Goal: Task Accomplishment & Management: Manage account settings

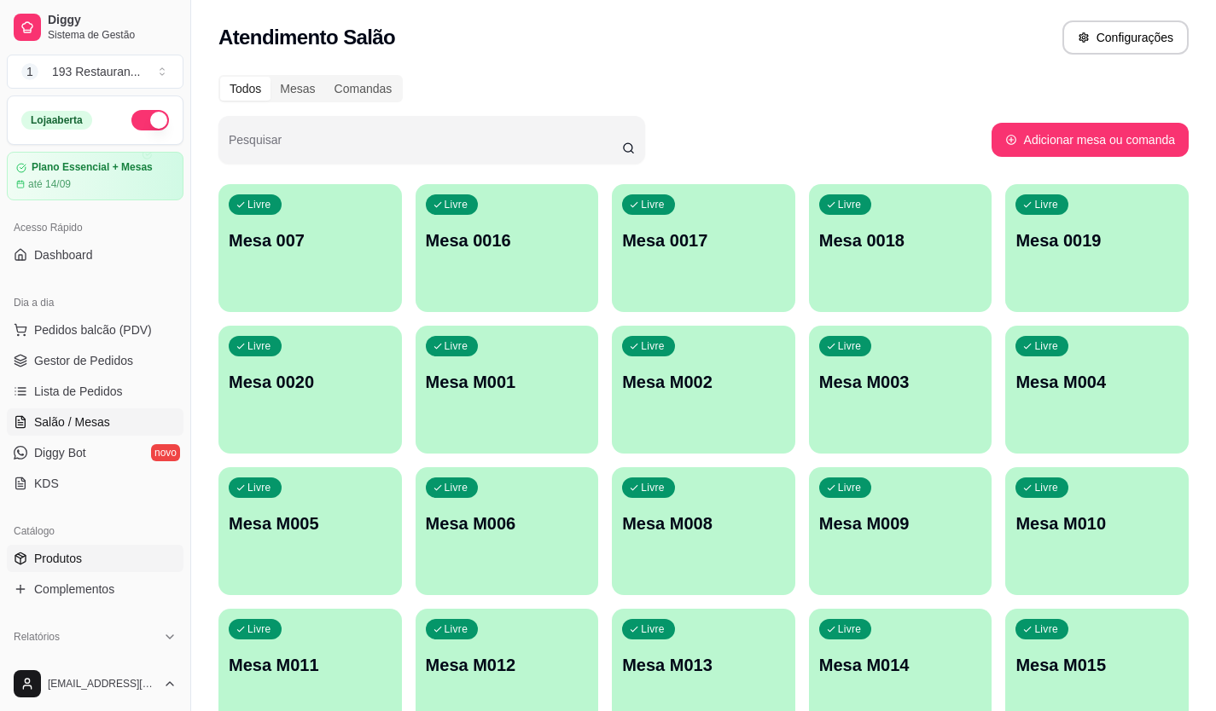
click at [107, 548] on link "Produtos" at bounding box center [95, 558] width 177 height 27
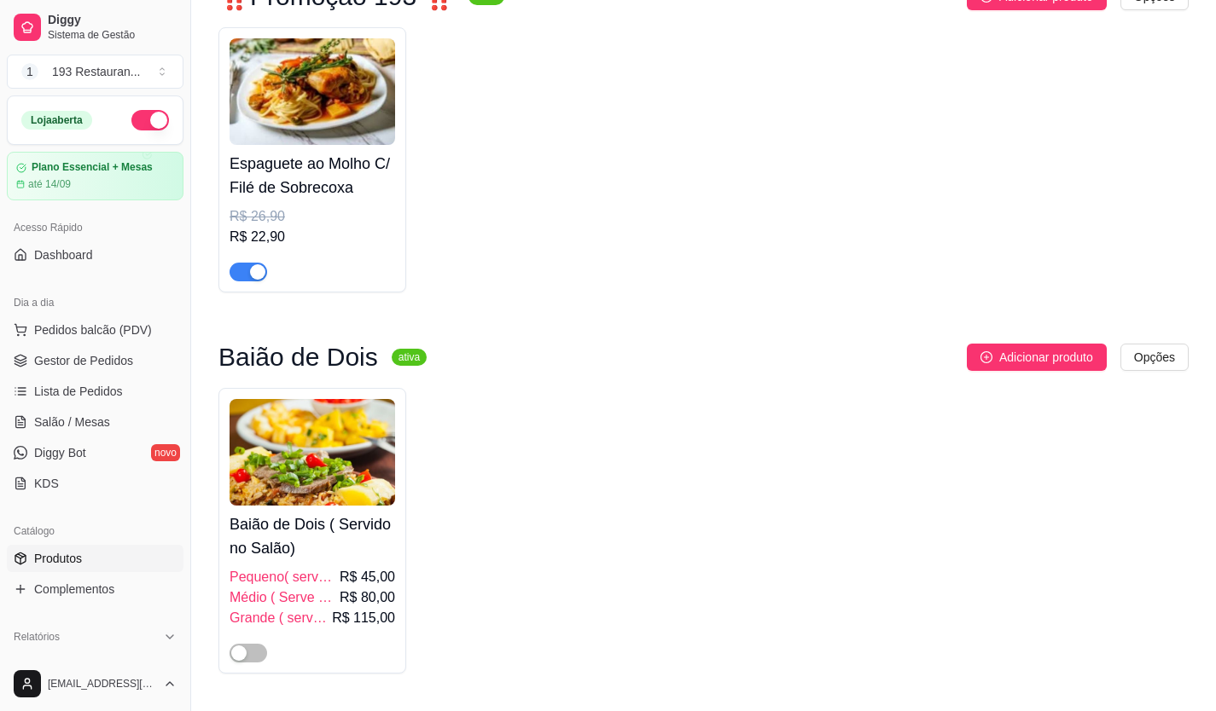
scroll to position [256, 0]
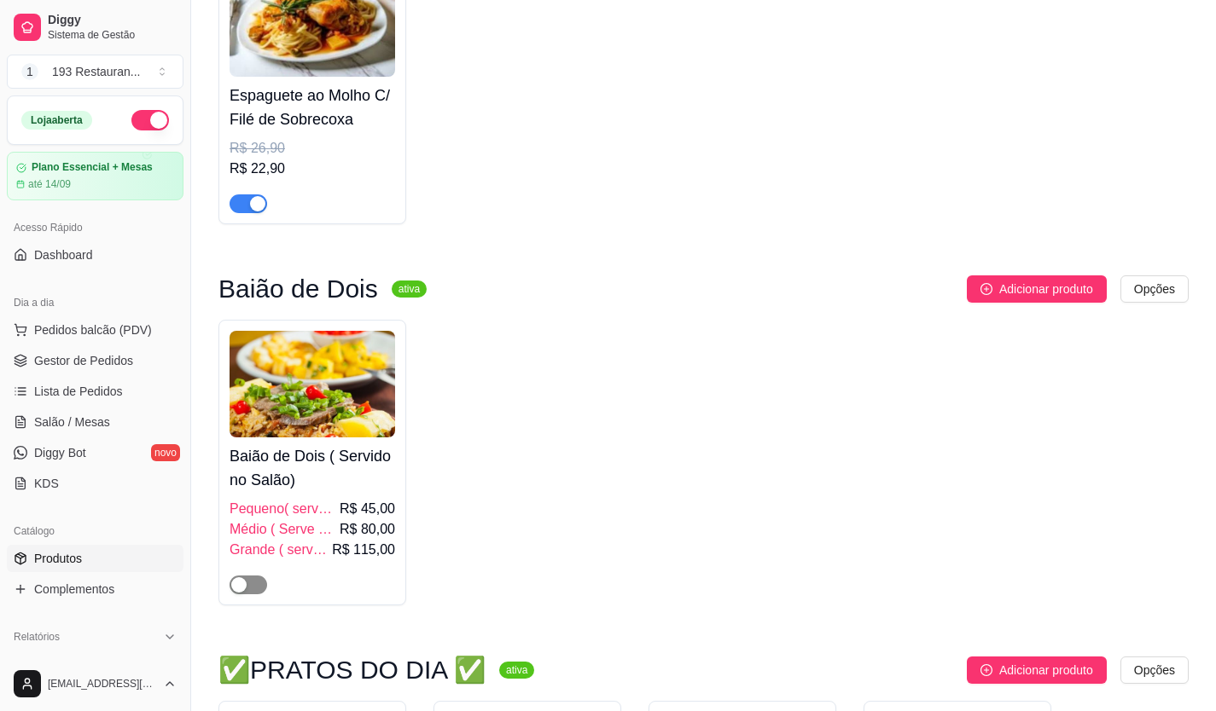
click at [258, 579] on span "button" at bounding box center [248, 585] width 38 height 19
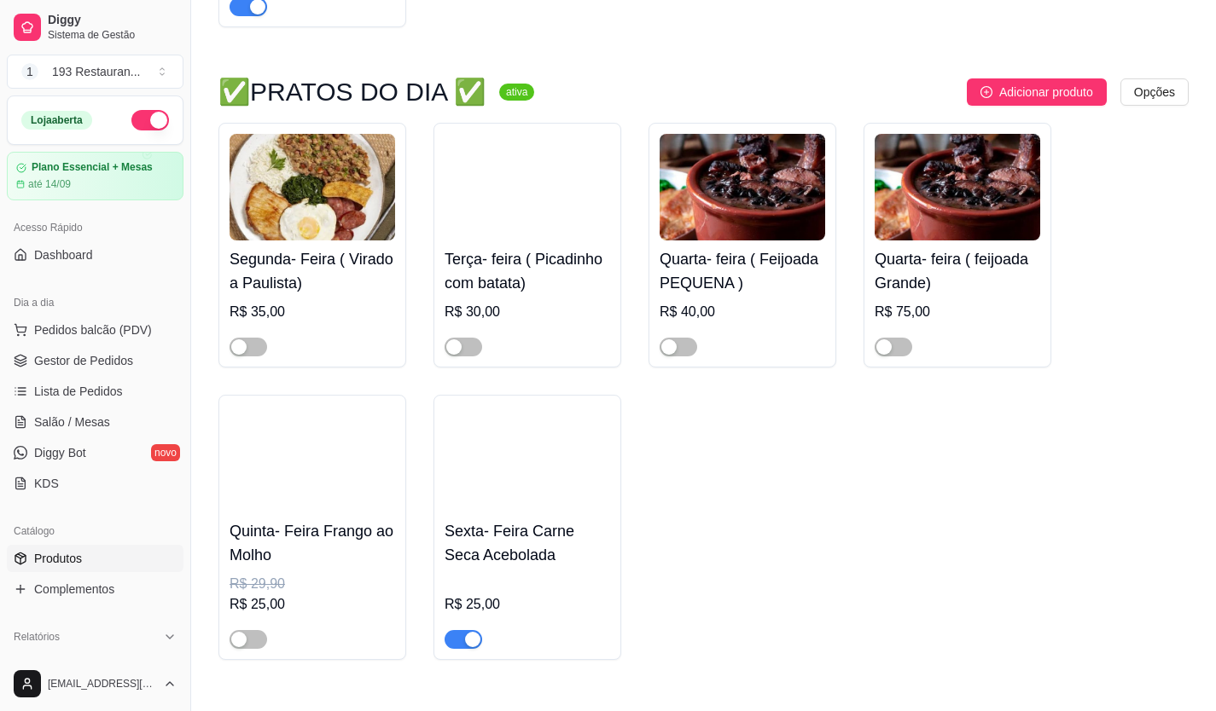
scroll to position [853, 0]
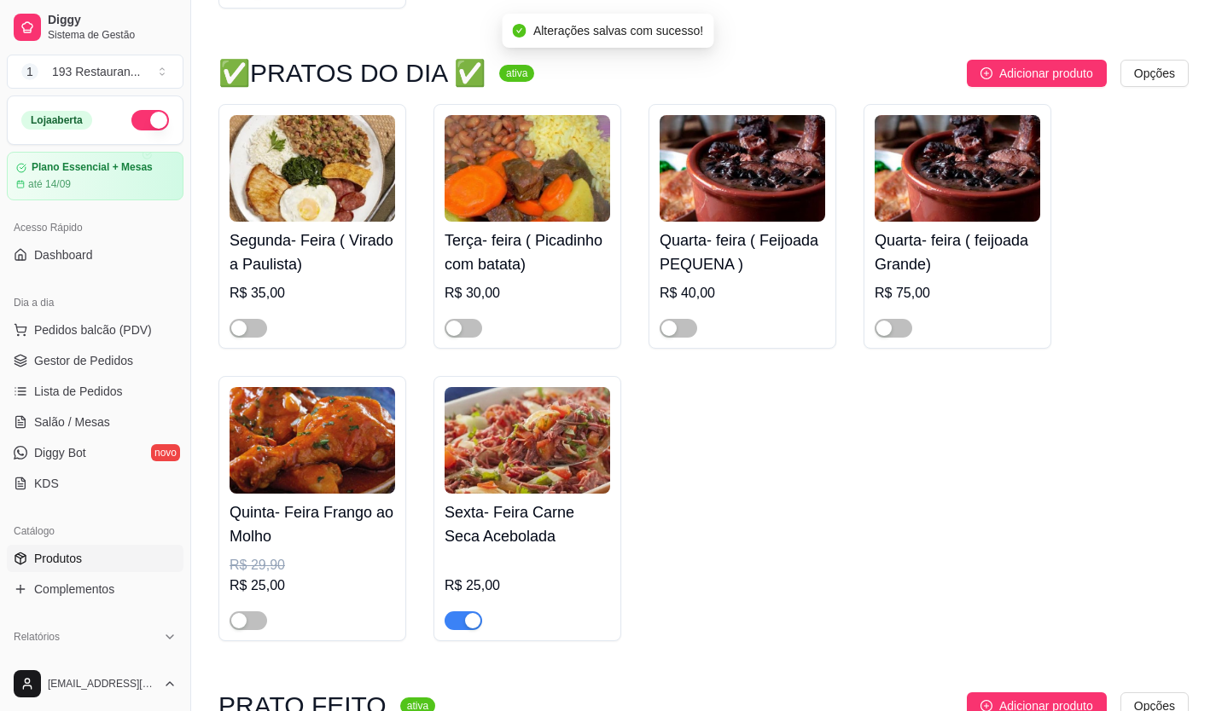
click at [476, 630] on div at bounding box center [463, 620] width 38 height 20
click at [460, 618] on span "button" at bounding box center [463, 621] width 38 height 19
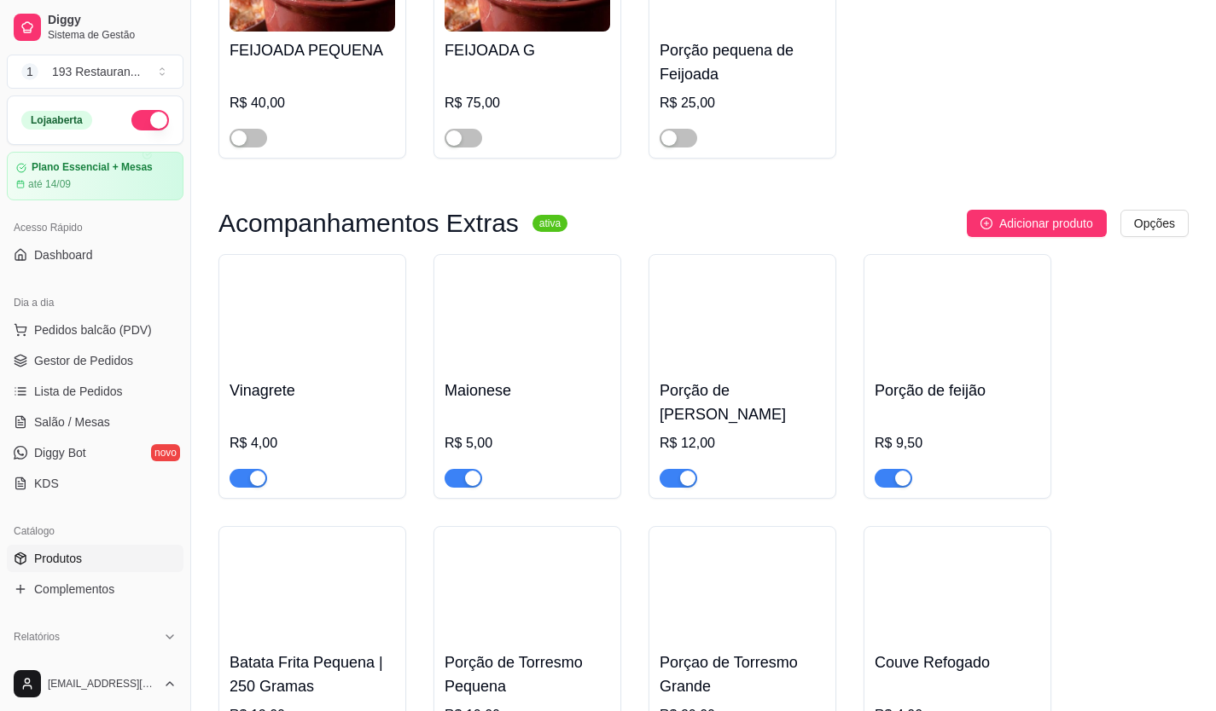
scroll to position [5033, 0]
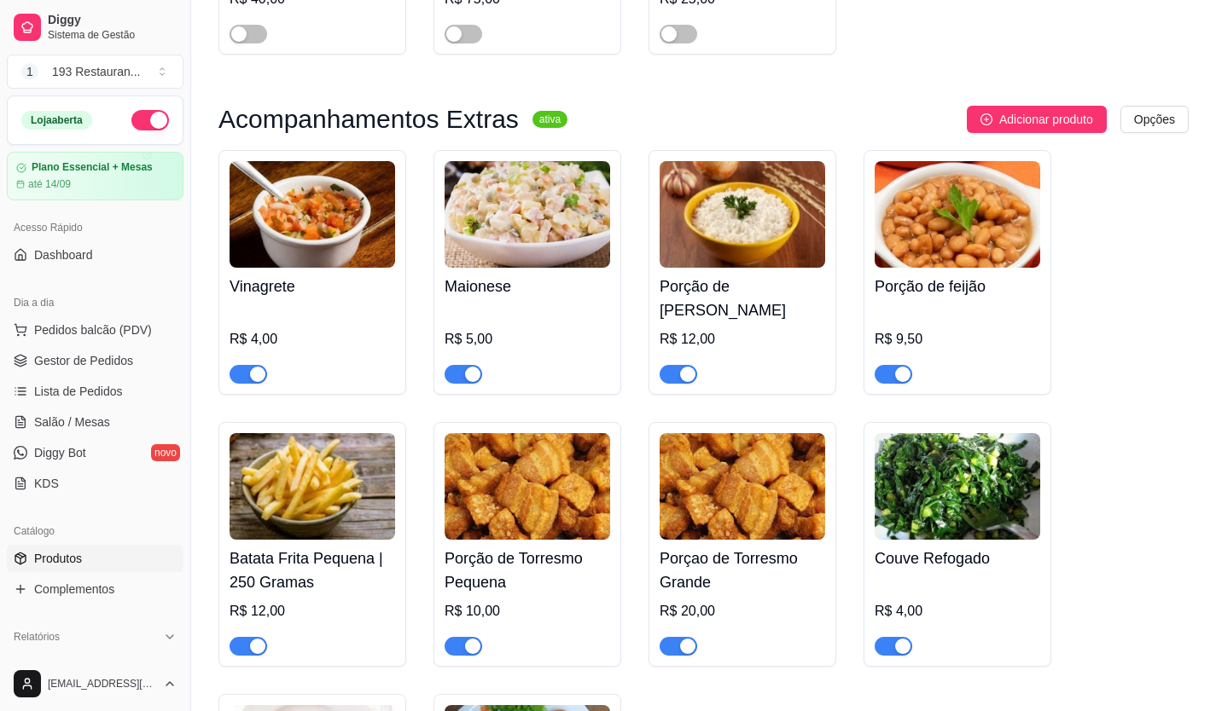
click at [670, 635] on div at bounding box center [678, 645] width 38 height 20
click at [688, 635] on div at bounding box center [678, 645] width 38 height 20
click at [688, 639] on div "button" at bounding box center [687, 646] width 15 height 15
click at [462, 637] on span "button" at bounding box center [463, 646] width 38 height 19
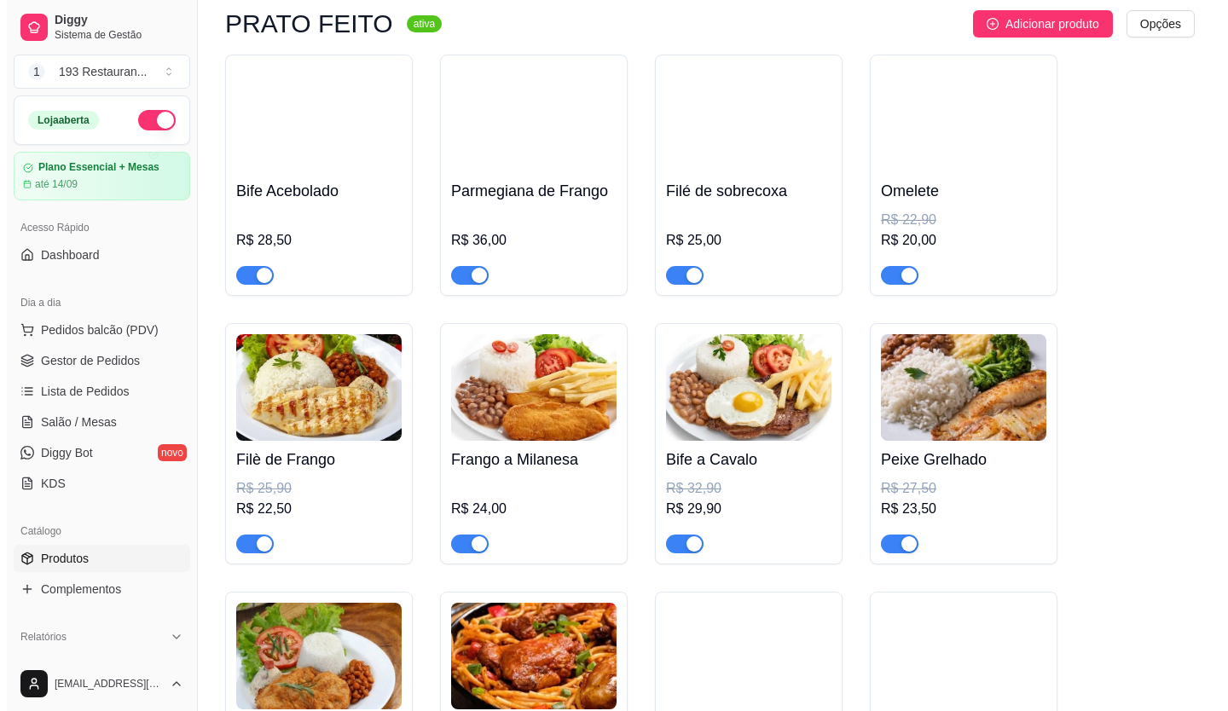
scroll to position [1962, 0]
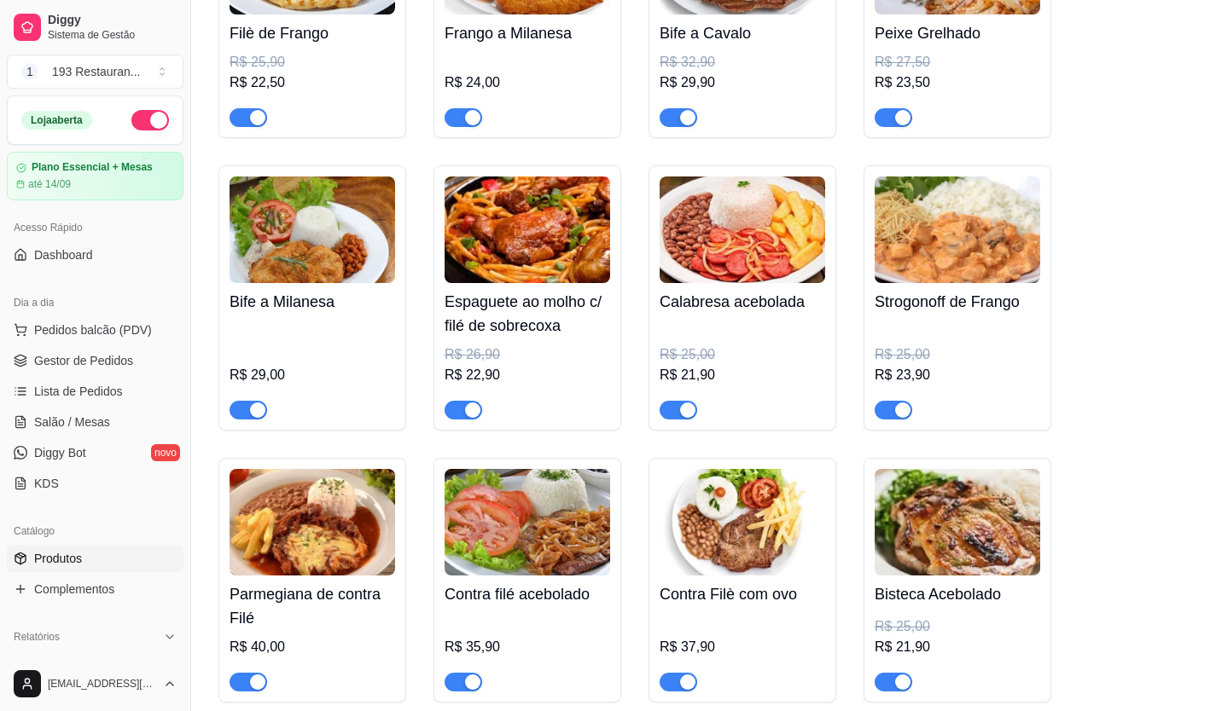
click at [145, 315] on div "Dia a dia" at bounding box center [95, 302] width 177 height 27
drag, startPoint x: 145, startPoint y: 315, endPoint x: 142, endPoint y: 333, distance: 18.2
click at [142, 333] on div "Dia a dia Pedidos balcão (PDV) Gestor de Pedidos Lista de Pedidos Salão / Mesas…" at bounding box center [95, 393] width 190 height 222
click at [142, 333] on span "Pedidos balcão (PDV)" at bounding box center [93, 330] width 118 height 17
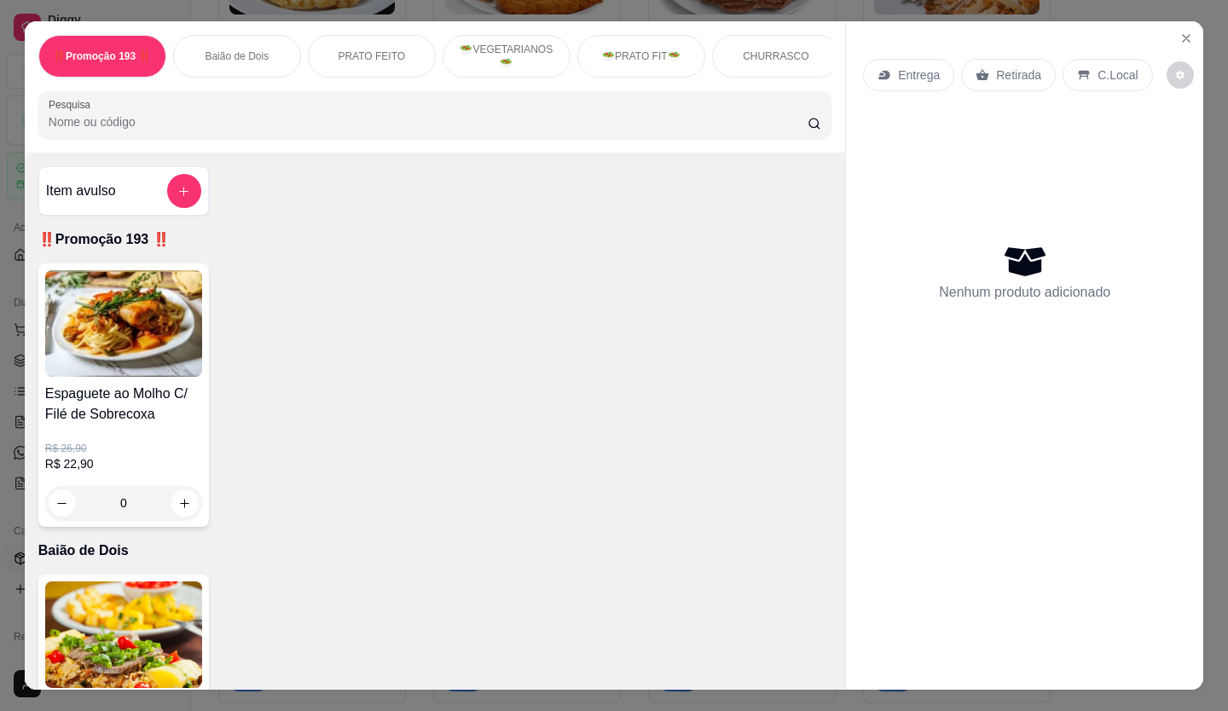
click at [900, 75] on p "Entrega" at bounding box center [919, 75] width 42 height 17
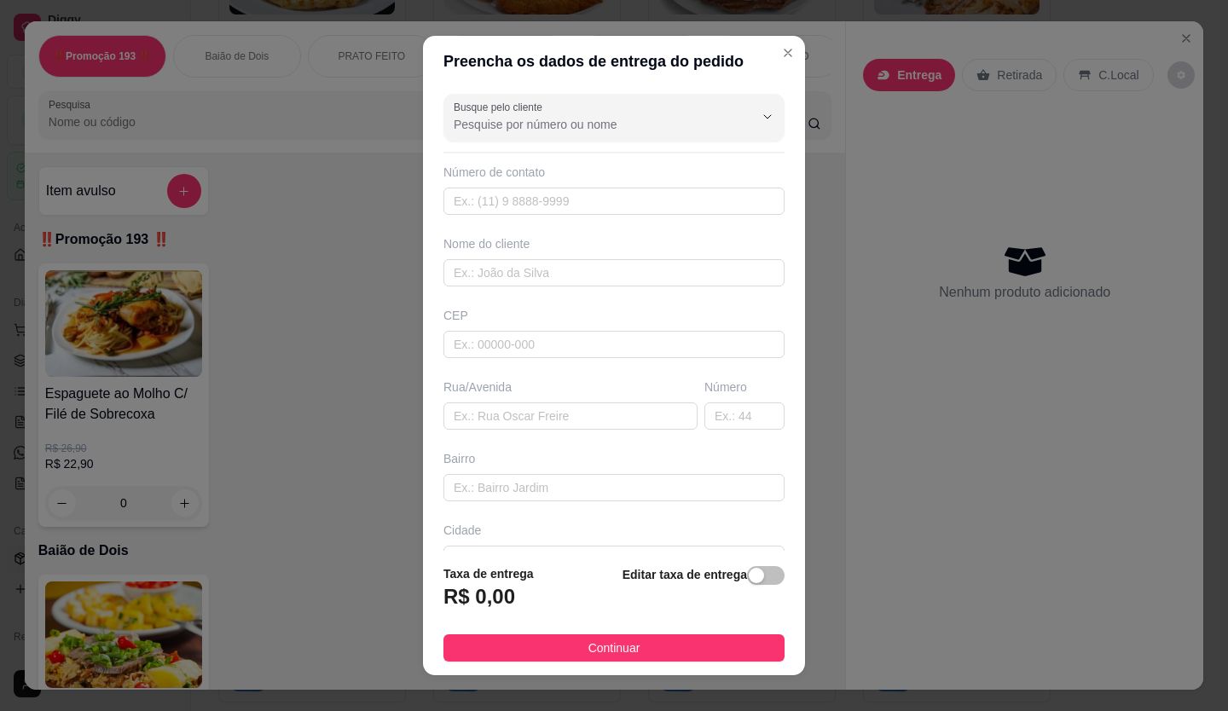
click at [648, 185] on div "Número de contato" at bounding box center [614, 189] width 341 height 51
click at [645, 193] on input "text" at bounding box center [614, 201] width 341 height 27
click at [656, 204] on input "text" at bounding box center [614, 201] width 341 height 27
type input "[PHONE_NUMBER]"
click at [554, 285] on div "Busque pelo cliente Número de contato [PHONE_NUMBER] Nome do cliente CEP Rua/[G…" at bounding box center [614, 319] width 382 height 465
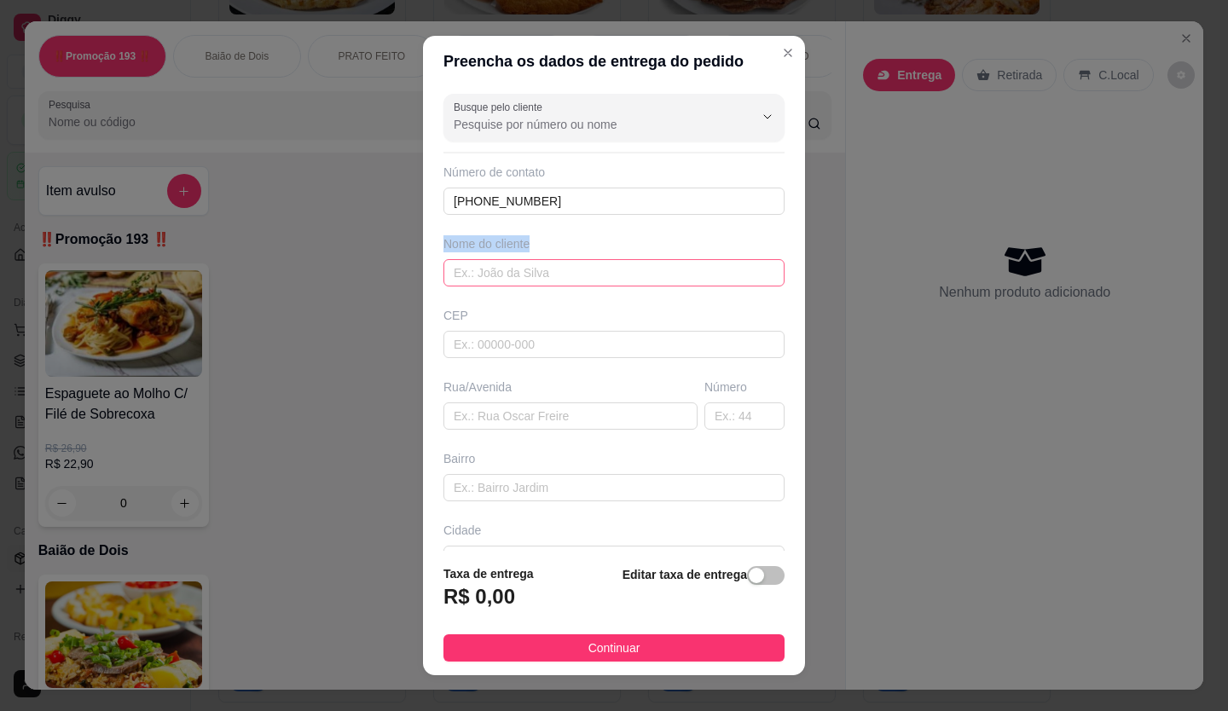
click at [592, 273] on input "text" at bounding box center [614, 272] width 341 height 27
type input "c"
type input "Cleonisa"
click at [465, 344] on input "text" at bounding box center [614, 344] width 341 height 27
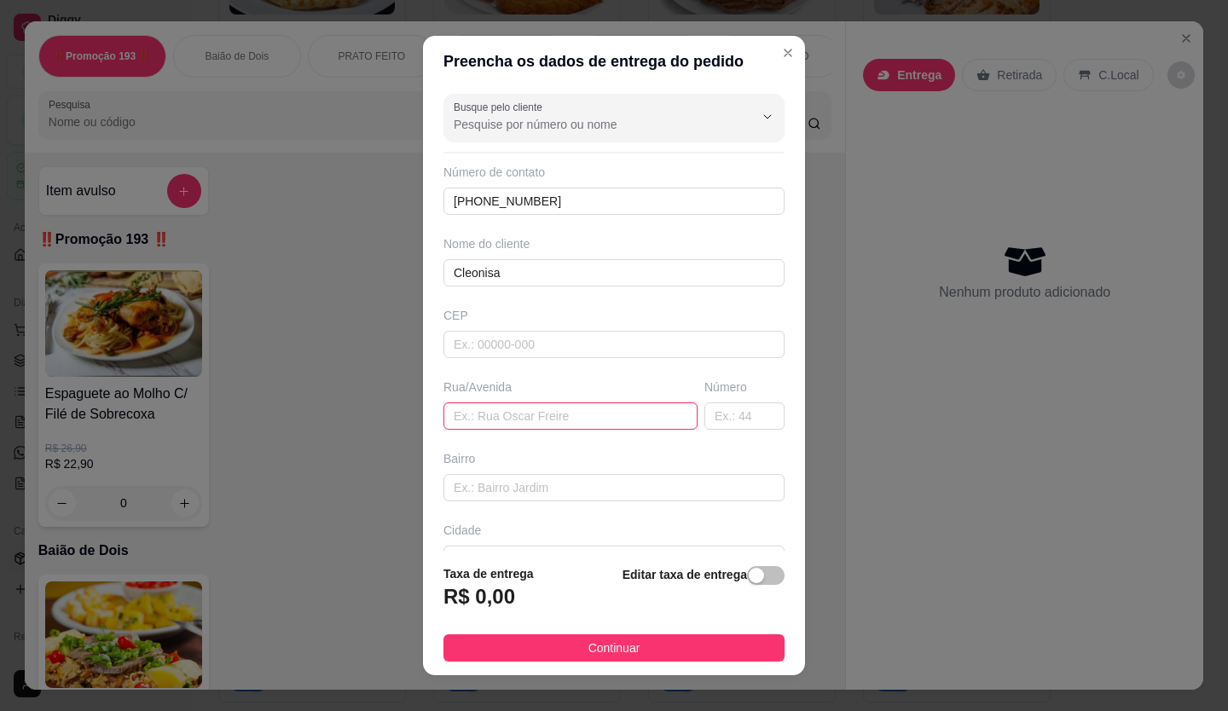
click at [588, 409] on input "text" at bounding box center [571, 416] width 254 height 27
type input "[STREET_ADDRESS]"
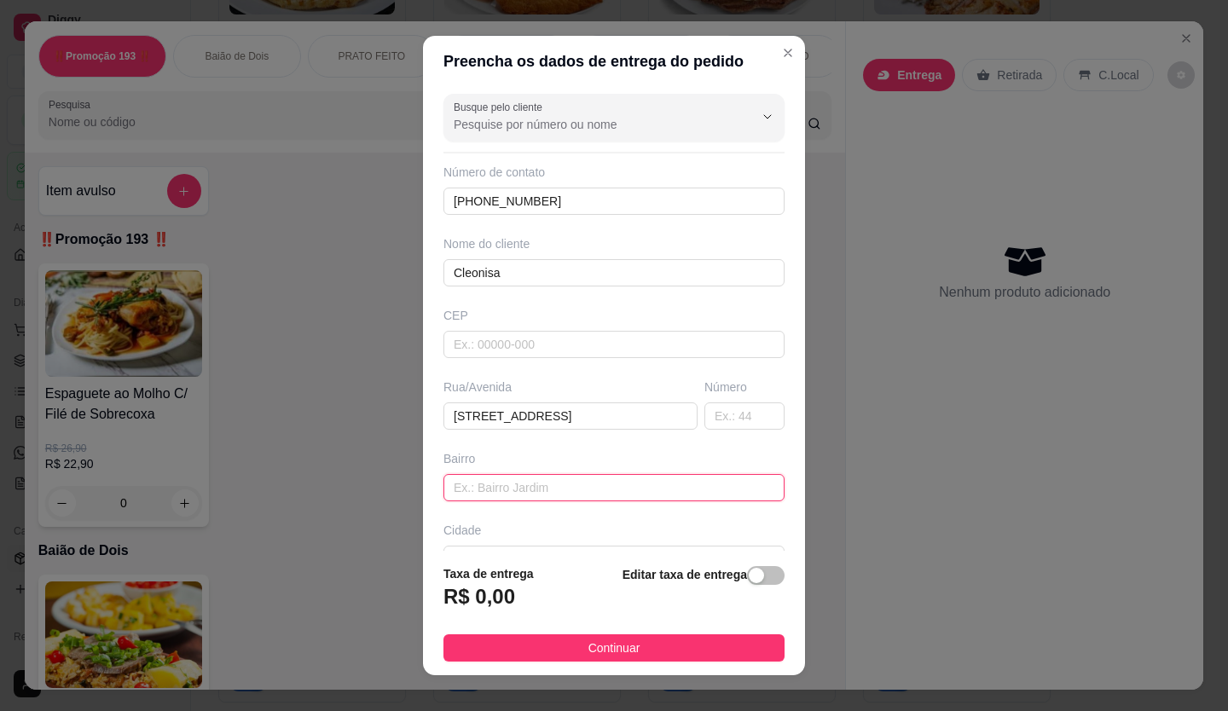
click at [670, 486] on input "text" at bounding box center [614, 487] width 341 height 27
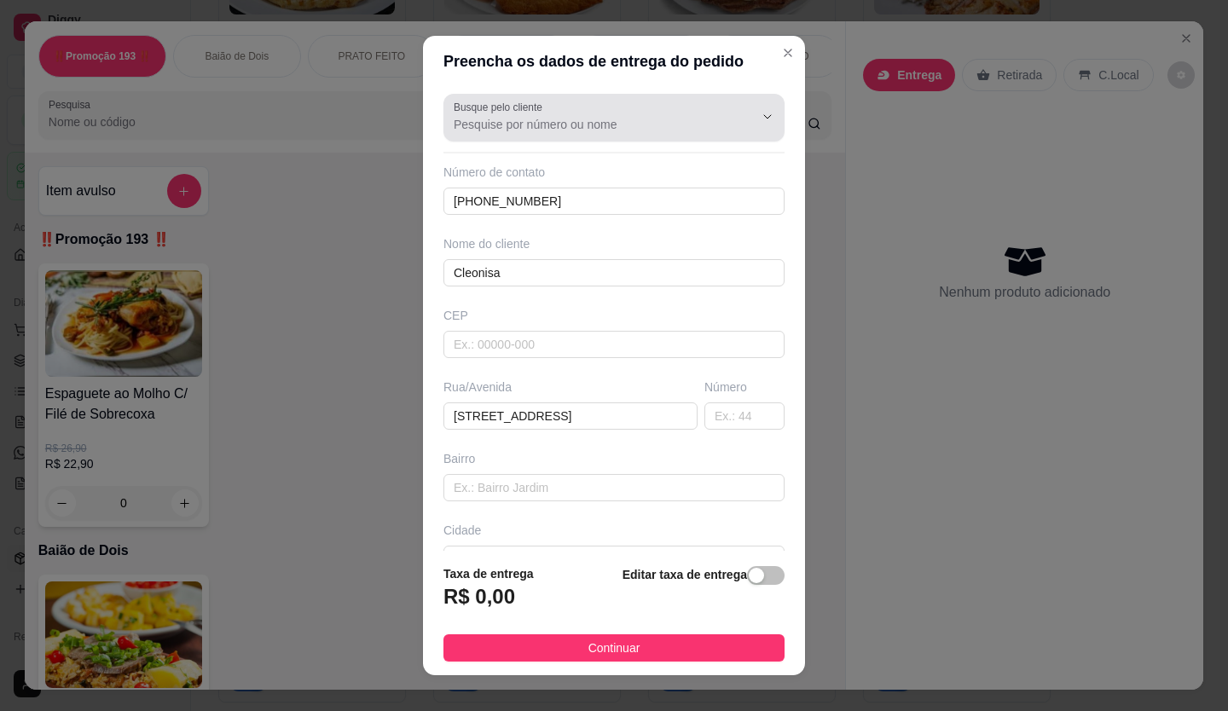
click at [608, 135] on div "Busque pelo cliente" at bounding box center [614, 118] width 341 height 48
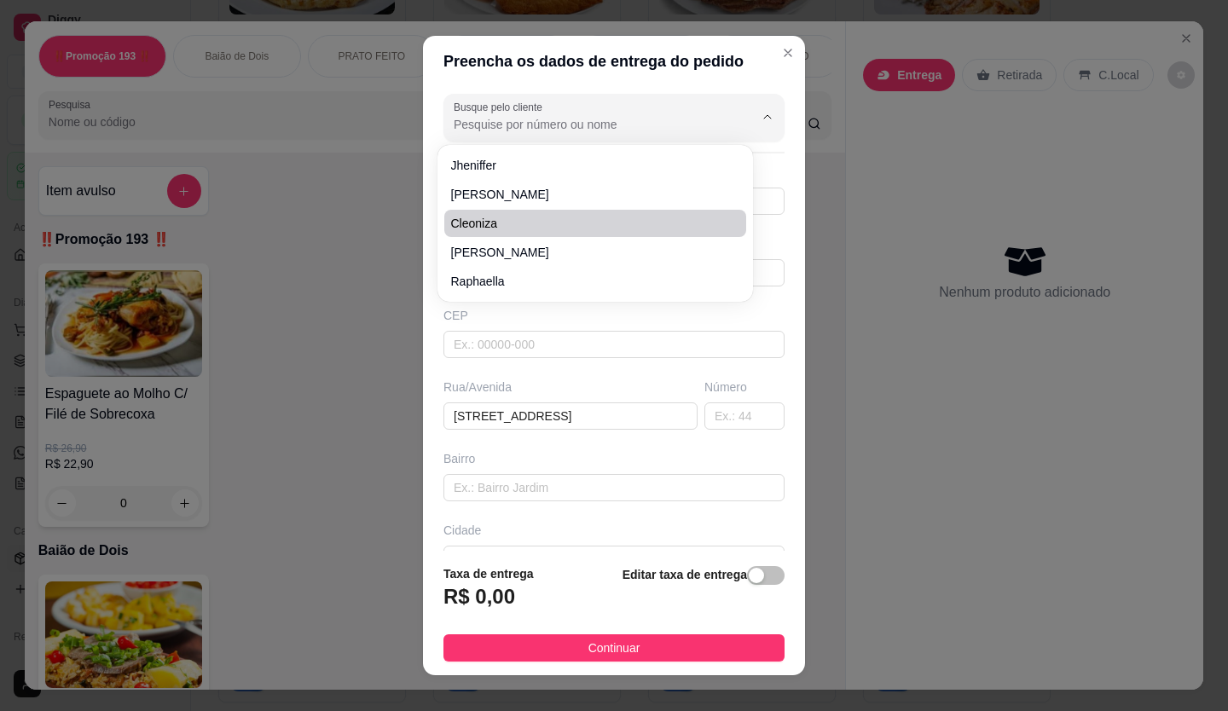
click at [525, 229] on span "cleoniza" at bounding box center [586, 223] width 271 height 17
type input "cleoniza"
type input "11972061975"
type input "cleoniza"
type input "av santo antonio"
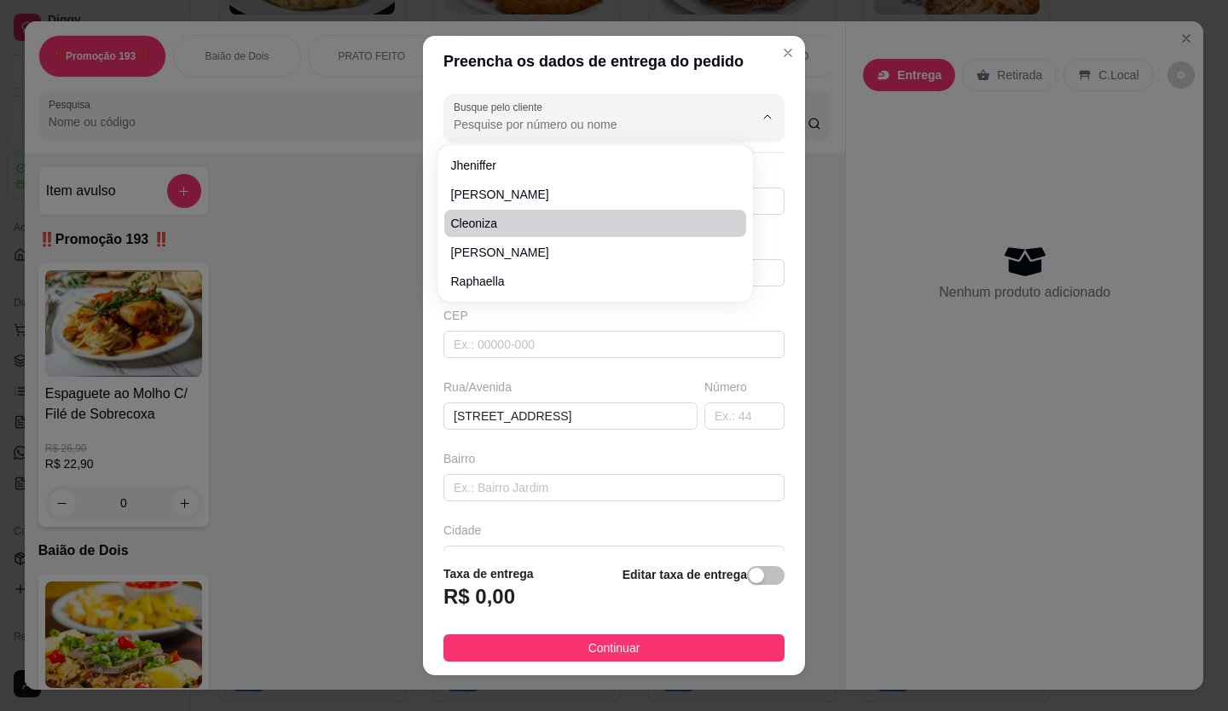
type input "885"
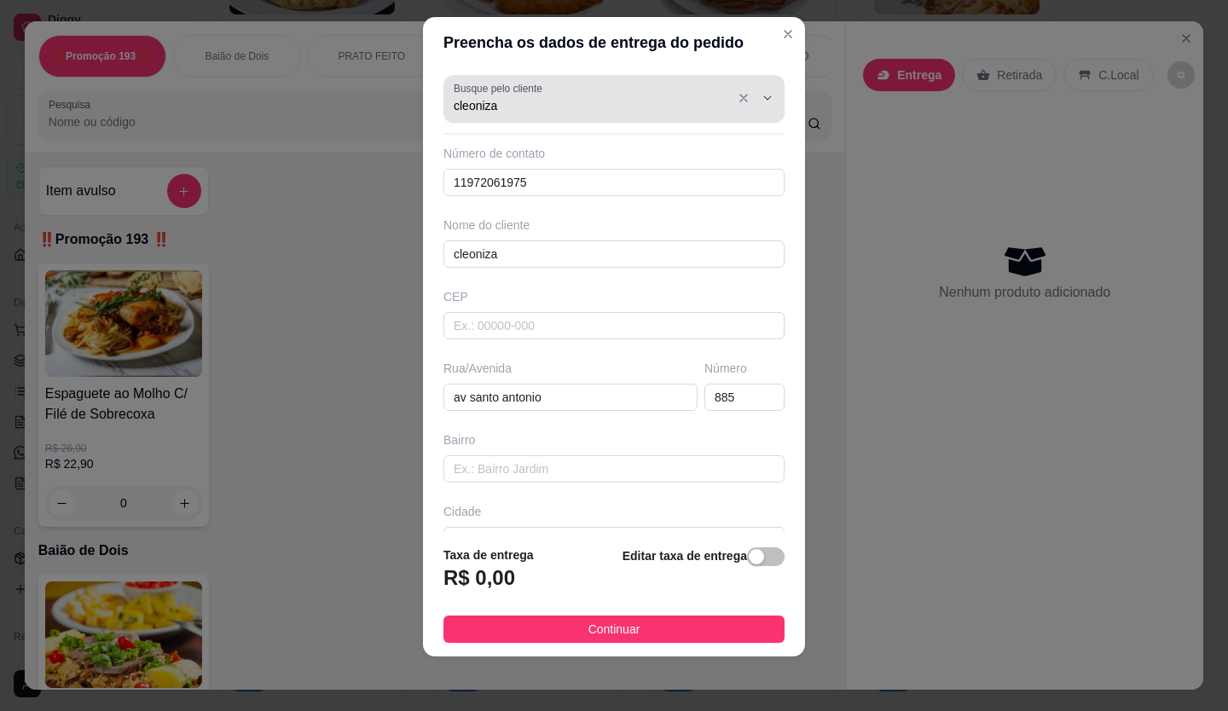
click at [687, 114] on div "cleoniza" at bounding box center [614, 99] width 321 height 34
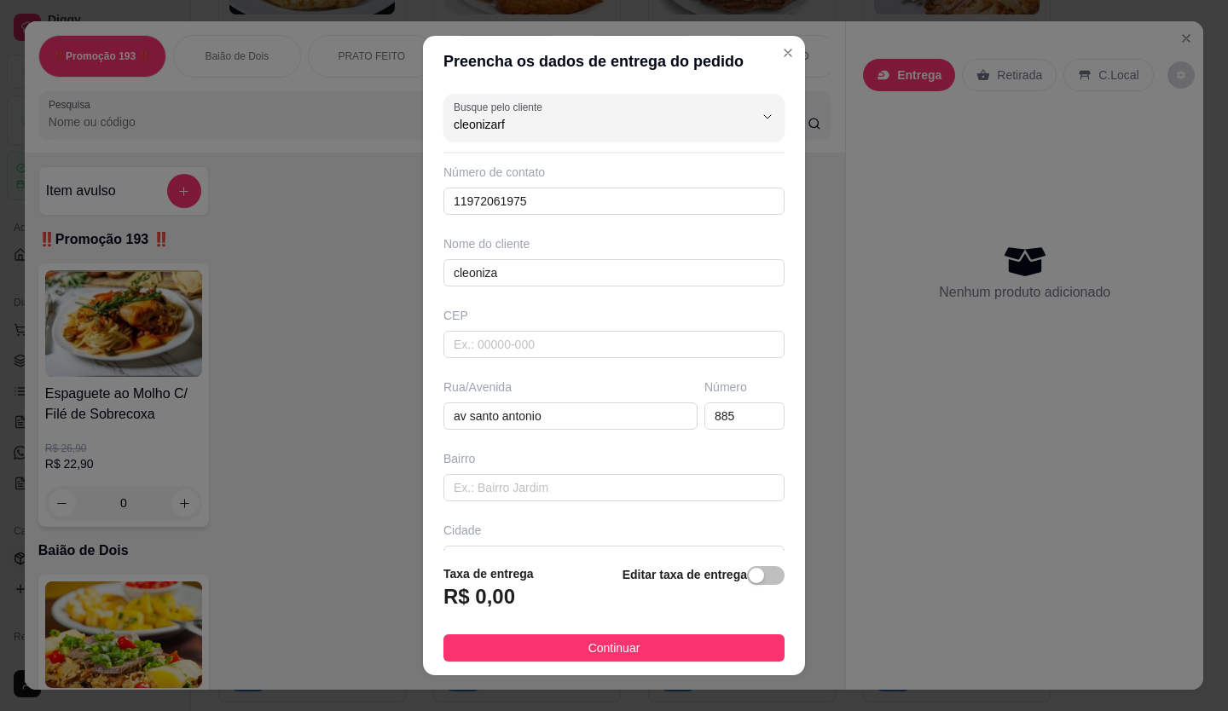
type input "cleonizarf"
type input "cleoniza"
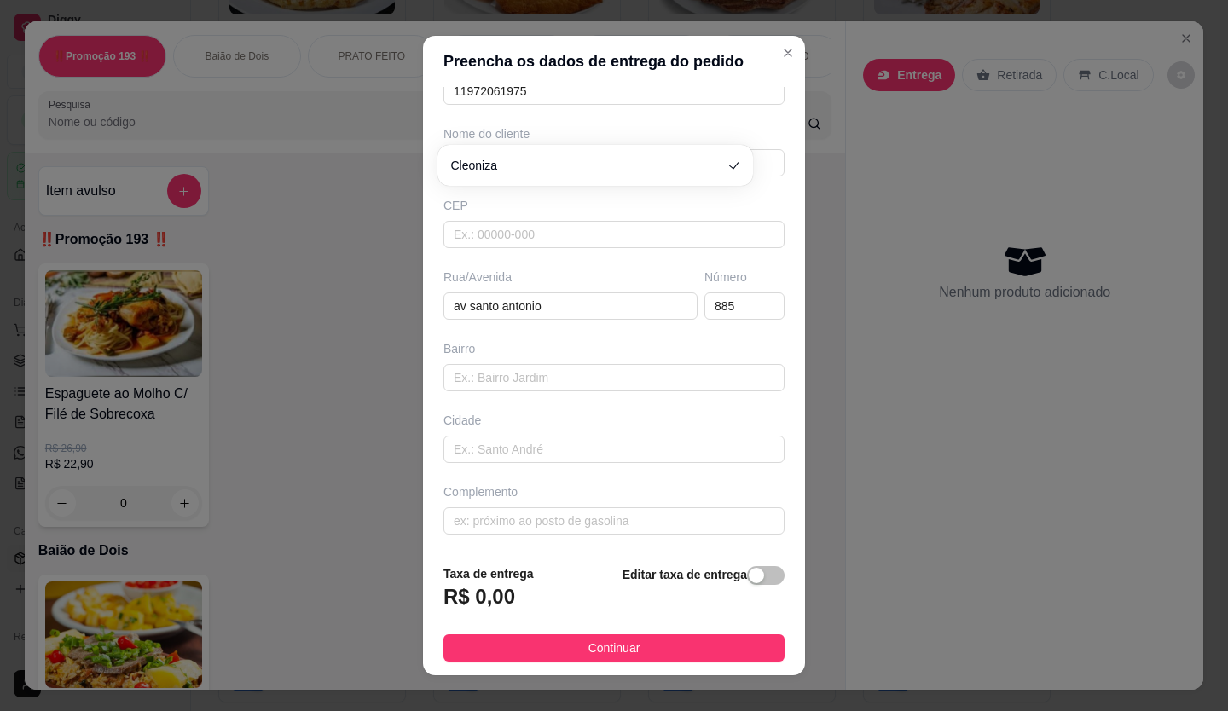
scroll to position [19, 0]
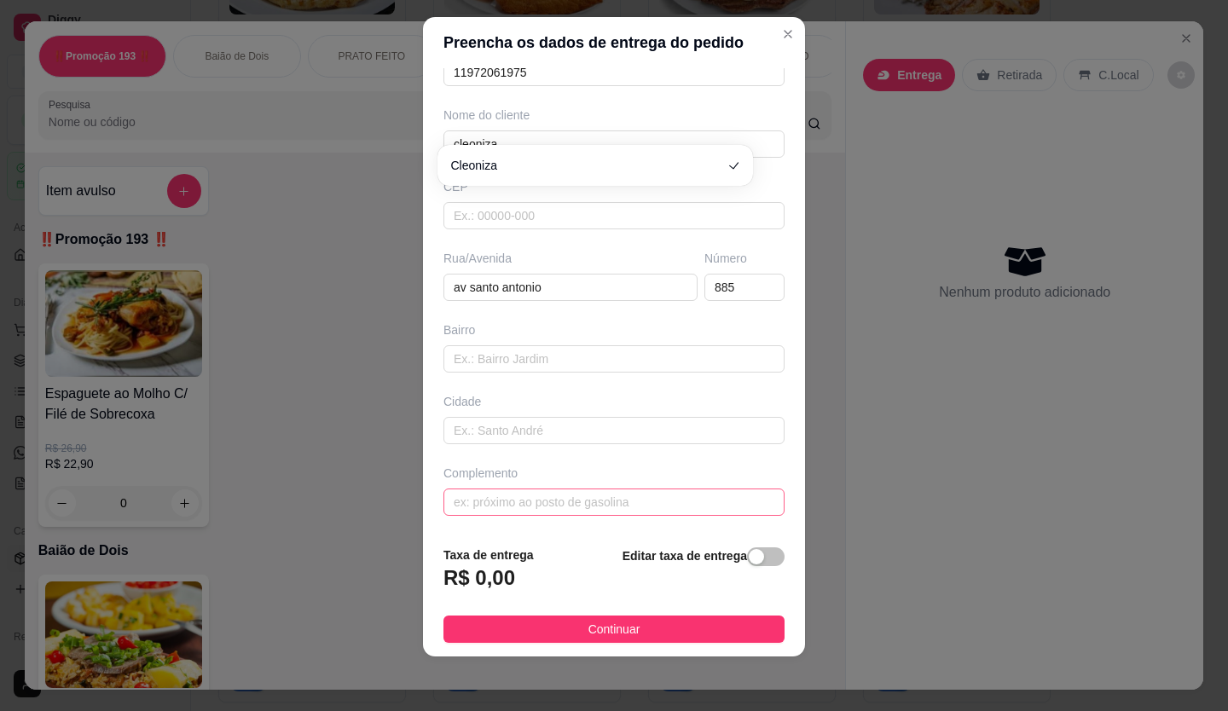
click at [576, 502] on input "text" at bounding box center [614, 502] width 341 height 27
click at [615, 421] on input "text" at bounding box center [614, 430] width 341 height 27
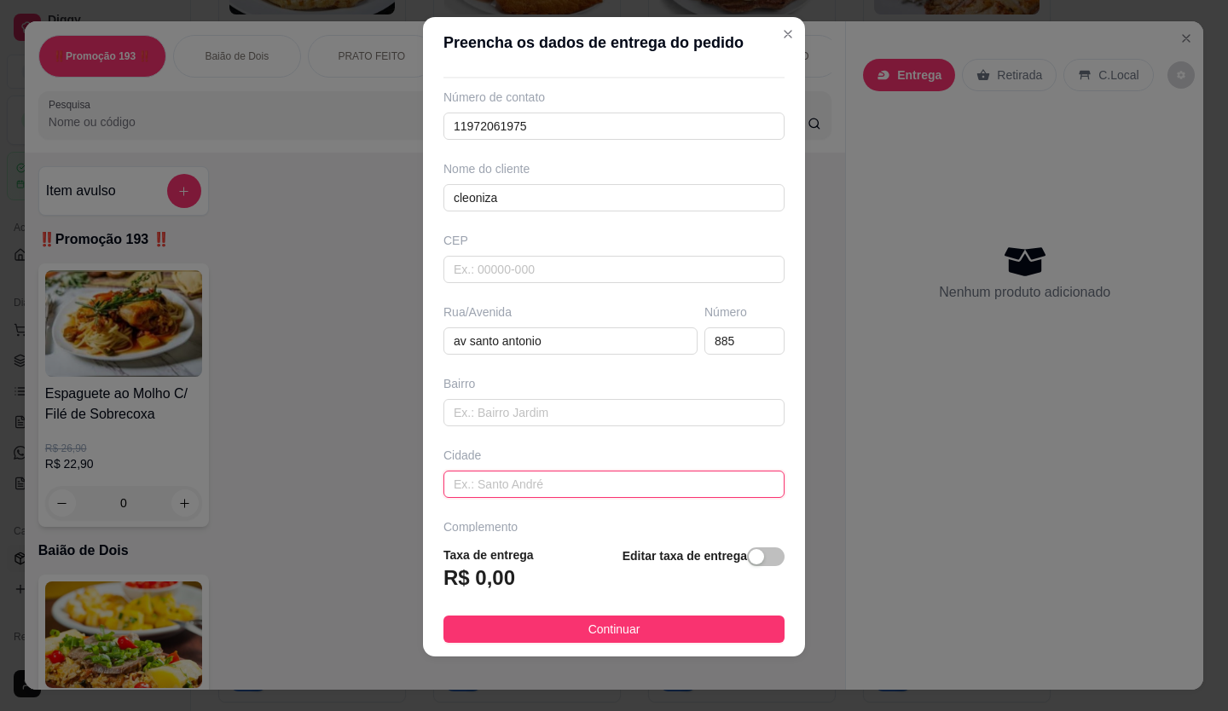
scroll to position [0, 0]
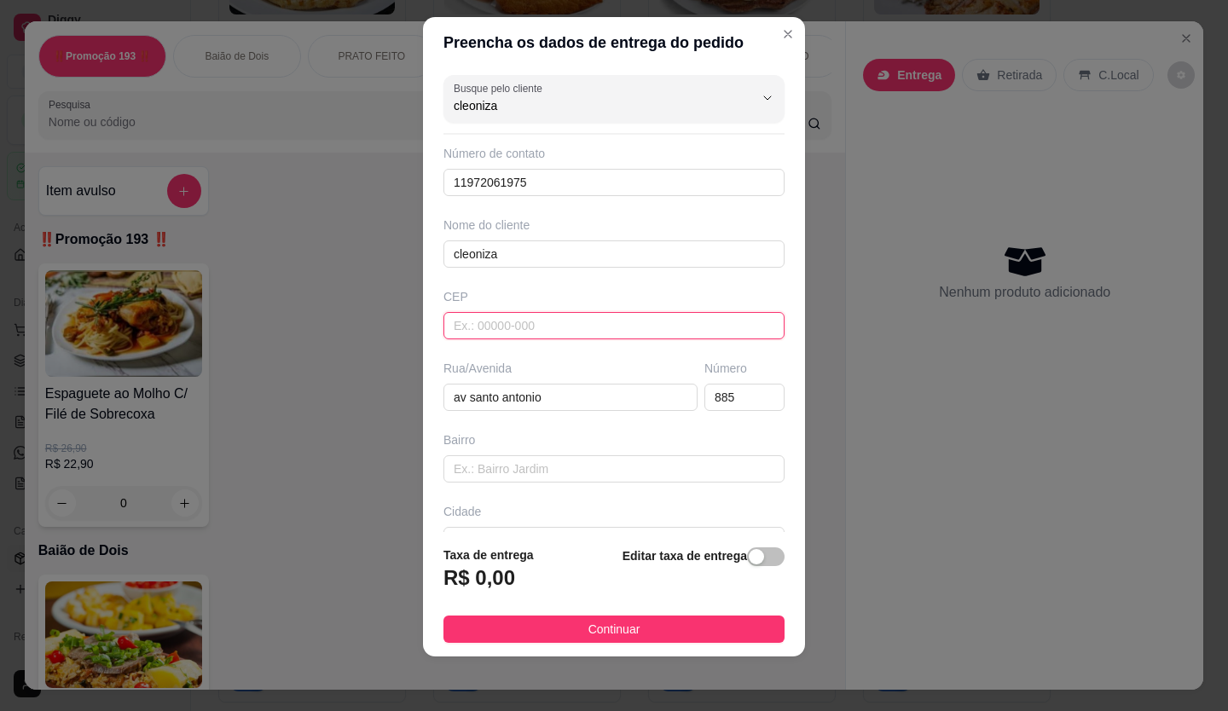
click at [515, 330] on input "text" at bounding box center [614, 325] width 341 height 27
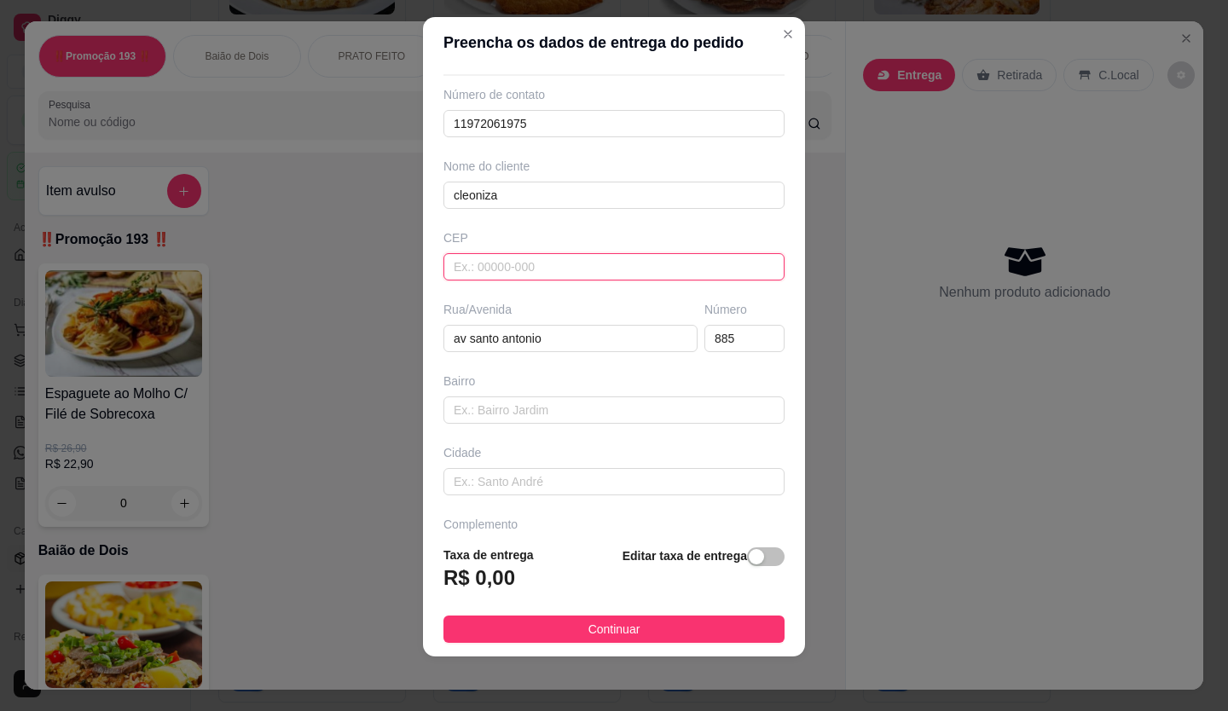
scroll to position [110, 0]
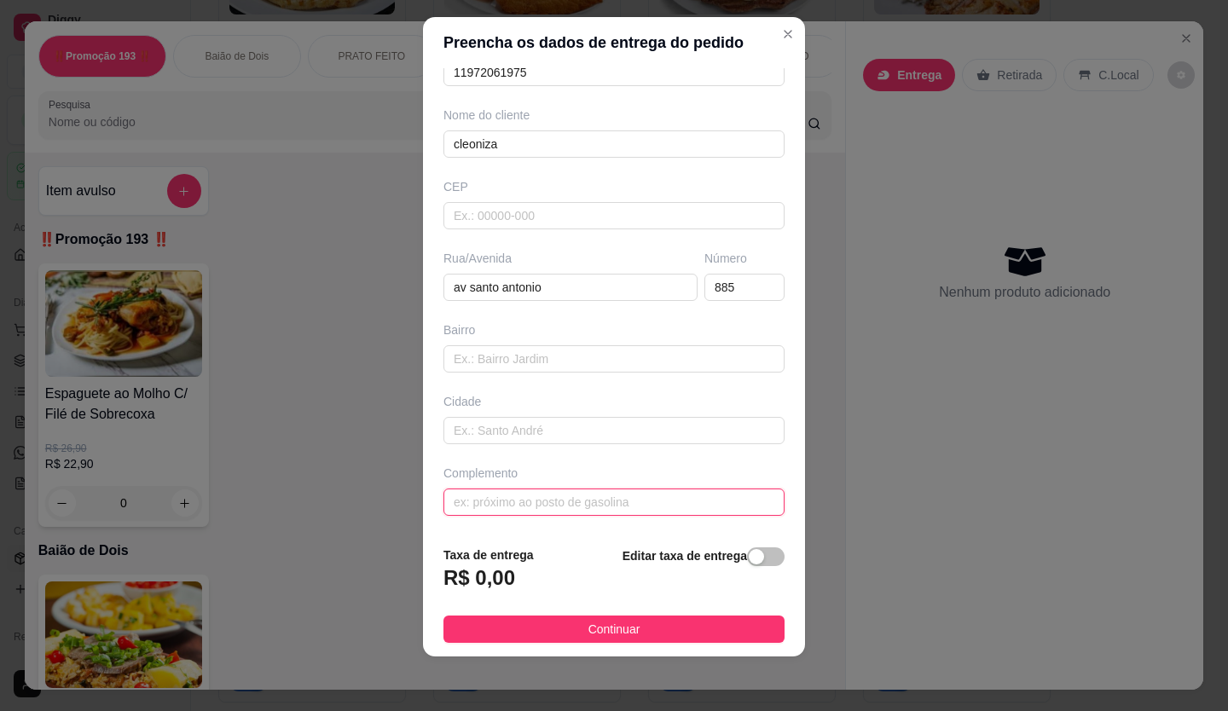
click at [549, 493] on input "text" at bounding box center [614, 502] width 341 height 27
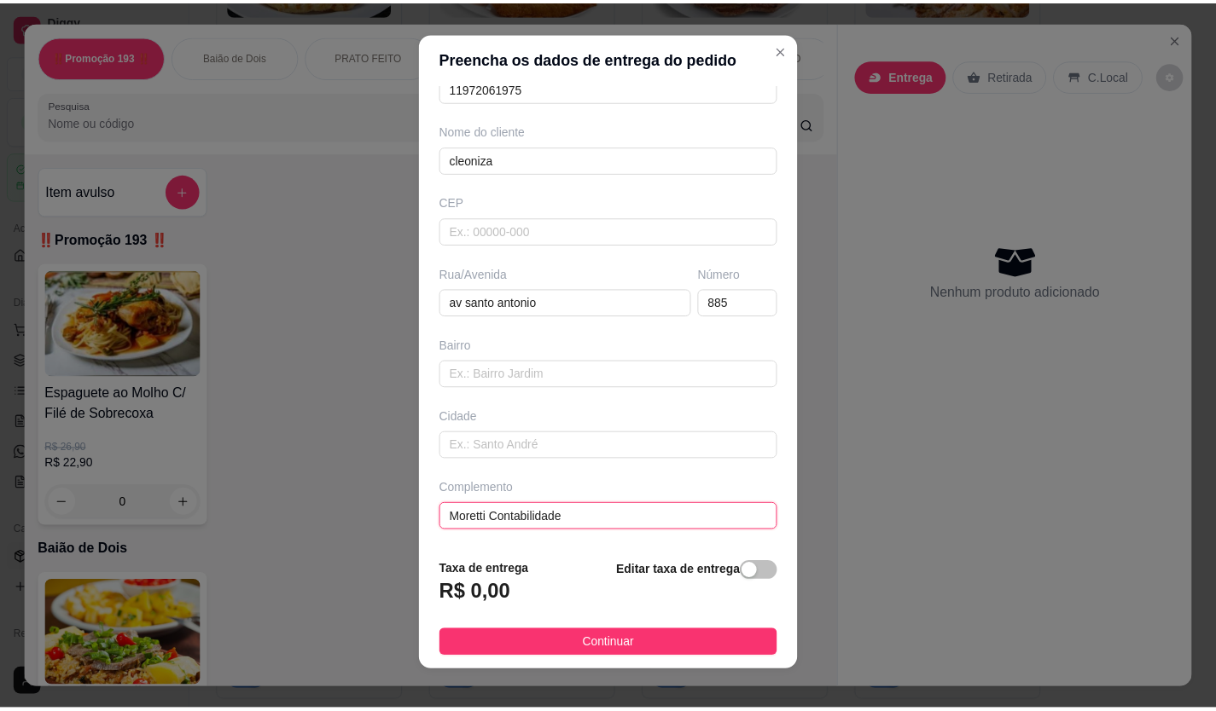
scroll to position [0, 0]
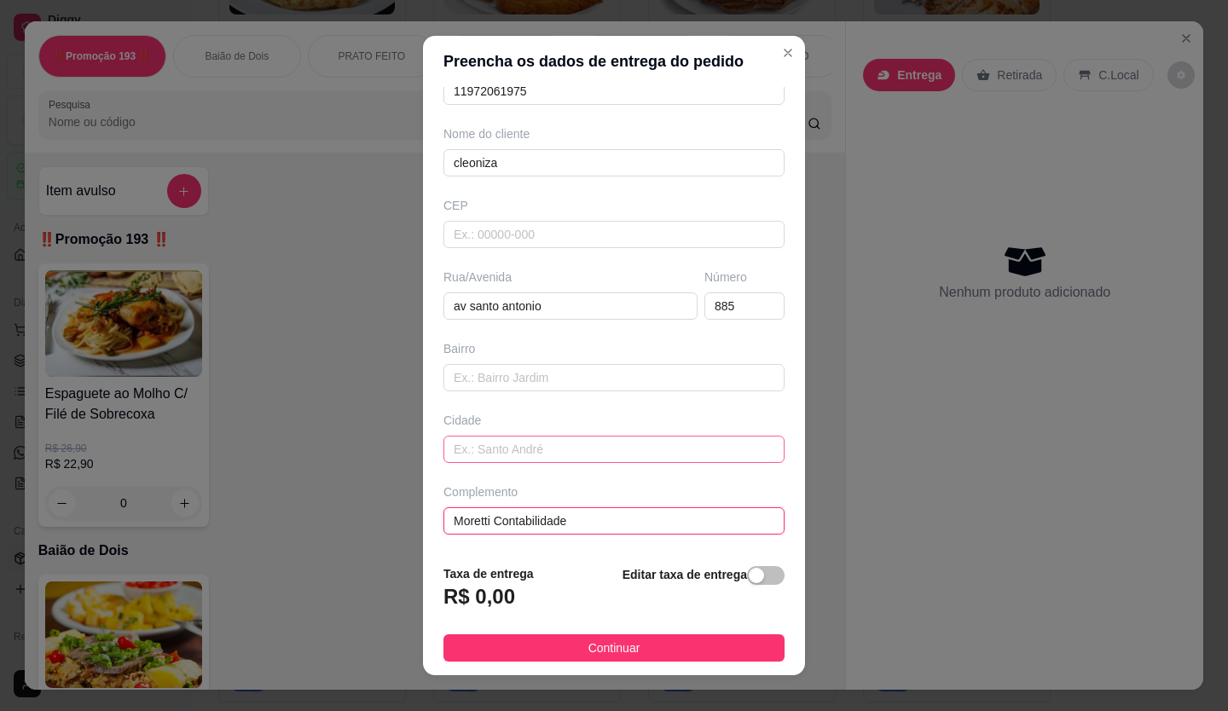
type input "Moretti Contabilidade"
click at [551, 458] on input "text" at bounding box center [614, 449] width 341 height 27
click at [478, 599] on h3 "R$ 0,00" at bounding box center [480, 596] width 72 height 27
click at [480, 596] on h3 "R$ 0,00" at bounding box center [480, 596] width 72 height 27
click at [484, 593] on h3 "R$ 0,00" at bounding box center [480, 596] width 72 height 27
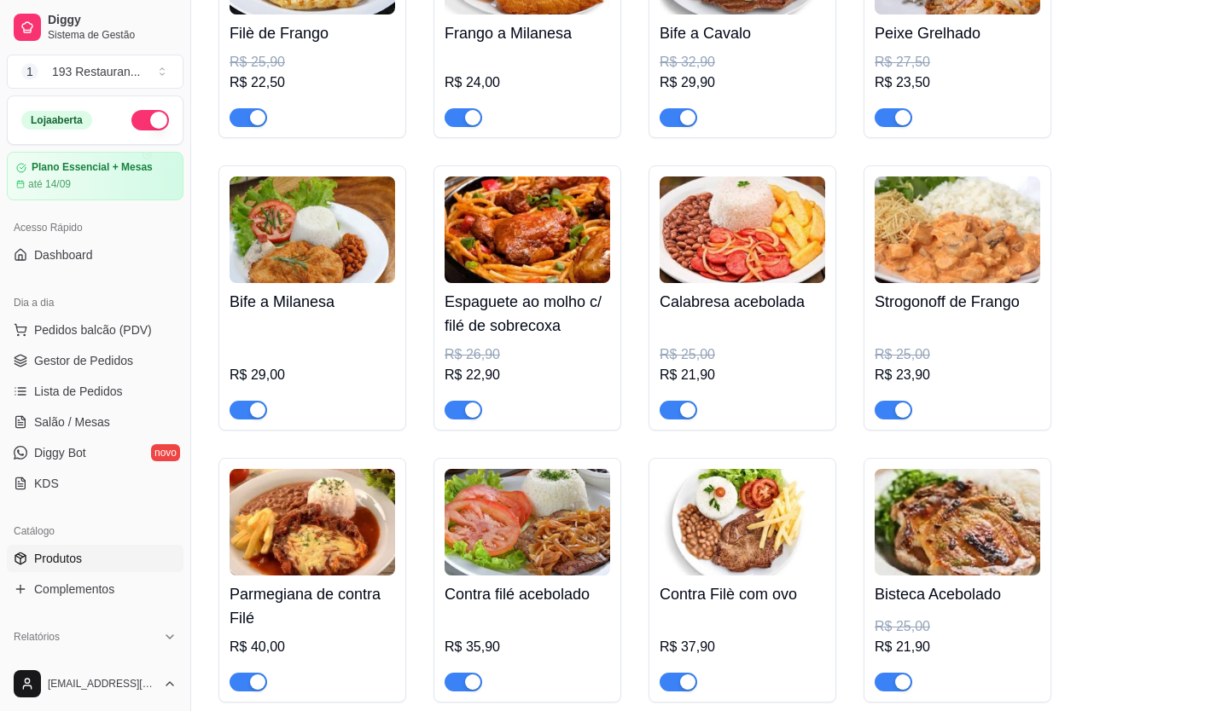
click at [64, 555] on span "Produtos" at bounding box center [58, 558] width 48 height 17
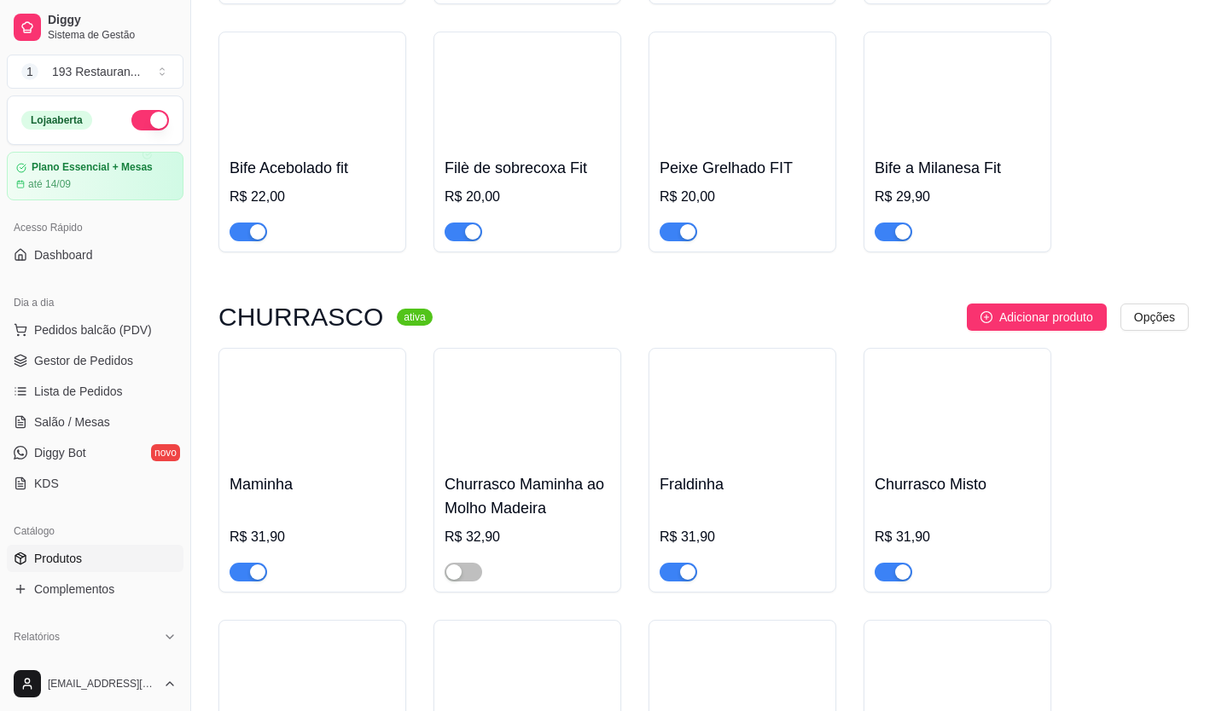
scroll to position [3753, 0]
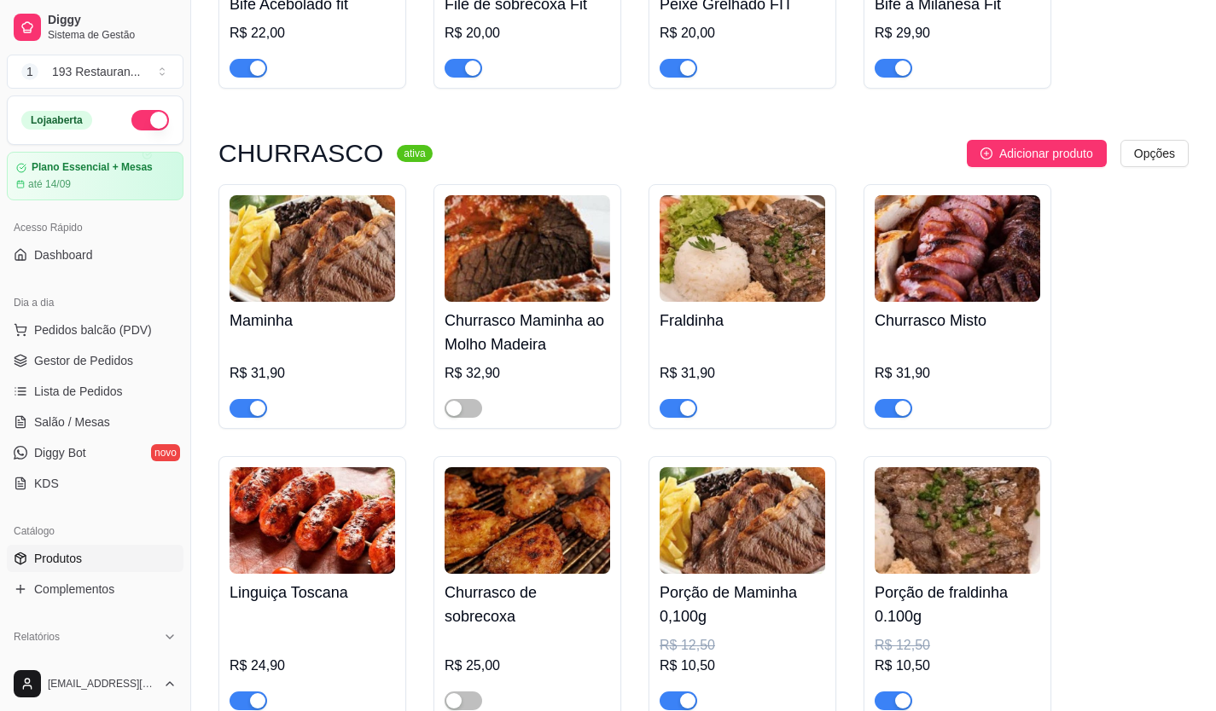
click at [479, 384] on div at bounding box center [526, 401] width 165 height 34
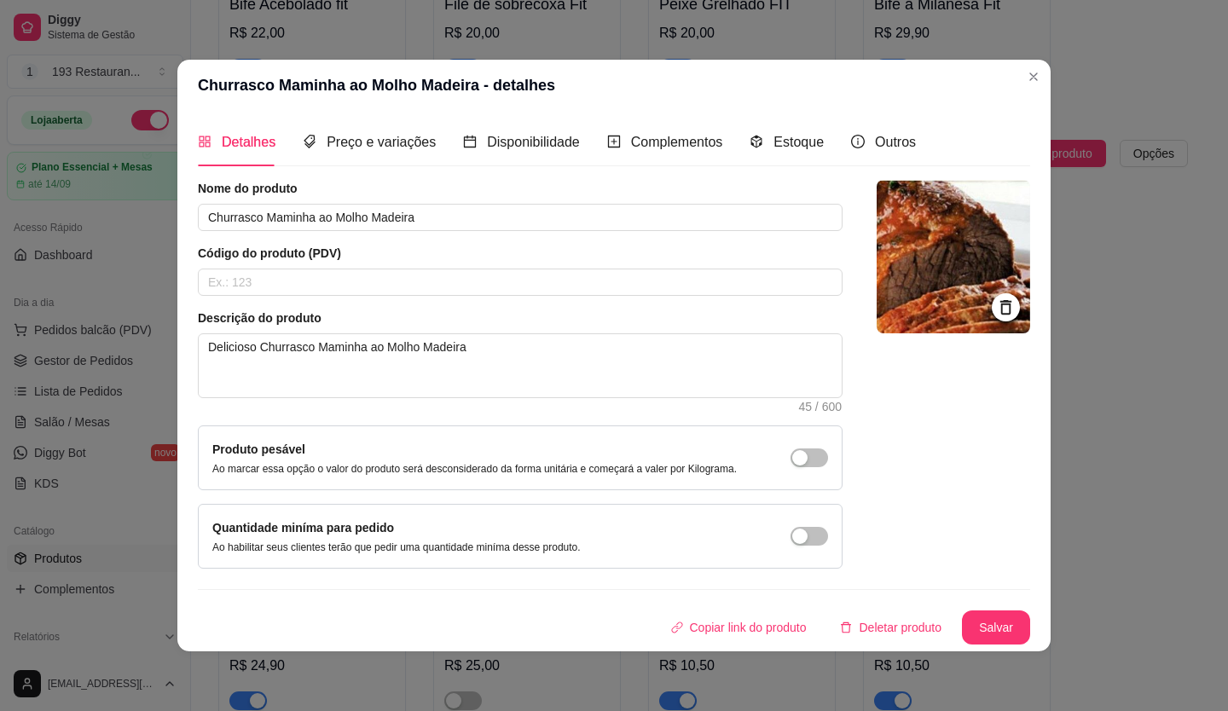
click at [1019, 77] on header "Churrasco Maminha ao Molho Madeira - detalhes" at bounding box center [613, 85] width 873 height 51
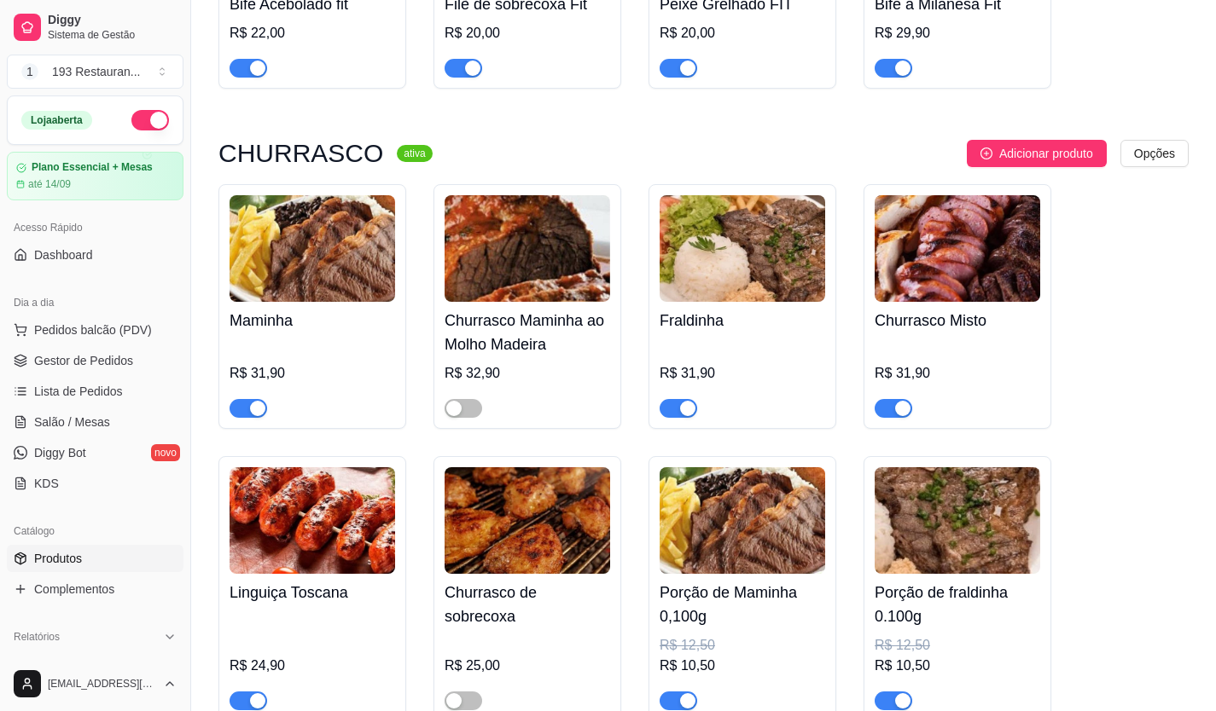
click at [485, 401] on div at bounding box center [526, 401] width 165 height 34
click at [465, 399] on span "button" at bounding box center [463, 408] width 38 height 19
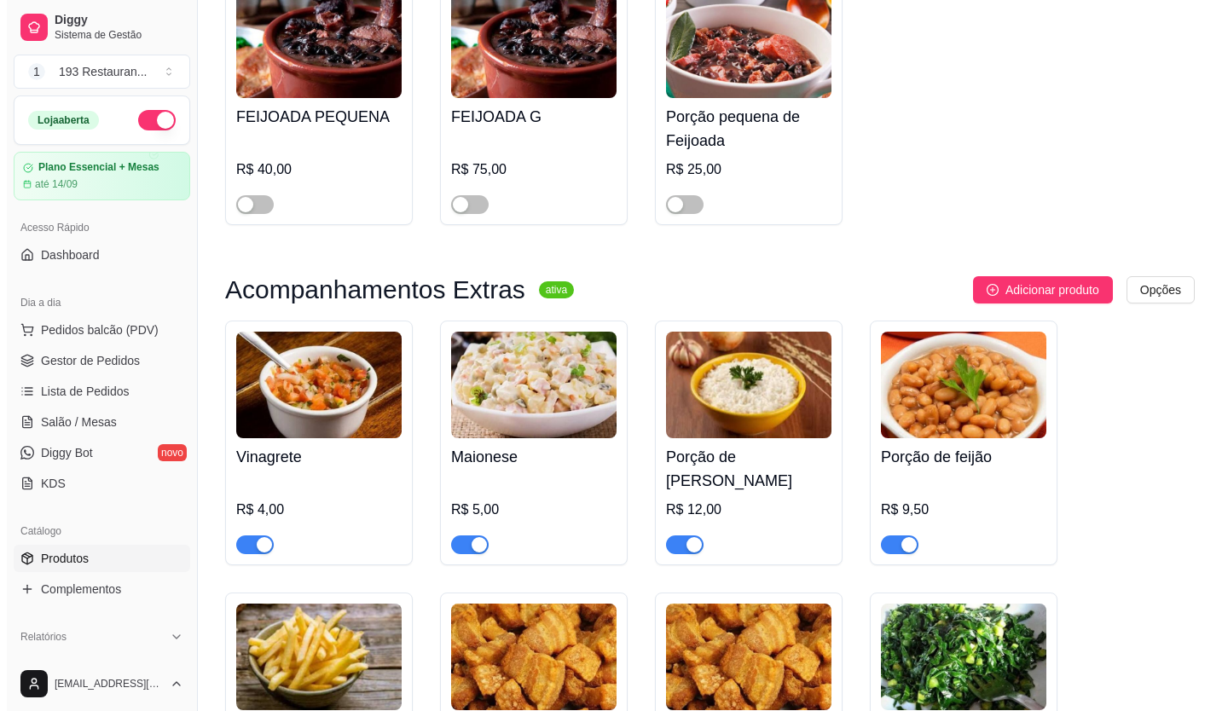
scroll to position [4948, 0]
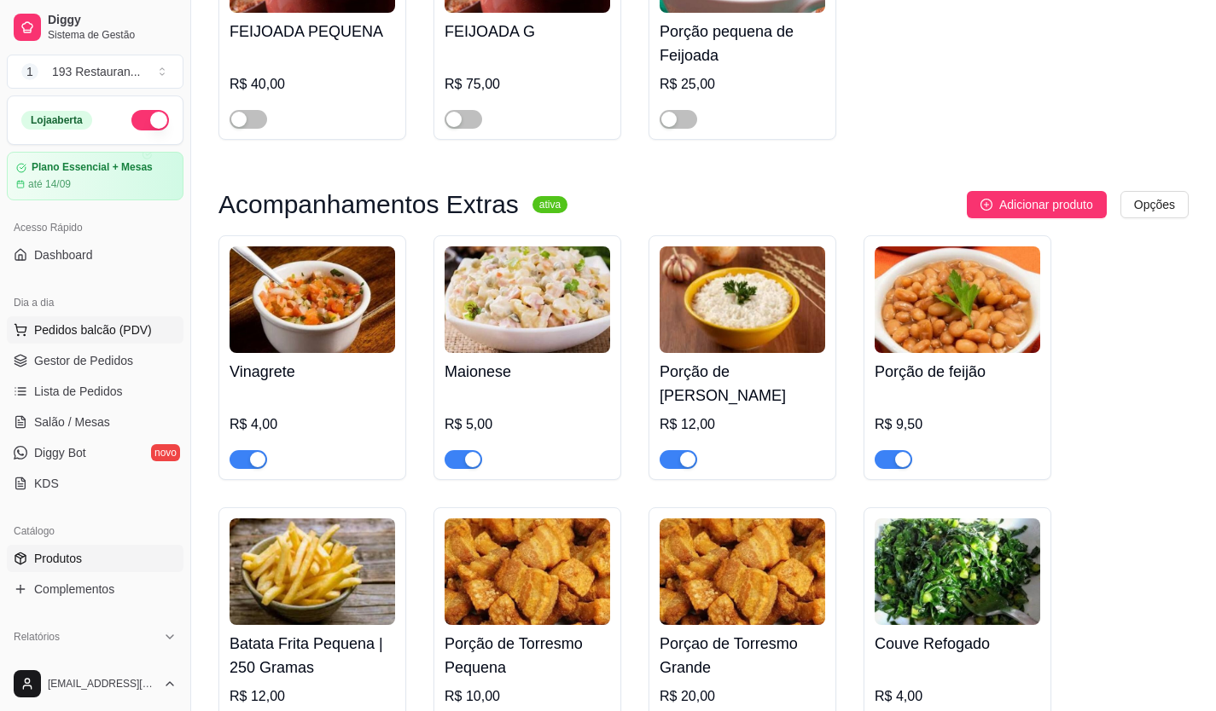
click at [64, 334] on span "Pedidos balcão (PDV)" at bounding box center [93, 330] width 118 height 17
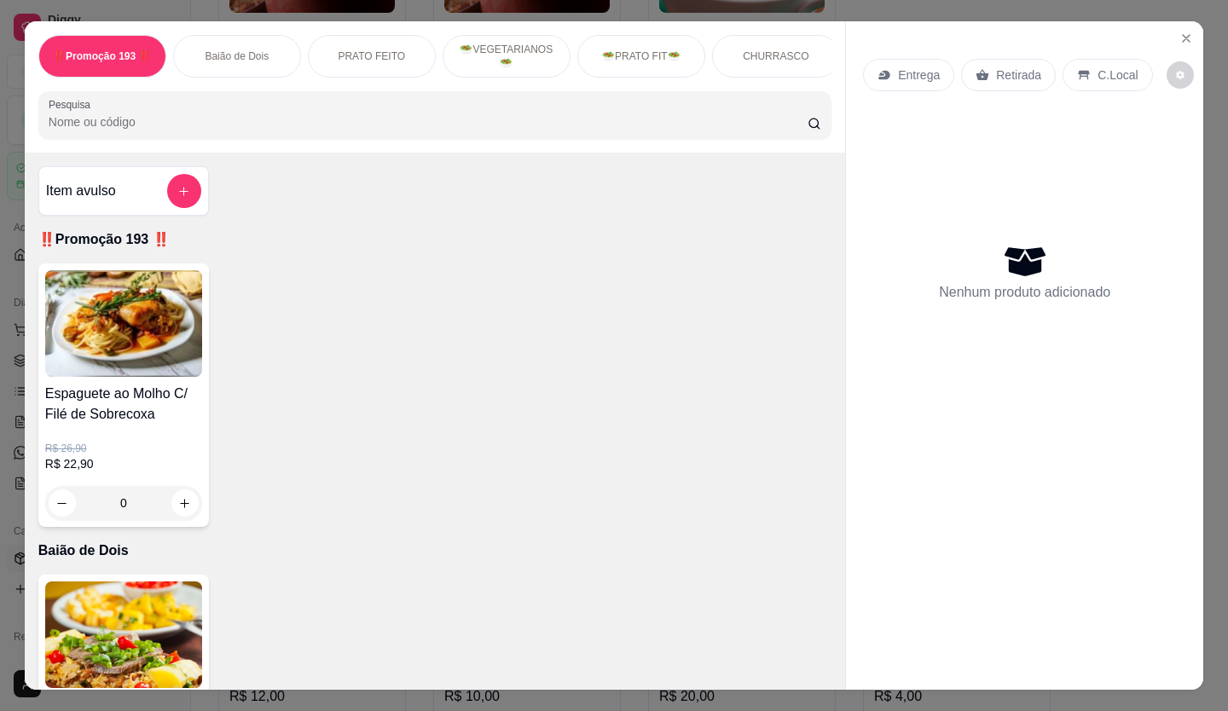
click at [1003, 67] on p "Retirada" at bounding box center [1018, 75] width 45 height 17
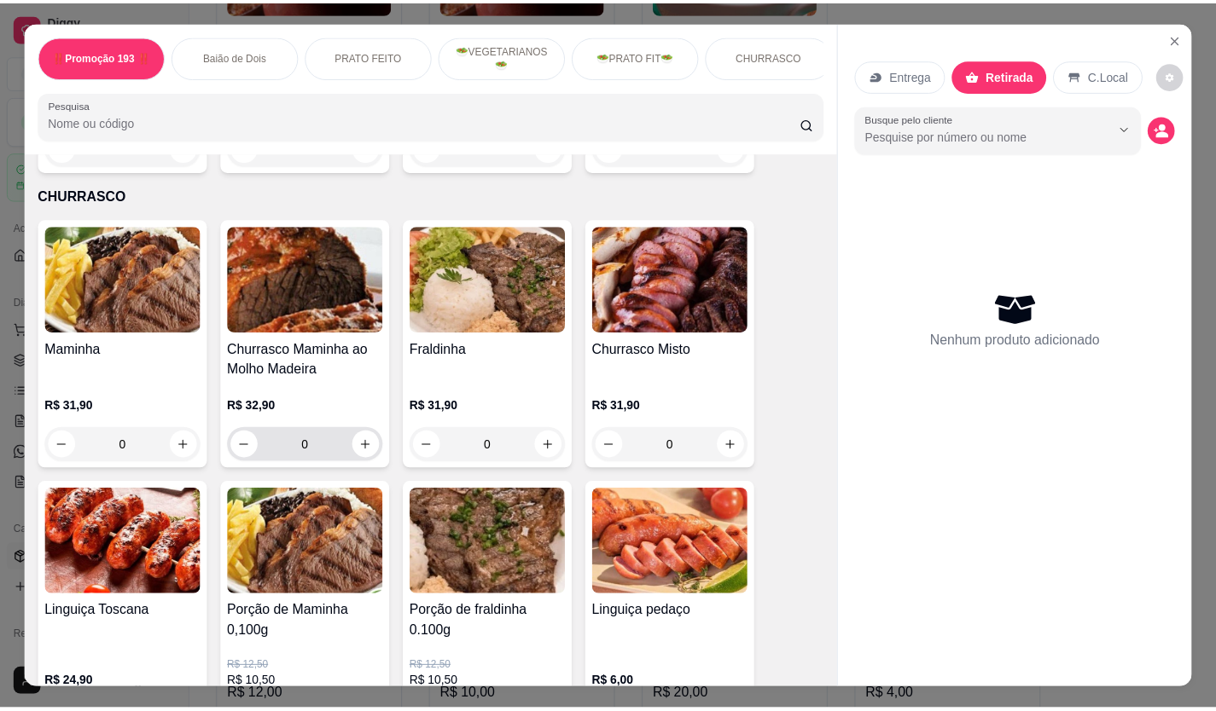
scroll to position [2815, 0]
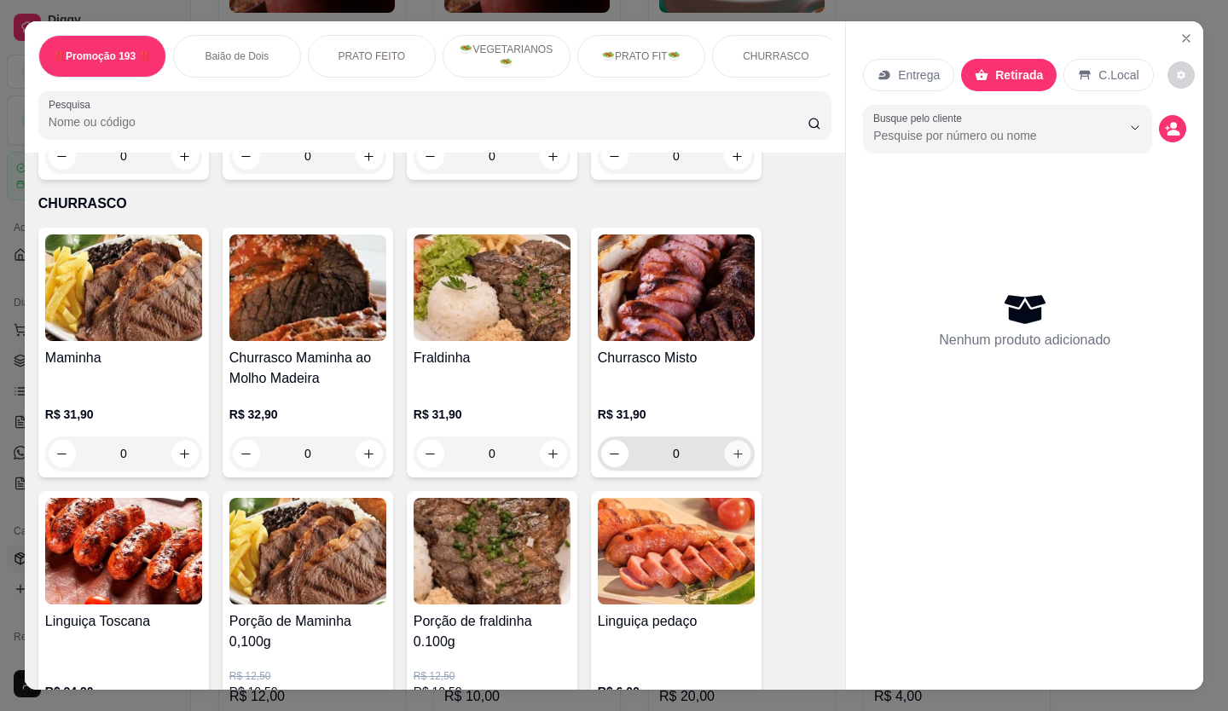
click at [732, 448] on icon "increase-product-quantity" at bounding box center [738, 454] width 13 height 13
type input "1"
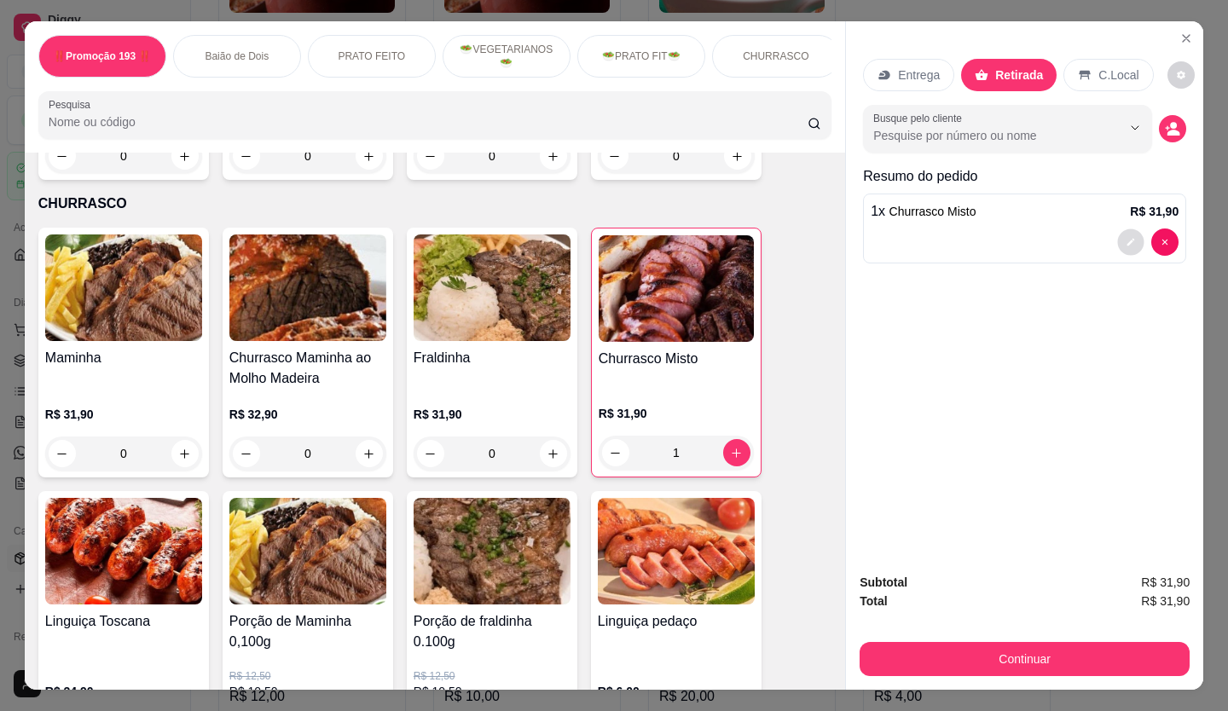
click at [1126, 237] on icon "decrease-product-quantity" at bounding box center [1131, 242] width 10 height 10
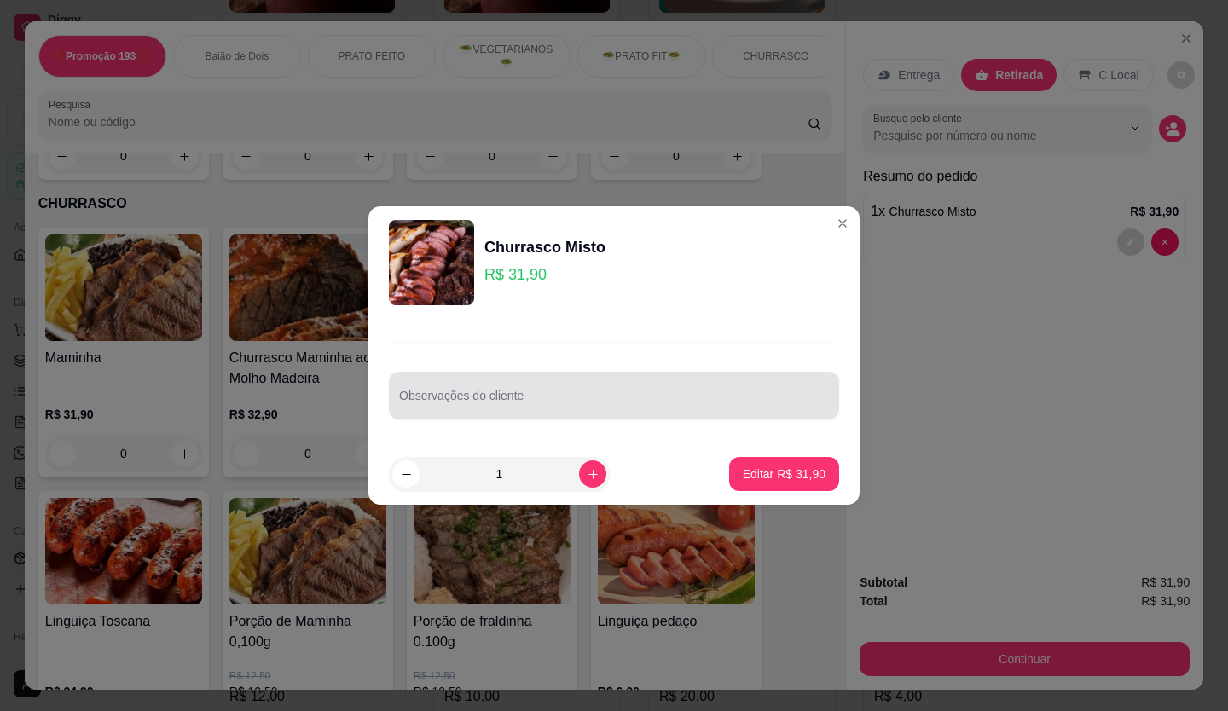
click at [655, 414] on div "Observações do cliente" at bounding box center [614, 396] width 450 height 48
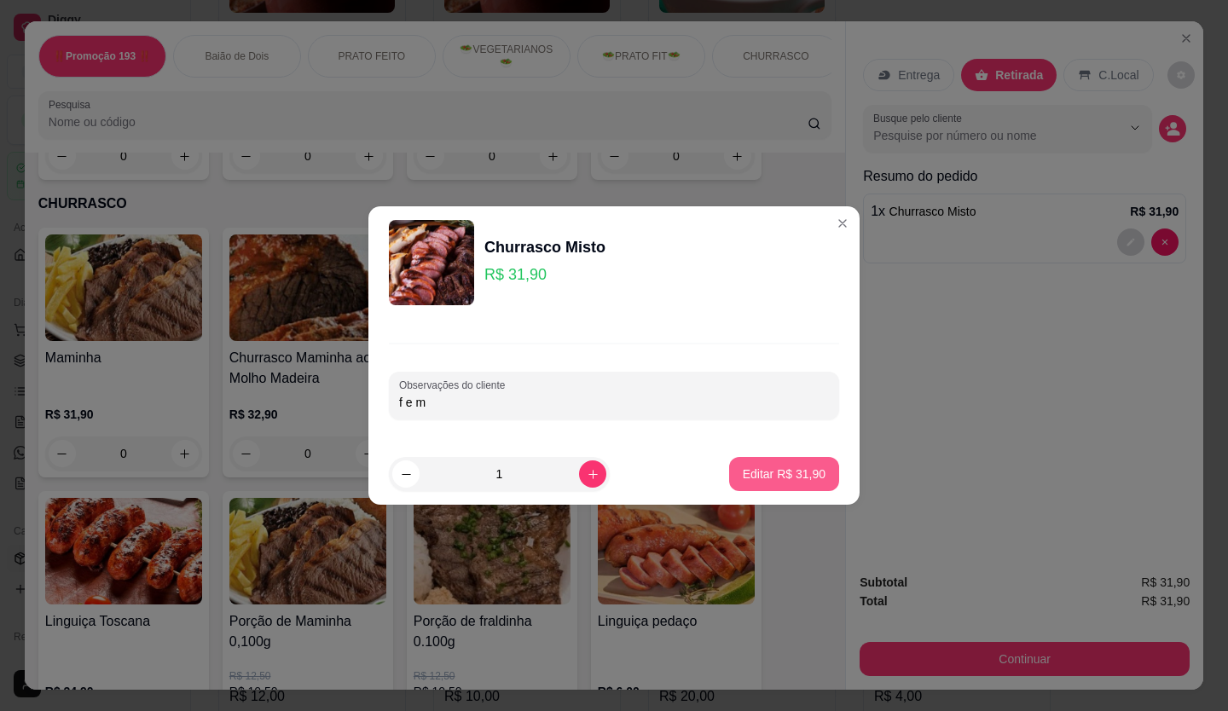
type input "f e m"
click at [774, 478] on p "Editar R$ 31,90" at bounding box center [784, 474] width 83 height 17
type input "0"
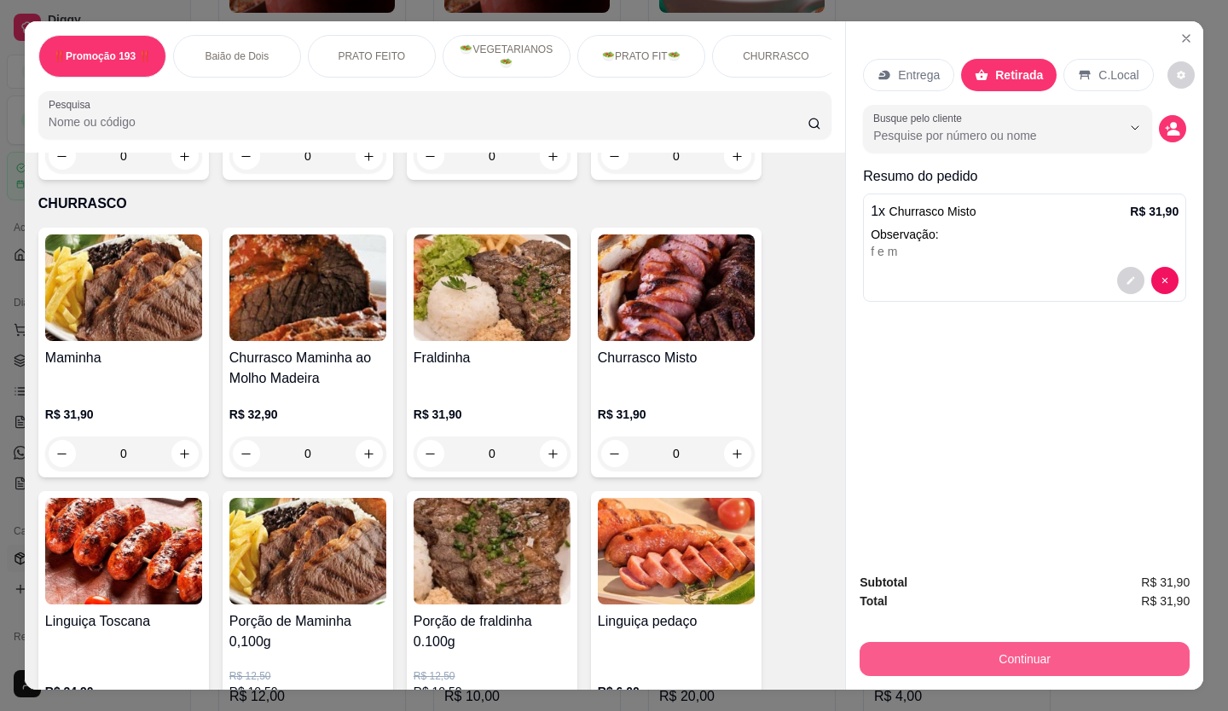
click at [1010, 656] on button "Continuar" at bounding box center [1025, 659] width 330 height 34
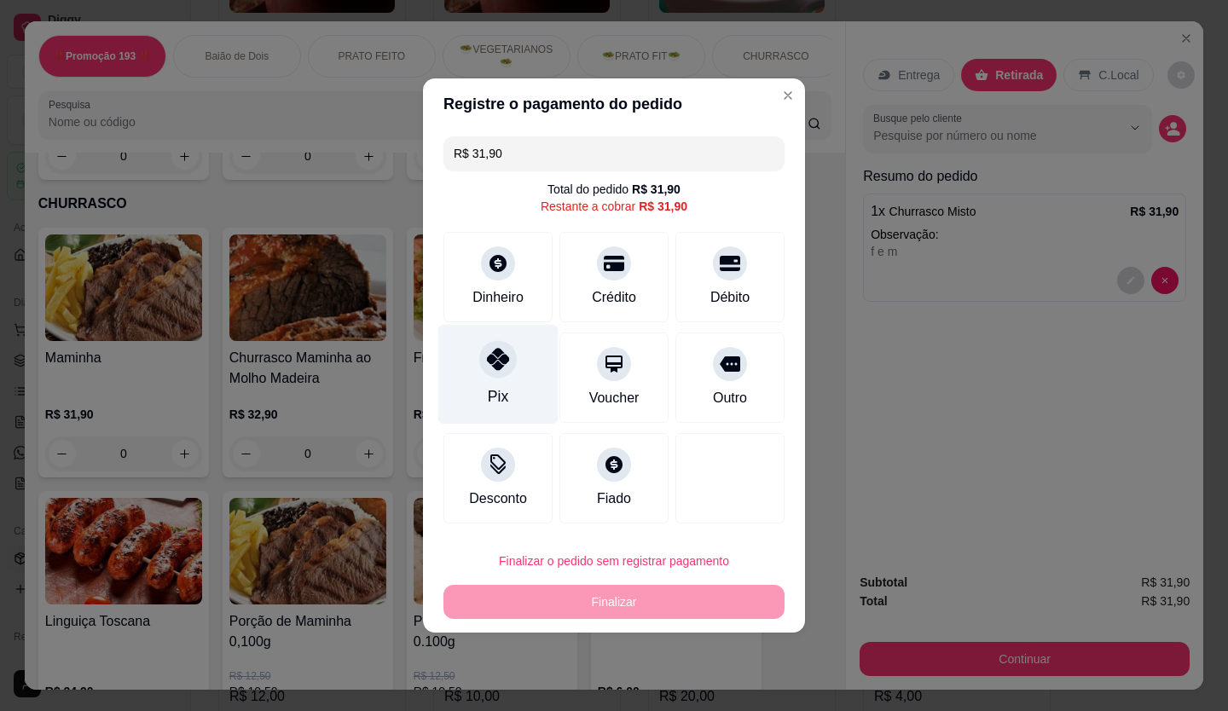
click at [476, 360] on div "Pix" at bounding box center [498, 375] width 120 height 100
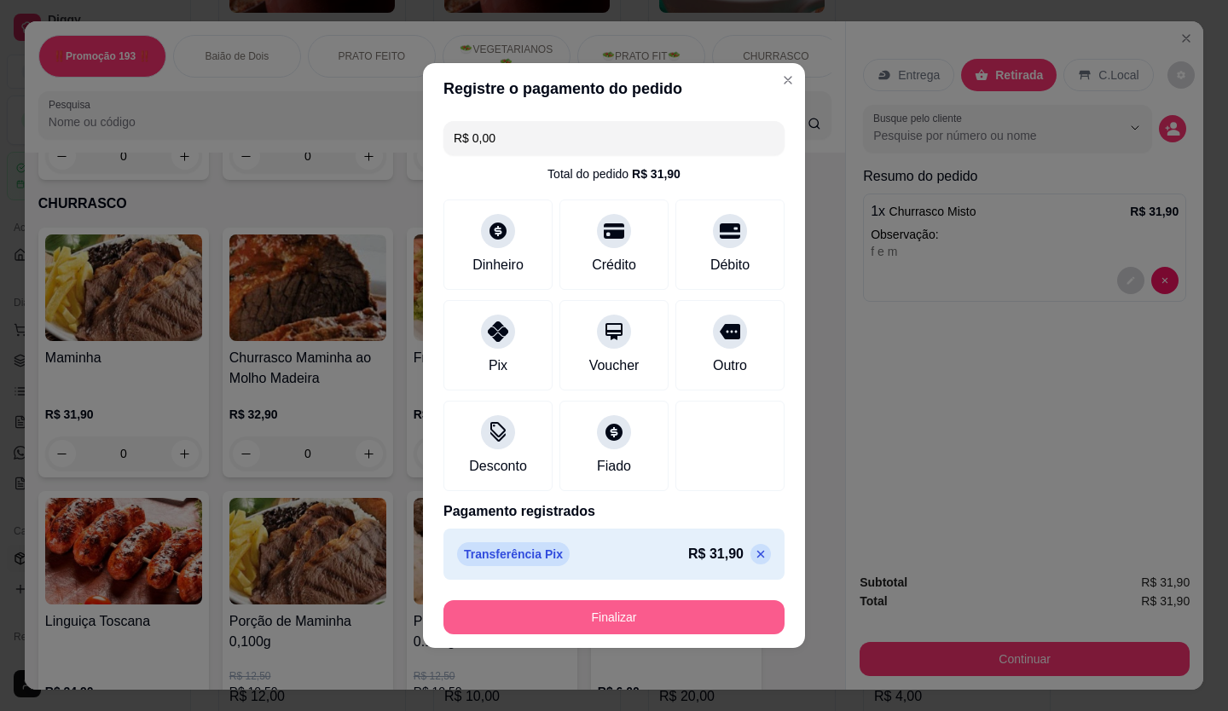
click at [605, 621] on button "Finalizar" at bounding box center [614, 618] width 341 height 34
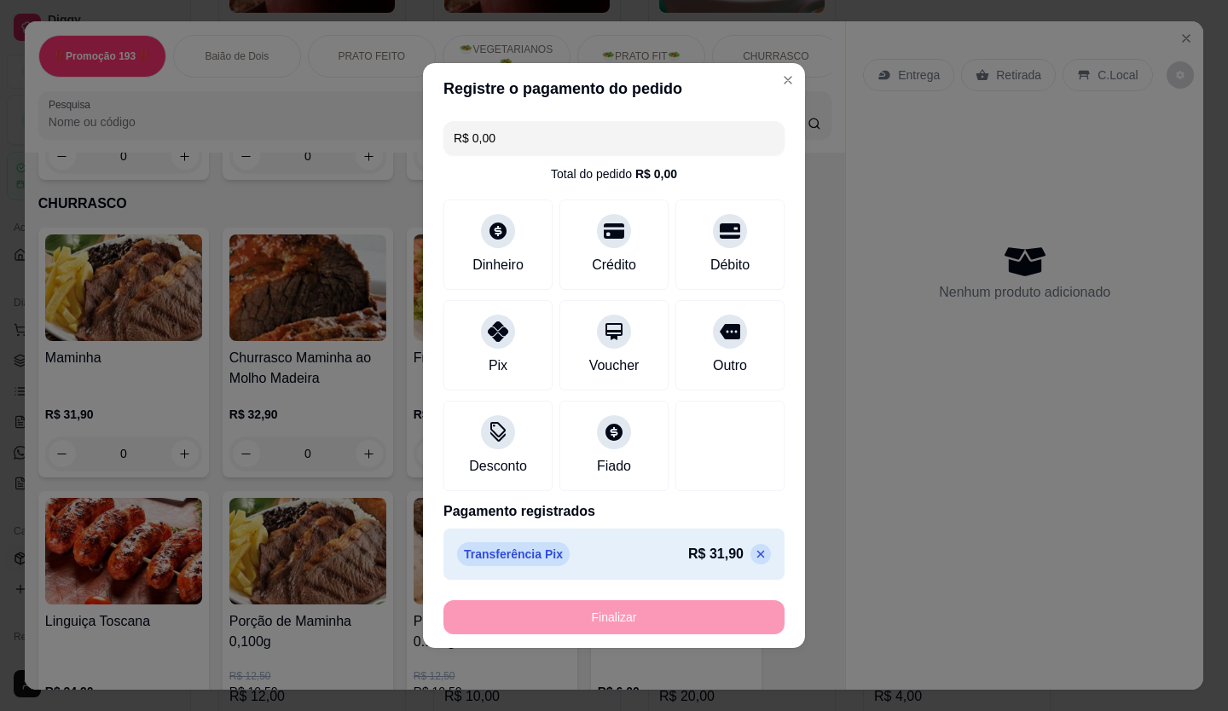
type input "-R$ 31,90"
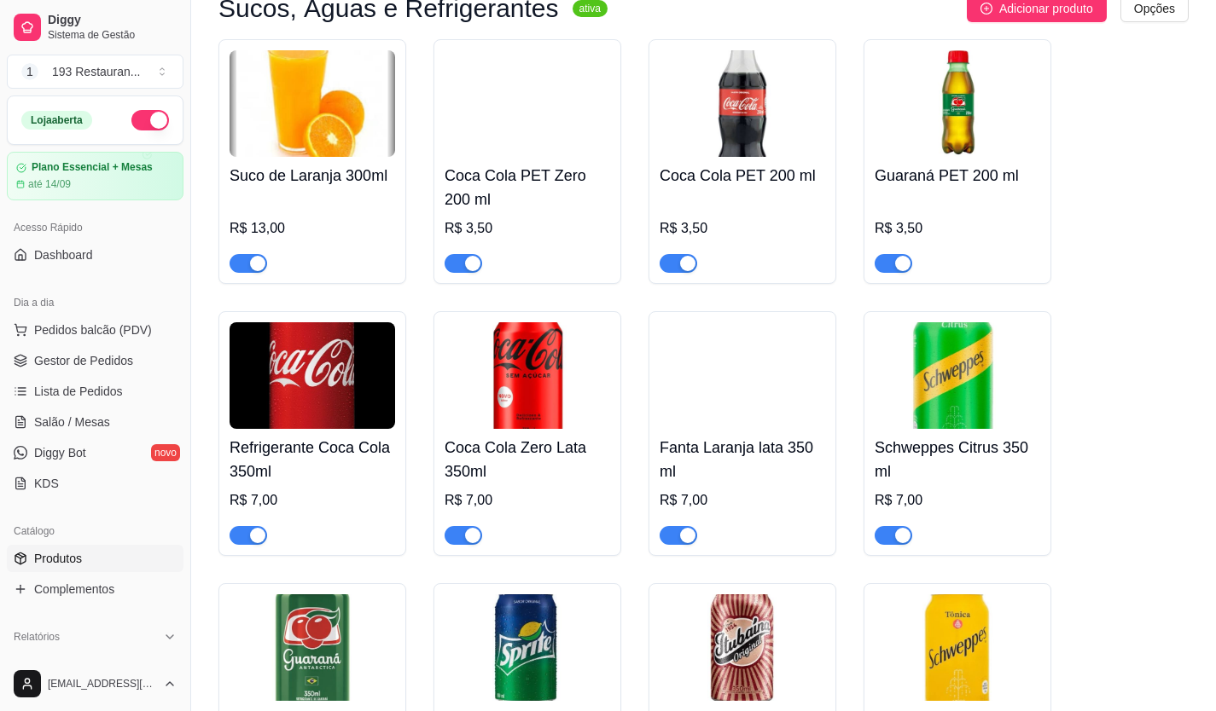
scroll to position [6568, 0]
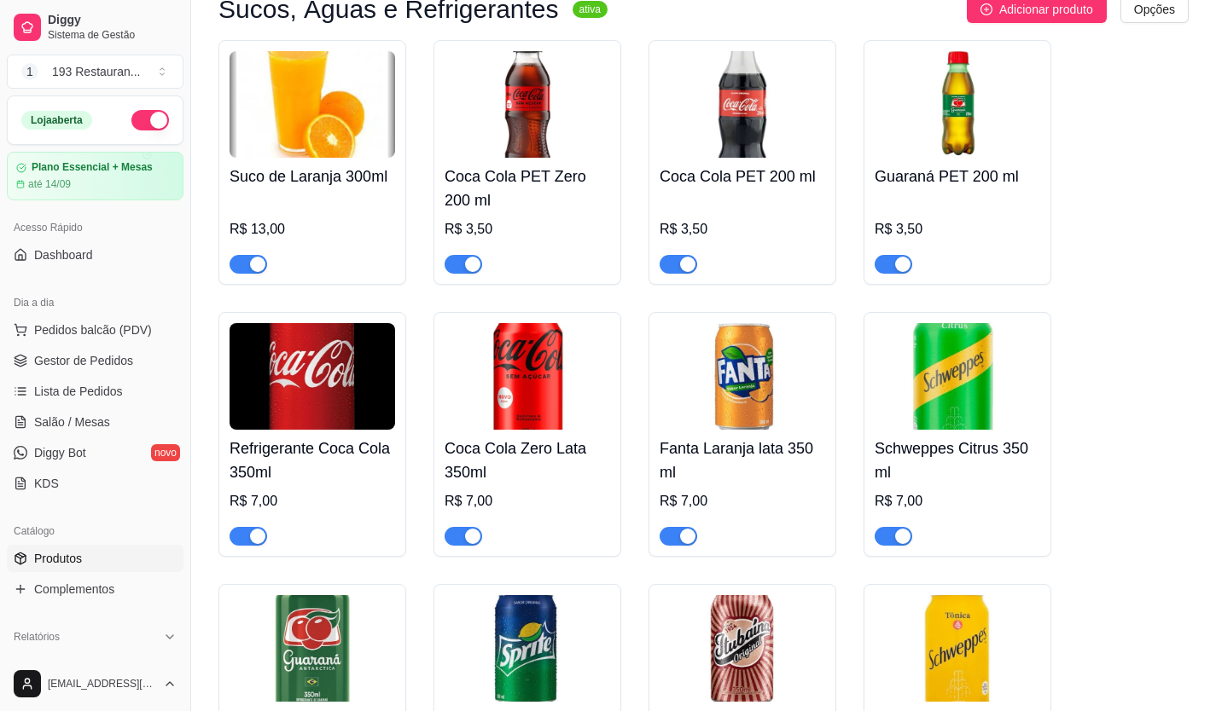
click at [470, 529] on div "button" at bounding box center [472, 536] width 15 height 15
click at [251, 529] on div "button" at bounding box center [257, 536] width 15 height 15
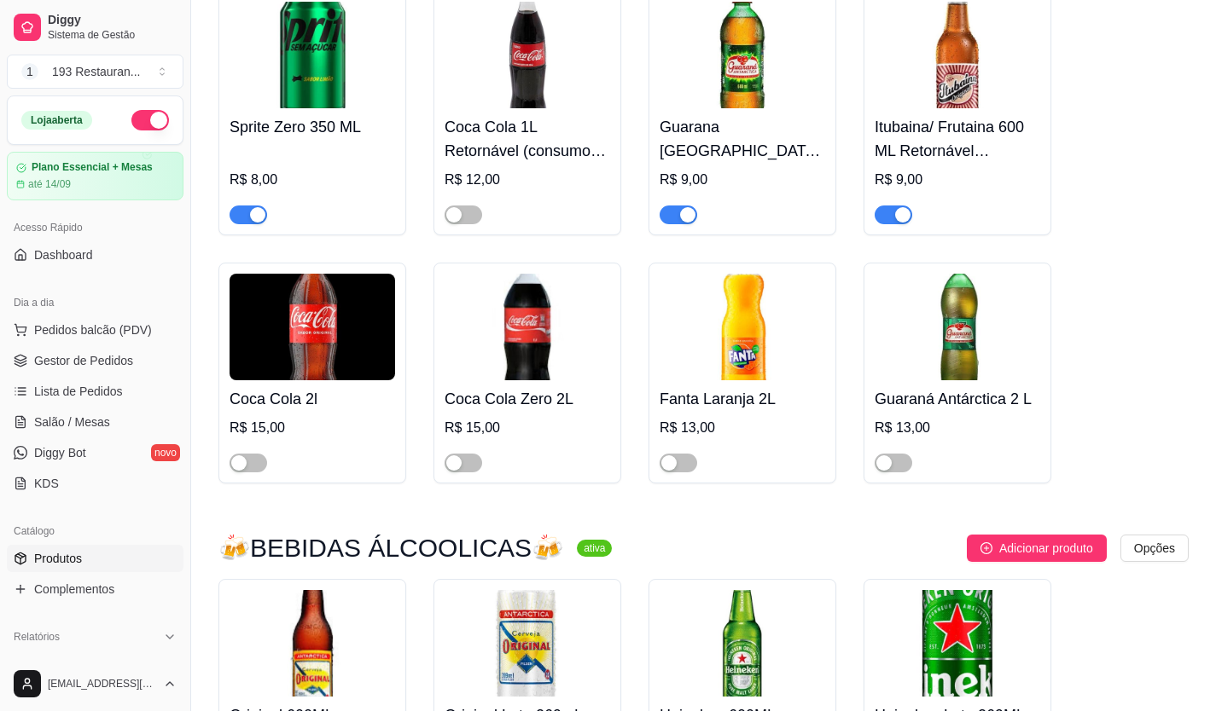
scroll to position [8018, 0]
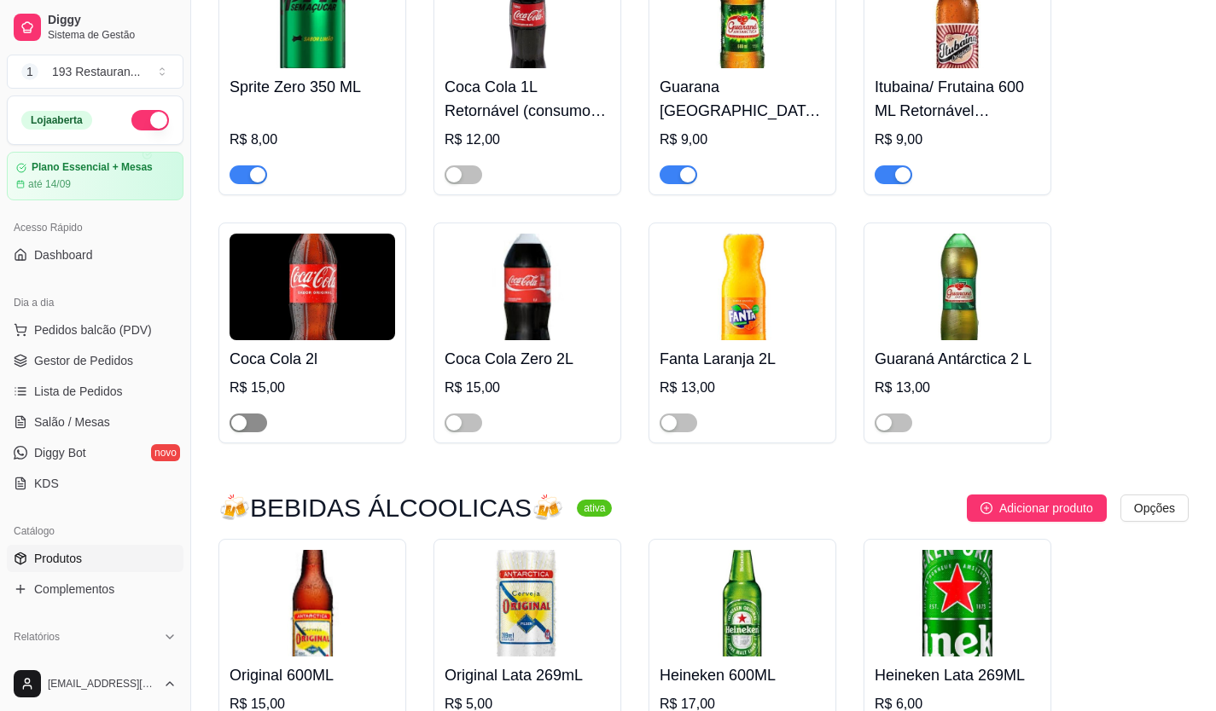
click at [245, 415] on div "button" at bounding box center [238, 422] width 15 height 15
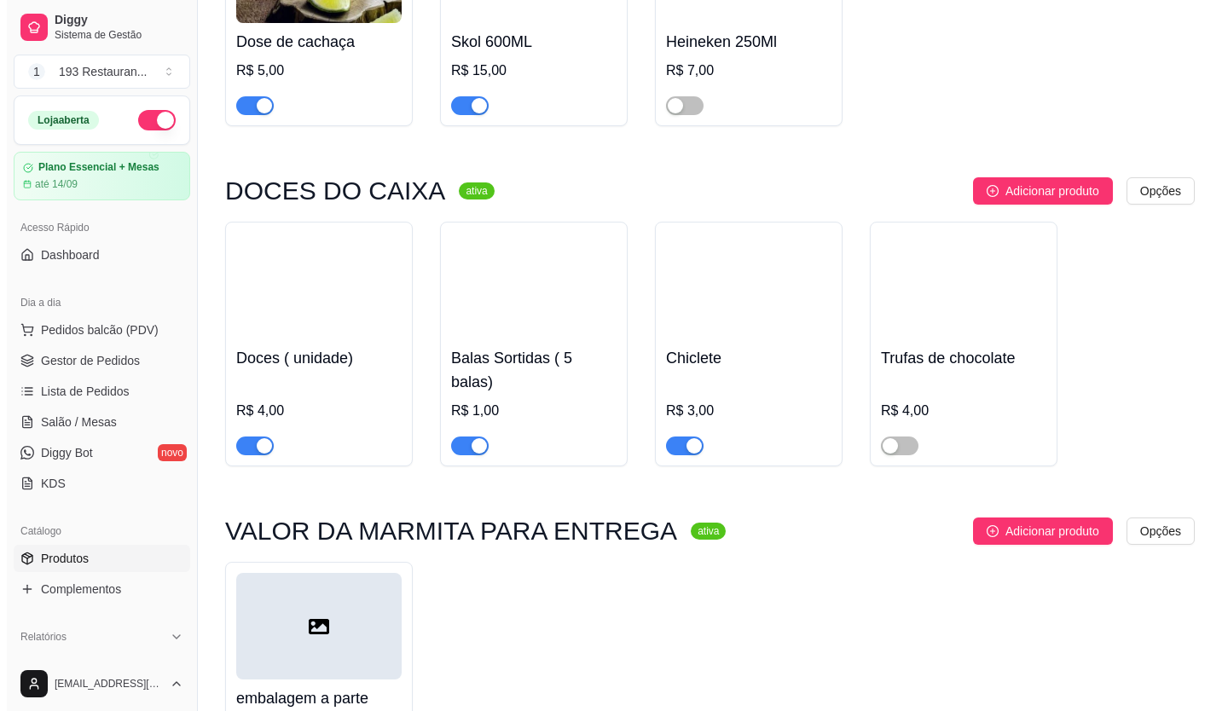
scroll to position [9213, 0]
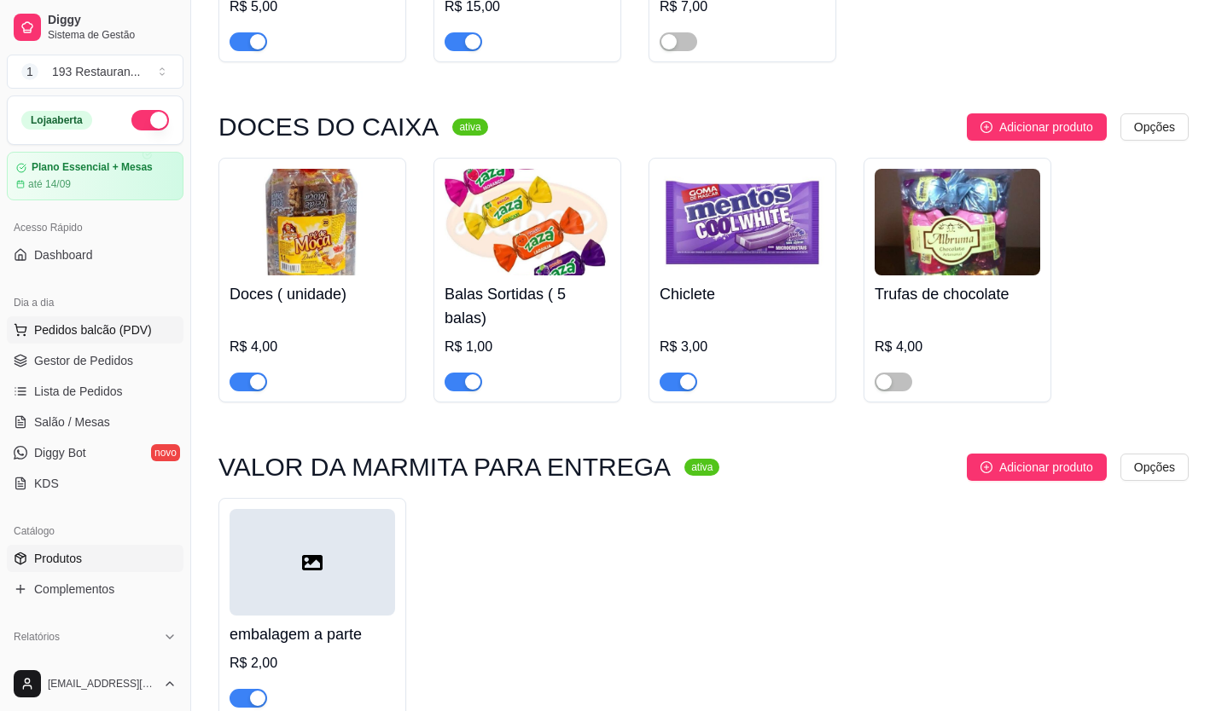
click at [131, 336] on span "Pedidos balcão (PDV)" at bounding box center [93, 330] width 118 height 17
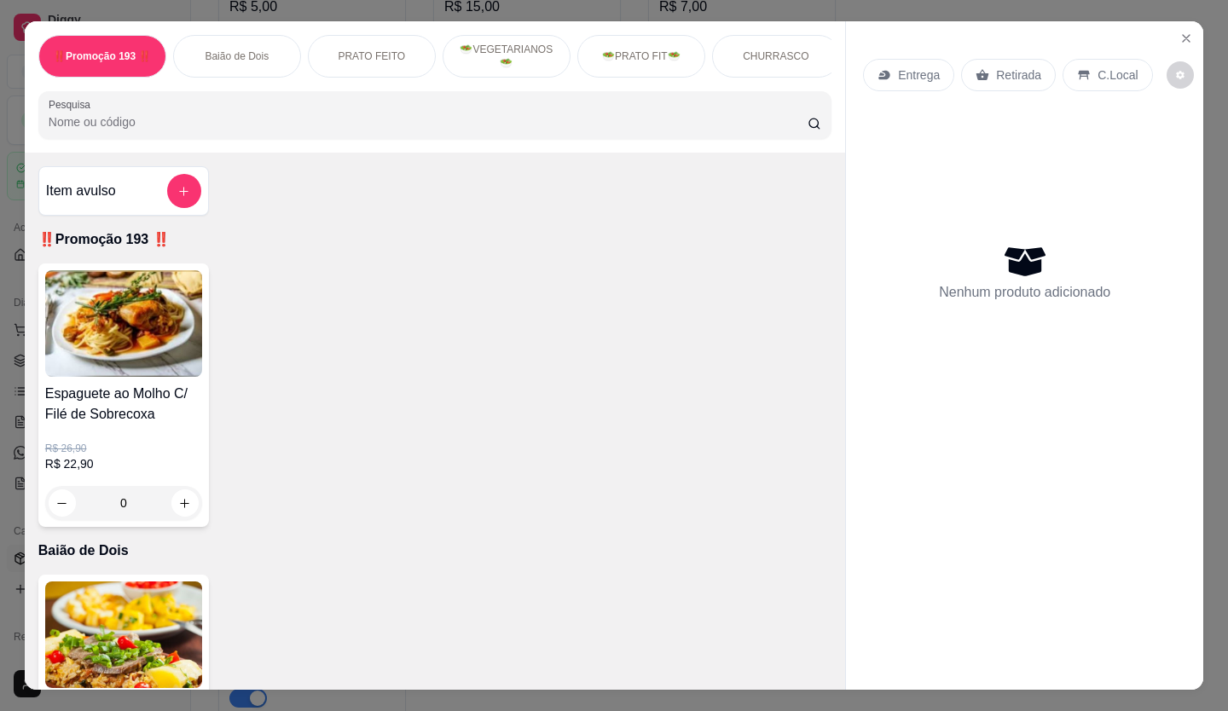
click at [1019, 67] on p "Retirada" at bounding box center [1018, 75] width 45 height 17
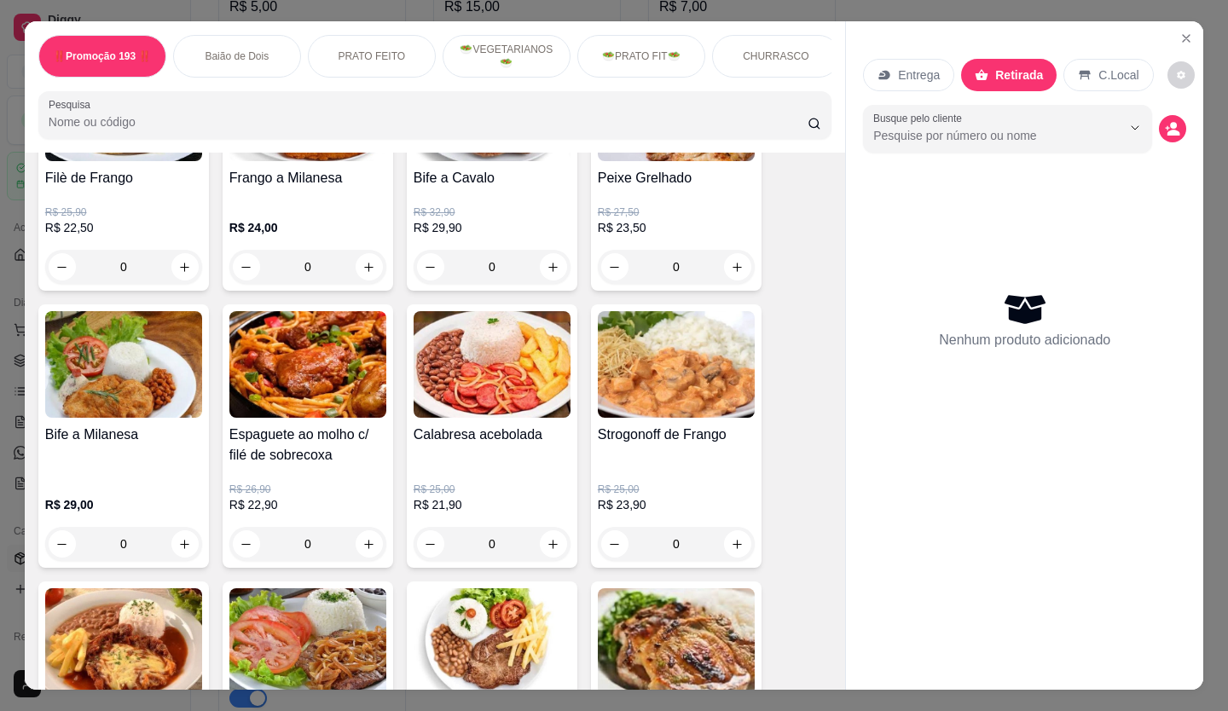
scroll to position [1109, 0]
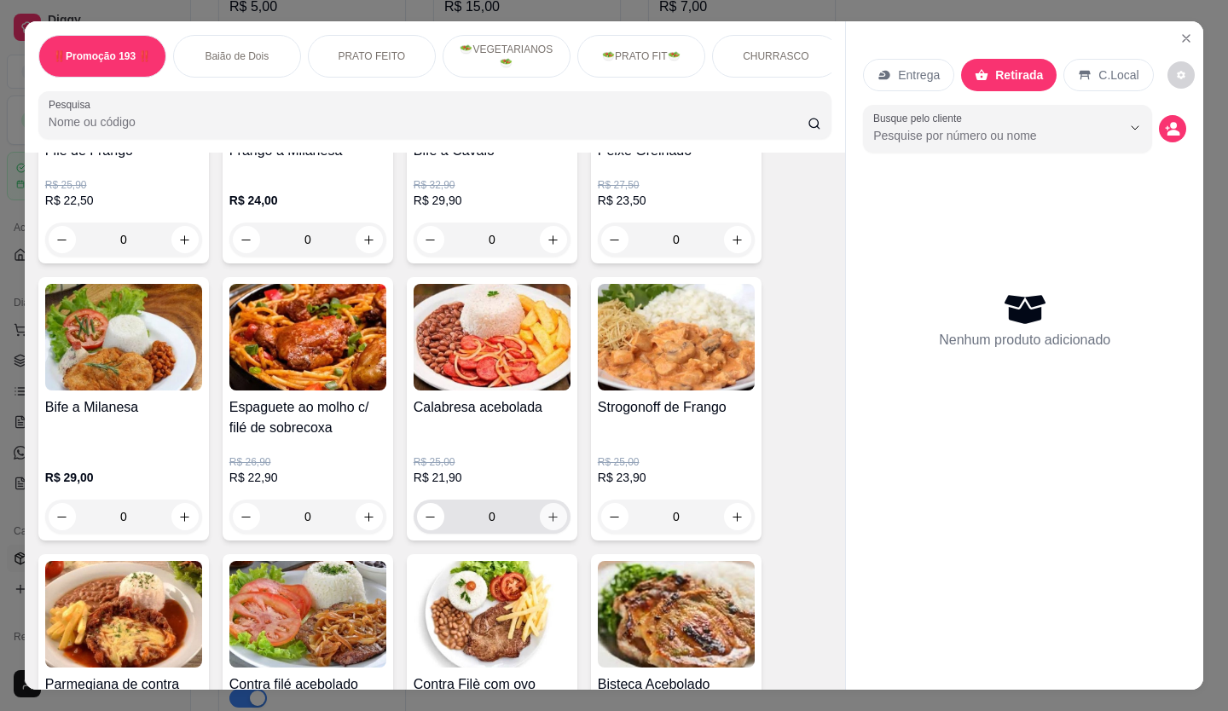
click at [549, 519] on icon "increase-product-quantity" at bounding box center [553, 517] width 13 height 13
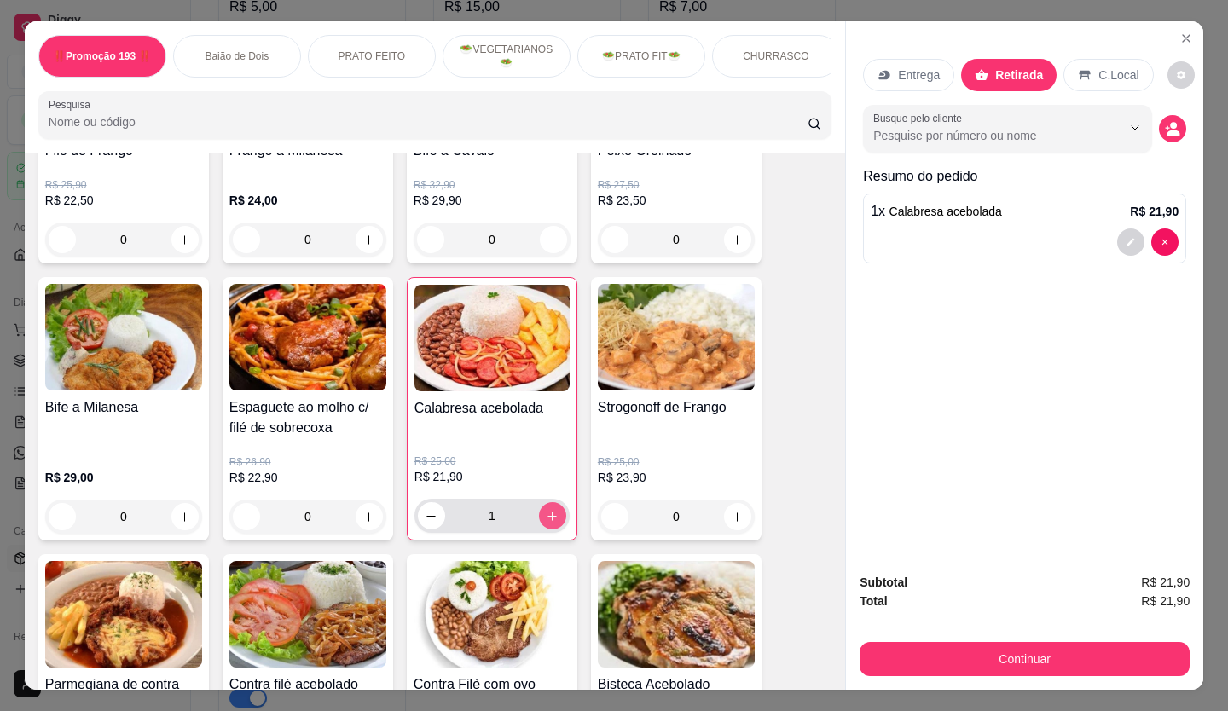
type input "1"
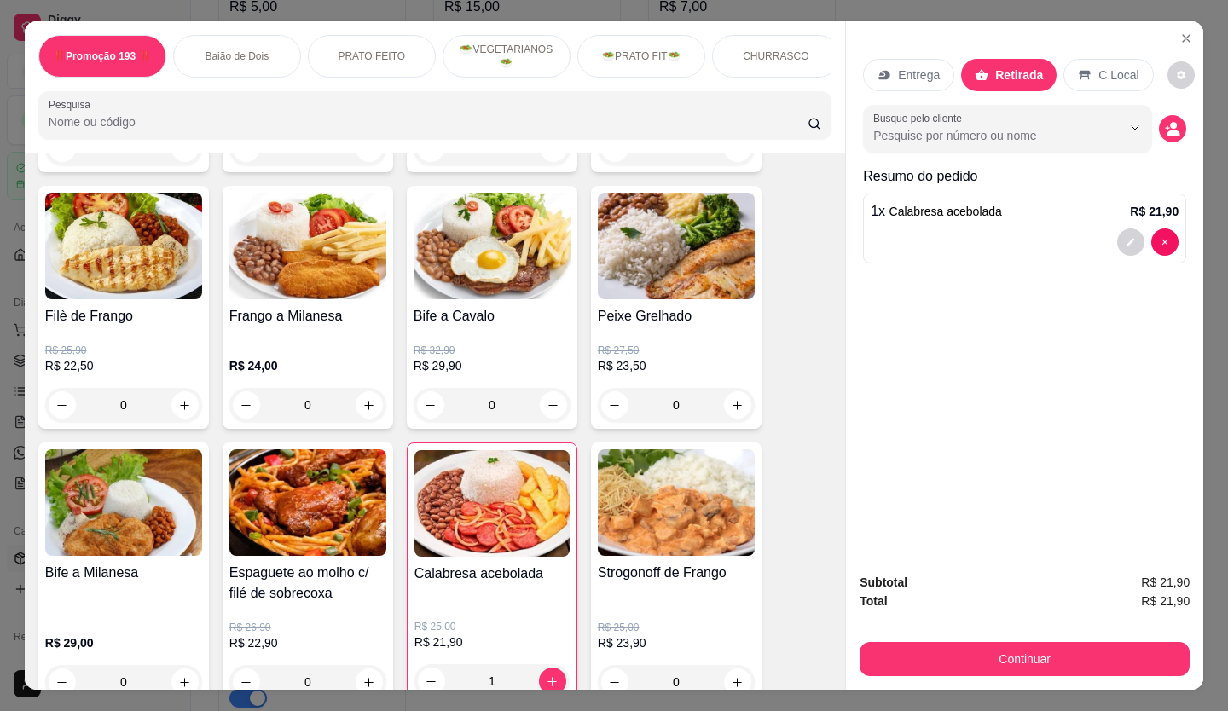
scroll to position [938, 0]
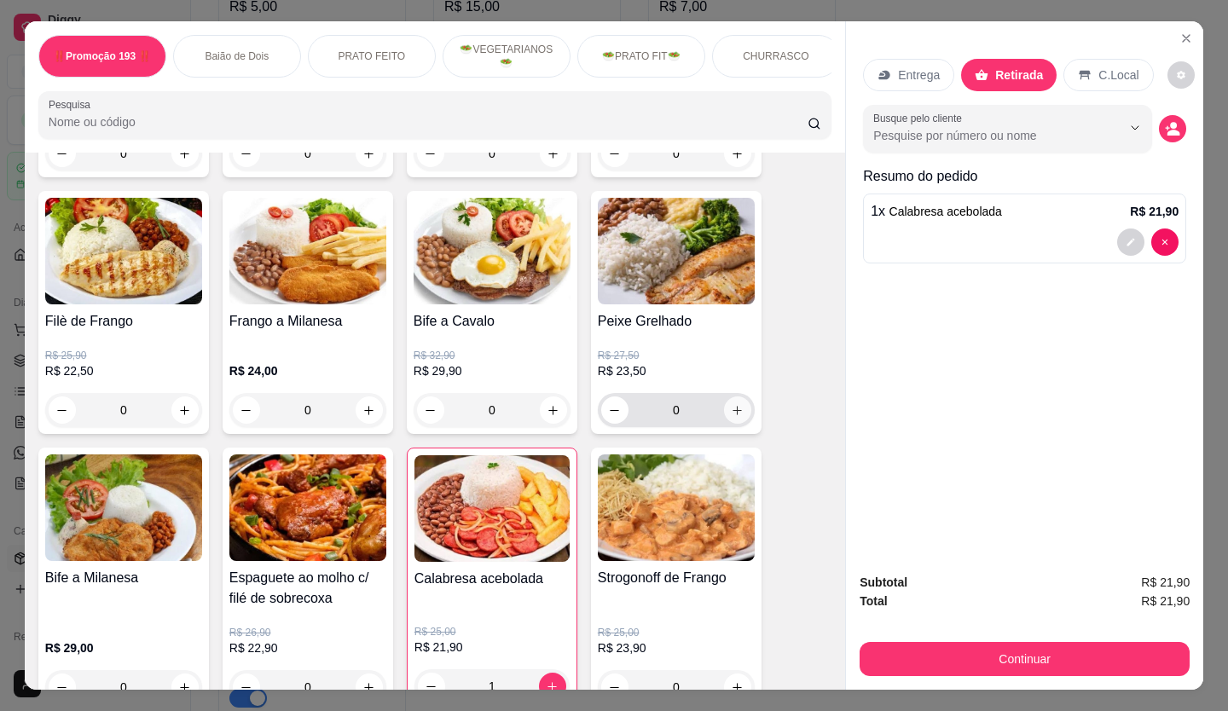
click at [736, 417] on icon "increase-product-quantity" at bounding box center [737, 410] width 13 height 13
type input "1"
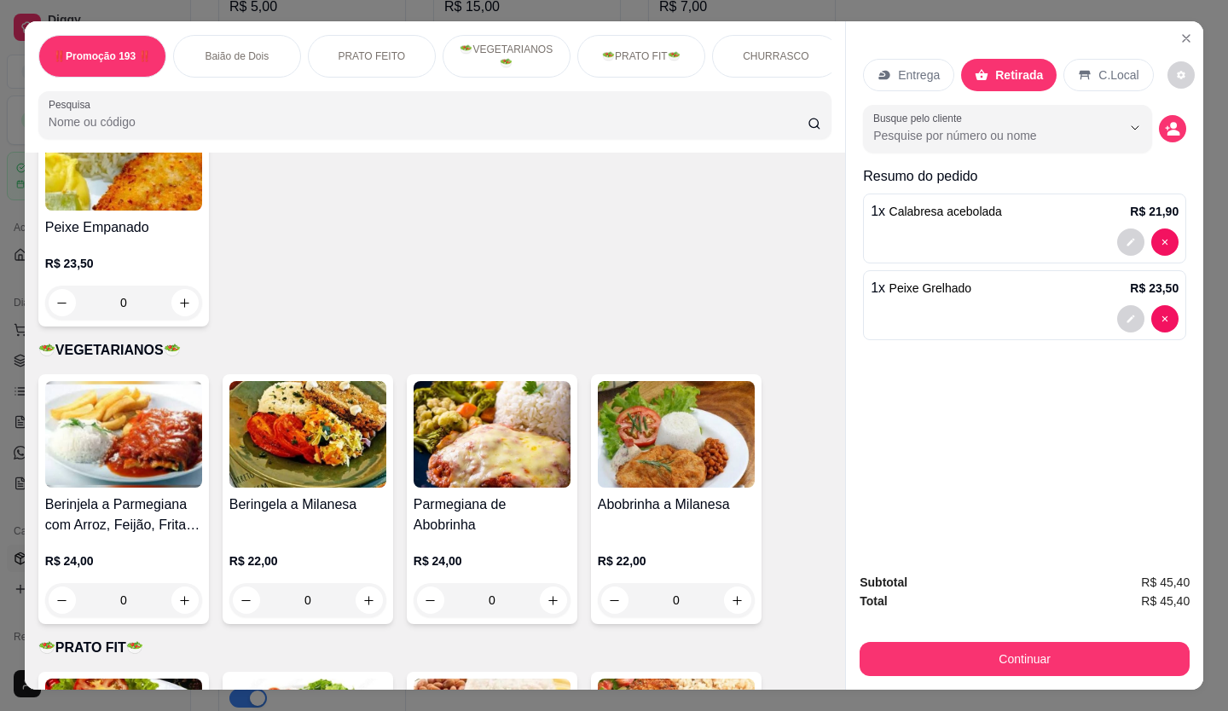
scroll to position [2047, 0]
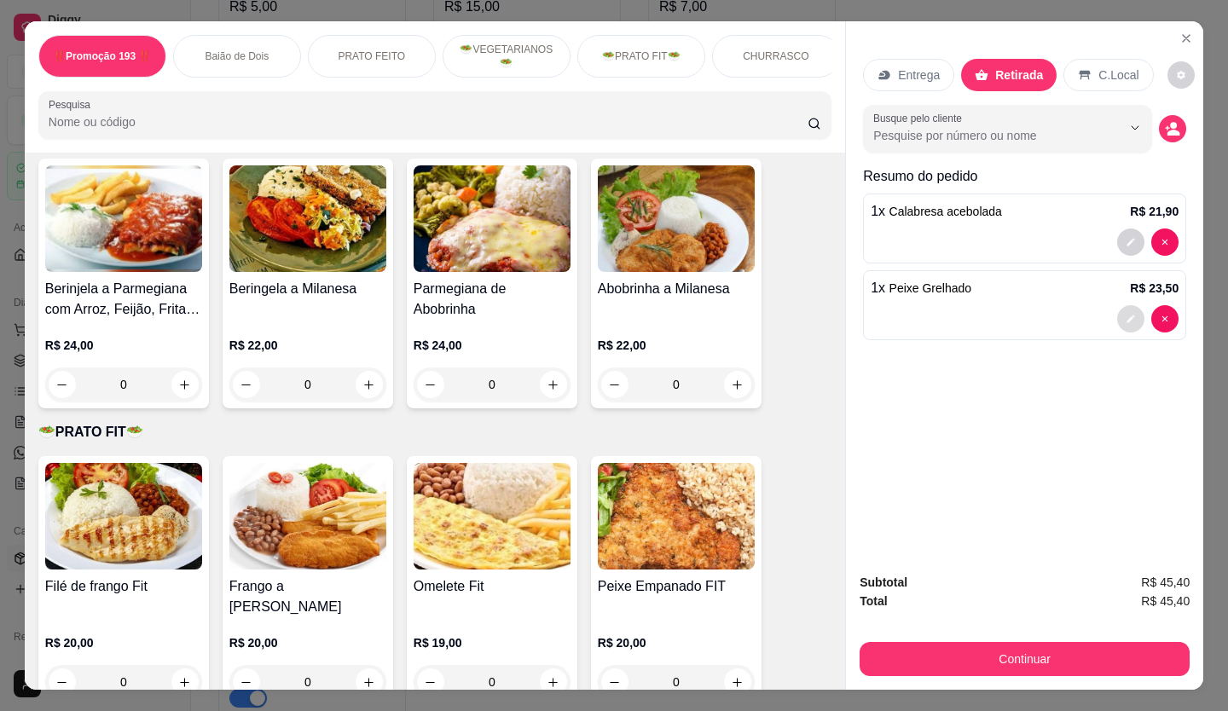
click at [1128, 316] on icon "decrease-product-quantity" at bounding box center [1132, 320] width 8 height 8
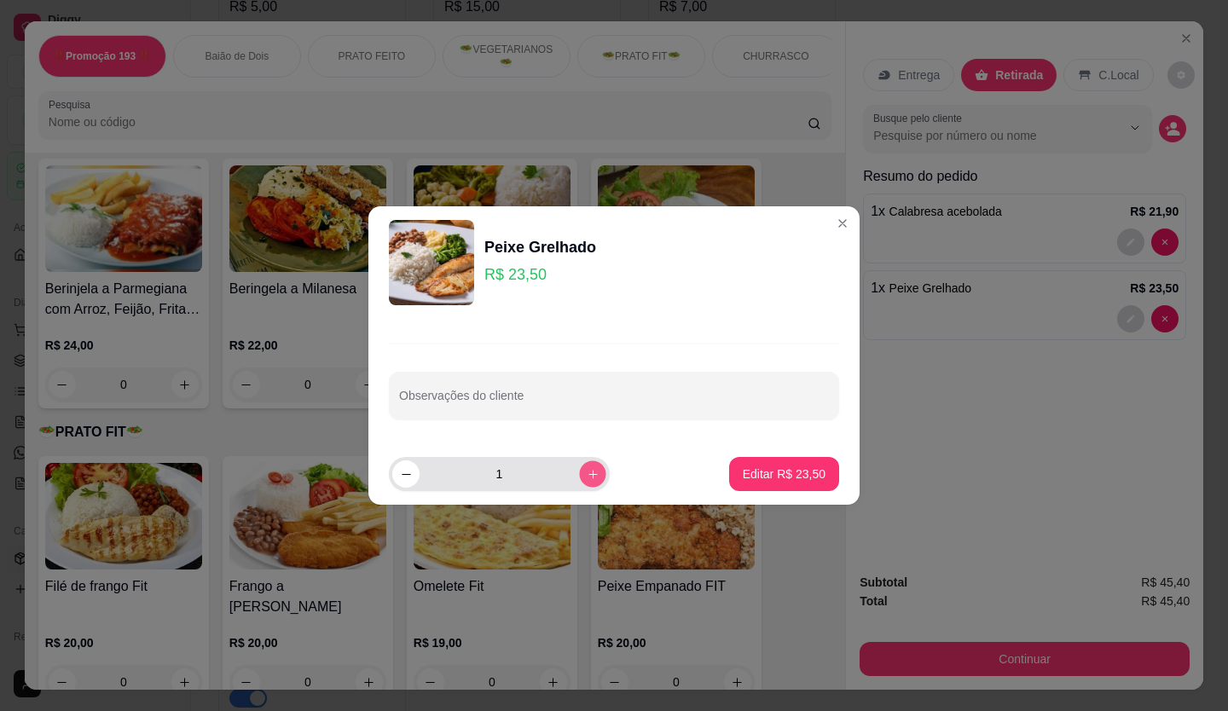
click at [587, 471] on icon "increase-product-quantity" at bounding box center [593, 474] width 13 height 13
type input "2"
click at [787, 489] on button "Editar R$ 47,00" at bounding box center [784, 474] width 110 height 34
type input "2"
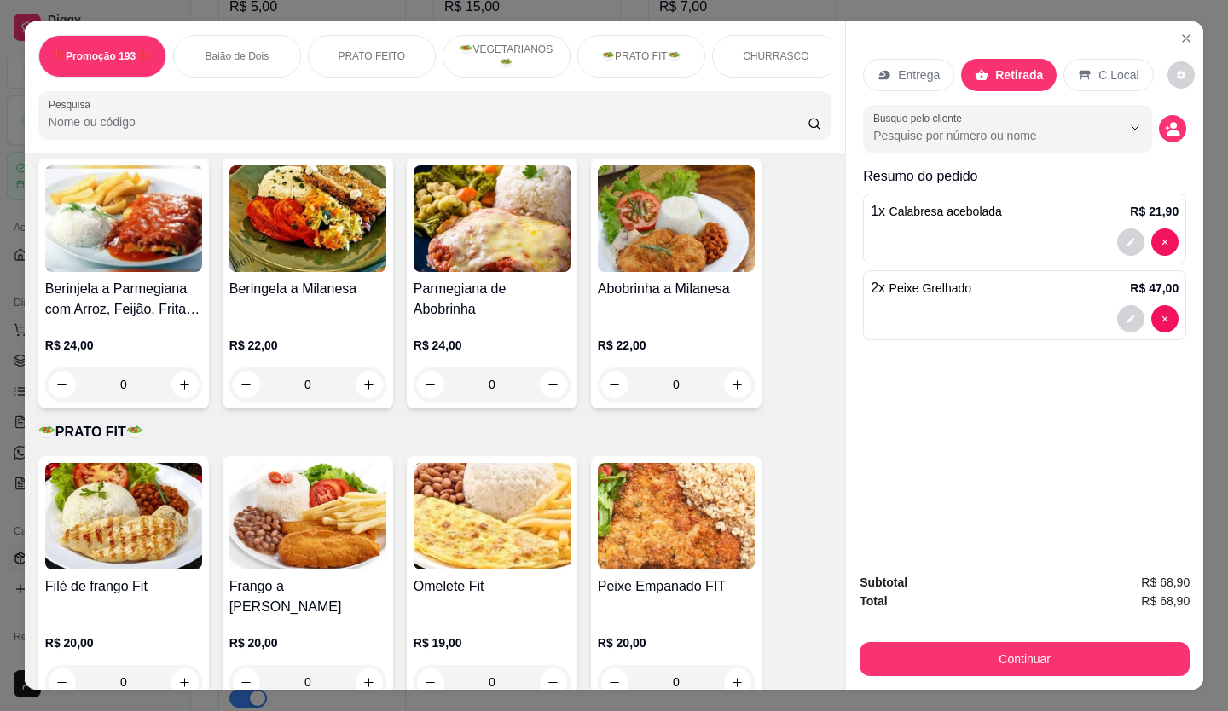
click at [873, 469] on div "Entrega Retirada C.Local Busque pelo cliente Resumo do pedido 1 x Calabresa ace…" at bounding box center [1024, 290] width 357 height 538
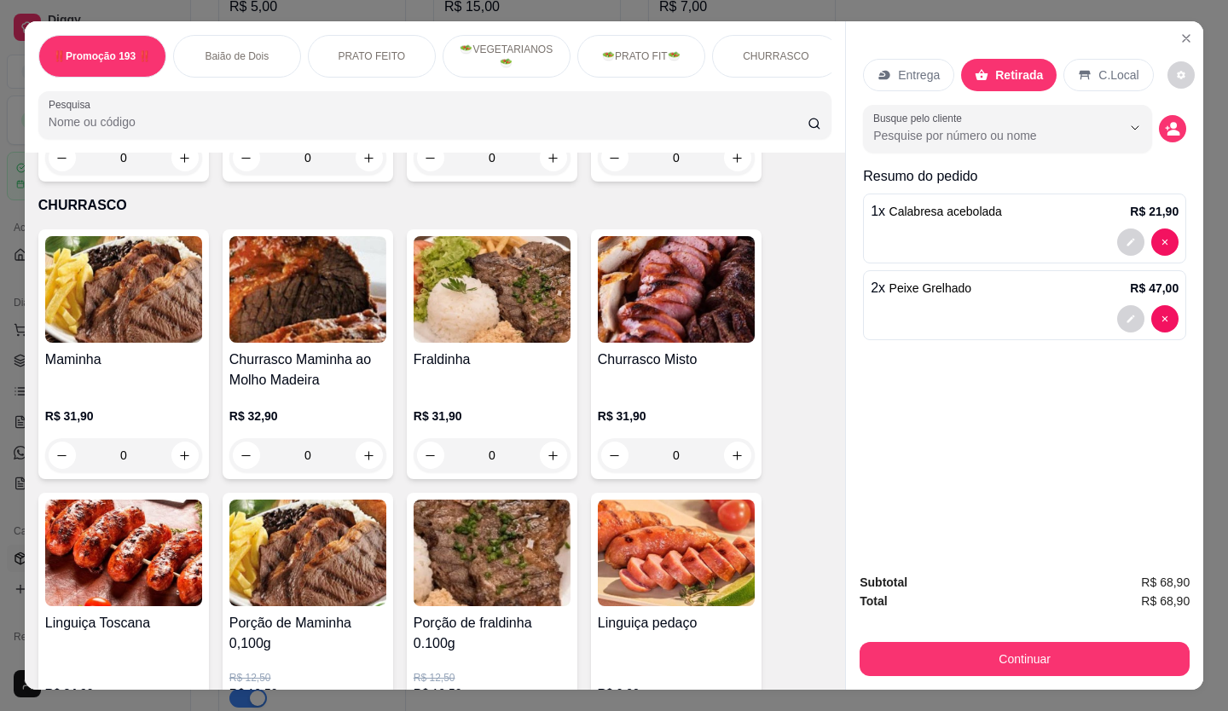
scroll to position [3071, 0]
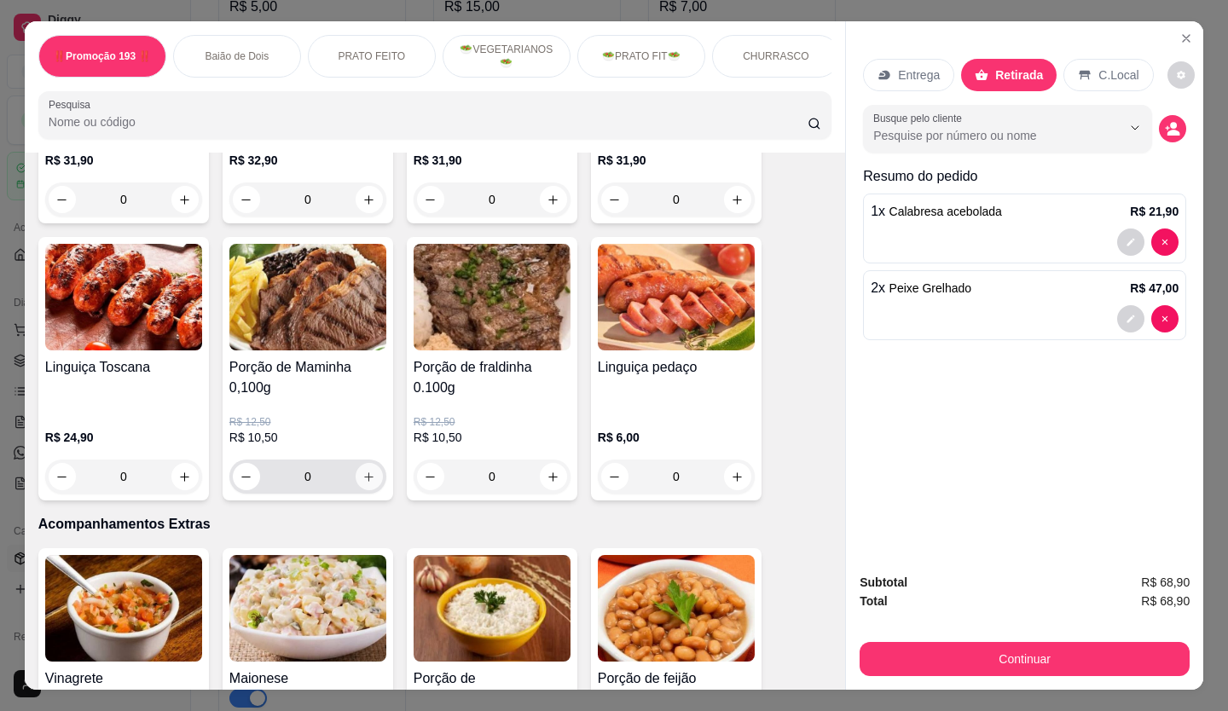
click at [365, 471] on icon "increase-product-quantity" at bounding box center [369, 477] width 13 height 13
type input "1"
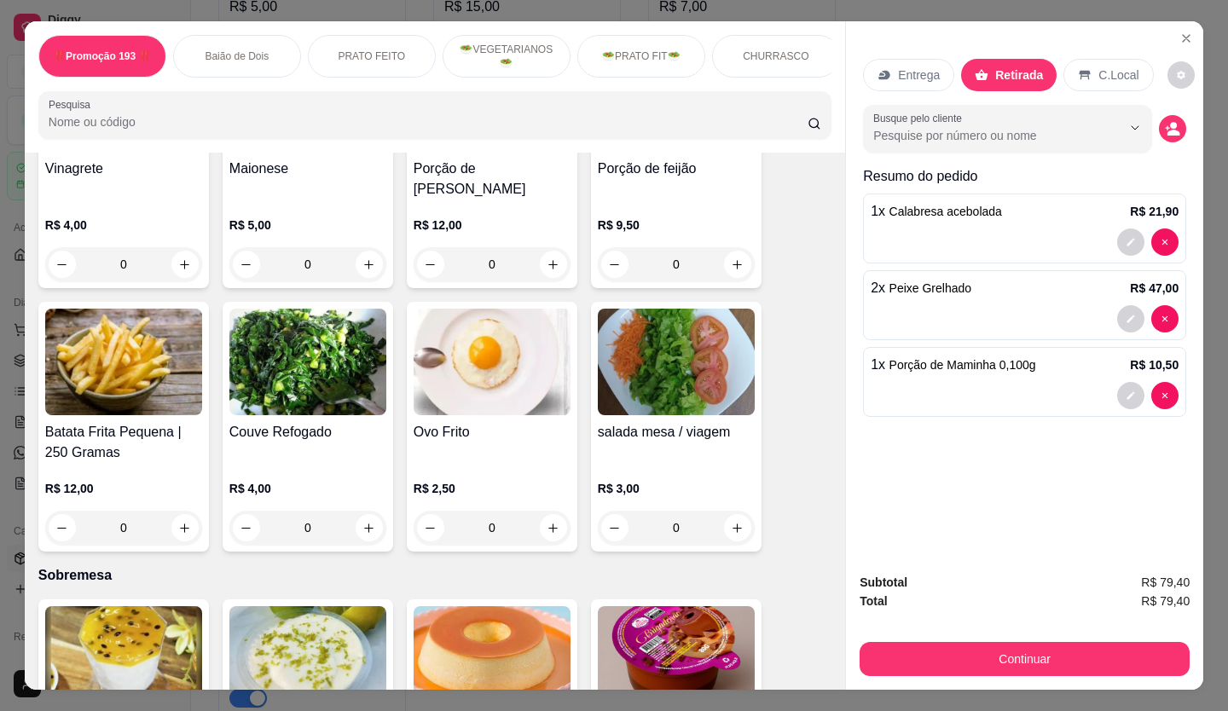
scroll to position [3241, 0]
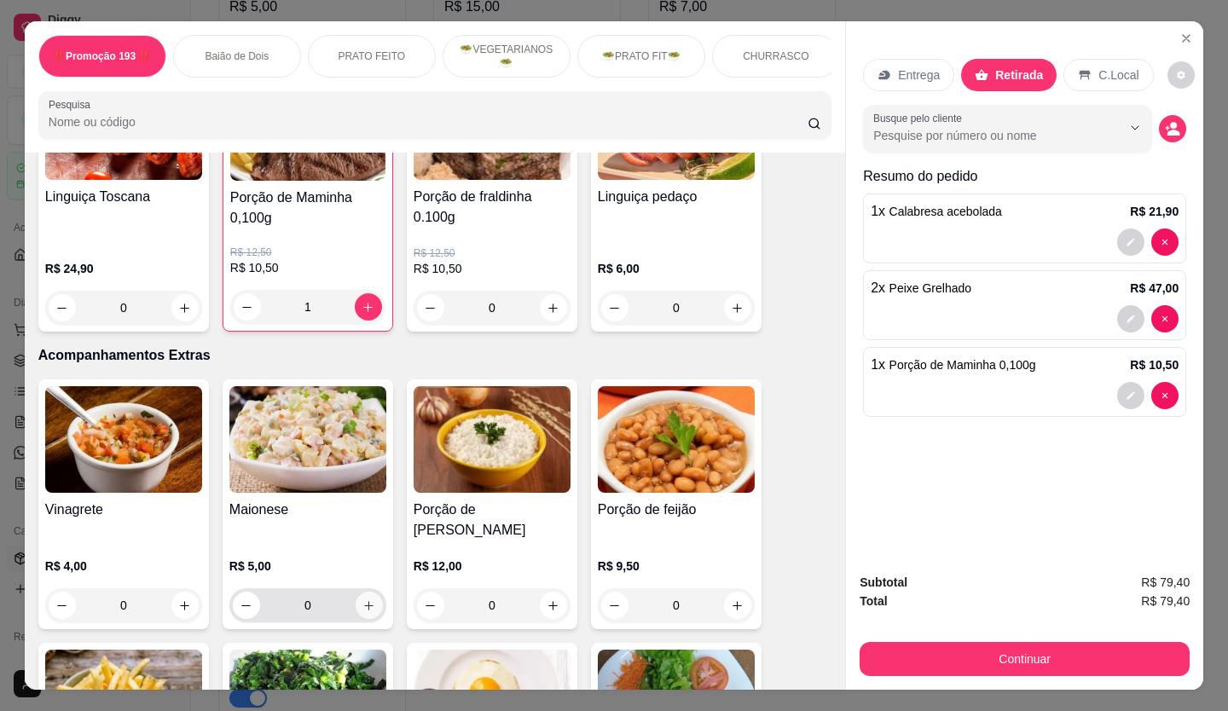
click at [367, 600] on icon "increase-product-quantity" at bounding box center [369, 606] width 13 height 13
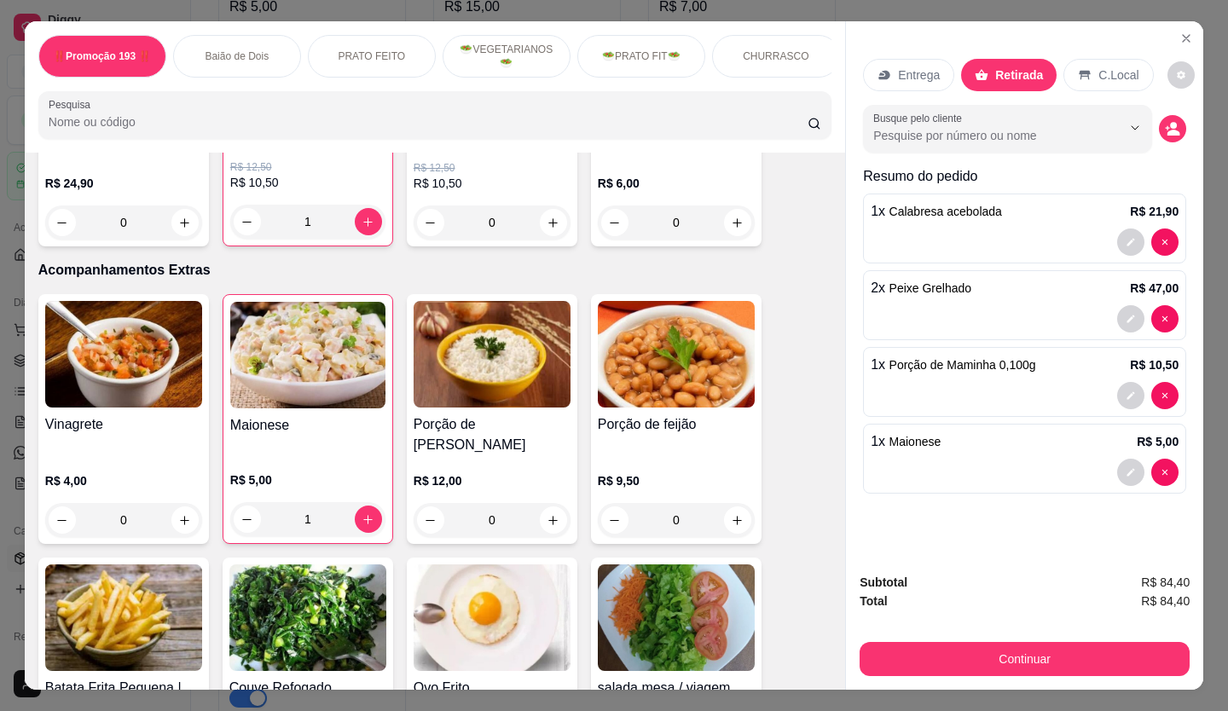
scroll to position [3412, 0]
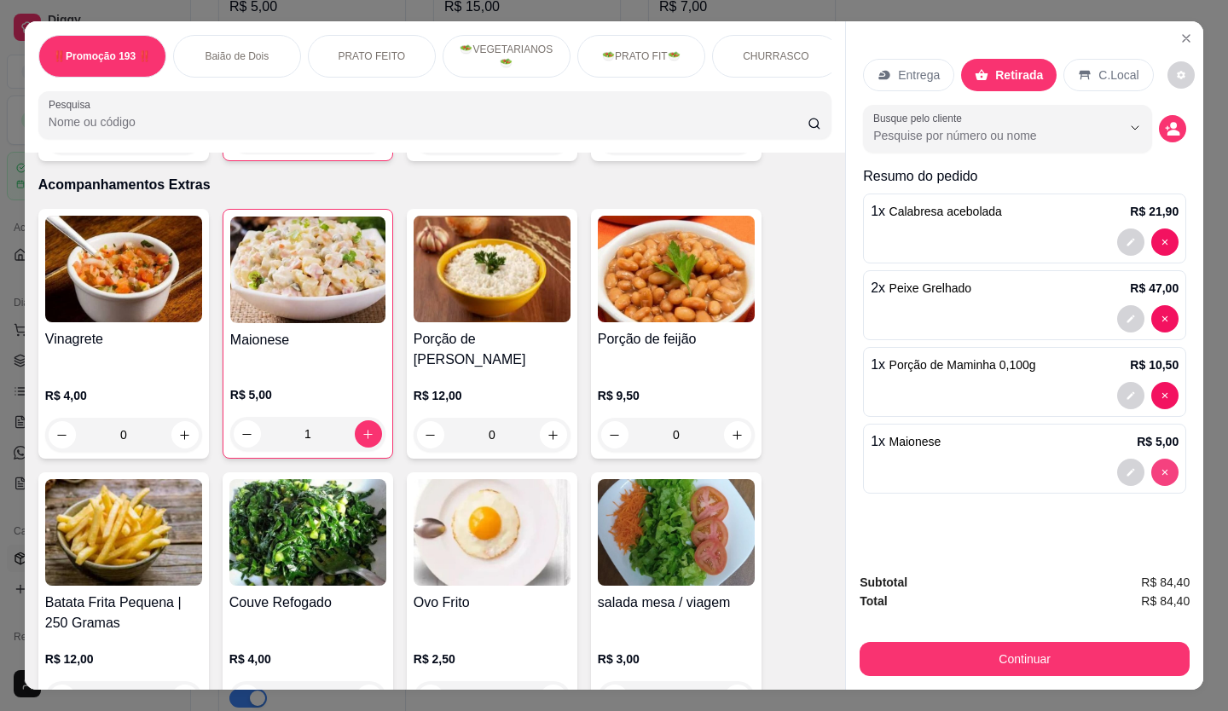
type input "0"
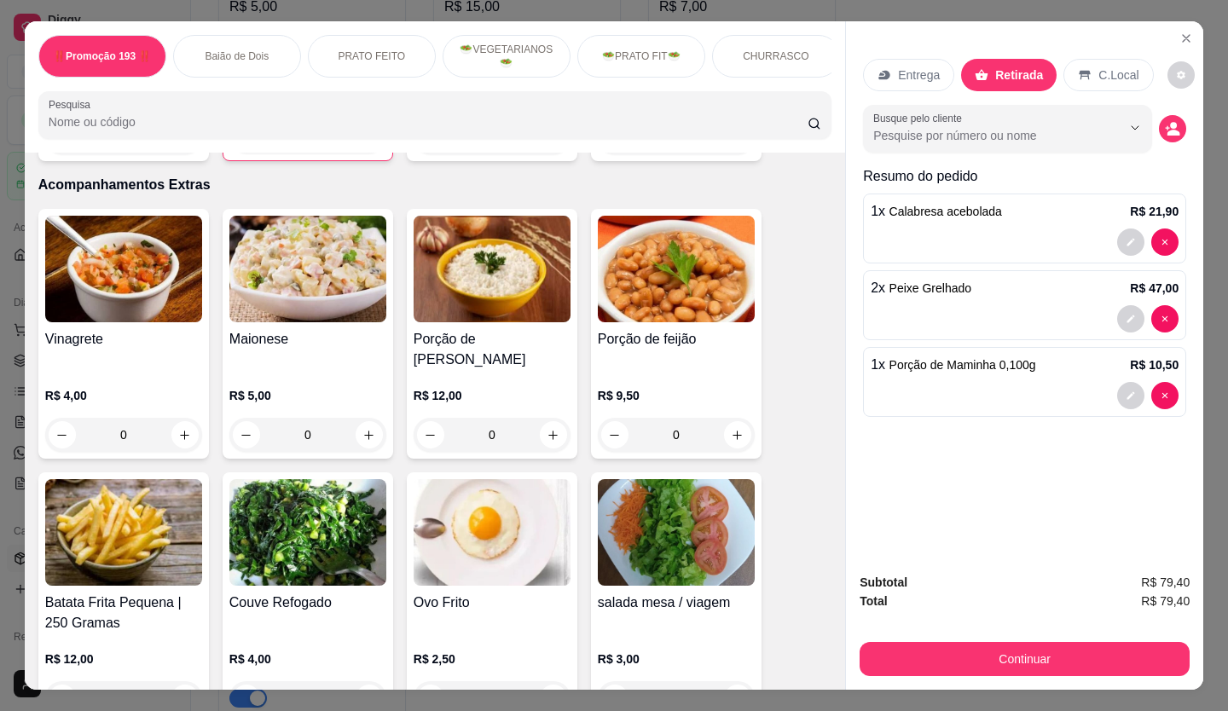
scroll to position [3668, 0]
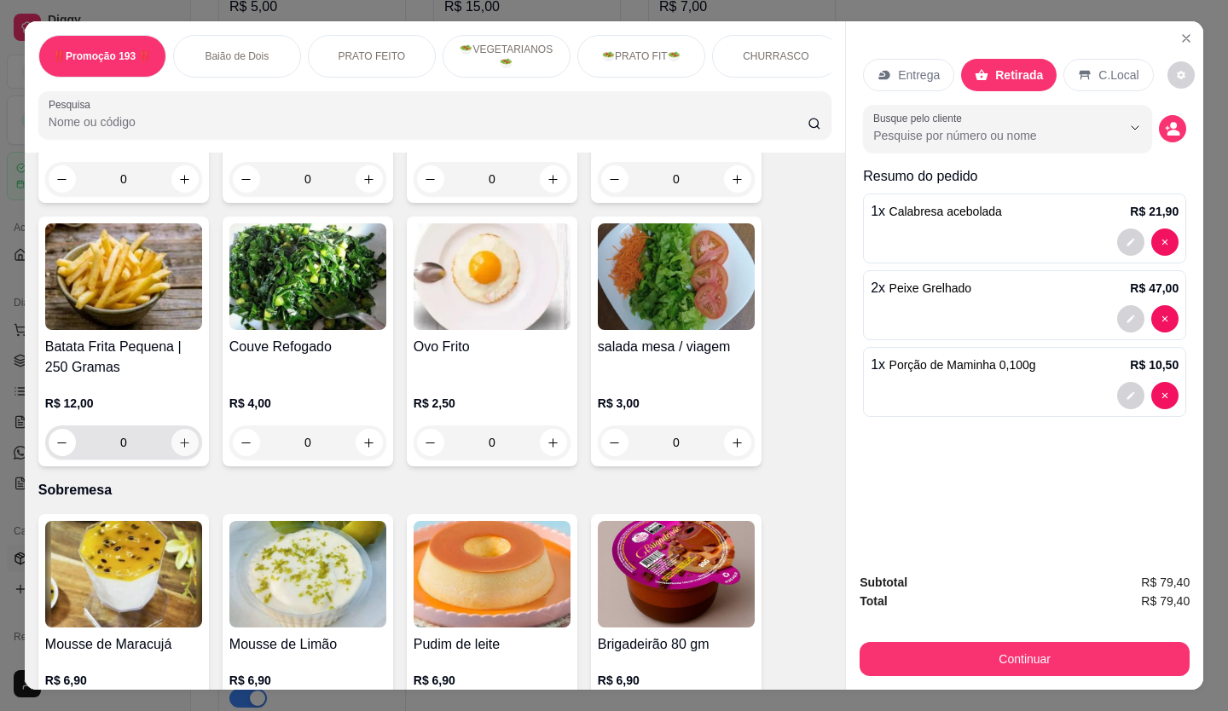
click at [178, 437] on icon "increase-product-quantity" at bounding box center [184, 443] width 13 height 13
type input "1"
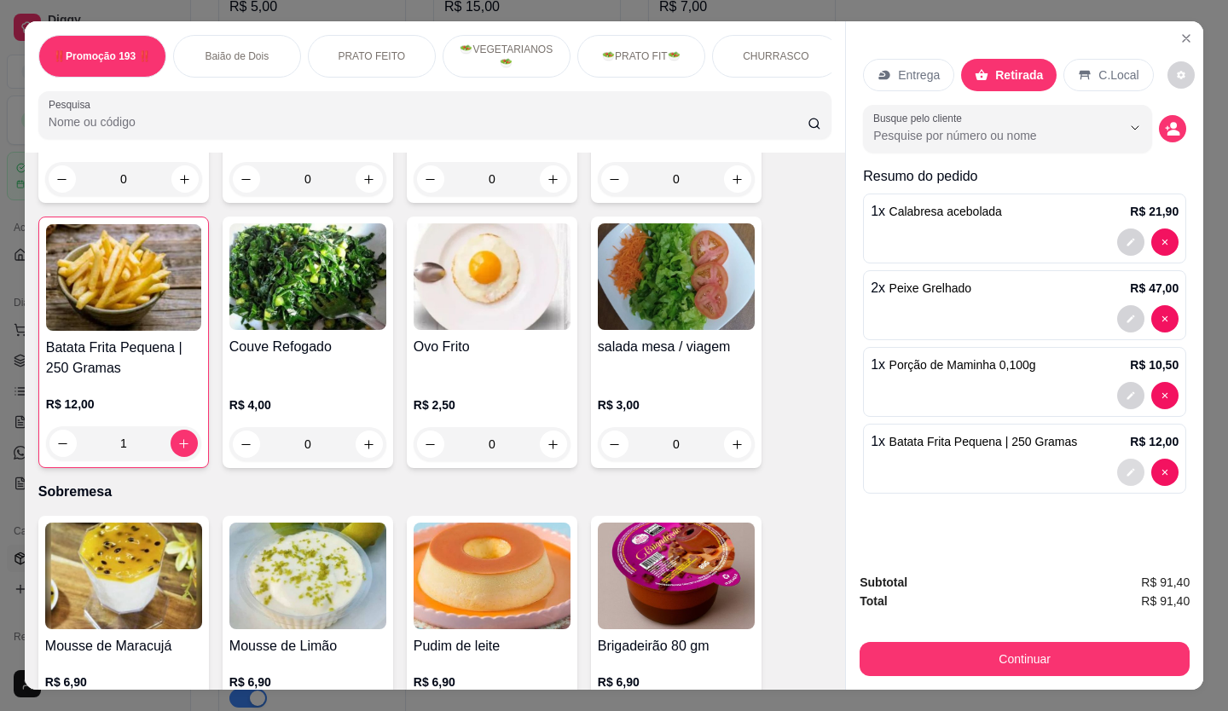
click at [1126, 469] on icon "decrease-product-quantity" at bounding box center [1131, 472] width 10 height 10
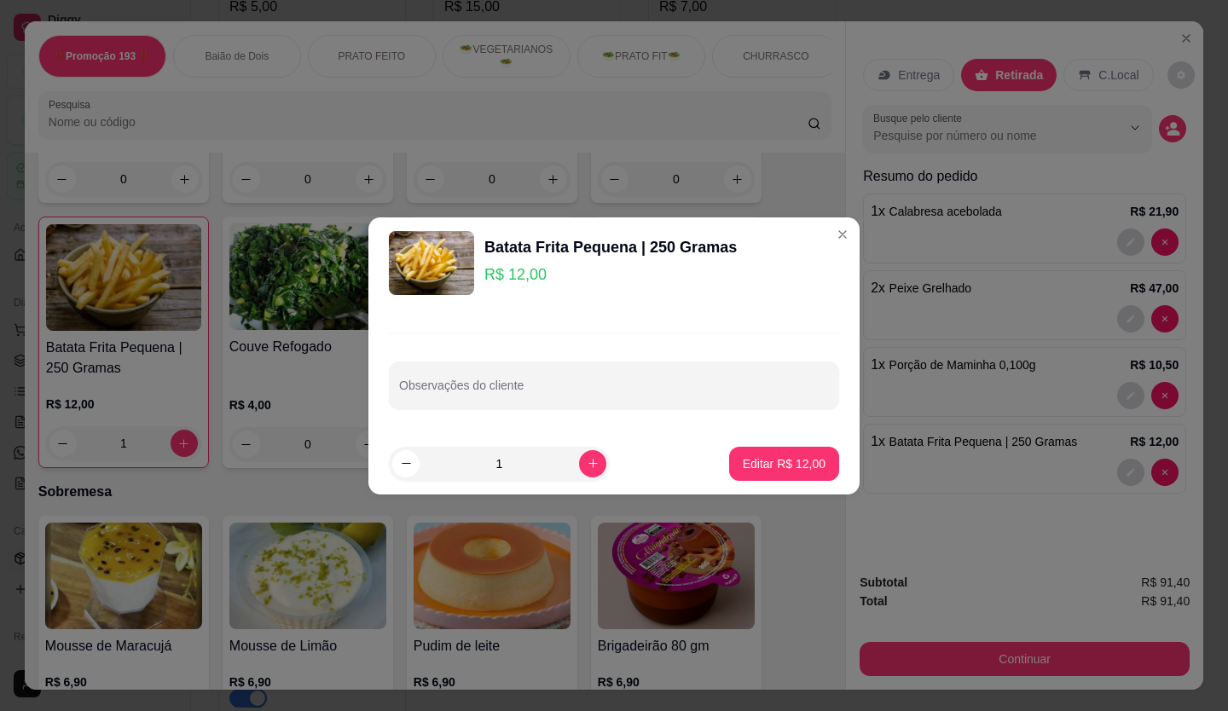
click at [596, 409] on div "Observações do cliente" at bounding box center [614, 371] width 491 height 125
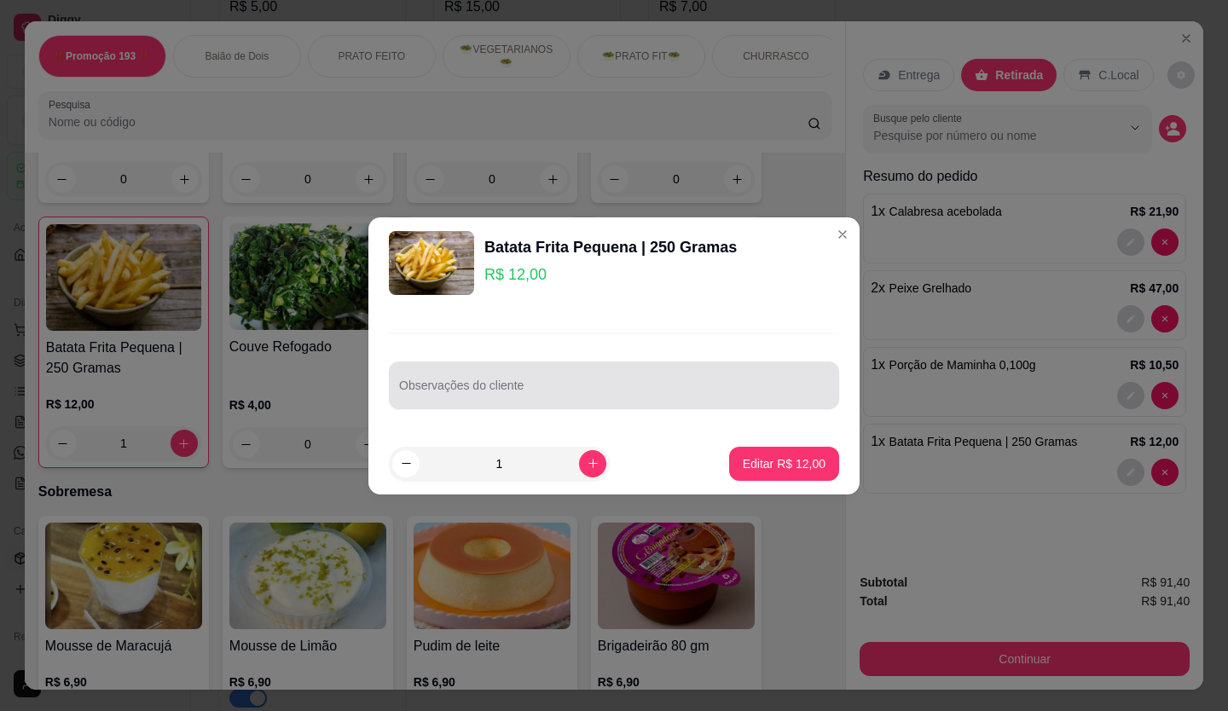
click at [580, 396] on input "Observações do cliente" at bounding box center [614, 392] width 430 height 17
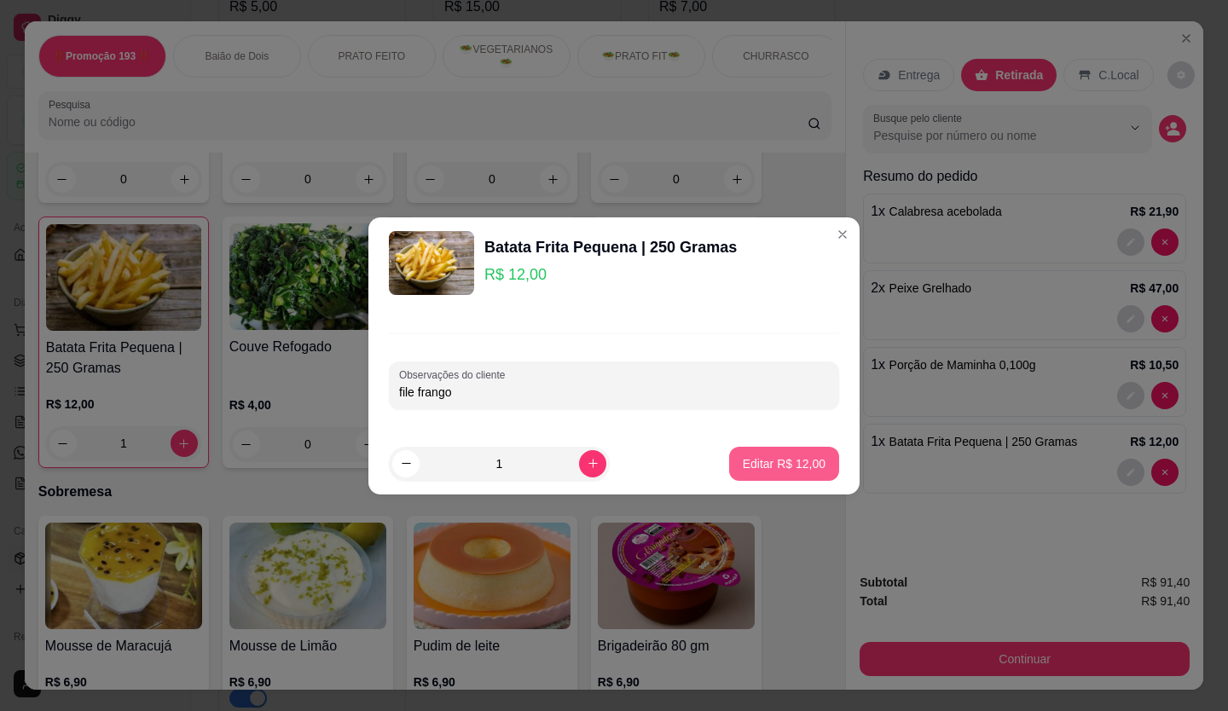
type input "file frango"
click at [748, 458] on p "Editar R$ 12,00" at bounding box center [784, 464] width 83 height 17
type input "0"
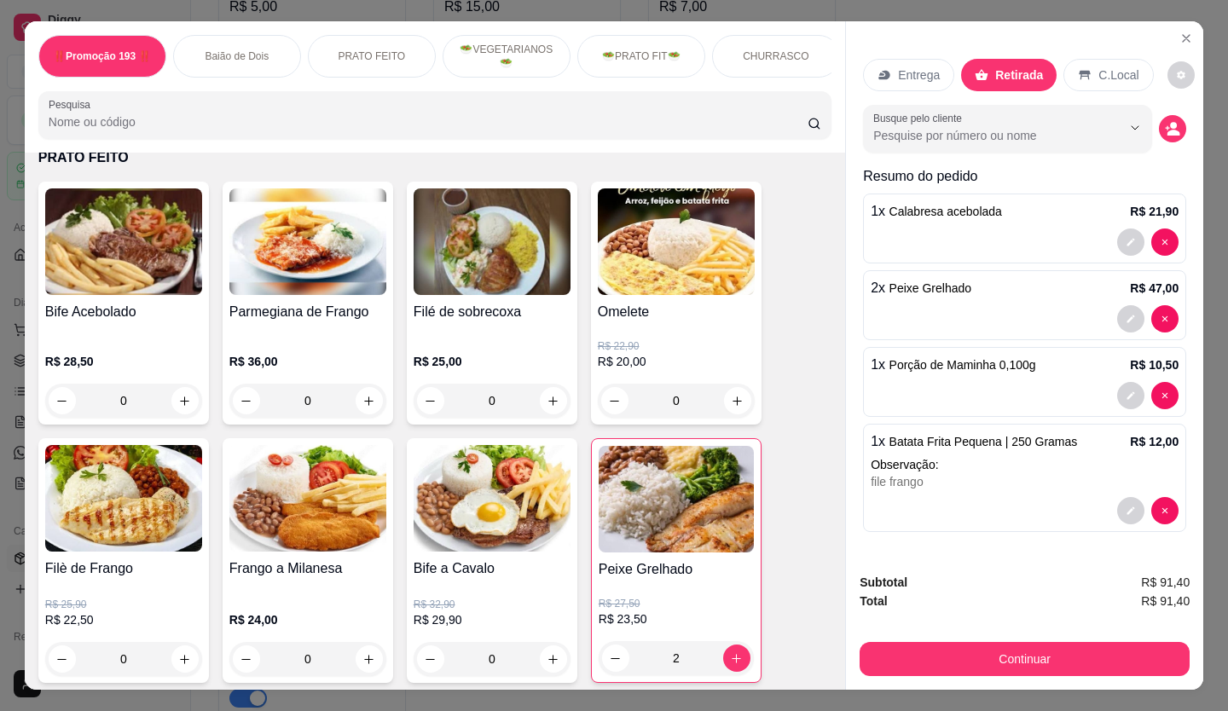
scroll to position [682, 0]
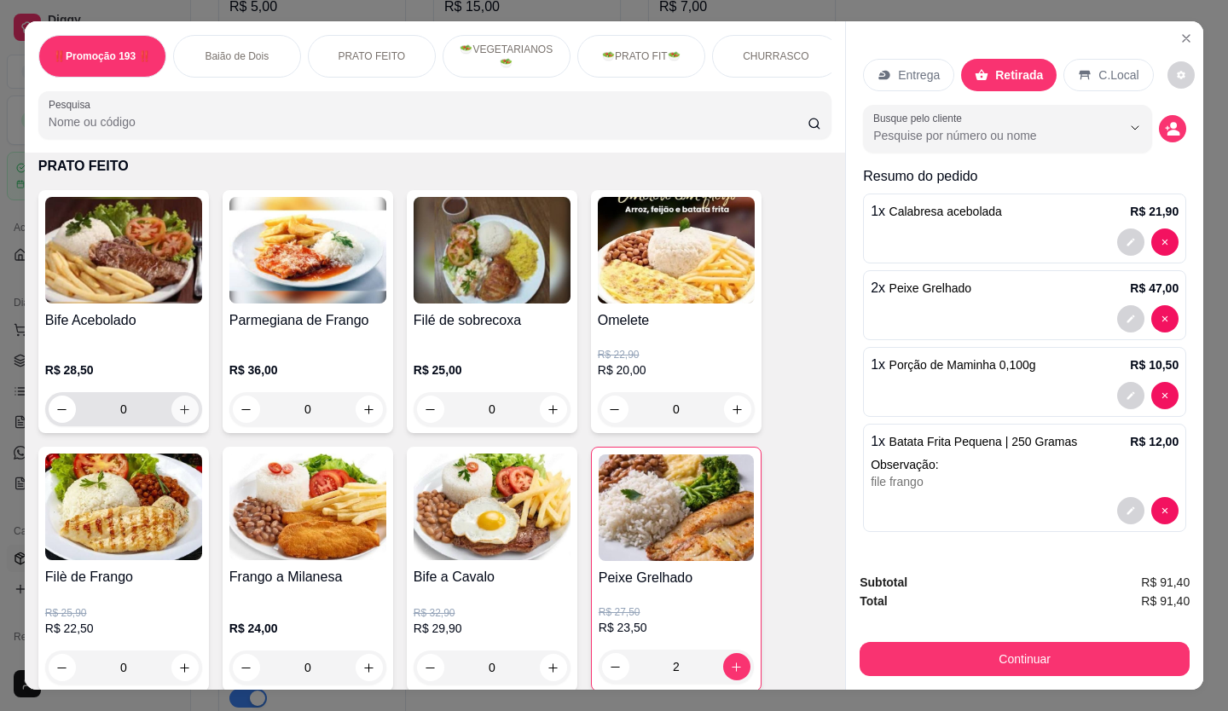
click at [179, 416] on icon "increase-product-quantity" at bounding box center [184, 409] width 13 height 13
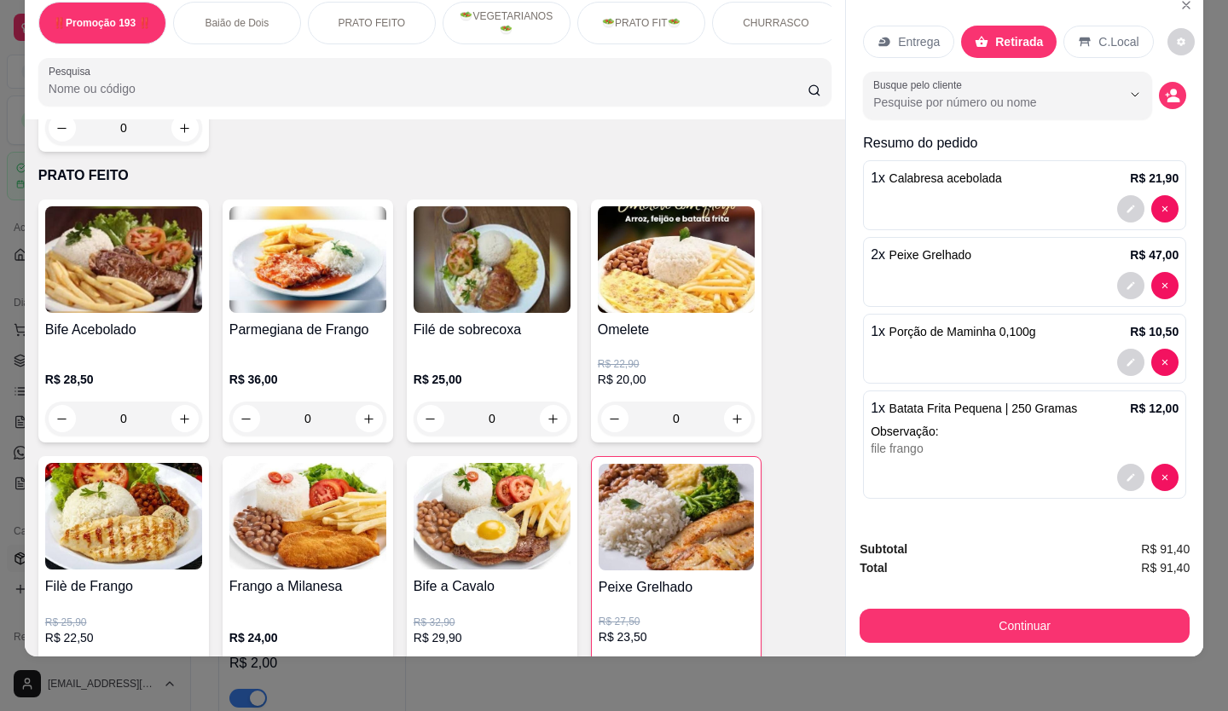
scroll to position [635, 0]
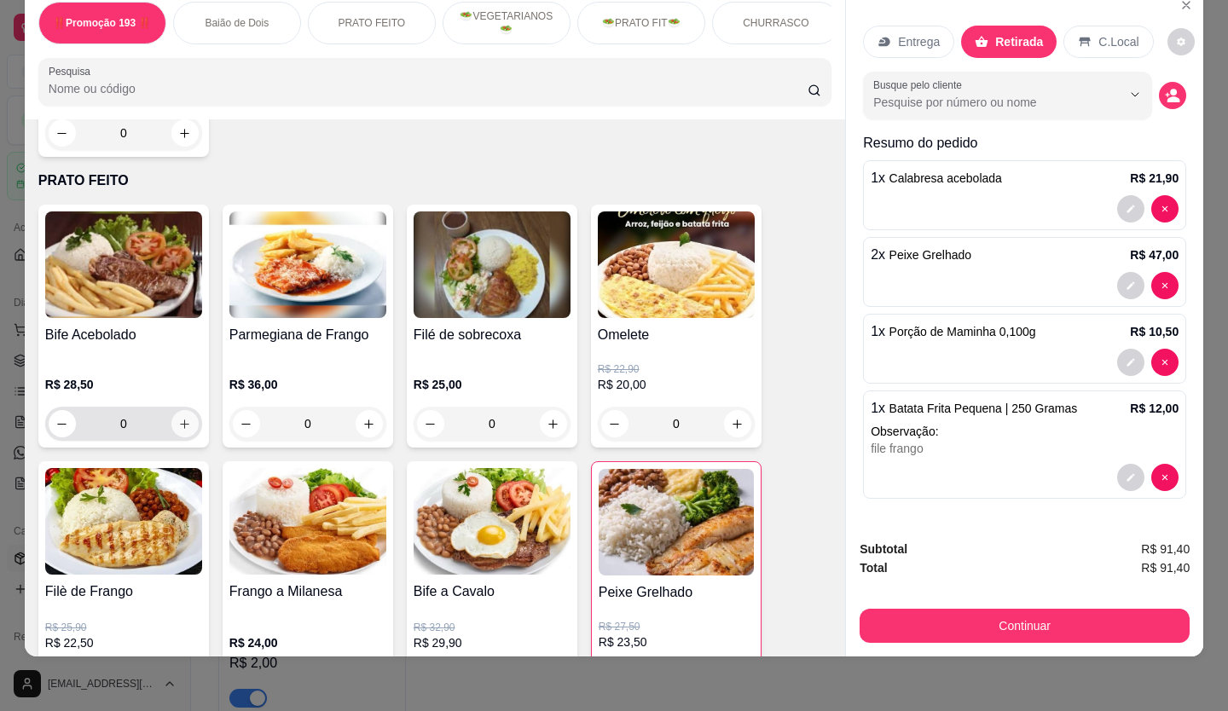
click at [183, 421] on icon "increase-product-quantity" at bounding box center [184, 424] width 13 height 13
type input "1"
click at [910, 42] on div "Entrega" at bounding box center [908, 42] width 91 height 32
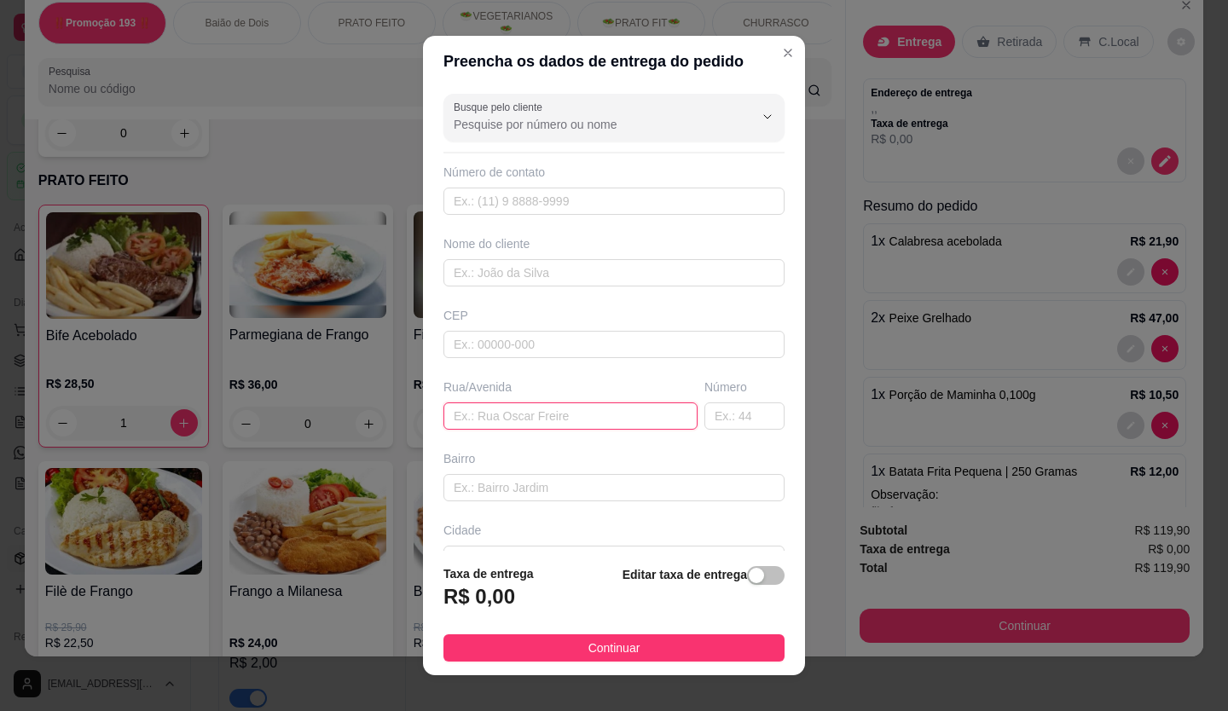
click at [509, 416] on input "text" at bounding box center [571, 416] width 254 height 27
paste input "av santo Antônio"
type input "av santo Antônio"
click at [710, 416] on input "text" at bounding box center [745, 416] width 80 height 27
type input "885"
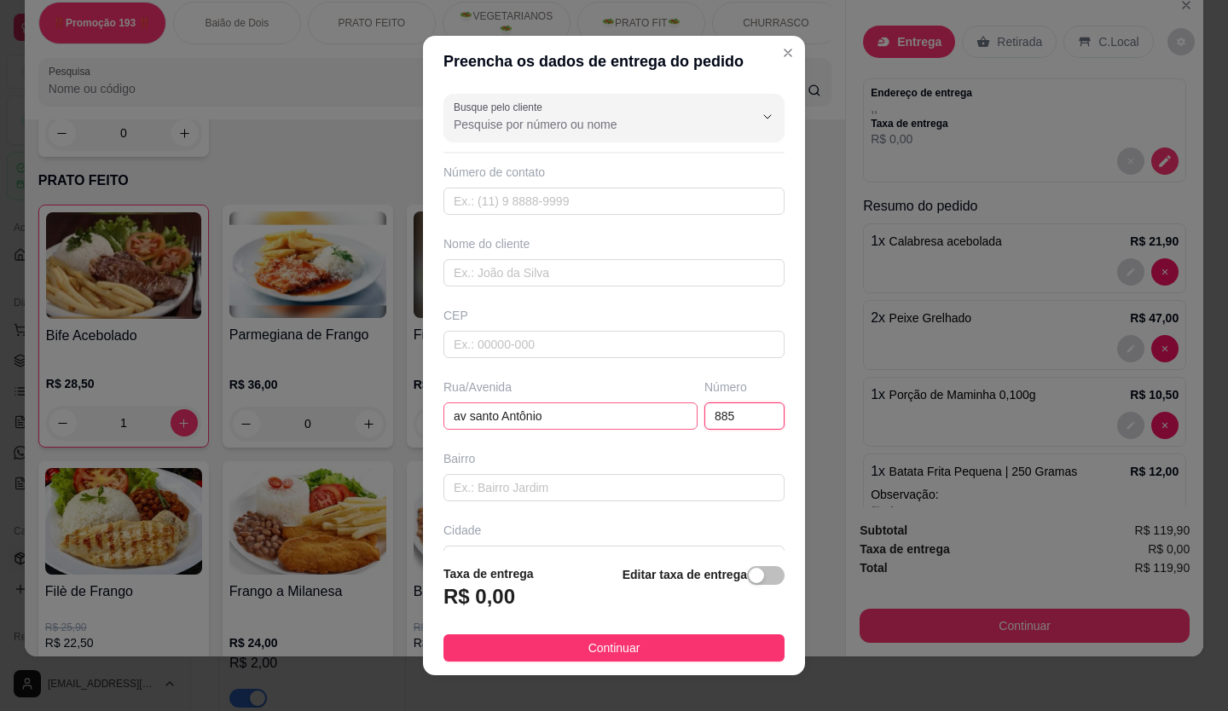
scroll to position [110, 0]
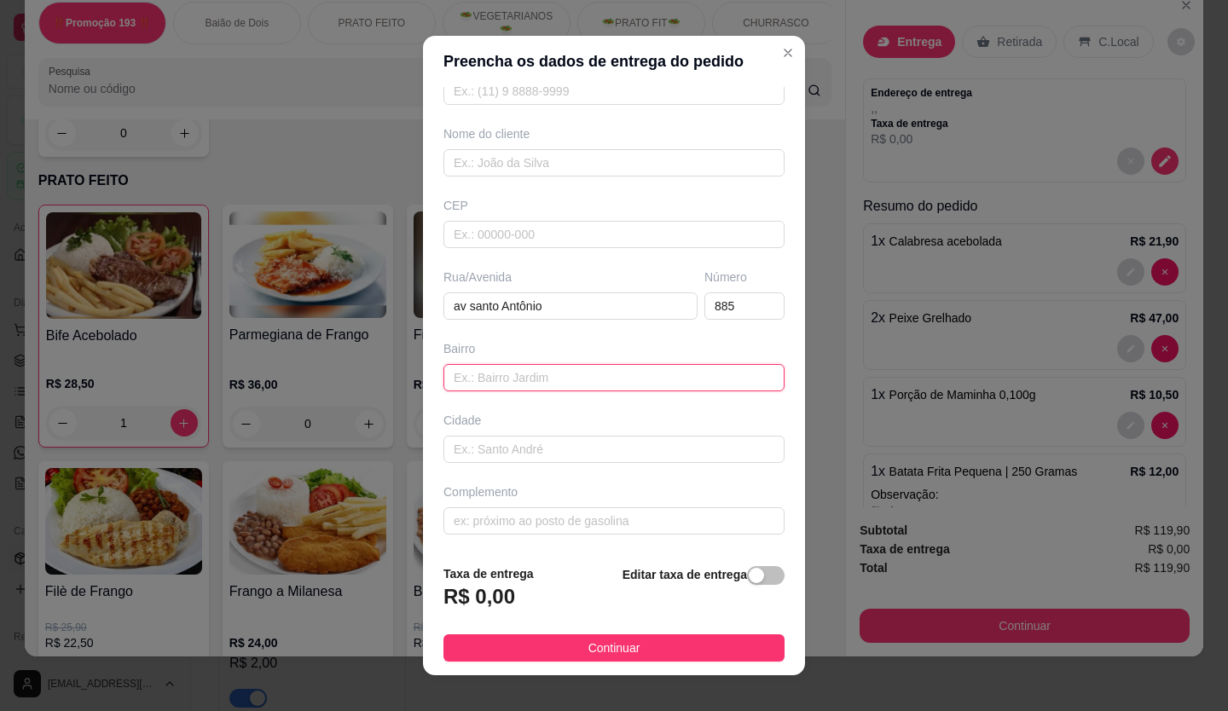
click at [525, 380] on input "text" at bounding box center [614, 377] width 341 height 27
click at [575, 375] on input "text" at bounding box center [614, 377] width 341 height 27
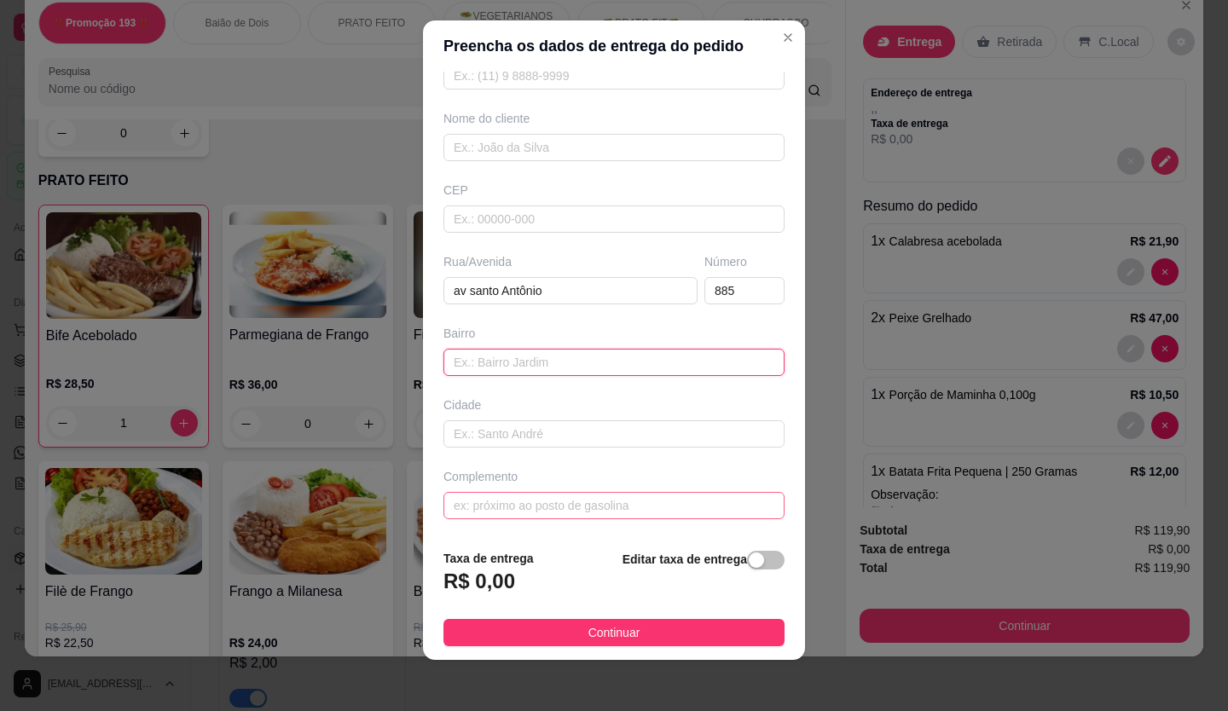
scroll to position [19, 0]
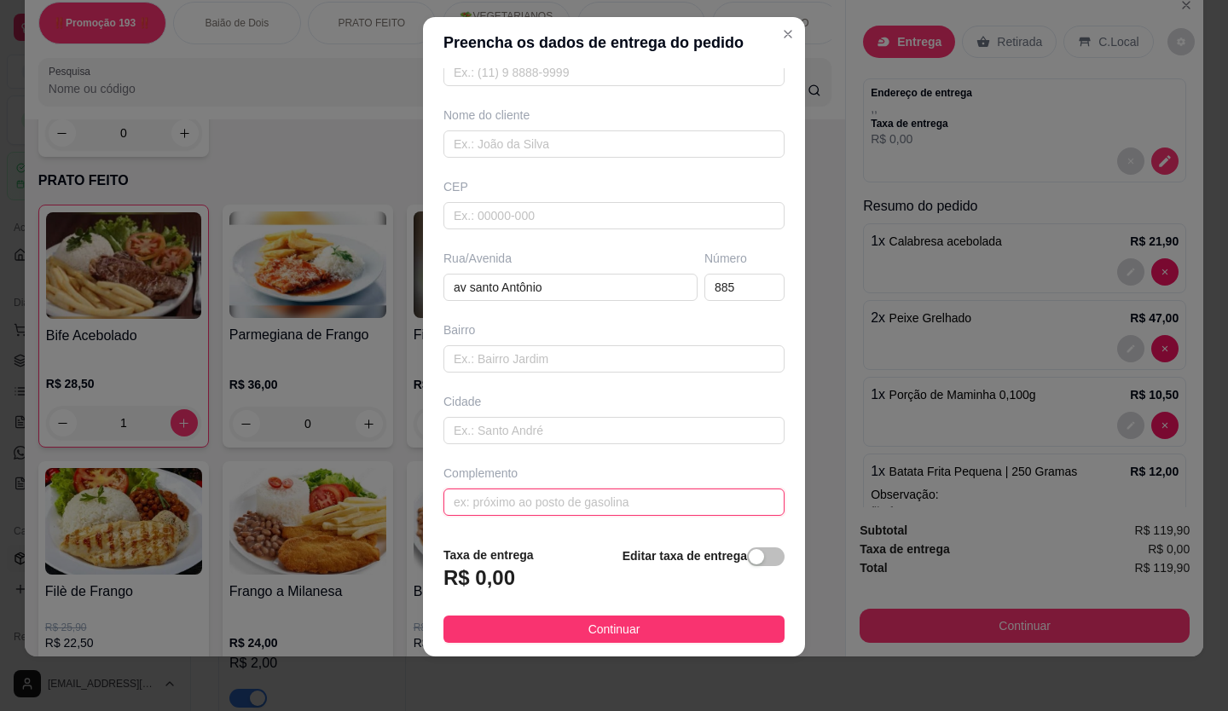
click at [533, 504] on input "text" at bounding box center [614, 502] width 341 height 27
paste input "Moretti contabilidade"
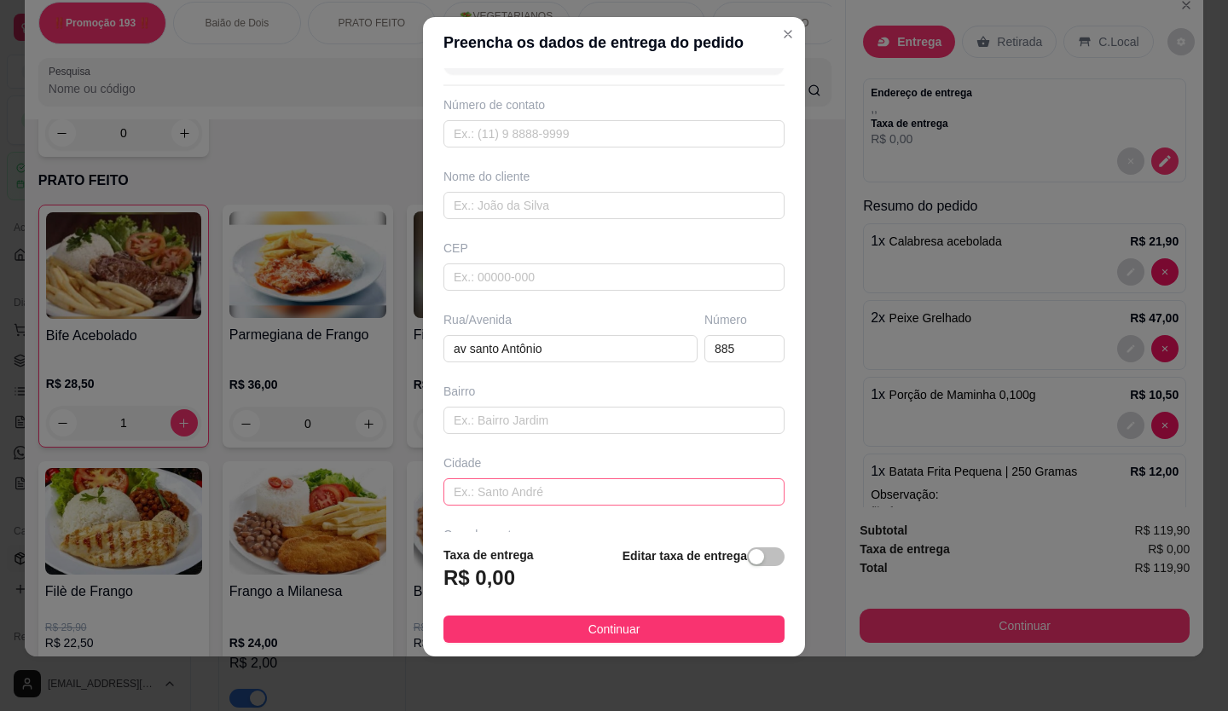
scroll to position [0, 0]
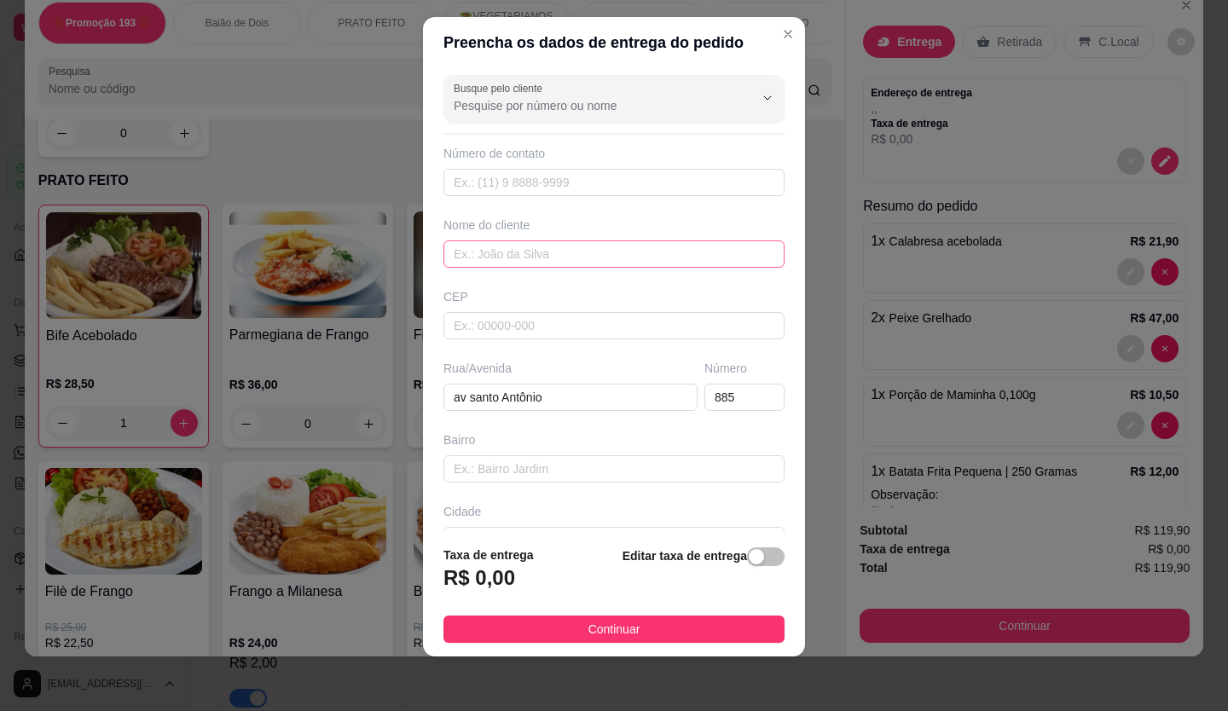
type input "Moretti contabilidade"
click at [534, 246] on input "text" at bounding box center [614, 254] width 341 height 27
click at [528, 266] on input "text" at bounding box center [614, 254] width 341 height 27
type input "cleozina"
click at [510, 189] on input "text" at bounding box center [614, 182] width 341 height 27
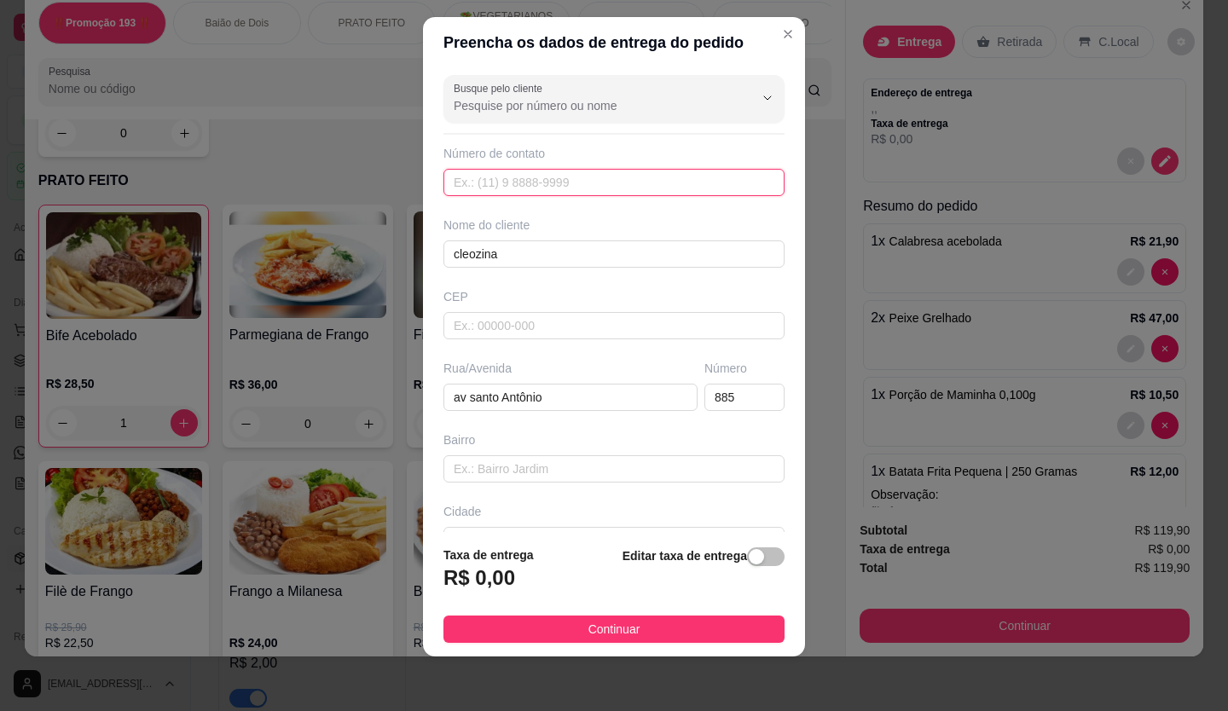
click at [533, 175] on input "text" at bounding box center [614, 182] width 341 height 27
paste input "[PHONE_NUMBER]"
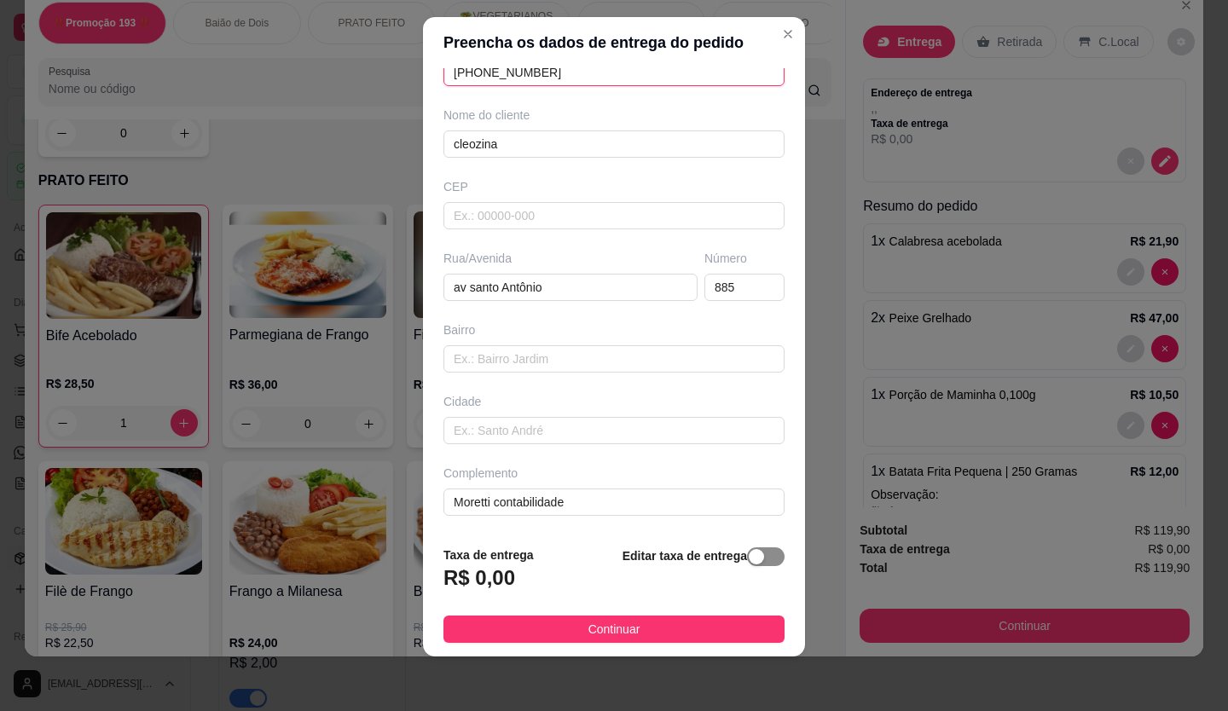
type input "[PHONE_NUMBER]"
click at [752, 566] on span "button" at bounding box center [766, 557] width 38 height 19
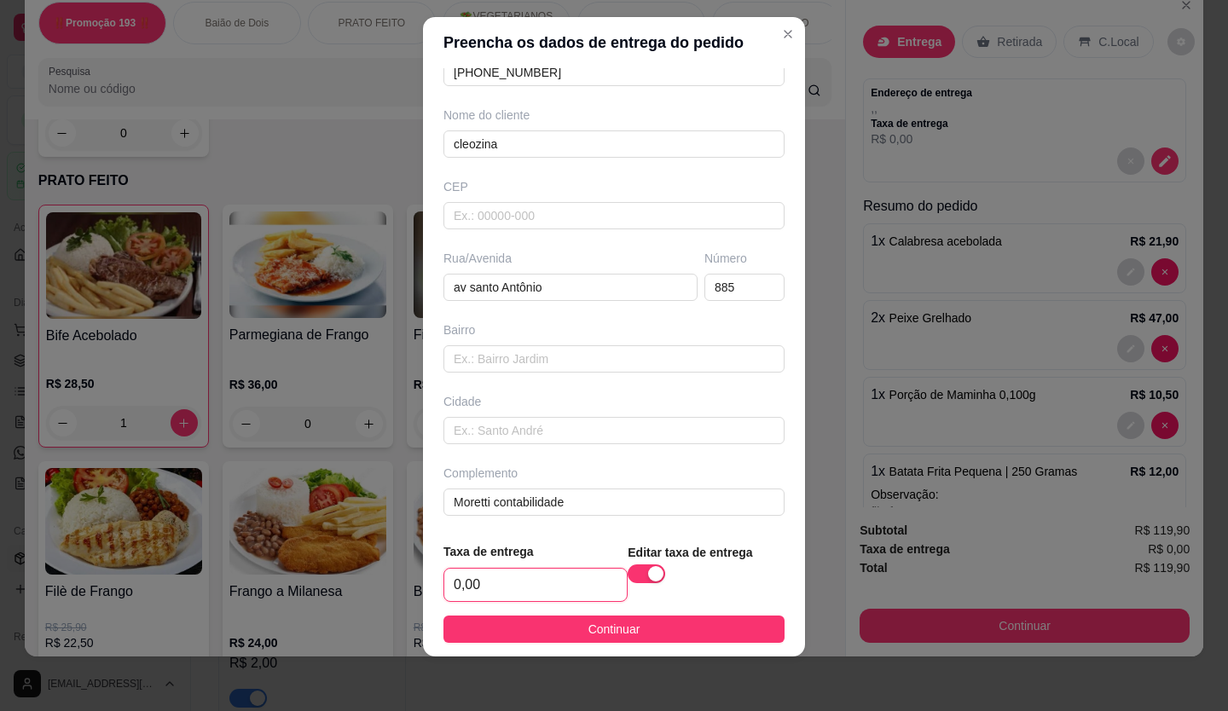
click at [544, 578] on input "0,00" at bounding box center [535, 585] width 183 height 32
click at [544, 579] on input "0,00" at bounding box center [535, 585] width 183 height 32
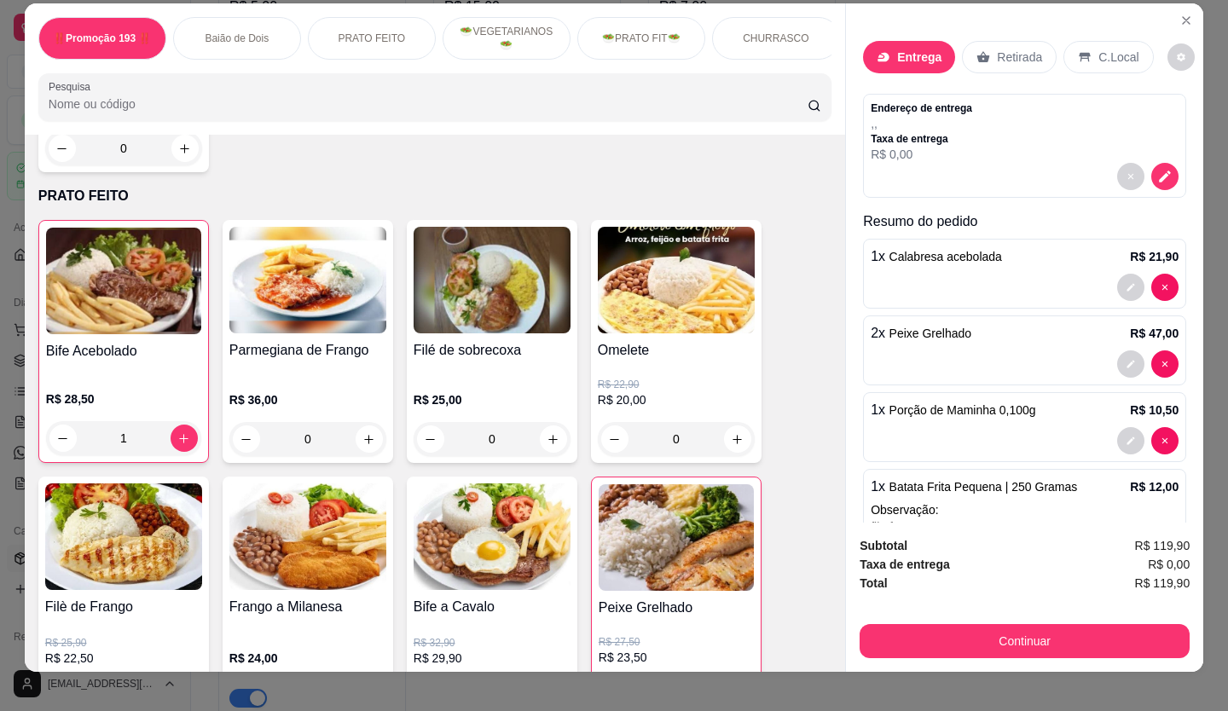
scroll to position [0, 0]
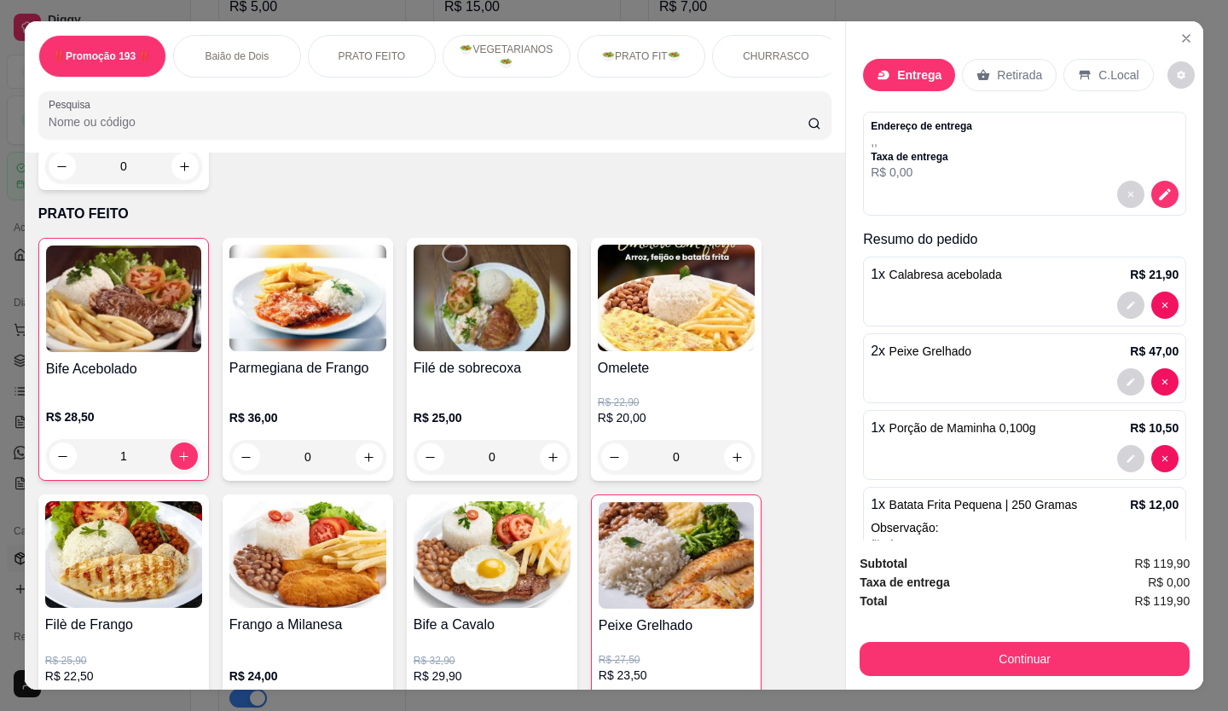
click at [922, 72] on p "Entrega" at bounding box center [919, 75] width 44 height 17
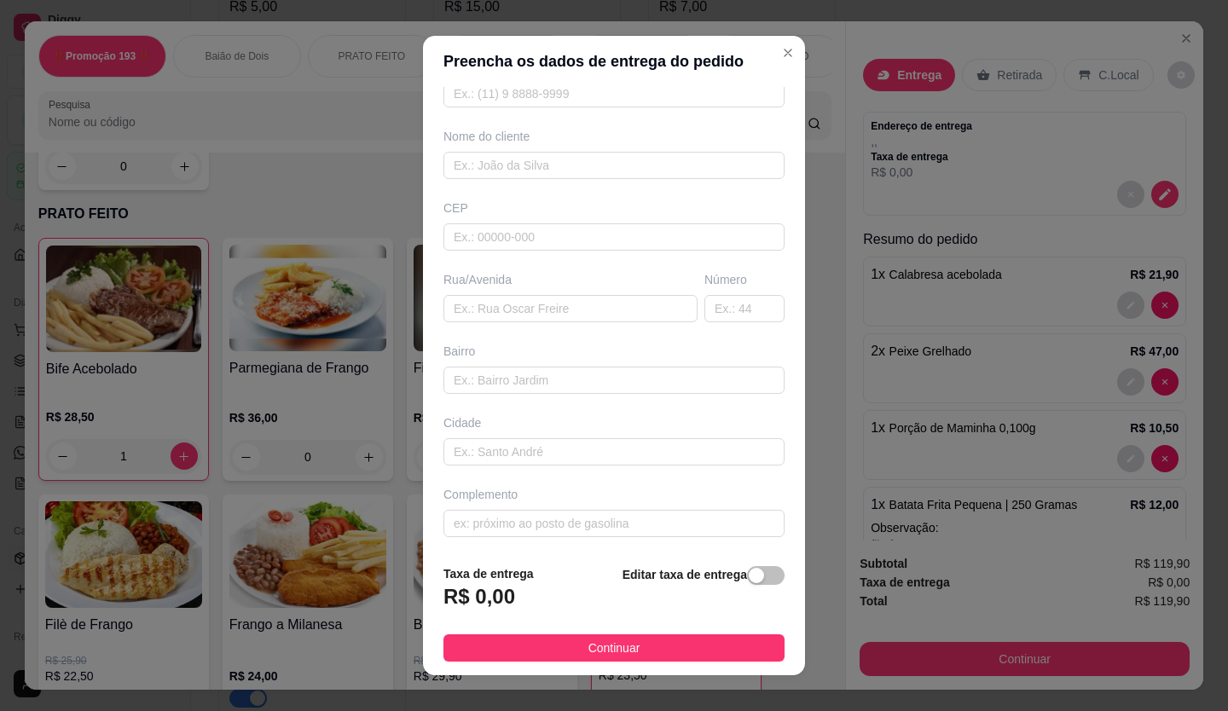
scroll to position [110, 0]
click at [543, 587] on div "Taxa de entrega R$ 0,00 Editar taxa de entrega" at bounding box center [614, 593] width 341 height 56
drag, startPoint x: 752, startPoint y: 572, endPoint x: 675, endPoint y: 583, distance: 78.4
click at [752, 572] on span "button" at bounding box center [766, 575] width 38 height 19
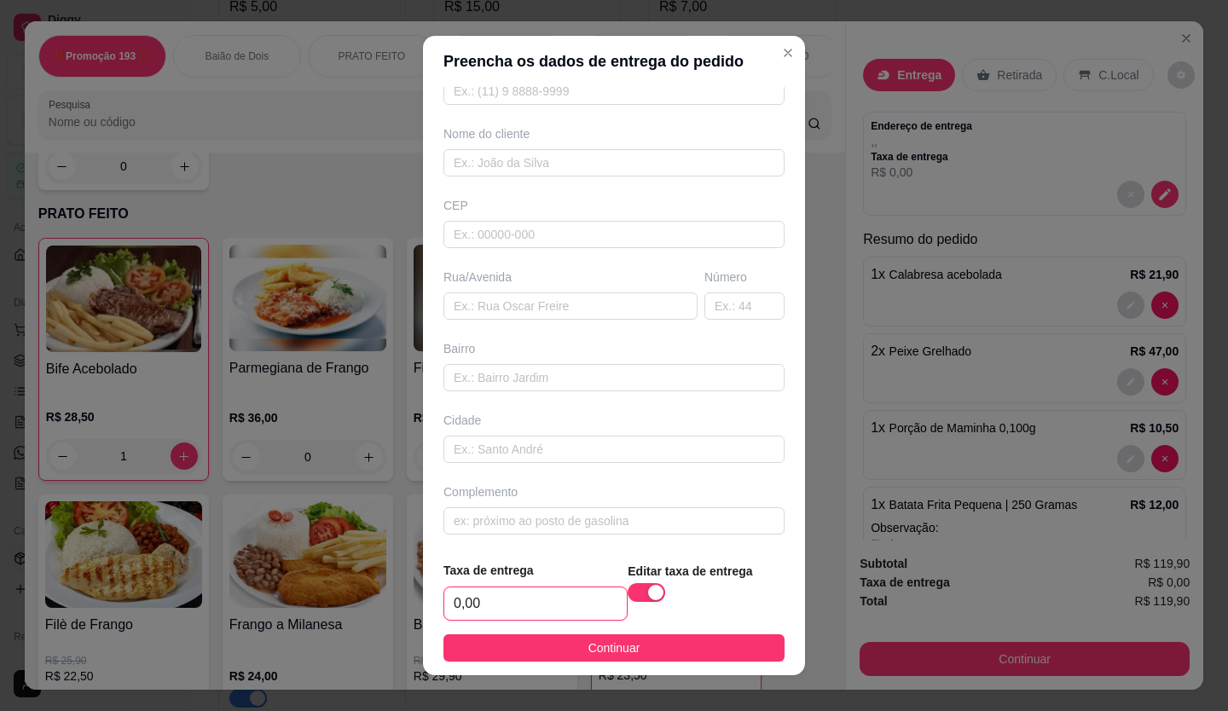
click at [549, 596] on input "0,00" at bounding box center [535, 604] width 183 height 32
click at [549, 597] on input "0,00" at bounding box center [535, 604] width 183 height 32
type input "2,50"
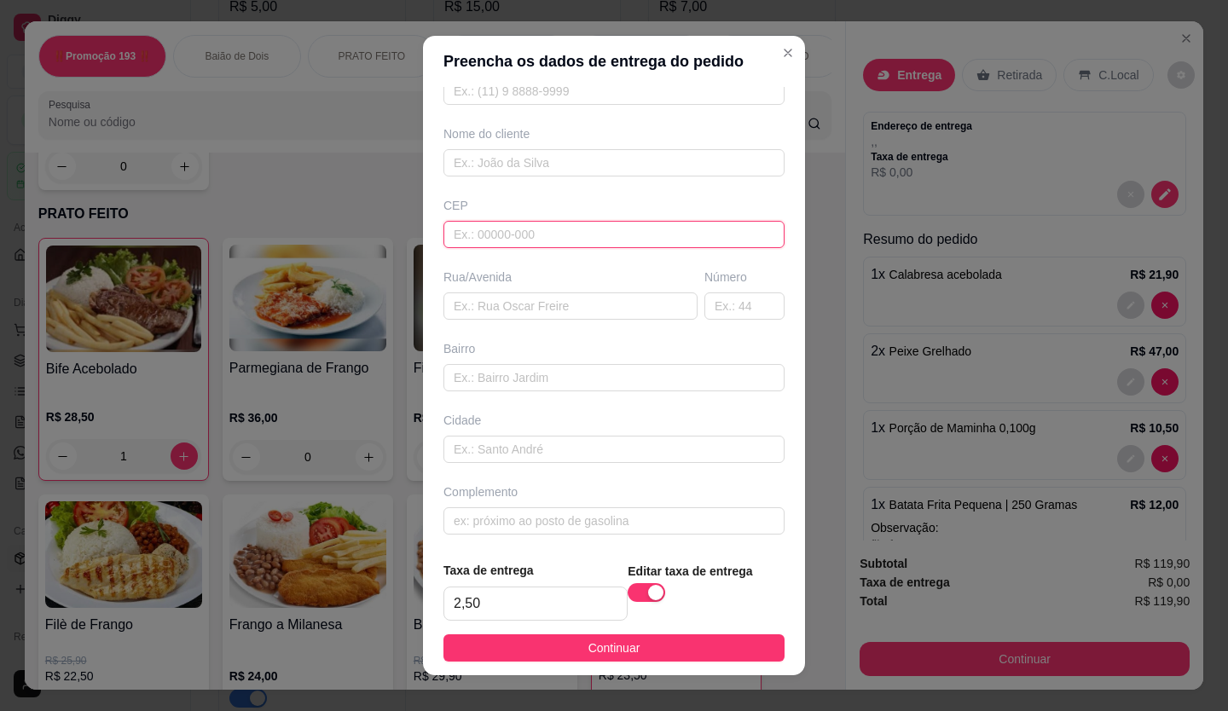
click at [502, 223] on input "text" at bounding box center [614, 234] width 341 height 27
click at [612, 224] on input "text" at bounding box center [614, 234] width 341 height 27
click at [537, 312] on input "text" at bounding box center [571, 306] width 254 height 27
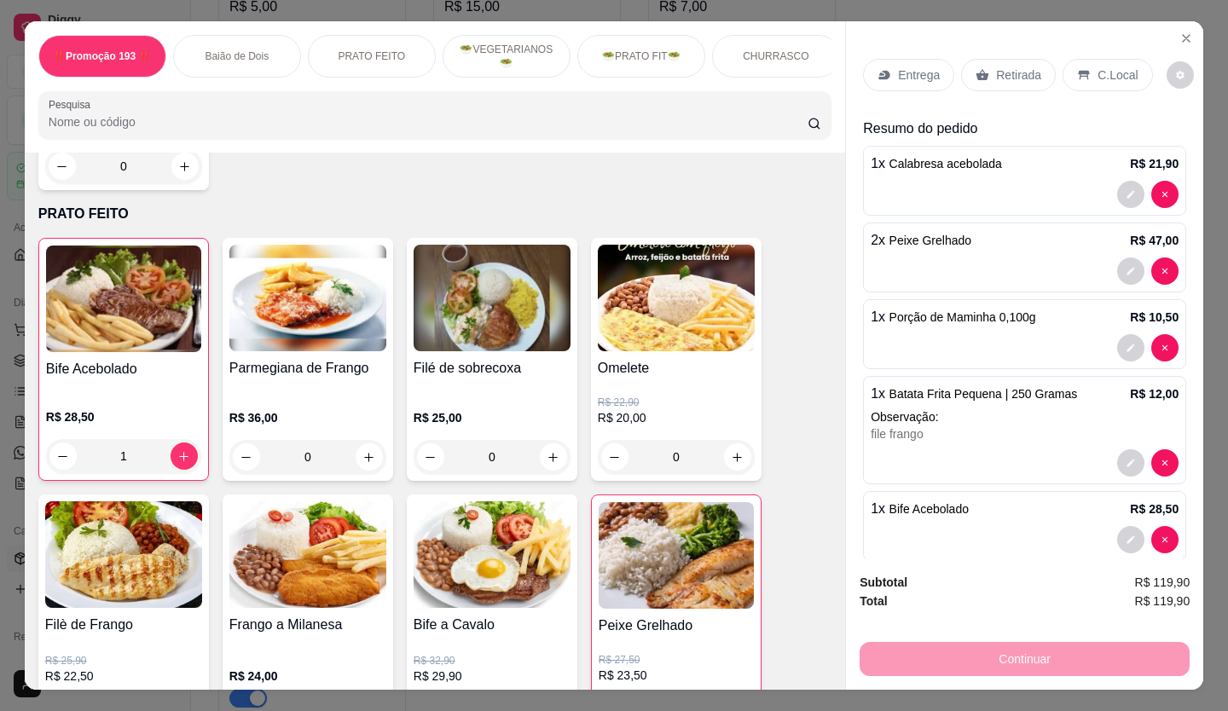
click at [910, 70] on p "Entrega" at bounding box center [919, 75] width 42 height 17
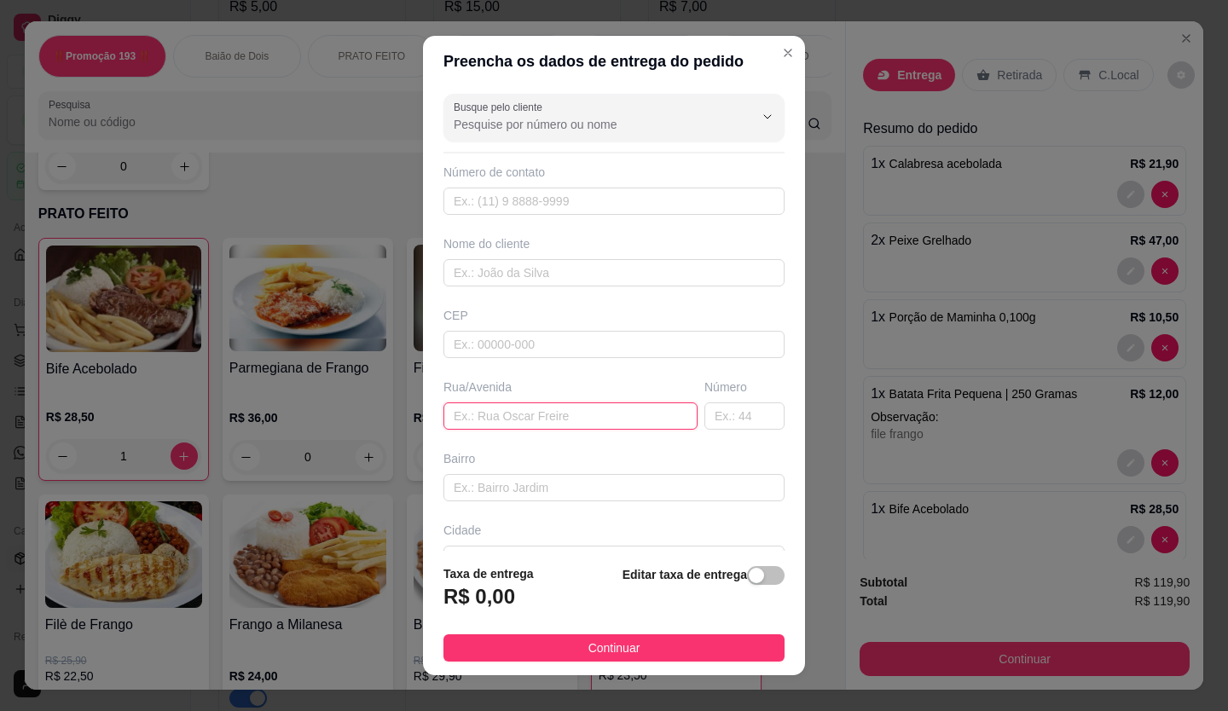
click at [492, 417] on input "text" at bounding box center [571, 416] width 254 height 27
paste input "av santo Antônio"
type input "av santo Antônio"
click at [705, 422] on input "text" at bounding box center [745, 416] width 80 height 27
type input "885"
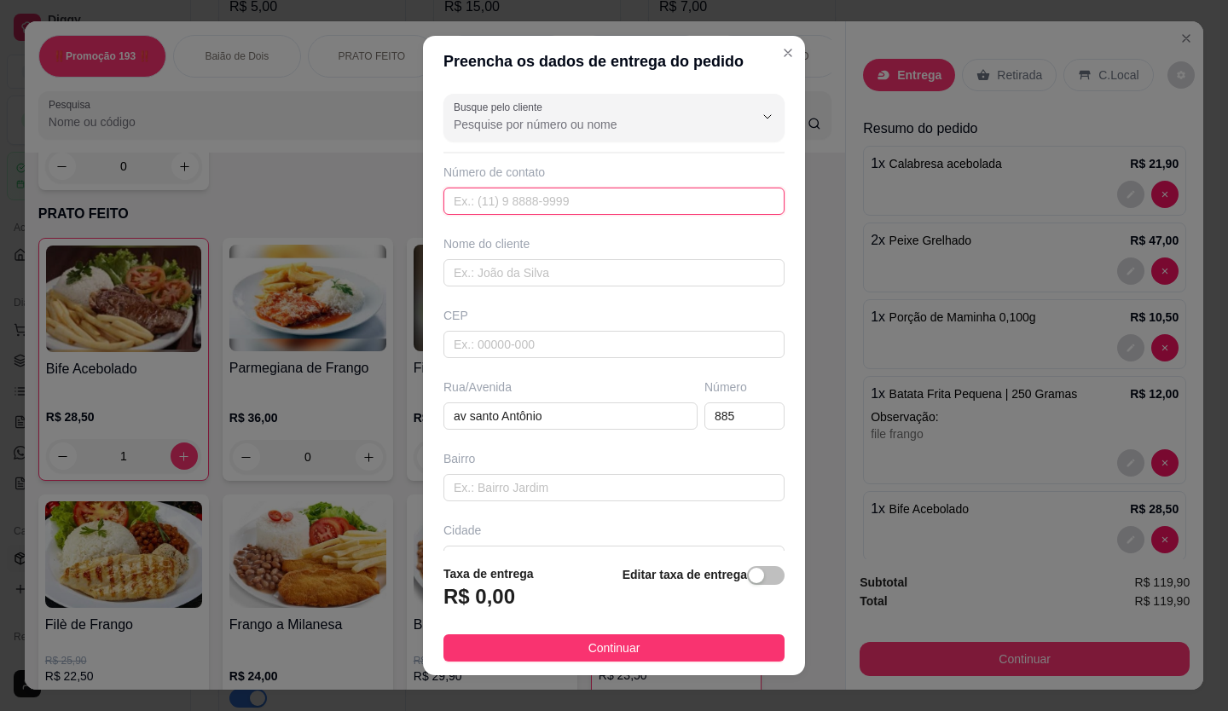
click at [558, 212] on input "text" at bounding box center [614, 201] width 341 height 27
click at [495, 200] on input "text" at bounding box center [614, 201] width 341 height 27
paste input "[PHONE_NUMBER]"
type input "[PHONE_NUMBER]"
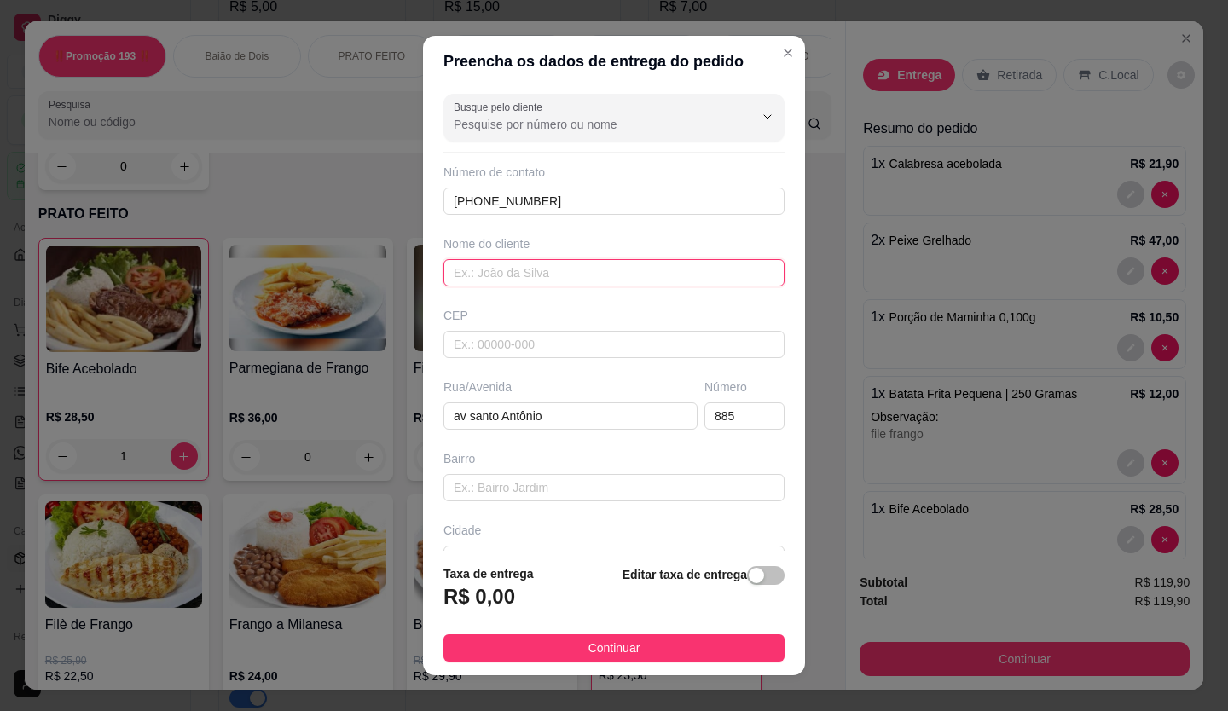
click at [519, 275] on input "text" at bounding box center [614, 272] width 341 height 27
paste input "Cleoniza"
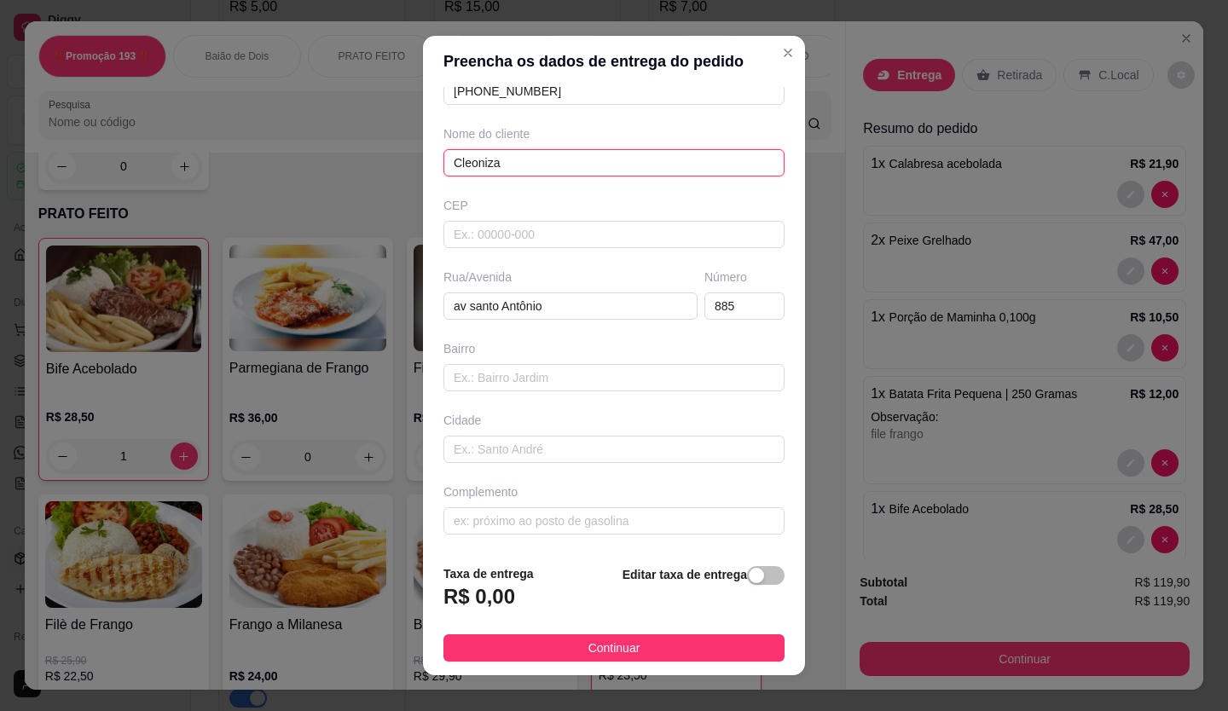
type input "Cleoniza"
click at [489, 463] on div "Busque pelo cliente Número de contato [PHONE_NUMBER] Nome do cliente Cleoniza C…" at bounding box center [614, 319] width 382 height 465
click at [470, 509] on input "text" at bounding box center [614, 521] width 341 height 27
click at [587, 518] on input "text" at bounding box center [614, 521] width 341 height 27
click at [541, 525] on input "text" at bounding box center [614, 521] width 341 height 27
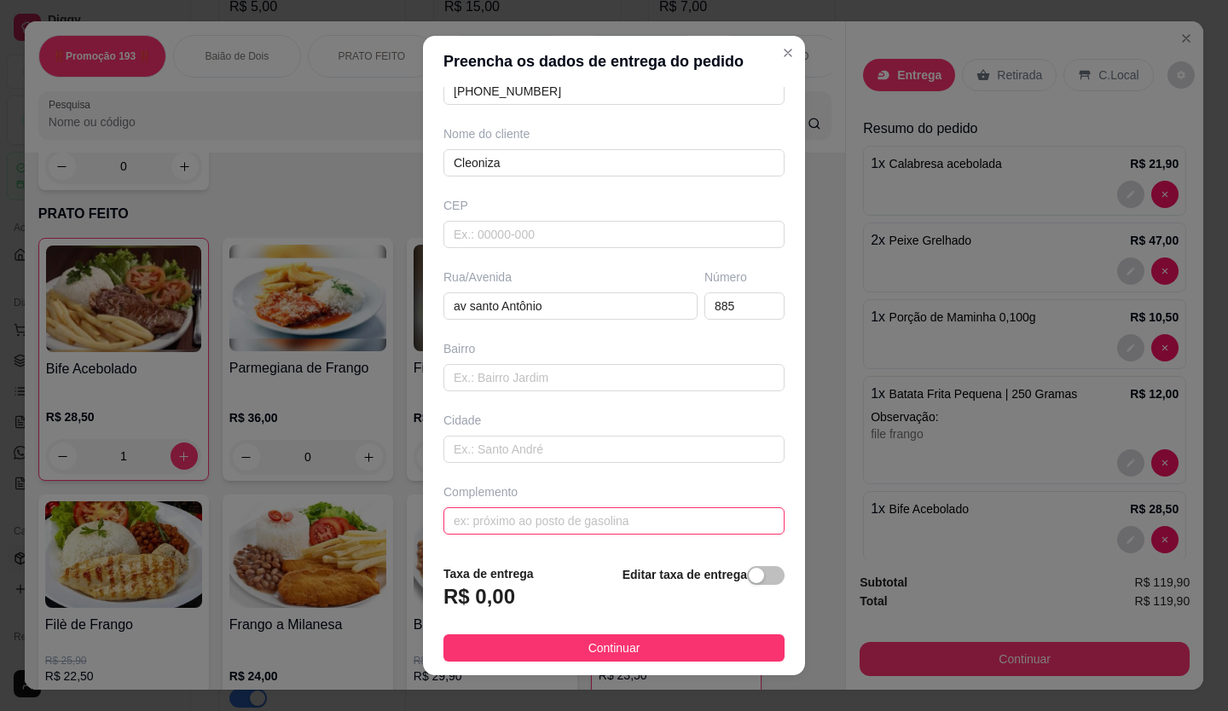
click at [528, 522] on input "text" at bounding box center [614, 521] width 341 height 27
paste input "Moretti contabilidade"
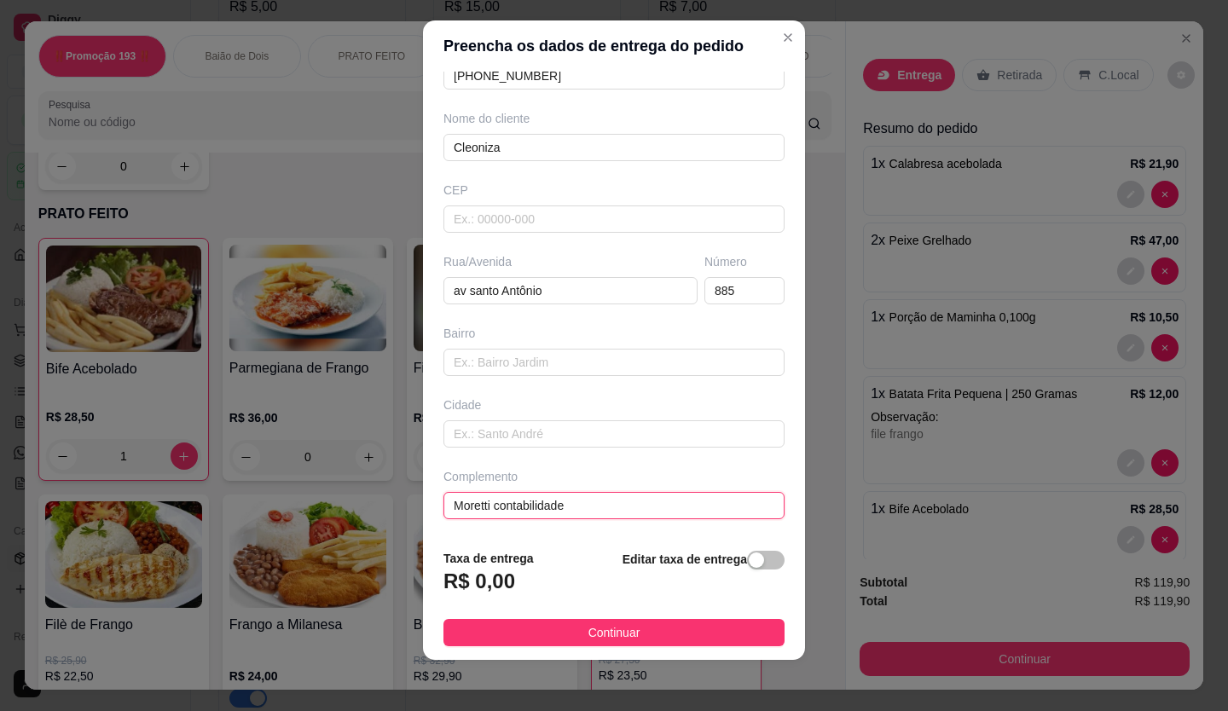
scroll to position [19, 0]
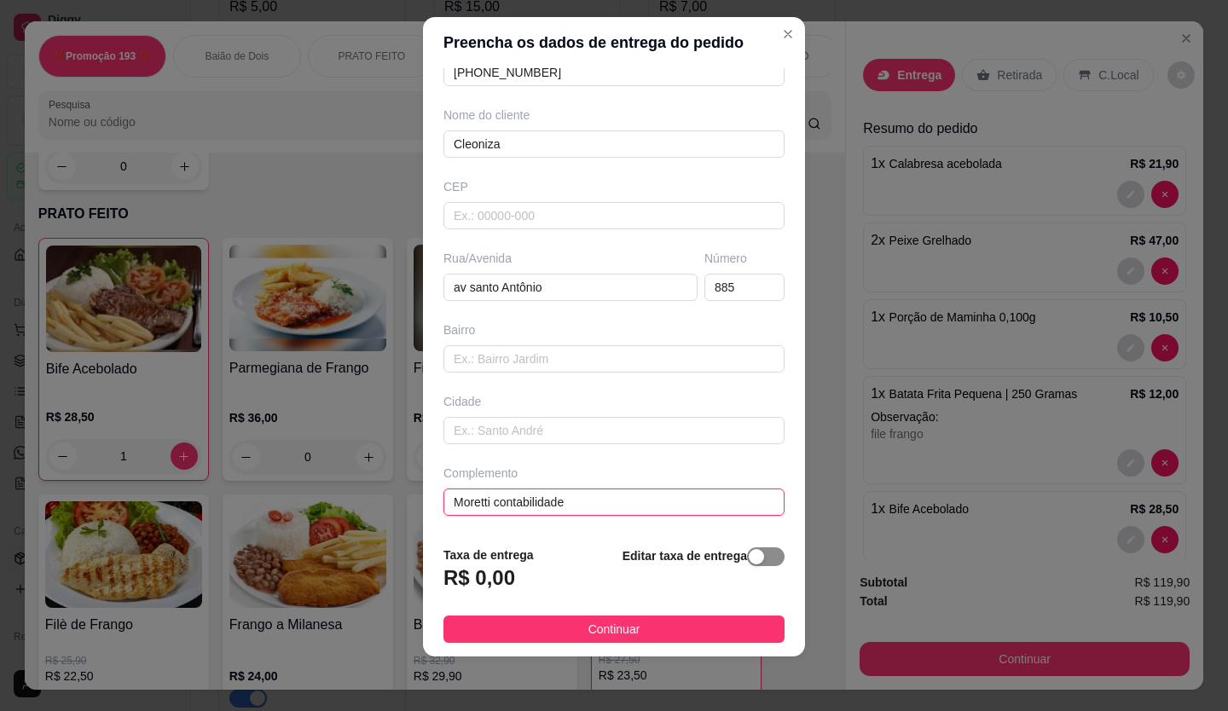
type input "Moretti contabilidade"
click at [749, 563] on div "button" at bounding box center [756, 556] width 15 height 15
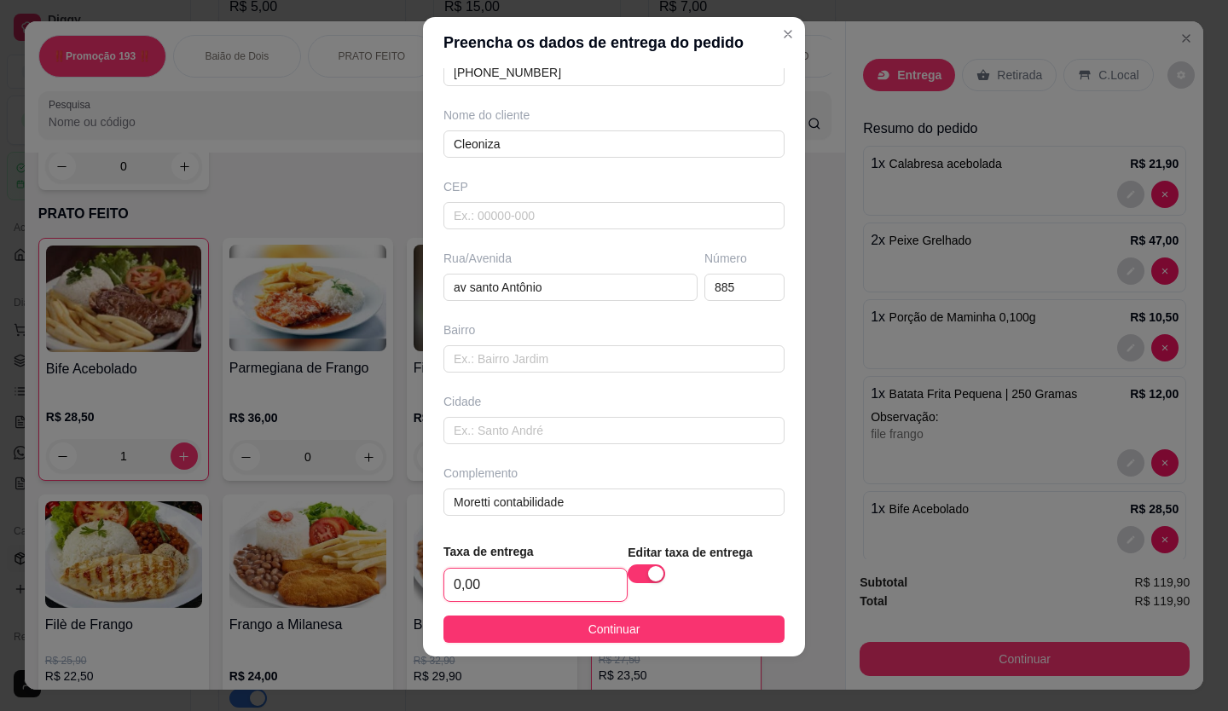
click at [515, 591] on input "0,00" at bounding box center [535, 585] width 183 height 32
click at [514, 589] on input "0,00" at bounding box center [535, 585] width 183 height 32
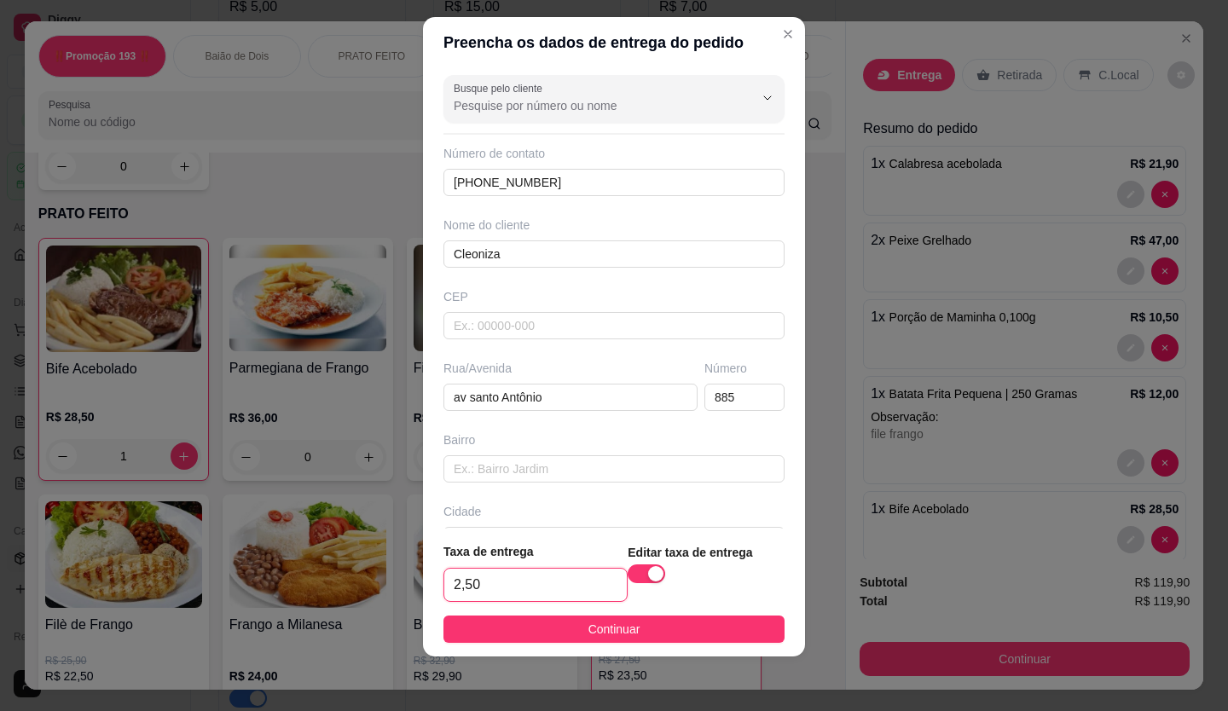
scroll to position [113, 0]
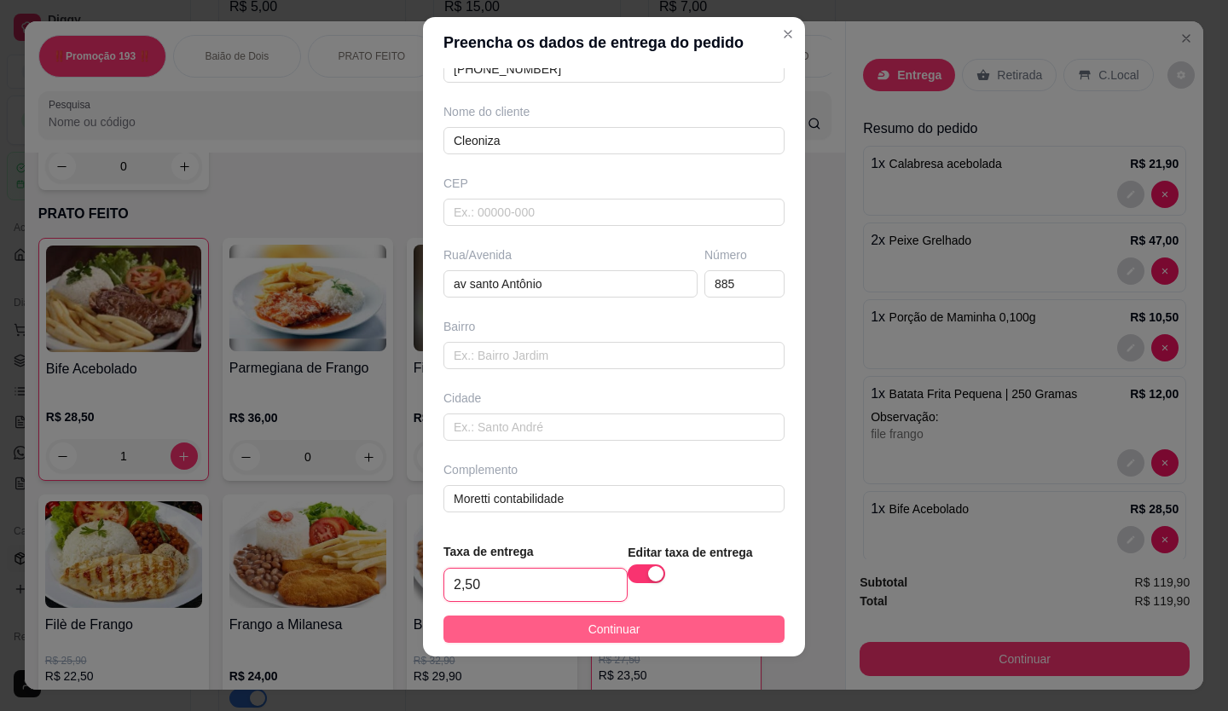
type input "2,50"
click at [650, 631] on button "Continuar" at bounding box center [614, 629] width 341 height 27
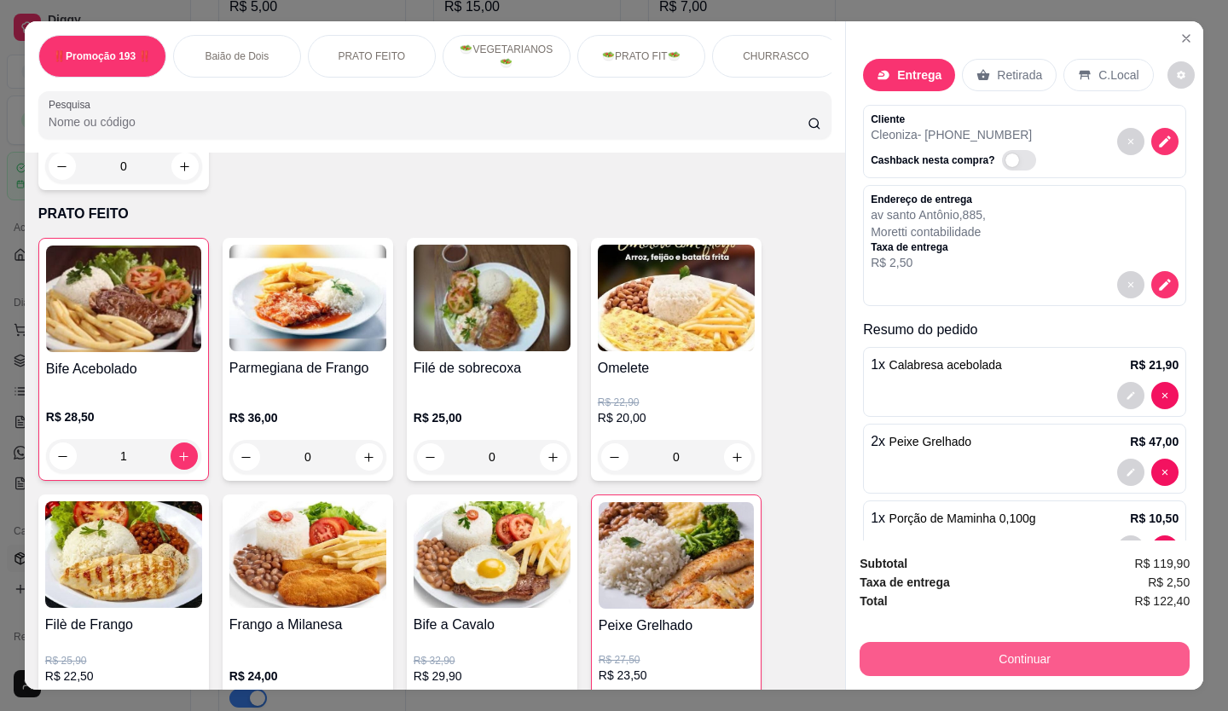
click at [1077, 653] on button "Continuar" at bounding box center [1025, 659] width 330 height 34
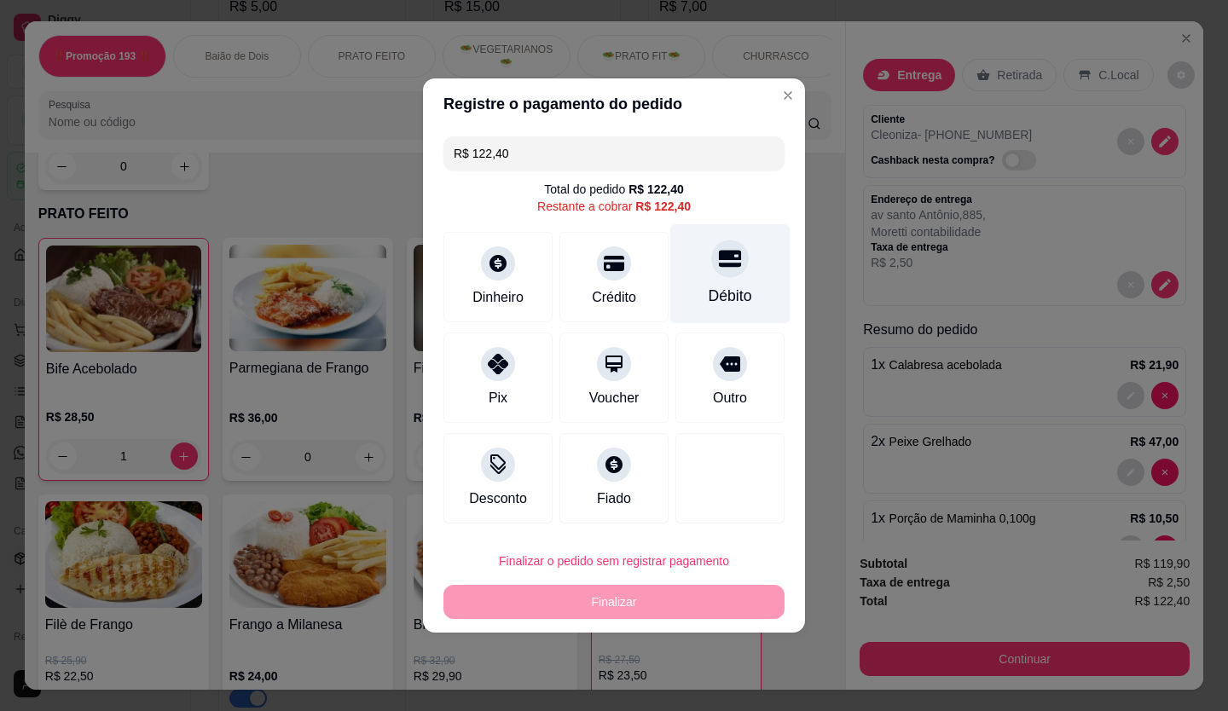
click at [726, 269] on icon at bounding box center [730, 258] width 22 height 22
type input "R$ 0,00"
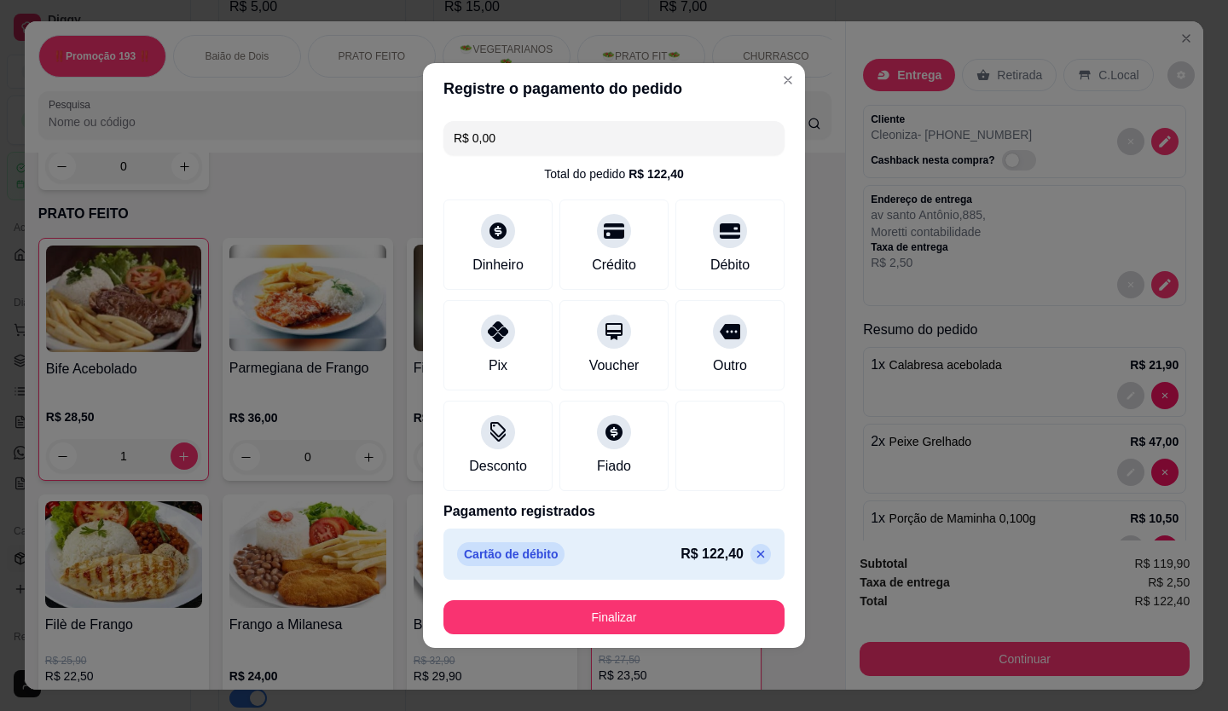
click at [628, 617] on button "Finalizar" at bounding box center [614, 618] width 341 height 34
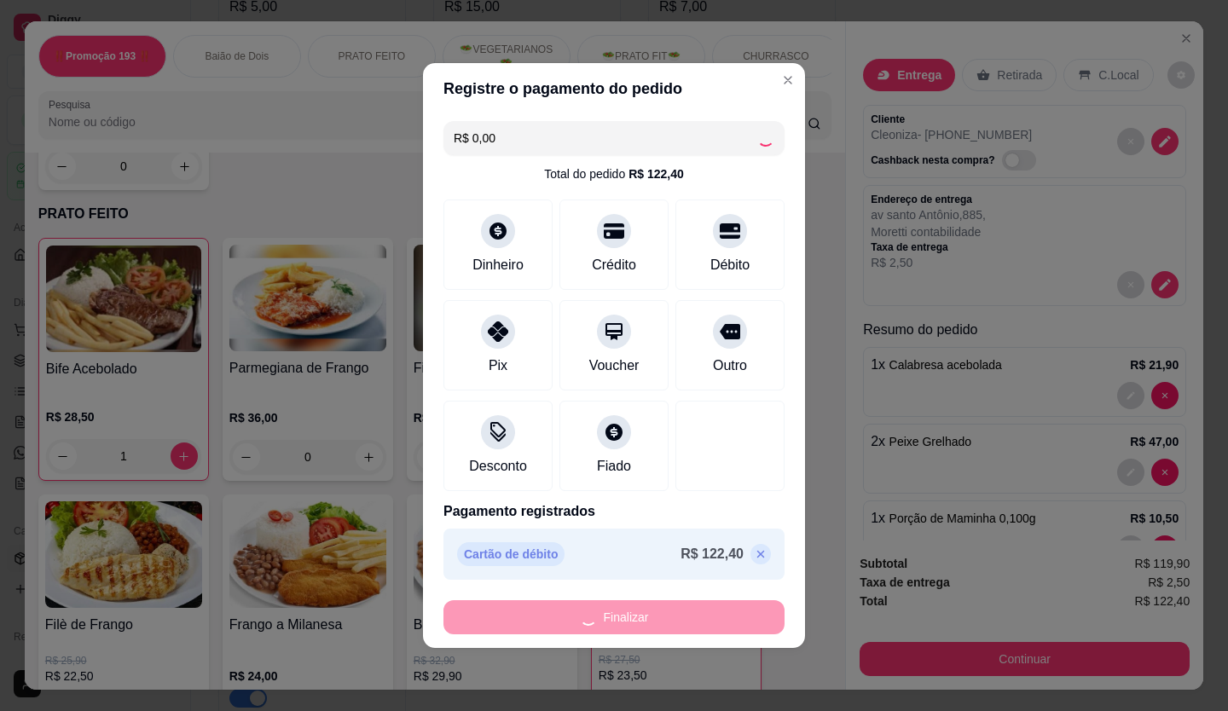
type input "0"
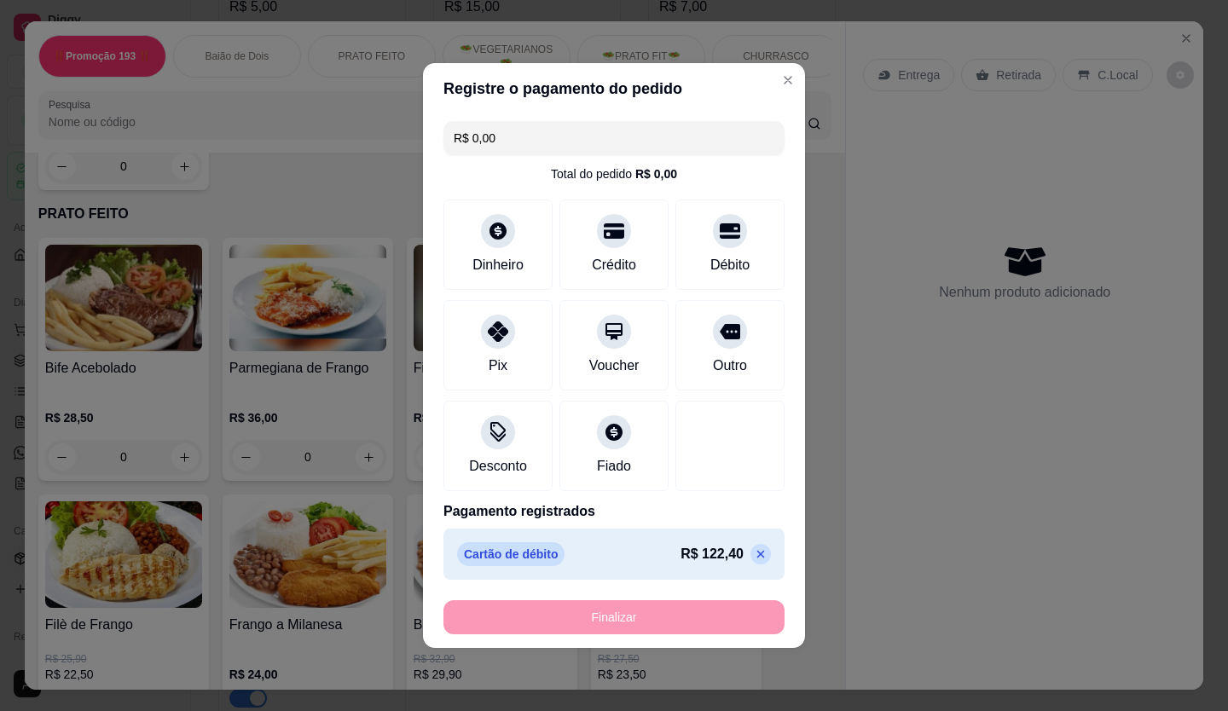
type input "-R$ 122,40"
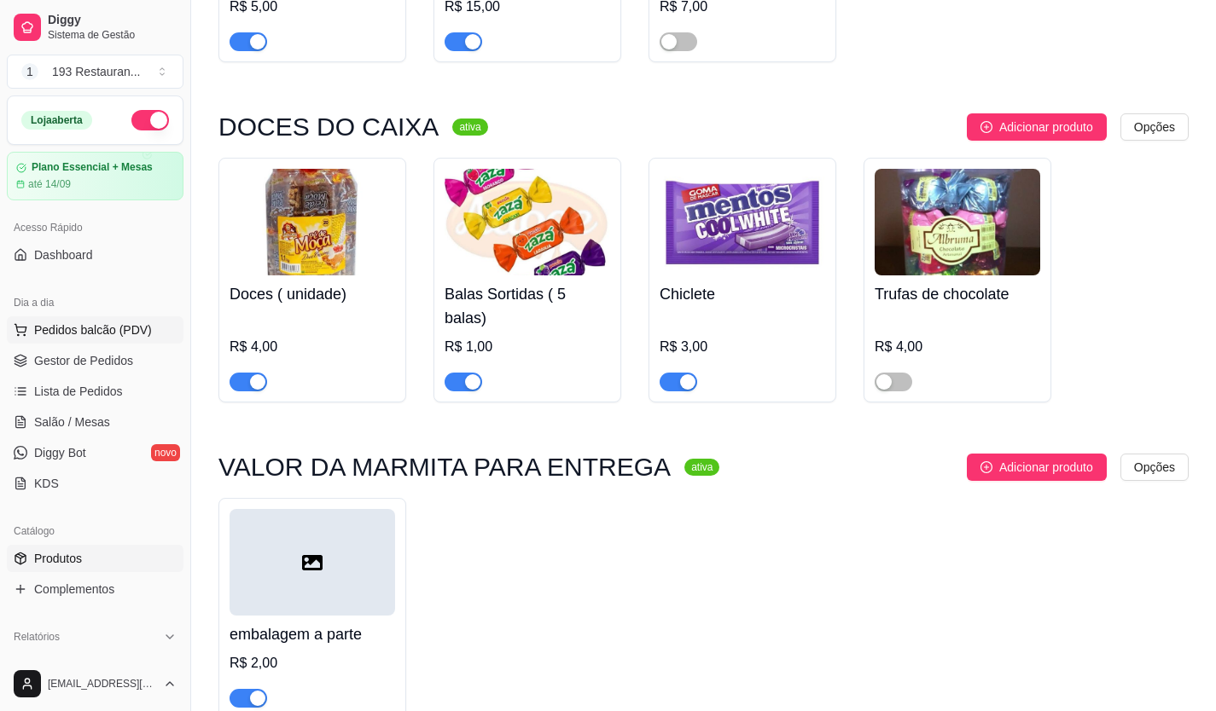
click at [83, 340] on button "Pedidos balcão (PDV)" at bounding box center [95, 329] width 177 height 27
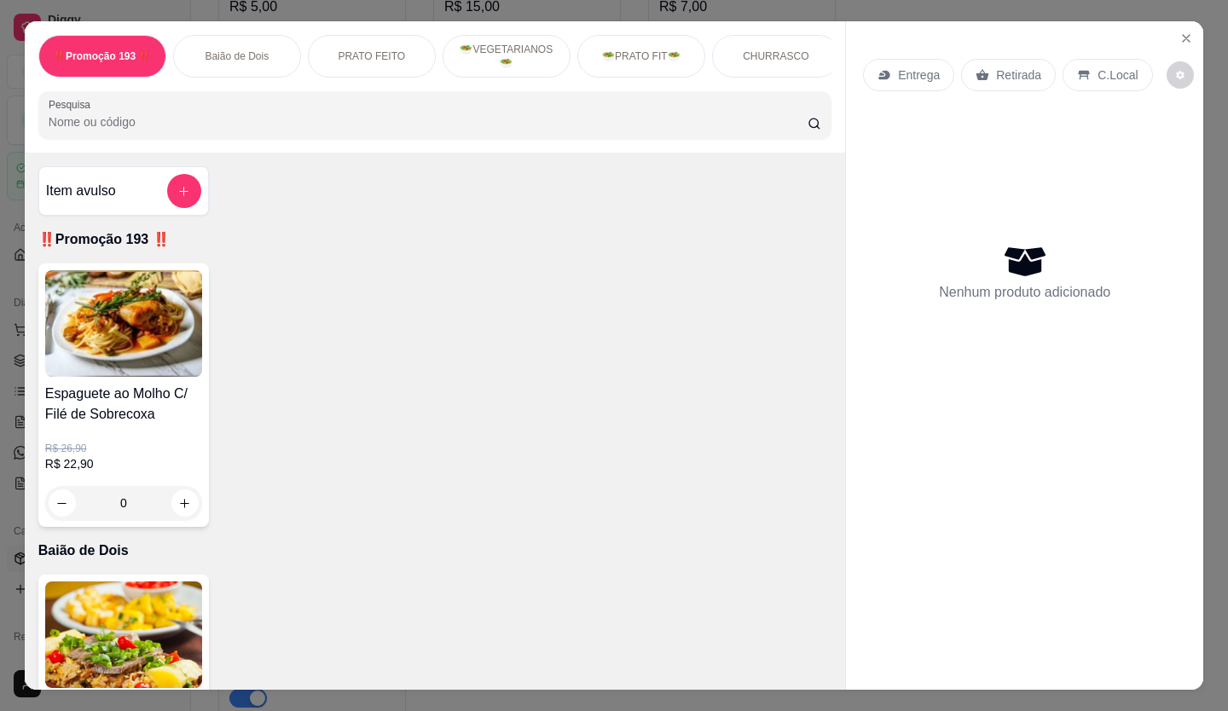
click at [1024, 73] on p "Retirada" at bounding box center [1018, 75] width 45 height 17
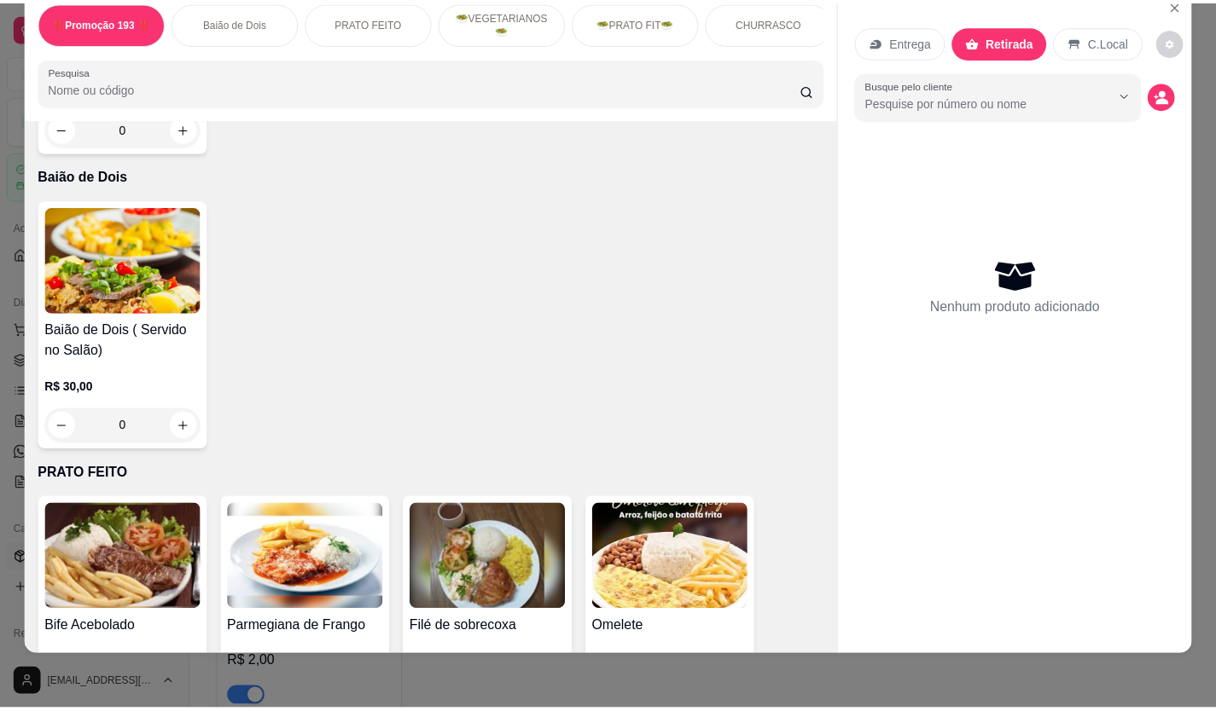
scroll to position [682, 0]
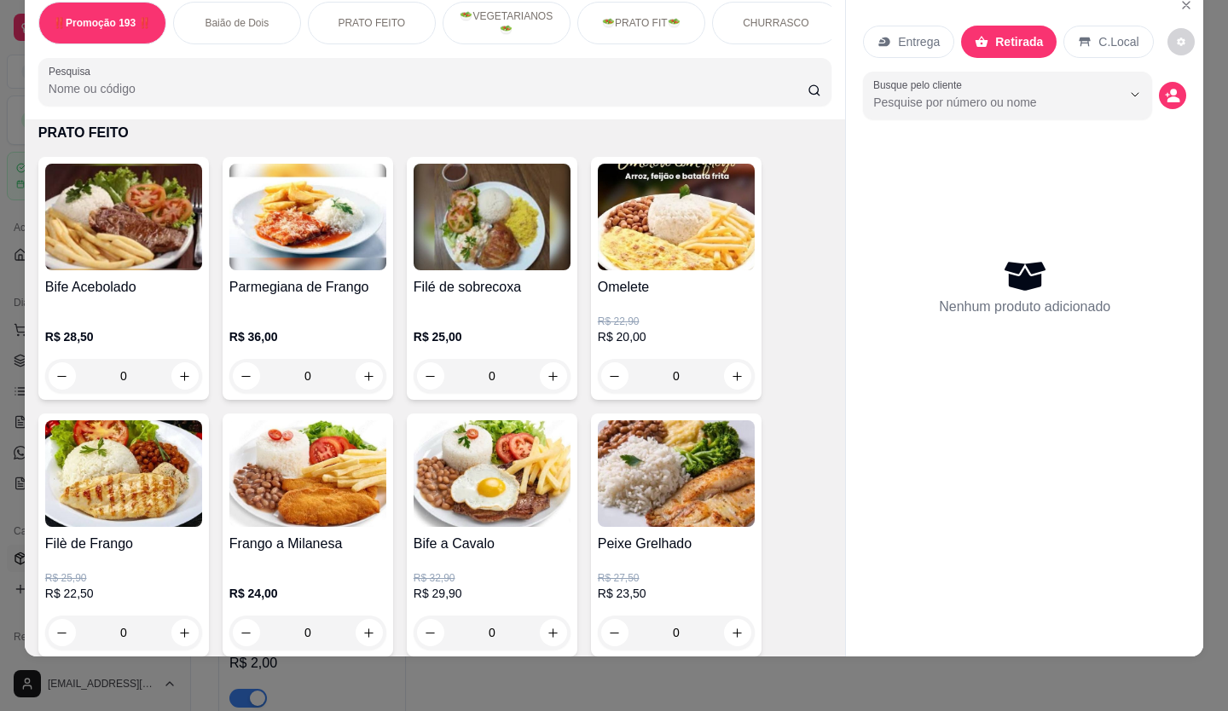
drag, startPoint x: 152, startPoint y: 461, endPoint x: 90, endPoint y: 347, distance: 130.2
click at [90, 347] on div "R$ 28,50 0" at bounding box center [123, 360] width 157 height 65
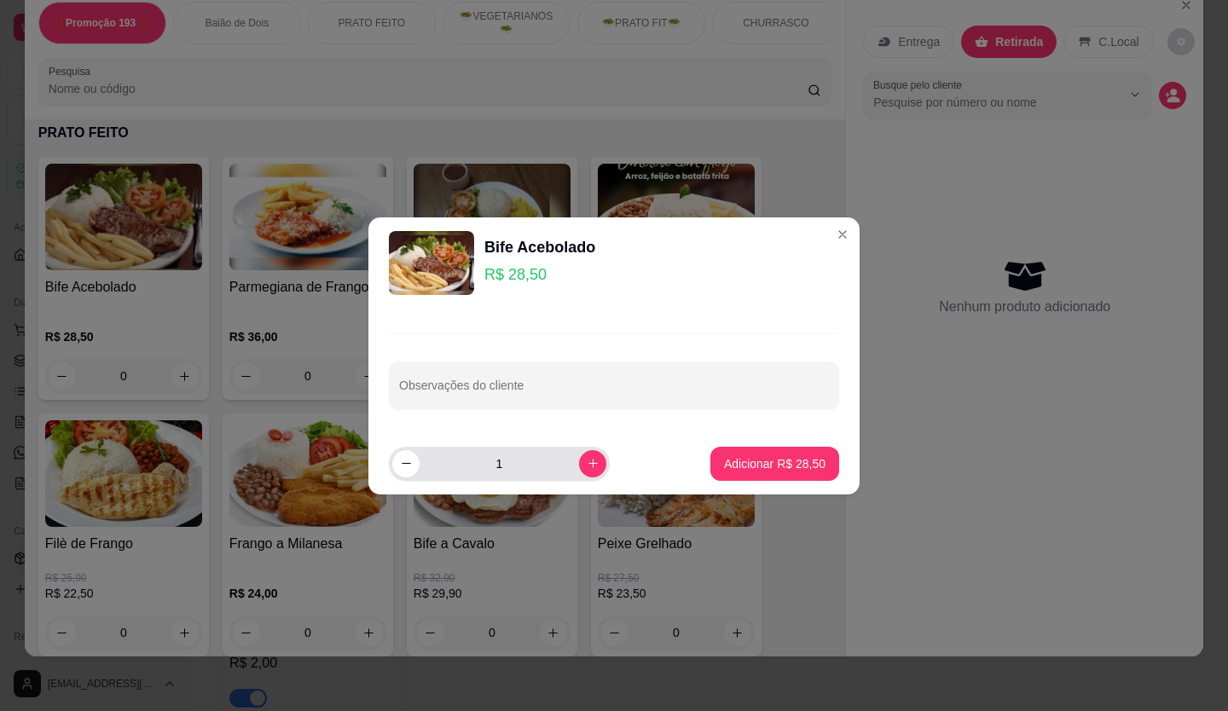
click at [589, 467] on icon "increase-product-quantity" at bounding box center [593, 463] width 9 height 9
click at [409, 465] on icon "decrease-product-quantity" at bounding box center [406, 463] width 13 height 13
type input "1"
click at [780, 456] on p "Adicionar R$ 28,50" at bounding box center [775, 464] width 99 height 16
type input "1"
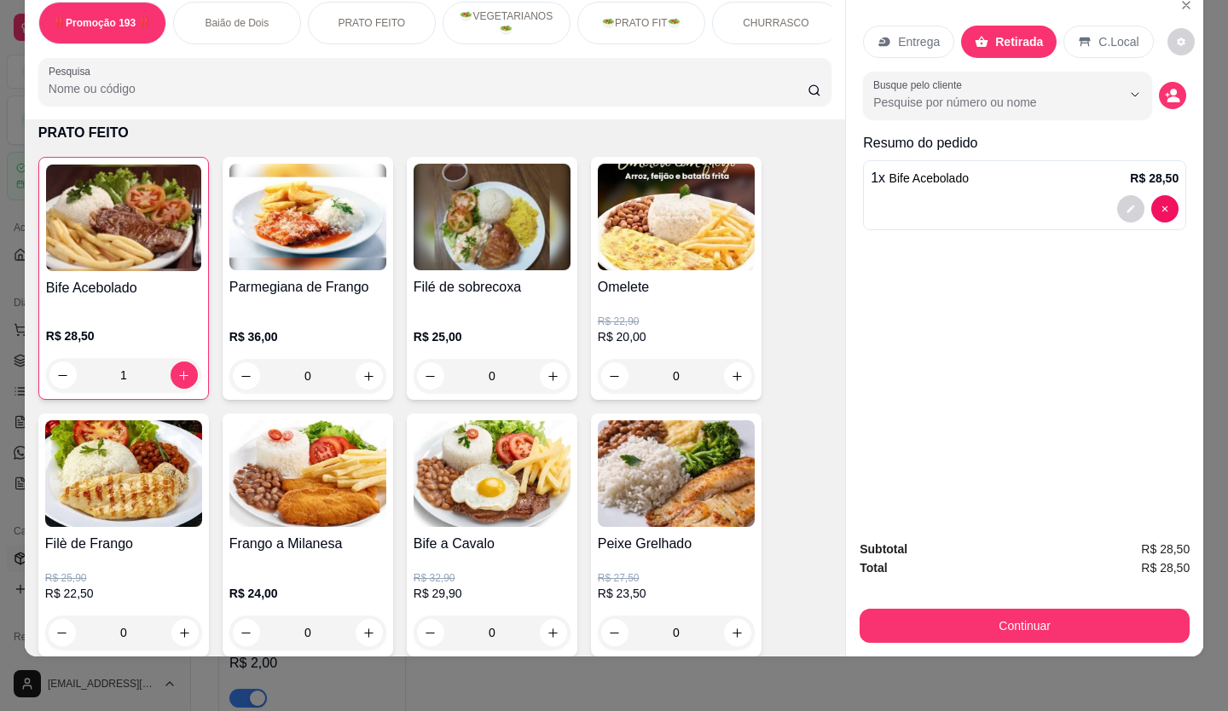
click at [1062, 620] on button "Continuar" at bounding box center [1025, 626] width 330 height 34
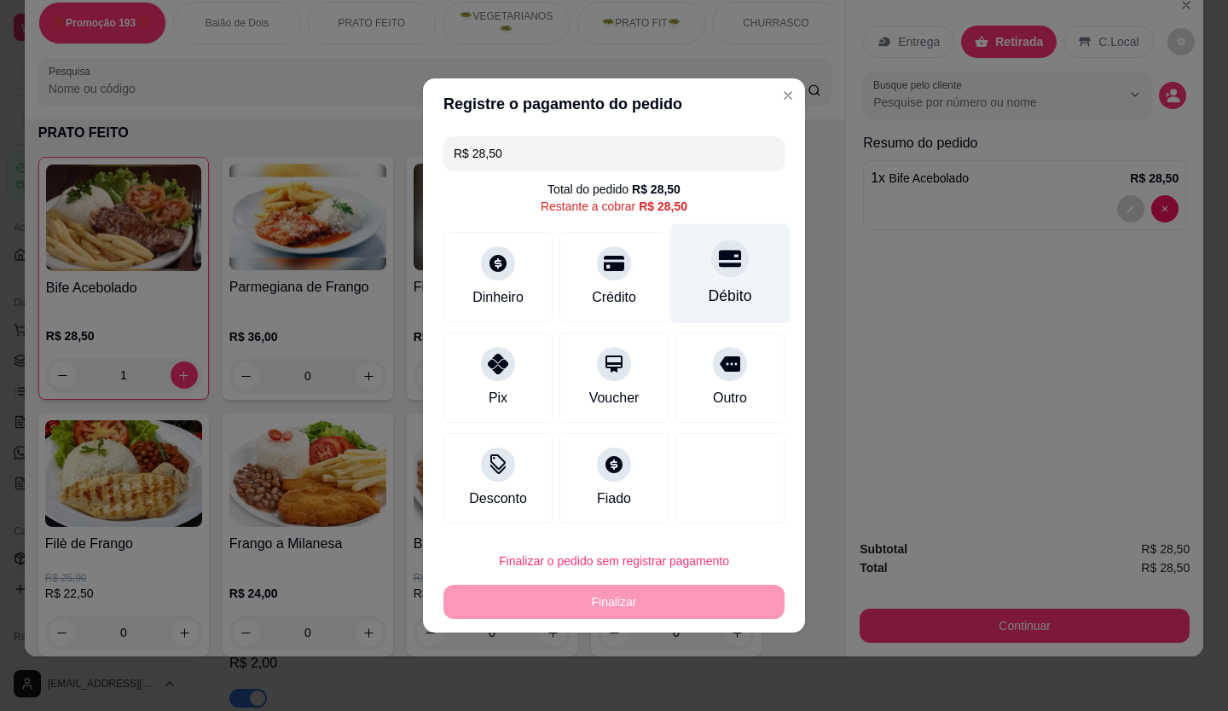
click at [729, 275] on div at bounding box center [730, 259] width 38 height 38
type input "R$ 0,00"
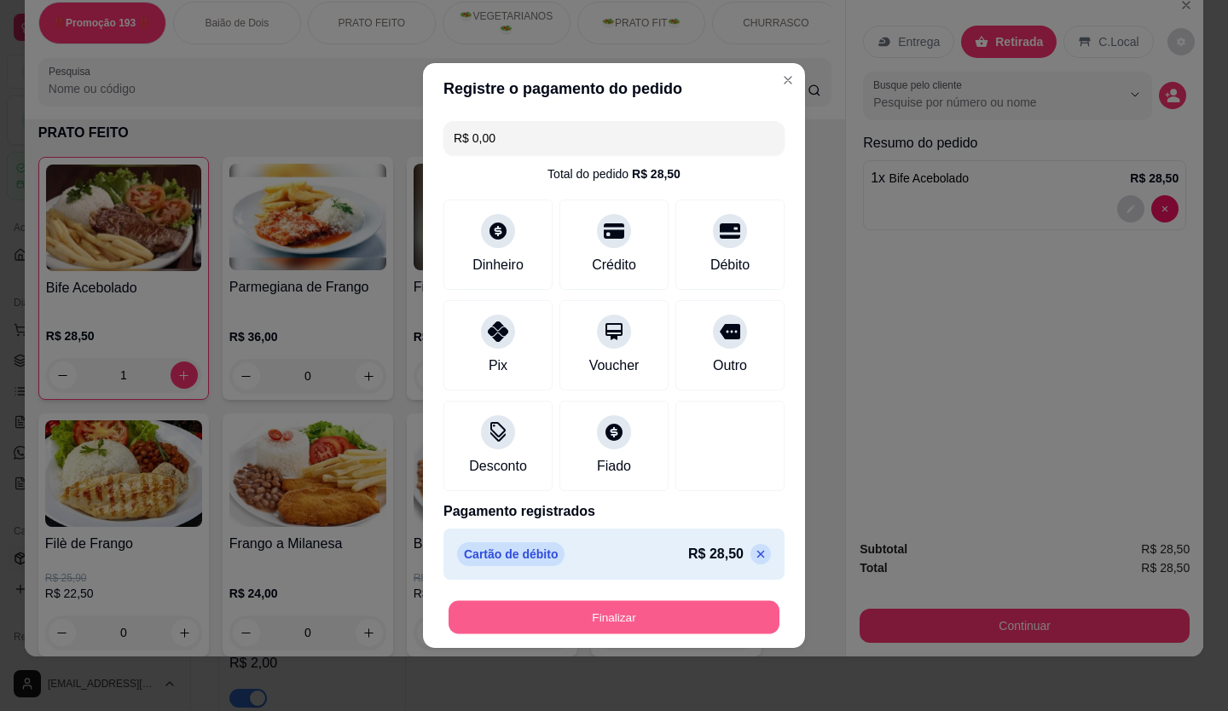
click at [548, 623] on button "Finalizar" at bounding box center [614, 617] width 331 height 33
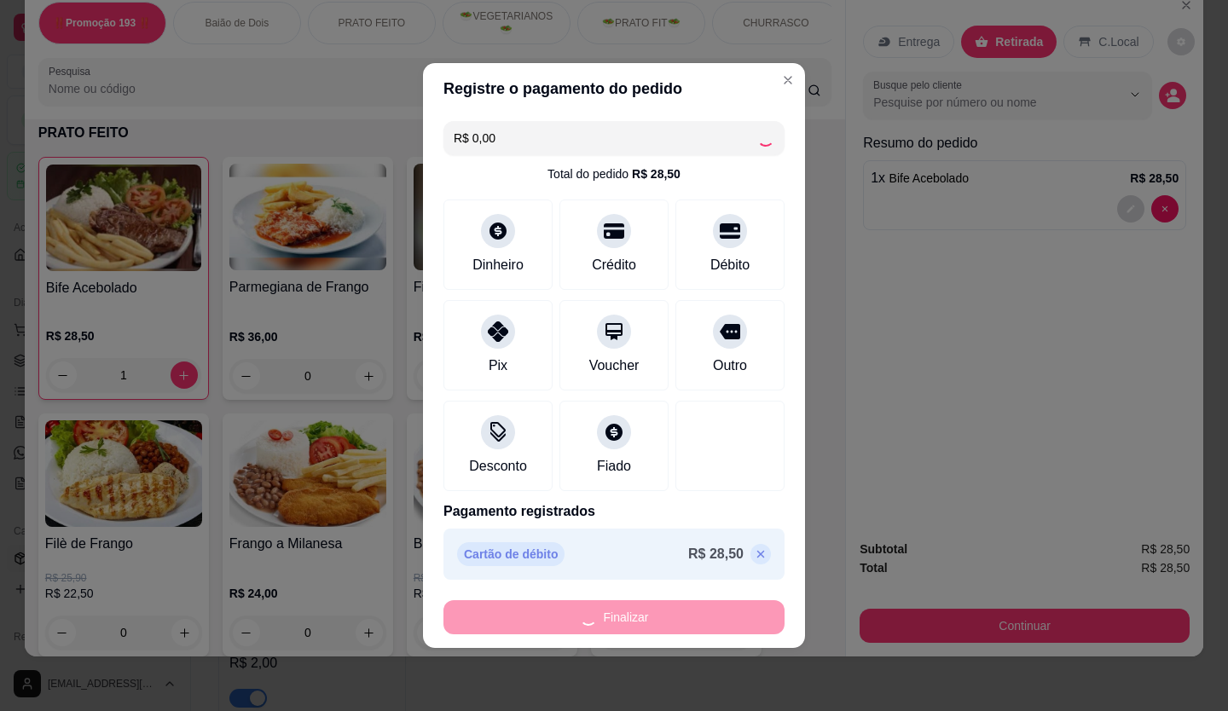
type input "0"
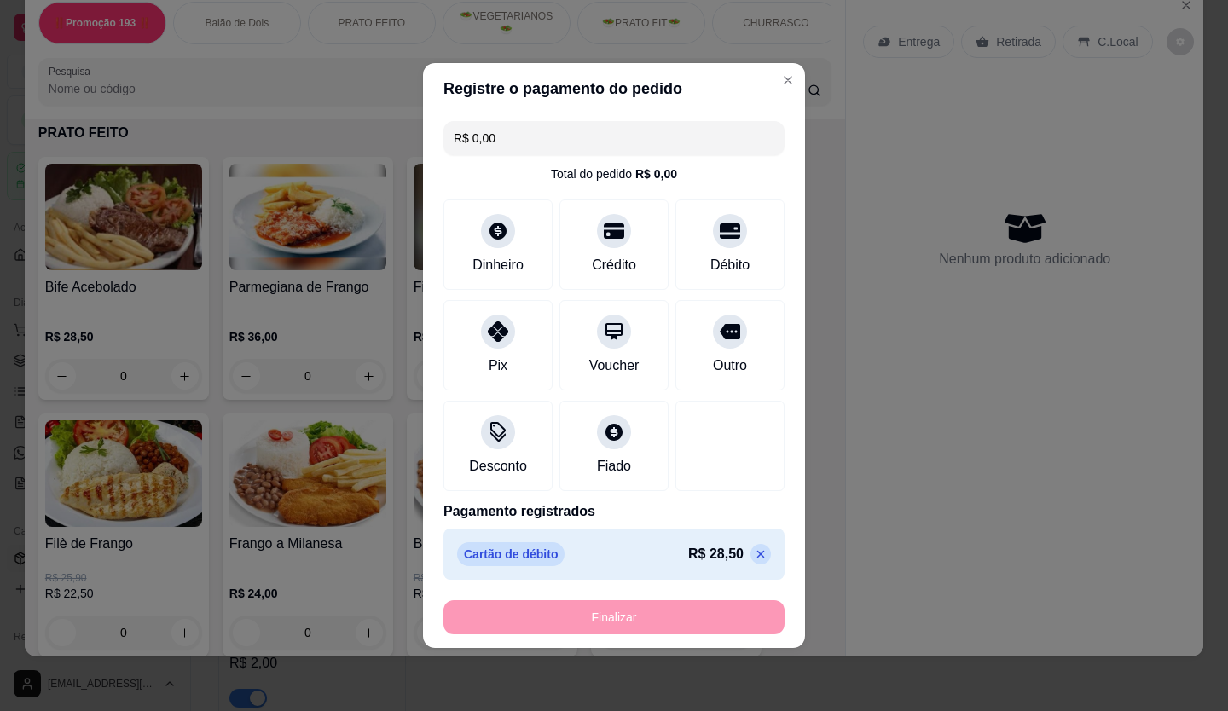
type input "-R$ 28,50"
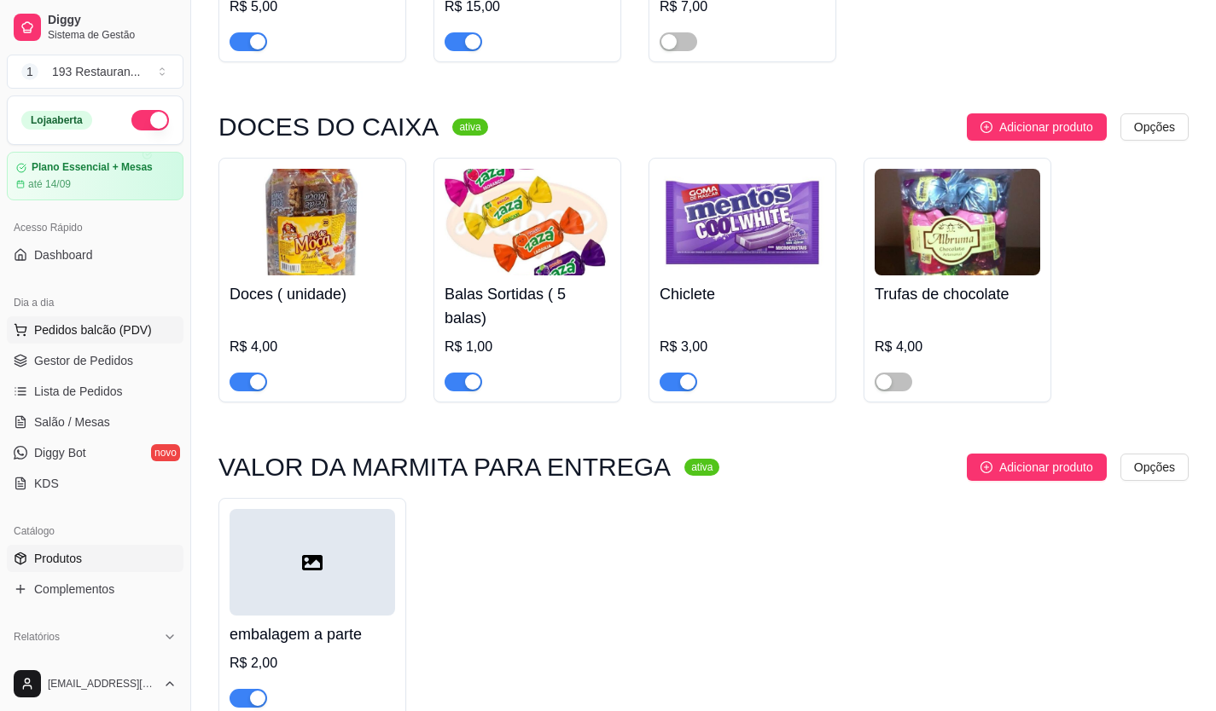
click at [61, 332] on span "Pedidos balcão (PDV)" at bounding box center [93, 330] width 118 height 17
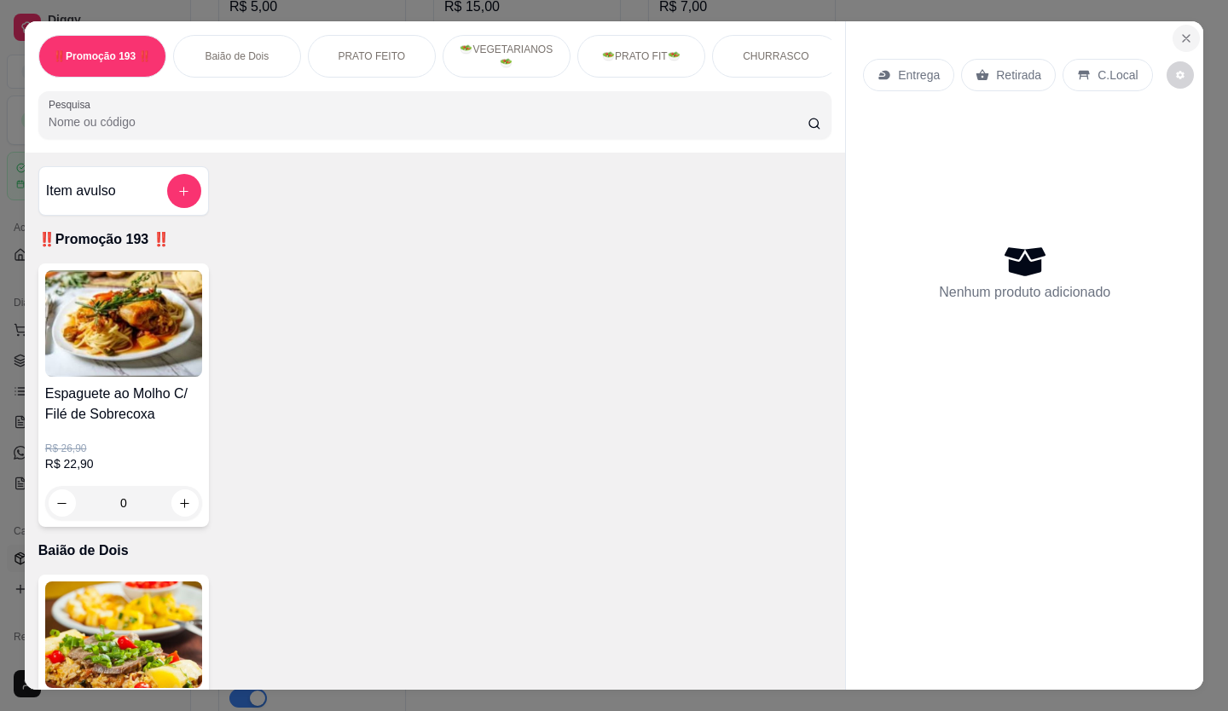
click at [1184, 32] on icon "Close" at bounding box center [1187, 39] width 14 height 14
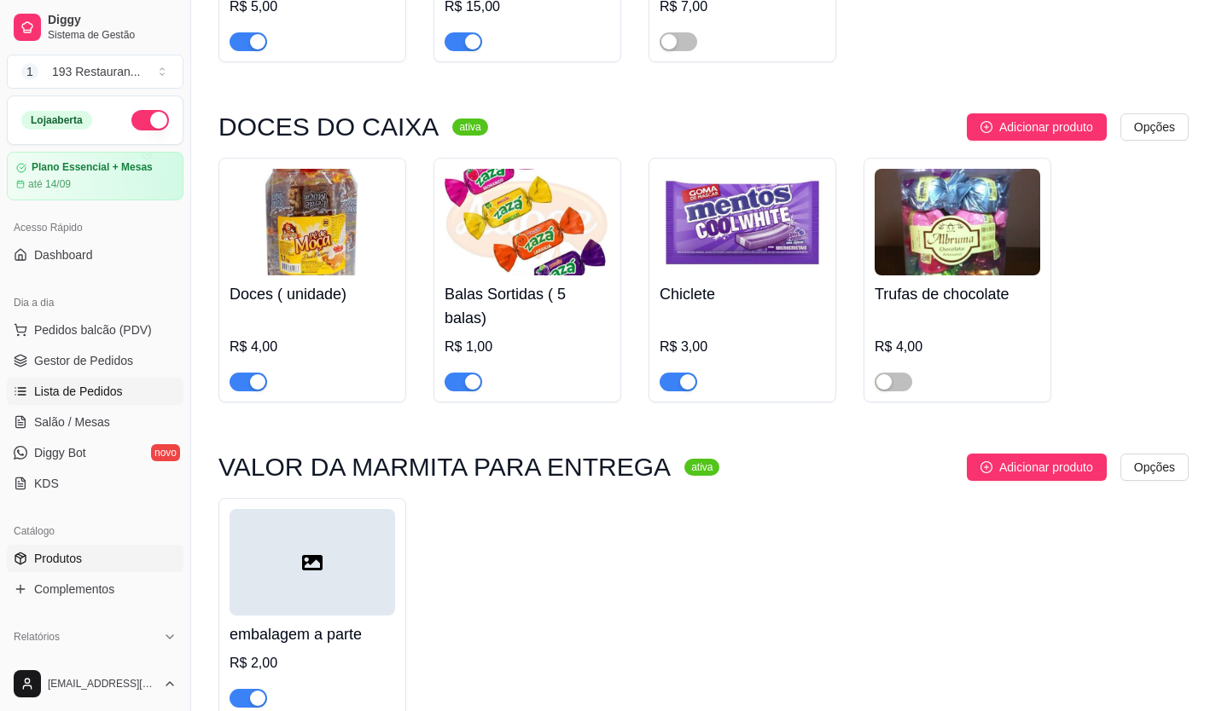
click at [71, 403] on link "Lista de Pedidos" at bounding box center [95, 391] width 177 height 27
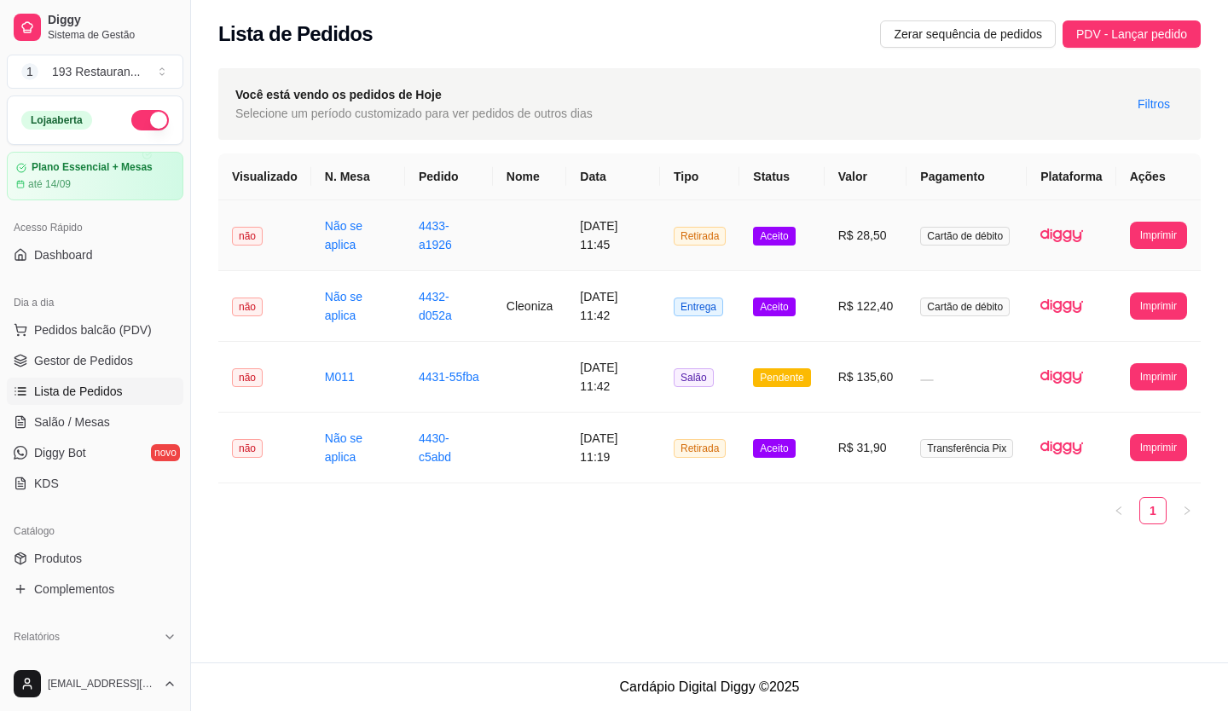
drag, startPoint x: 682, startPoint y: 235, endPoint x: 557, endPoint y: 244, distance: 125.7
click at [566, 244] on td "[DATE] 11:45" at bounding box center [613, 235] width 94 height 71
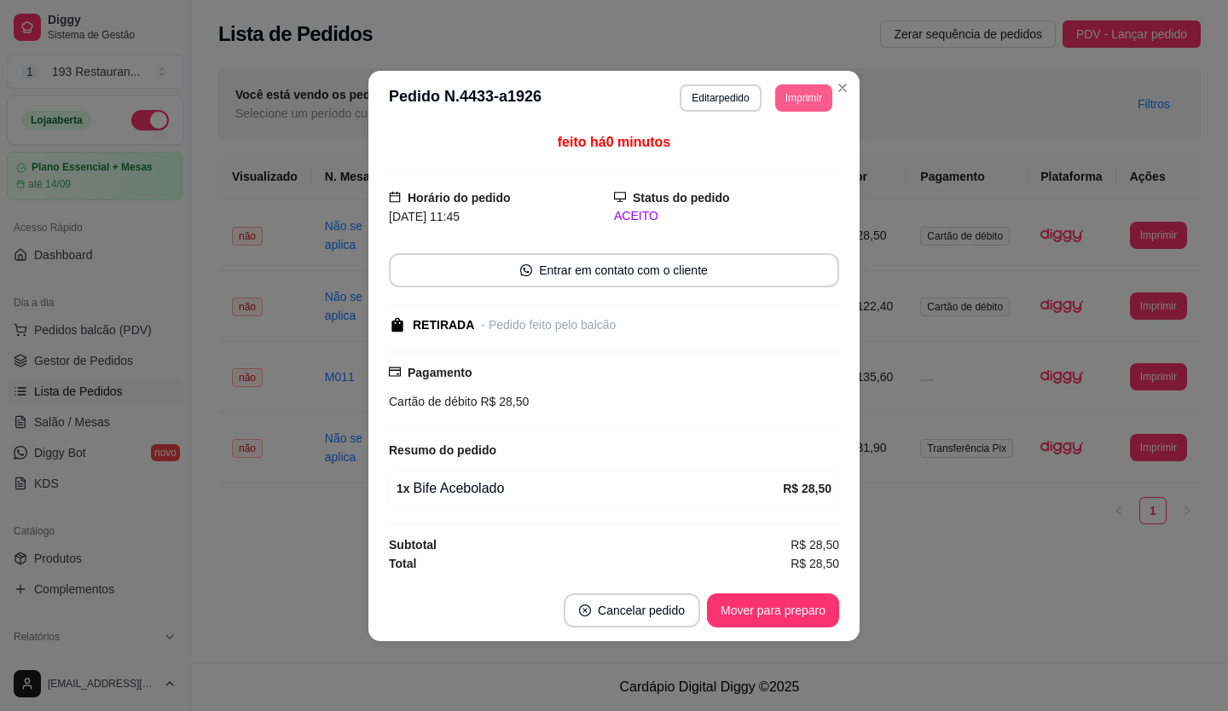
click at [796, 101] on button "Imprimir" at bounding box center [803, 97] width 57 height 27
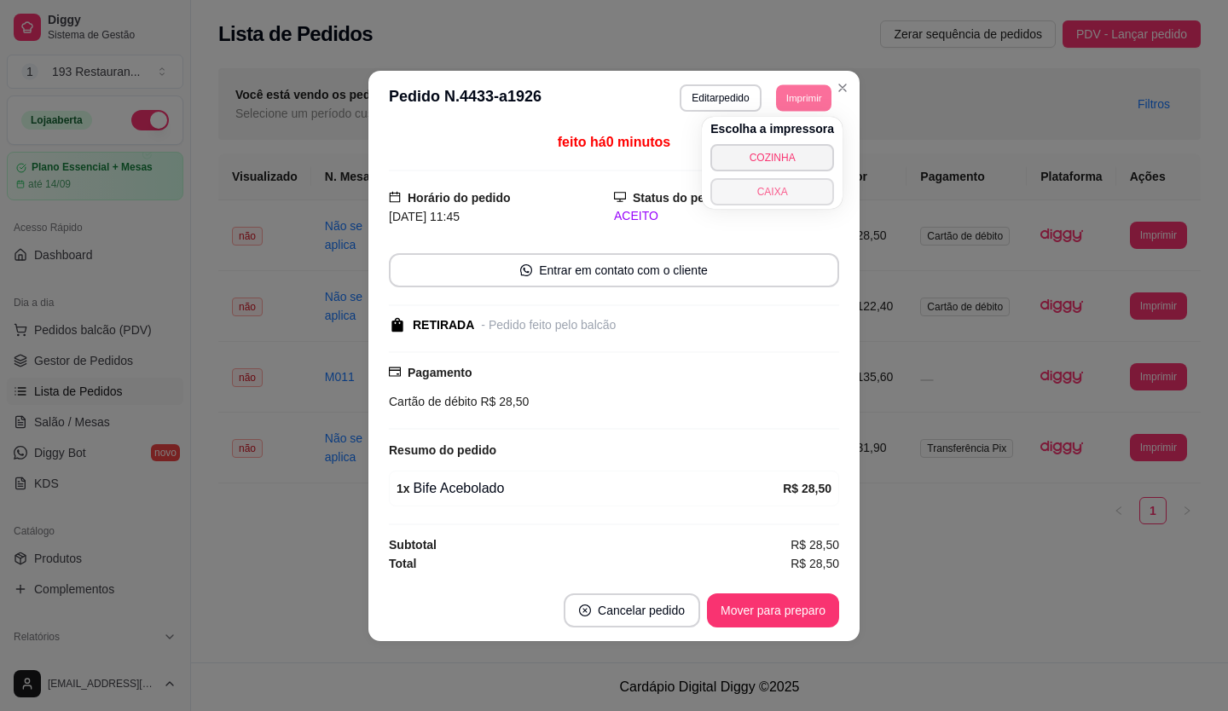
click at [775, 191] on button "CAIXA" at bounding box center [773, 191] width 124 height 27
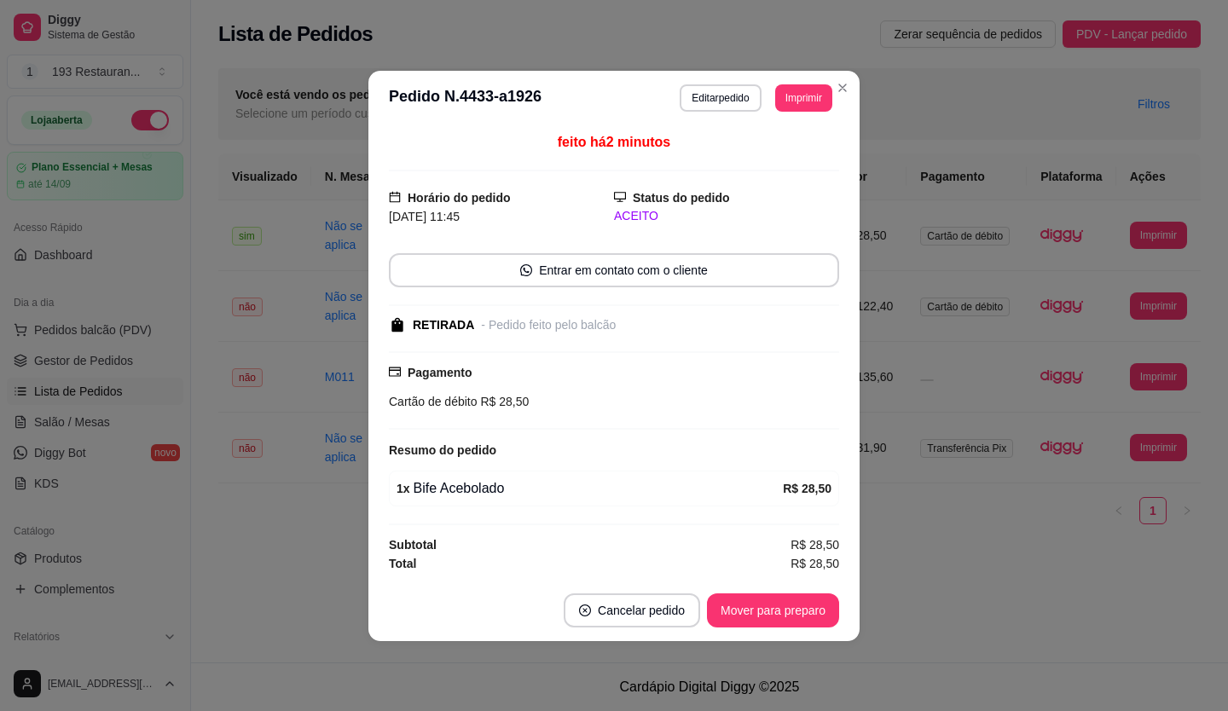
drag, startPoint x: 468, startPoint y: 635, endPoint x: 641, endPoint y: 587, distance: 179.9
click at [640, 592] on div "**********" at bounding box center [709, 331] width 1037 height 663
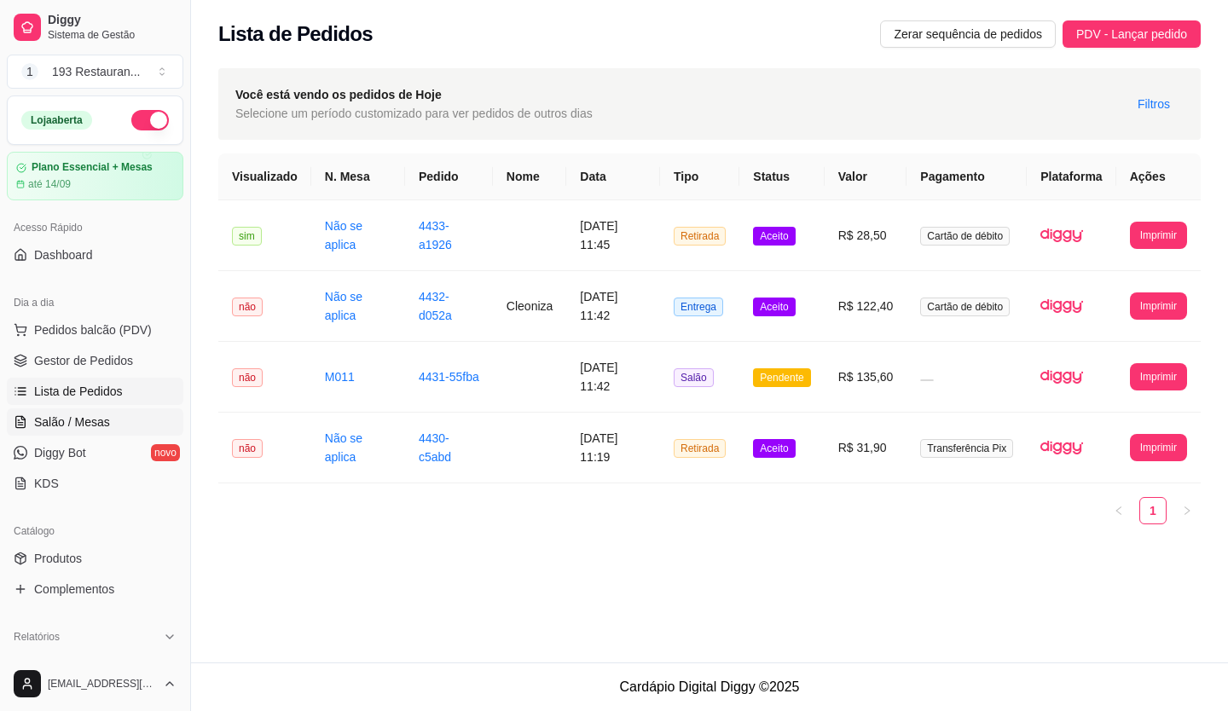
click at [57, 427] on span "Salão / Mesas" at bounding box center [72, 422] width 76 height 17
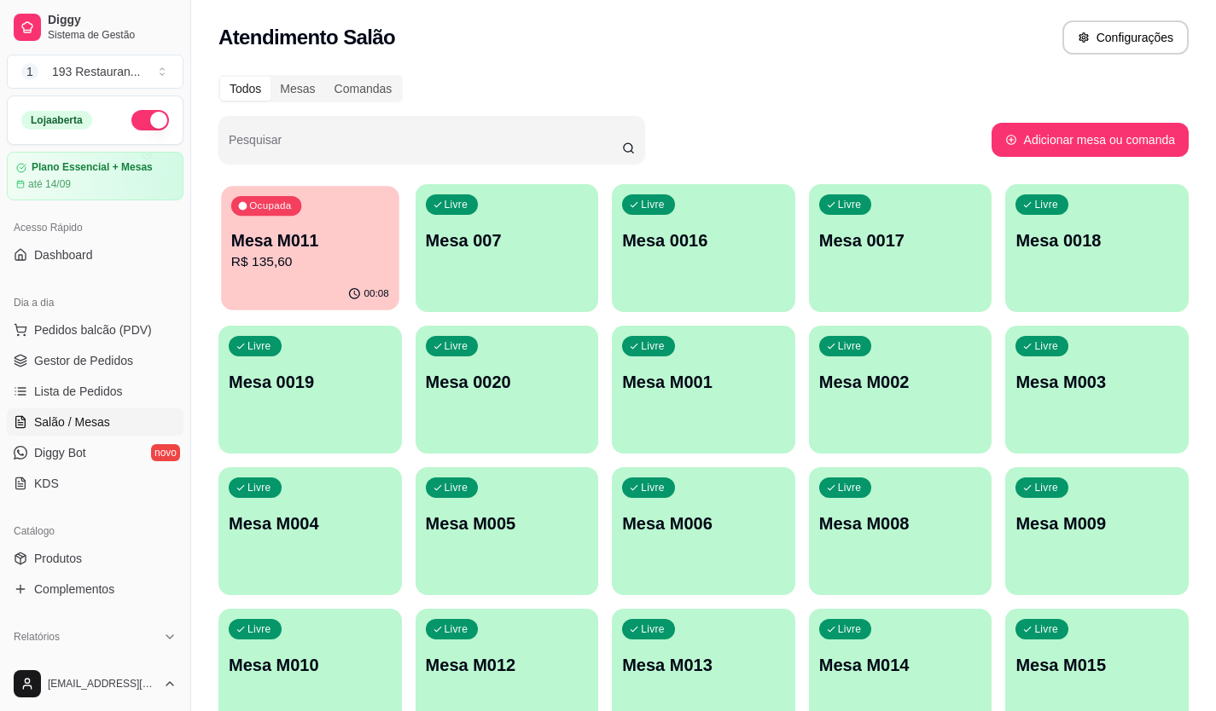
click at [305, 247] on p "Mesa M011" at bounding box center [310, 240] width 158 height 23
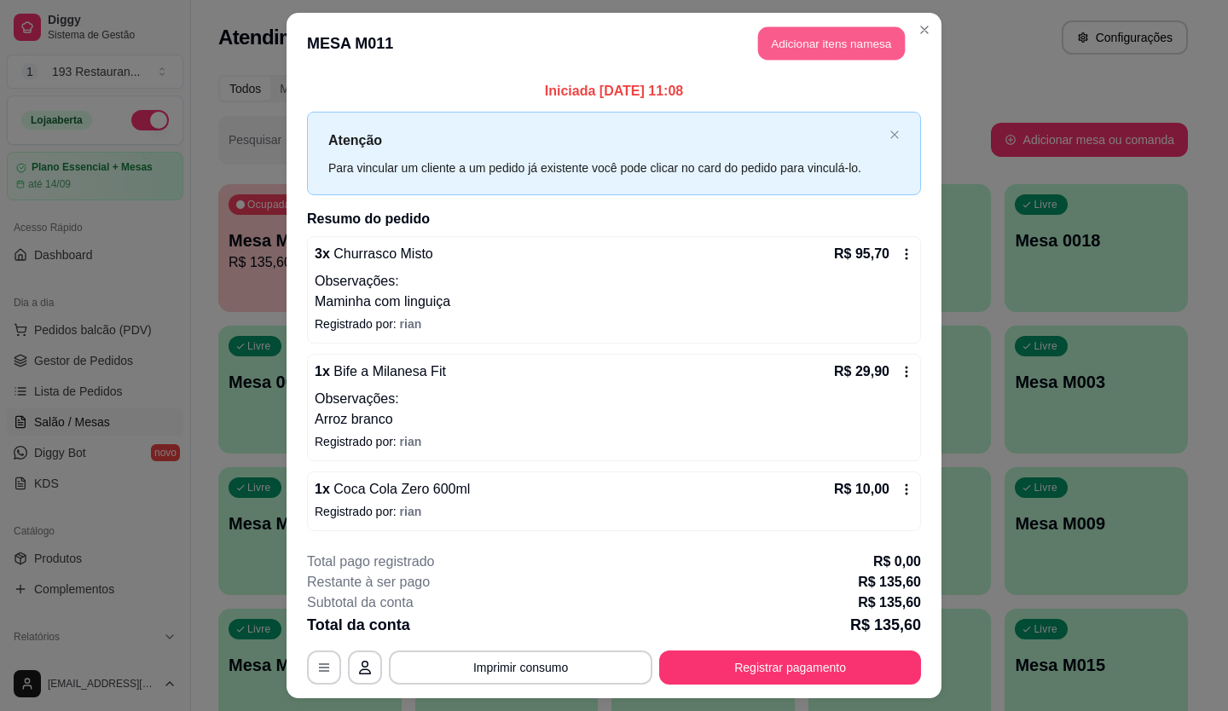
click at [804, 46] on button "Adicionar itens na mesa" at bounding box center [831, 43] width 147 height 33
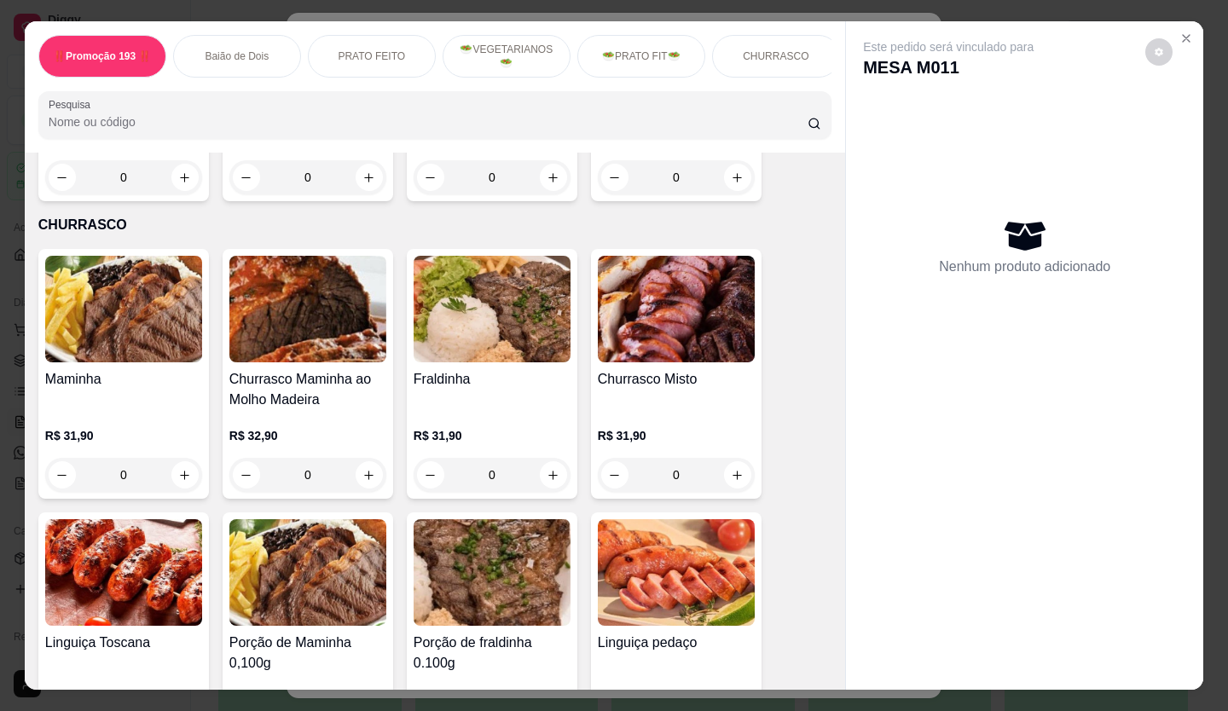
scroll to position [2730, 0]
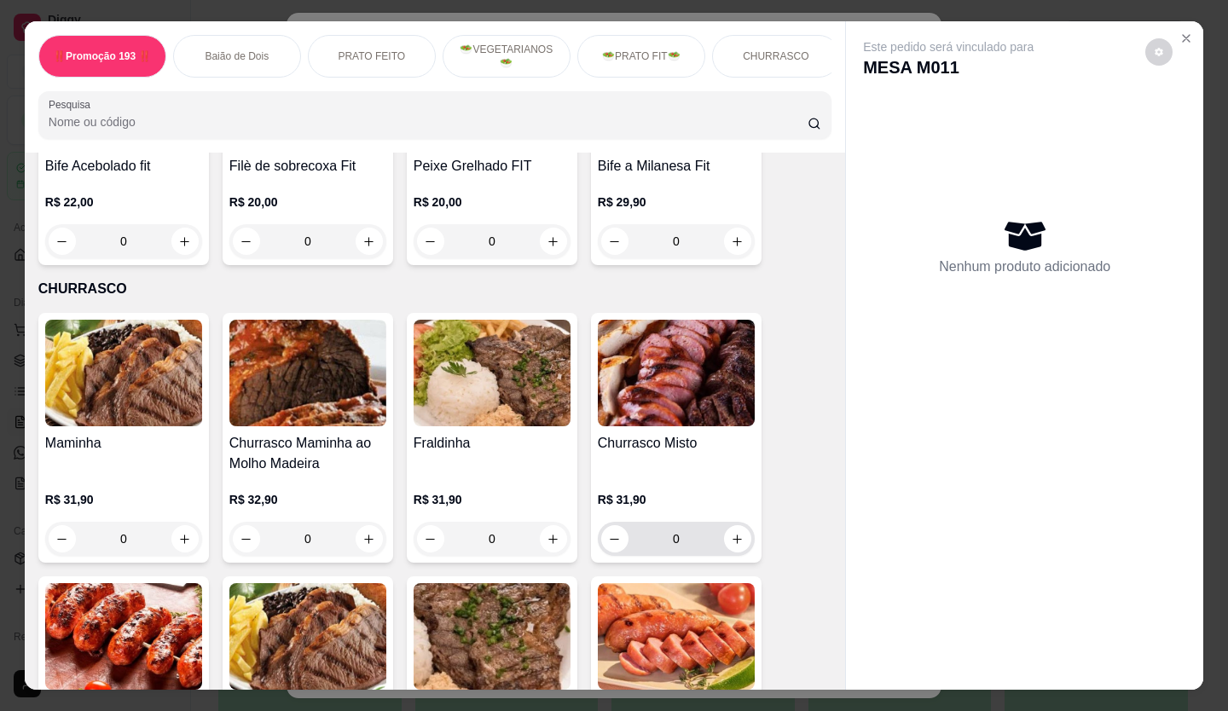
click at [732, 533] on icon "increase-product-quantity" at bounding box center [737, 539] width 13 height 13
type input "1"
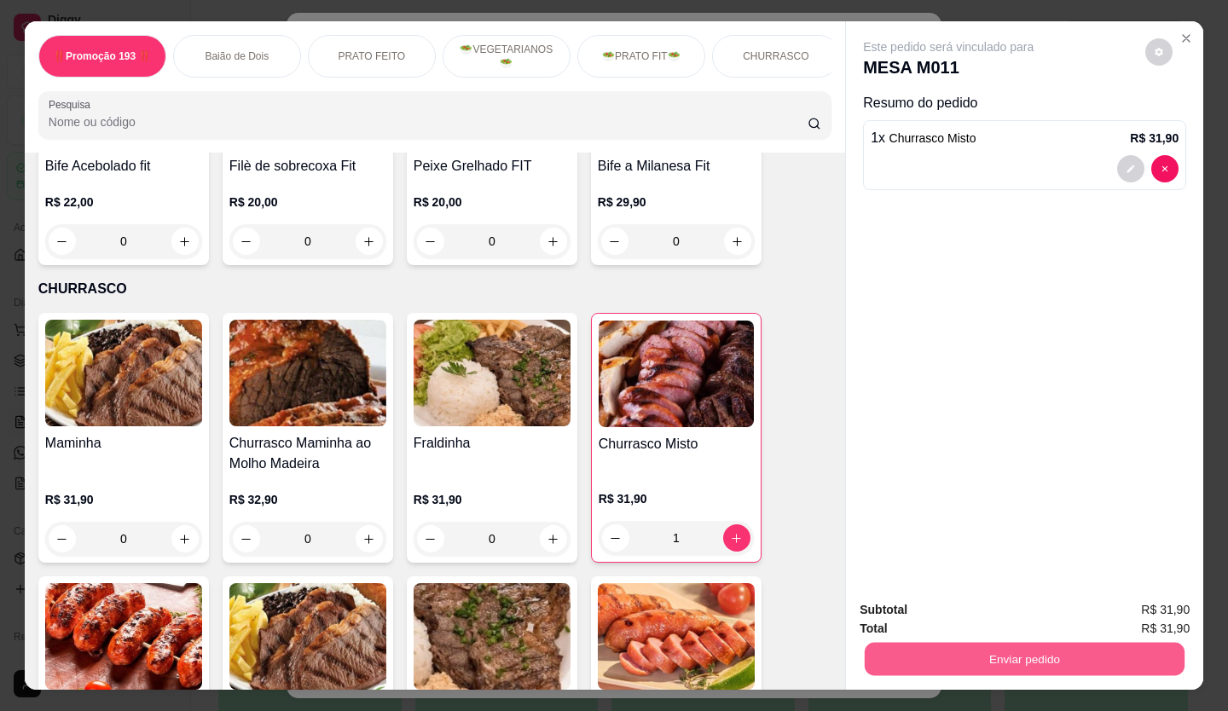
click at [891, 652] on button "Enviar pedido" at bounding box center [1025, 659] width 320 height 33
click at [883, 616] on button "Não registrar e enviar pedido" at bounding box center [969, 611] width 172 height 32
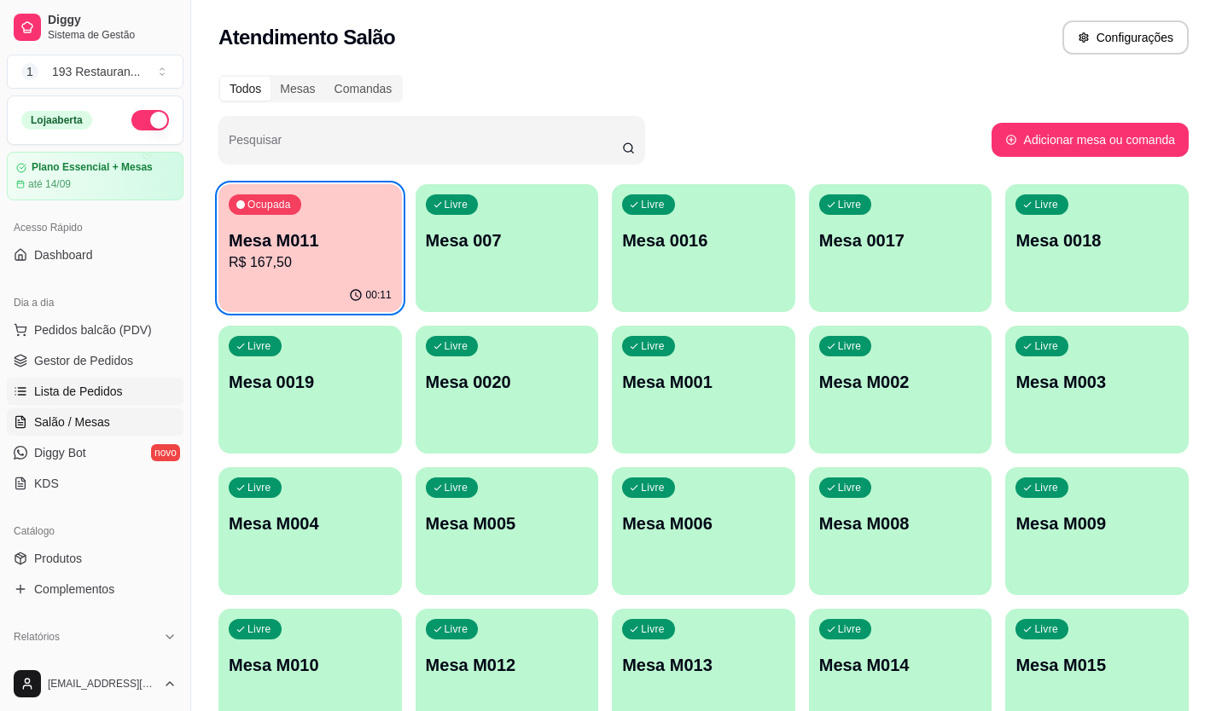
click at [96, 393] on span "Lista de Pedidos" at bounding box center [78, 391] width 89 height 17
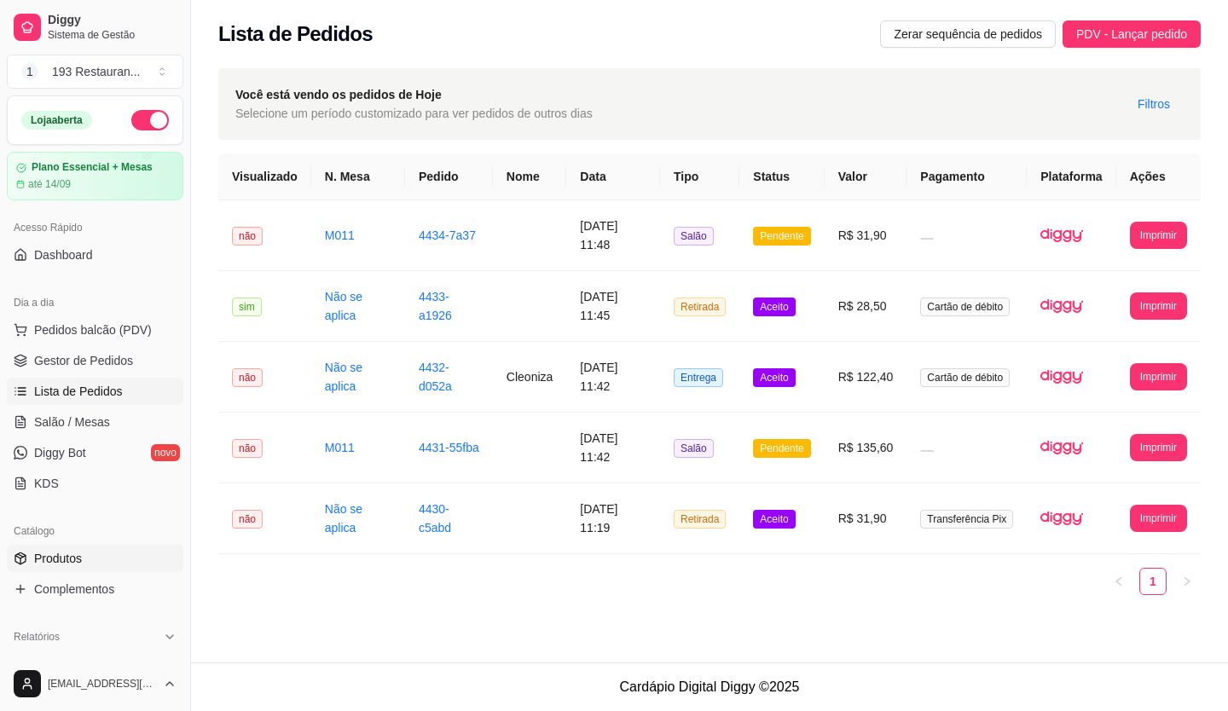
click at [29, 559] on link "Produtos" at bounding box center [95, 558] width 177 height 27
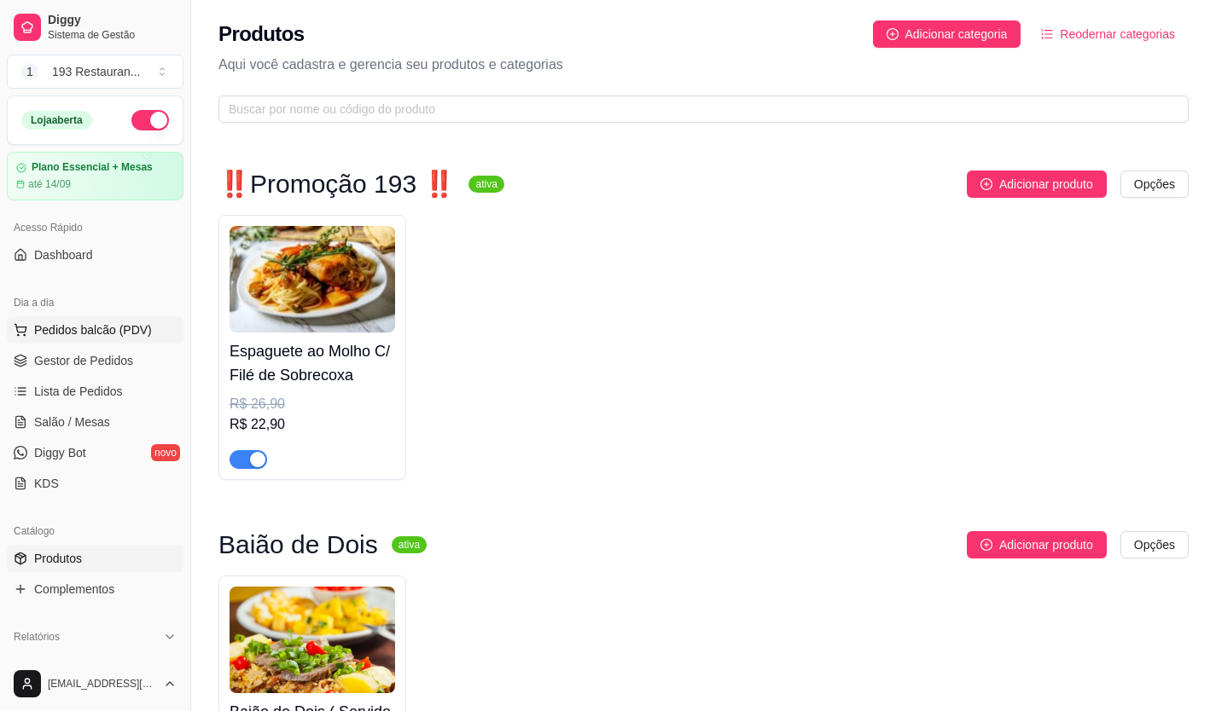
click at [53, 324] on span "Pedidos balcão (PDV)" at bounding box center [93, 330] width 118 height 17
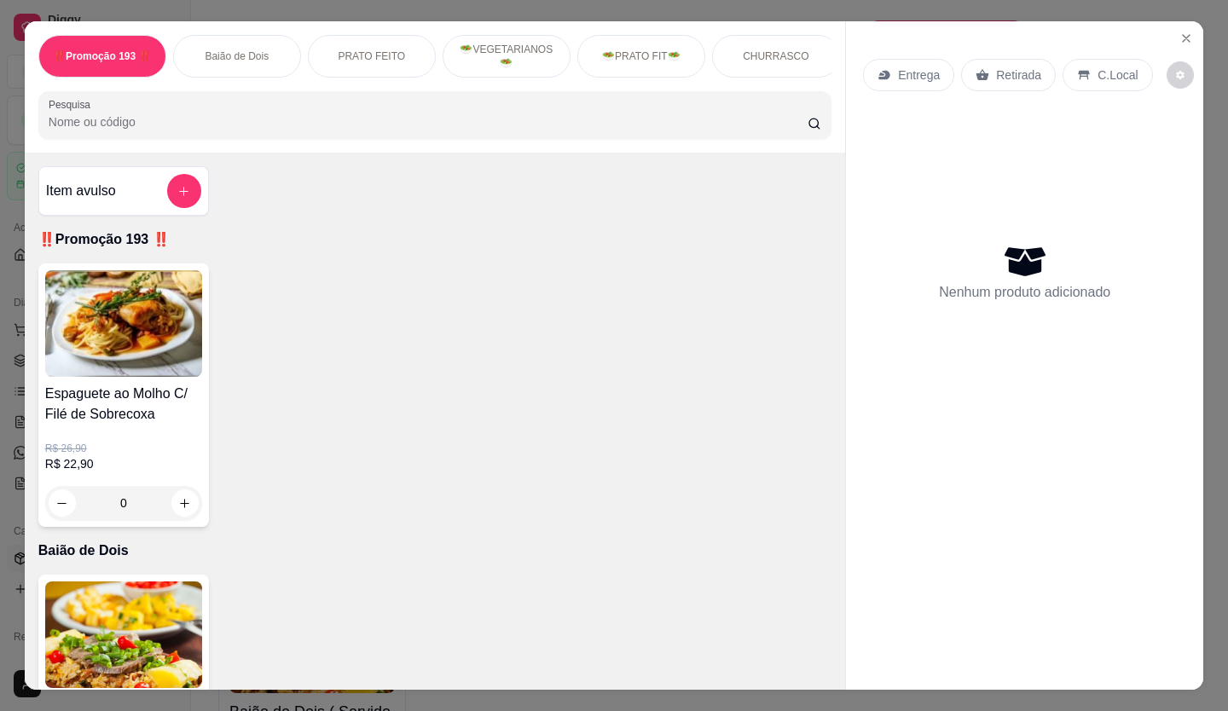
click at [1004, 69] on p "Retirada" at bounding box center [1018, 75] width 45 height 17
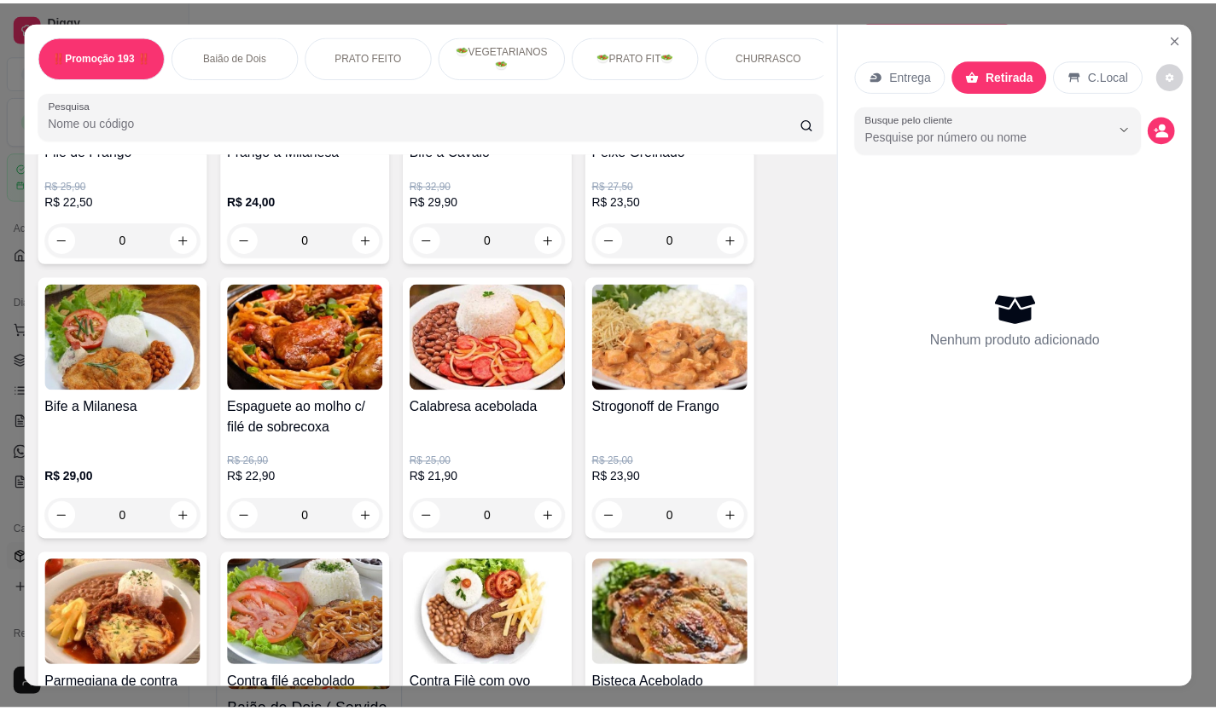
scroll to position [938, 0]
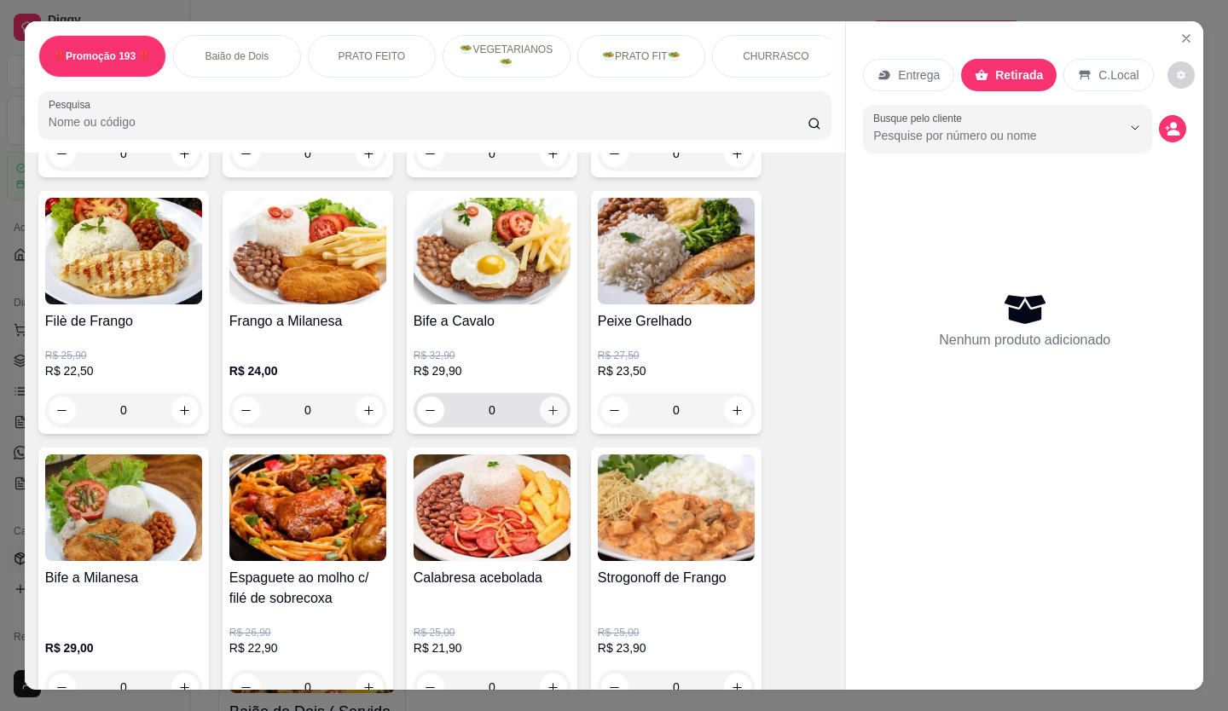
click at [547, 414] on icon "increase-product-quantity" at bounding box center [553, 410] width 13 height 13
click at [547, 415] on icon "increase-product-quantity" at bounding box center [553, 410] width 13 height 13
type input "3"
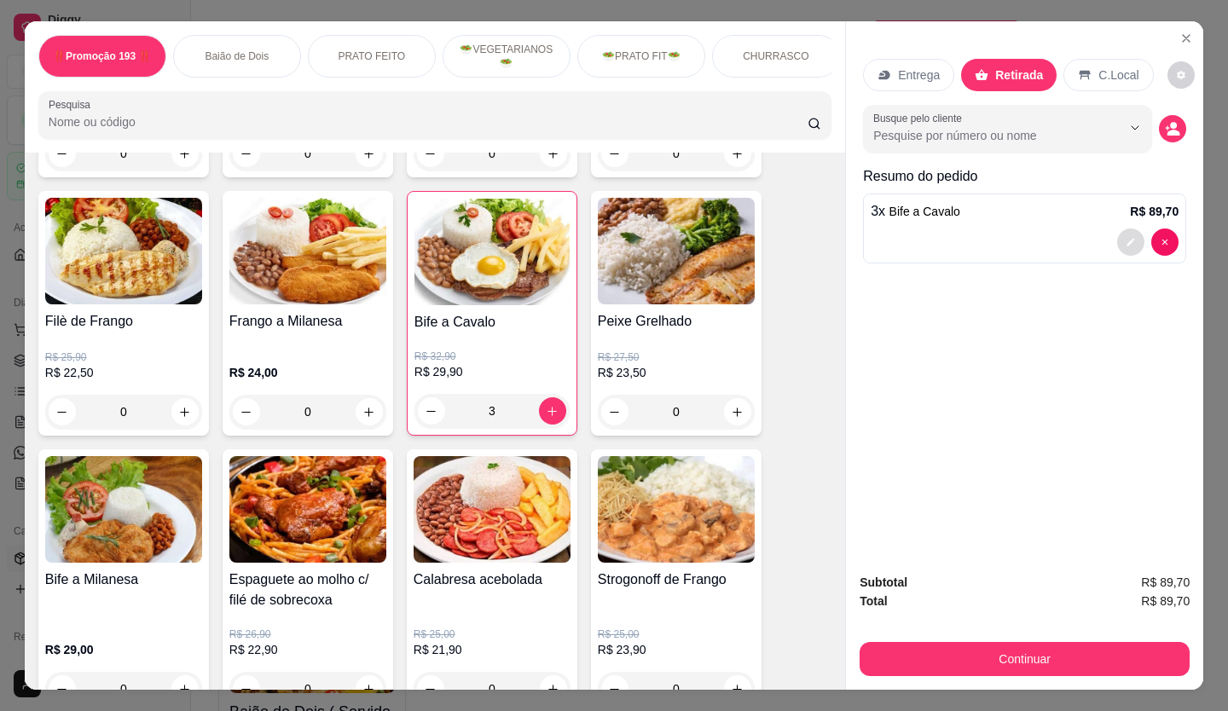
click at [1117, 230] on button "decrease-product-quantity" at bounding box center [1130, 242] width 27 height 27
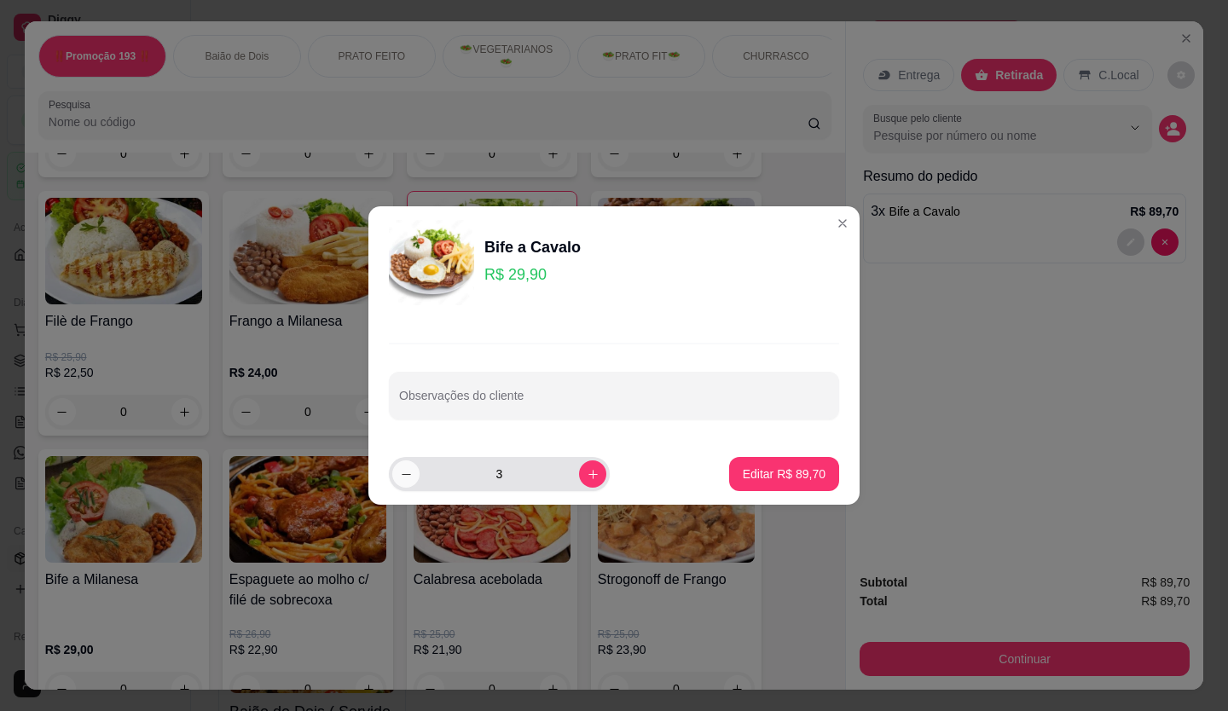
click at [403, 471] on icon "decrease-product-quantity" at bounding box center [406, 474] width 13 height 13
type input "2"
click at [795, 479] on p "Editar R$ 59,80" at bounding box center [784, 474] width 83 height 17
type input "2"
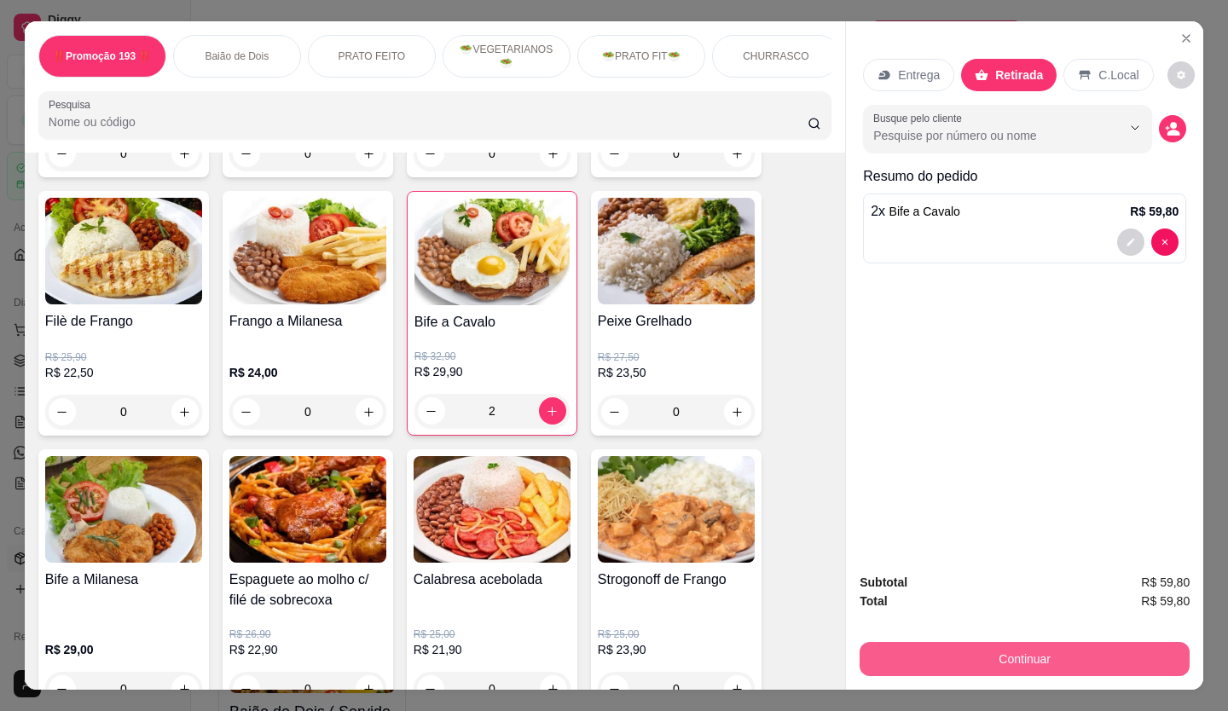
click at [1006, 649] on button "Continuar" at bounding box center [1025, 659] width 330 height 34
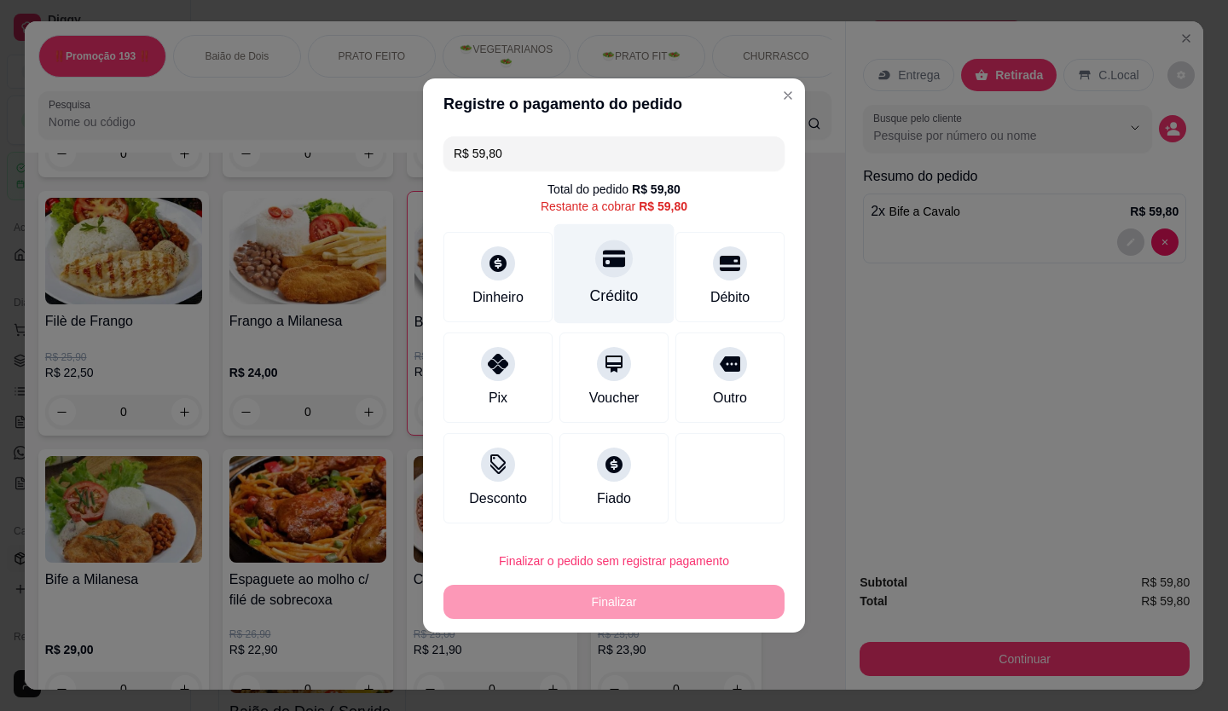
click at [606, 275] on div at bounding box center [614, 259] width 38 height 38
type input "R$ 0,00"
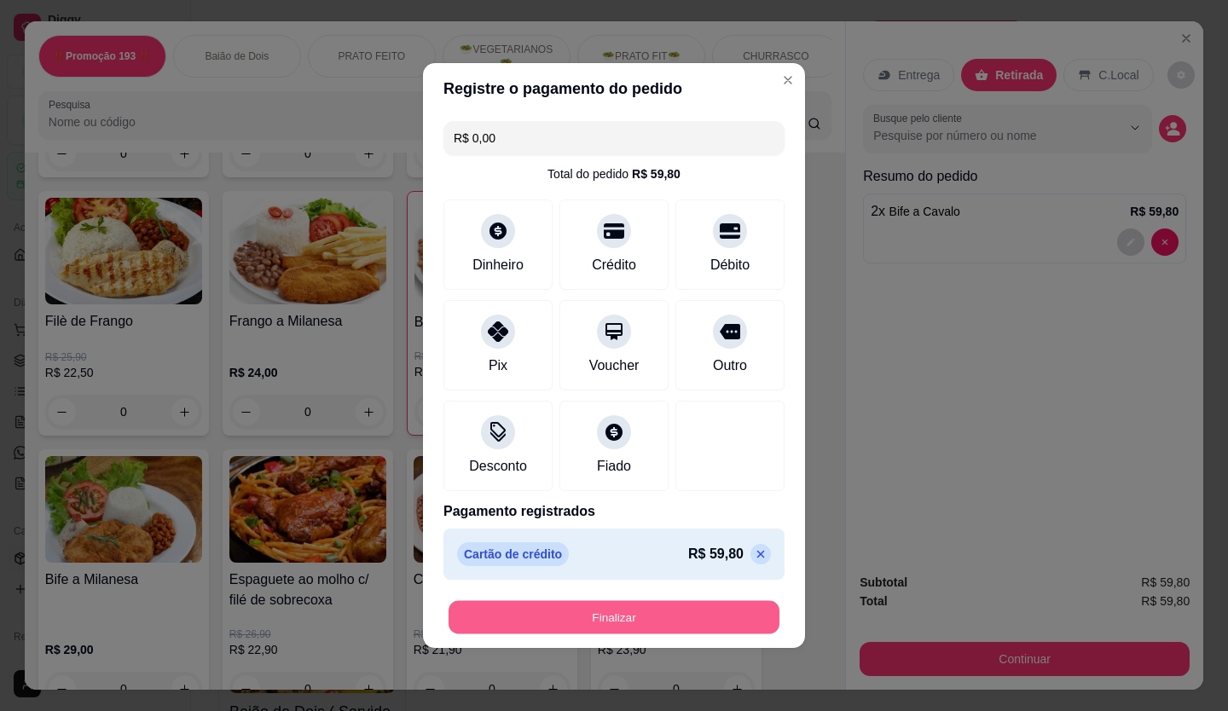
click at [626, 618] on button "Finalizar" at bounding box center [614, 617] width 331 height 33
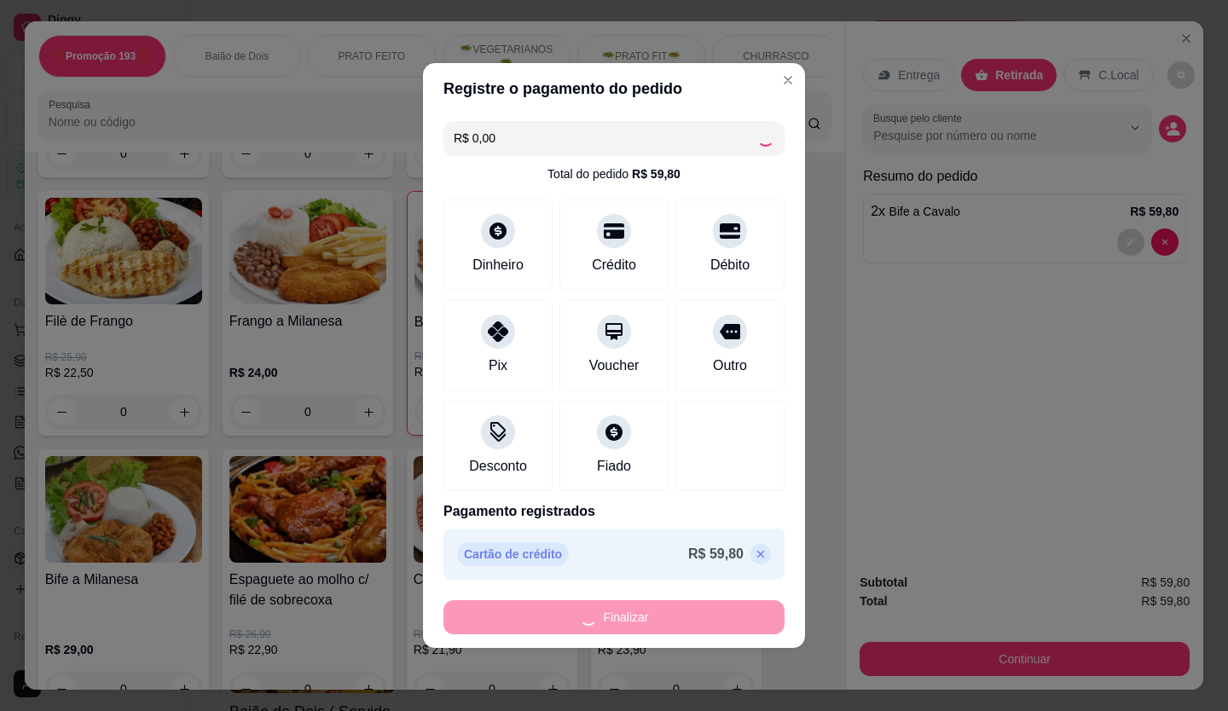
type input "0"
type input "-R$ 59,80"
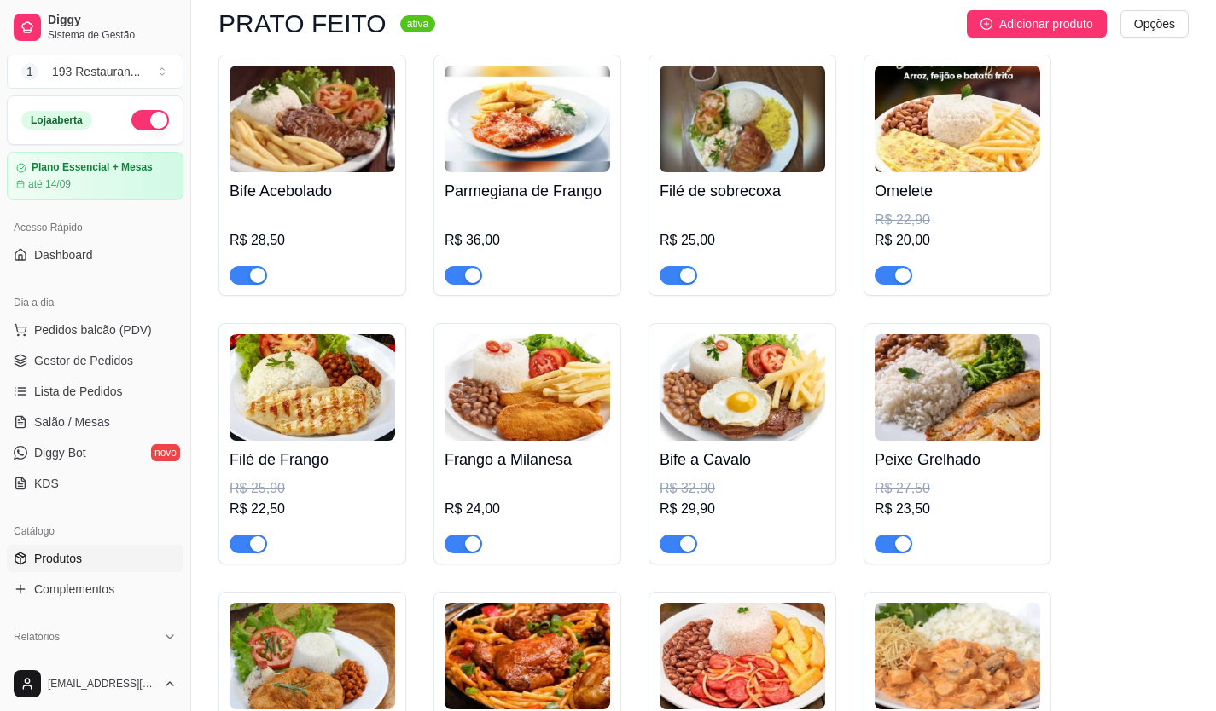
scroll to position [1365, 0]
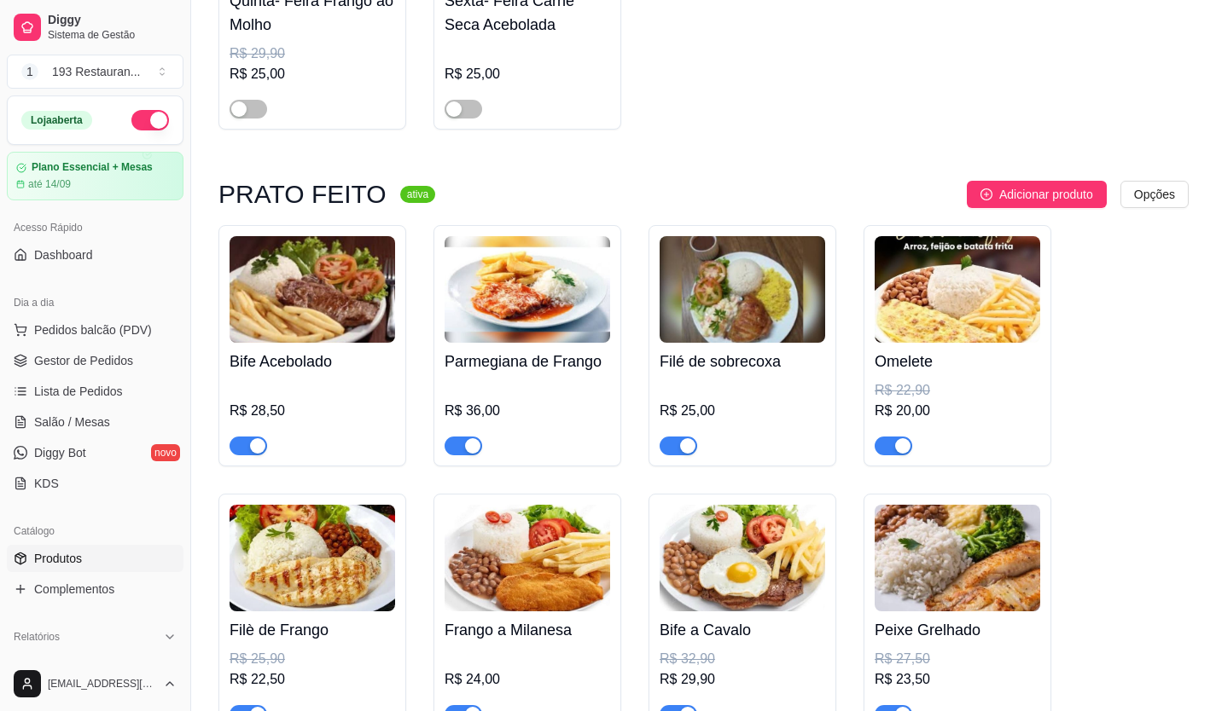
click at [475, 450] on div "button" at bounding box center [472, 445] width 15 height 15
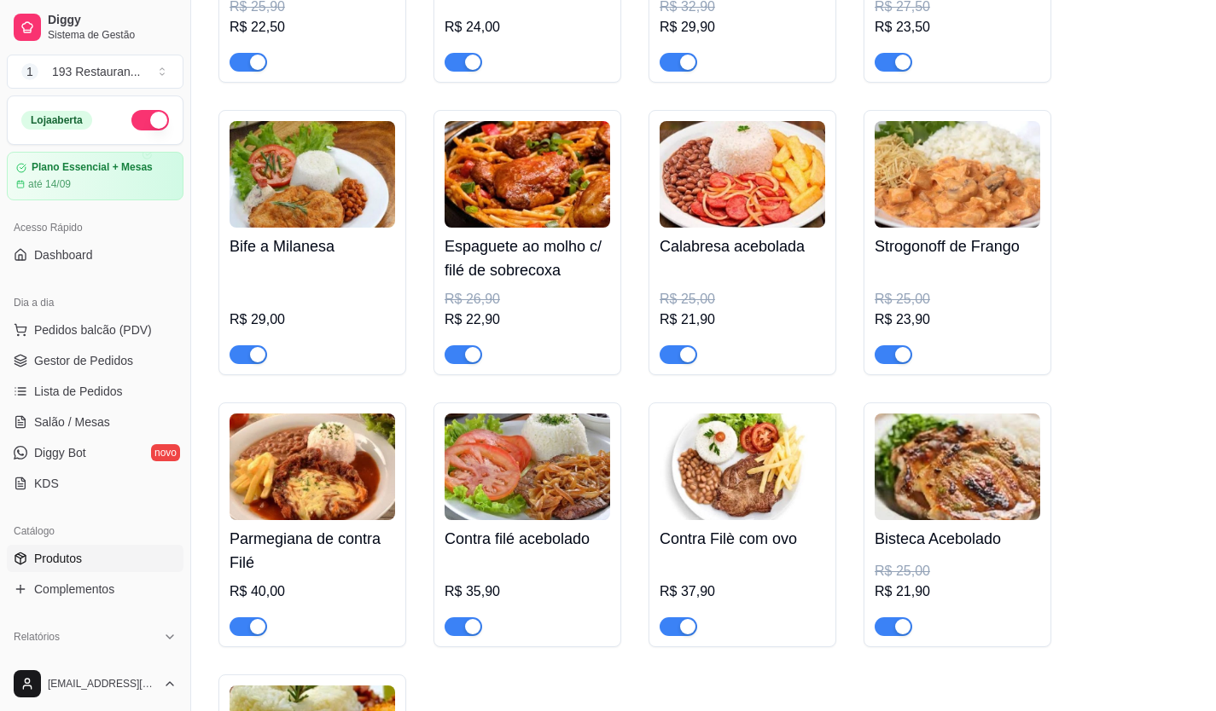
scroll to position [2047, 0]
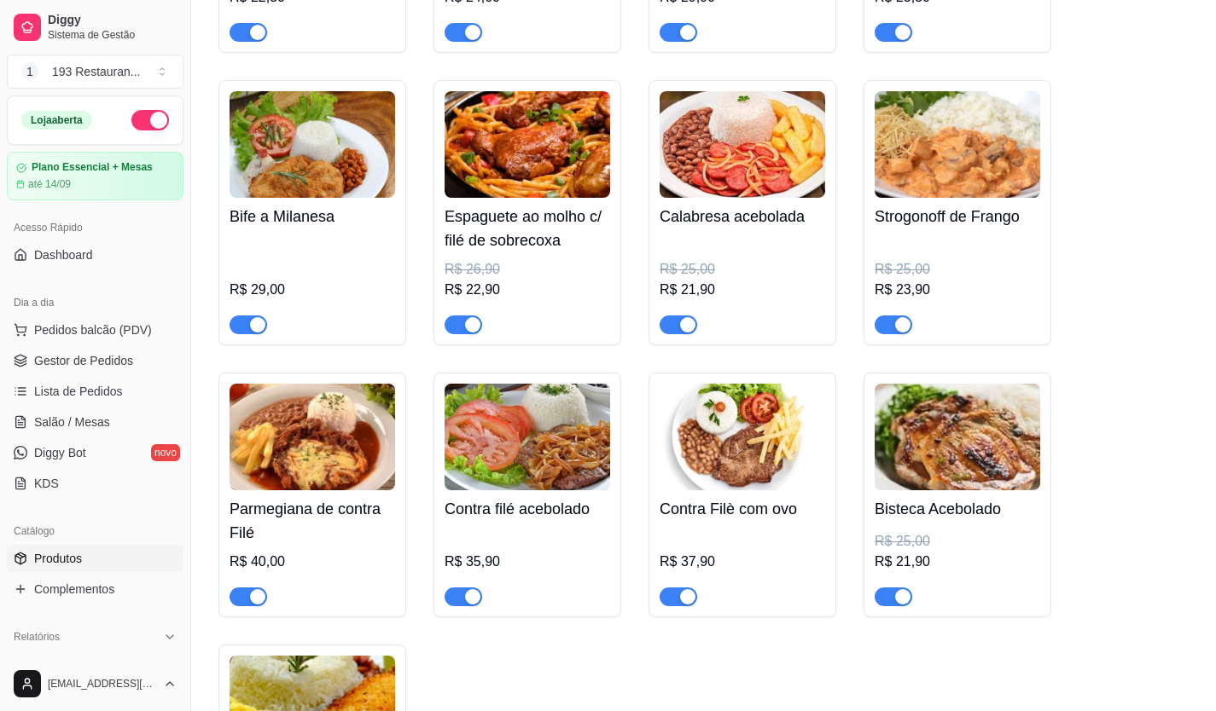
click at [237, 597] on span "button" at bounding box center [248, 597] width 38 height 19
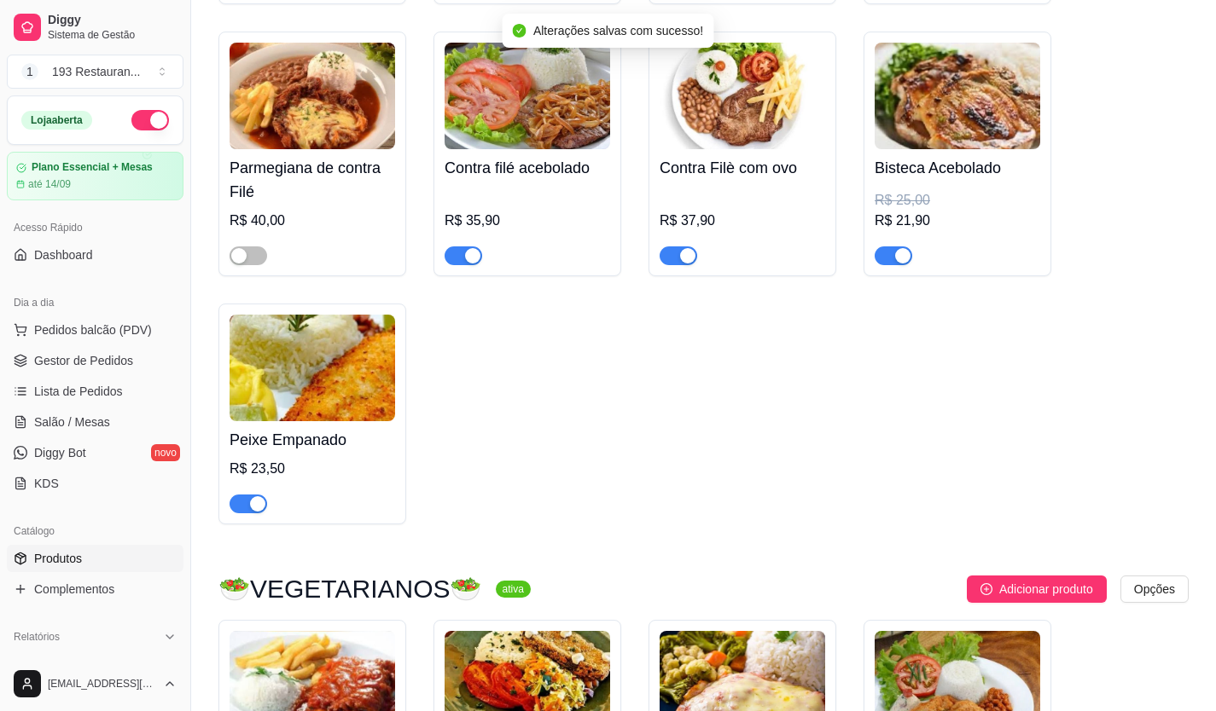
scroll to position [2730, 0]
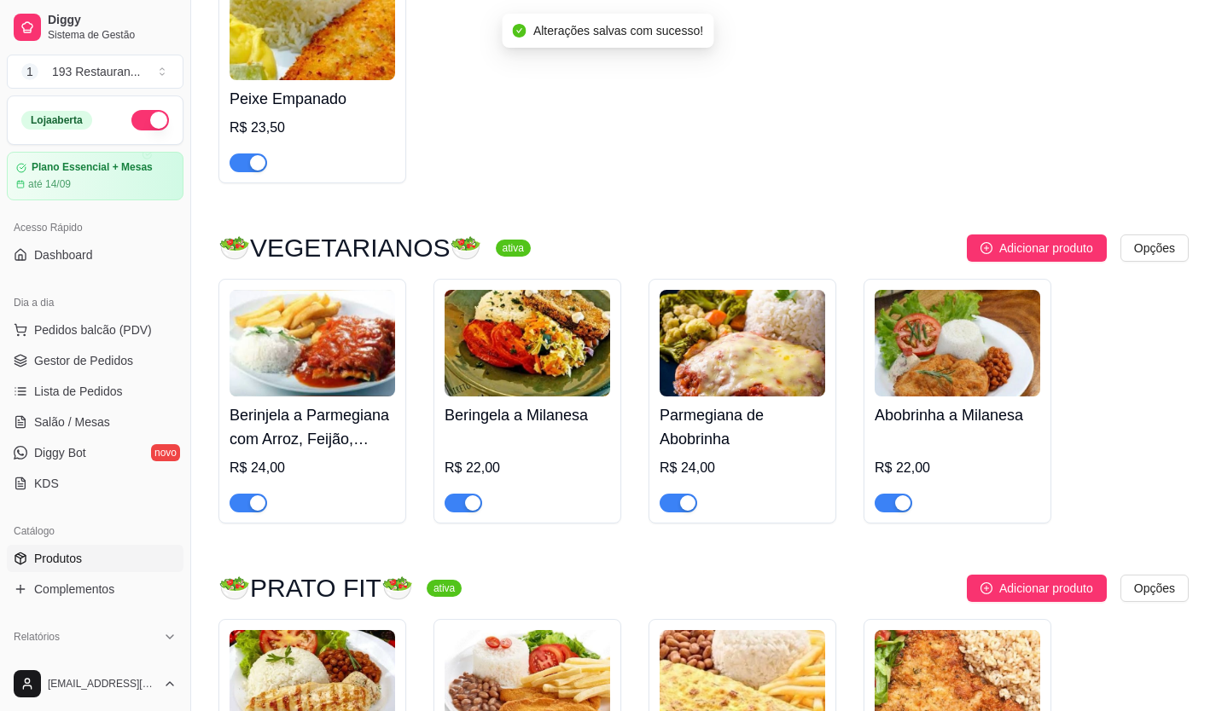
click at [264, 511] on div "button" at bounding box center [257, 503] width 15 height 15
click at [687, 511] on div "button" at bounding box center [687, 503] width 15 height 15
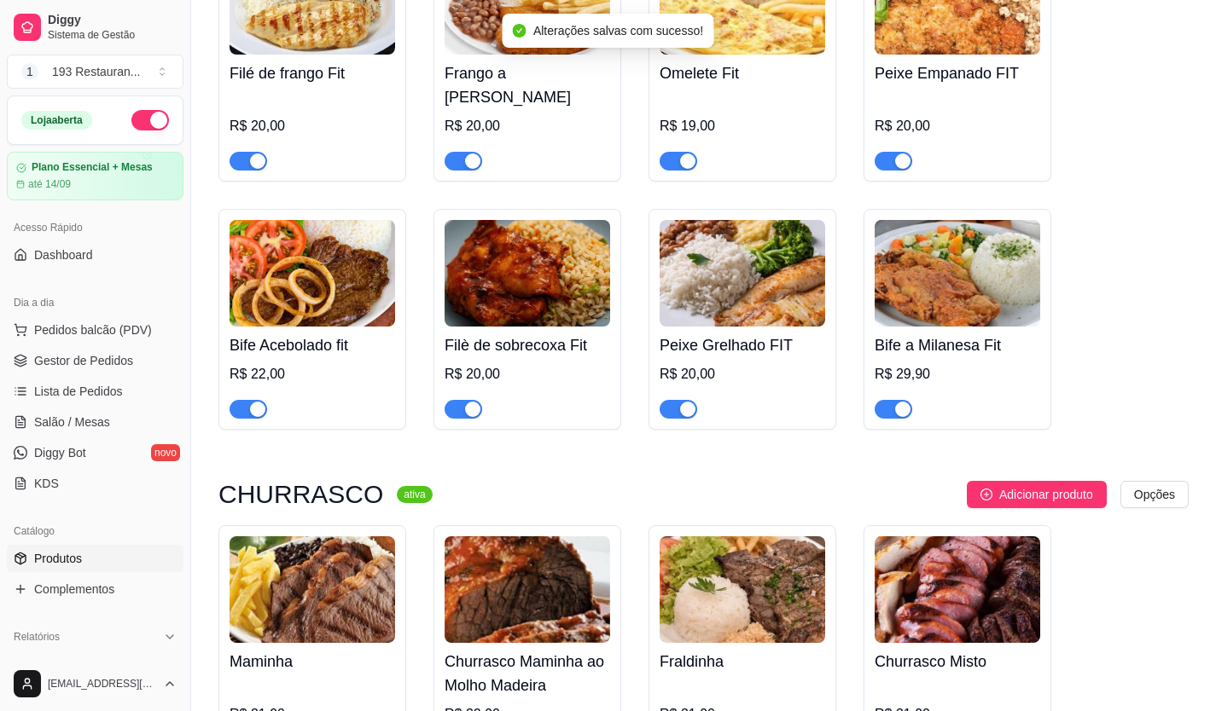
scroll to position [3071, 0]
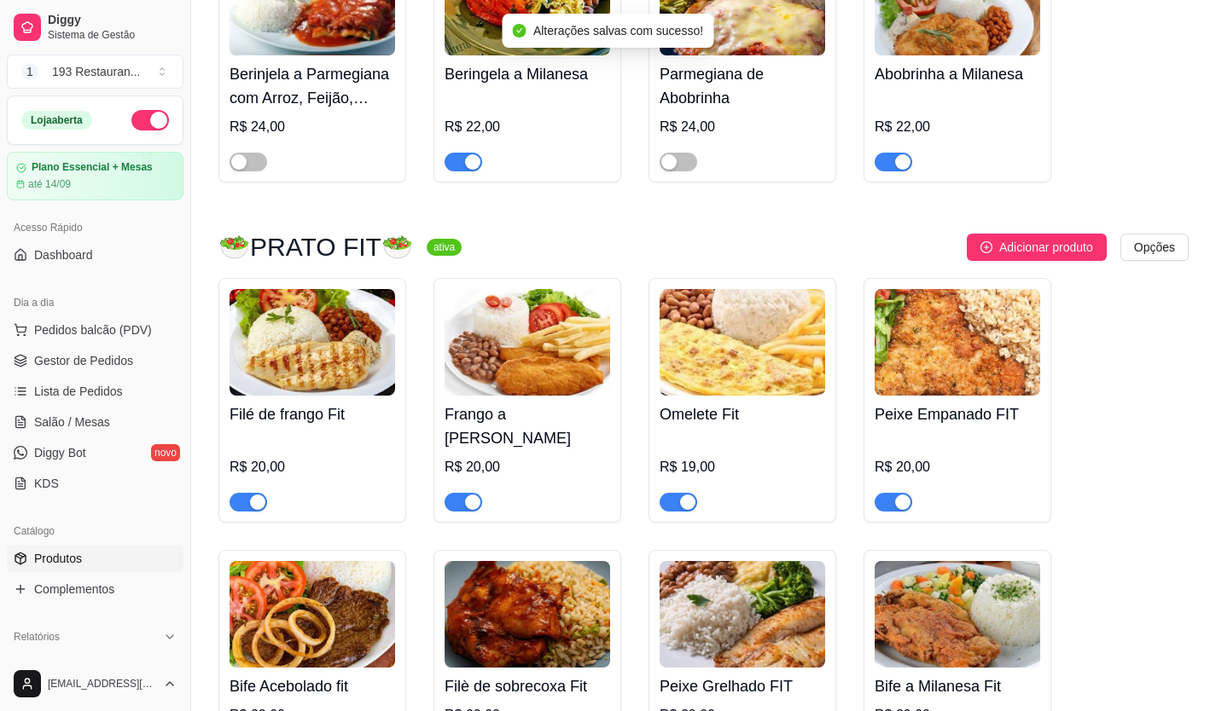
click at [693, 495] on div "button" at bounding box center [687, 502] width 15 height 15
click at [113, 345] on ul "Pedidos balcão (PDV) Gestor de Pedidos Lista de Pedidos Salão / Mesas Diggy Bot…" at bounding box center [95, 406] width 177 height 181
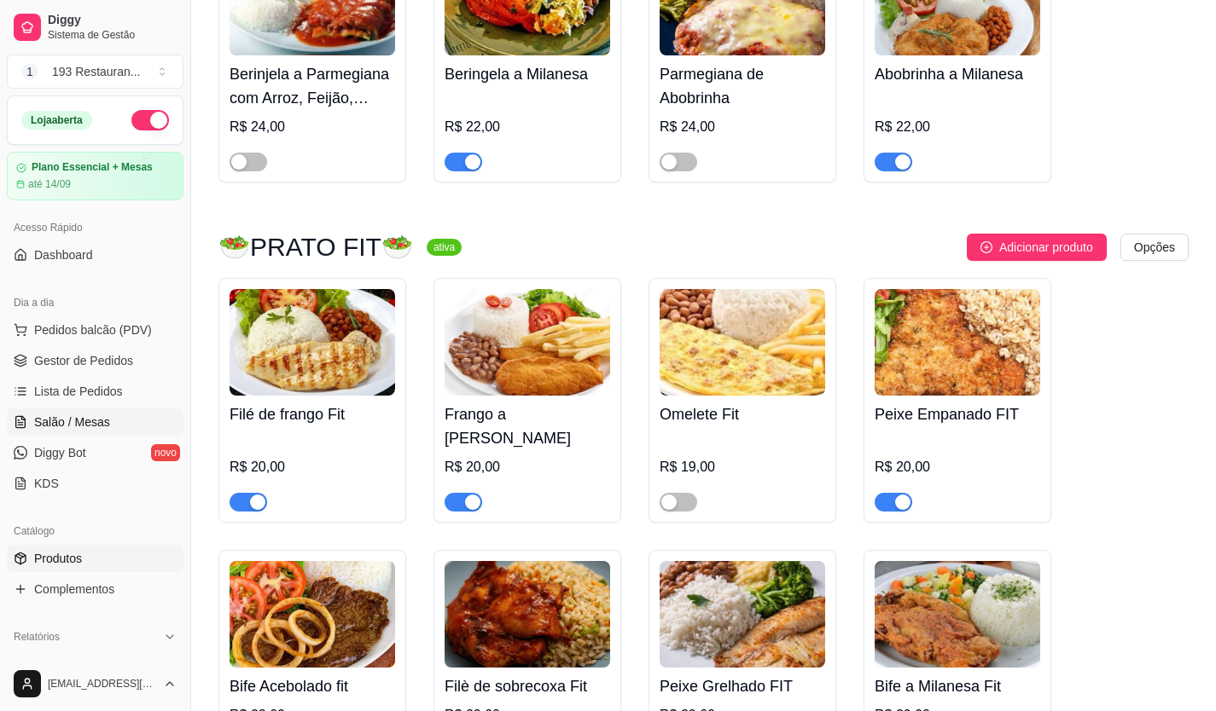
click at [94, 414] on span "Salão / Mesas" at bounding box center [72, 422] width 76 height 17
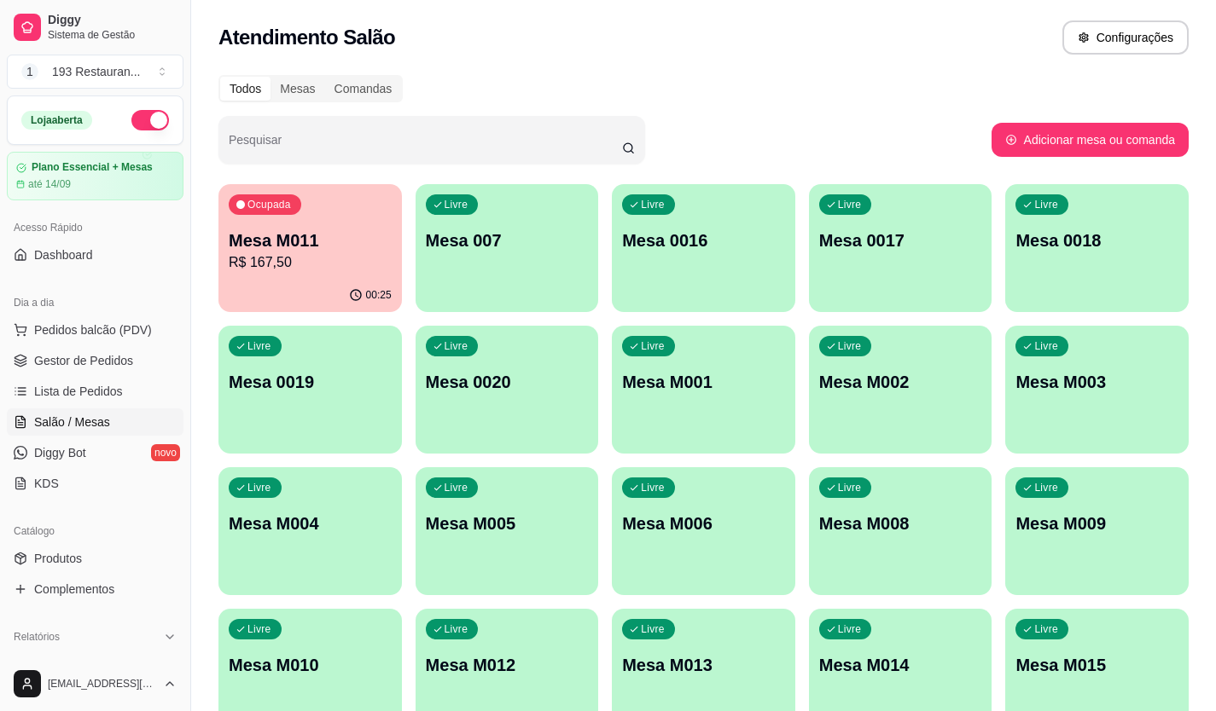
click at [890, 506] on div "Livre Mesa M008" at bounding box center [900, 520] width 183 height 107
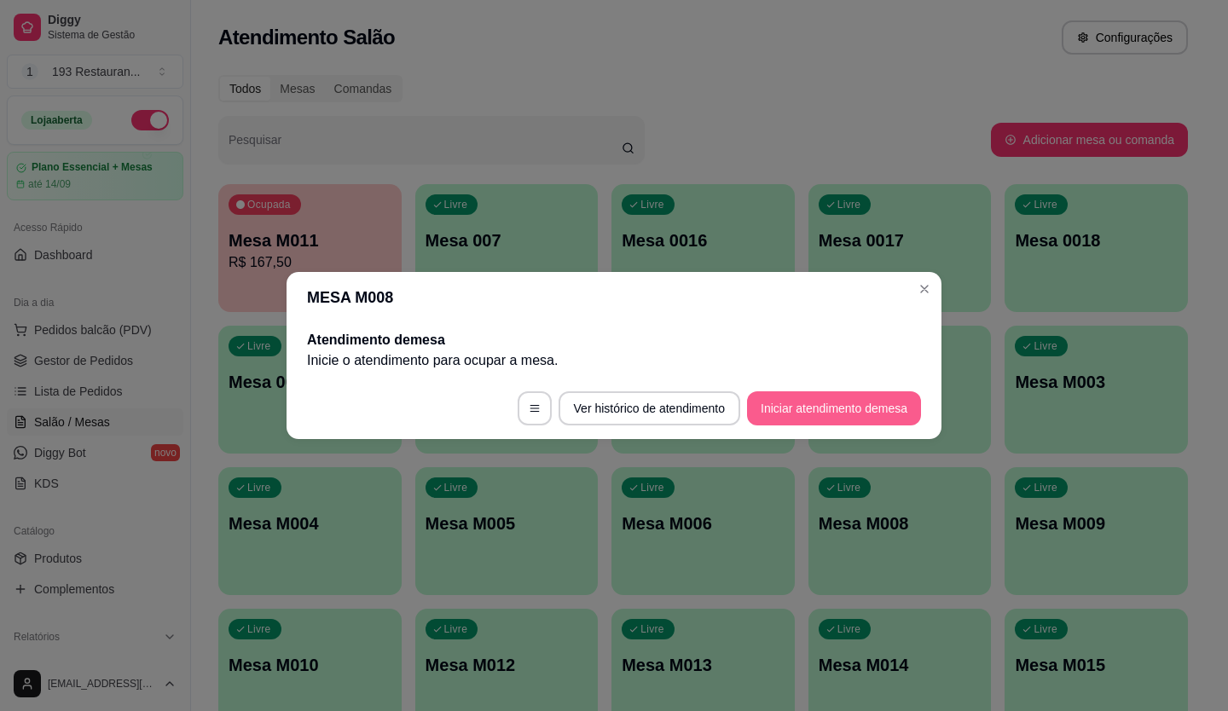
click at [800, 398] on button "Iniciar atendimento de mesa" at bounding box center [834, 409] width 174 height 34
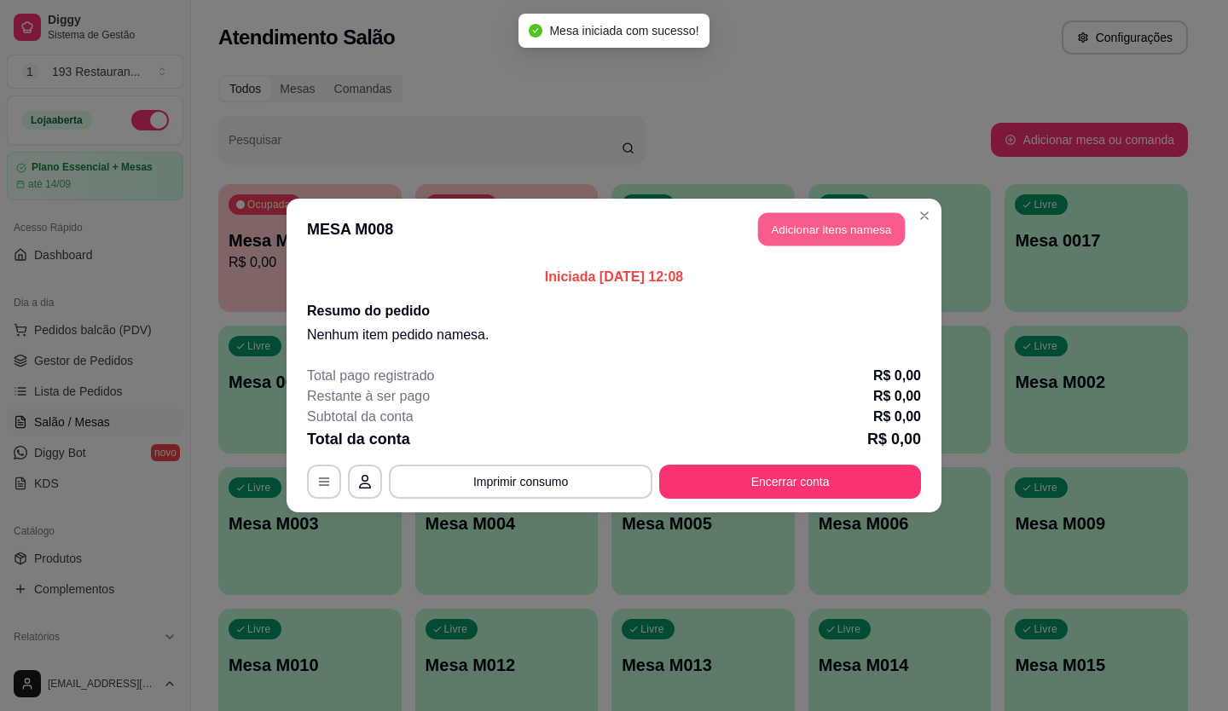
click at [805, 227] on button "Adicionar itens na mesa" at bounding box center [831, 229] width 147 height 33
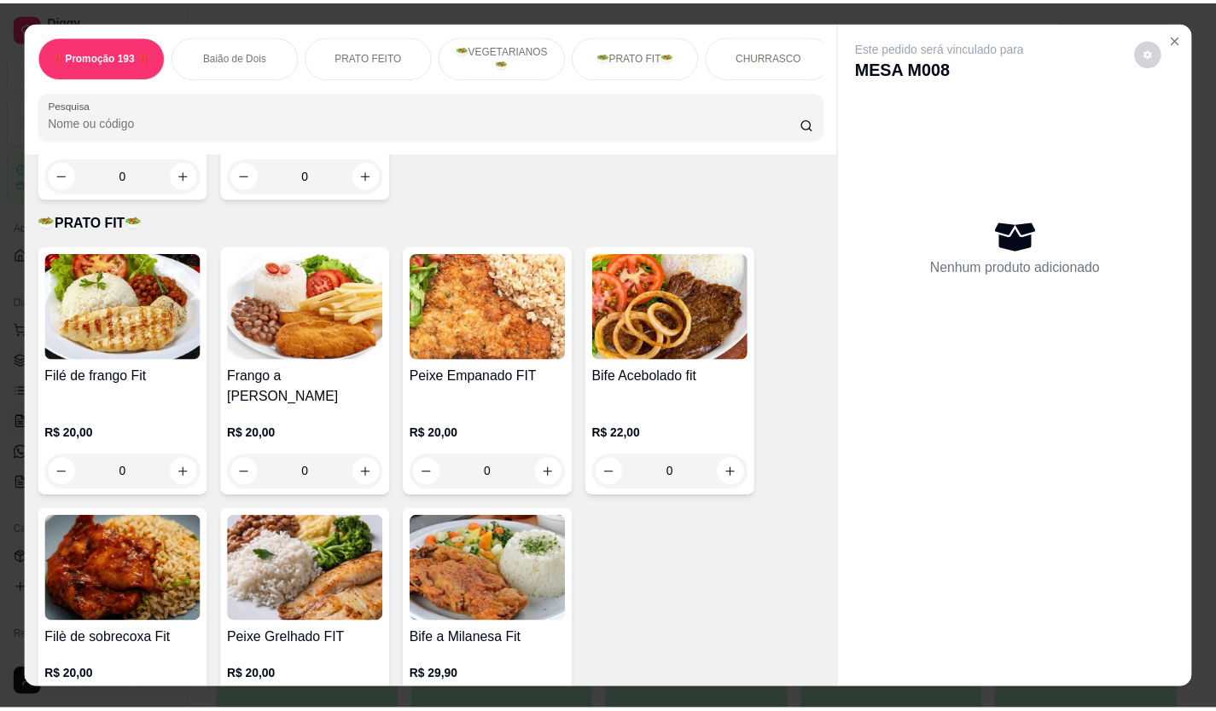
scroll to position [1962, 0]
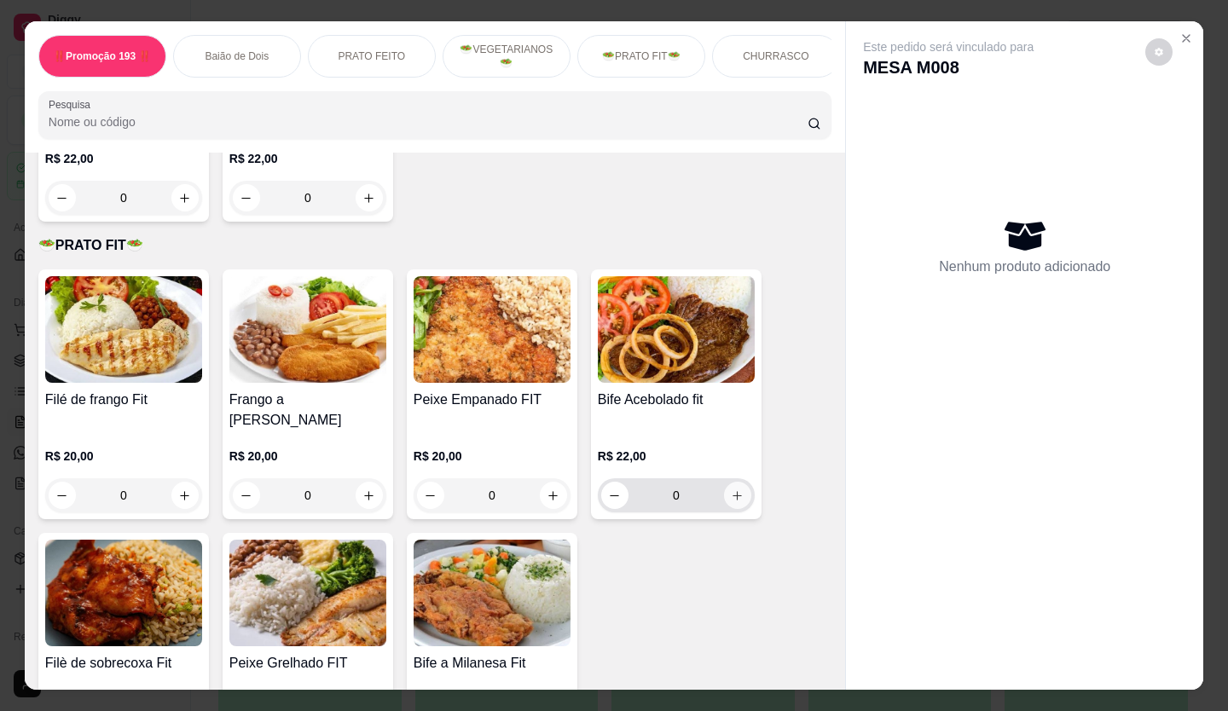
click at [731, 490] on icon "increase-product-quantity" at bounding box center [737, 496] width 13 height 13
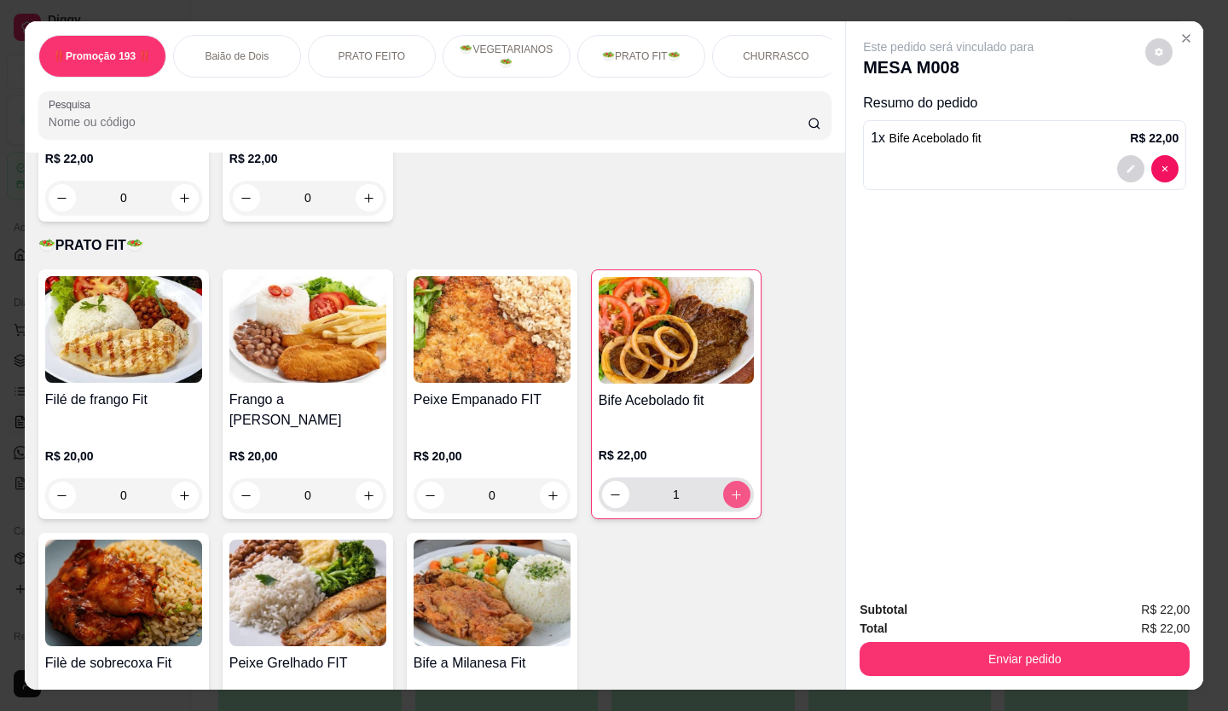
type input "1"
click at [1128, 165] on icon "decrease-product-quantity" at bounding box center [1132, 169] width 8 height 8
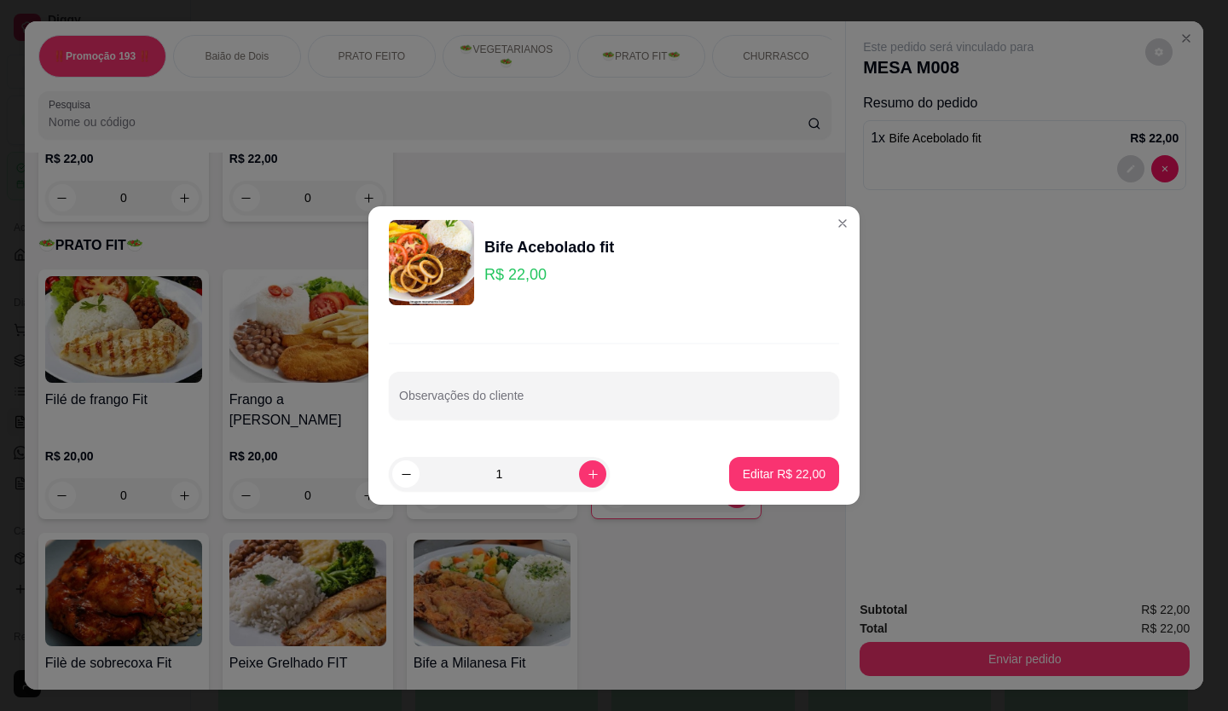
click at [678, 382] on div "Observações do cliente" at bounding box center [614, 396] width 450 height 48
type input "sem cebola"
click at [799, 465] on button "Editar R$ 22,00" at bounding box center [784, 474] width 110 height 34
type input "0"
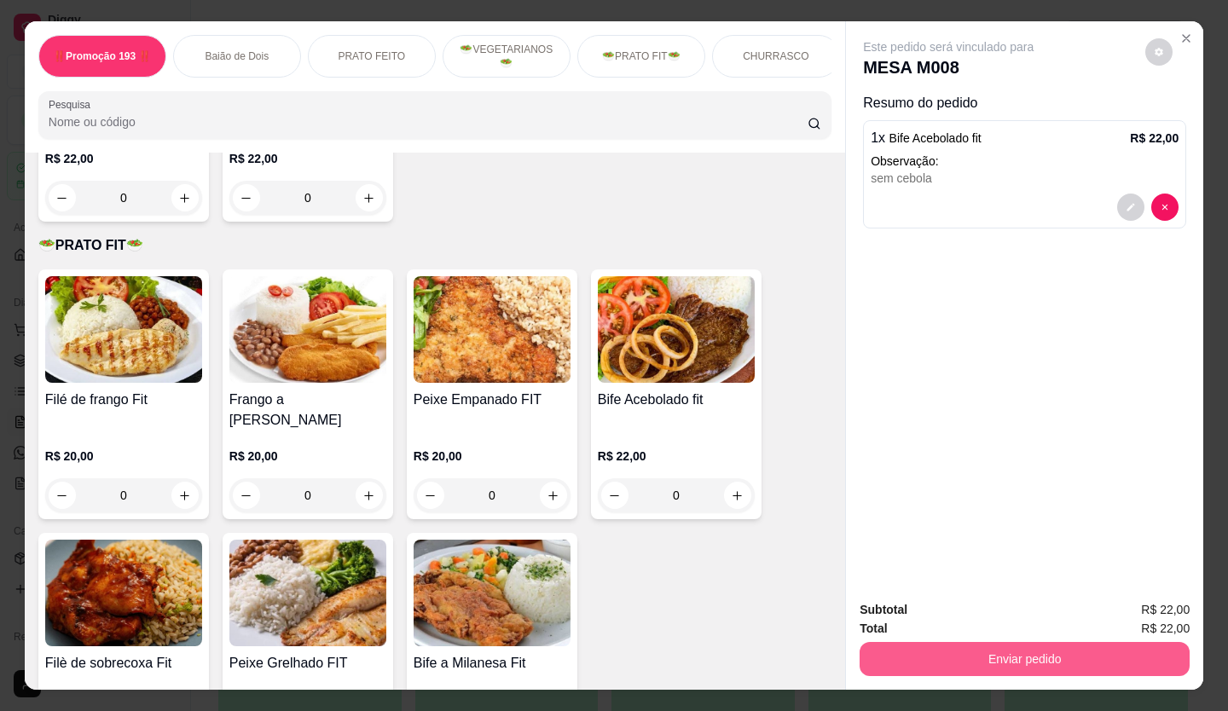
click at [1049, 646] on button "Enviar pedido" at bounding box center [1025, 659] width 330 height 34
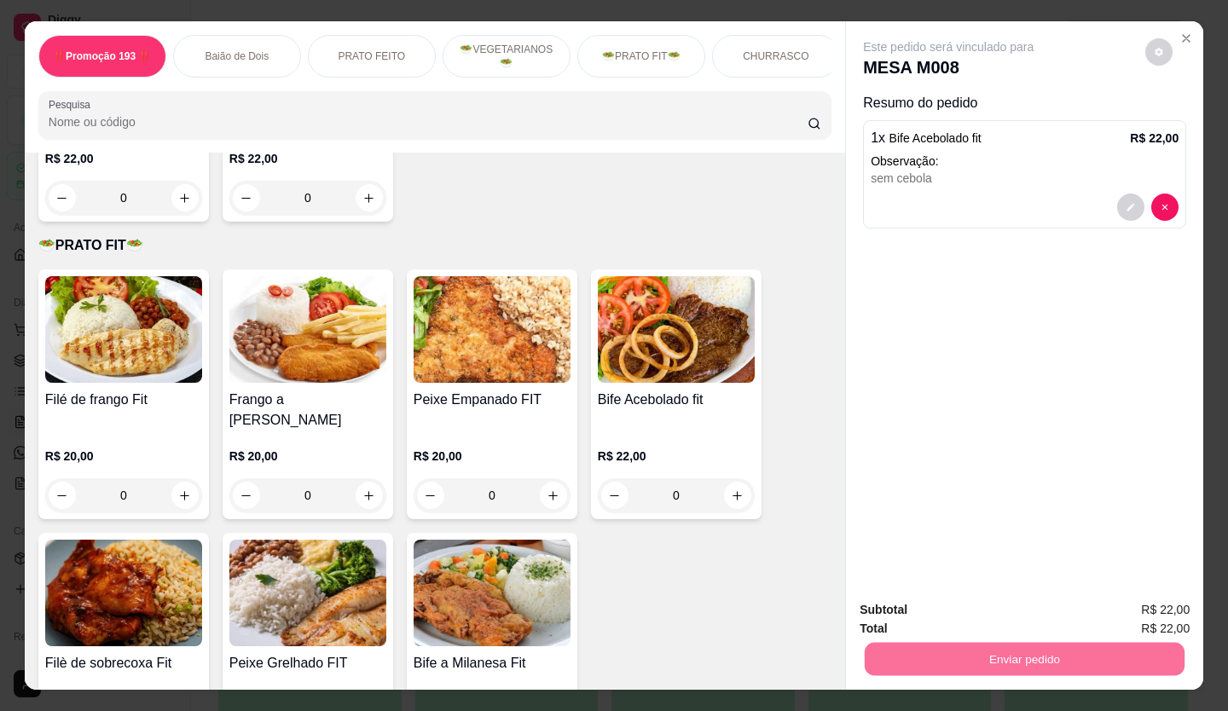
click at [972, 612] on button "Não registrar e enviar pedido" at bounding box center [967, 611] width 177 height 32
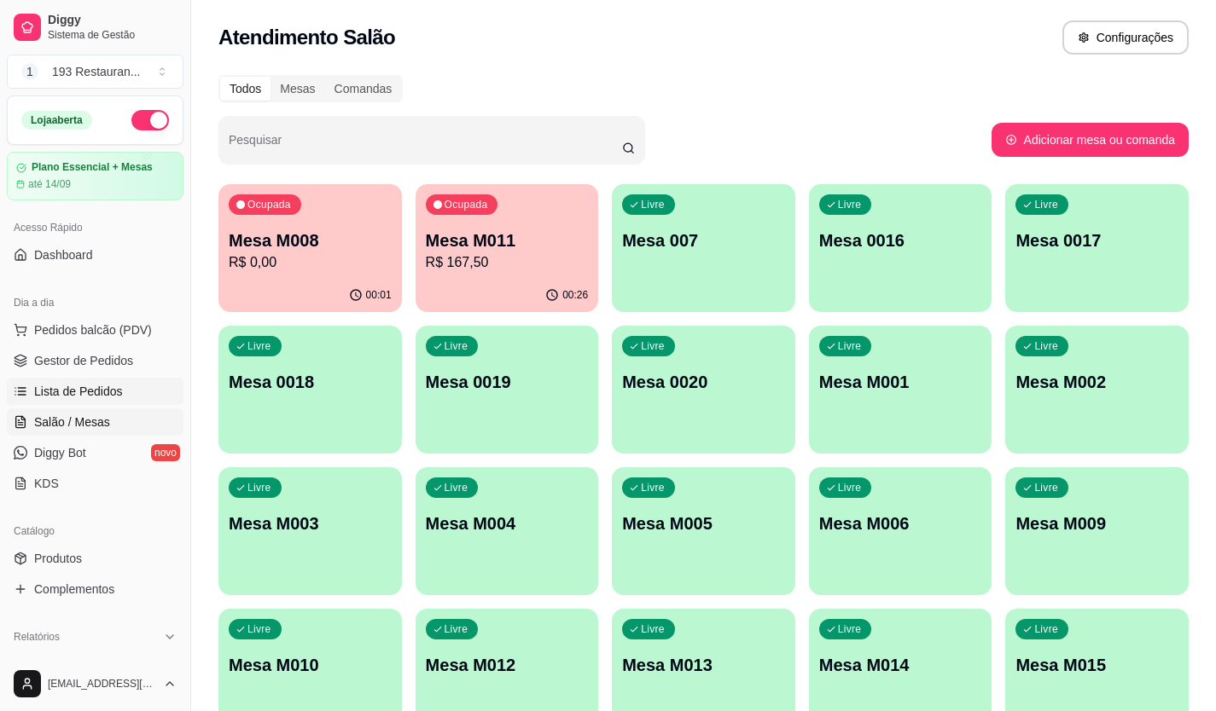
click at [107, 387] on span "Lista de Pedidos" at bounding box center [78, 391] width 89 height 17
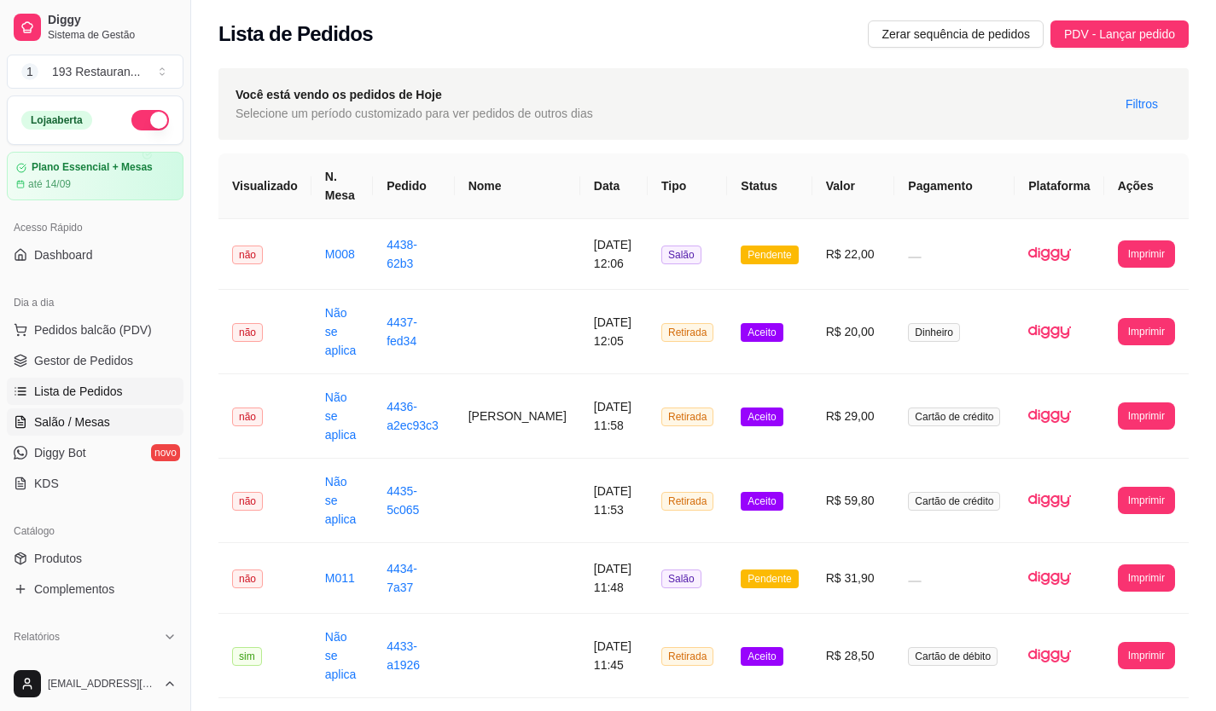
click at [87, 426] on span "Salão / Mesas" at bounding box center [72, 422] width 76 height 17
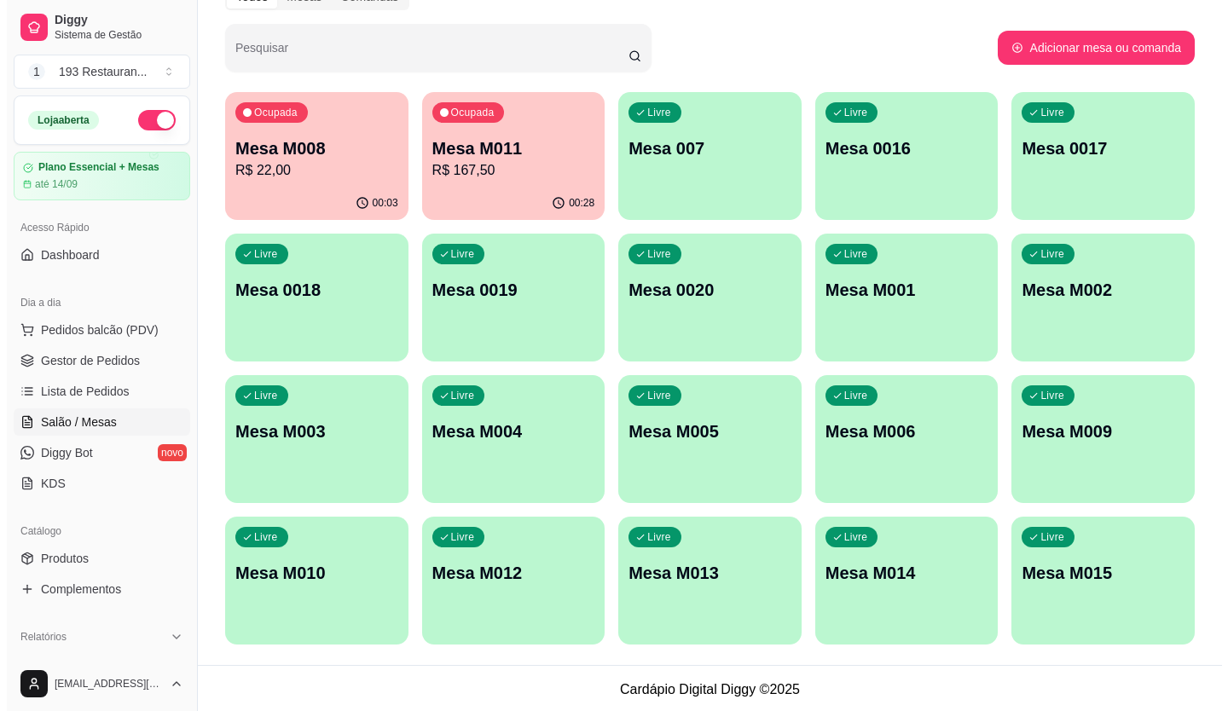
scroll to position [95, 0]
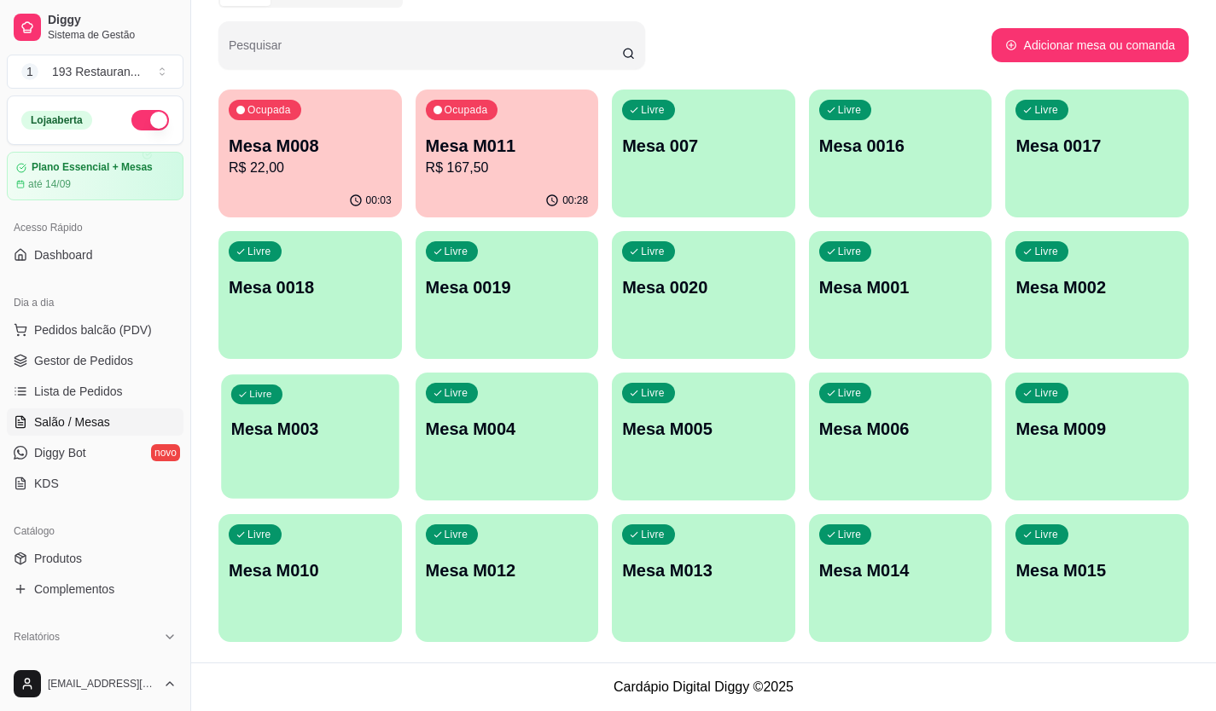
click at [335, 432] on p "Mesa M003" at bounding box center [310, 429] width 158 height 23
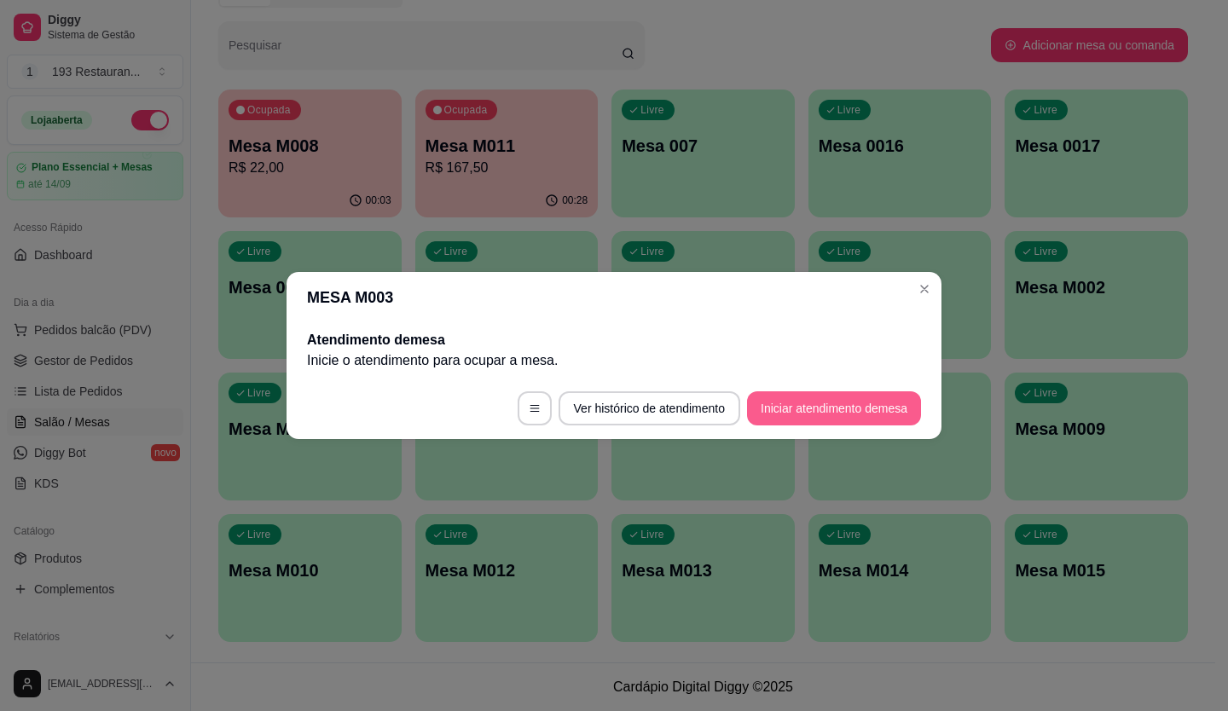
click at [879, 415] on button "Iniciar atendimento de mesa" at bounding box center [834, 409] width 174 height 34
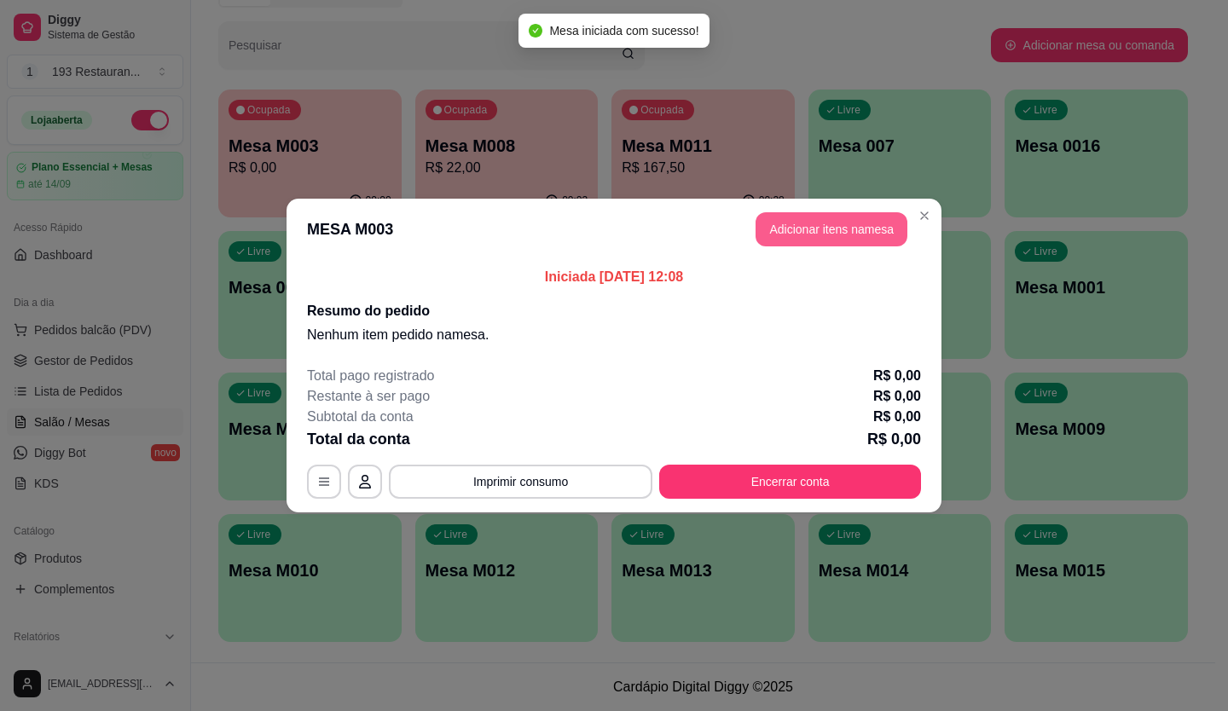
click at [869, 228] on button "Adicionar itens na mesa" at bounding box center [832, 229] width 152 height 34
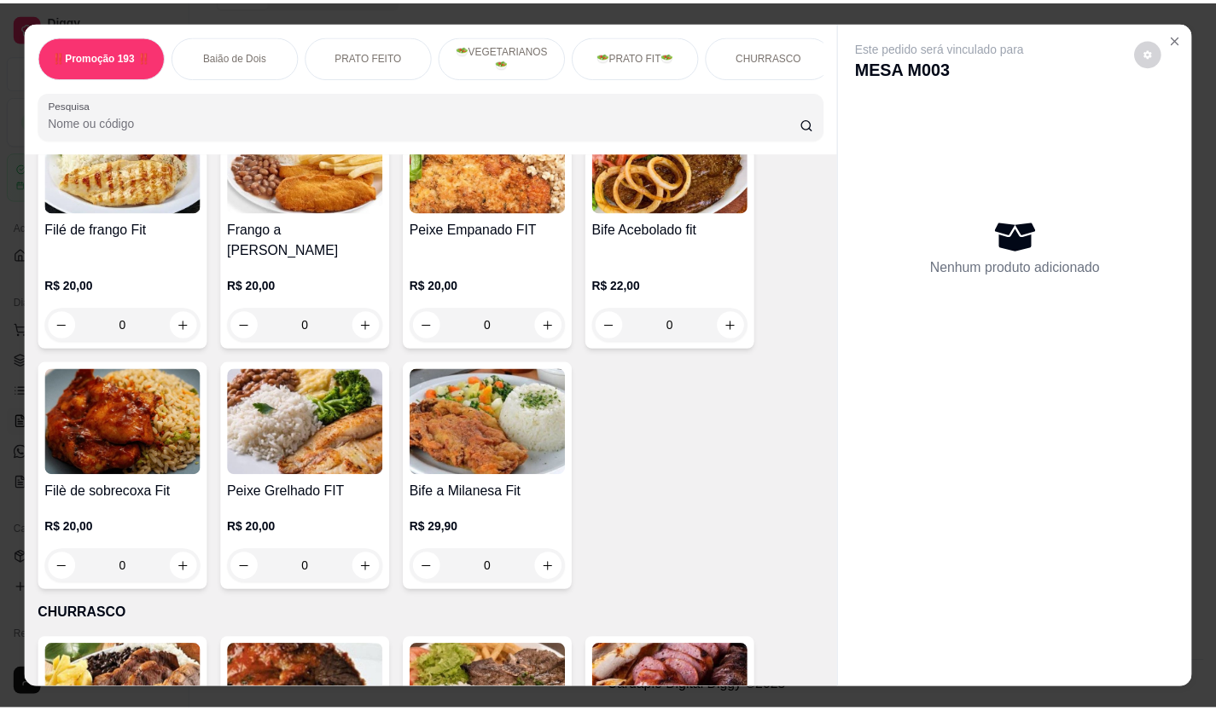
scroll to position [2474, 0]
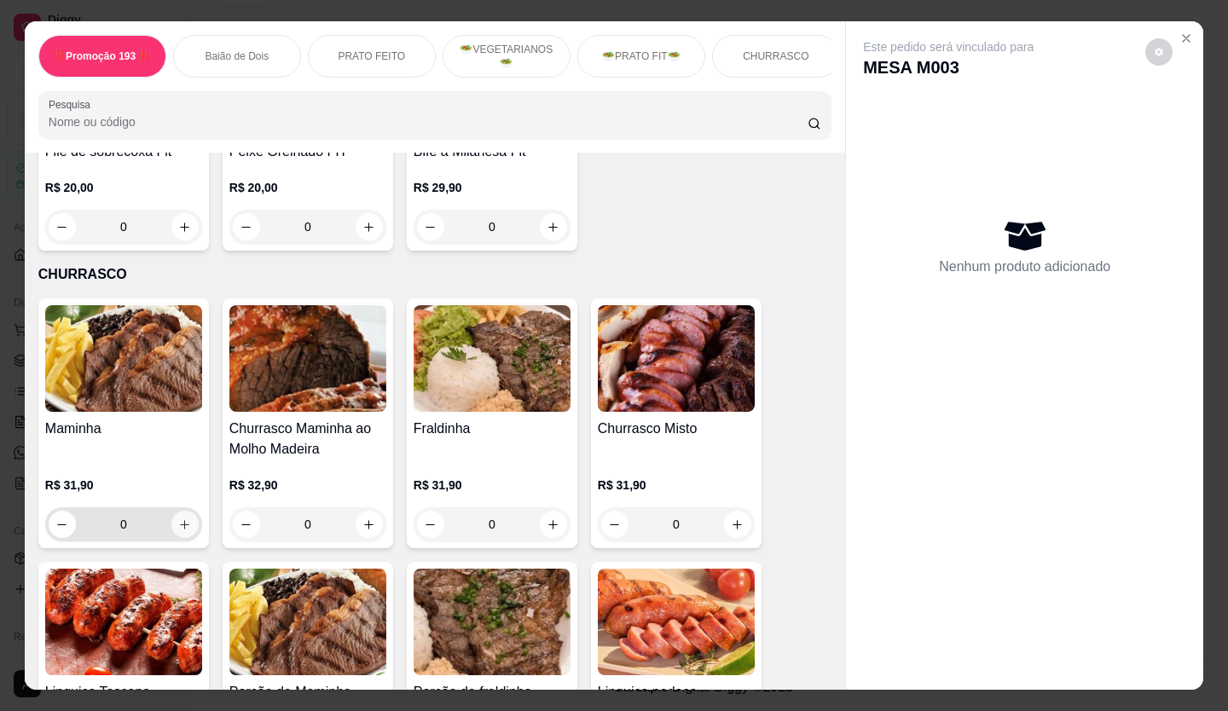
click at [178, 519] on icon "increase-product-quantity" at bounding box center [184, 525] width 13 height 13
type input "1"
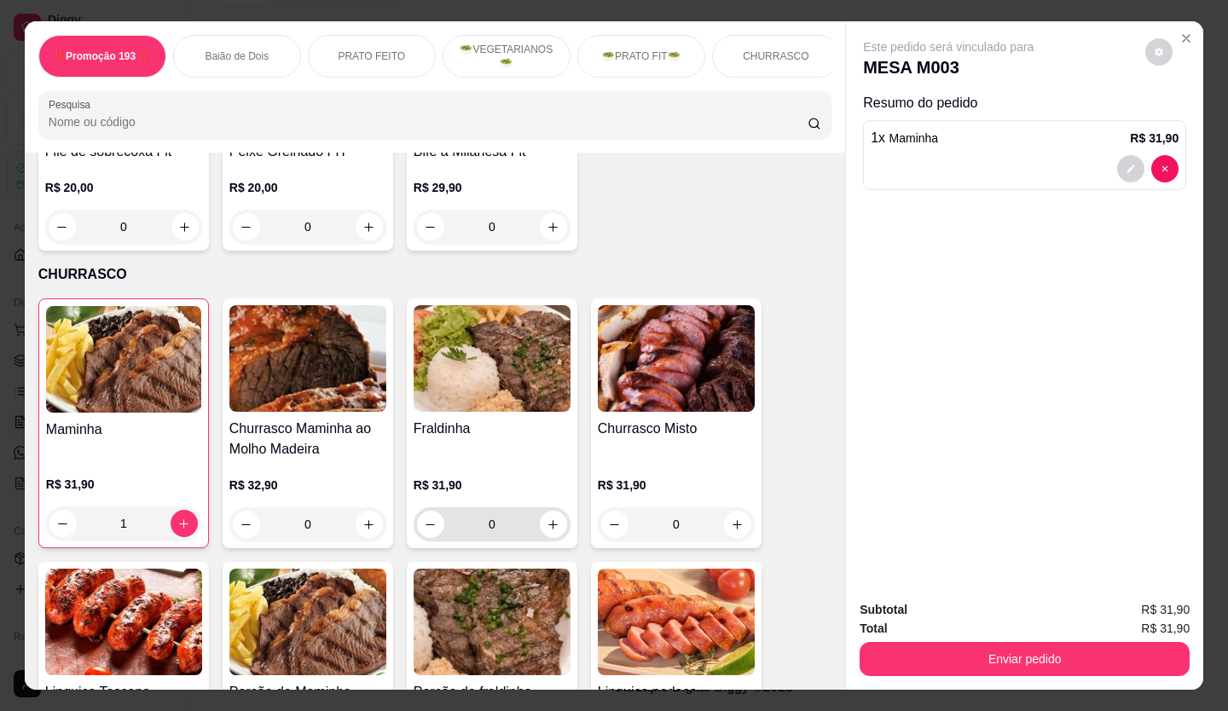
click at [549, 519] on icon "increase-product-quantity" at bounding box center [553, 525] width 13 height 13
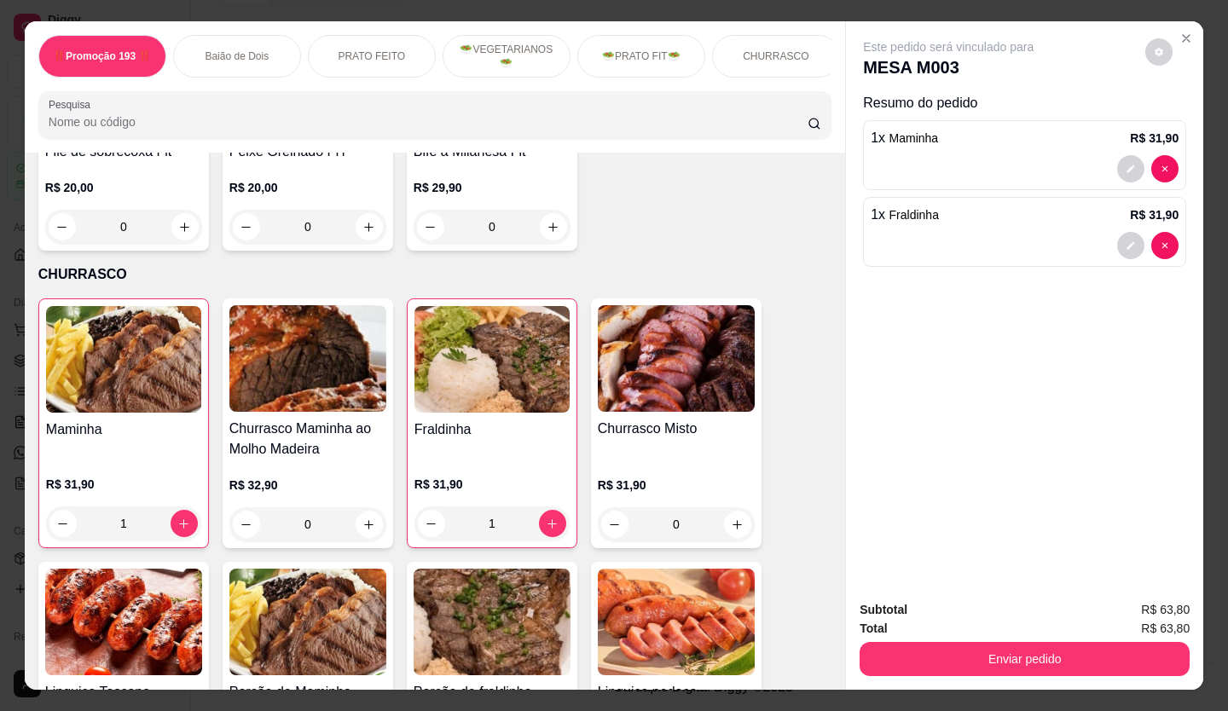
type input "1"
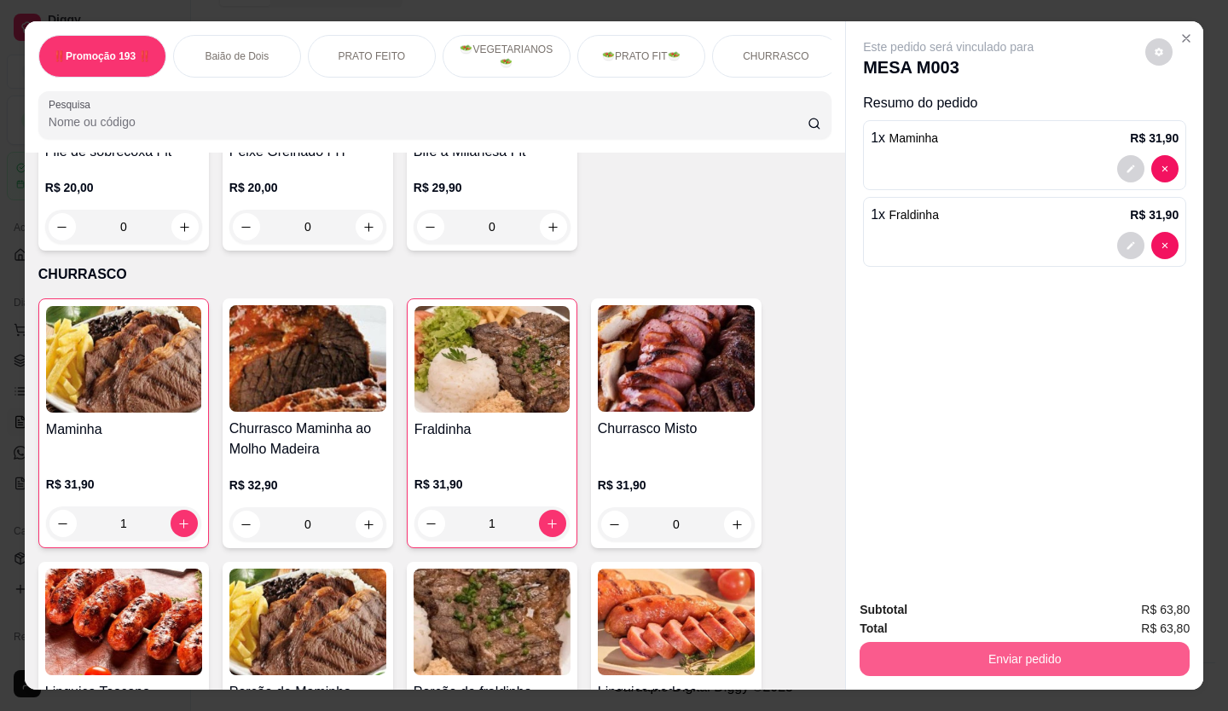
click at [1019, 658] on button "Enviar pedido" at bounding box center [1025, 659] width 330 height 34
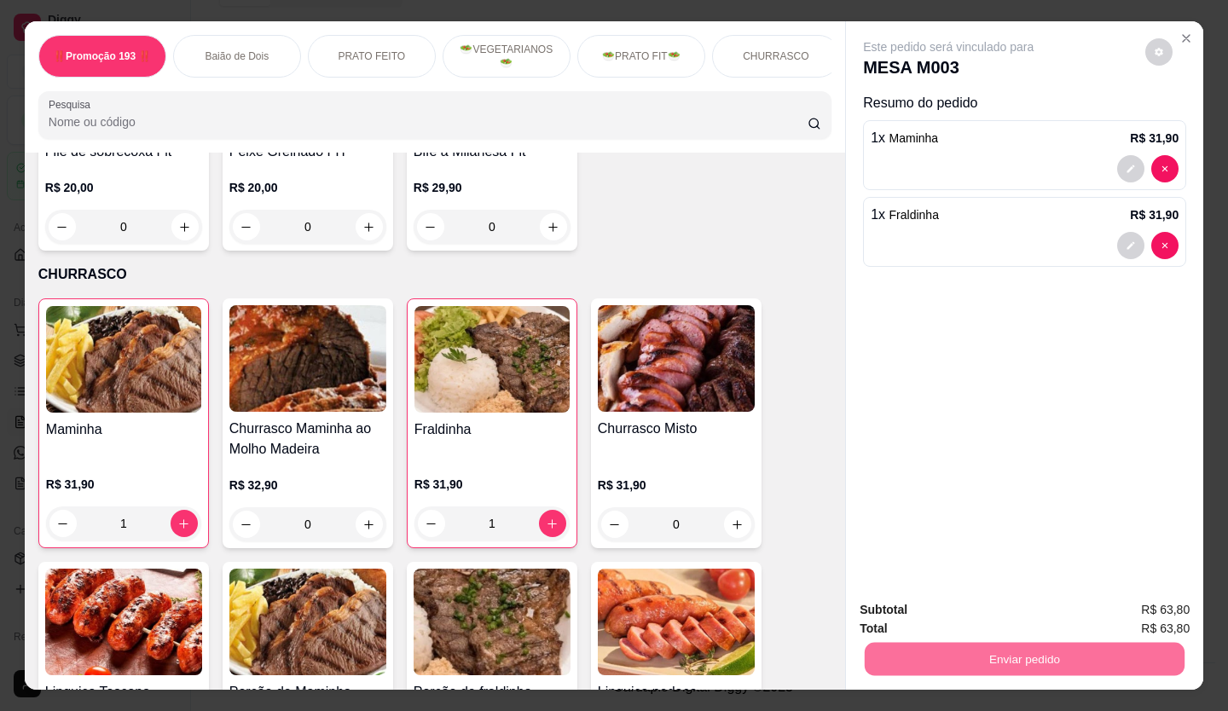
click at [973, 612] on button "Não registrar e enviar pedido" at bounding box center [969, 611] width 172 height 32
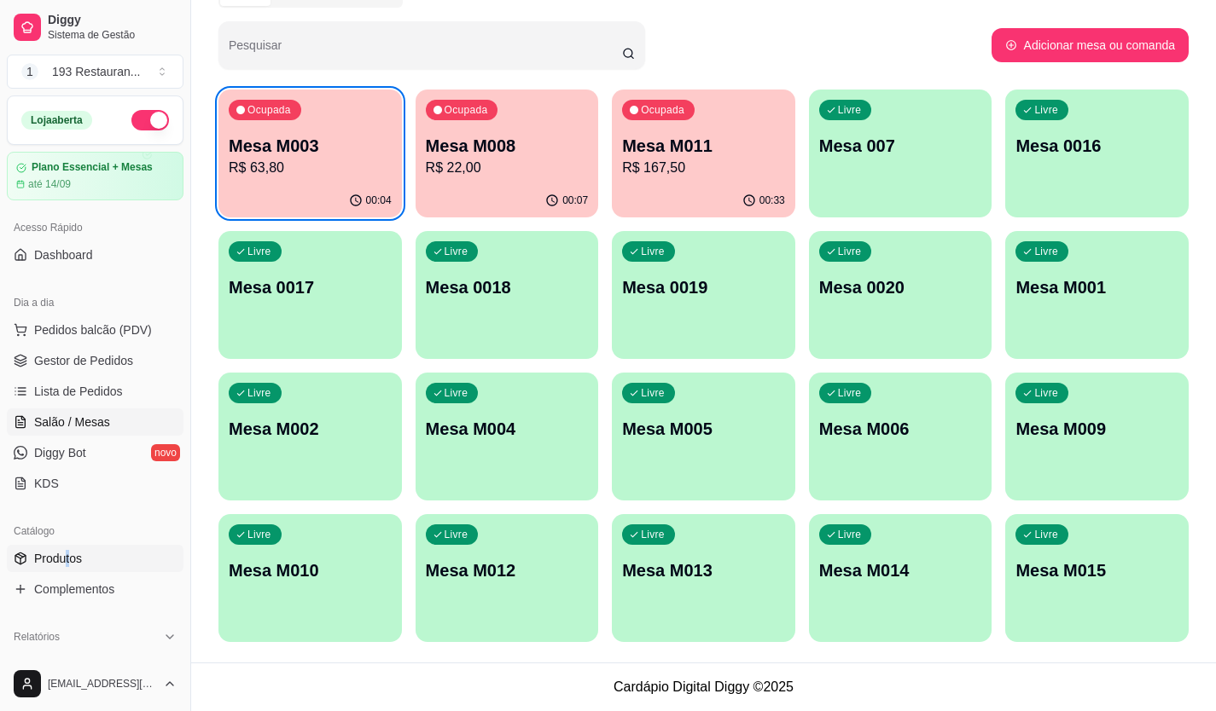
click at [70, 571] on ul "Produtos Complementos" at bounding box center [95, 574] width 177 height 58
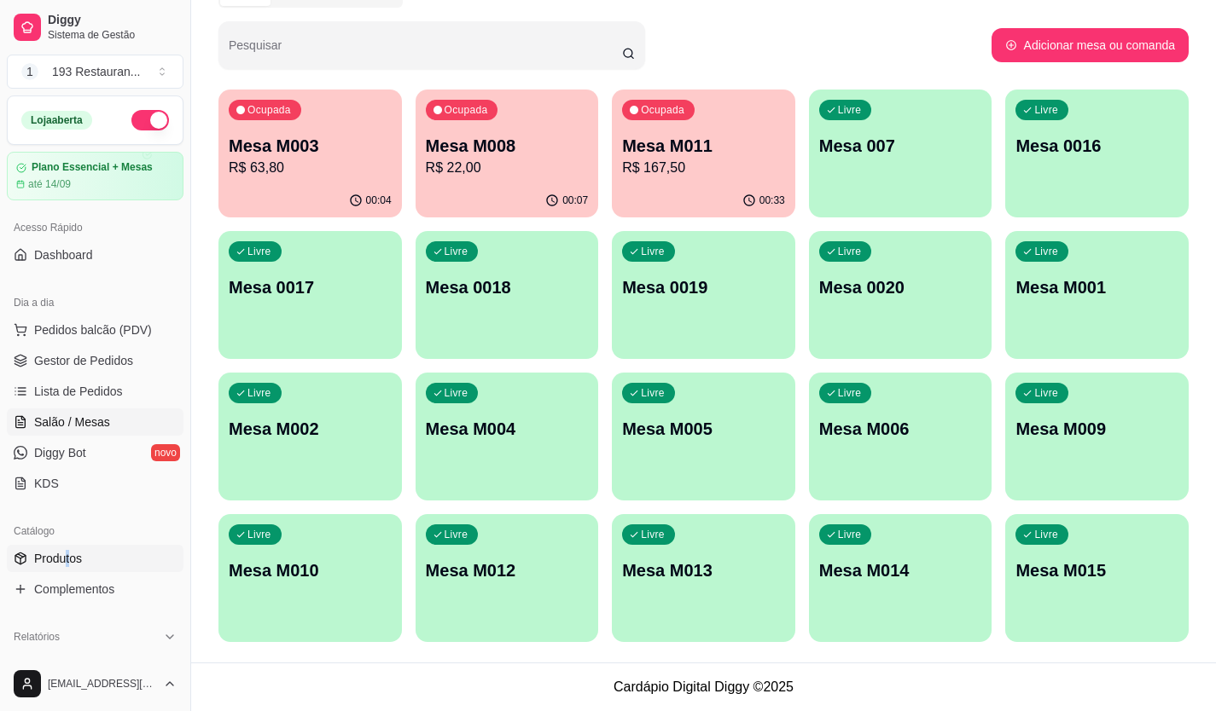
click at [56, 559] on span "Produtos" at bounding box center [58, 558] width 48 height 17
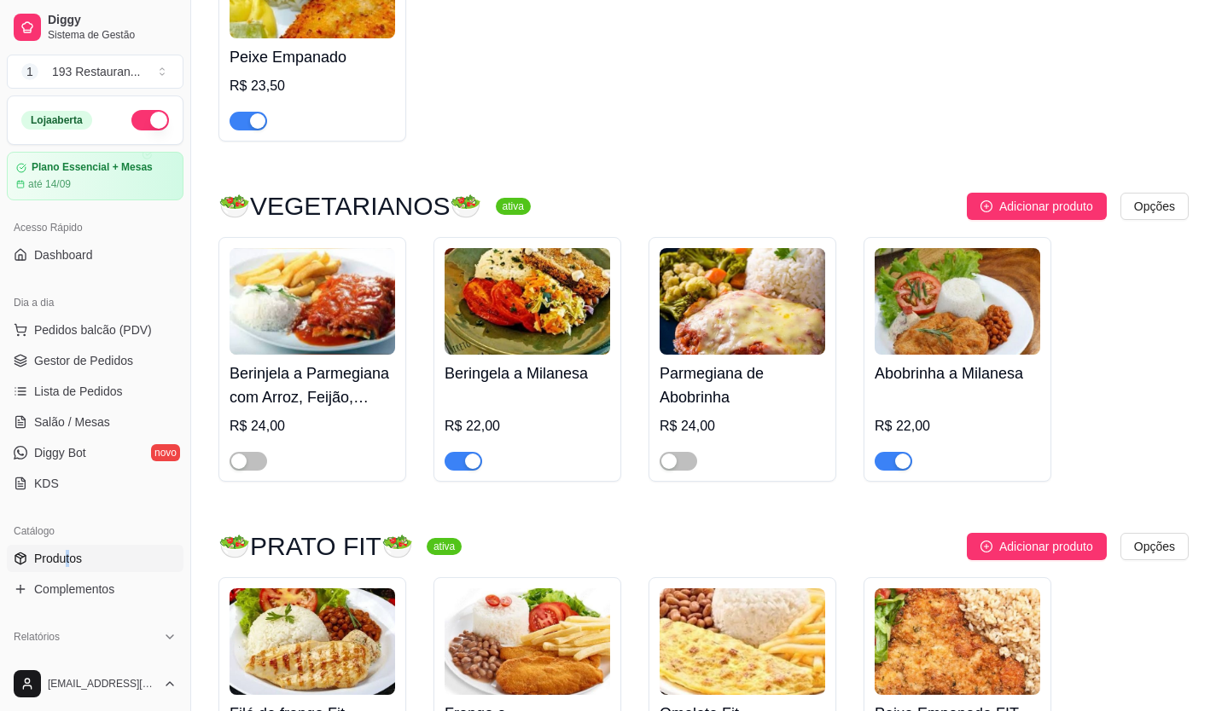
scroll to position [2900, 0]
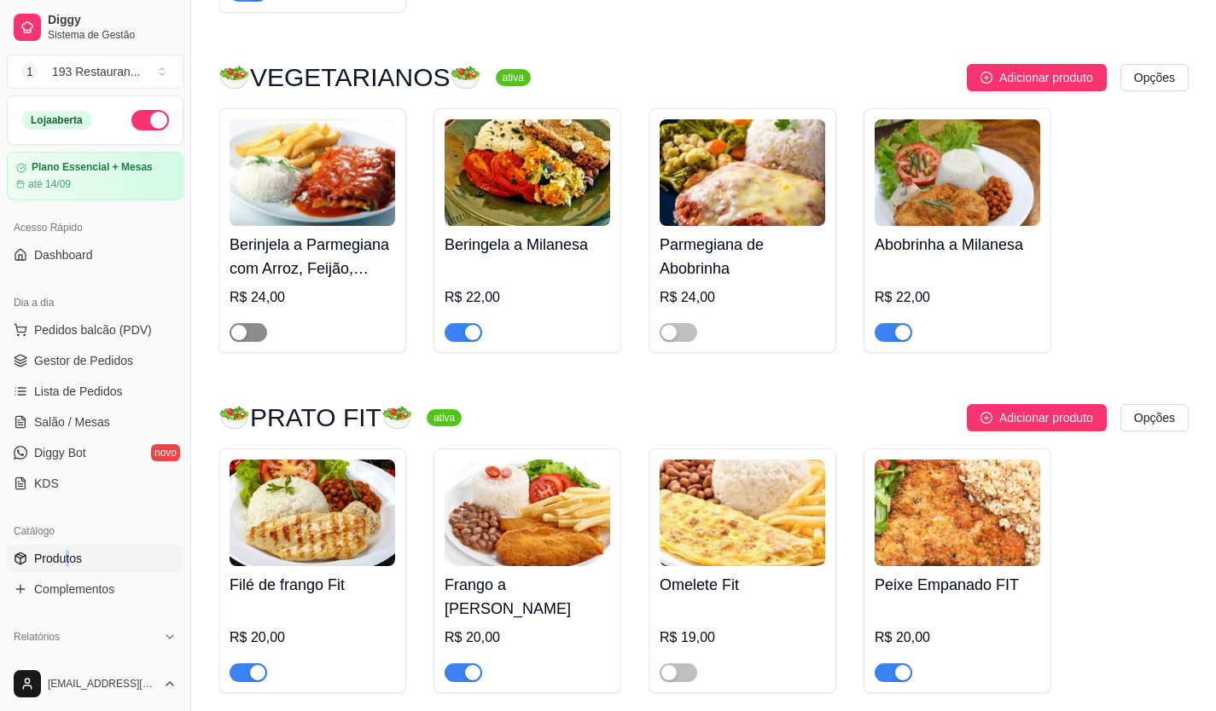
click at [244, 337] on div "button" at bounding box center [238, 332] width 15 height 15
click at [678, 337] on span "button" at bounding box center [678, 332] width 38 height 19
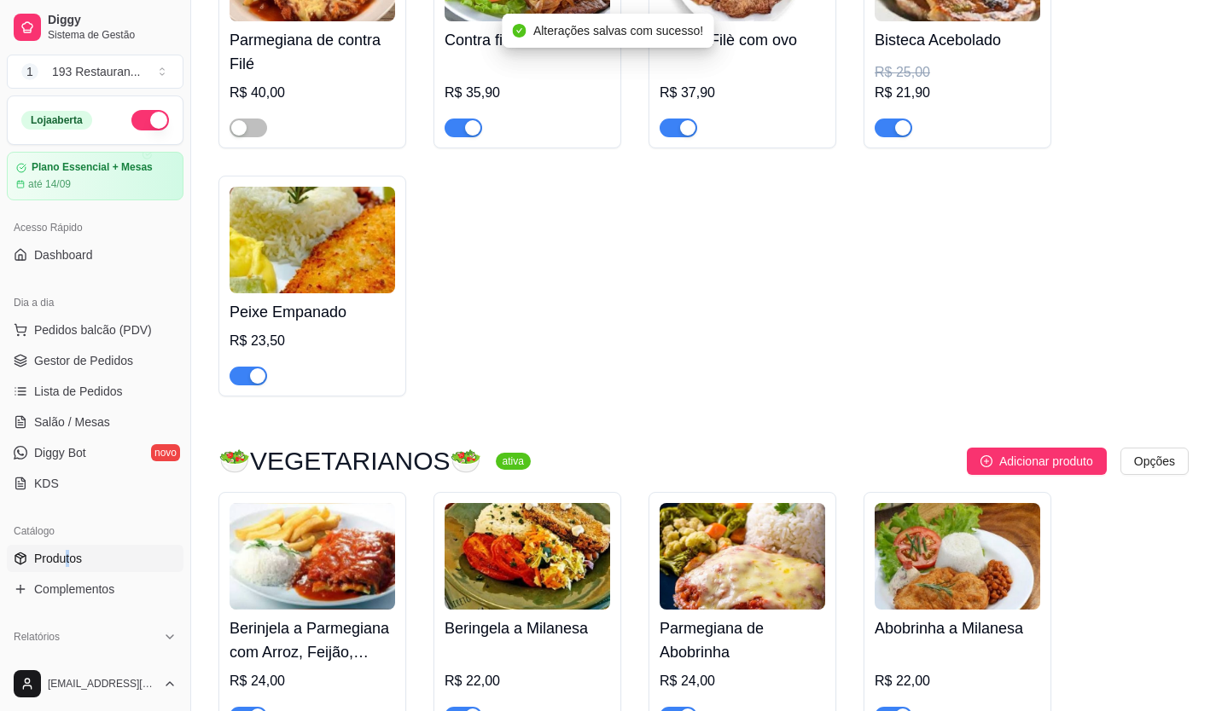
scroll to position [2303, 0]
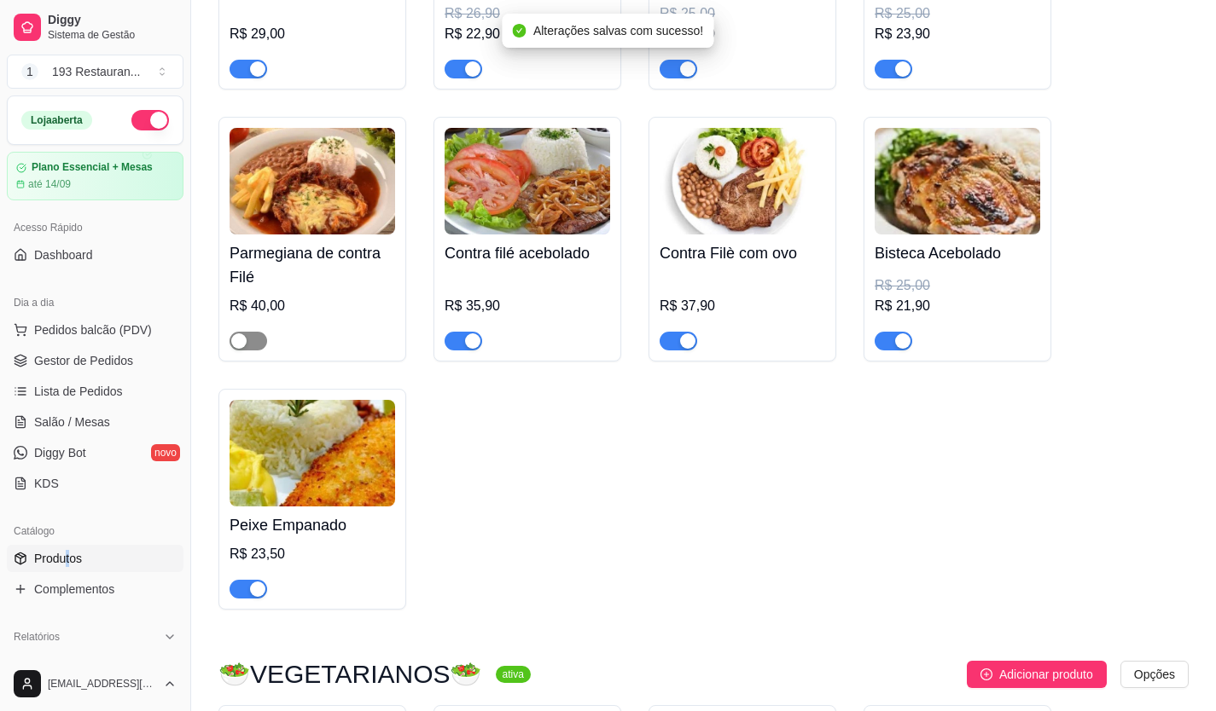
click at [249, 340] on span "button" at bounding box center [248, 341] width 38 height 19
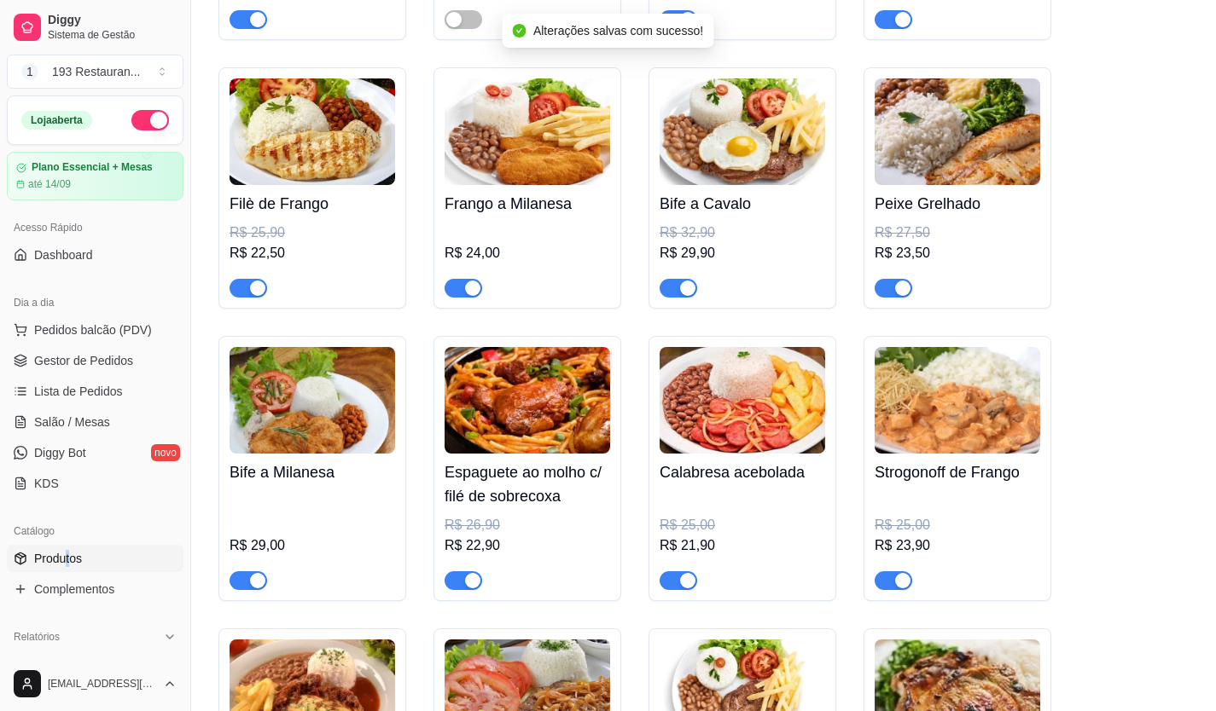
scroll to position [1365, 0]
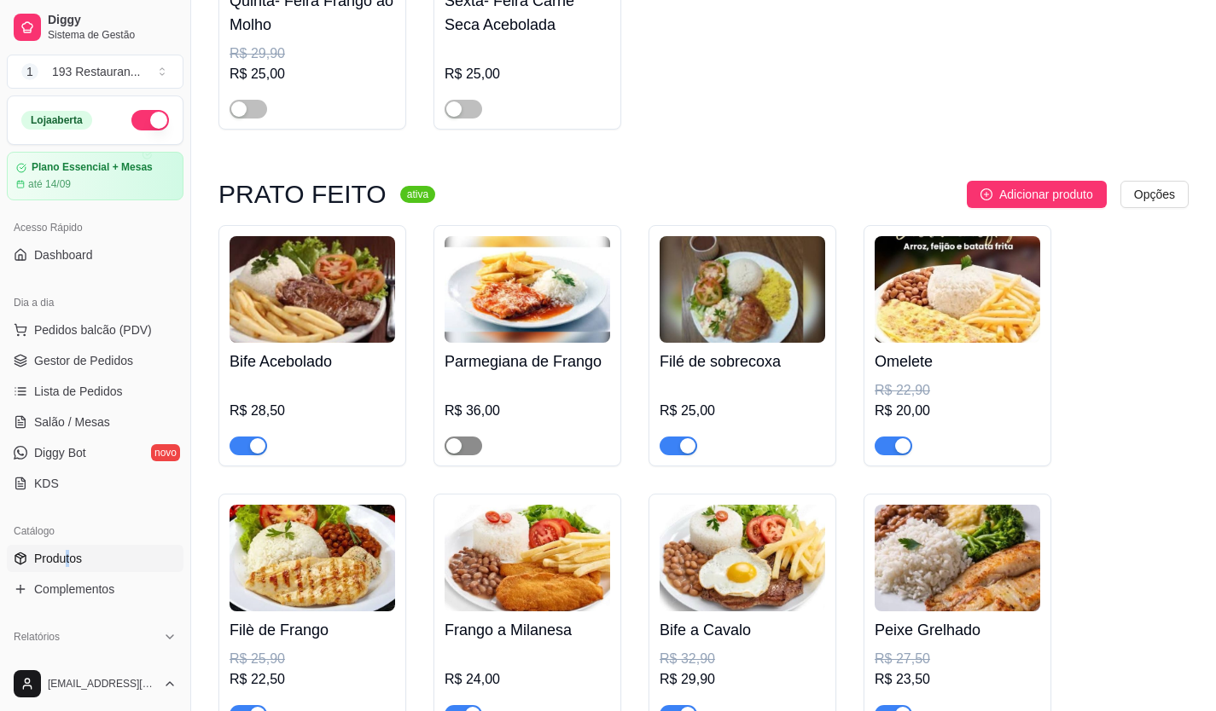
click at [461, 452] on span "button" at bounding box center [463, 446] width 38 height 19
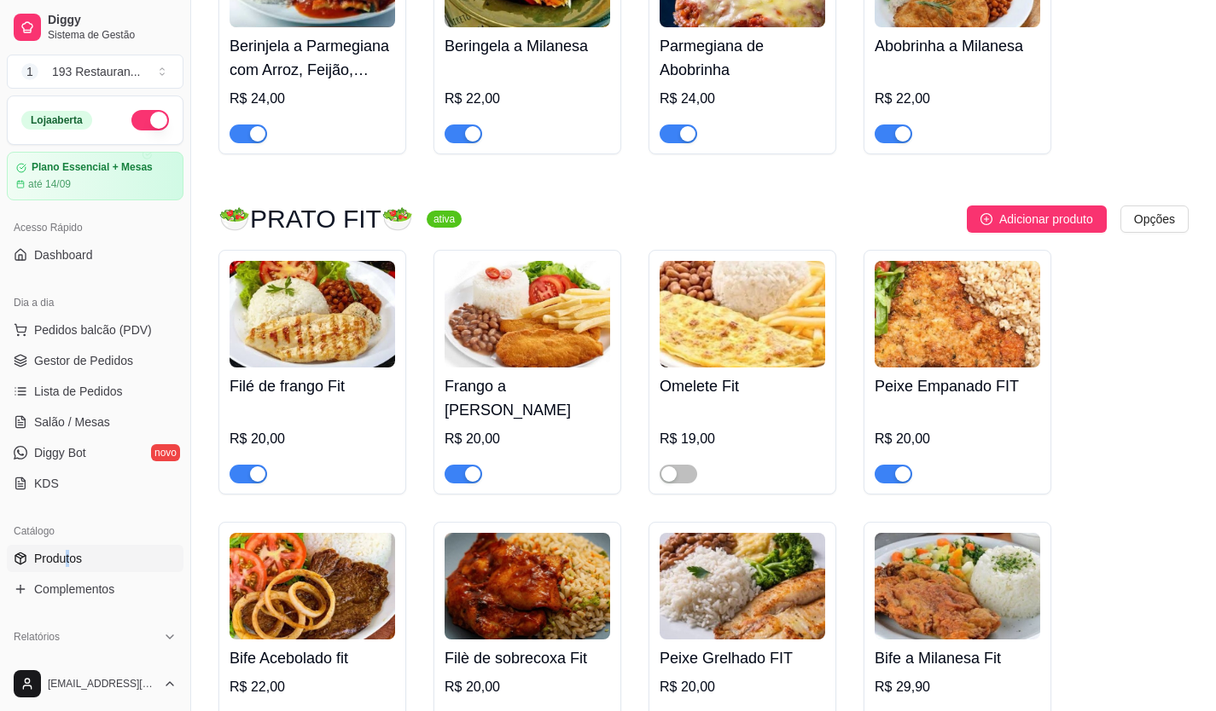
scroll to position [3327, 0]
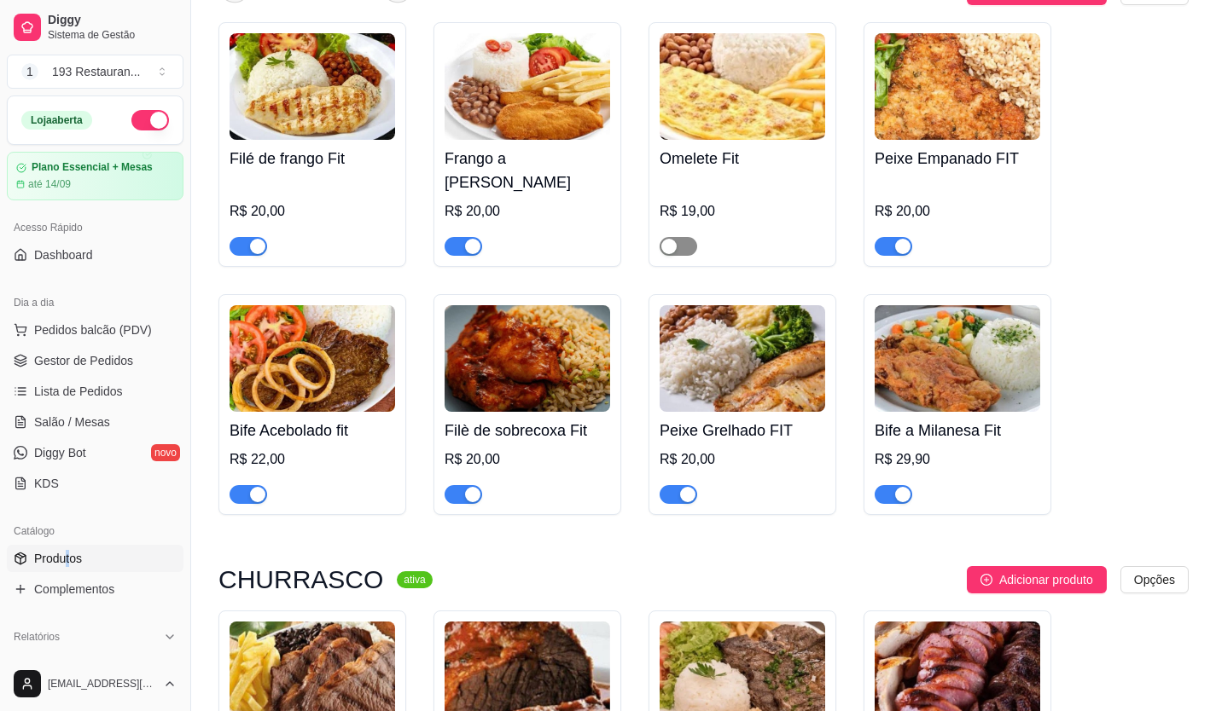
click at [693, 237] on span "button" at bounding box center [678, 246] width 38 height 19
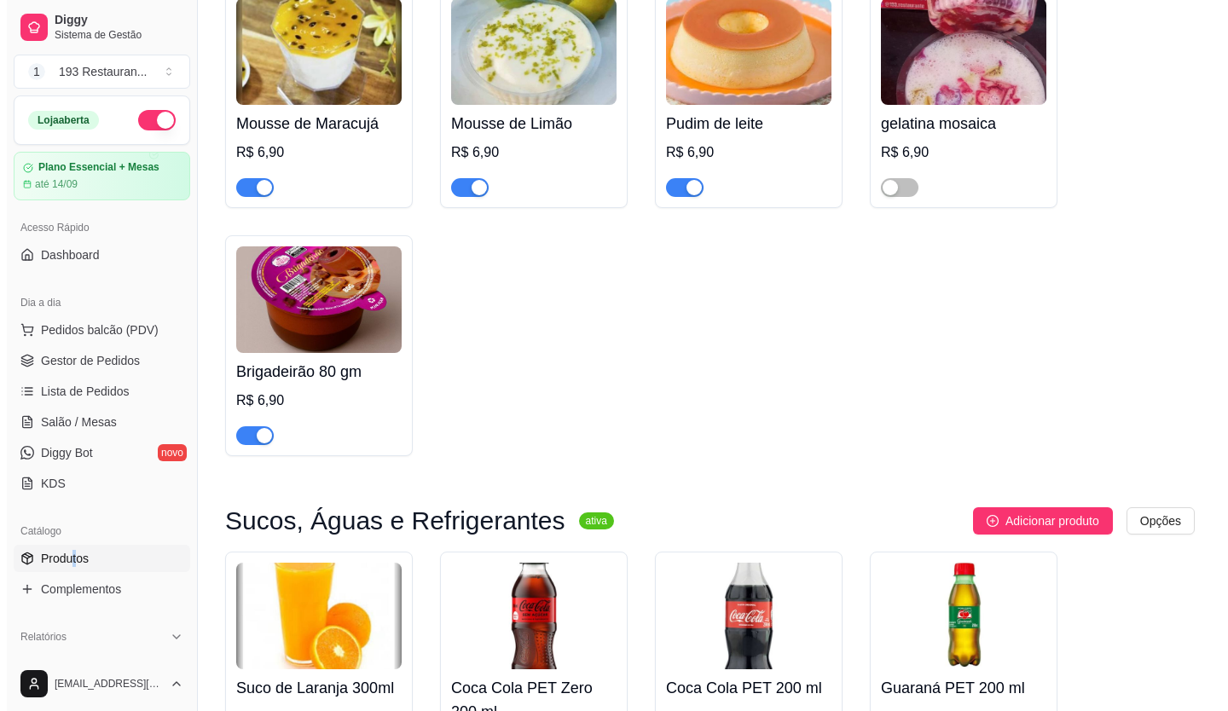
scroll to position [6483, 0]
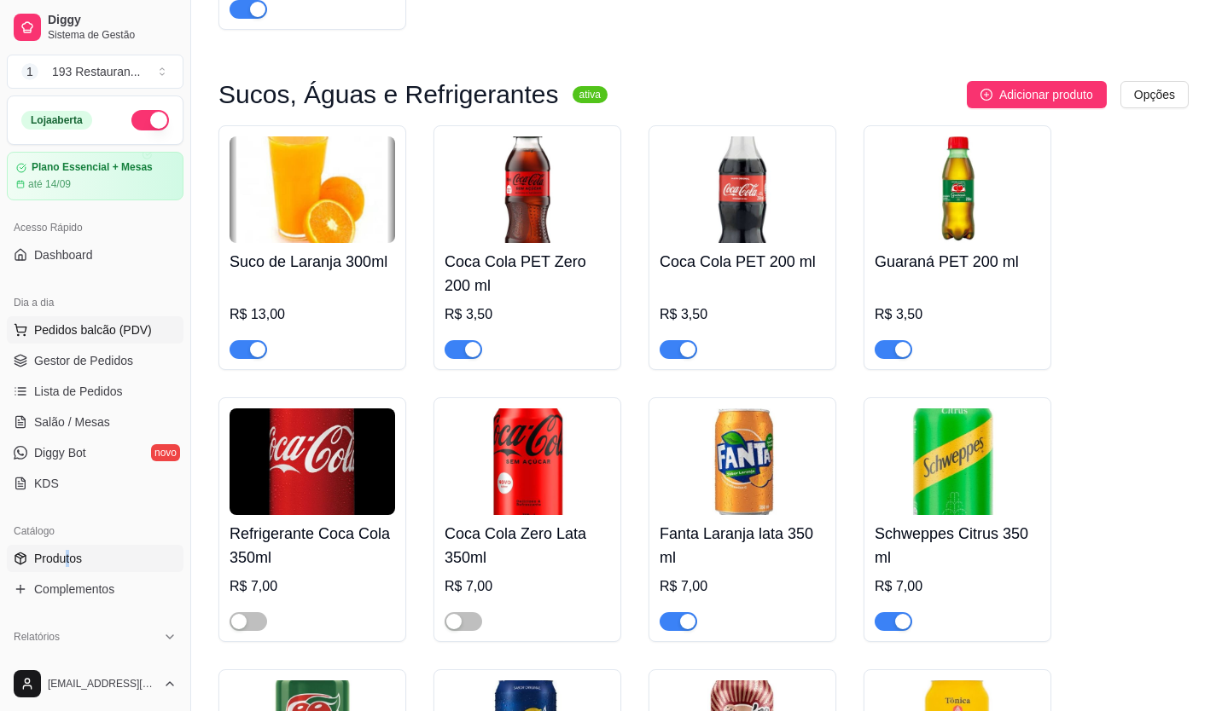
click at [136, 328] on span "Pedidos balcão (PDV)" at bounding box center [93, 330] width 118 height 17
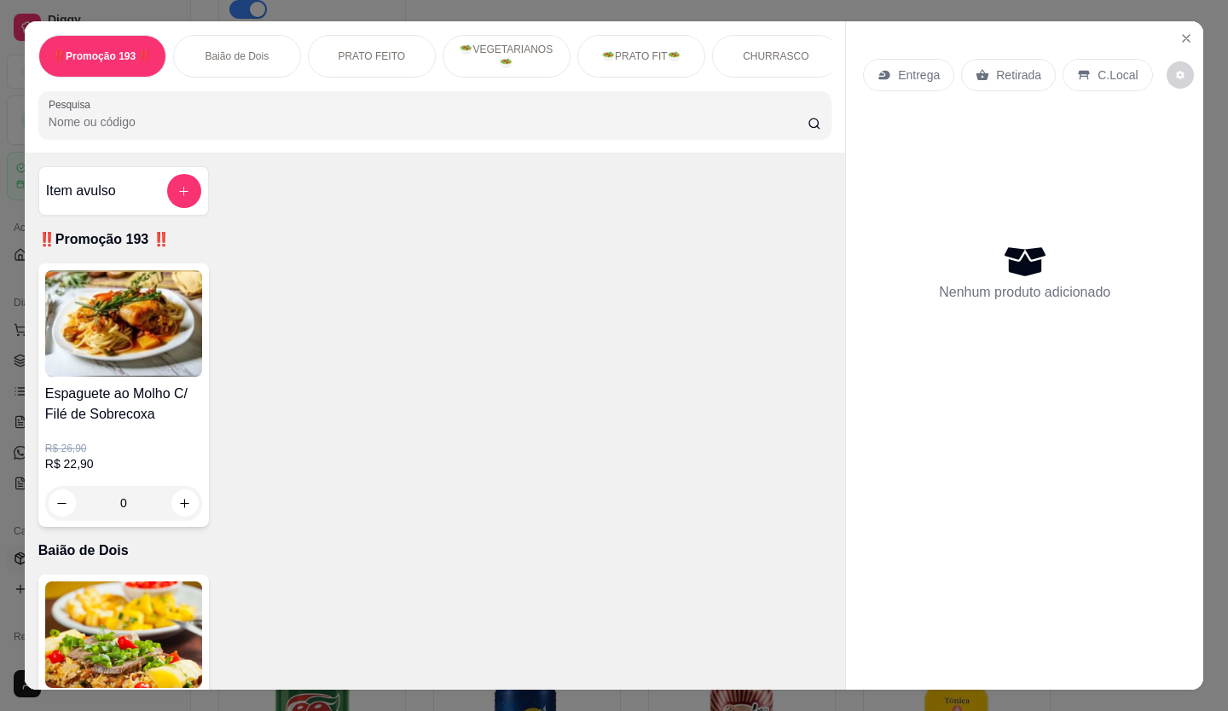
click at [981, 70] on icon at bounding box center [983, 75] width 14 height 14
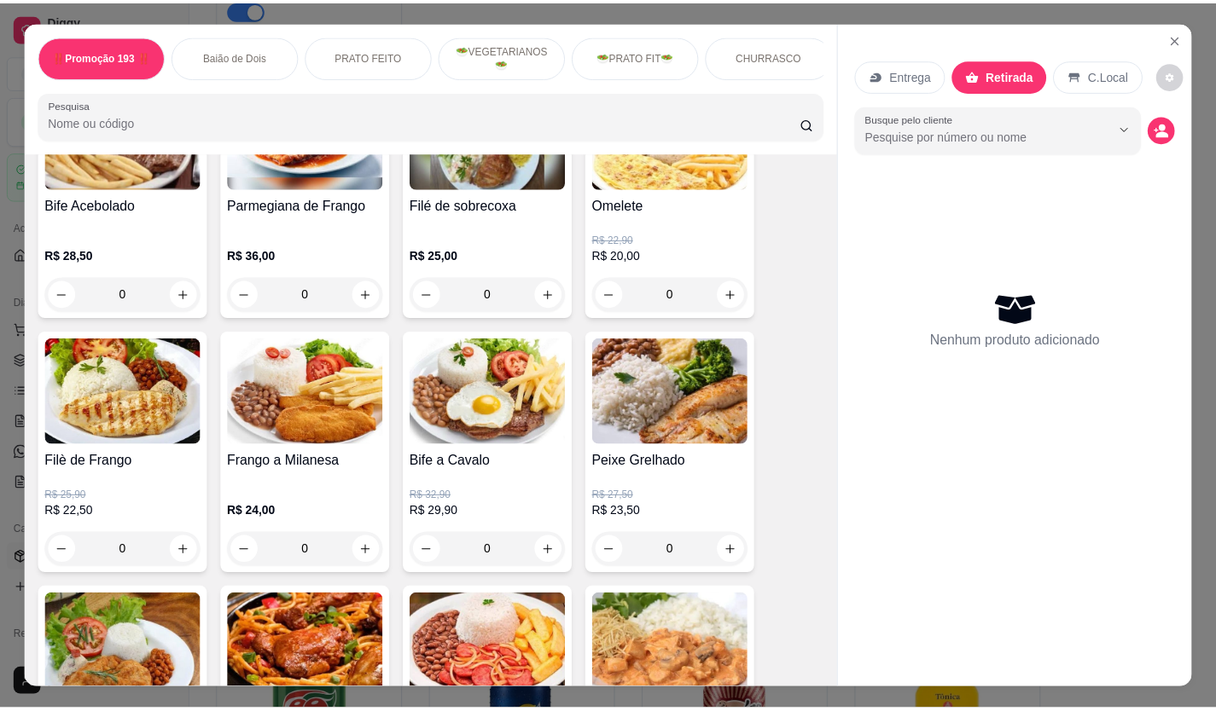
scroll to position [1024, 0]
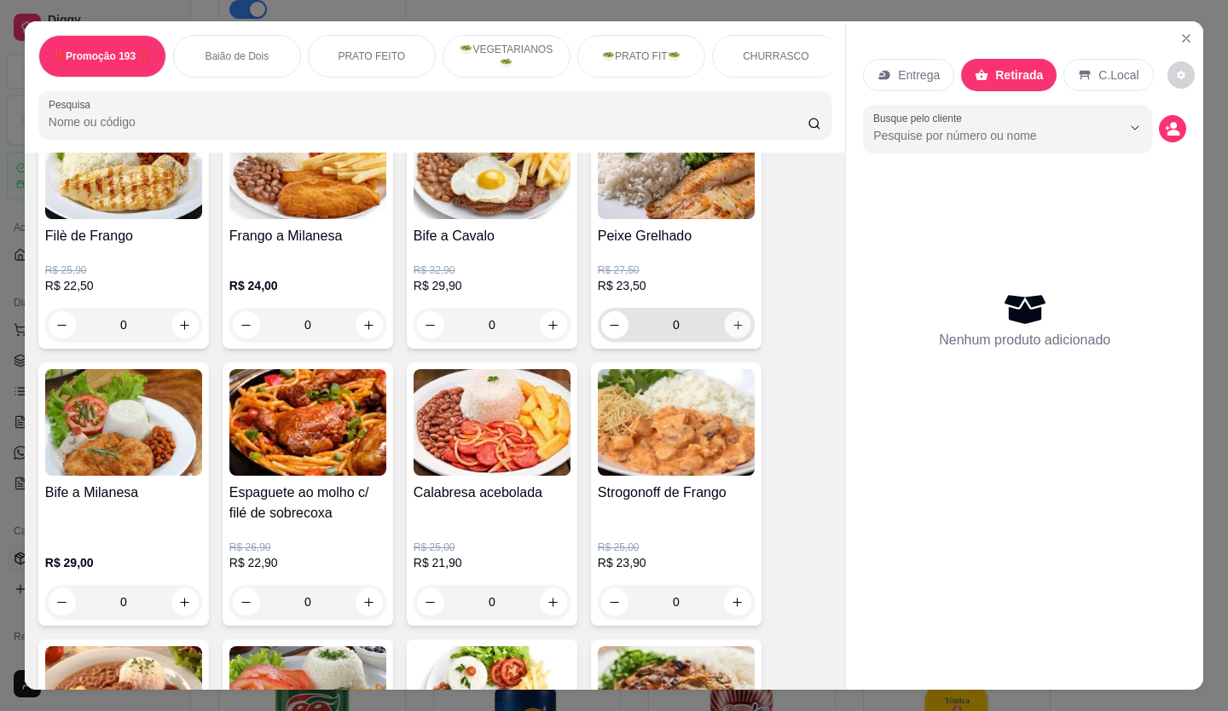
click at [738, 331] on button "increase-product-quantity" at bounding box center [737, 325] width 26 height 26
type input "1"
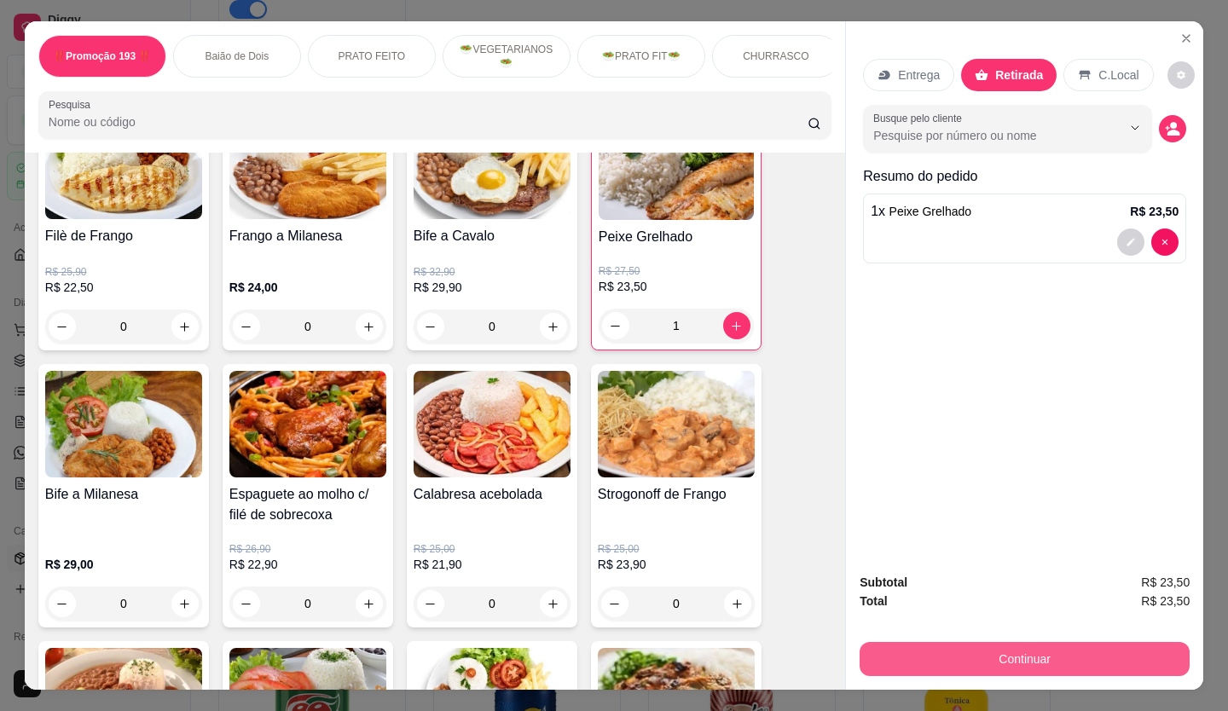
click at [1009, 642] on button "Continuar" at bounding box center [1025, 659] width 330 height 34
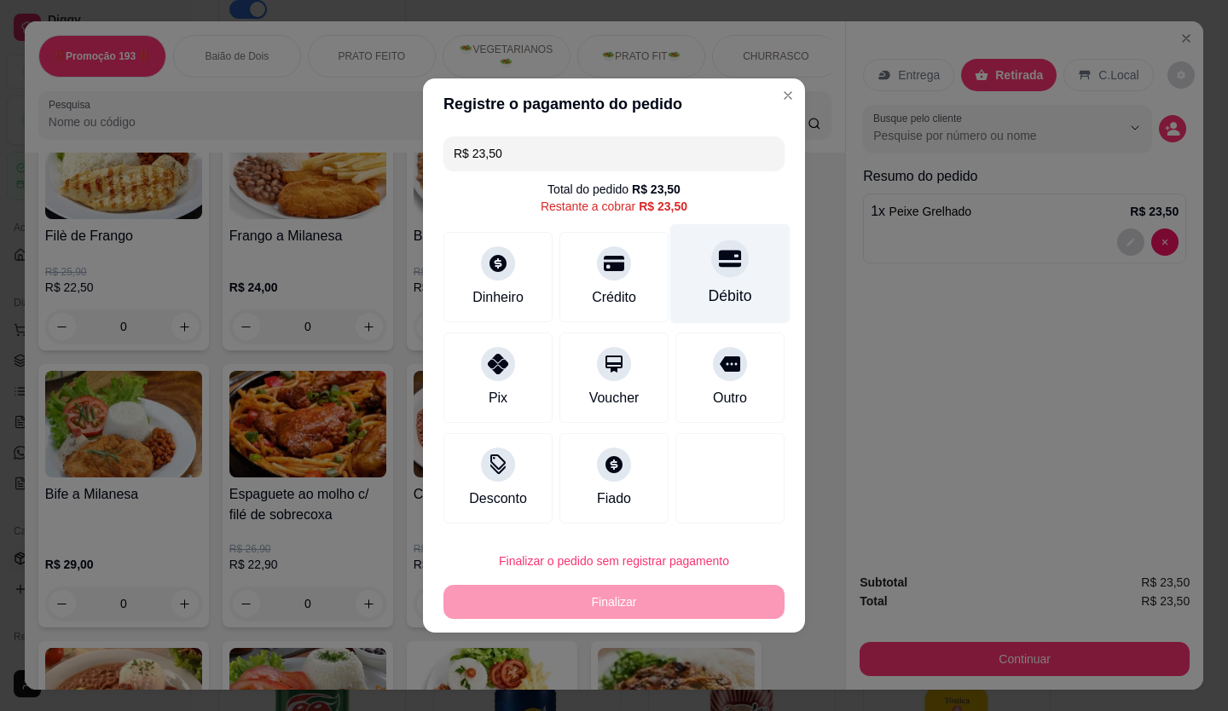
drag, startPoint x: 701, startPoint y: 281, endPoint x: 671, endPoint y: 282, distance: 29.9
click at [698, 281] on div "Débito" at bounding box center [730, 274] width 120 height 100
type input "R$ 0,00"
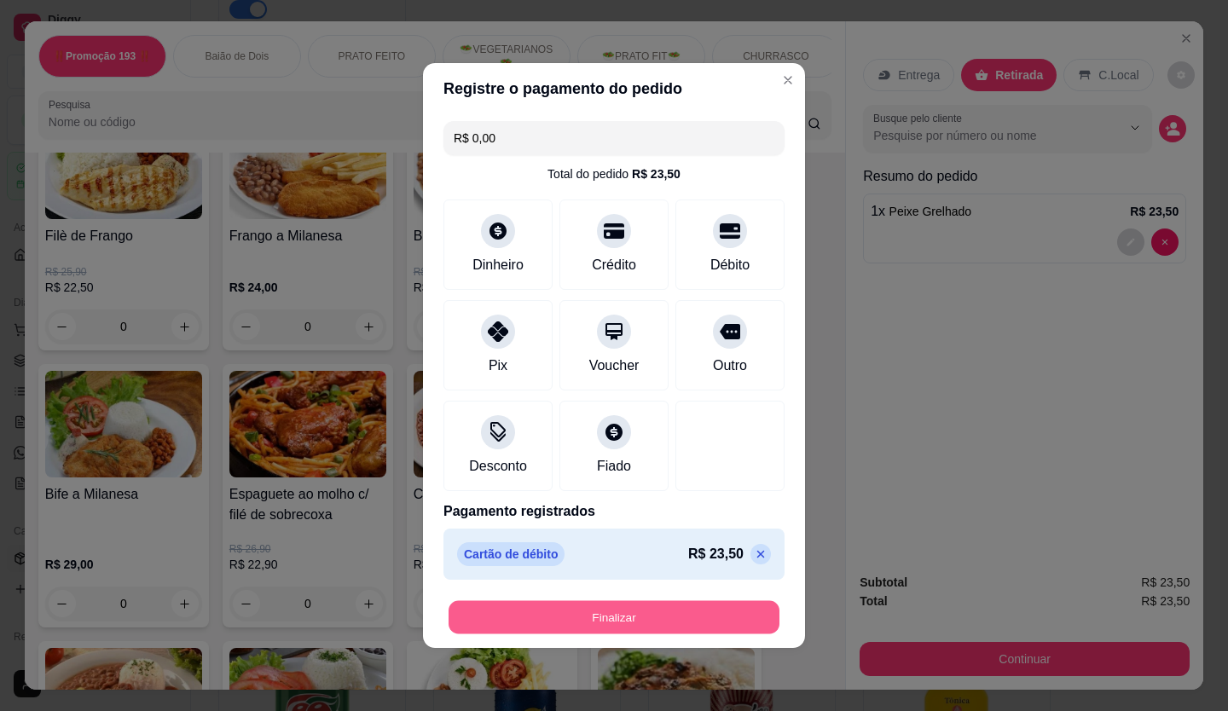
click at [640, 621] on button "Finalizar" at bounding box center [614, 617] width 331 height 33
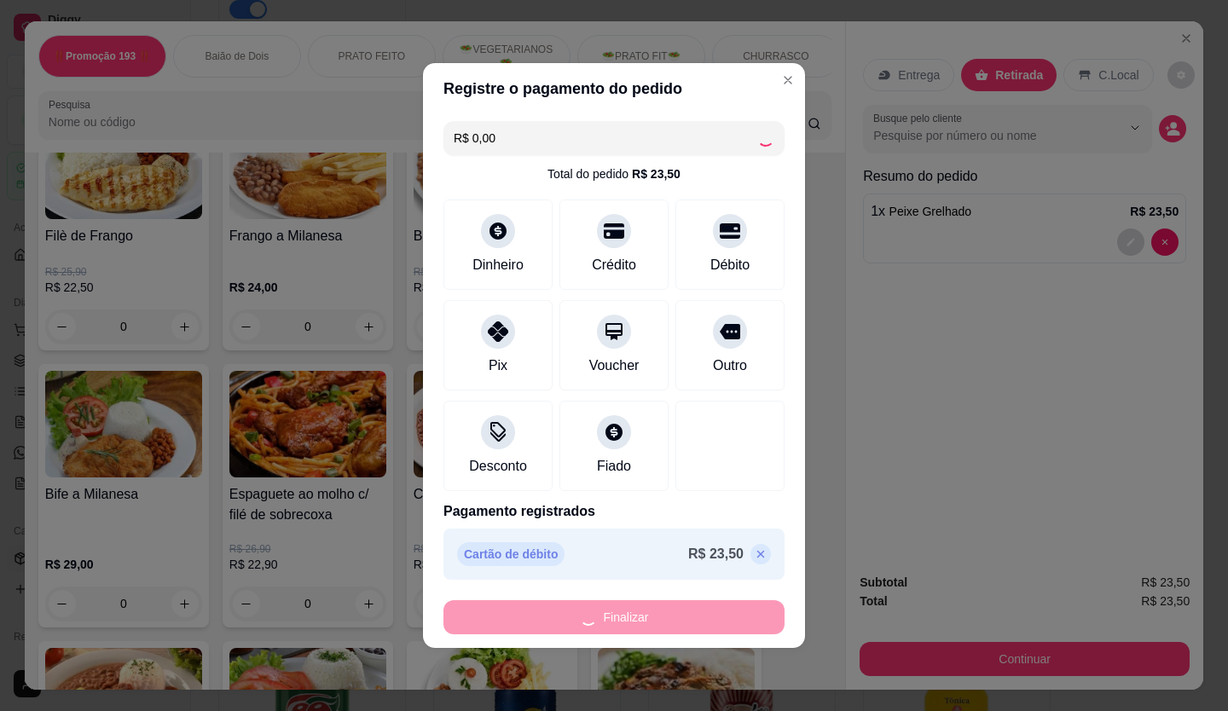
type input "0"
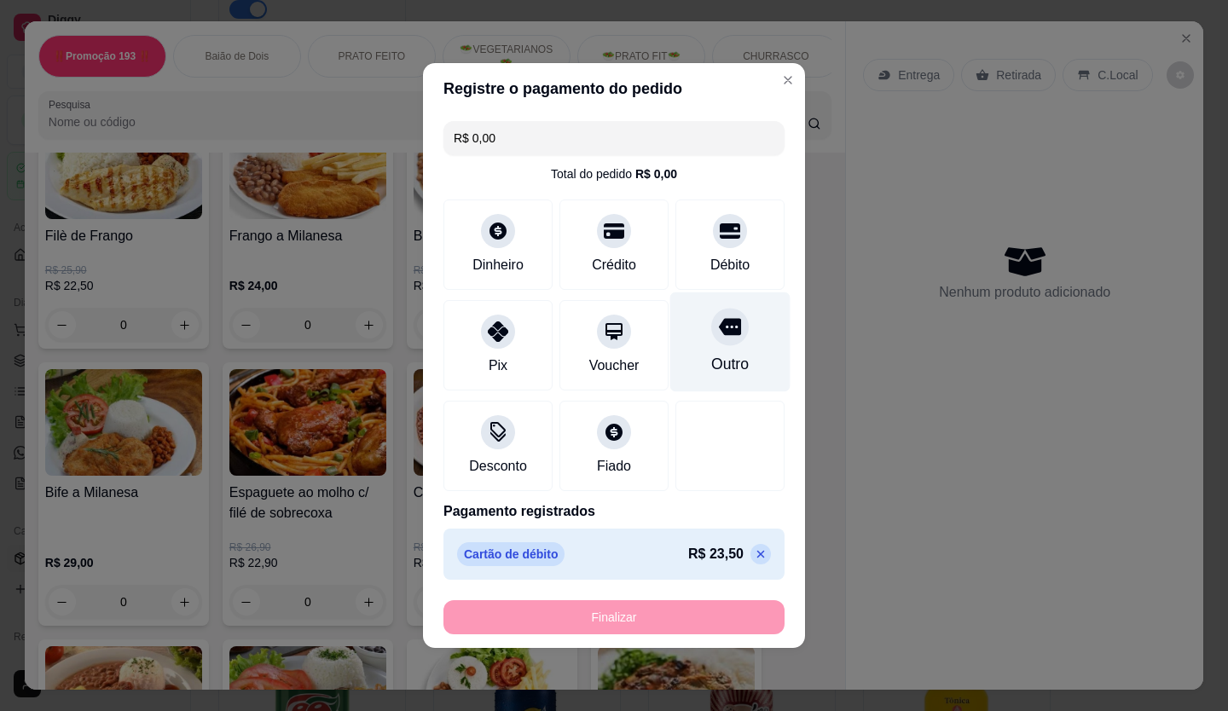
type input "-R$ 23,50"
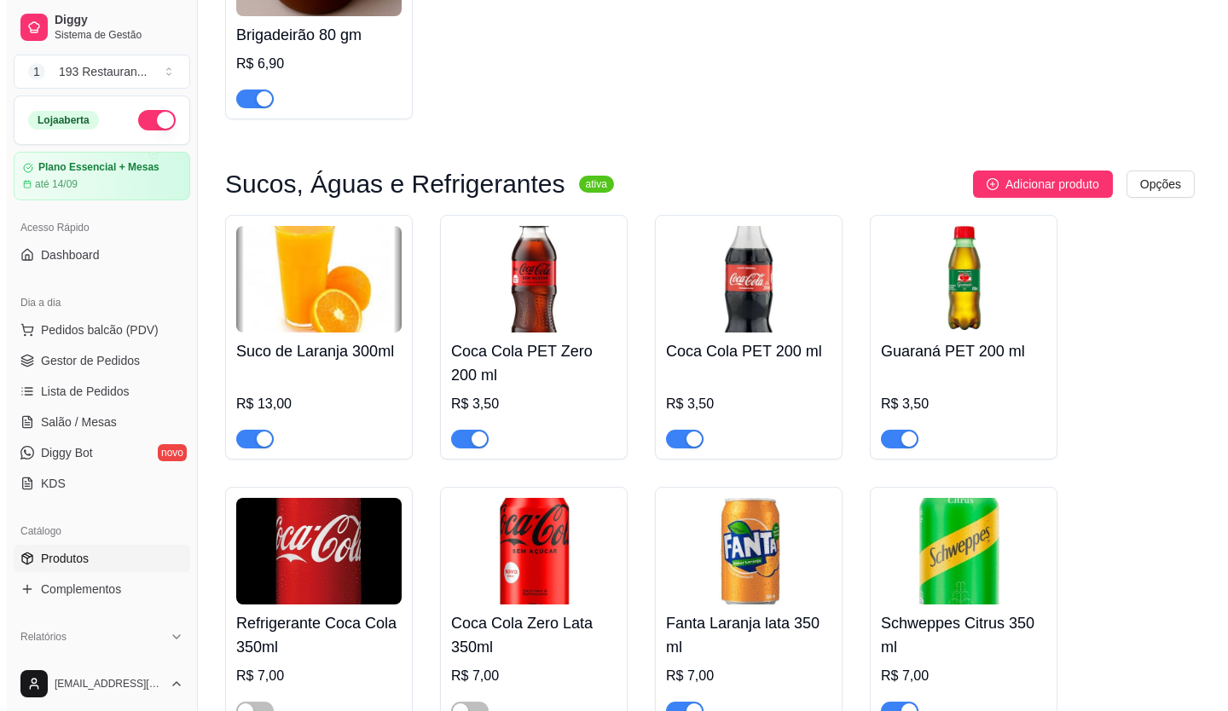
scroll to position [6227, 0]
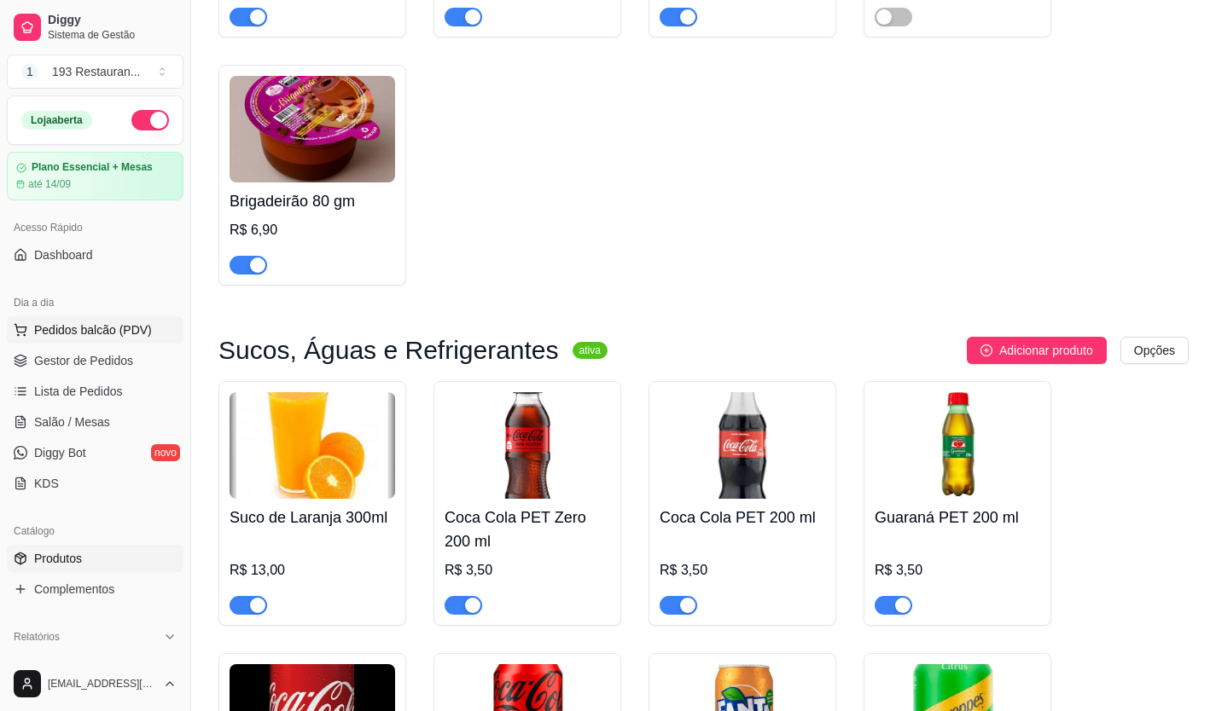
click at [113, 323] on span "Pedidos balcão (PDV)" at bounding box center [93, 330] width 118 height 17
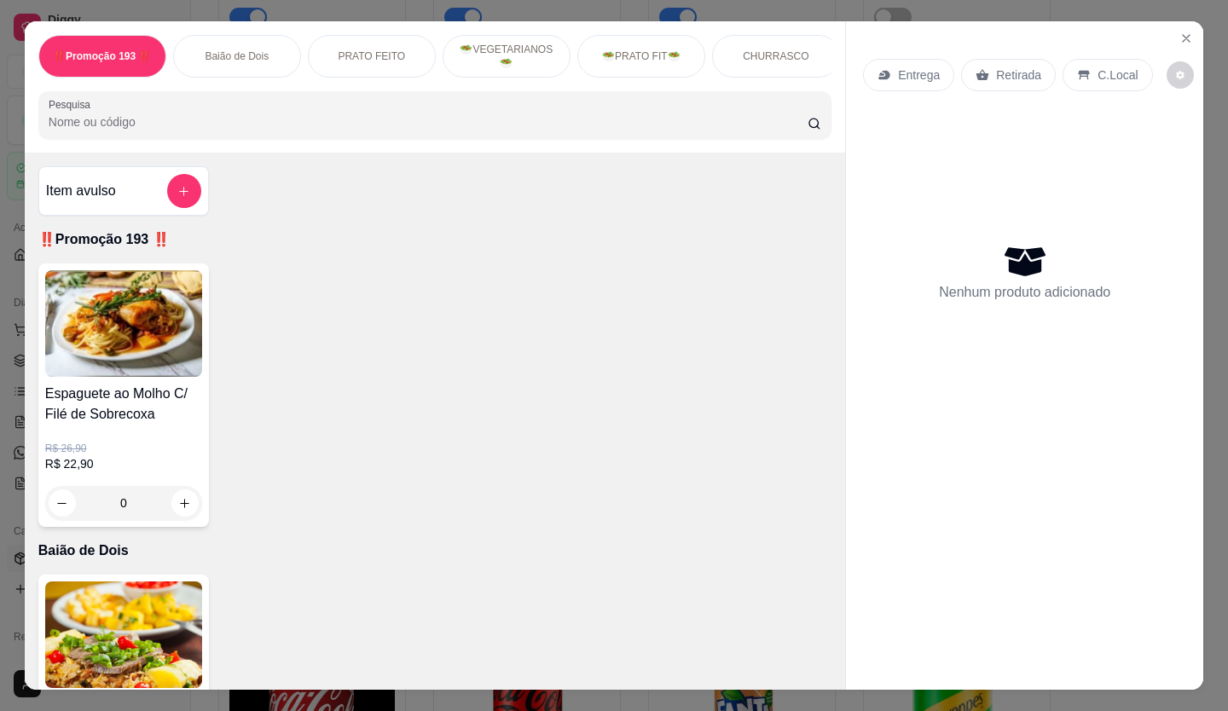
click at [1004, 67] on p "Retirada" at bounding box center [1018, 75] width 45 height 17
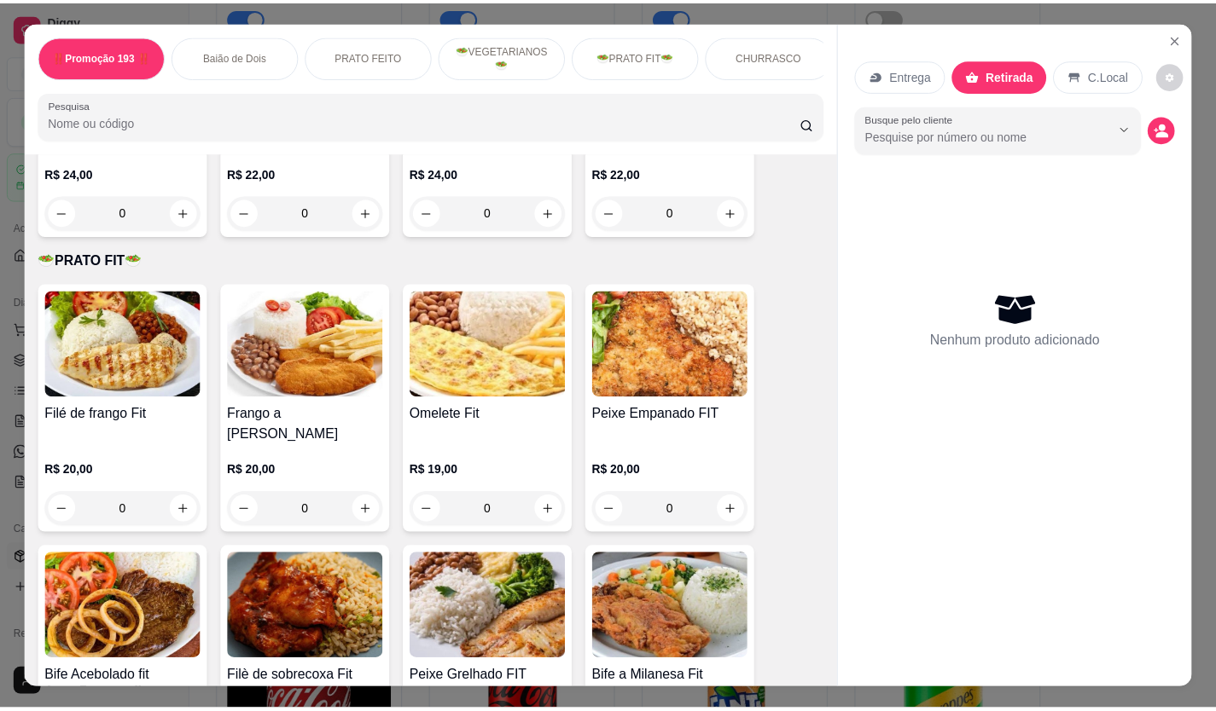
scroll to position [1962, 0]
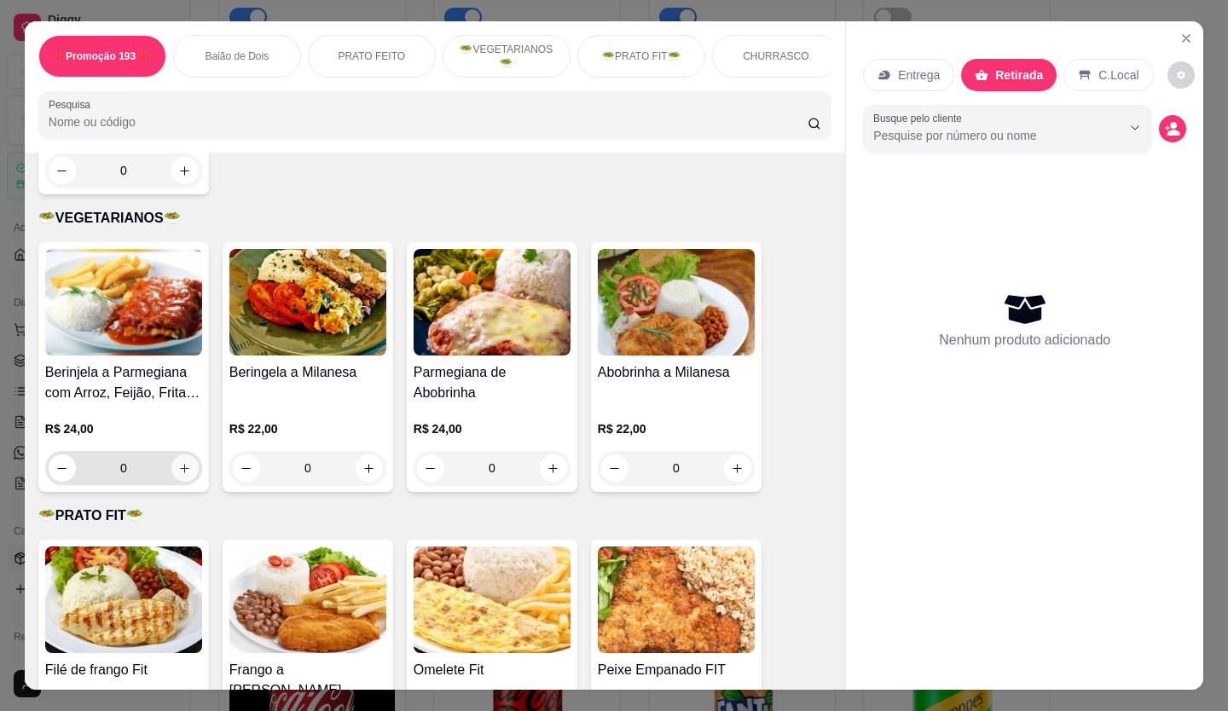
click at [171, 467] on button "increase-product-quantity" at bounding box center [184, 468] width 27 height 27
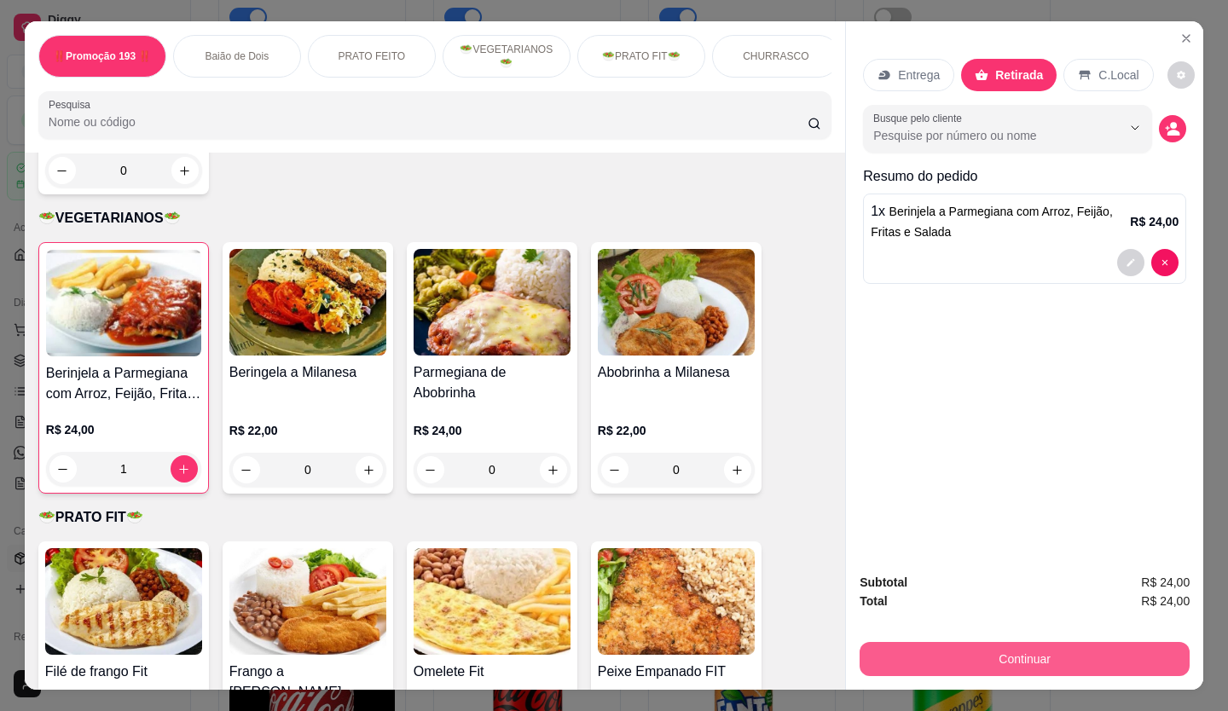
click at [964, 653] on button "Continuar" at bounding box center [1025, 659] width 330 height 34
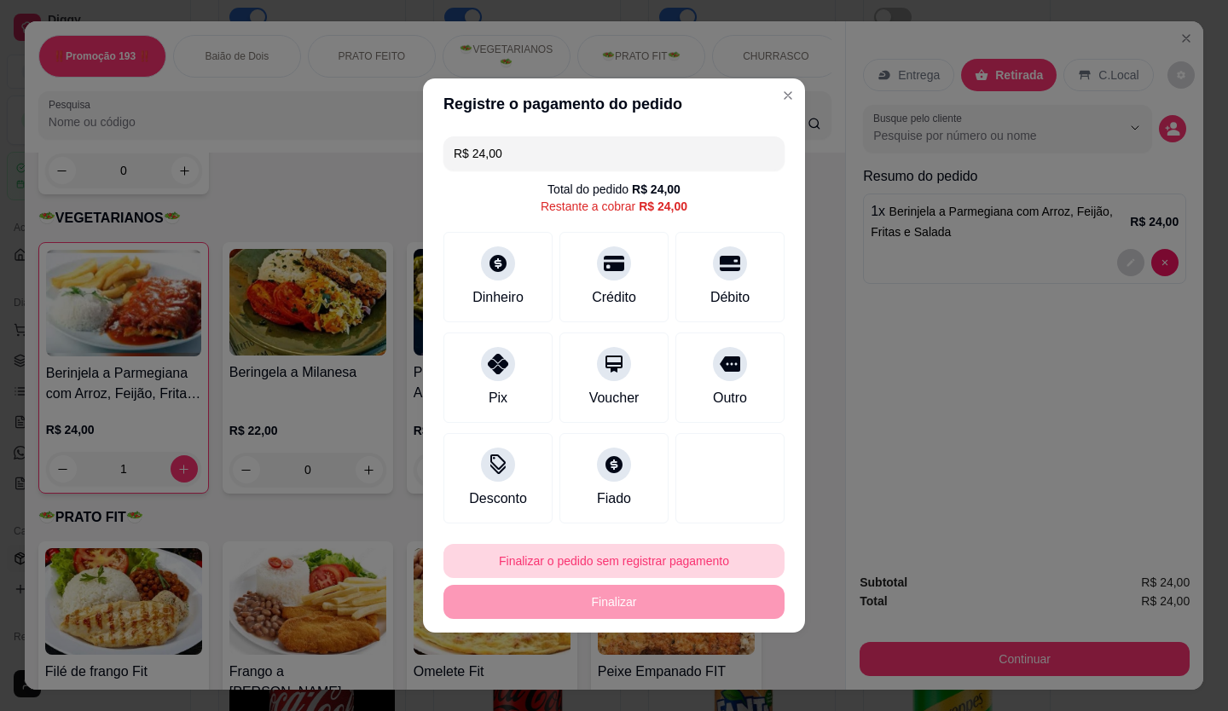
click at [552, 574] on button "Finalizar o pedido sem registrar pagamento" at bounding box center [614, 561] width 341 height 34
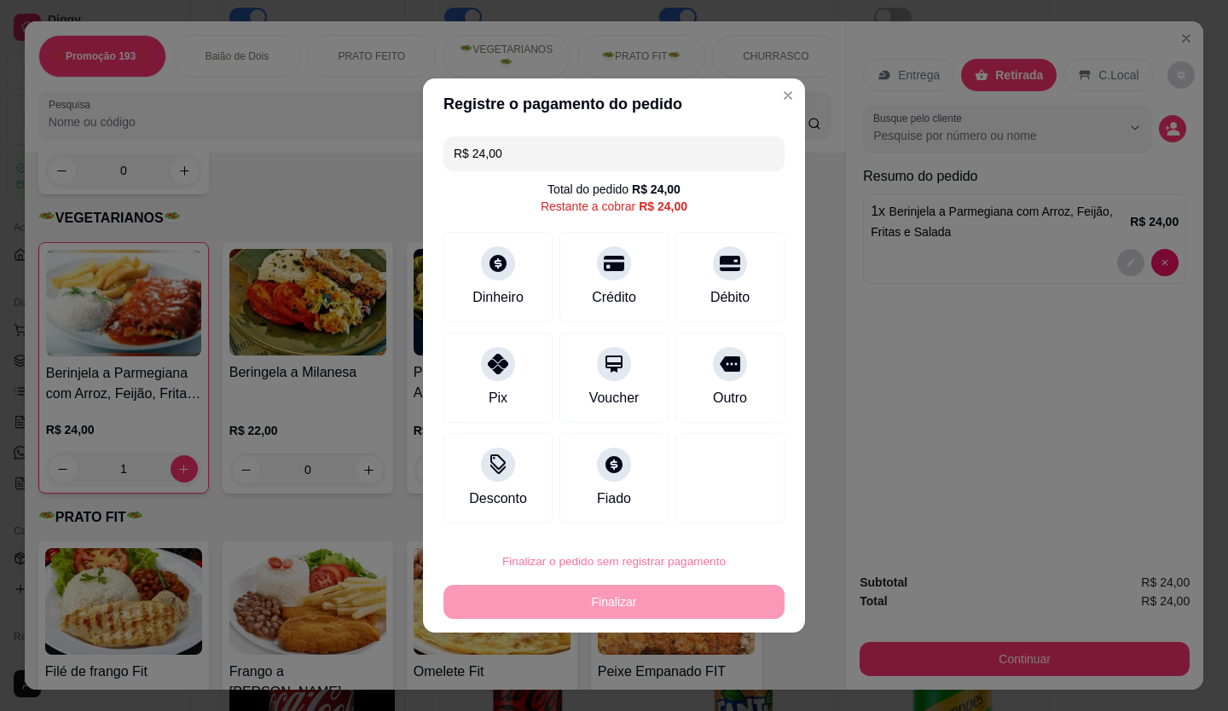
click at [714, 504] on button "Confirmar" at bounding box center [720, 513] width 61 height 26
type input "0"
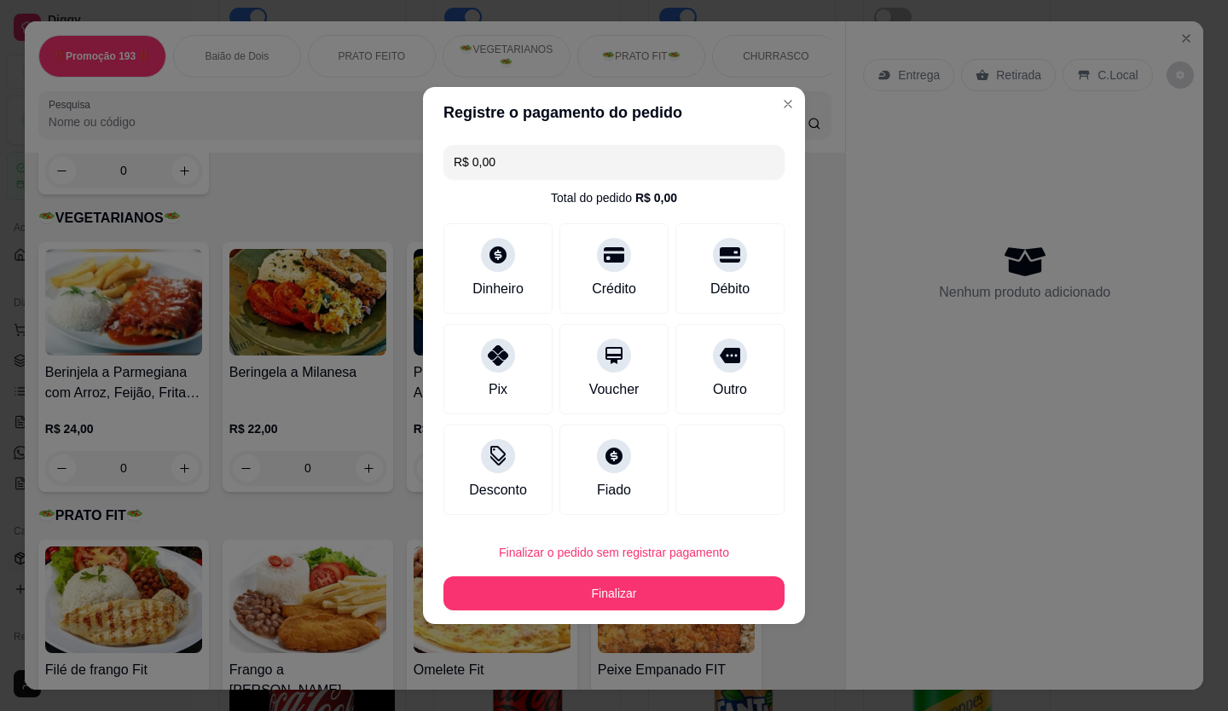
type input "R$ 0,00"
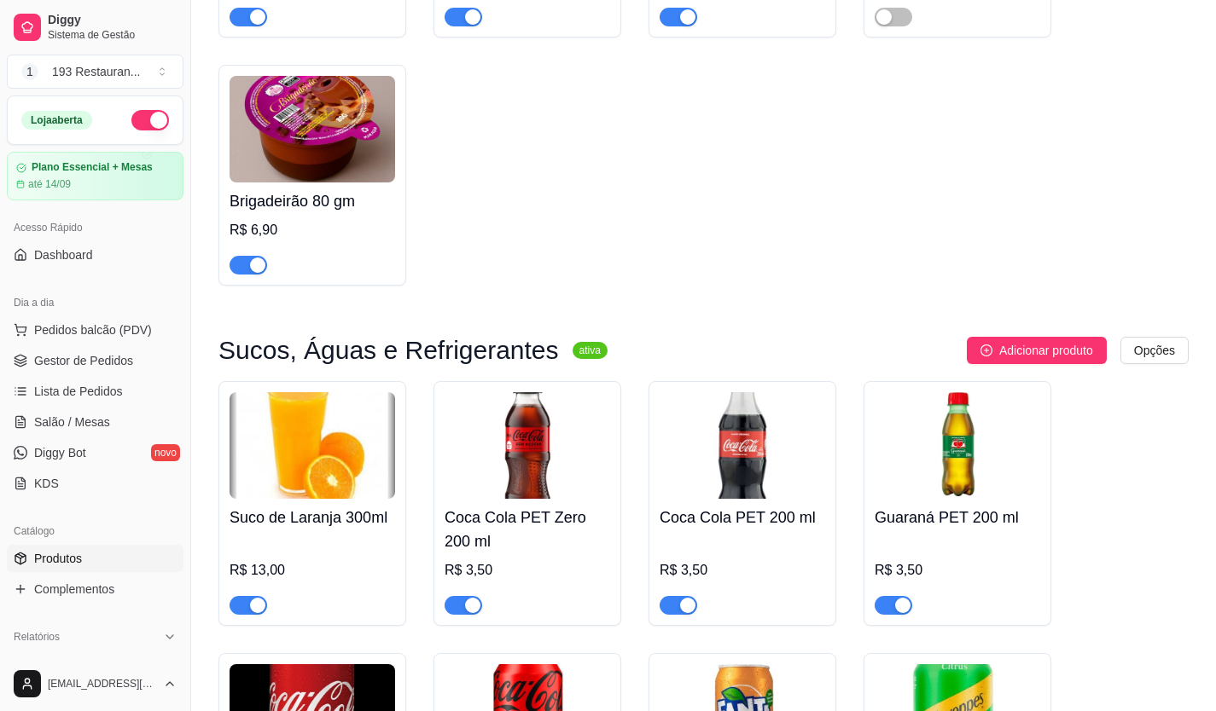
drag, startPoint x: 745, startPoint y: 182, endPoint x: 86, endPoint y: 558, distance: 758.4
click at [80, 561] on span "Produtos" at bounding box center [58, 558] width 48 height 17
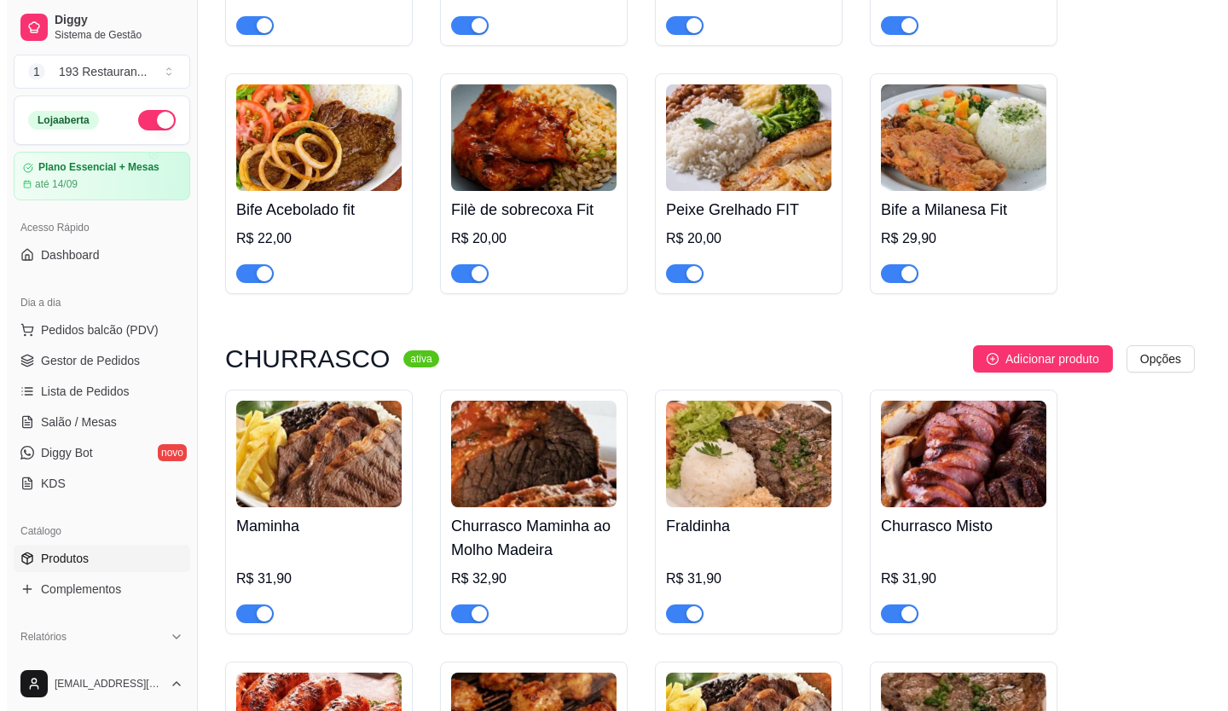
scroll to position [3753, 0]
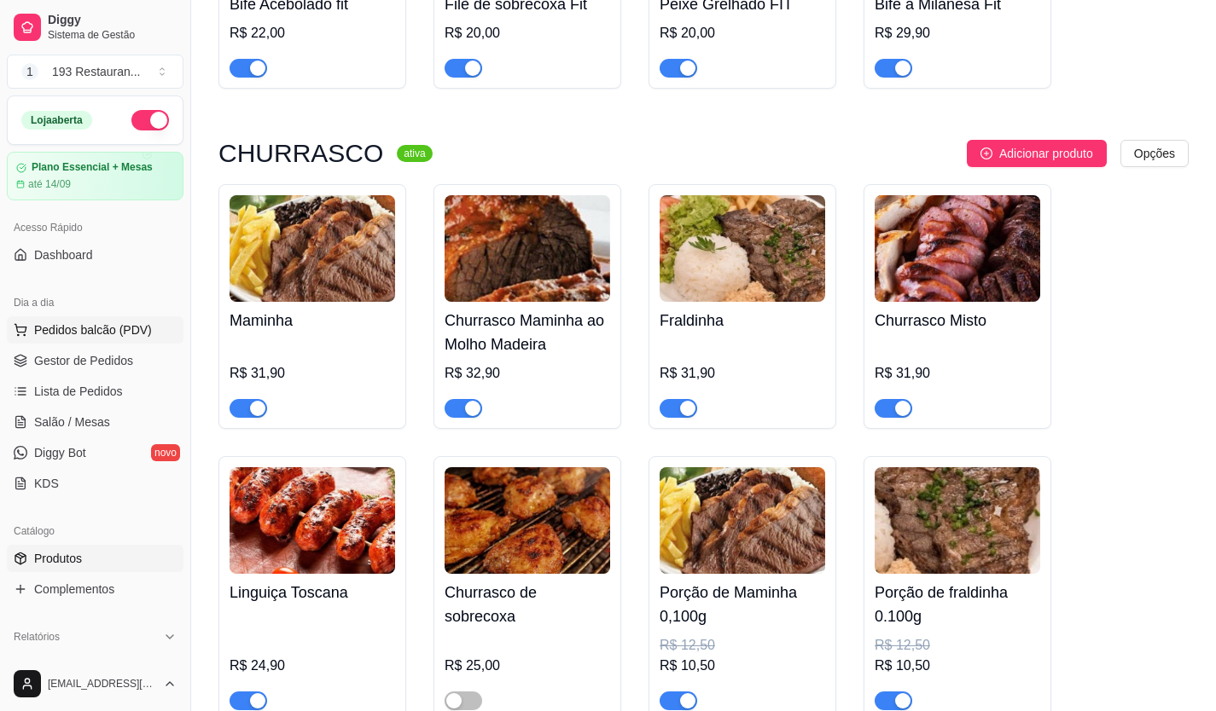
click at [112, 328] on span "Pedidos balcão (PDV)" at bounding box center [93, 330] width 118 height 17
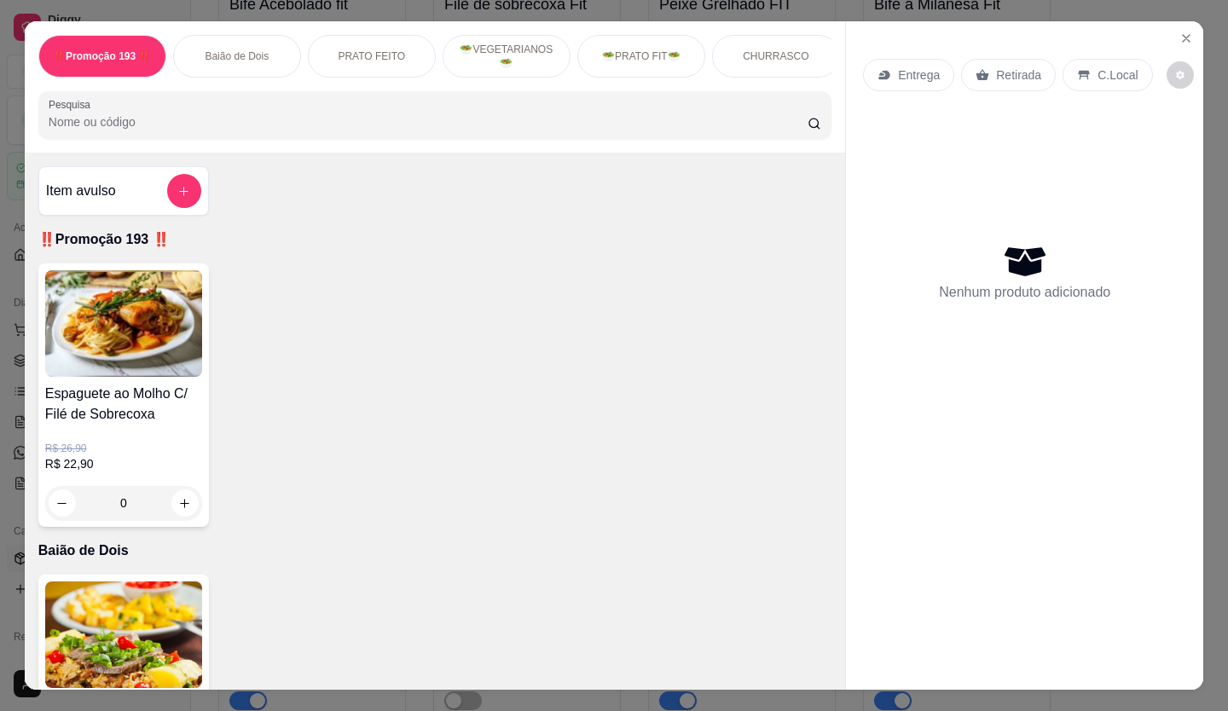
click at [1002, 59] on div "Retirada" at bounding box center [1008, 75] width 95 height 32
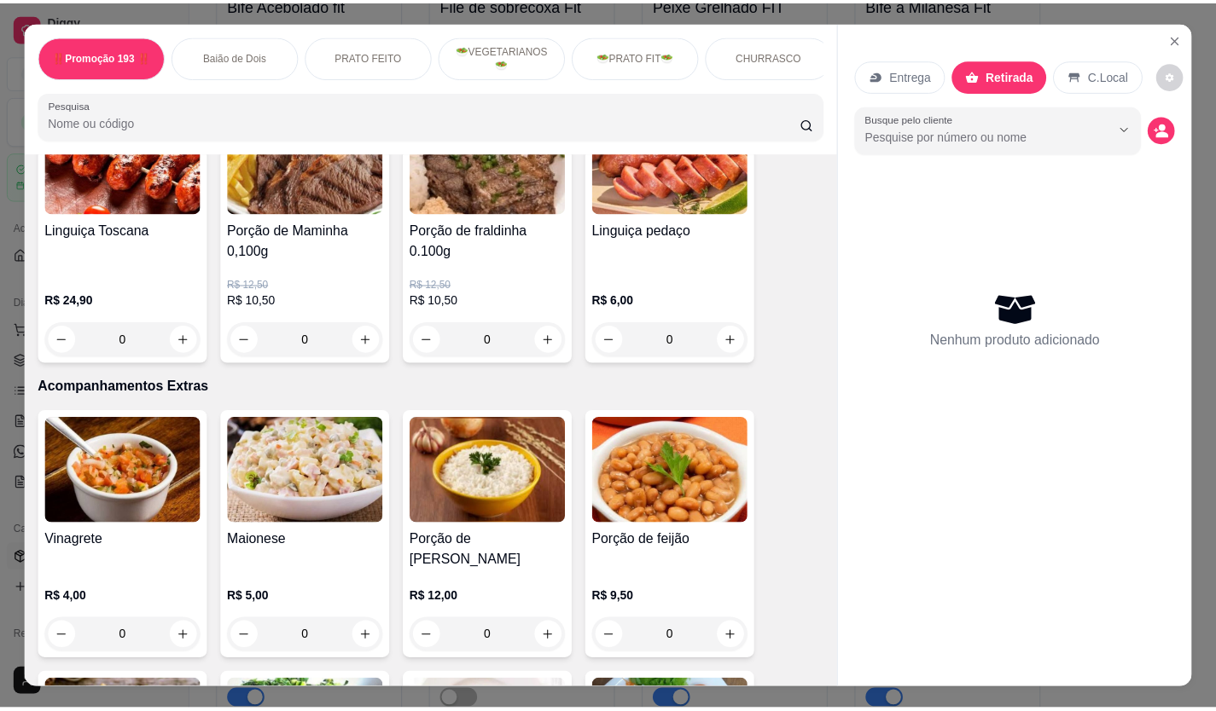
scroll to position [2815, 0]
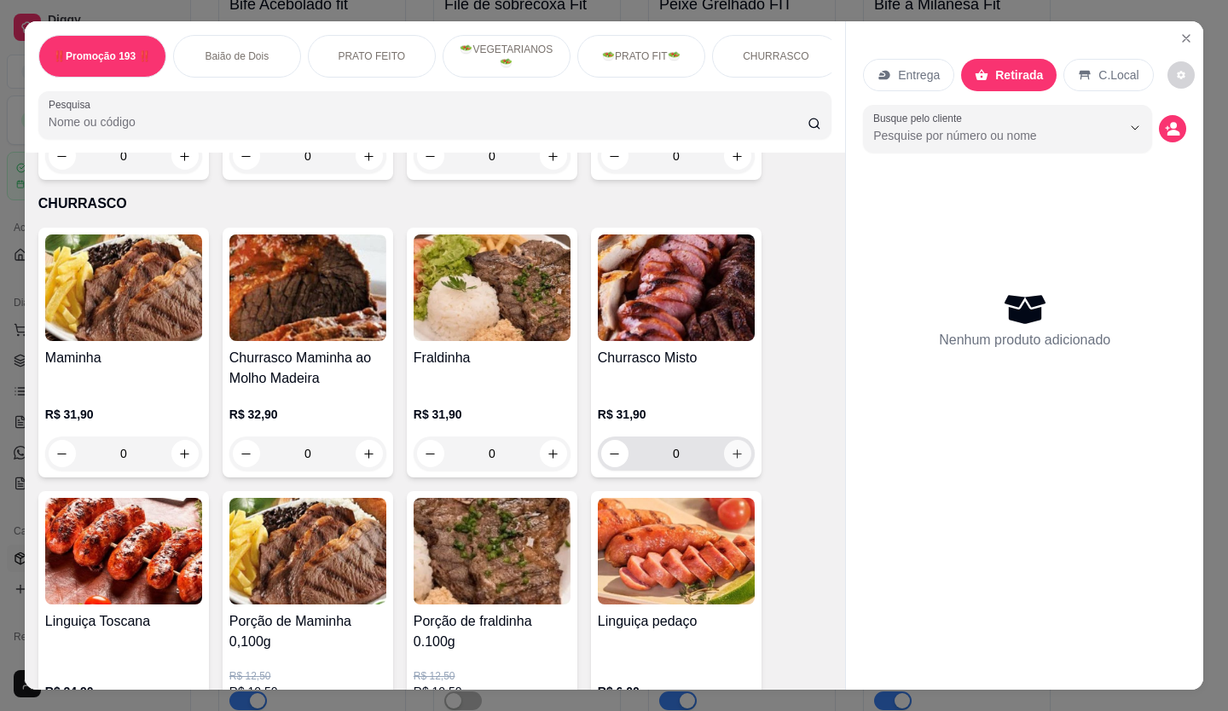
click at [724, 440] on button "increase-product-quantity" at bounding box center [737, 453] width 27 height 27
type input "1"
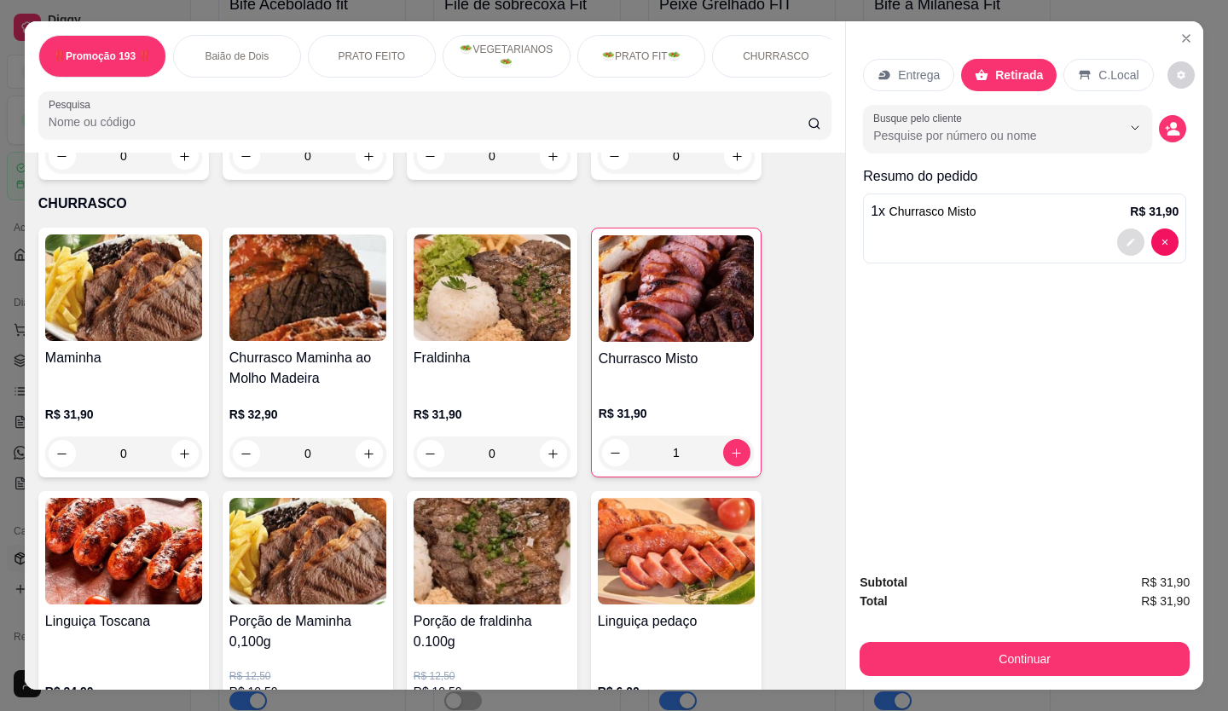
click at [1126, 237] on icon "decrease-product-quantity" at bounding box center [1131, 242] width 10 height 10
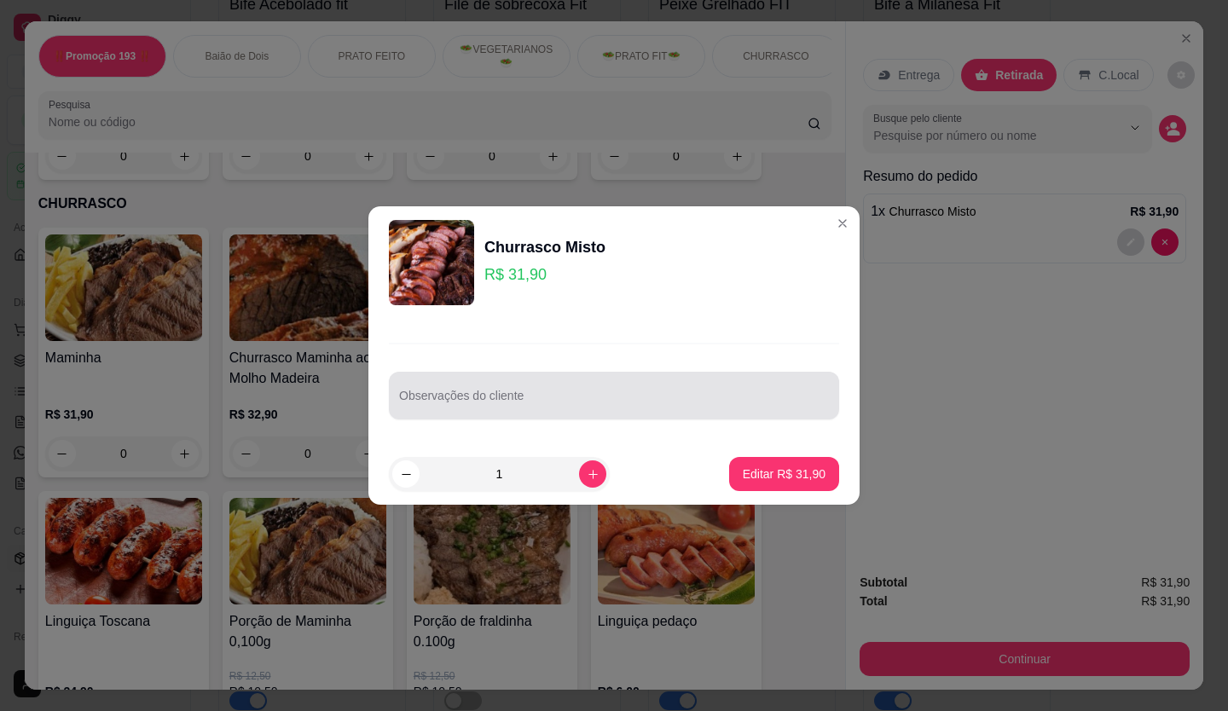
click at [663, 407] on input "Observações do cliente" at bounding box center [614, 402] width 430 height 17
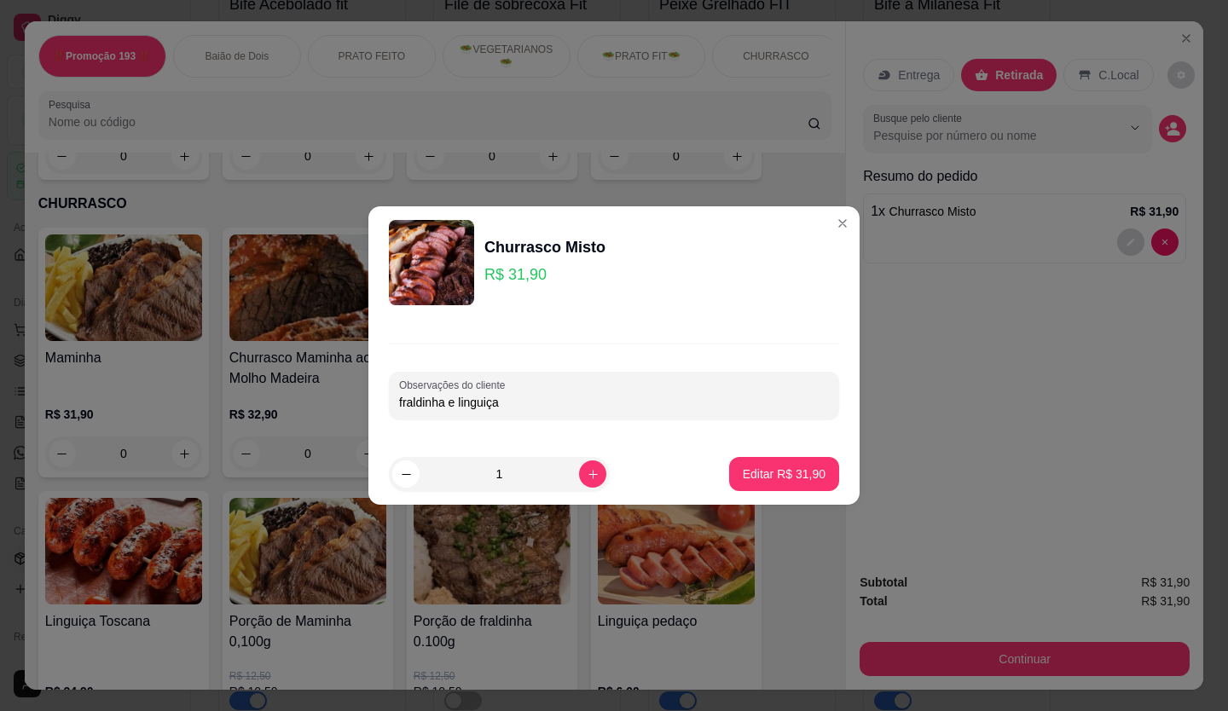
type input "fraldinha e linguiça"
click at [761, 466] on p "Editar R$ 31,90" at bounding box center [784, 474] width 83 height 17
type input "0"
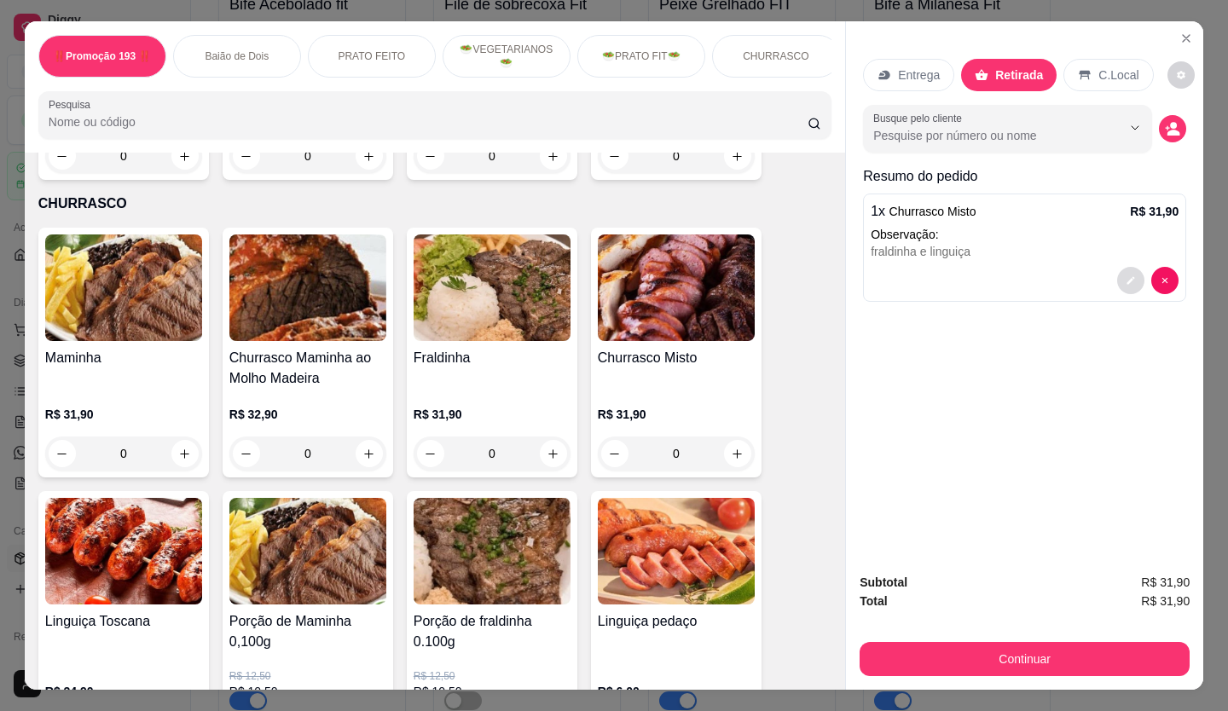
click at [1126, 276] on icon "decrease-product-quantity" at bounding box center [1131, 281] width 10 height 10
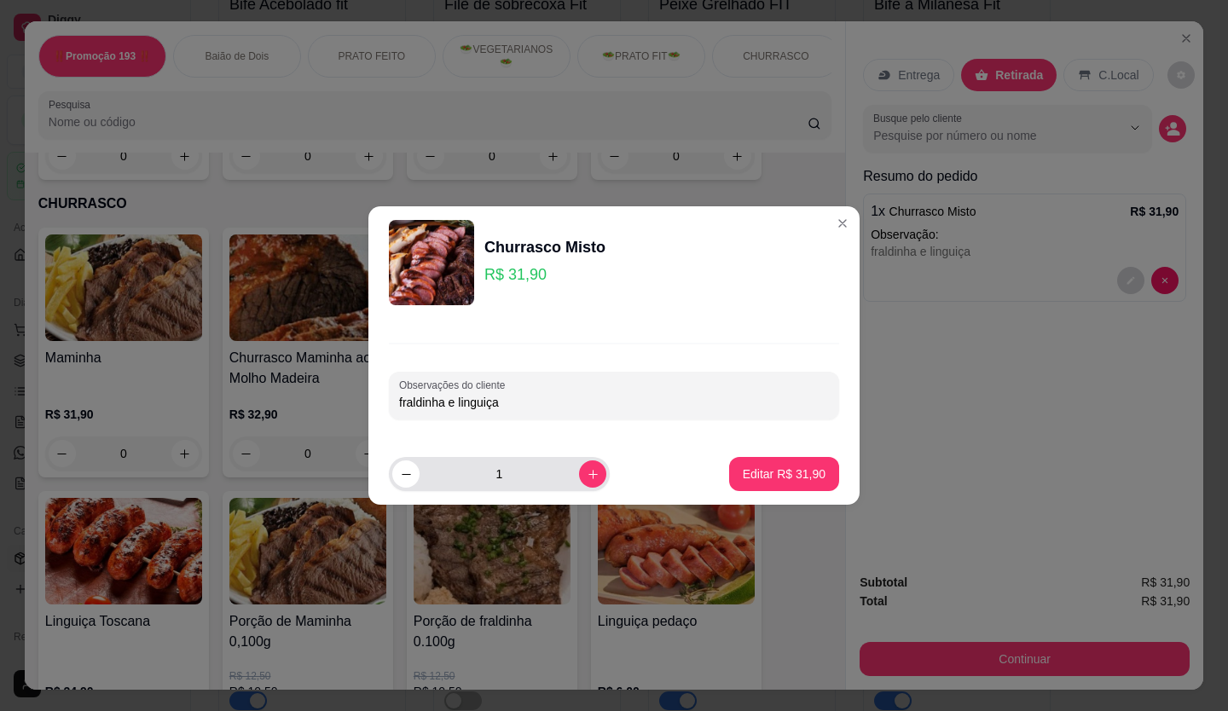
click at [587, 476] on icon "increase-product-quantity" at bounding box center [593, 474] width 13 height 13
type input "2"
click at [767, 468] on p "Editar R$ 63,80" at bounding box center [784, 474] width 83 height 17
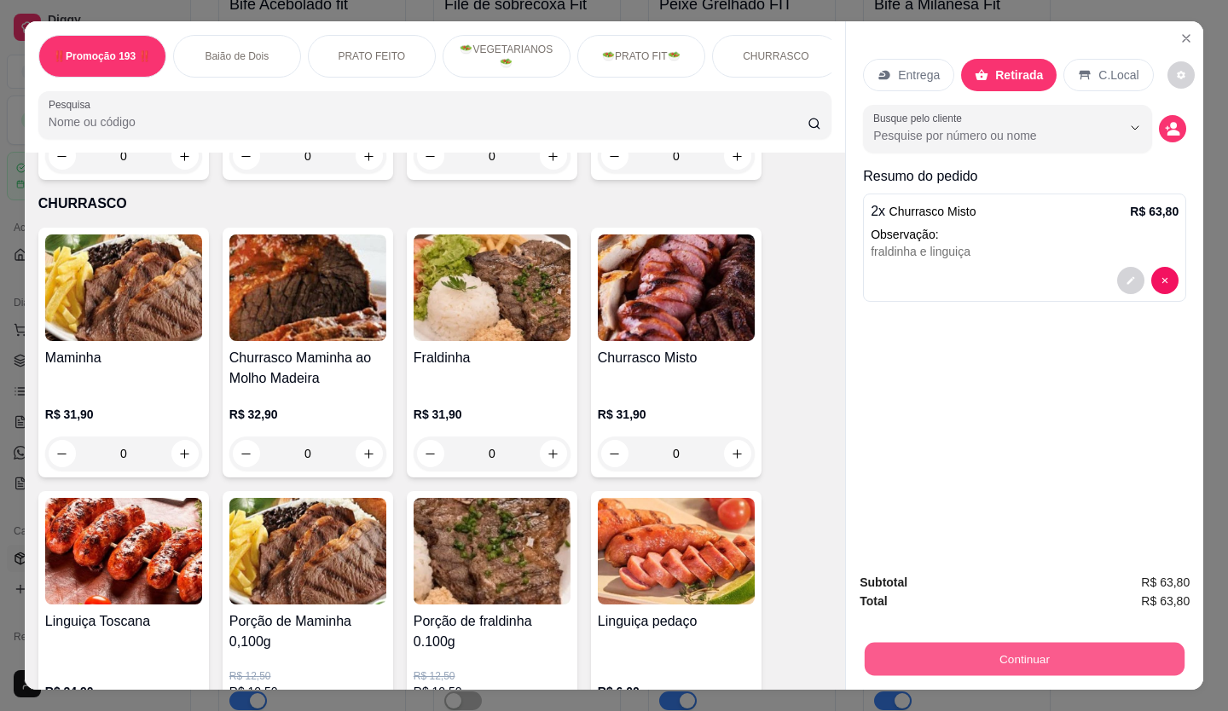
click at [1001, 648] on button "Continuar" at bounding box center [1025, 659] width 320 height 33
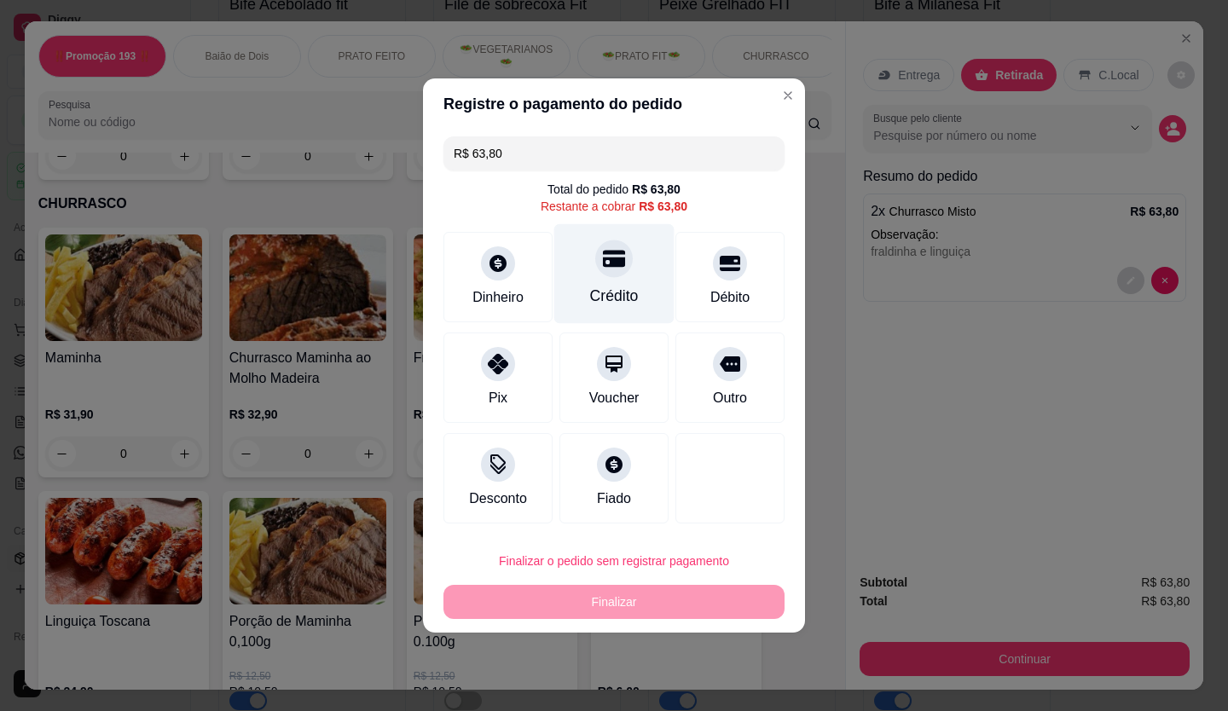
click at [603, 262] on icon at bounding box center [614, 258] width 22 height 22
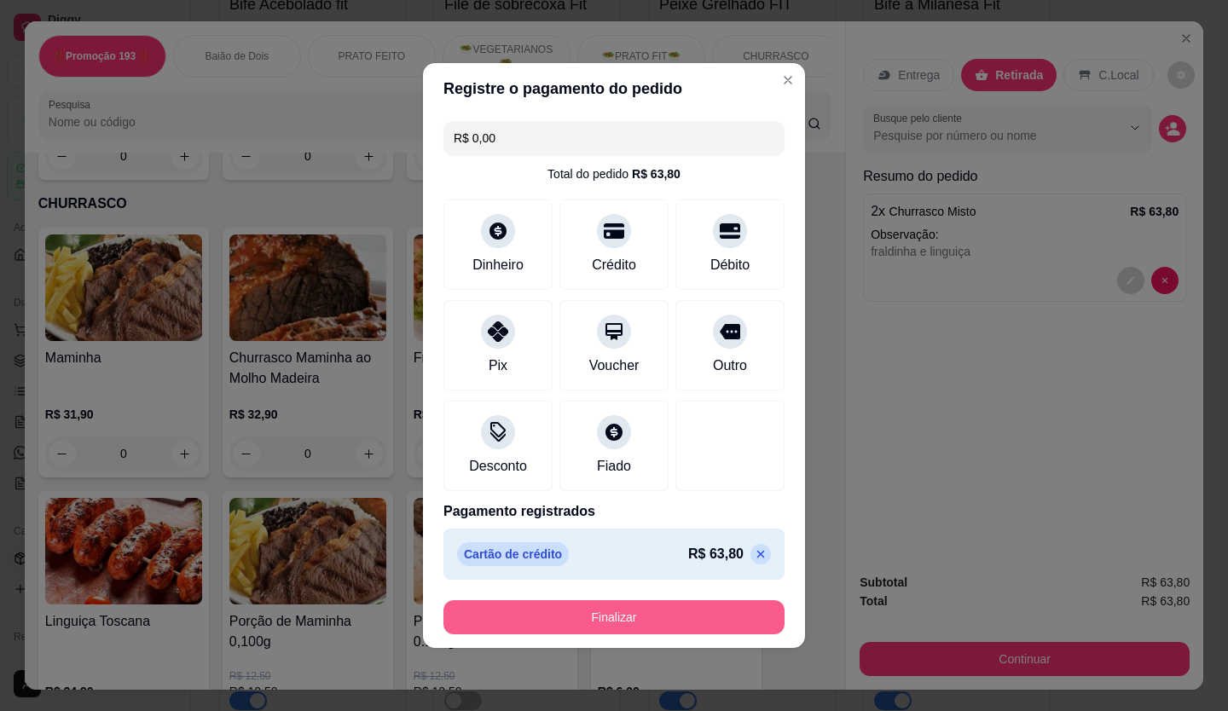
click at [638, 618] on button "Finalizar" at bounding box center [614, 618] width 341 height 34
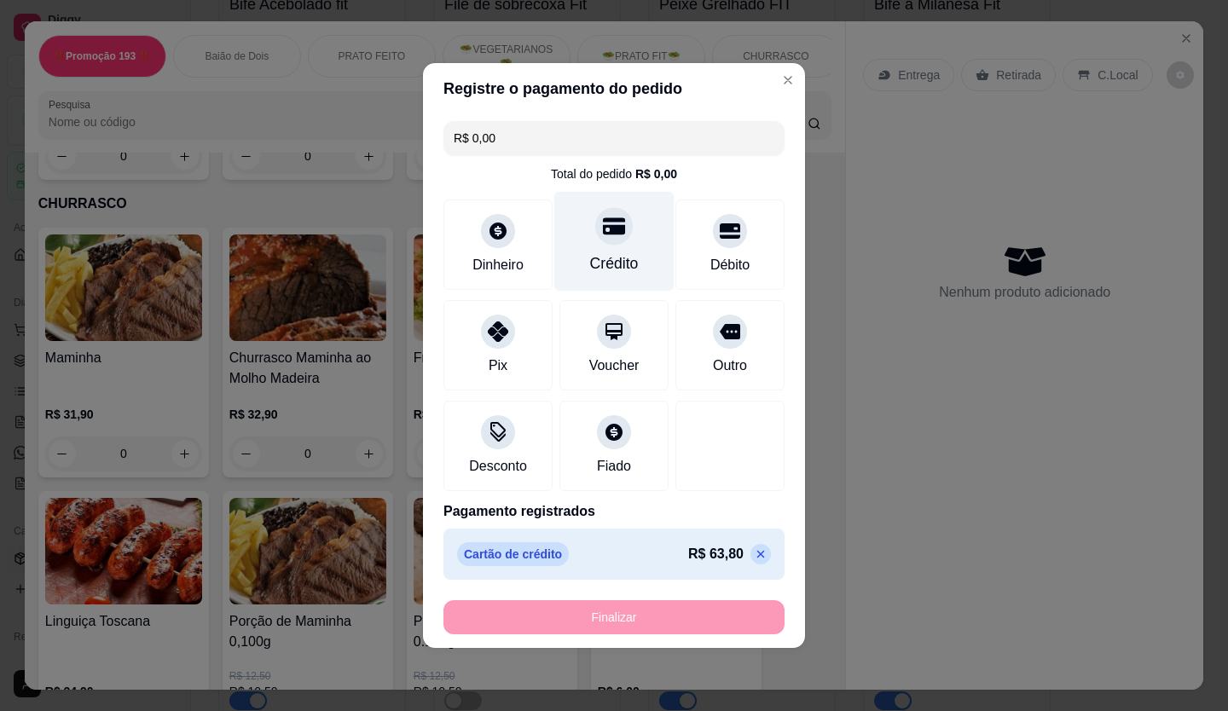
type input "-R$ 63,80"
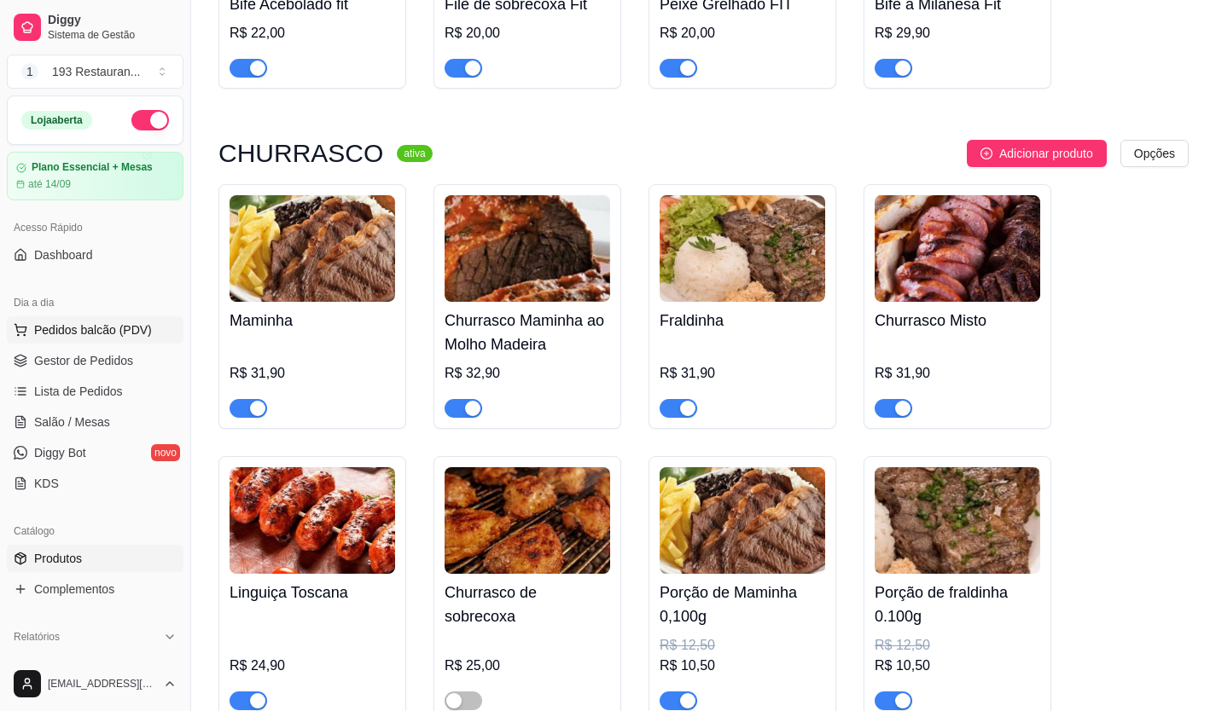
click at [84, 333] on span "Pedidos balcão (PDV)" at bounding box center [93, 330] width 118 height 17
click at [86, 427] on span "Salão / Mesas" at bounding box center [72, 422] width 76 height 17
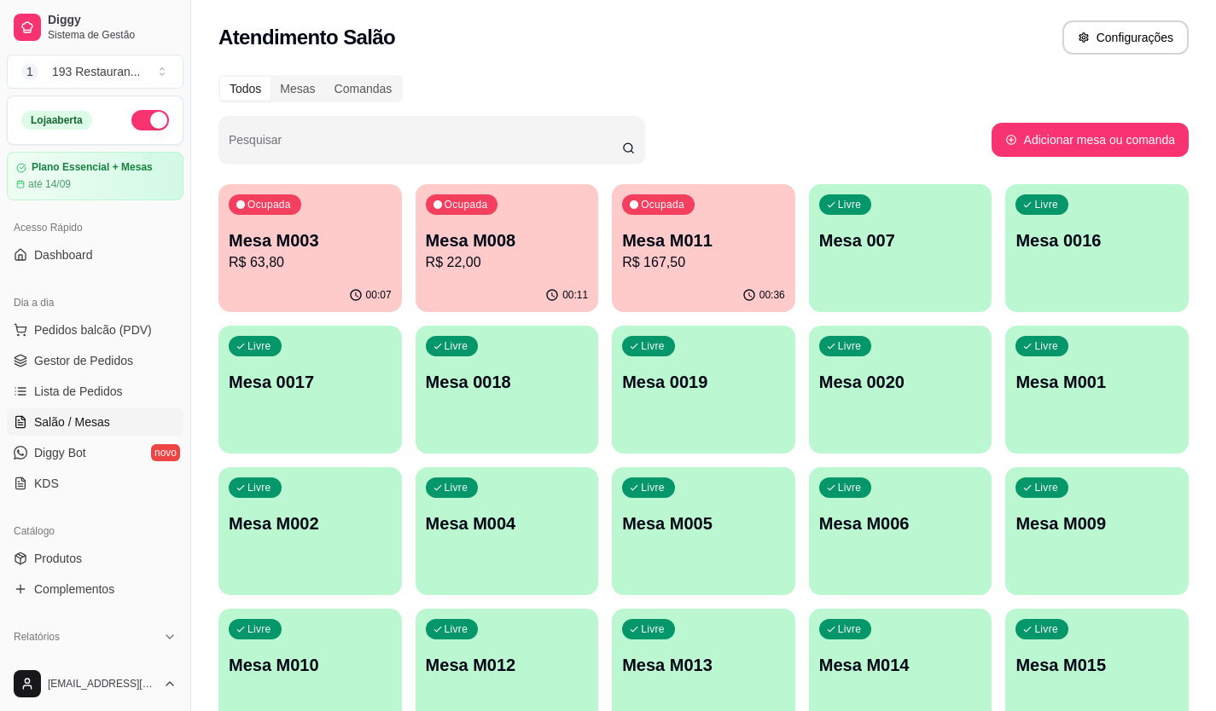
click at [703, 240] on p "Mesa M011" at bounding box center [703, 241] width 163 height 24
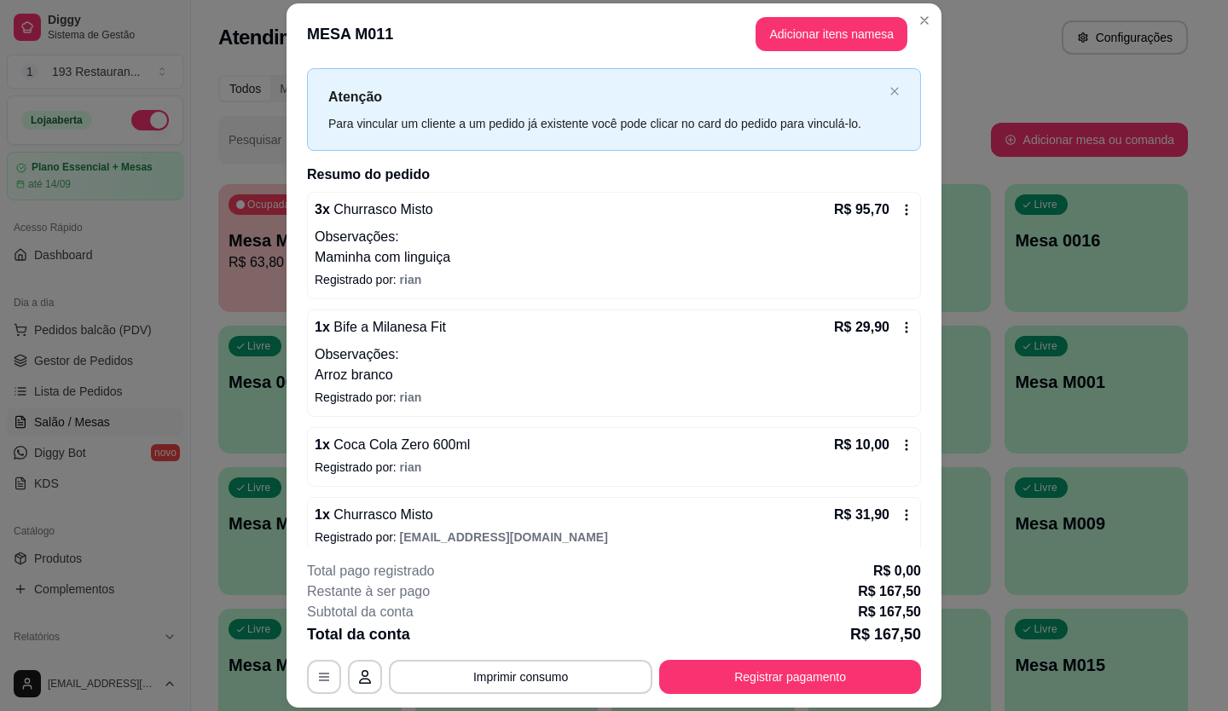
scroll to position [50, 0]
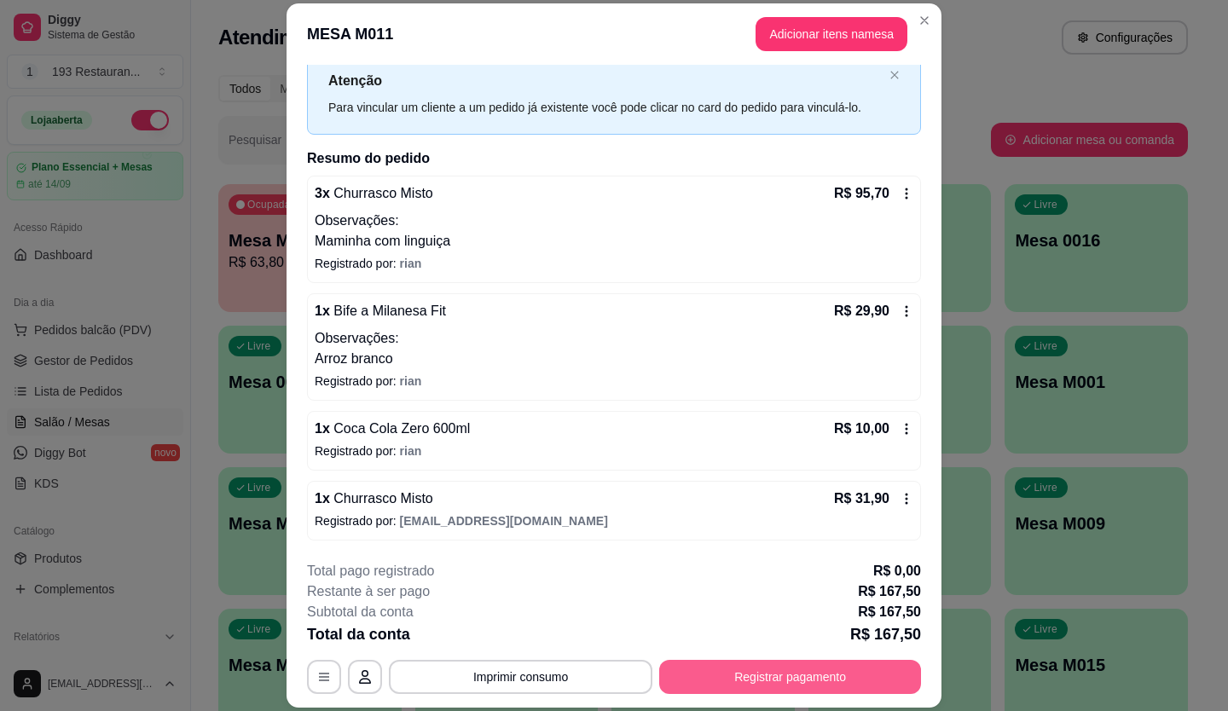
click at [746, 688] on button "Registrar pagamento" at bounding box center [790, 677] width 262 height 34
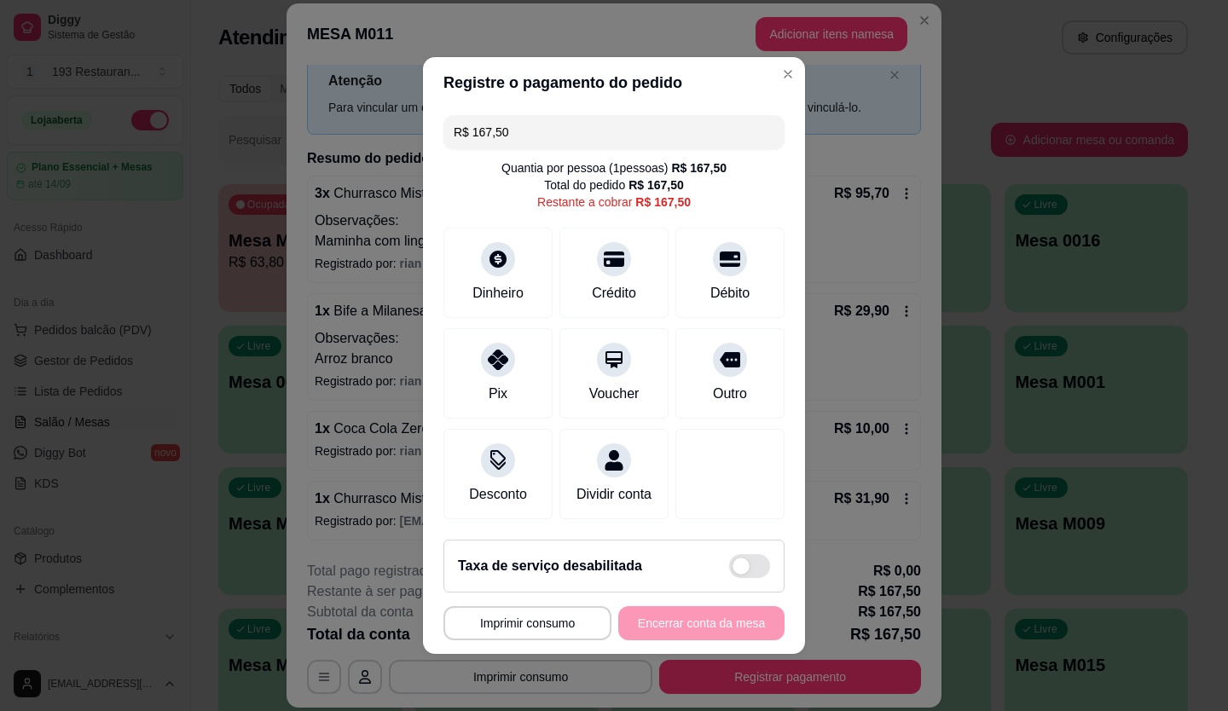
drag, startPoint x: 495, startPoint y: 125, endPoint x: 147, endPoint y: 211, distance: 358.3
click at [147, 211] on div "**********" at bounding box center [614, 355] width 1228 height 711
drag, startPoint x: 525, startPoint y: 119, endPoint x: 274, endPoint y: 164, distance: 254.8
click at [275, 163] on div "**********" at bounding box center [614, 355] width 1228 height 711
click at [607, 248] on icon at bounding box center [614, 255] width 22 height 17
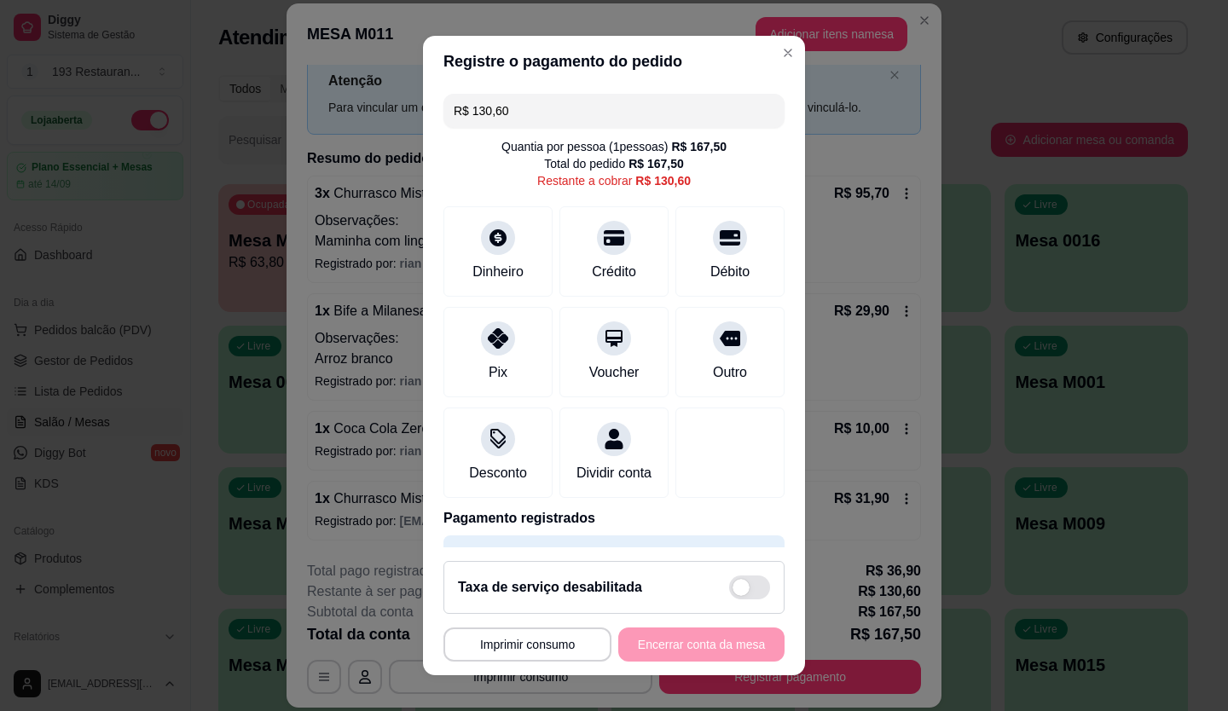
drag, startPoint x: 635, startPoint y: 102, endPoint x: 392, endPoint y: 136, distance: 246.3
click at [392, 136] on div "**********" at bounding box center [614, 355] width 1228 height 711
click at [603, 237] on icon at bounding box center [614, 232] width 22 height 17
drag, startPoint x: 536, startPoint y: 107, endPoint x: 310, endPoint y: 173, distance: 235.4
click at [340, 165] on div "**********" at bounding box center [614, 355] width 1228 height 711
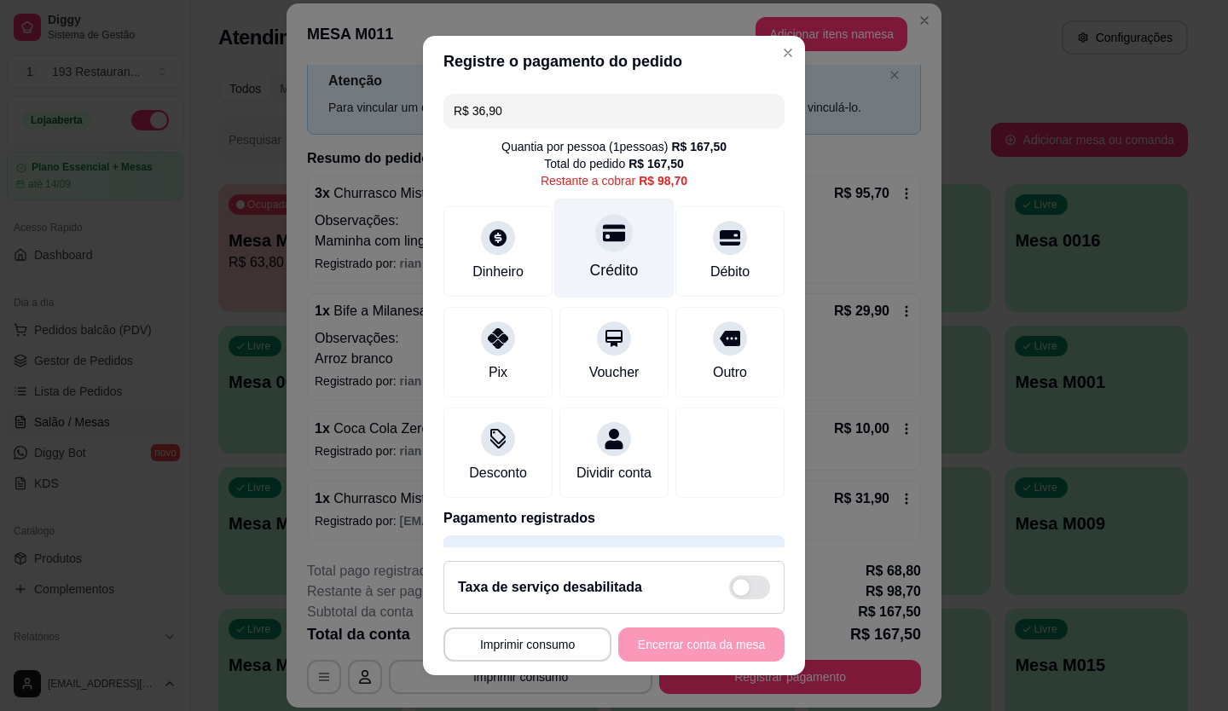
click at [603, 244] on icon at bounding box center [614, 233] width 22 height 22
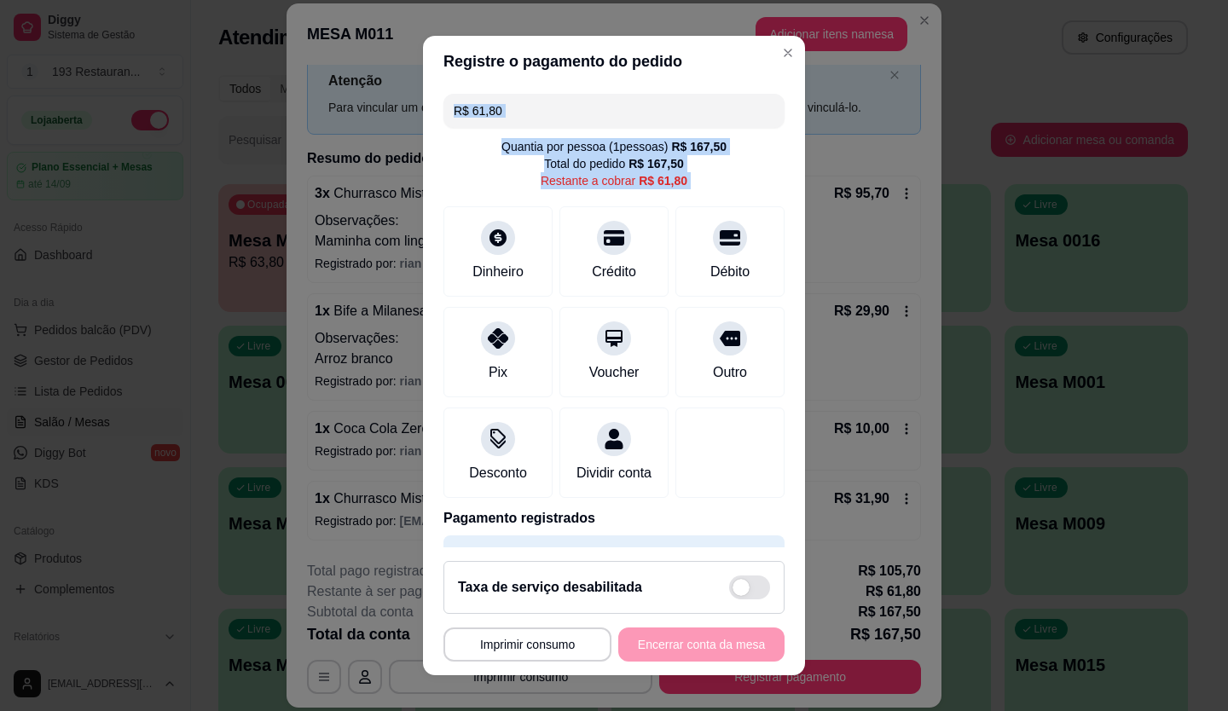
drag, startPoint x: 623, startPoint y: 87, endPoint x: 275, endPoint y: 206, distance: 367.7
click at [275, 206] on div "**********" at bounding box center [614, 355] width 1228 height 711
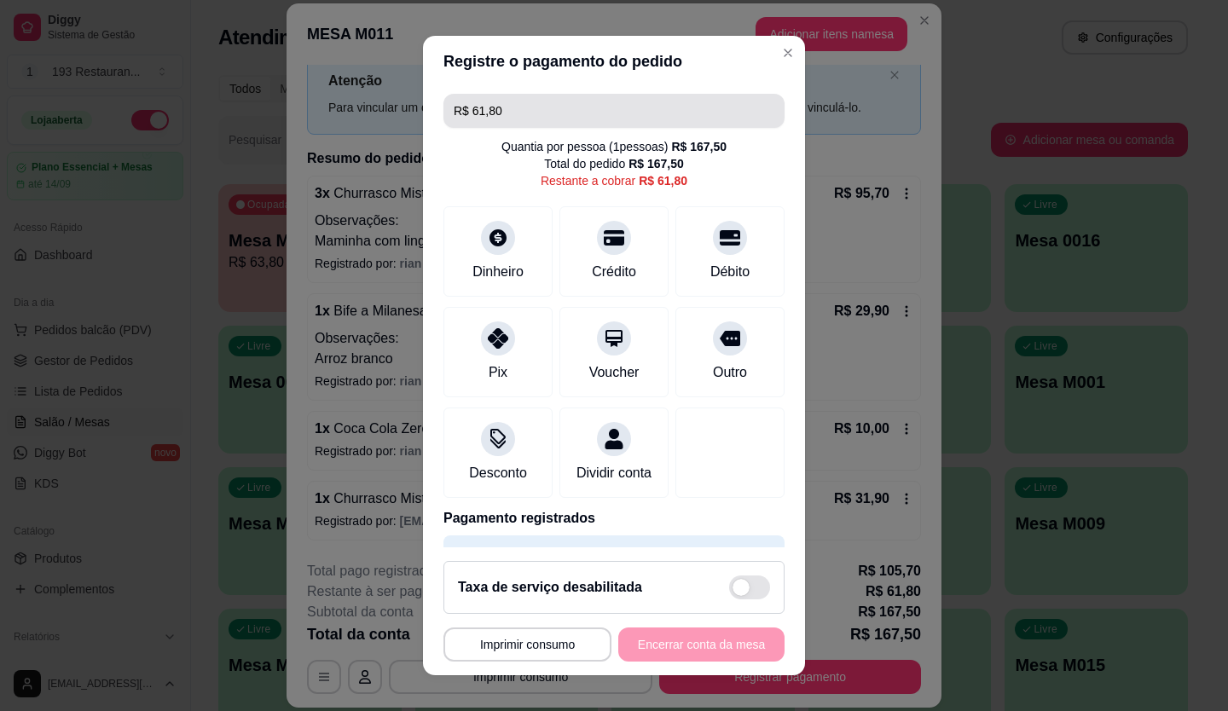
click at [550, 117] on input "R$ 61,80" at bounding box center [614, 111] width 321 height 34
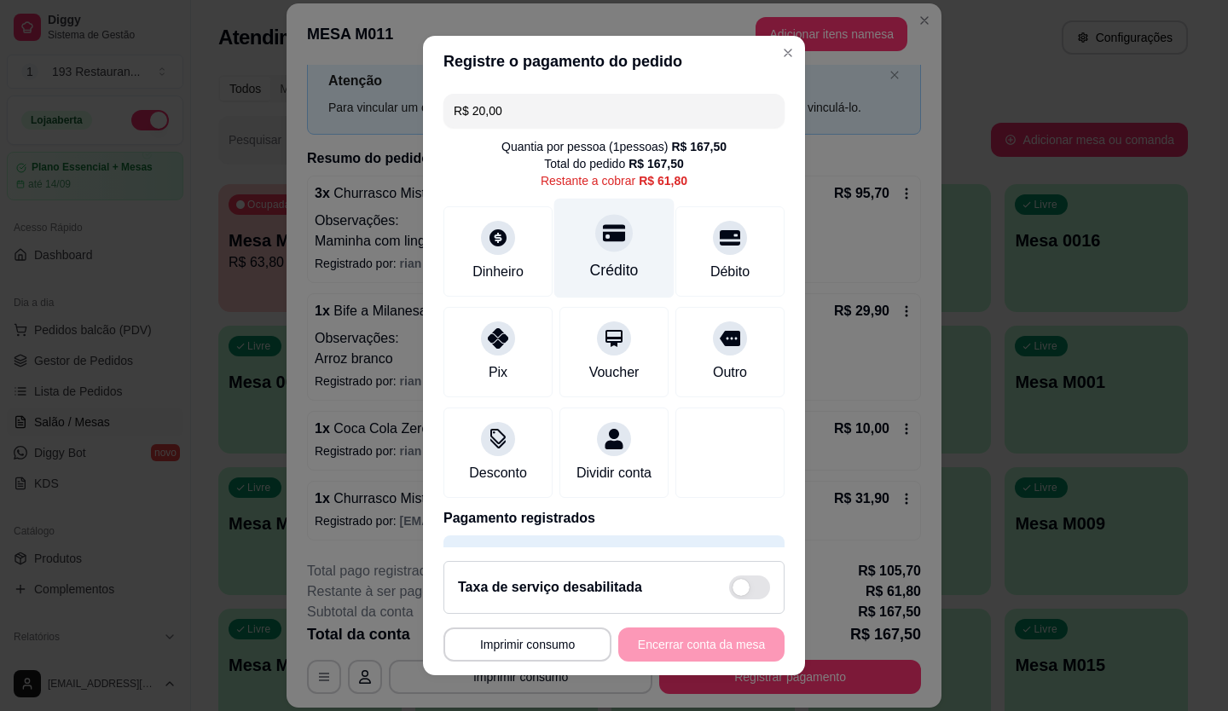
click at [595, 242] on div at bounding box center [614, 233] width 38 height 38
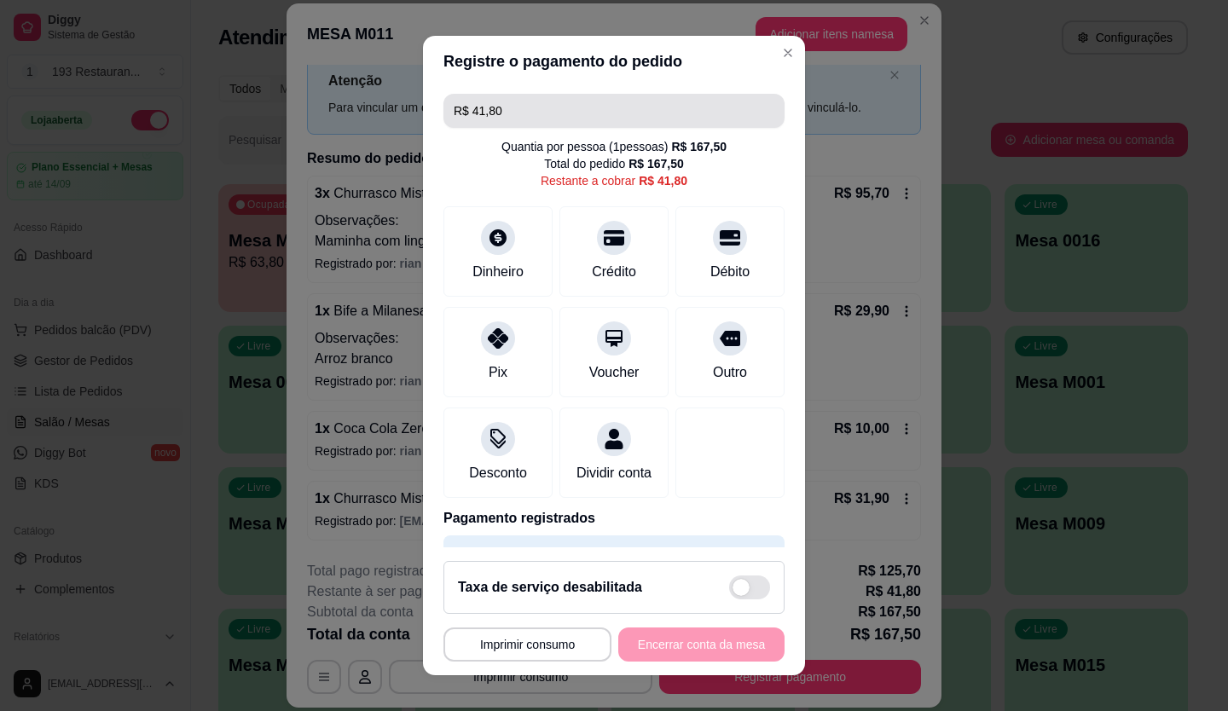
click at [494, 111] on input "R$ 41,80" at bounding box center [614, 111] width 321 height 34
click at [496, 110] on input "R$ 418.031,90" at bounding box center [614, 111] width 321 height 34
drag, startPoint x: 534, startPoint y: 111, endPoint x: 294, endPoint y: 171, distance: 247.0
click at [294, 171] on div "**********" at bounding box center [614, 355] width 1228 height 711
type input "R$ 31,90"
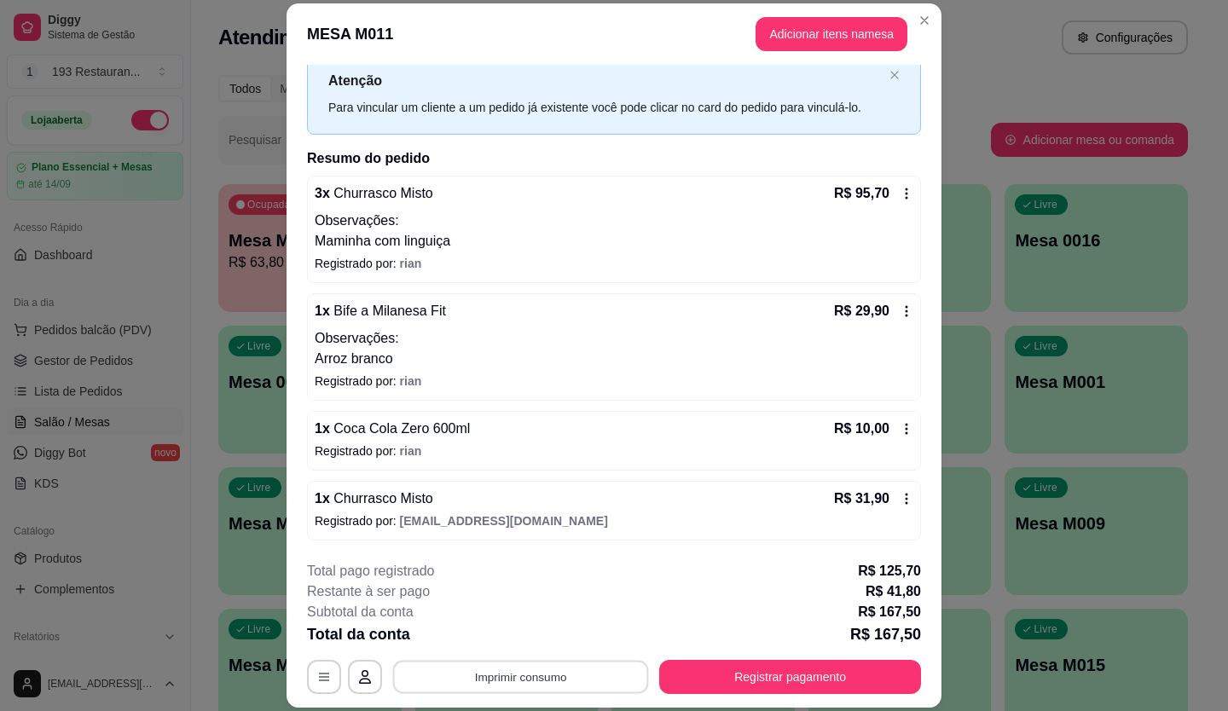
click at [535, 682] on button "Imprimir consumo" at bounding box center [521, 676] width 256 height 33
click at [527, 641] on button "CAIXA" at bounding box center [519, 637] width 119 height 26
click at [762, 681] on button "Registrar pagamento" at bounding box center [790, 677] width 262 height 34
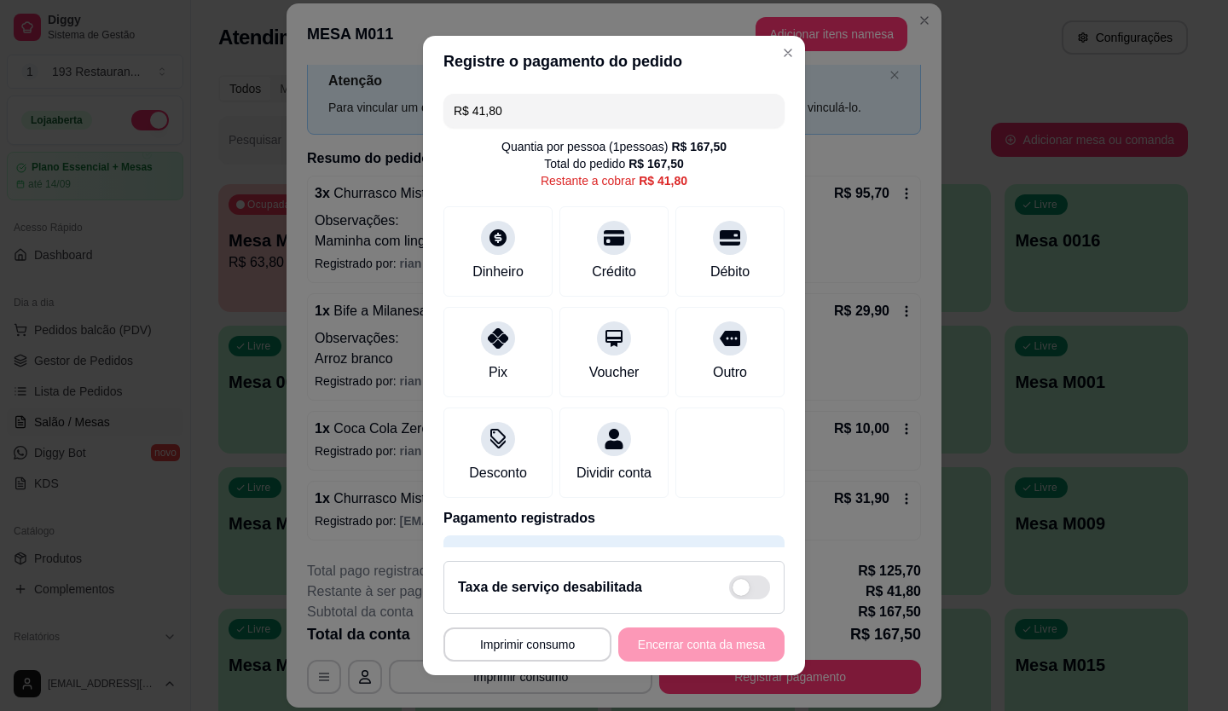
drag, startPoint x: 543, startPoint y: 114, endPoint x: 222, endPoint y: 175, distance: 326.4
click at [222, 175] on div "**********" at bounding box center [614, 355] width 1228 height 711
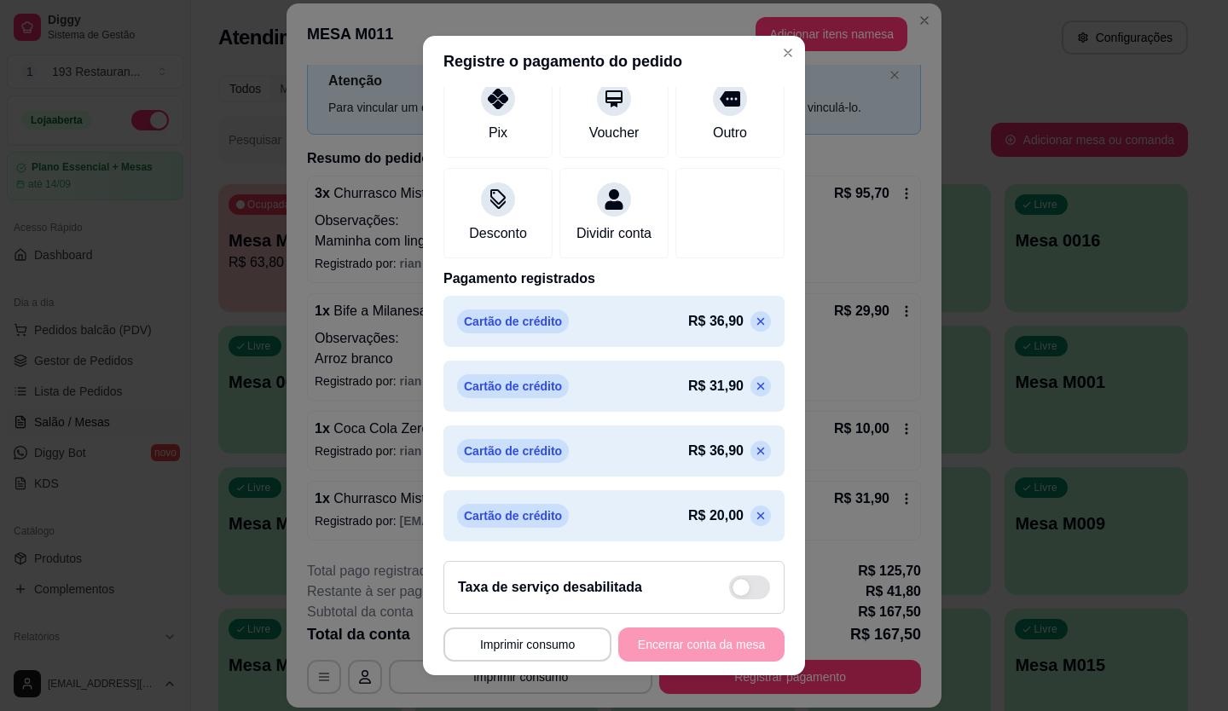
click at [754, 321] on icon at bounding box center [761, 322] width 14 height 14
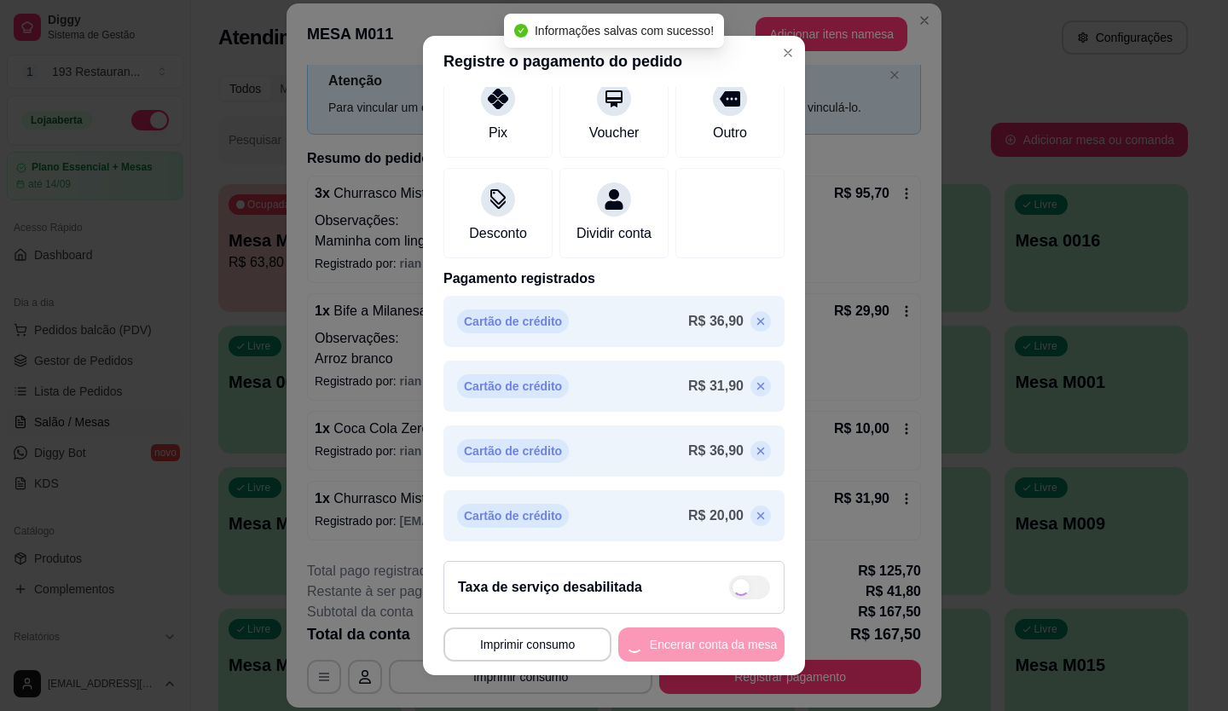
scroll to position [195, 0]
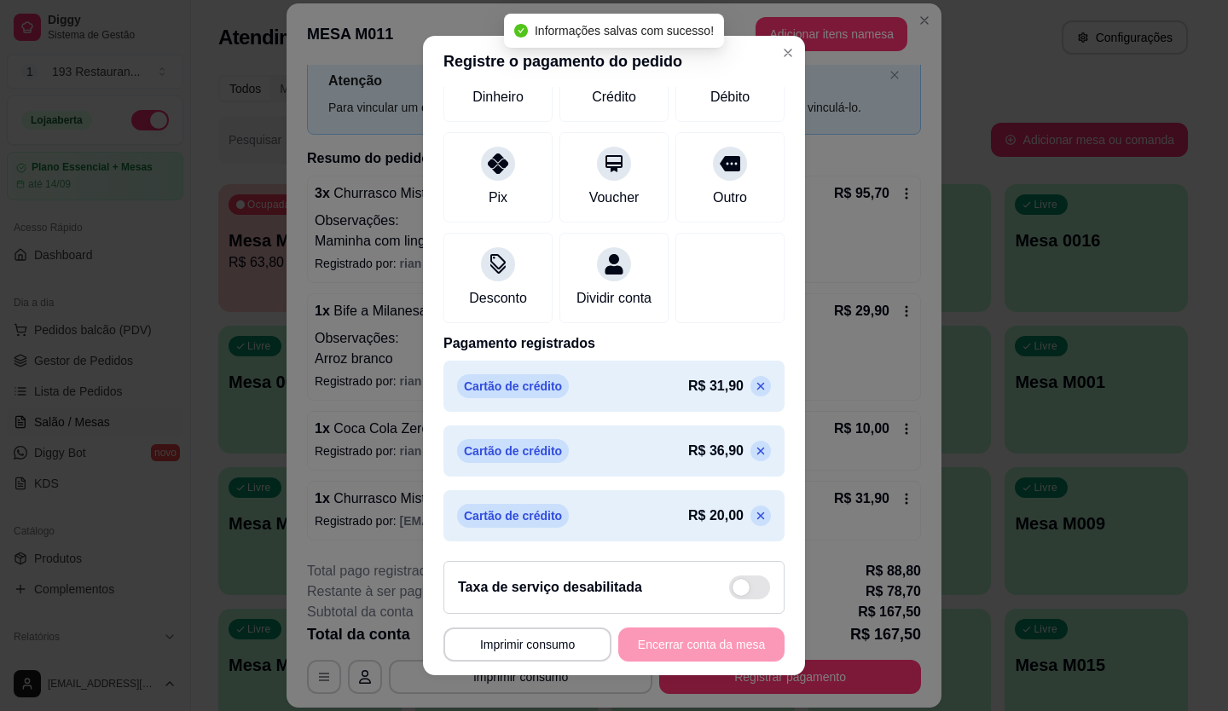
click at [754, 382] on icon at bounding box center [761, 387] width 14 height 14
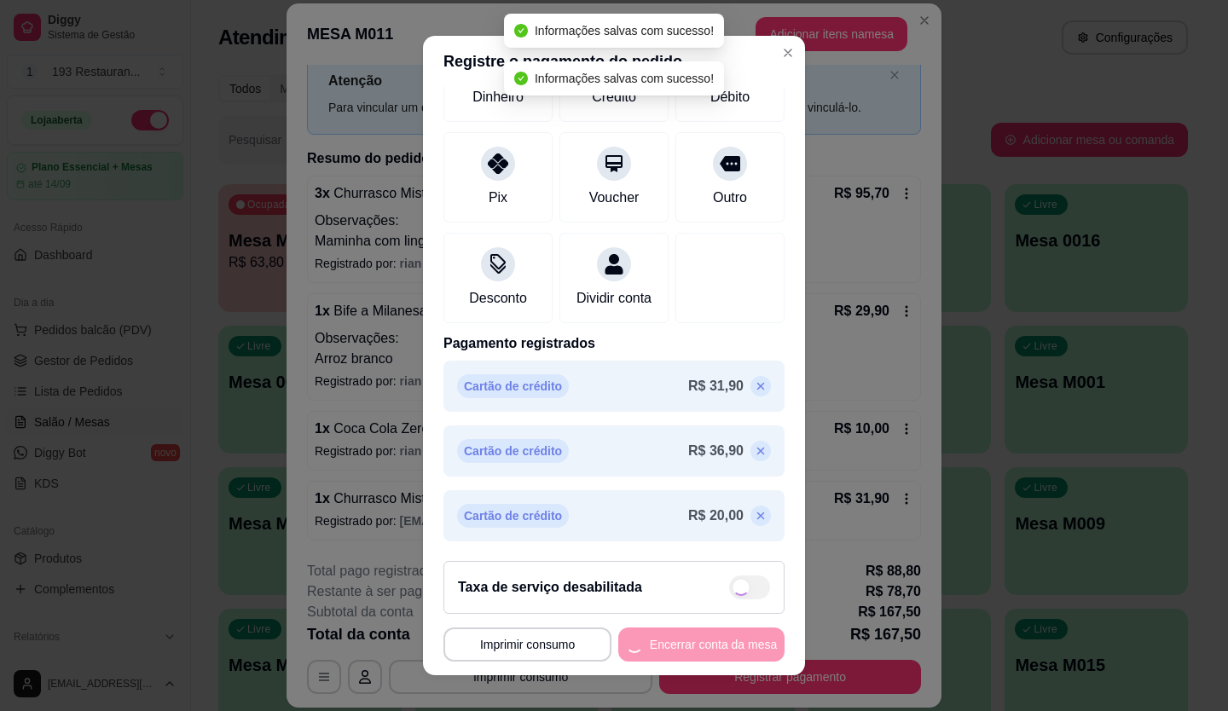
scroll to position [131, 0]
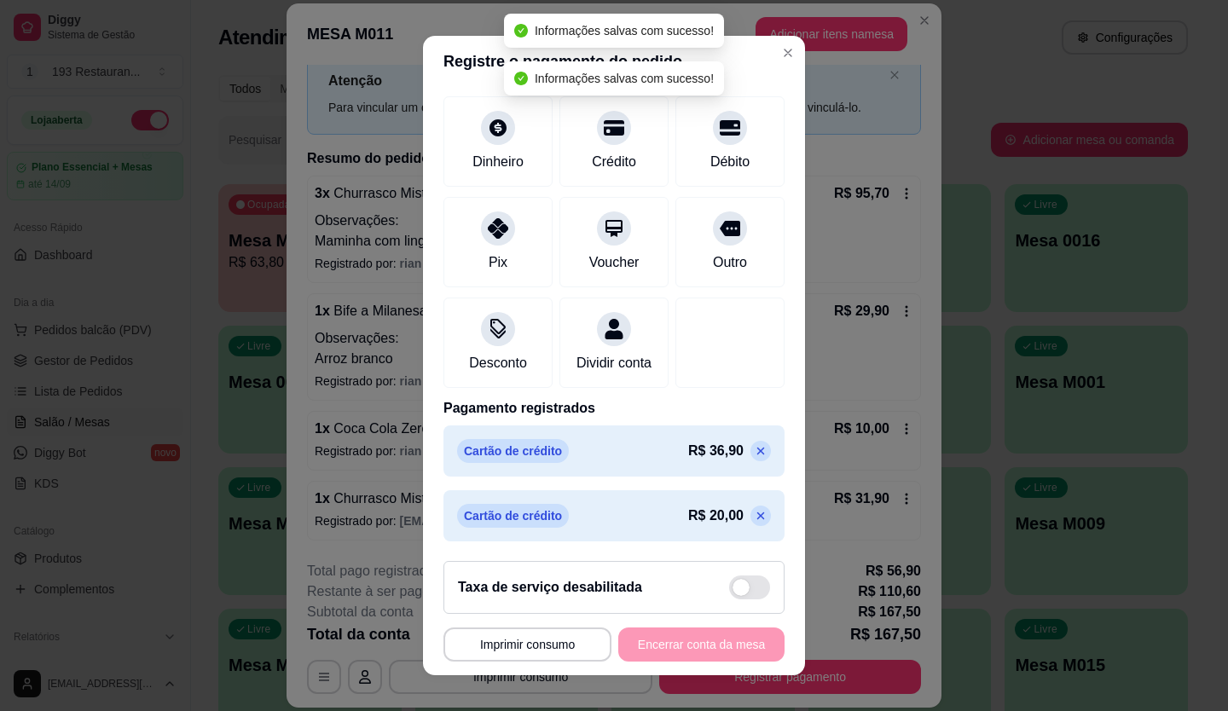
click at [754, 449] on icon at bounding box center [761, 451] width 14 height 14
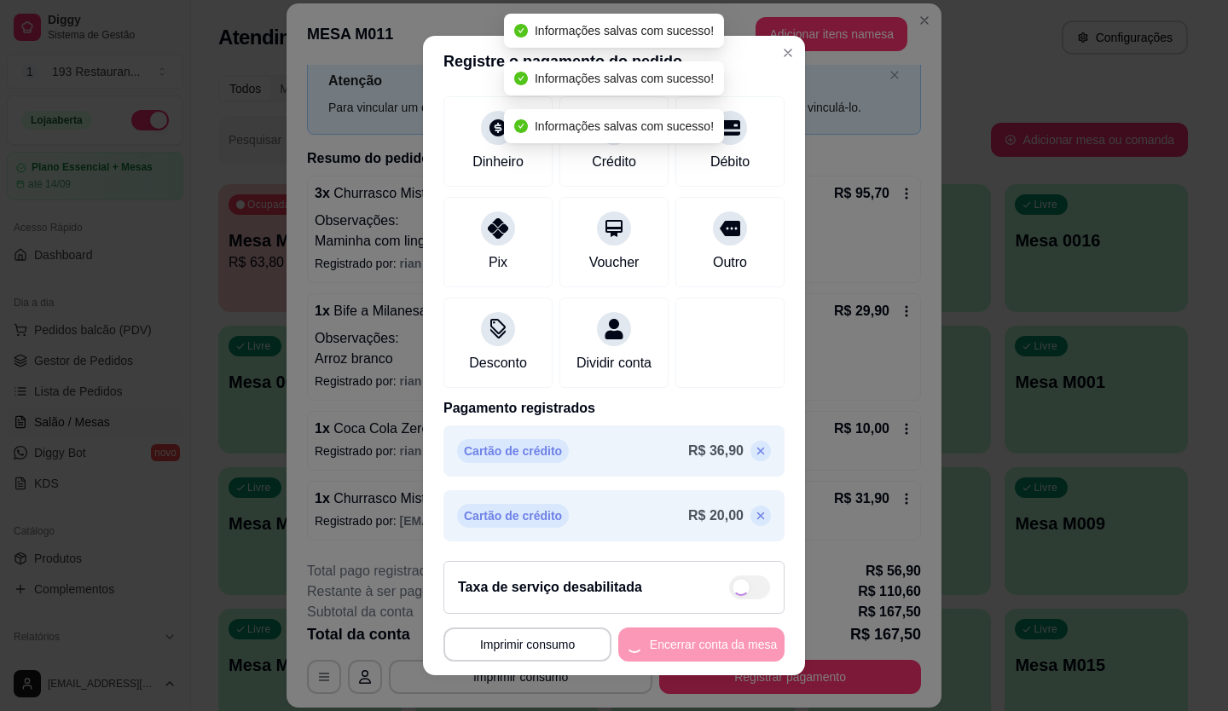
scroll to position [66, 0]
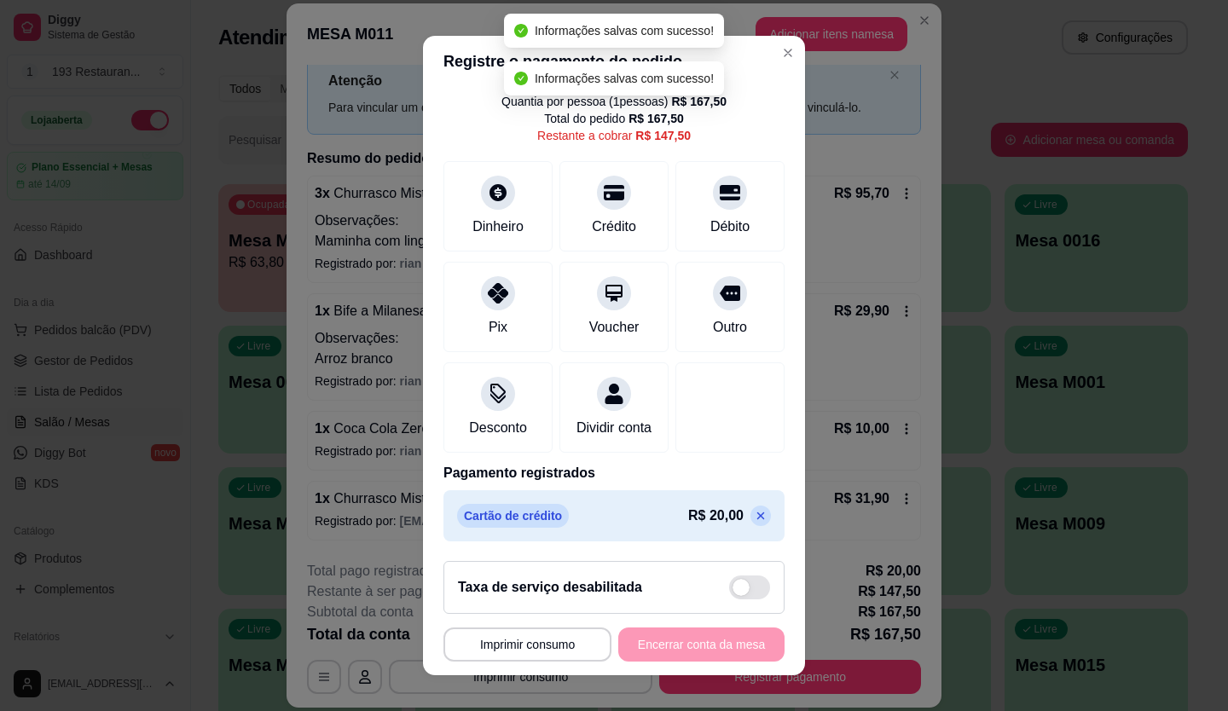
click at [754, 518] on icon at bounding box center [761, 516] width 14 height 14
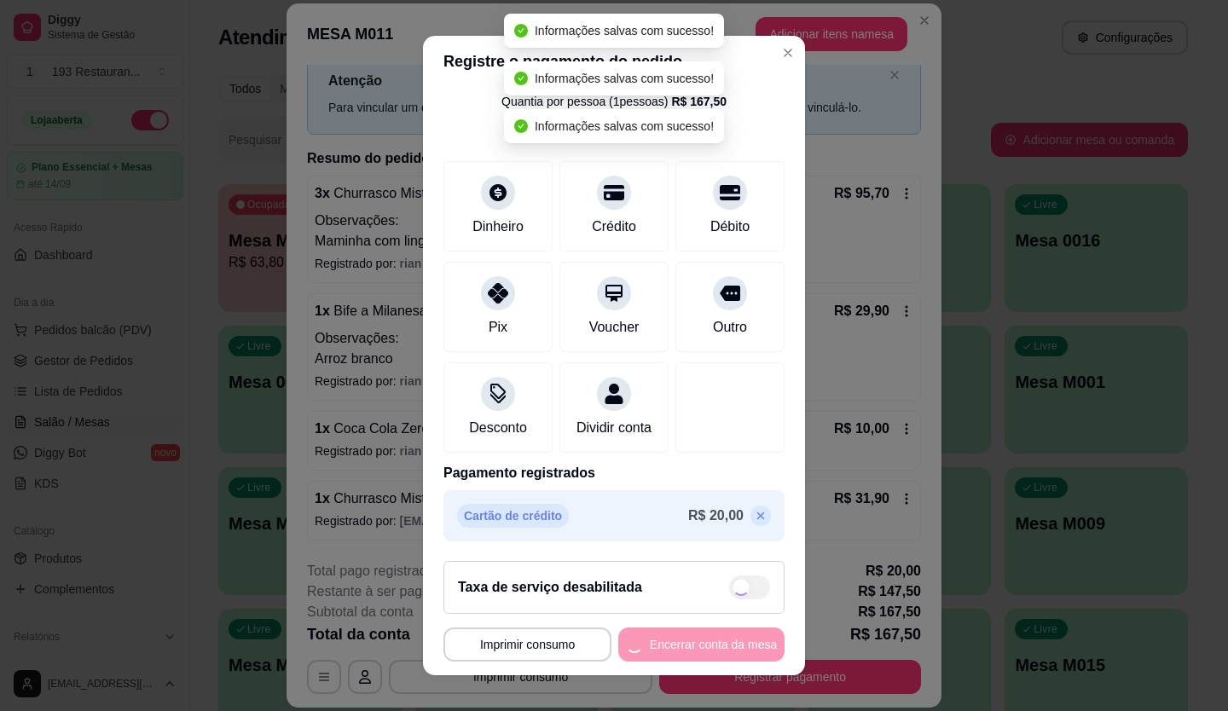
scroll to position [0, 0]
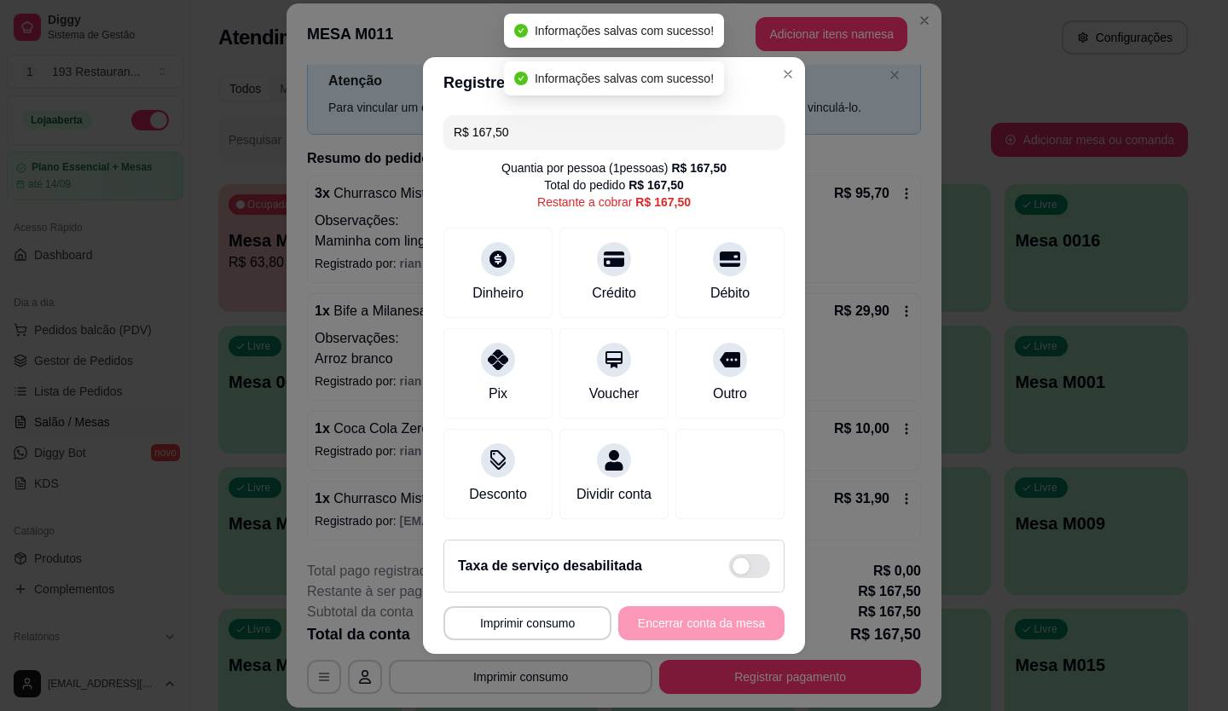
drag, startPoint x: 504, startPoint y: 131, endPoint x: 291, endPoint y: 202, distance: 225.0
click at [323, 182] on div "**********" at bounding box center [614, 355] width 1228 height 711
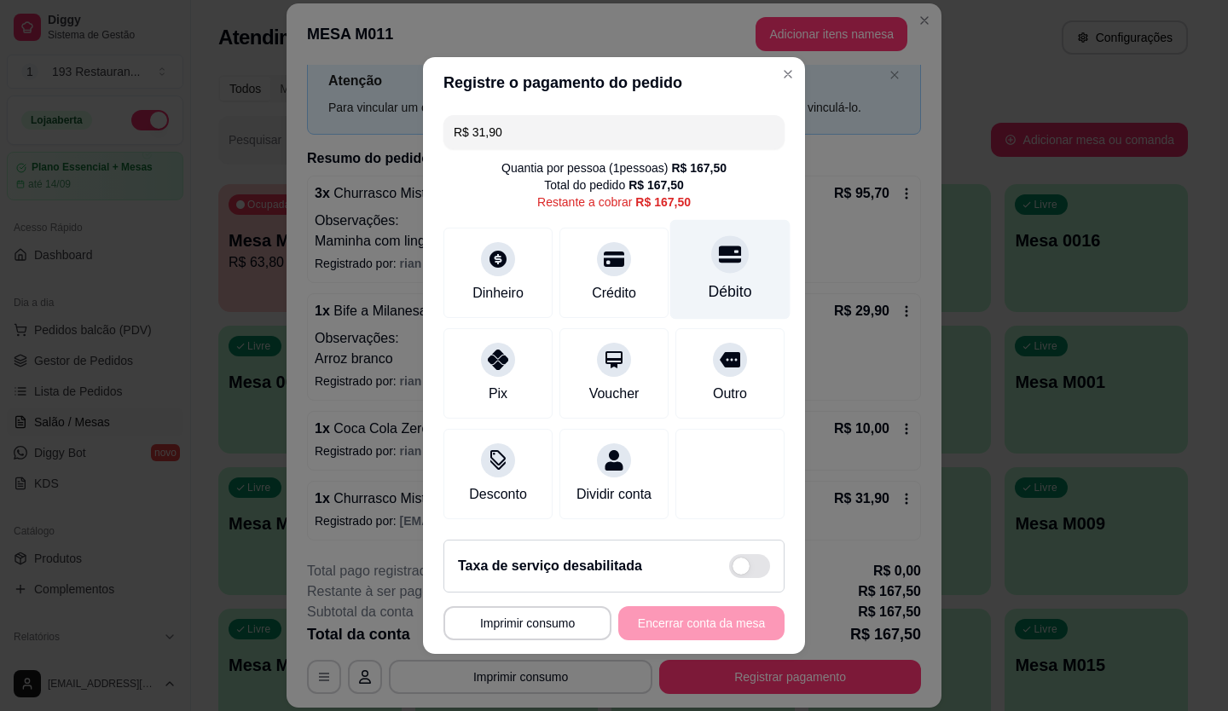
drag, startPoint x: 291, startPoint y: 203, endPoint x: 705, endPoint y: 251, distance: 417.3
click at [719, 251] on icon at bounding box center [730, 254] width 22 height 22
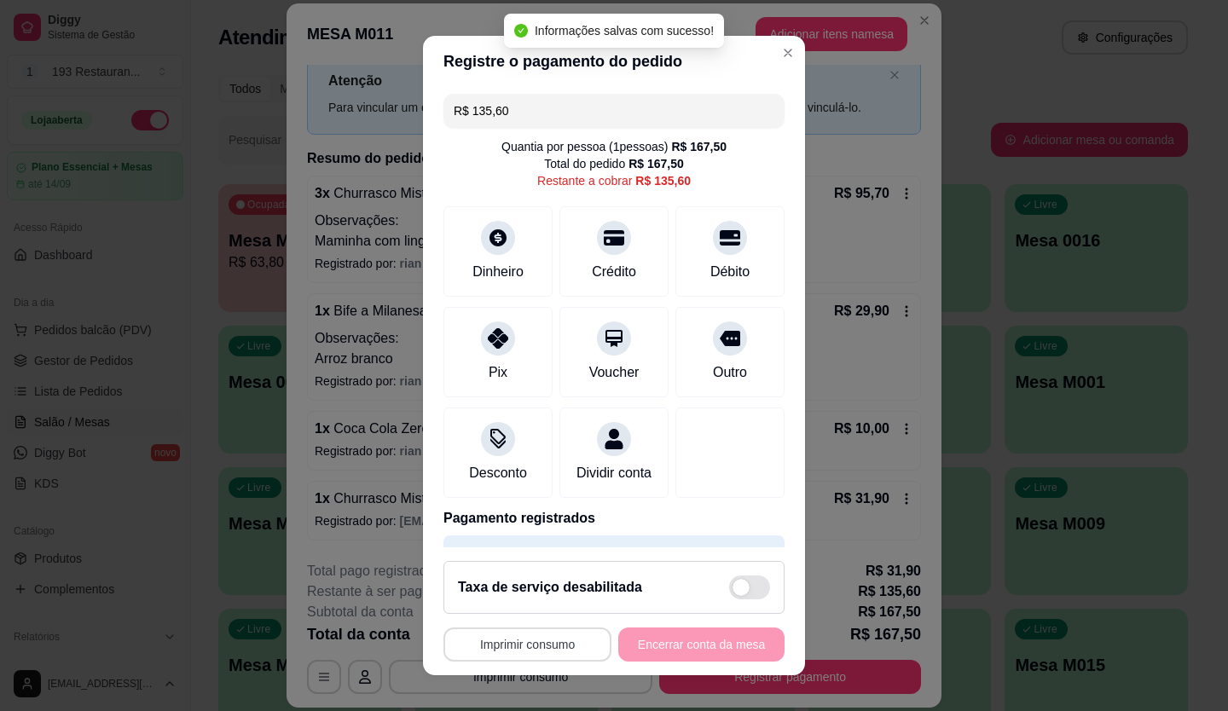
click at [540, 643] on button "Imprimir consumo" at bounding box center [528, 645] width 168 height 34
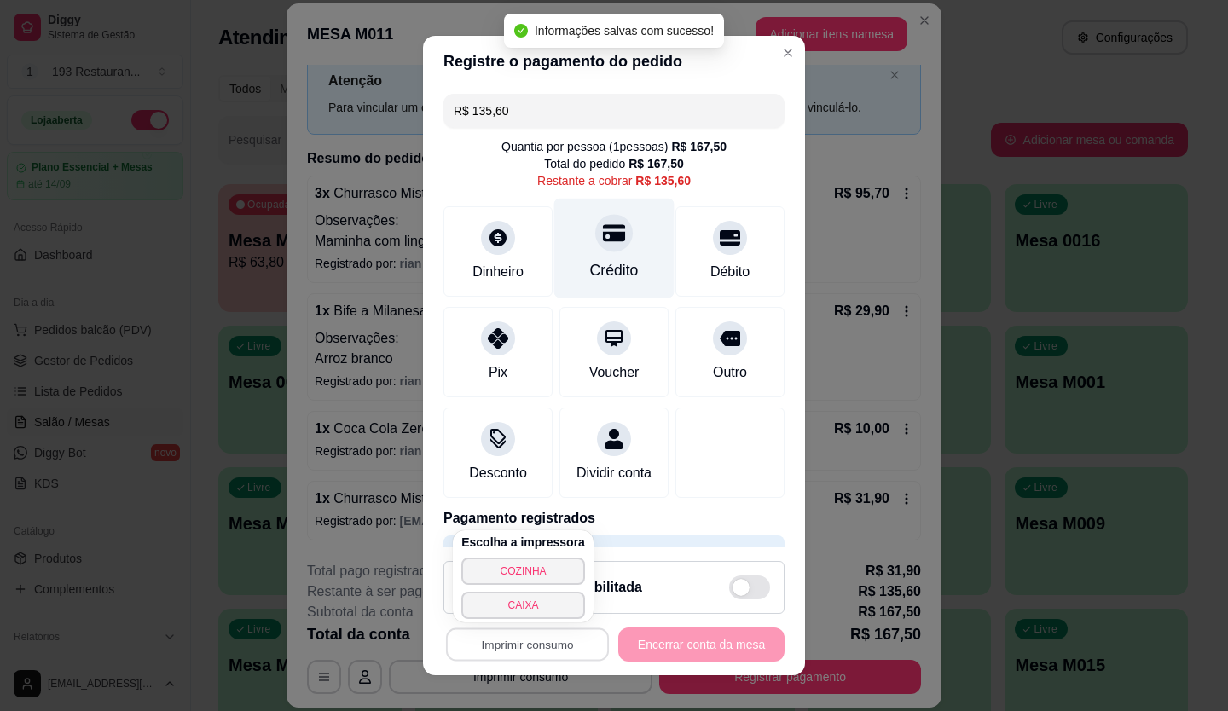
click at [603, 236] on icon at bounding box center [614, 233] width 22 height 22
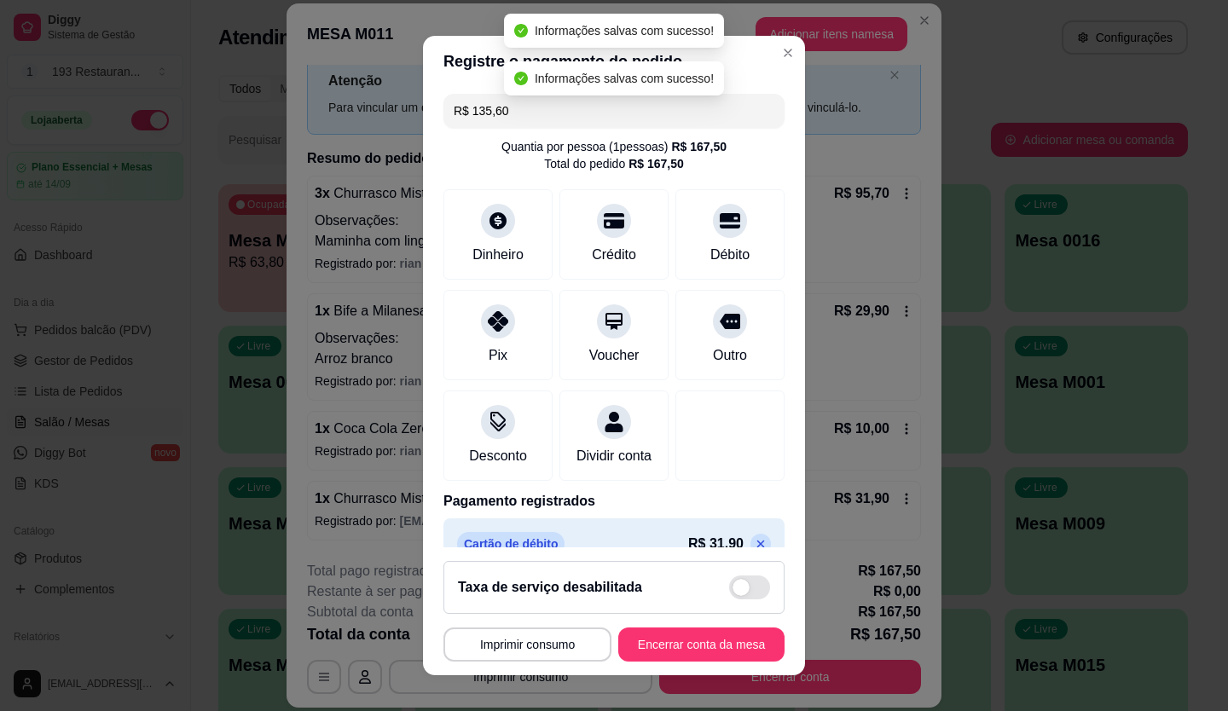
type input "R$ 0,00"
click at [537, 651] on button "Imprimir consumo" at bounding box center [528, 645] width 168 height 34
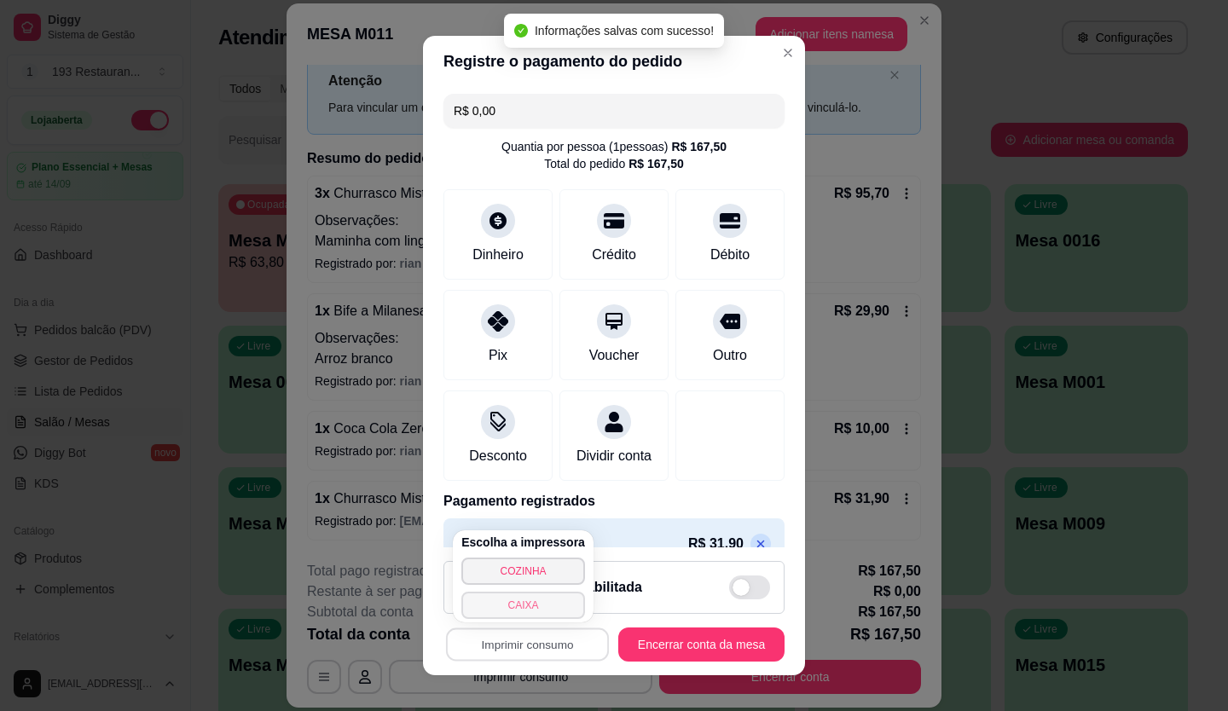
click at [549, 610] on button "CAIXA" at bounding box center [523, 605] width 124 height 27
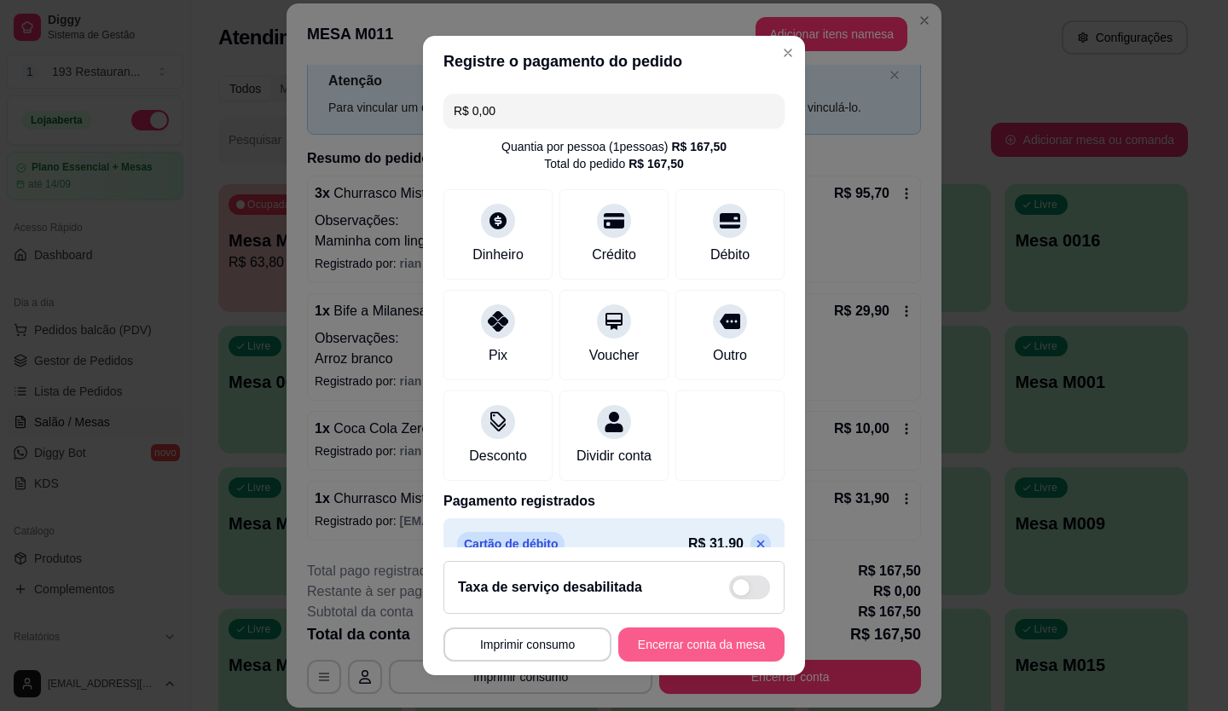
click at [698, 641] on button "Encerrar conta da mesa" at bounding box center [701, 645] width 166 height 34
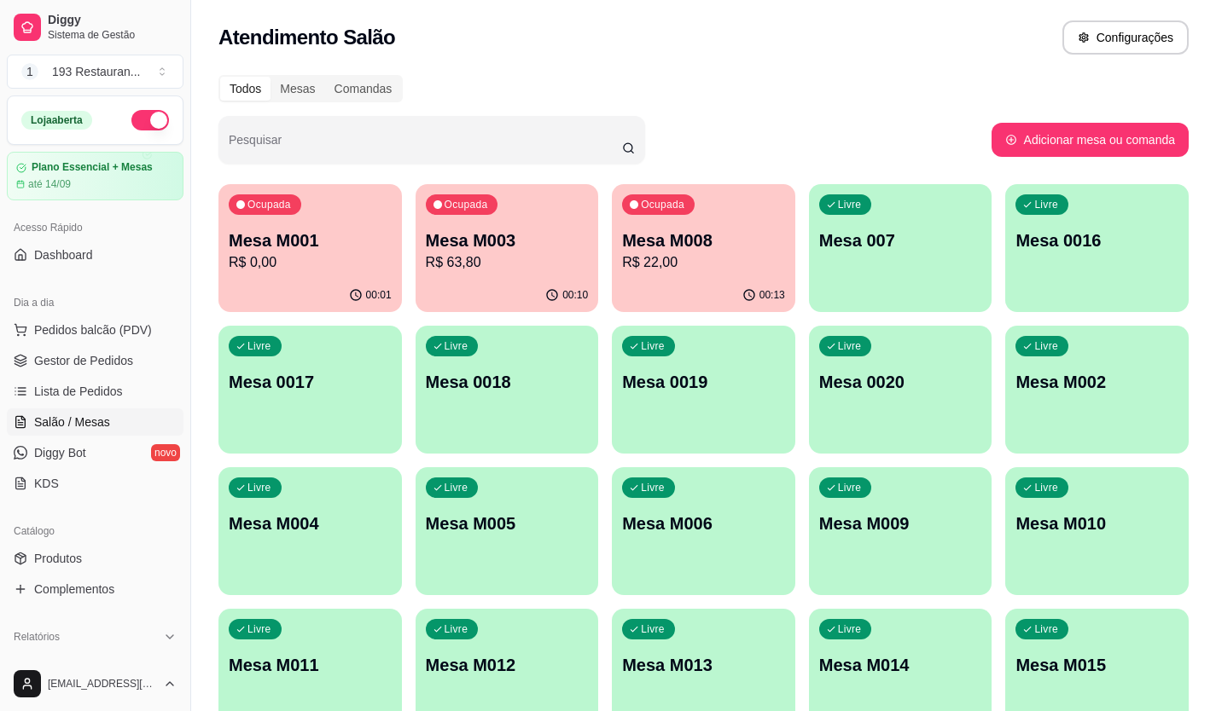
click at [936, 280] on div "Livre Mesa 007" at bounding box center [900, 237] width 183 height 107
click at [119, 323] on span "Pedidos balcão (PDV)" at bounding box center [93, 330] width 118 height 17
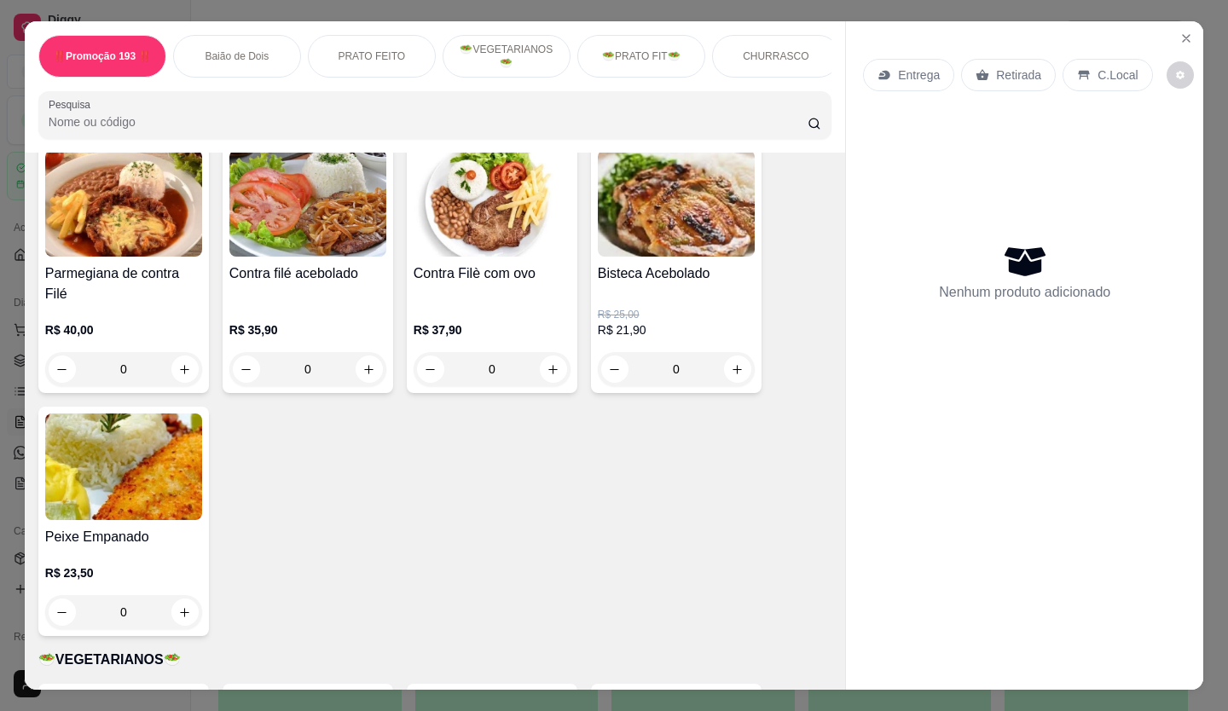
scroll to position [1535, 0]
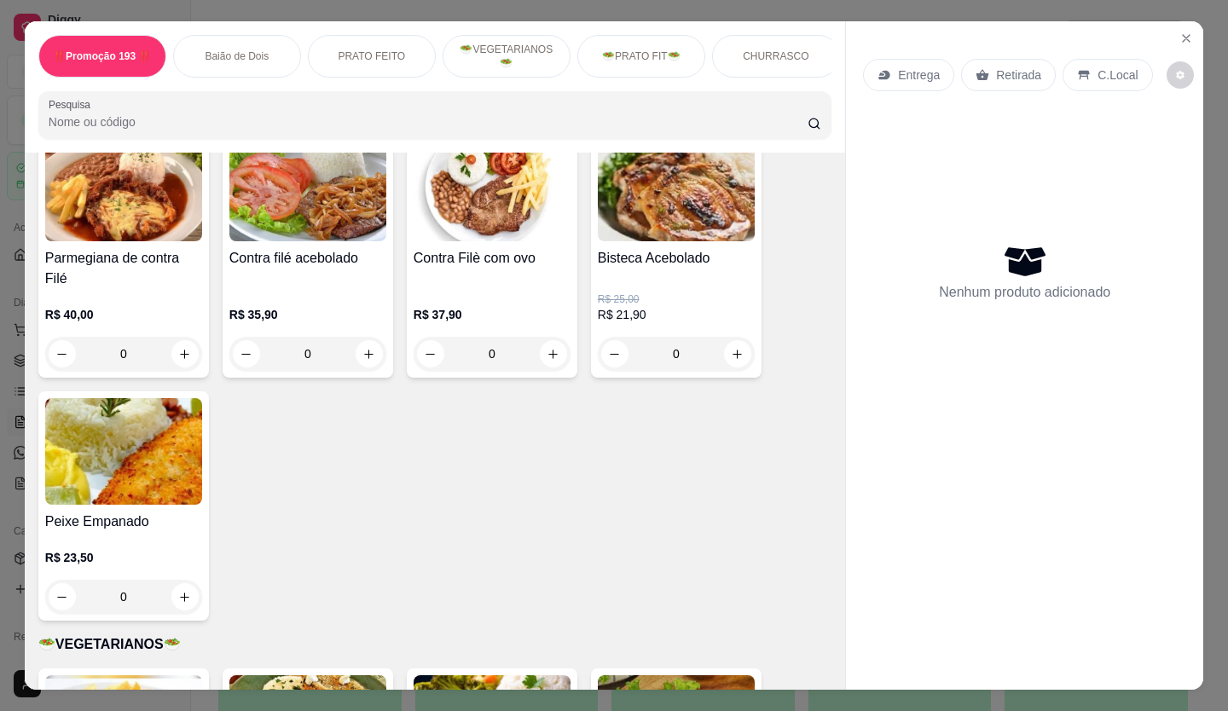
click at [1121, 79] on div "C.Local" at bounding box center [1108, 75] width 90 height 32
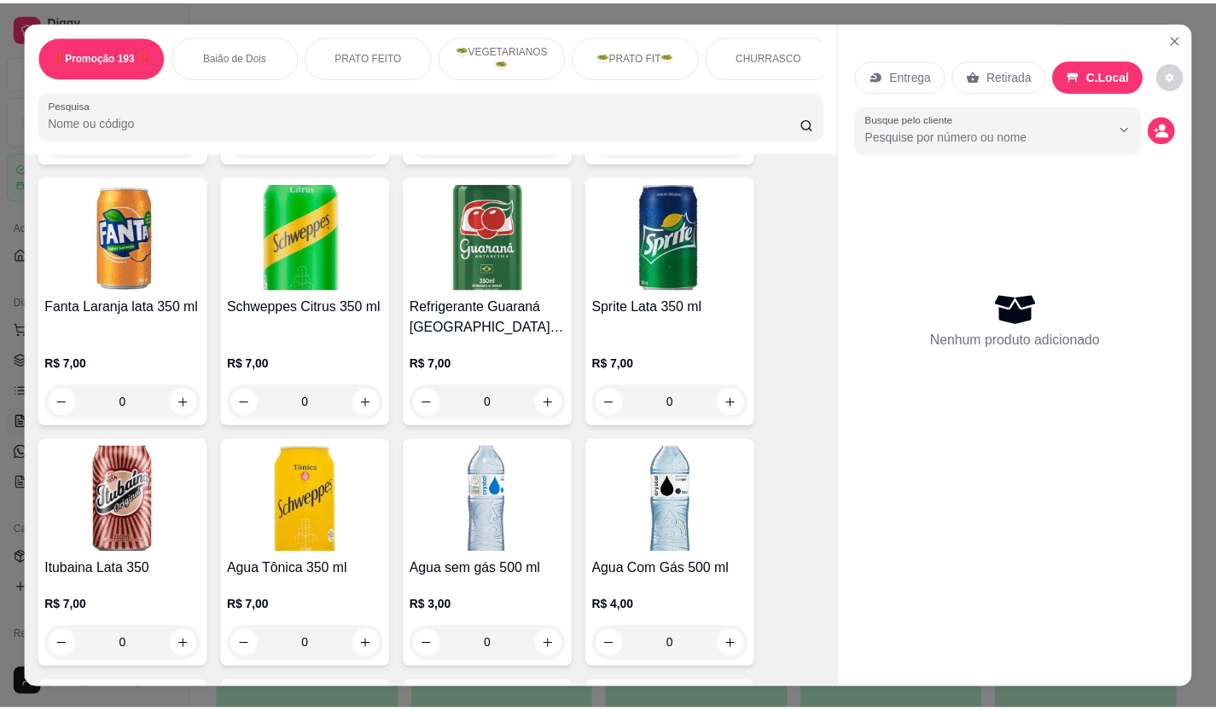
scroll to position [4606, 0]
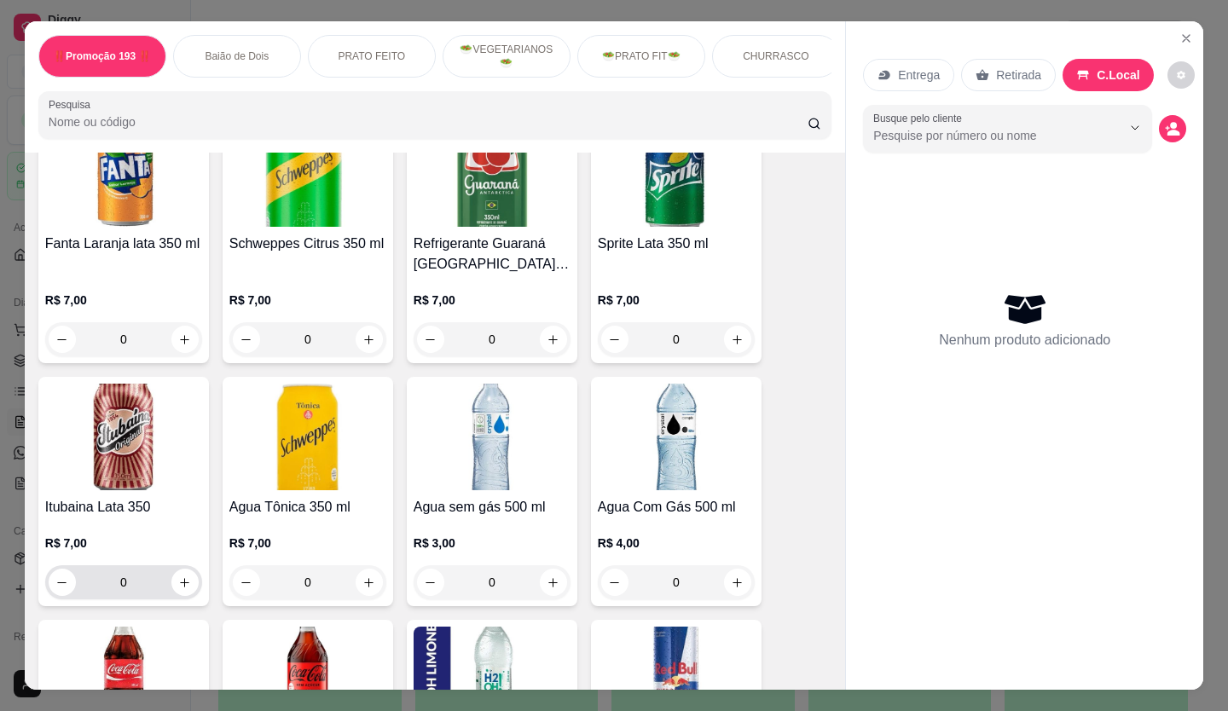
click at [171, 569] on button "increase-product-quantity" at bounding box center [184, 582] width 27 height 27
type input "1"
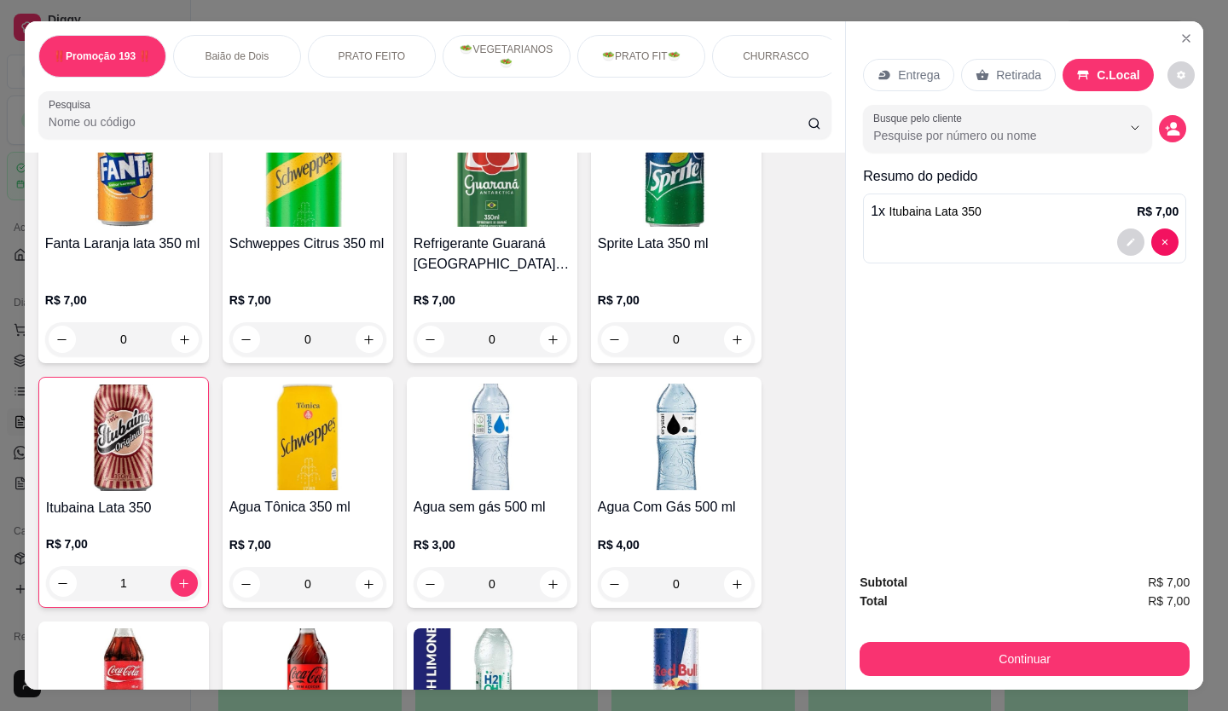
click at [953, 660] on button "Continuar" at bounding box center [1025, 659] width 330 height 34
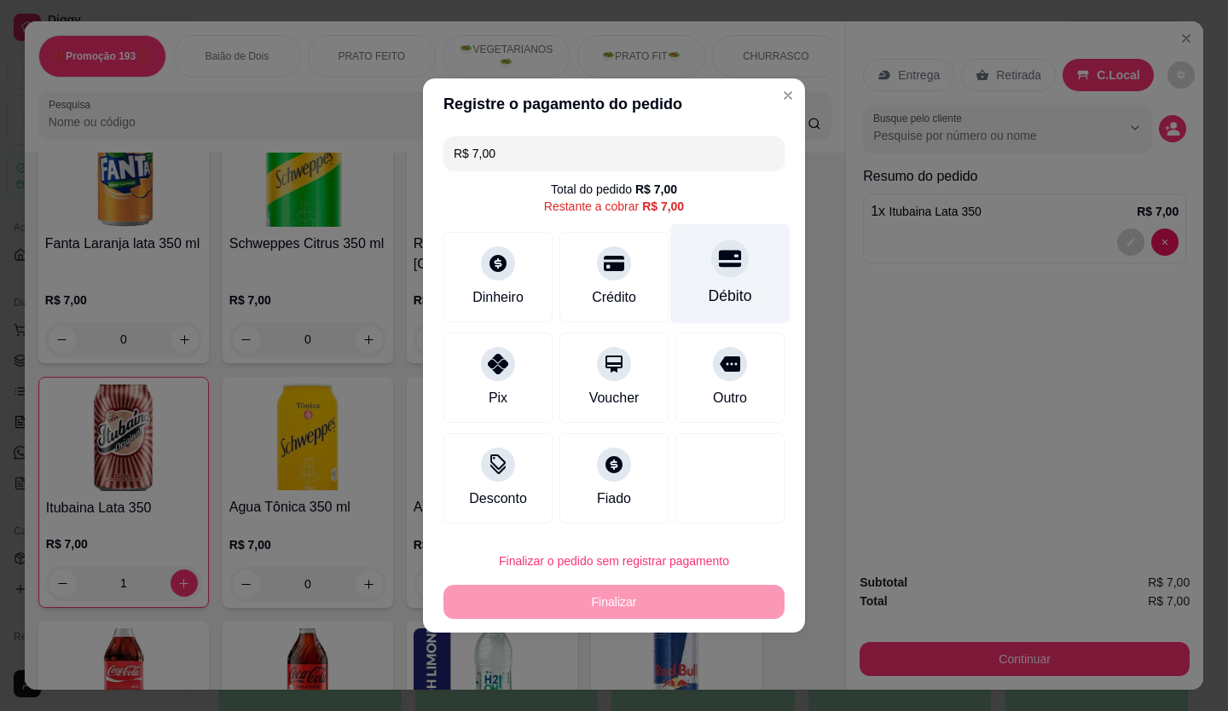
click at [719, 262] on icon at bounding box center [730, 258] width 22 height 22
type input "R$ 0,00"
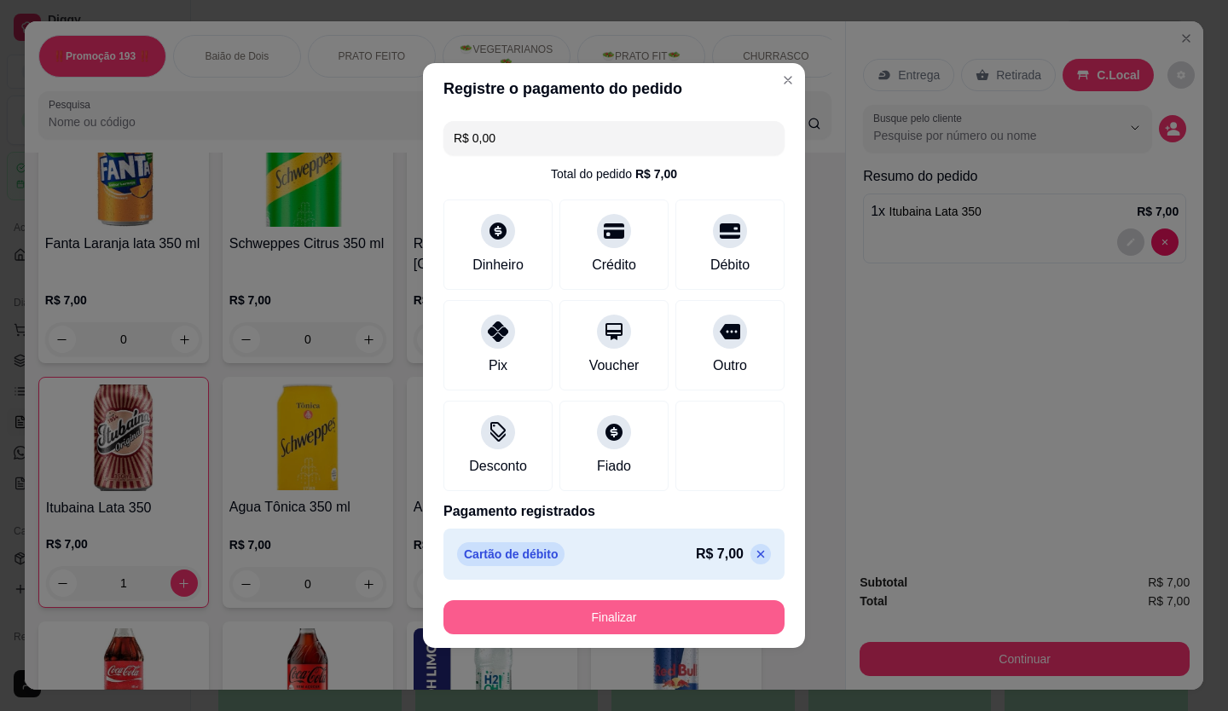
click at [652, 619] on button "Finalizar" at bounding box center [614, 618] width 341 height 34
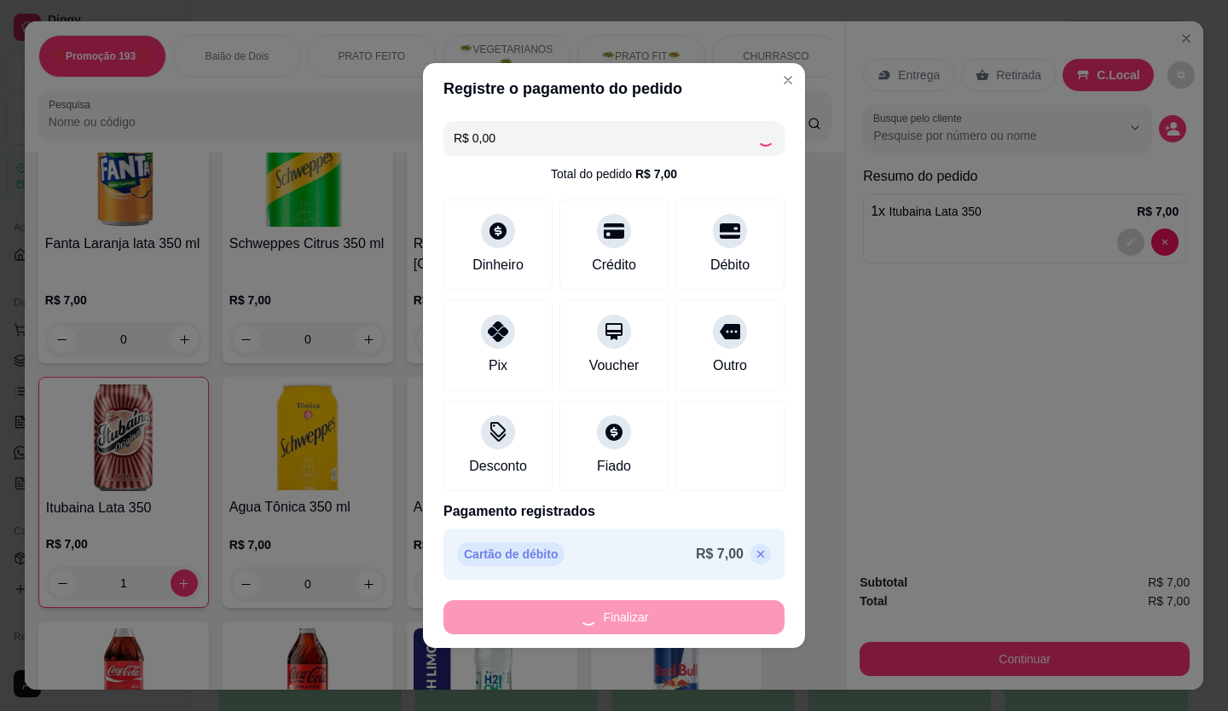
type input "0"
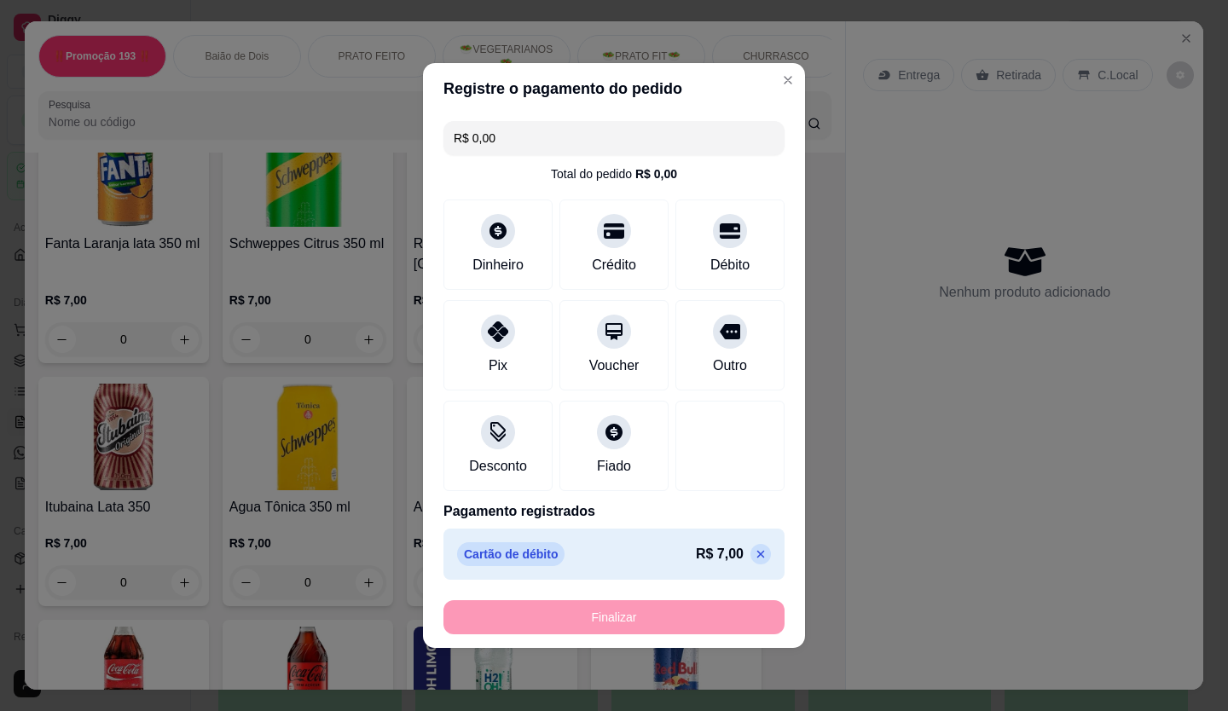
type input "-R$ 7,00"
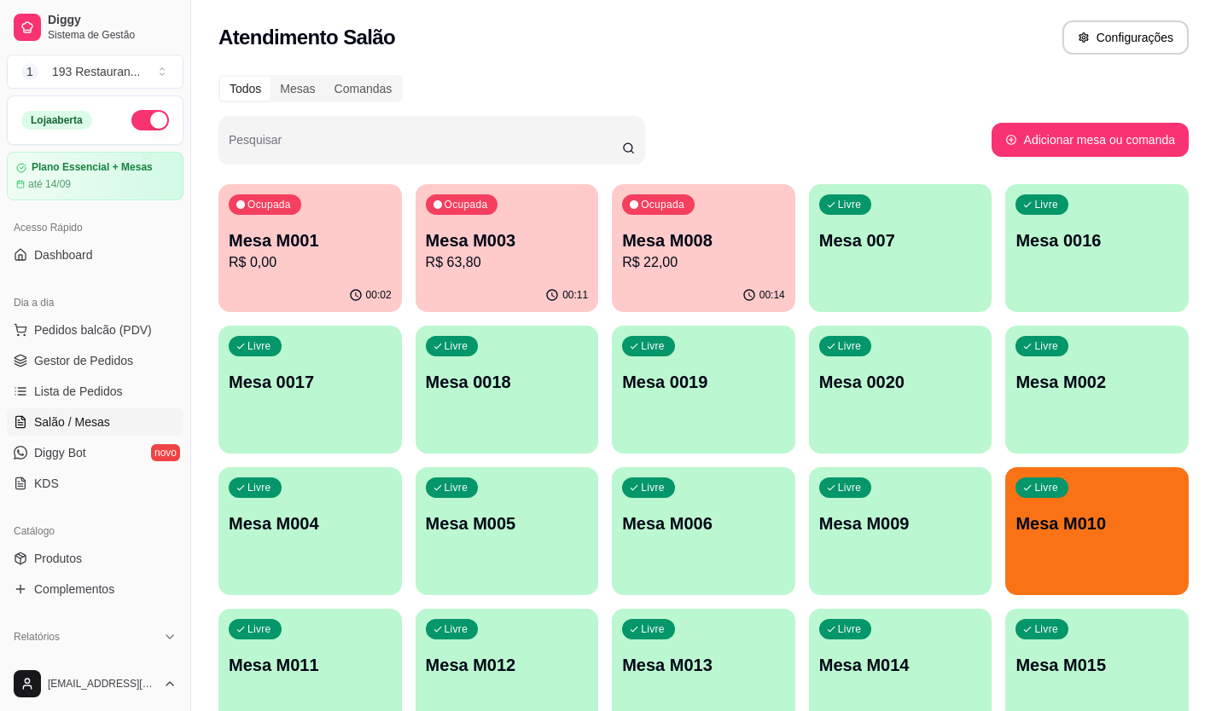
click at [81, 312] on div "Dia a dia" at bounding box center [95, 302] width 177 height 27
click at [89, 332] on span "Pedidos balcão (PDV)" at bounding box center [93, 330] width 118 height 17
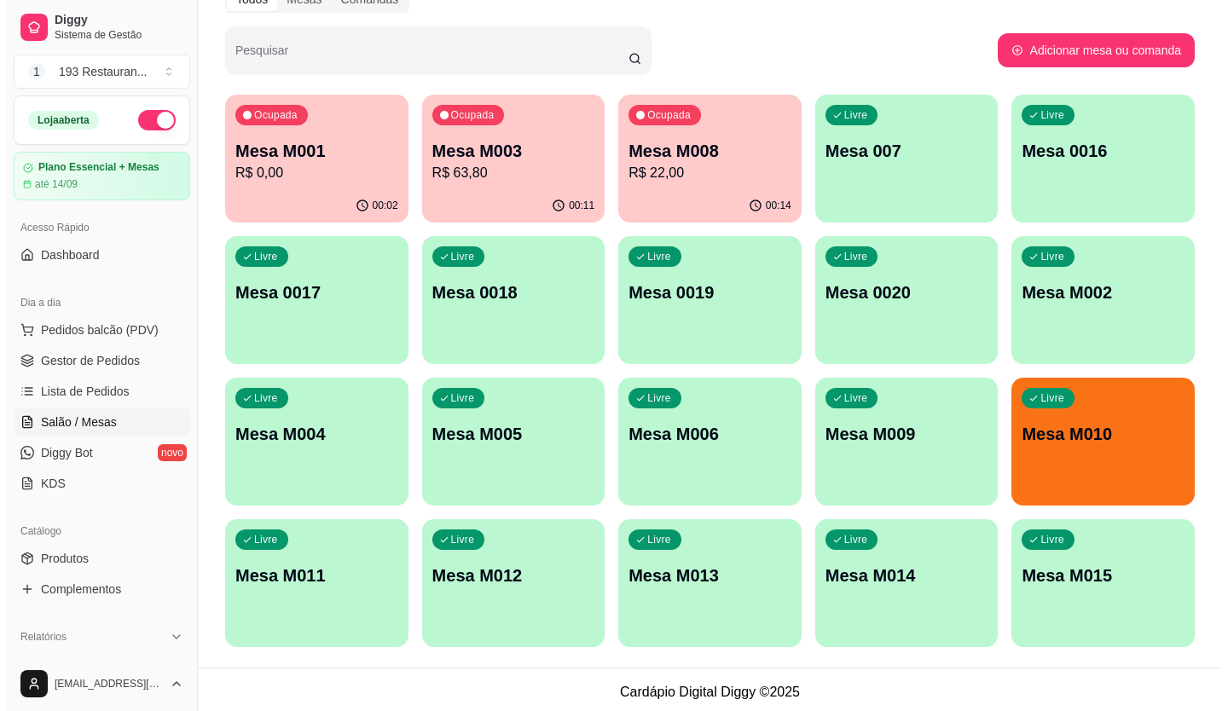
scroll to position [95, 0]
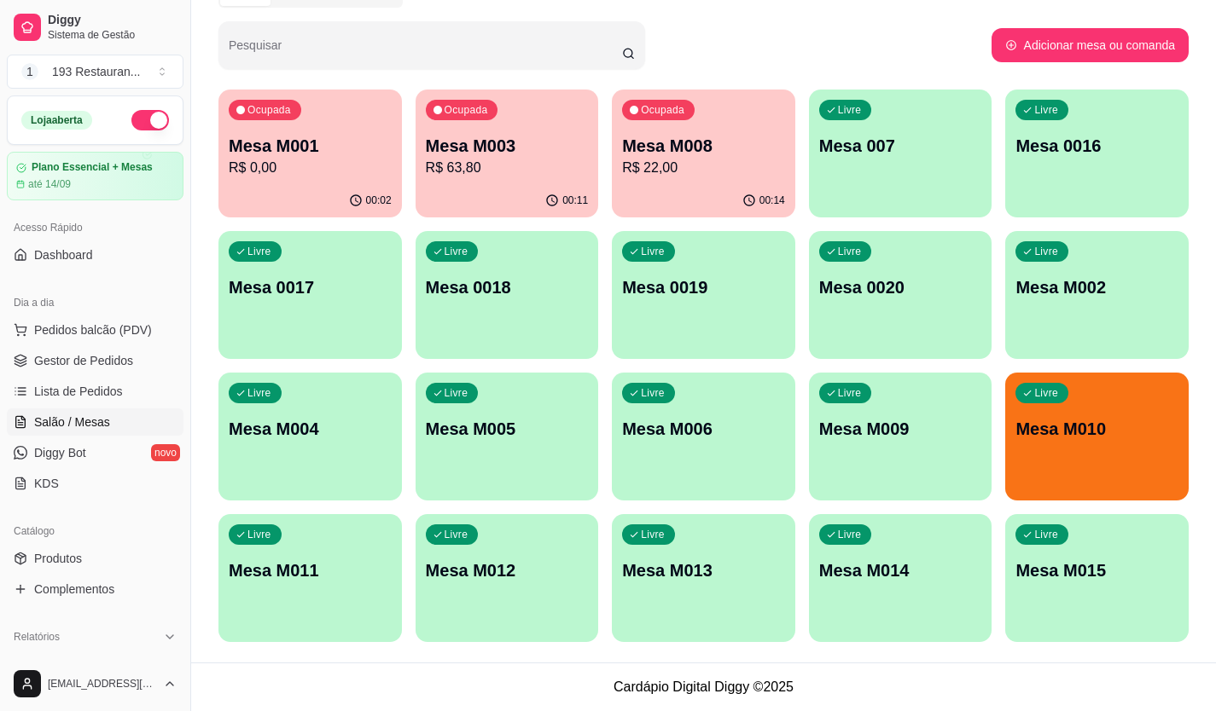
click at [1065, 442] on div "Livre Mesa M010" at bounding box center [1096, 426] width 183 height 107
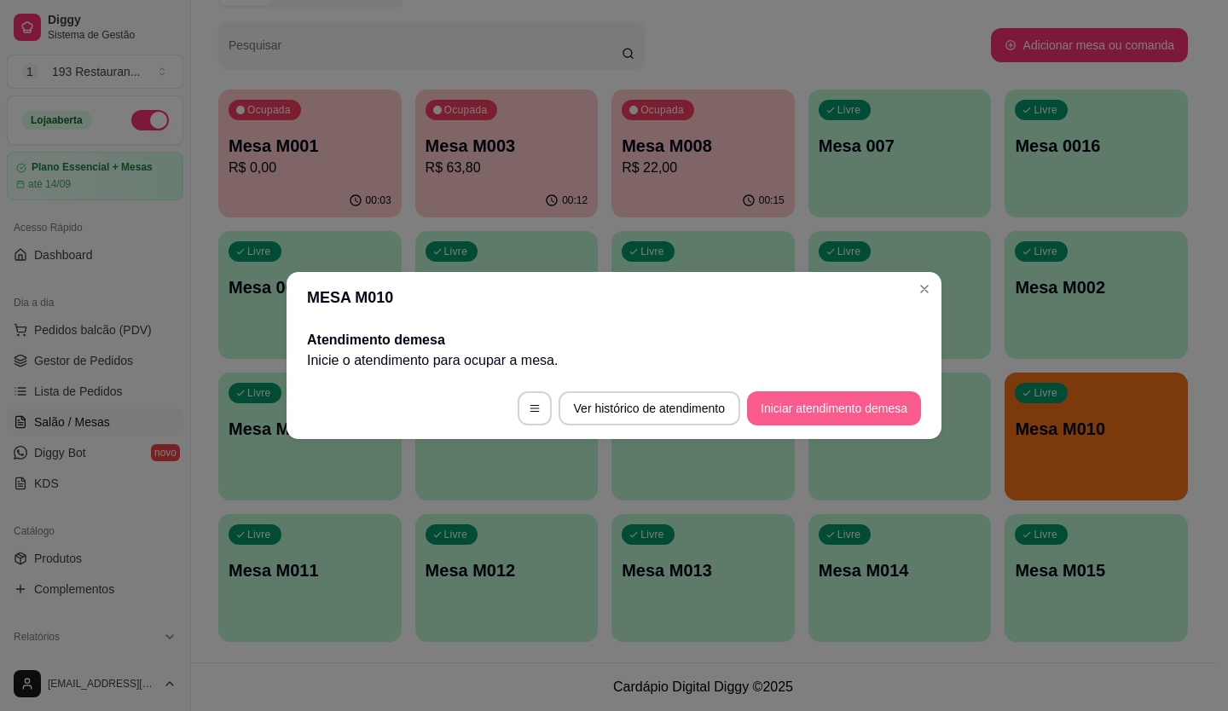
click at [819, 409] on button "Iniciar atendimento de mesa" at bounding box center [834, 409] width 174 height 34
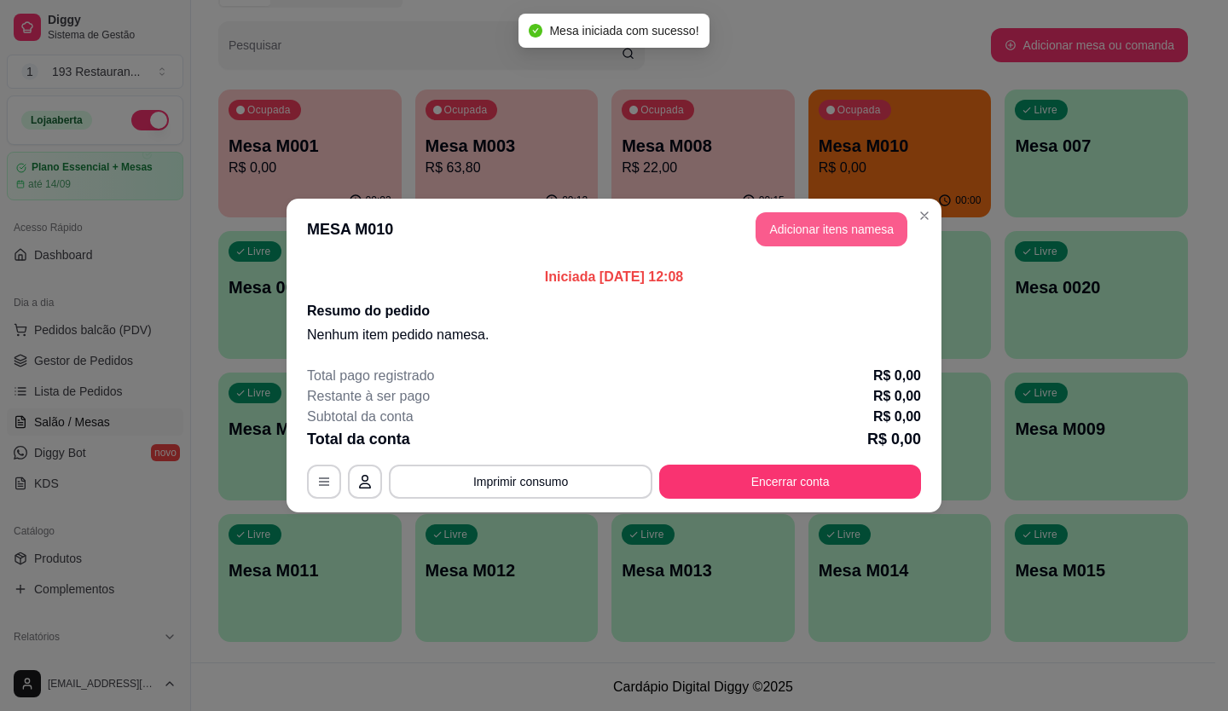
click at [818, 238] on button "Adicionar itens na mesa" at bounding box center [832, 229] width 152 height 34
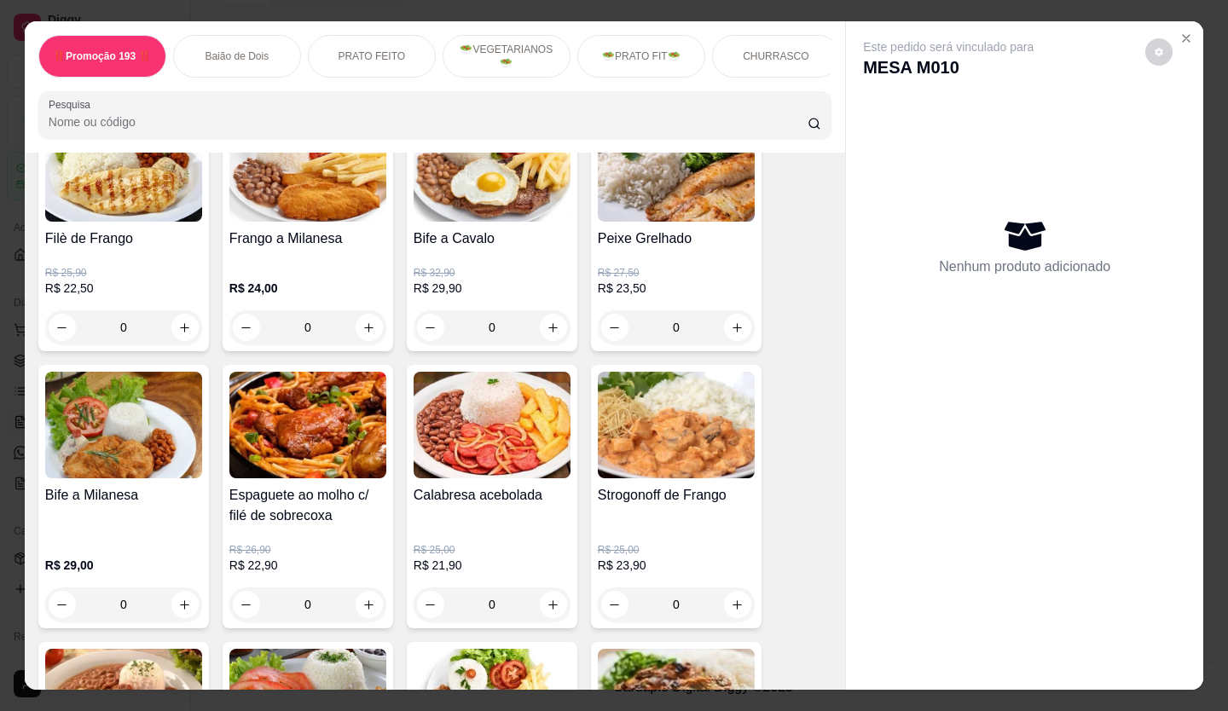
scroll to position [1024, 0]
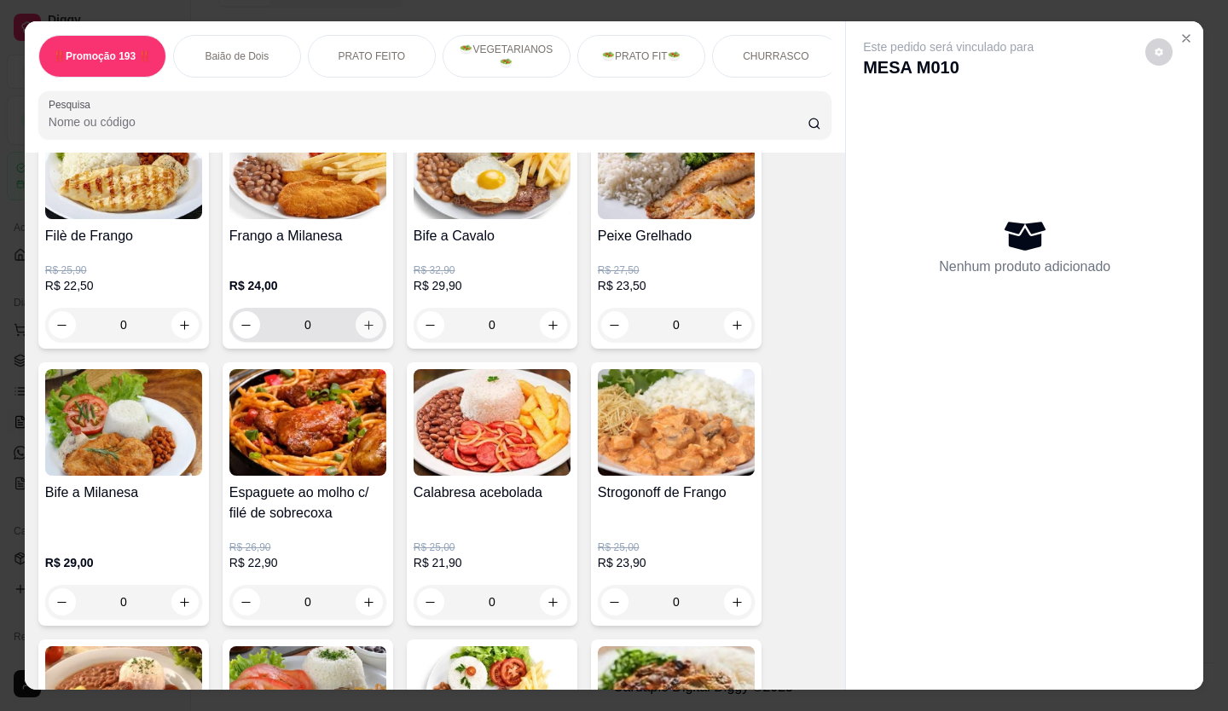
click at [363, 329] on icon "increase-product-quantity" at bounding box center [369, 325] width 13 height 13
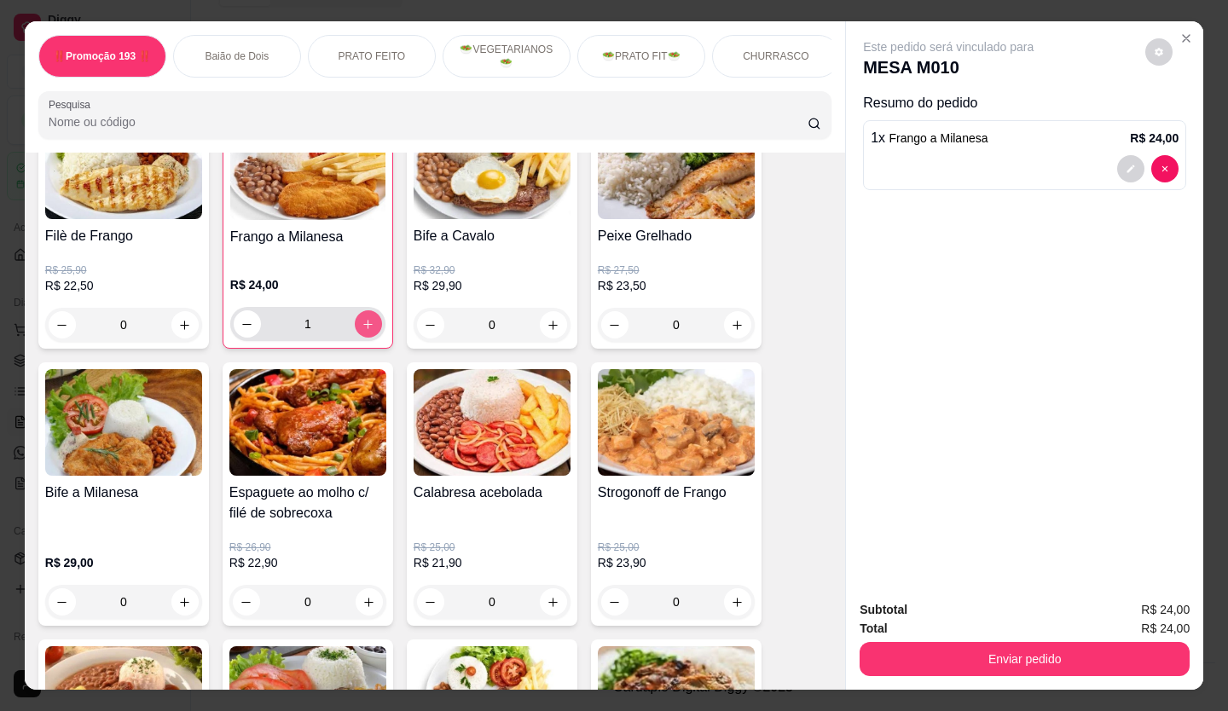
click at [362, 329] on icon "increase-product-quantity" at bounding box center [368, 324] width 13 height 13
click at [234, 330] on button "decrease-product-quantity" at bounding box center [247, 323] width 27 height 27
click at [234, 330] on button "decrease-product-quantity" at bounding box center [247, 324] width 26 height 26
type input "0"
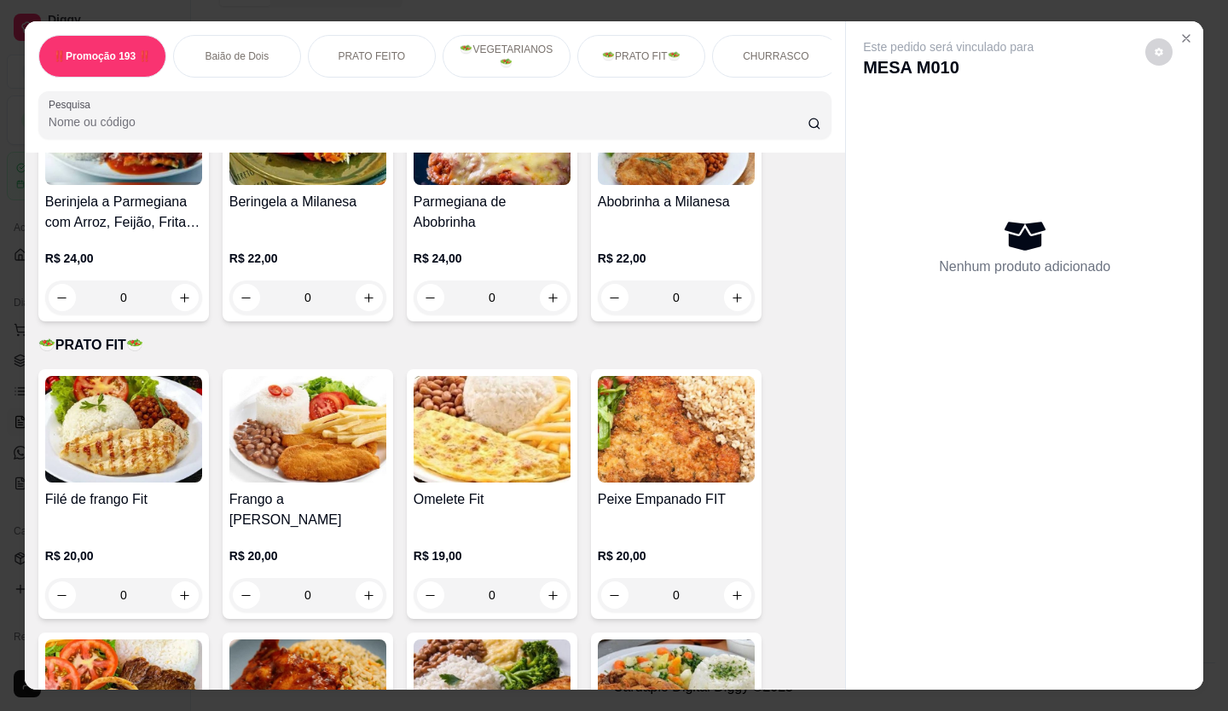
scroll to position [2474, 0]
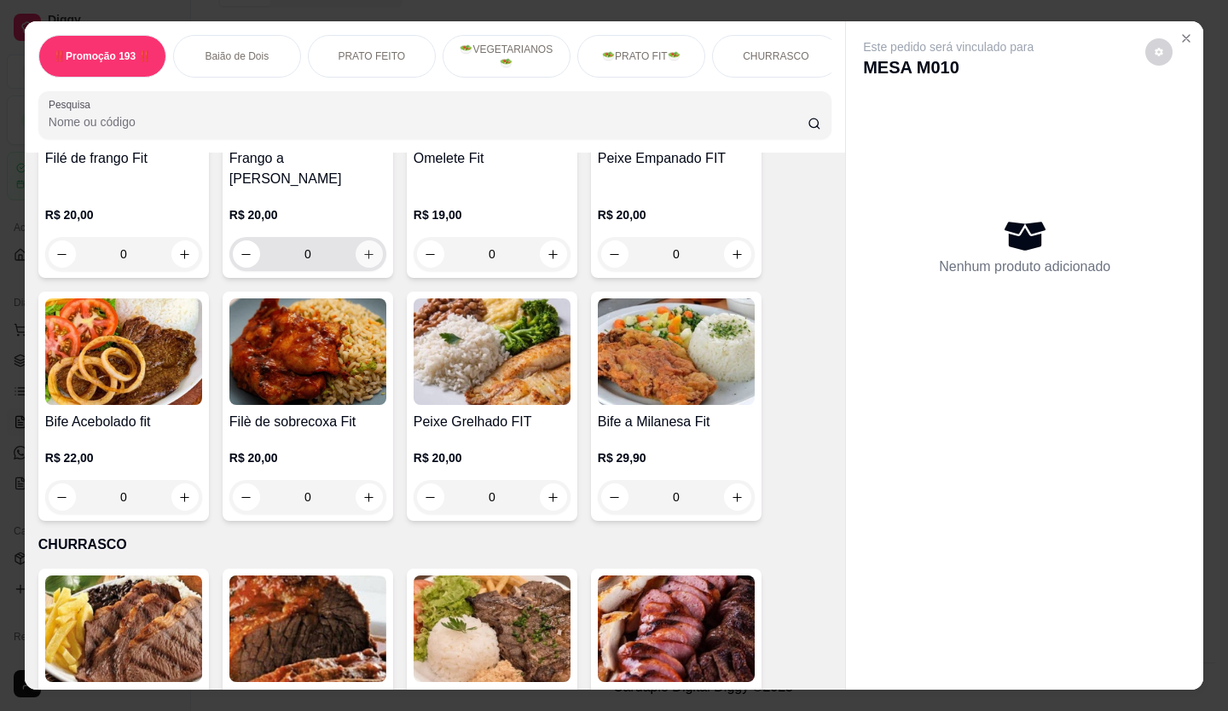
click at [364, 241] on button "increase-product-quantity" at bounding box center [369, 254] width 27 height 27
type input "2"
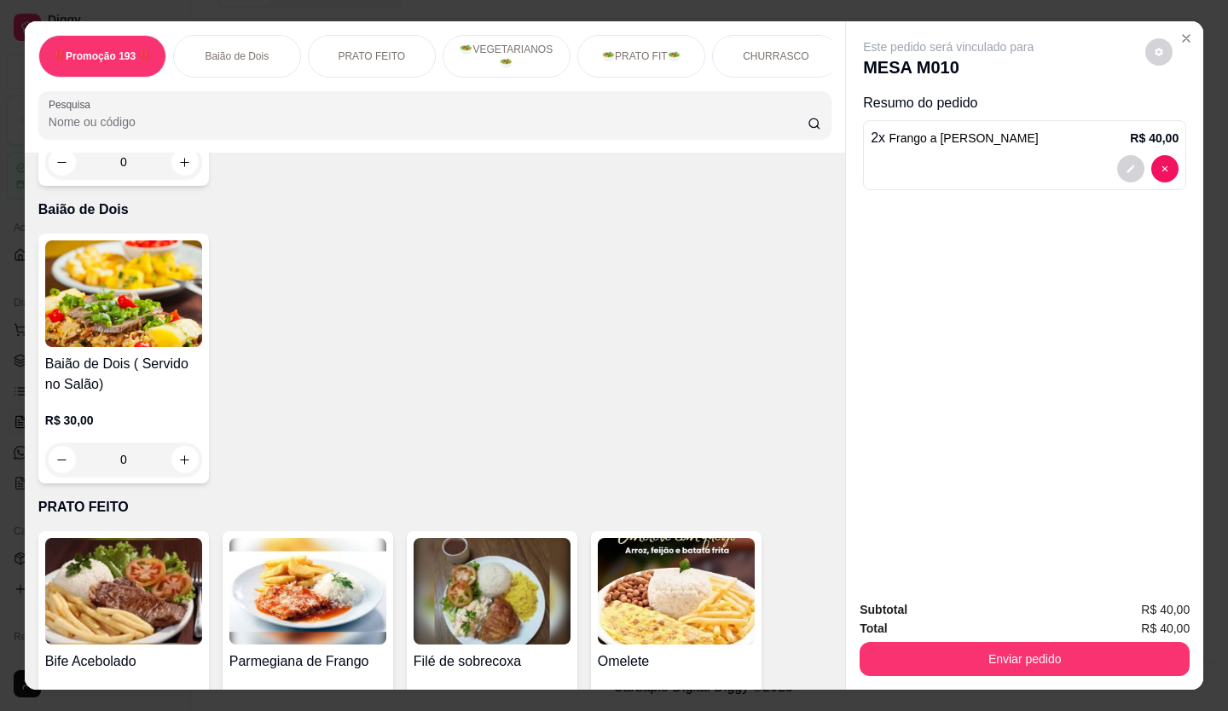
scroll to position [597, 0]
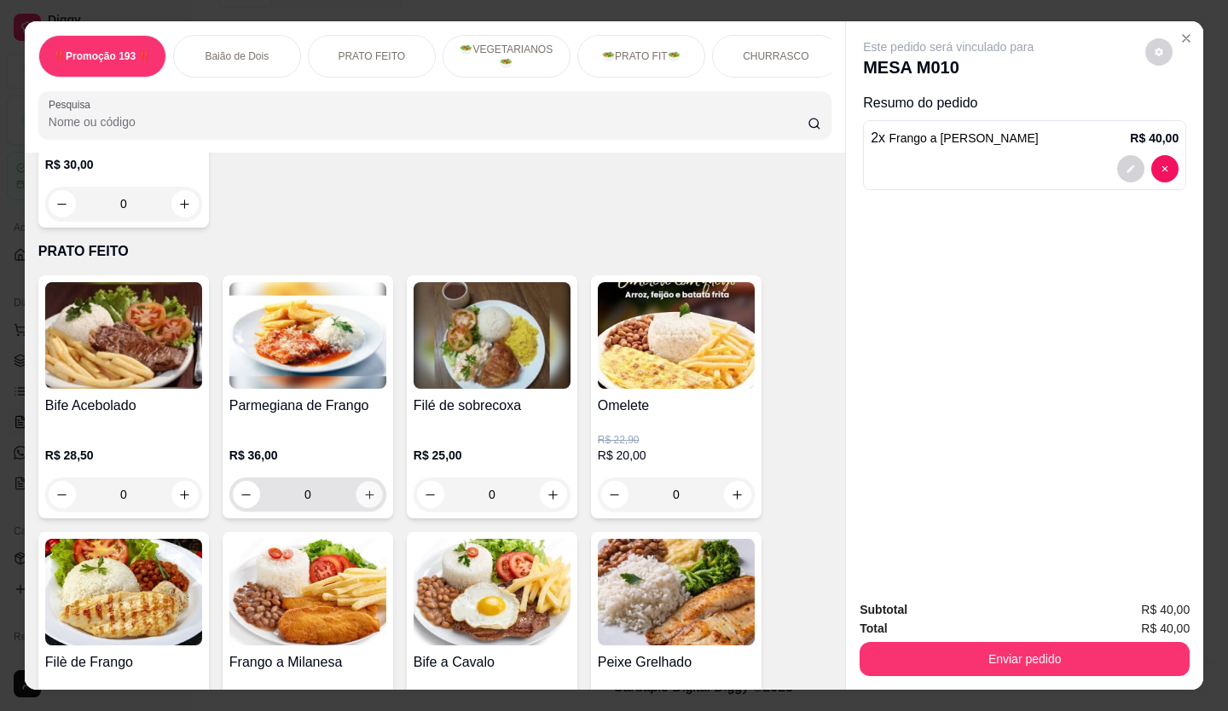
click at [364, 501] on icon "increase-product-quantity" at bounding box center [369, 495] width 13 height 13
click at [365, 499] on icon "increase-product-quantity" at bounding box center [369, 494] width 9 height 9
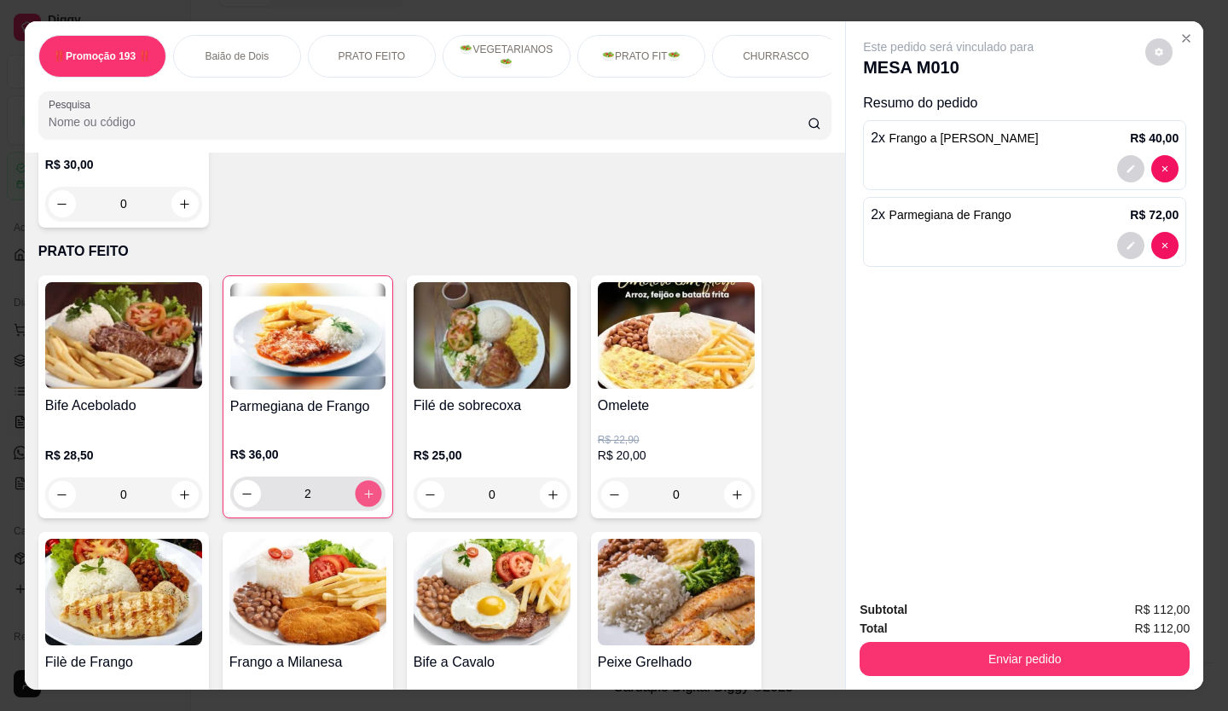
click at [364, 497] on icon "increase-product-quantity" at bounding box center [369, 494] width 13 height 13
type input "3"
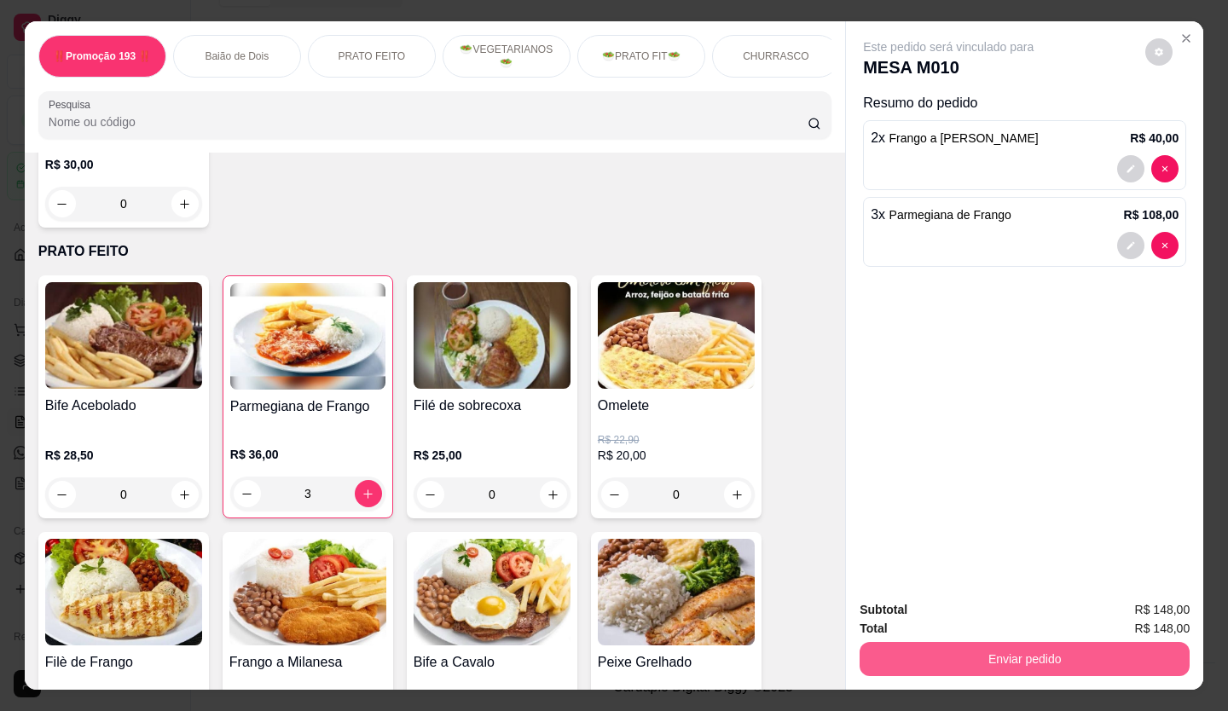
click at [1042, 655] on button "Enviar pedido" at bounding box center [1025, 659] width 330 height 34
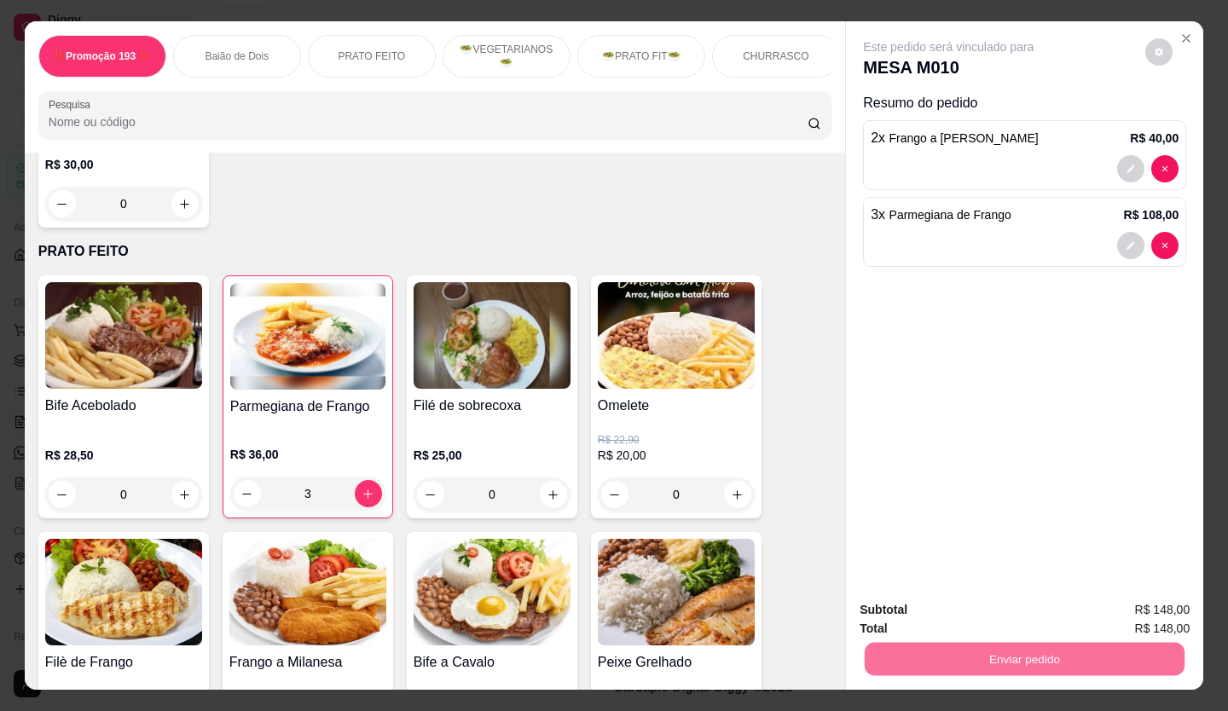
click at [982, 606] on button "Não registrar e enviar pedido" at bounding box center [967, 611] width 177 height 32
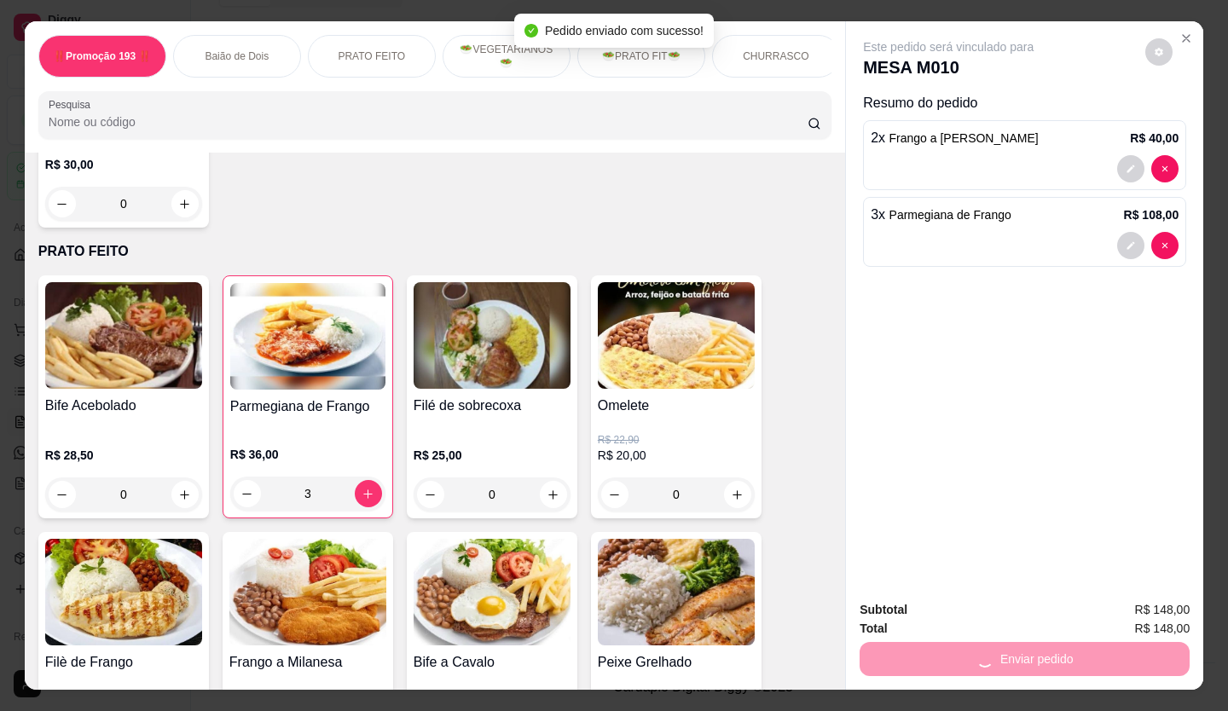
click at [1132, 239] on button "decrease-product-quantity" at bounding box center [1130, 245] width 27 height 27
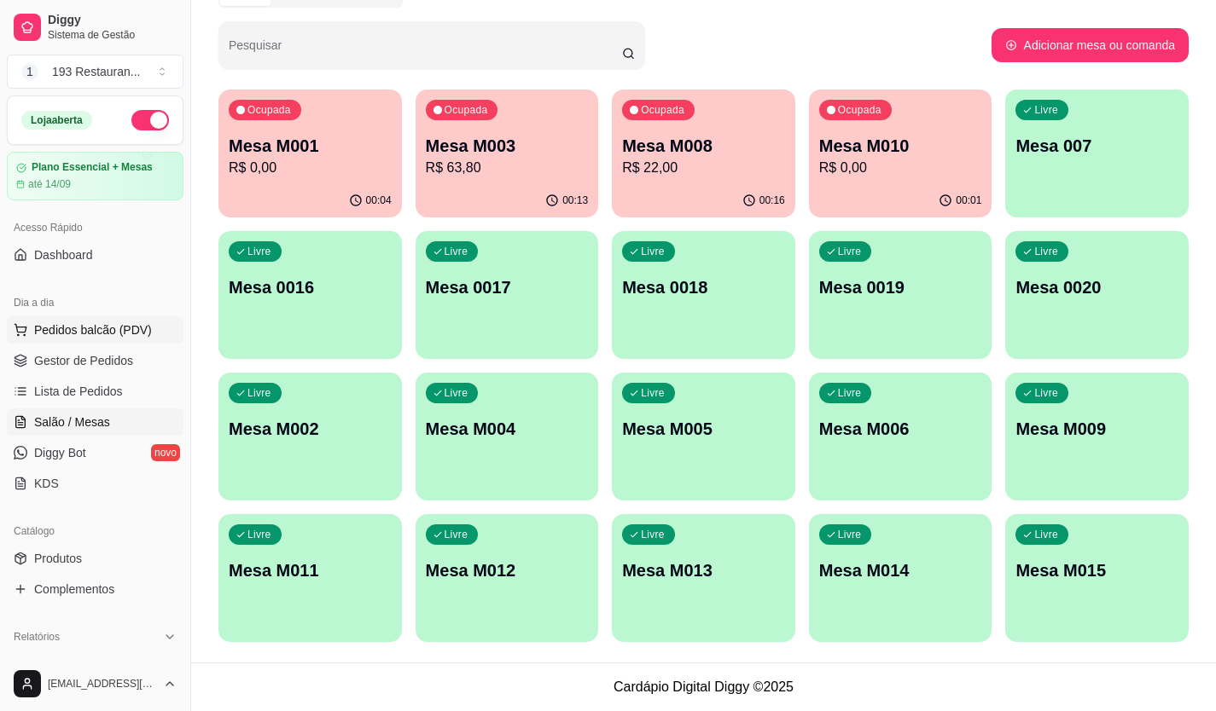
click at [90, 338] on span "Pedidos balcão (PDV)" at bounding box center [93, 330] width 118 height 17
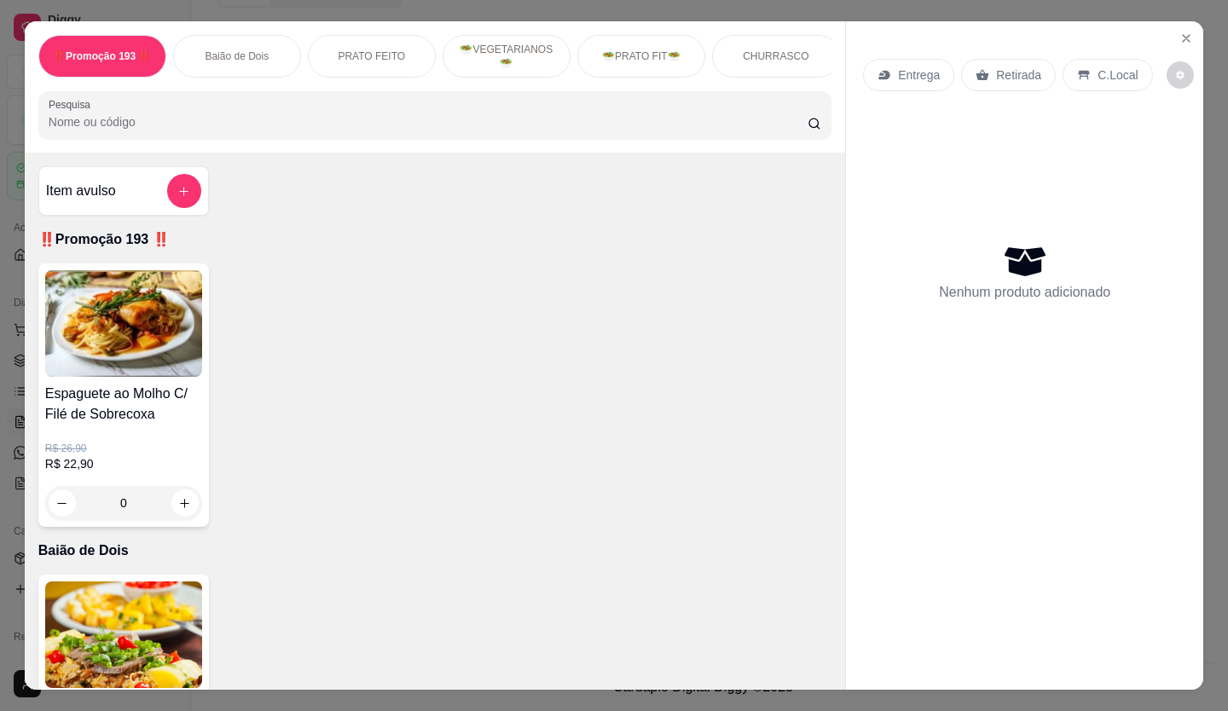
click at [983, 86] on div "Entrega Retirada C.Local" at bounding box center [1024, 75] width 323 height 60
click at [996, 72] on p "Retirada" at bounding box center [1018, 75] width 45 height 17
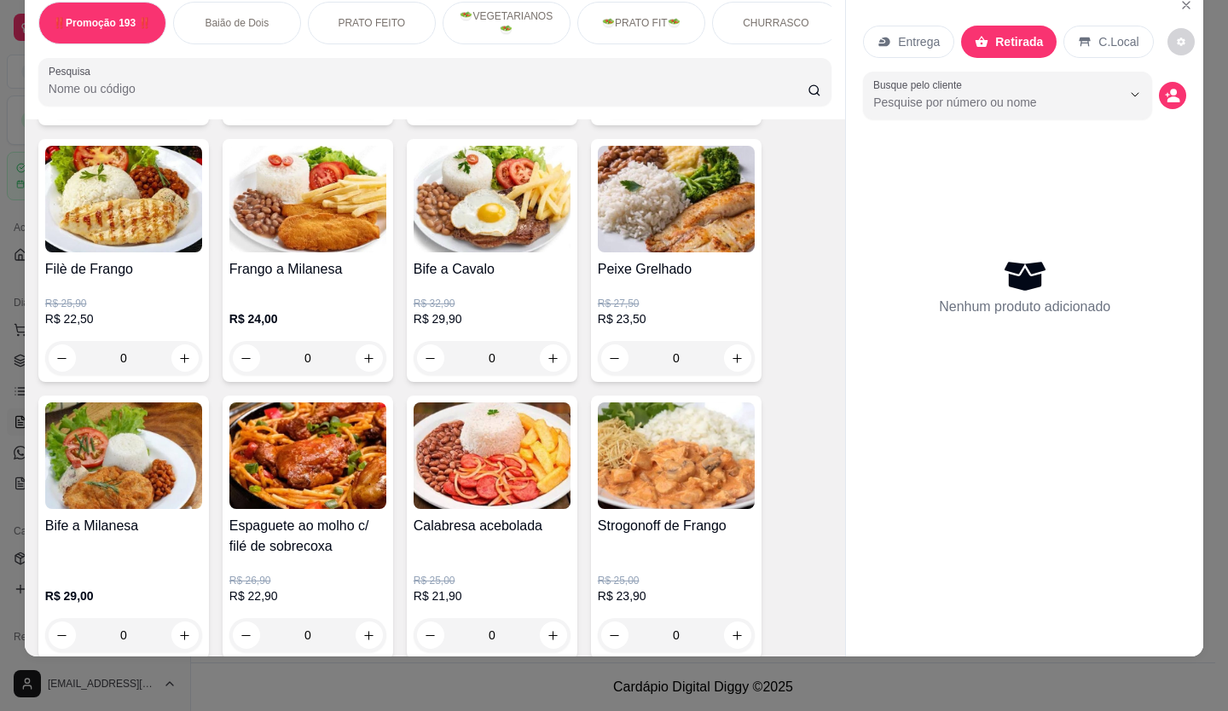
scroll to position [938, 0]
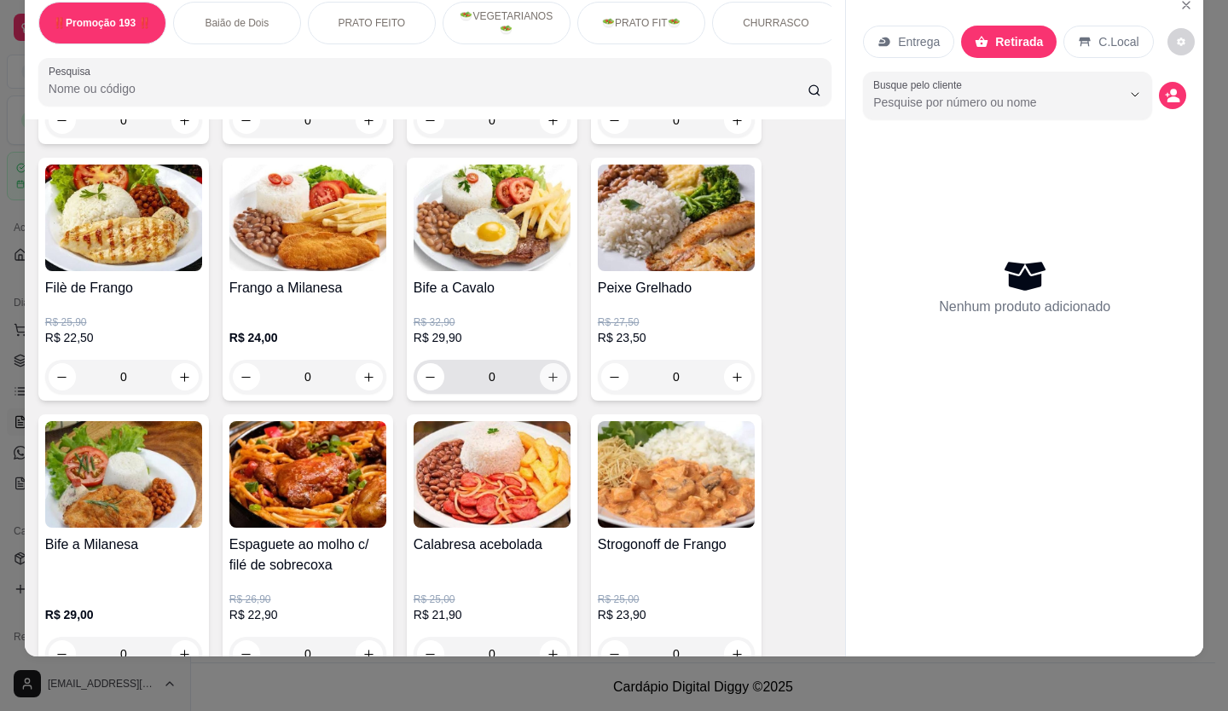
click at [547, 376] on icon "increase-product-quantity" at bounding box center [553, 377] width 13 height 13
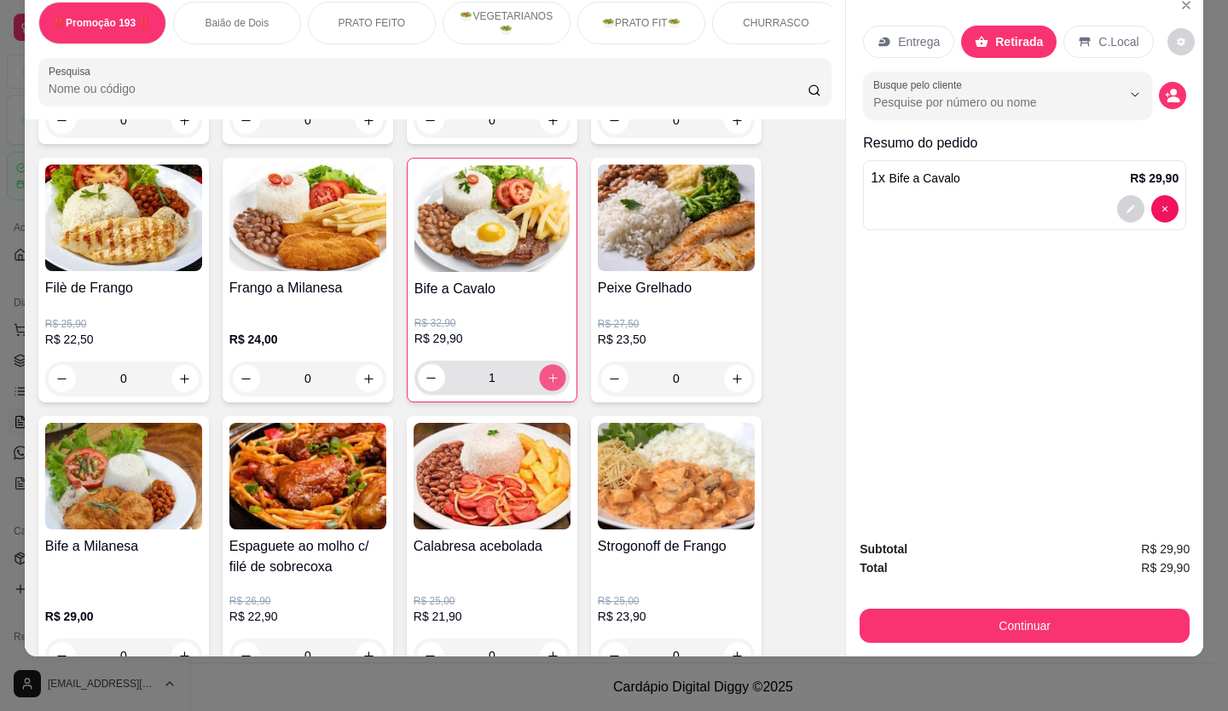
click at [548, 376] on icon "increase-product-quantity" at bounding box center [552, 378] width 9 height 9
type input "2"
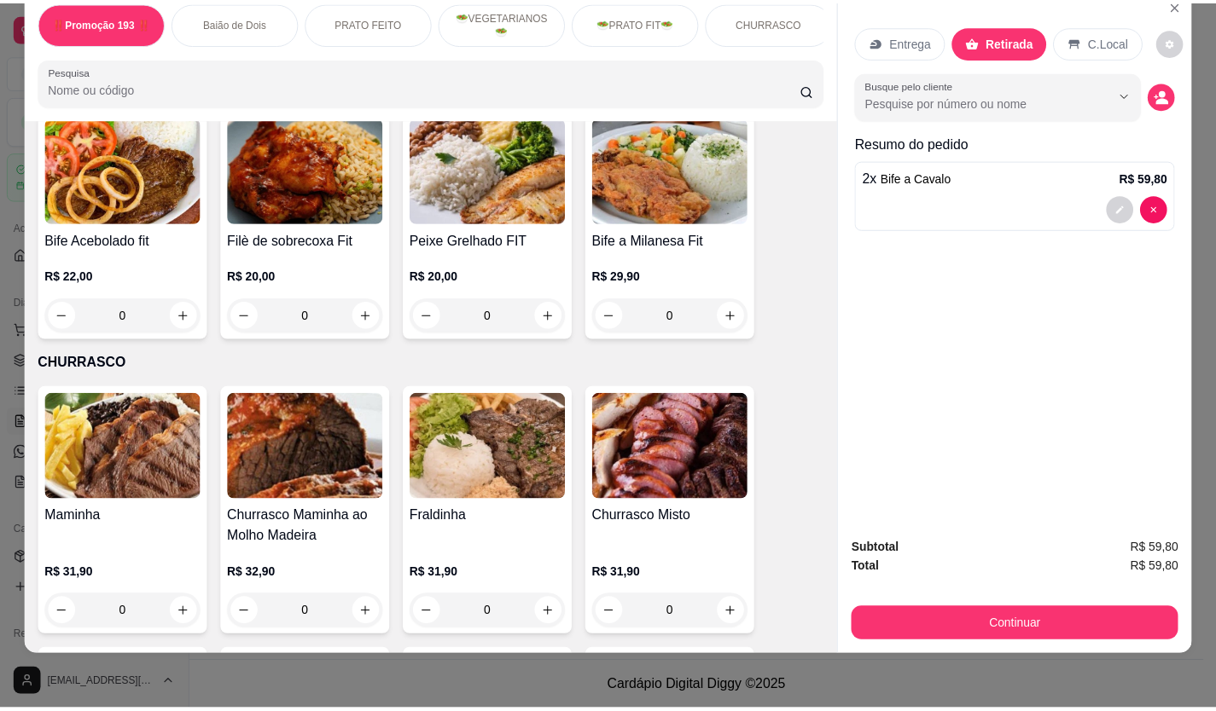
scroll to position [2595, 0]
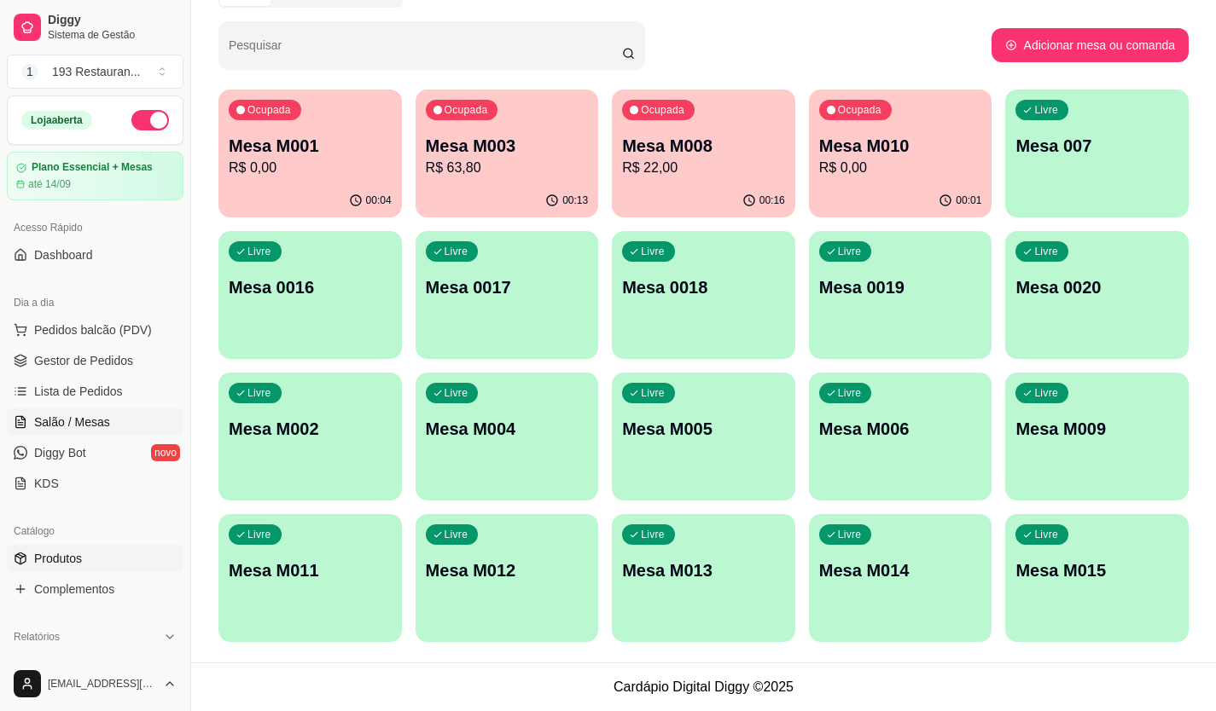
click at [84, 561] on link "Produtos" at bounding box center [95, 558] width 177 height 27
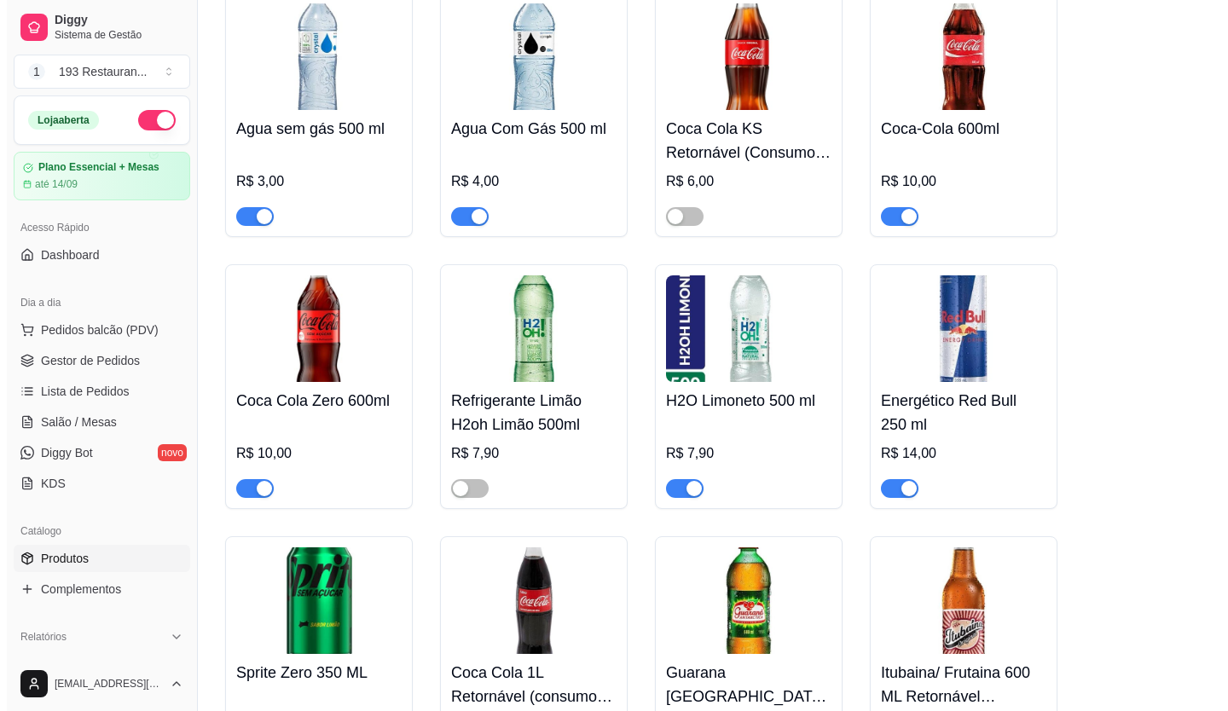
scroll to position [7848, 0]
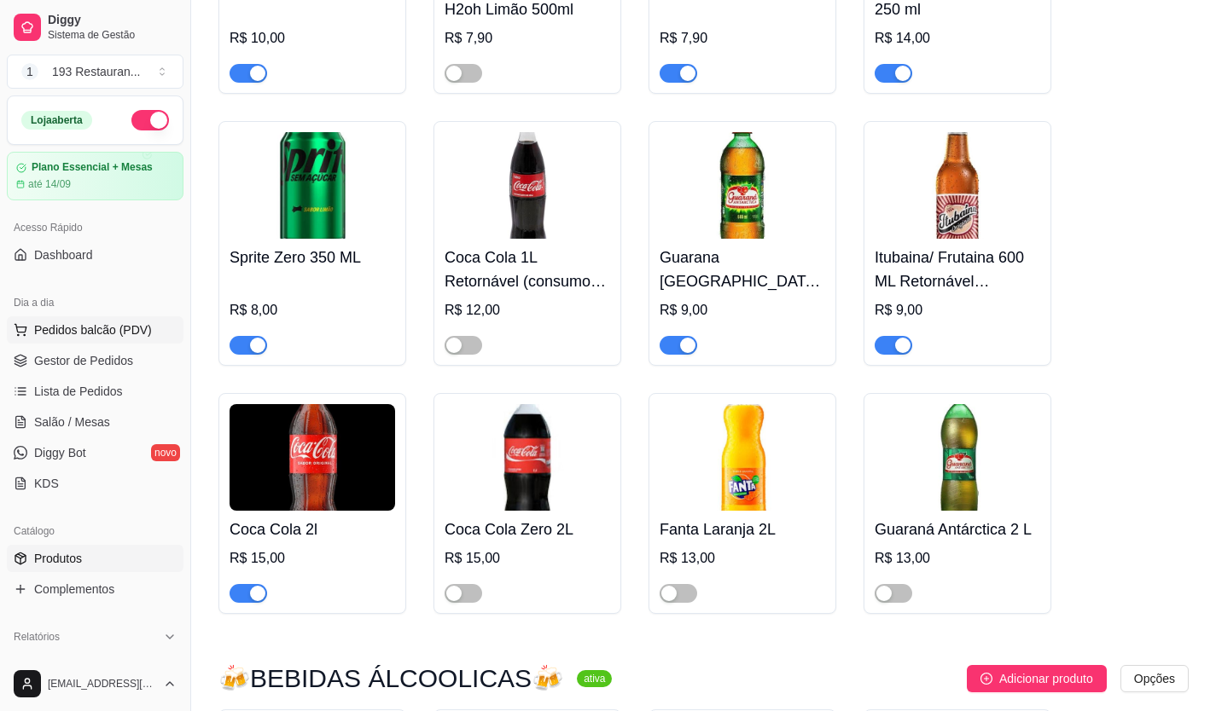
click at [119, 332] on span "Pedidos balcão (PDV)" at bounding box center [93, 330] width 118 height 17
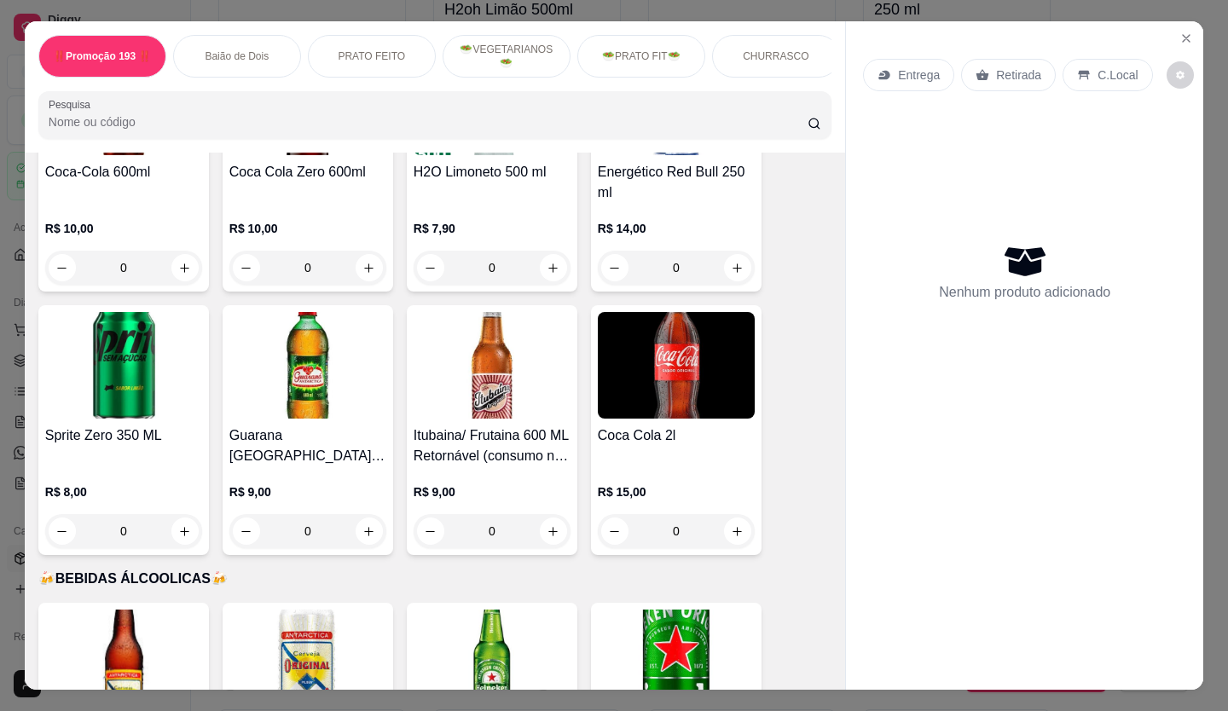
scroll to position [5203, 0]
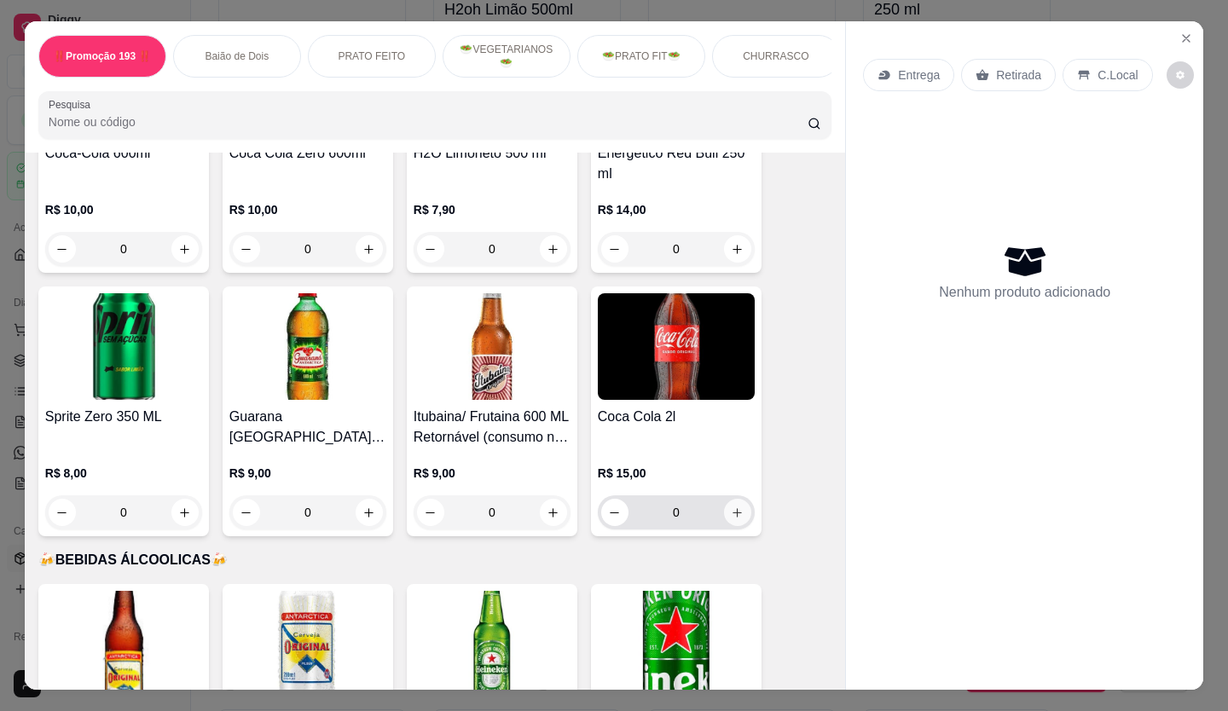
click at [734, 507] on icon "increase-product-quantity" at bounding box center [737, 513] width 13 height 13
type input "1"
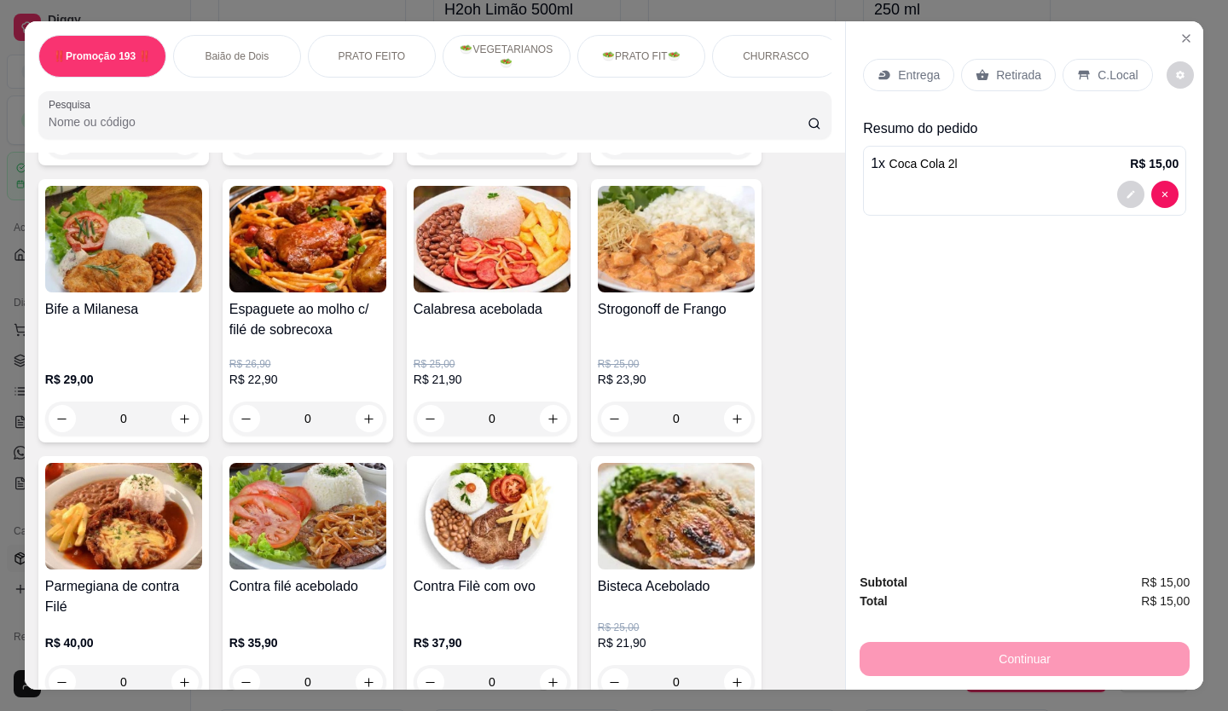
scroll to position [1024, 0]
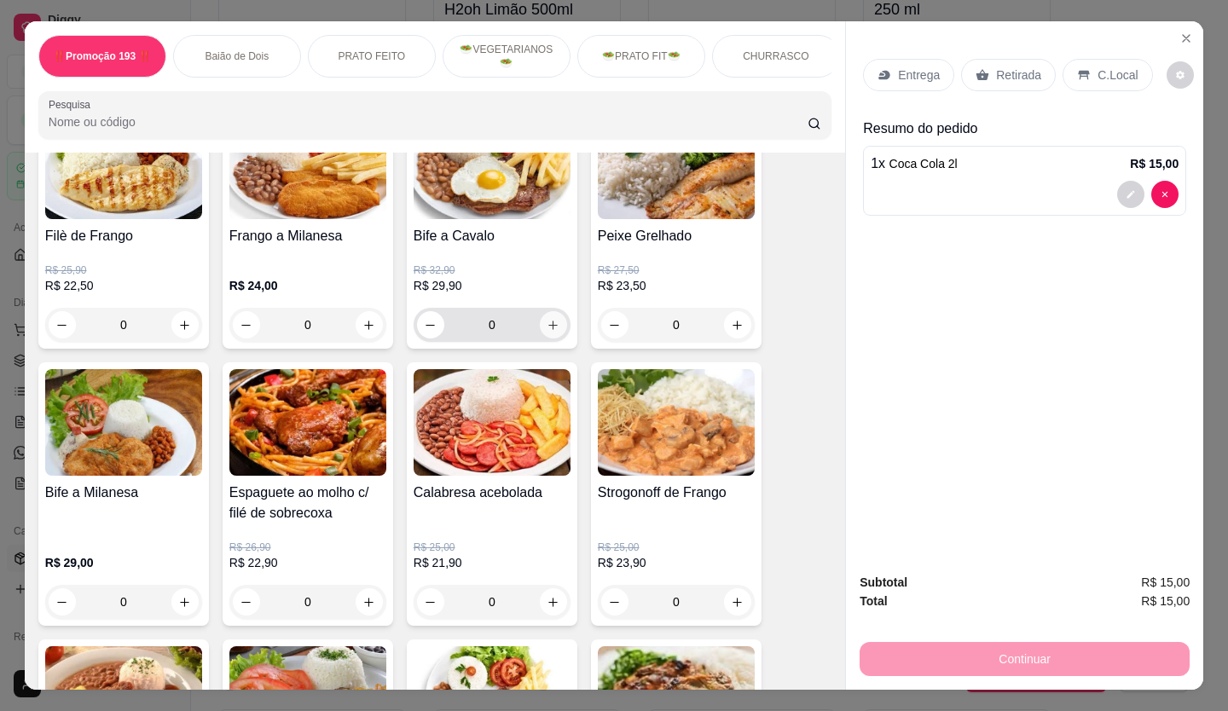
click at [548, 332] on icon "increase-product-quantity" at bounding box center [553, 325] width 13 height 13
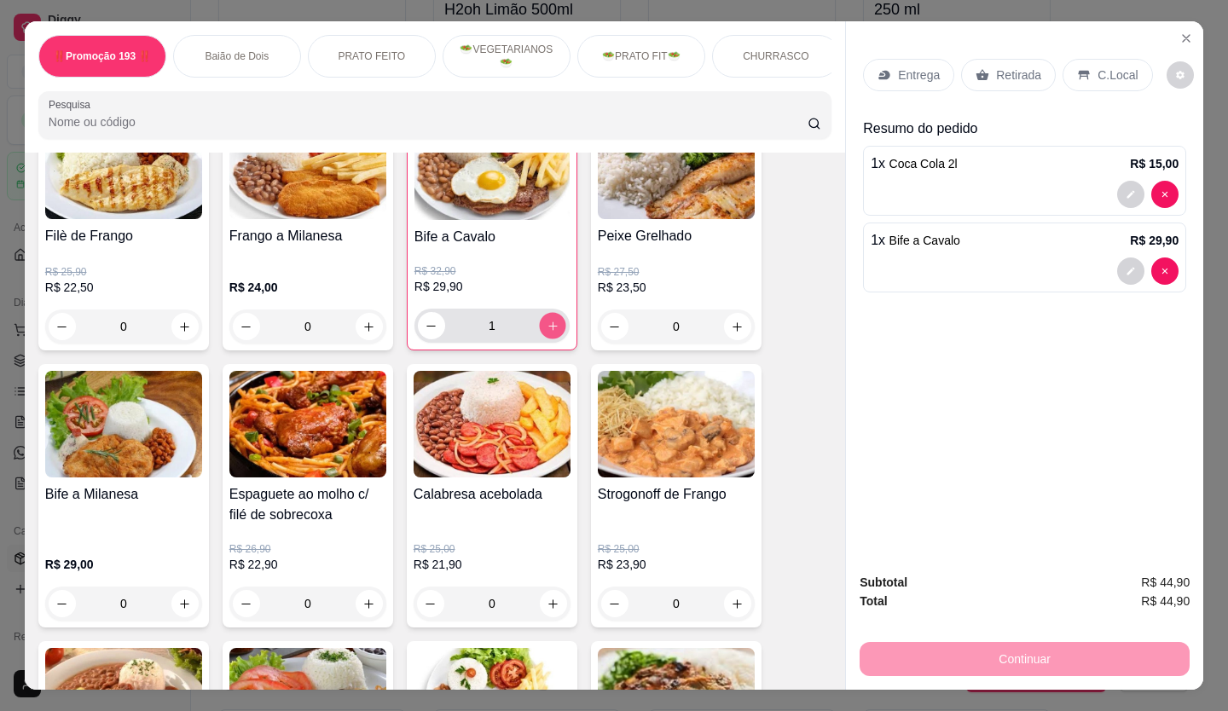
click at [548, 330] on icon "increase-product-quantity" at bounding box center [552, 326] width 9 height 9
type input "2"
click at [1002, 76] on p "Retirada" at bounding box center [1018, 75] width 45 height 17
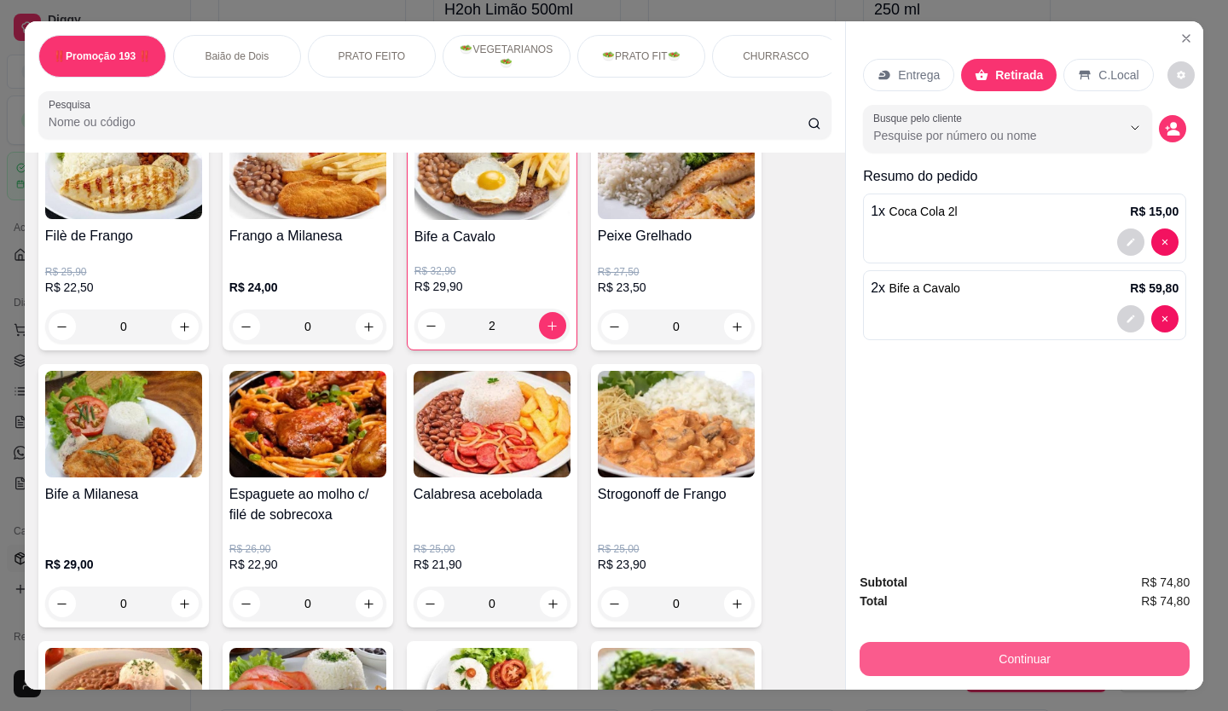
click at [1091, 649] on button "Continuar" at bounding box center [1025, 659] width 330 height 34
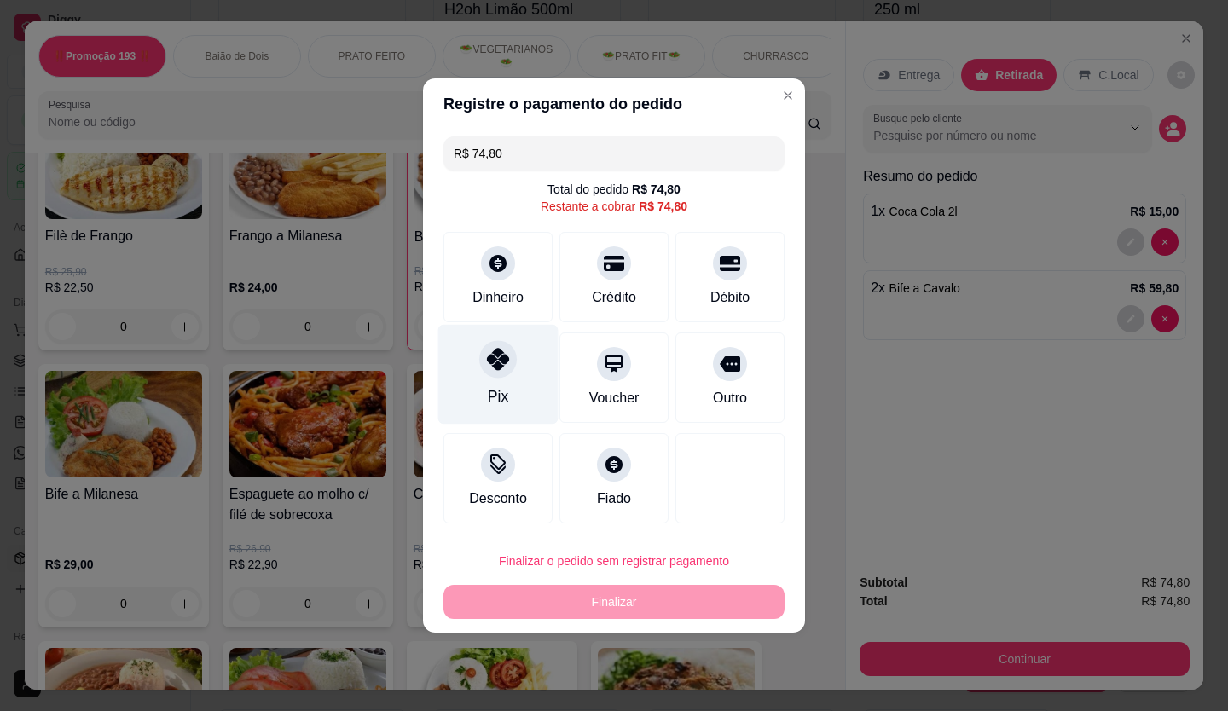
click at [474, 374] on div "Pix" at bounding box center [498, 375] width 120 height 100
type input "R$ 0,00"
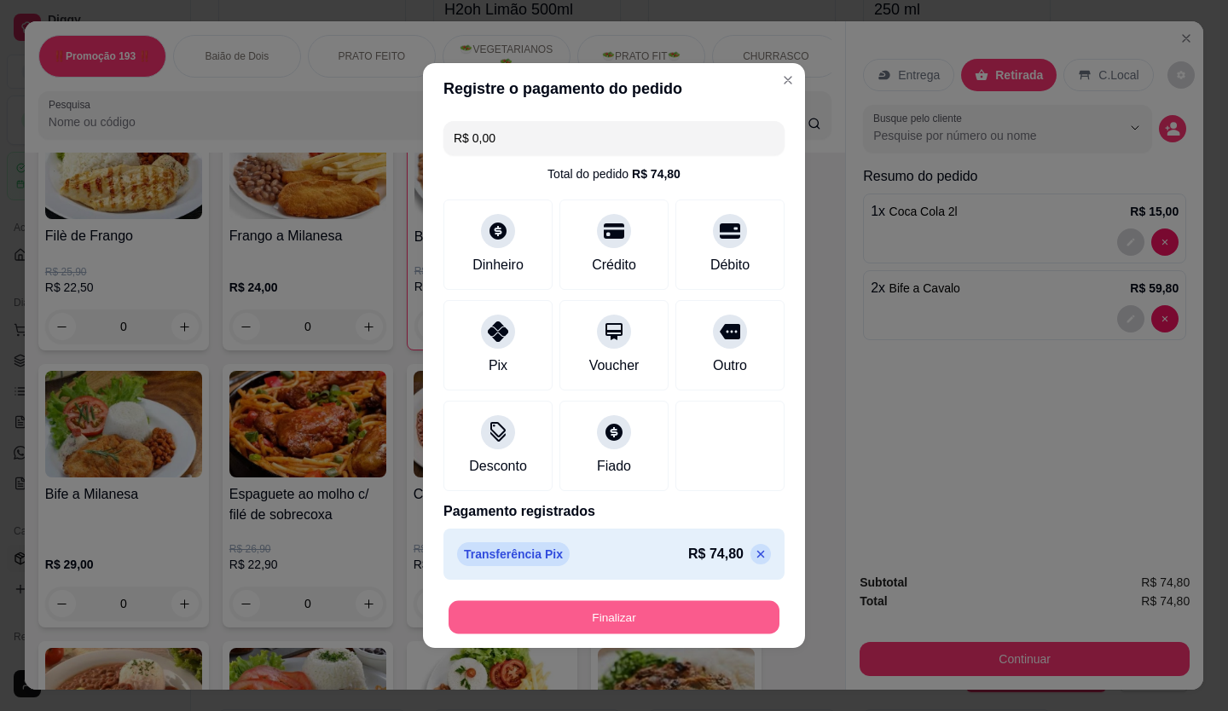
click at [666, 619] on button "Finalizar" at bounding box center [614, 617] width 331 height 33
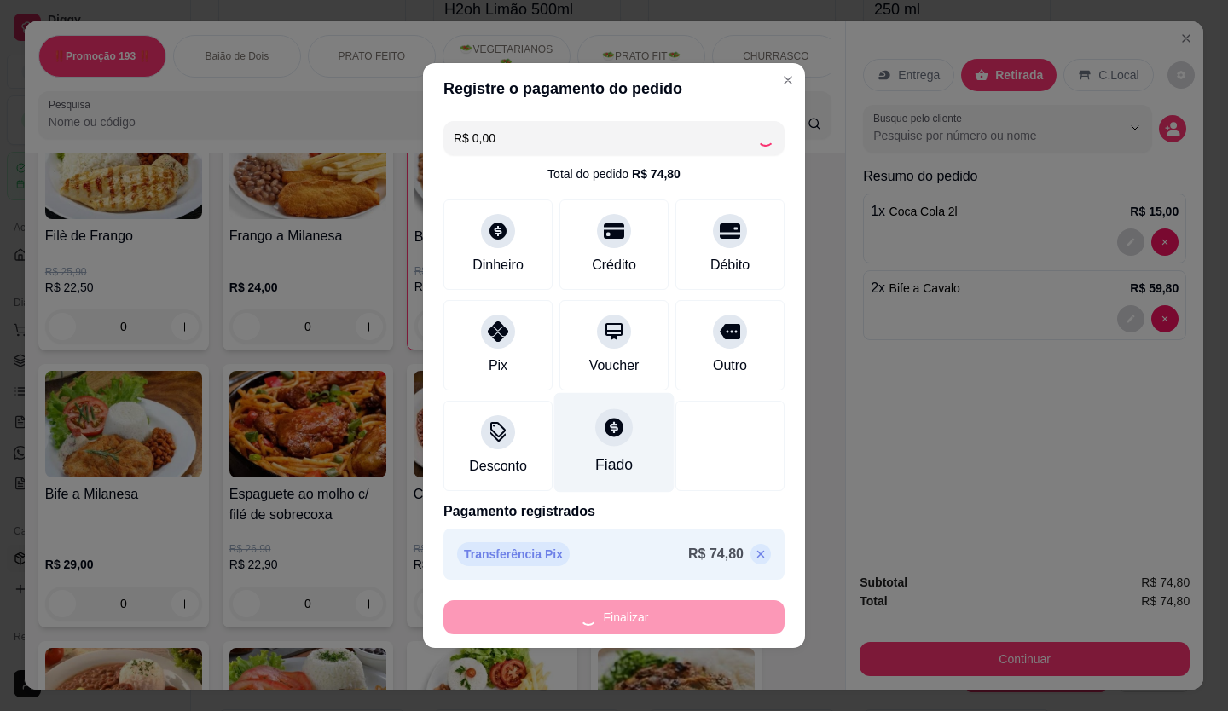
type input "0"
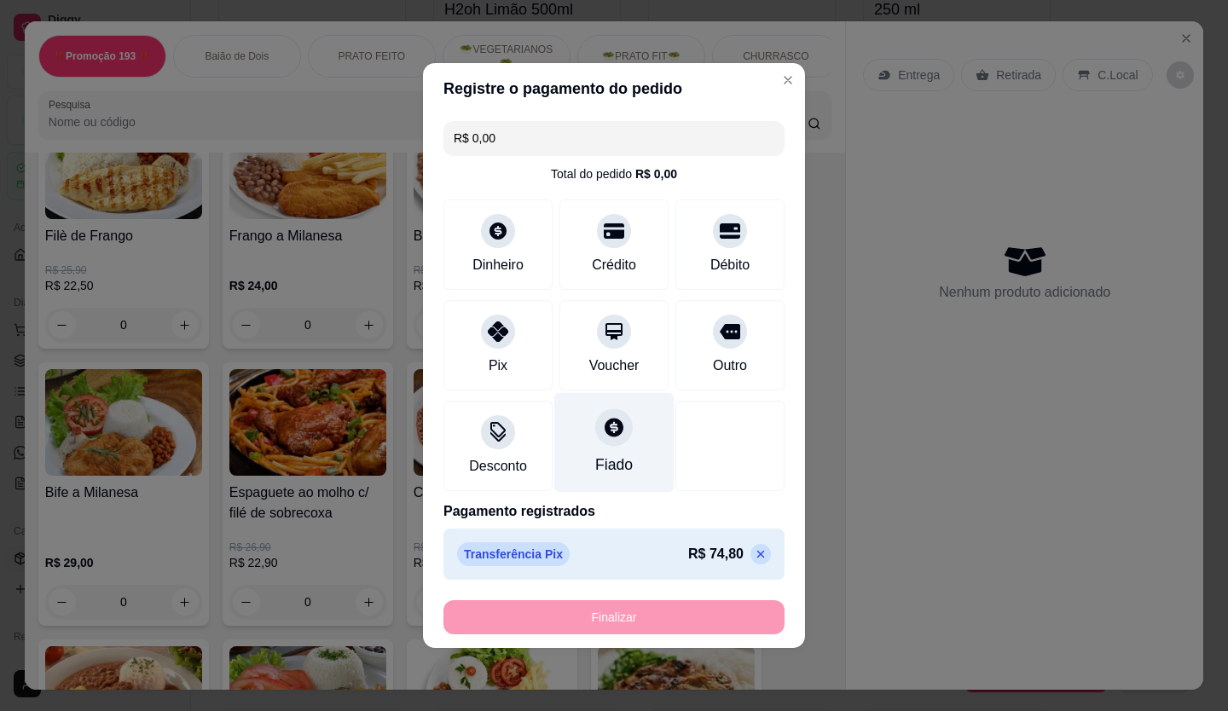
type input "-R$ 74,80"
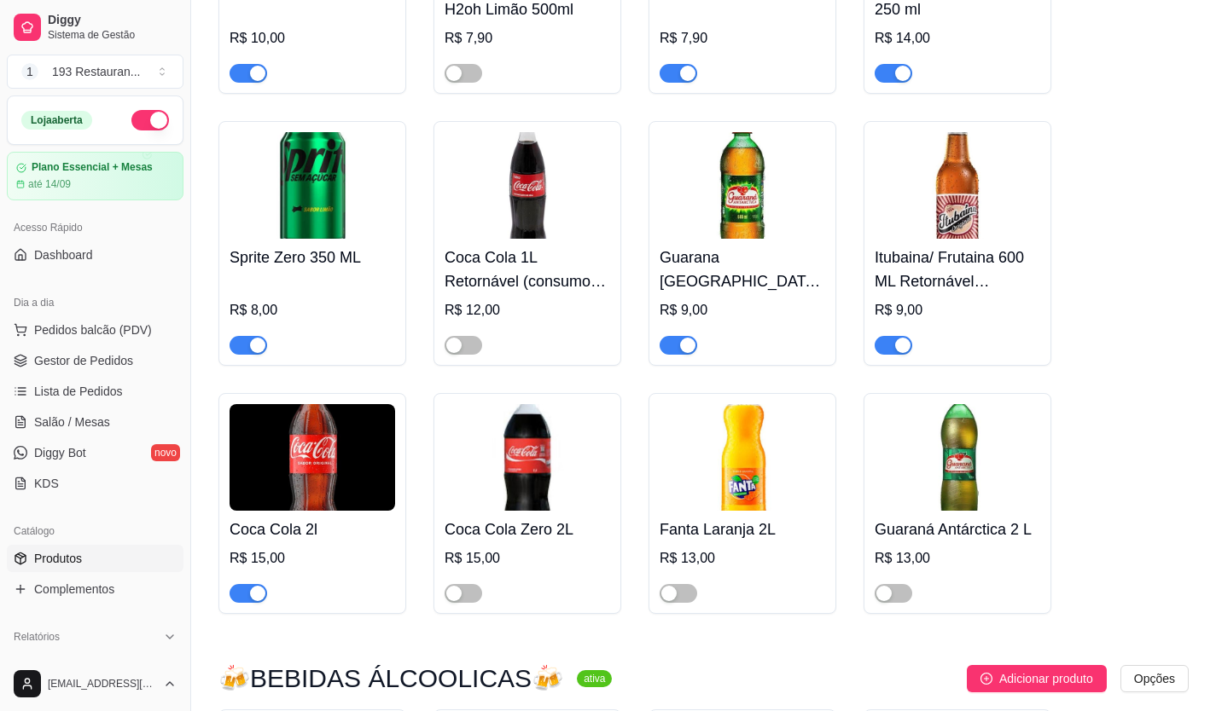
drag, startPoint x: 575, startPoint y: 464, endPoint x: 481, endPoint y: 745, distance: 295.9
click at [82, 322] on span "Pedidos balcão (PDV)" at bounding box center [93, 330] width 118 height 17
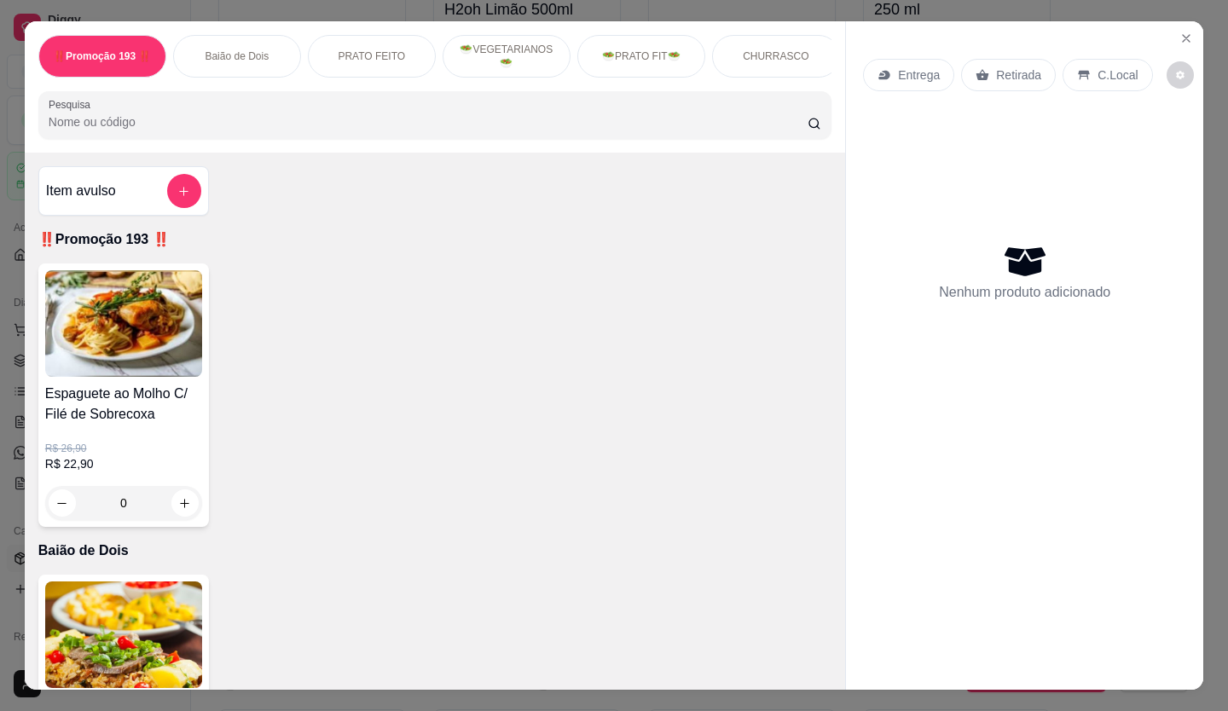
click at [1013, 67] on p "Retirada" at bounding box center [1018, 75] width 45 height 17
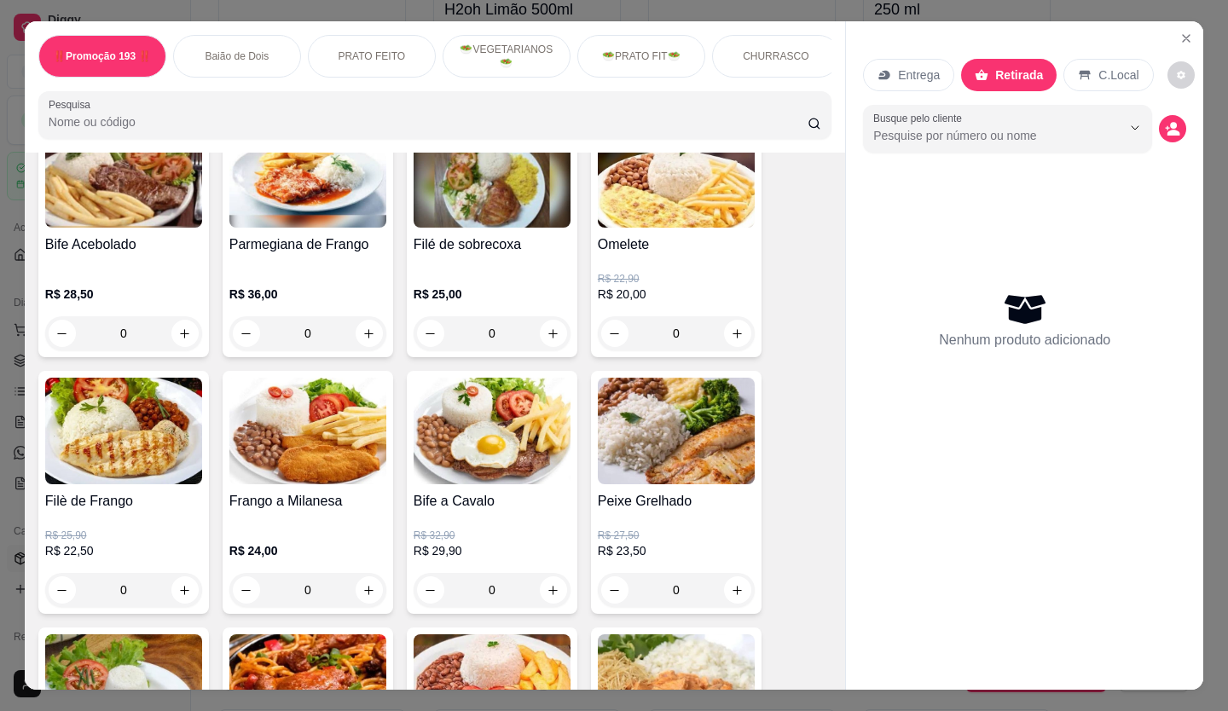
scroll to position [768, 0]
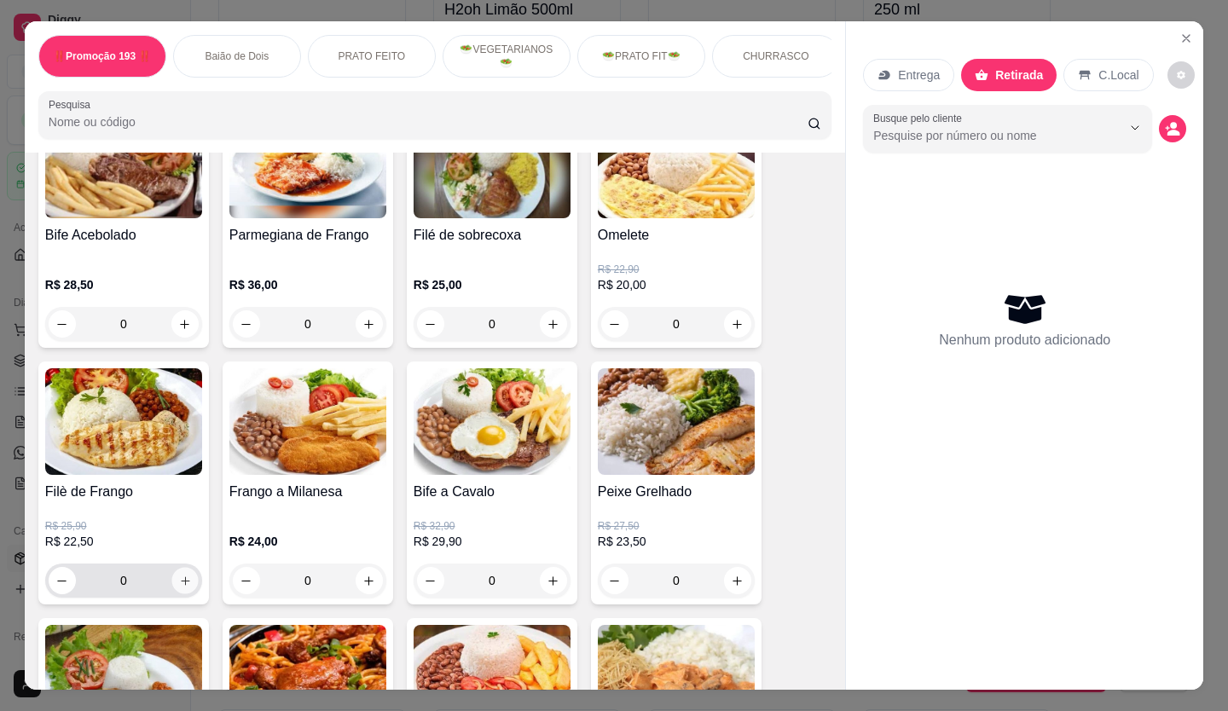
click at [181, 585] on icon "increase-product-quantity" at bounding box center [185, 581] width 9 height 9
type input "1"
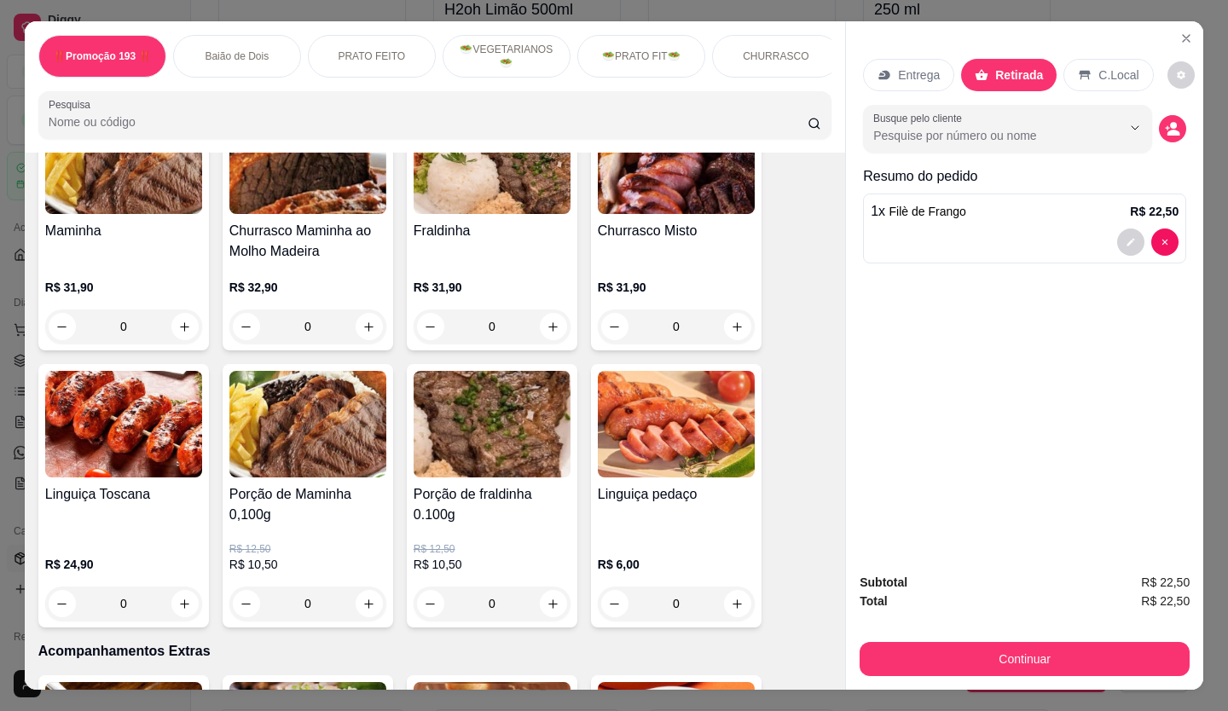
scroll to position [2986, 0]
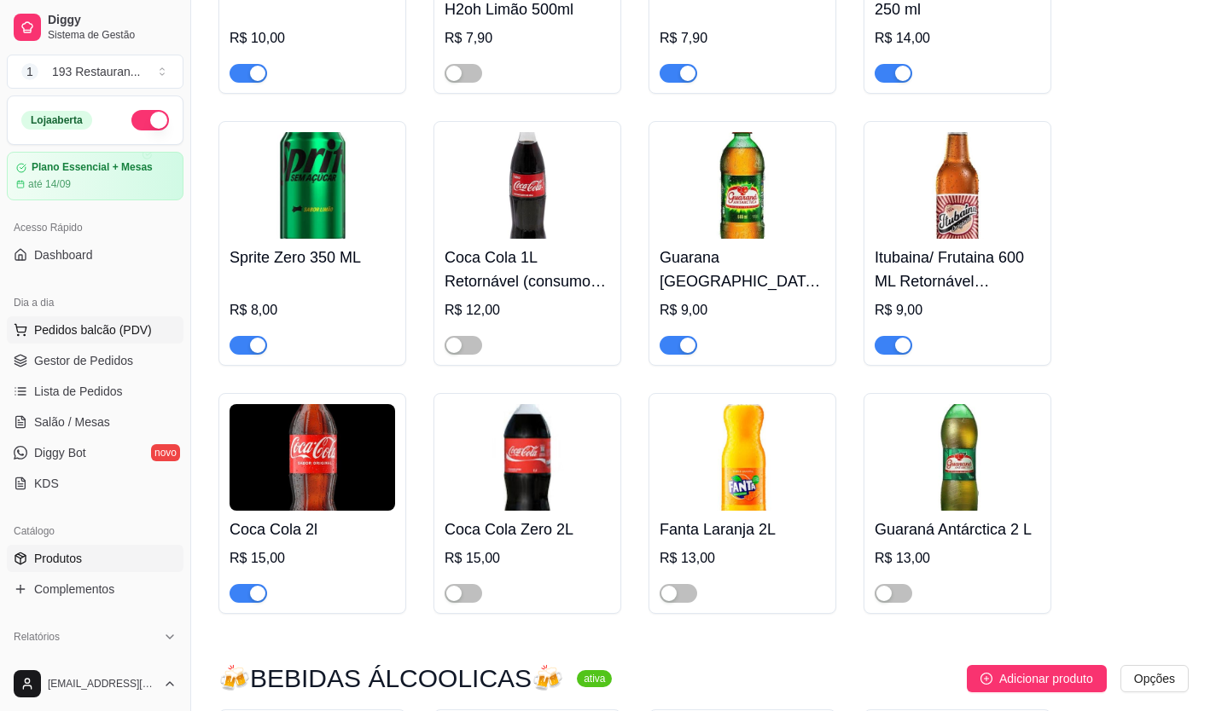
click at [62, 325] on span "Pedidos balcão (PDV)" at bounding box center [93, 330] width 118 height 17
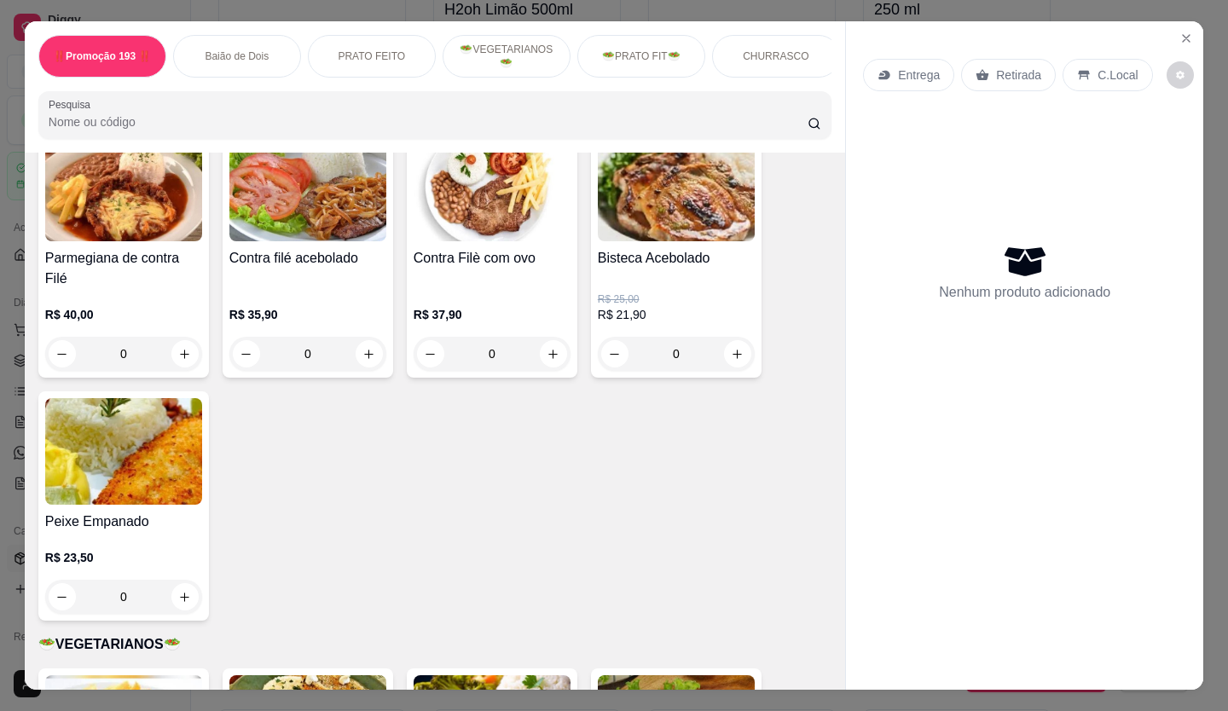
scroll to position [1109, 0]
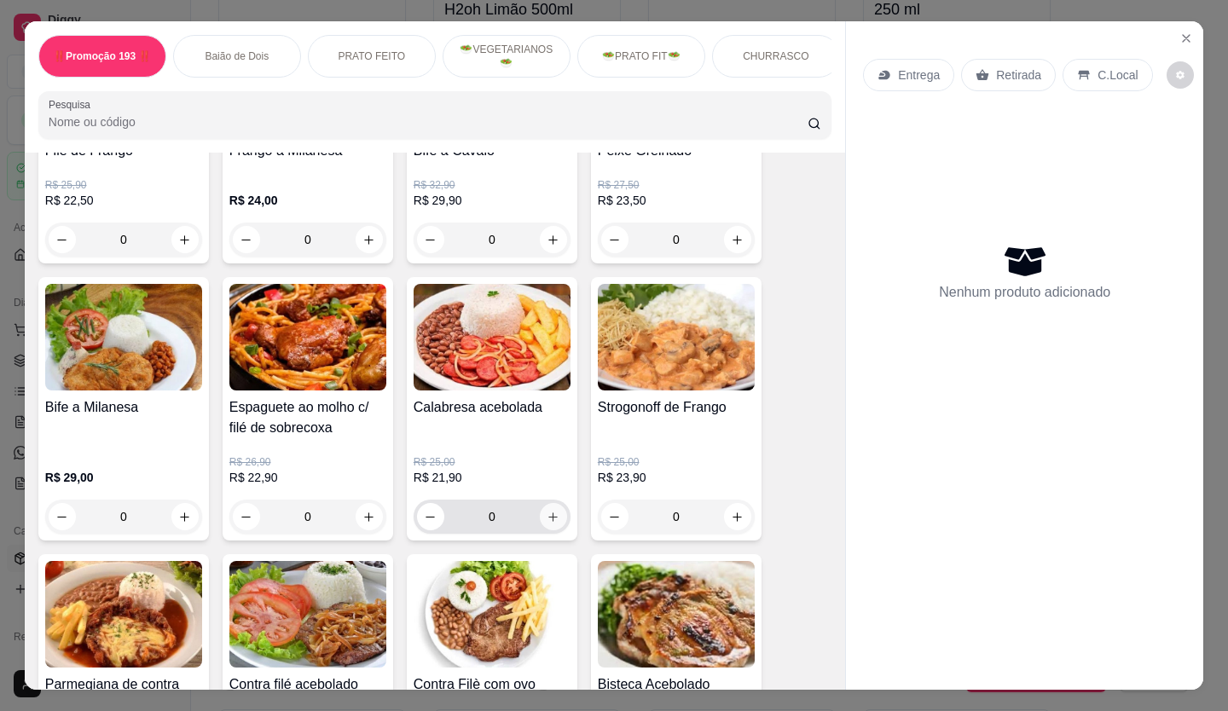
click at [548, 519] on icon "increase-product-quantity" at bounding box center [553, 517] width 13 height 13
type input "1"
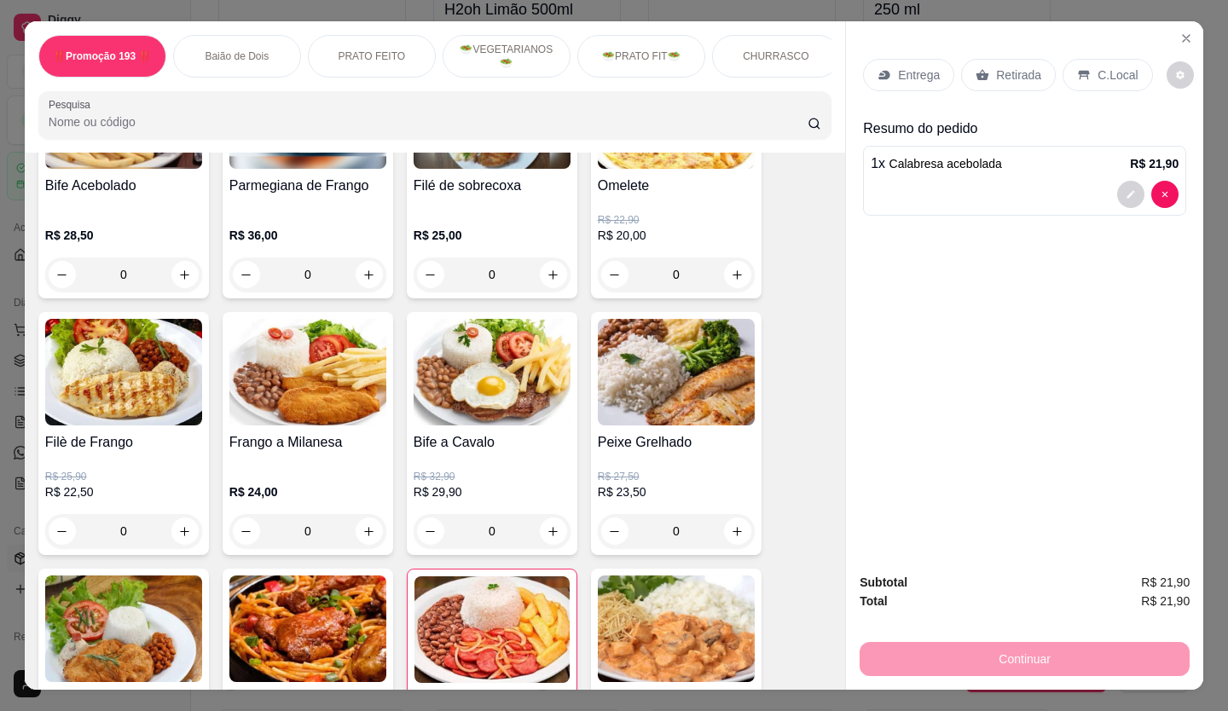
scroll to position [853, 0]
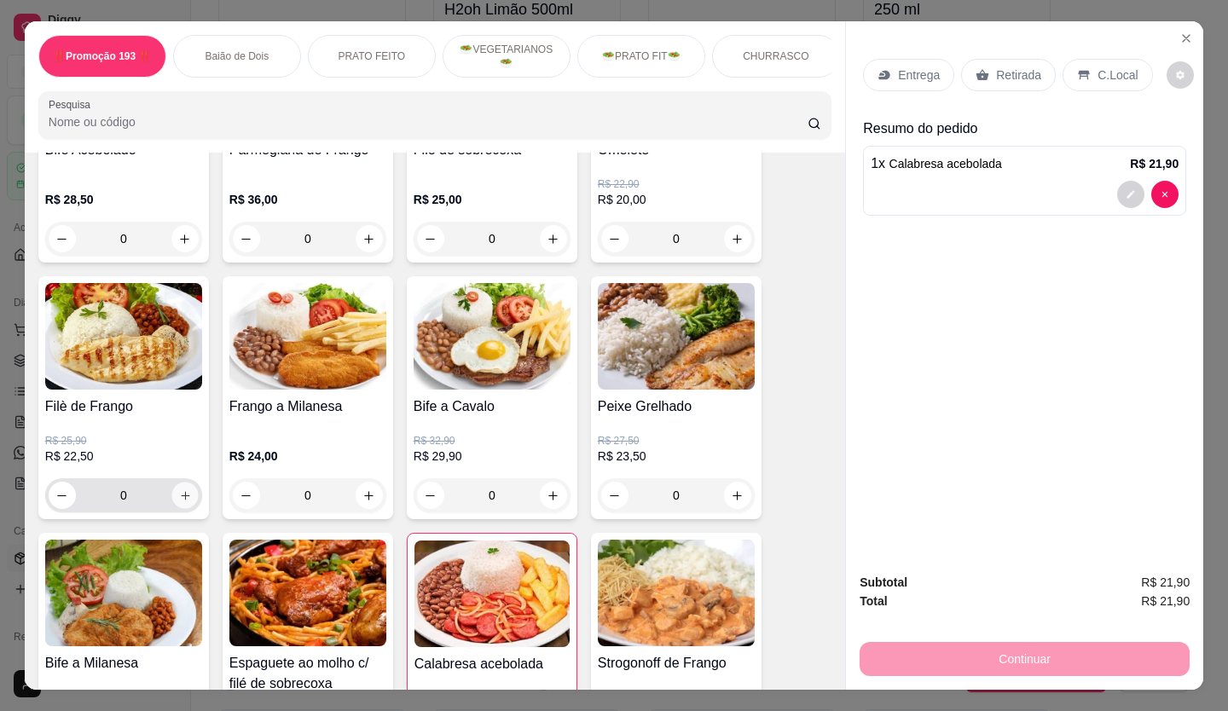
click at [179, 502] on icon "increase-product-quantity" at bounding box center [185, 496] width 13 height 13
type input "1"
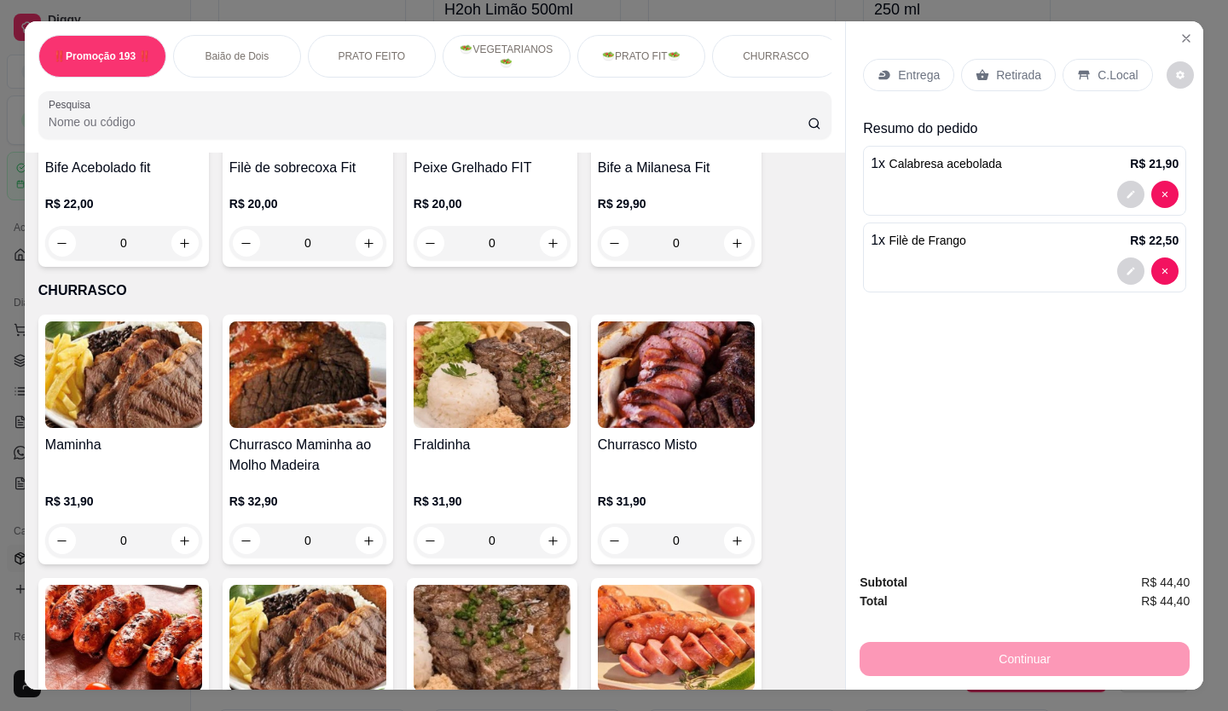
scroll to position [3071, 0]
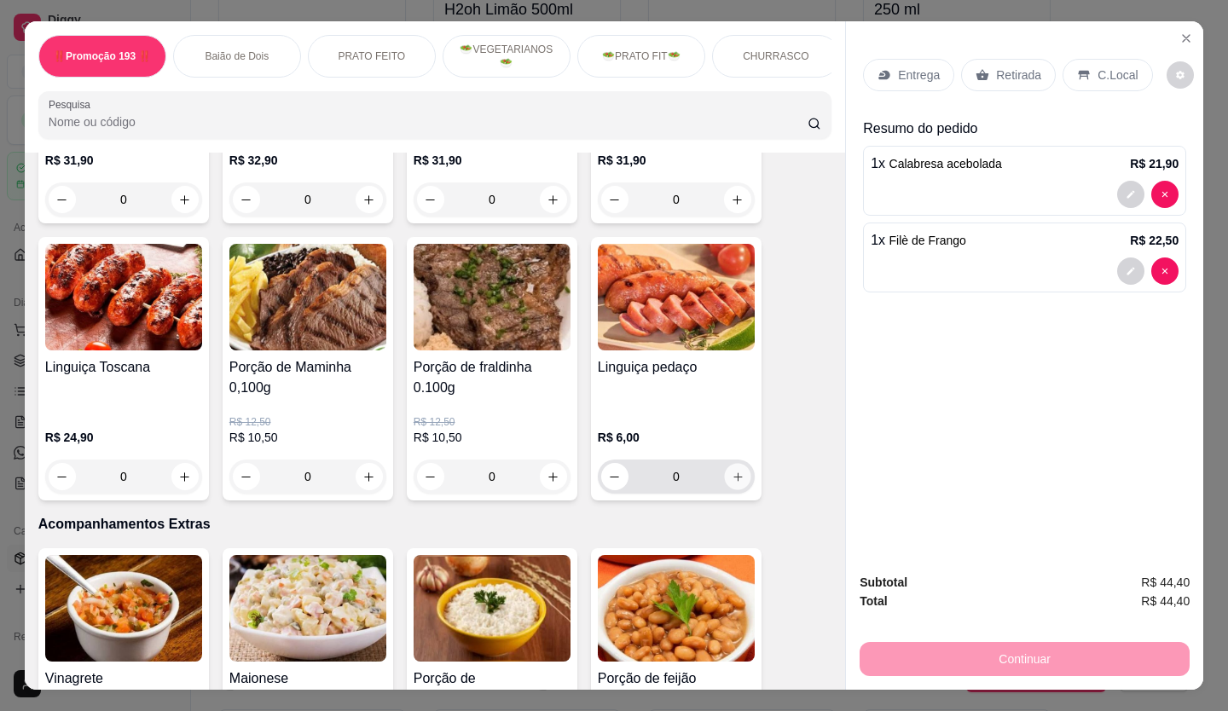
click at [732, 471] on icon "increase-product-quantity" at bounding box center [738, 477] width 13 height 13
type input "1"
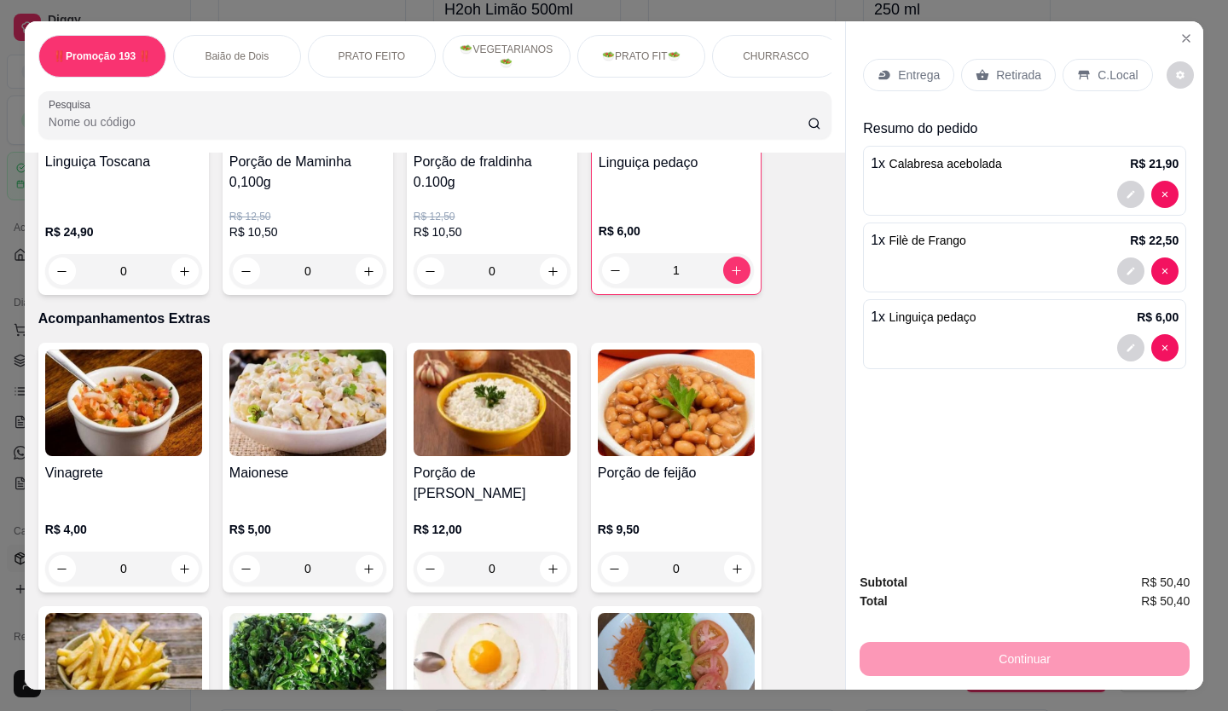
scroll to position [3327, 0]
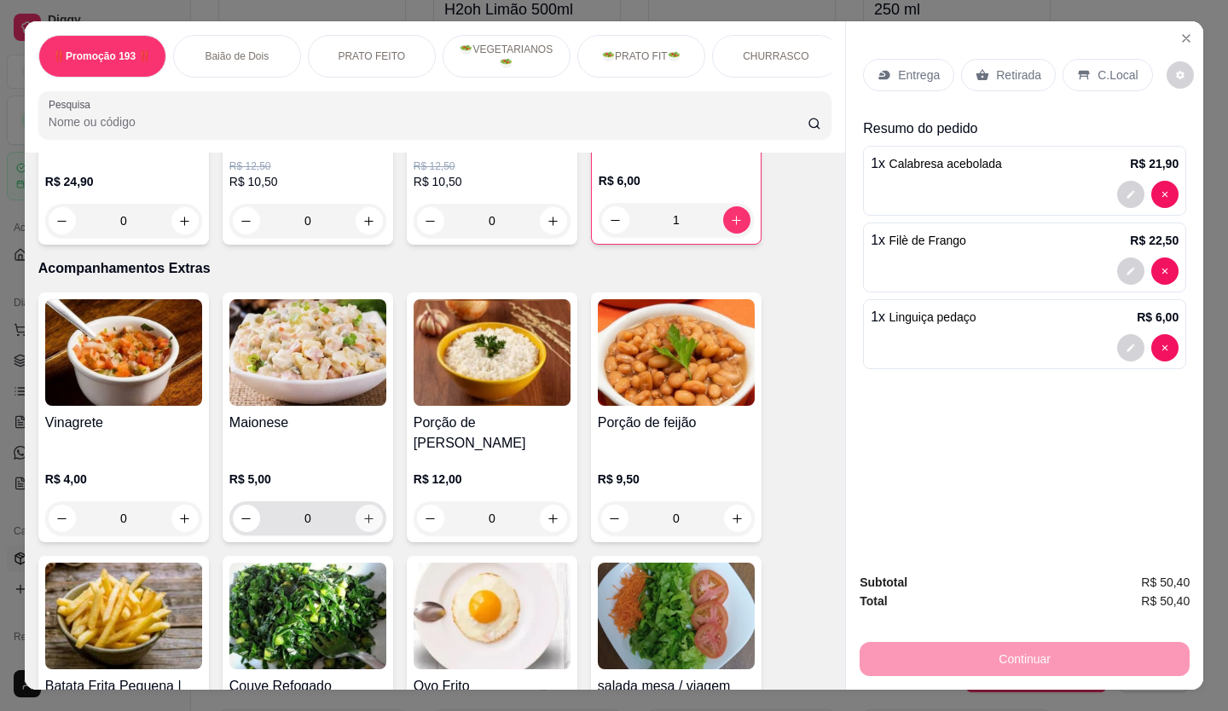
click at [364, 505] on button "increase-product-quantity" at bounding box center [369, 518] width 27 height 27
type input "1"
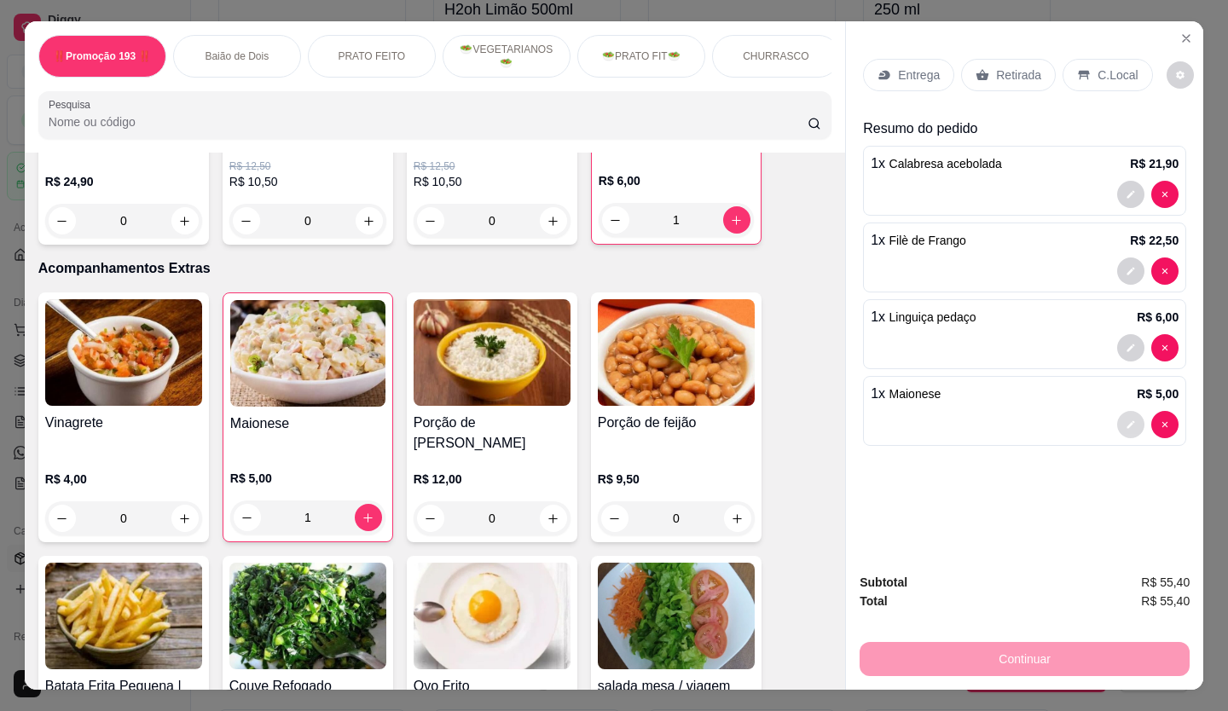
click at [1129, 420] on icon "decrease-product-quantity" at bounding box center [1131, 425] width 10 height 10
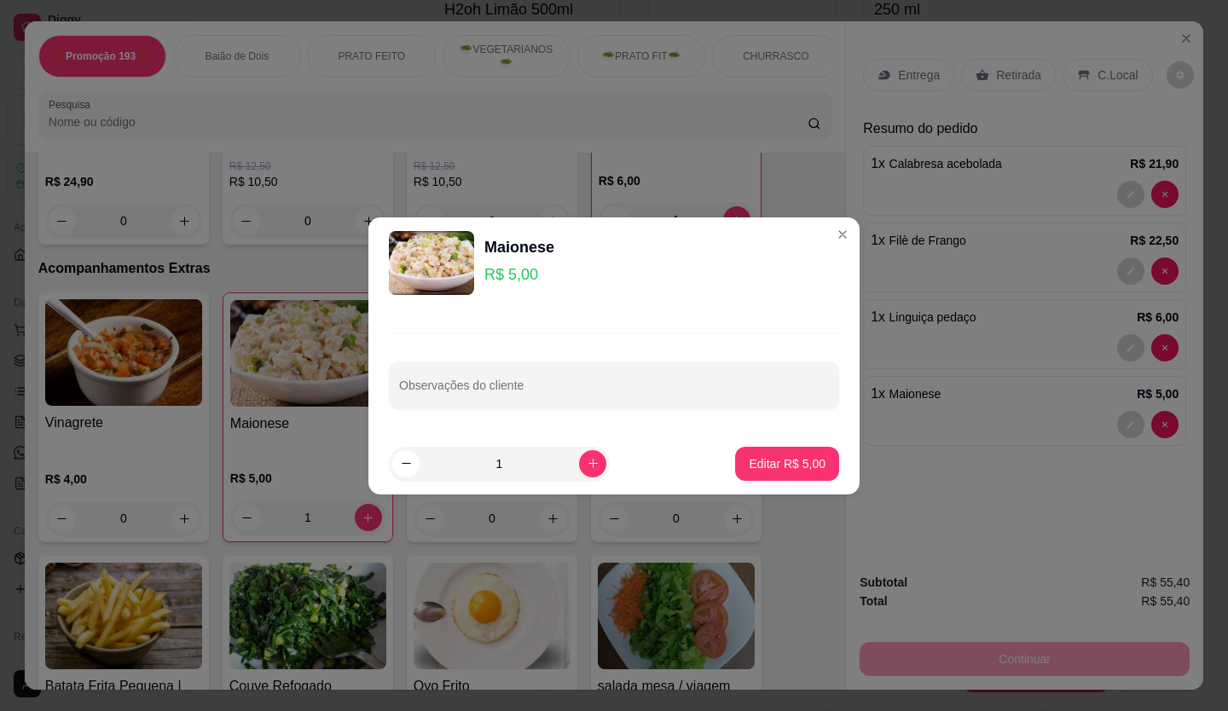
click at [634, 421] on div "Observações do cliente" at bounding box center [614, 371] width 491 height 125
click at [630, 409] on div "Observações do cliente" at bounding box center [614, 371] width 491 height 125
click at [606, 398] on input "Observações do cliente" at bounding box center [614, 392] width 430 height 17
type input "file de frango"
click at [790, 450] on button "Editar R$ 5,00" at bounding box center [787, 463] width 101 height 33
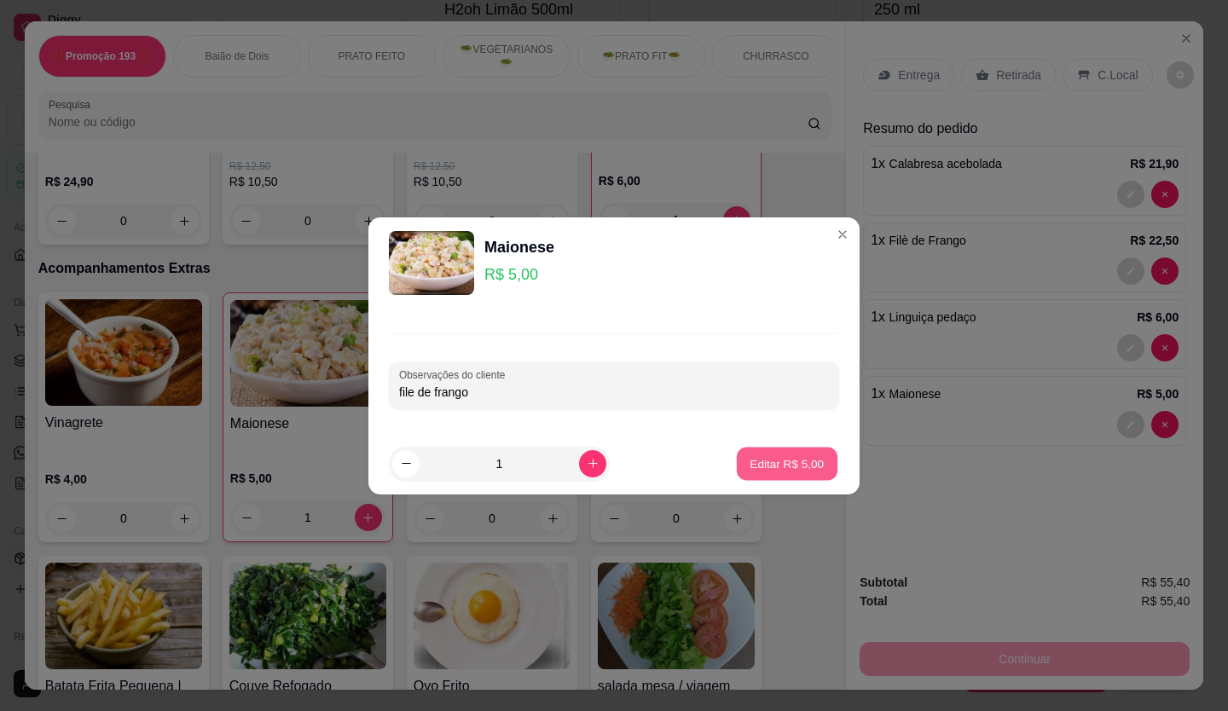
type input "0"
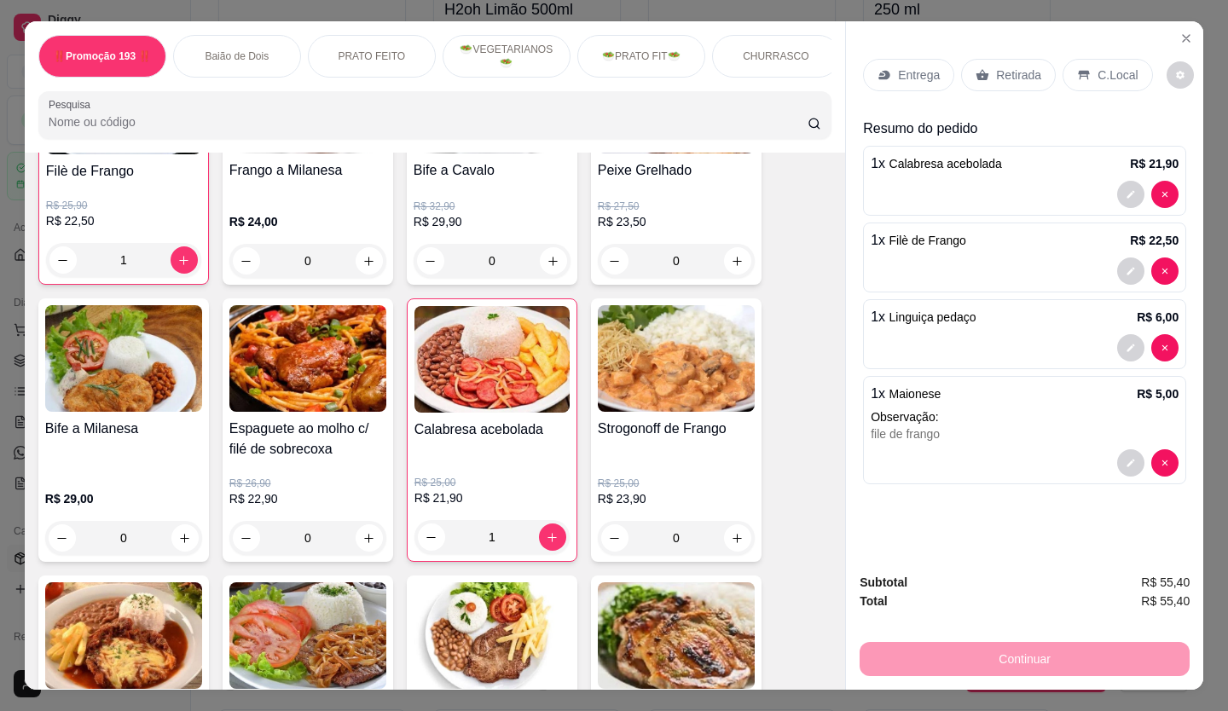
scroll to position [1024, 0]
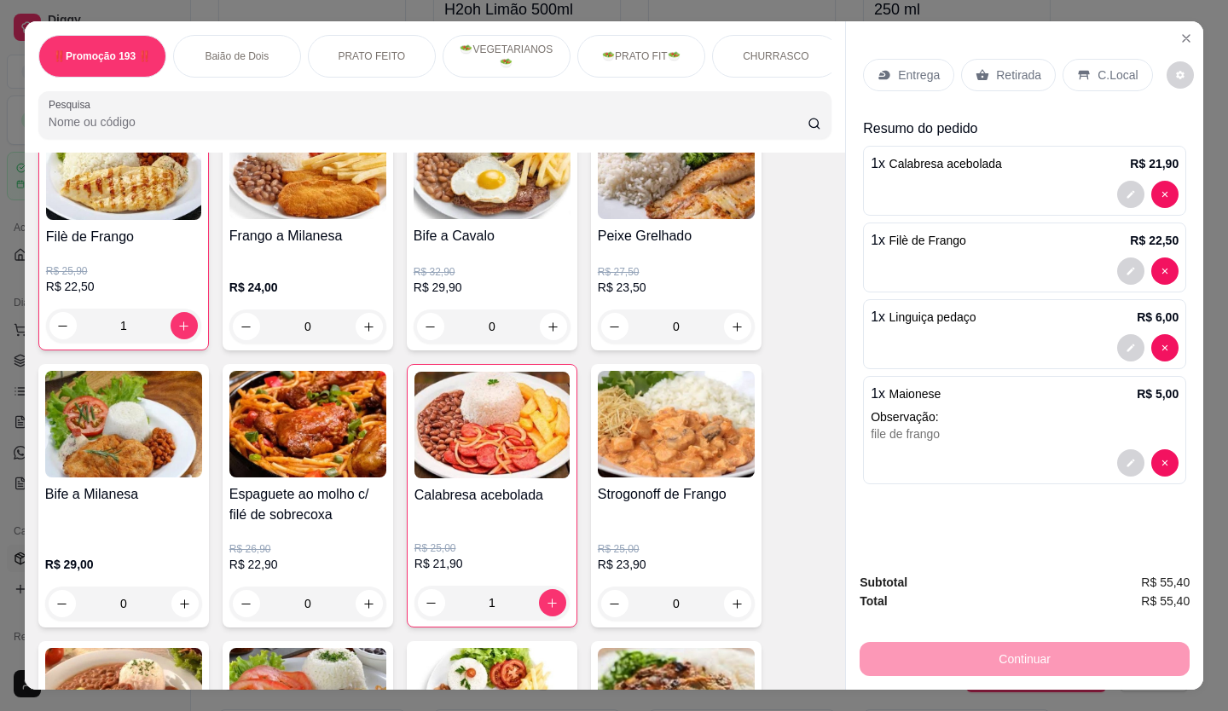
type input "0"
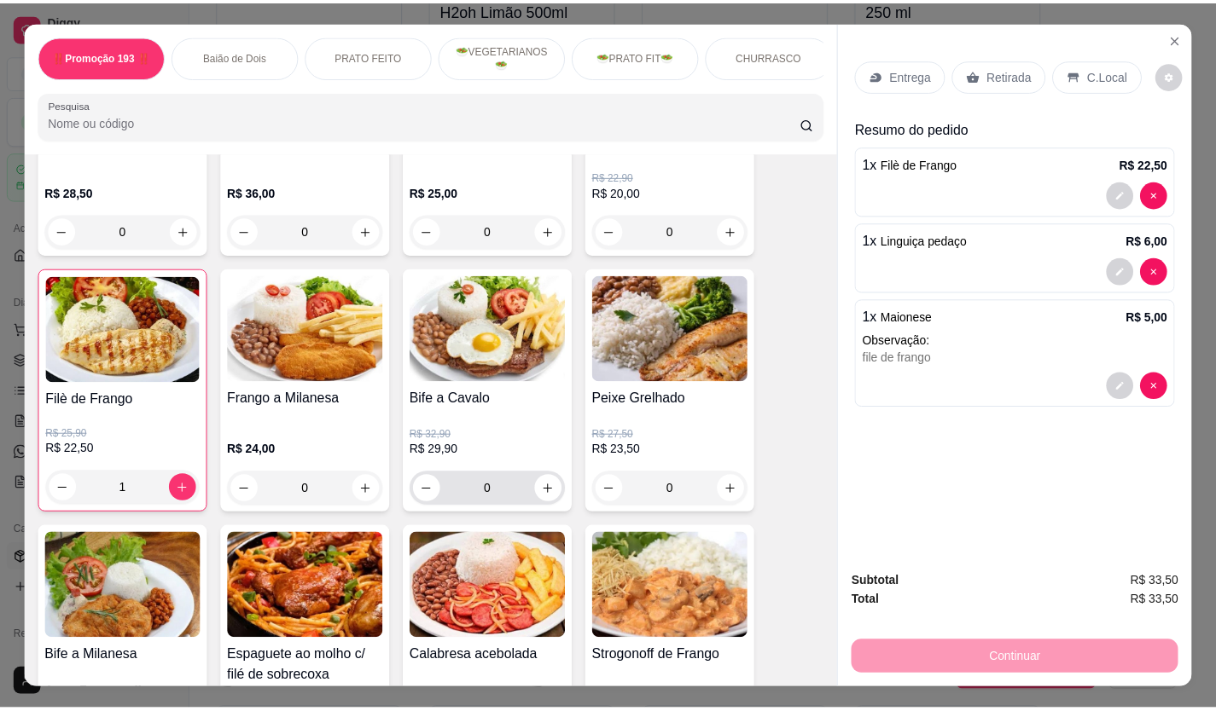
scroll to position [938, 0]
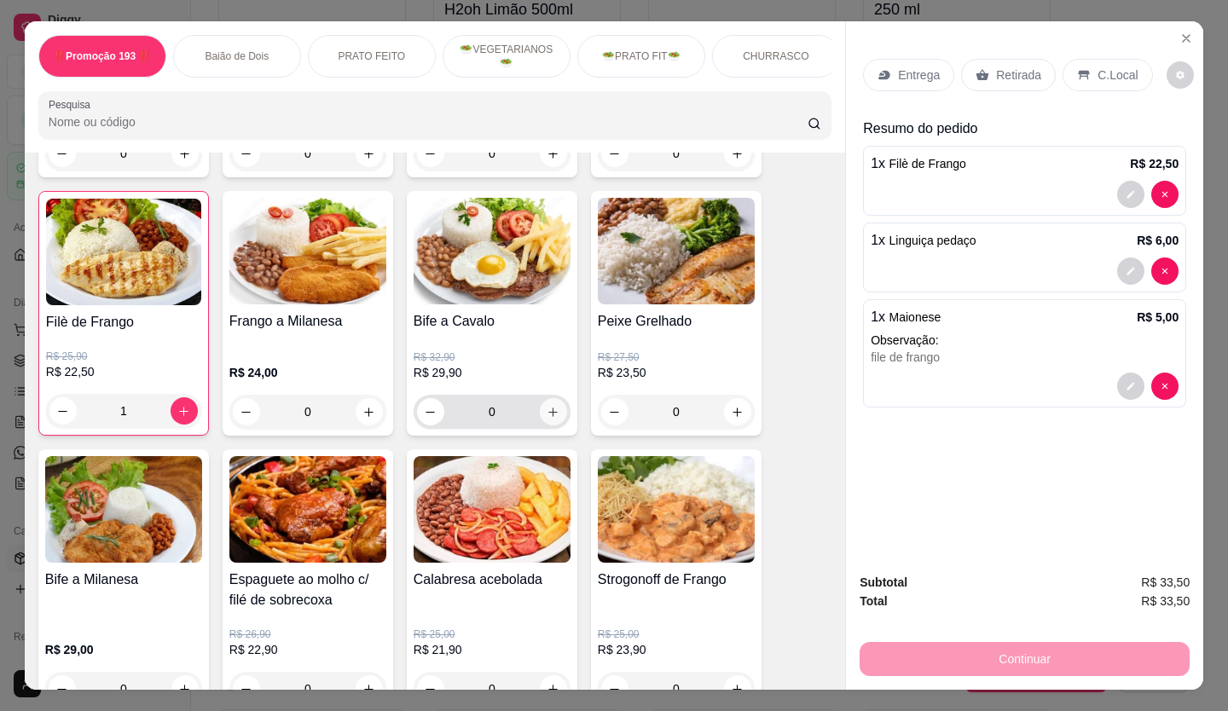
click at [547, 419] on icon "increase-product-quantity" at bounding box center [553, 412] width 13 height 13
type input "1"
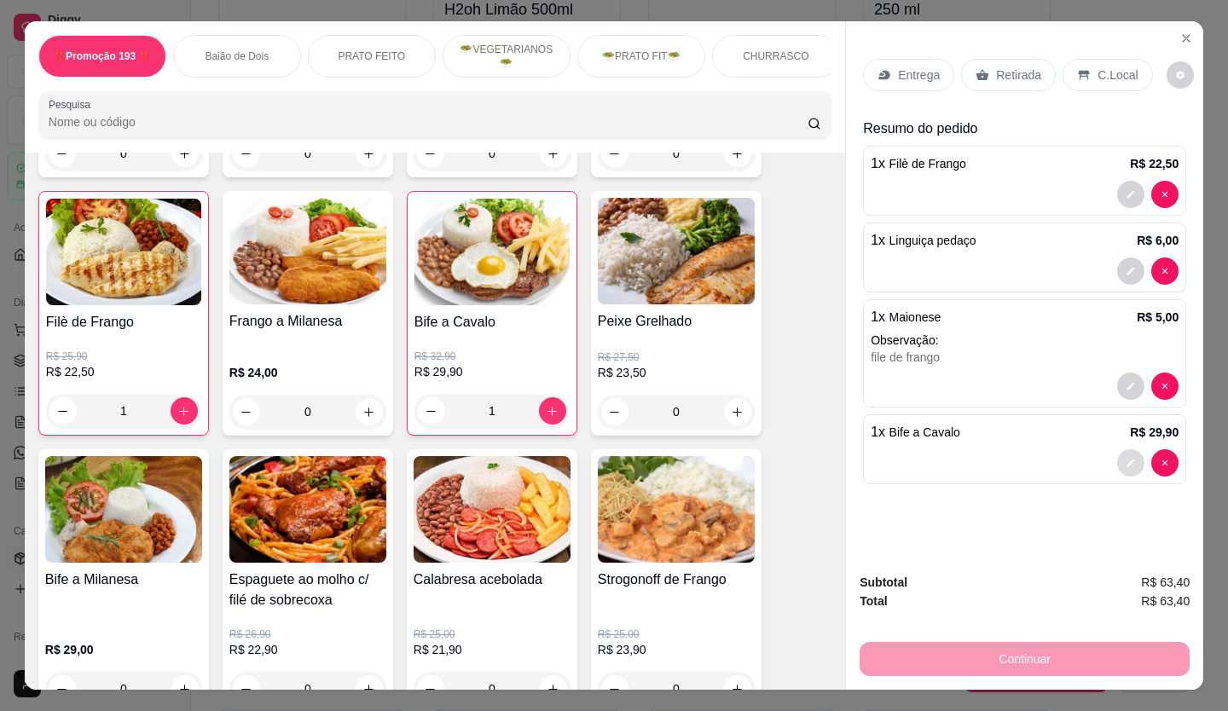
click at [1126, 458] on icon "decrease-product-quantity" at bounding box center [1131, 463] width 10 height 10
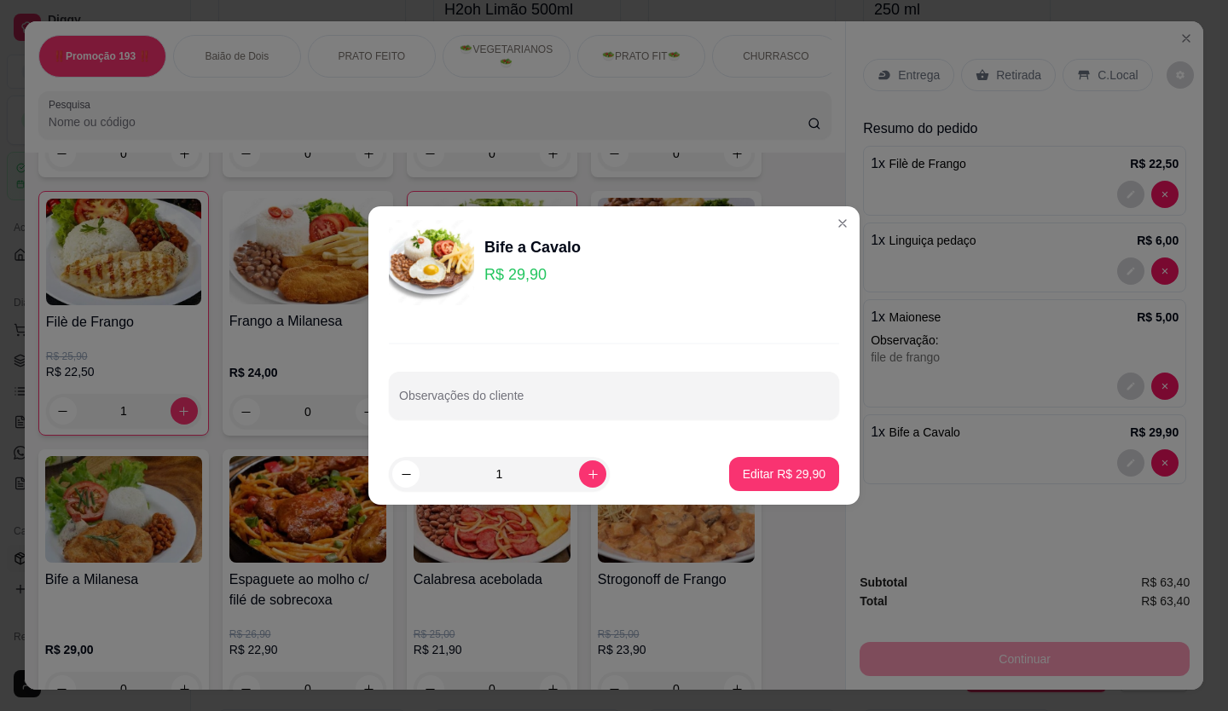
click at [606, 425] on div "Observações do cliente" at bounding box center [614, 381] width 491 height 125
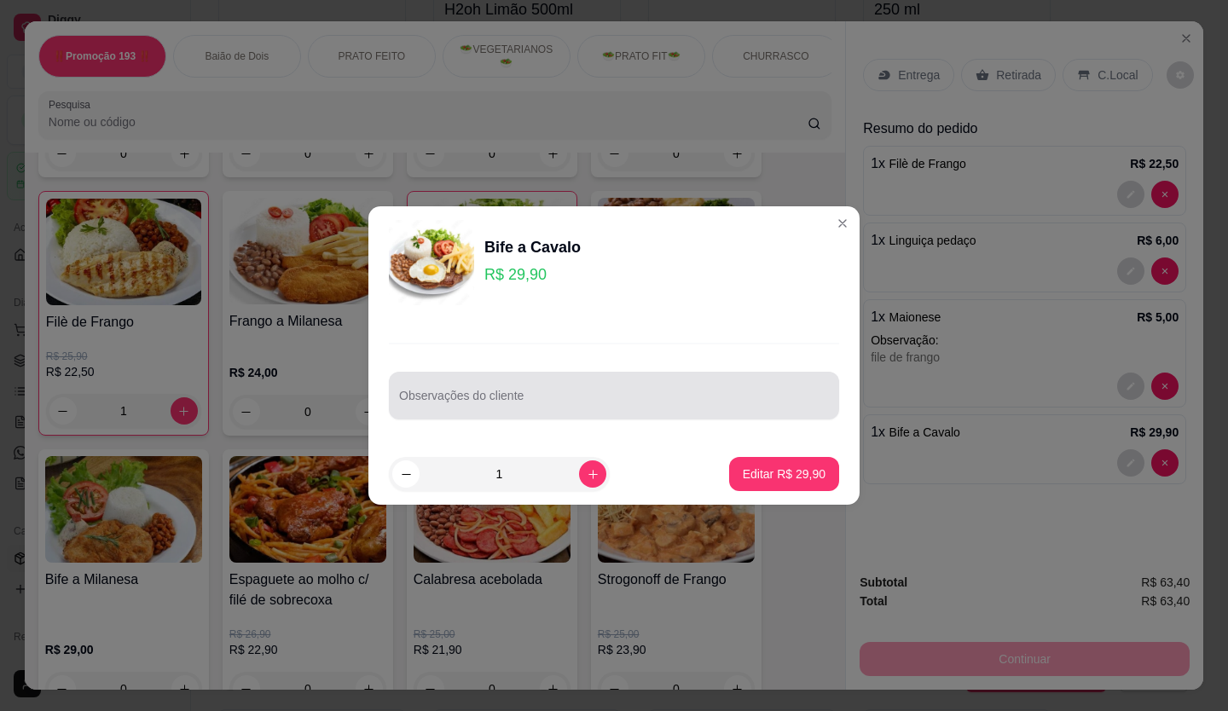
click at [596, 410] on div at bounding box center [614, 396] width 430 height 34
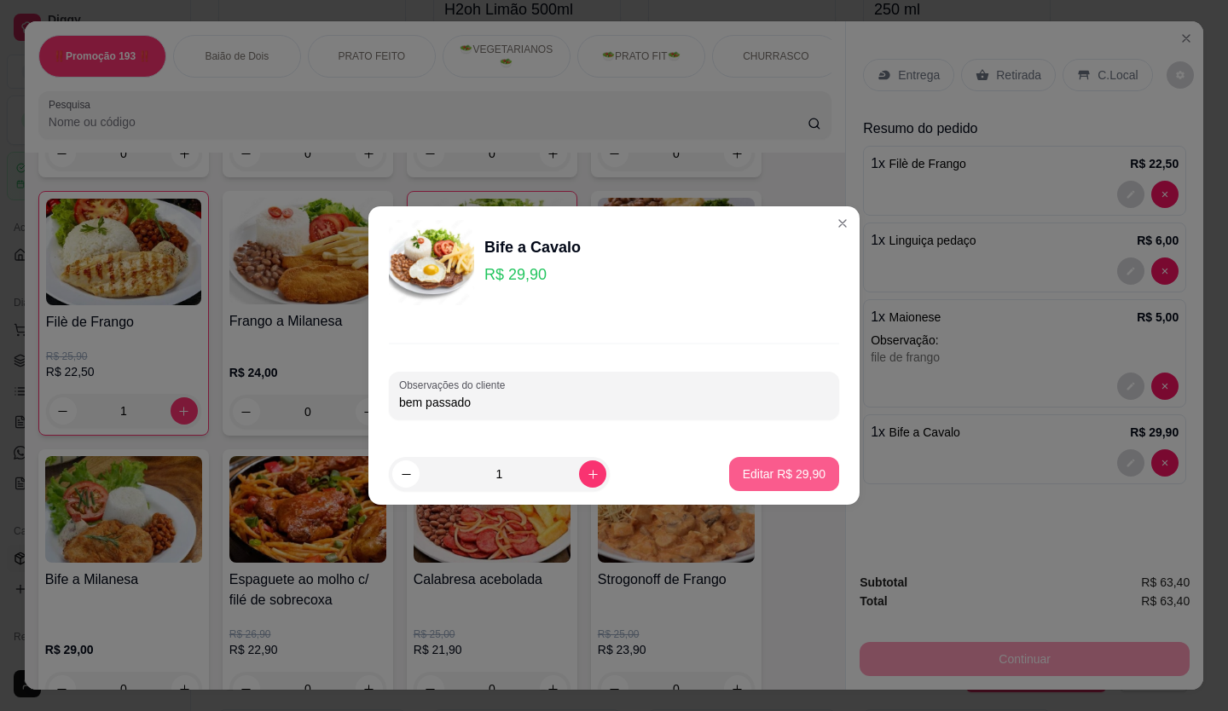
type input "bem passado"
click at [754, 461] on button "Editar R$ 29,90" at bounding box center [784, 474] width 107 height 33
type input "0"
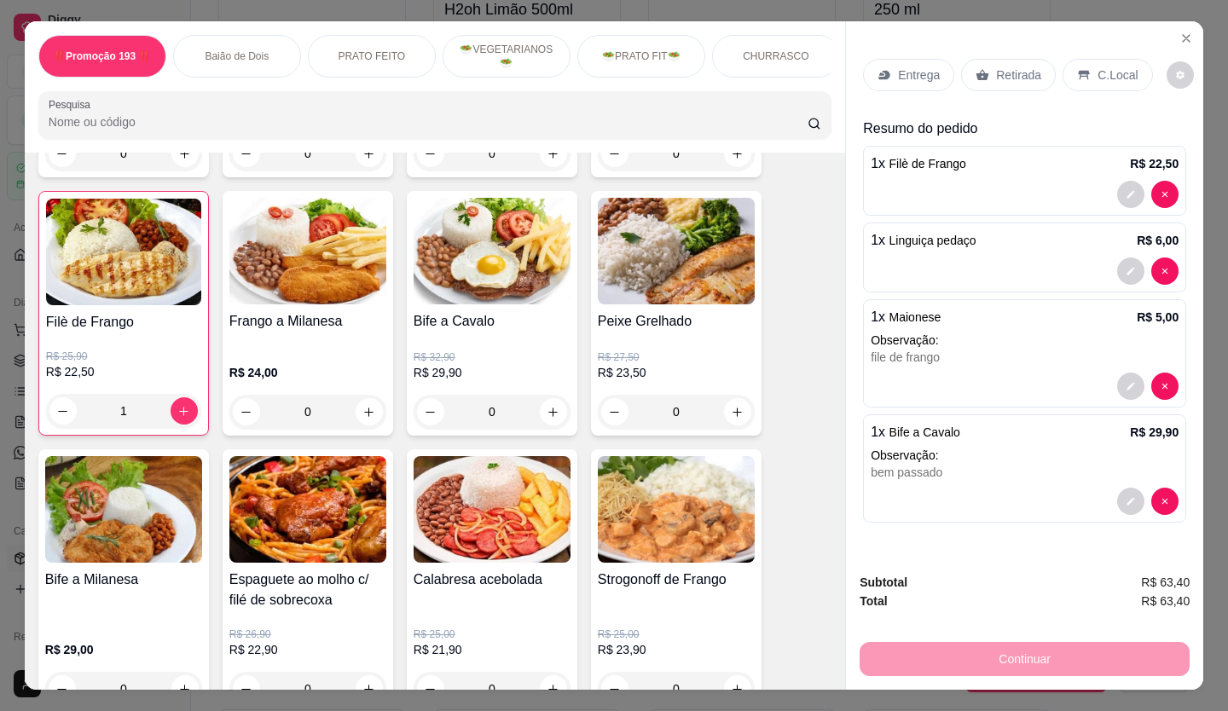
click at [1013, 83] on div "Retirada" at bounding box center [1008, 75] width 95 height 32
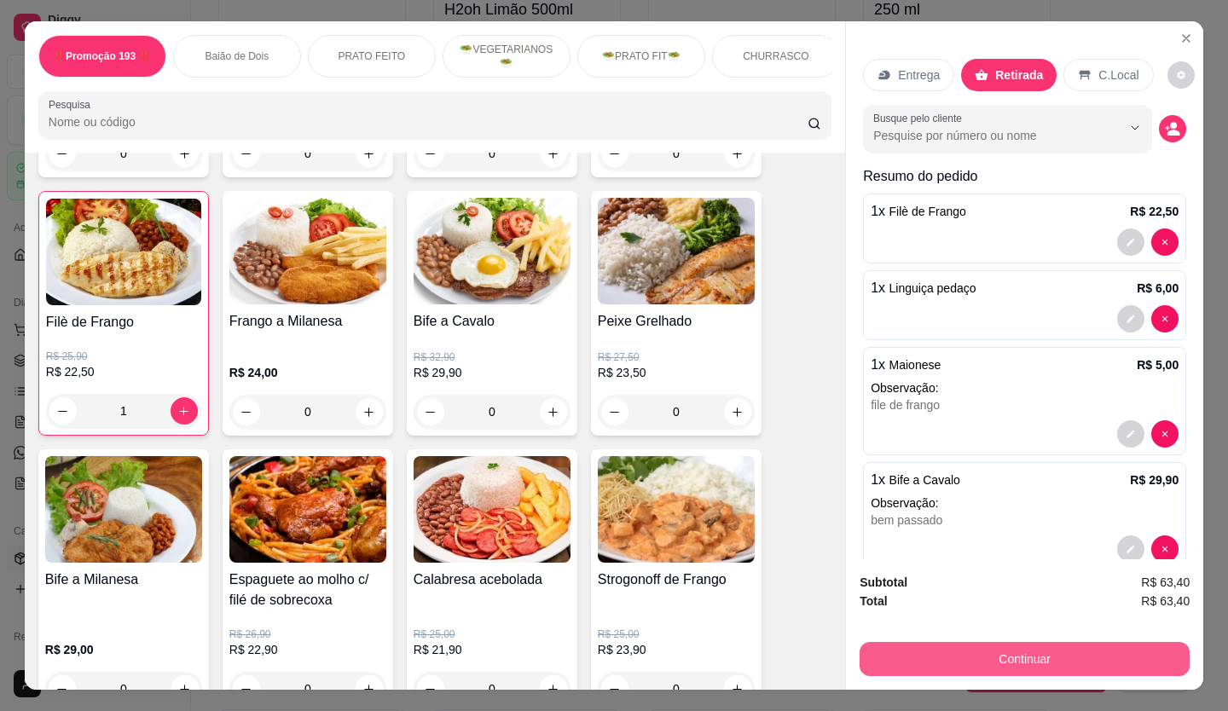
click at [1081, 642] on button "Continuar" at bounding box center [1025, 659] width 330 height 34
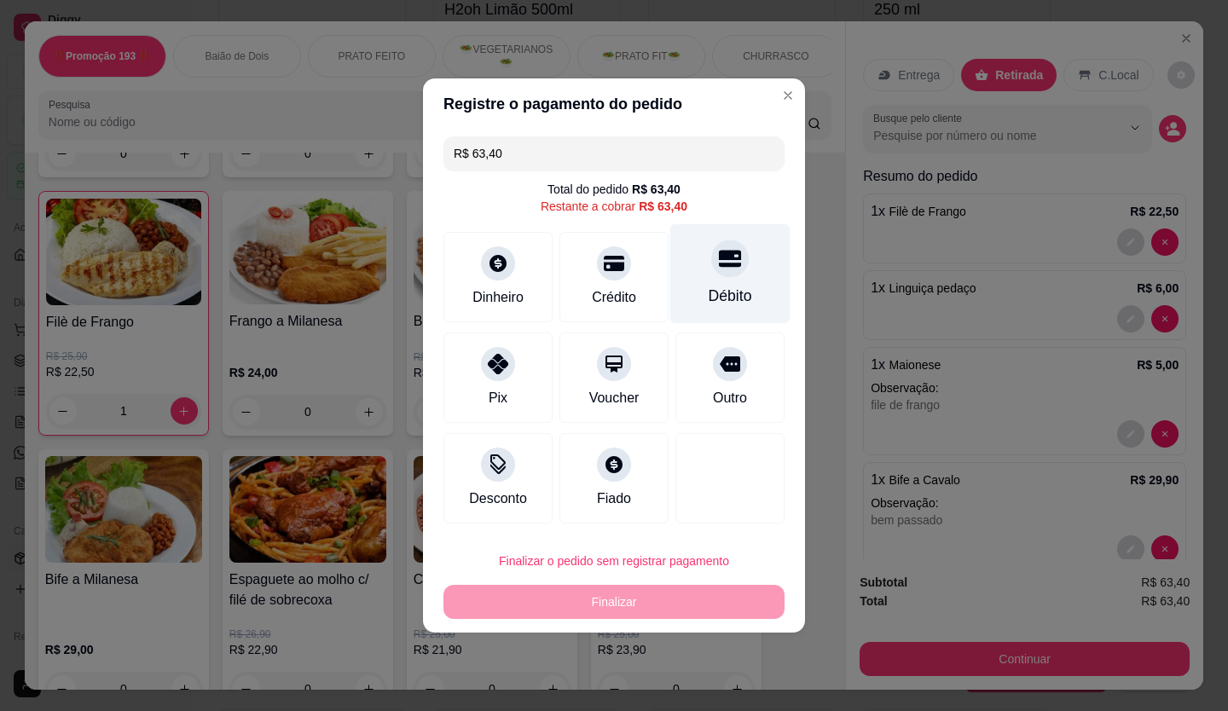
click at [717, 288] on div "Débito" at bounding box center [731, 296] width 44 height 22
type input "R$ 0,00"
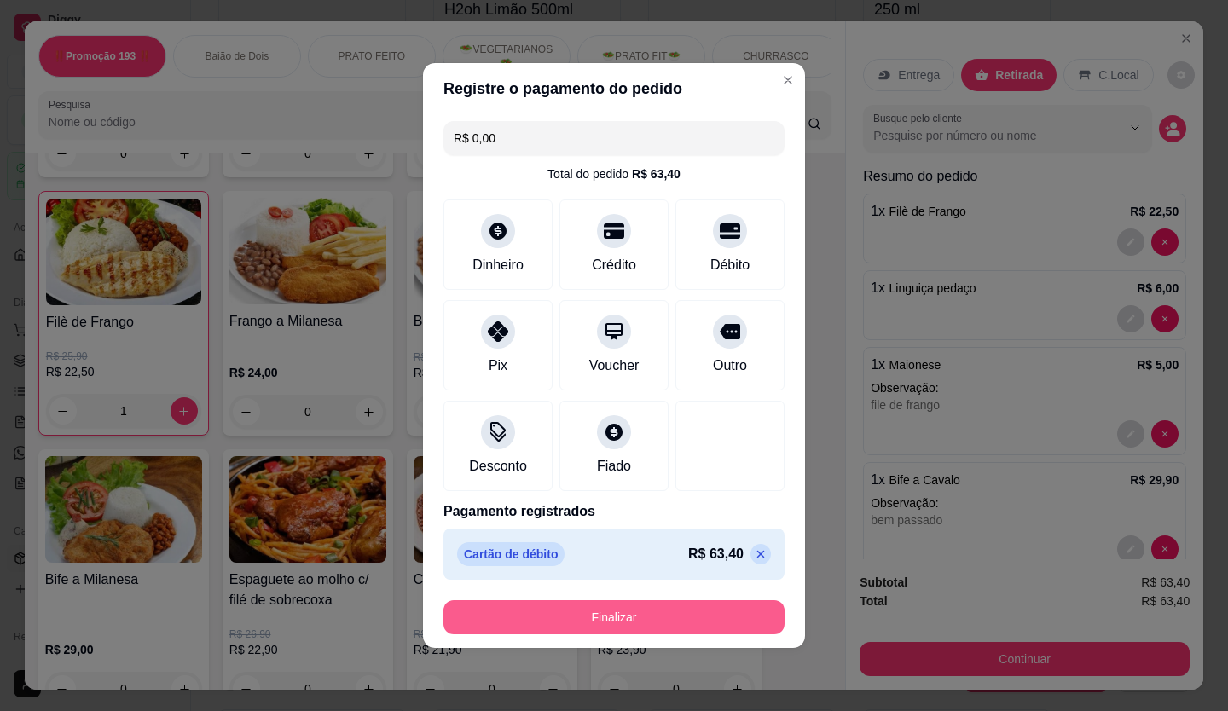
click at [708, 612] on button "Finalizar" at bounding box center [614, 618] width 341 height 34
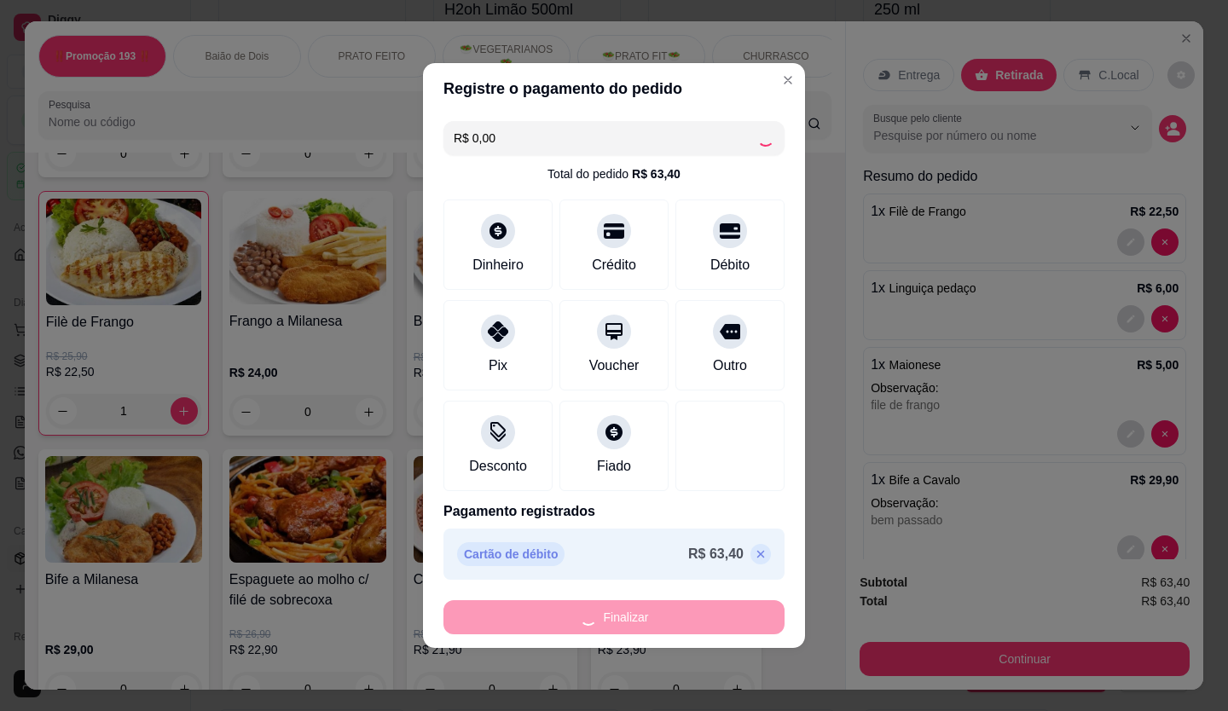
type input "0"
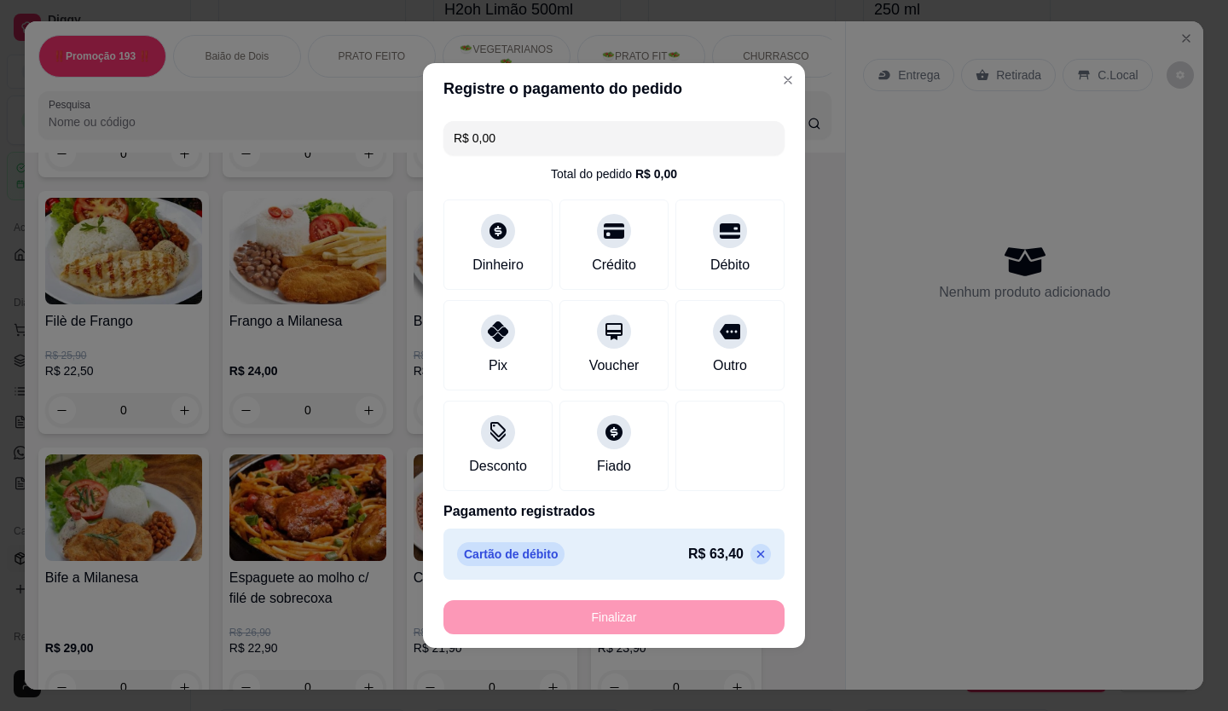
type input "-R$ 63,40"
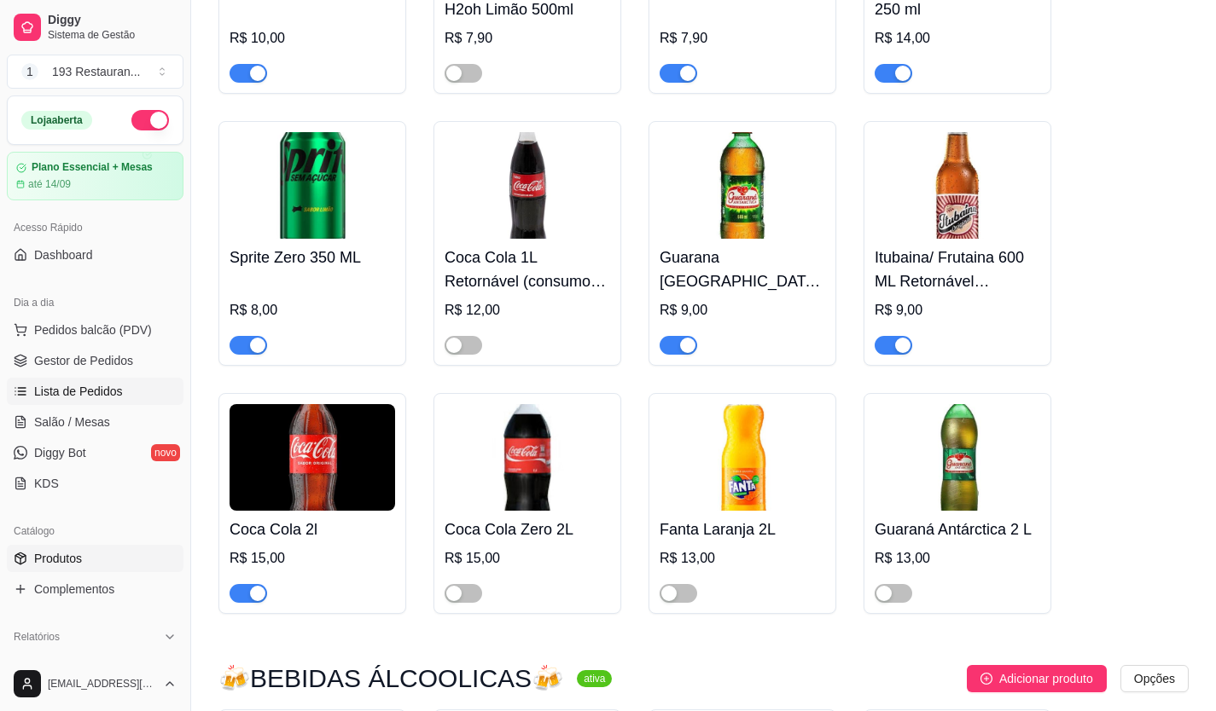
click at [84, 386] on span "Lista de Pedidos" at bounding box center [78, 391] width 89 height 17
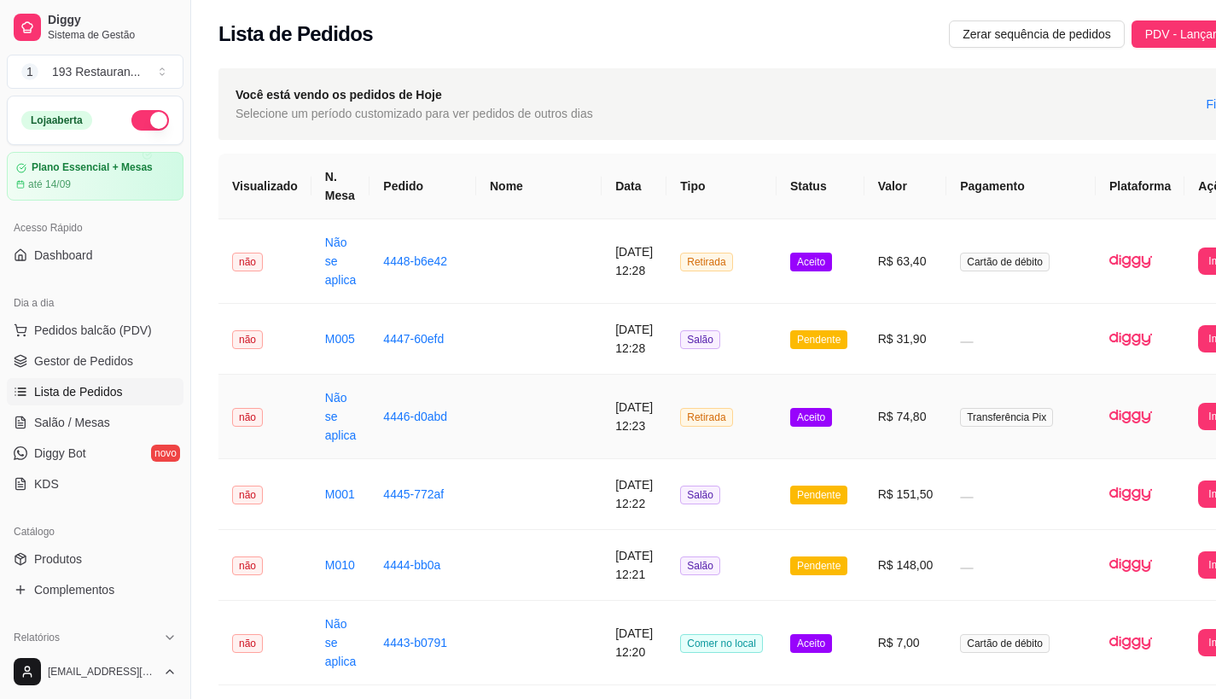
click at [864, 415] on td "R$ 74,80" at bounding box center [905, 416] width 83 height 84
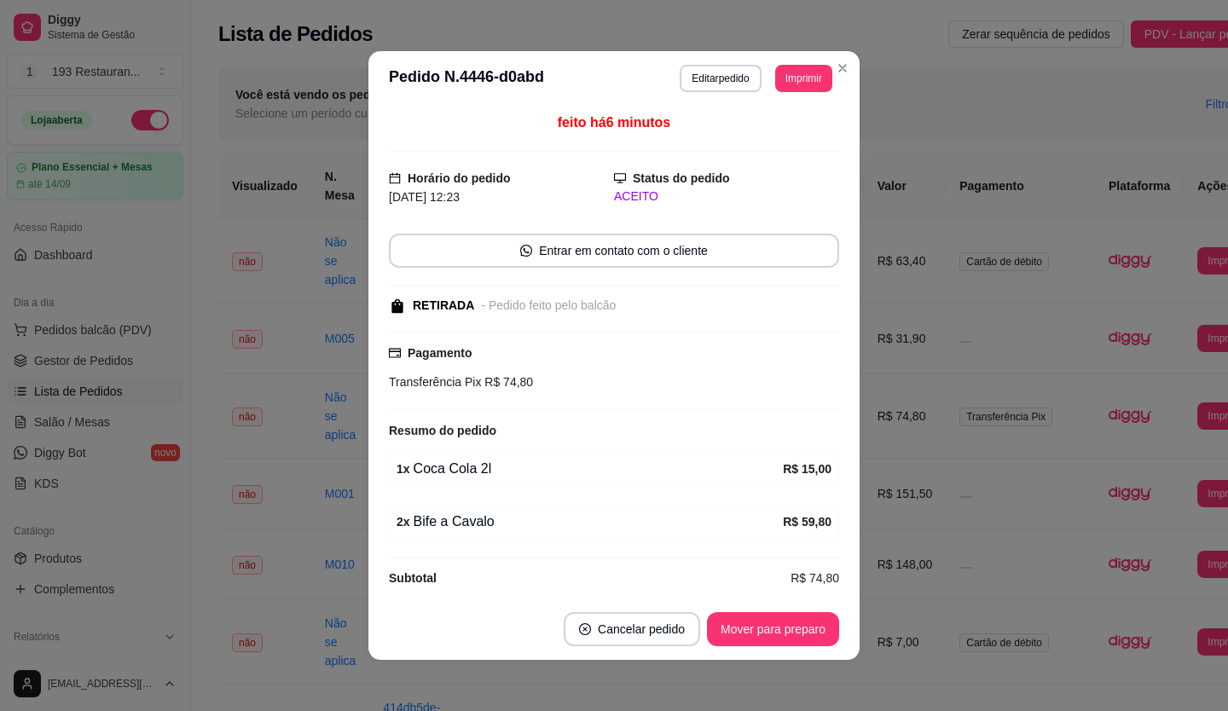
click at [630, 629] on button "Cancelar pedido" at bounding box center [632, 629] width 136 height 34
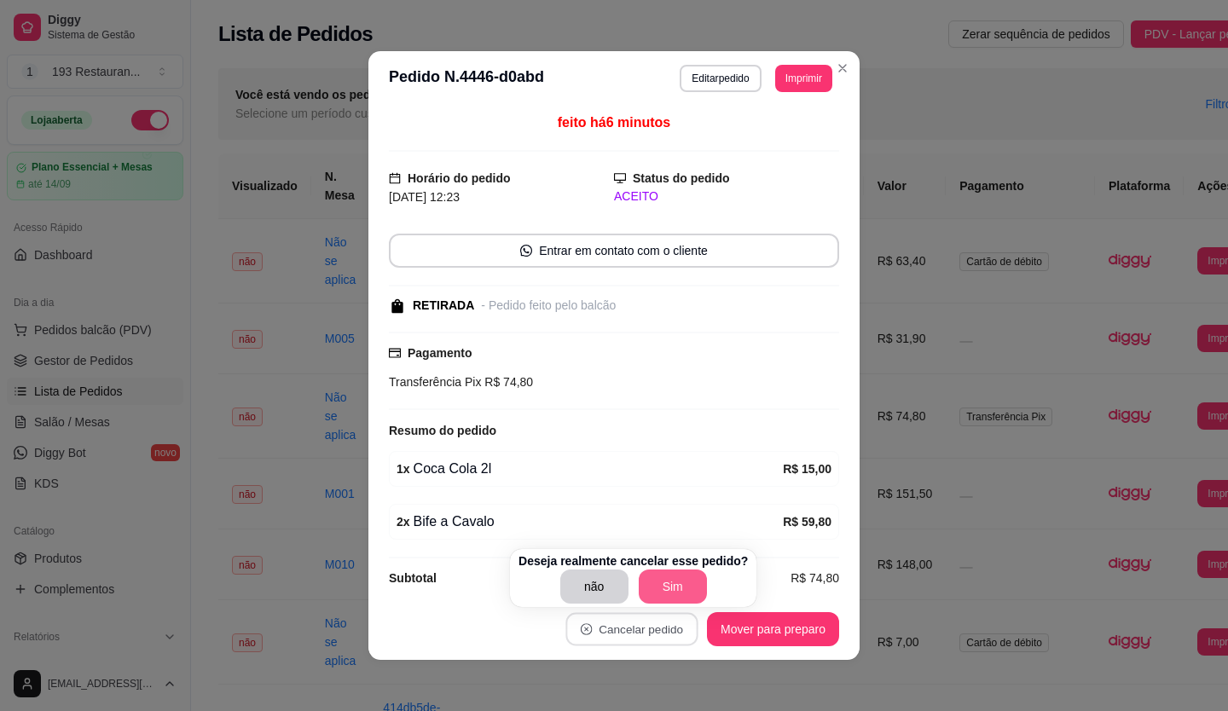
click at [665, 584] on button "Sim" at bounding box center [673, 587] width 68 height 34
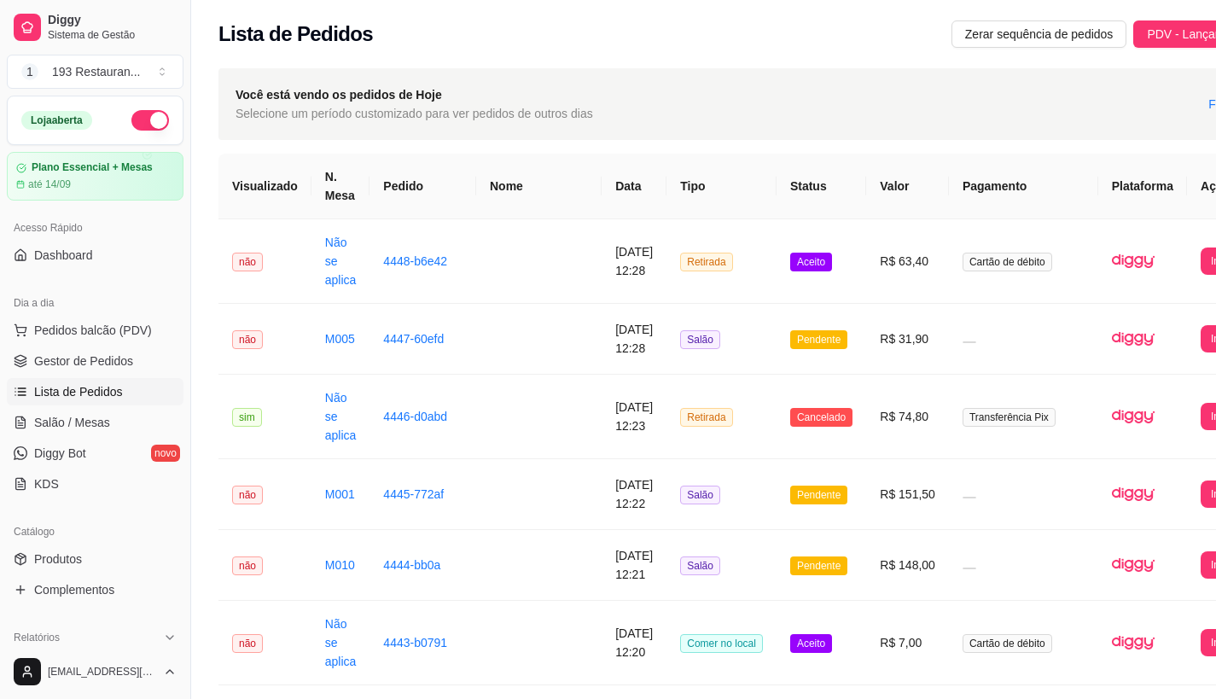
click at [72, 346] on ul "Pedidos balcão (PDV) Gestor de Pedidos Lista de Pedidos Salão / Mesas Diggy Bot…" at bounding box center [95, 406] width 177 height 181
click at [73, 332] on span "Pedidos balcão (PDV)" at bounding box center [93, 330] width 118 height 17
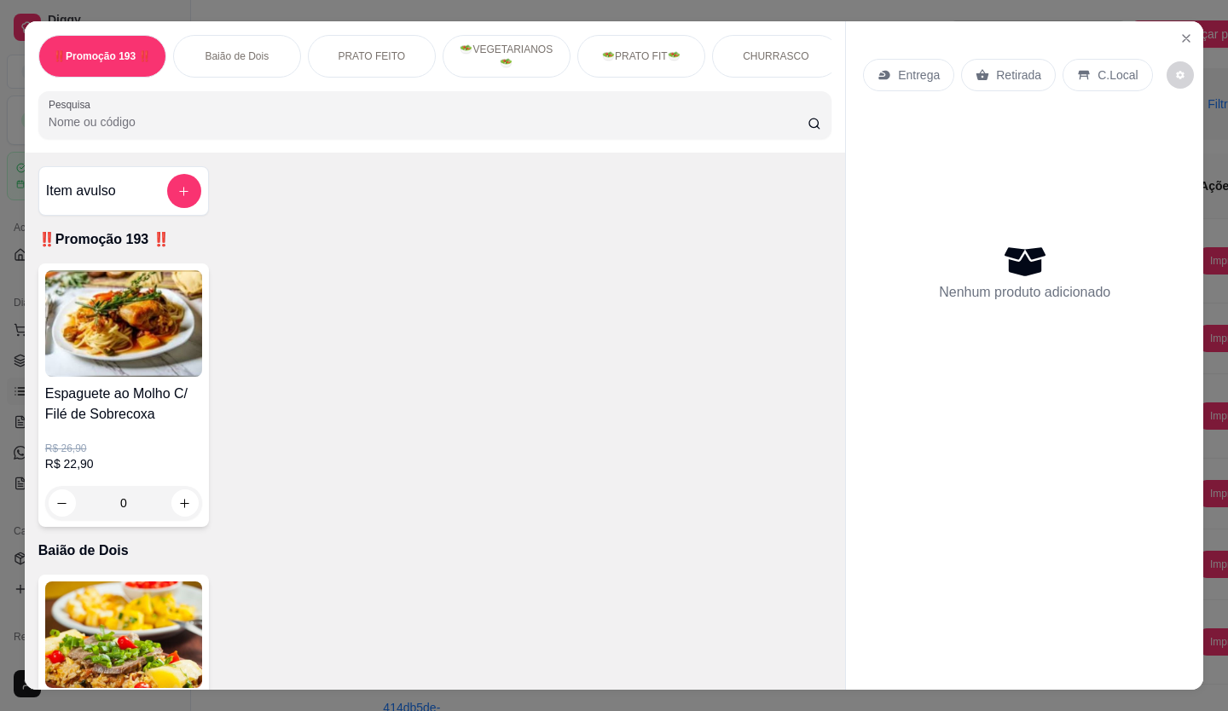
click at [1007, 68] on p "Retirada" at bounding box center [1018, 75] width 45 height 17
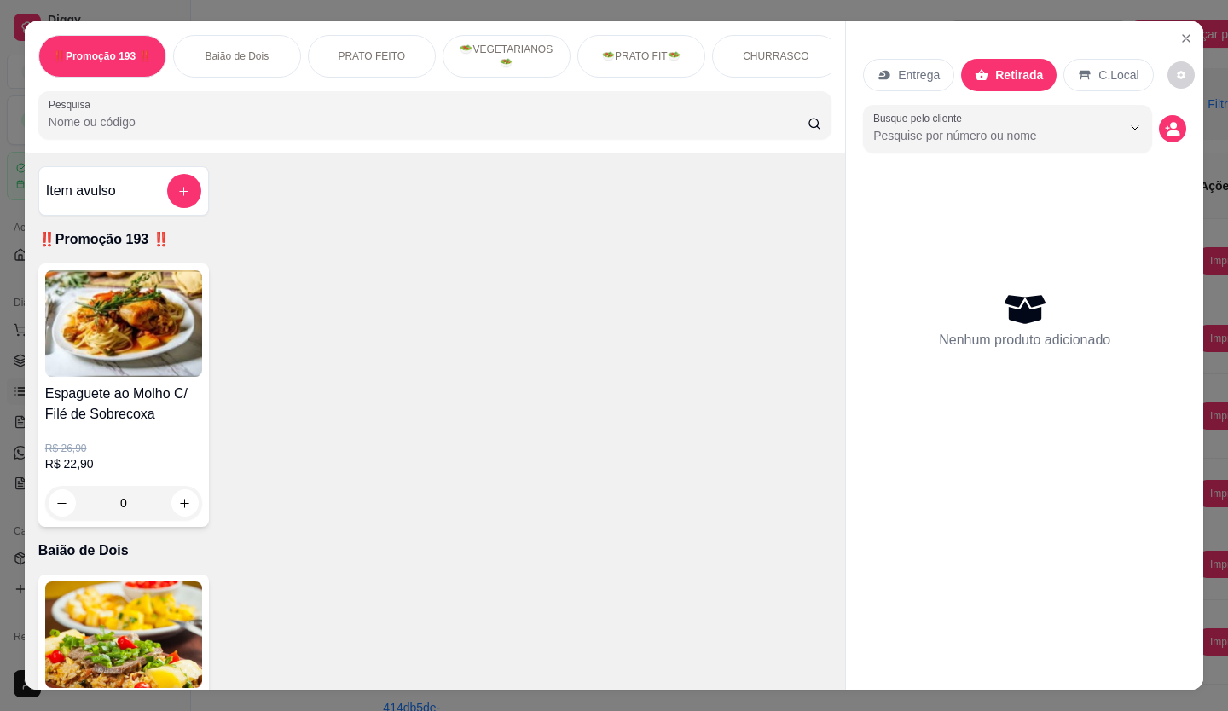
drag, startPoint x: 486, startPoint y: 190, endPoint x: 479, endPoint y: 183, distance: 10.3
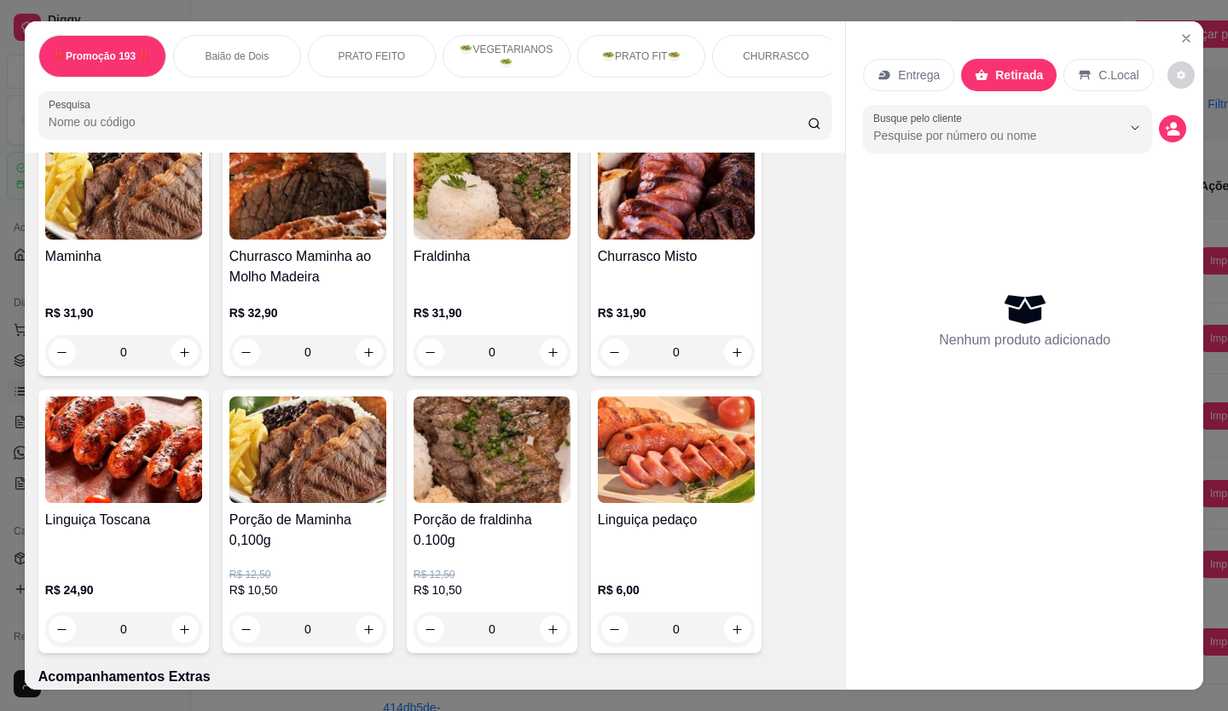
scroll to position [2815, 0]
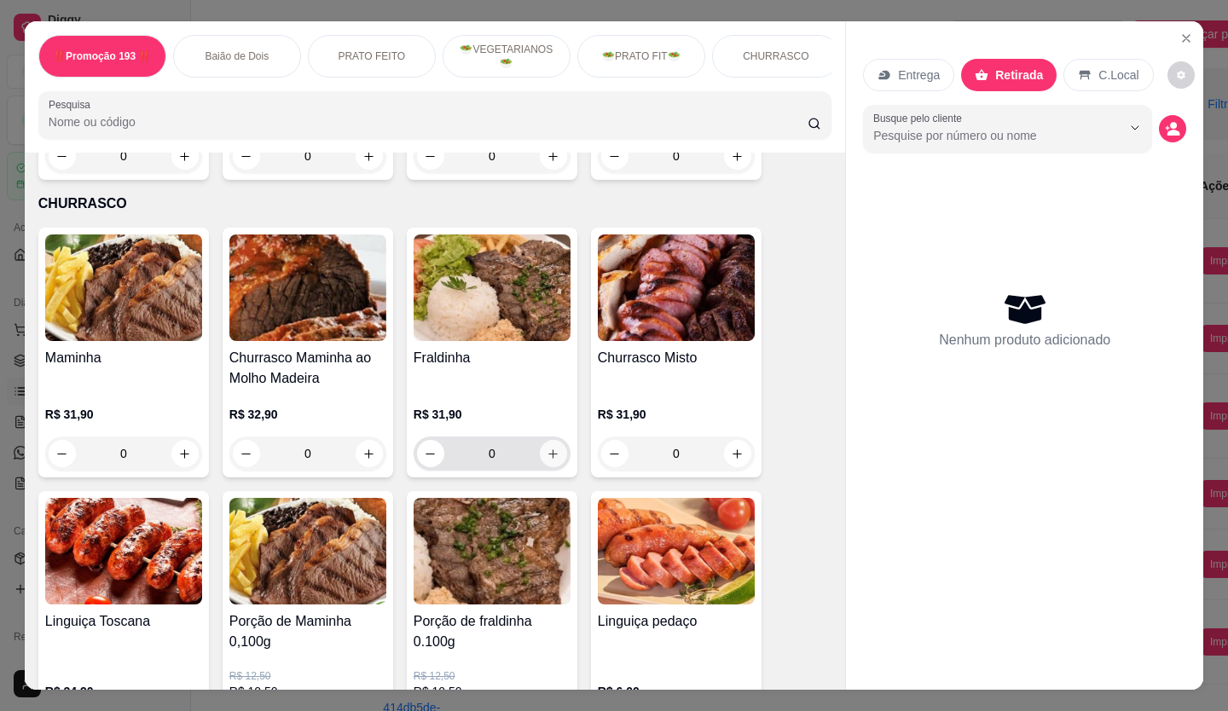
click at [551, 448] on icon "increase-product-quantity" at bounding box center [553, 454] width 13 height 13
type input "1"
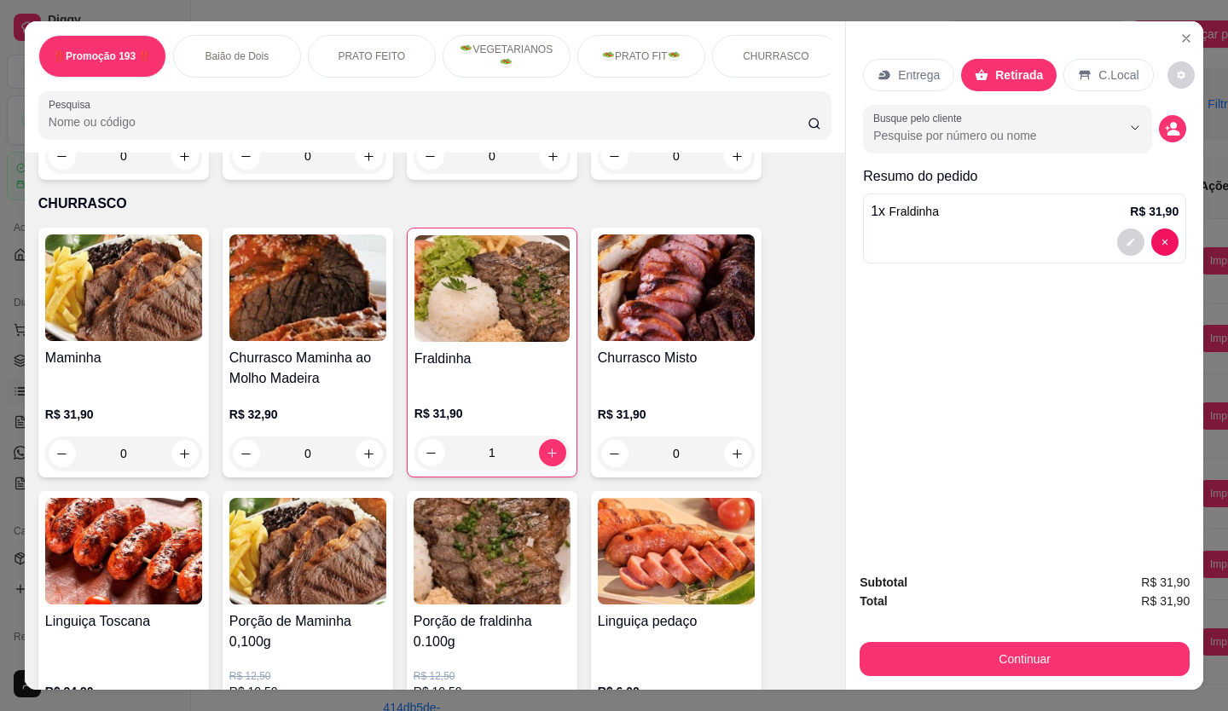
scroll to position [3071, 0]
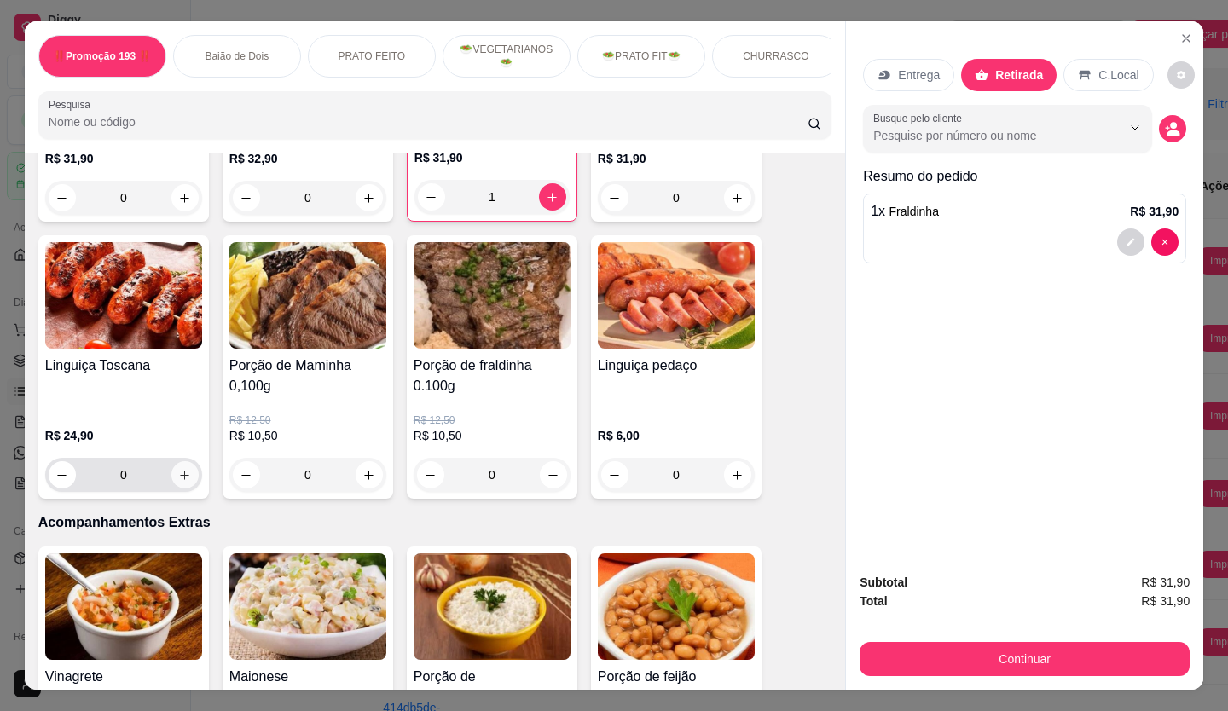
click at [181, 471] on icon "increase-product-quantity" at bounding box center [185, 475] width 9 height 9
type input "1"
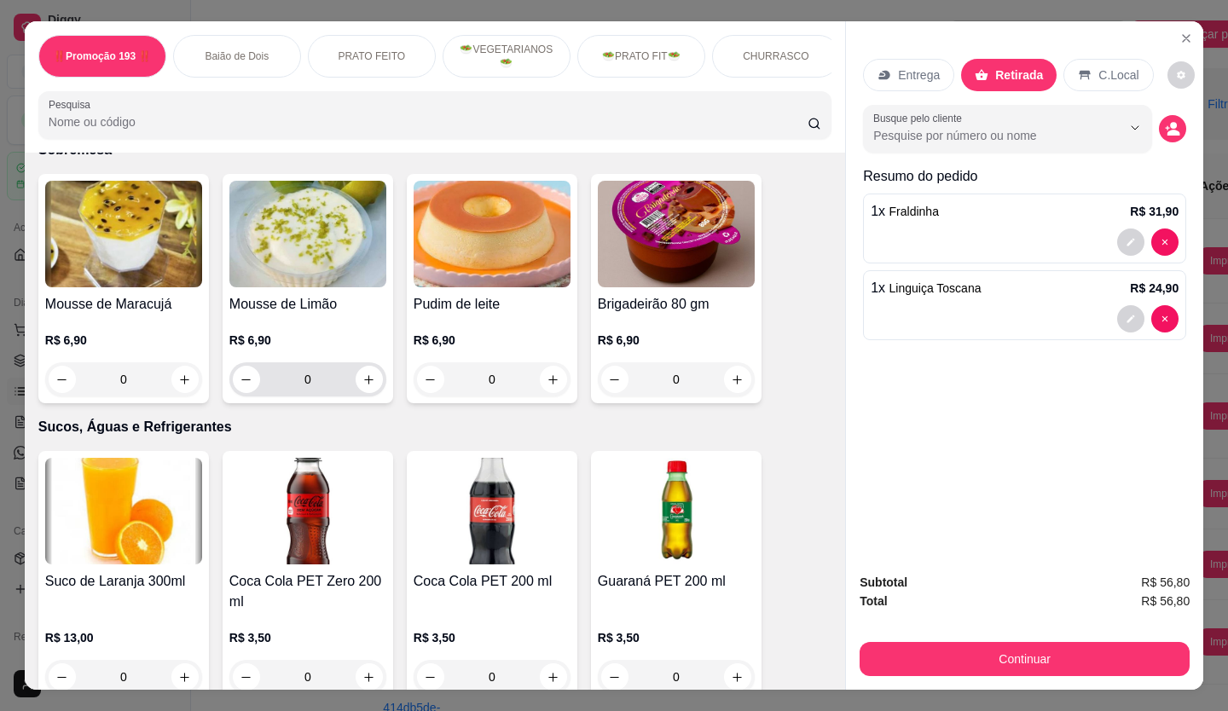
scroll to position [4094, 0]
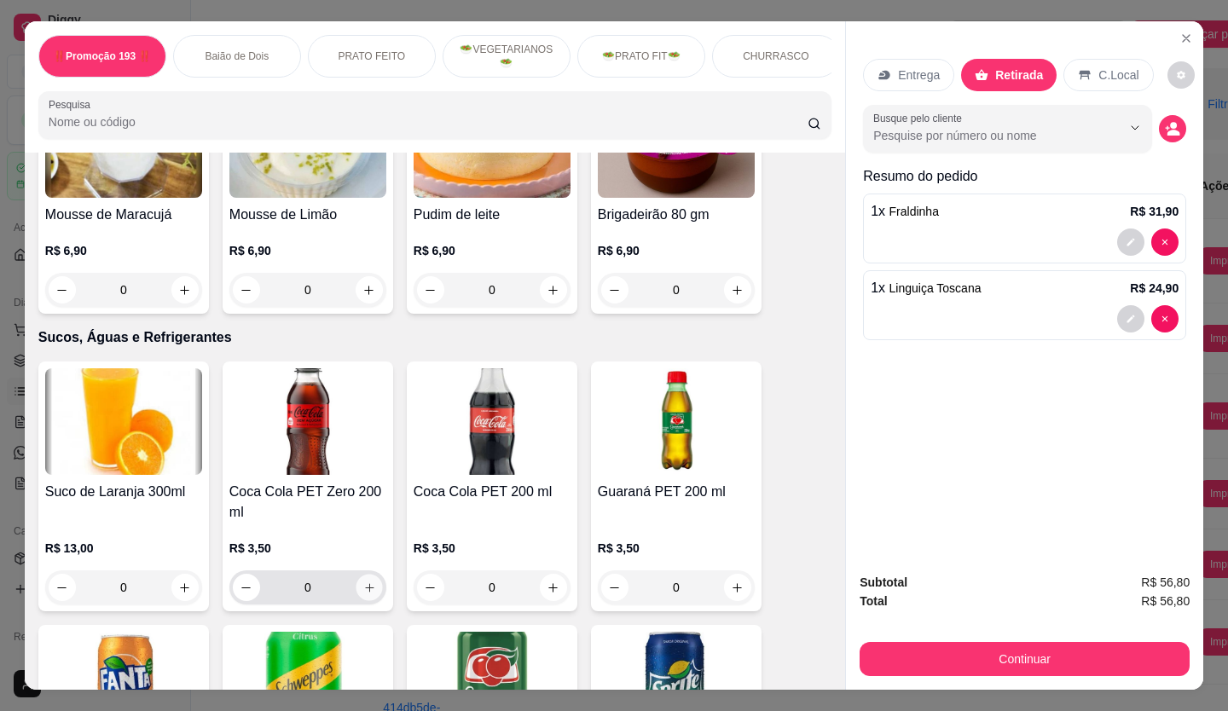
click at [364, 582] on icon "increase-product-quantity" at bounding box center [369, 588] width 13 height 13
type input "1"
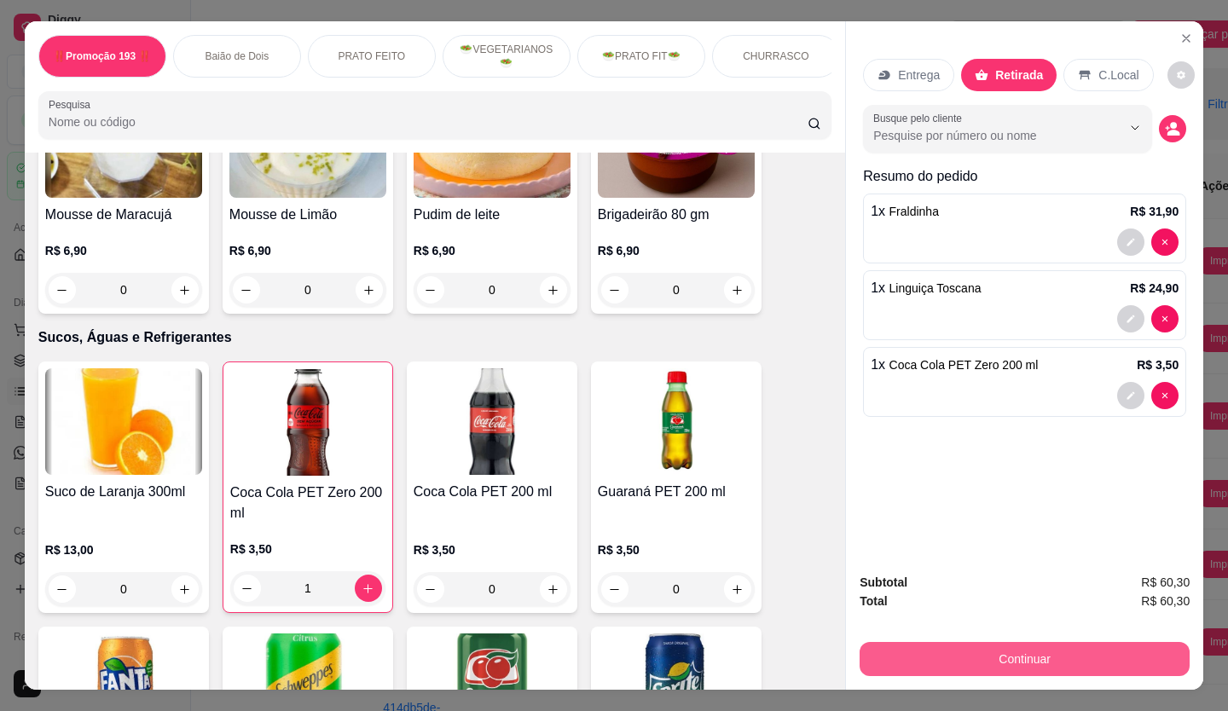
click at [1066, 657] on button "Continuar" at bounding box center [1025, 659] width 330 height 34
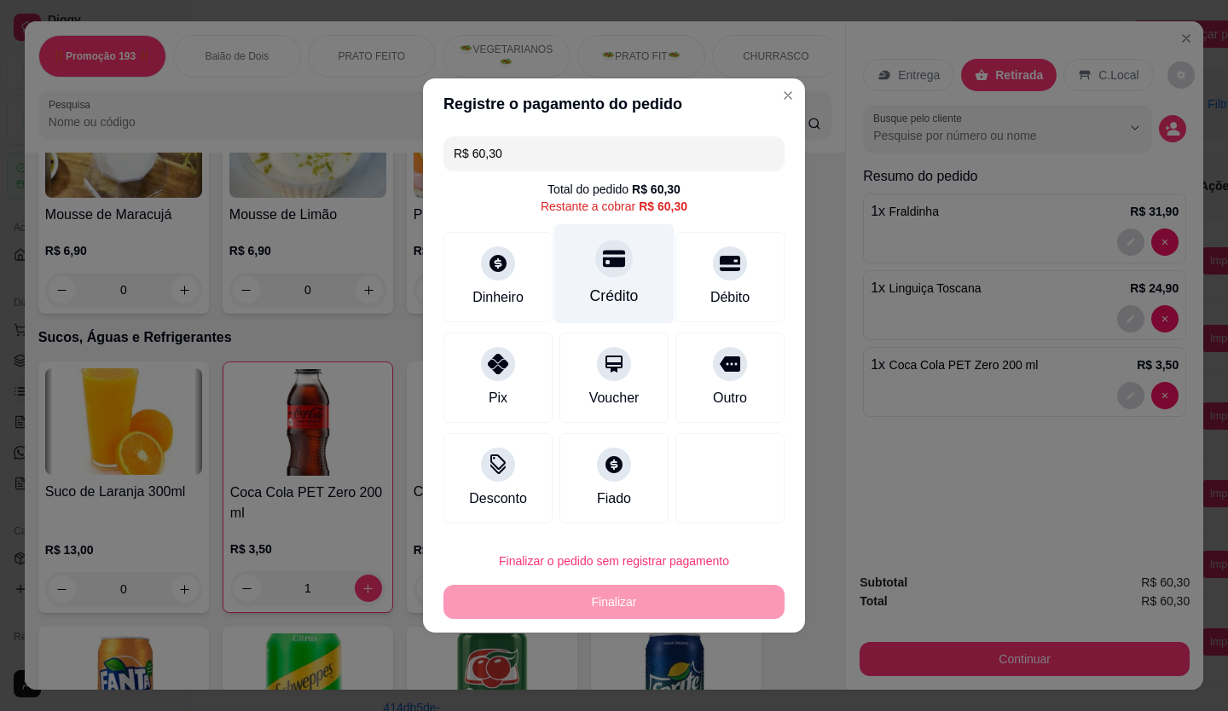
click at [608, 281] on div "Crédito" at bounding box center [614, 274] width 120 height 100
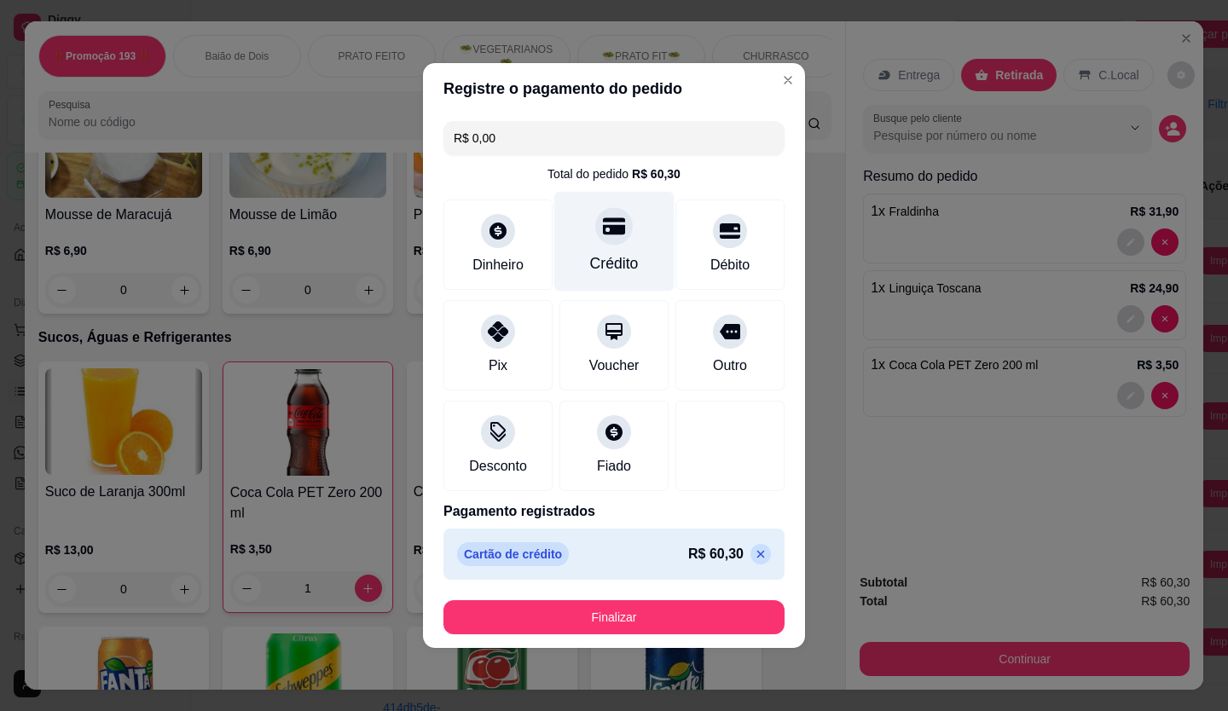
type input "R$ 0,00"
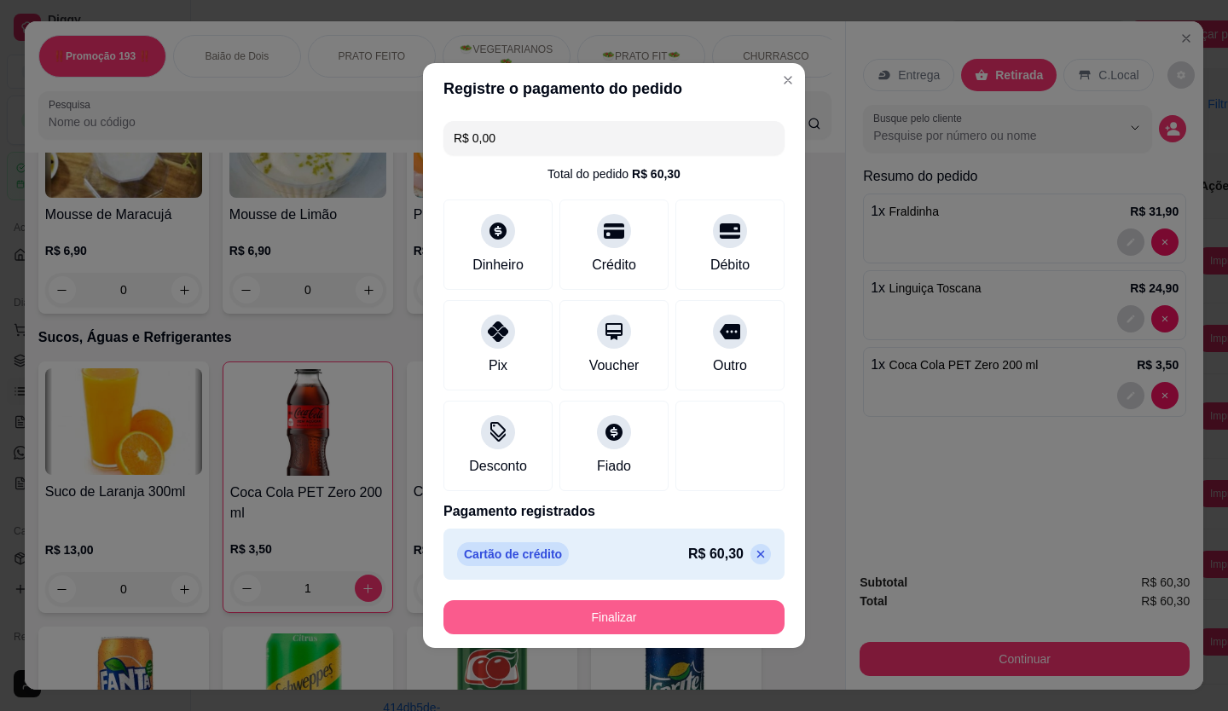
click at [649, 617] on button "Finalizar" at bounding box center [614, 618] width 341 height 34
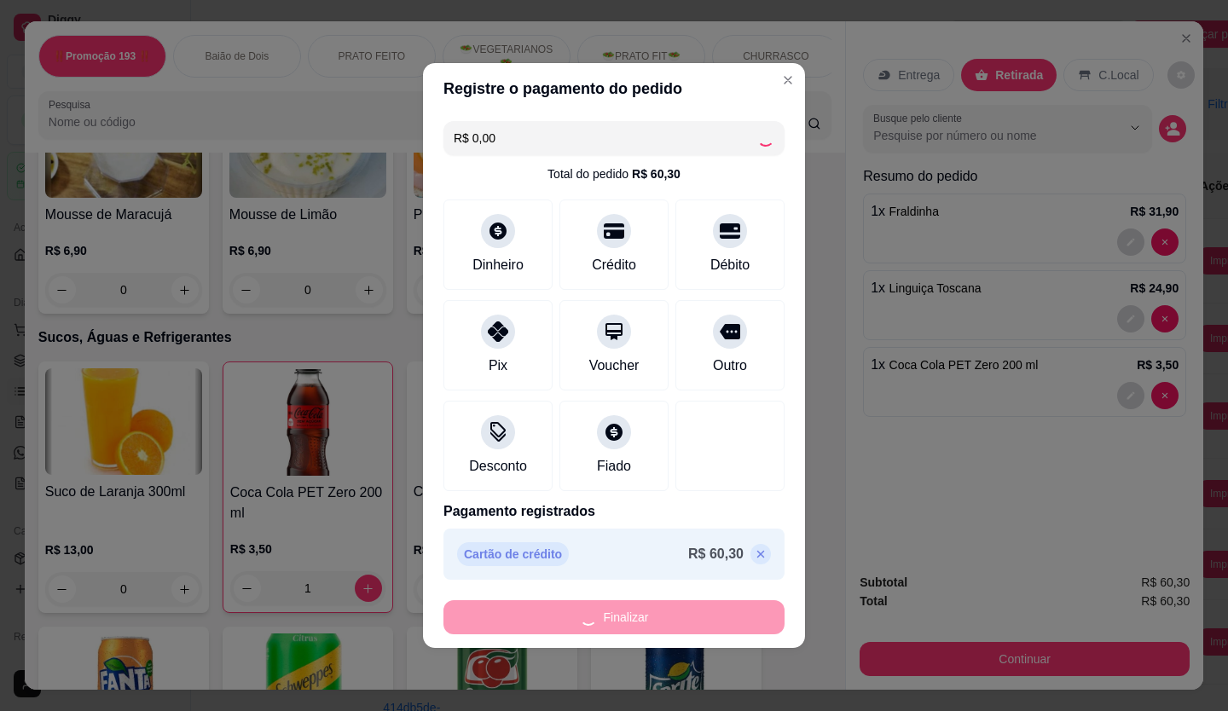
type input "0"
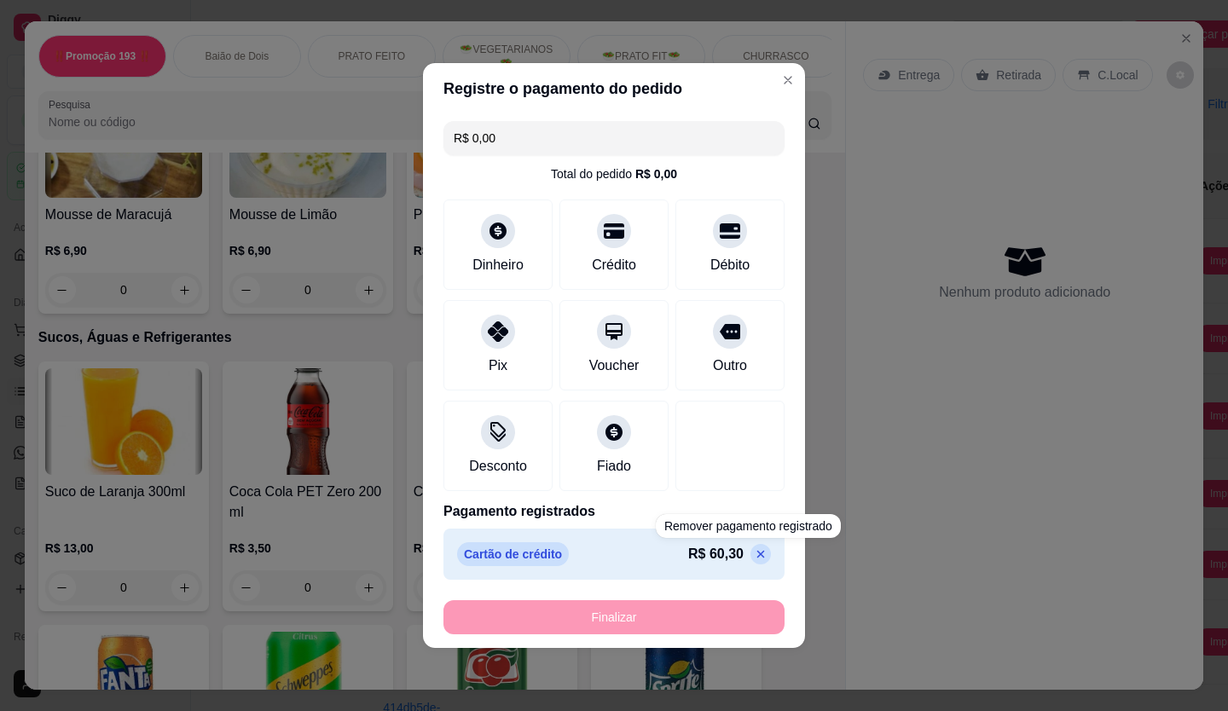
type input "-R$ 60,30"
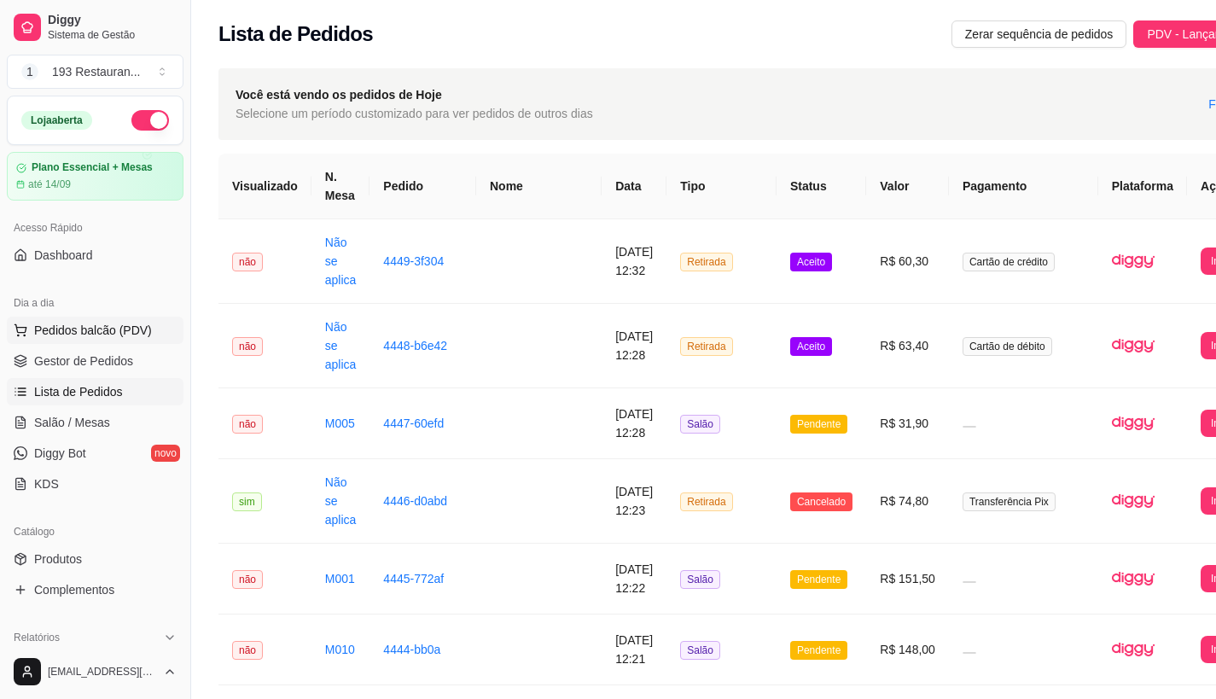
click at [93, 326] on span "Pedidos balcão (PDV)" at bounding box center [93, 330] width 118 height 17
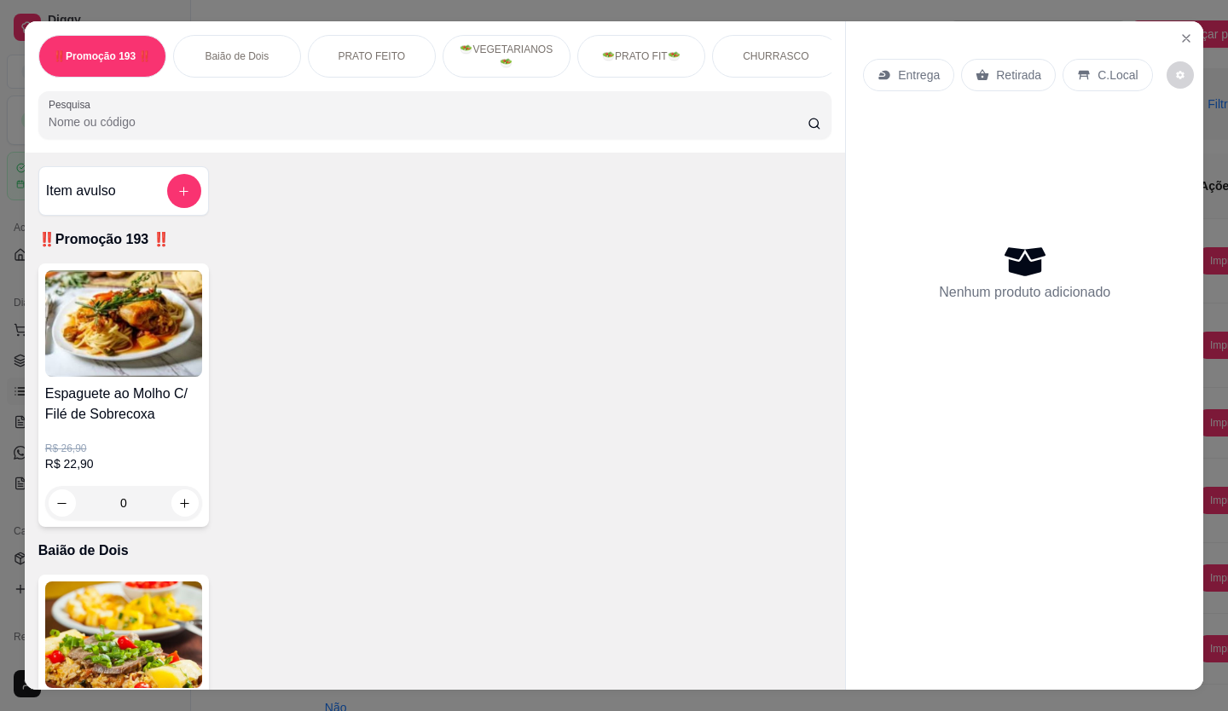
click at [1030, 70] on p "Retirada" at bounding box center [1018, 75] width 45 height 17
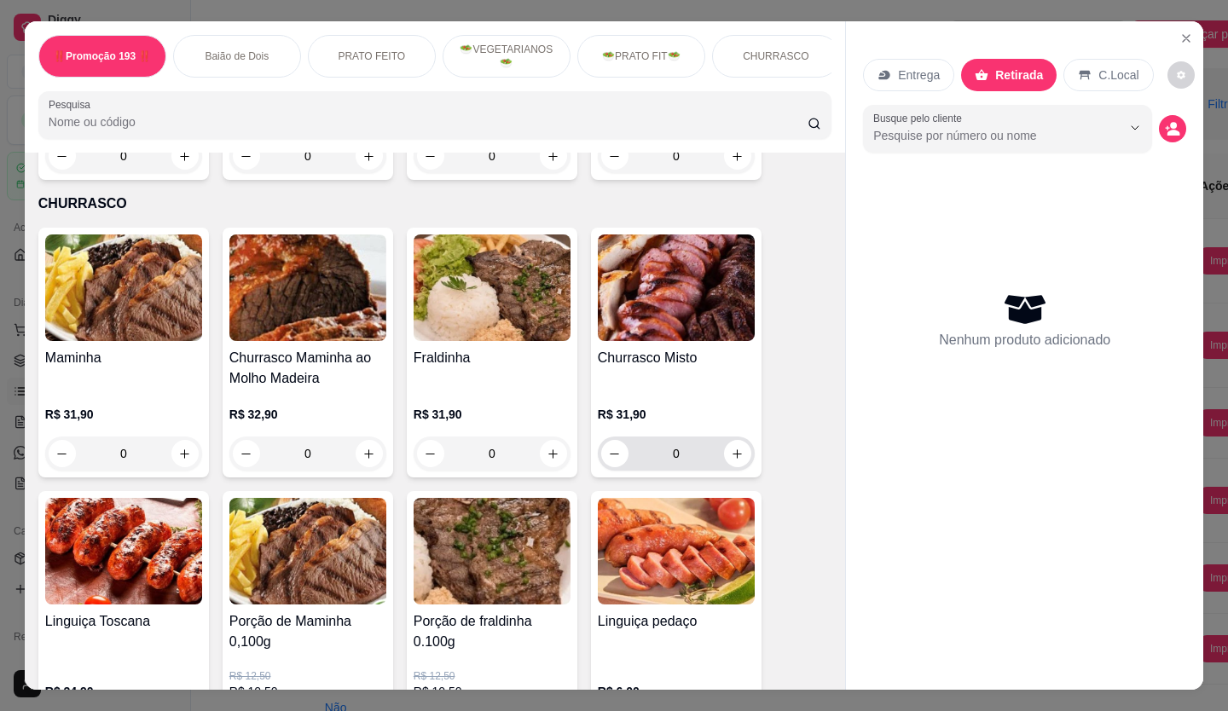
scroll to position [3071, 0]
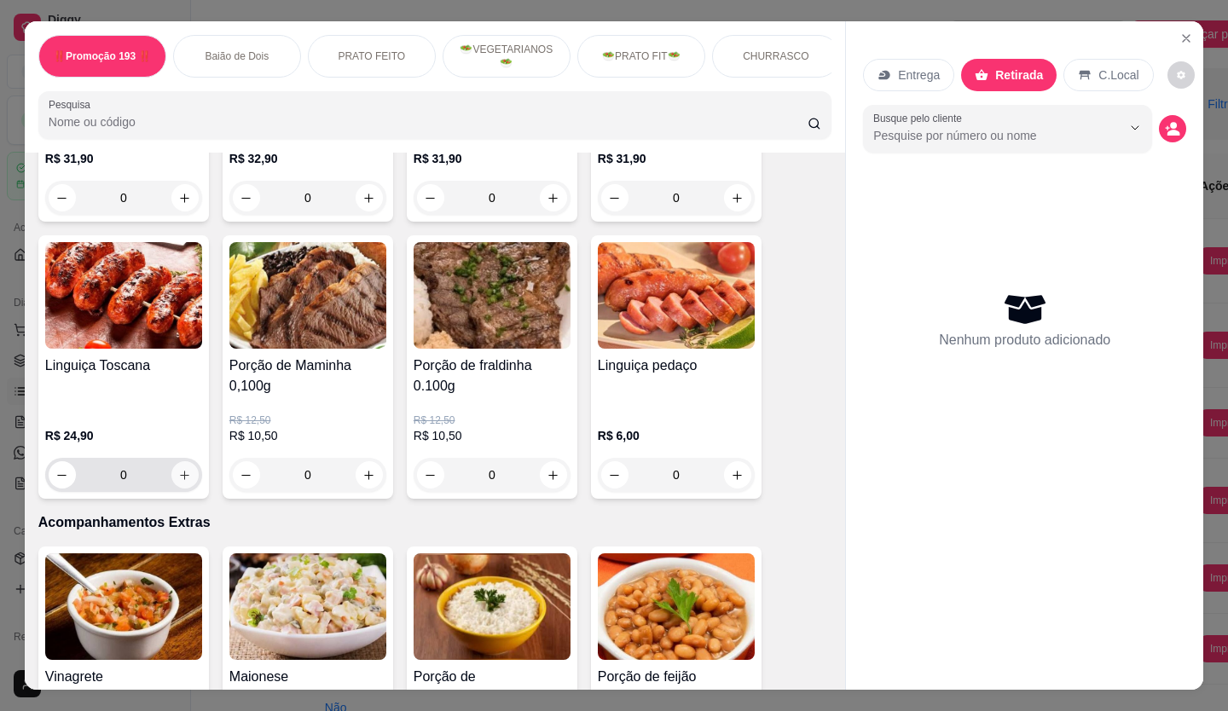
click at [179, 469] on icon "increase-product-quantity" at bounding box center [184, 475] width 13 height 13
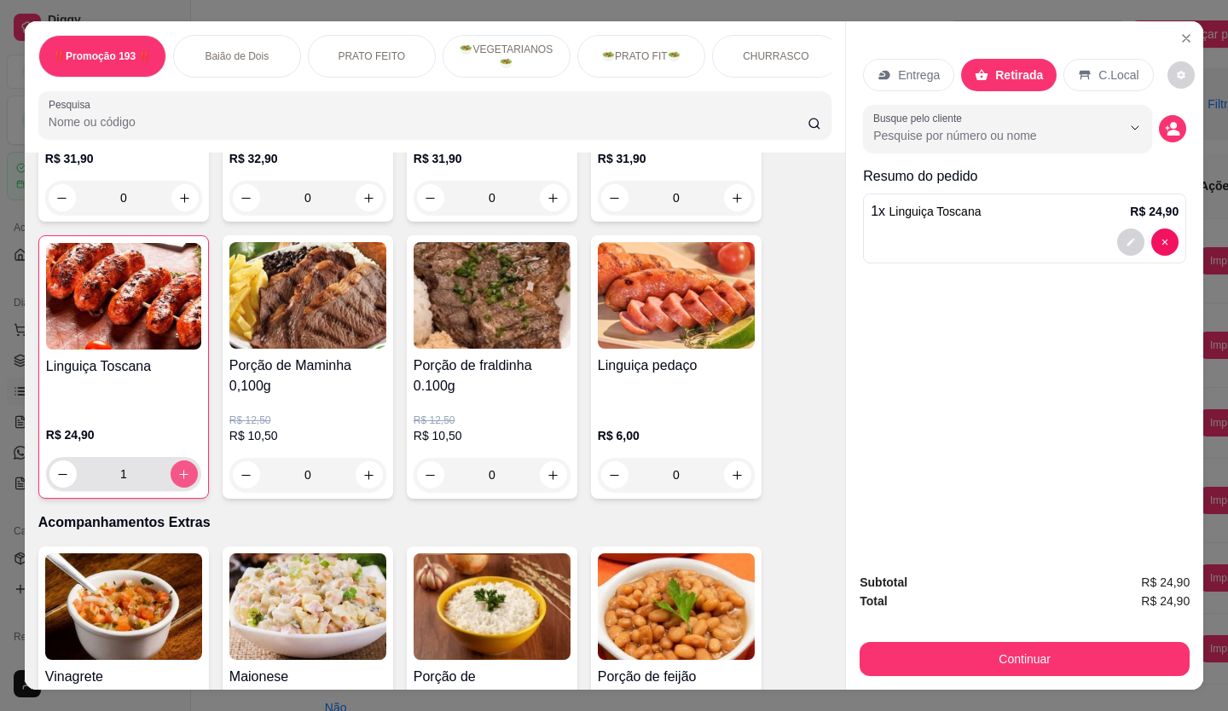
click at [179, 468] on icon "increase-product-quantity" at bounding box center [183, 474] width 13 height 13
type input "2"
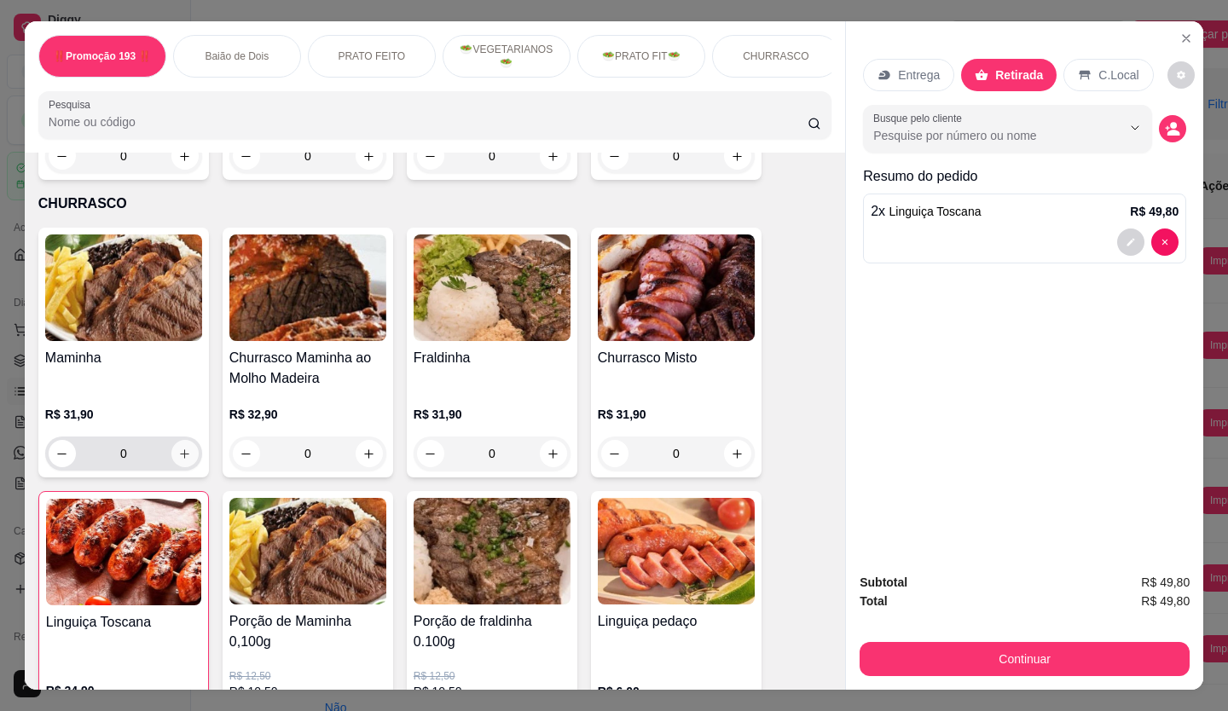
click at [184, 448] on icon "increase-product-quantity" at bounding box center [184, 454] width 13 height 13
type input "1"
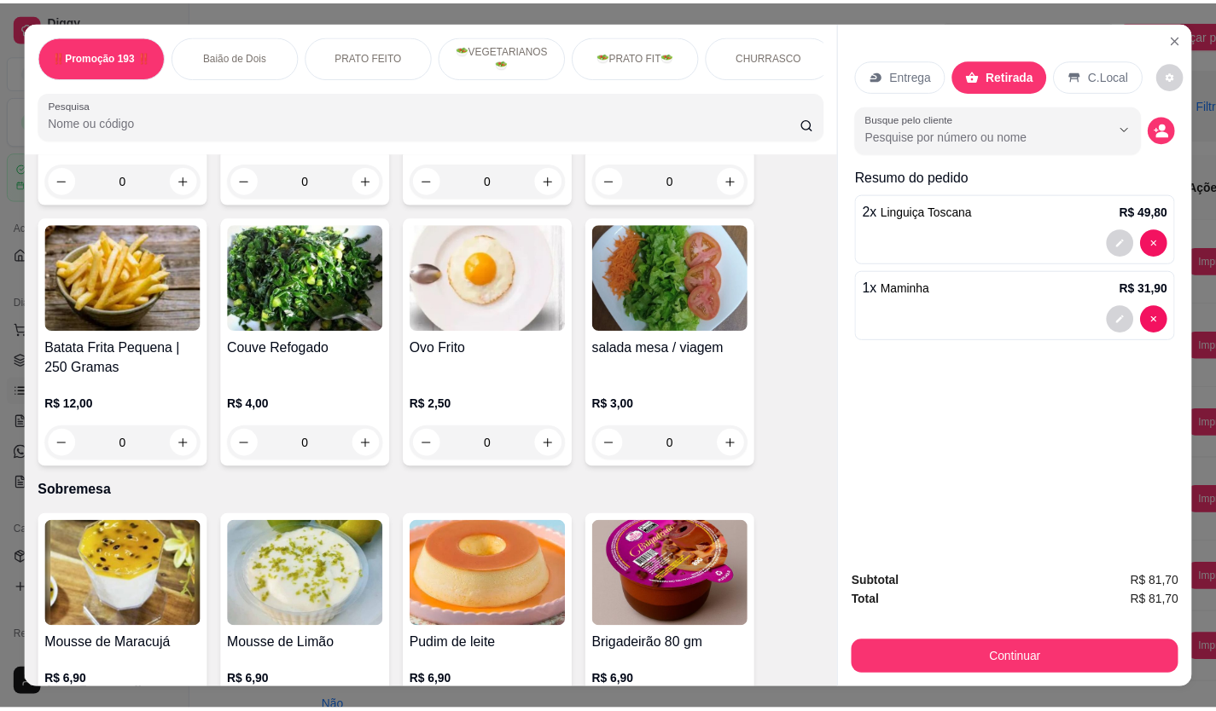
scroll to position [3668, 0]
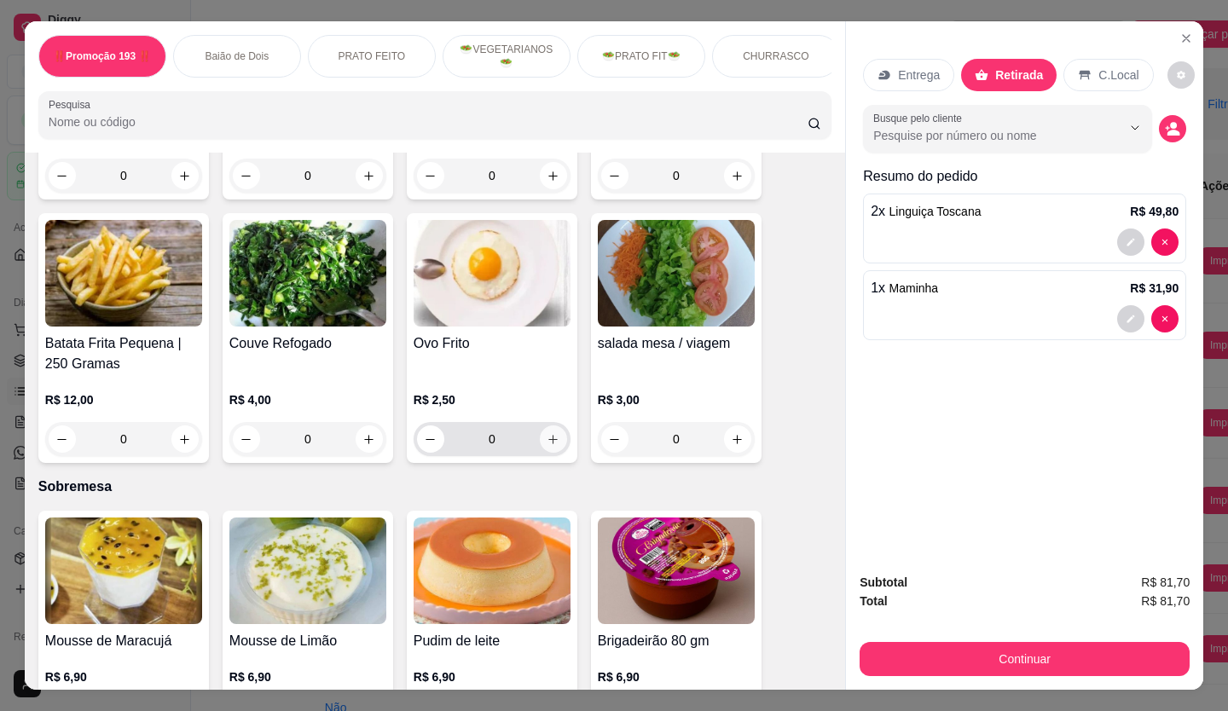
click at [540, 426] on button "increase-product-quantity" at bounding box center [553, 439] width 27 height 27
type input "1"
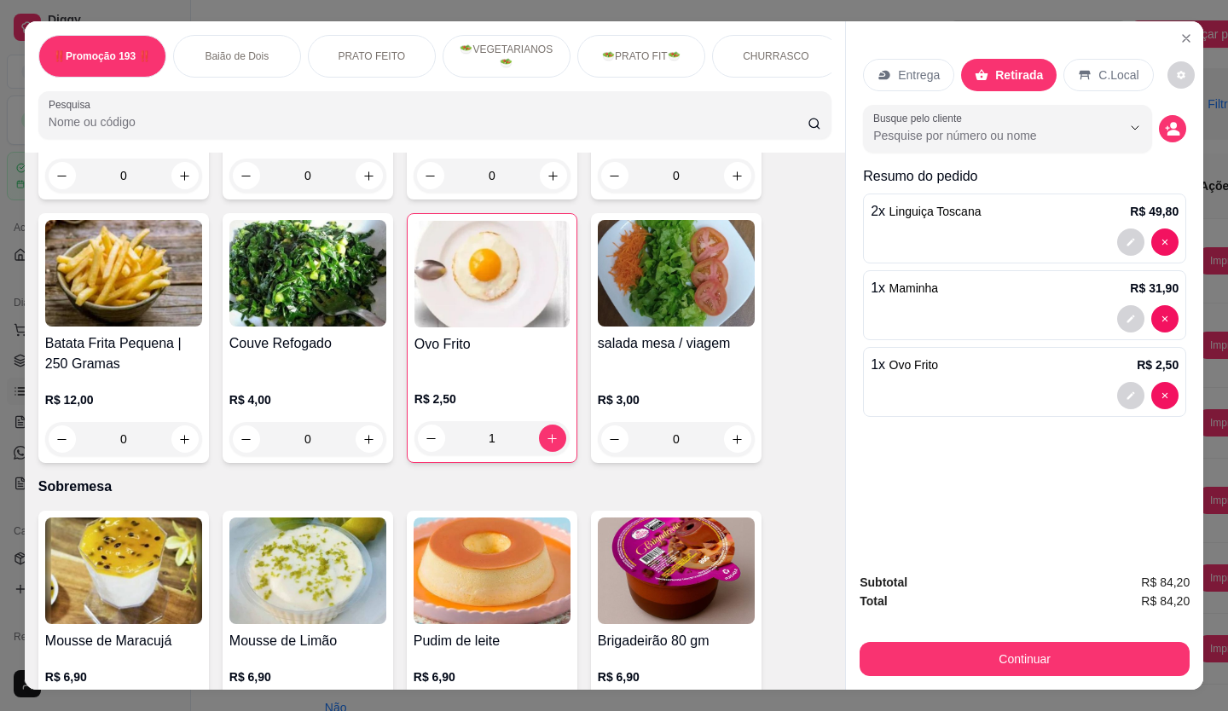
click at [1028, 667] on button "Continuar" at bounding box center [1025, 659] width 330 height 34
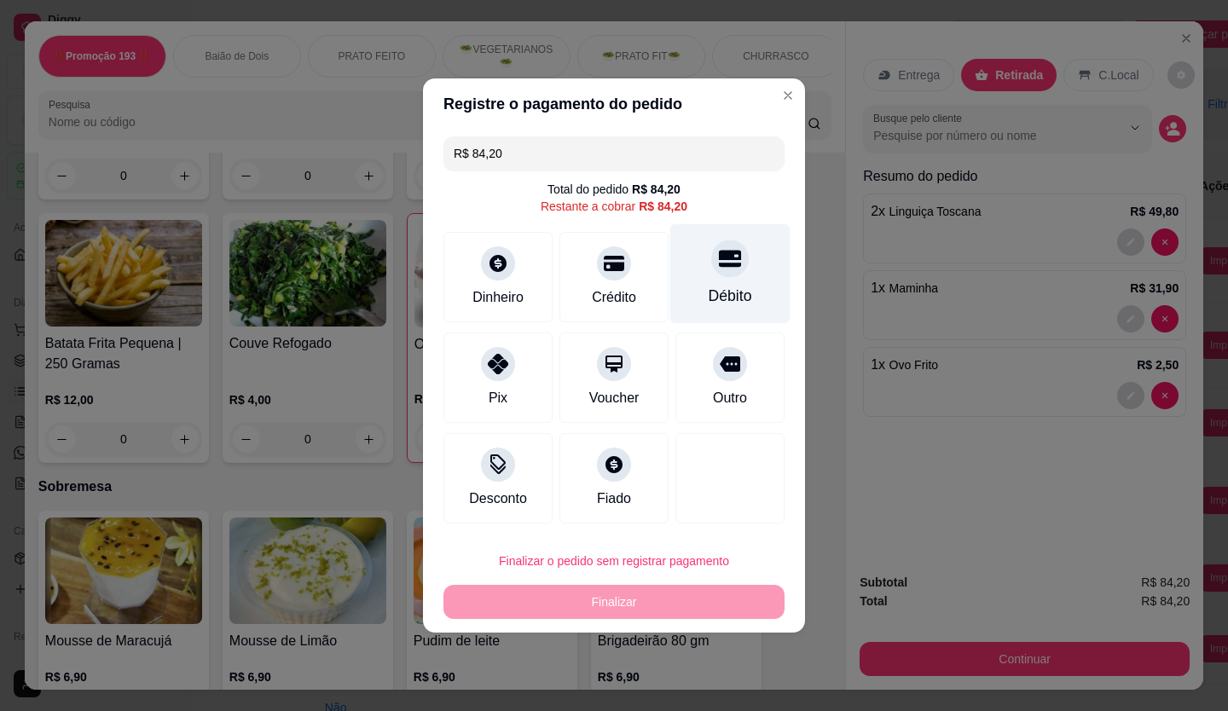
click at [719, 265] on icon at bounding box center [730, 259] width 22 height 17
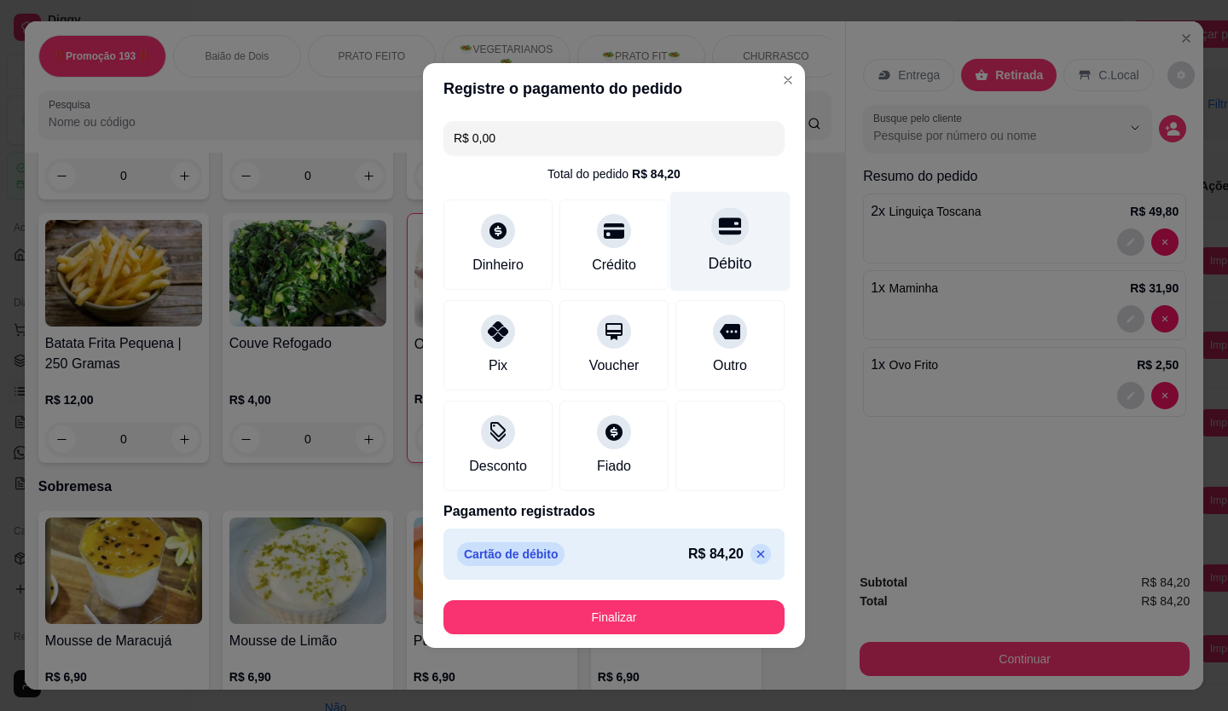
type input "R$ 0,00"
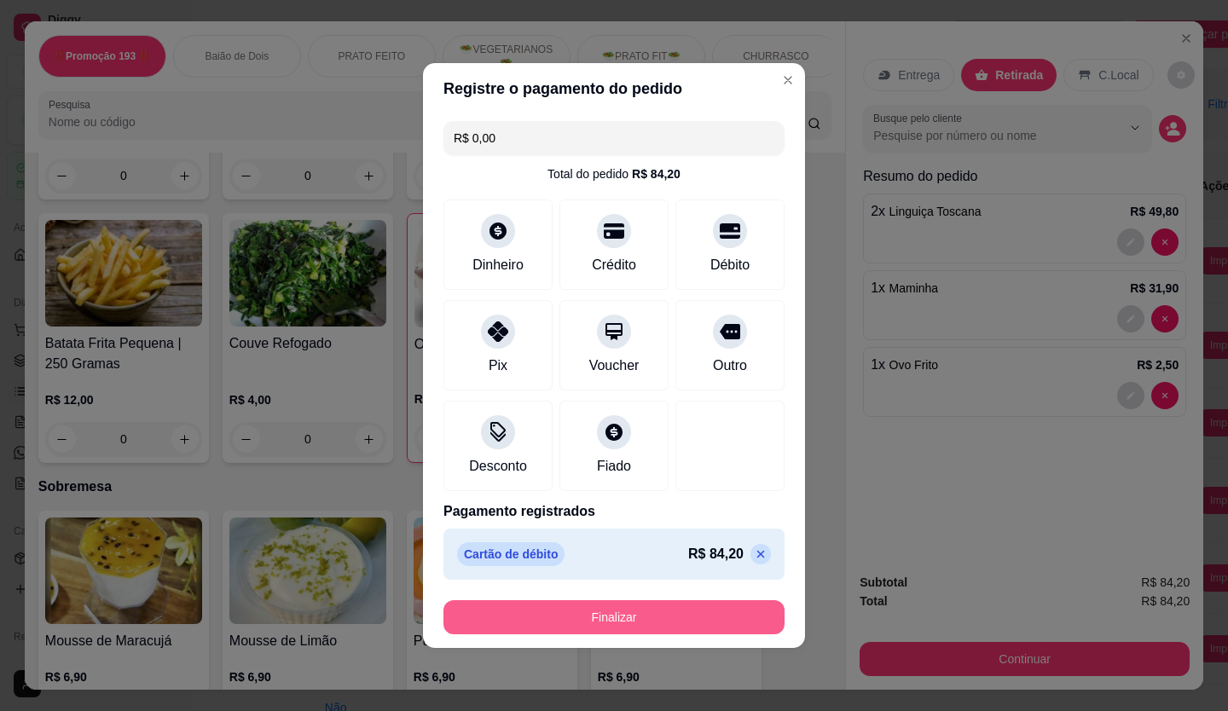
click at [657, 622] on button "Finalizar" at bounding box center [614, 618] width 341 height 34
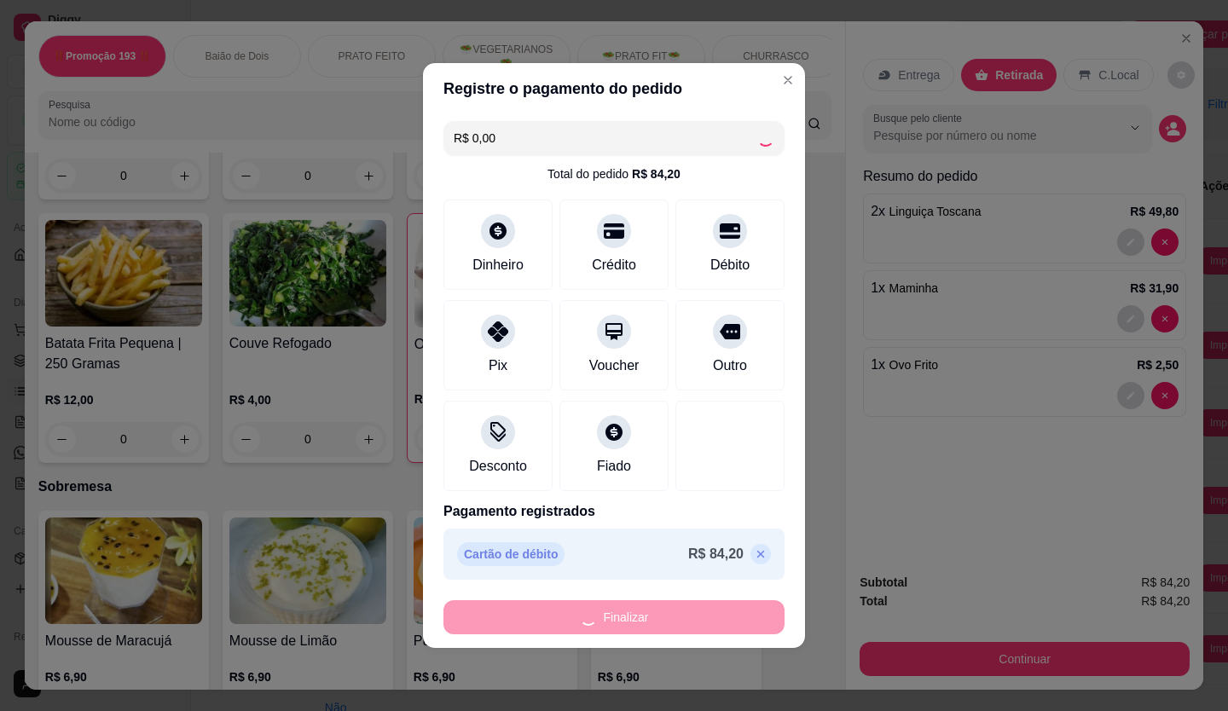
type input "0"
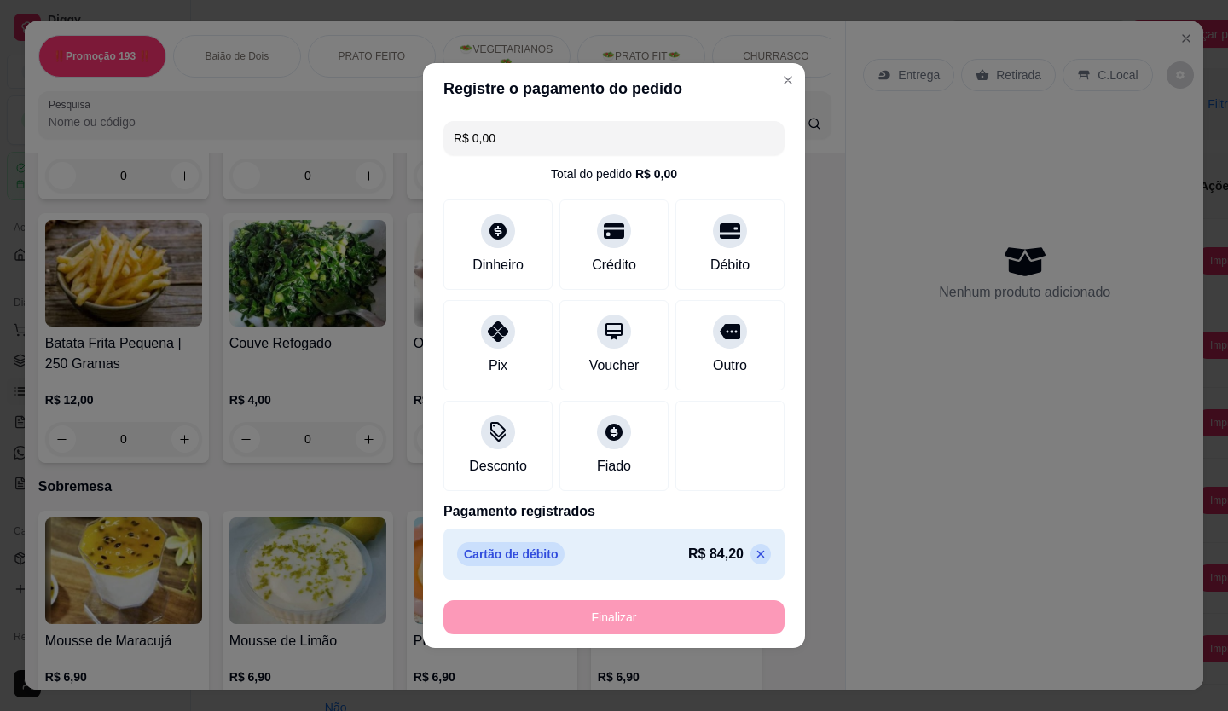
type input "-R$ 84,20"
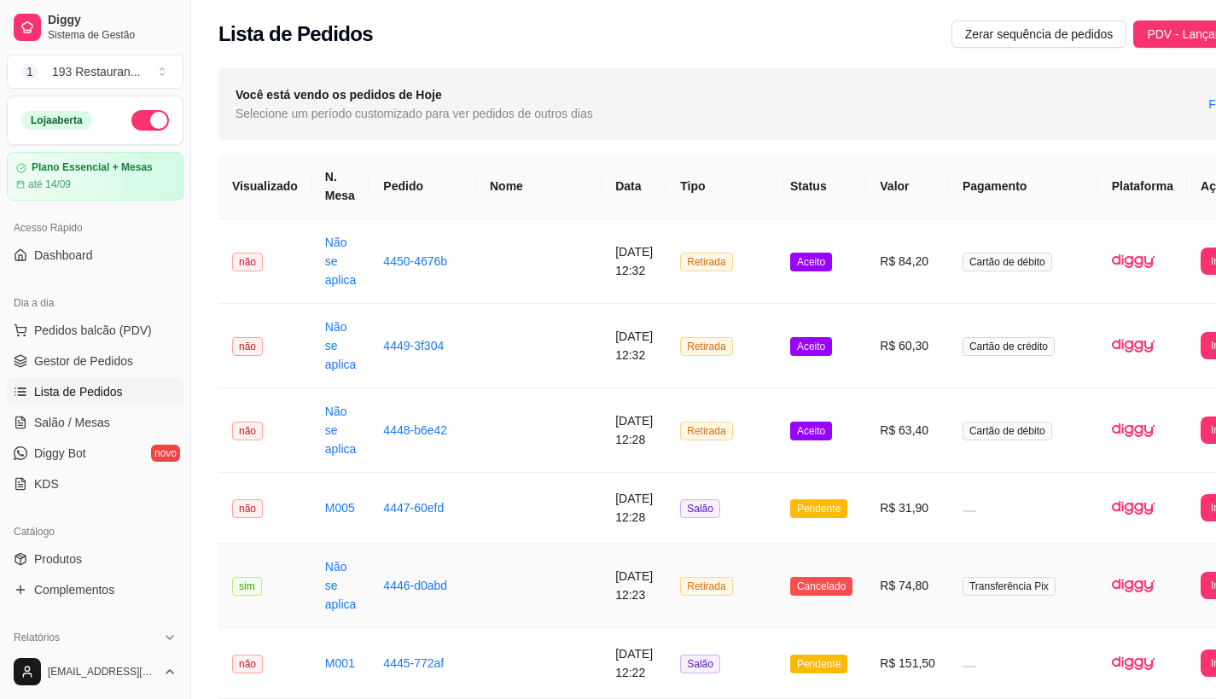
click at [666, 609] on td "Retirada" at bounding box center [721, 585] width 110 height 84
click at [79, 362] on span "Gestor de Pedidos" at bounding box center [83, 360] width 99 height 17
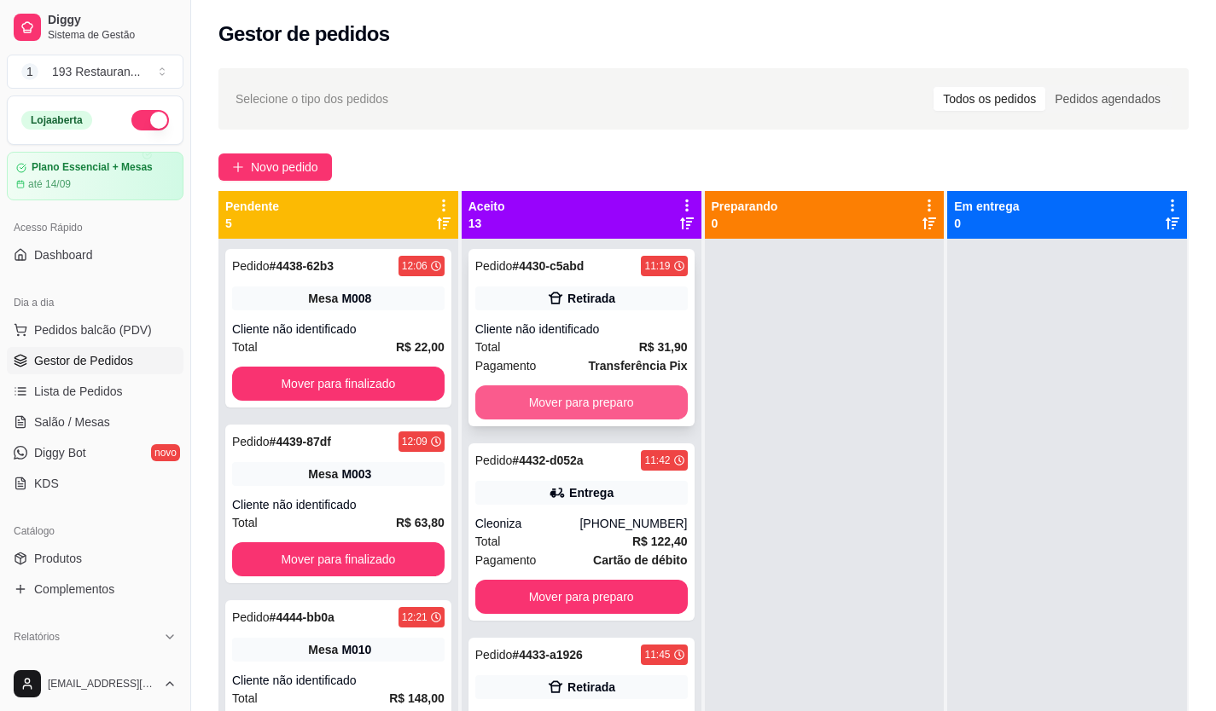
click at [608, 390] on button "Mover para preparo" at bounding box center [581, 403] width 212 height 34
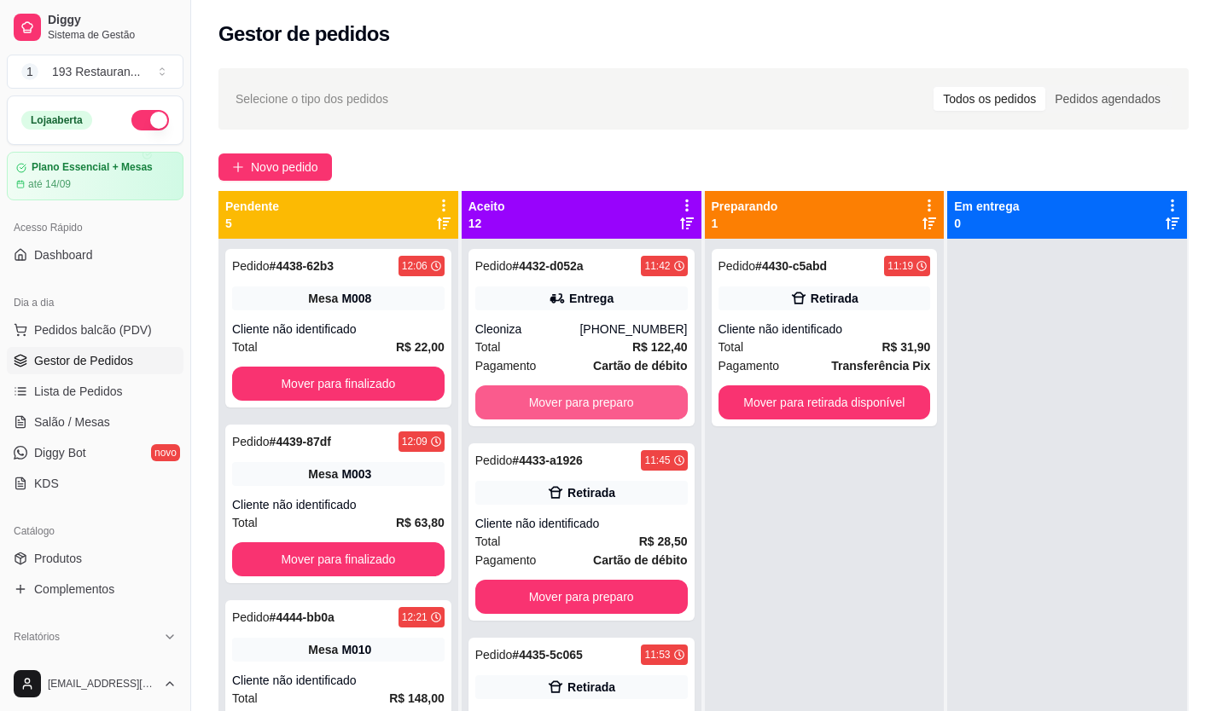
click at [608, 392] on button "Mover para preparo" at bounding box center [581, 403] width 212 height 34
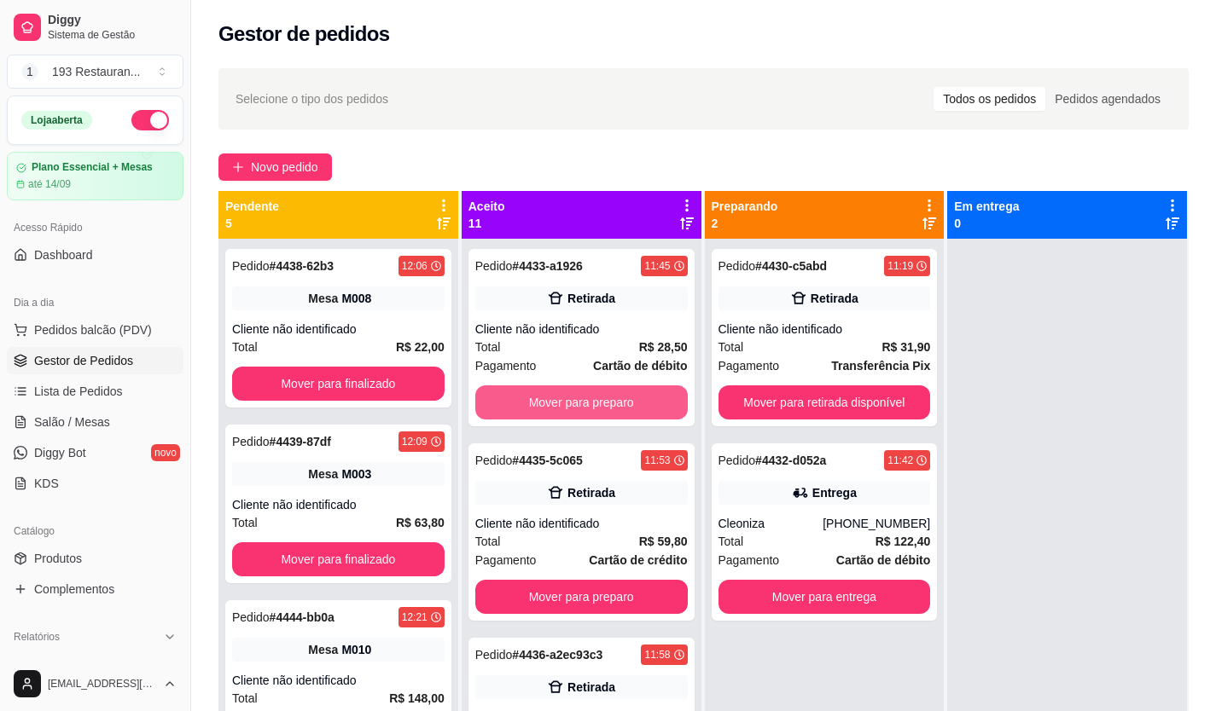
click at [609, 392] on button "Mover para preparo" at bounding box center [581, 403] width 212 height 34
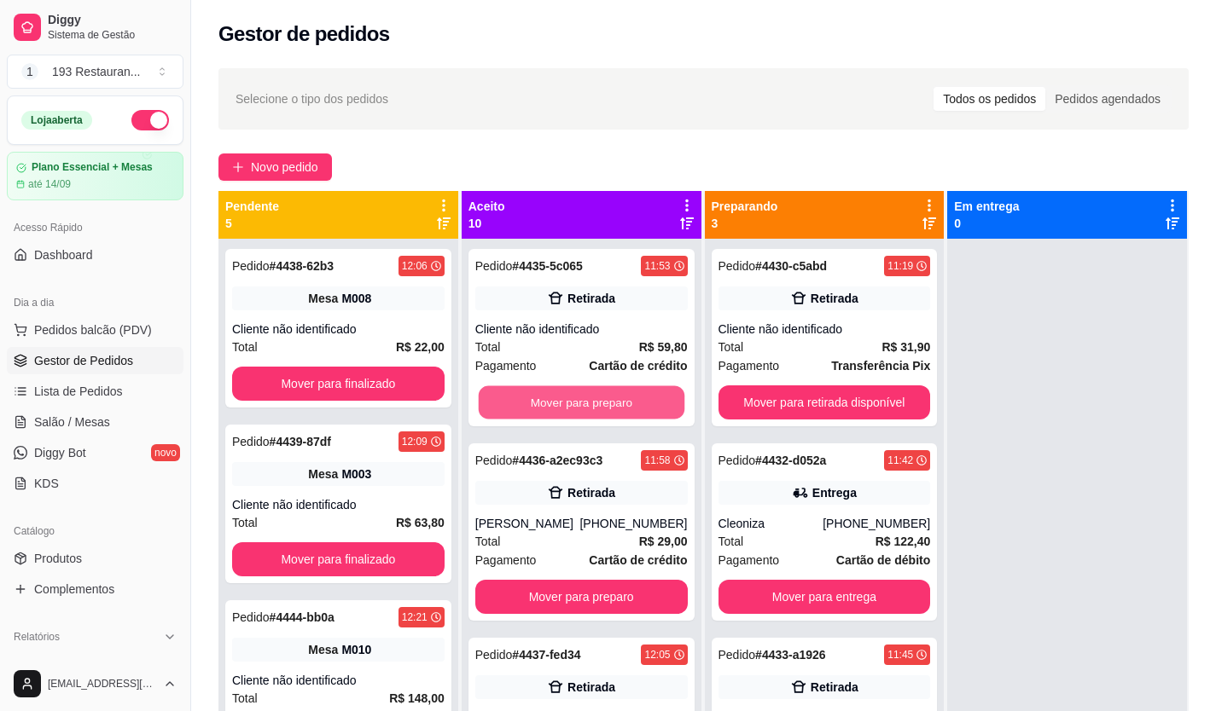
click at [609, 392] on button "Mover para preparo" at bounding box center [581, 402] width 206 height 33
click at [609, 392] on button "Mover para preparo" at bounding box center [581, 403] width 212 height 34
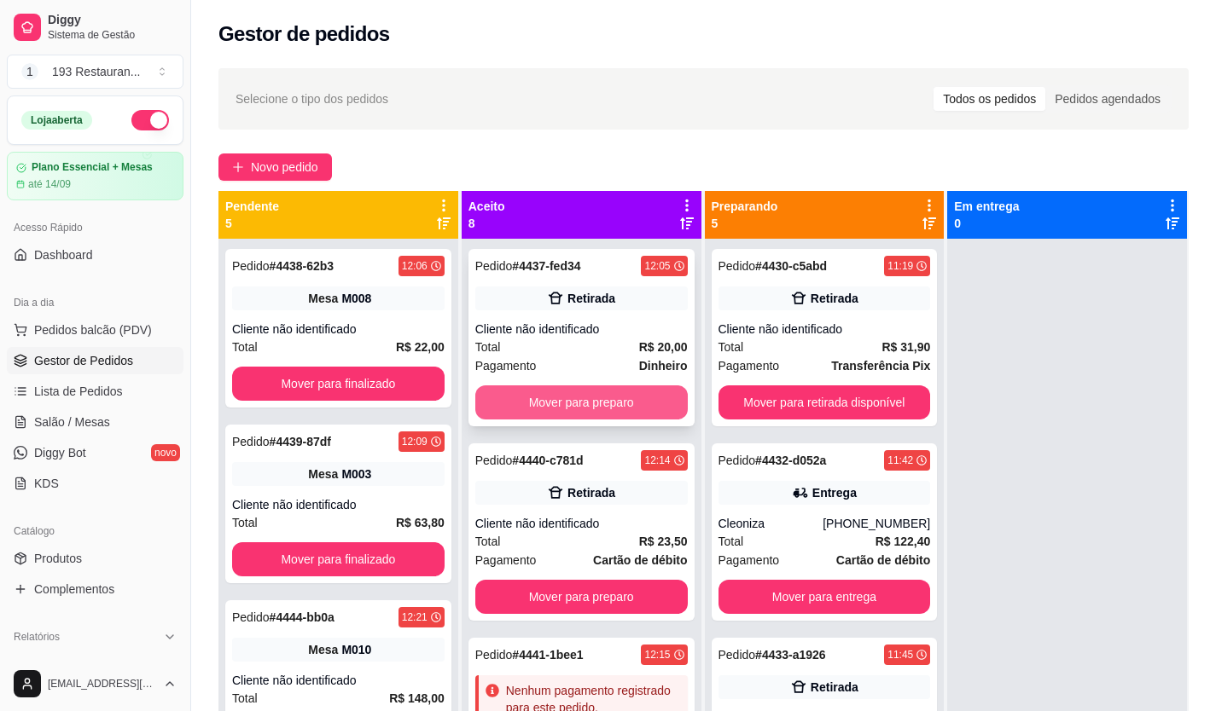
click at [609, 394] on button "Mover para preparo" at bounding box center [581, 403] width 212 height 34
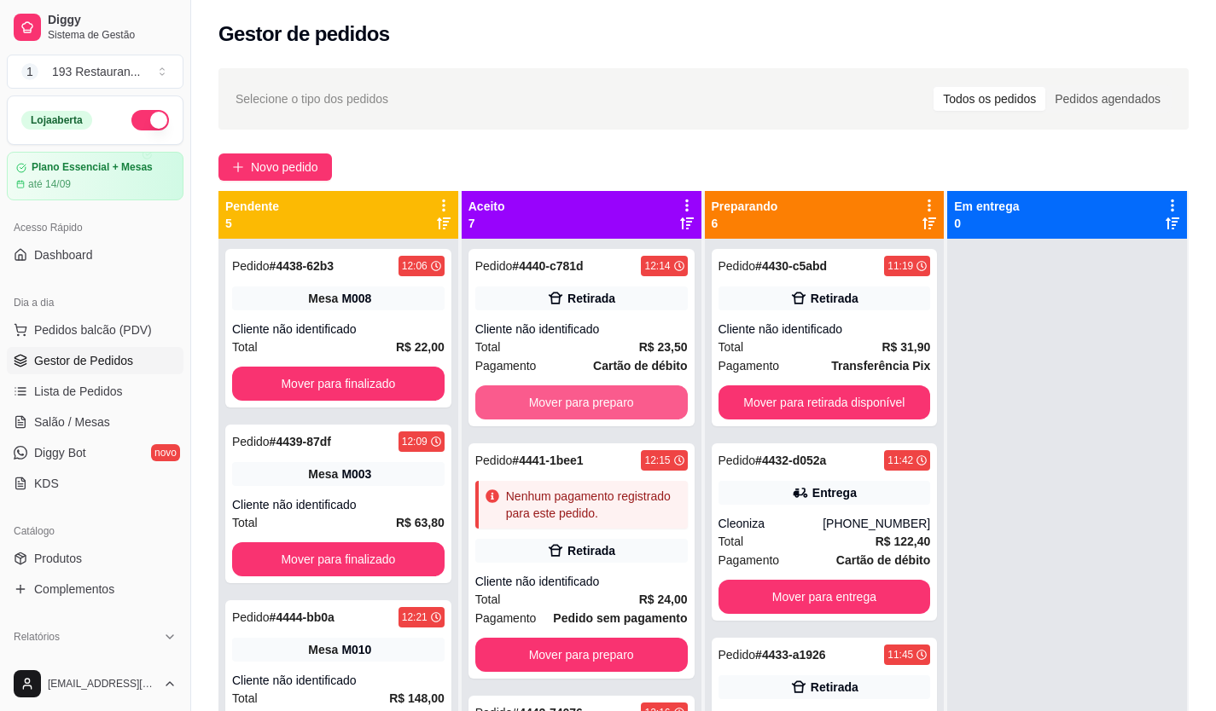
click at [609, 394] on button "Mover para preparo" at bounding box center [581, 403] width 212 height 34
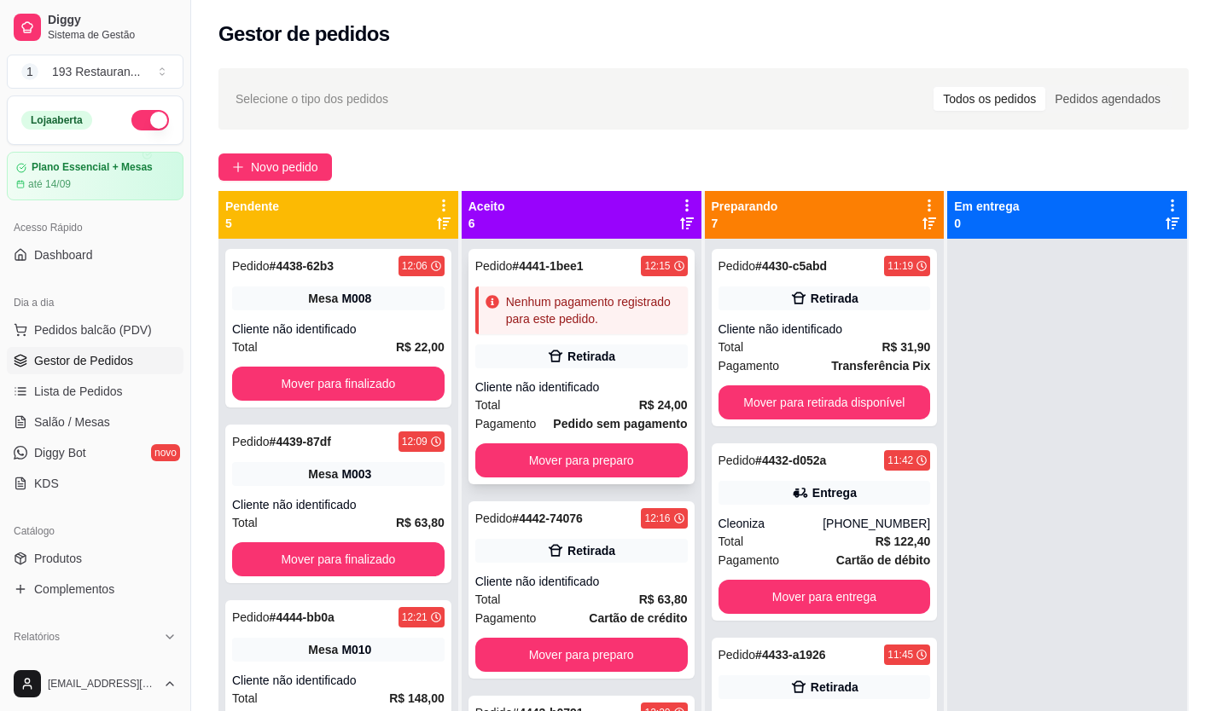
click at [611, 395] on div "Cliente não identificado" at bounding box center [581, 387] width 212 height 17
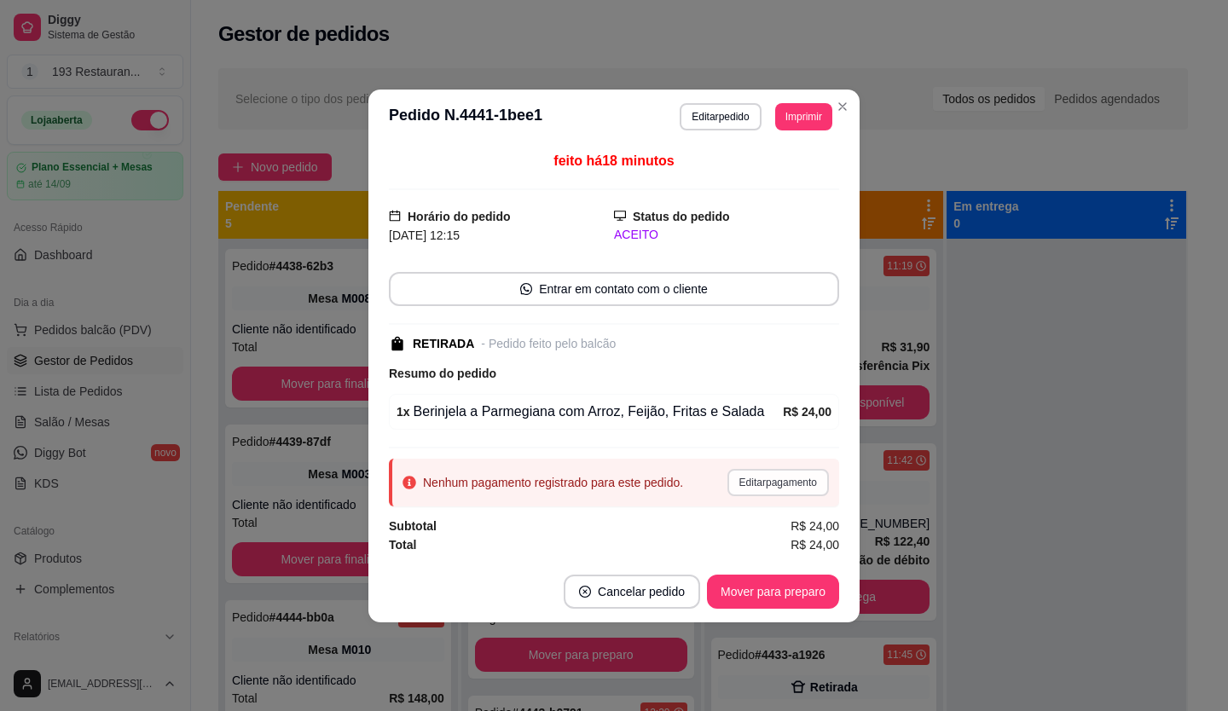
click at [763, 484] on button "Editar pagamento" at bounding box center [779, 482] width 102 height 27
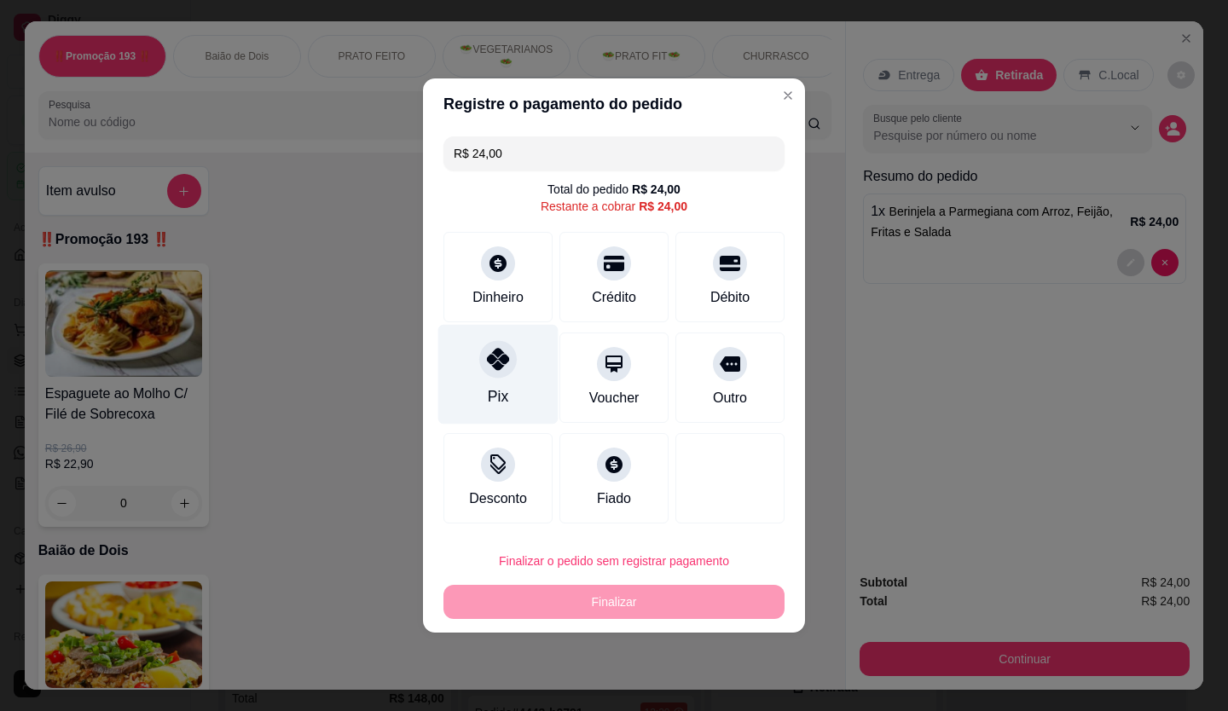
click at [487, 363] on icon at bounding box center [498, 359] width 22 height 22
type input "R$ 0,00"
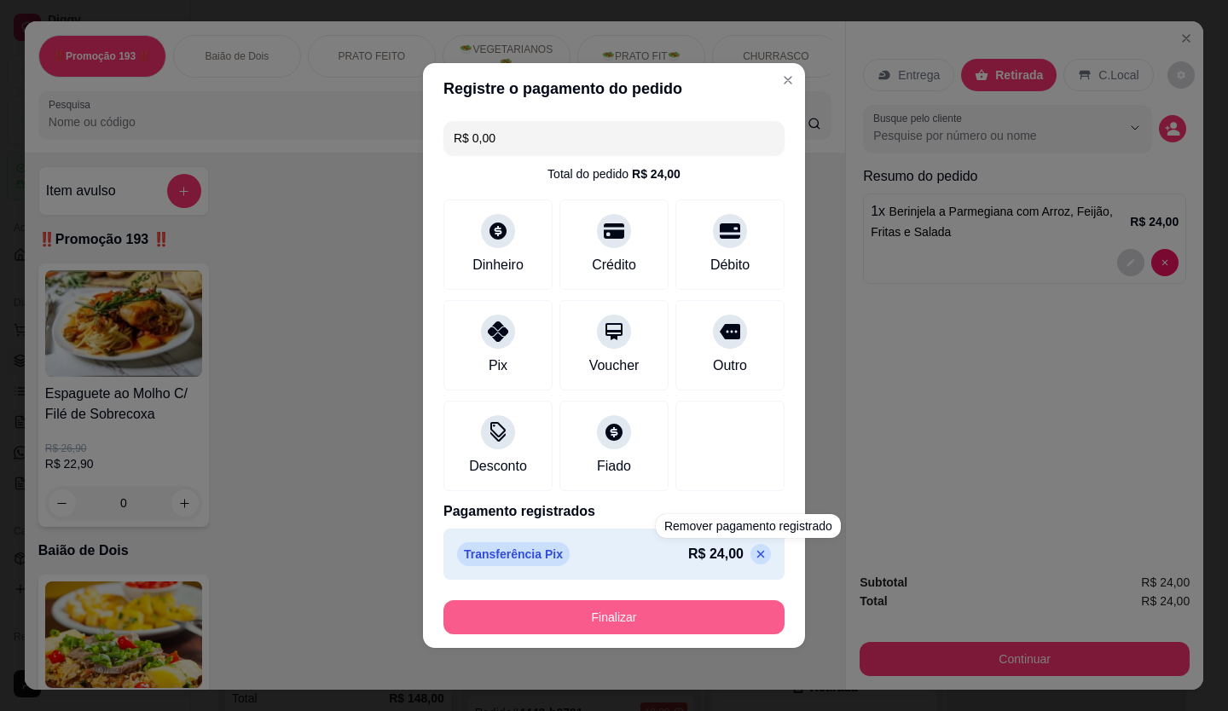
click at [728, 623] on button "Finalizar" at bounding box center [614, 618] width 341 height 34
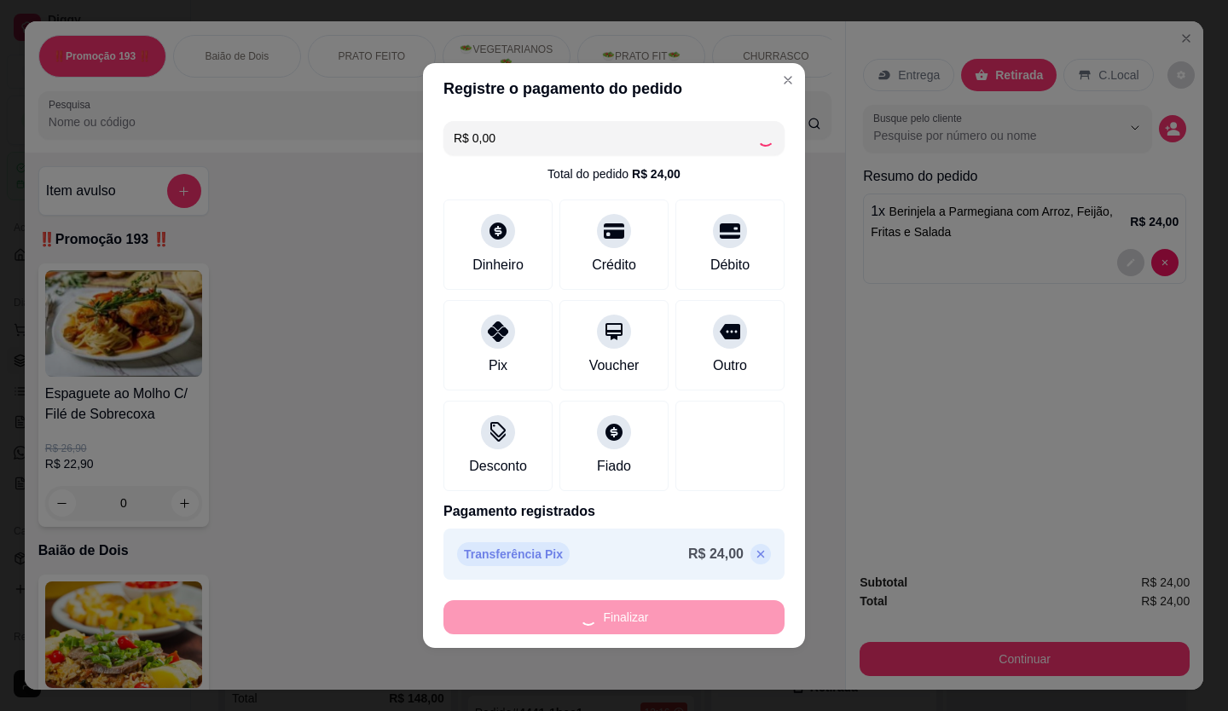
type input "0"
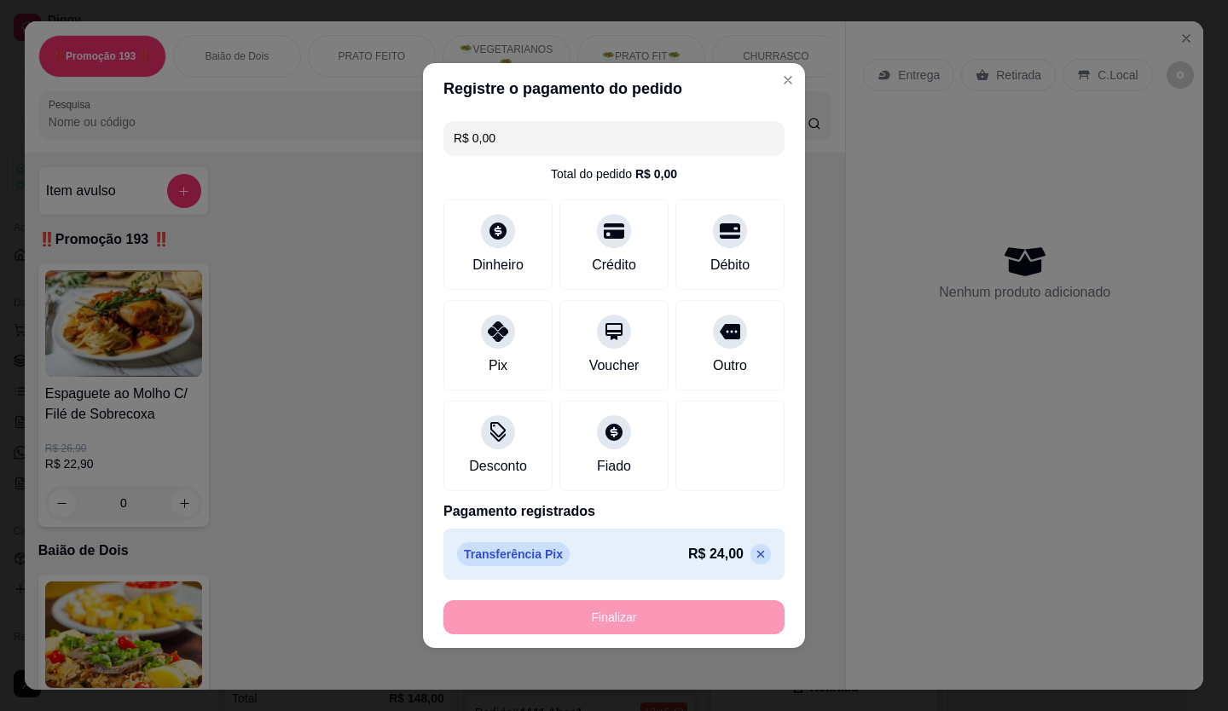
type input "-R$ 24,00"
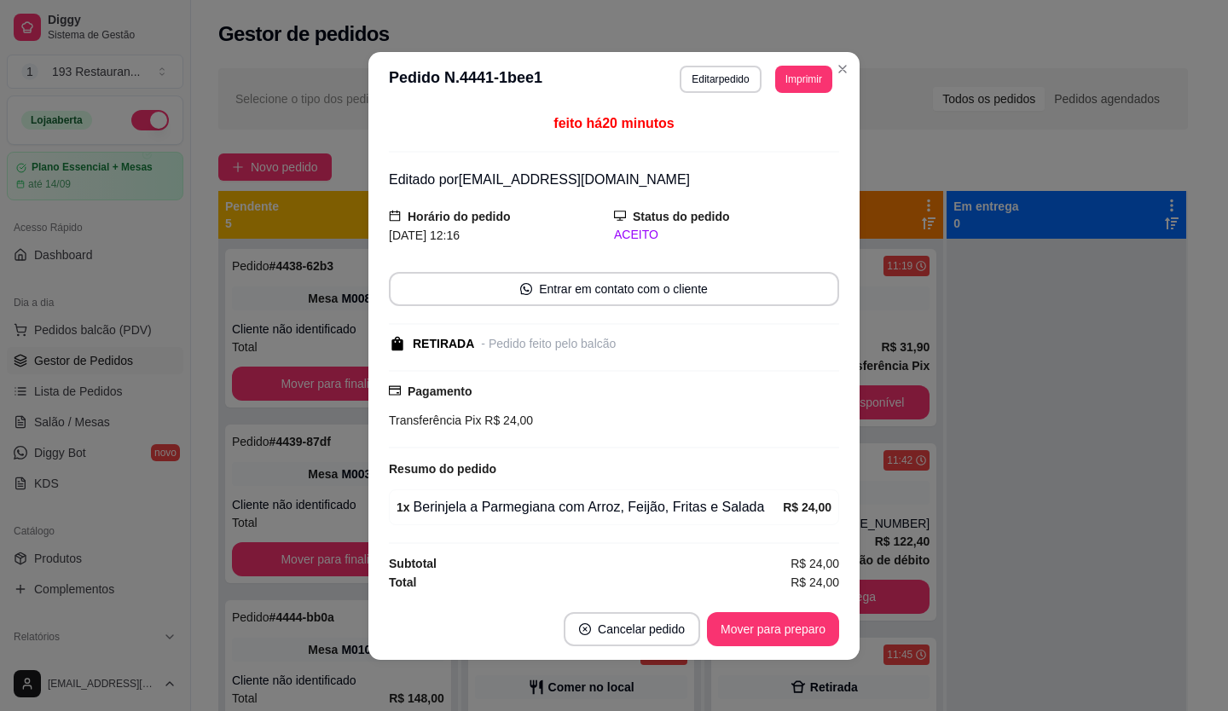
click at [821, 646] on button "Mover para preparo" at bounding box center [773, 629] width 132 height 34
click at [778, 632] on button "Mover para retirada disponível" at bounding box center [744, 628] width 183 height 33
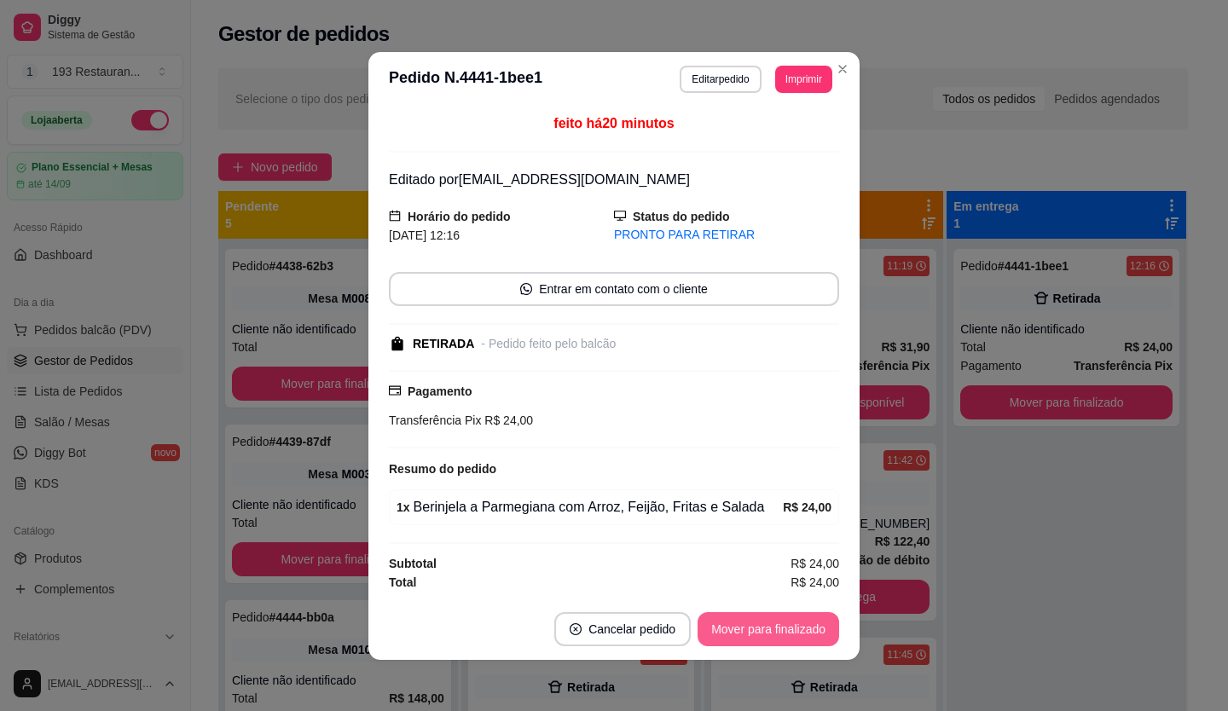
click at [752, 632] on button "Mover para finalizado" at bounding box center [769, 629] width 142 height 34
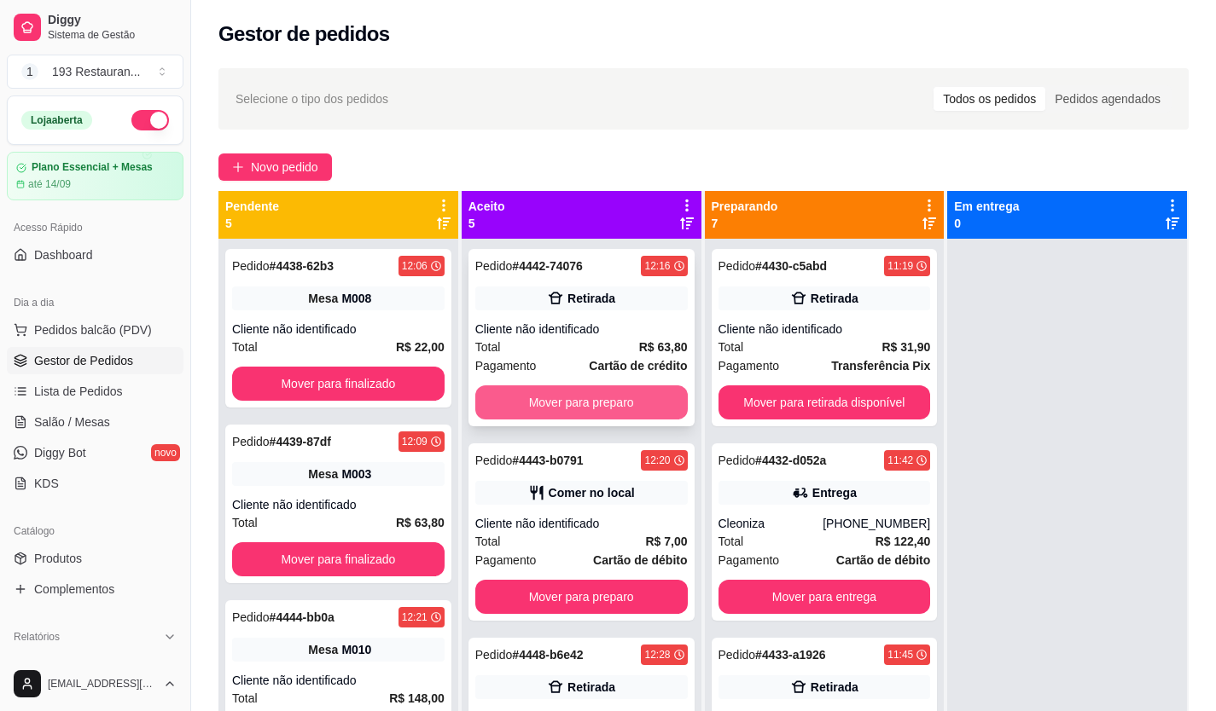
click at [592, 397] on button "Mover para preparo" at bounding box center [581, 403] width 212 height 34
click at [592, 580] on button "Mover para preparo" at bounding box center [581, 597] width 212 height 34
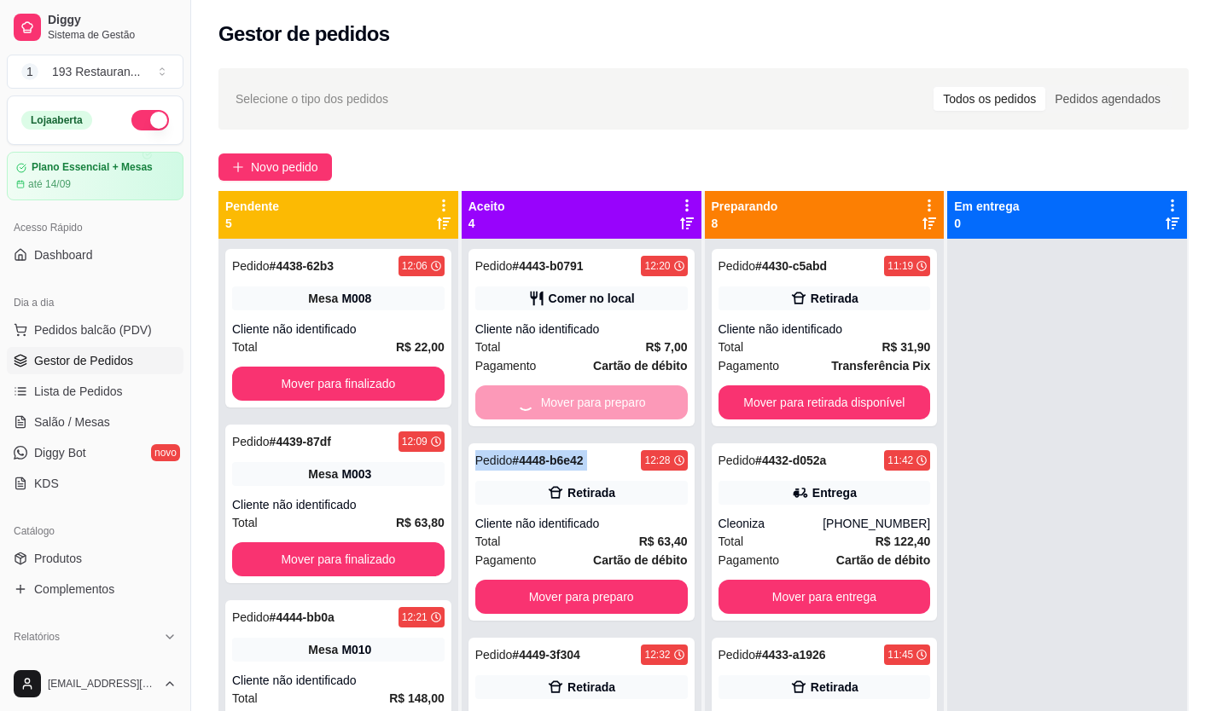
click at [592, 397] on div "Mover para preparo" at bounding box center [581, 403] width 212 height 34
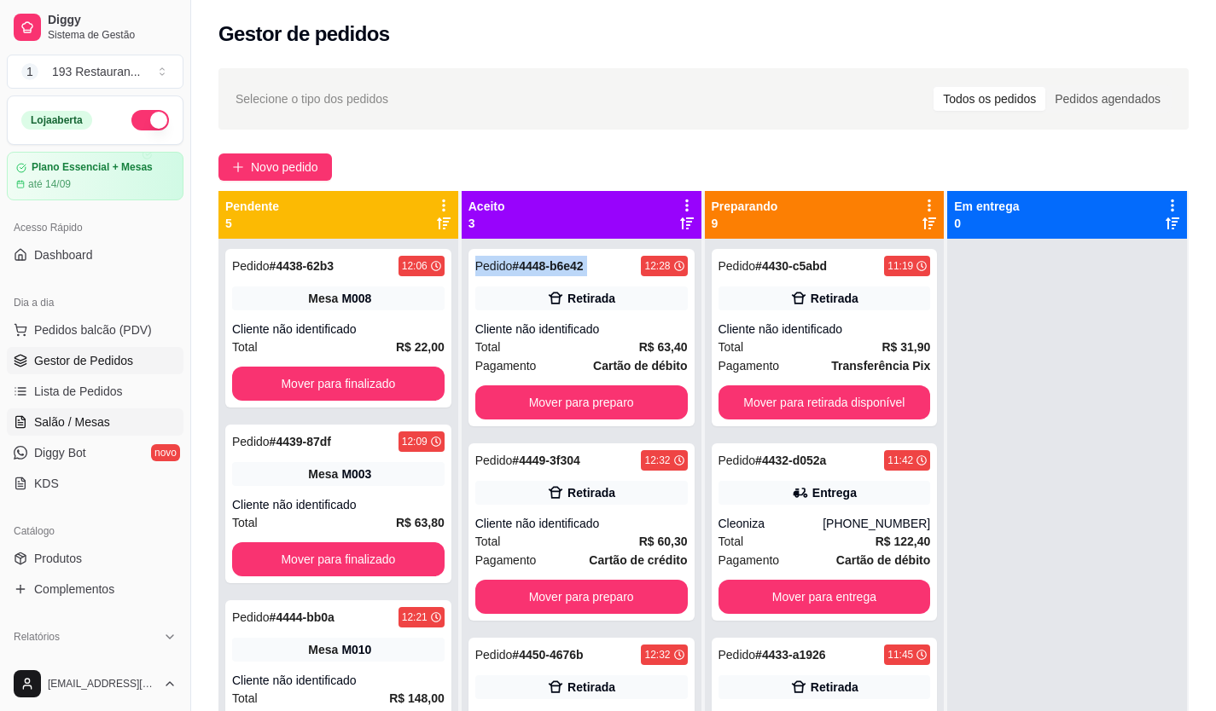
click at [88, 427] on span "Salão / Mesas" at bounding box center [72, 422] width 76 height 17
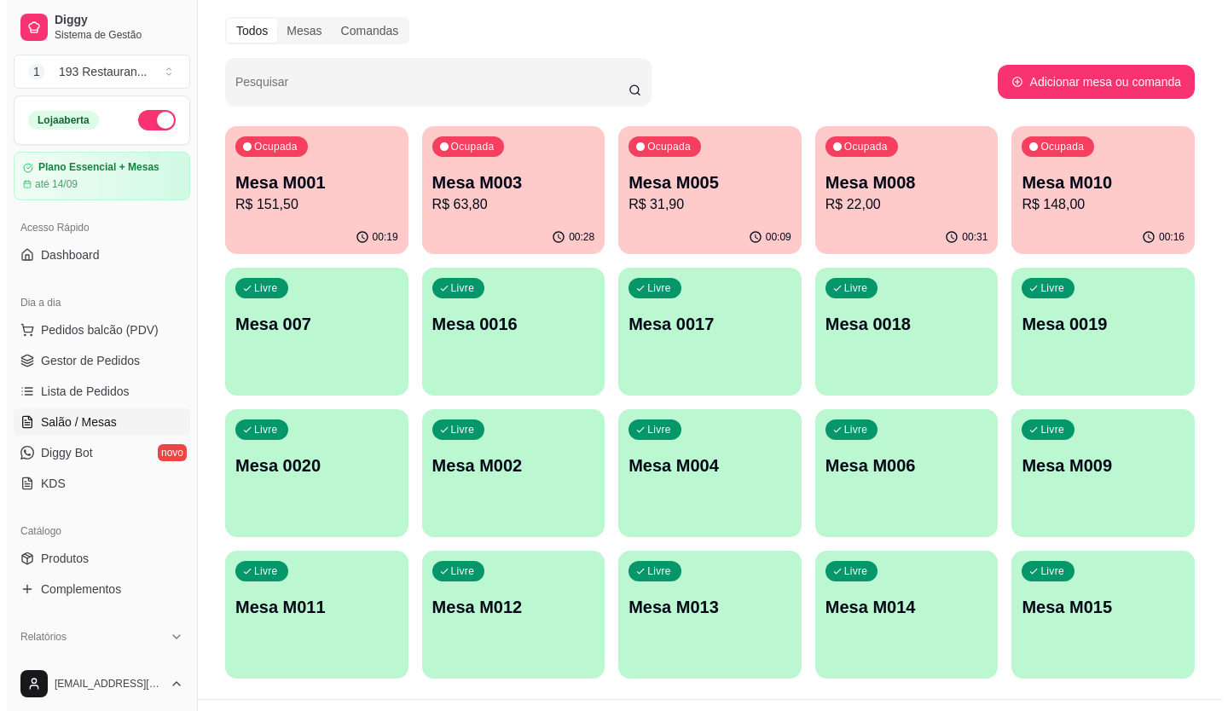
scroll to position [95, 0]
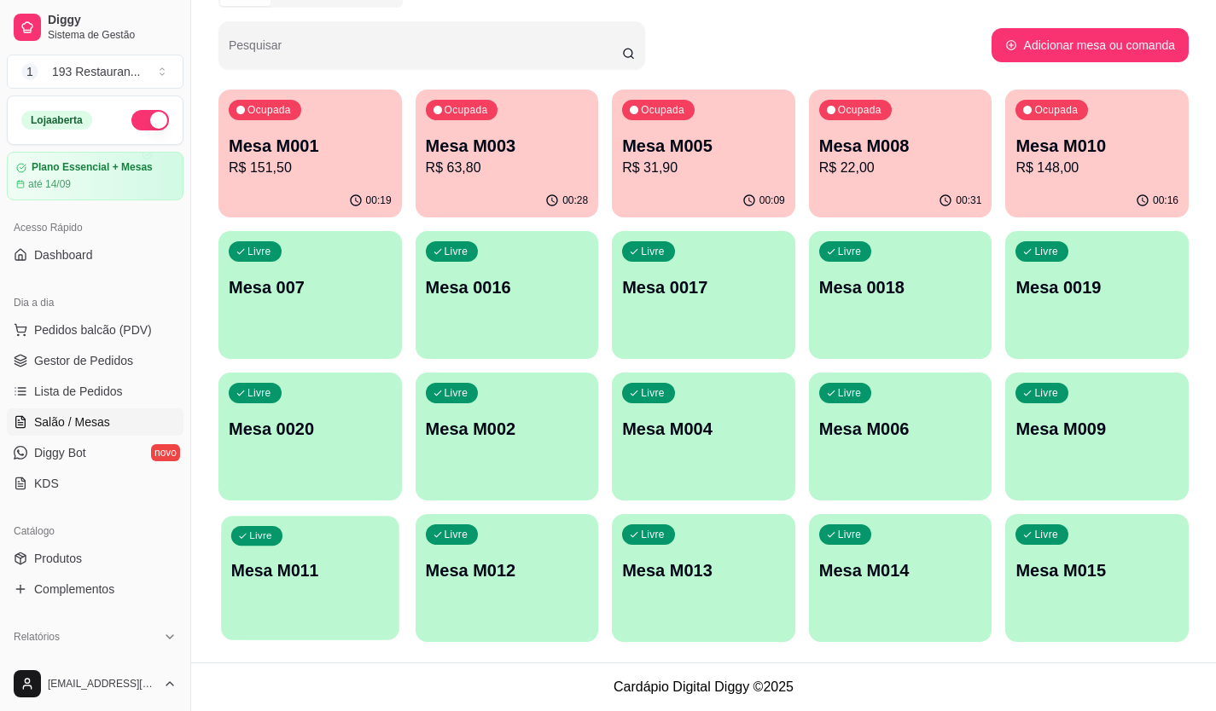
click at [285, 538] on div "Livre Mesa M011" at bounding box center [309, 568] width 177 height 104
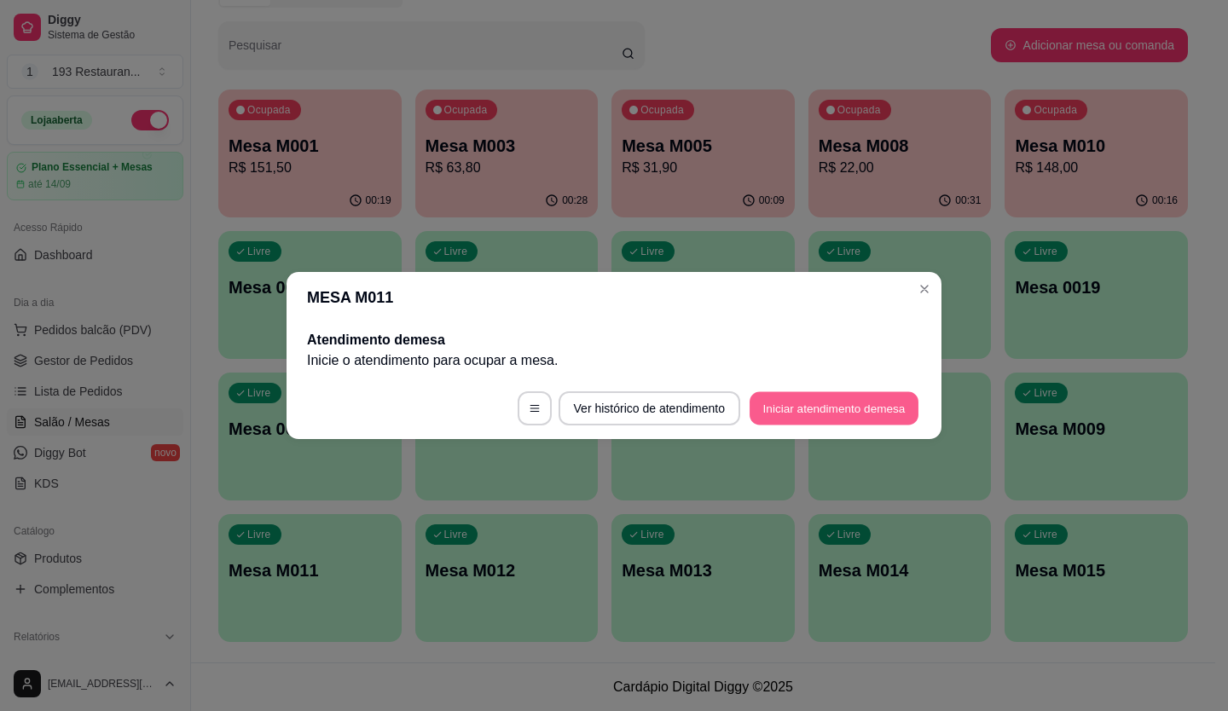
click at [811, 421] on button "Iniciar atendimento de mesa" at bounding box center [834, 408] width 169 height 33
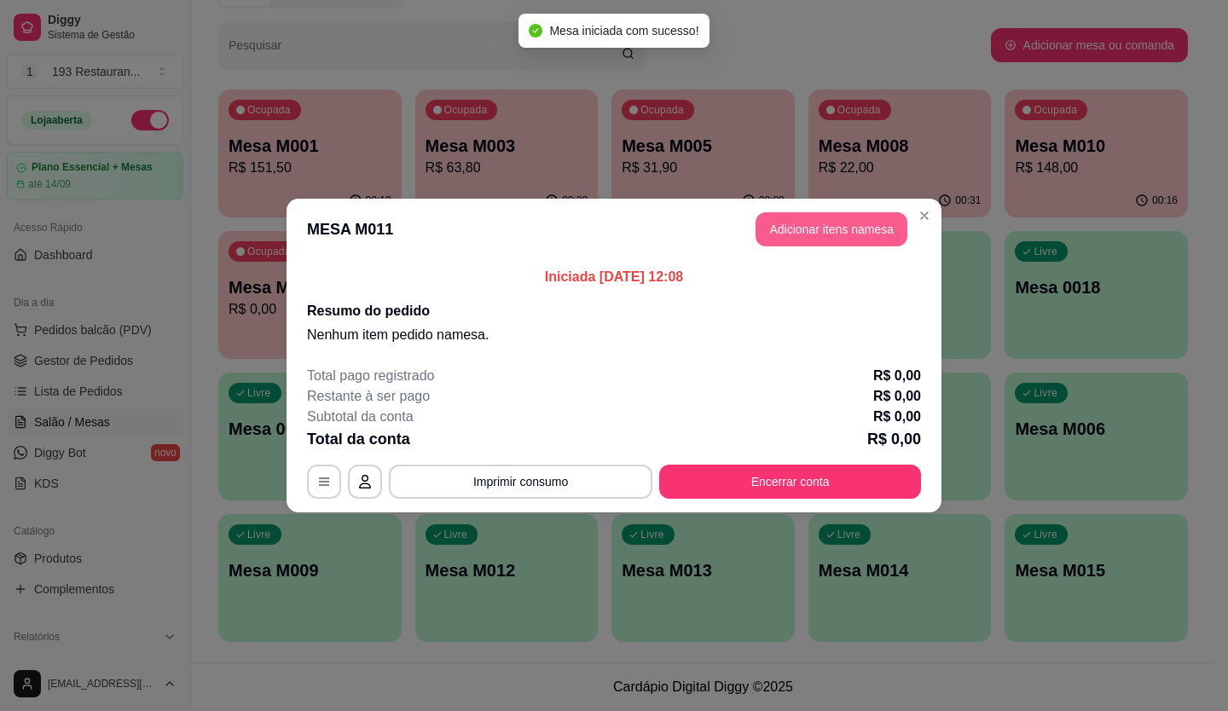
click at [832, 225] on button "Adicionar itens na mesa" at bounding box center [832, 229] width 152 height 34
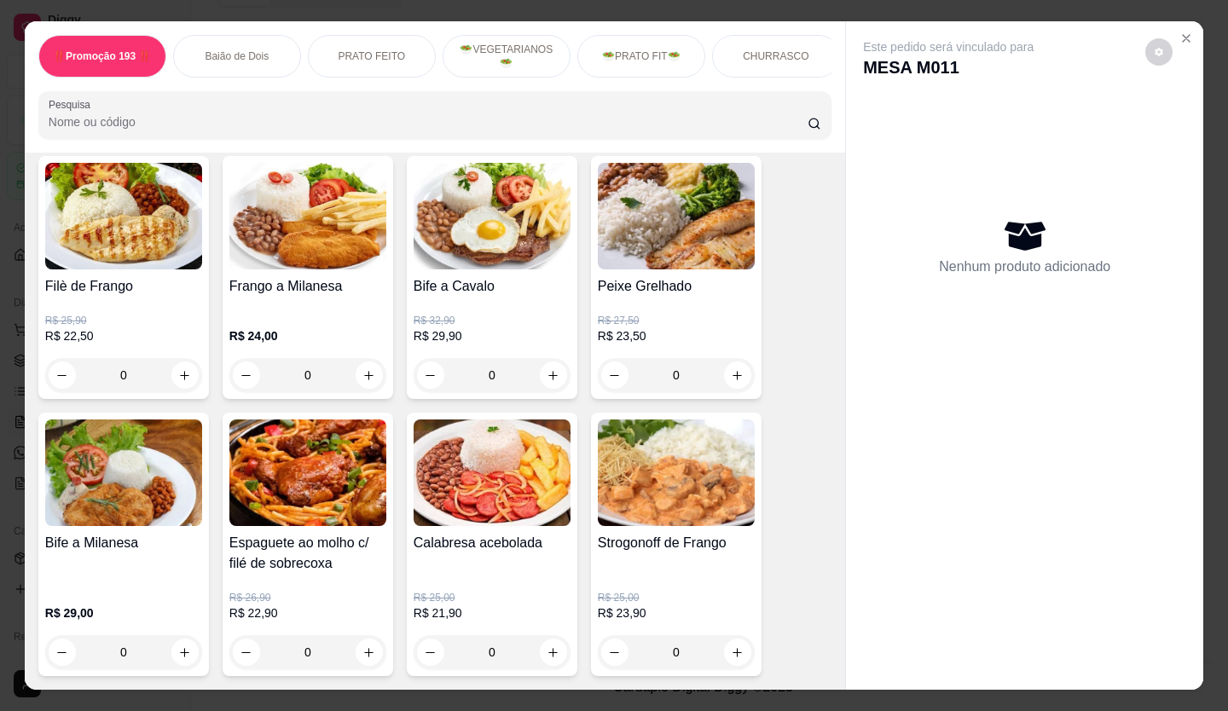
scroll to position [938, 0]
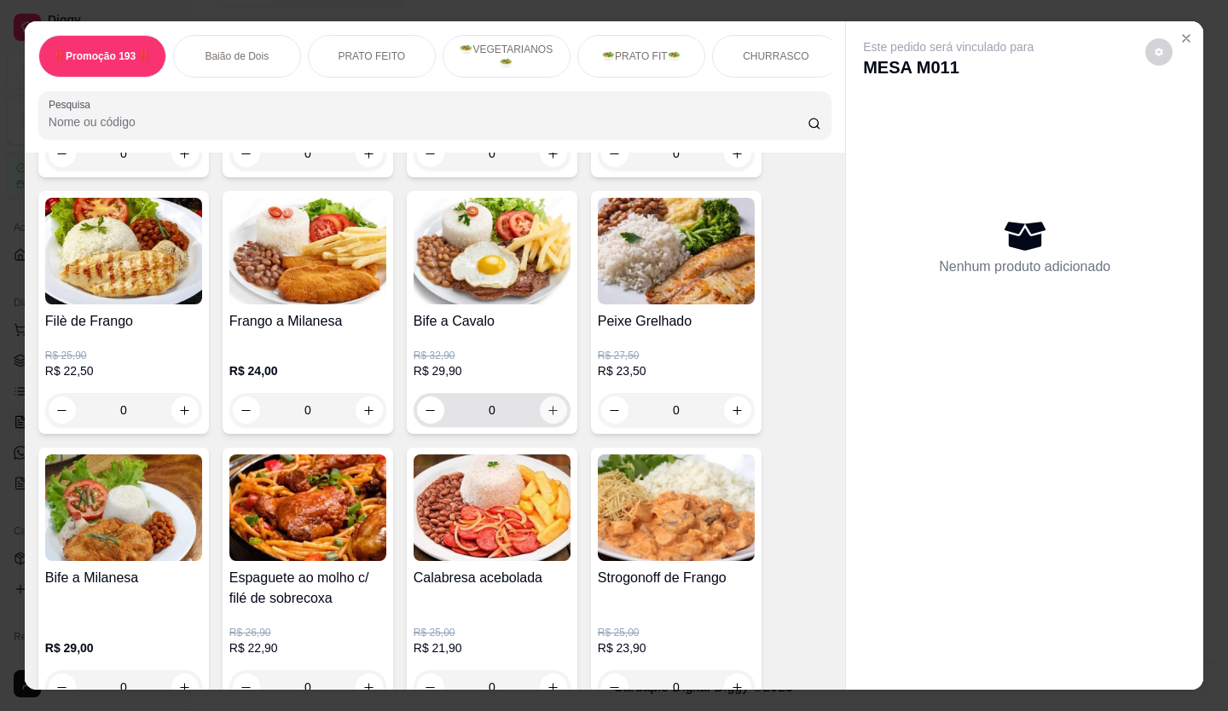
click at [547, 416] on icon "increase-product-quantity" at bounding box center [553, 410] width 13 height 13
type input "2"
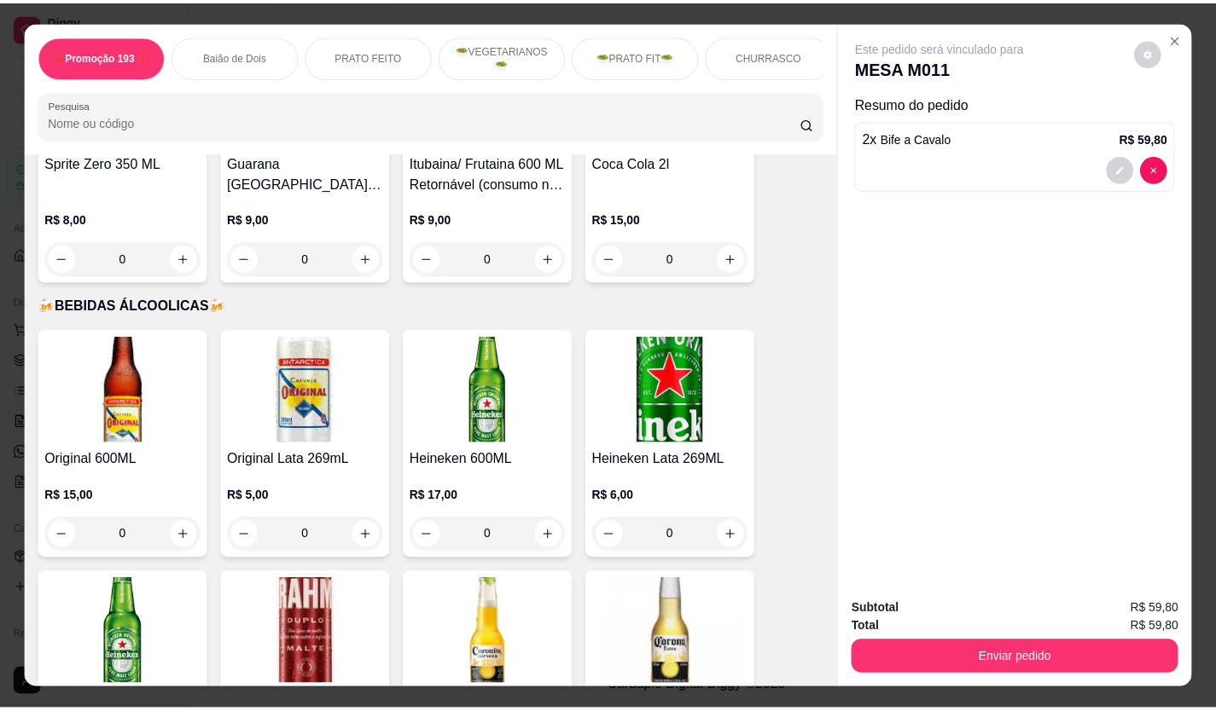
scroll to position [5203, 0]
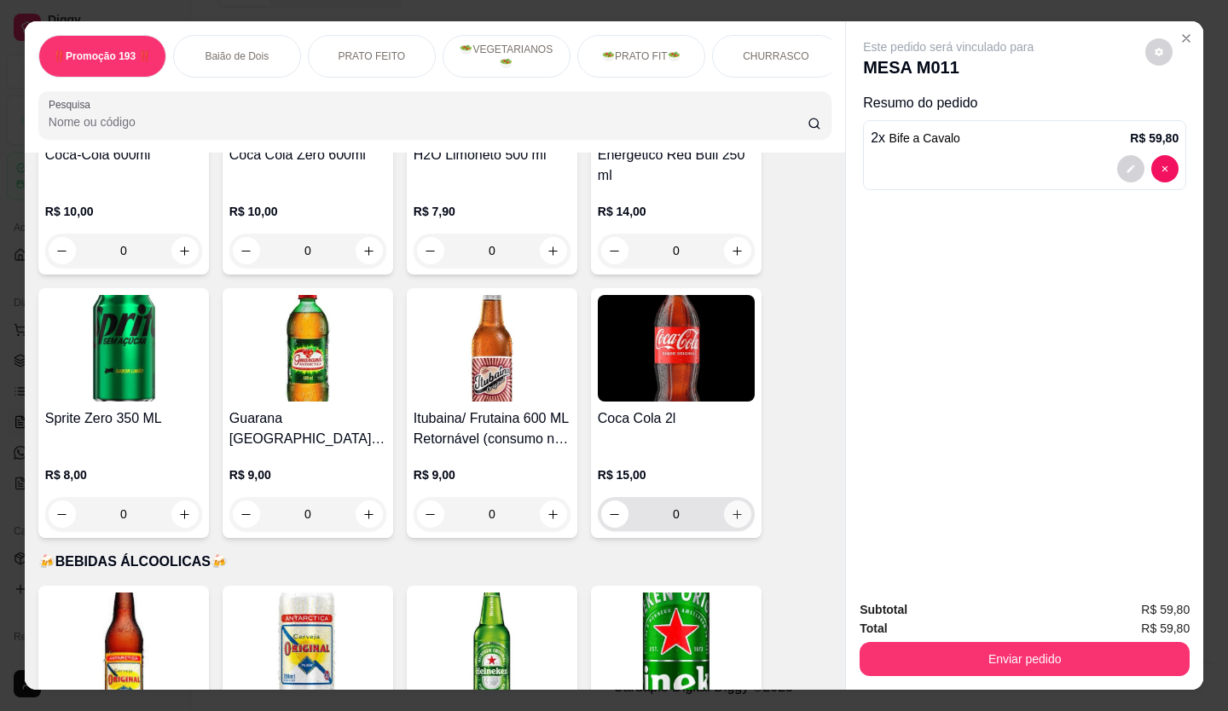
click at [724, 501] on button "increase-product-quantity" at bounding box center [737, 514] width 27 height 27
type input "1"
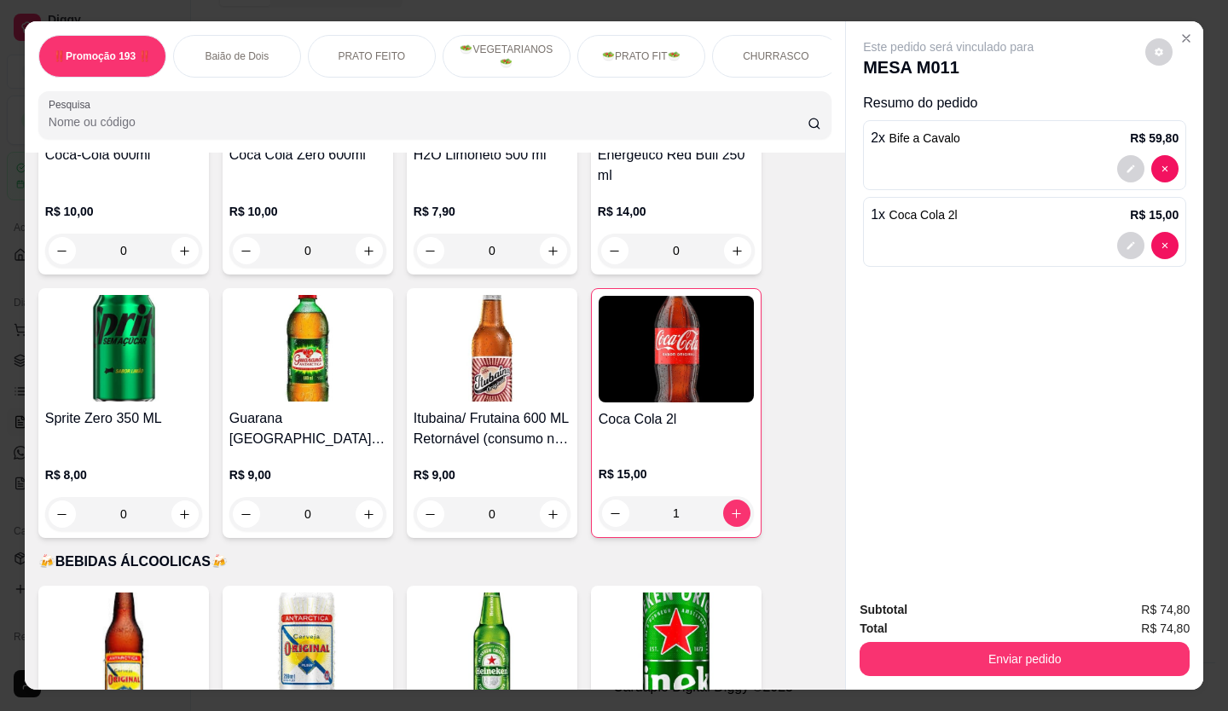
click at [948, 642] on button "Enviar pedido" at bounding box center [1025, 659] width 330 height 34
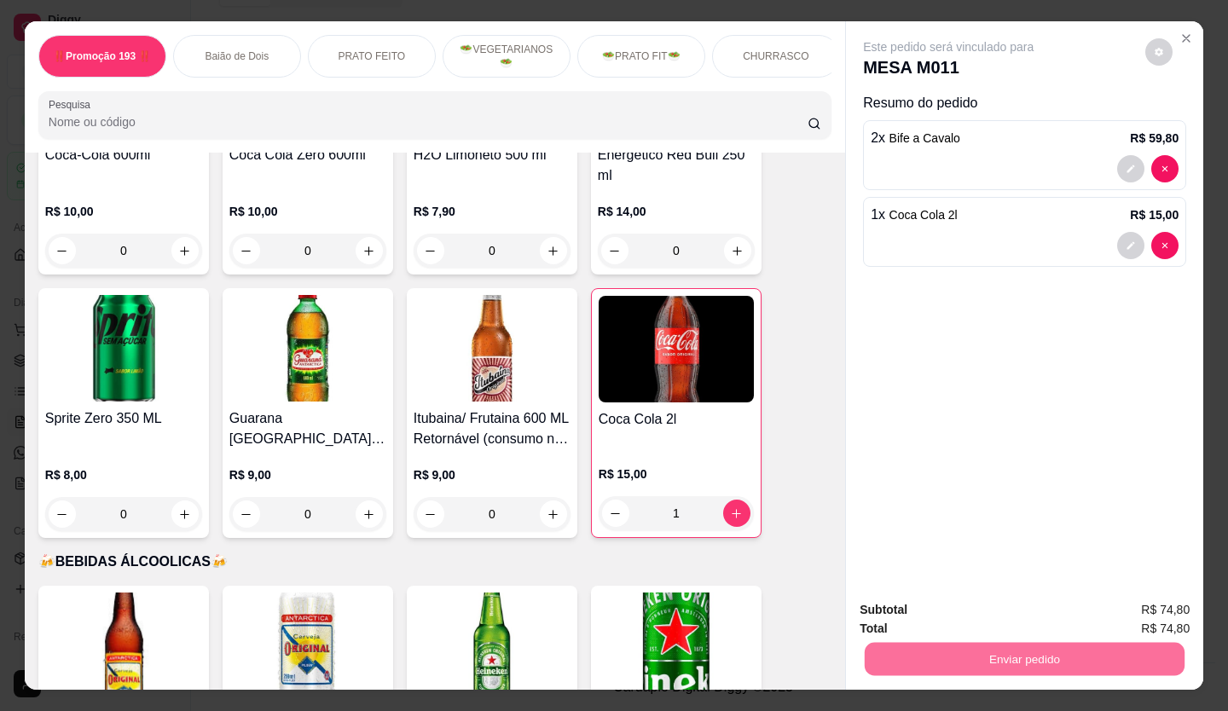
click at [947, 602] on button "Não registrar e enviar pedido" at bounding box center [967, 611] width 177 height 32
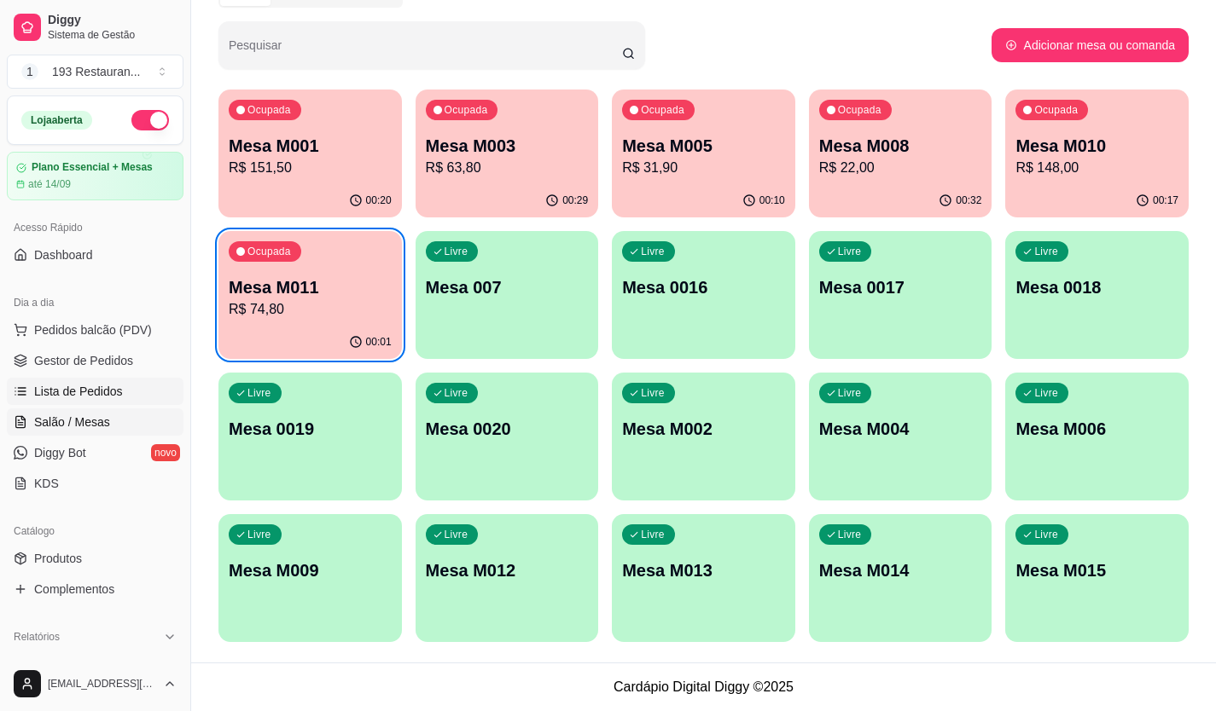
click at [98, 393] on span "Lista de Pedidos" at bounding box center [78, 391] width 89 height 17
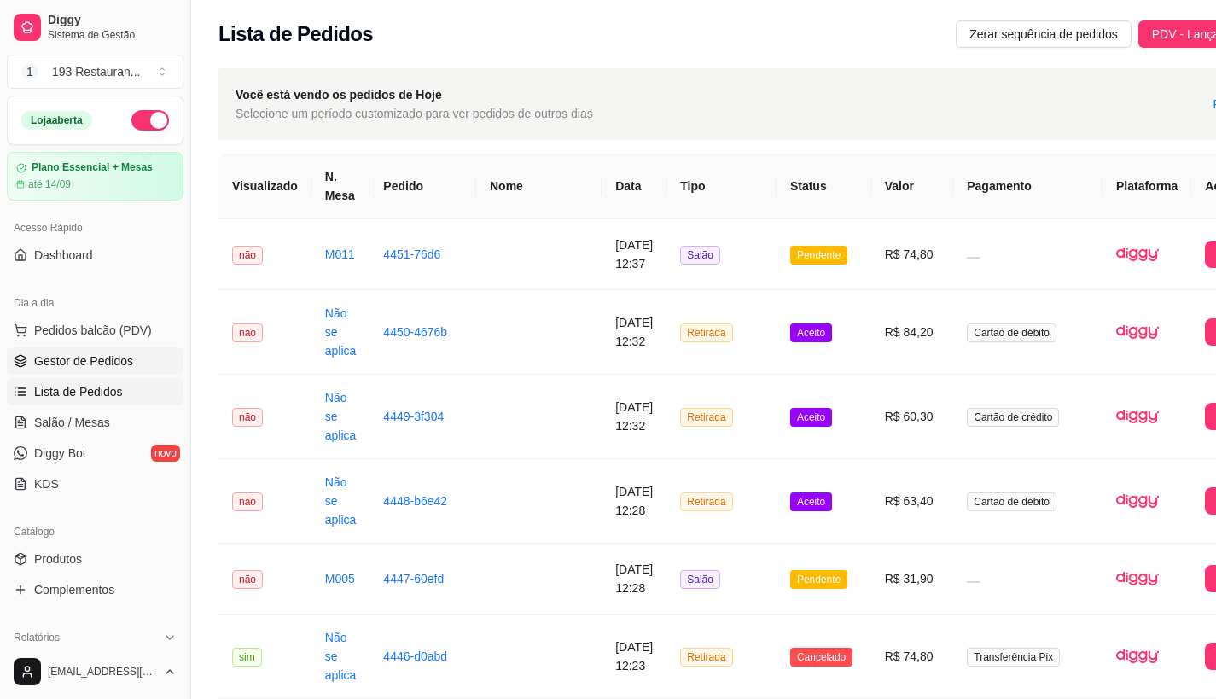
click at [82, 363] on span "Gestor de Pedidos" at bounding box center [83, 360] width 99 height 17
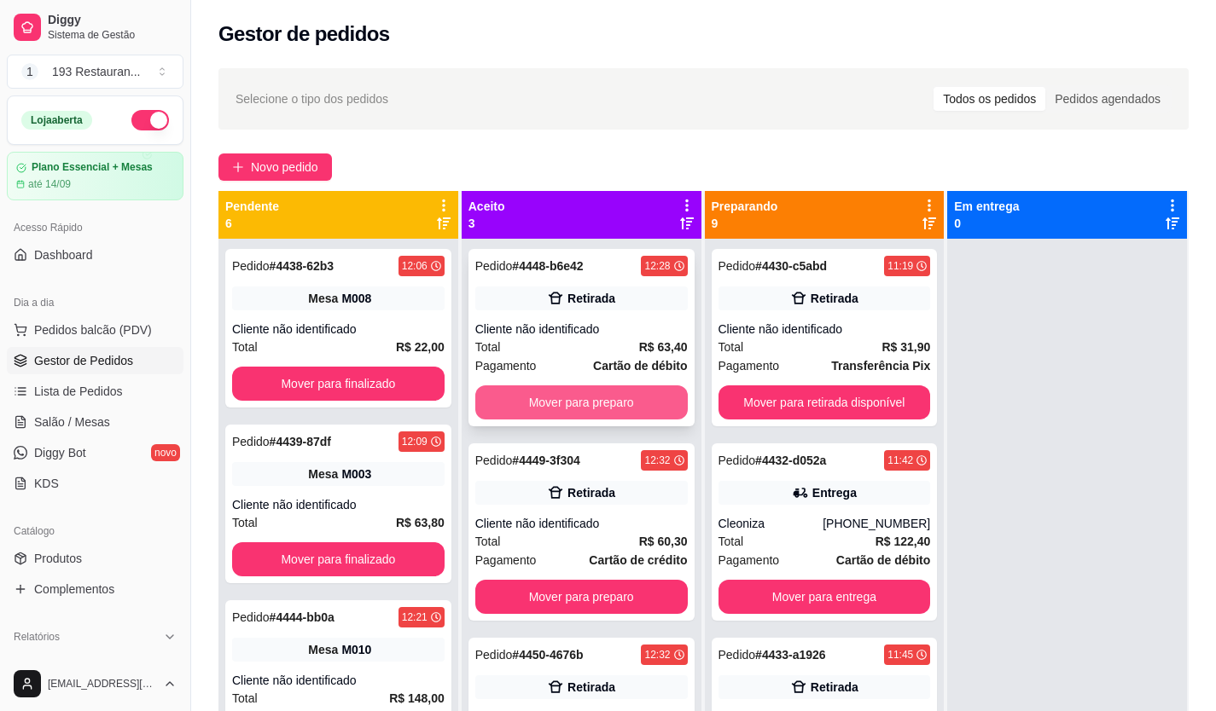
click at [516, 400] on button "Mover para preparo" at bounding box center [581, 403] width 212 height 34
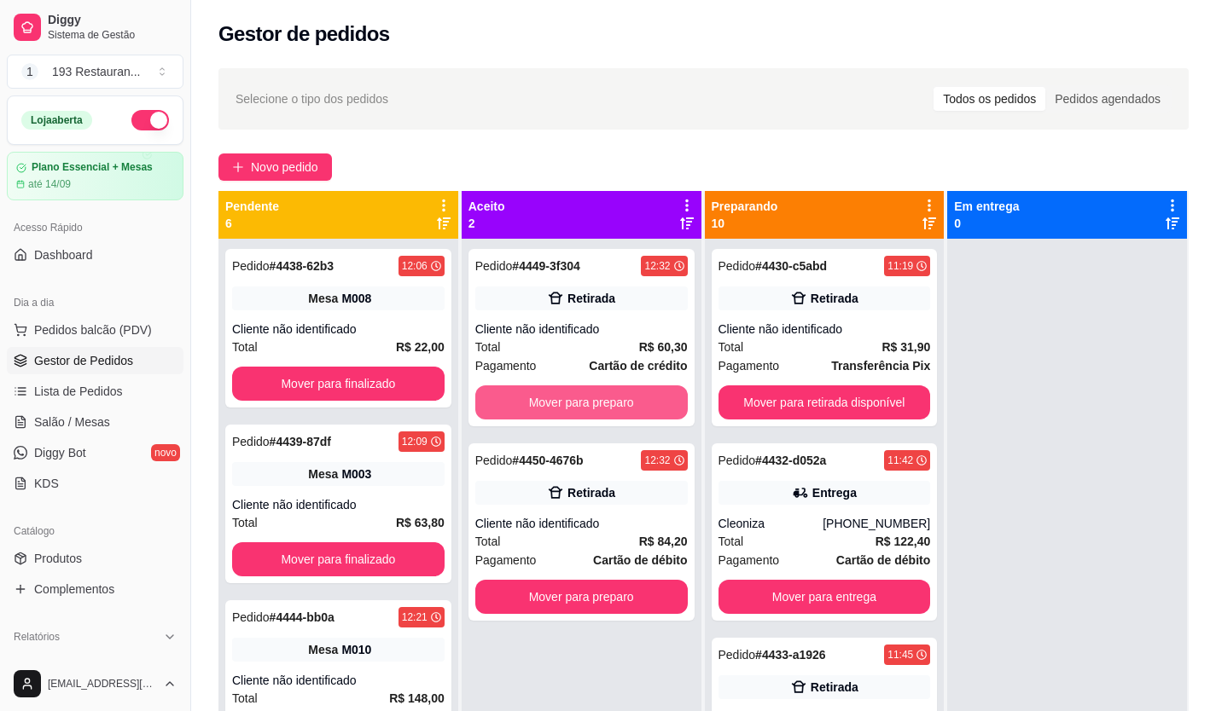
click at [519, 400] on button "Mover para preparo" at bounding box center [581, 403] width 212 height 34
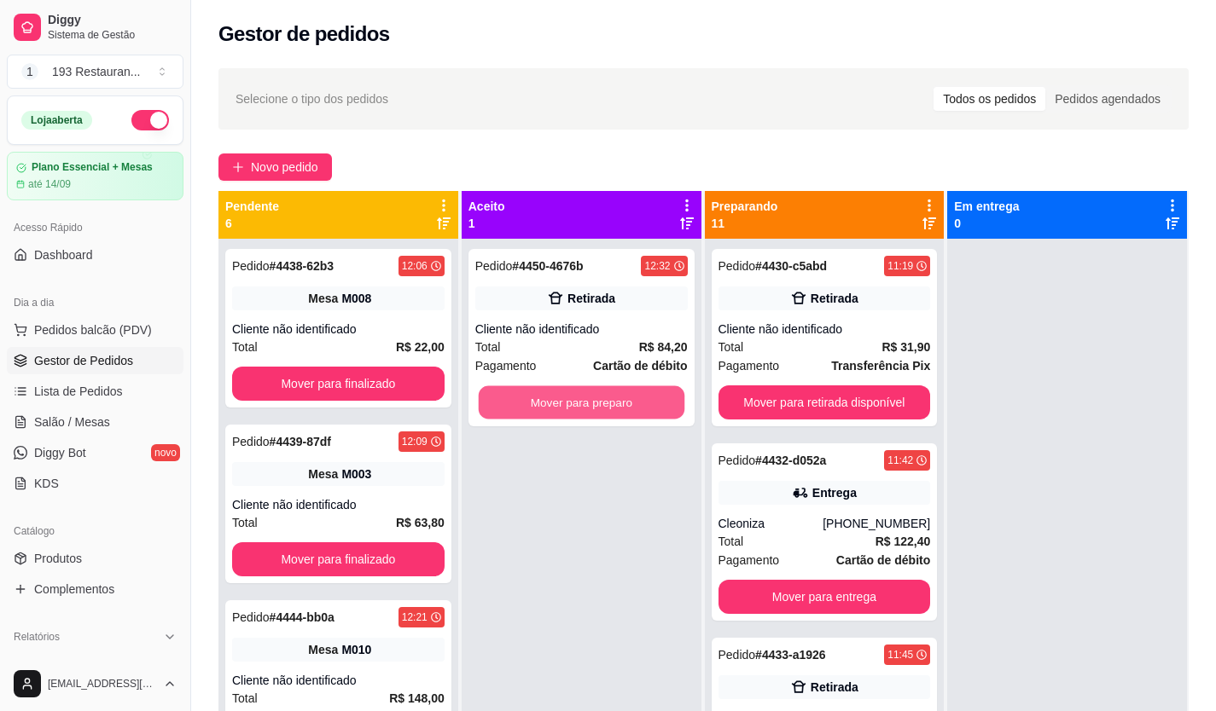
click at [519, 400] on button "Mover para preparo" at bounding box center [581, 402] width 206 height 33
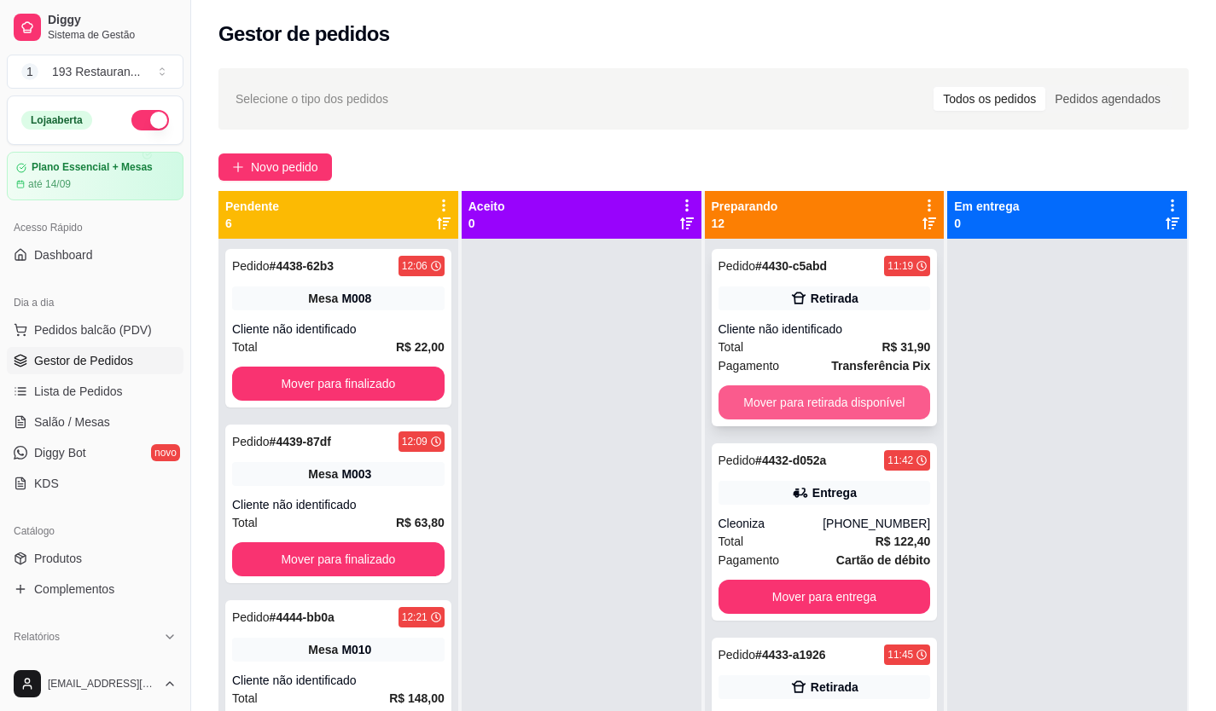
click at [746, 403] on button "Mover para retirada disponível" at bounding box center [824, 403] width 212 height 34
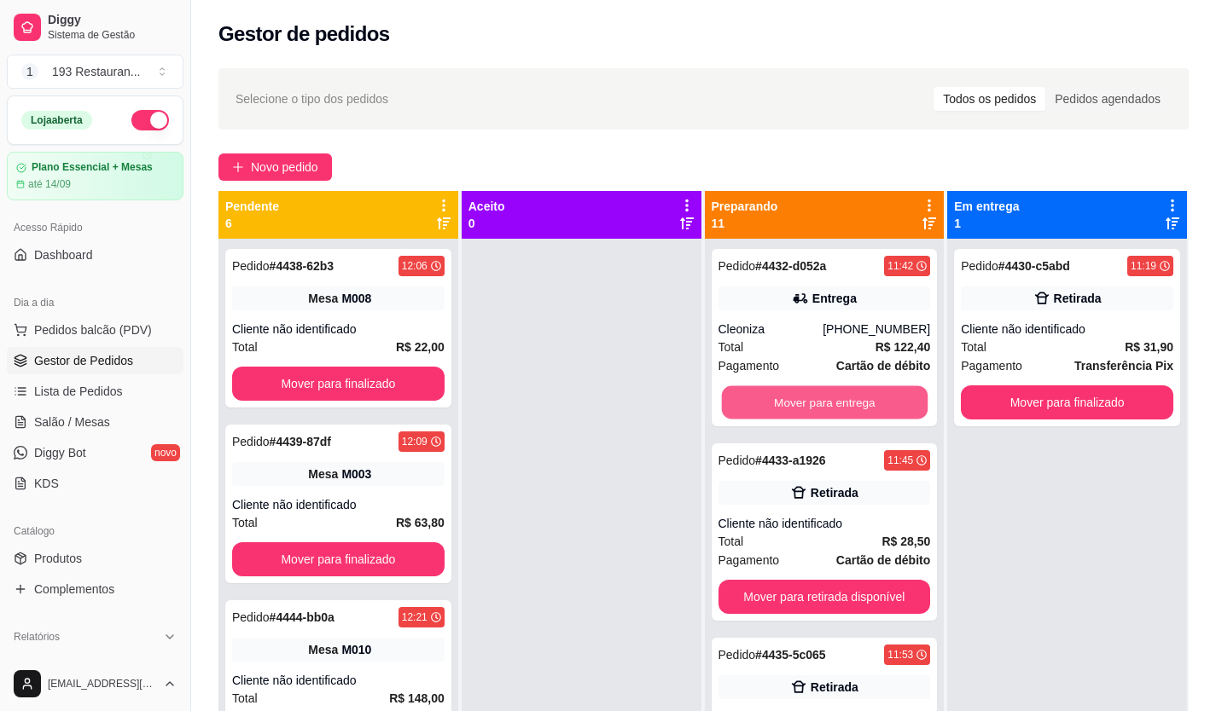
click at [746, 403] on button "Mover para entrega" at bounding box center [824, 402] width 206 height 33
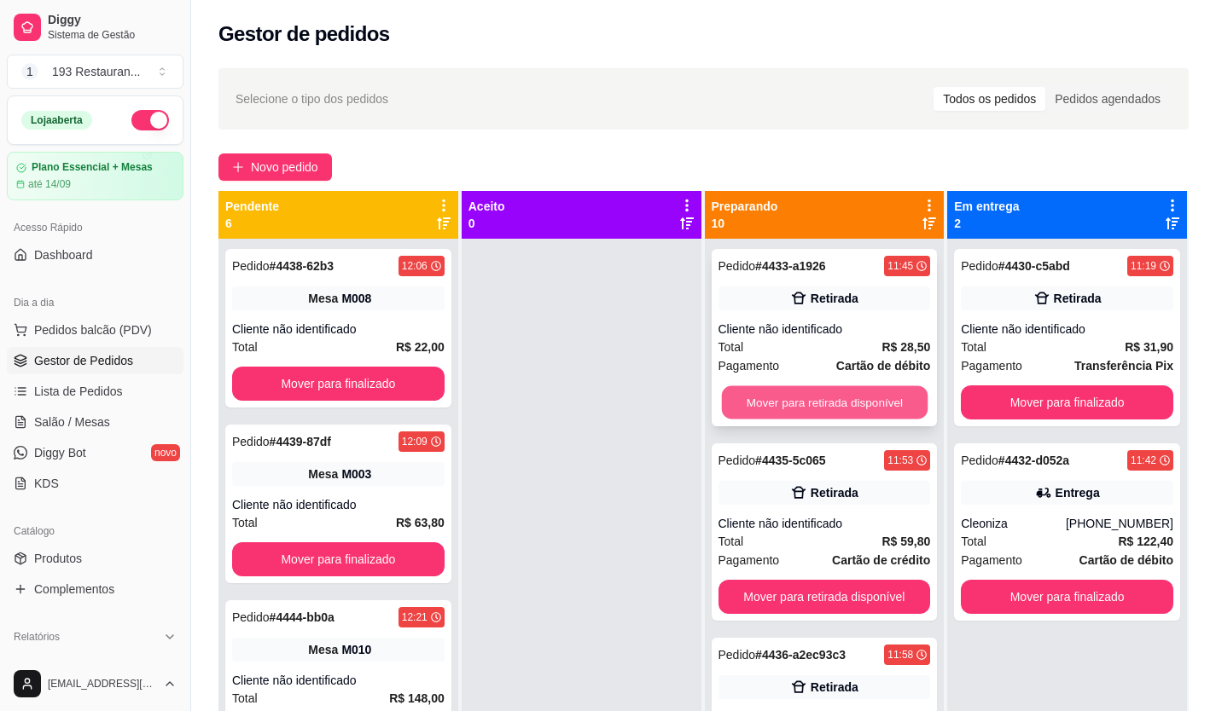
click at [753, 398] on button "Mover para retirada disponível" at bounding box center [824, 402] width 206 height 33
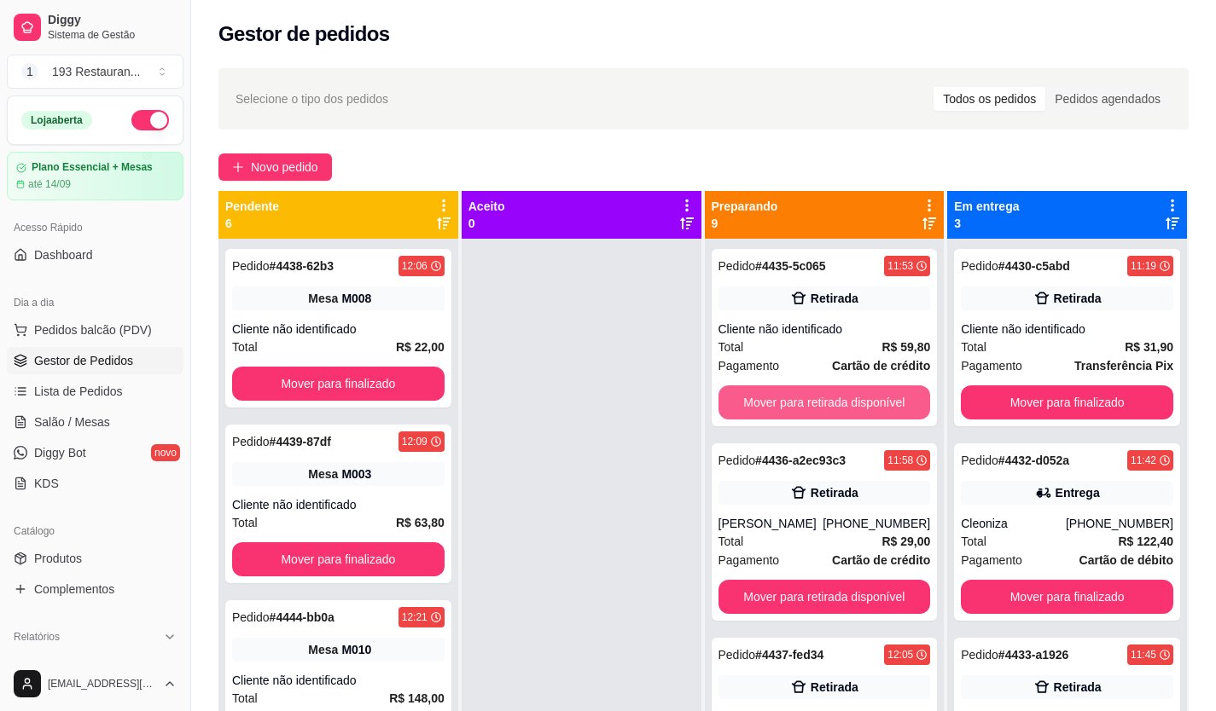
click at [753, 398] on button "Mover para retirada disponível" at bounding box center [824, 403] width 212 height 34
click at [754, 398] on button "Mover para retirada disponível" at bounding box center [824, 403] width 212 height 34
click at [754, 398] on button "Mover para retirada disponível" at bounding box center [824, 402] width 206 height 33
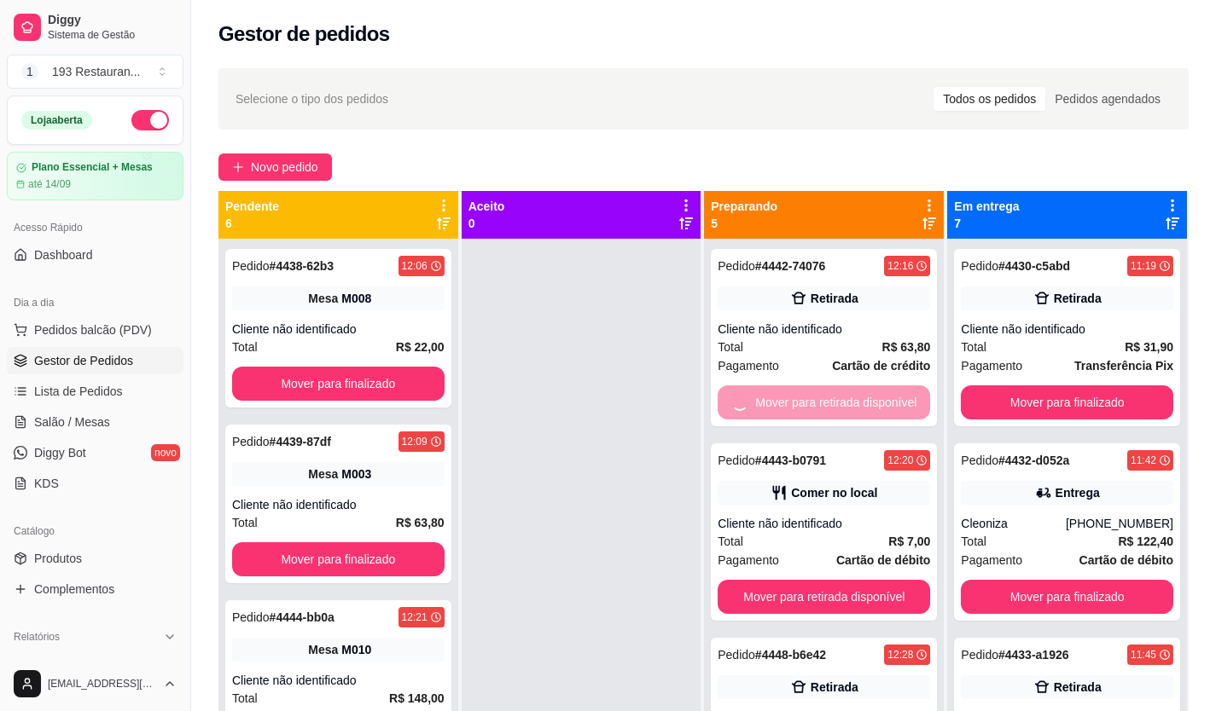
click at [754, 580] on button "Mover para retirada disponível" at bounding box center [823, 597] width 212 height 34
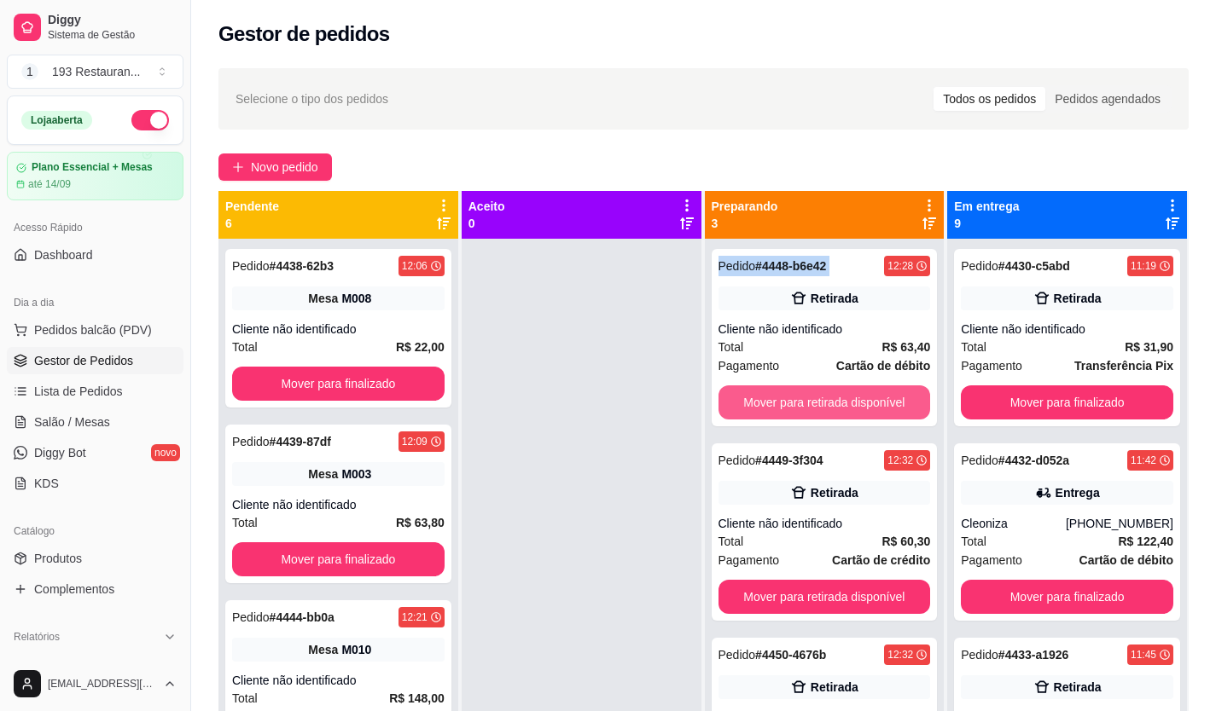
click at [754, 398] on button "Mover para retirada disponível" at bounding box center [824, 403] width 212 height 34
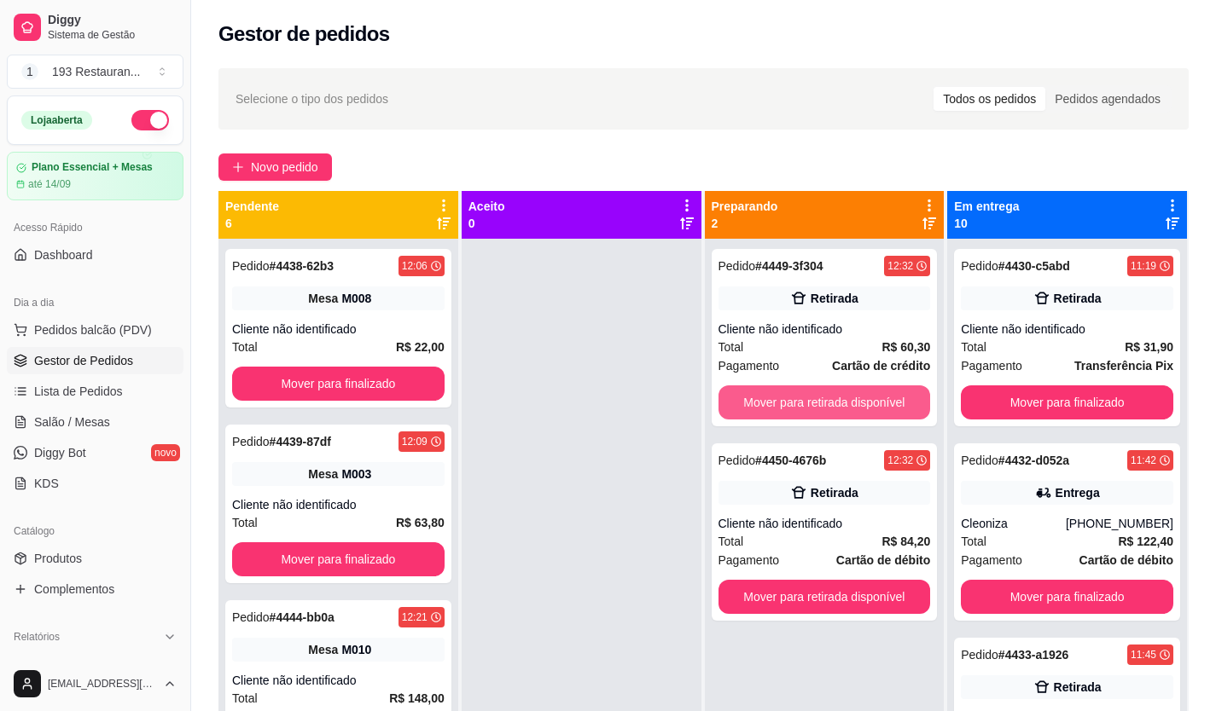
click at [754, 398] on button "Mover para retirada disponível" at bounding box center [824, 403] width 212 height 34
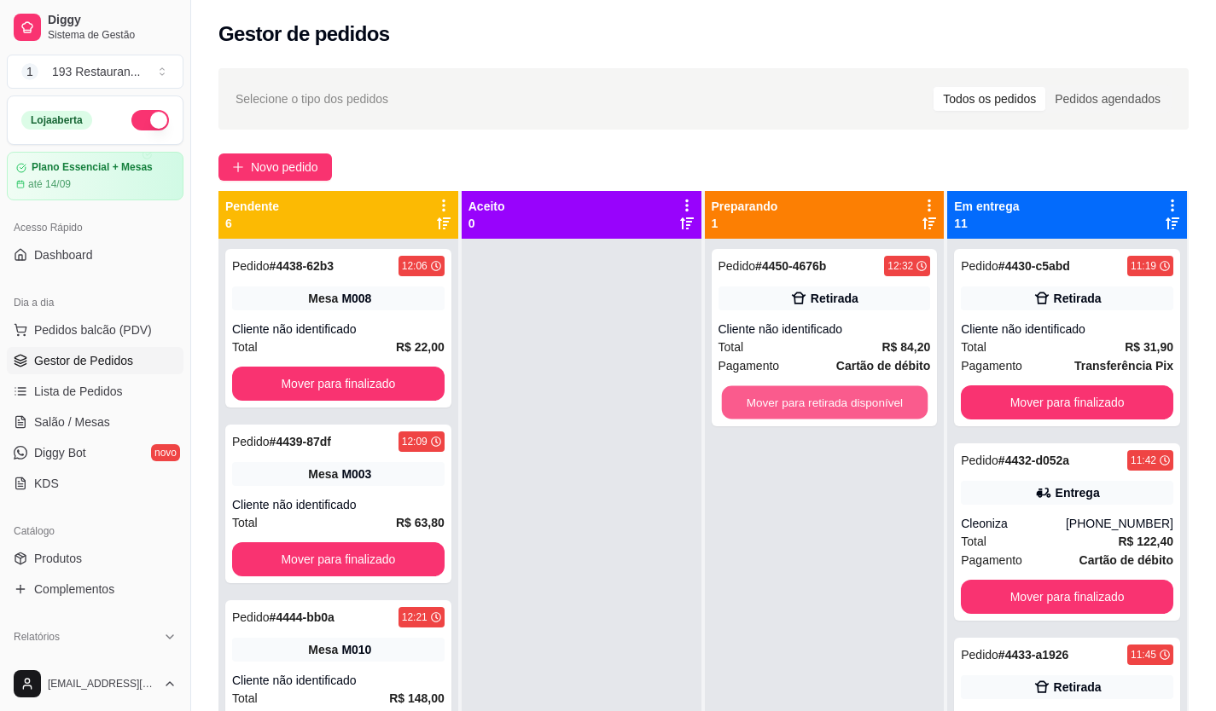
click at [754, 398] on button "Mover para retirada disponível" at bounding box center [824, 402] width 206 height 33
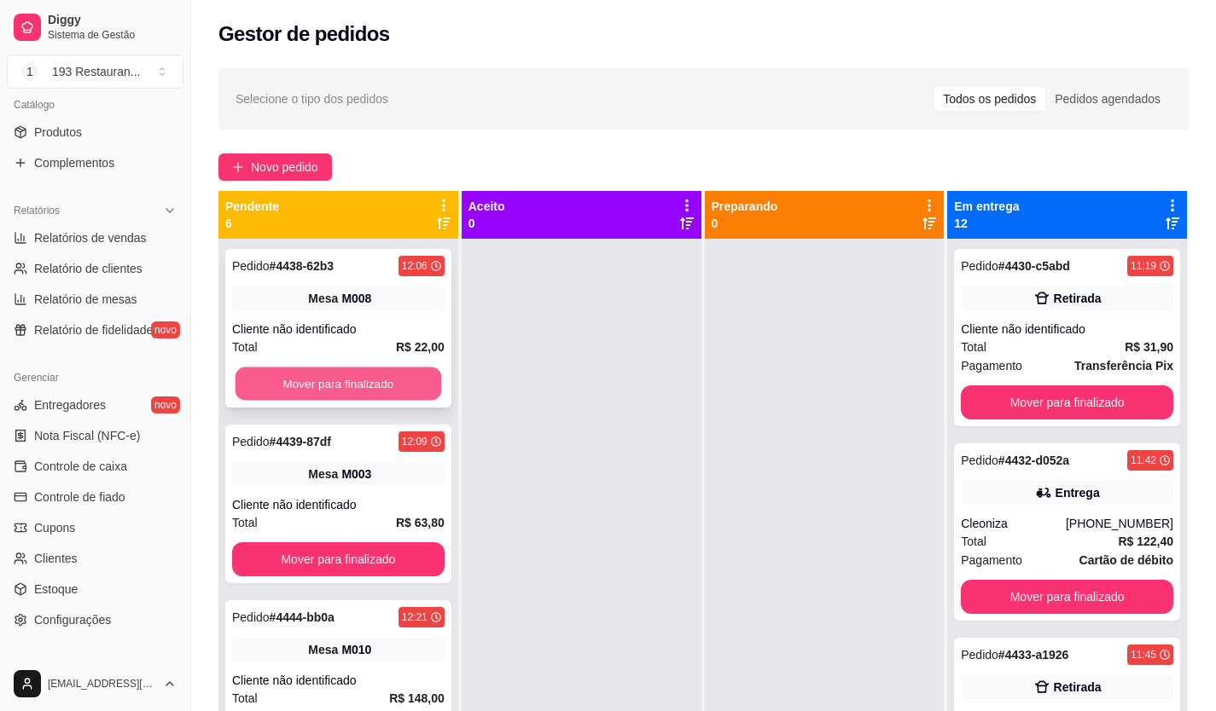
click at [354, 384] on button "Mover para finalizado" at bounding box center [338, 384] width 206 height 33
click at [351, 385] on button "Mover para finalizado" at bounding box center [338, 384] width 206 height 33
click at [351, 385] on button "Mover para finalizado" at bounding box center [338, 384] width 212 height 34
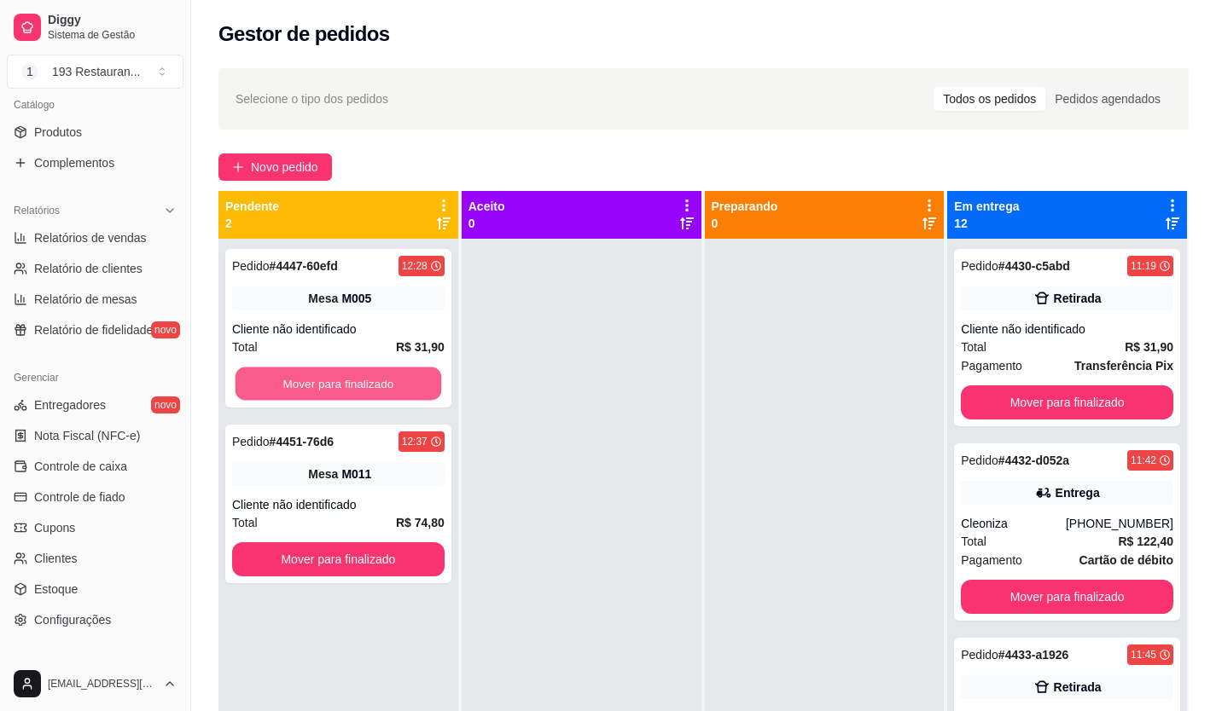
click at [351, 385] on button "Mover para finalizado" at bounding box center [338, 384] width 206 height 33
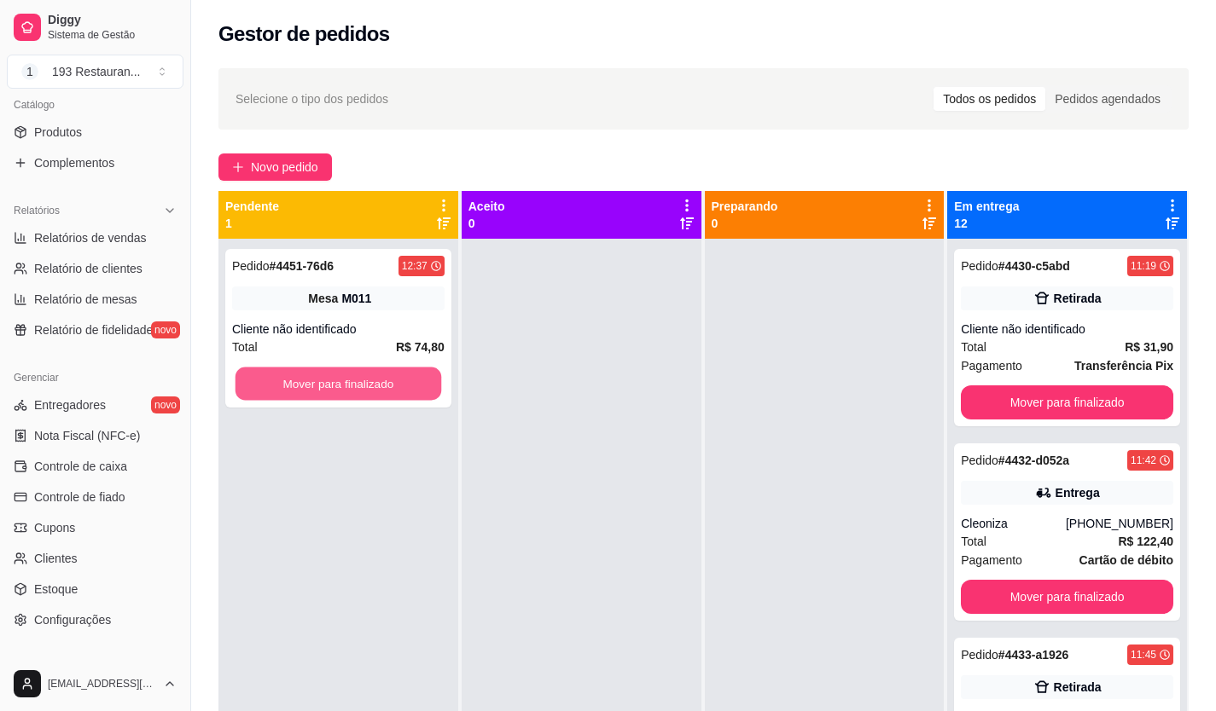
click at [351, 385] on button "Mover para finalizado" at bounding box center [338, 384] width 206 height 33
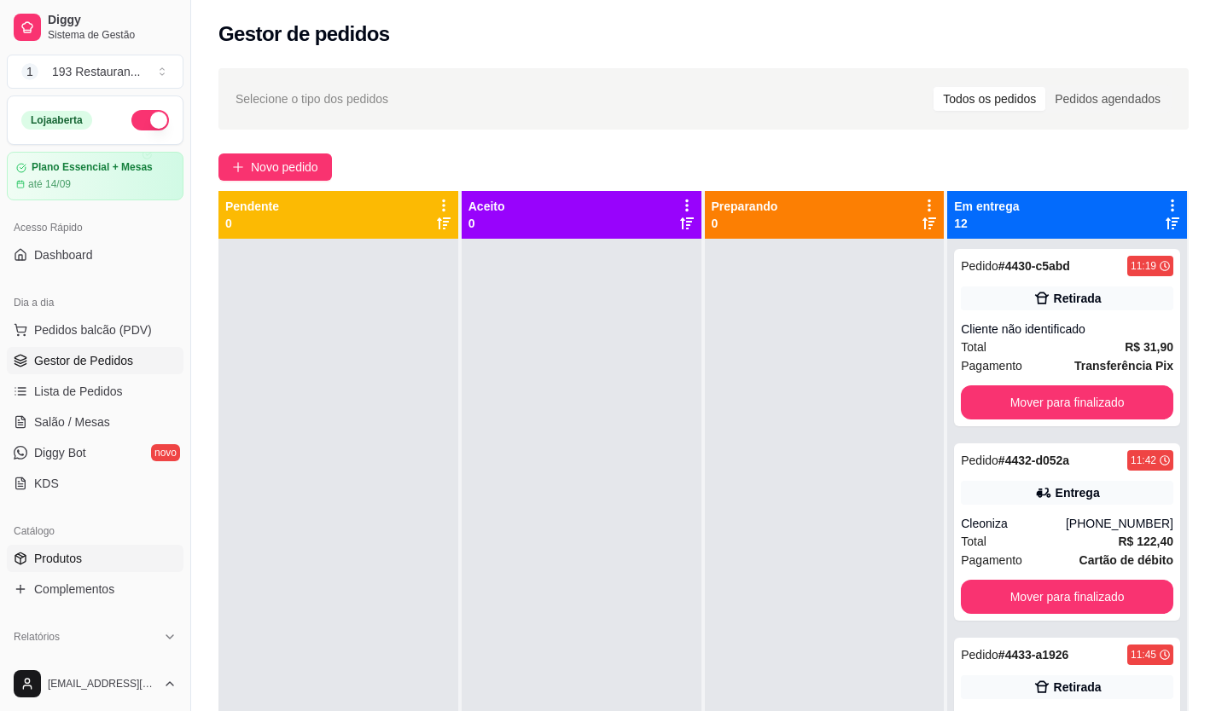
click at [71, 558] on span "Produtos" at bounding box center [58, 558] width 48 height 17
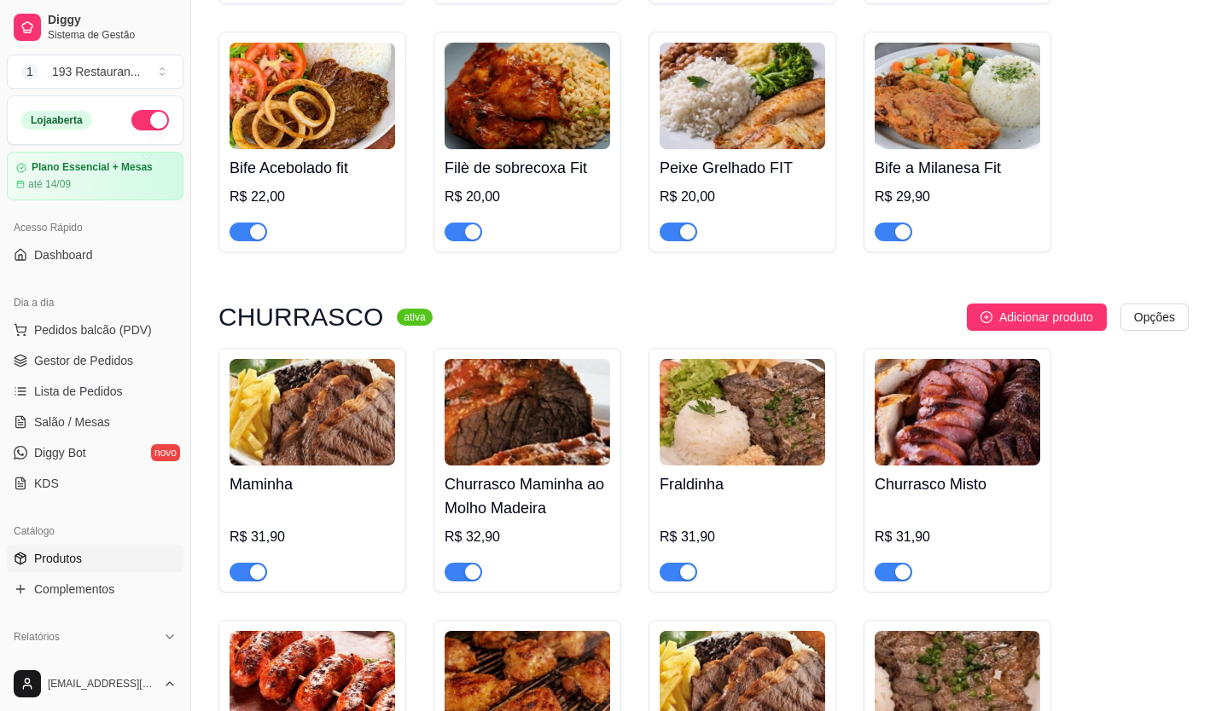
scroll to position [3753, 0]
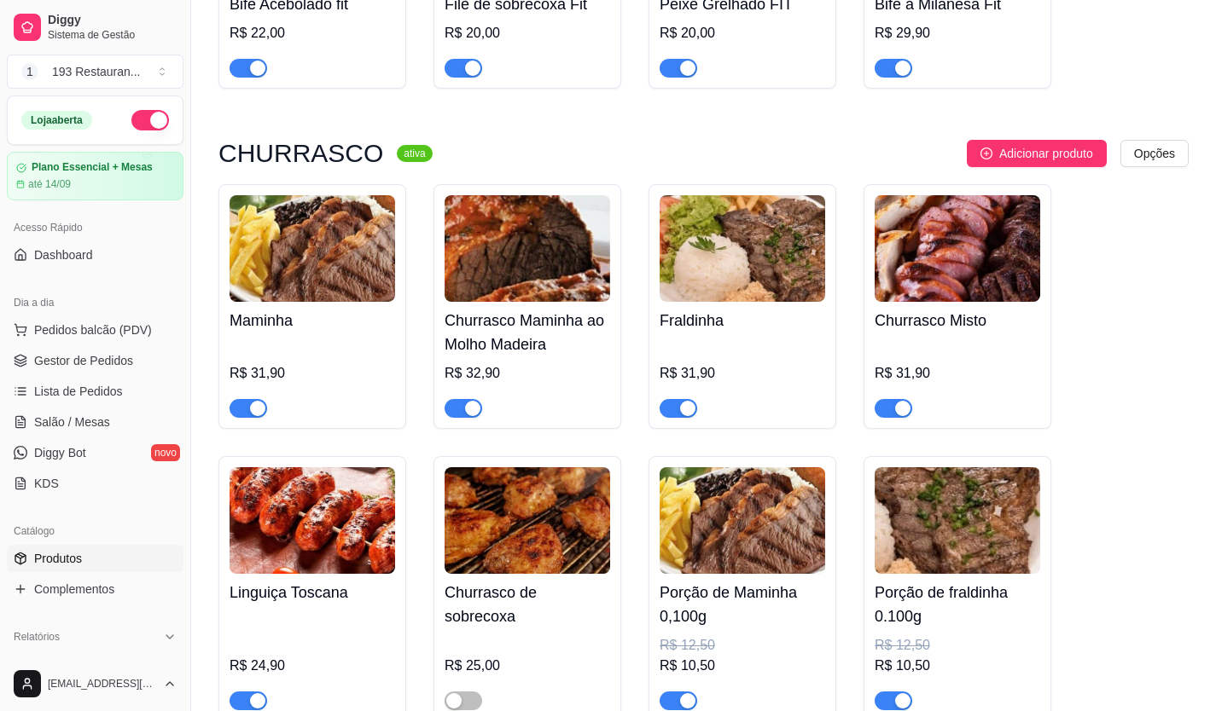
click at [256, 401] on div "button" at bounding box center [257, 408] width 15 height 15
click at [458, 400] on span "button" at bounding box center [463, 408] width 38 height 19
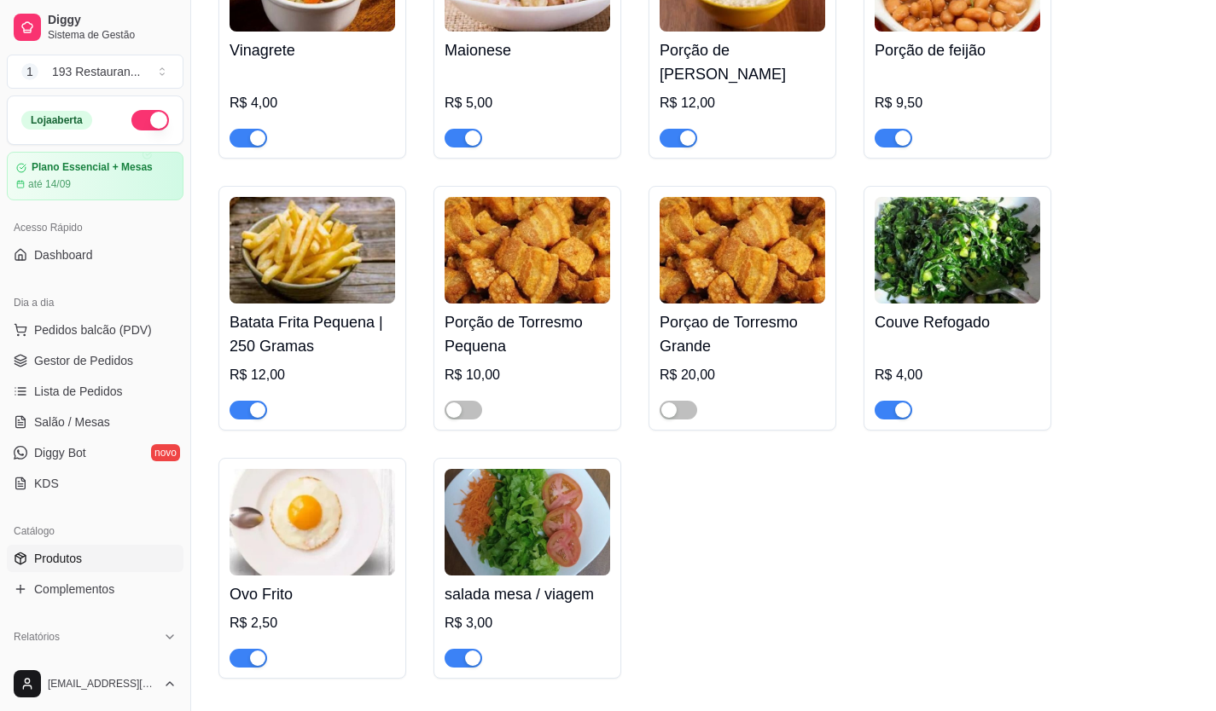
scroll to position [5374, 0]
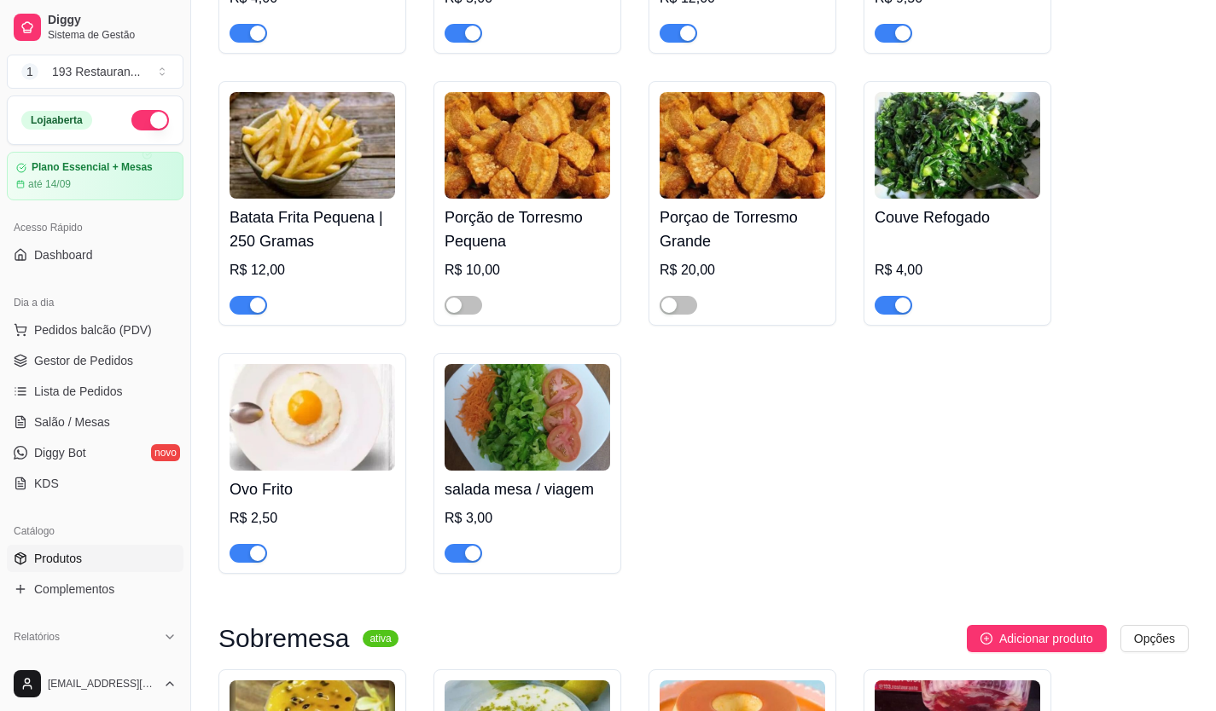
drag, startPoint x: 98, startPoint y: 472, endPoint x: 107, endPoint y: 473, distance: 8.7
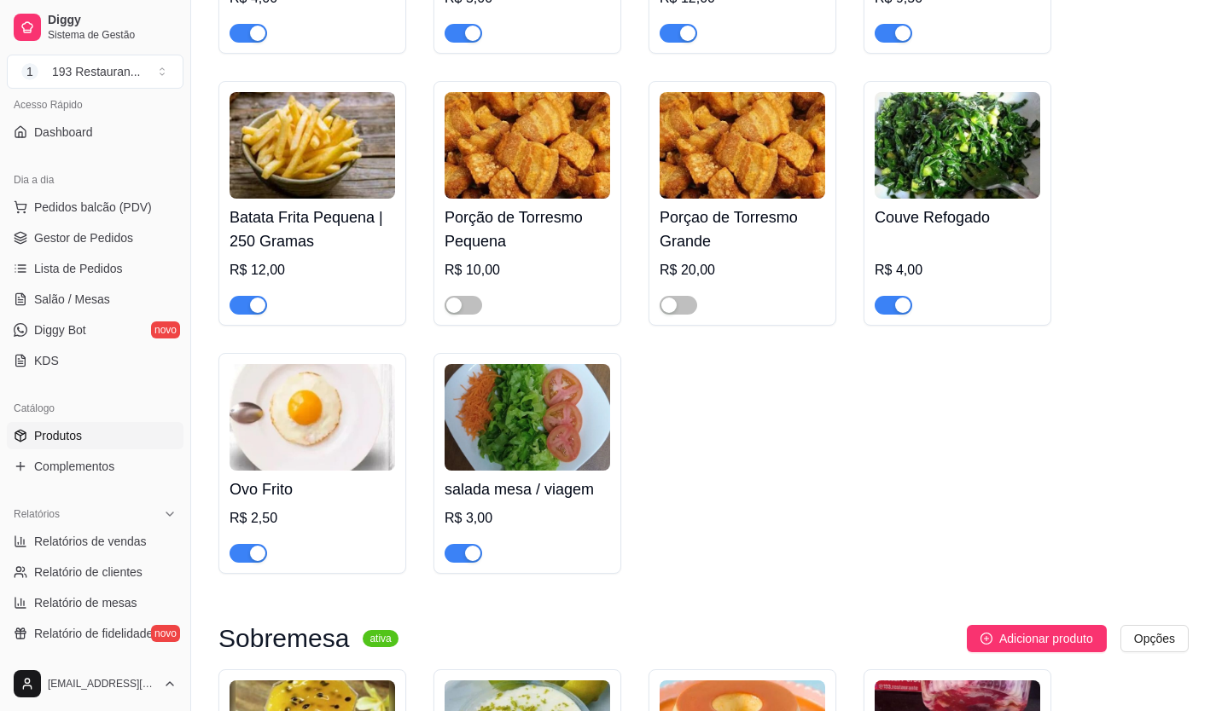
scroll to position [256, 0]
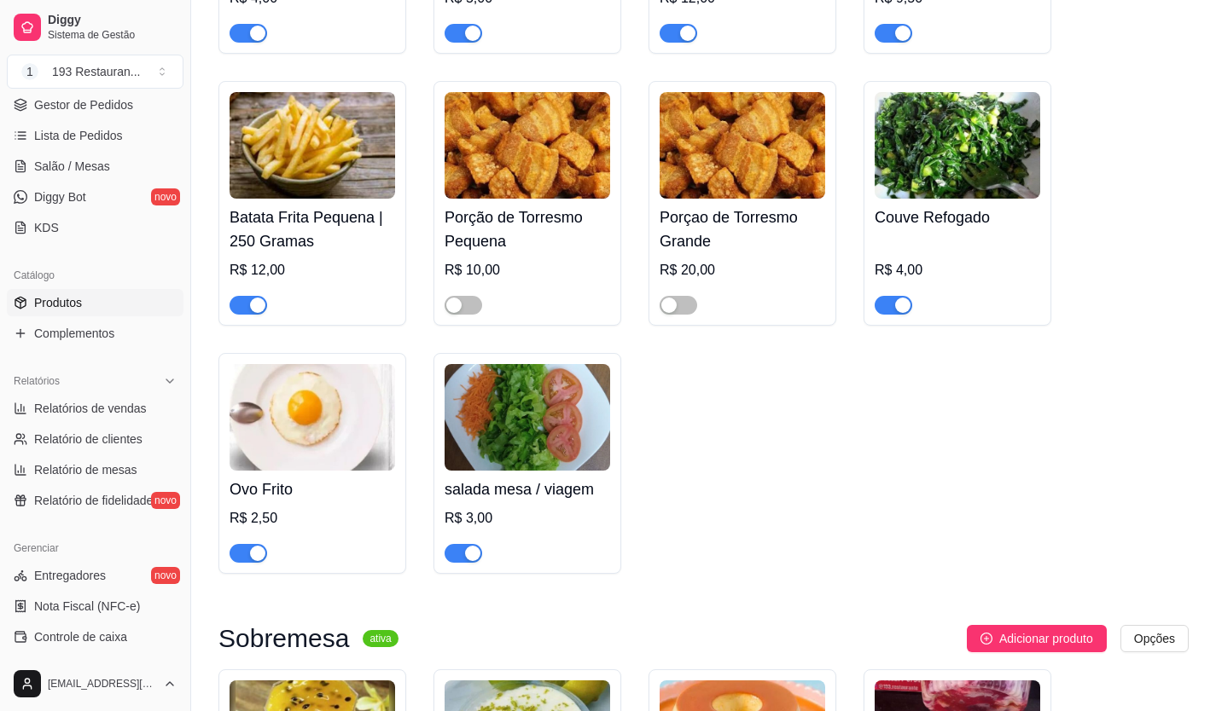
drag, startPoint x: 107, startPoint y: 473, endPoint x: 57, endPoint y: 305, distance: 176.0
click at [57, 305] on span "Produtos" at bounding box center [58, 302] width 48 height 17
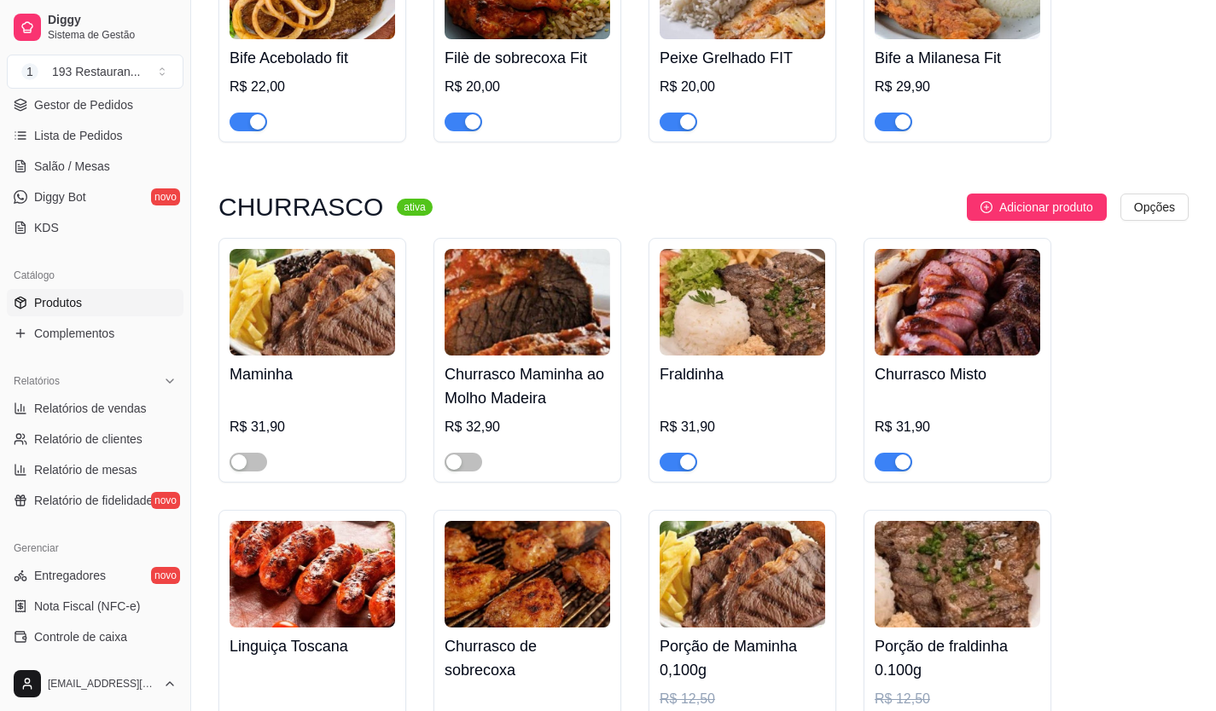
scroll to position [3753, 0]
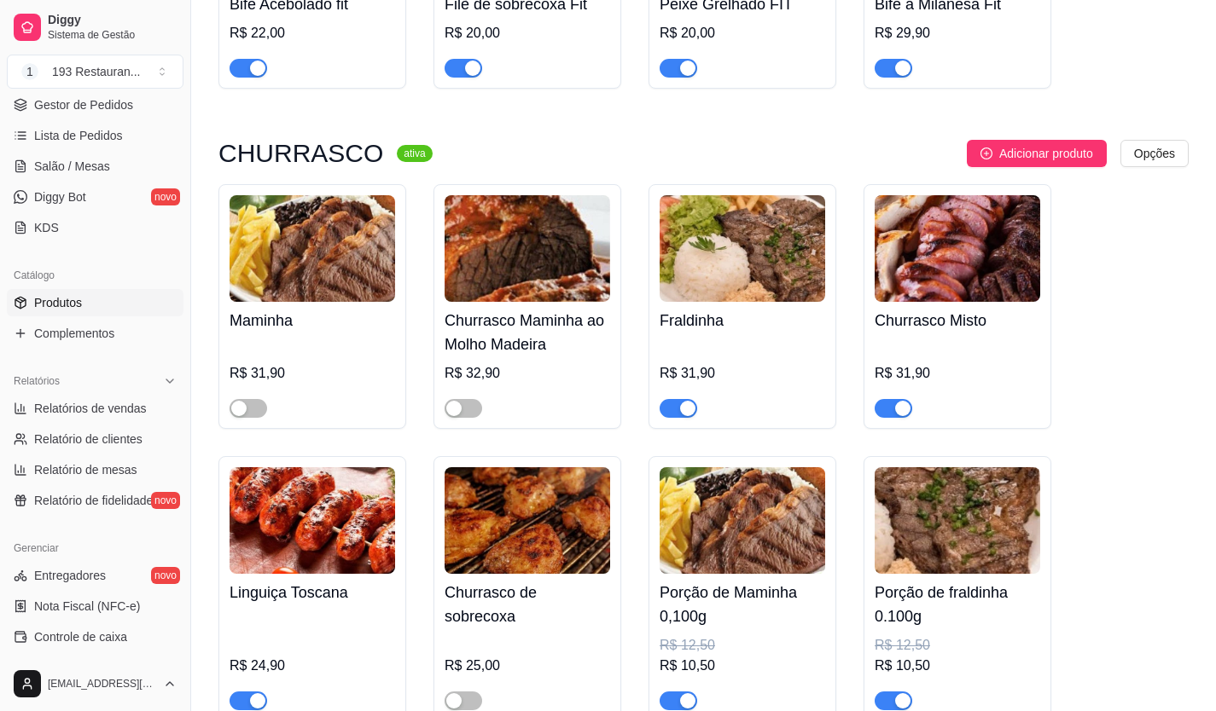
click at [680, 401] on div "button" at bounding box center [687, 408] width 15 height 15
drag, startPoint x: 905, startPoint y: 395, endPoint x: 678, endPoint y: 413, distance: 227.6
click at [885, 399] on button "button" at bounding box center [893, 408] width 38 height 19
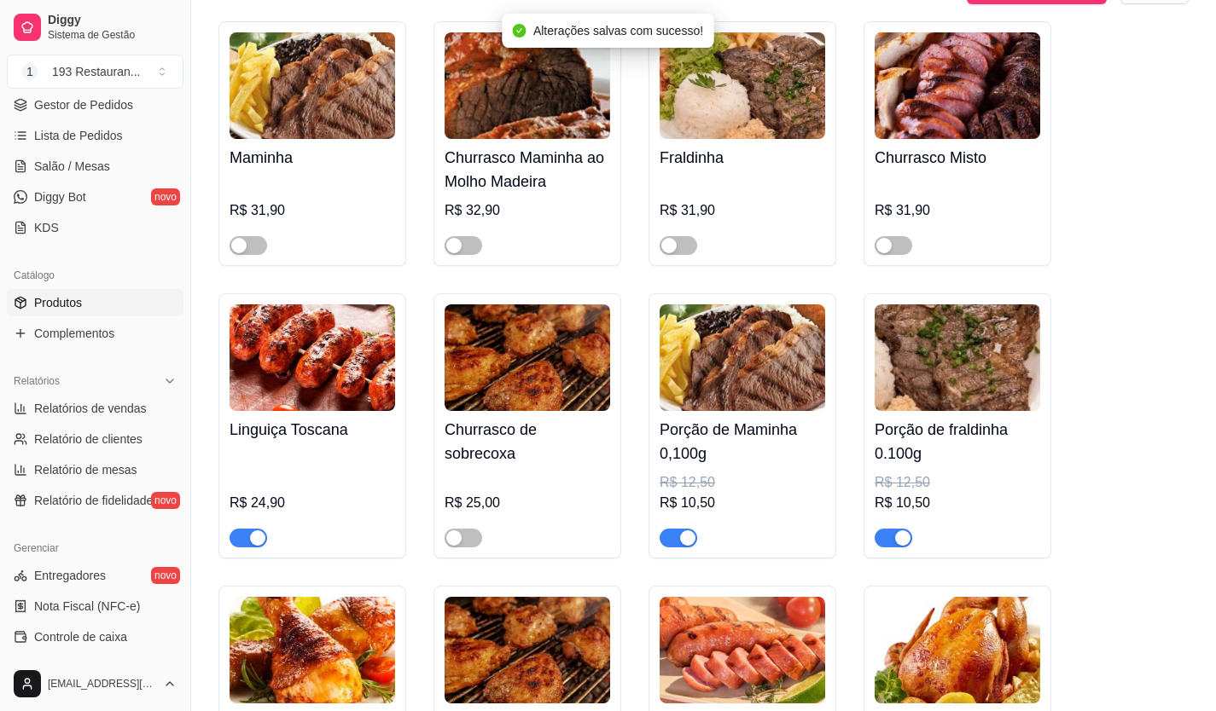
scroll to position [4009, 0]
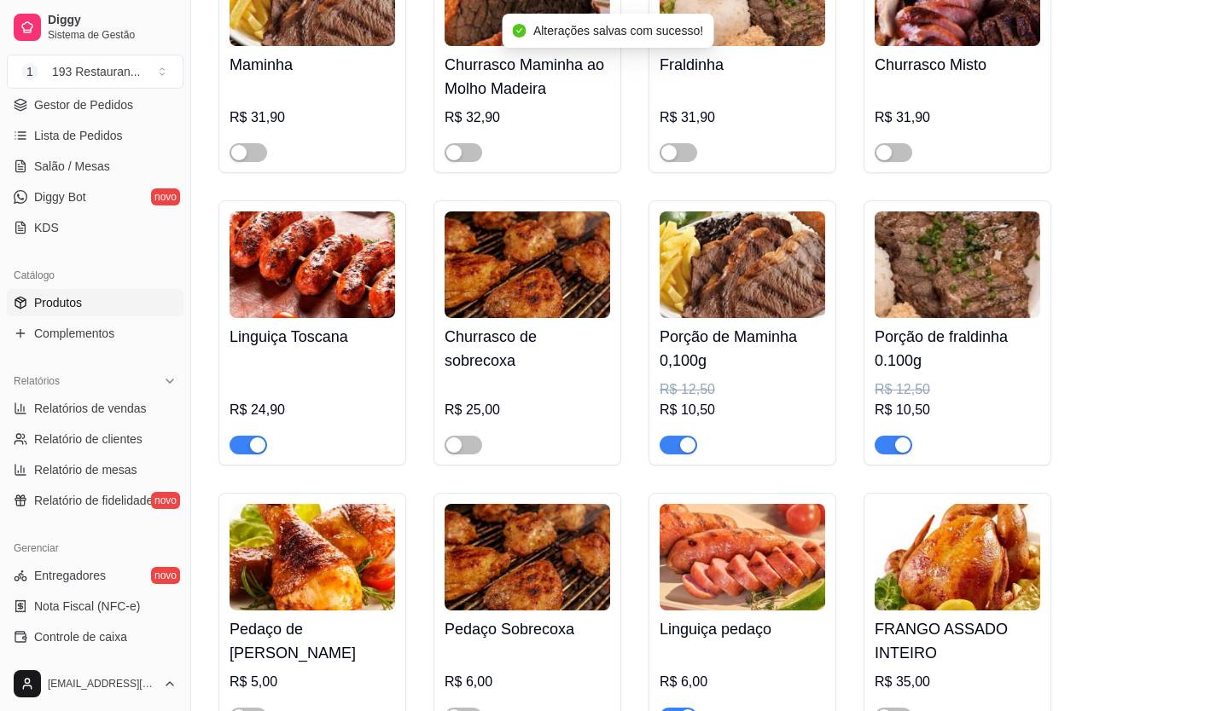
click at [686, 438] on div "button" at bounding box center [687, 445] width 15 height 15
click at [897, 438] on div "button" at bounding box center [902, 445] width 15 height 15
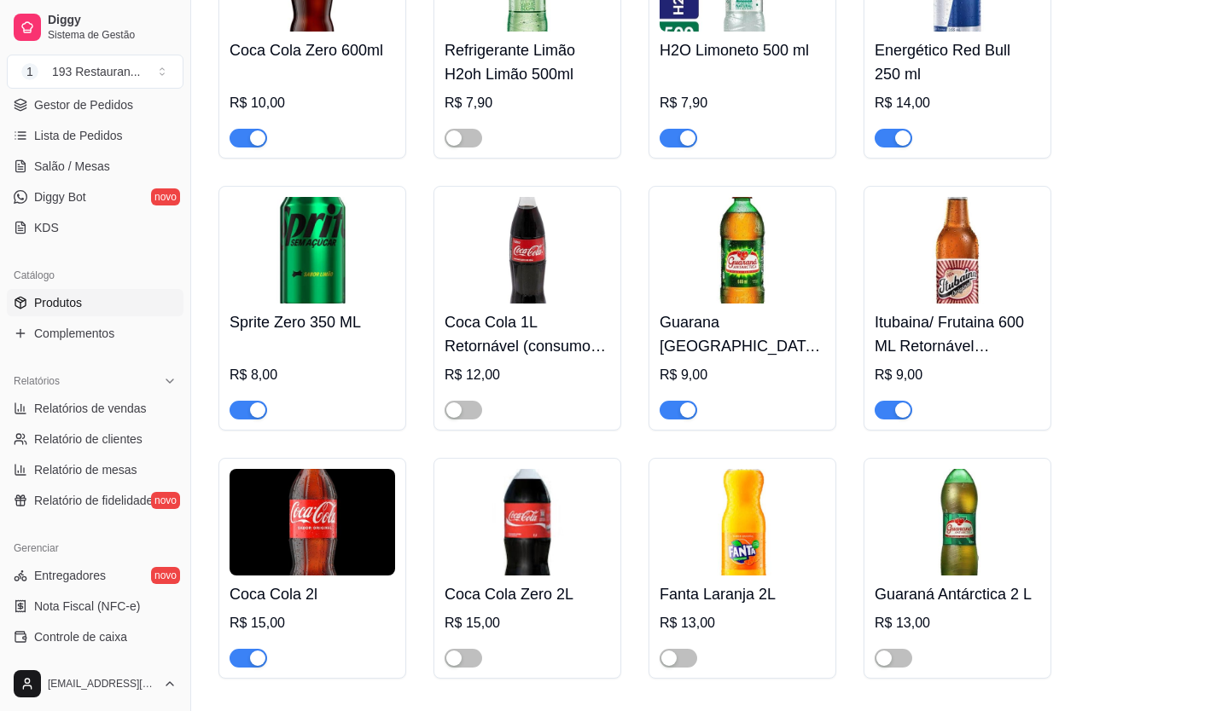
scroll to position [7813, 0]
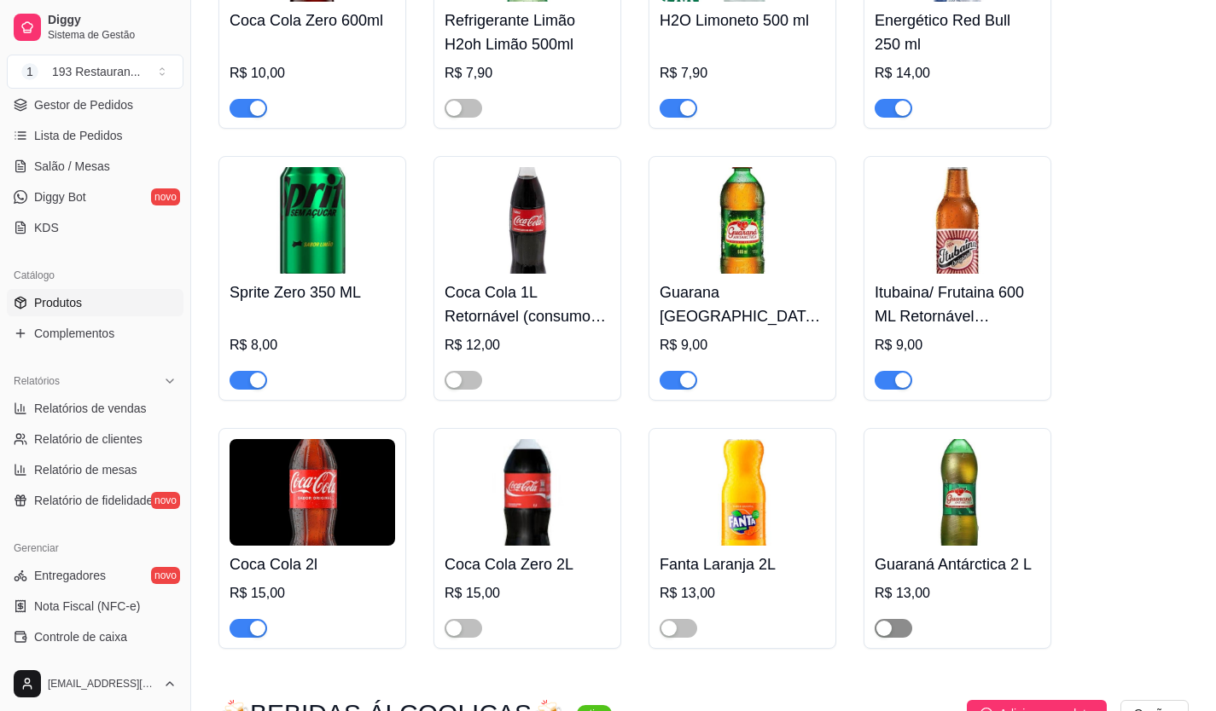
click at [907, 619] on span "button" at bounding box center [893, 628] width 38 height 19
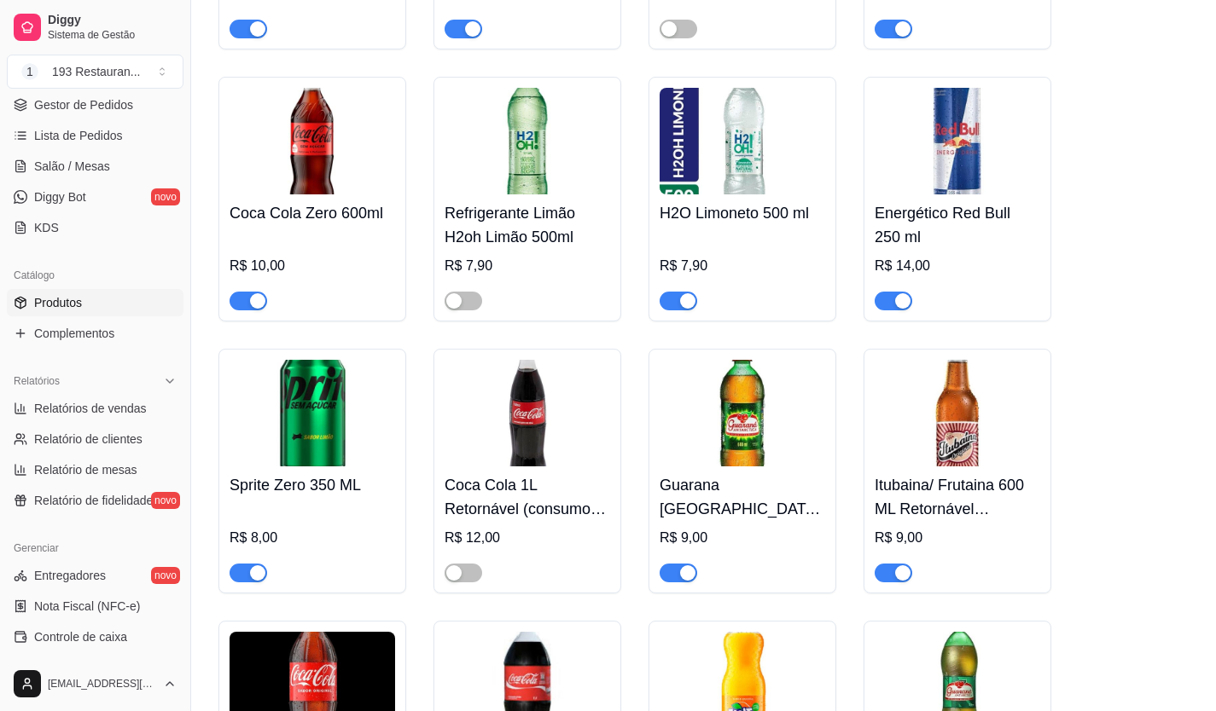
scroll to position [7642, 0]
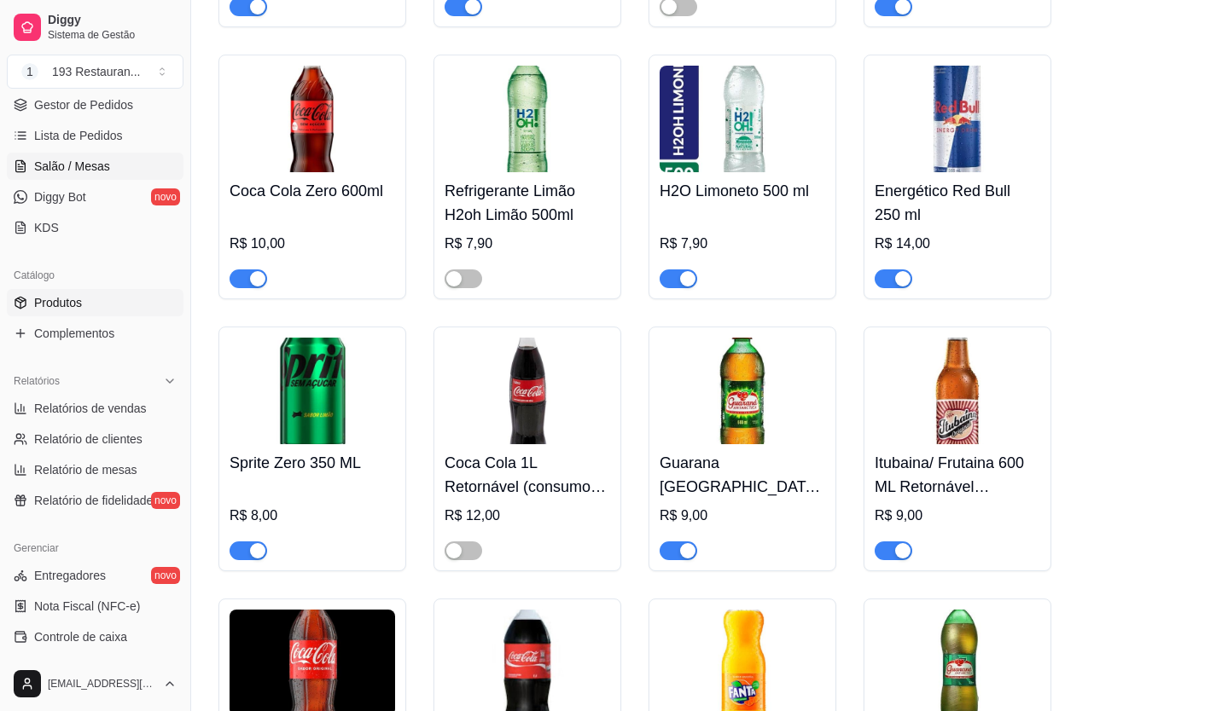
click at [93, 155] on link "Salão / Mesas" at bounding box center [95, 166] width 177 height 27
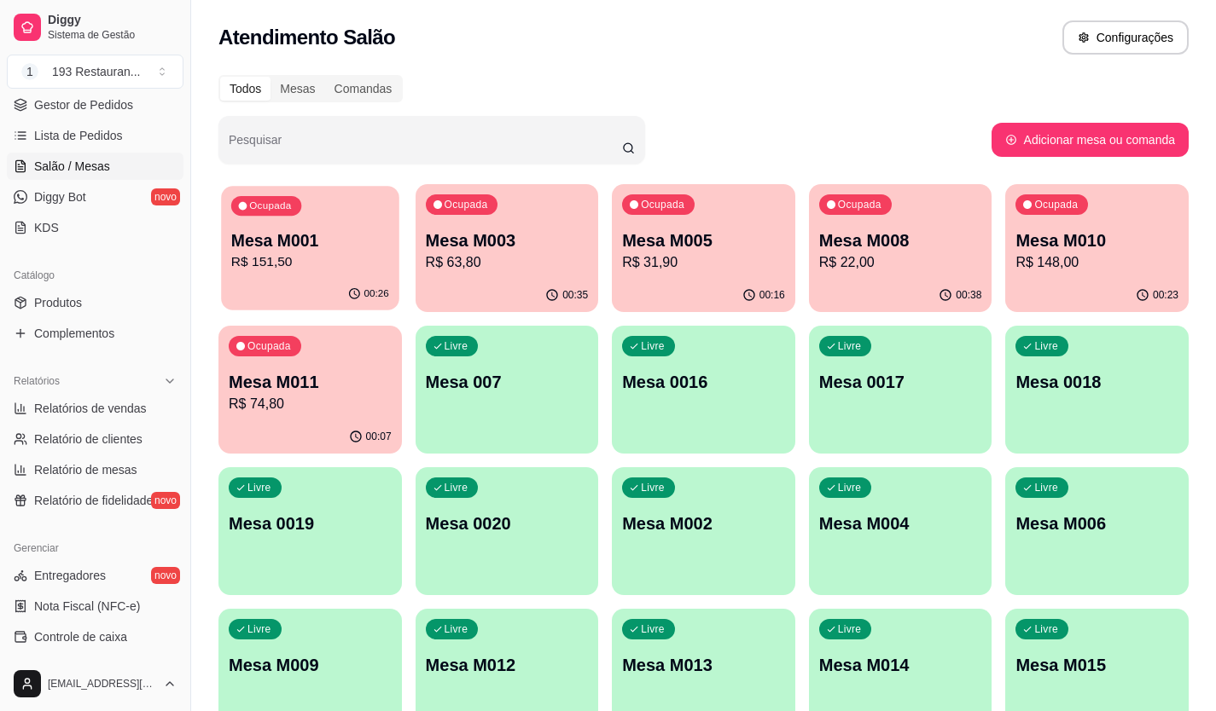
click at [364, 280] on div "00:26" at bounding box center [309, 294] width 177 height 32
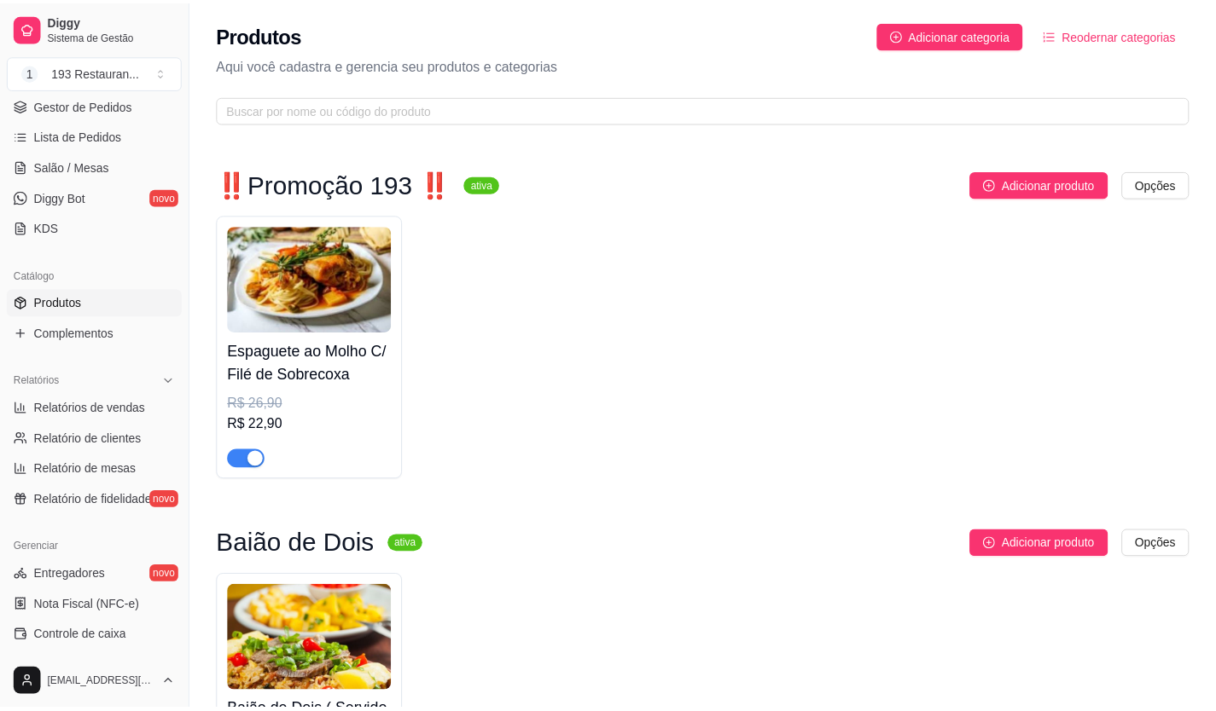
scroll to position [7642, 0]
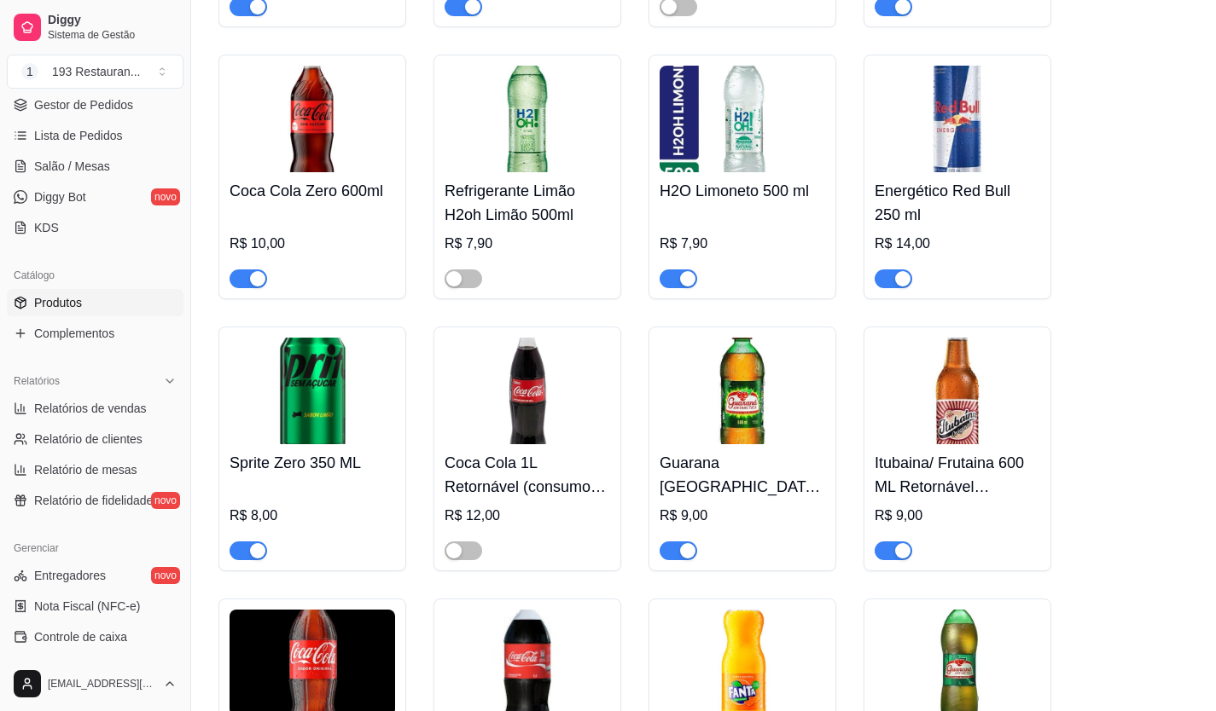
click at [794, 87] on img at bounding box center [741, 119] width 165 height 107
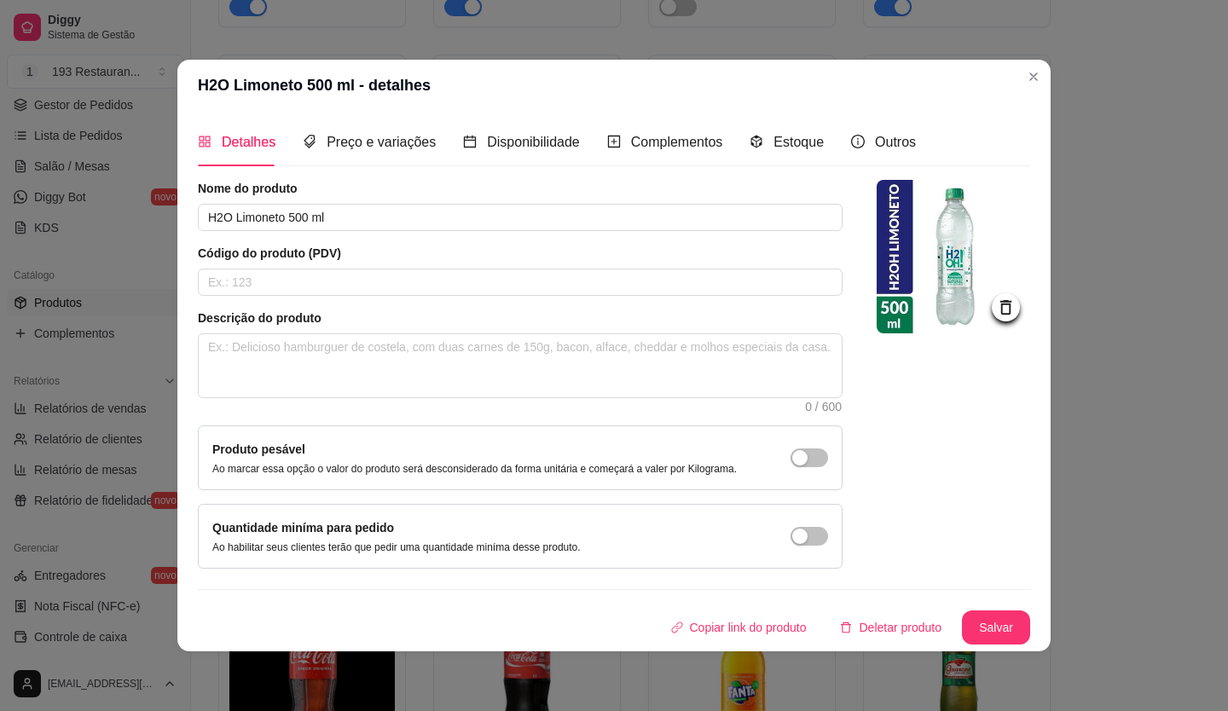
drag, startPoint x: 963, startPoint y: 210, endPoint x: 1217, endPoint y: 379, distance: 305.2
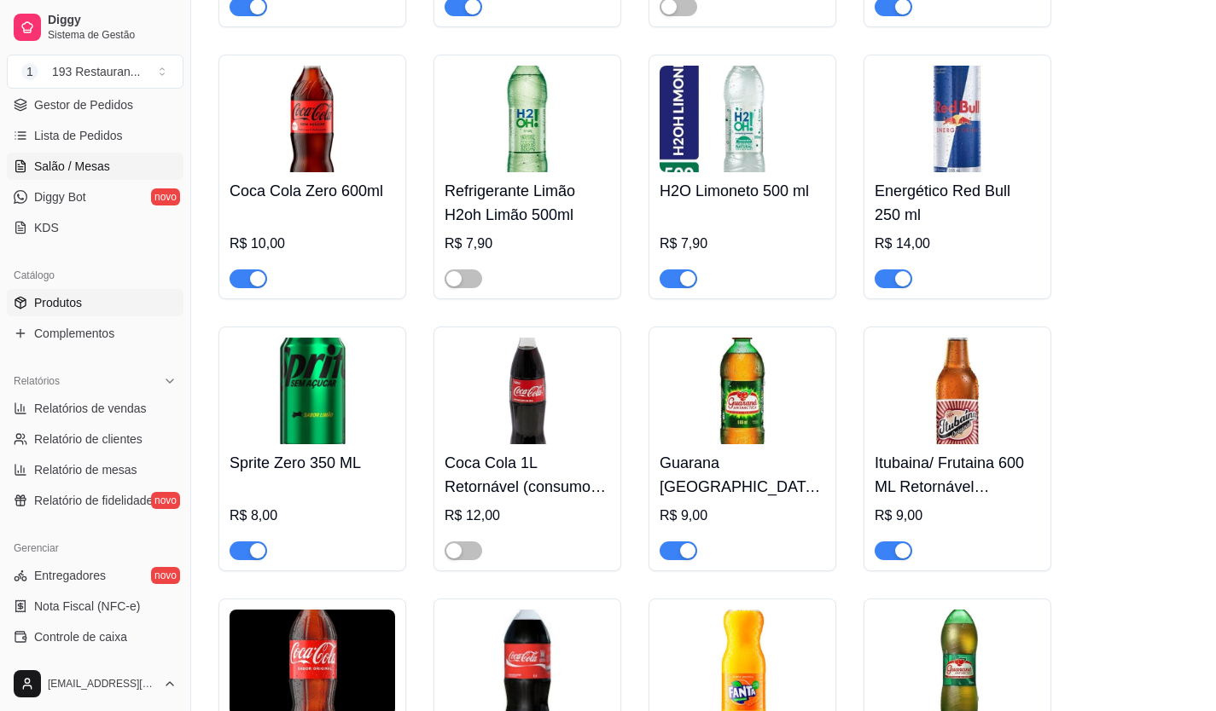
click at [100, 167] on span "Salão / Mesas" at bounding box center [72, 166] width 76 height 17
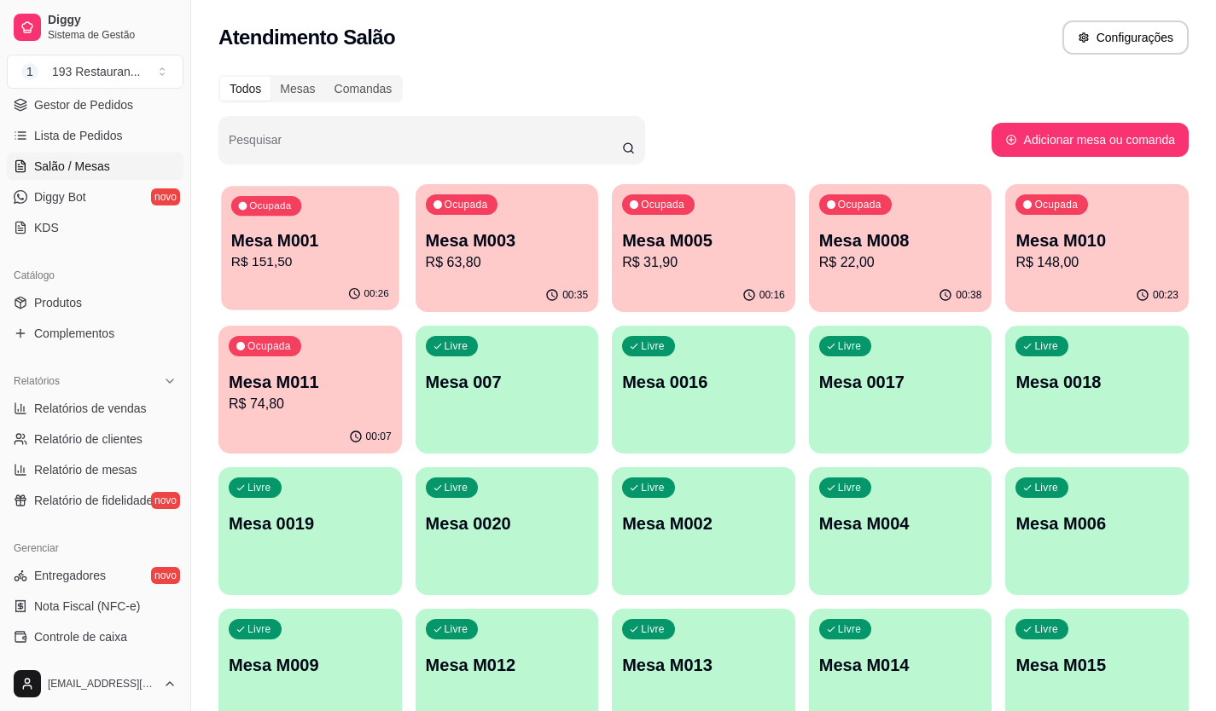
click at [221, 265] on div "Ocupada Mesa M001 R$ 151,50" at bounding box center [309, 232] width 177 height 92
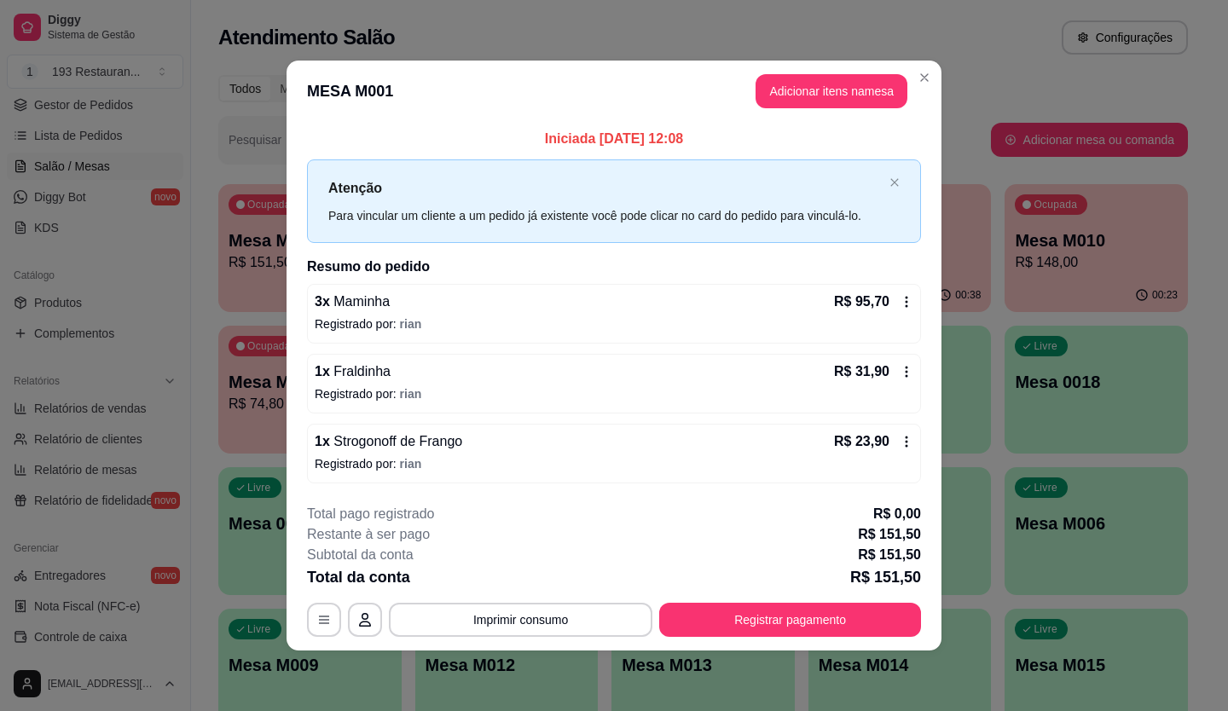
drag, startPoint x: 719, startPoint y: 276, endPoint x: 785, endPoint y: 247, distance: 72.1
click at [850, 101] on button "Adicionar itens na mesa" at bounding box center [832, 91] width 152 height 34
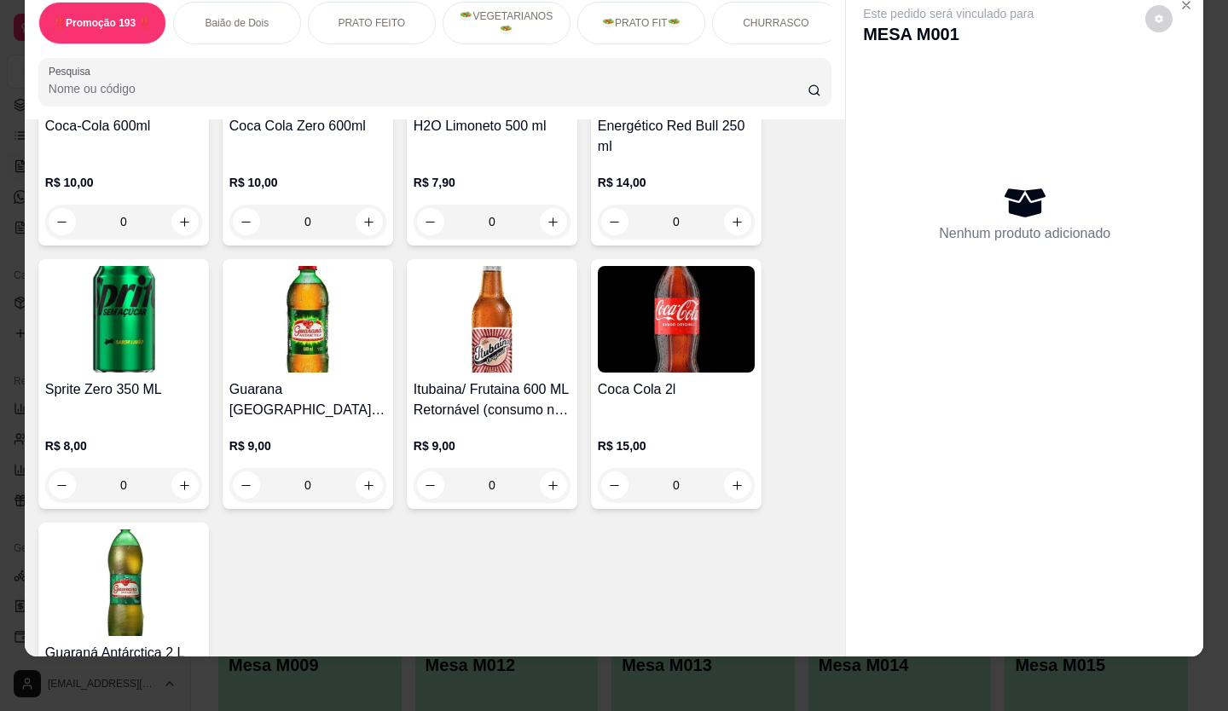
scroll to position [5013, 0]
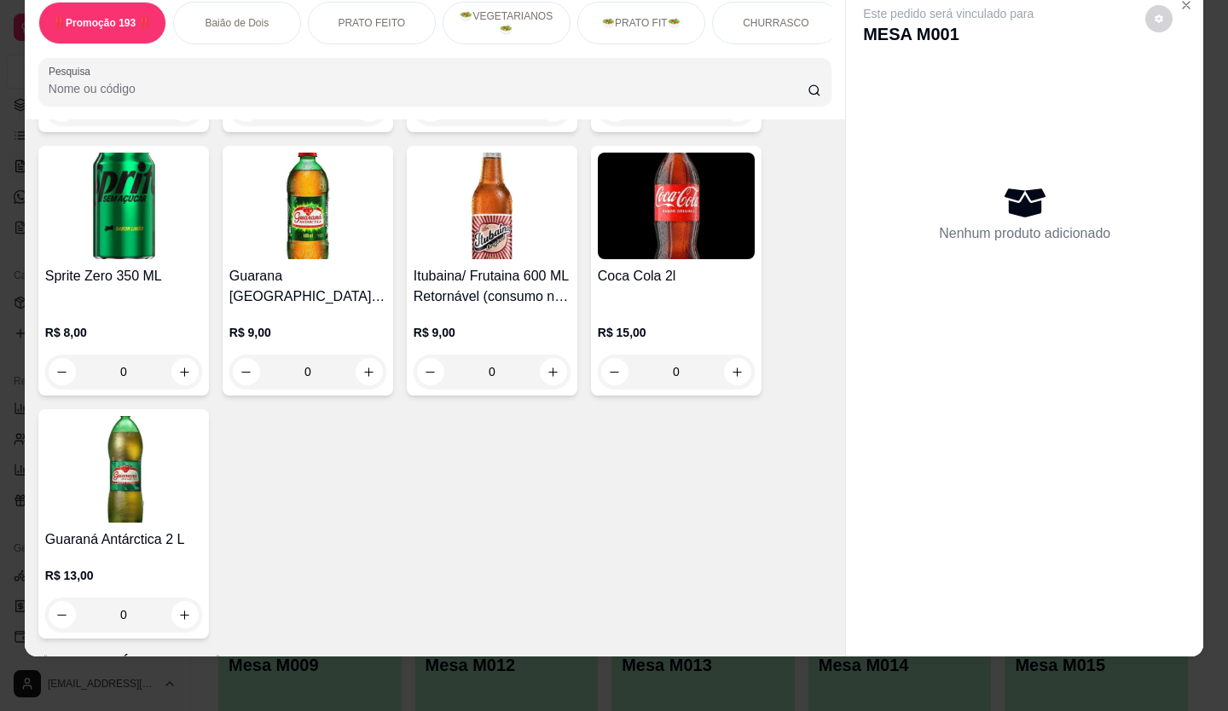
click at [173, 567] on div "R$ 13,00 0" at bounding box center [123, 599] width 157 height 65
click at [179, 609] on icon "increase-product-quantity" at bounding box center [184, 615] width 13 height 13
type input "1"
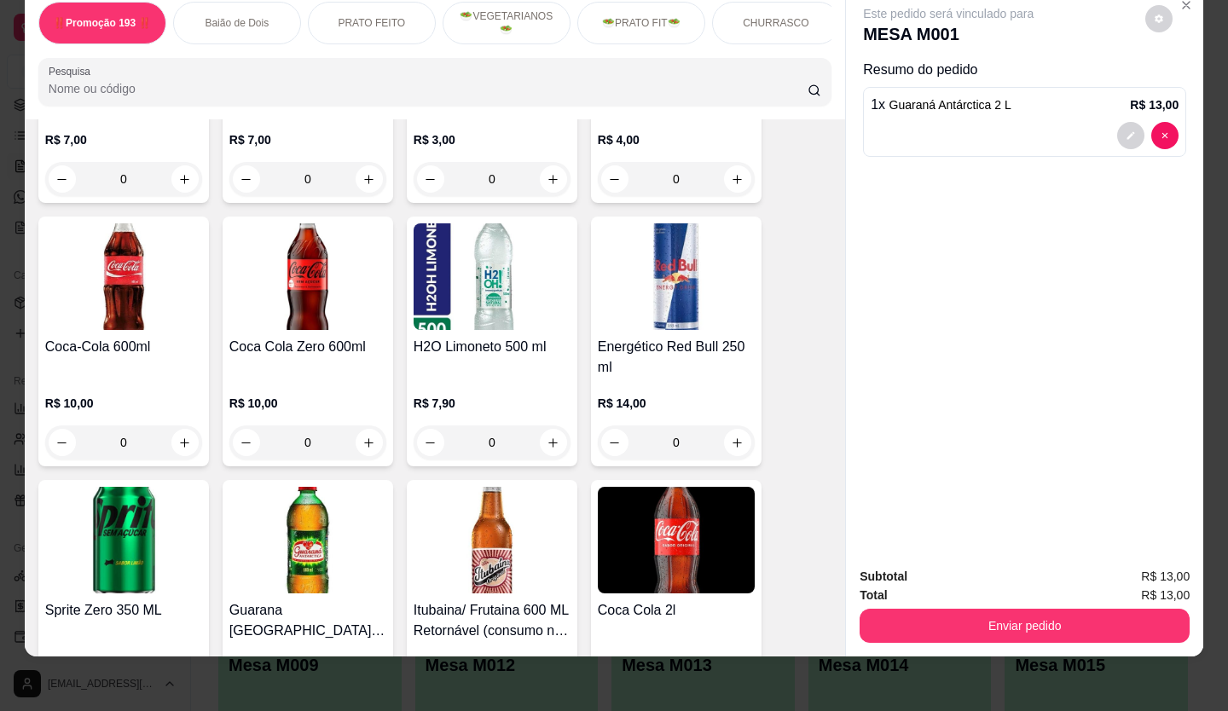
scroll to position [4672, 0]
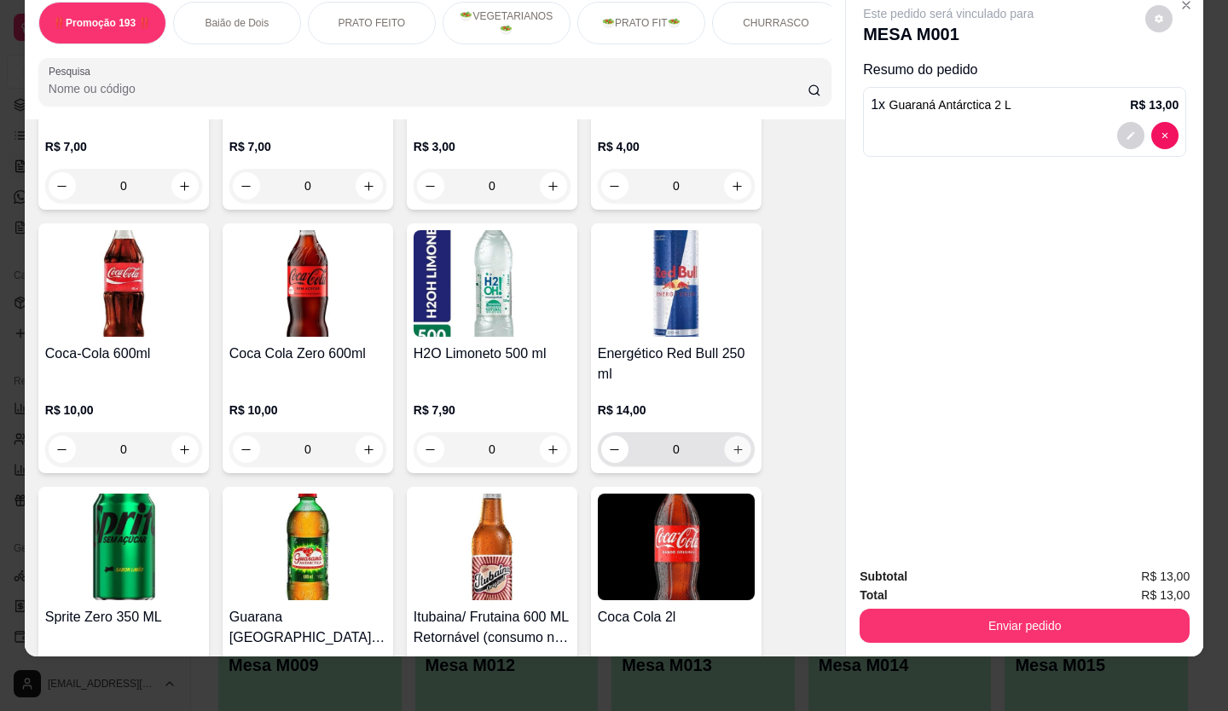
click at [732, 444] on icon "increase-product-quantity" at bounding box center [738, 450] width 13 height 13
type input "1"
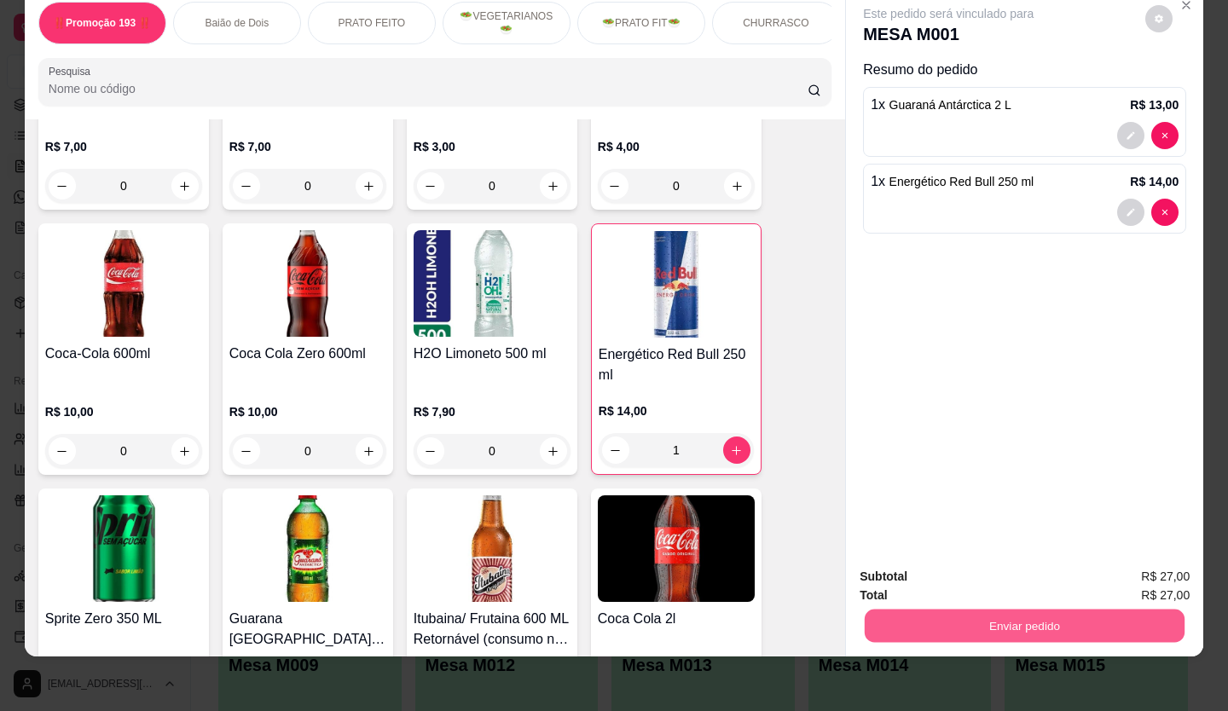
click at [952, 610] on button "Enviar pedido" at bounding box center [1025, 626] width 320 height 33
click at [993, 562] on button "Não registrar e enviar pedido" at bounding box center [969, 572] width 172 height 32
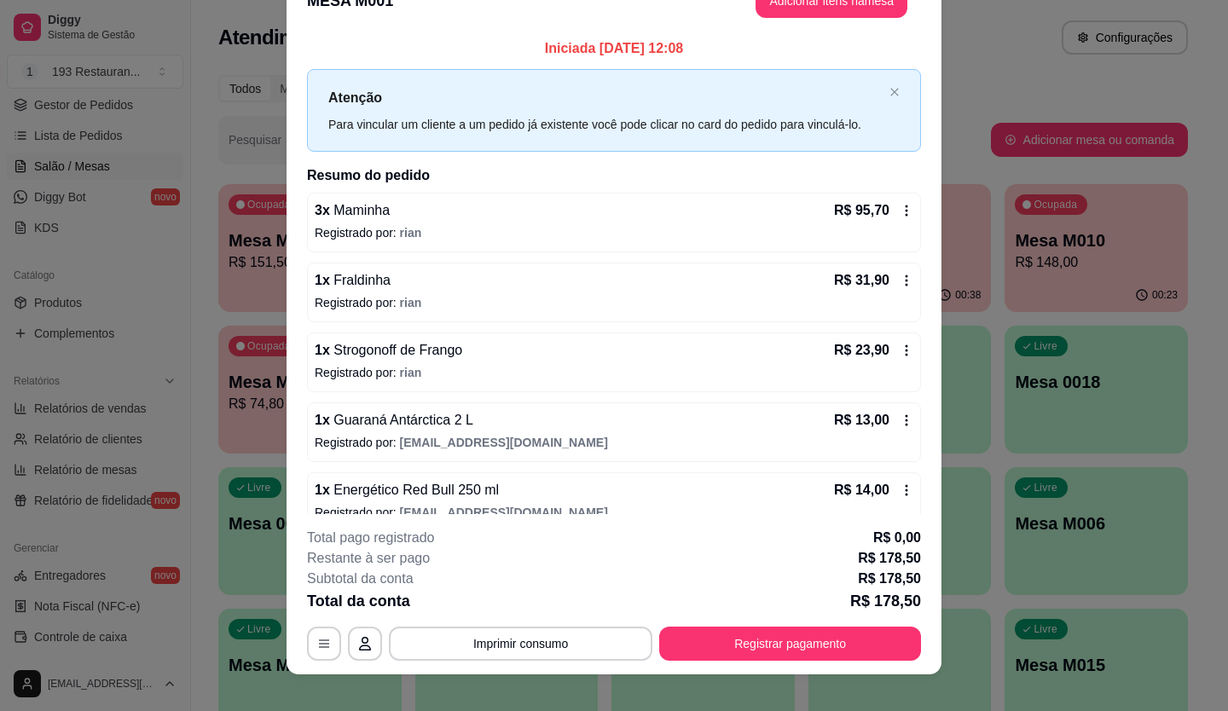
scroll to position [51, 0]
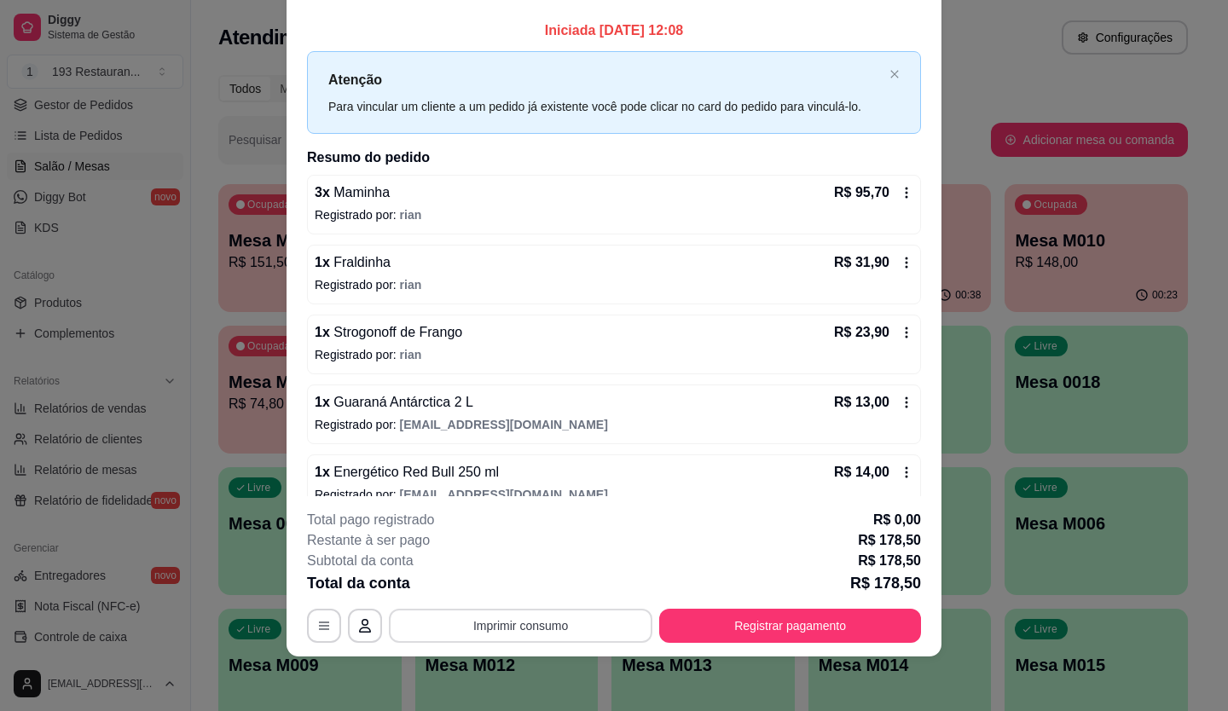
click at [562, 619] on button "Imprimir consumo" at bounding box center [521, 626] width 264 height 34
click at [554, 589] on button "CAIXA" at bounding box center [519, 586] width 119 height 26
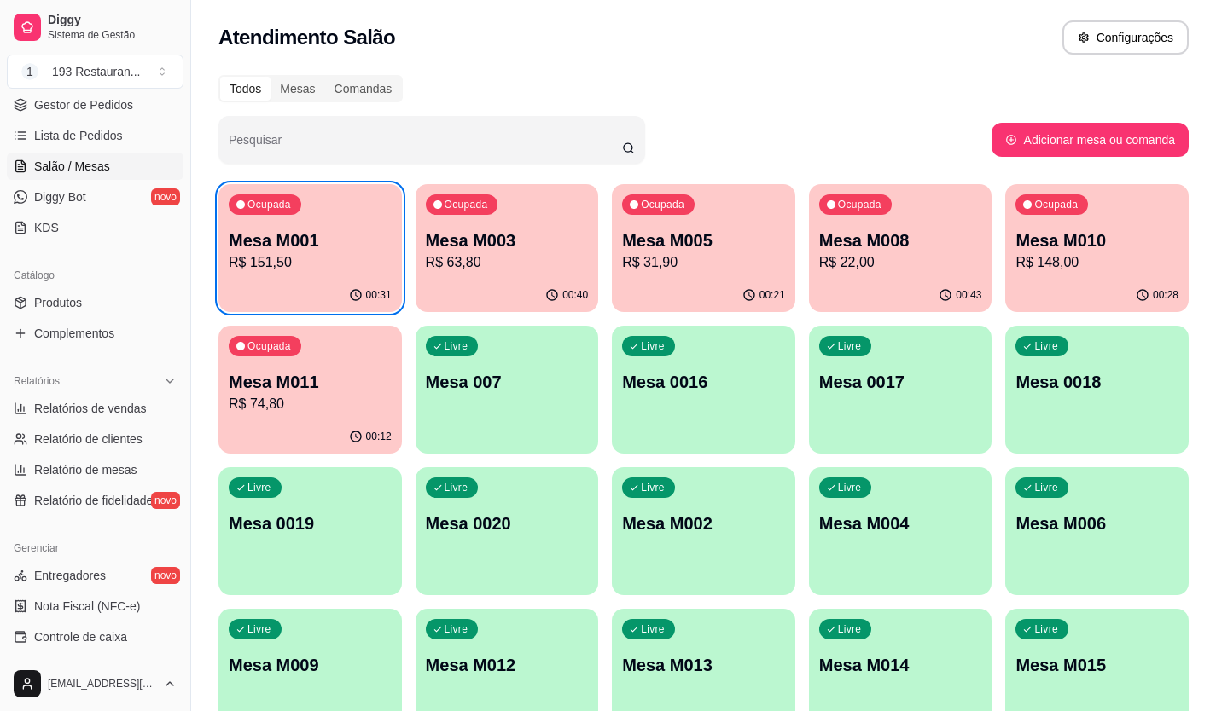
click at [501, 236] on p "Mesa M003" at bounding box center [507, 241] width 163 height 24
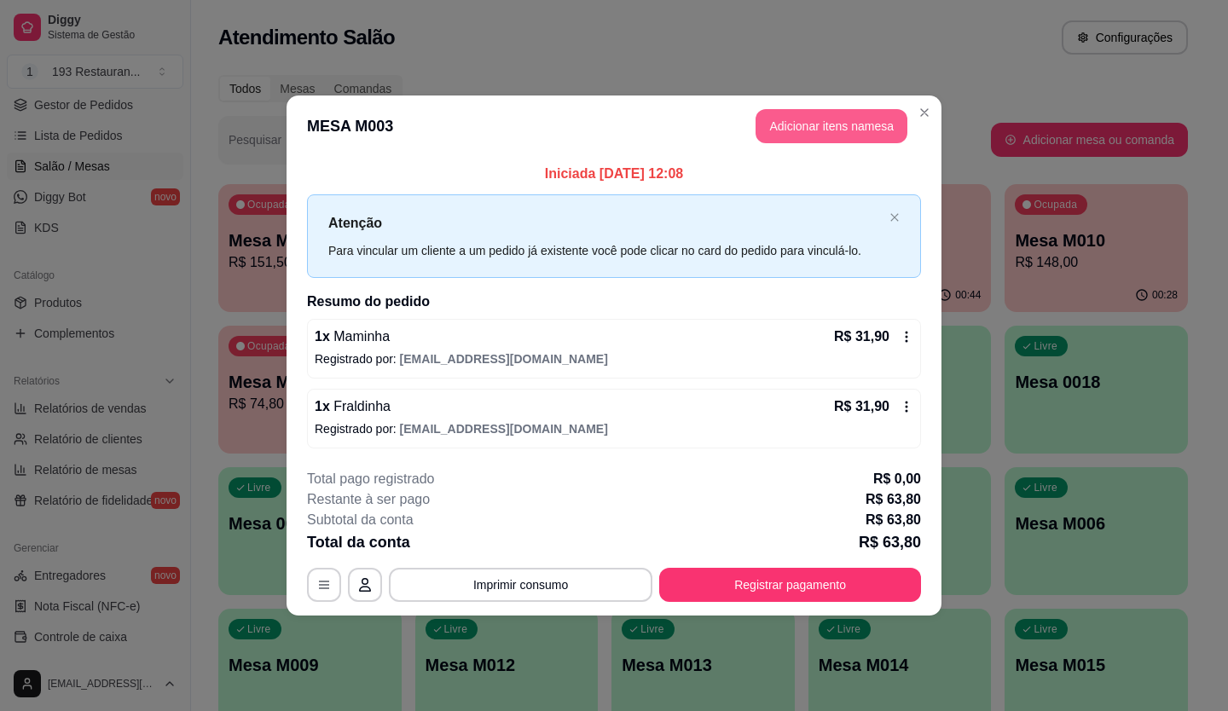
click at [833, 138] on button "Adicionar itens na mesa" at bounding box center [832, 126] width 152 height 34
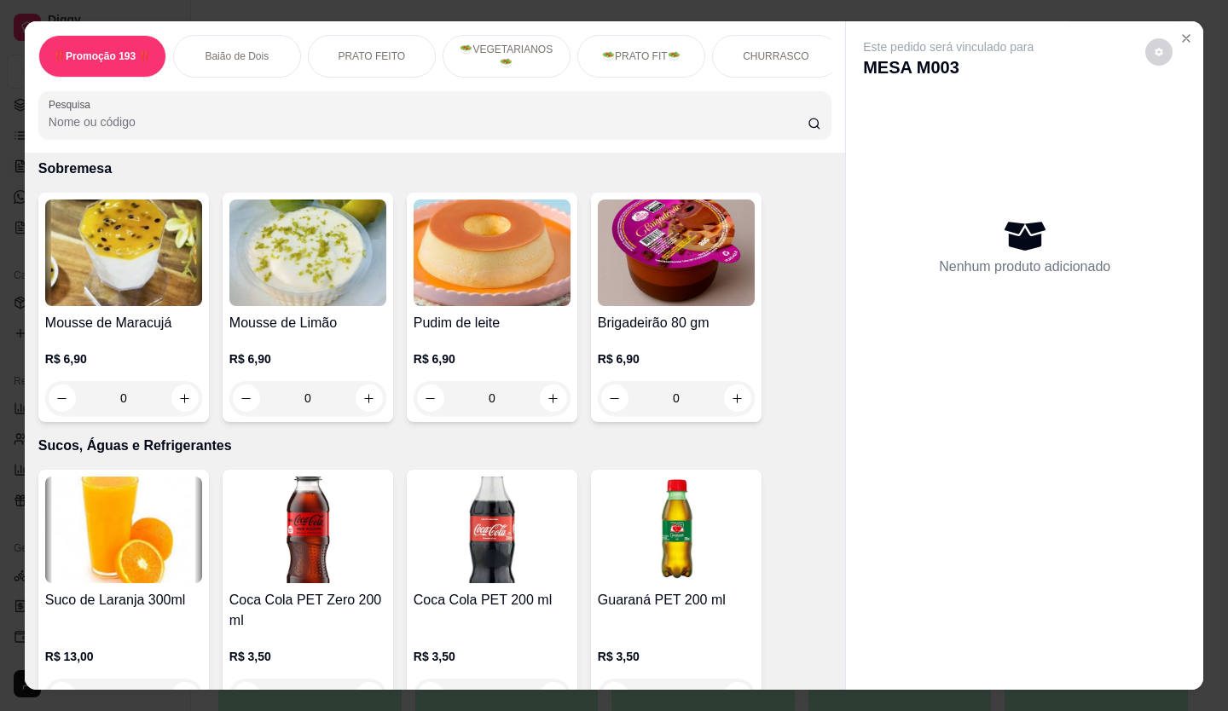
scroll to position [3924, 0]
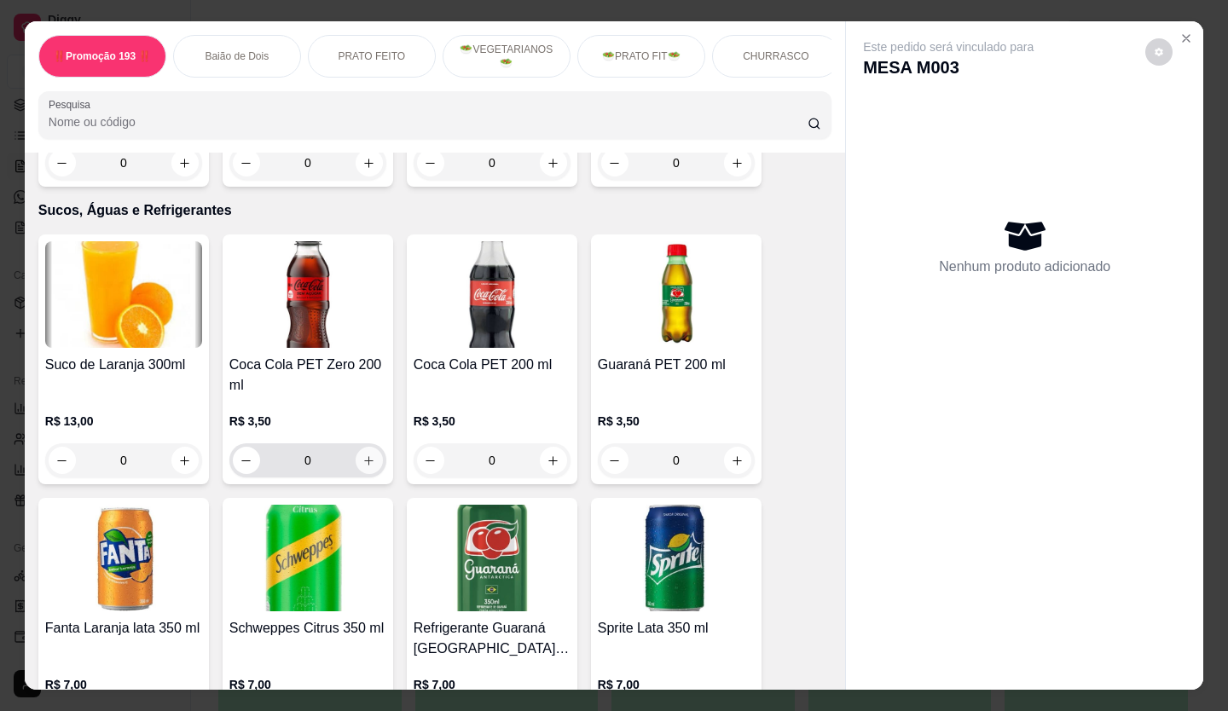
click at [363, 455] on icon "increase-product-quantity" at bounding box center [369, 461] width 13 height 13
type input "2"
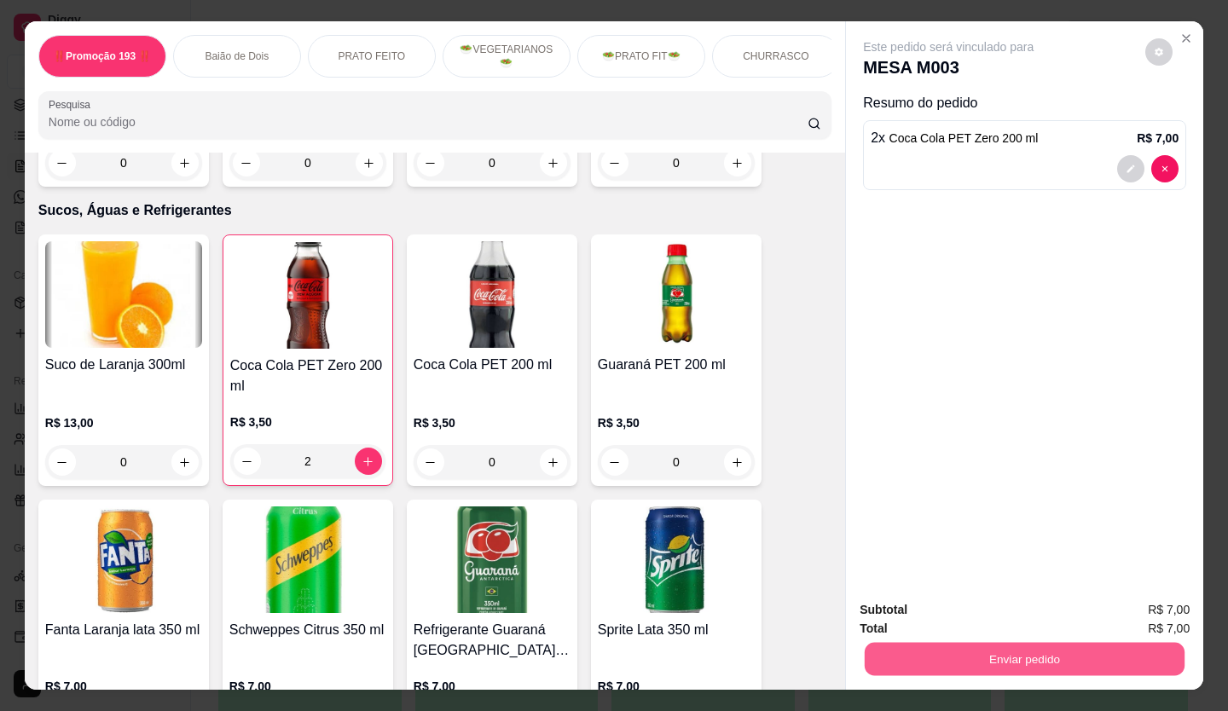
click at [990, 653] on button "Enviar pedido" at bounding box center [1025, 659] width 320 height 33
click at [937, 600] on button "Não registrar e enviar pedido" at bounding box center [967, 611] width 177 height 32
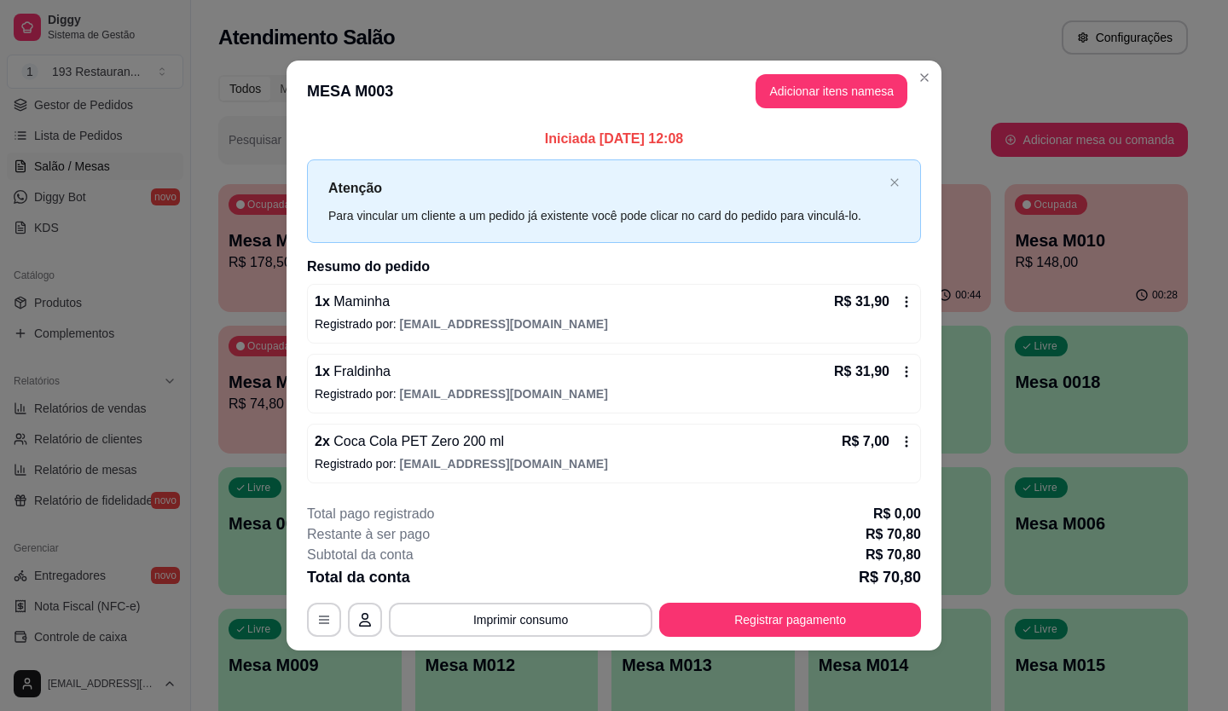
click at [560, 632] on button "Imprimir consumo" at bounding box center [521, 620] width 264 height 34
click at [554, 590] on button "CAIXA" at bounding box center [526, 579] width 124 height 27
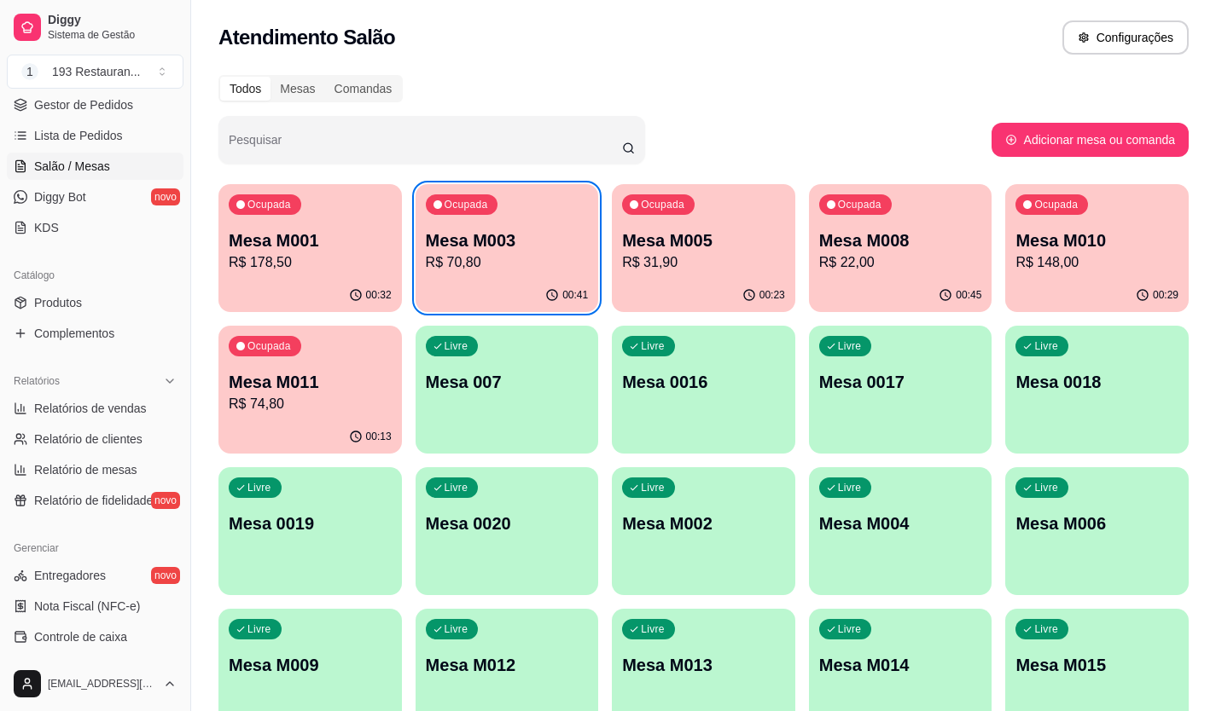
click at [458, 284] on div "00:41" at bounding box center [506, 295] width 183 height 33
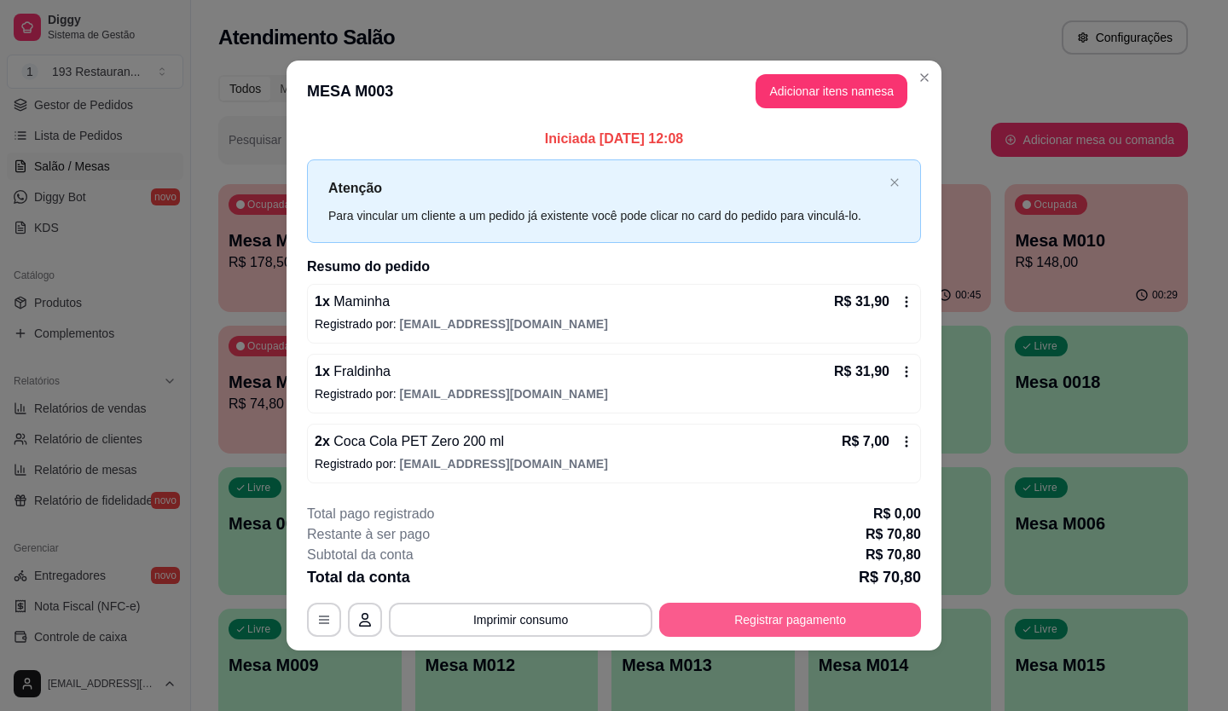
click at [747, 622] on button "Registrar pagamento" at bounding box center [790, 620] width 262 height 34
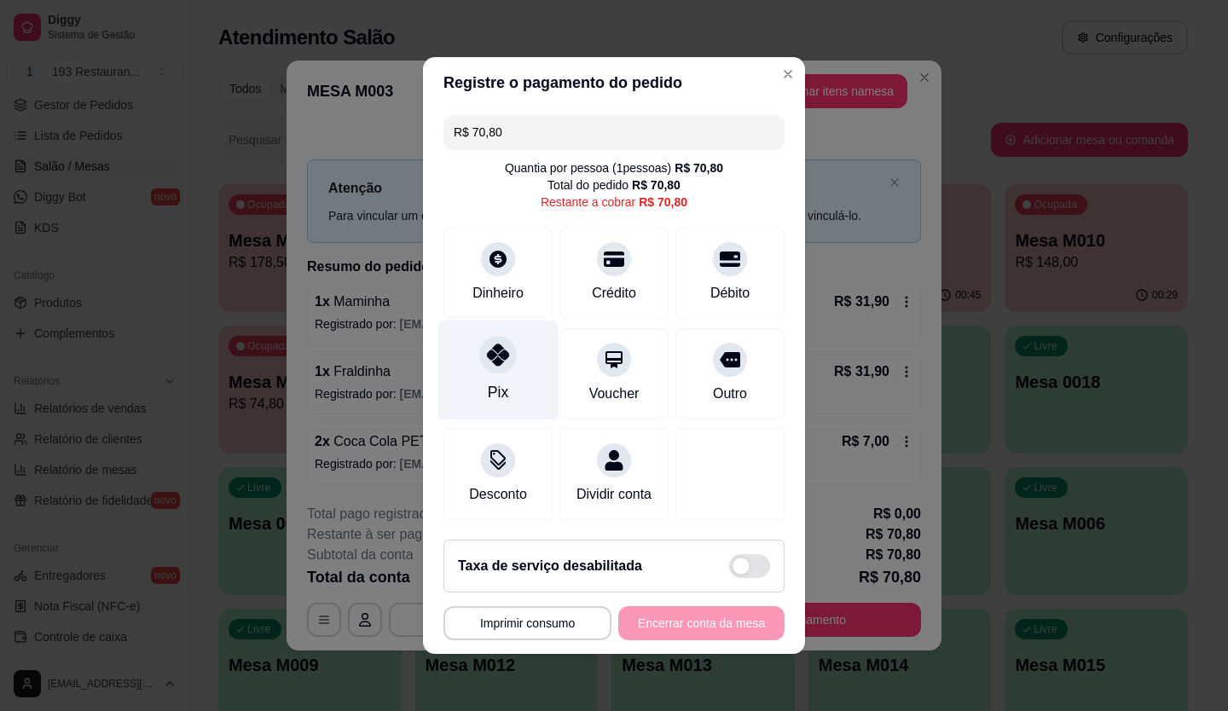
click at [507, 354] on div at bounding box center [498, 355] width 38 height 38
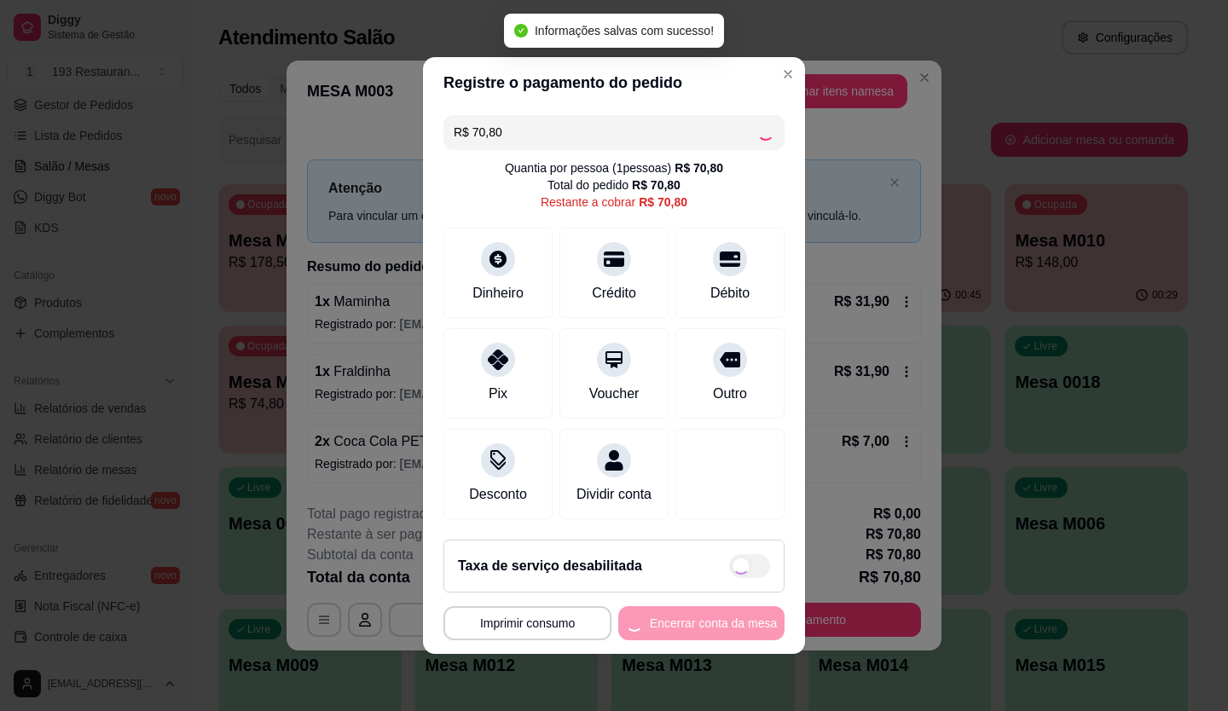
type input "R$ 0,00"
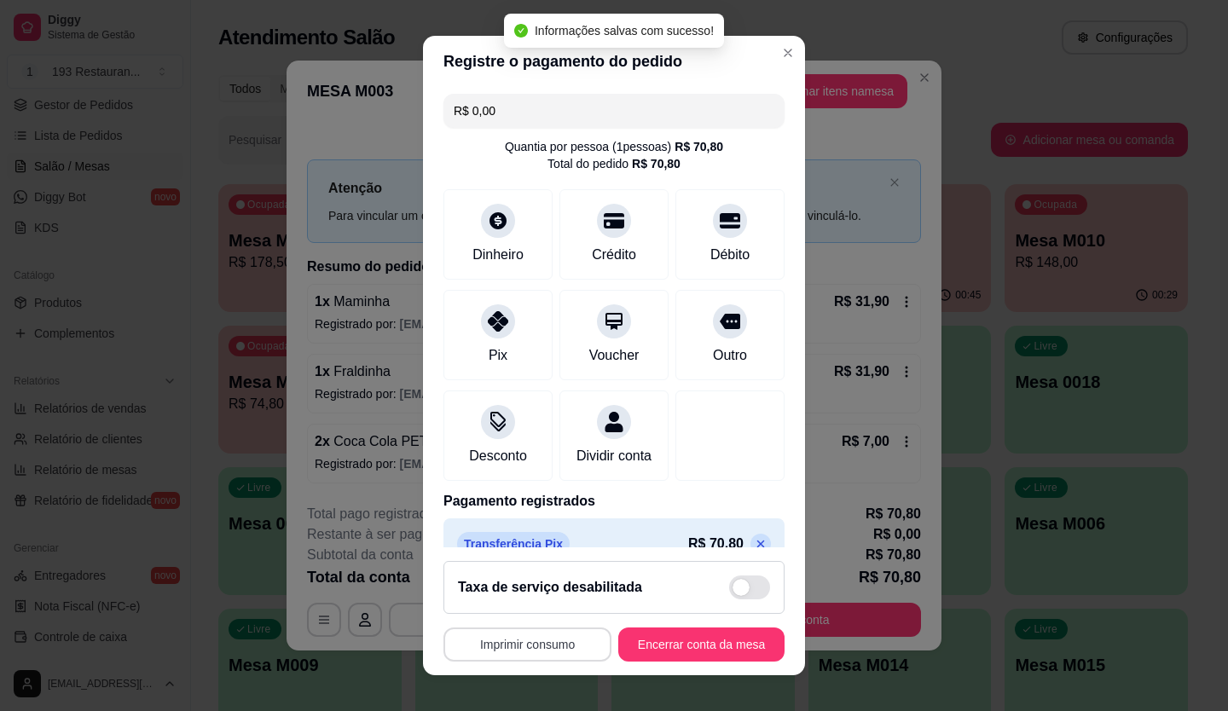
click at [560, 638] on button "Imprimir consumo" at bounding box center [528, 645] width 168 height 34
click at [531, 610] on button "CAIXA" at bounding box center [523, 605] width 124 height 27
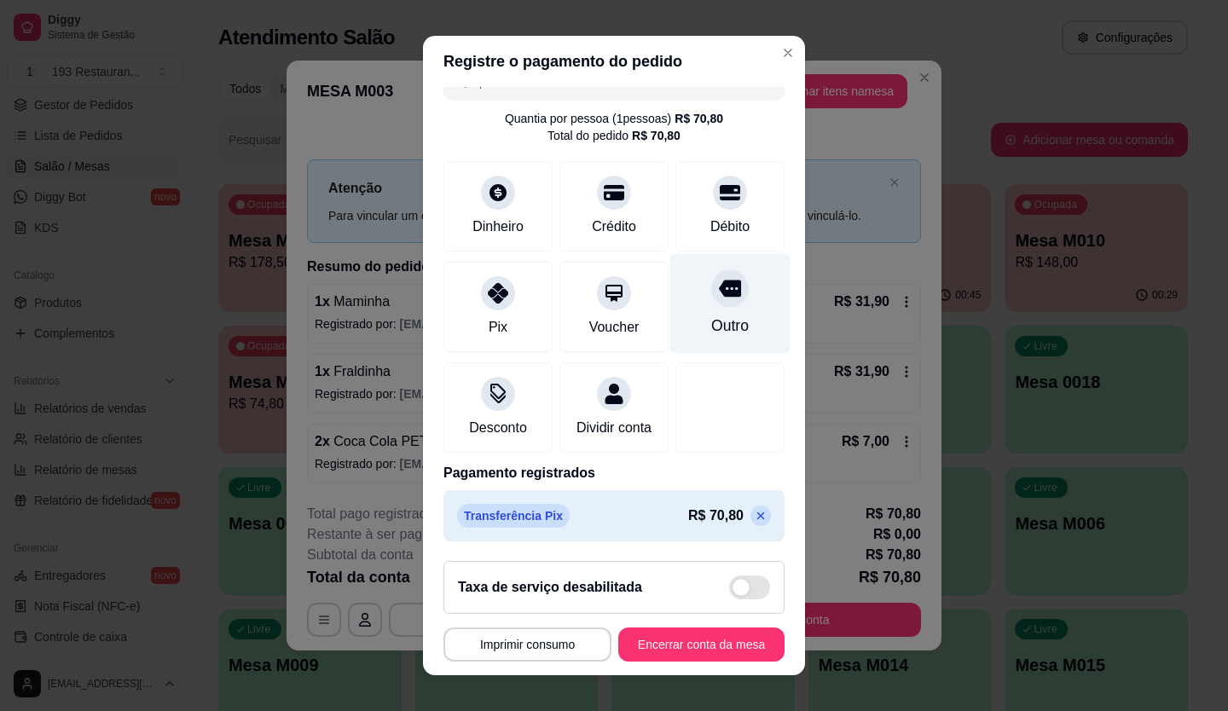
scroll to position [49, 0]
click at [723, 605] on div "Taxa de serviço desabilitada" at bounding box center [614, 587] width 341 height 53
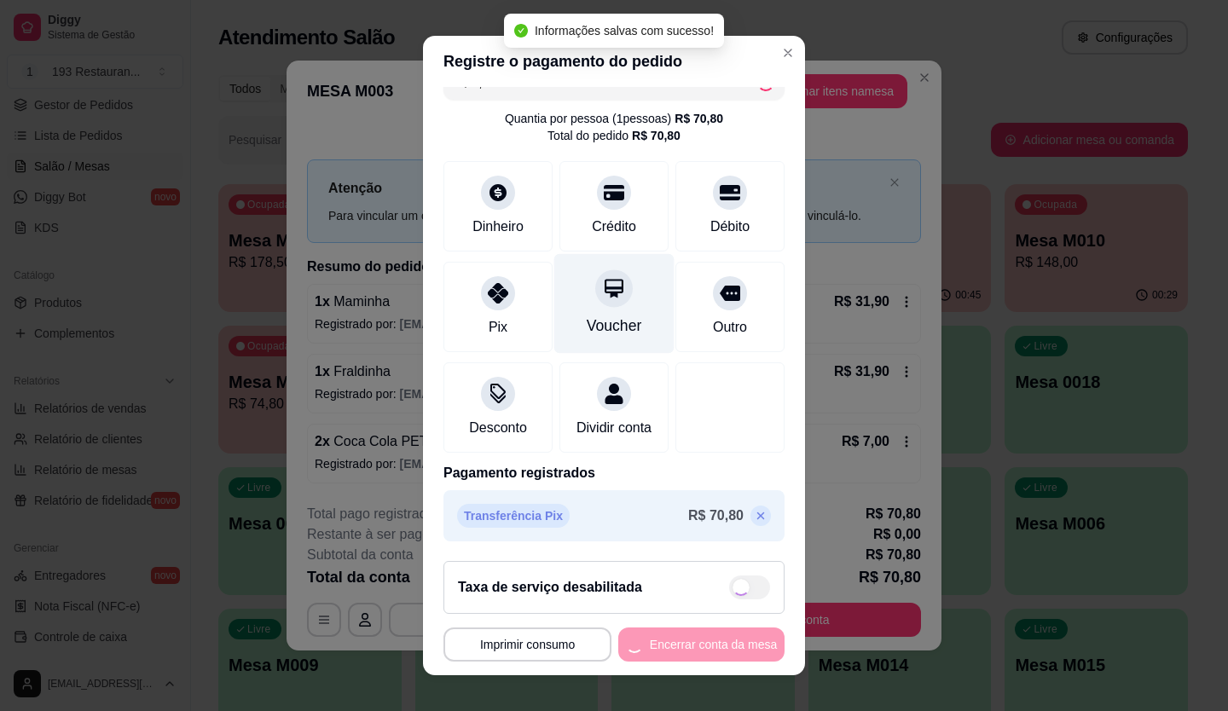
checkbox input "true"
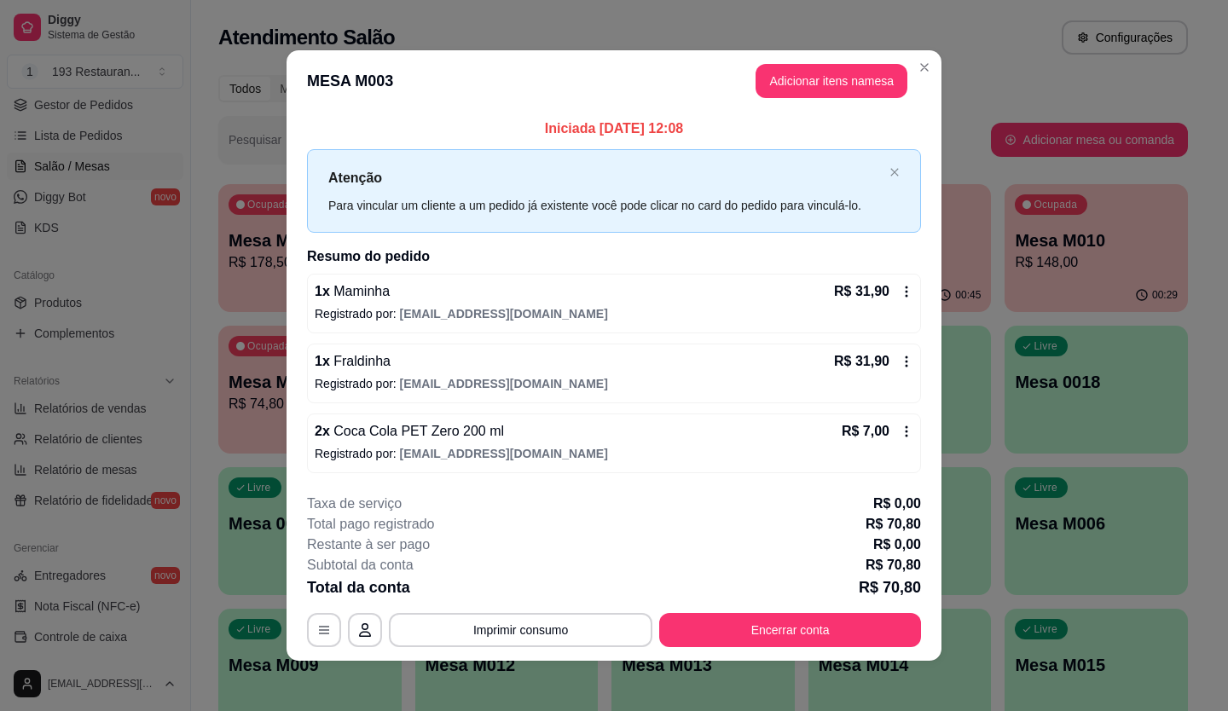
scroll to position [4, 0]
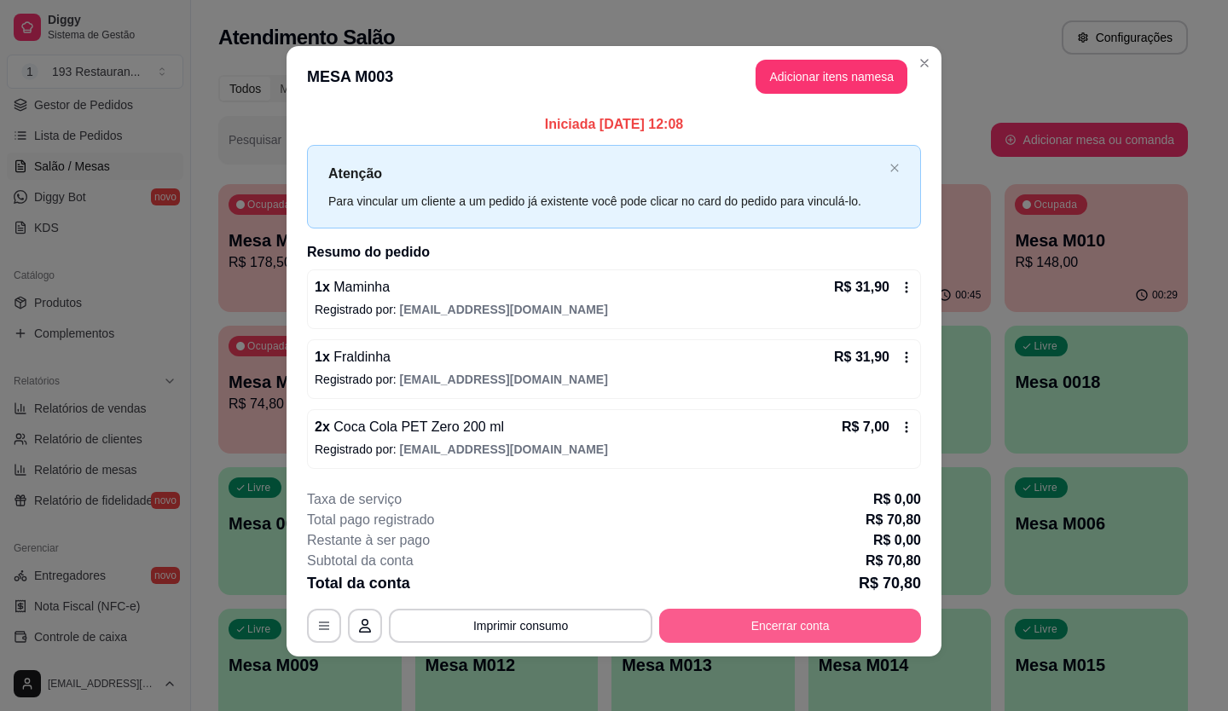
click at [776, 623] on button "Encerrar conta" at bounding box center [790, 626] width 262 height 34
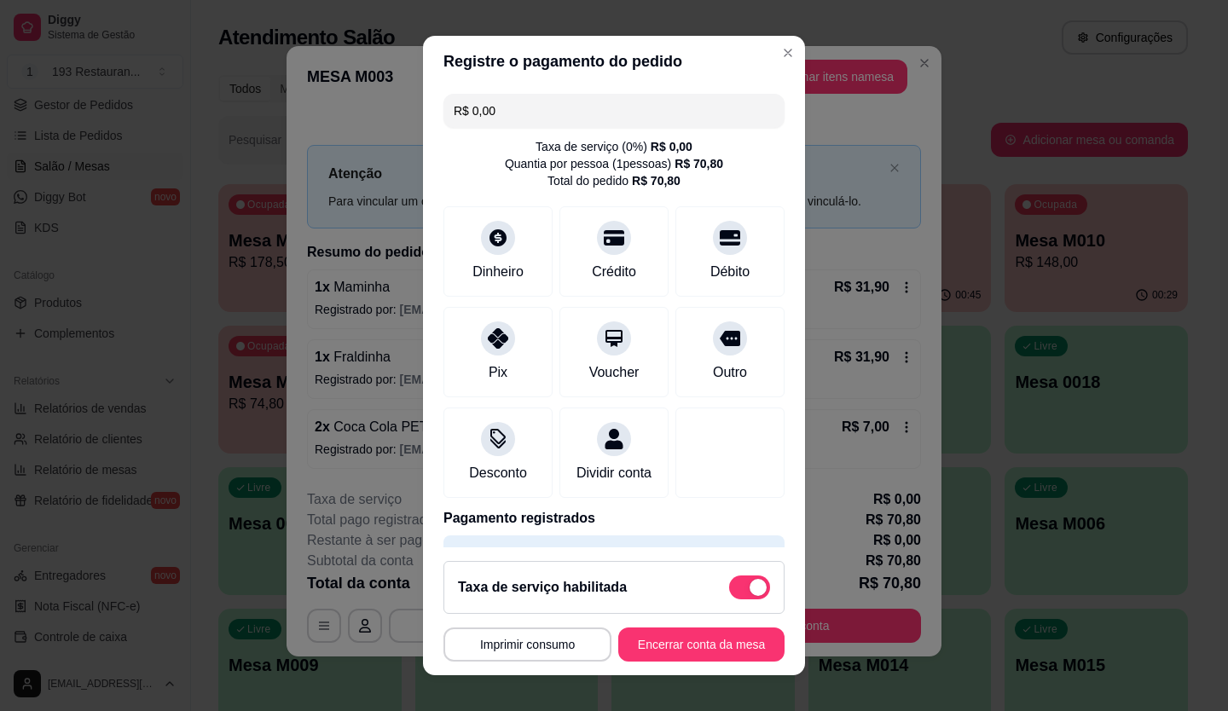
scroll to position [66, 0]
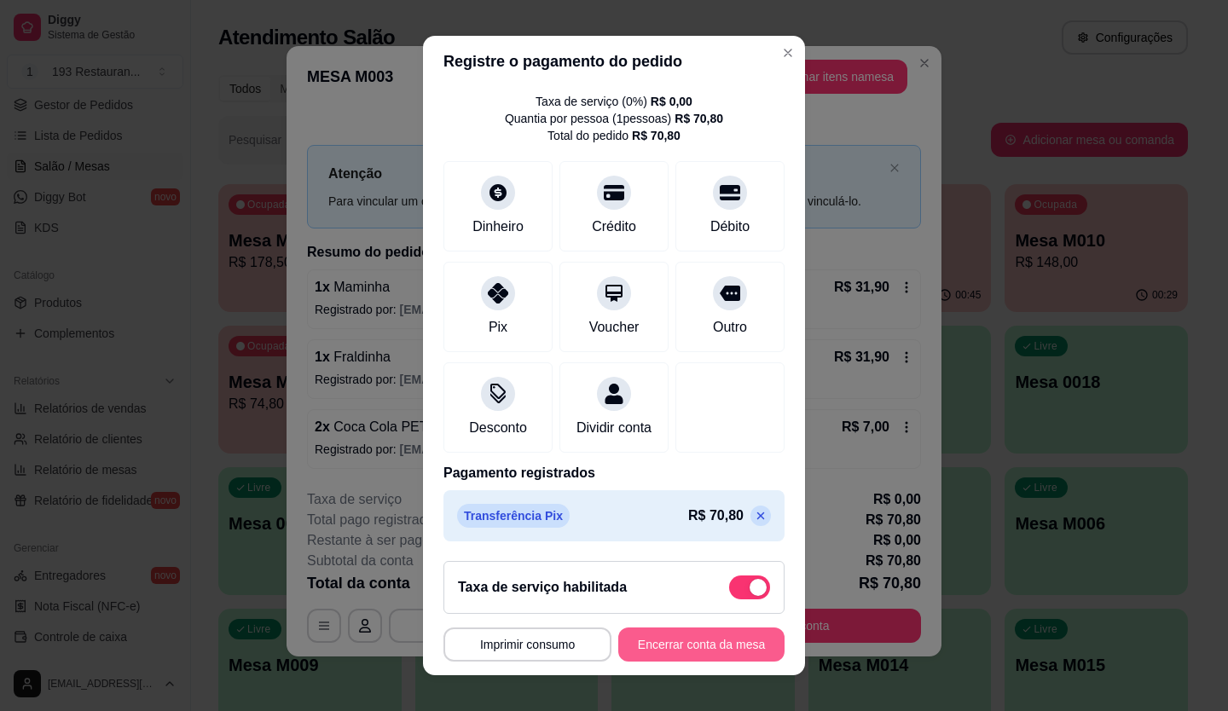
click at [709, 645] on button "Encerrar conta da mesa" at bounding box center [701, 645] width 166 height 34
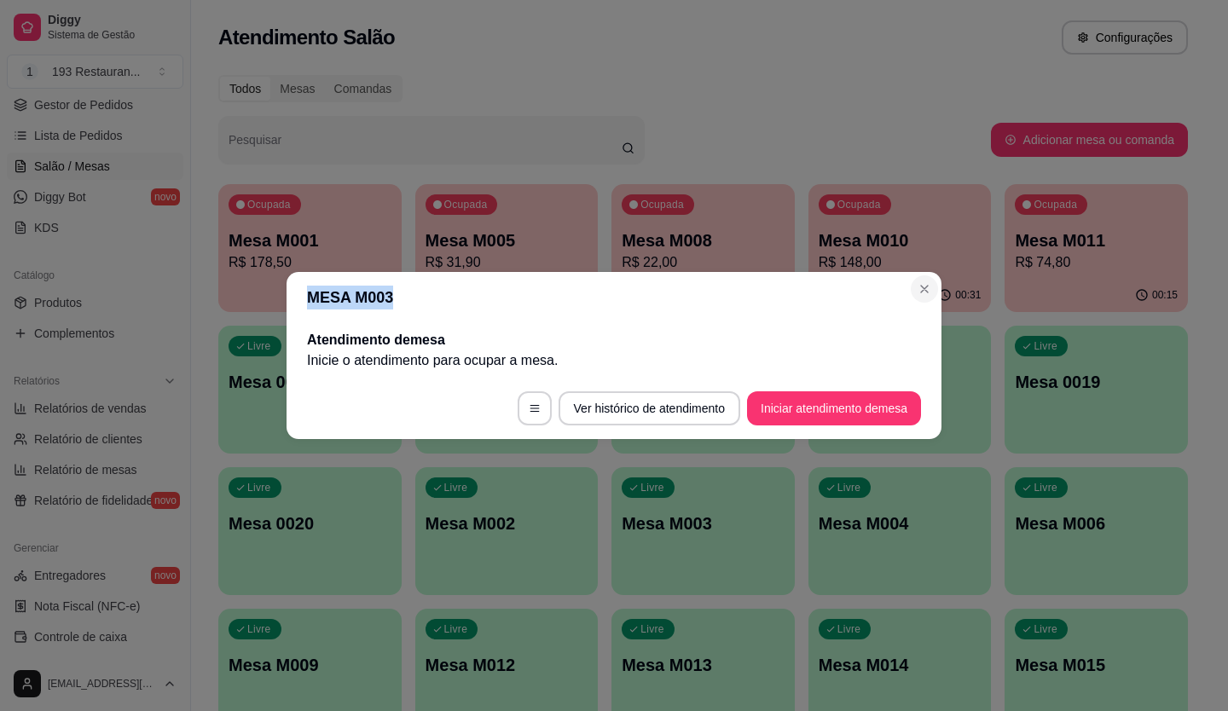
click at [920, 300] on section "MESA M003 Atendimento de mesa Inicie o atendimento para ocupar a mesa . Ver his…" at bounding box center [614, 355] width 655 height 167
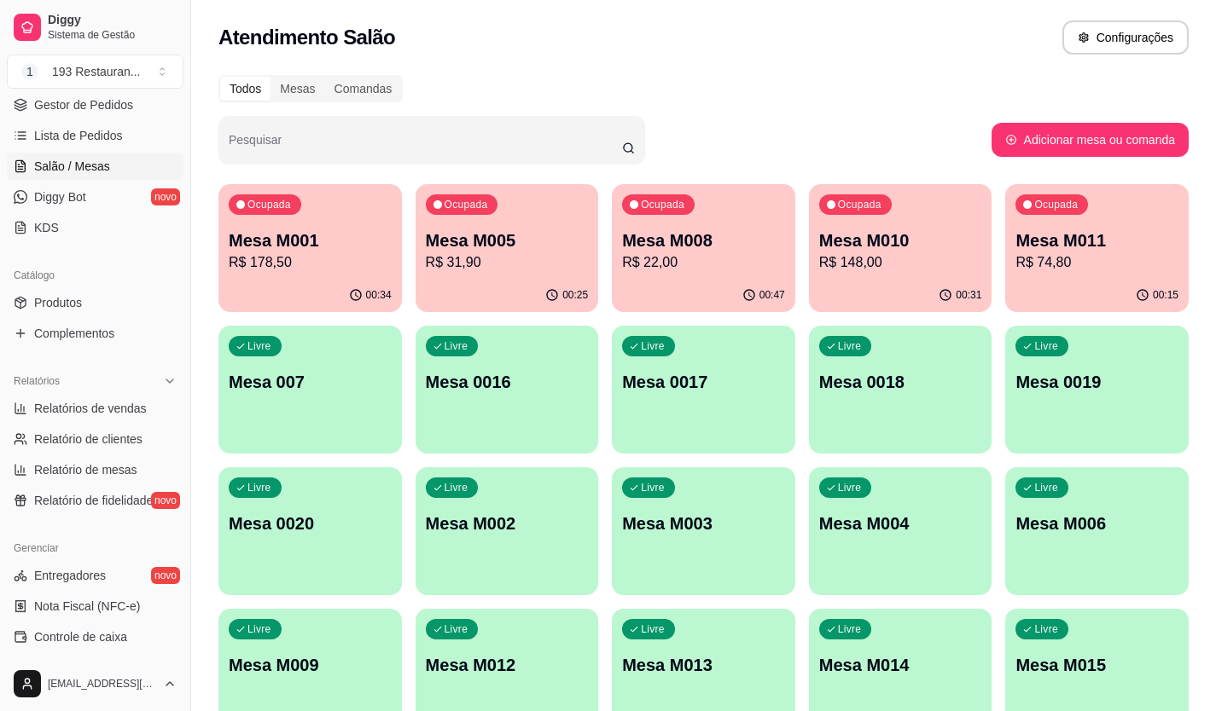
click at [298, 603] on div "Ocupada Mesa M001 R$ 178,50 00:34 Ocupada Mesa M005 R$ 31,90 00:25 Ocupada Mesa…" at bounding box center [703, 460] width 970 height 553
click at [499, 252] on p "R$ 31,90" at bounding box center [507, 262] width 163 height 20
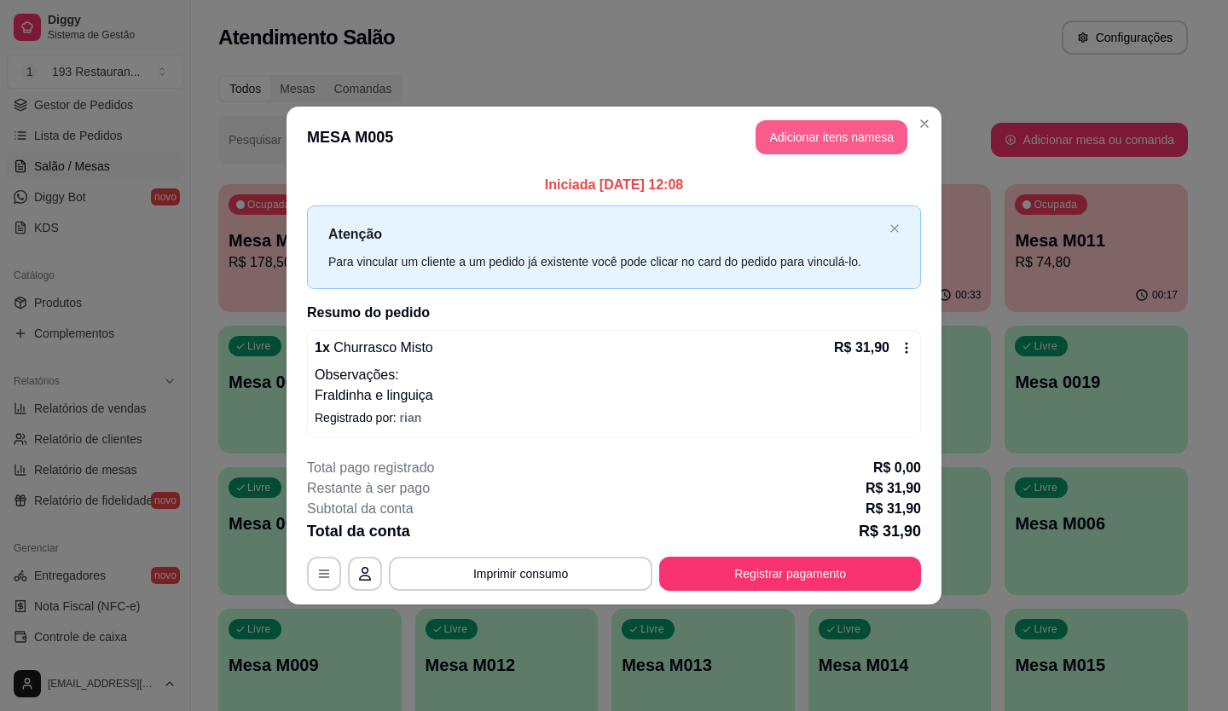
click at [828, 160] on header "MESA M005 Adicionar itens na mesa" at bounding box center [614, 137] width 655 height 61
click at [822, 144] on button "Adicionar itens na mesa" at bounding box center [831, 137] width 147 height 33
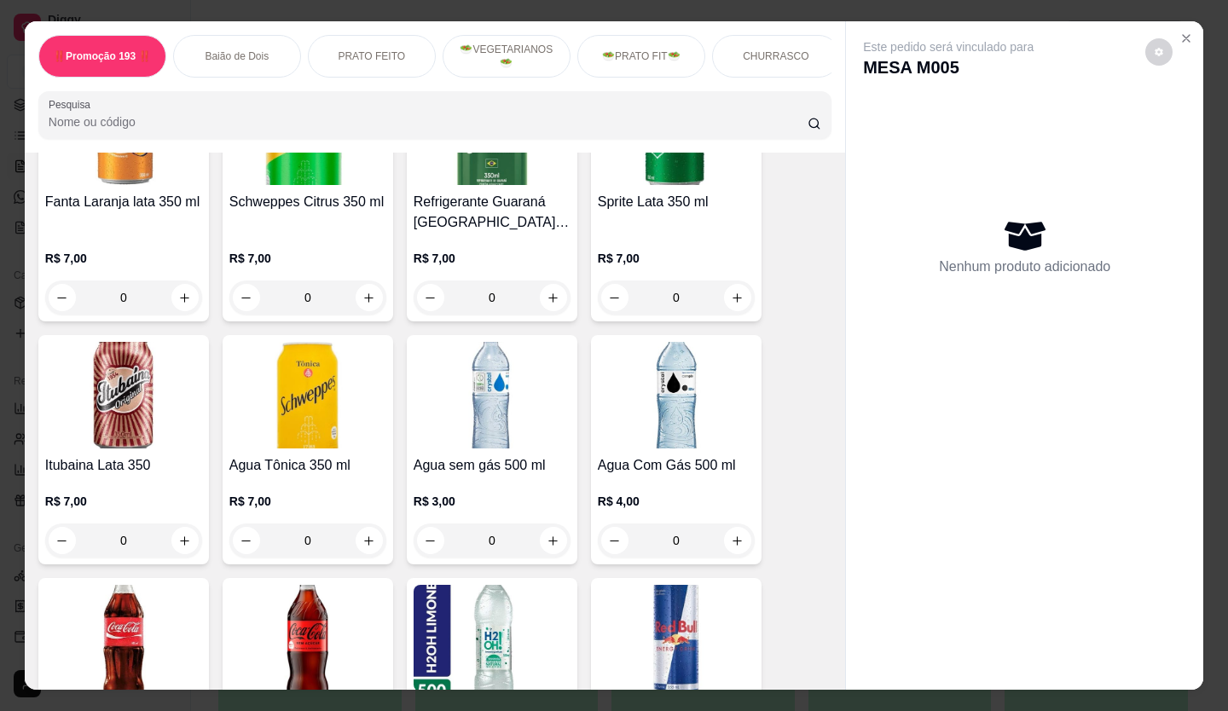
scroll to position [3753, 0]
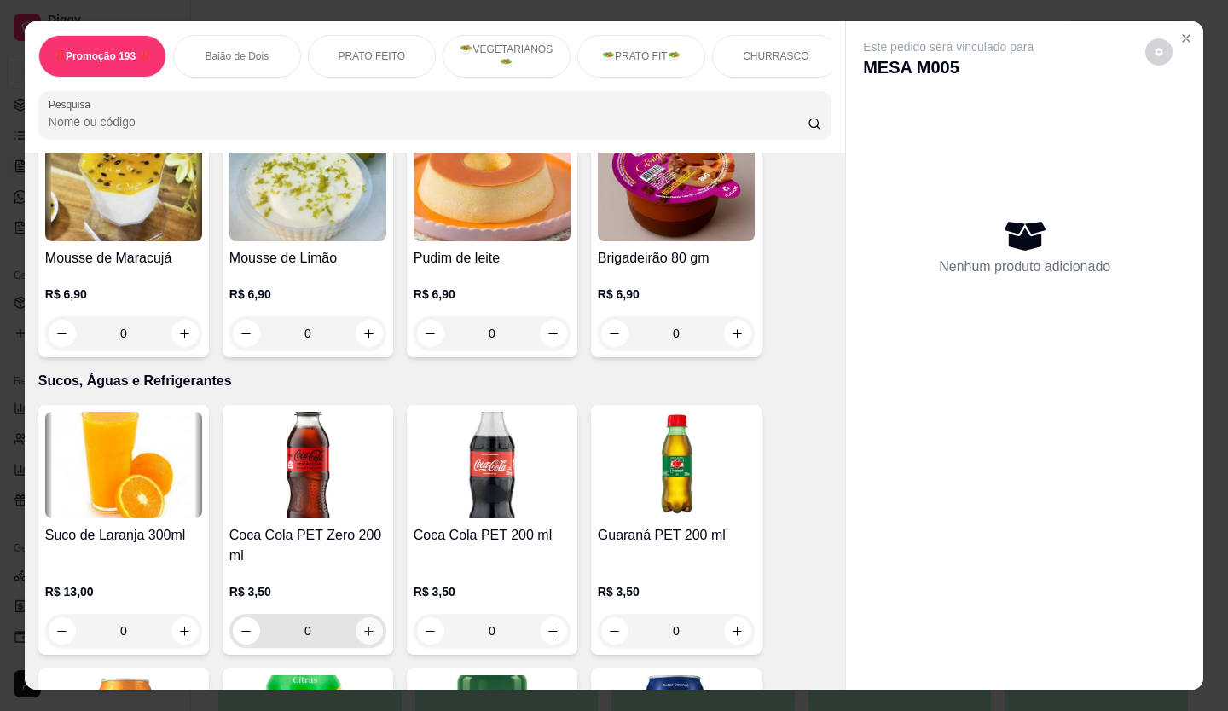
click at [364, 625] on icon "increase-product-quantity" at bounding box center [369, 631] width 13 height 13
type input "2"
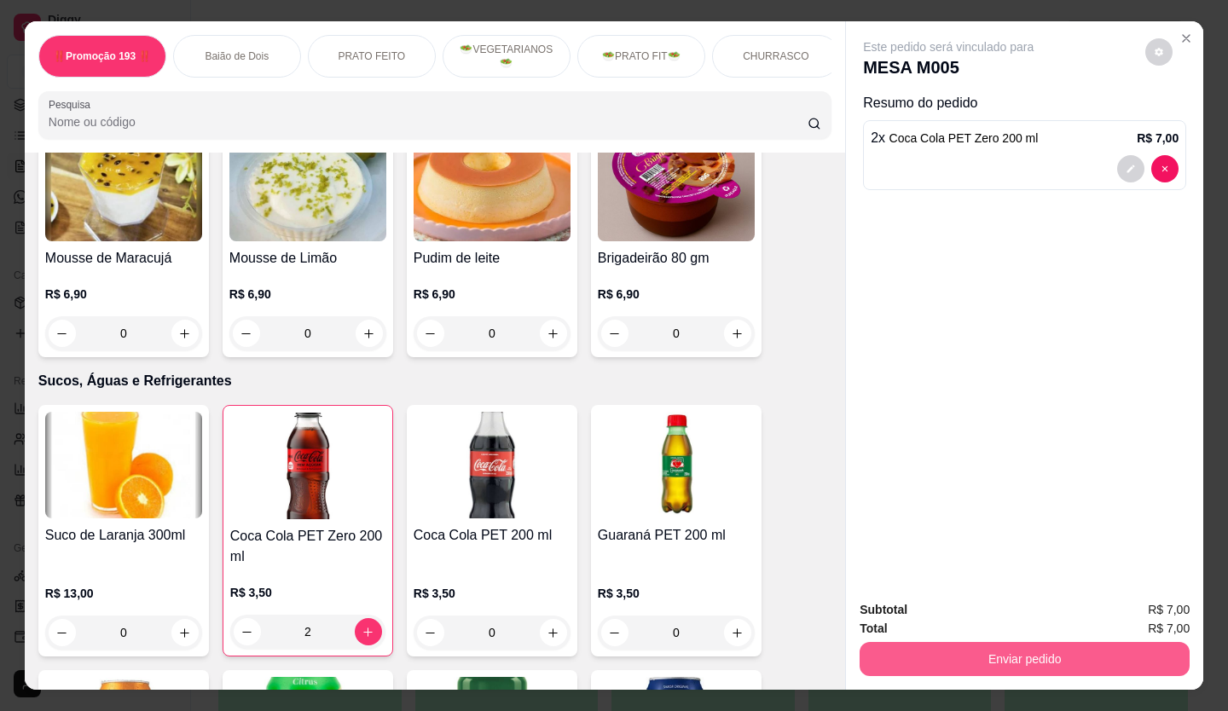
click at [985, 650] on button "Enviar pedido" at bounding box center [1025, 659] width 330 height 34
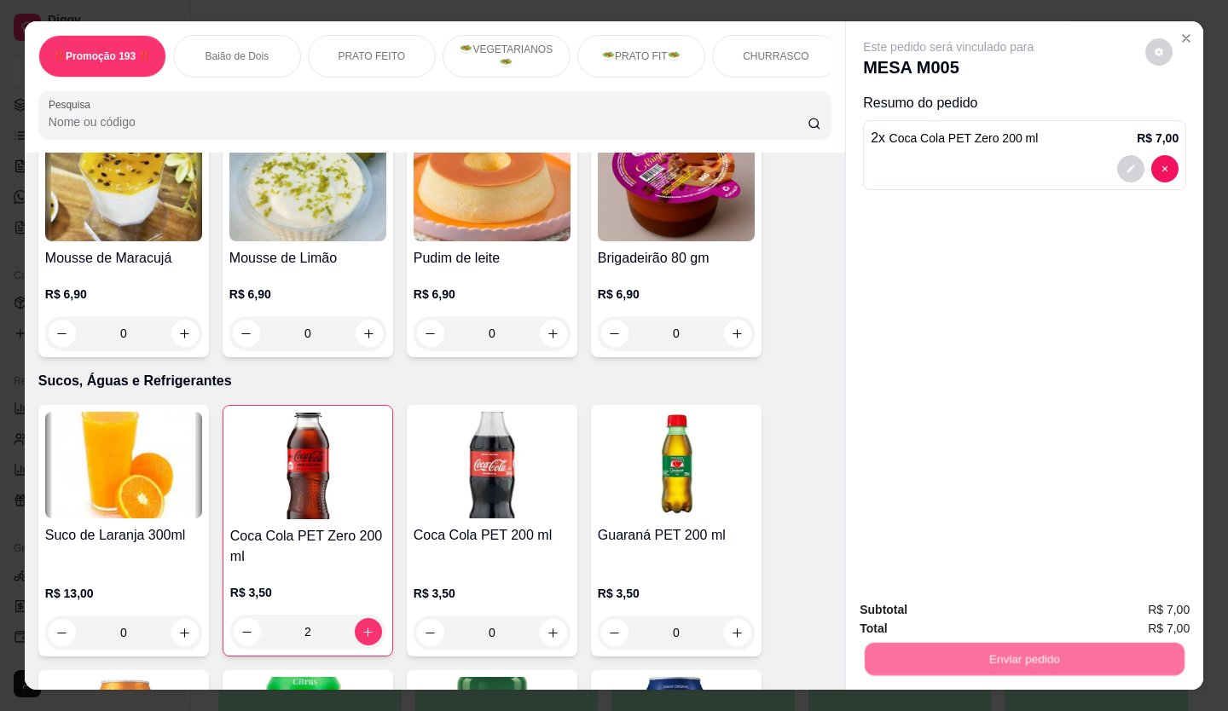
click at [931, 604] on button "Não registrar e enviar pedido" at bounding box center [967, 611] width 177 height 32
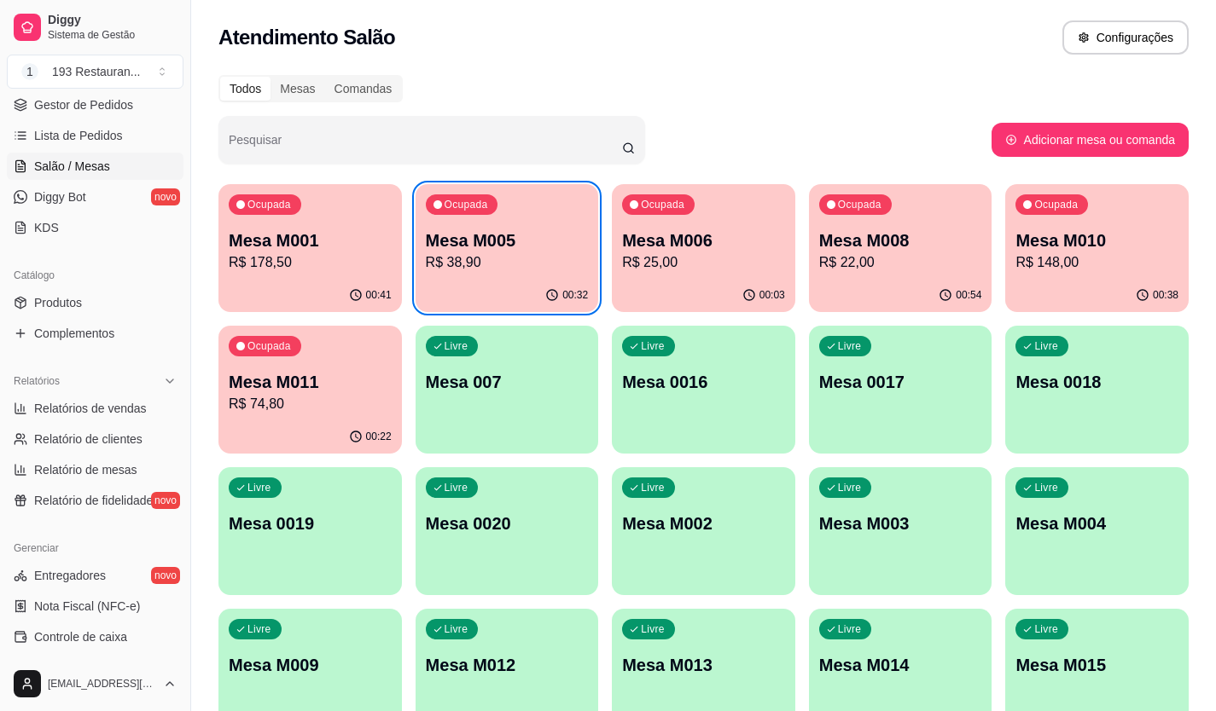
click at [341, 252] on p "R$ 178,50" at bounding box center [310, 262] width 163 height 20
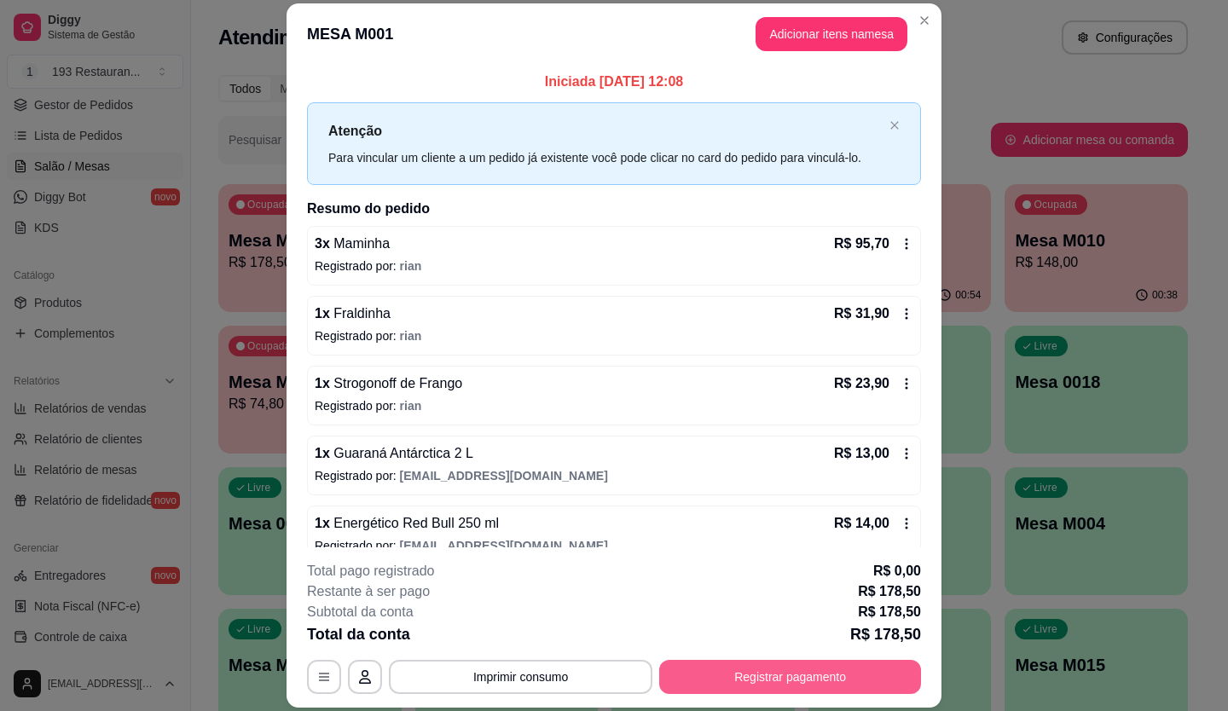
click at [795, 676] on button "Registrar pagamento" at bounding box center [790, 677] width 262 height 34
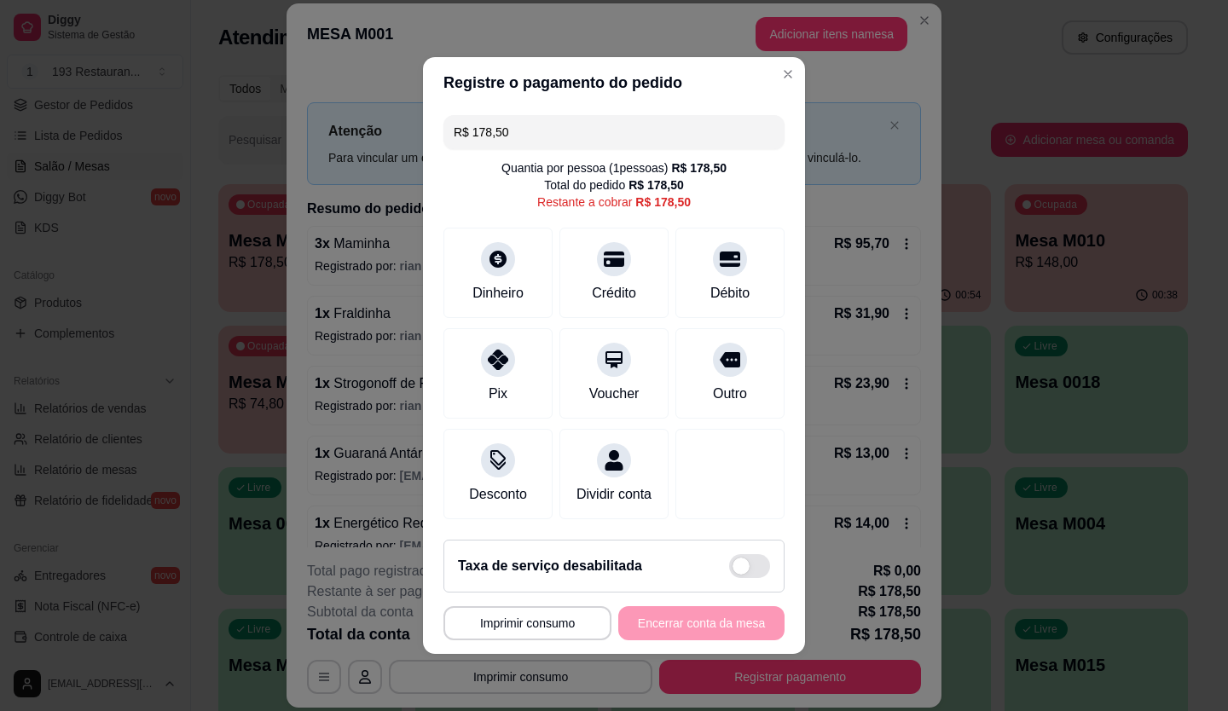
drag, startPoint x: 588, startPoint y: 138, endPoint x: 288, endPoint y: 179, distance: 302.2
click at [288, 179] on div "**********" at bounding box center [614, 355] width 1228 height 711
type input "R$ 31,90"
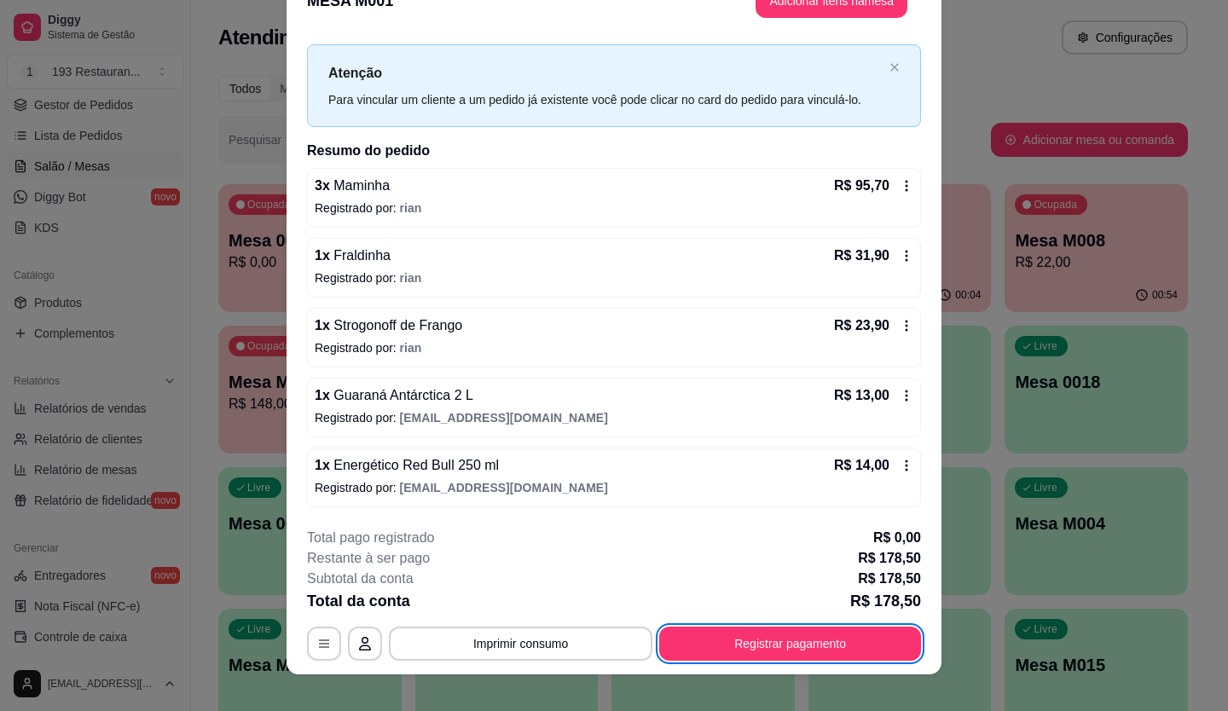
scroll to position [51, 0]
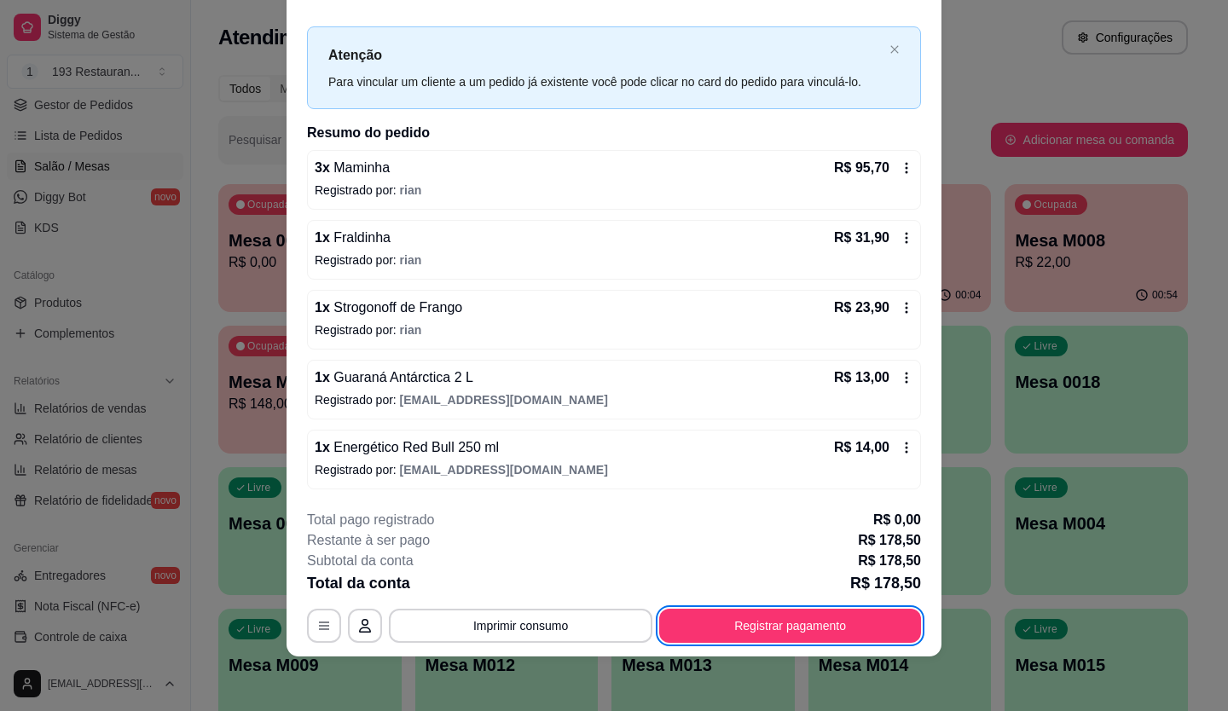
click at [900, 235] on icon at bounding box center [907, 238] width 14 height 14
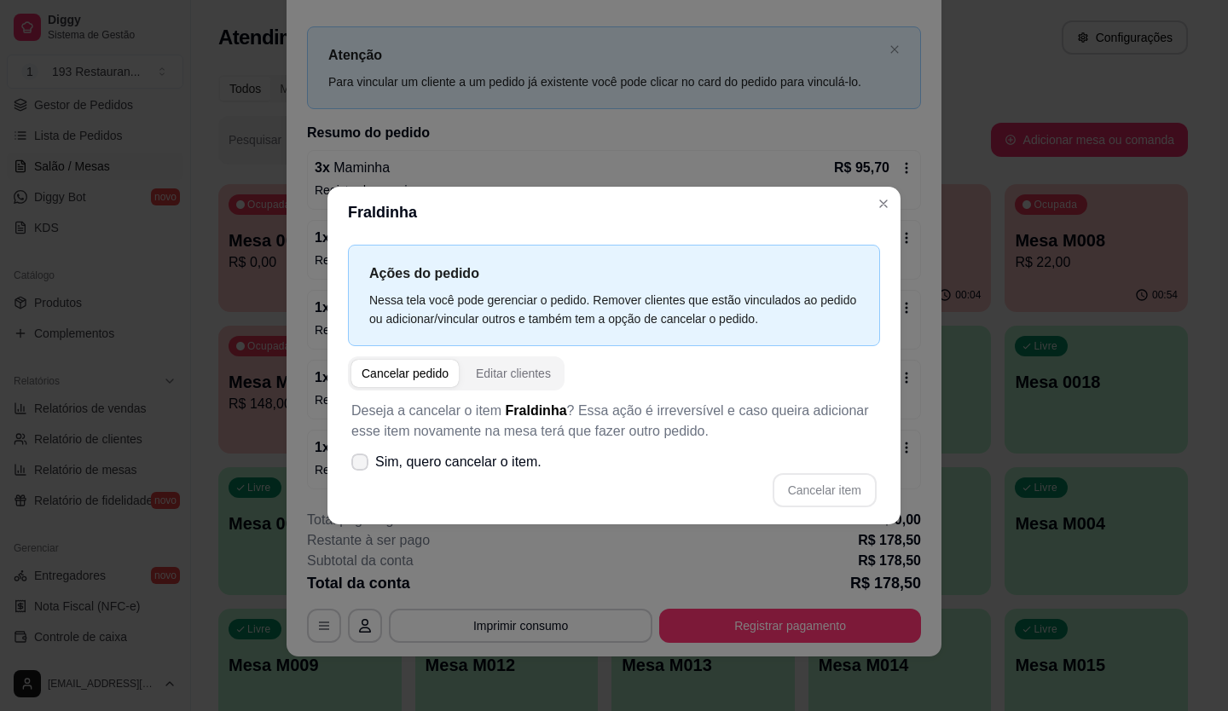
click at [380, 473] on label "Sim, quero cancelar o item." at bounding box center [447, 462] width 204 height 34
click at [362, 473] on input "Sim, quero cancelar o item." at bounding box center [356, 471] width 11 height 11
checkbox input "true"
click at [844, 487] on button "Cancelar item" at bounding box center [825, 490] width 104 height 34
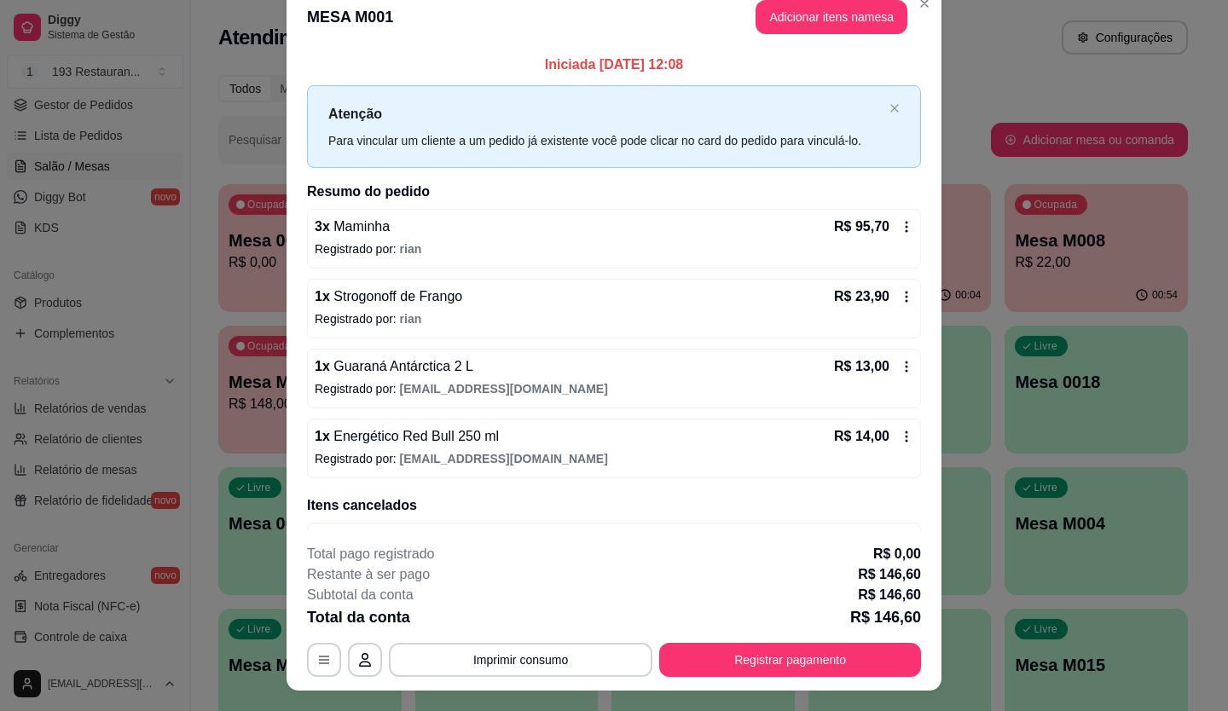
scroll to position [0, 0]
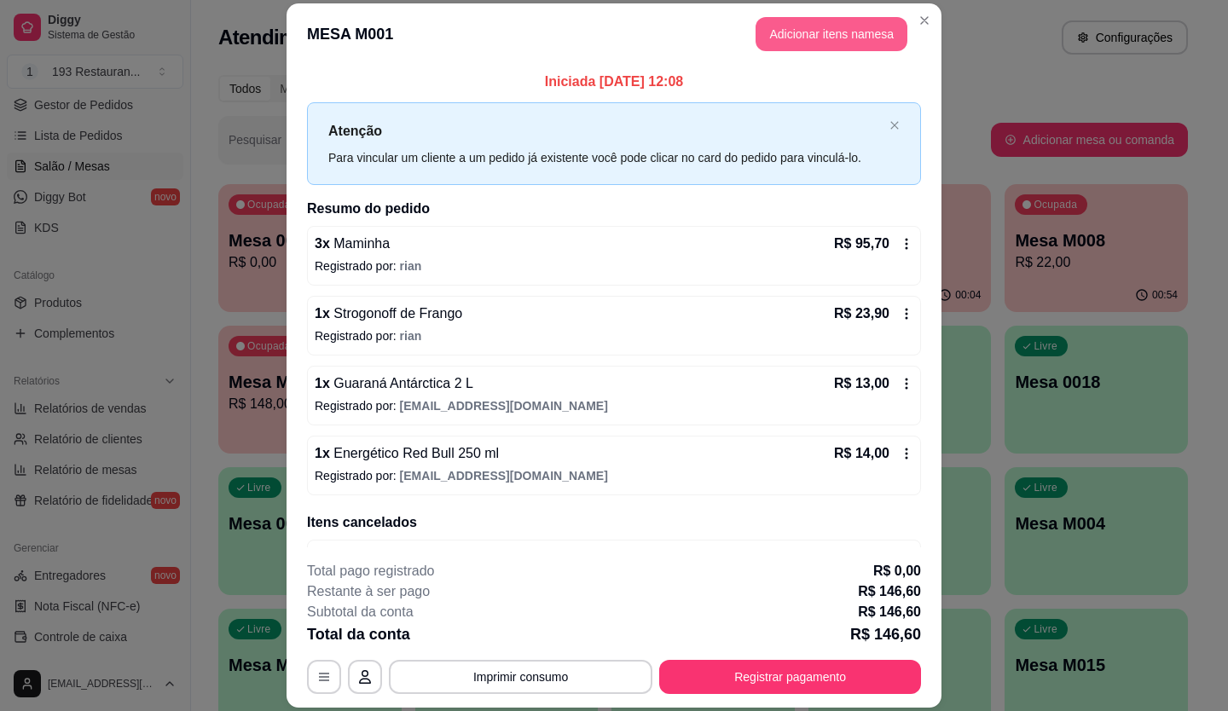
click at [763, 32] on button "Adicionar itens na mesa" at bounding box center [832, 34] width 152 height 34
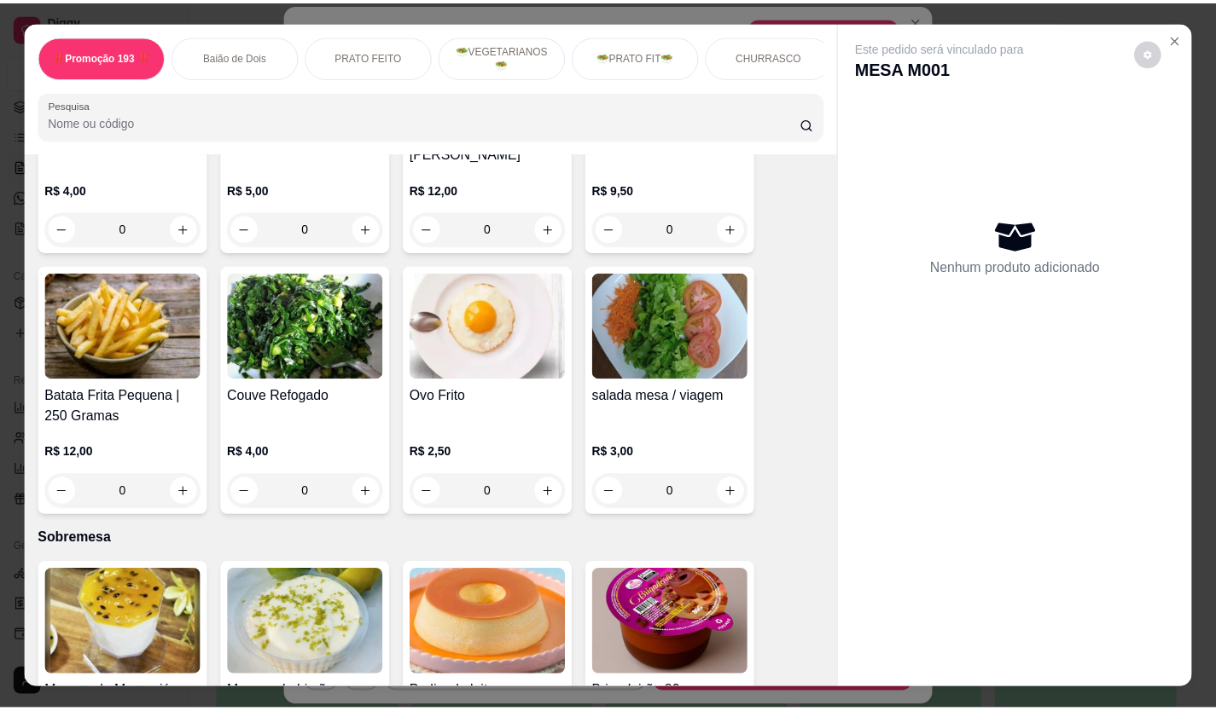
scroll to position [3327, 0]
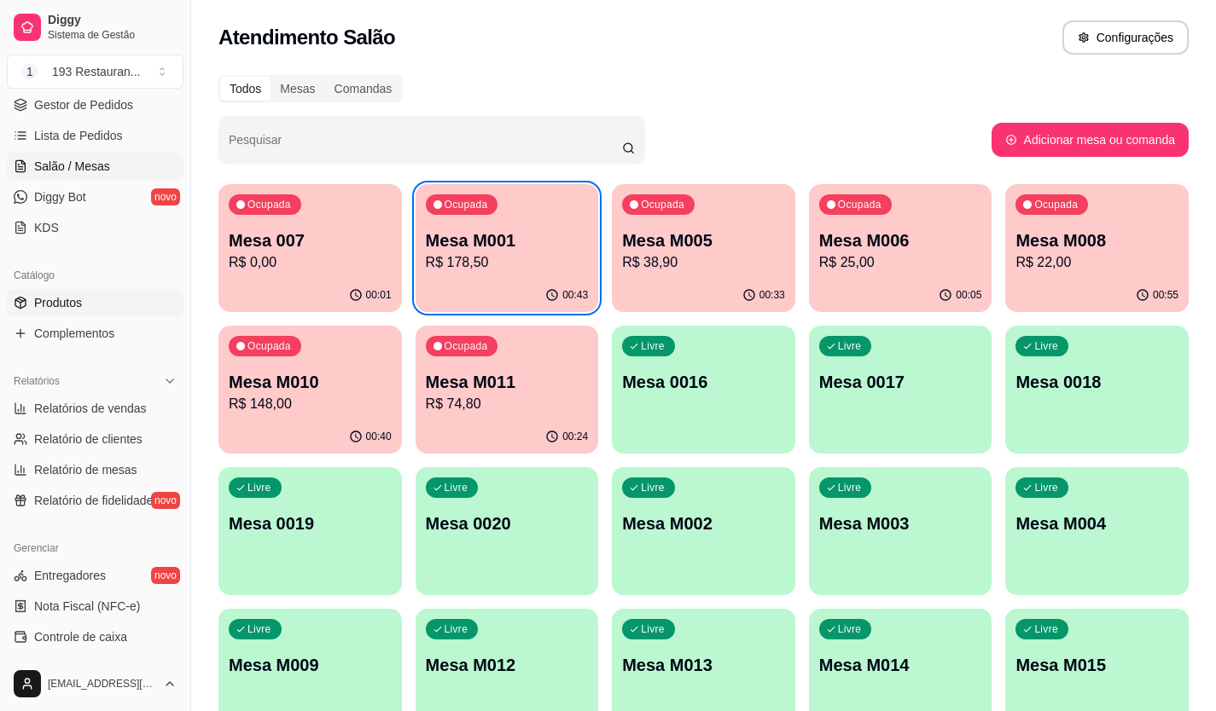
click at [60, 310] on span "Produtos" at bounding box center [58, 302] width 48 height 17
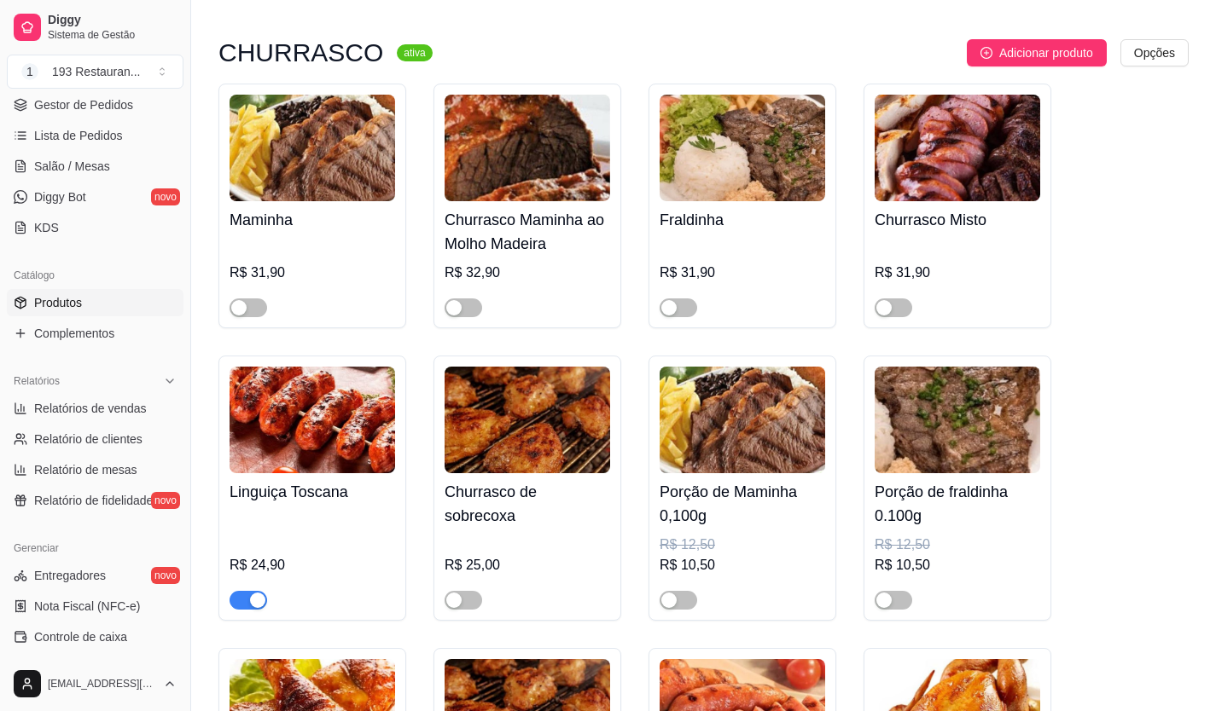
scroll to position [3924, 0]
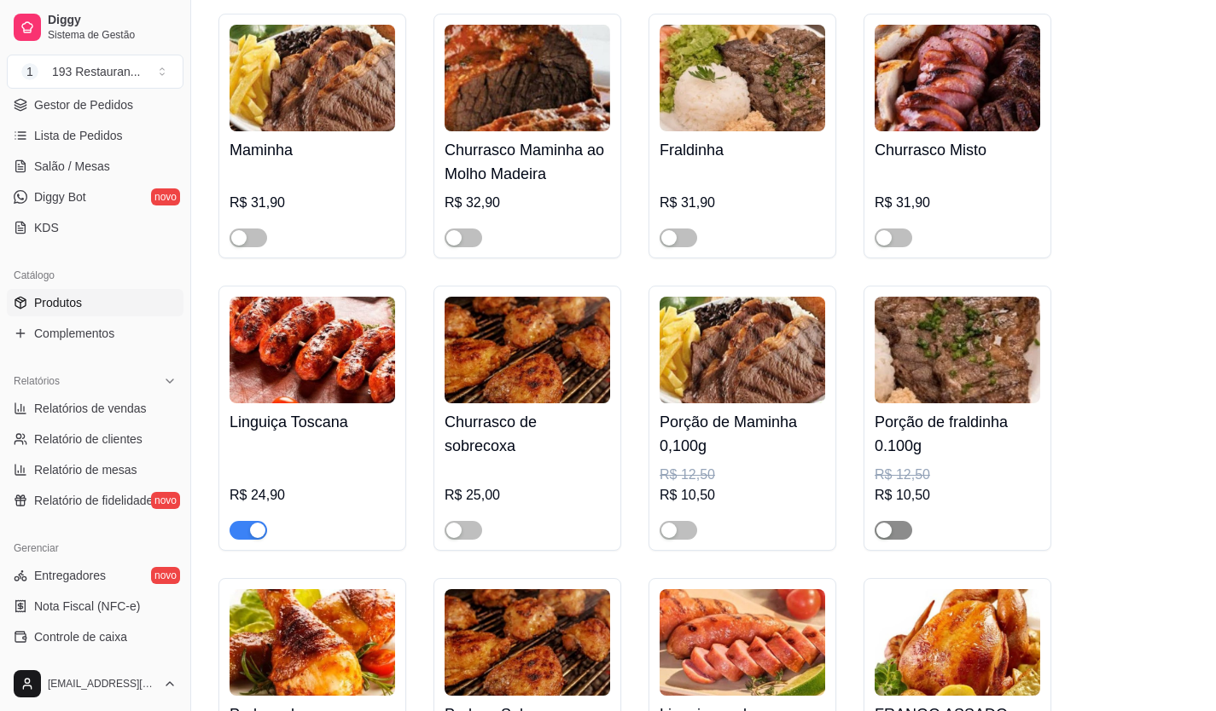
click at [892, 521] on span "button" at bounding box center [893, 530] width 38 height 19
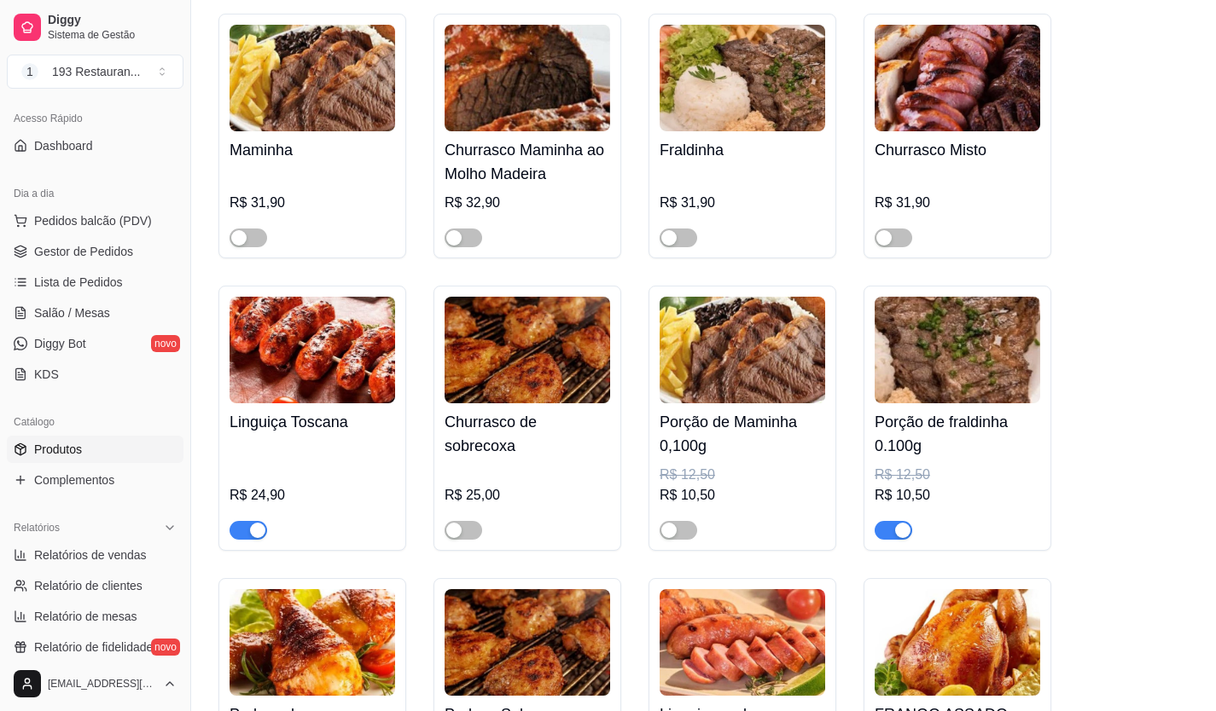
scroll to position [0, 0]
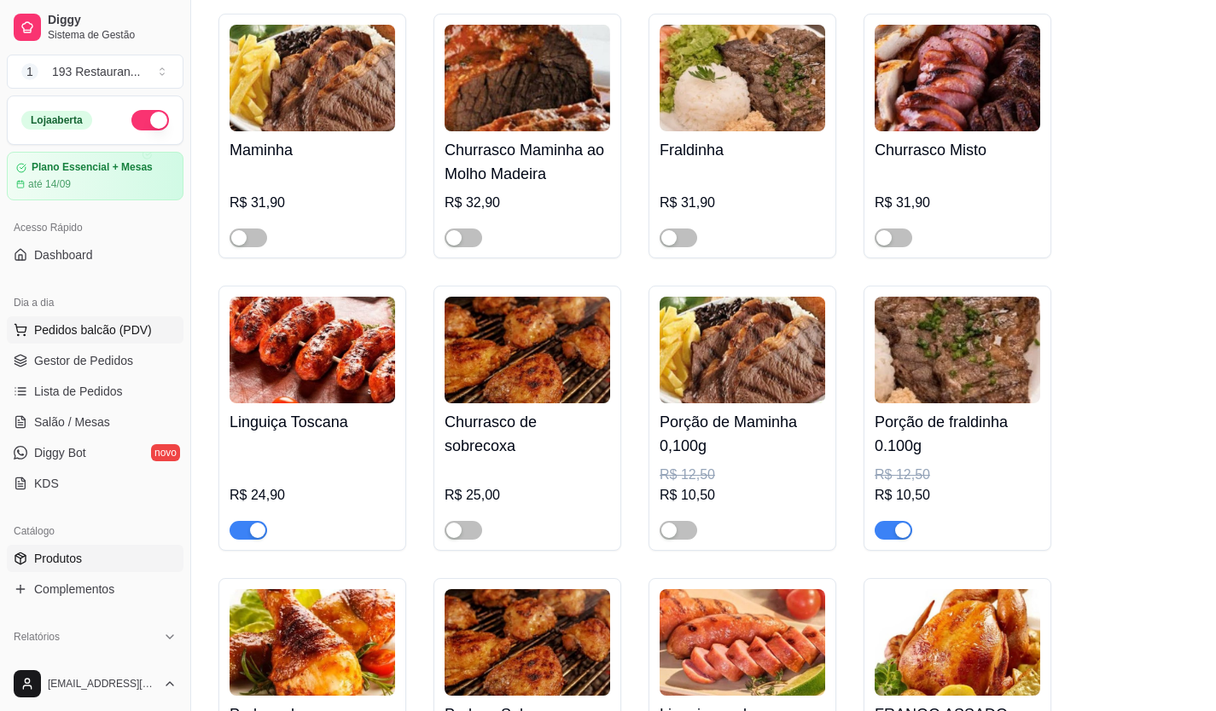
click at [70, 331] on span "Pedidos balcão (PDV)" at bounding box center [93, 330] width 118 height 17
click at [96, 426] on span "Salão / Mesas" at bounding box center [72, 422] width 76 height 17
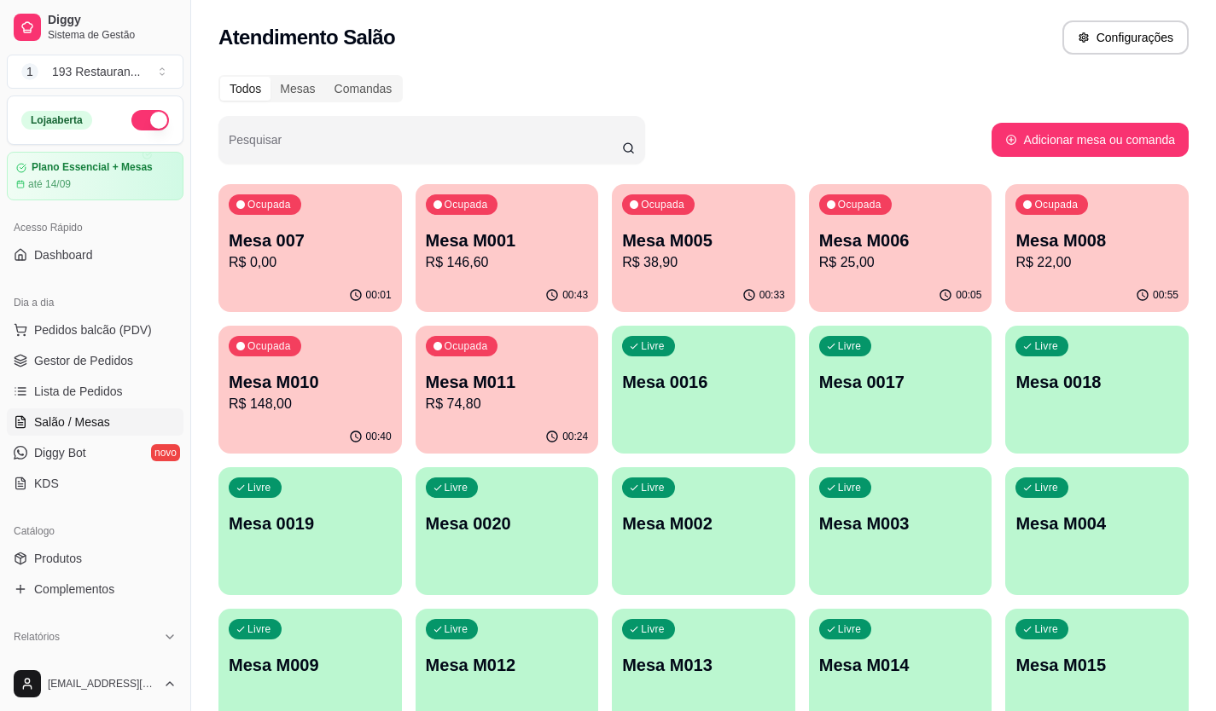
click at [499, 259] on p "R$ 146,60" at bounding box center [507, 262] width 163 height 20
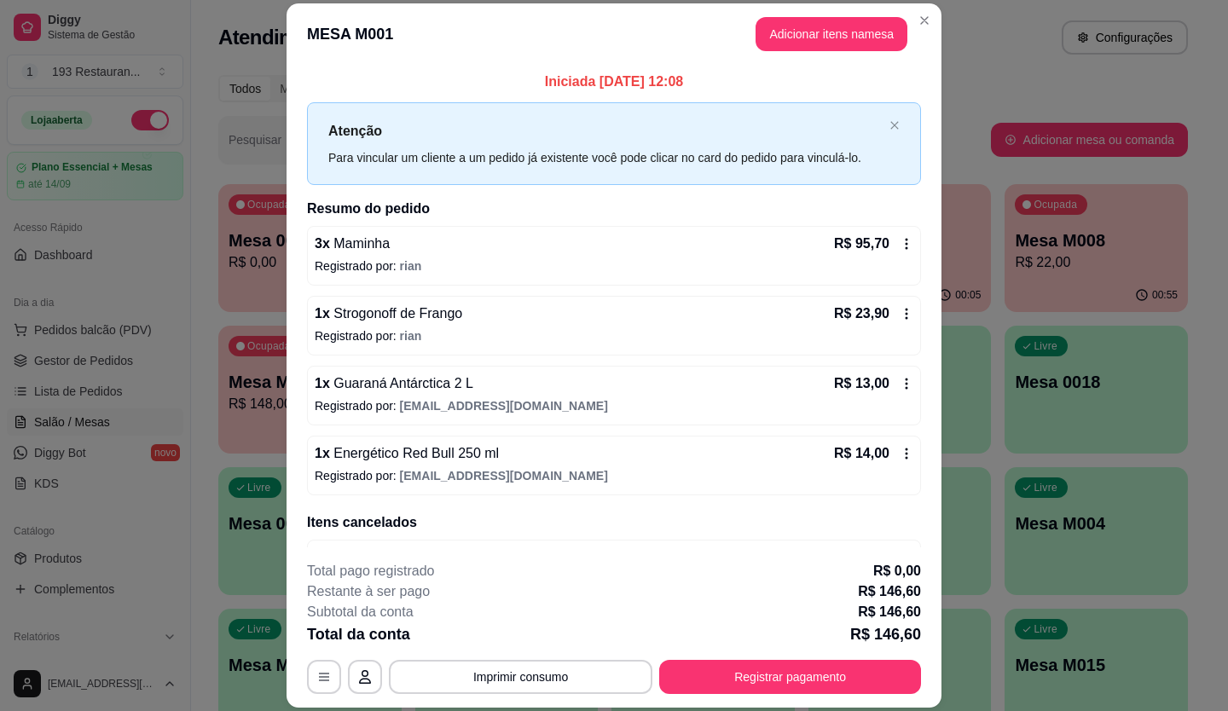
click at [758, 49] on button "Adicionar itens na mesa" at bounding box center [832, 34] width 152 height 34
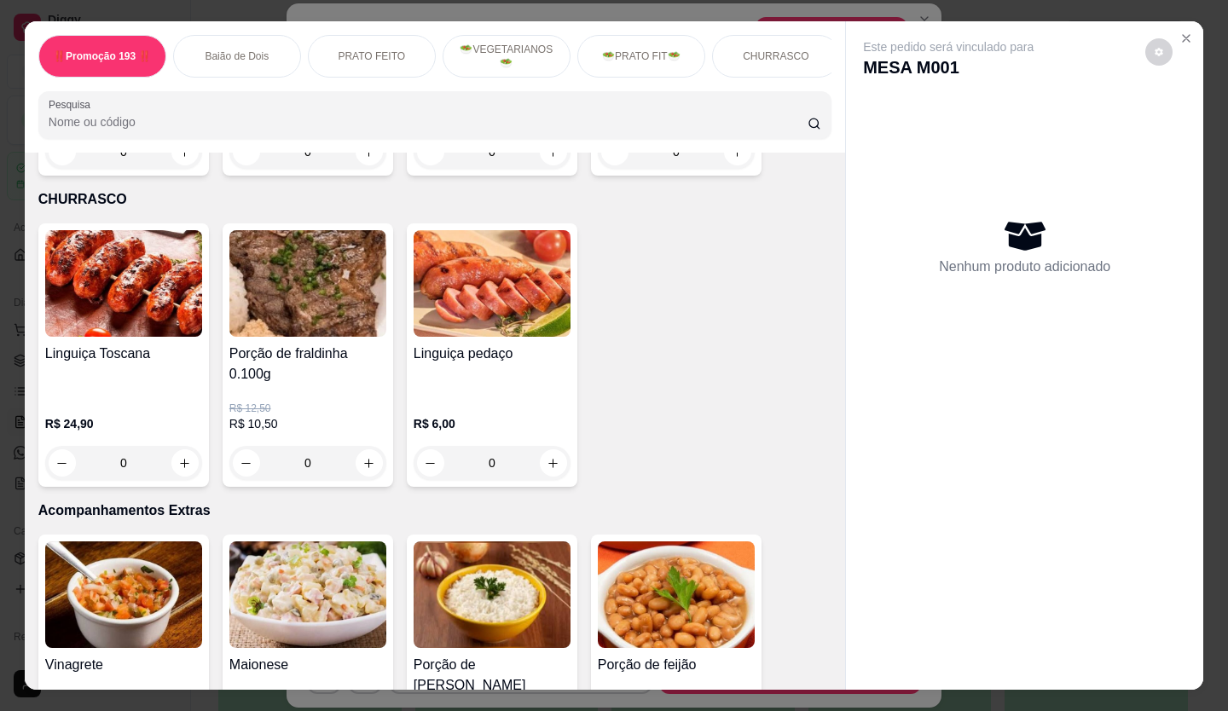
scroll to position [2815, 0]
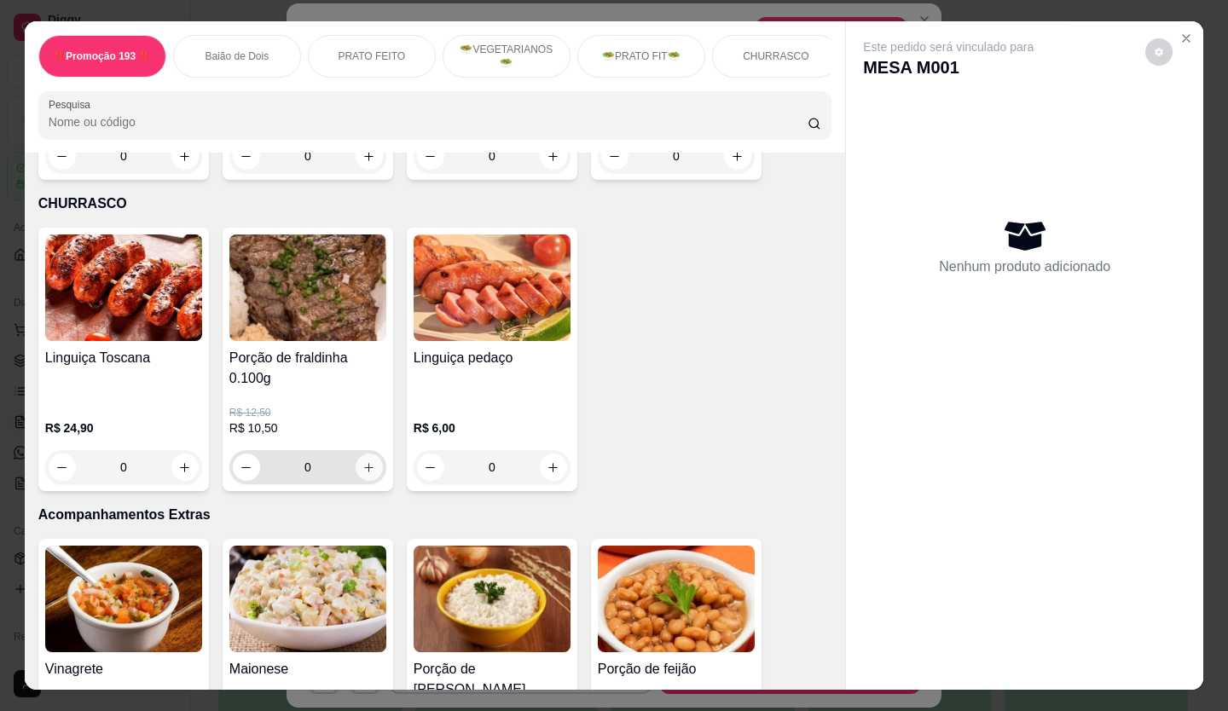
click at [366, 461] on icon "increase-product-quantity" at bounding box center [369, 467] width 13 height 13
type input "1"
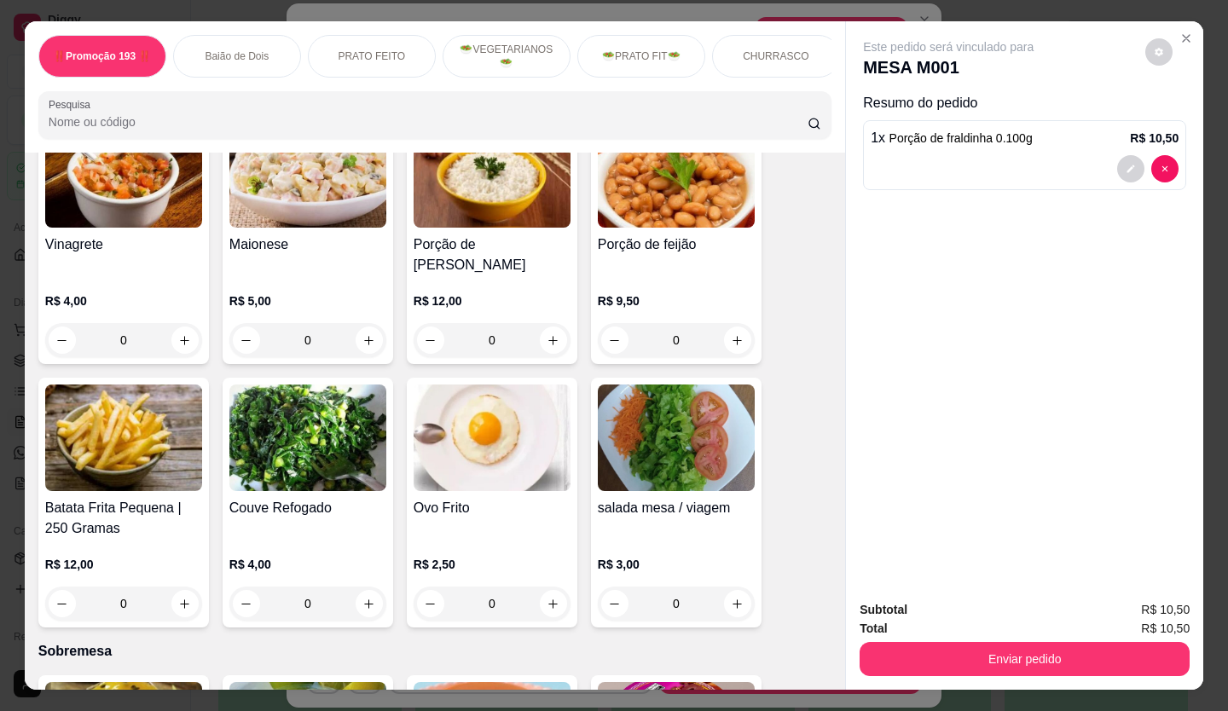
scroll to position [3497, 0]
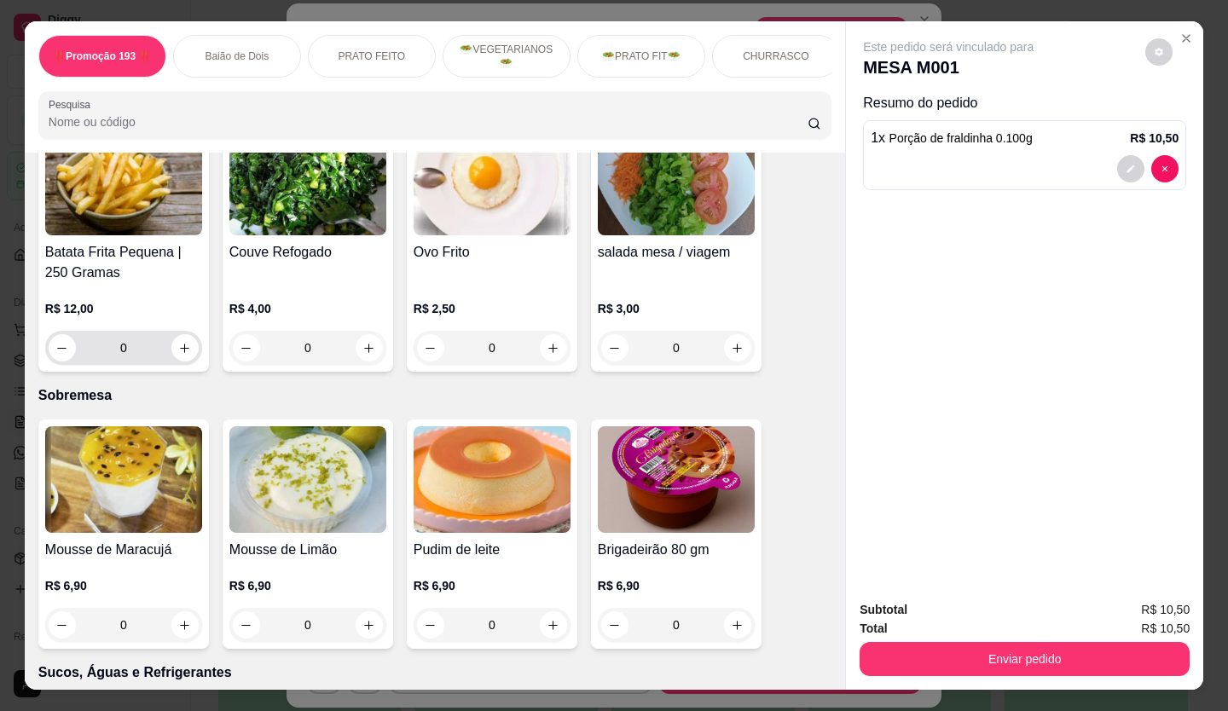
click at [179, 342] on icon "increase-product-quantity" at bounding box center [184, 348] width 13 height 13
type input "1"
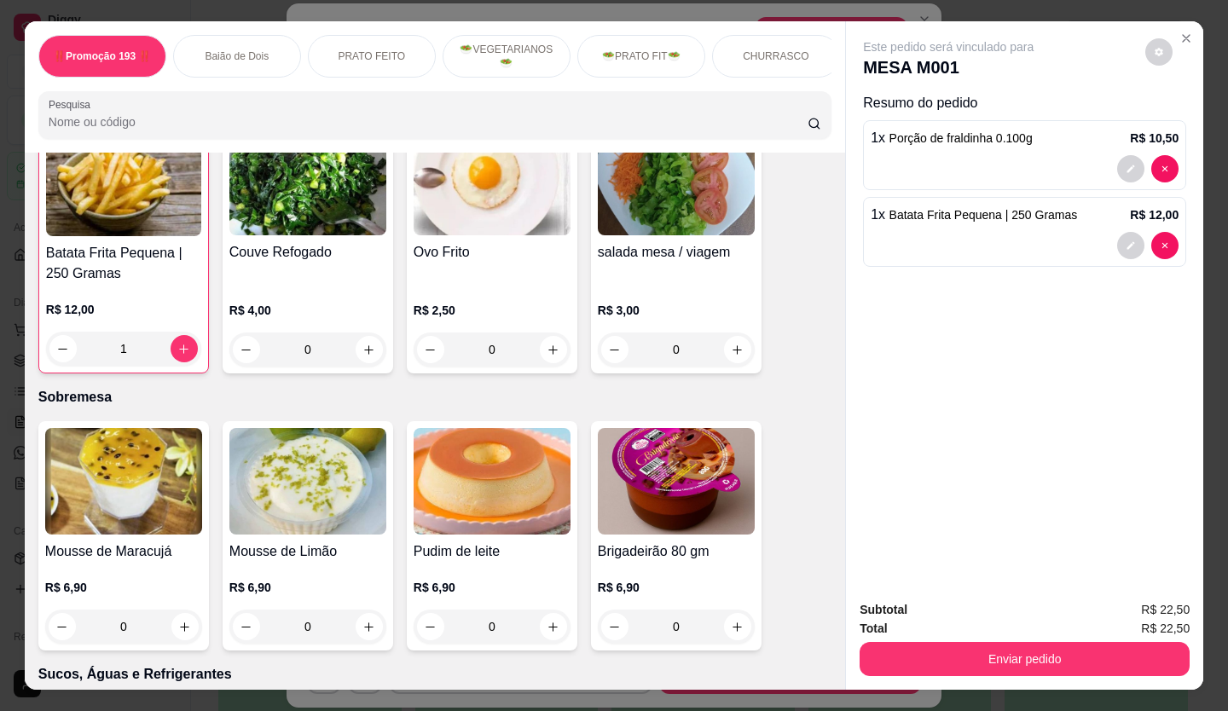
scroll to position [3498, 0]
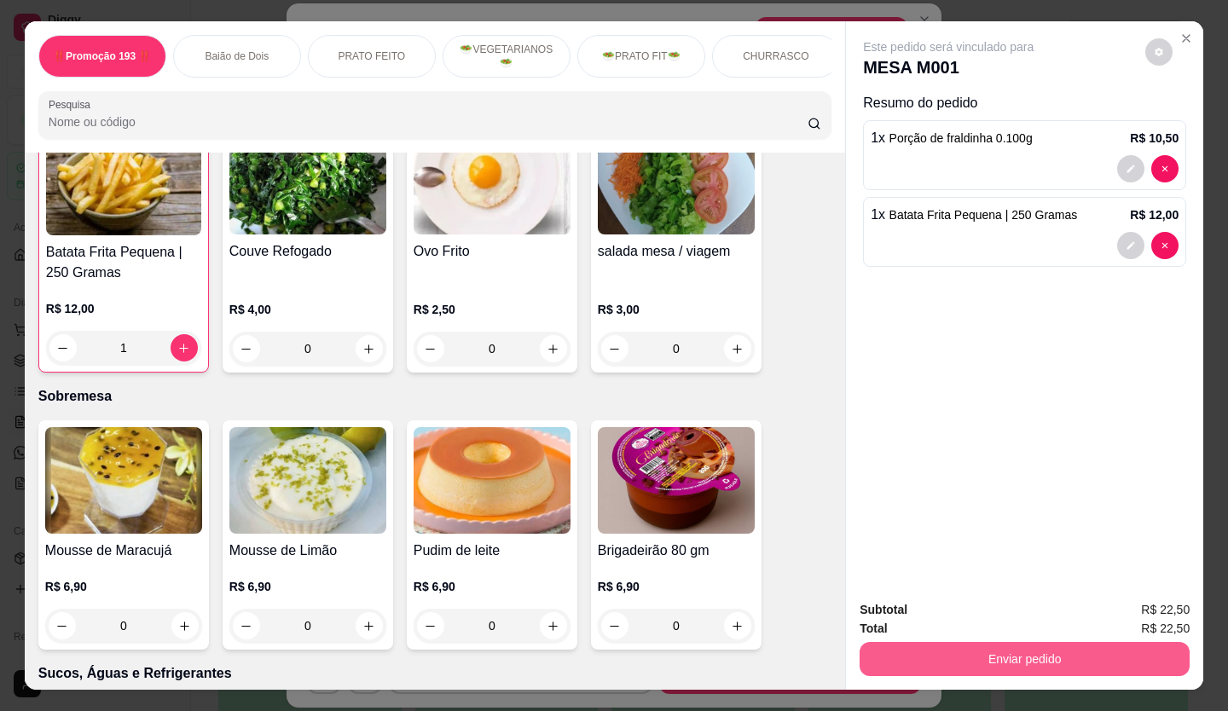
click at [982, 659] on button "Enviar pedido" at bounding box center [1025, 659] width 330 height 34
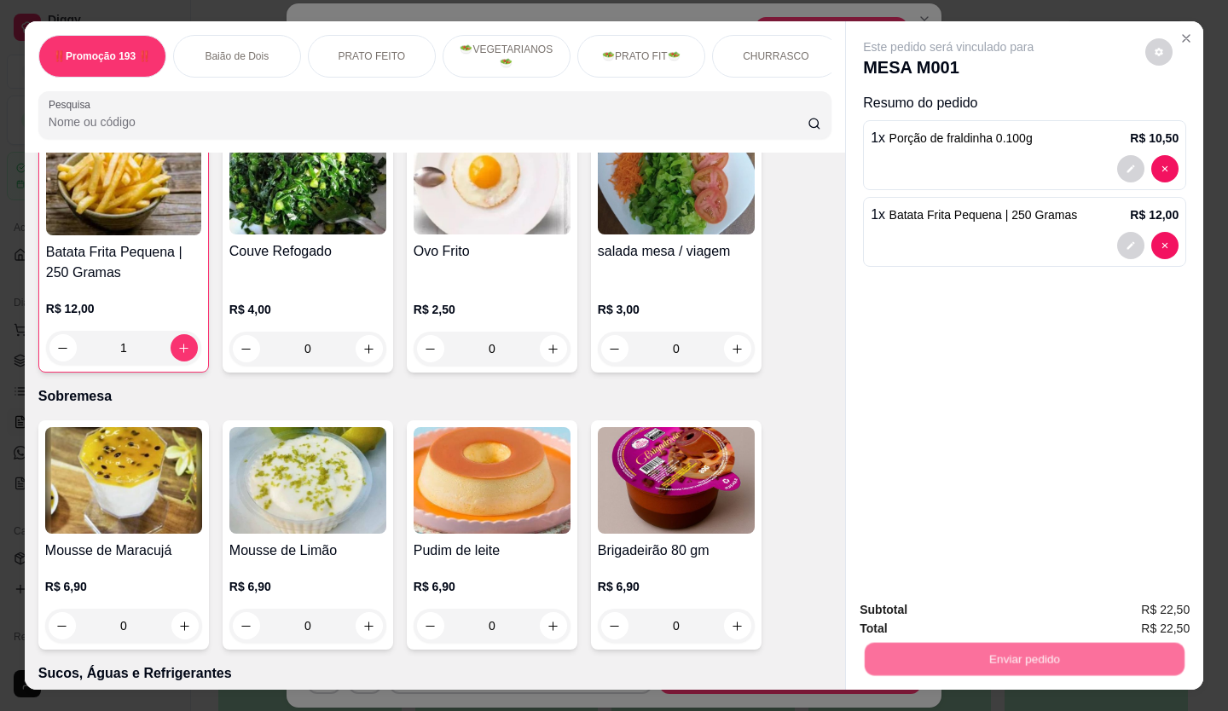
click at [972, 615] on button "Não registrar e enviar pedido" at bounding box center [967, 611] width 177 height 32
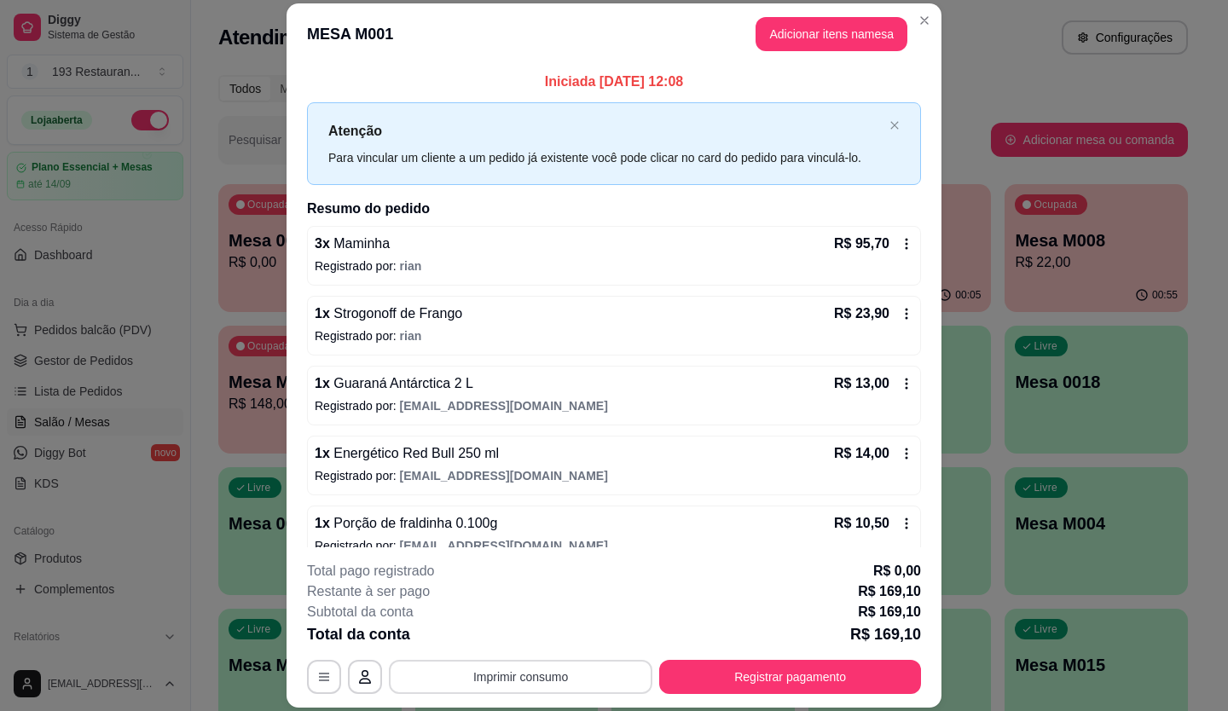
click at [467, 694] on footer "**********" at bounding box center [614, 628] width 655 height 160
click at [484, 668] on button "Imprimir consumo" at bounding box center [521, 677] width 264 height 34
click at [496, 636] on button "CAIXA" at bounding box center [520, 637] width 124 height 27
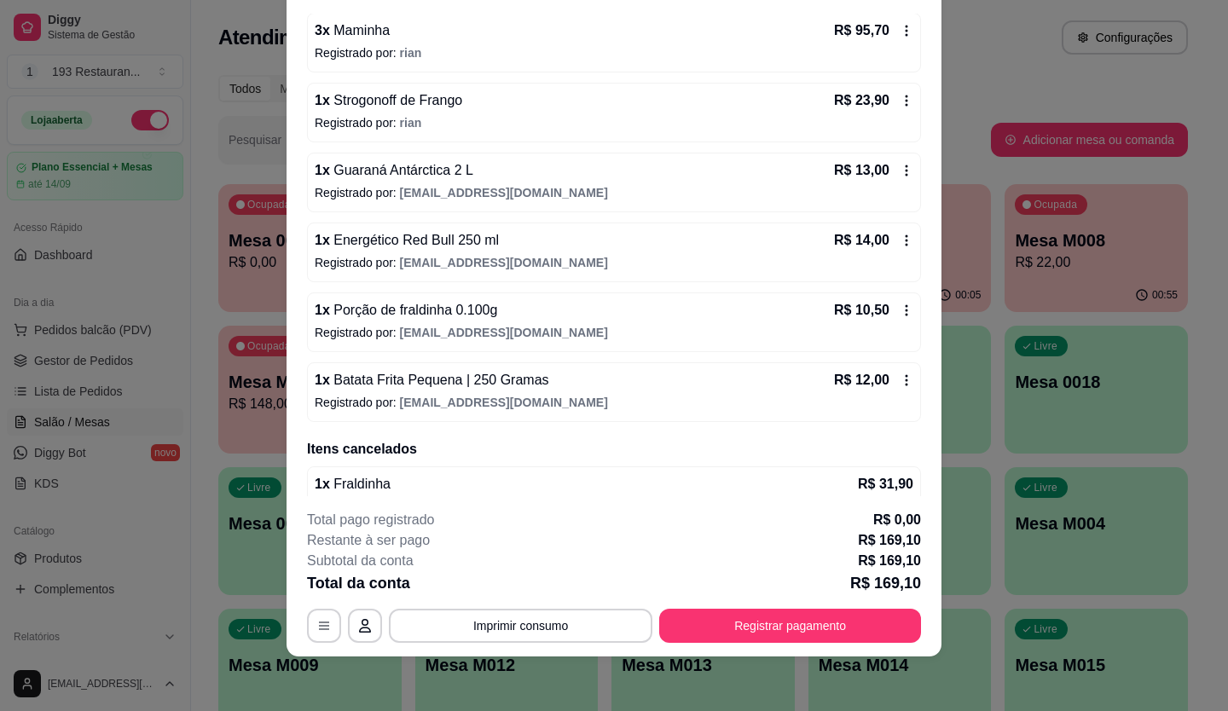
scroll to position [192, 0]
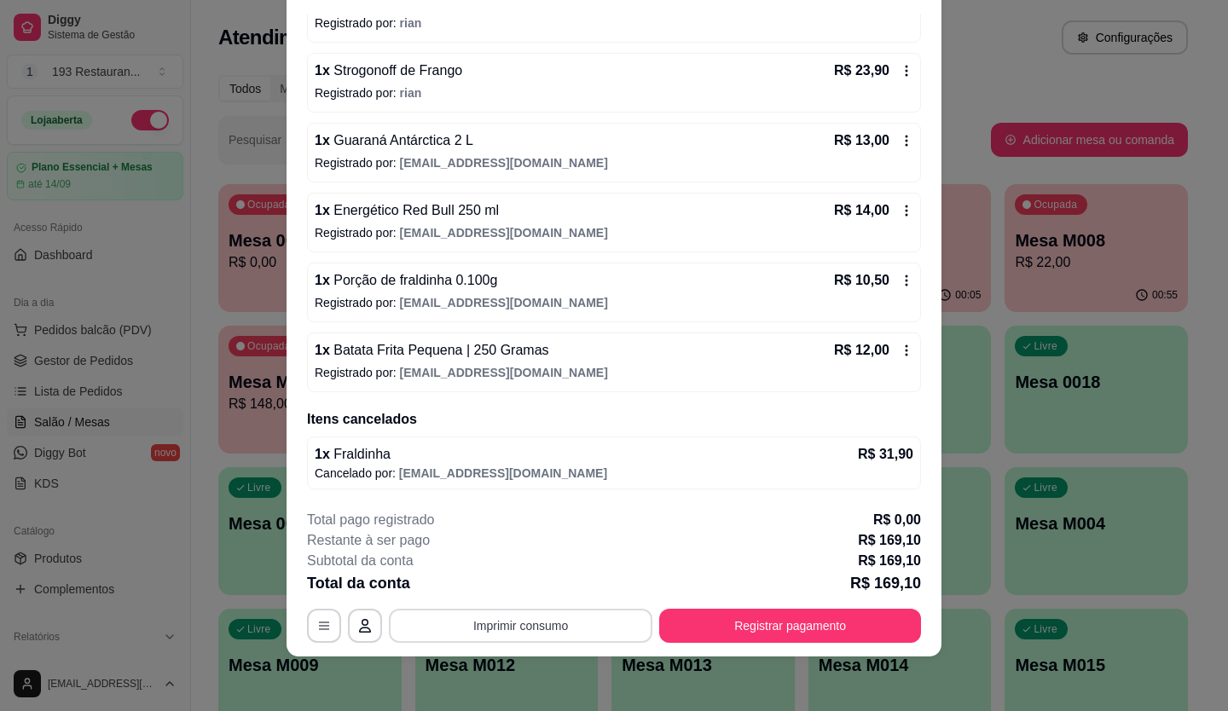
click at [550, 605] on div "**********" at bounding box center [614, 576] width 614 height 133
click at [529, 635] on button "Imprimir consumo" at bounding box center [521, 625] width 256 height 33
click at [531, 595] on button "CAIXA" at bounding box center [520, 586] width 124 height 27
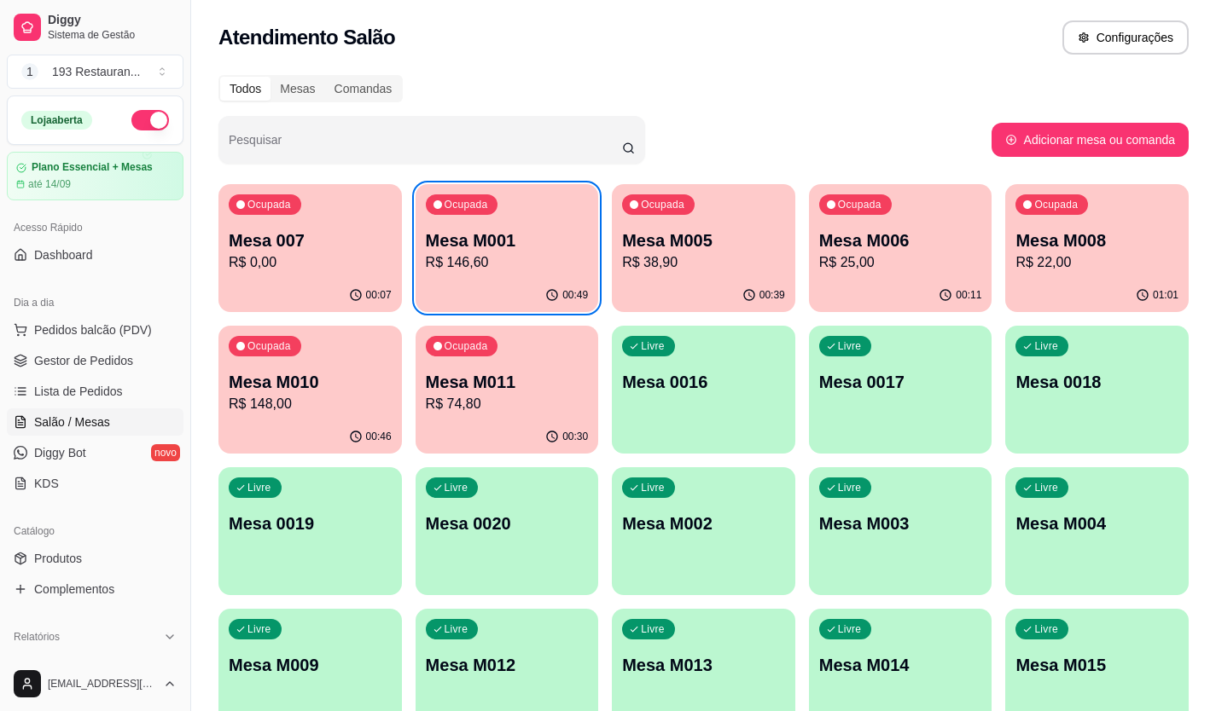
click at [728, 246] on p "Mesa M005" at bounding box center [703, 241] width 163 height 24
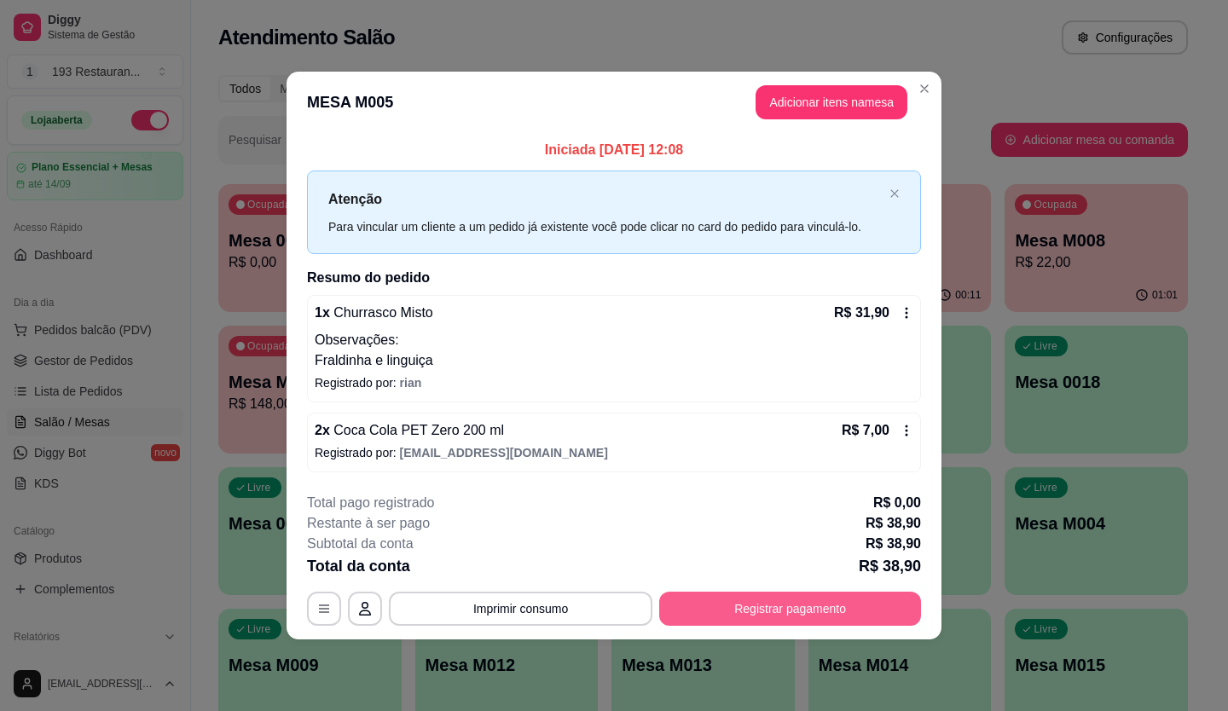
click at [836, 619] on button "Registrar pagamento" at bounding box center [790, 609] width 262 height 34
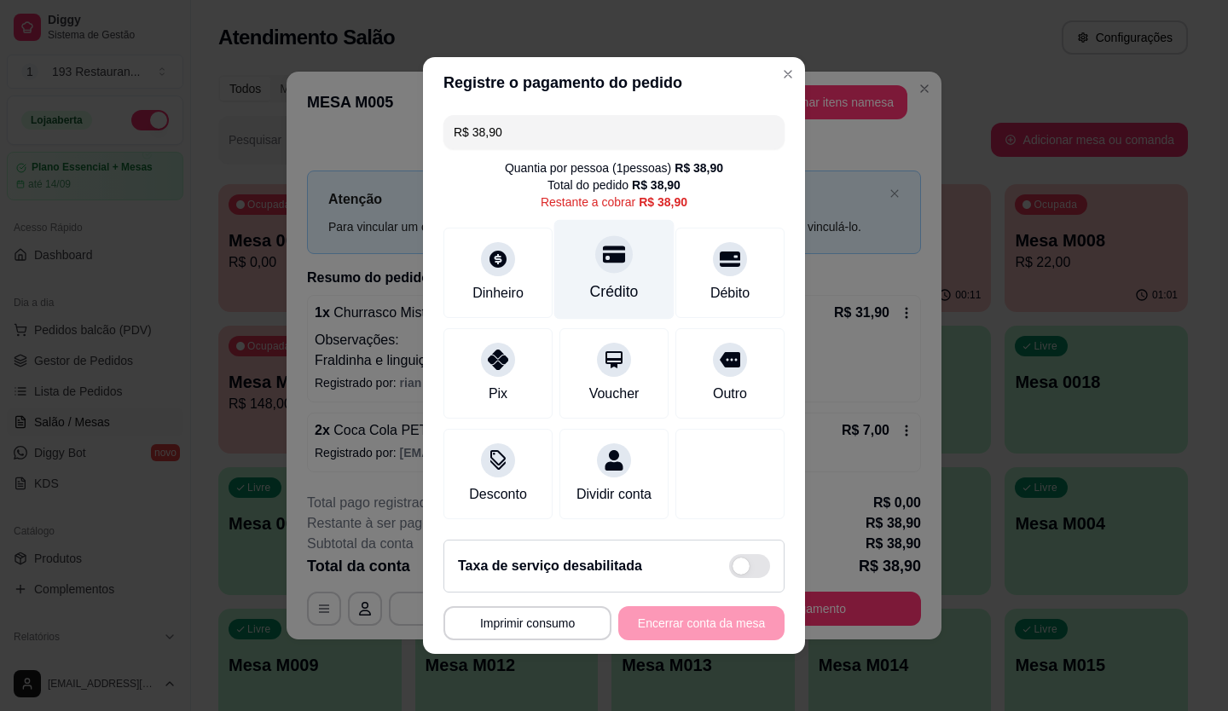
click at [607, 255] on icon at bounding box center [614, 254] width 22 height 22
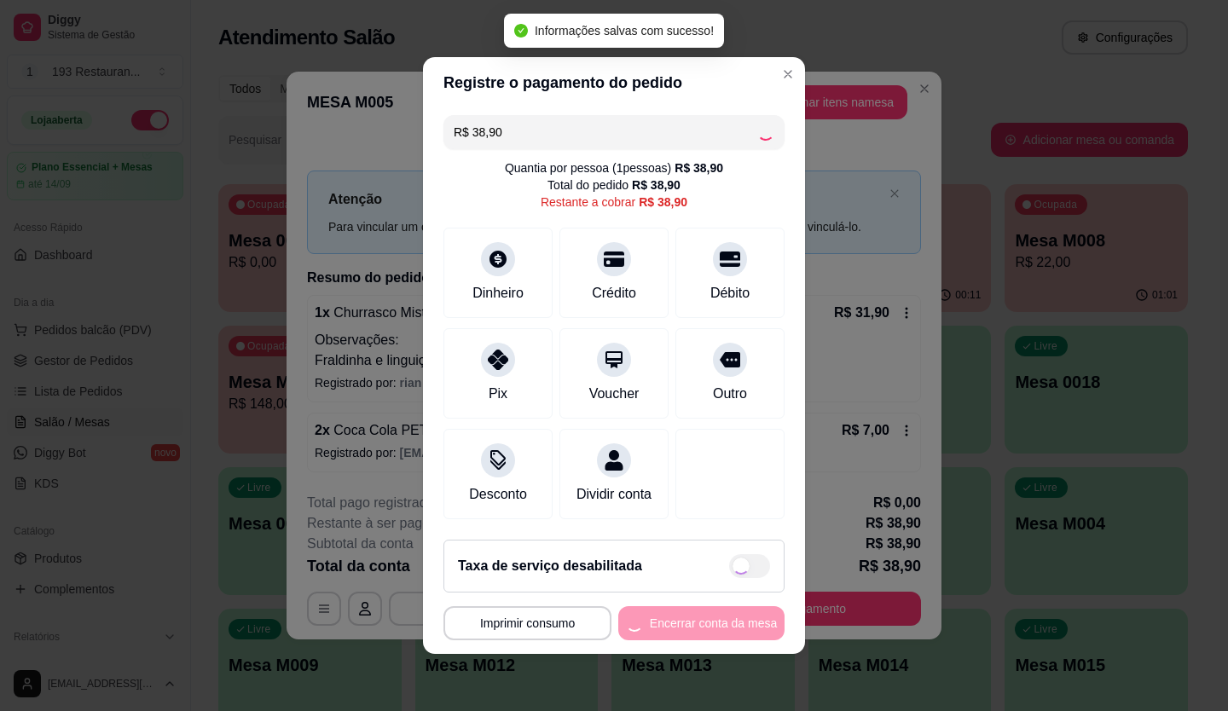
type input "R$ 0,00"
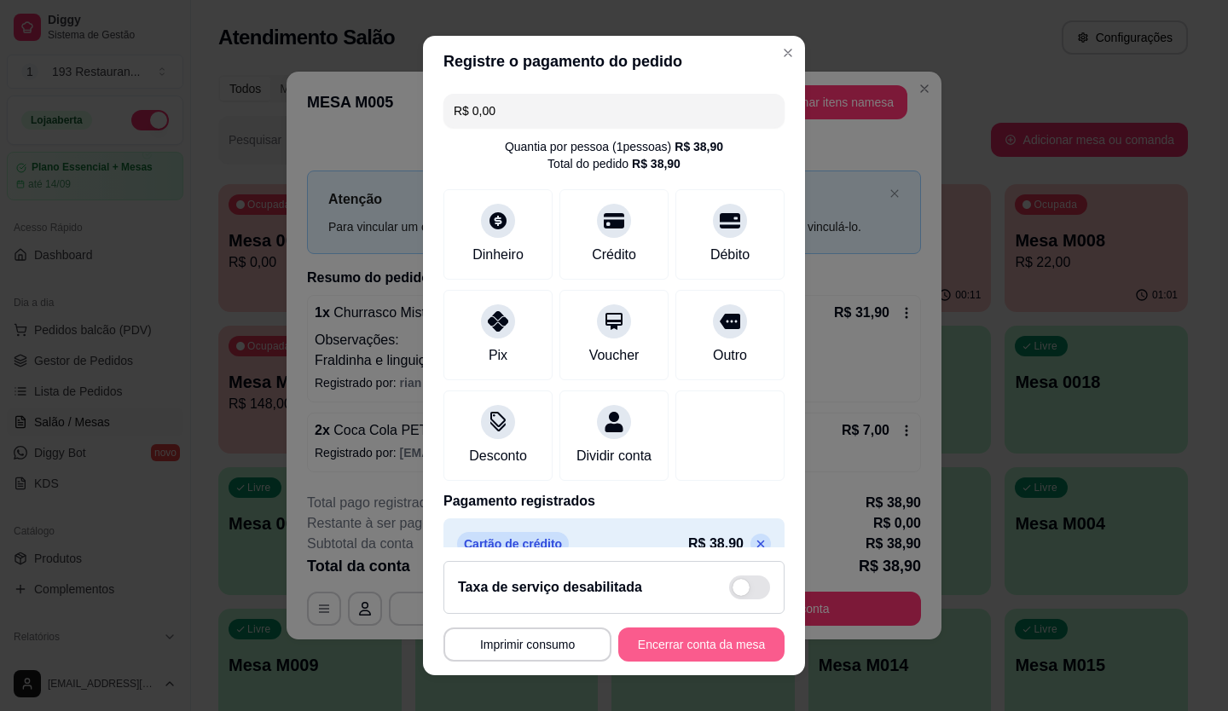
click at [706, 644] on button "Encerrar conta da mesa" at bounding box center [701, 645] width 166 height 34
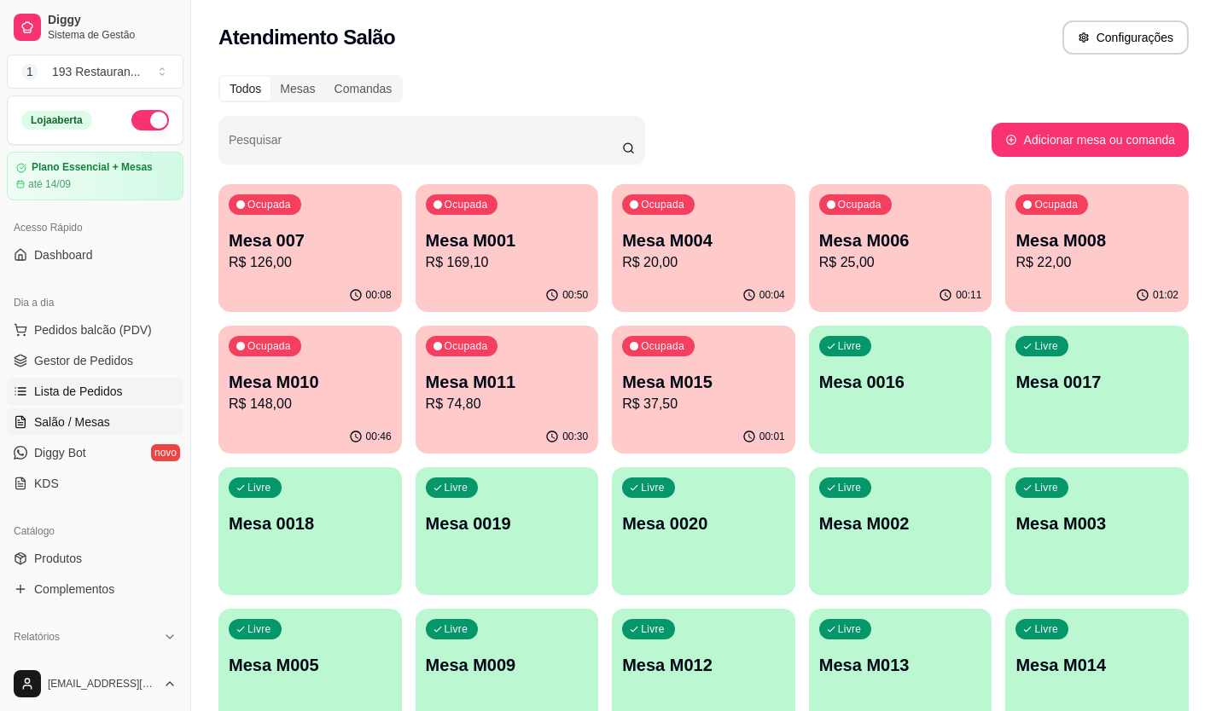
click at [103, 394] on span "Lista de Pedidos" at bounding box center [78, 391] width 89 height 17
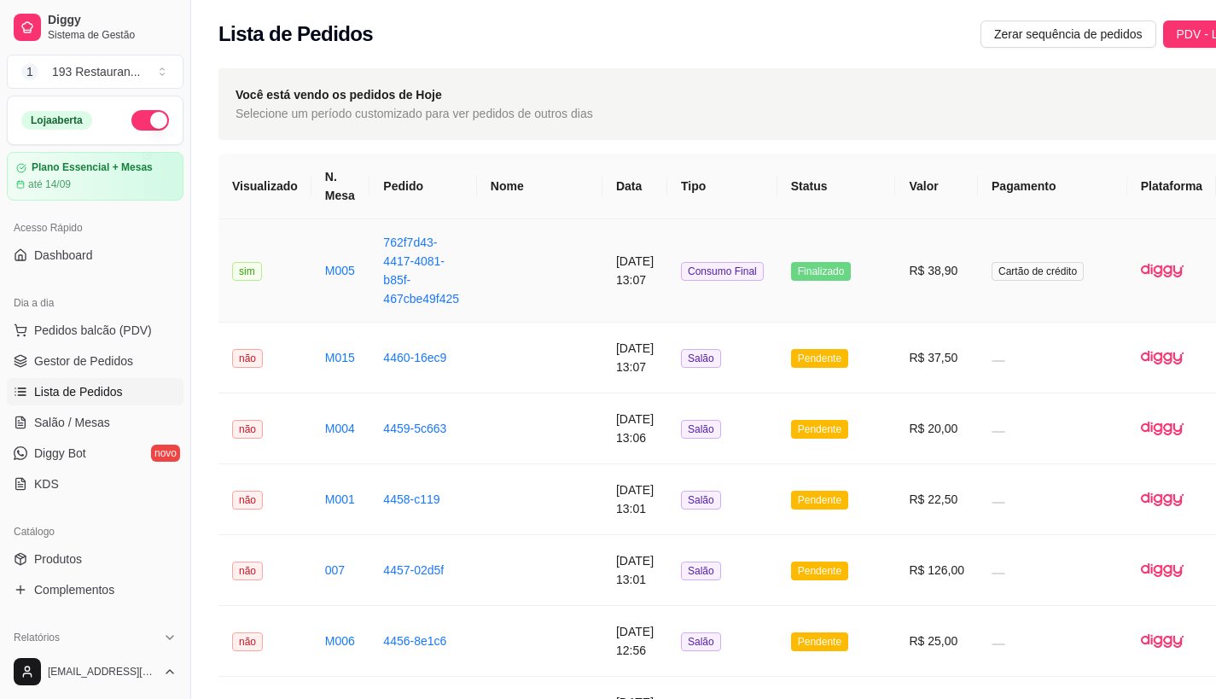
click at [906, 273] on td "R$ 38,90" at bounding box center [936, 270] width 83 height 103
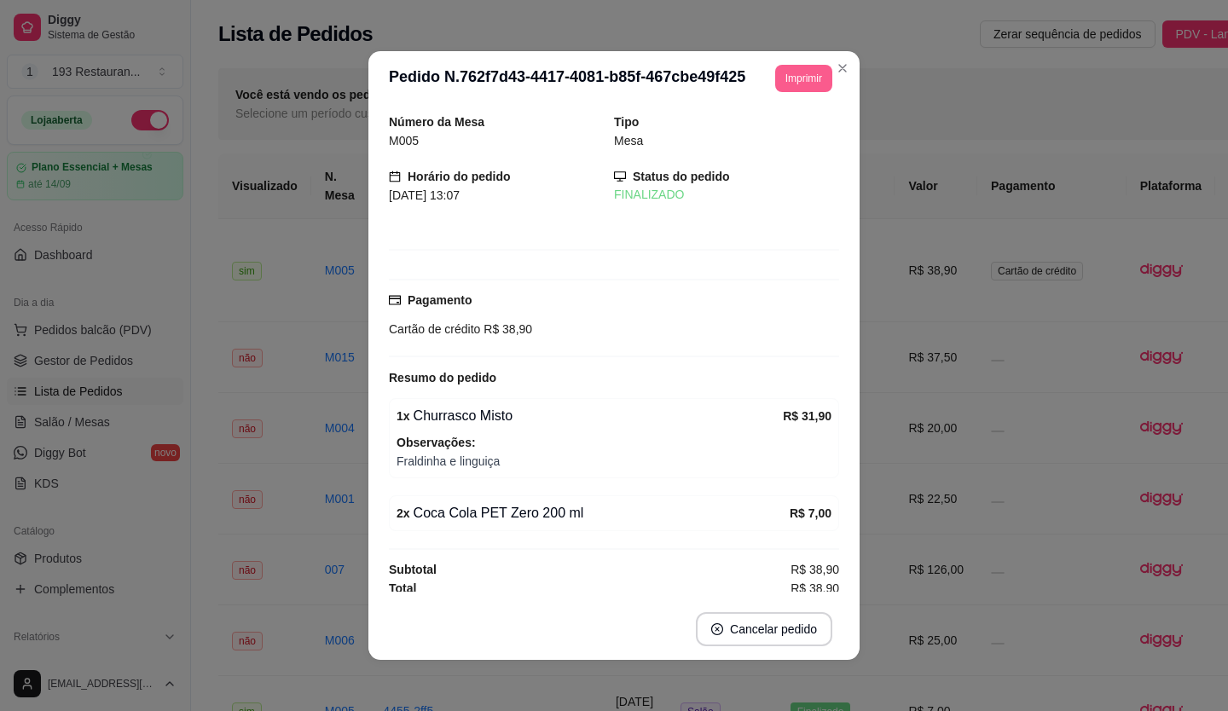
click at [800, 84] on button "Imprimir" at bounding box center [803, 78] width 57 height 27
click at [734, 173] on button "CAIXA" at bounding box center [765, 172] width 119 height 26
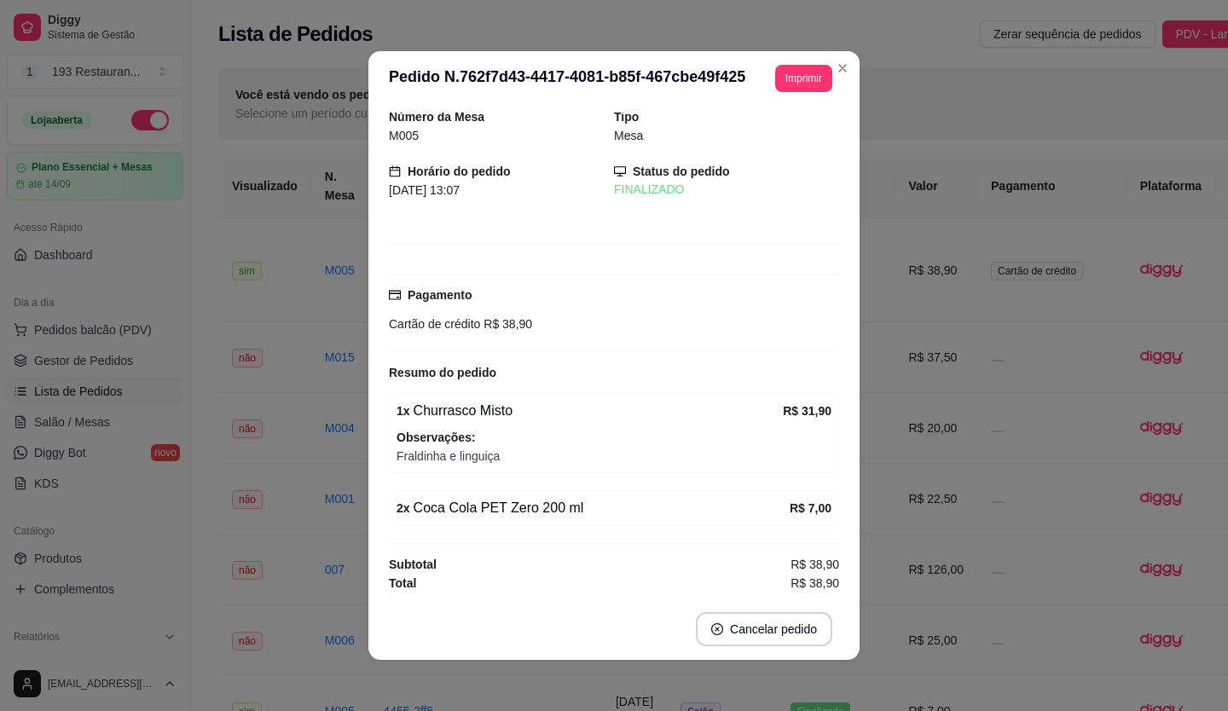
scroll to position [6, 0]
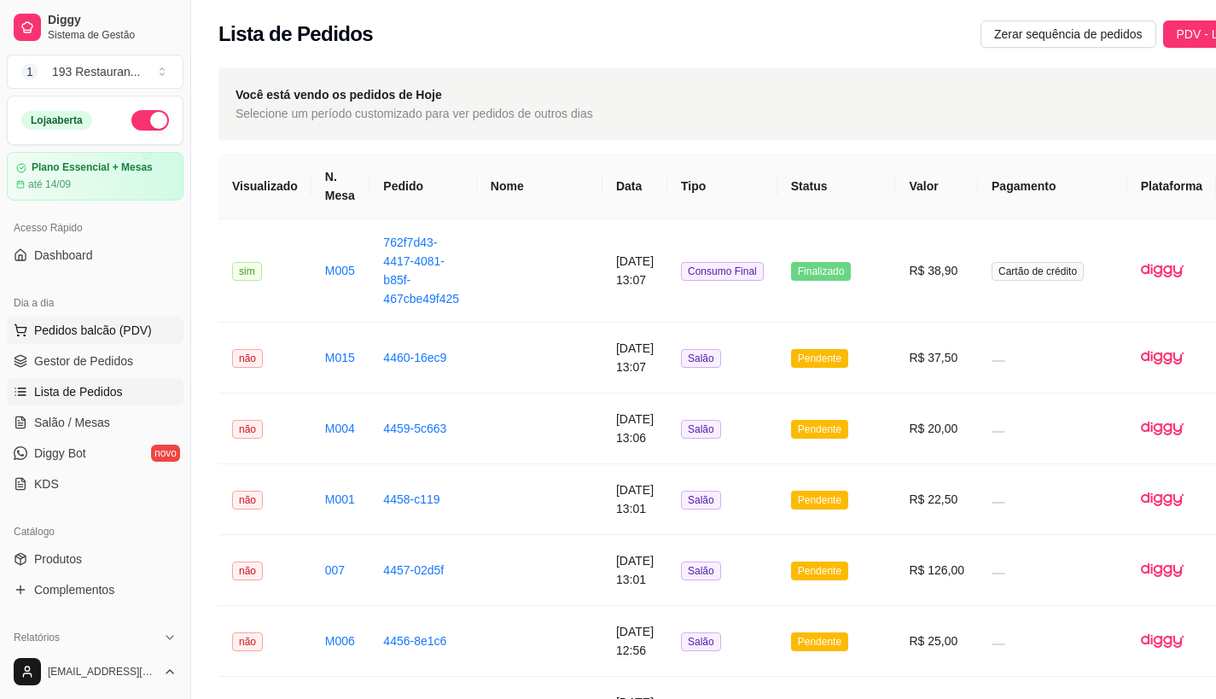
click at [113, 332] on span "Pedidos balcão (PDV)" at bounding box center [93, 330] width 118 height 17
click at [120, 430] on link "Salão / Mesas" at bounding box center [95, 422] width 177 height 27
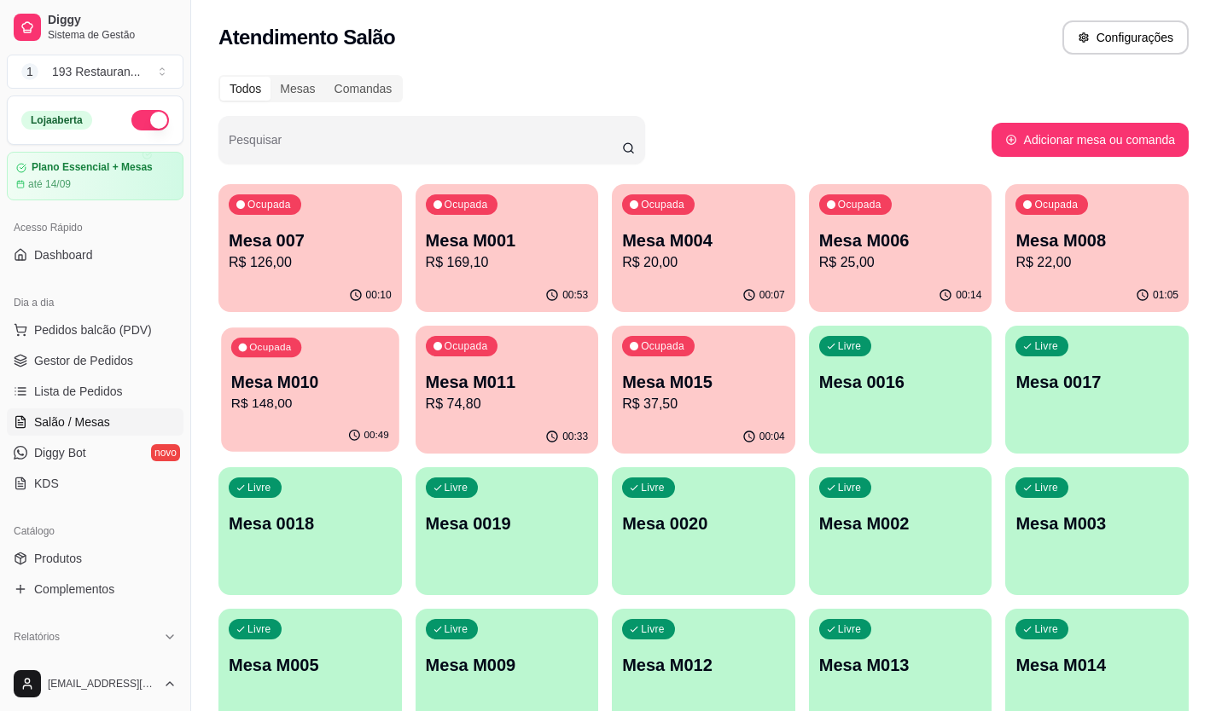
click at [331, 403] on p "R$ 148,00" at bounding box center [310, 404] width 158 height 20
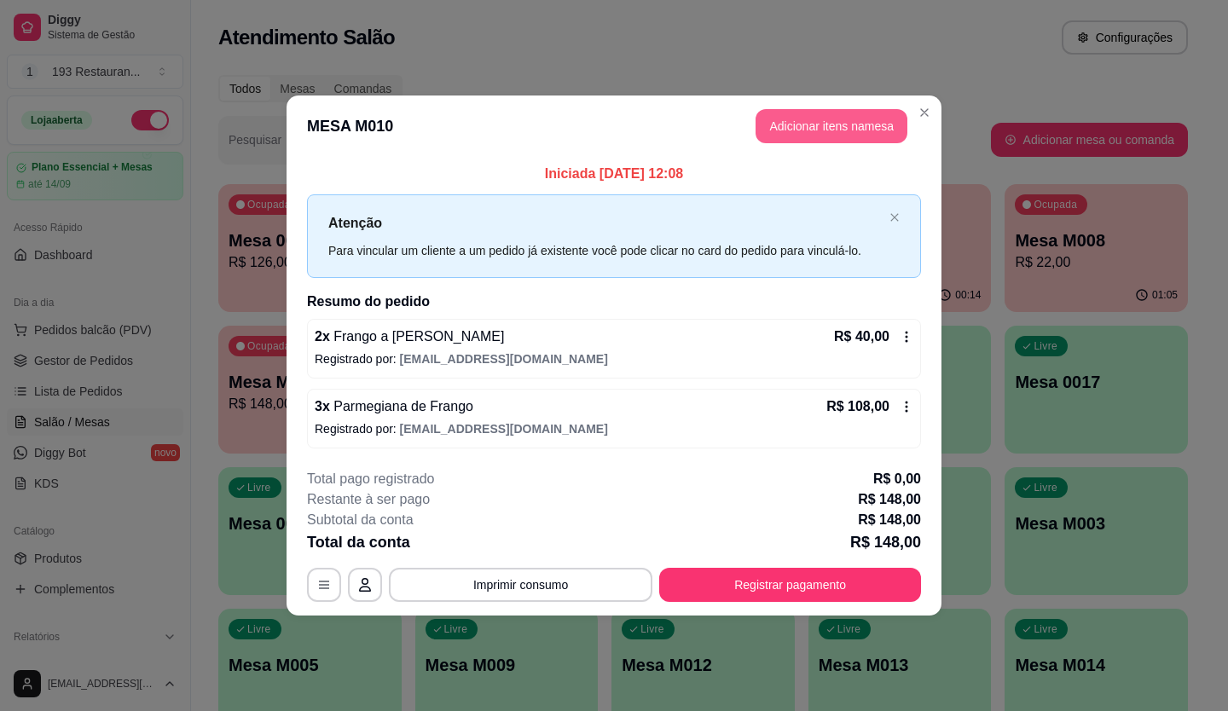
click at [845, 132] on button "Adicionar itens na mesa" at bounding box center [832, 126] width 152 height 34
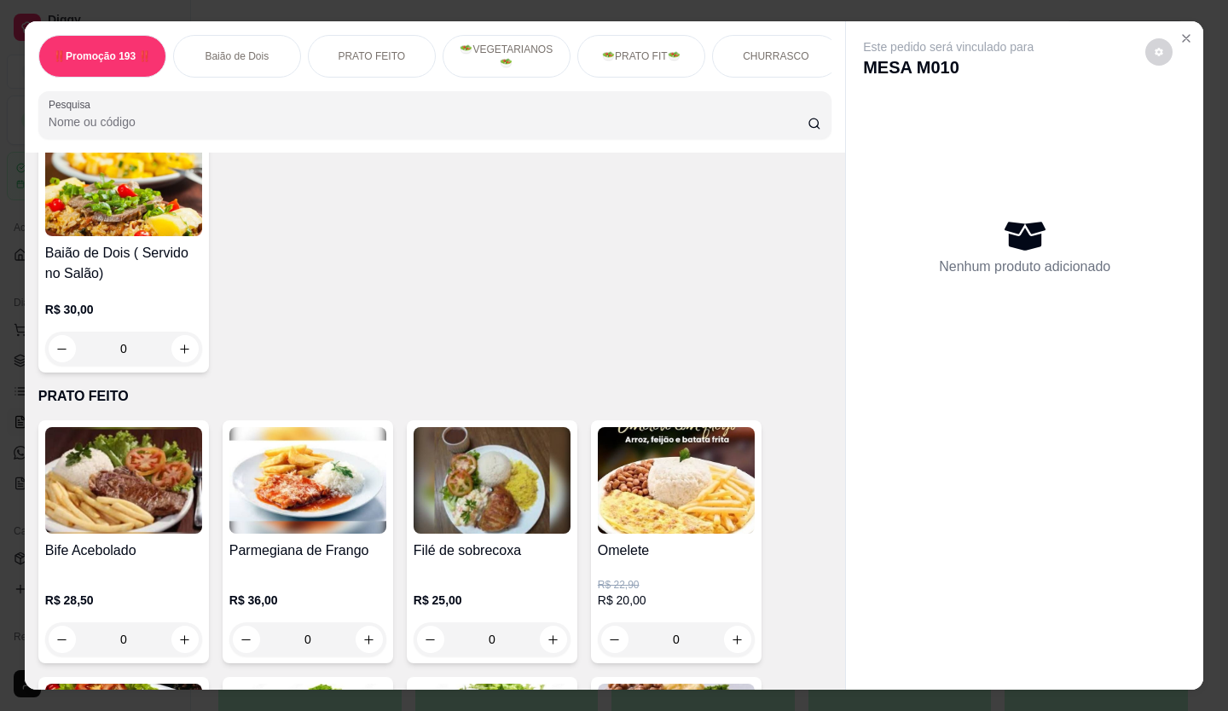
drag, startPoint x: 532, startPoint y: 293, endPoint x: 532, endPoint y: 310, distance: 17.1
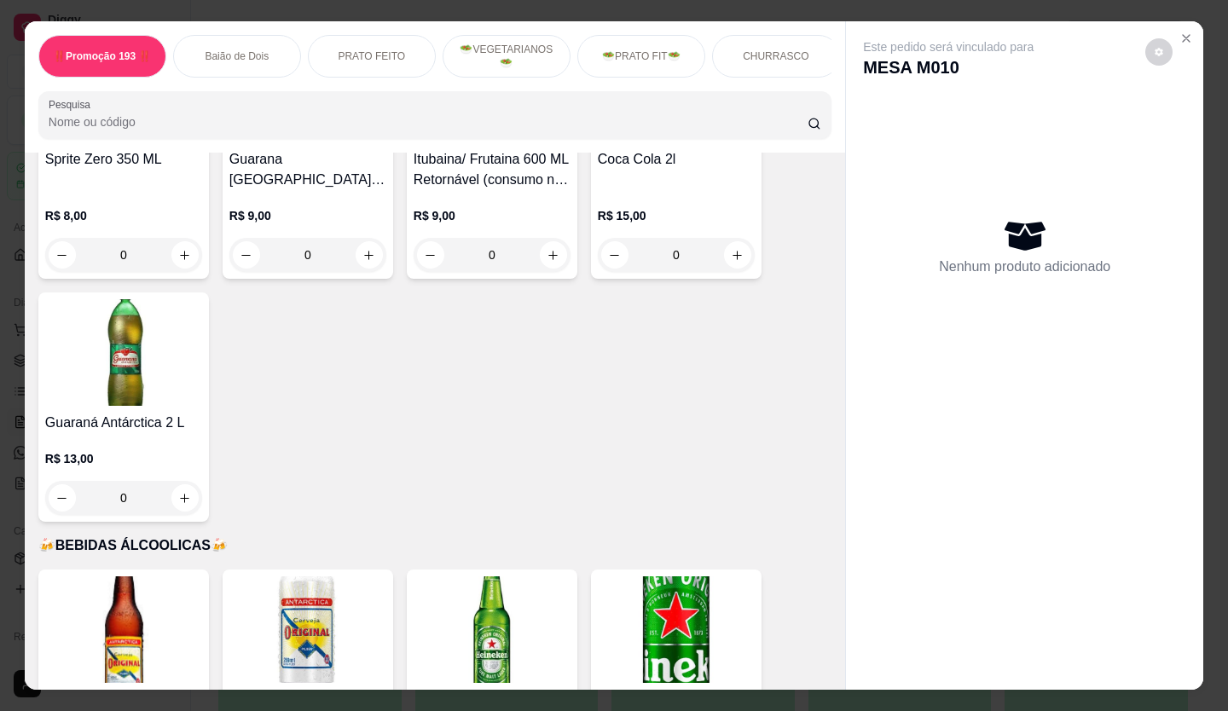
scroll to position [5203, 0]
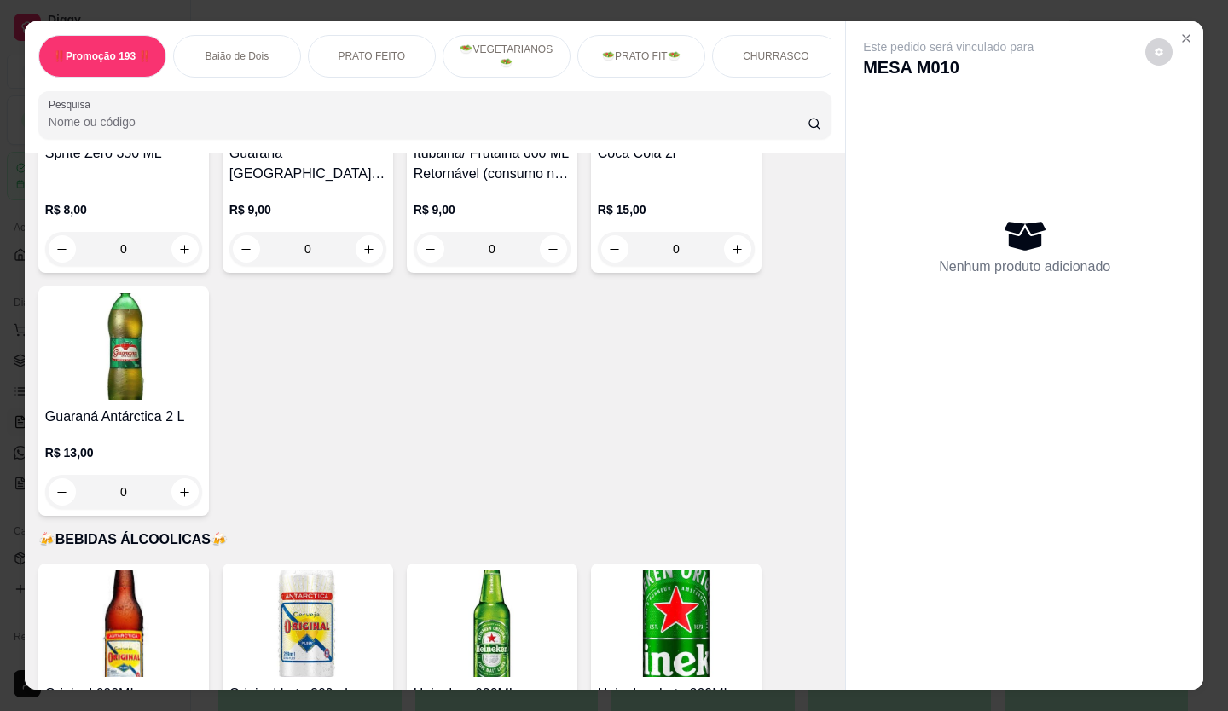
click at [247, 325] on div "Item avulso ‼️Promoção 193 ‼️ Espaguete ao Molho C/ Filé de Sobrecoxa R$ 26,90 …" at bounding box center [435, 421] width 821 height 537
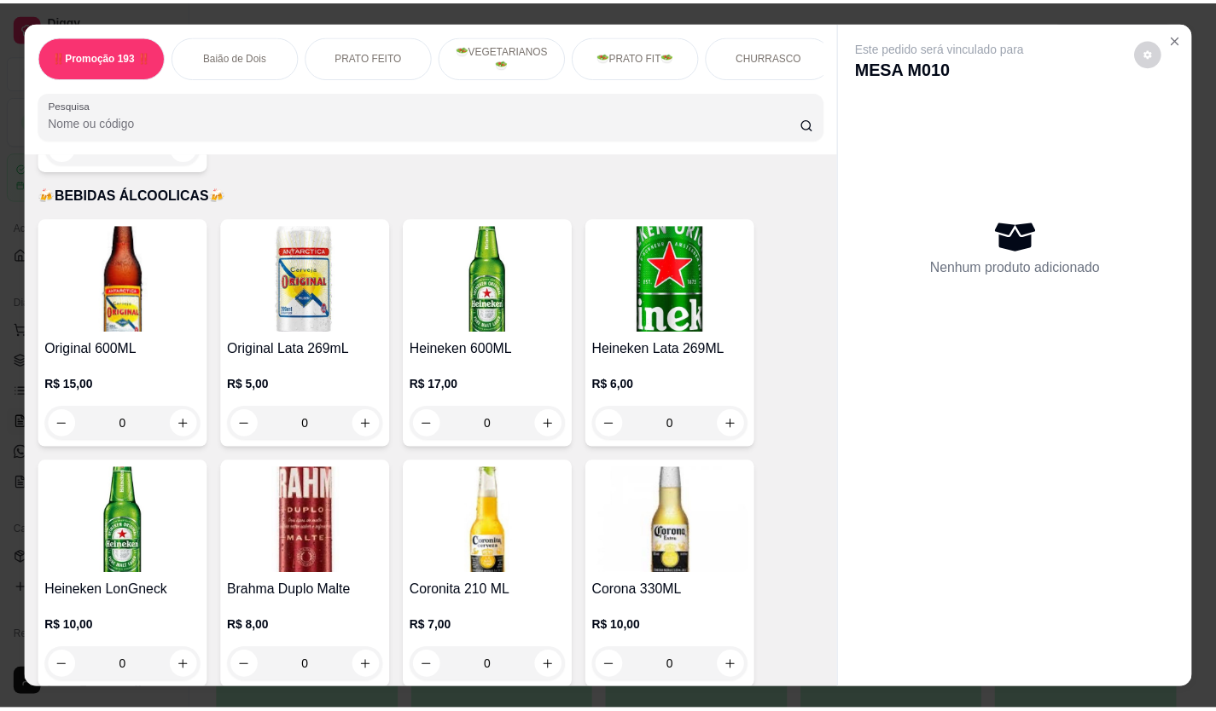
scroll to position [5559, 0]
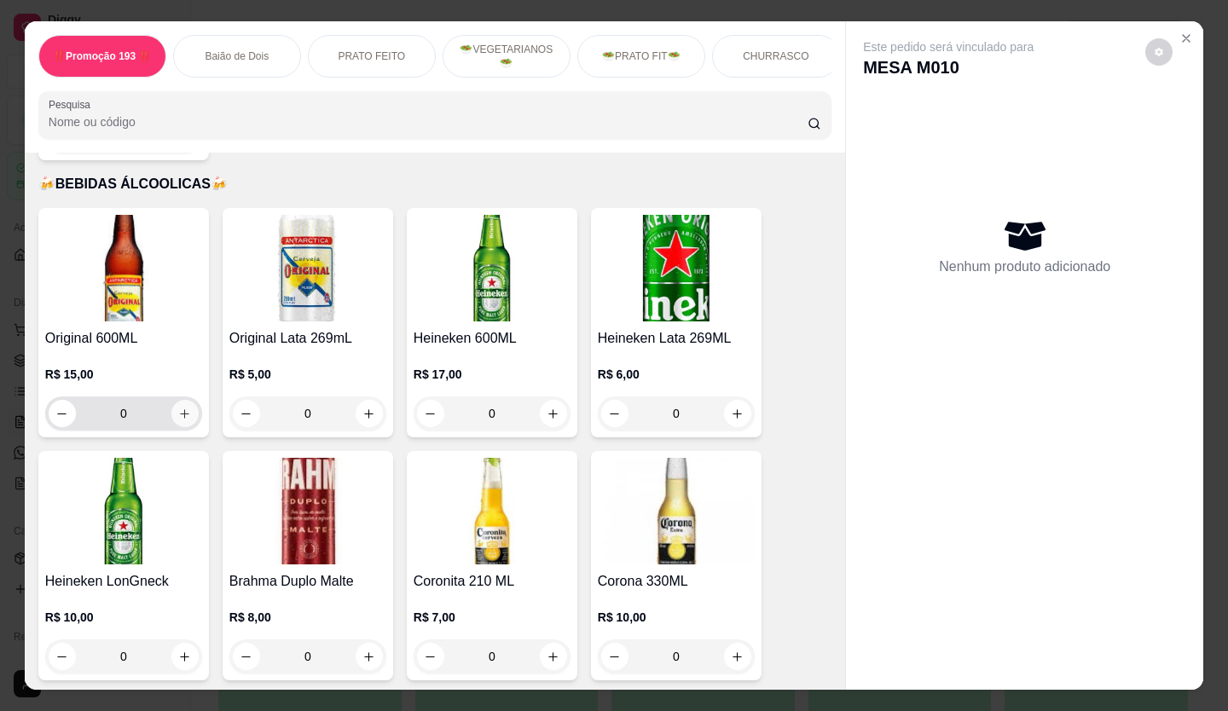
click at [183, 408] on icon "increase-product-quantity" at bounding box center [184, 414] width 13 height 13
type input "1"
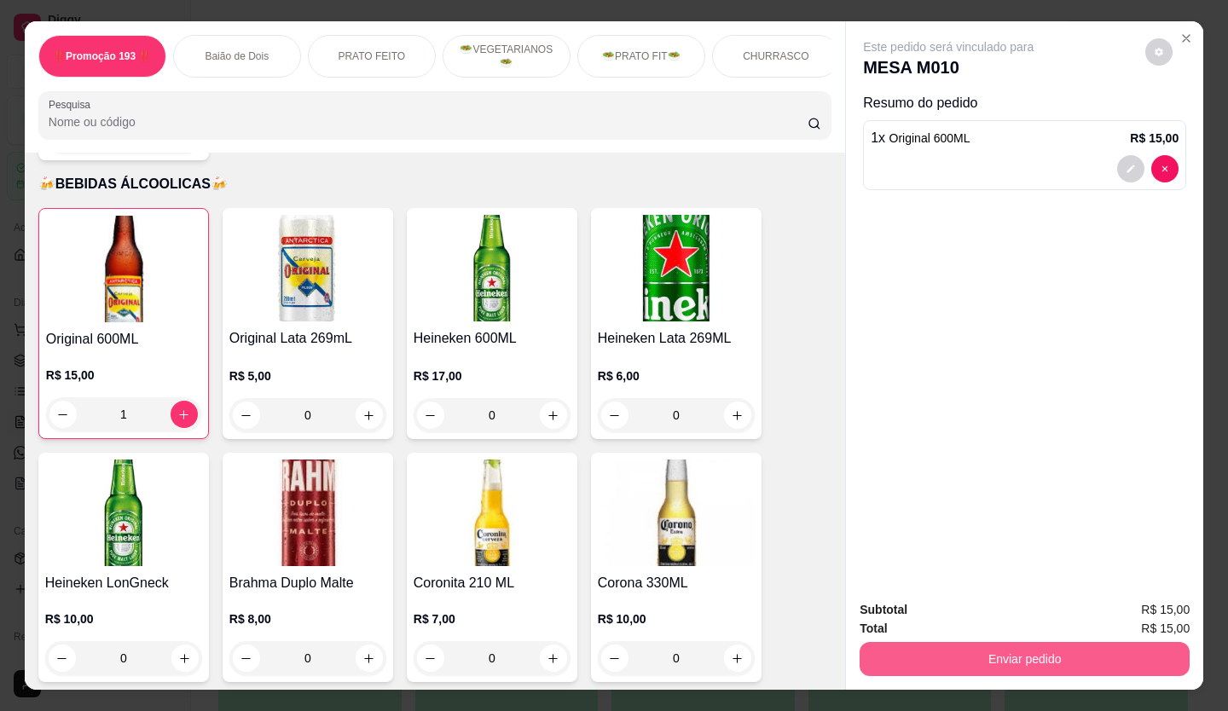
click at [1052, 642] on button "Enviar pedido" at bounding box center [1025, 659] width 330 height 34
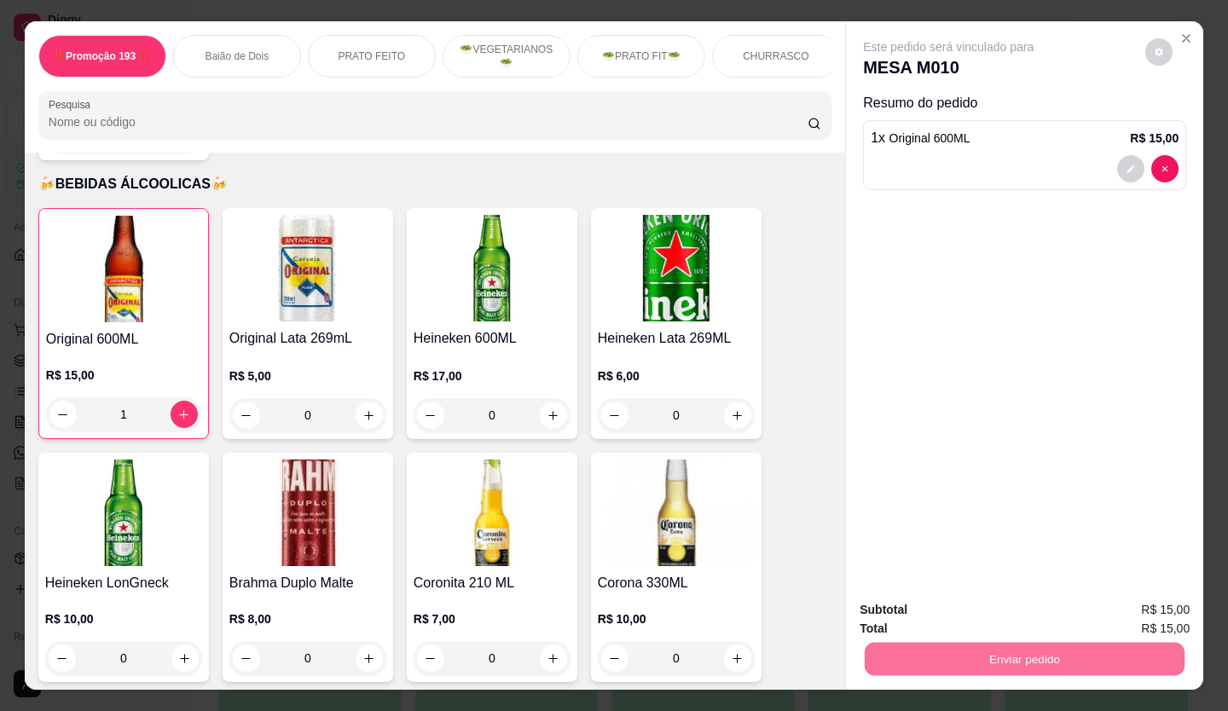
click at [1006, 601] on button "Não registrar e enviar pedido" at bounding box center [969, 611] width 172 height 32
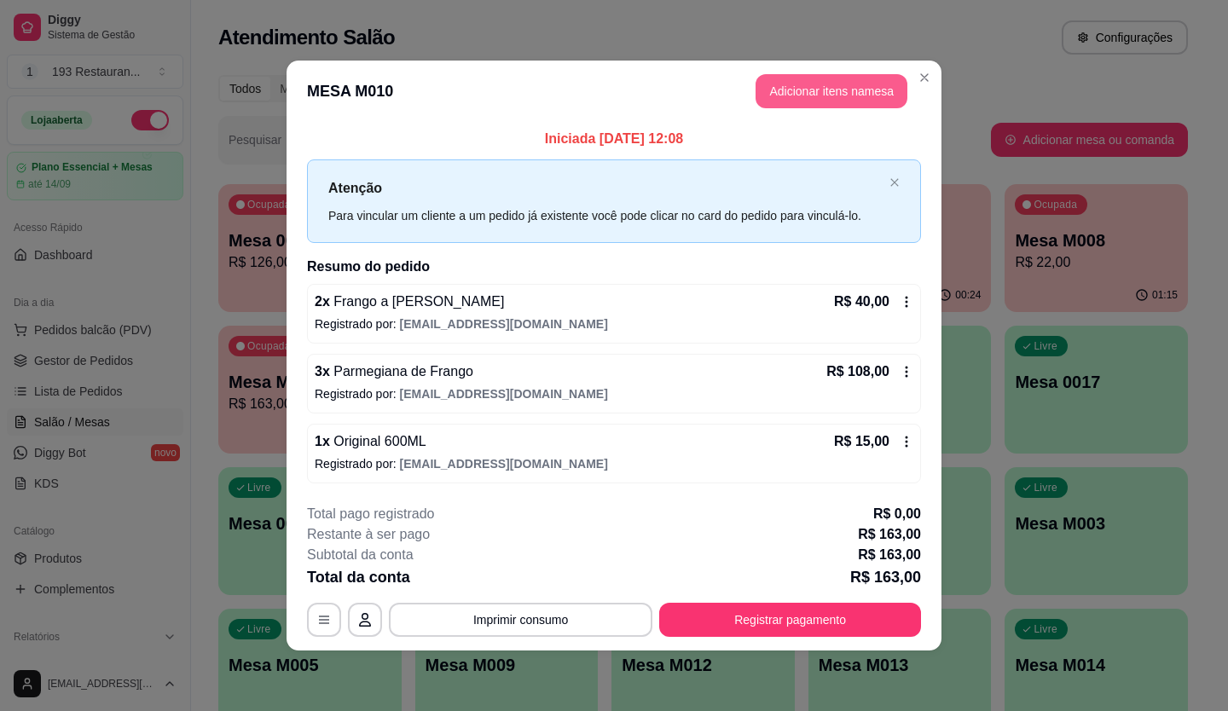
click at [909, 78] on header "MESA M010 Adicionar itens na mesa" at bounding box center [614, 91] width 655 height 61
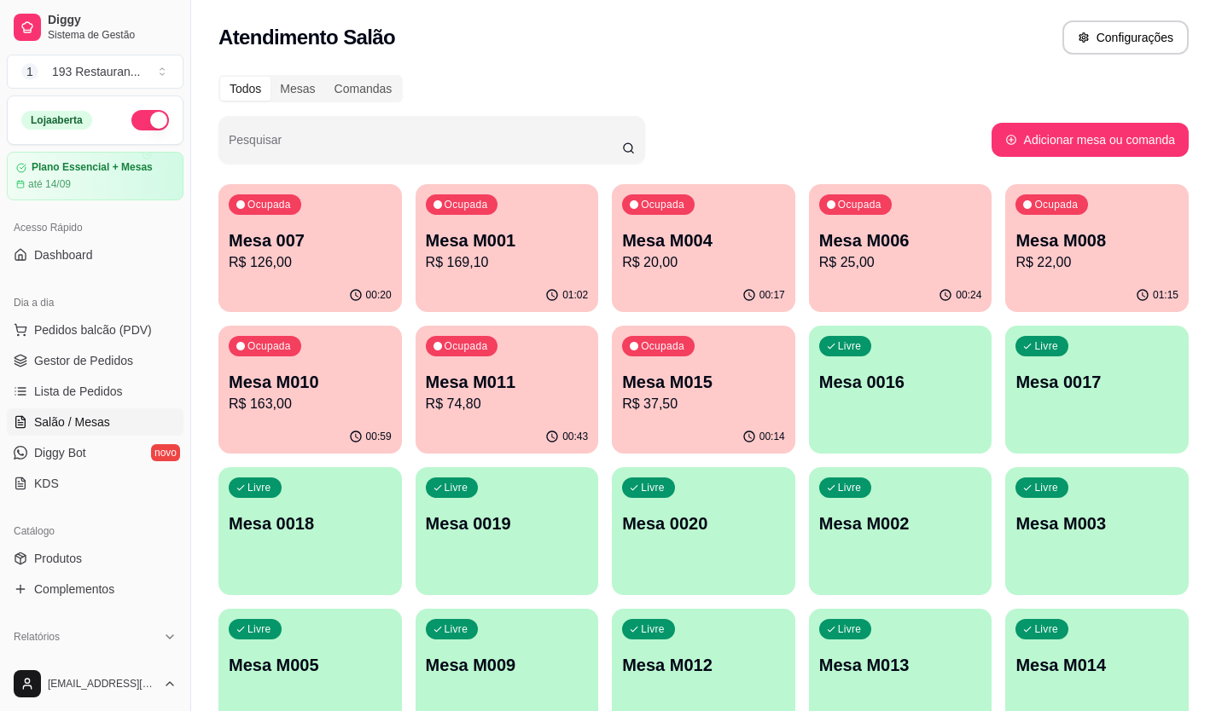
click at [61, 574] on ul "Produtos Complementos" at bounding box center [95, 574] width 177 height 58
click at [61, 563] on span "Produtos" at bounding box center [58, 558] width 48 height 17
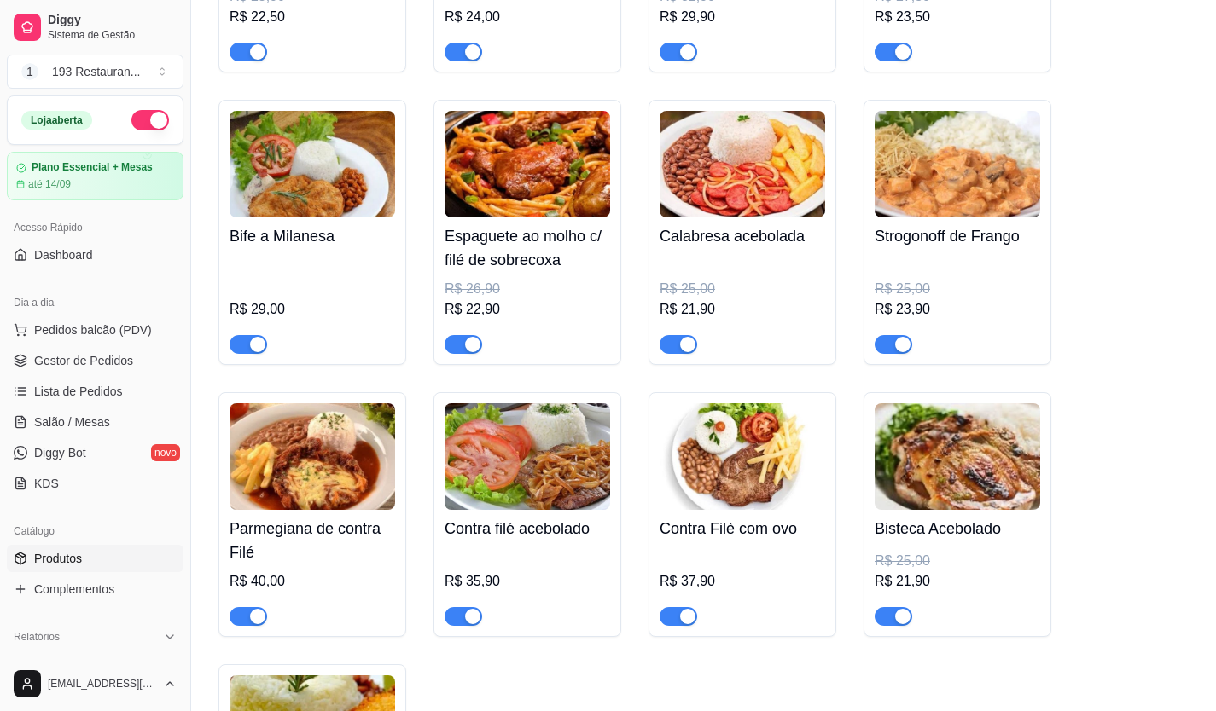
scroll to position [2218, 0]
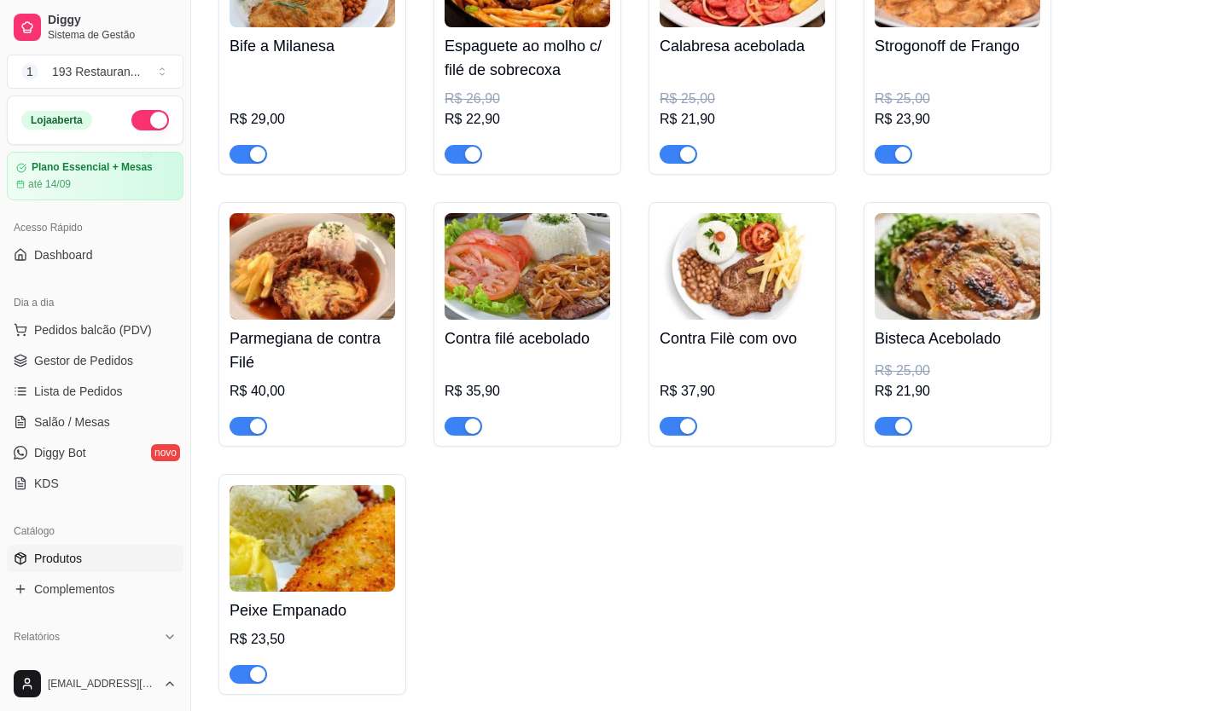
drag, startPoint x: 719, startPoint y: 404, endPoint x: 450, endPoint y: 623, distance: 346.9
click at [450, 623] on div "Bife Acebolado R$ 28,50 Parmegiana de Frango R$ 36,00 Filé de sobrecoxa R$ 25,0…" at bounding box center [703, 33] width 970 height 1323
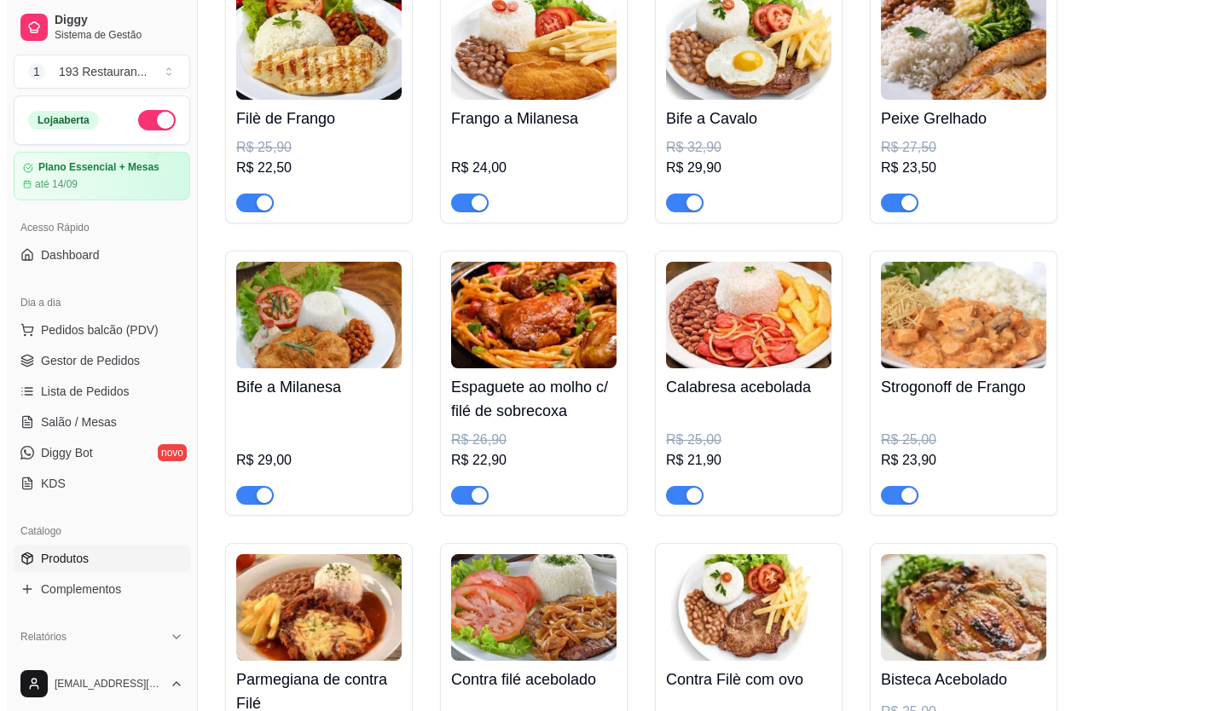
scroll to position [1621, 0]
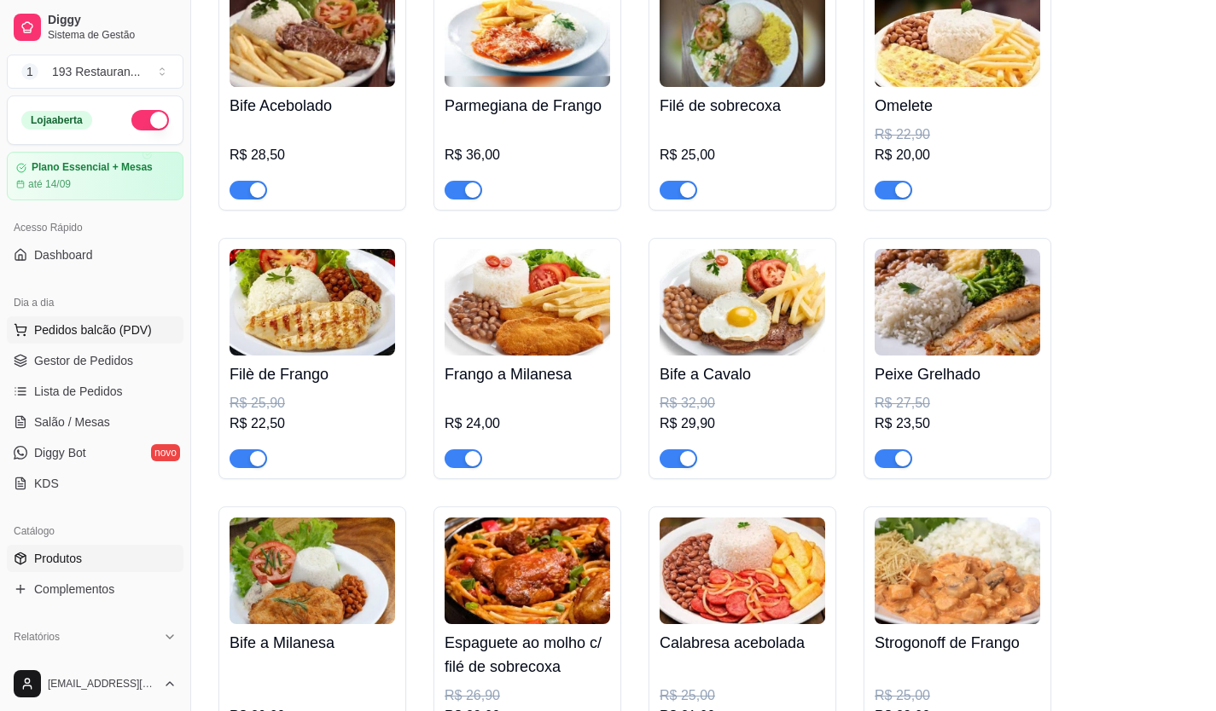
click at [71, 328] on span "Pedidos balcão (PDV)" at bounding box center [93, 330] width 118 height 17
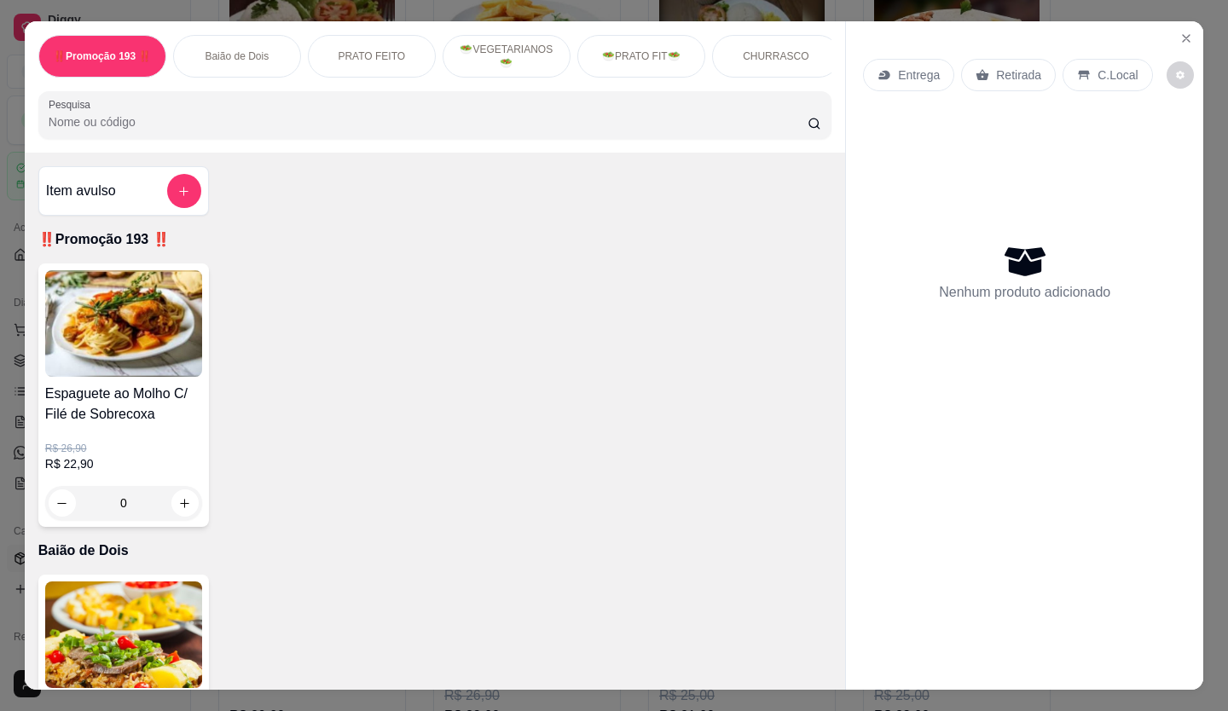
click at [1032, 61] on div "Retirada" at bounding box center [1008, 75] width 95 height 32
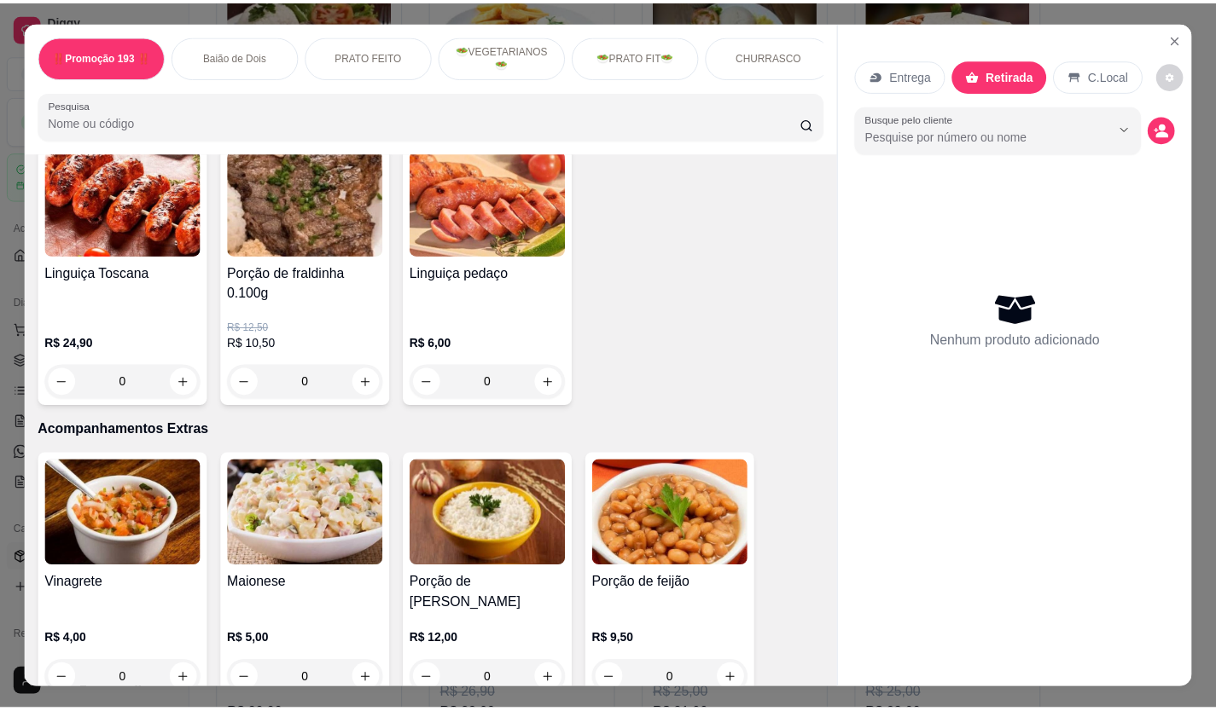
scroll to position [2388, 0]
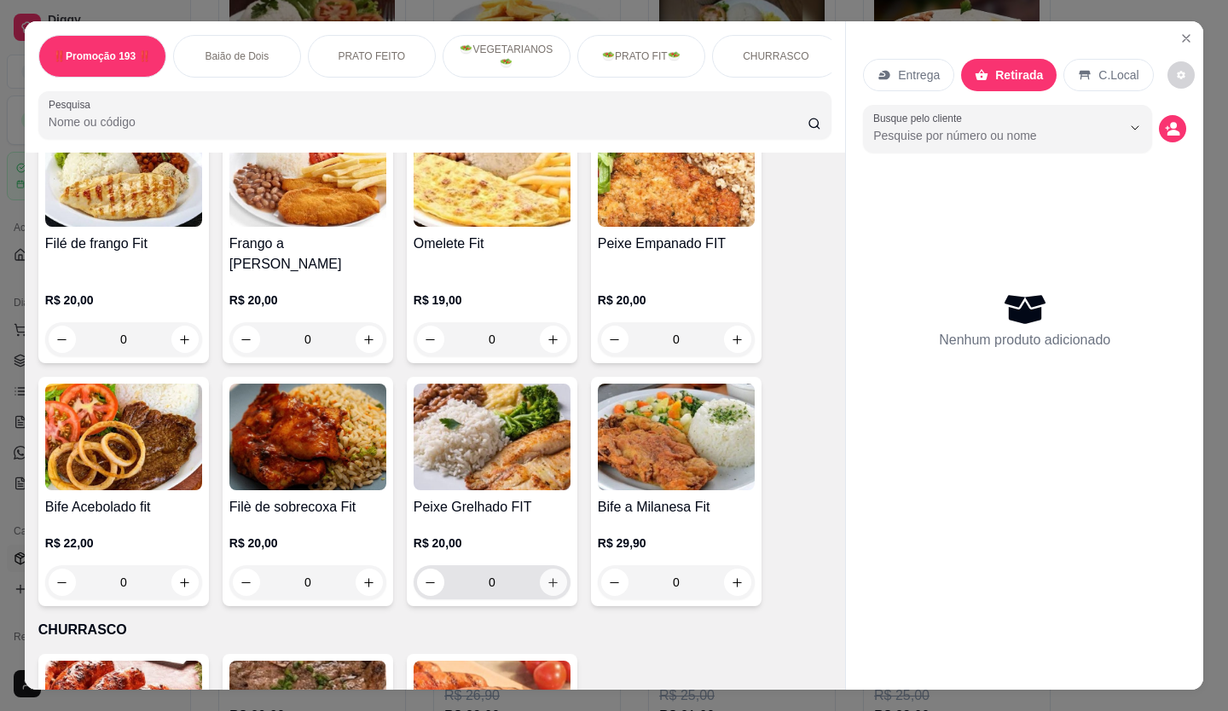
click at [547, 577] on icon "increase-product-quantity" at bounding box center [553, 583] width 13 height 13
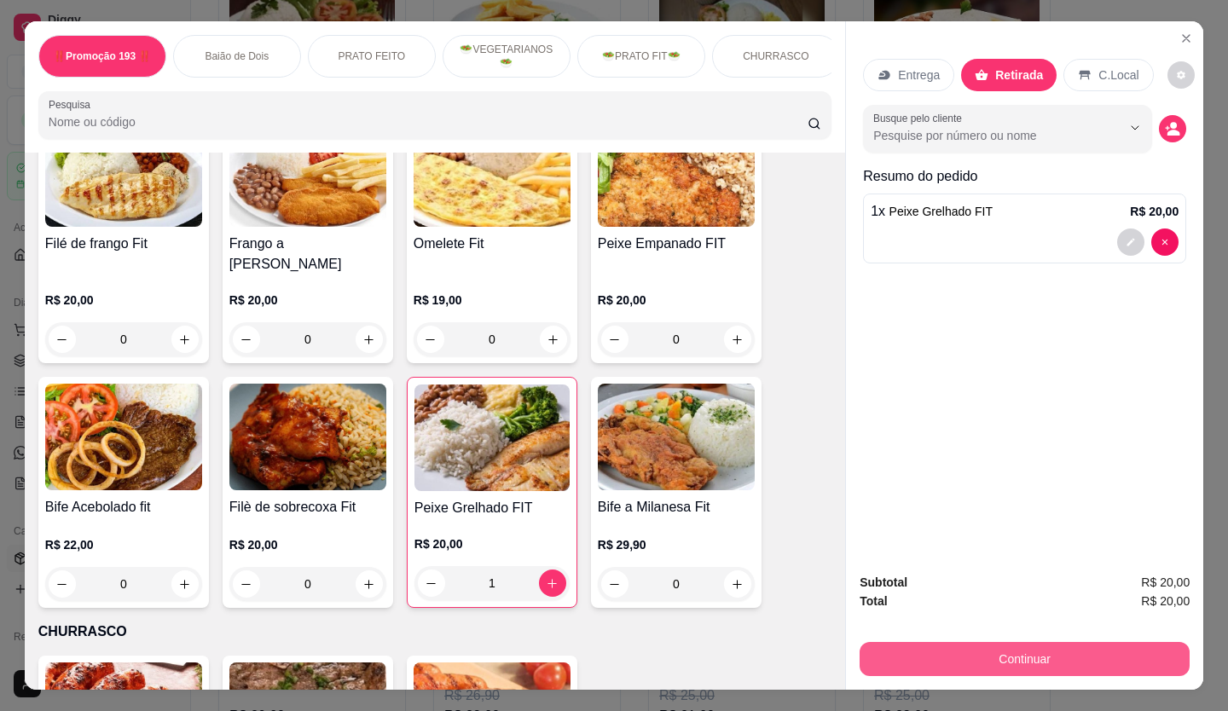
click at [984, 642] on button "Continuar" at bounding box center [1025, 659] width 330 height 34
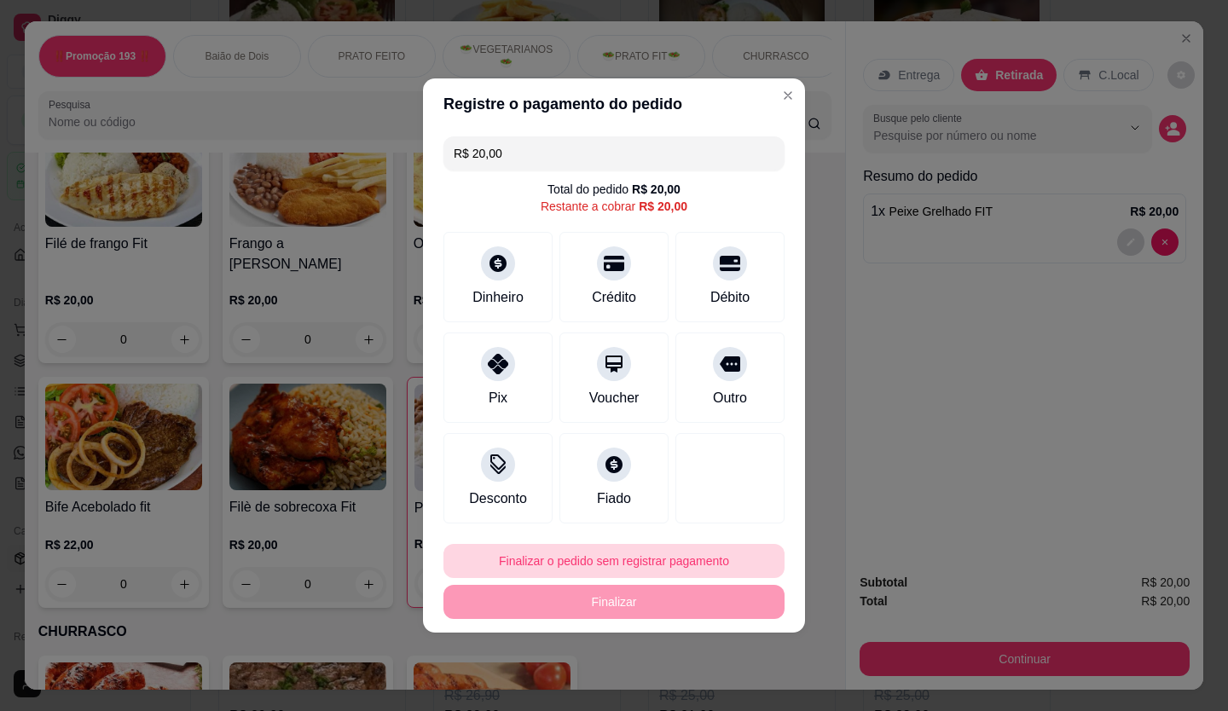
click at [641, 559] on button "Finalizar o pedido sem registrar pagamento" at bounding box center [614, 561] width 341 height 34
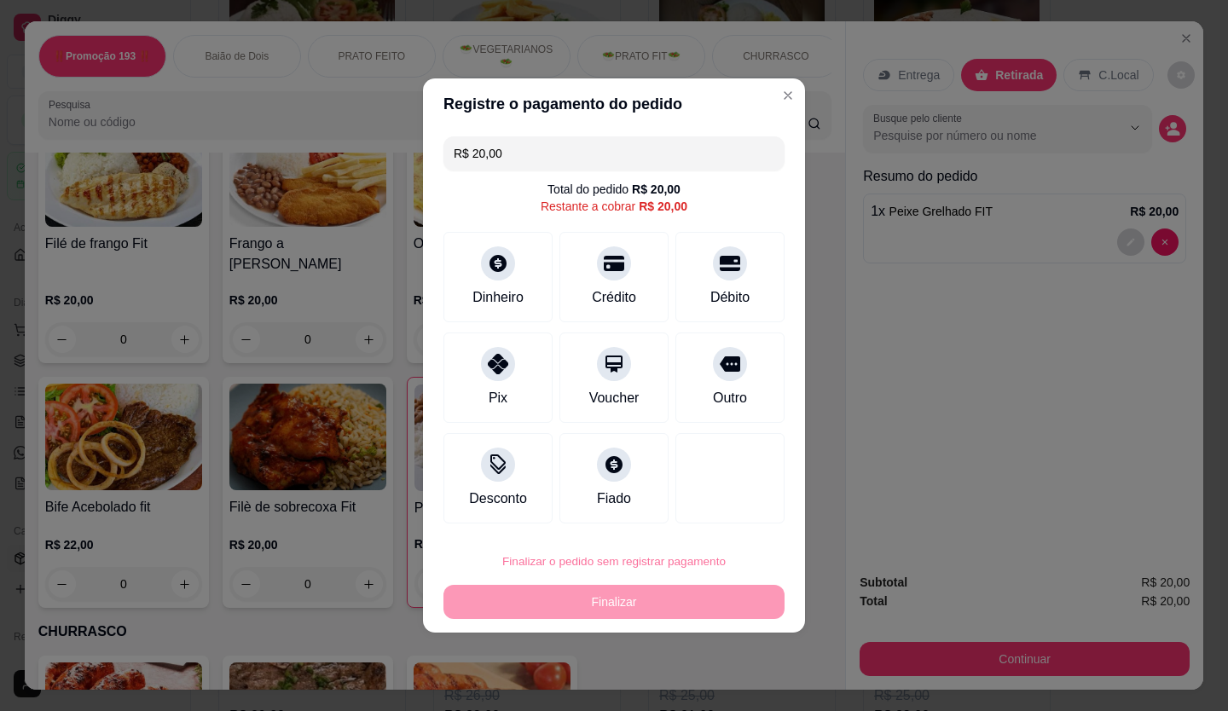
click at [726, 507] on button "Confirmar" at bounding box center [719, 513] width 61 height 26
type input "0"
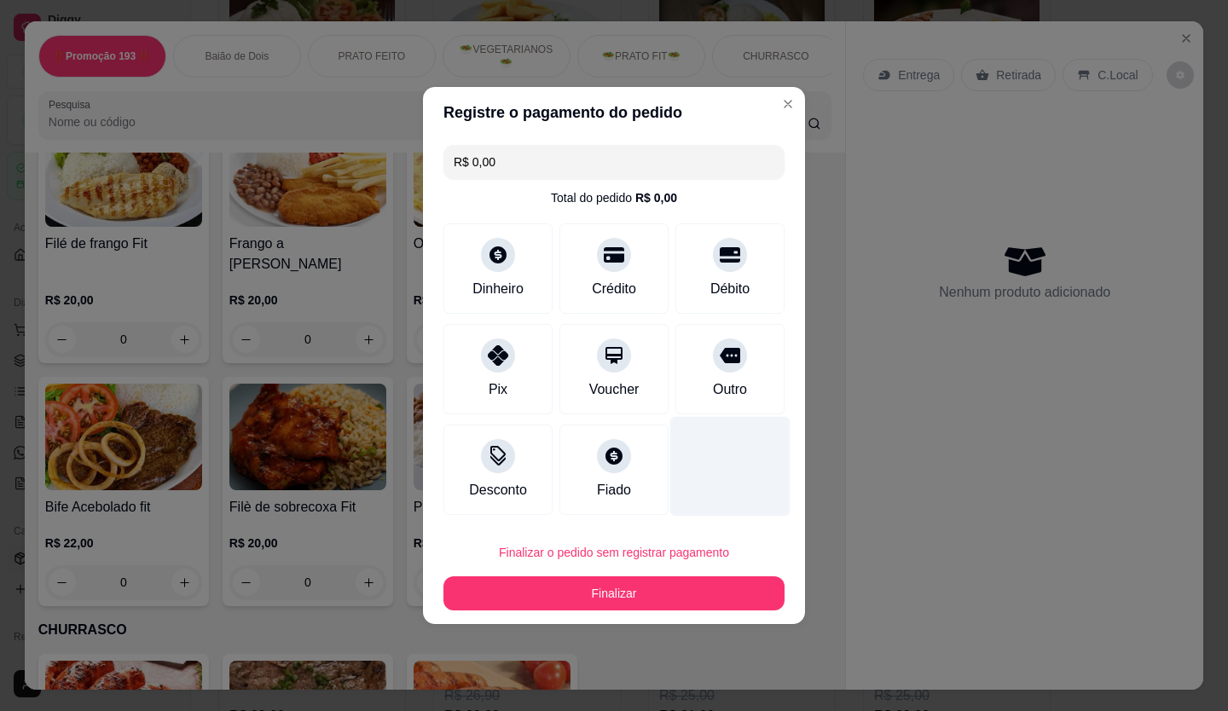
type input "R$ 0,00"
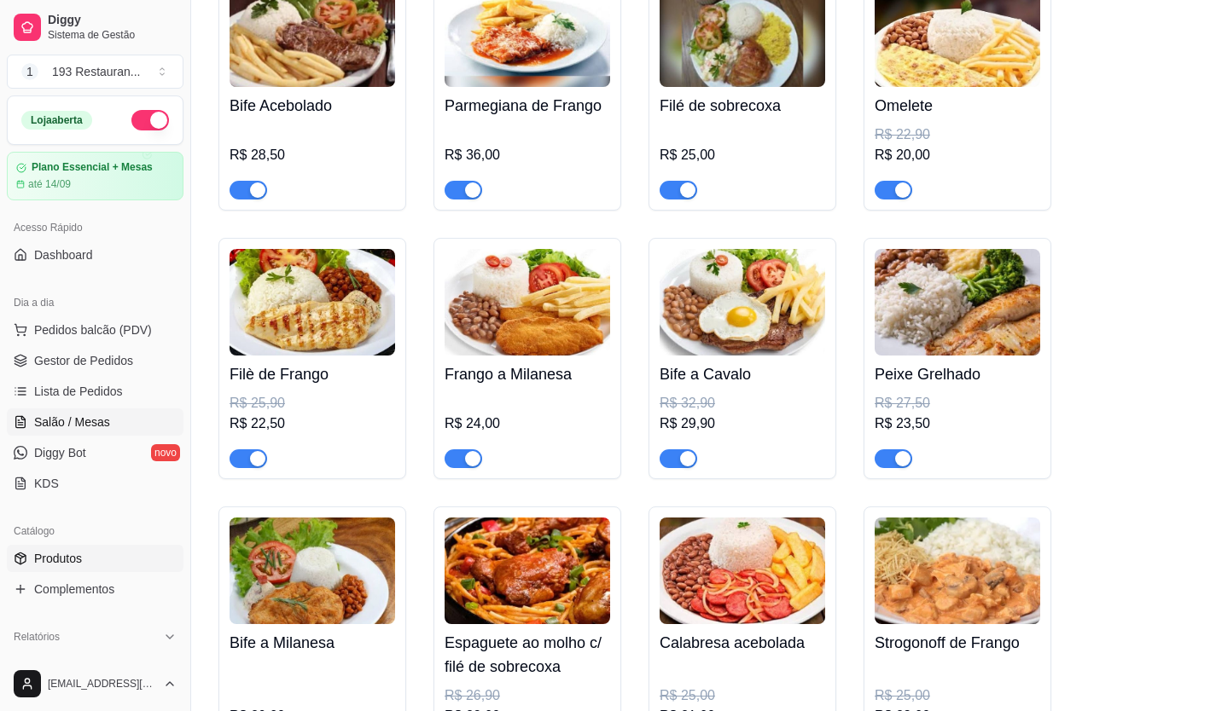
click at [111, 424] on link "Salão / Mesas" at bounding box center [95, 422] width 177 height 27
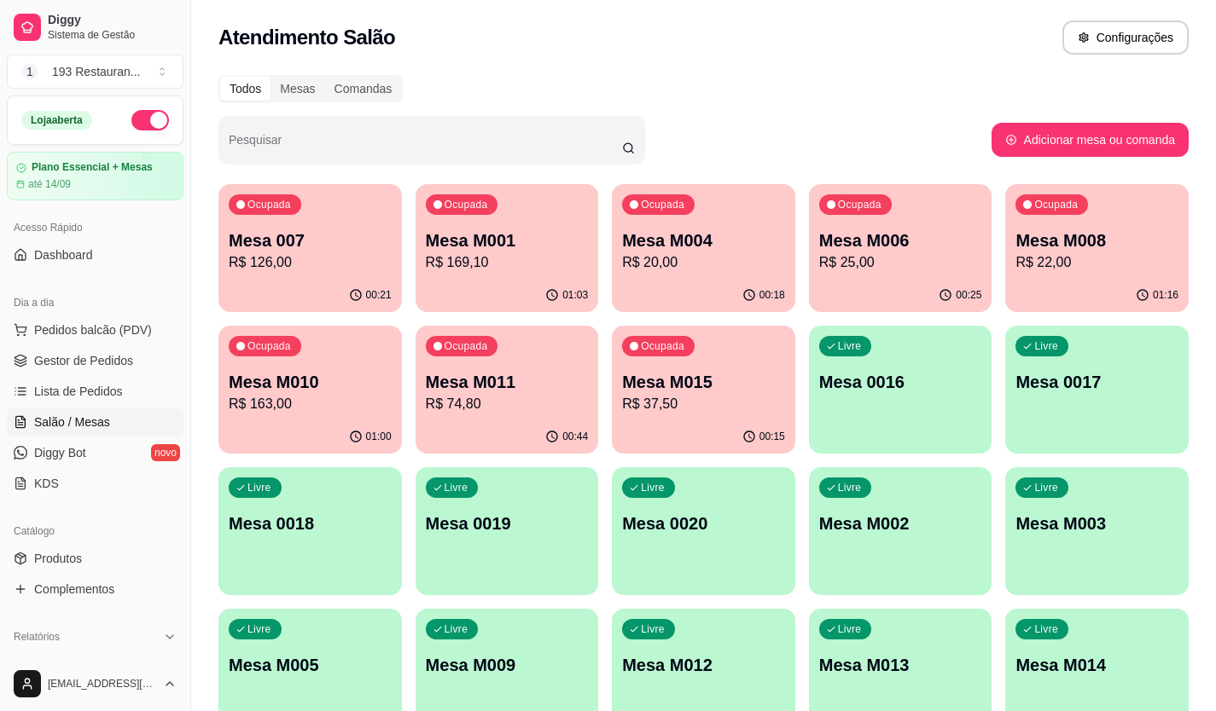
click at [824, 235] on p "Mesa M006" at bounding box center [900, 241] width 163 height 24
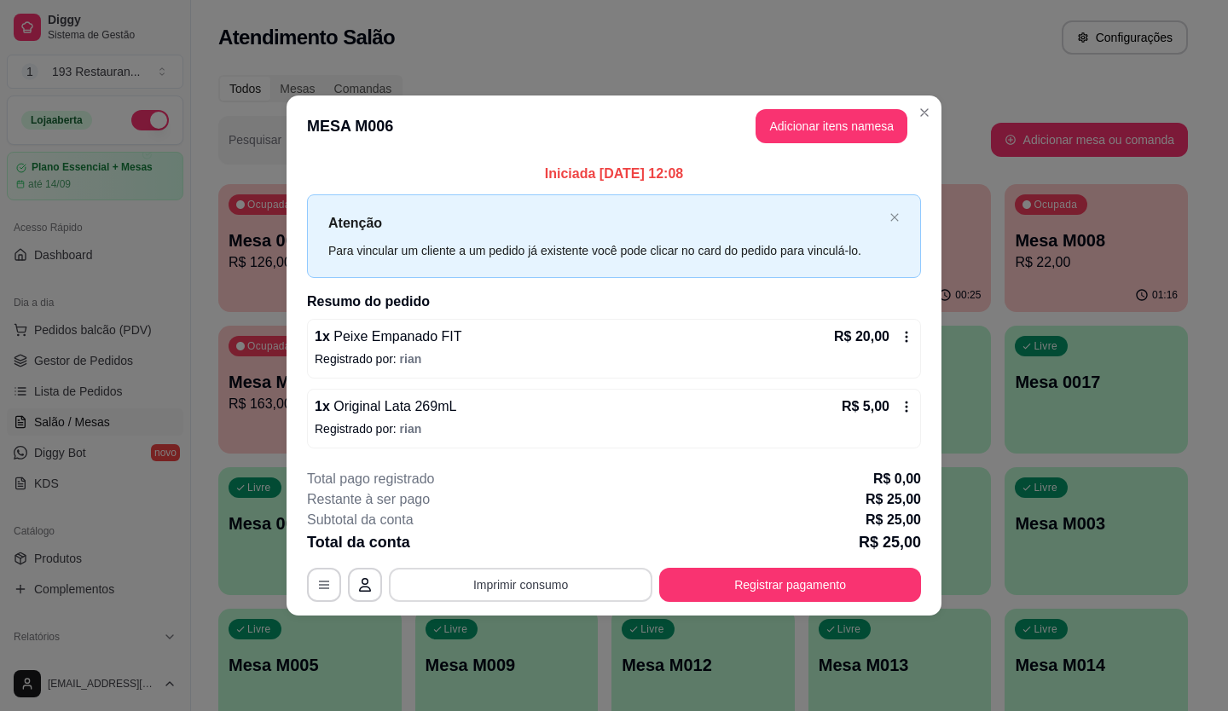
click at [589, 595] on button "Imprimir consumo" at bounding box center [521, 585] width 264 height 34
click at [564, 543] on button "CAIXA" at bounding box center [526, 544] width 124 height 27
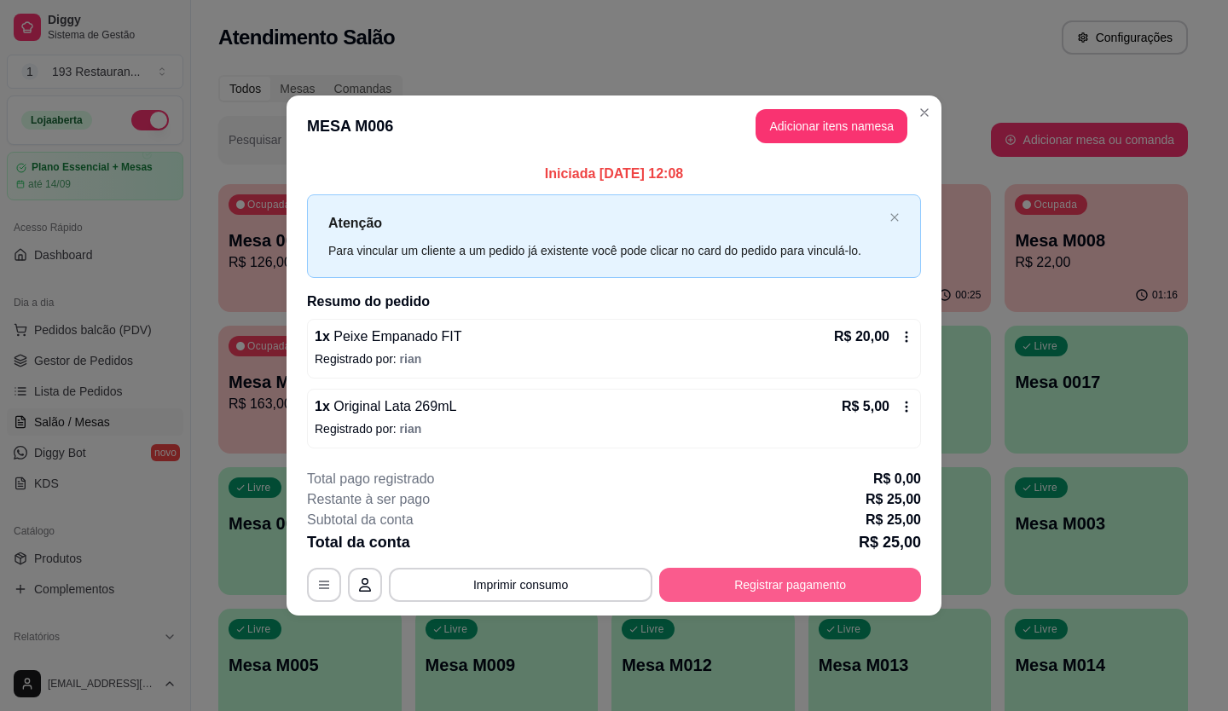
click at [713, 583] on button "Registrar pagamento" at bounding box center [790, 585] width 262 height 34
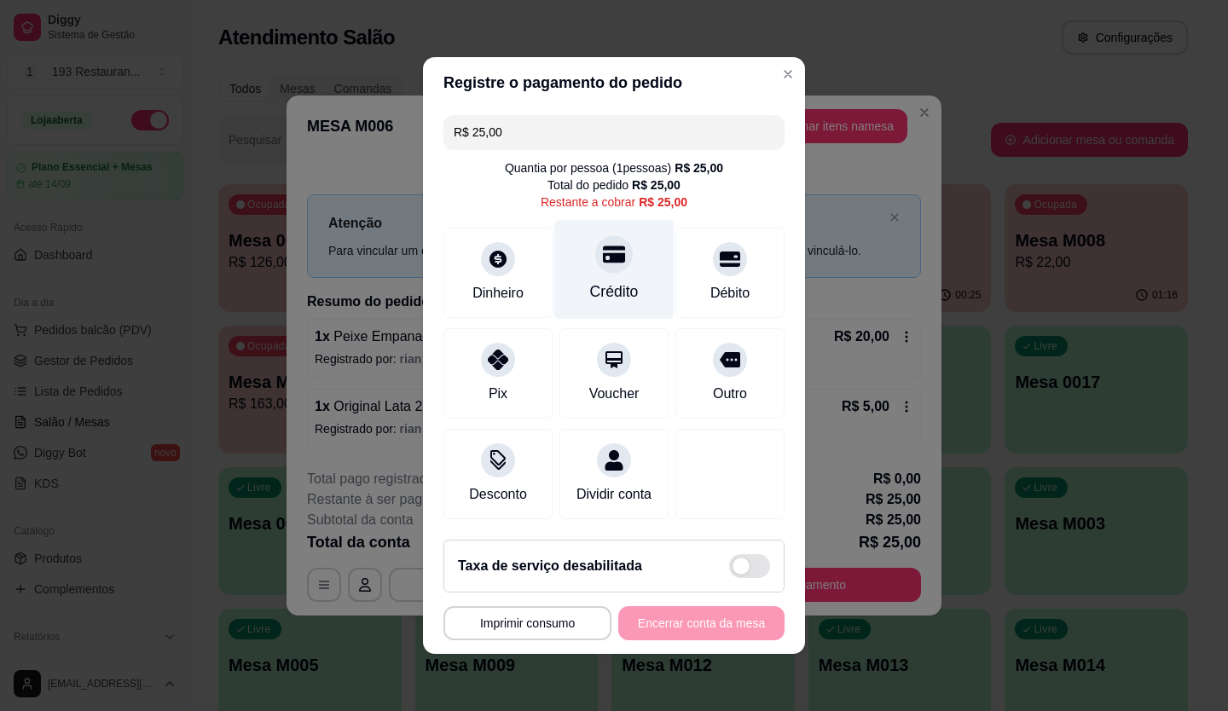
click at [601, 256] on div at bounding box center [614, 254] width 38 height 38
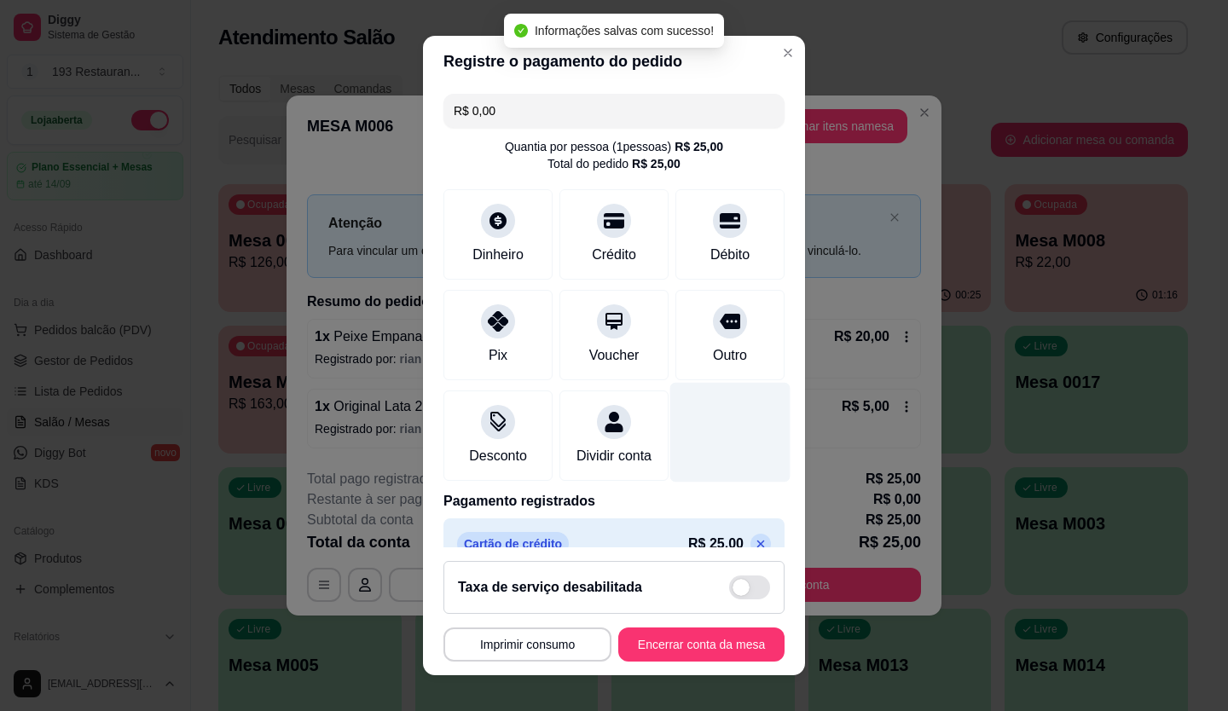
type input "R$ 0,00"
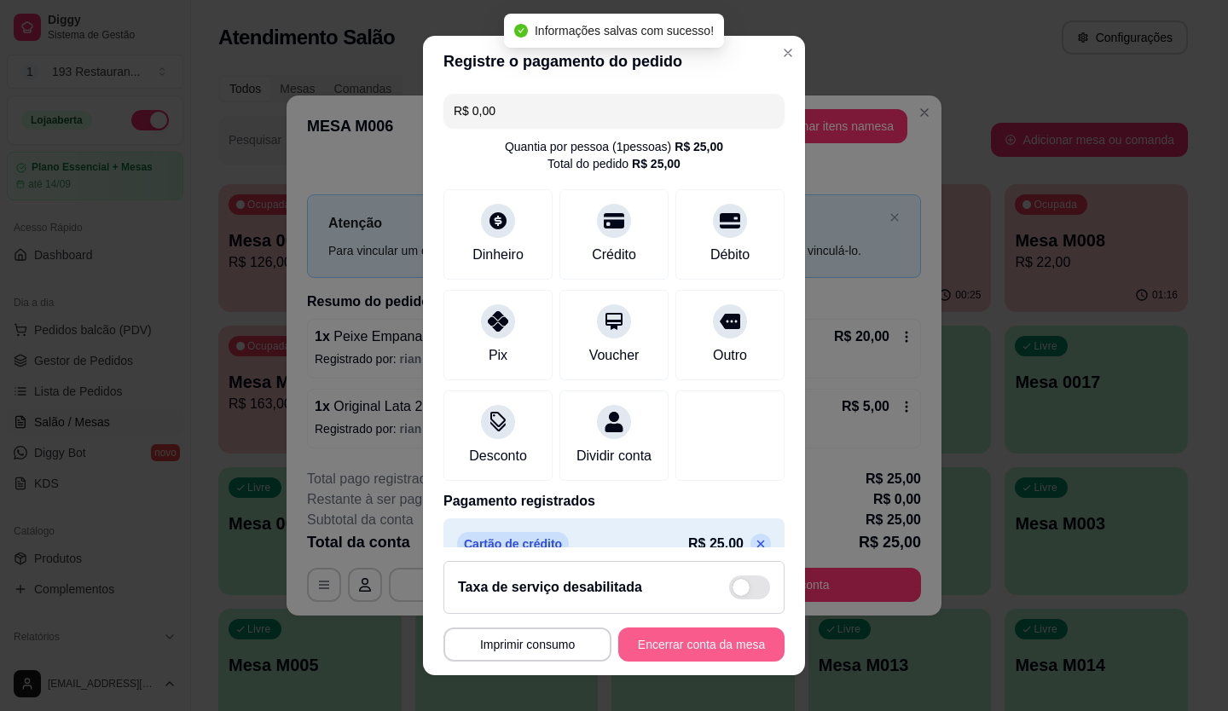
click at [709, 647] on button "Encerrar conta da mesa" at bounding box center [701, 645] width 166 height 34
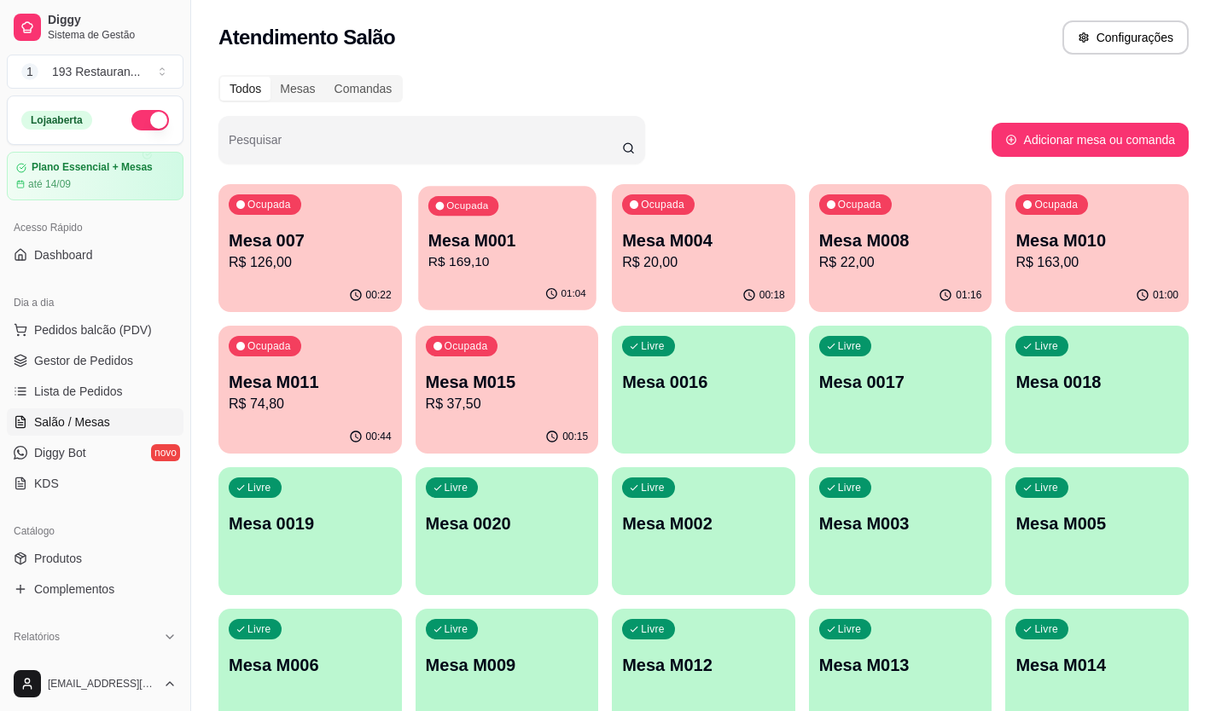
click at [487, 231] on p "Mesa M001" at bounding box center [506, 240] width 158 height 23
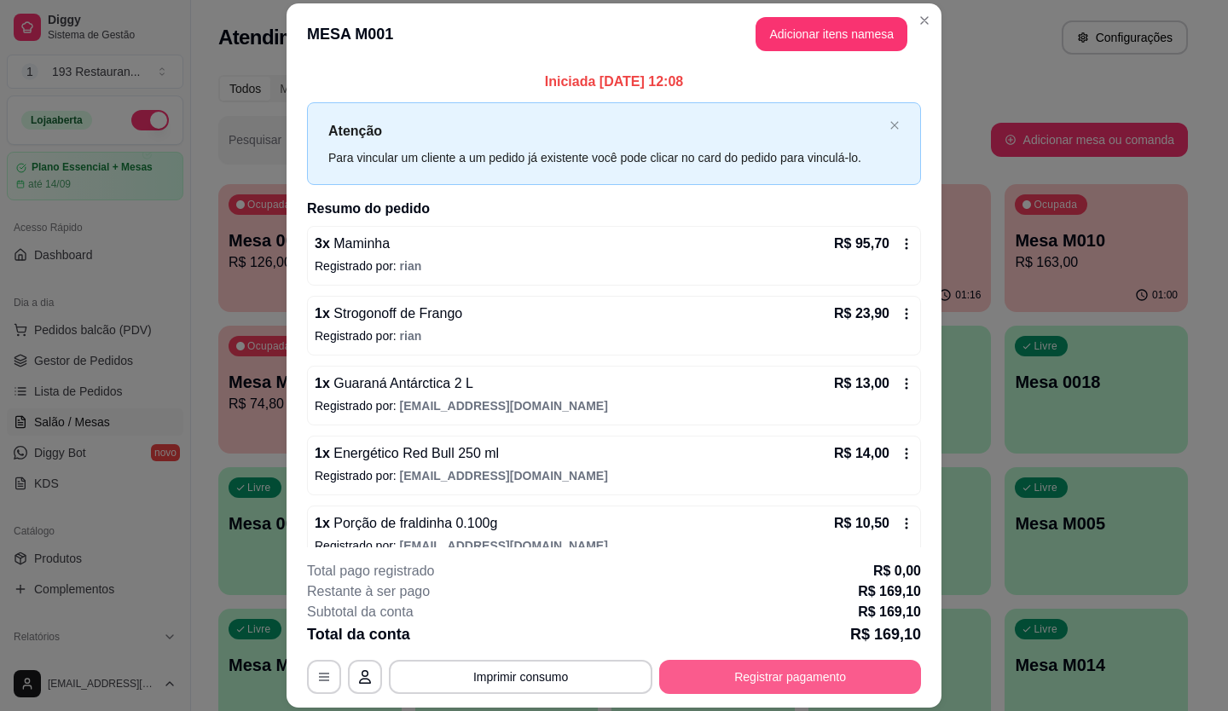
click at [804, 664] on button "Registrar pagamento" at bounding box center [790, 677] width 262 height 34
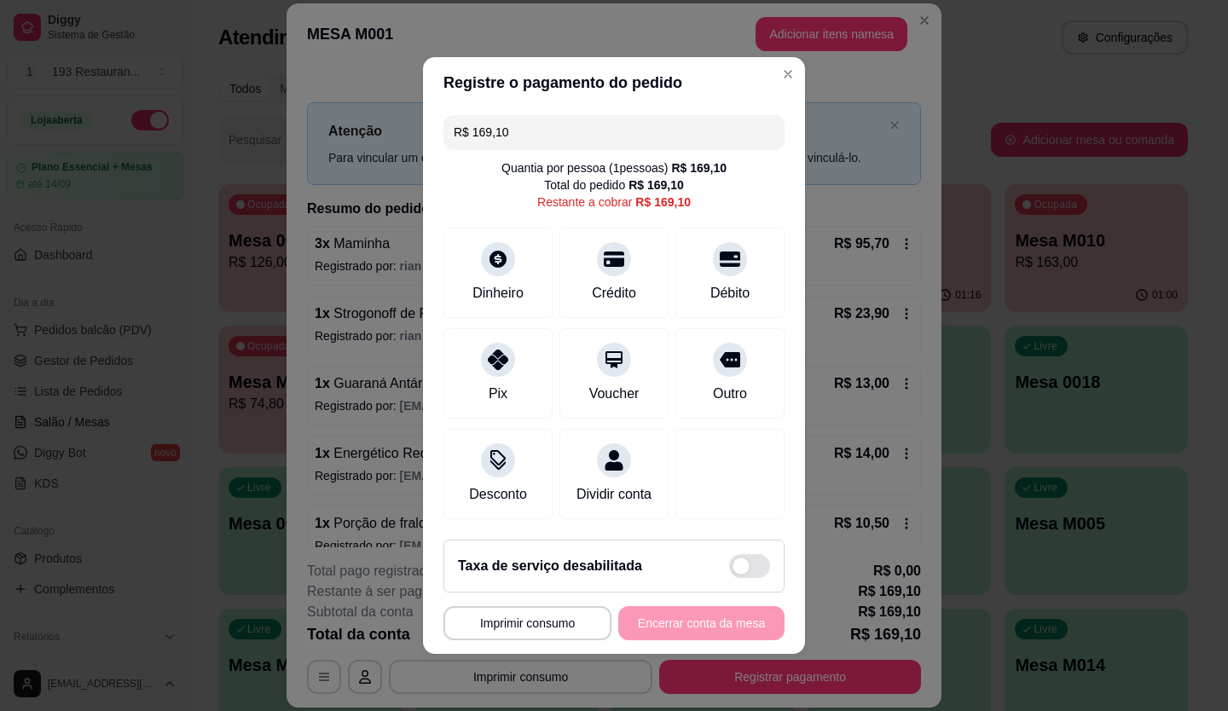
drag, startPoint x: 647, startPoint y: 130, endPoint x: 202, endPoint y: 232, distance: 456.9
click at [202, 232] on div "**********" at bounding box center [614, 355] width 1228 height 711
click at [737, 264] on div "Débito" at bounding box center [730, 270] width 120 height 100
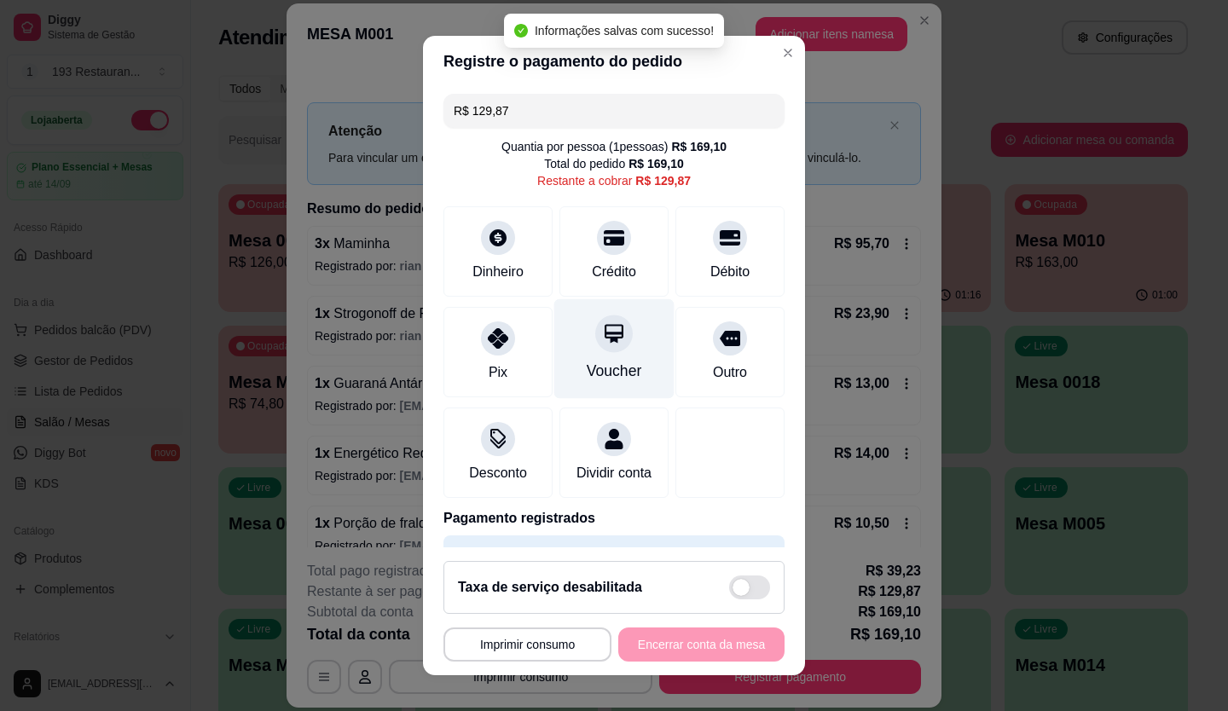
click at [595, 352] on div at bounding box center [614, 334] width 38 height 38
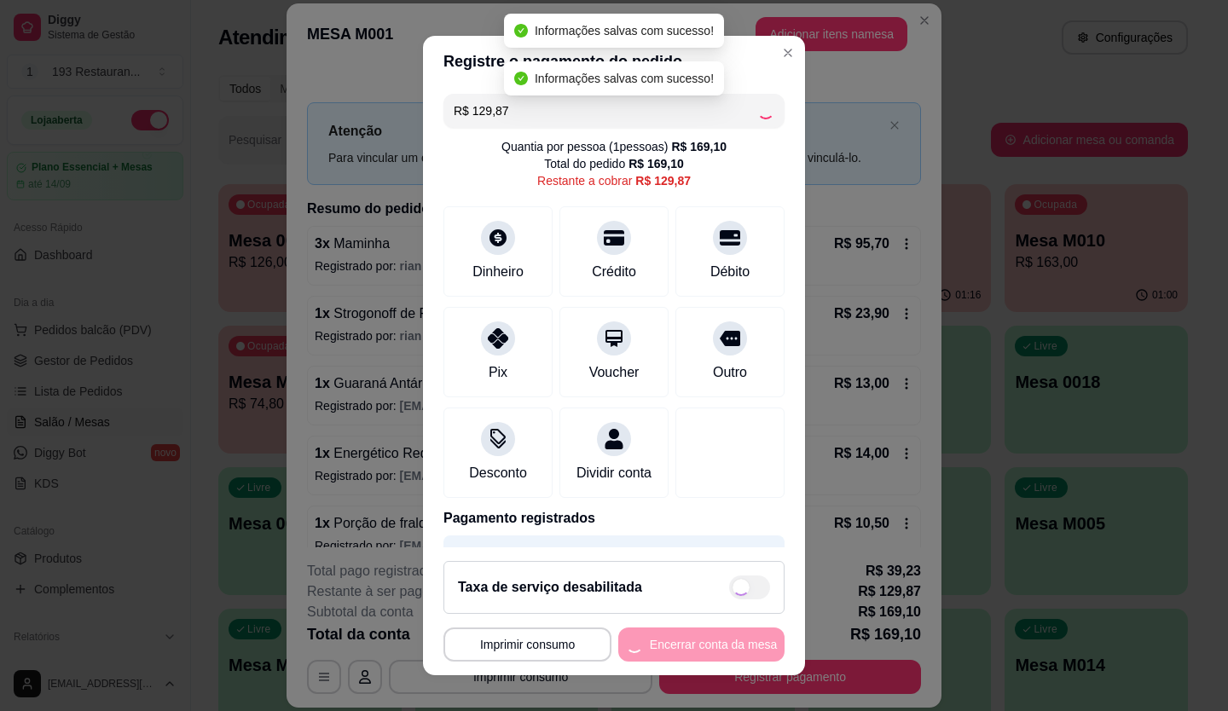
type input "R$ 0,00"
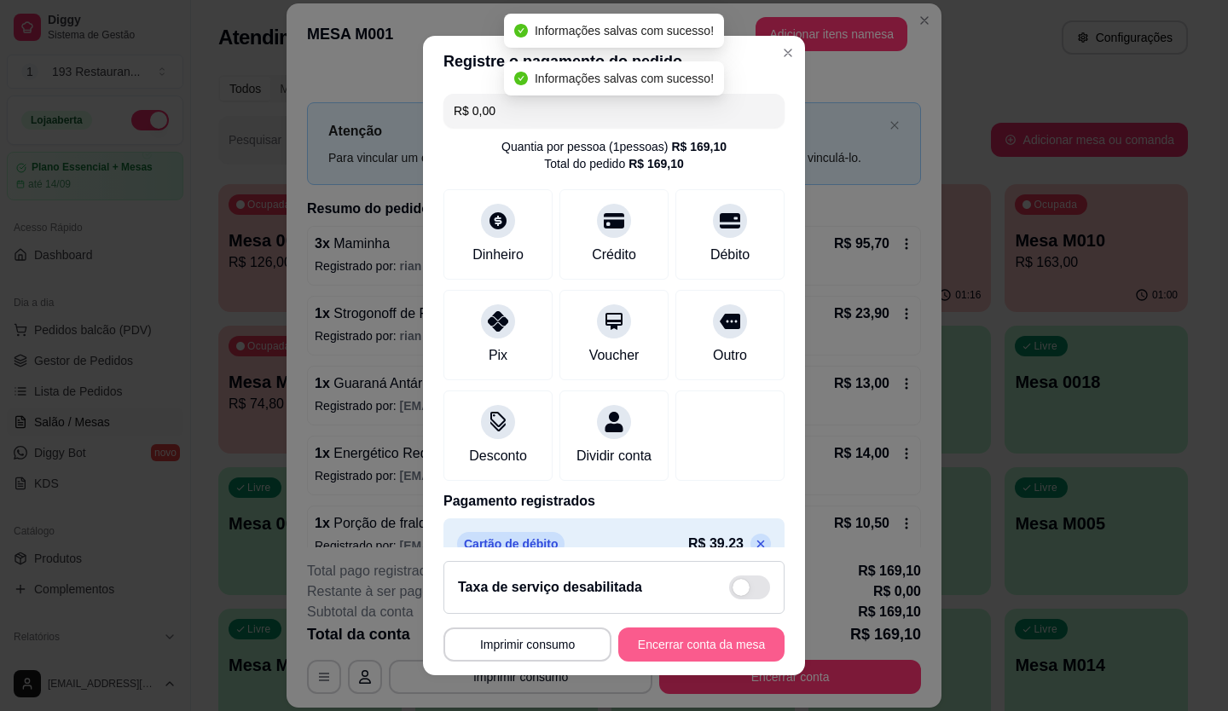
click at [699, 645] on button "Encerrar conta da mesa" at bounding box center [701, 645] width 166 height 34
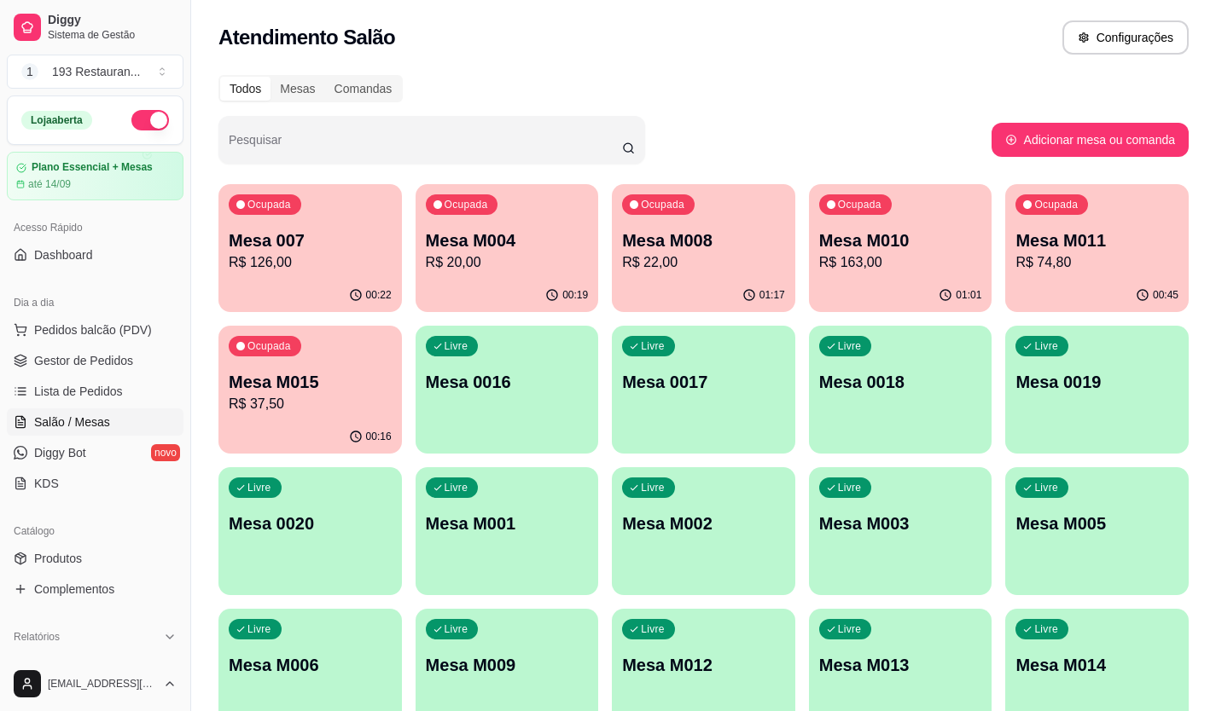
click at [261, 244] on p "Mesa 007" at bounding box center [310, 241] width 163 height 24
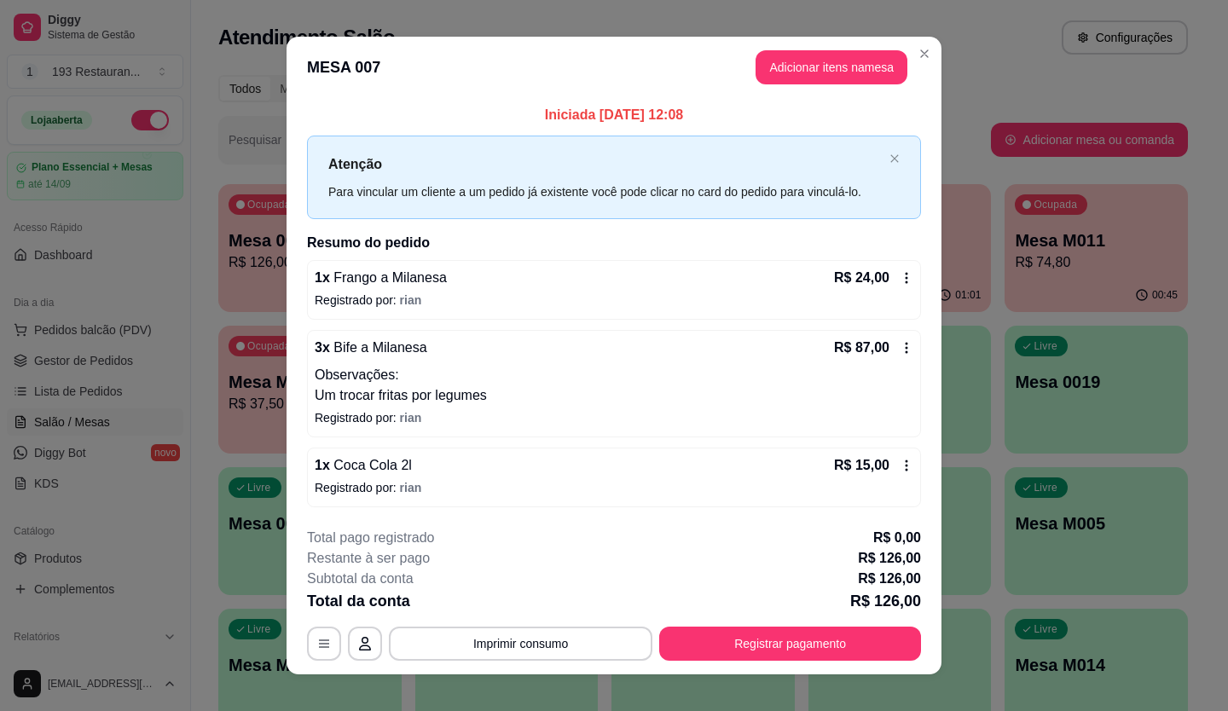
scroll to position [18, 0]
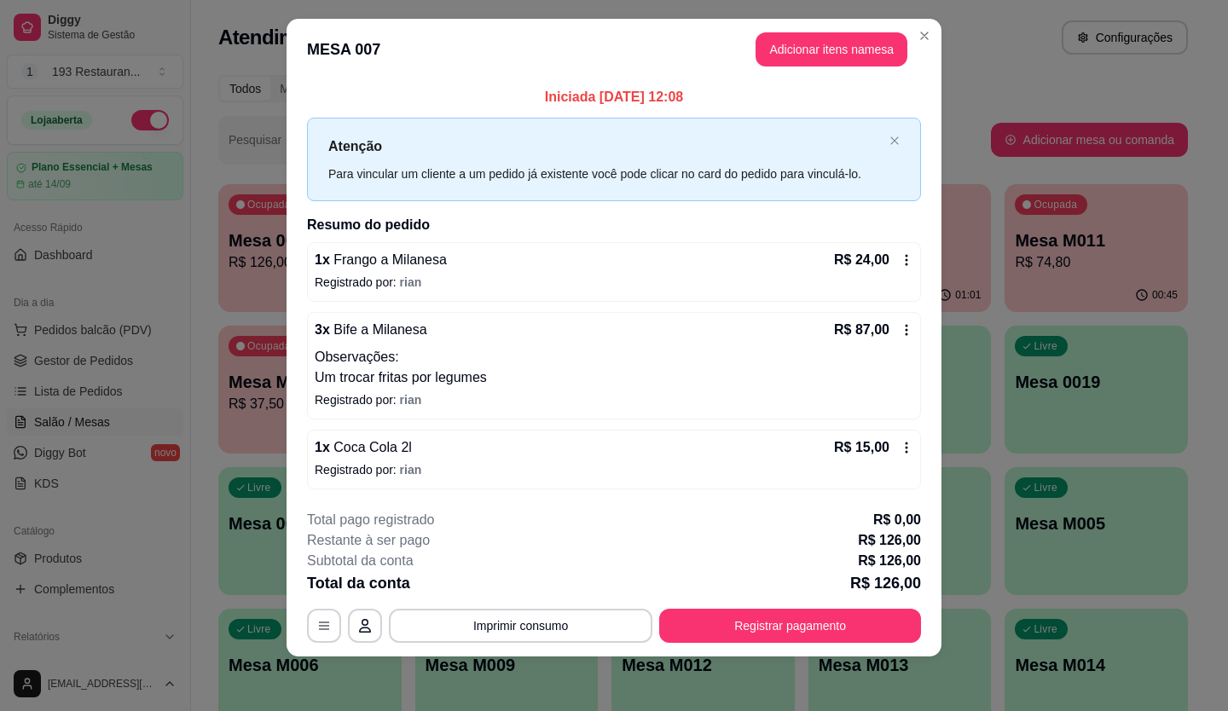
click at [887, 268] on div "R$ 24,00" at bounding box center [873, 260] width 79 height 20
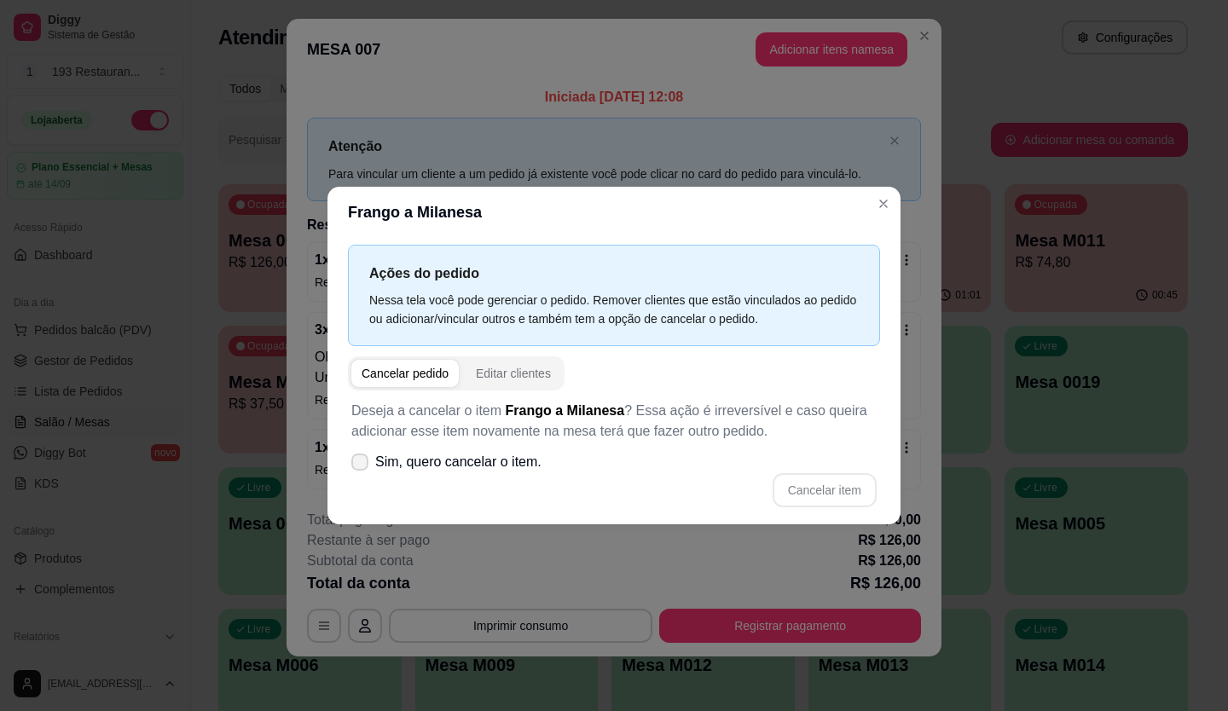
click at [460, 464] on span "Sim, quero cancelar o item." at bounding box center [458, 462] width 166 height 20
click at [362, 466] on input "Sim, quero cancelar o item." at bounding box center [356, 471] width 11 height 11
checkbox input "true"
click at [851, 514] on div "Deseja a cancelar o item Frango a Milanesa ? Essa ação é irreversível e caso qu…" at bounding box center [614, 454] width 532 height 127
click at [834, 483] on button "Cancelar item" at bounding box center [825, 490] width 104 height 34
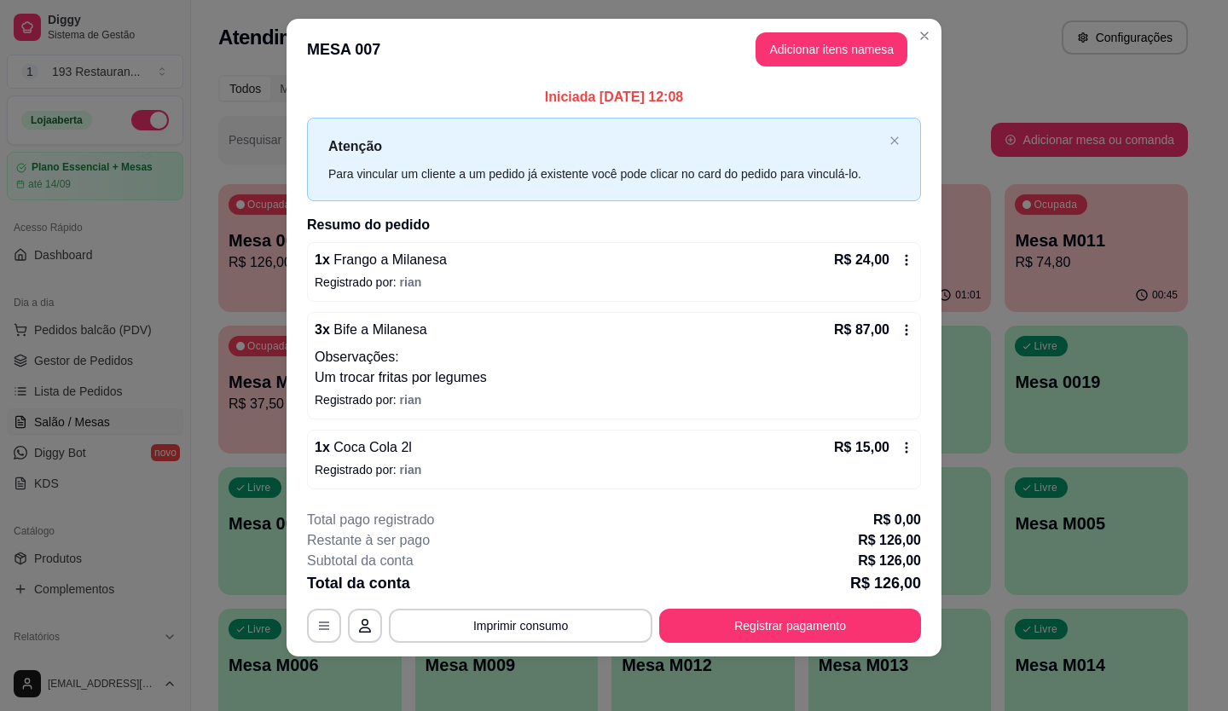
click at [903, 267] on div "R$ 24,00" at bounding box center [873, 260] width 79 height 20
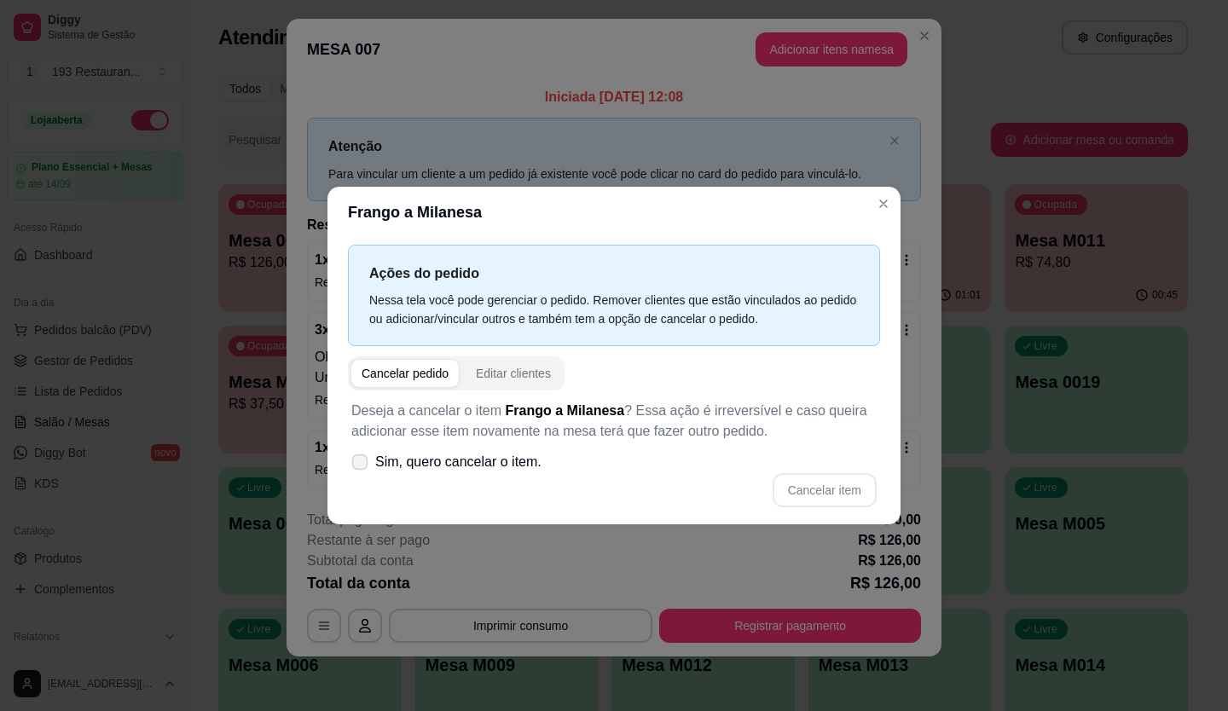
click at [439, 474] on label "Sim, quero cancelar o item." at bounding box center [447, 462] width 204 height 34
click at [362, 474] on input "Sim, quero cancelar o item." at bounding box center [356, 471] width 11 height 11
checkbox input "true"
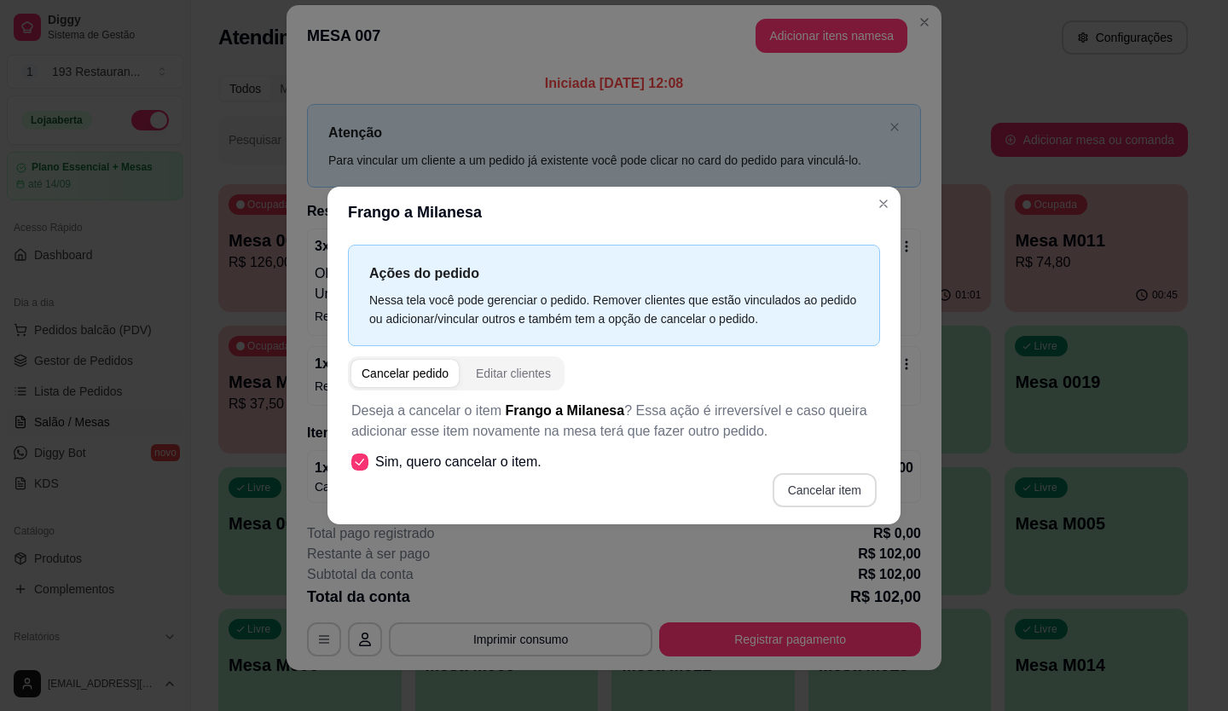
click at [841, 487] on button "Cancelar item" at bounding box center [825, 490] width 104 height 34
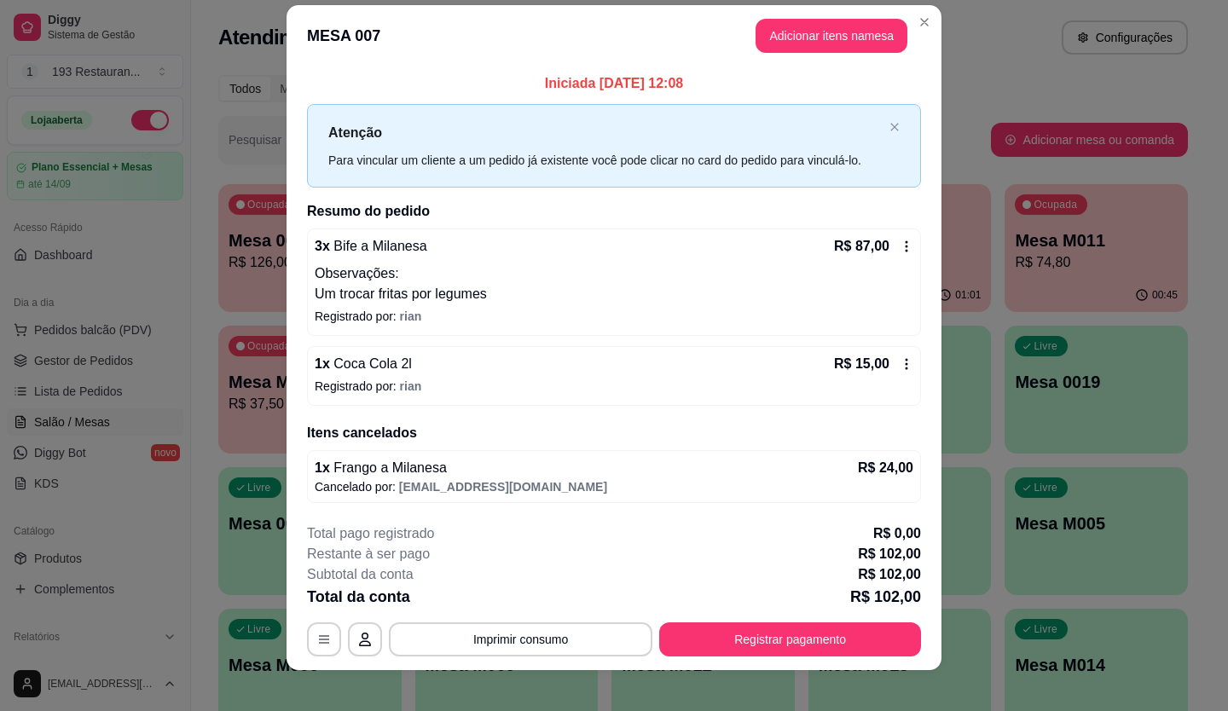
click at [898, 238] on div "R$ 87,00" at bounding box center [873, 246] width 79 height 20
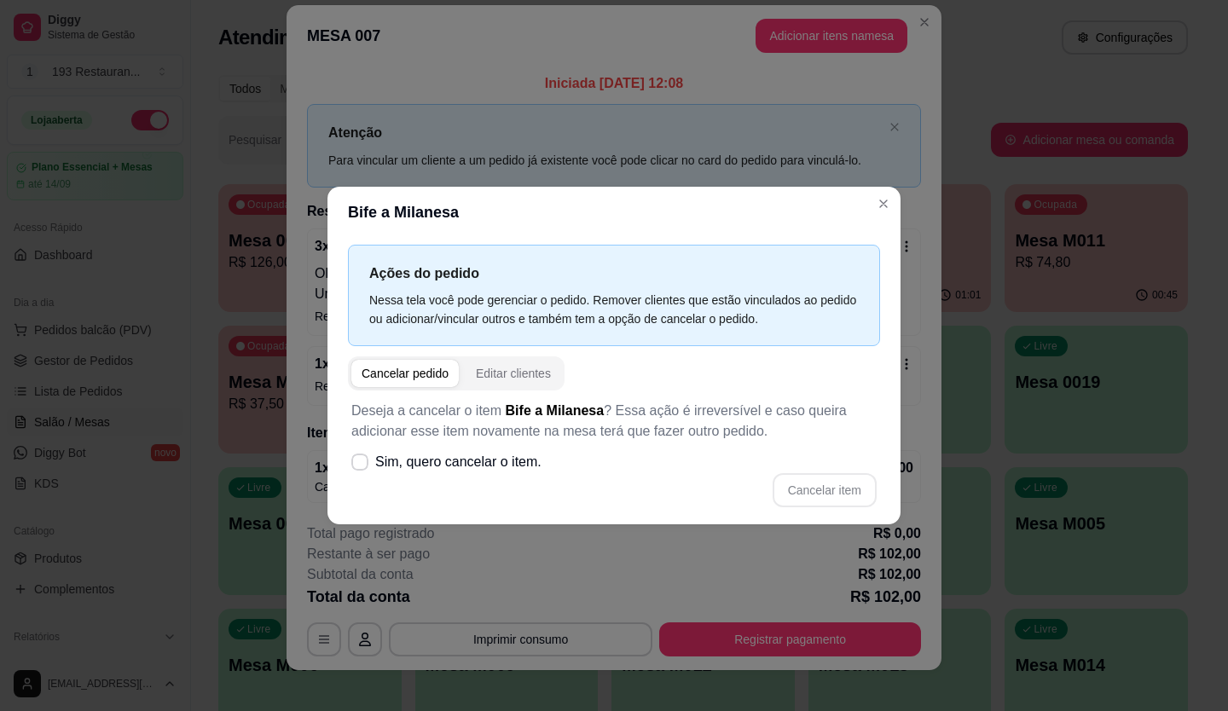
click at [452, 481] on div "Cancelar item" at bounding box center [613, 490] width 525 height 34
click at [468, 464] on span "Sim, quero cancelar o item." at bounding box center [458, 462] width 166 height 20
click at [362, 466] on input "Sim, quero cancelar o item." at bounding box center [356, 471] width 11 height 11
checkbox input "true"
click at [835, 498] on button "Cancelar item" at bounding box center [825, 490] width 104 height 34
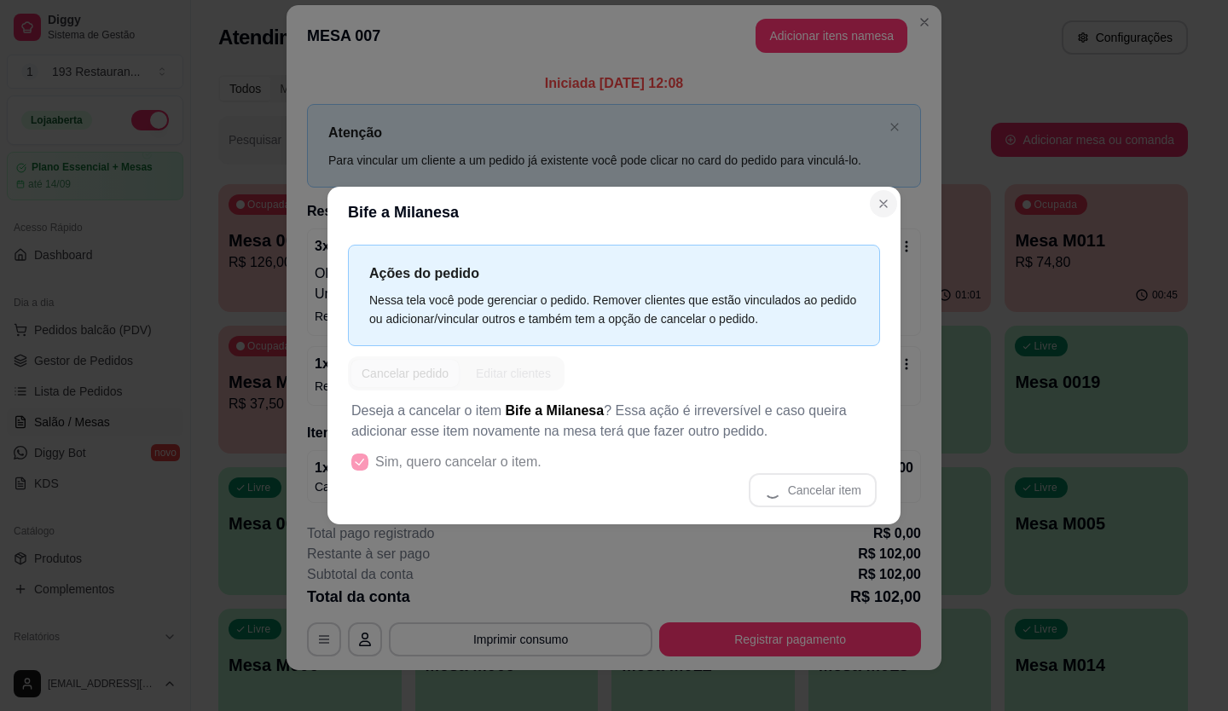
scroll to position [21, 0]
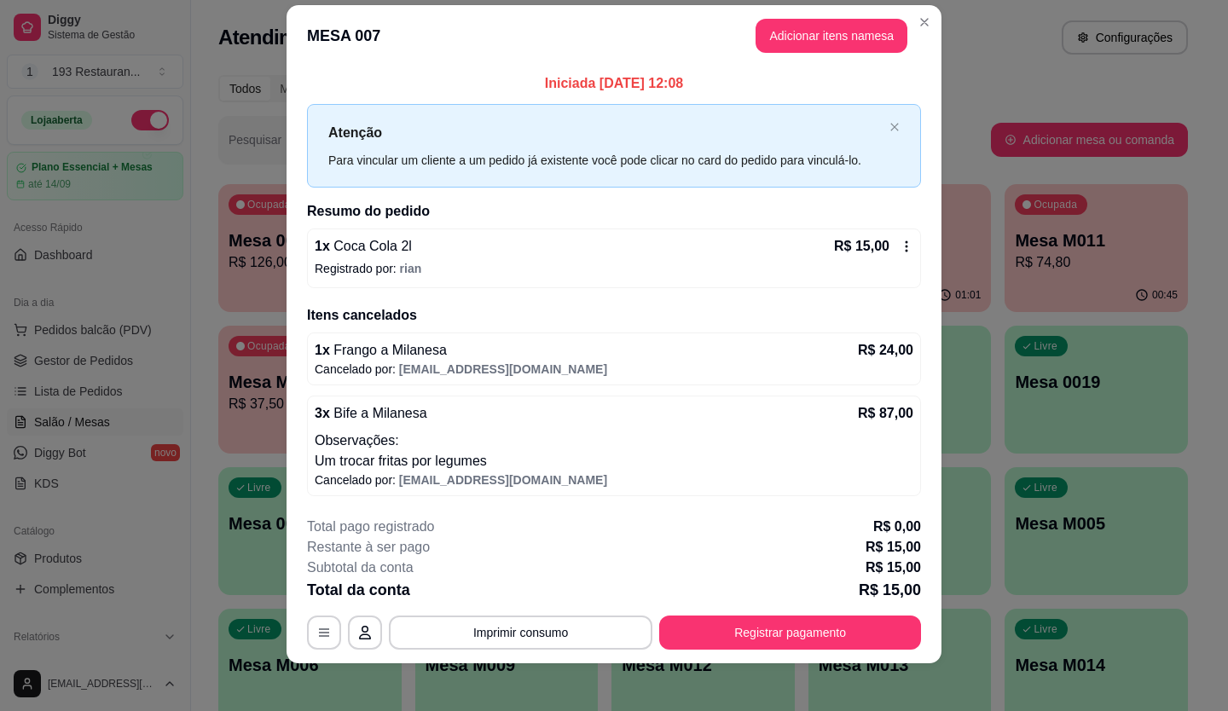
click at [902, 243] on icon at bounding box center [907, 247] width 14 height 14
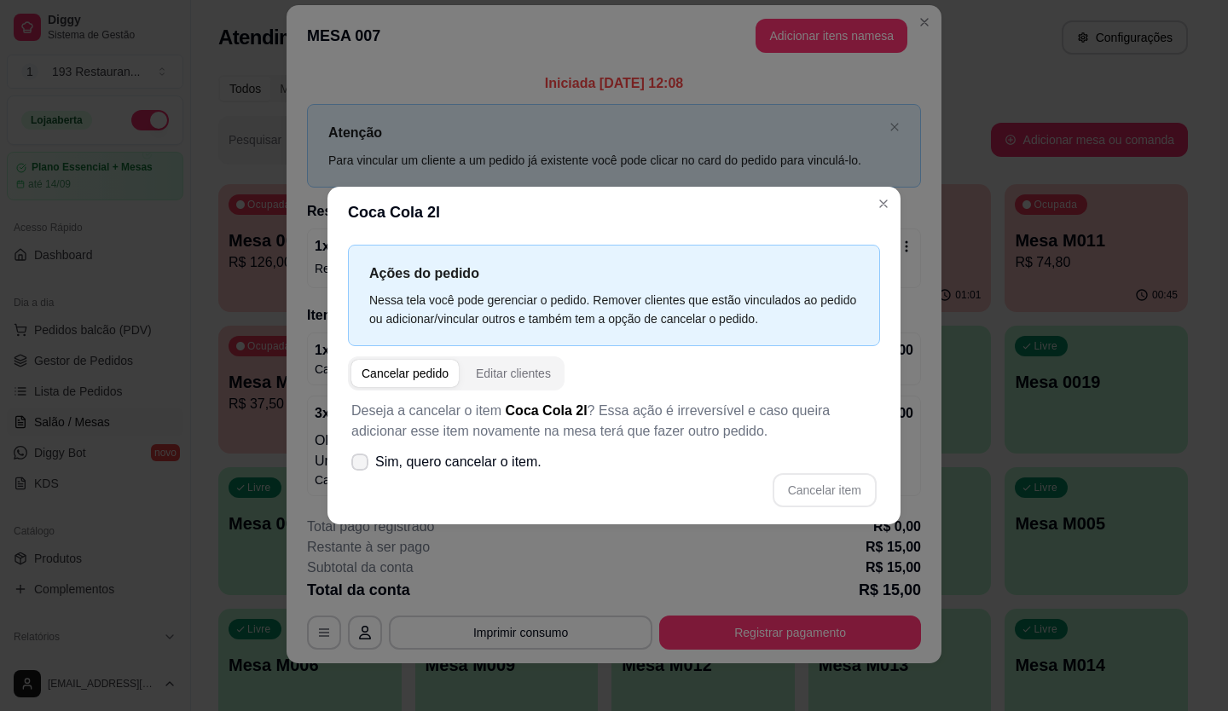
click at [445, 480] on div "Cancelar item" at bounding box center [613, 490] width 525 height 34
click at [454, 462] on span "Sim, quero cancelar o item." at bounding box center [458, 462] width 166 height 20
click at [362, 466] on input "Sim, quero cancelar o item." at bounding box center [356, 471] width 11 height 11
checkbox input "true"
click at [831, 498] on button "Cancelar item" at bounding box center [825, 490] width 102 height 33
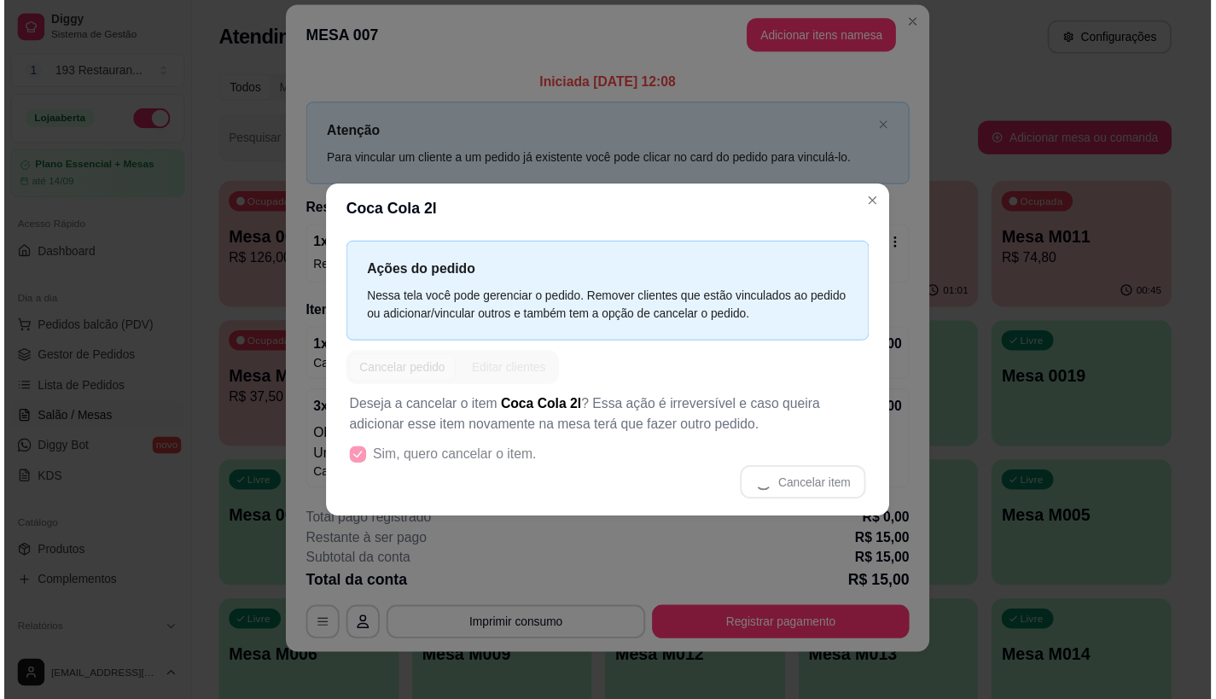
scroll to position [0, 0]
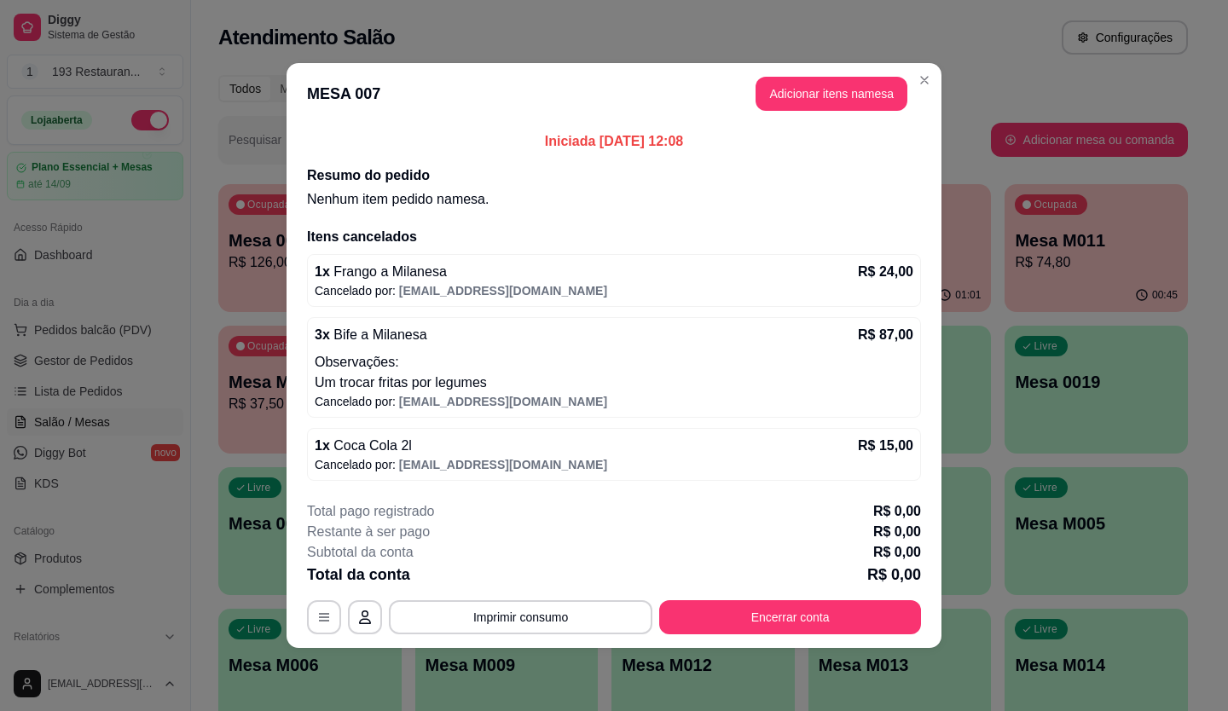
click at [808, 617] on button "Encerrar conta" at bounding box center [790, 618] width 262 height 34
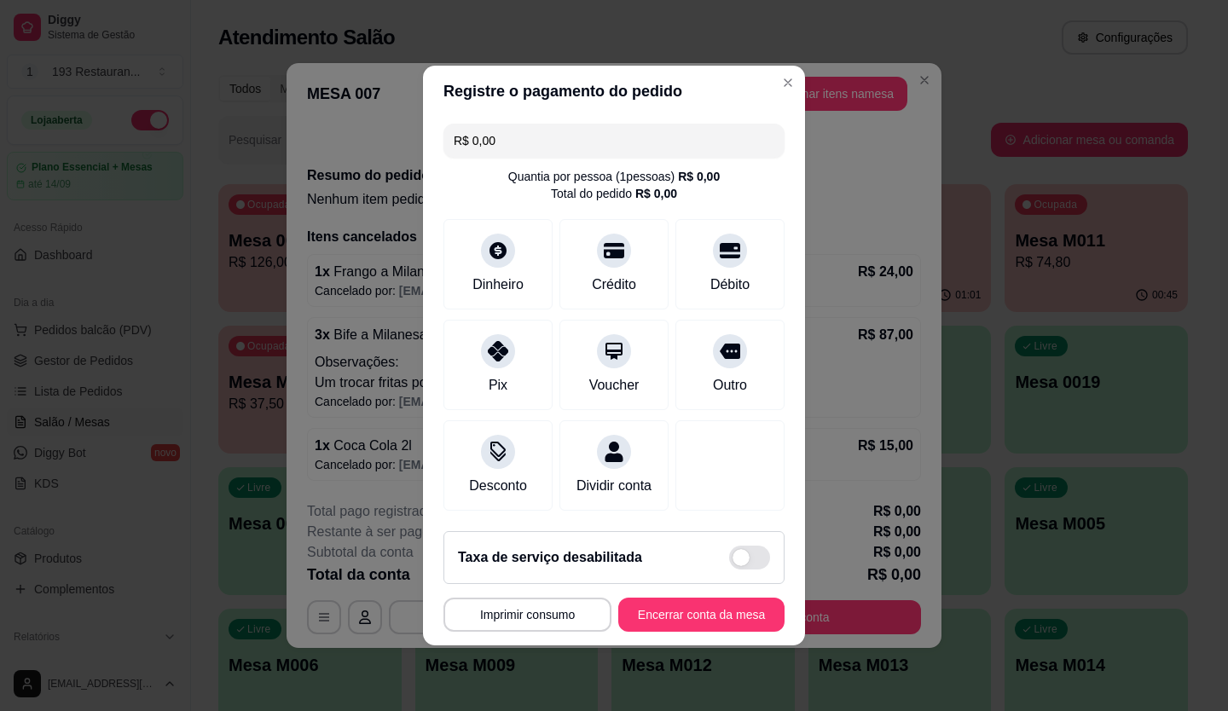
click at [673, 632] on button "Encerrar conta da mesa" at bounding box center [701, 615] width 166 height 34
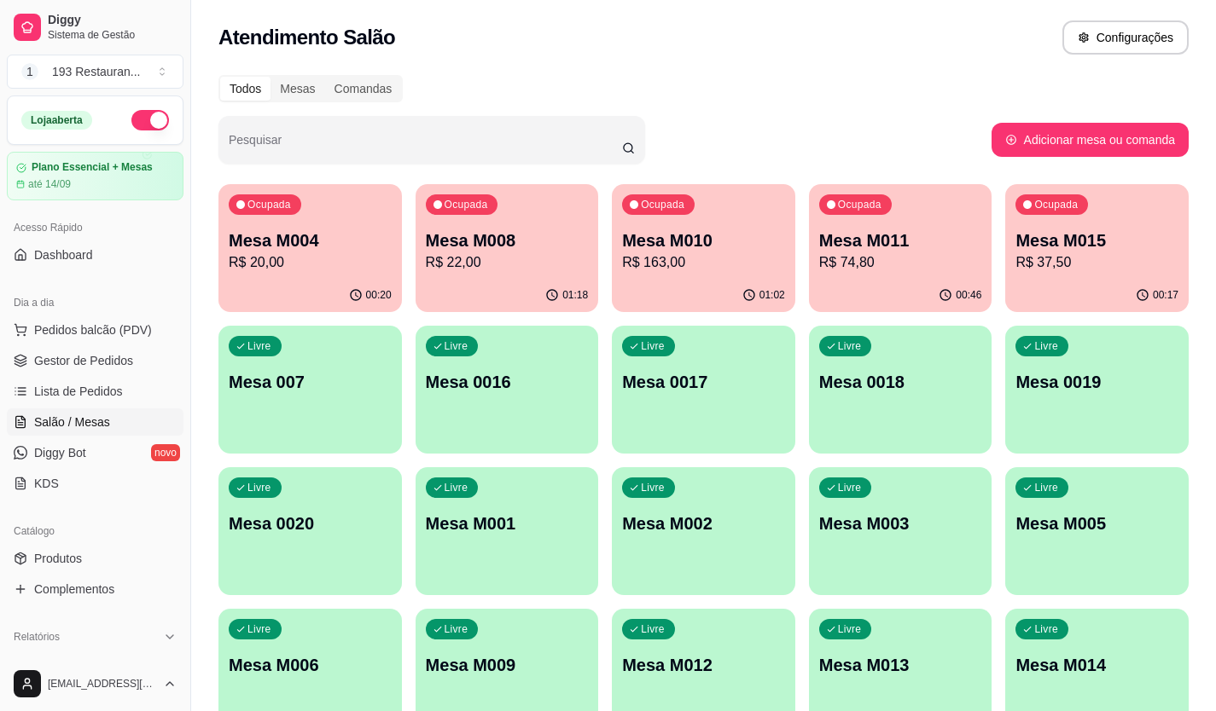
click at [863, 241] on p "Mesa M011" at bounding box center [900, 241] width 163 height 24
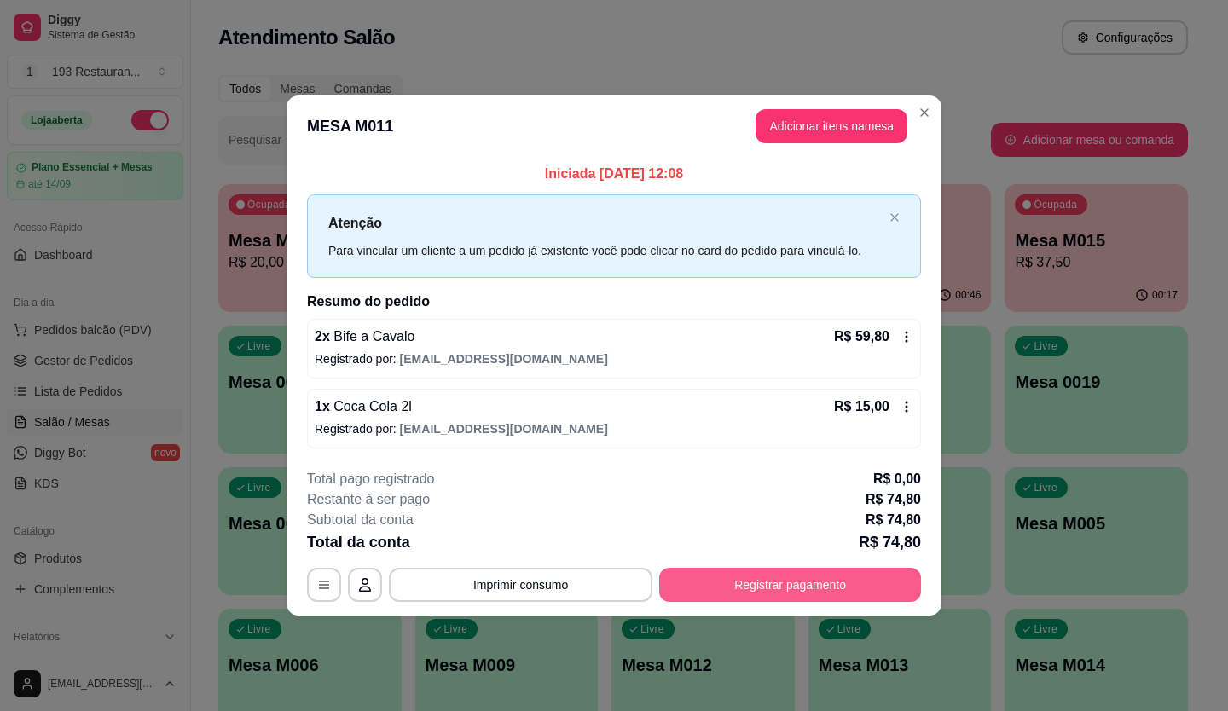
click at [753, 583] on button "Registrar pagamento" at bounding box center [790, 585] width 262 height 34
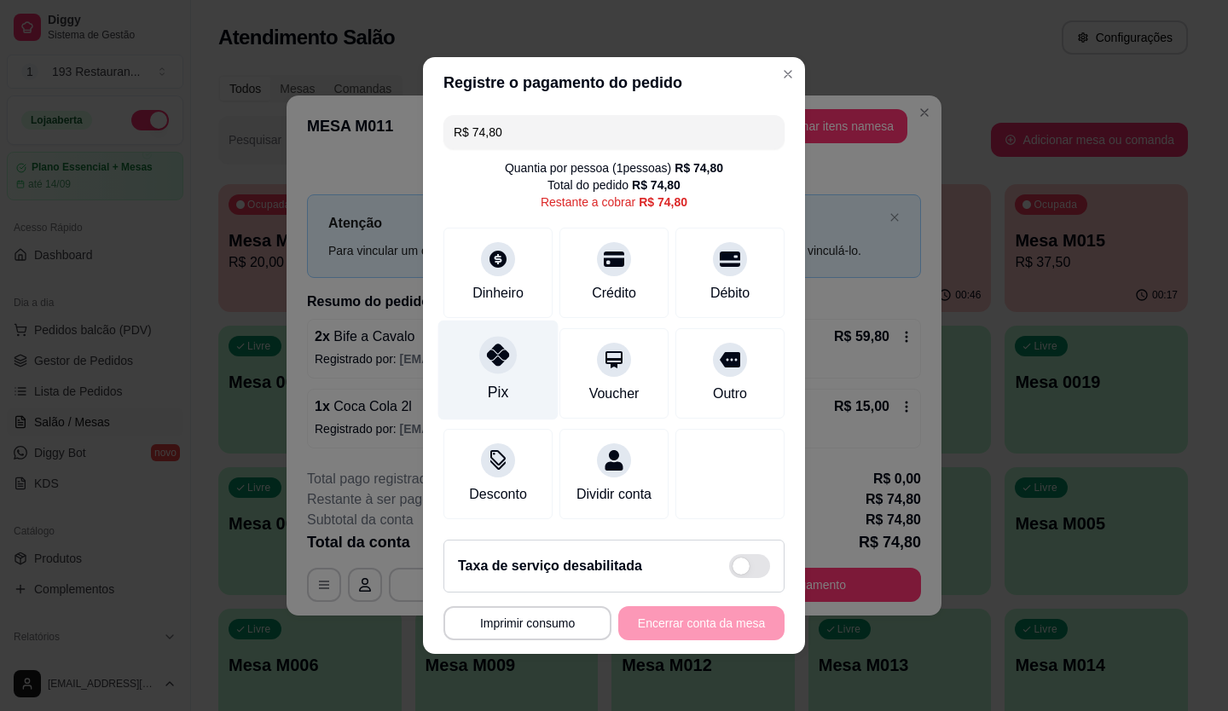
click at [476, 383] on div "Pix" at bounding box center [498, 371] width 120 height 100
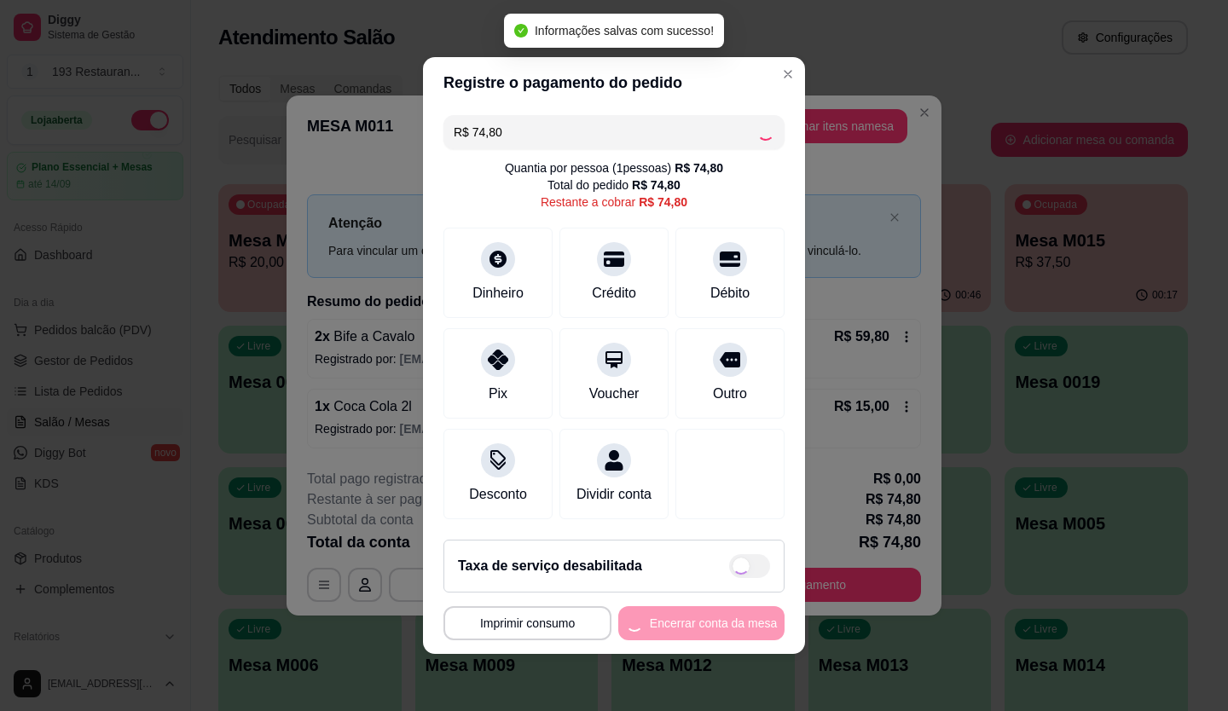
type input "R$ 0,00"
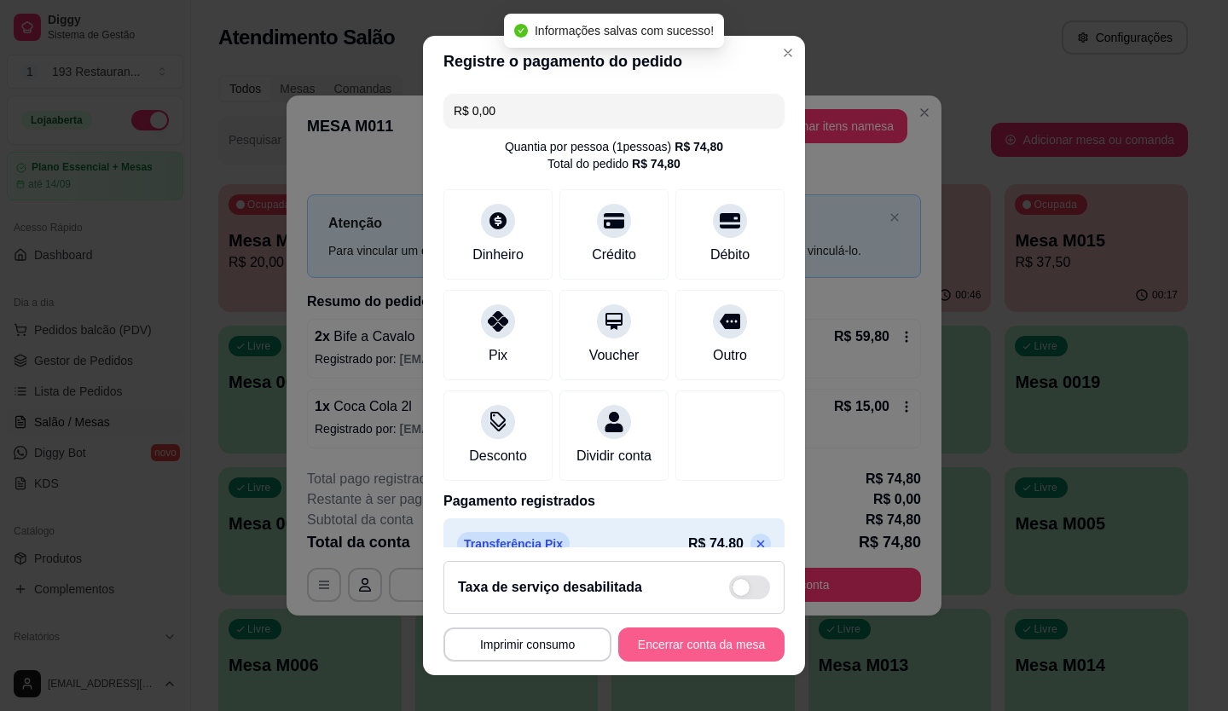
click at [670, 646] on button "Encerrar conta da mesa" at bounding box center [701, 645] width 166 height 34
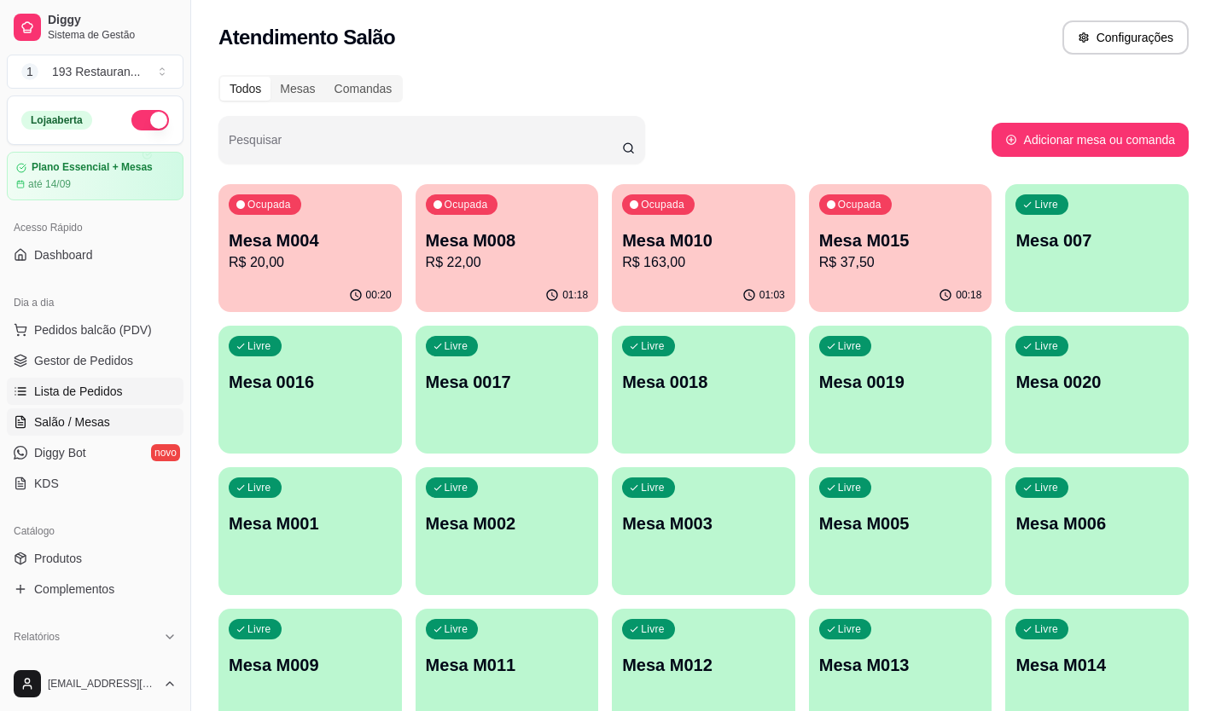
click at [109, 390] on span "Lista de Pedidos" at bounding box center [78, 391] width 89 height 17
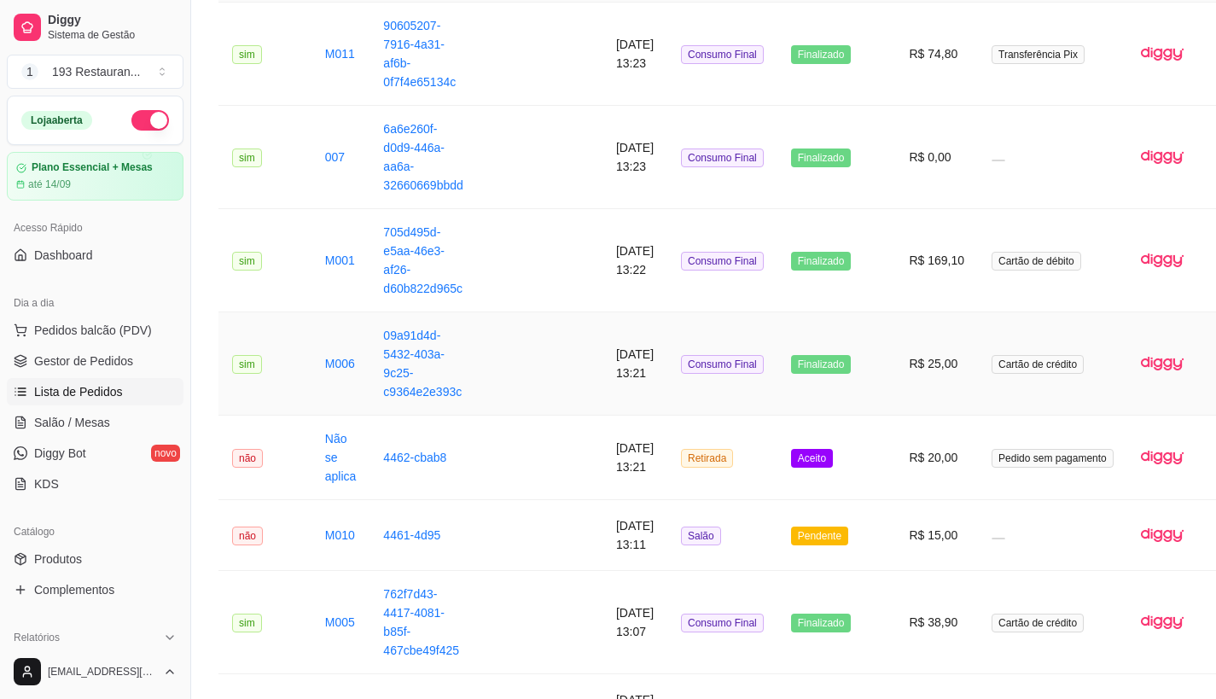
scroll to position [256, 0]
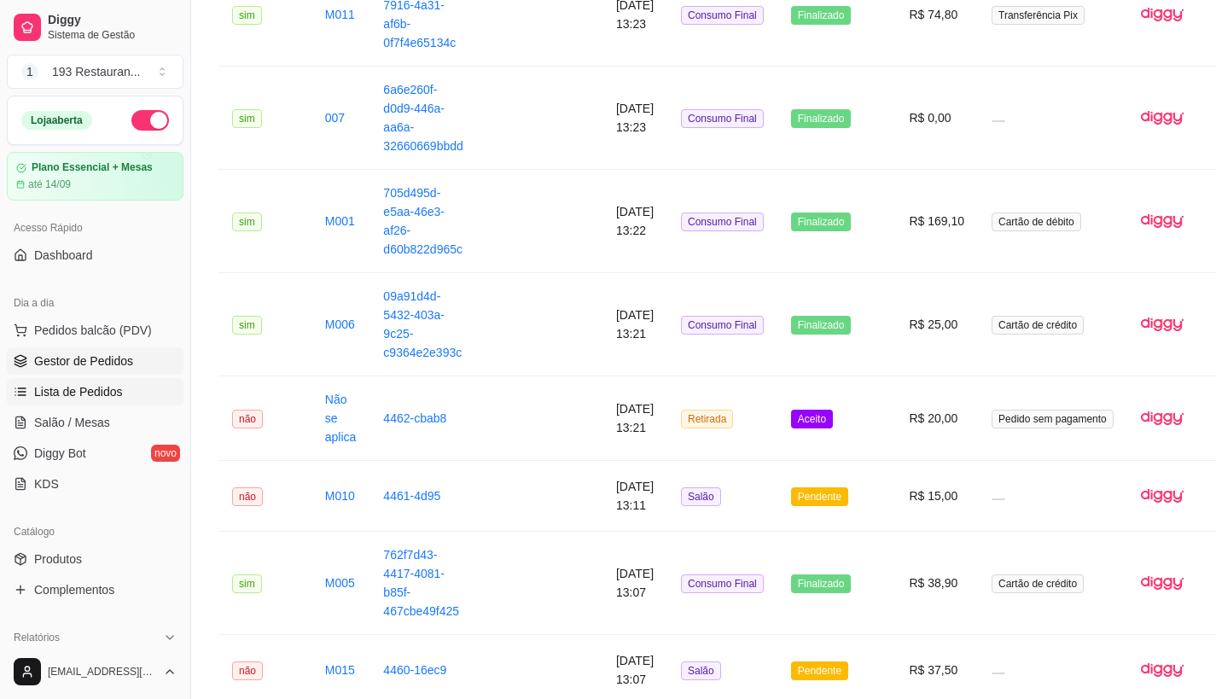
click at [120, 369] on span "Gestor de Pedidos" at bounding box center [83, 360] width 99 height 17
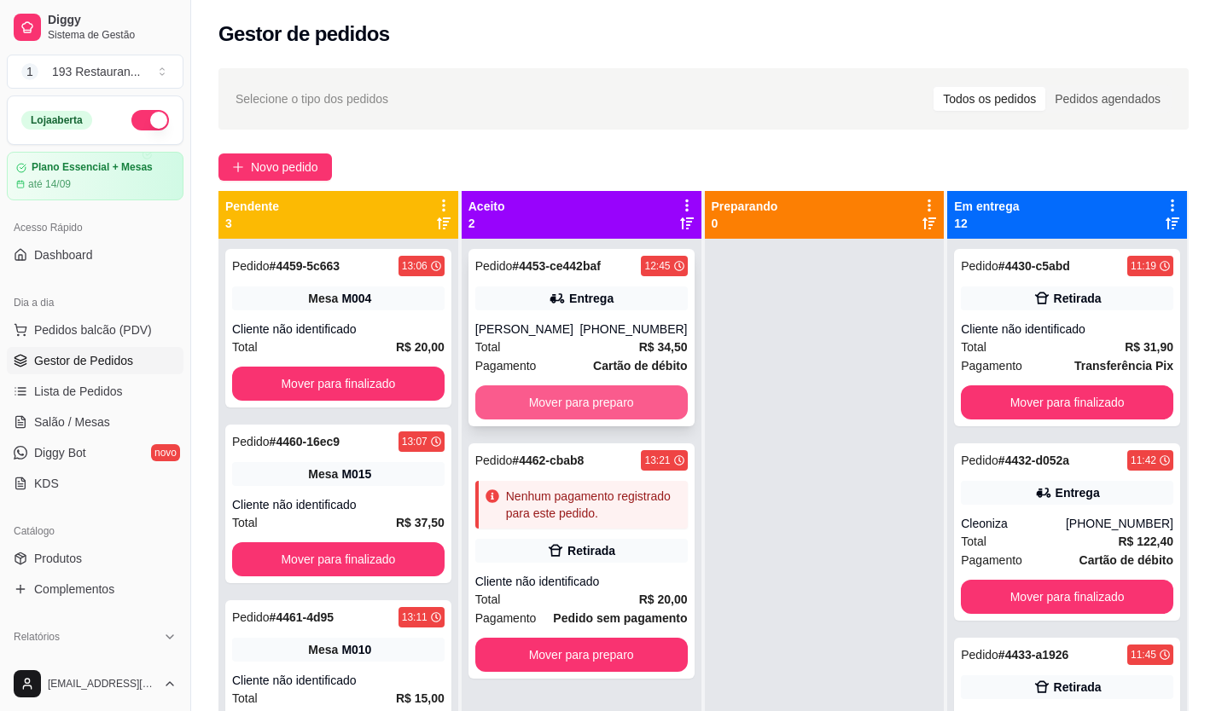
click at [623, 397] on button "Mover para preparo" at bounding box center [581, 403] width 212 height 34
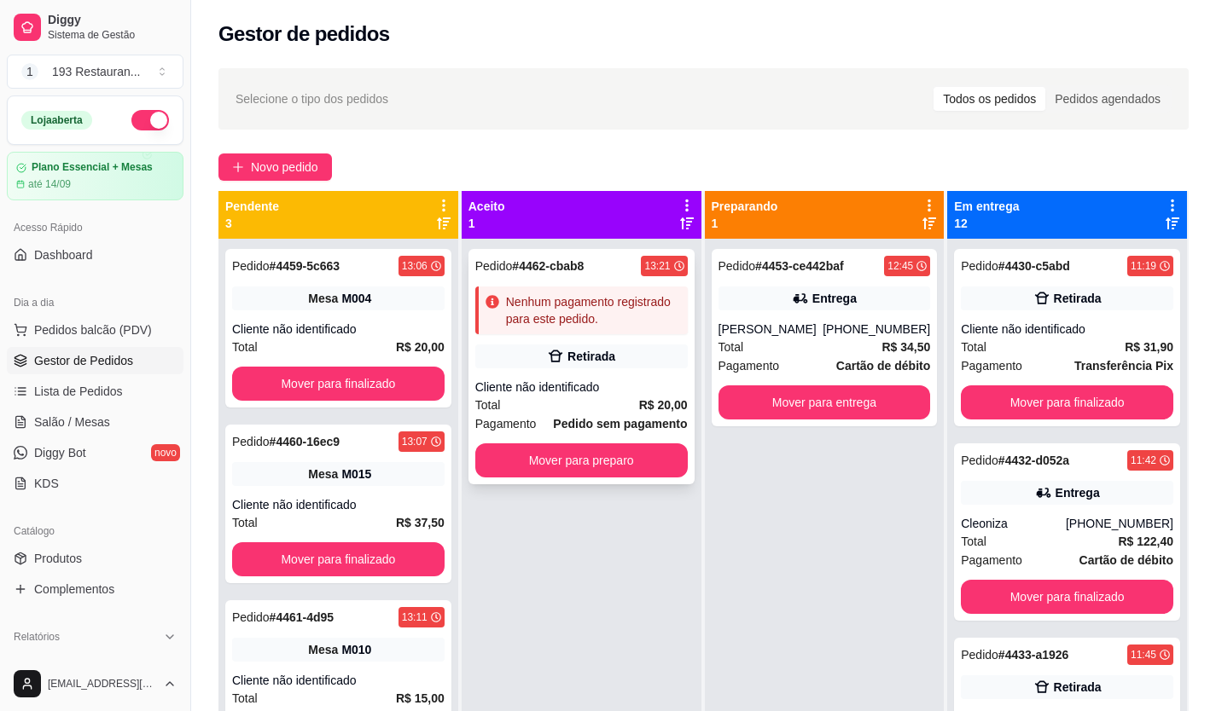
click at [616, 355] on div "Retirada" at bounding box center [581, 357] width 212 height 24
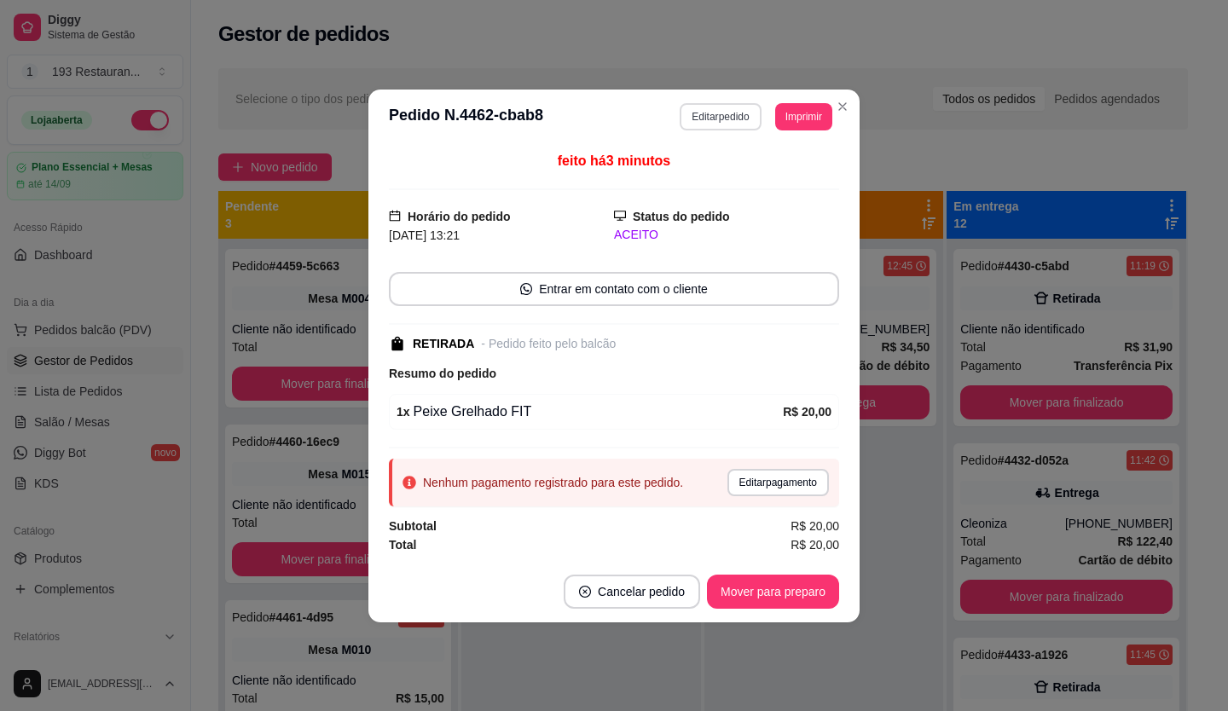
click at [691, 118] on button "Editar pedido" at bounding box center [720, 116] width 81 height 27
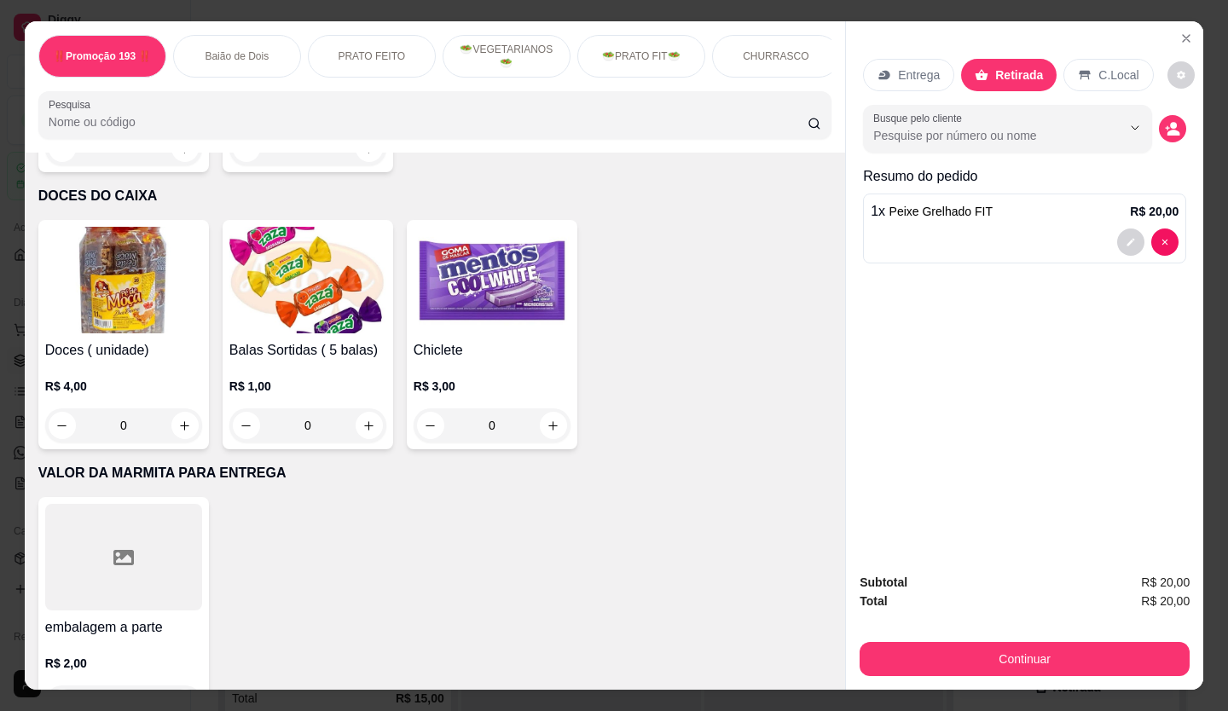
scroll to position [6328, 0]
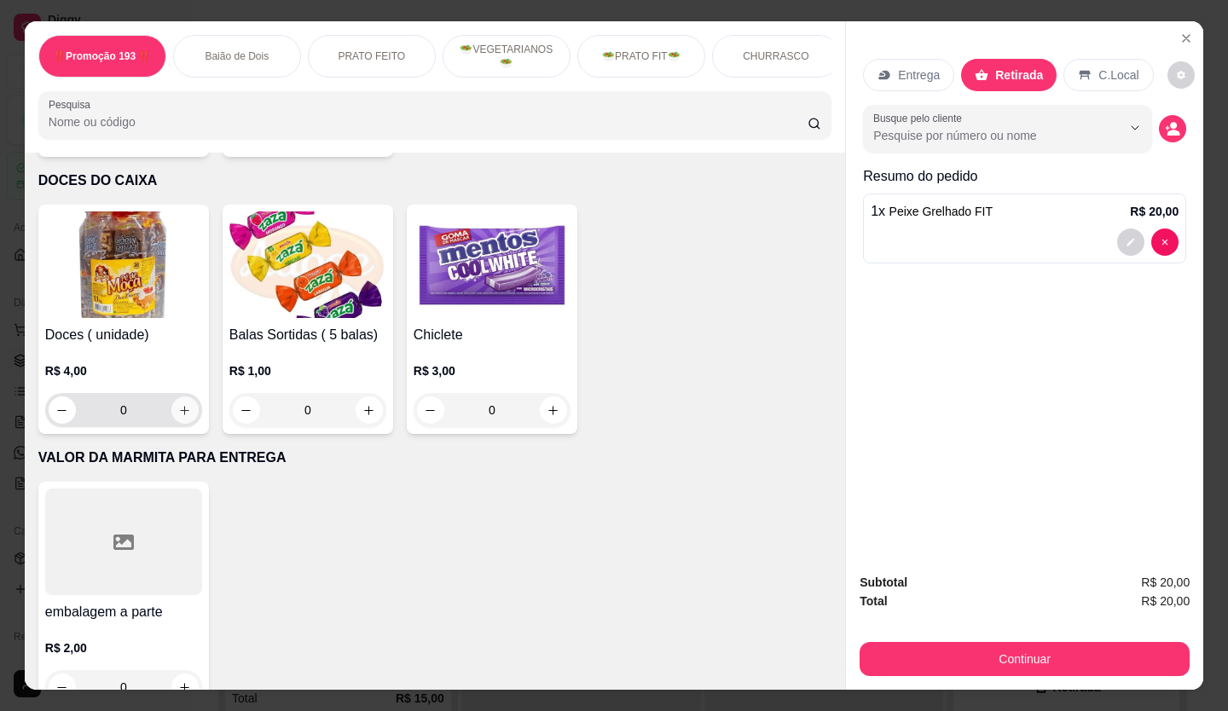
click at [185, 397] on button "increase-product-quantity" at bounding box center [184, 410] width 27 height 27
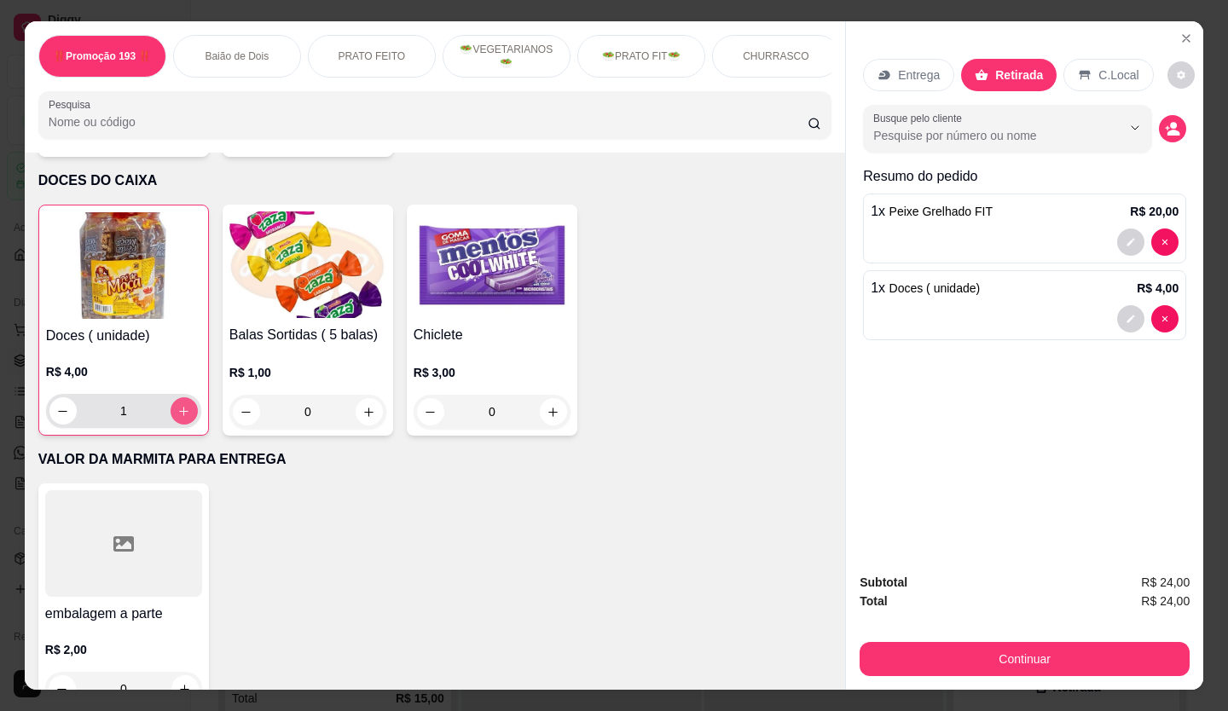
type input "1"
click at [1084, 638] on div "Continuar" at bounding box center [1025, 657] width 330 height 38
drag, startPoint x: 1084, startPoint y: 632, endPoint x: 597, endPoint y: 255, distance: 616.0
click at [597, 255] on div "Doces ( unidade) R$ 4,00 1 Balas Sortidas ( 5 balas) R$ 1,00 0 Chiclete R$ 3,00…" at bounding box center [434, 320] width 793 height 231
type input "0"
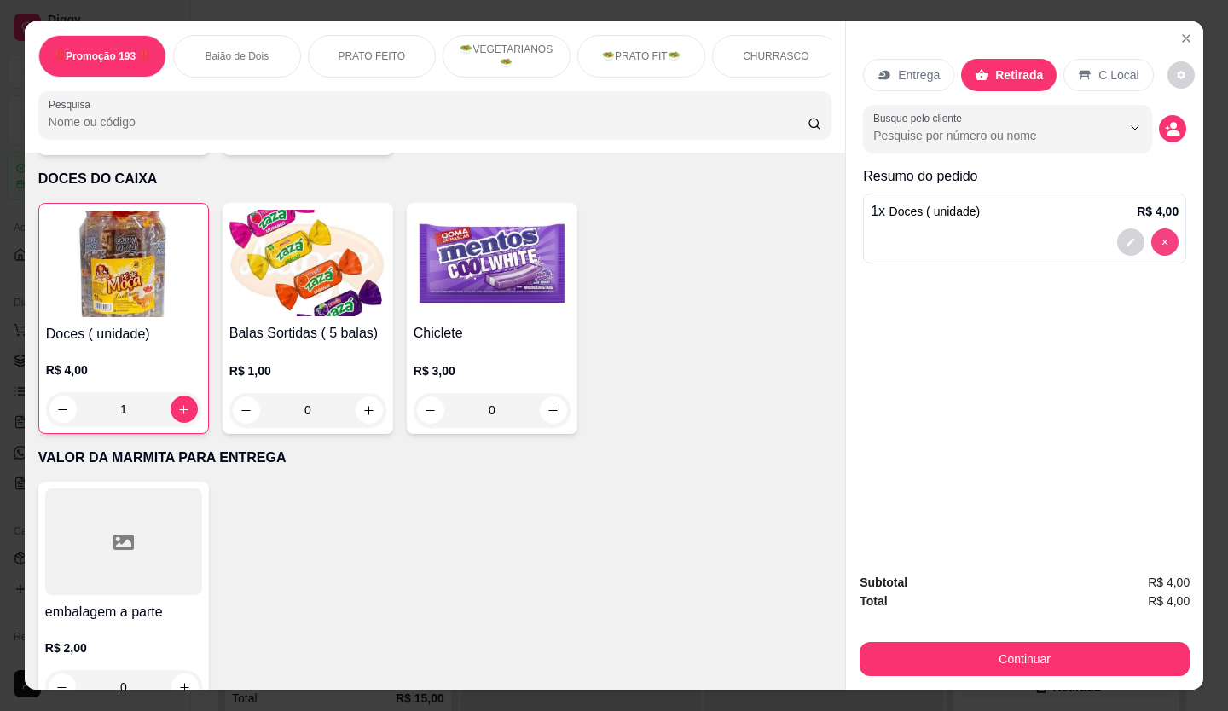
scroll to position [6326, 0]
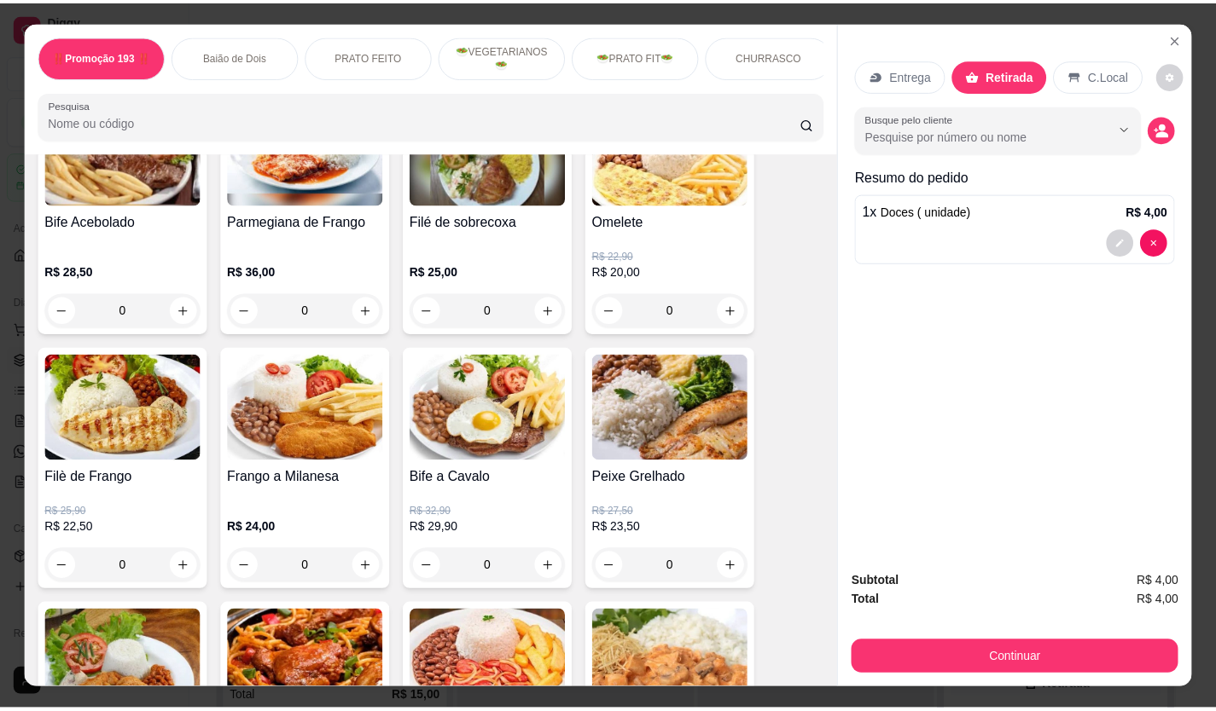
scroll to position [952, 0]
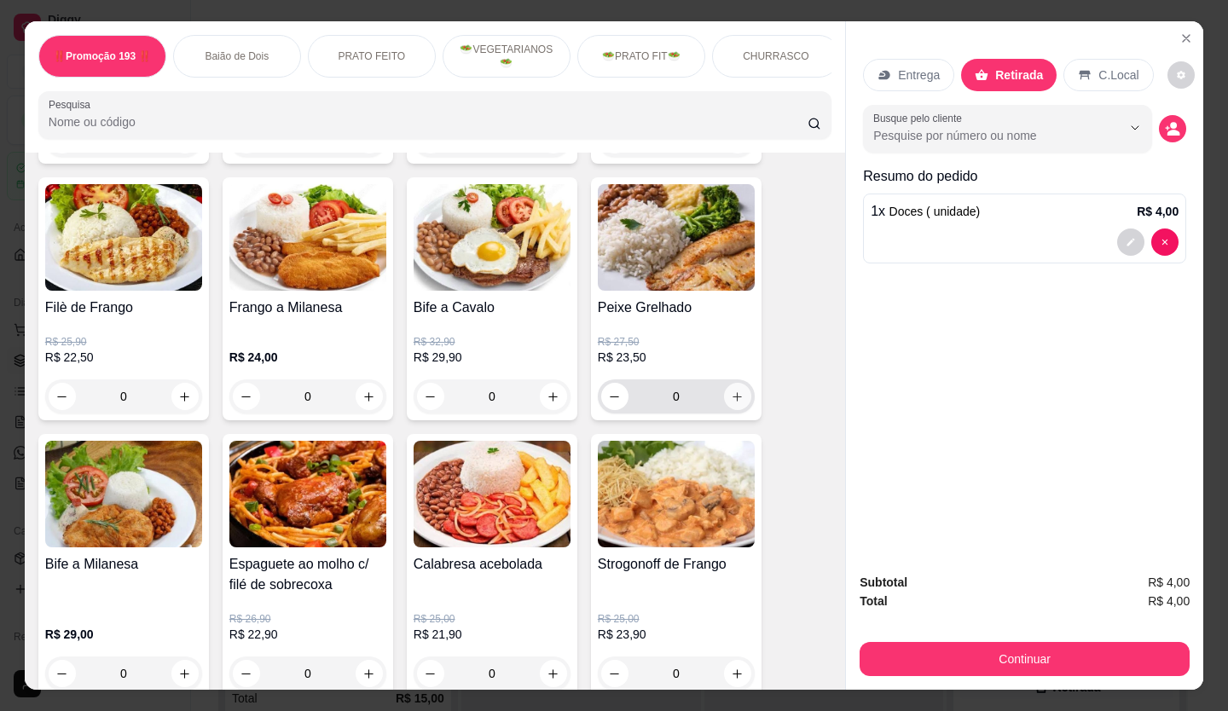
click at [731, 398] on icon "increase-product-quantity" at bounding box center [737, 397] width 13 height 13
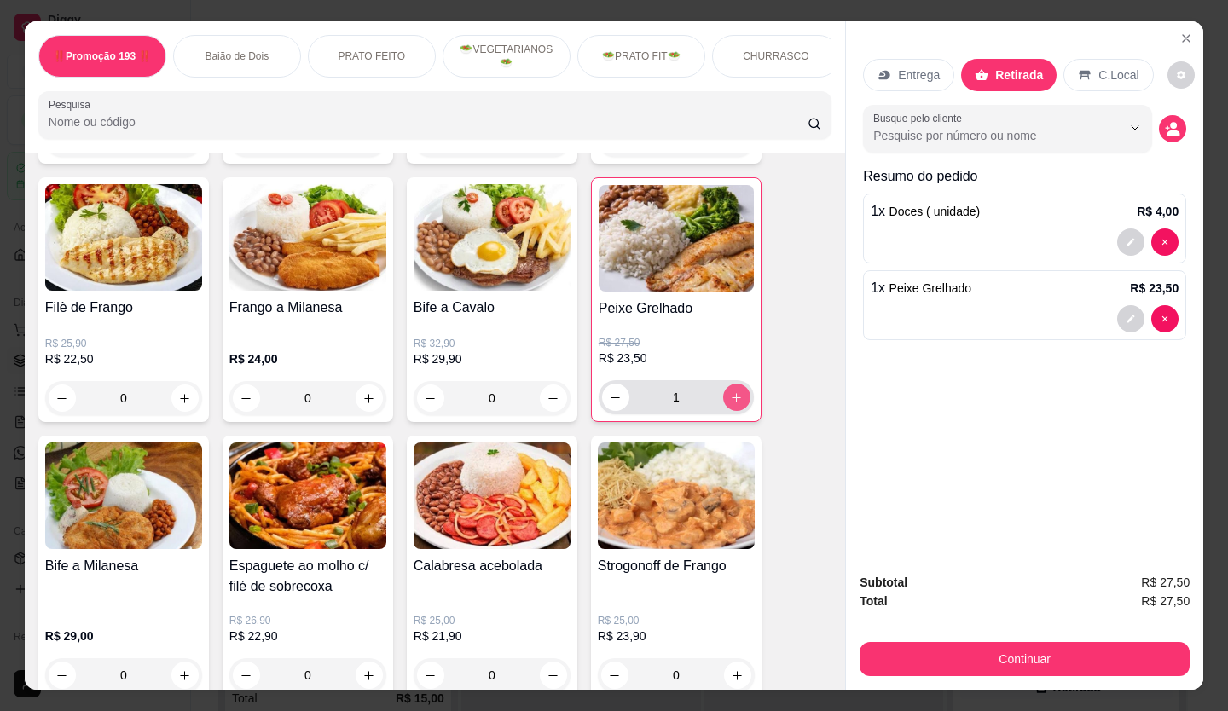
type input "1"
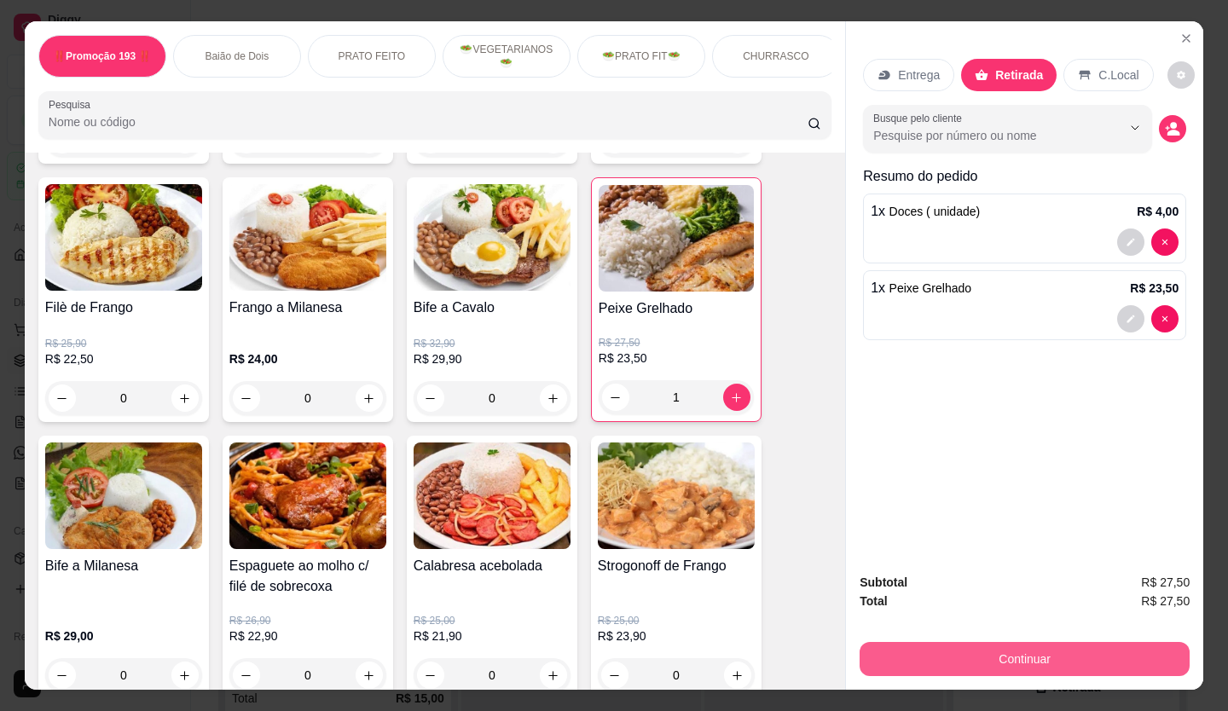
click at [1117, 656] on button "Continuar" at bounding box center [1025, 659] width 330 height 34
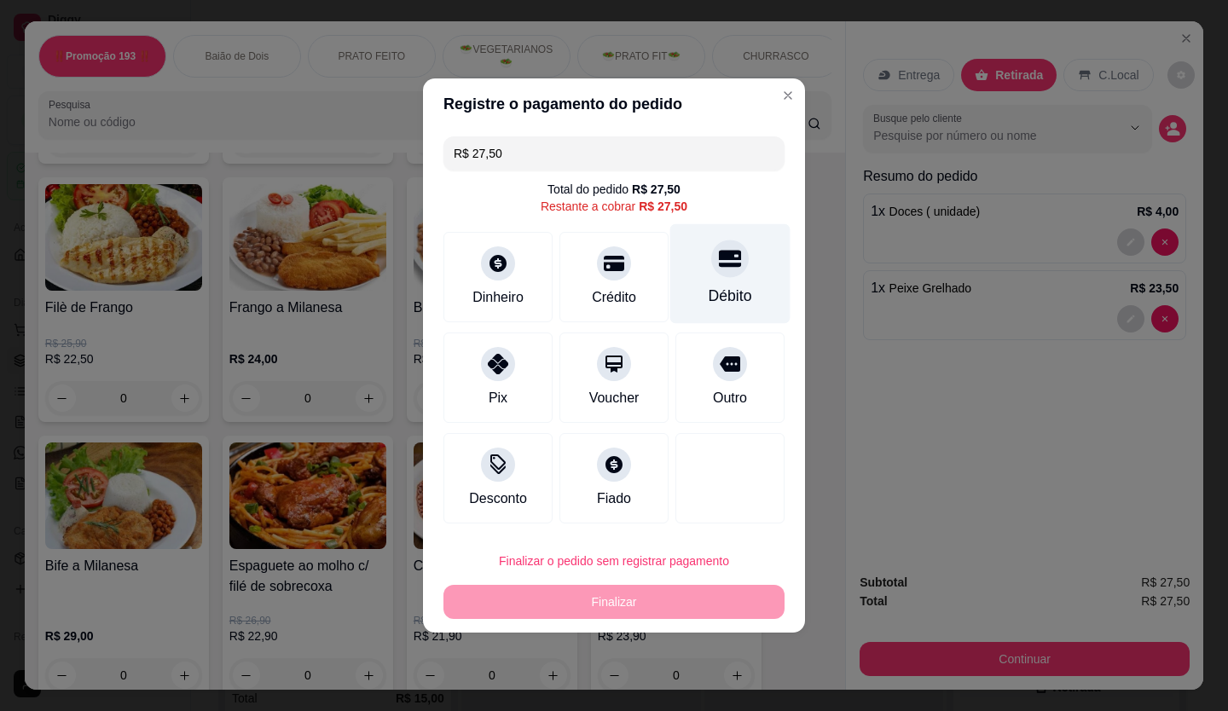
click at [722, 254] on icon at bounding box center [730, 259] width 22 height 17
type input "R$ 0,00"
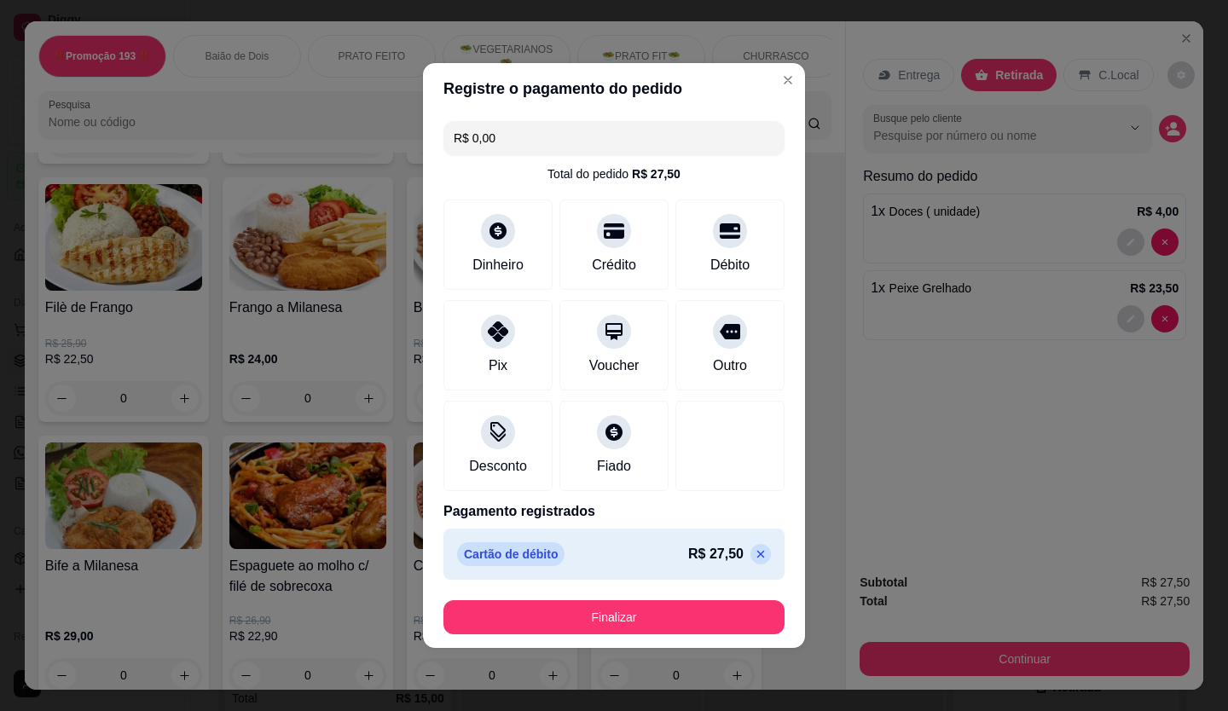
click at [705, 604] on button "Finalizar" at bounding box center [614, 618] width 341 height 34
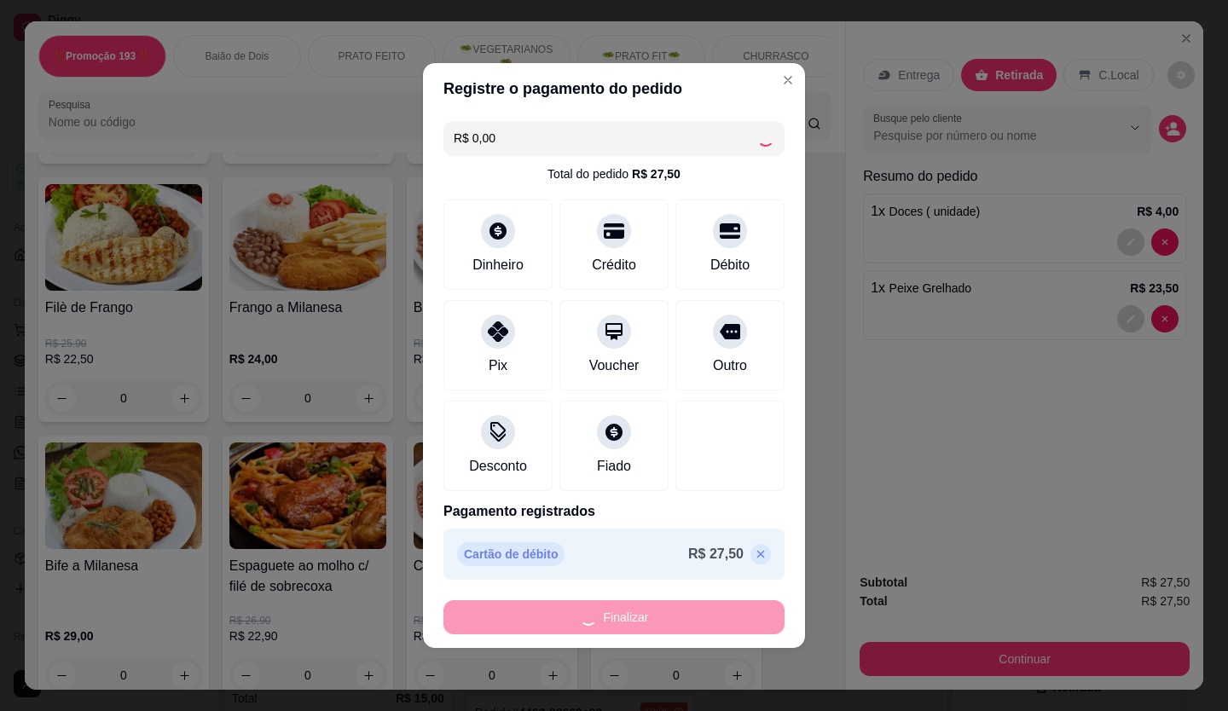
type input "0"
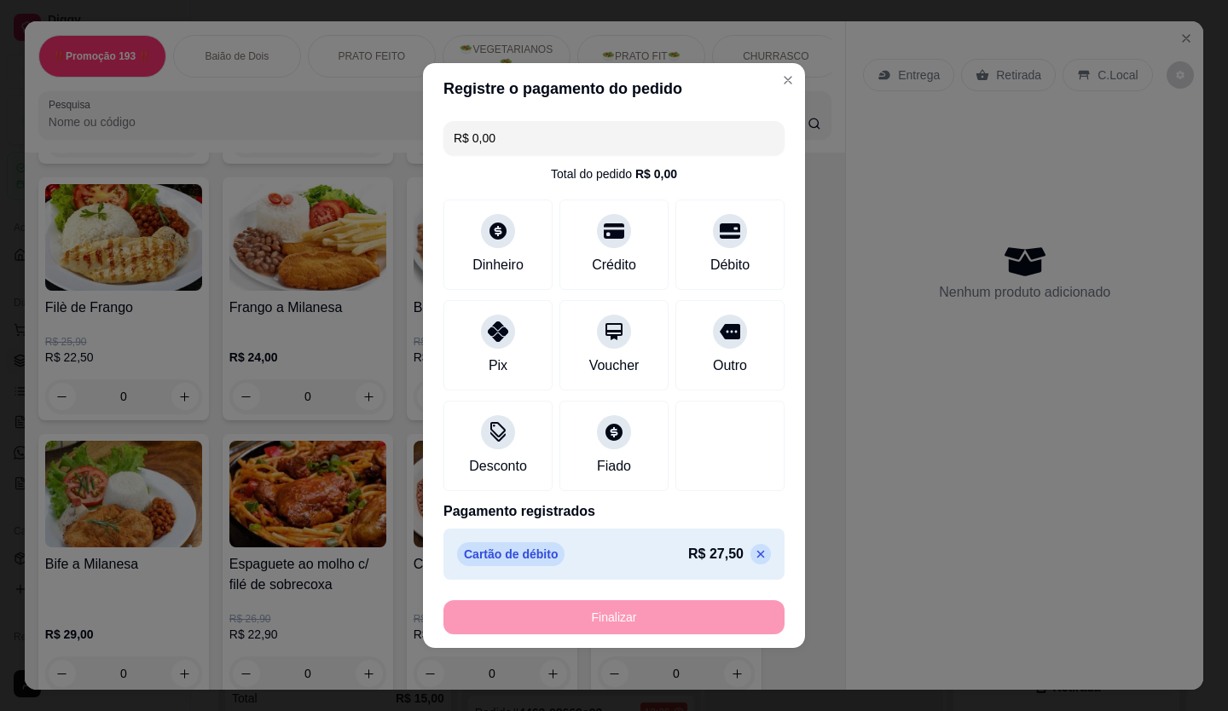
type input "-R$ 27,50"
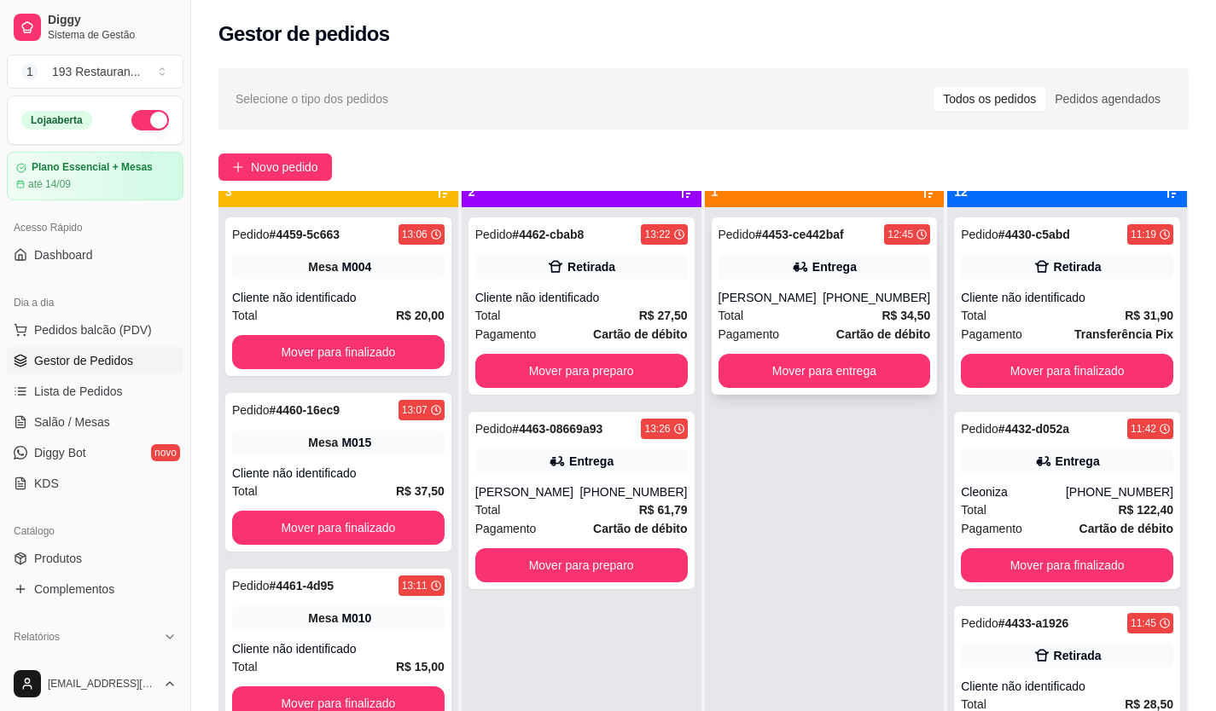
scroll to position [48, 0]
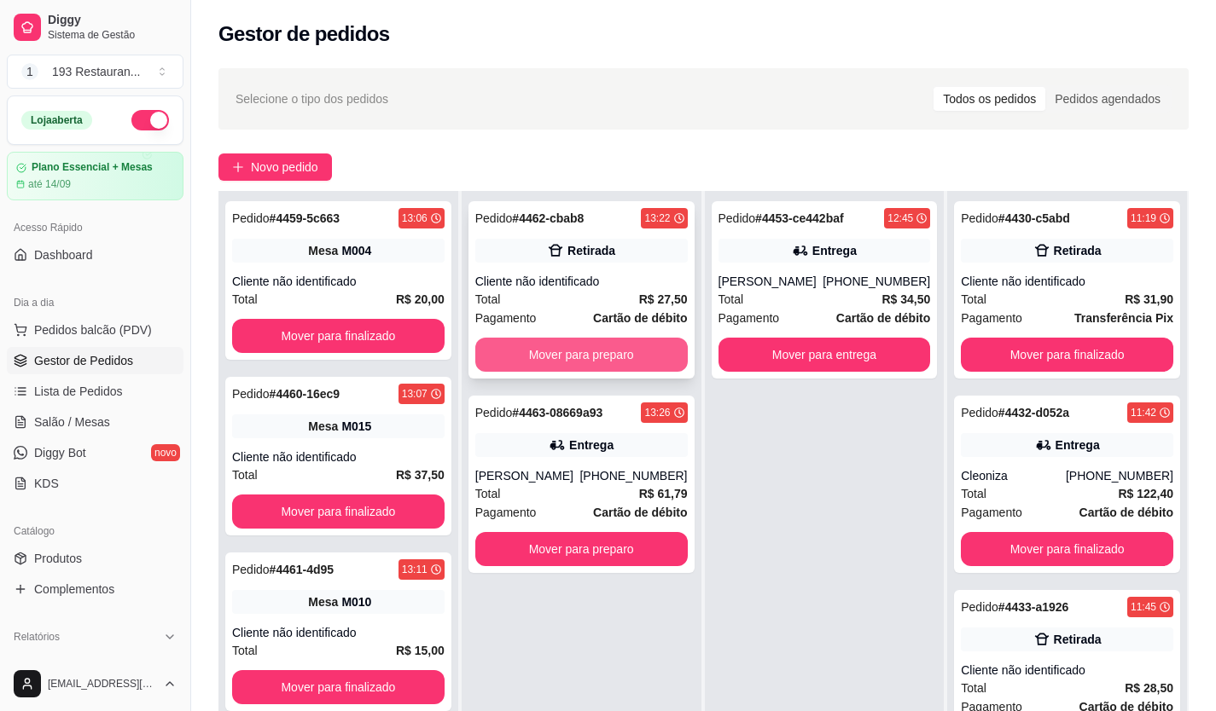
click at [572, 336] on div "Pedido # 4462-cbab8 13:22 Retirada Cliente não identificado Total R$ 27,50 Paga…" at bounding box center [581, 289] width 226 height 177
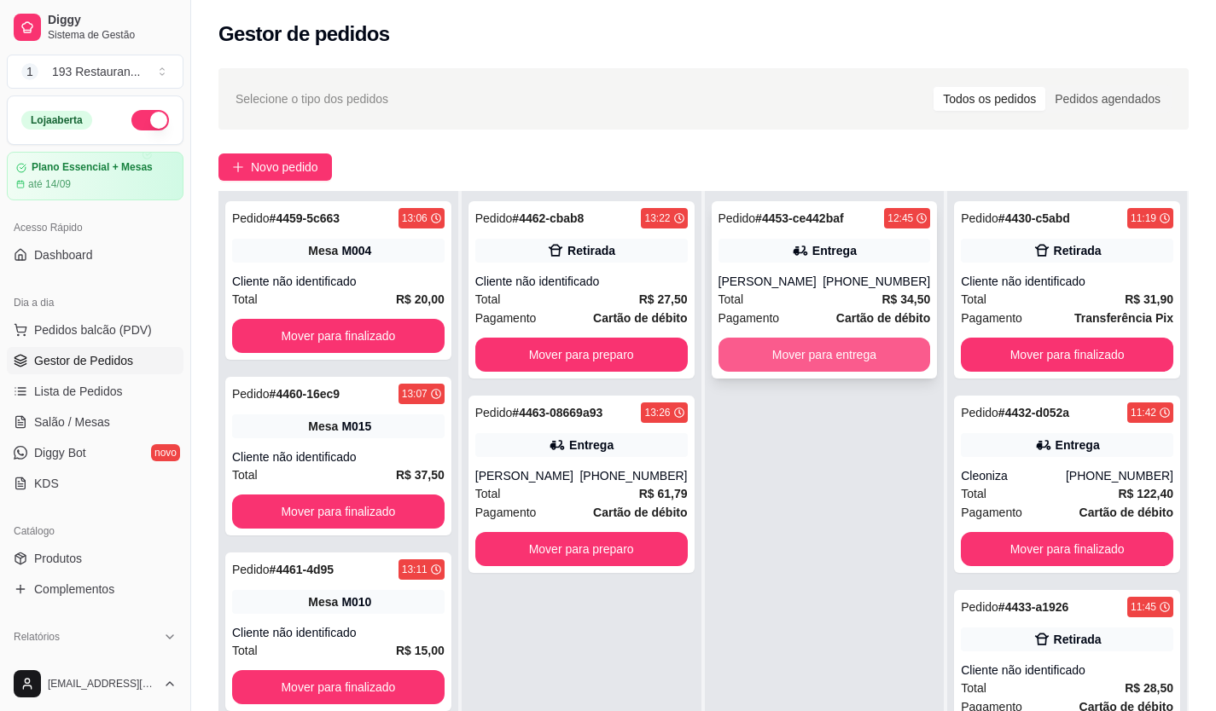
click at [816, 349] on button "Mover para entrega" at bounding box center [824, 355] width 212 height 34
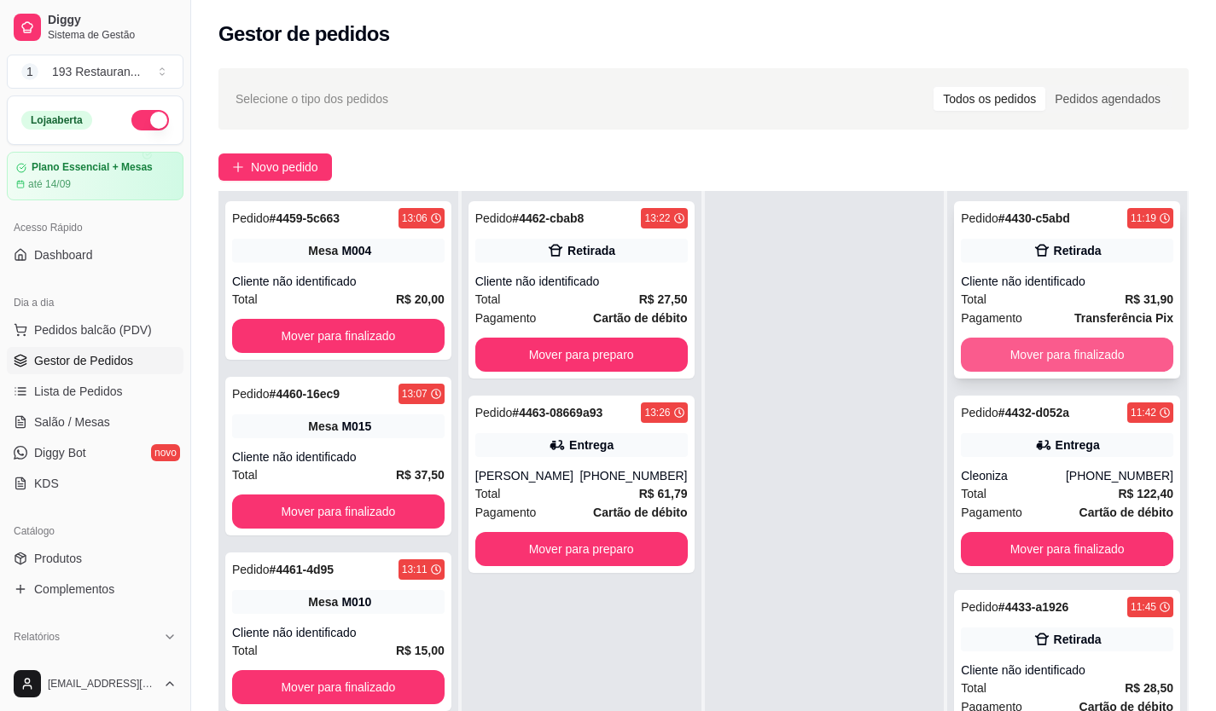
click at [1024, 355] on button "Mover para finalizado" at bounding box center [1067, 355] width 212 height 34
click at [1026, 355] on button "Mover para finalizado" at bounding box center [1067, 355] width 212 height 34
click at [1025, 355] on button "Mover para finalizado" at bounding box center [1067, 355] width 206 height 33
click at [1009, 346] on button "Mover para finalizado" at bounding box center [1067, 355] width 212 height 34
click at [1009, 346] on button "Mover para finalizado" at bounding box center [1067, 355] width 206 height 33
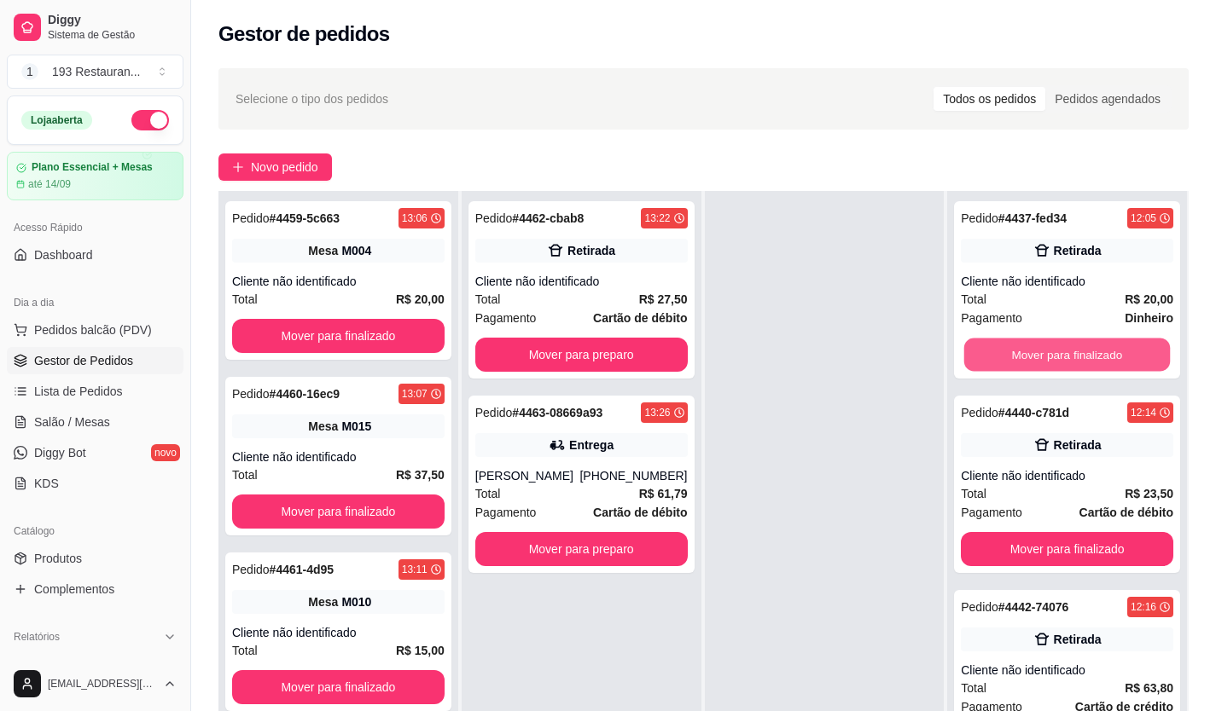
click at [1009, 346] on button "Mover para finalizado" at bounding box center [1067, 355] width 206 height 33
click at [1009, 346] on button "Mover para finalizado" at bounding box center [1067, 355] width 212 height 34
click at [1013, 346] on button "Mover para finalizado" at bounding box center [1067, 355] width 212 height 34
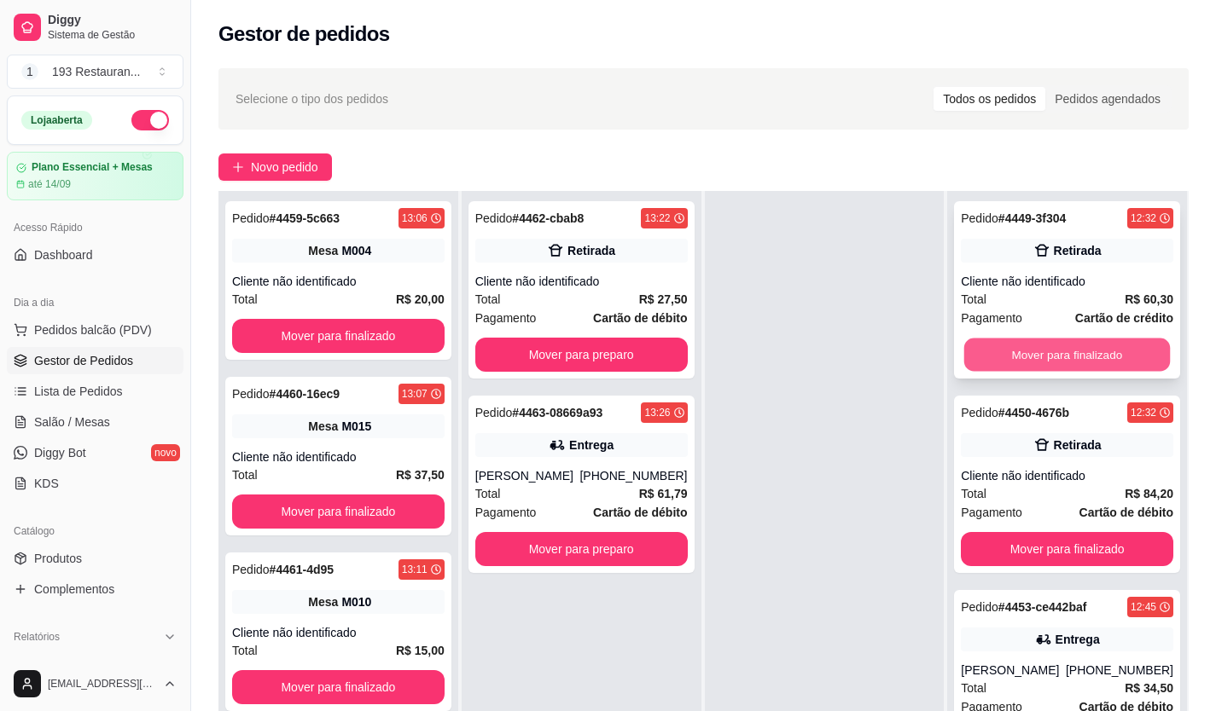
click at [1010, 342] on button "Mover para finalizado" at bounding box center [1067, 355] width 206 height 33
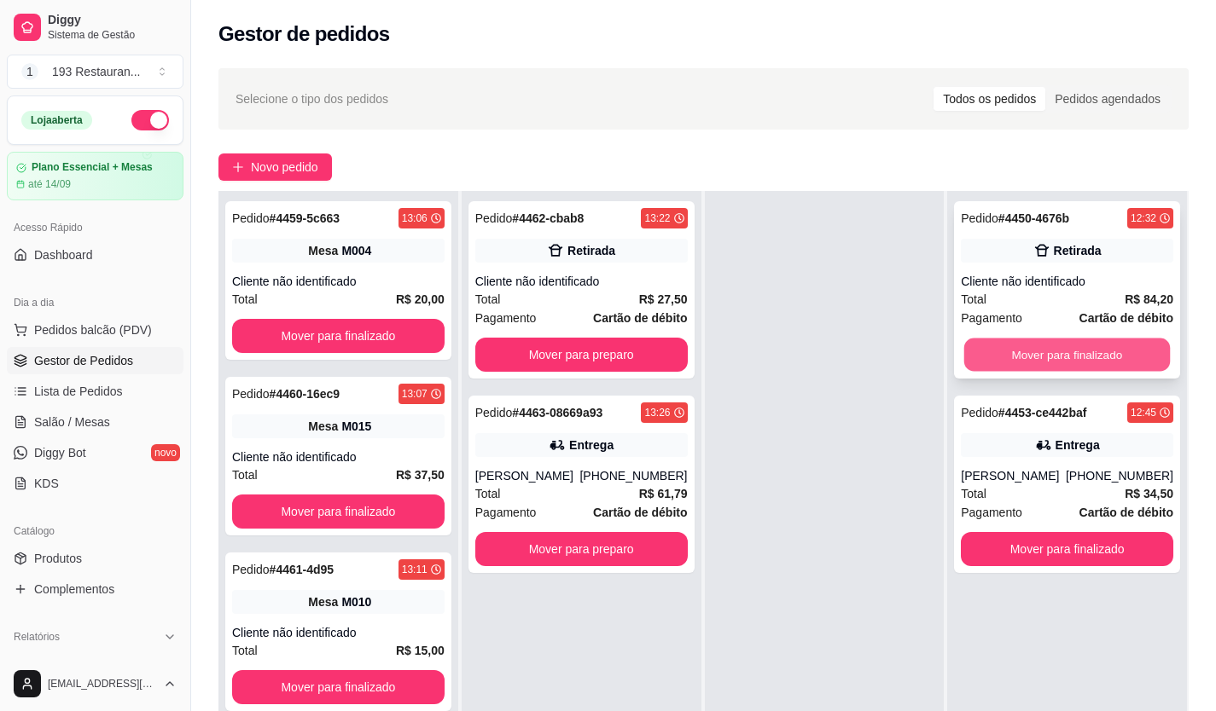
click at [1059, 346] on button "Mover para finalizado" at bounding box center [1067, 355] width 206 height 33
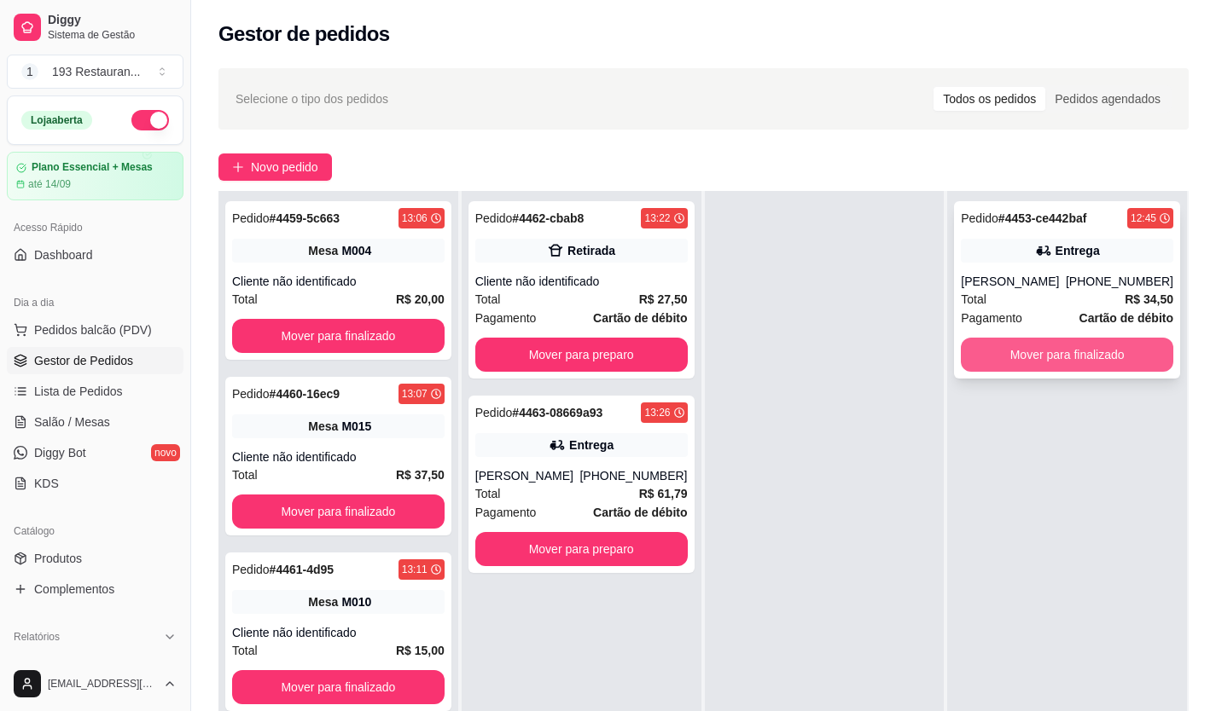
click at [1048, 362] on button "Mover para finalizado" at bounding box center [1067, 355] width 212 height 34
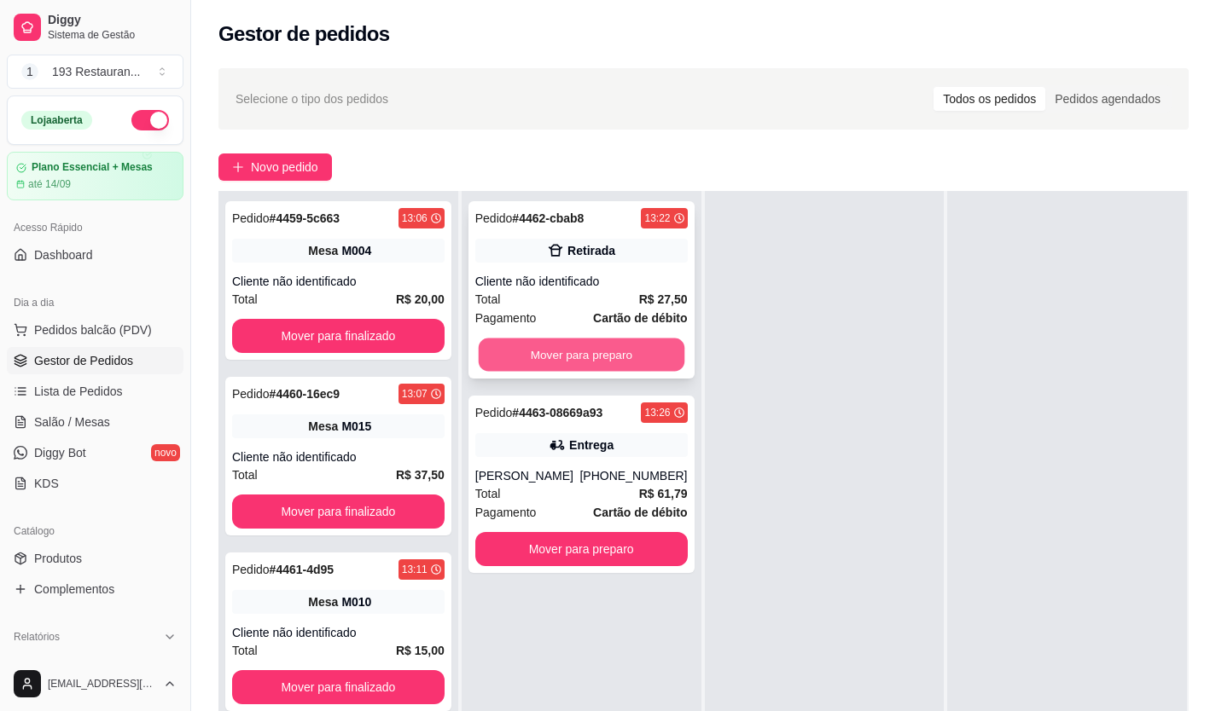
click at [672, 350] on button "Mover para preparo" at bounding box center [581, 355] width 206 height 33
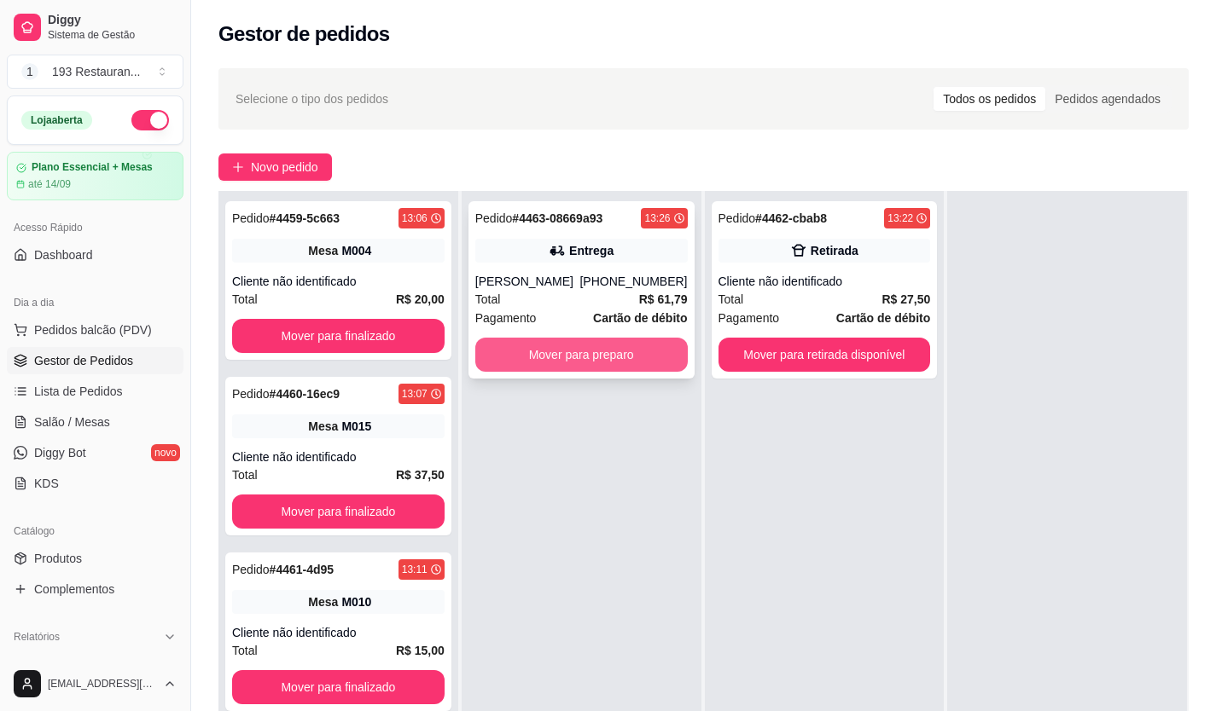
click at [628, 362] on button "Mover para preparo" at bounding box center [581, 355] width 212 height 34
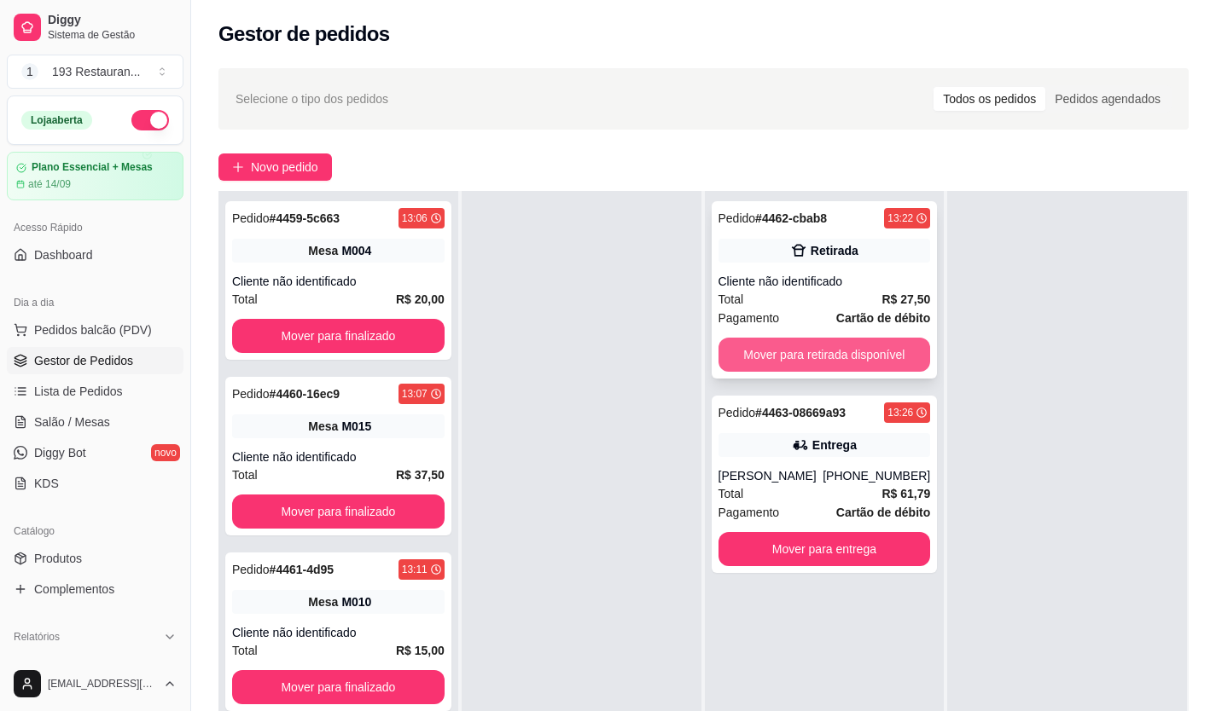
click at [825, 357] on button "Mover para retirada disponível" at bounding box center [824, 355] width 212 height 34
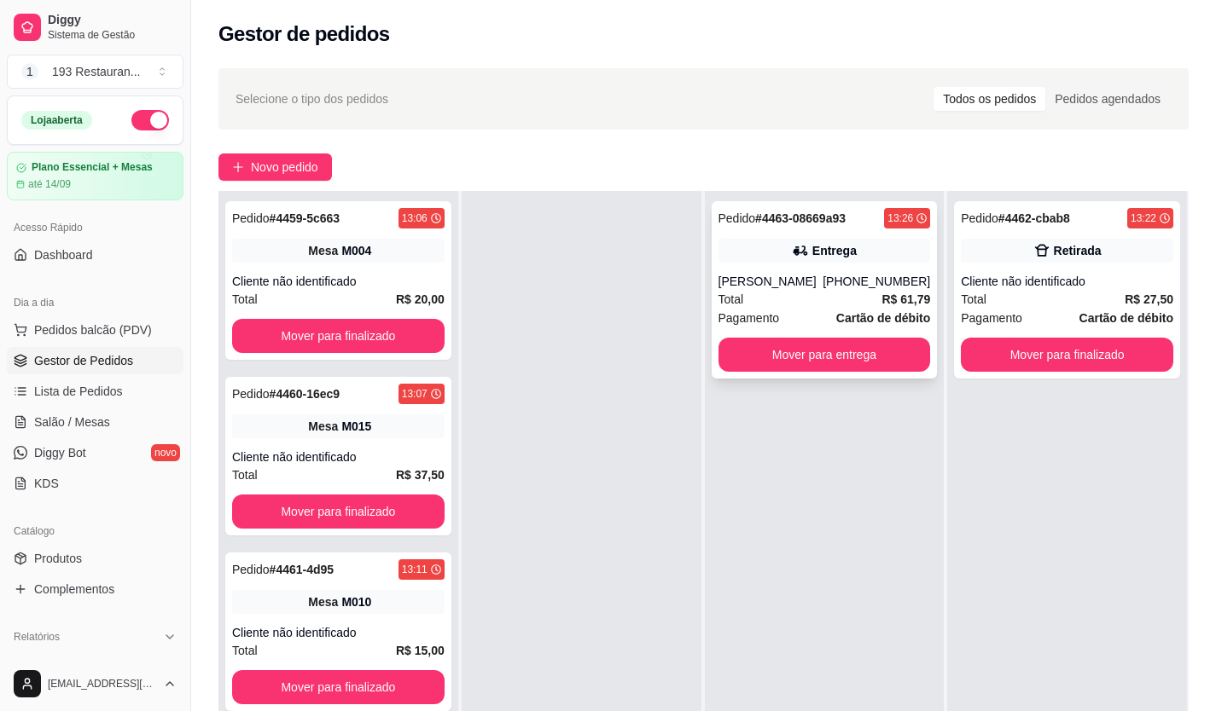
click at [867, 357] on button "Mover para entrega" at bounding box center [824, 355] width 212 height 34
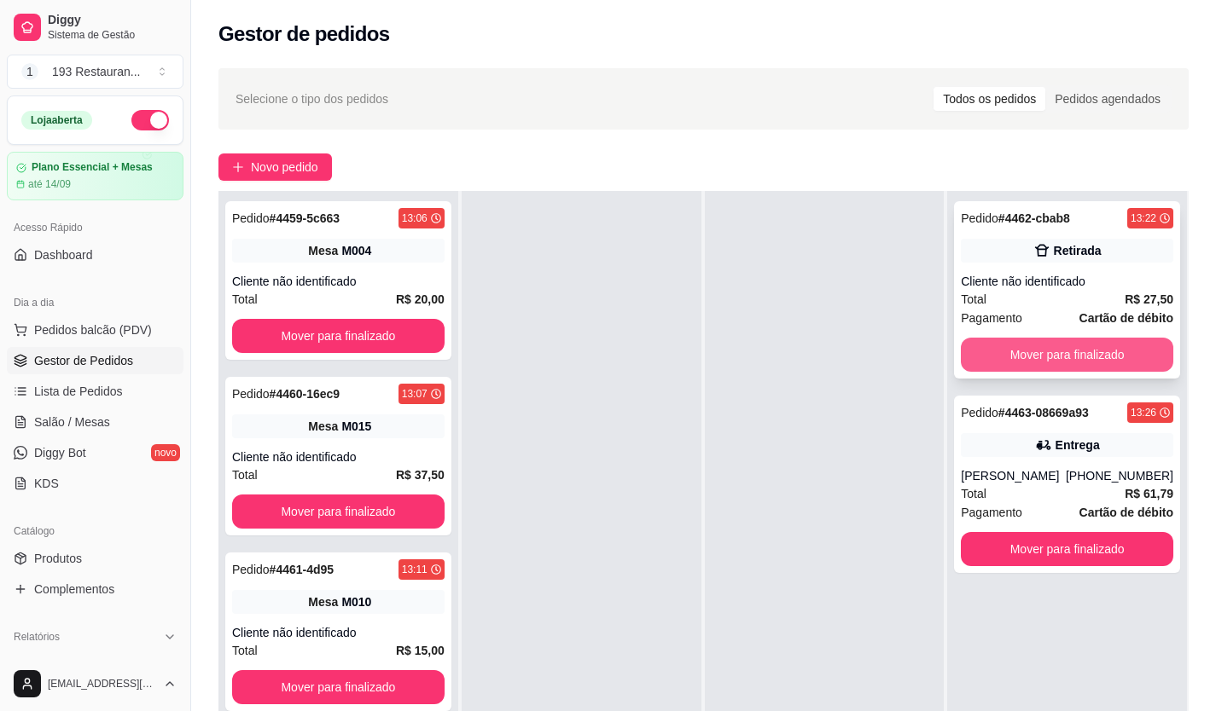
click at [1044, 360] on button "Mover para finalizado" at bounding box center [1067, 355] width 212 height 34
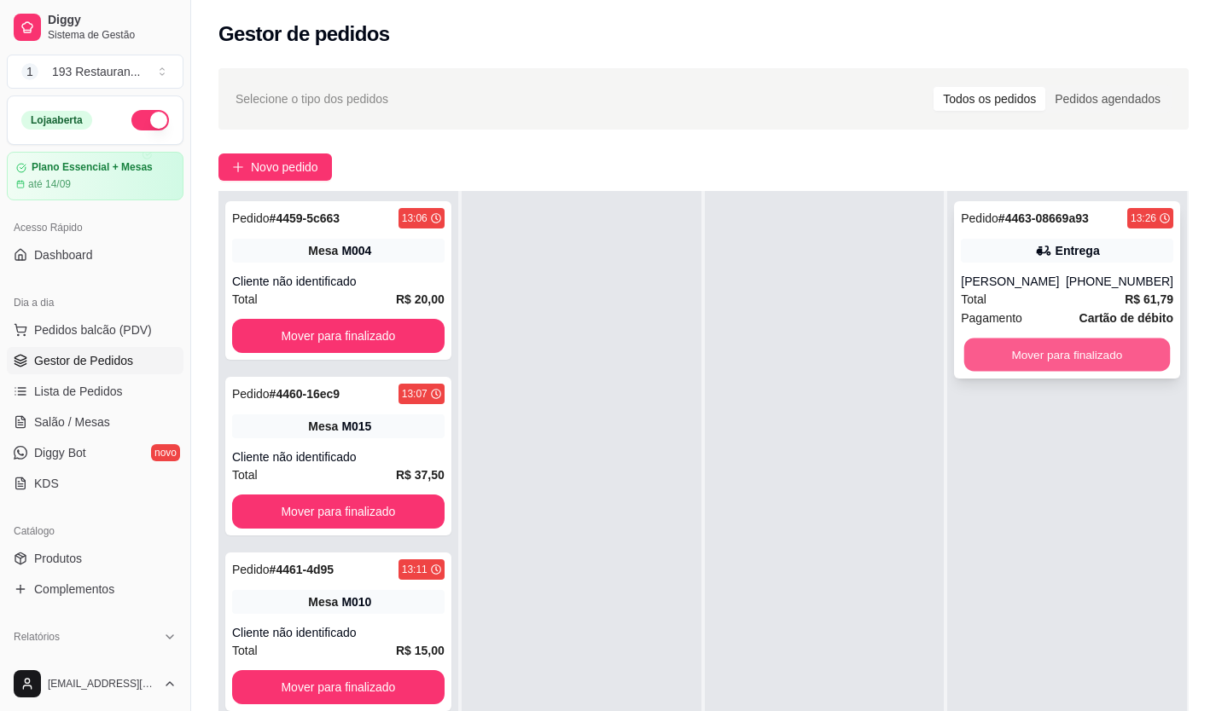
click at [1063, 372] on button "Mover para finalizado" at bounding box center [1067, 355] width 206 height 33
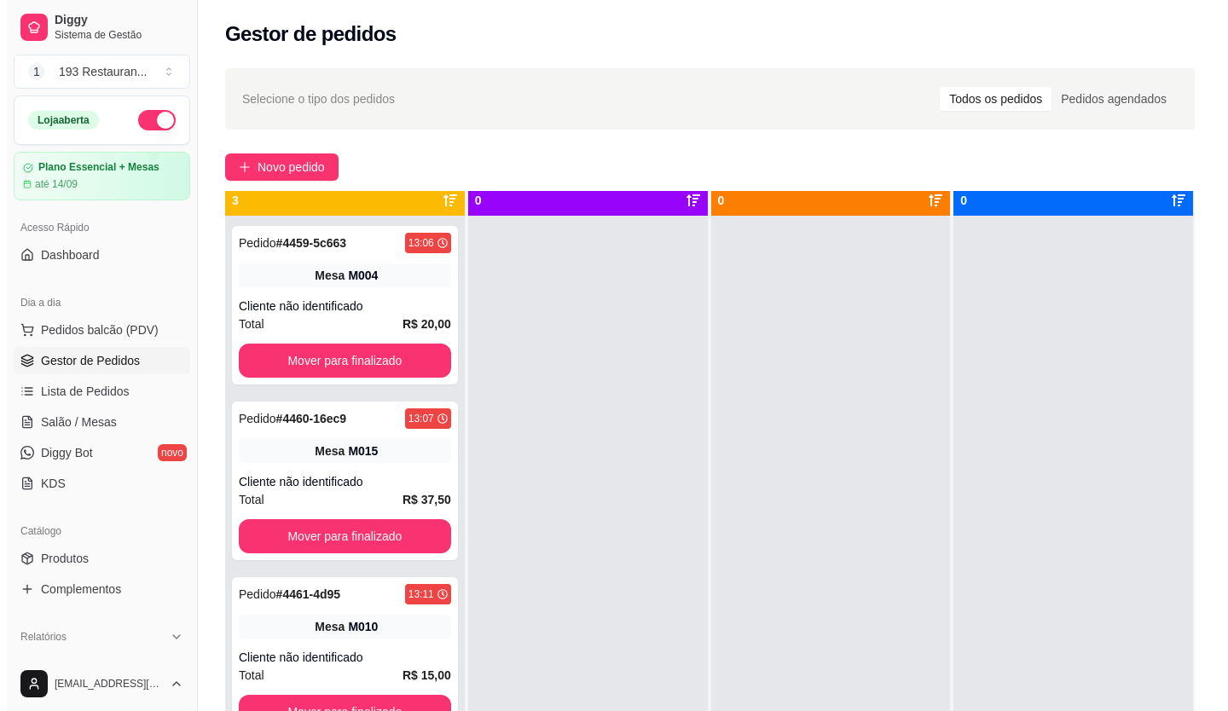
scroll to position [0, 0]
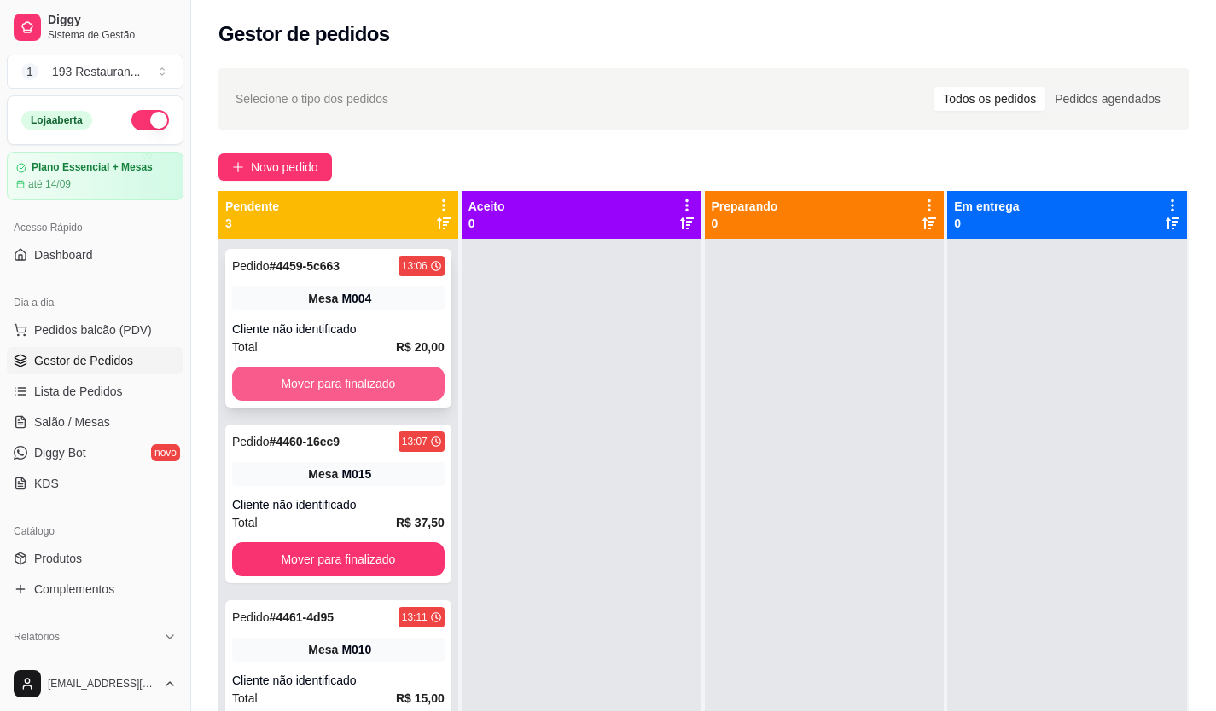
click at [351, 386] on button "Mover para finalizado" at bounding box center [338, 384] width 212 height 34
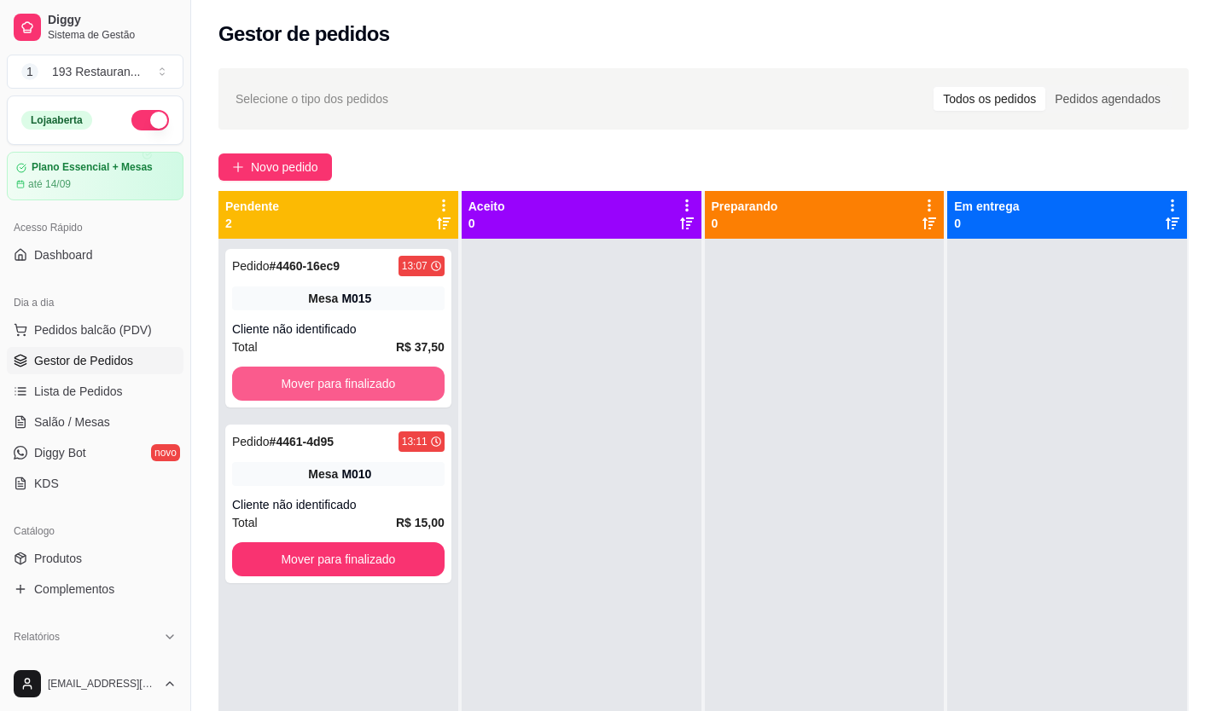
click at [351, 386] on button "Mover para finalizado" at bounding box center [338, 384] width 212 height 34
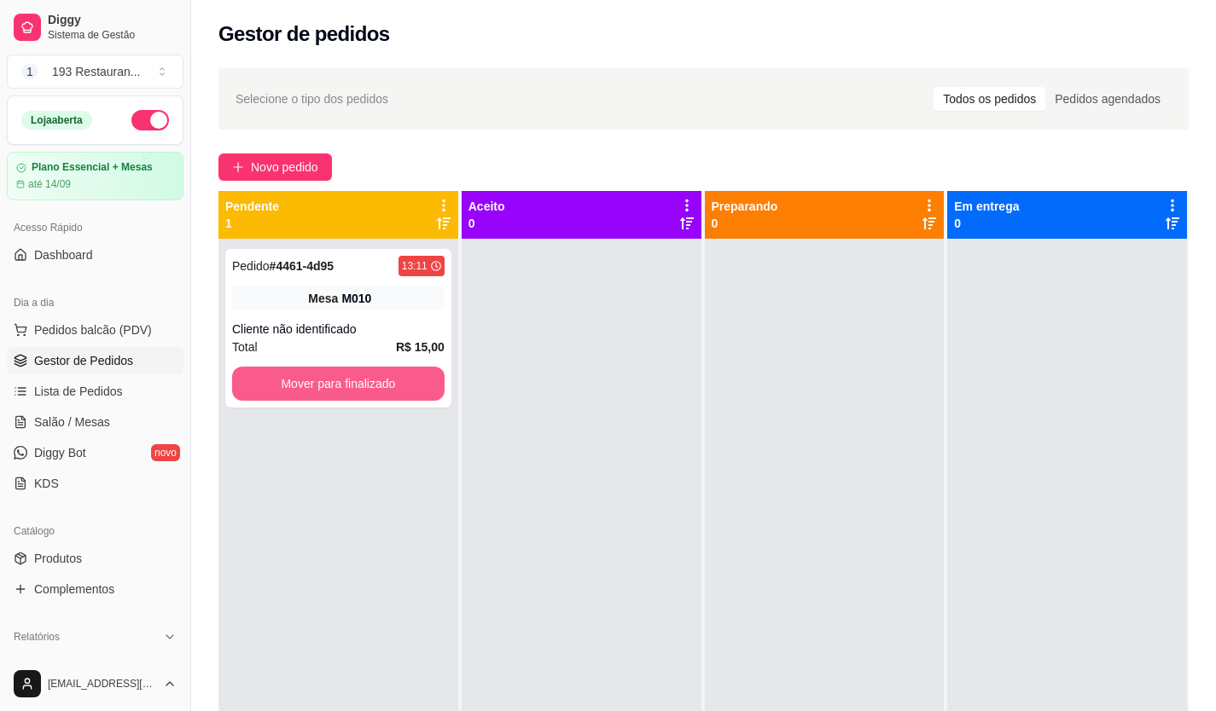
click at [351, 386] on button "Mover para finalizado" at bounding box center [338, 384] width 212 height 34
click at [90, 415] on span "Salão / Mesas" at bounding box center [72, 422] width 76 height 17
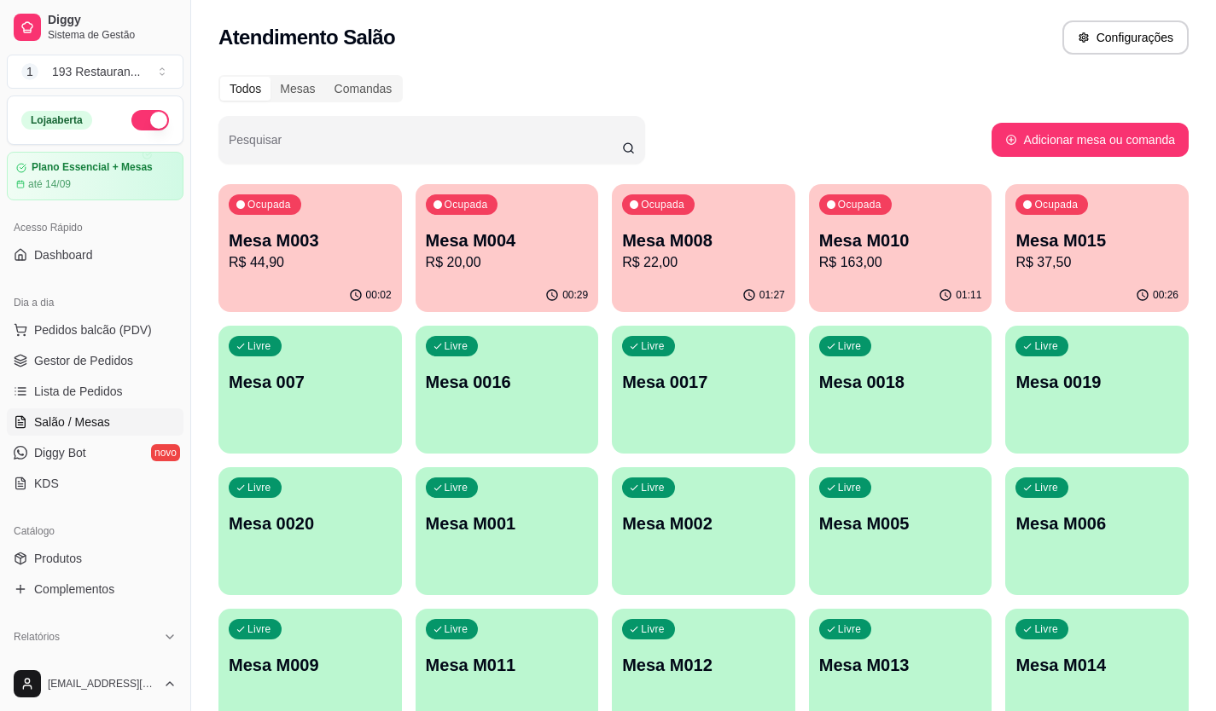
click at [906, 216] on div "Ocupada Mesa M010 R$ 163,00" at bounding box center [900, 231] width 183 height 95
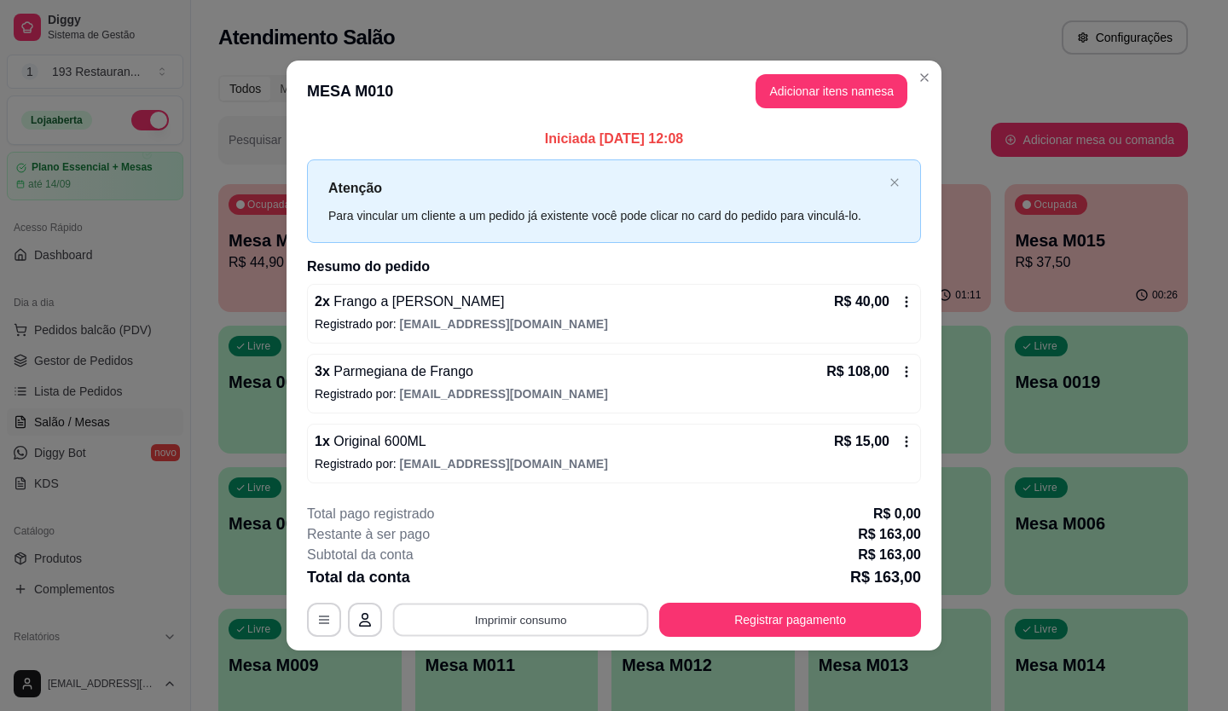
click at [504, 615] on button "Imprimir consumo" at bounding box center [521, 619] width 256 height 33
click at [522, 588] on button "CAIXA" at bounding box center [526, 579] width 124 height 27
click at [820, 90] on button "Adicionar itens na mesa" at bounding box center [832, 91] width 152 height 34
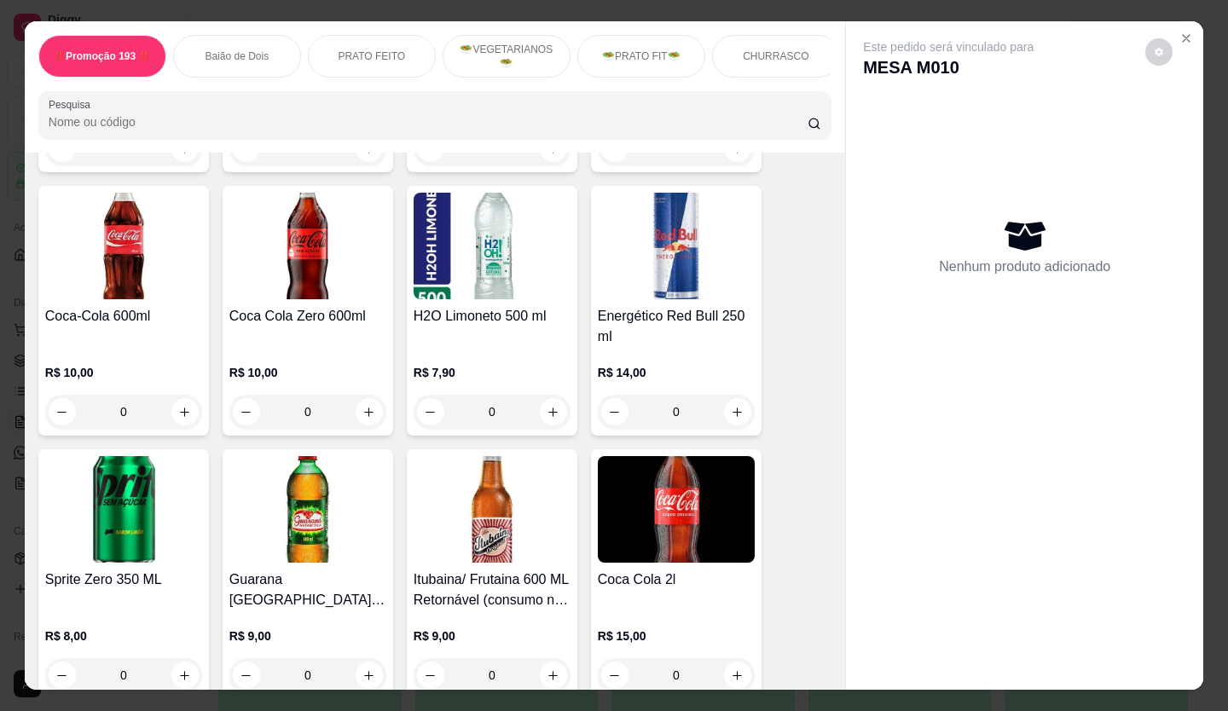
scroll to position [4521, 0]
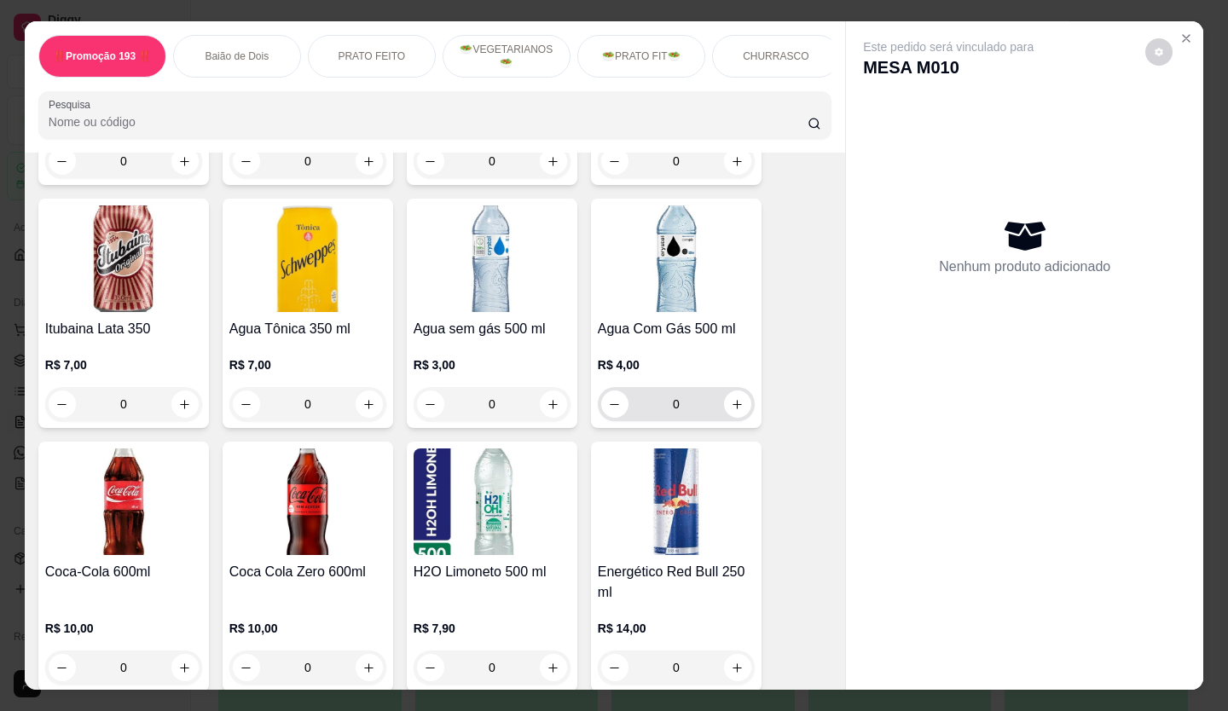
click at [731, 398] on icon "increase-product-quantity" at bounding box center [737, 404] width 13 height 13
type input "1"
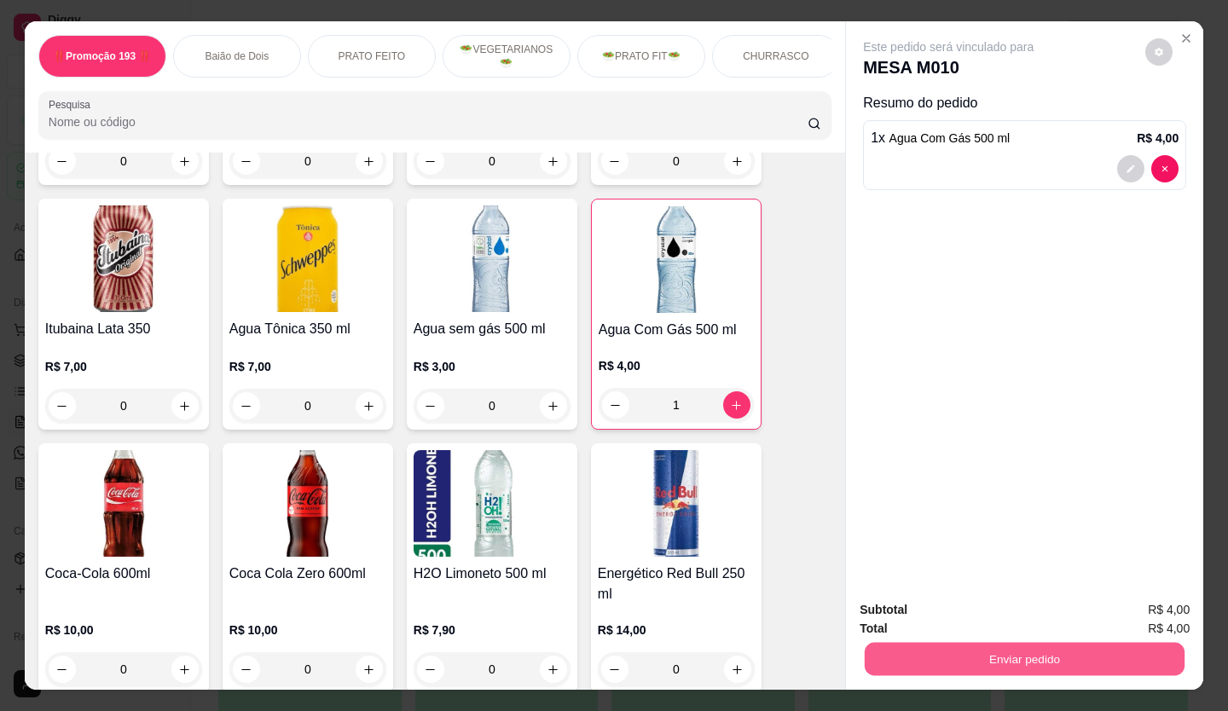
click at [986, 654] on button "Enviar pedido" at bounding box center [1025, 659] width 320 height 33
click at [949, 608] on button "Não registrar e enviar pedido" at bounding box center [967, 611] width 177 height 32
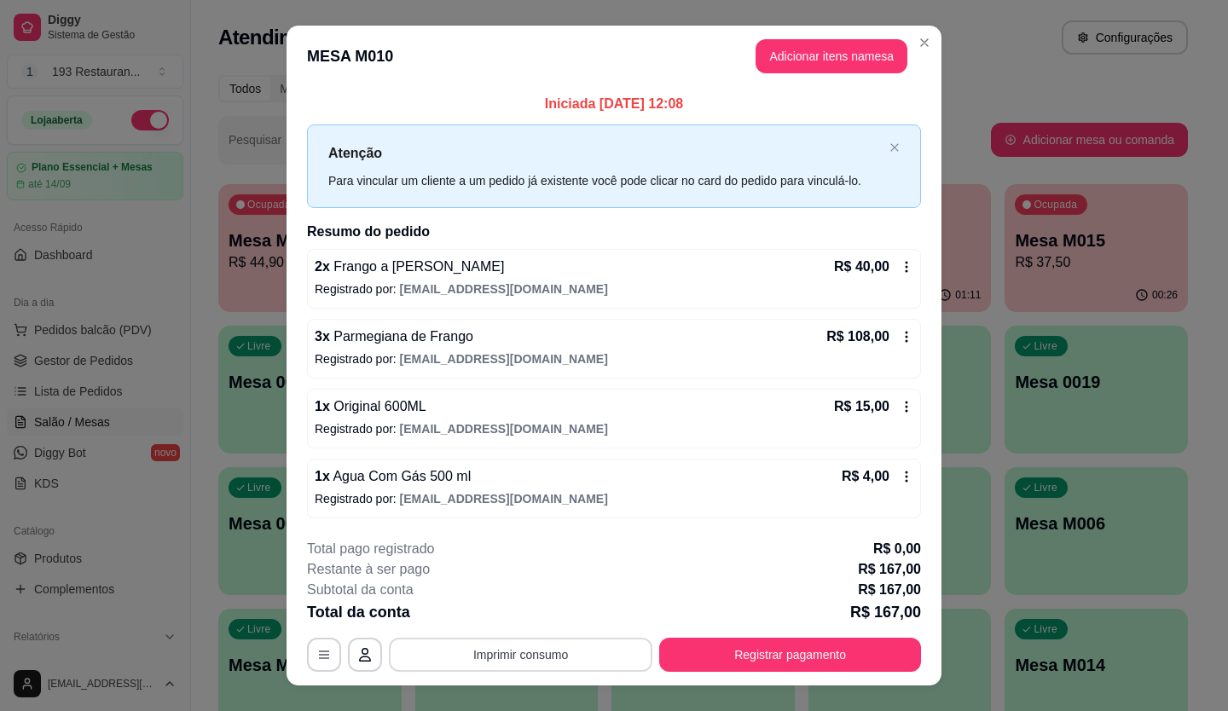
click at [554, 659] on button "Imprimir consumo" at bounding box center [521, 655] width 264 height 34
click at [535, 606] on button "CAIXA" at bounding box center [520, 614] width 124 height 27
click at [806, 659] on button "Registrar pagamento" at bounding box center [790, 655] width 262 height 34
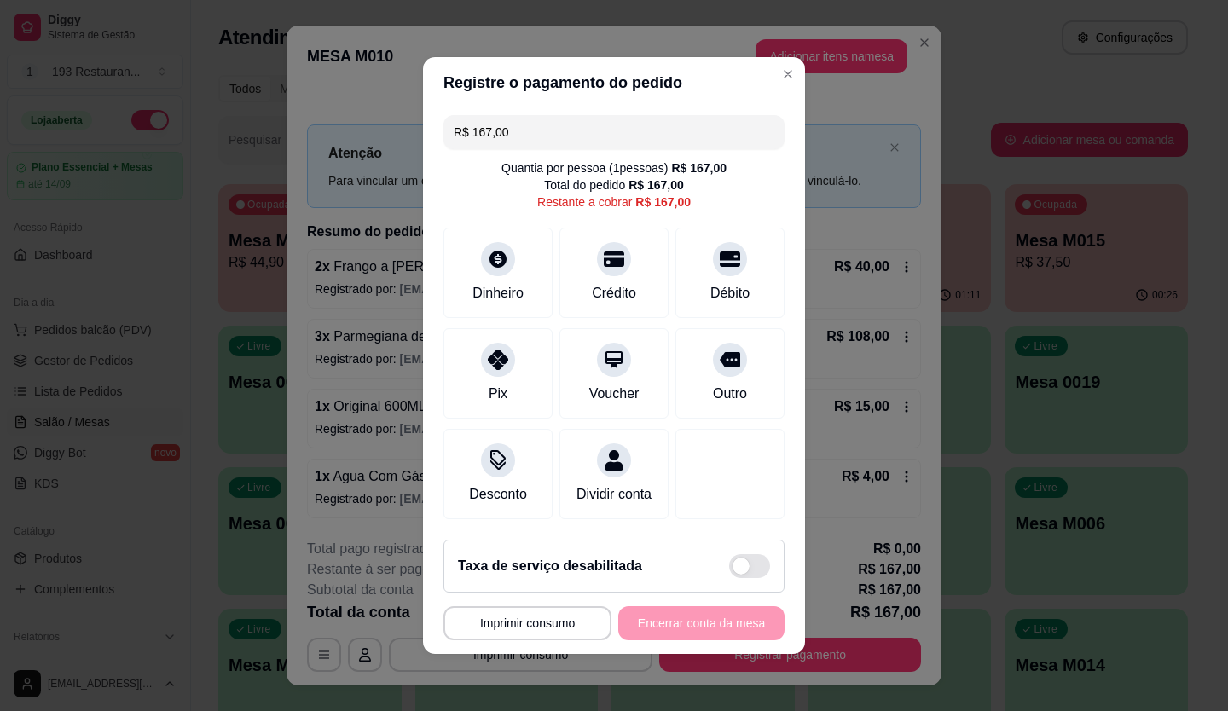
drag, startPoint x: 543, startPoint y: 121, endPoint x: 231, endPoint y: 189, distance: 319.4
click at [247, 199] on div "**********" at bounding box center [614, 355] width 1228 height 711
click at [601, 270] on div "Crédito" at bounding box center [614, 270] width 120 height 100
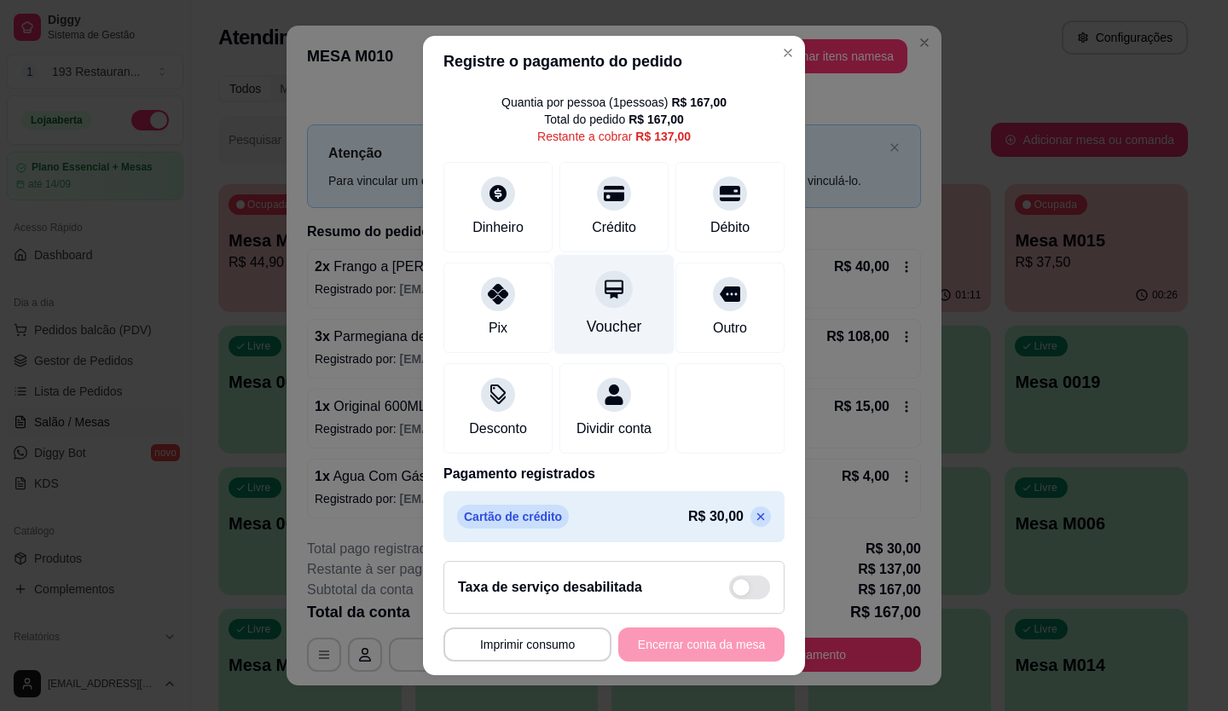
scroll to position [66, 0]
click at [618, 283] on div "Voucher" at bounding box center [614, 303] width 120 height 100
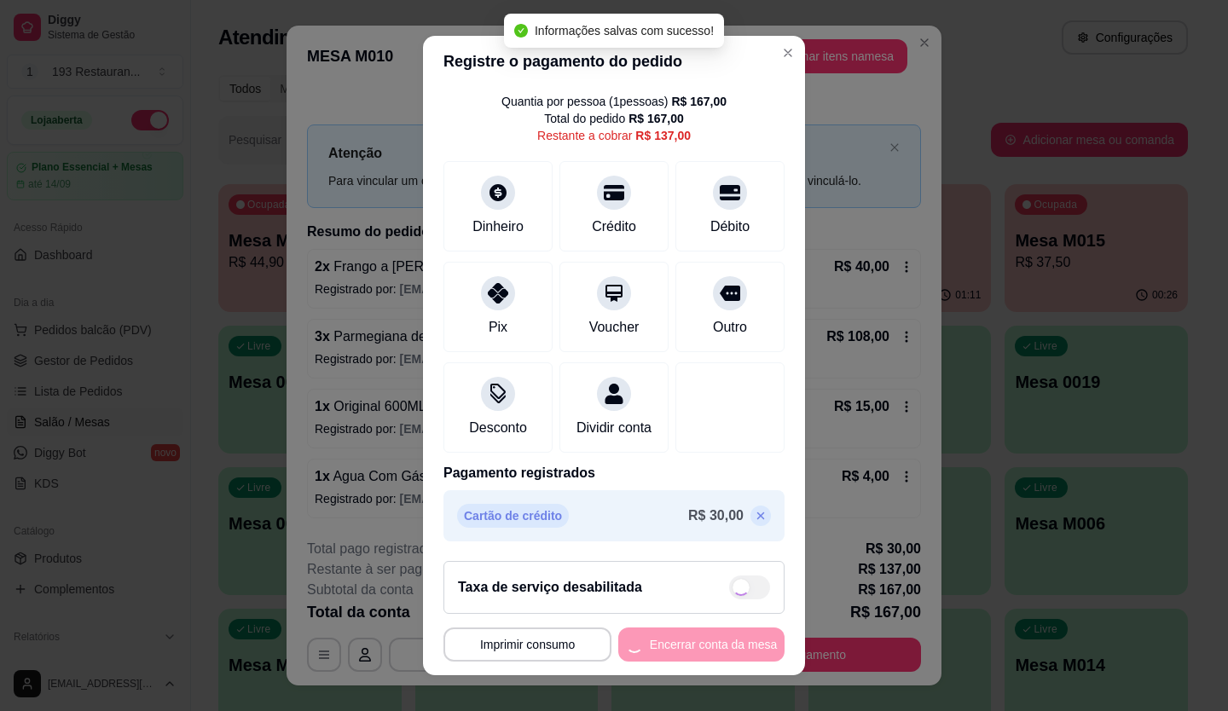
type input "R$ 0,00"
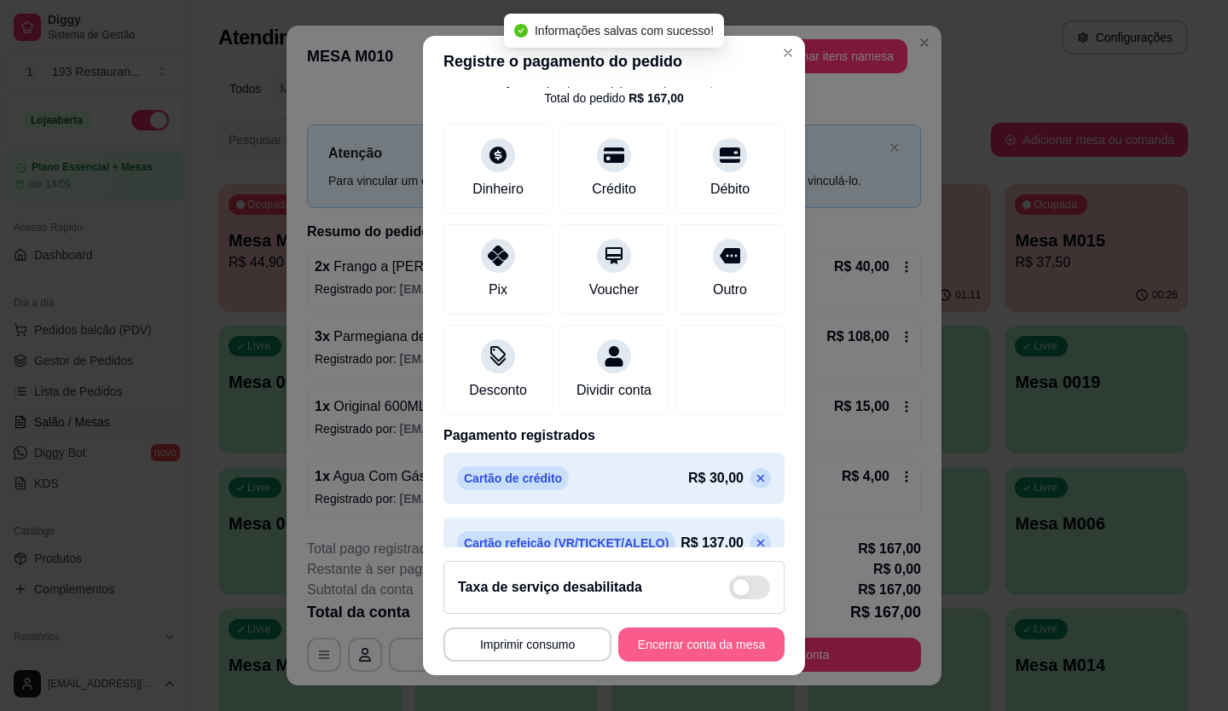
click at [718, 647] on button "Encerrar conta da mesa" at bounding box center [701, 645] width 166 height 34
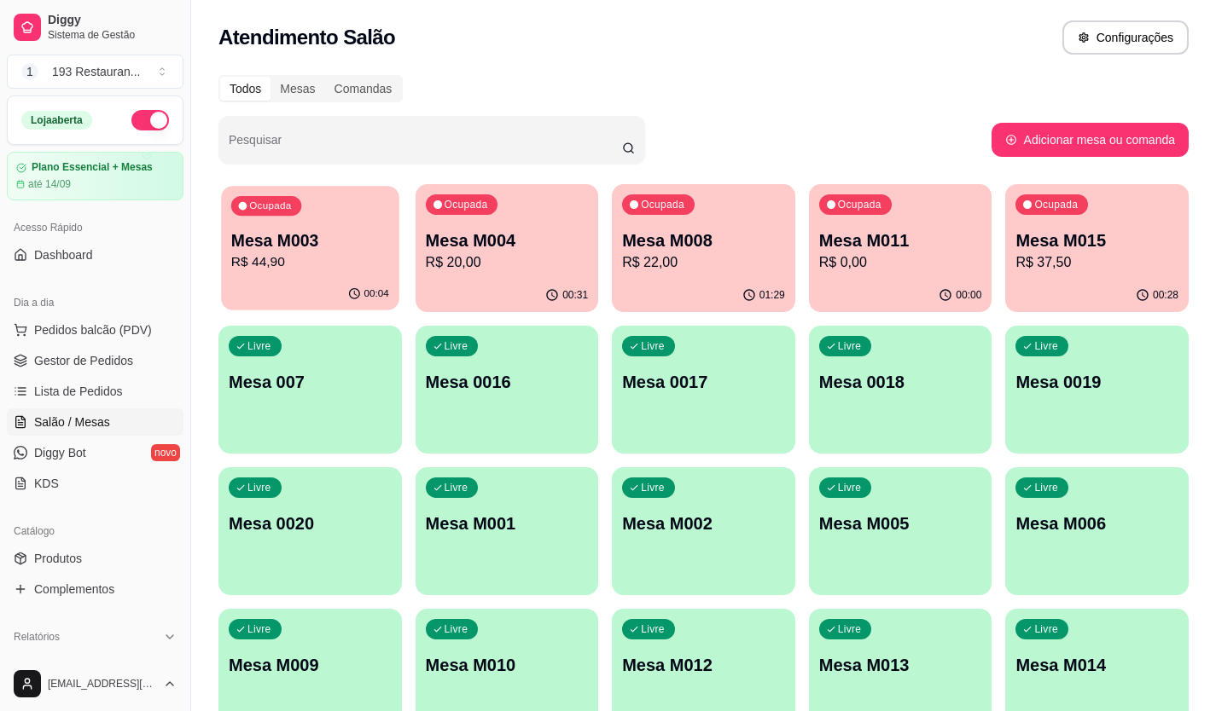
click at [272, 248] on p "Mesa M003" at bounding box center [310, 240] width 158 height 23
click at [511, 268] on p "R$ 20,00" at bounding box center [506, 262] width 158 height 20
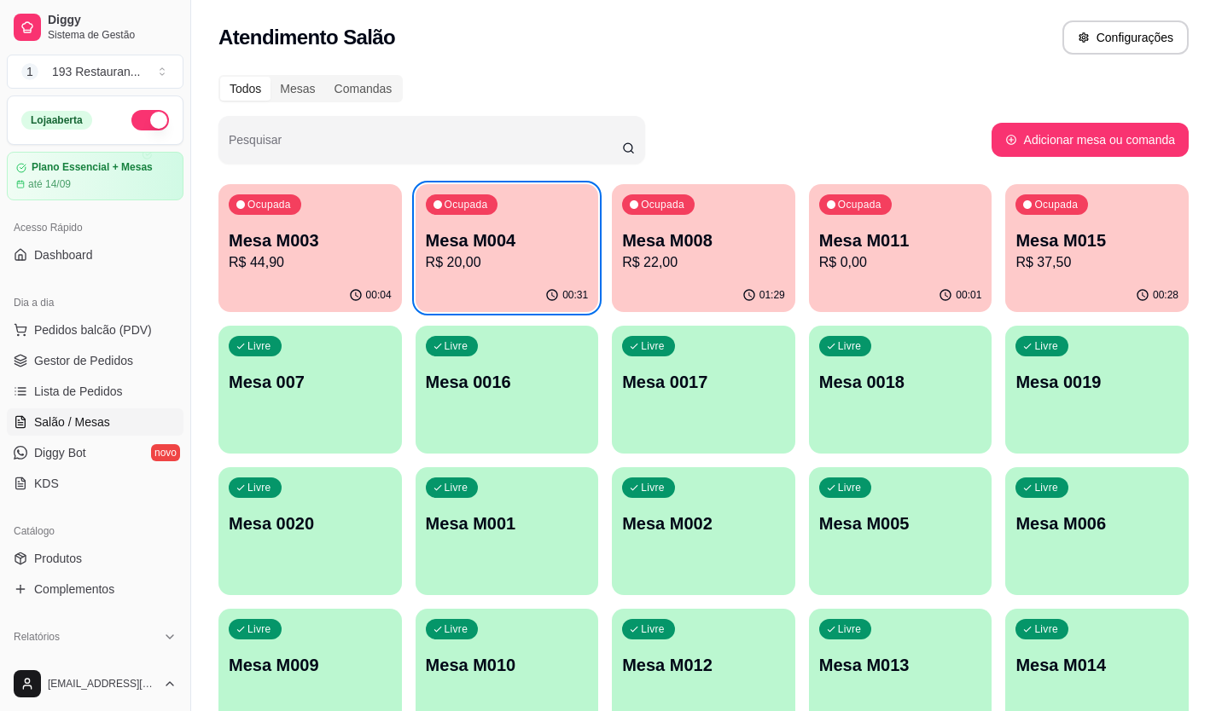
click at [720, 226] on div "Ocupada Mesa M008 R$ 22,00" at bounding box center [703, 231] width 183 height 95
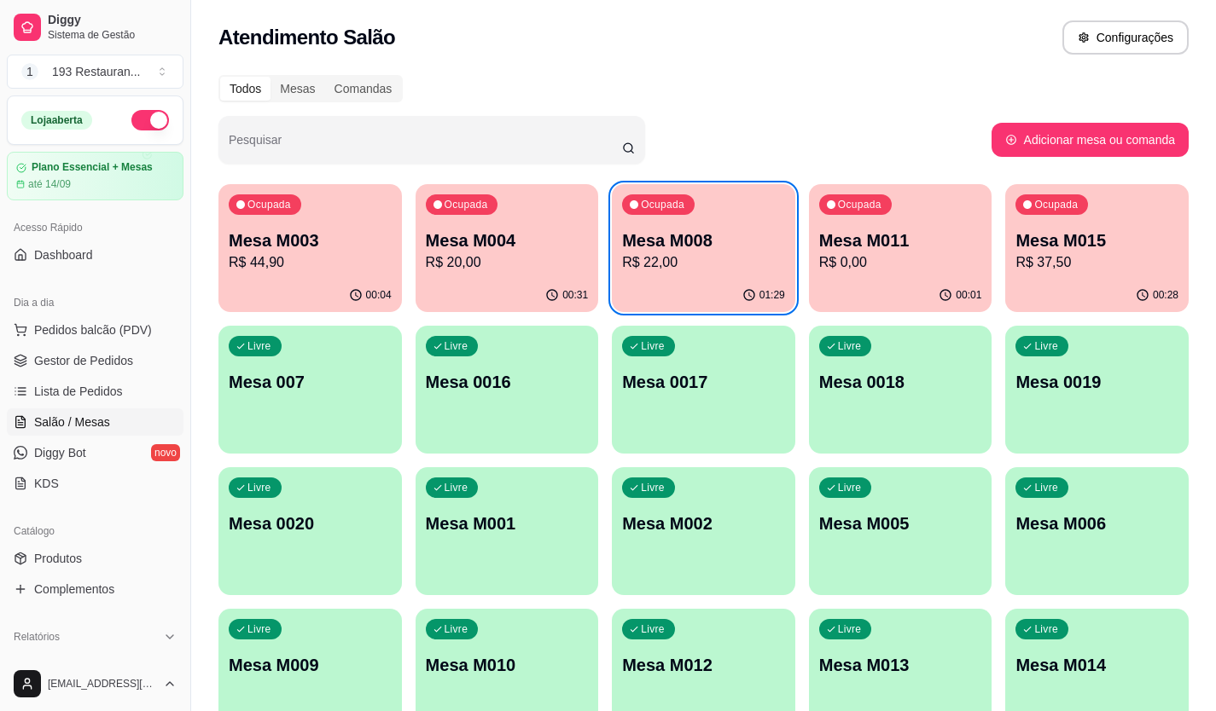
click at [895, 231] on p "Mesa M011" at bounding box center [900, 241] width 163 height 24
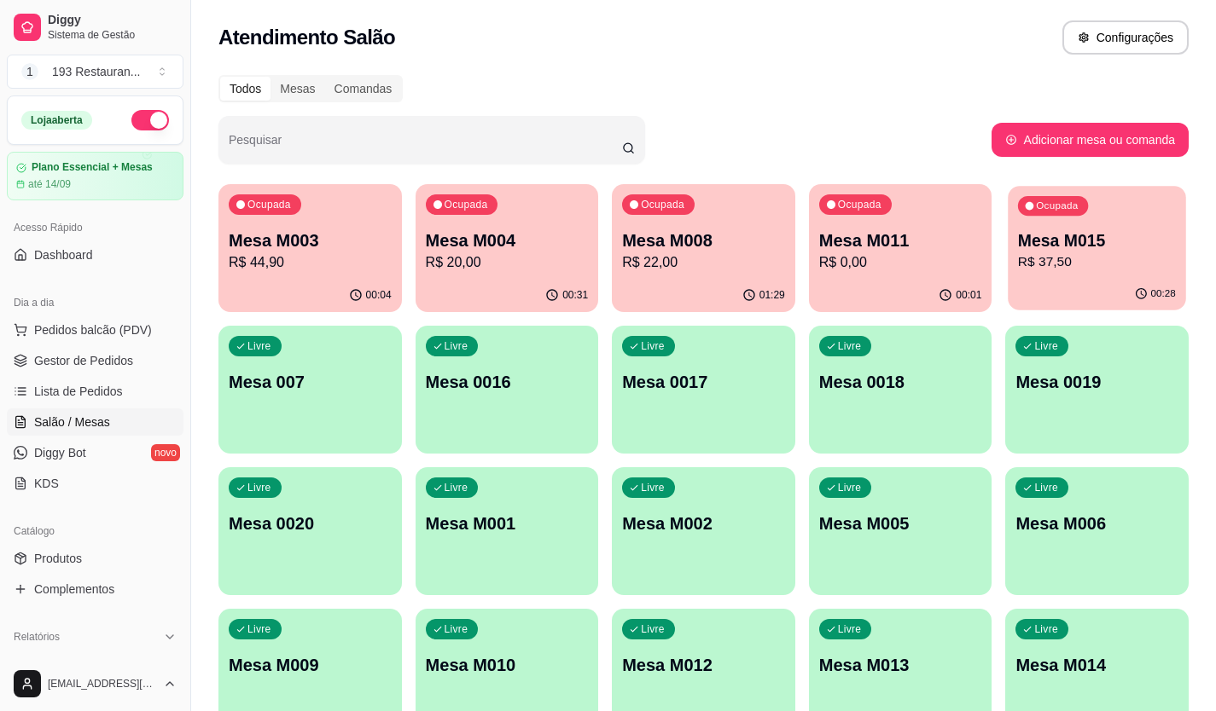
click at [1080, 271] on p "R$ 37,50" at bounding box center [1097, 262] width 158 height 20
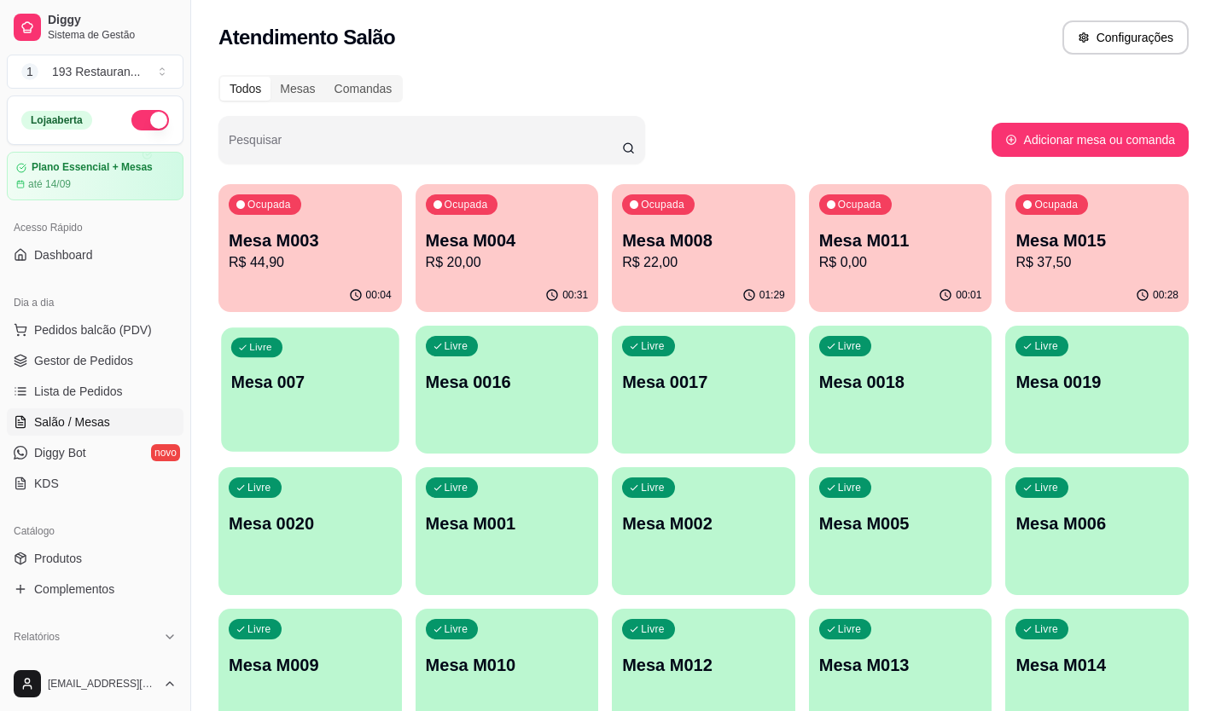
click at [312, 407] on div "Livre Mesa 007" at bounding box center [309, 380] width 177 height 104
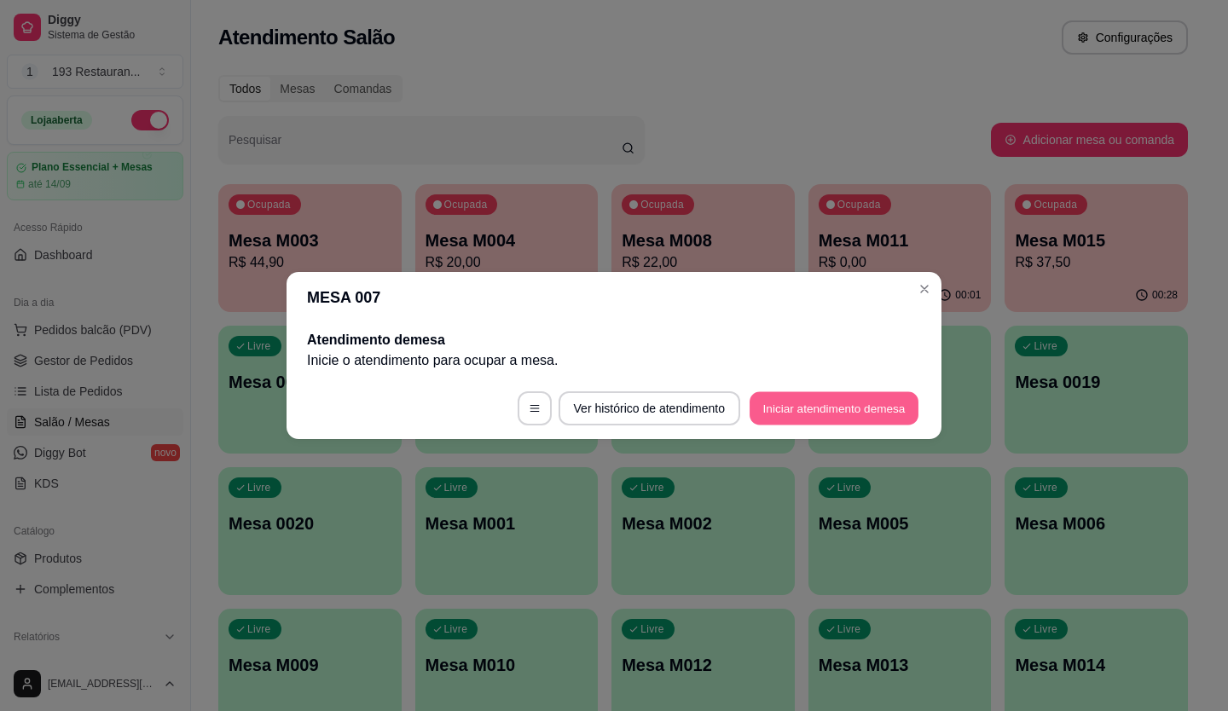
click at [868, 418] on button "Iniciar atendimento de mesa" at bounding box center [834, 408] width 169 height 33
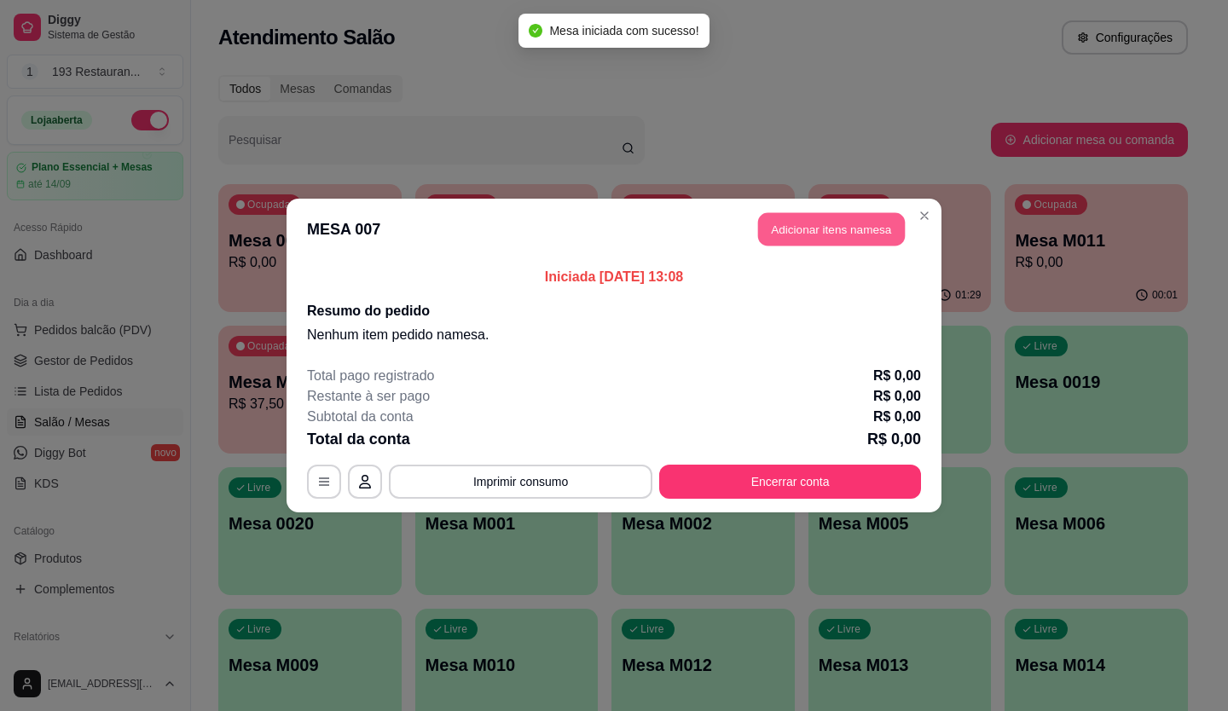
click at [849, 229] on button "Adicionar itens na mesa" at bounding box center [831, 229] width 147 height 33
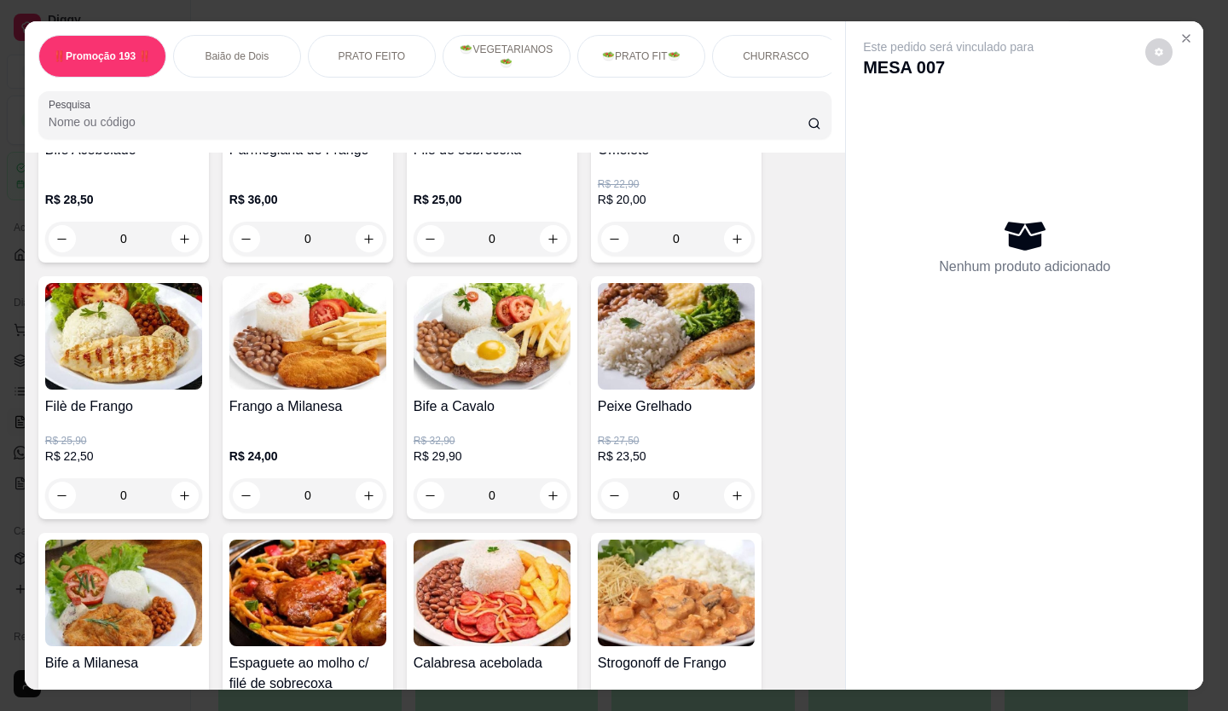
scroll to position [1194, 0]
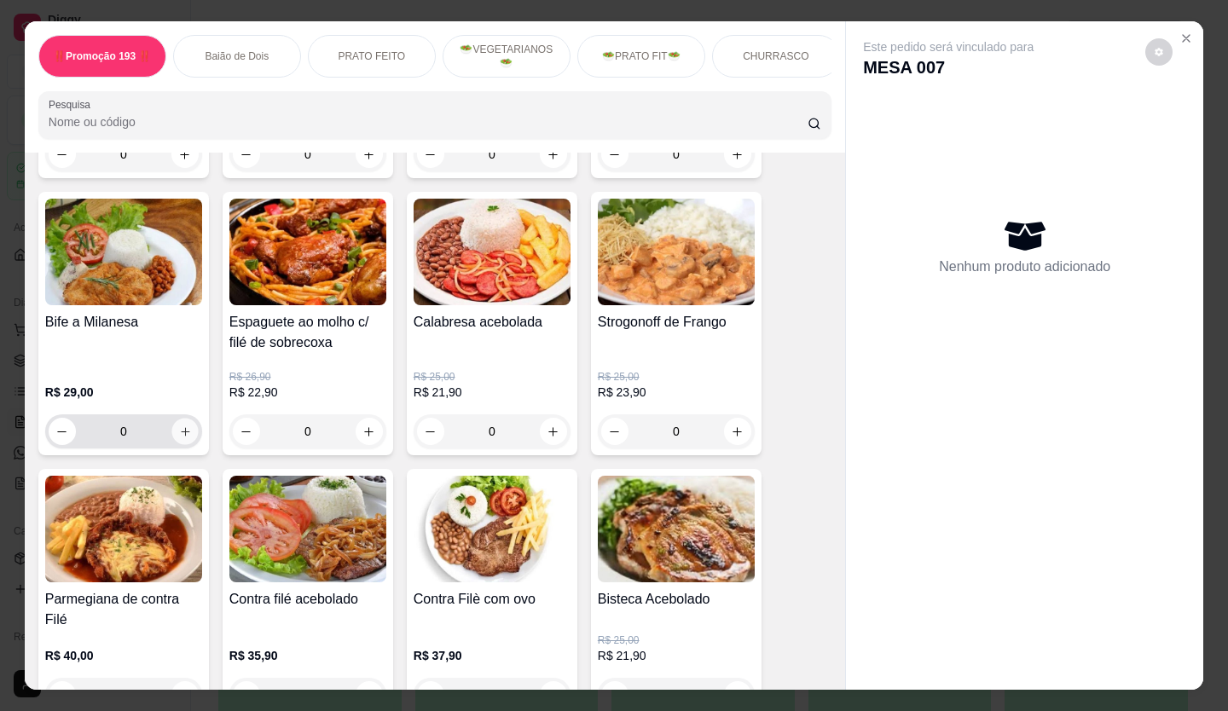
click at [188, 435] on button "increase-product-quantity" at bounding box center [184, 432] width 26 height 26
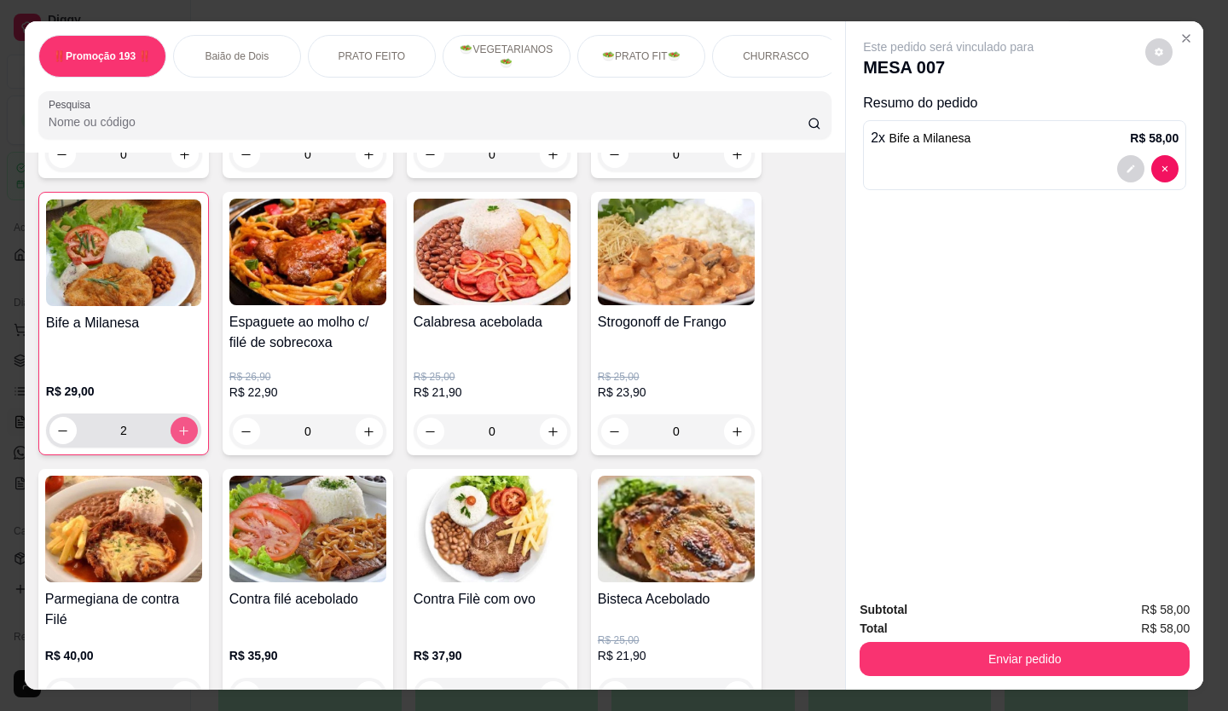
click at [188, 435] on button "increase-product-quantity" at bounding box center [184, 430] width 27 height 27
type input "3"
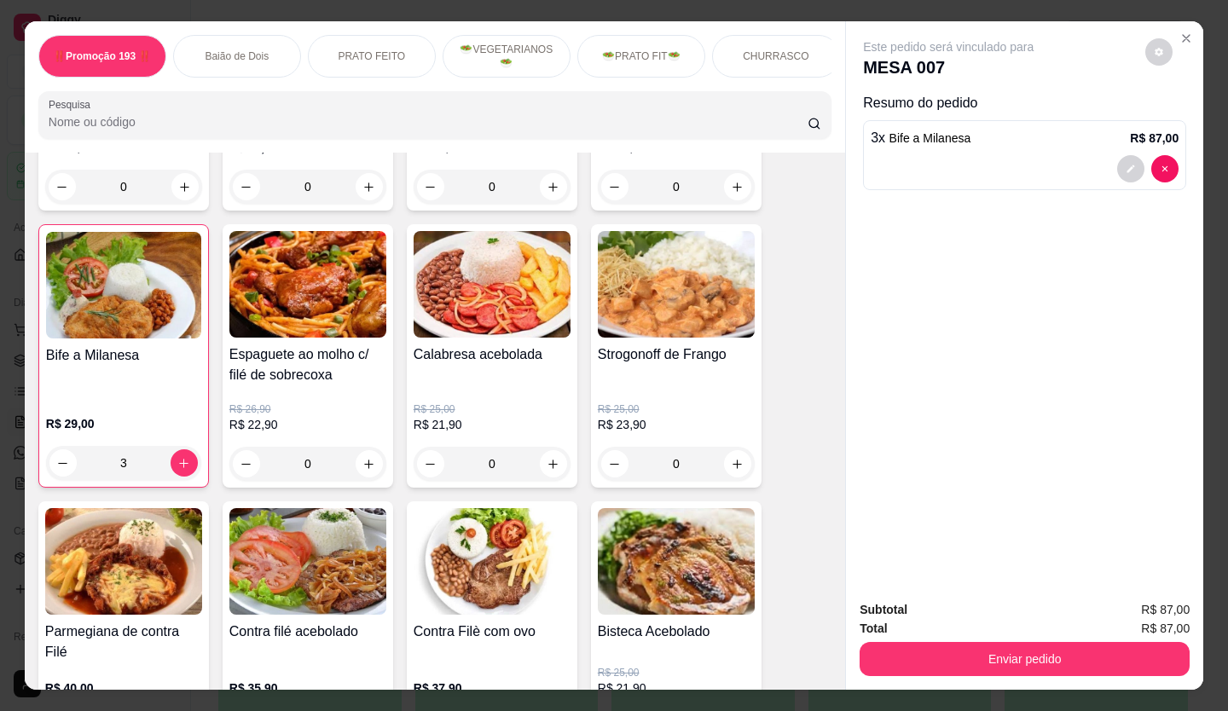
scroll to position [853, 0]
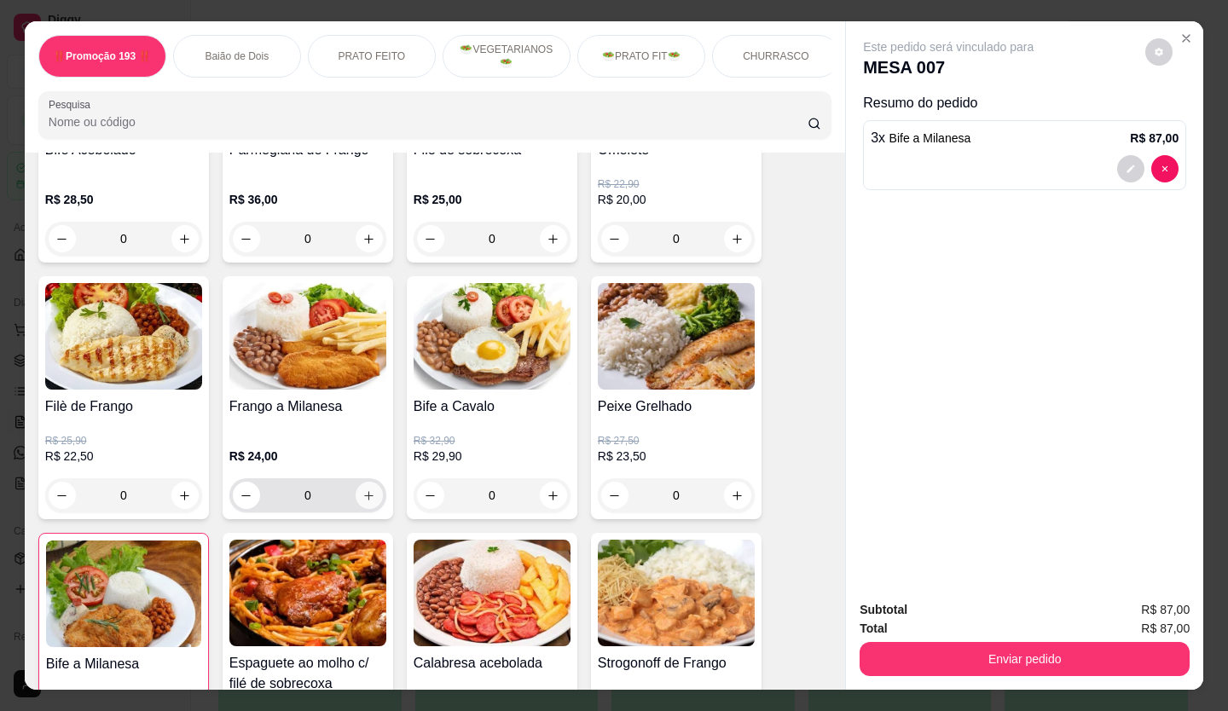
click at [367, 494] on button "increase-product-quantity" at bounding box center [369, 495] width 27 height 27
type input "1"
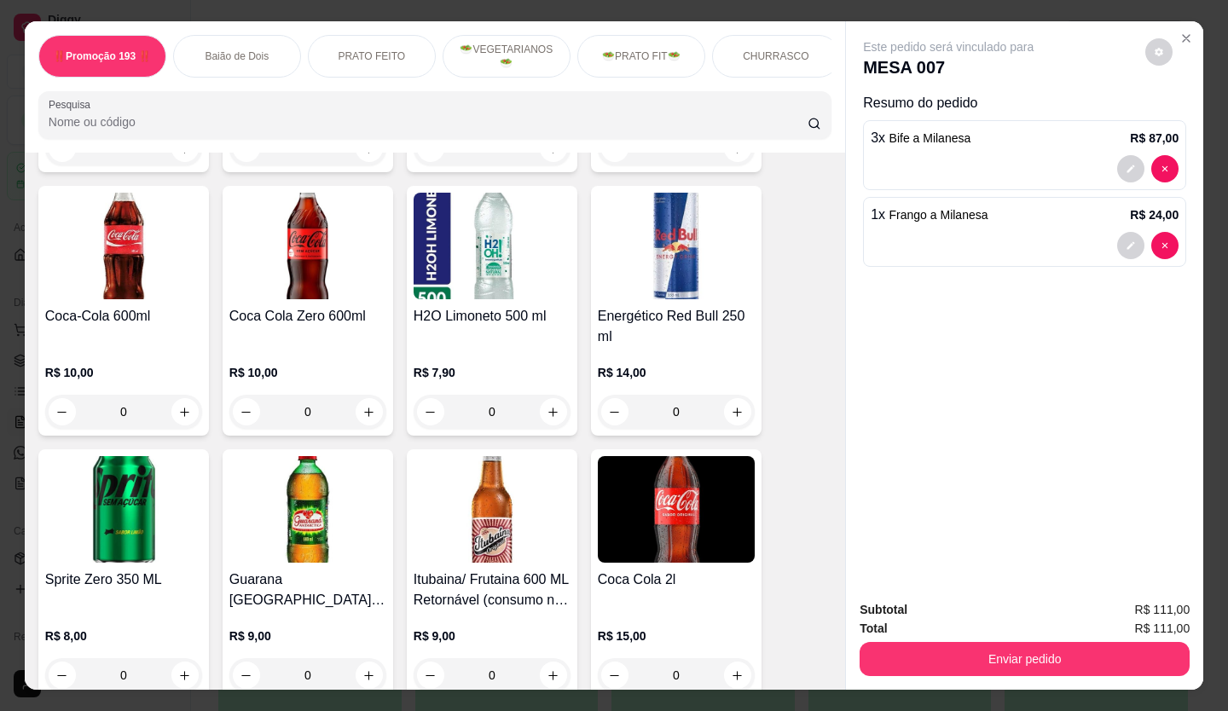
scroll to position [5033, 0]
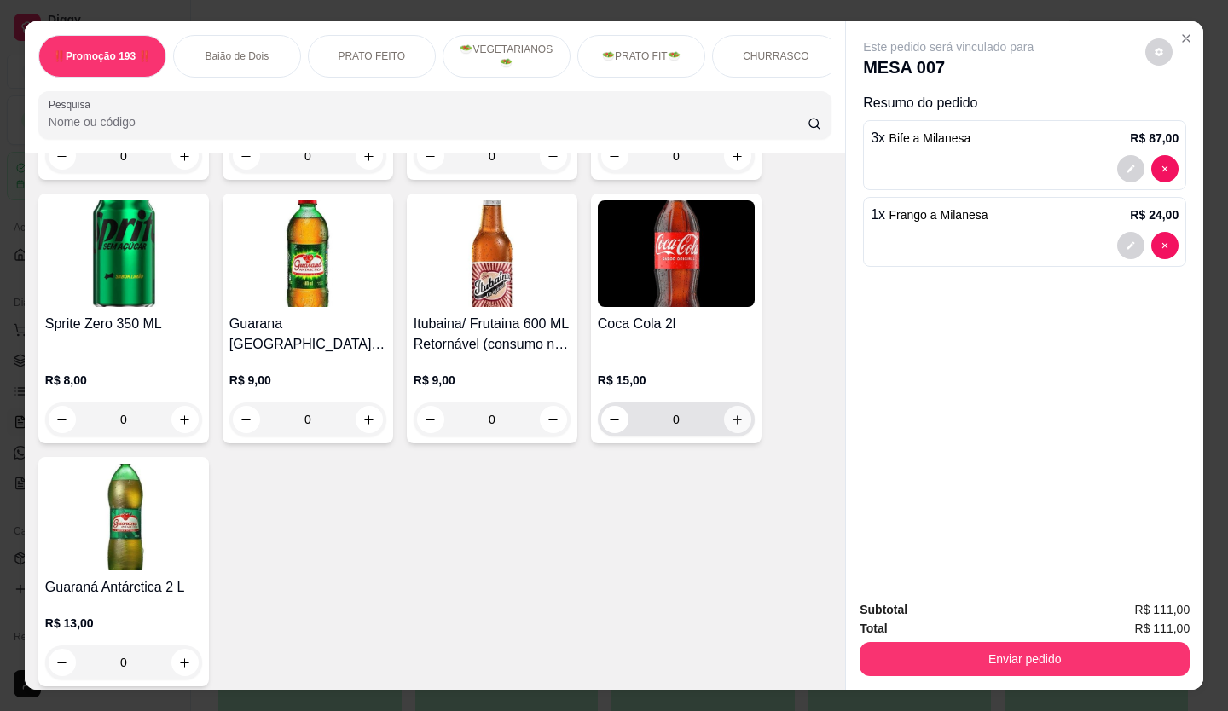
click at [731, 414] on icon "increase-product-quantity" at bounding box center [737, 420] width 13 height 13
type input "1"
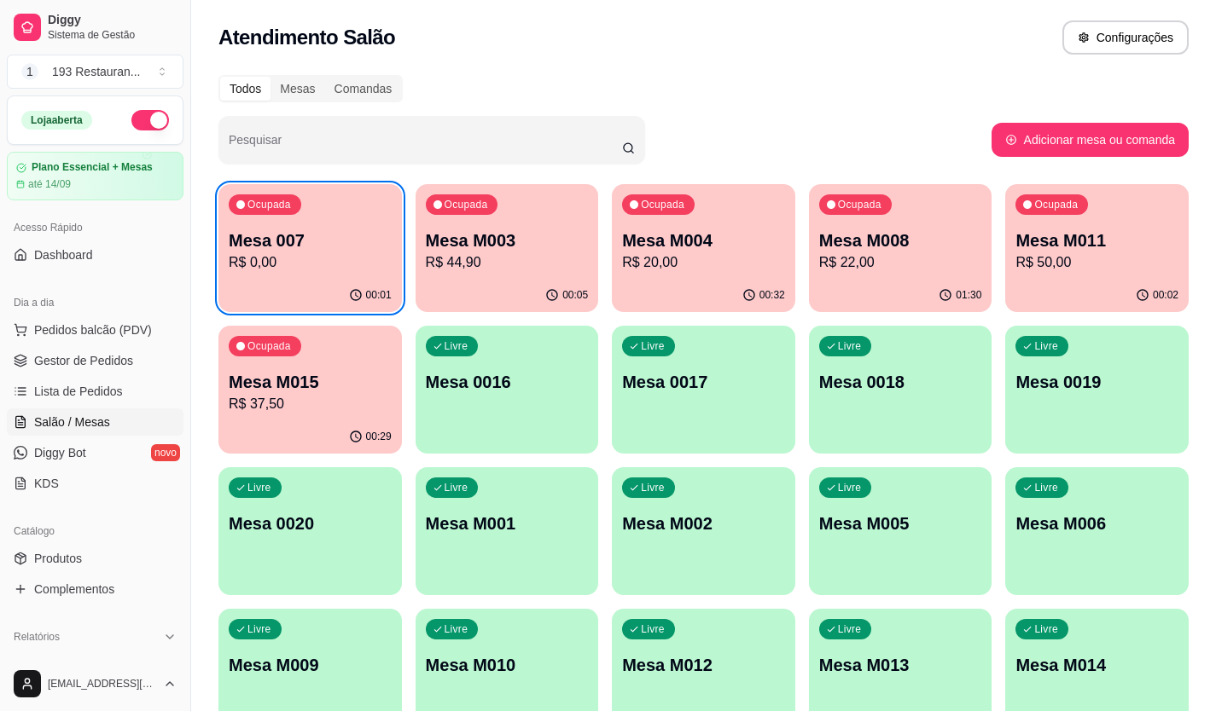
click at [693, 258] on p "R$ 20,00" at bounding box center [703, 262] width 163 height 20
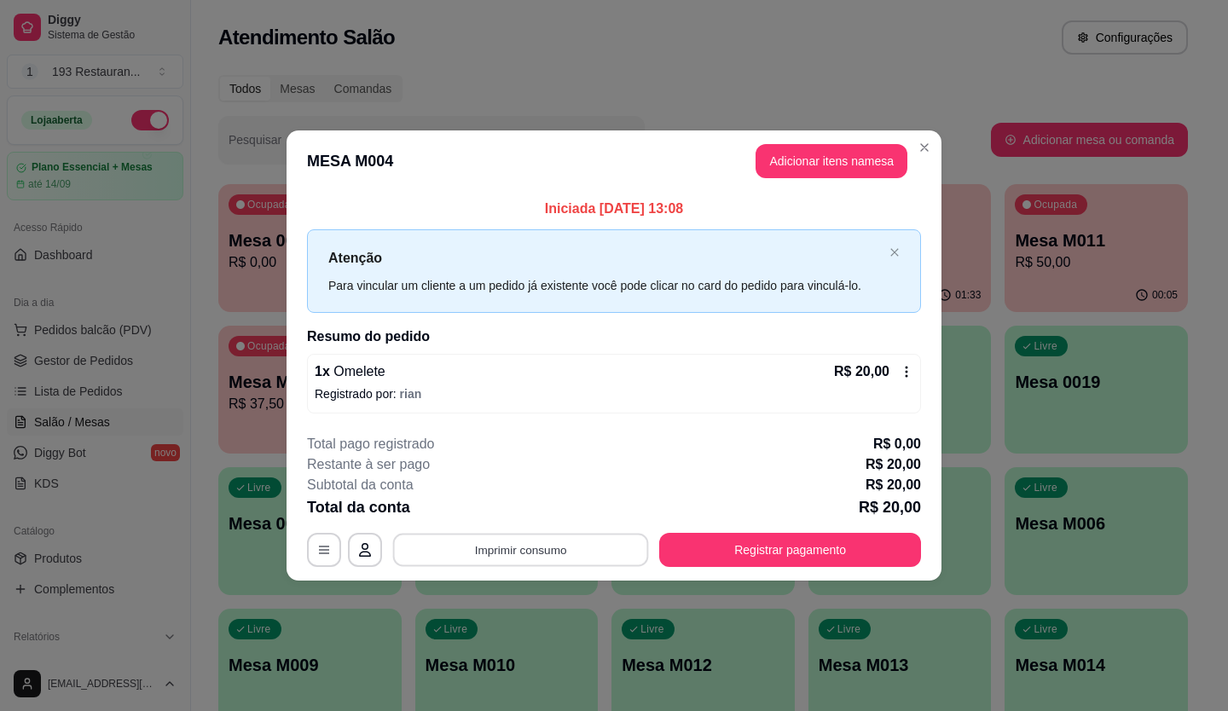
click at [553, 560] on button "Imprimir consumo" at bounding box center [521, 549] width 256 height 33
click at [549, 508] on button "CAIXA" at bounding box center [526, 509] width 124 height 27
click at [763, 552] on button "Registrar pagamento" at bounding box center [790, 550] width 262 height 34
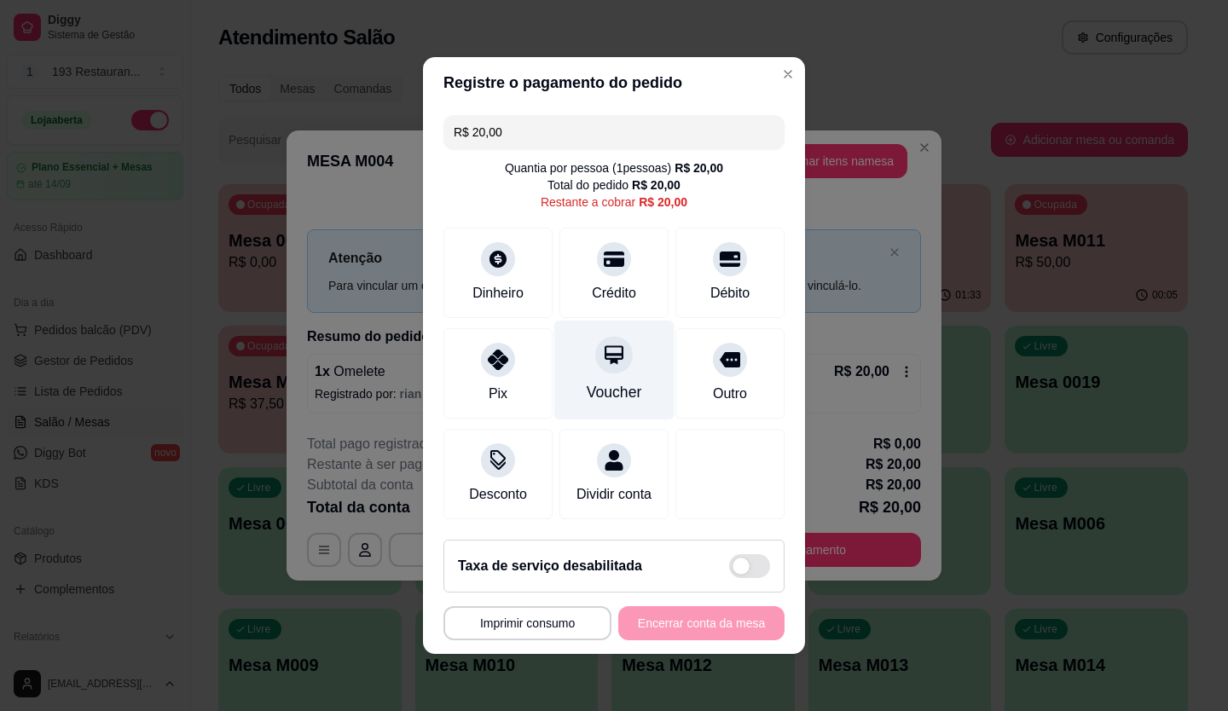
click at [620, 388] on div "Voucher" at bounding box center [614, 392] width 55 height 22
type input "R$ 0,00"
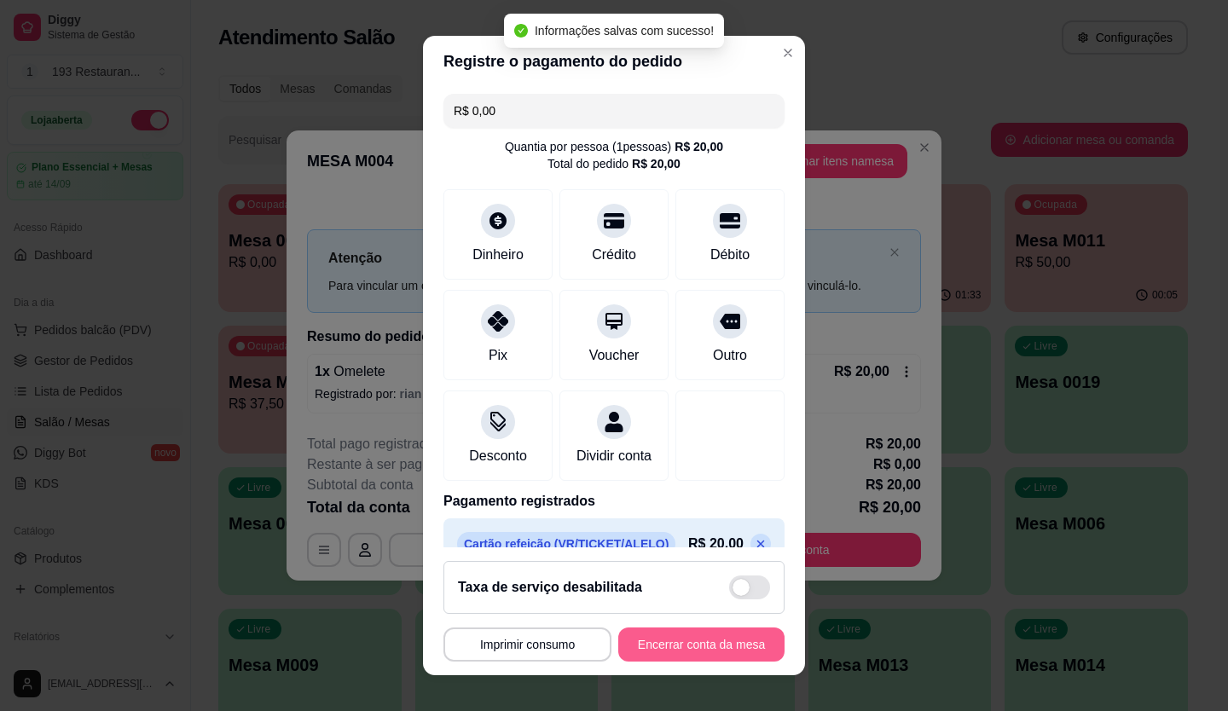
click at [723, 636] on button "Encerrar conta da mesa" at bounding box center [701, 645] width 166 height 34
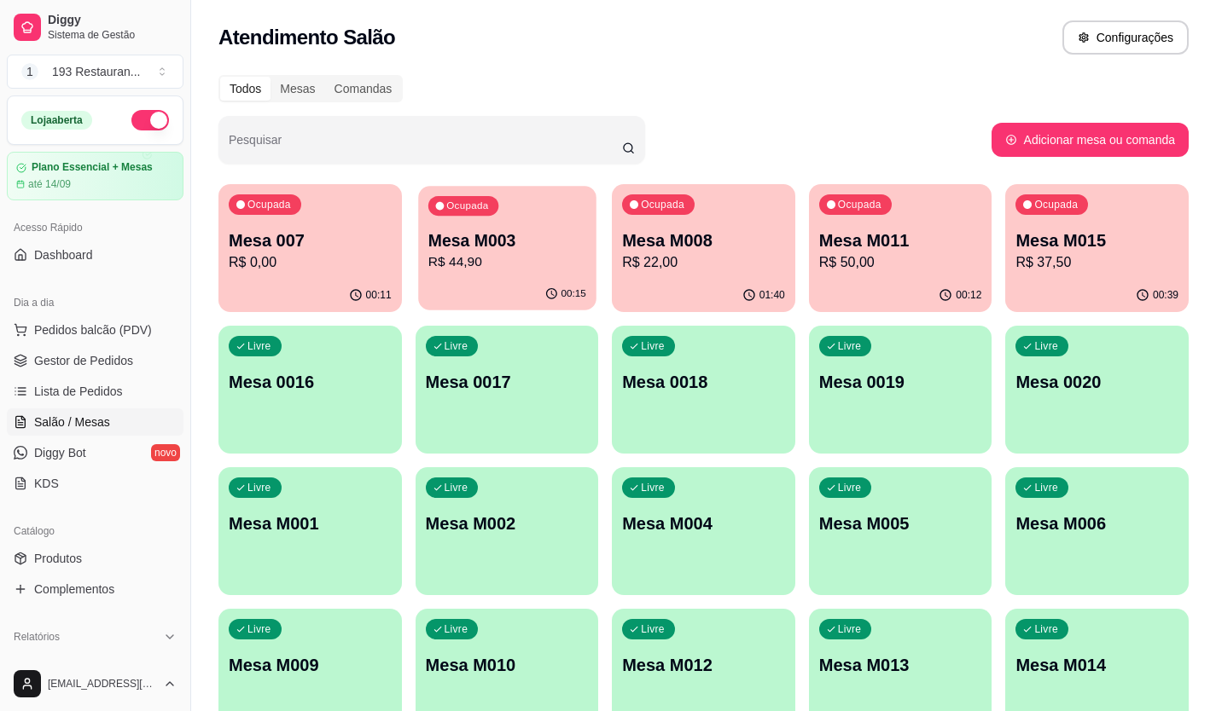
click at [525, 261] on p "R$ 44,90" at bounding box center [506, 262] width 158 height 20
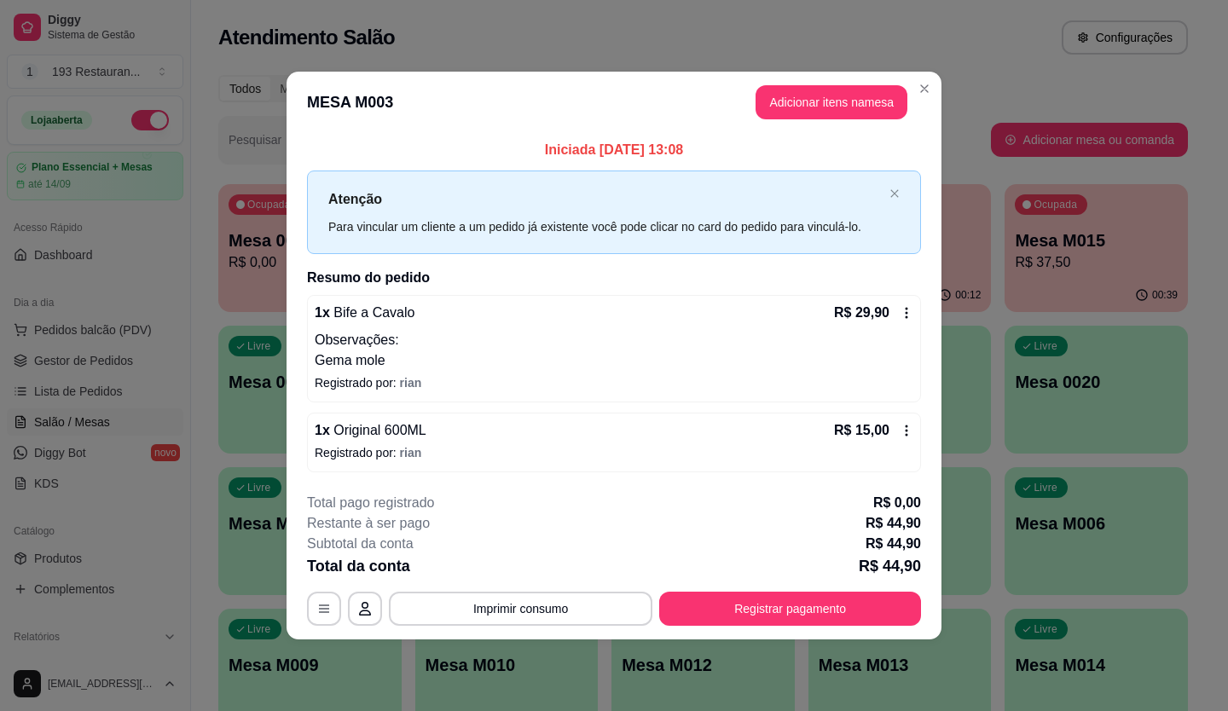
click at [900, 310] on icon at bounding box center [907, 313] width 14 height 14
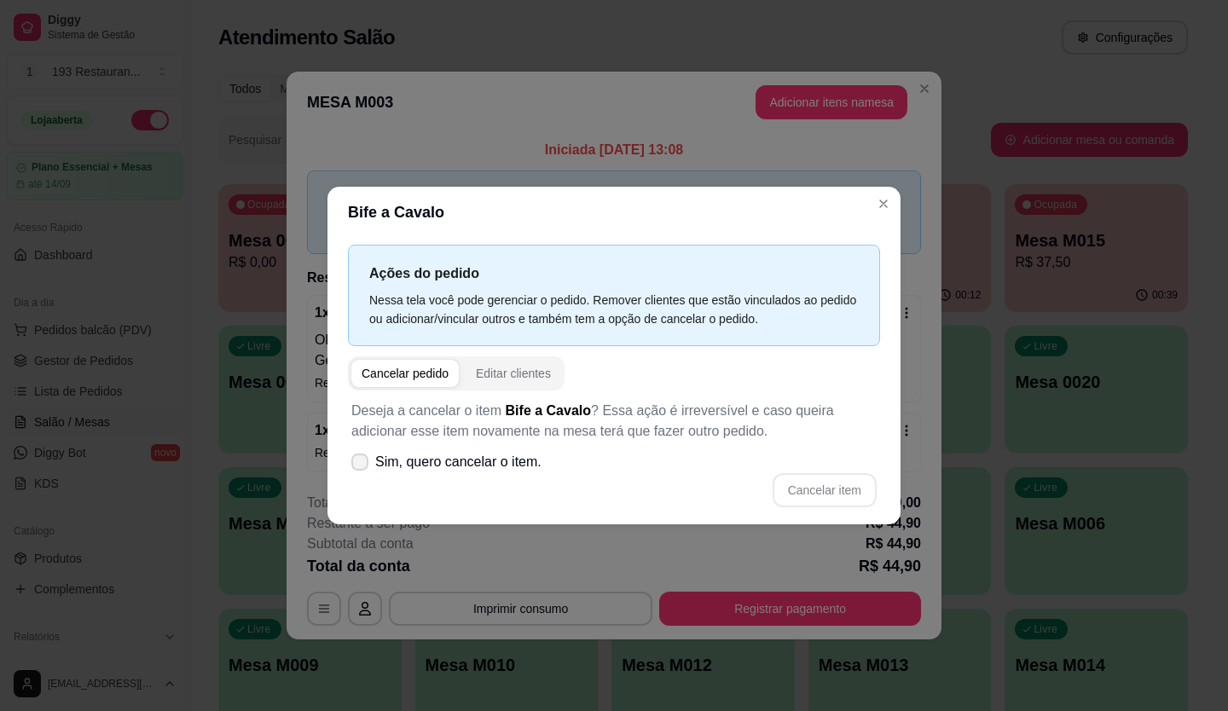
click at [376, 462] on span "Sim, quero cancelar o item." at bounding box center [458, 462] width 166 height 20
click at [362, 466] on input "Sim, quero cancelar o item." at bounding box center [356, 471] width 11 height 11
checkbox input "true"
click at [863, 490] on button "Cancelar item" at bounding box center [825, 490] width 102 height 33
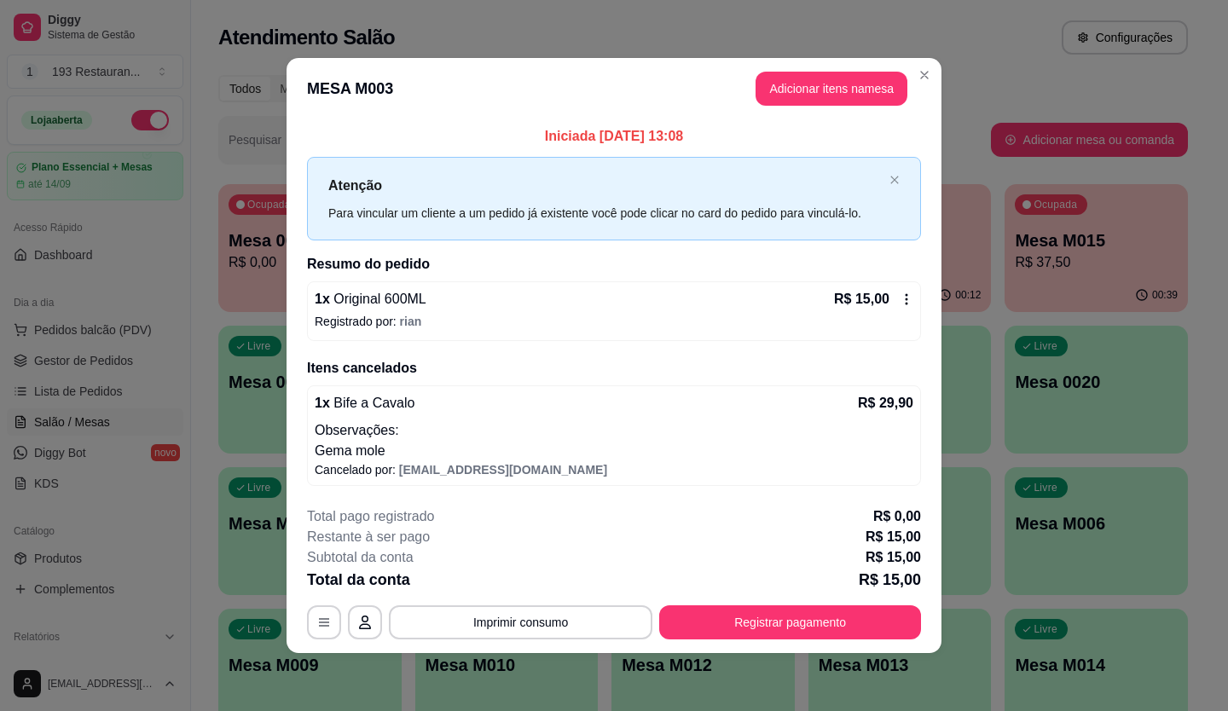
click at [810, 435] on p "Observações:" at bounding box center [614, 431] width 599 height 20
click at [758, 102] on button "Adicionar itens na mesa" at bounding box center [831, 89] width 147 height 33
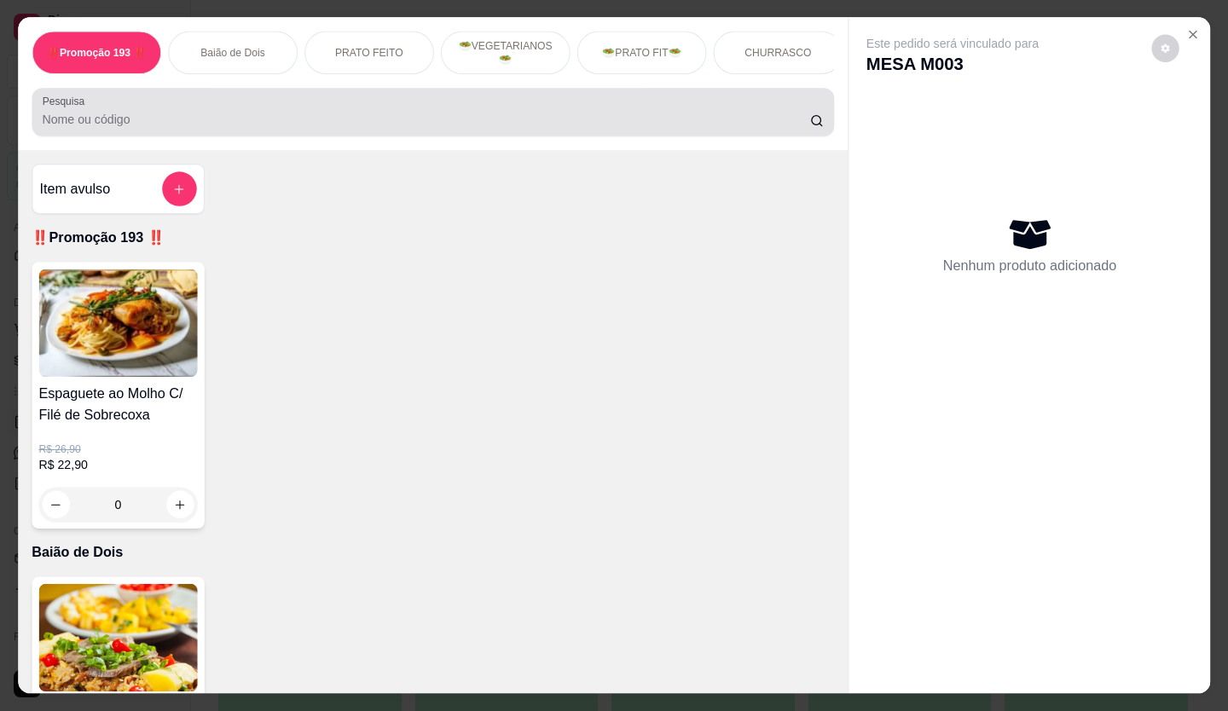
click at [790, 96] on div "‼️Promoção 193 ‼️ Baião de Dois PRATO FEITO 🥗VEGETARIANOS🥗 🥗PRATO FIT🥗 CHURRASC…" at bounding box center [433, 84] width 830 height 133
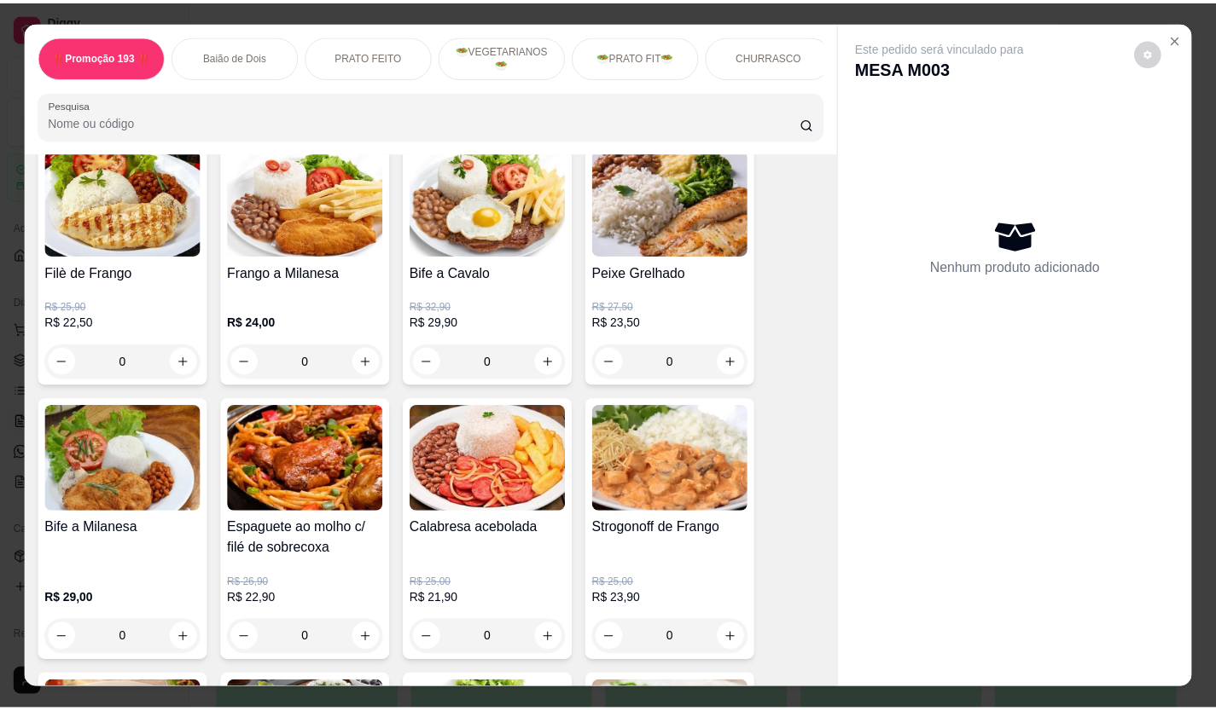
scroll to position [902, 0]
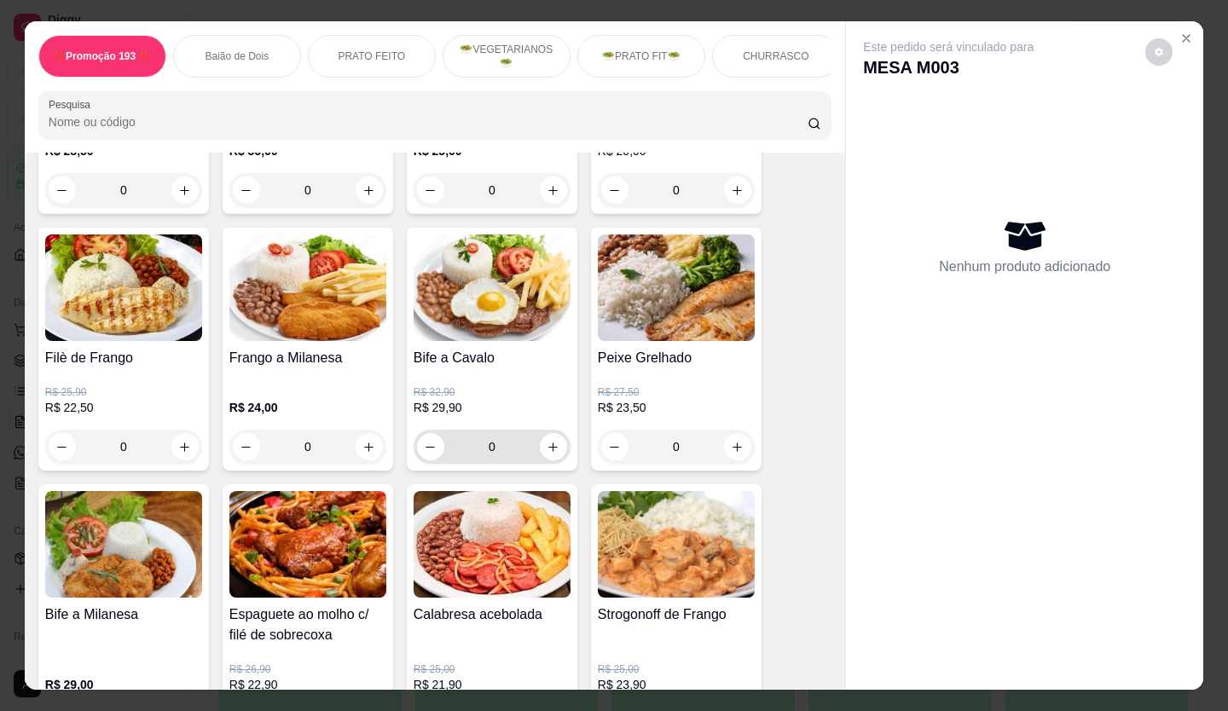
click at [554, 460] on button "increase-product-quantity" at bounding box center [553, 446] width 27 height 27
type input "1"
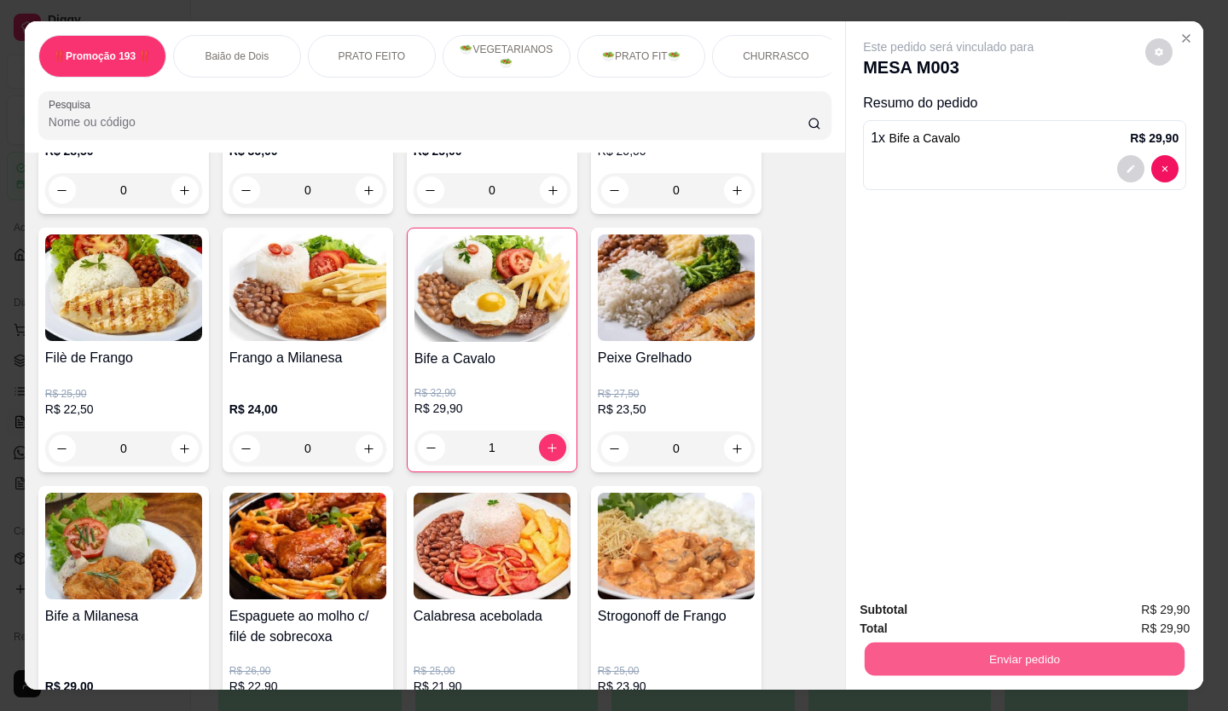
click at [996, 656] on button "Enviar pedido" at bounding box center [1025, 659] width 320 height 33
click at [937, 601] on button "Não registrar e enviar pedido" at bounding box center [967, 611] width 177 height 32
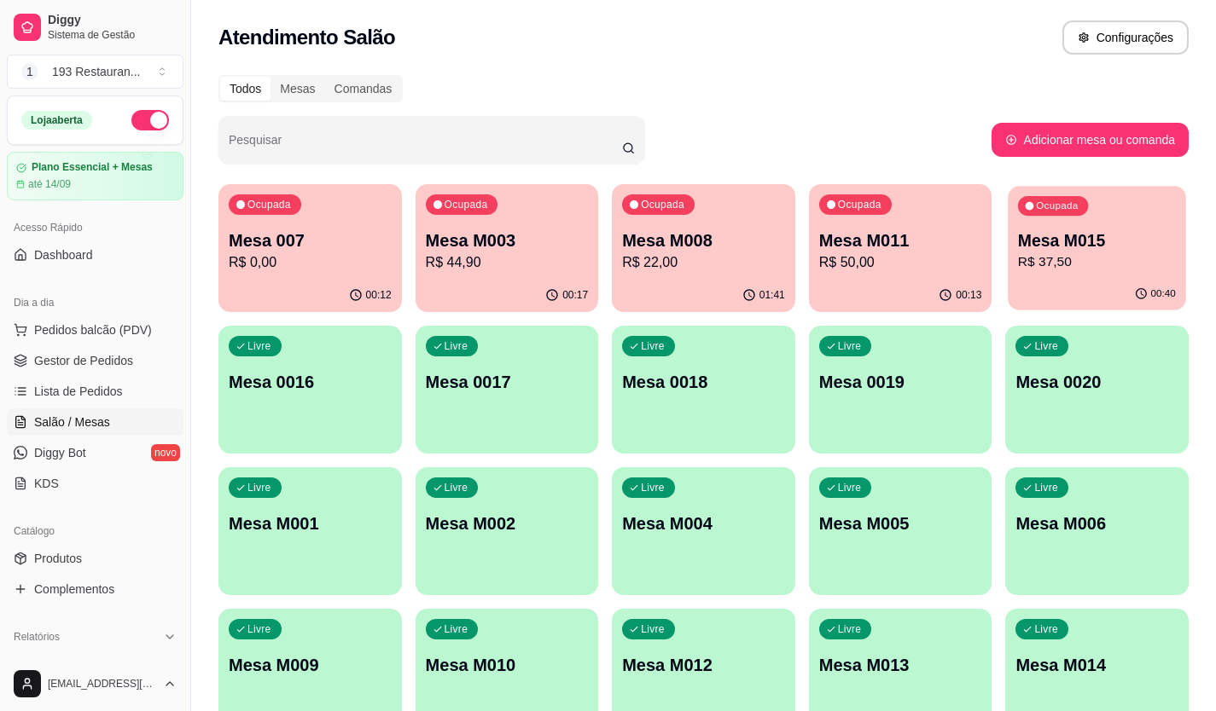
click at [1066, 253] on p "R$ 37,50" at bounding box center [1097, 262] width 158 height 20
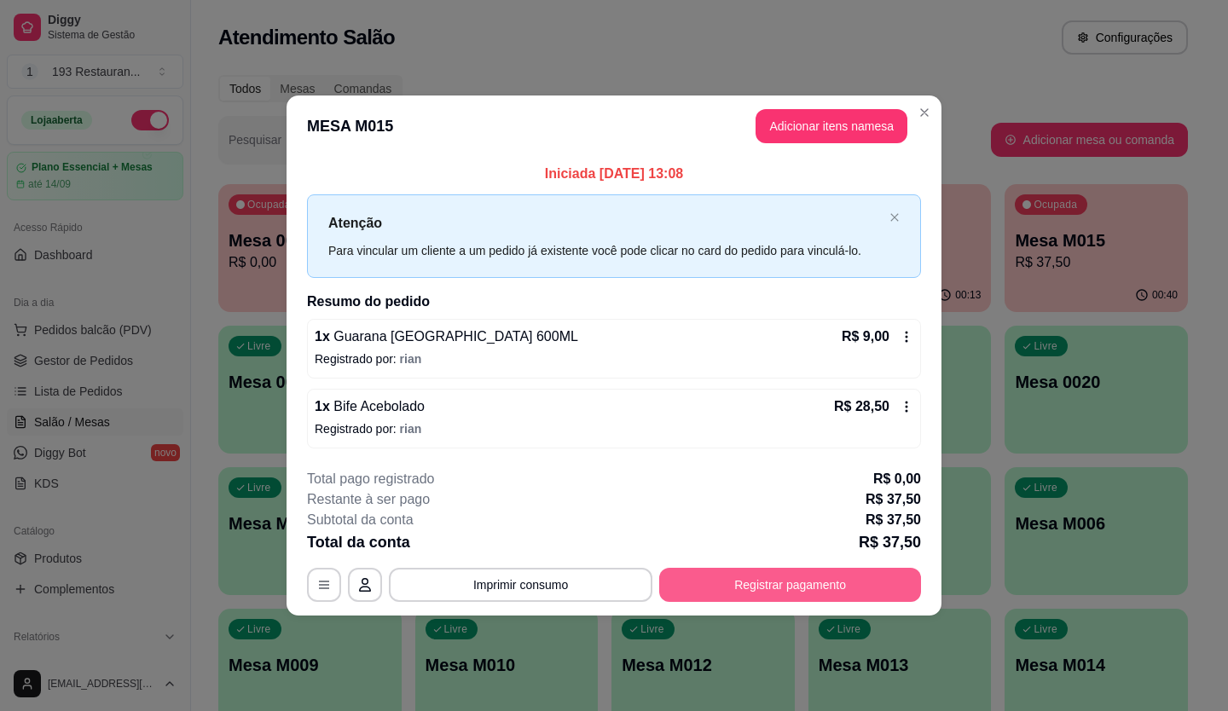
click at [752, 600] on button "Registrar pagamento" at bounding box center [790, 585] width 262 height 34
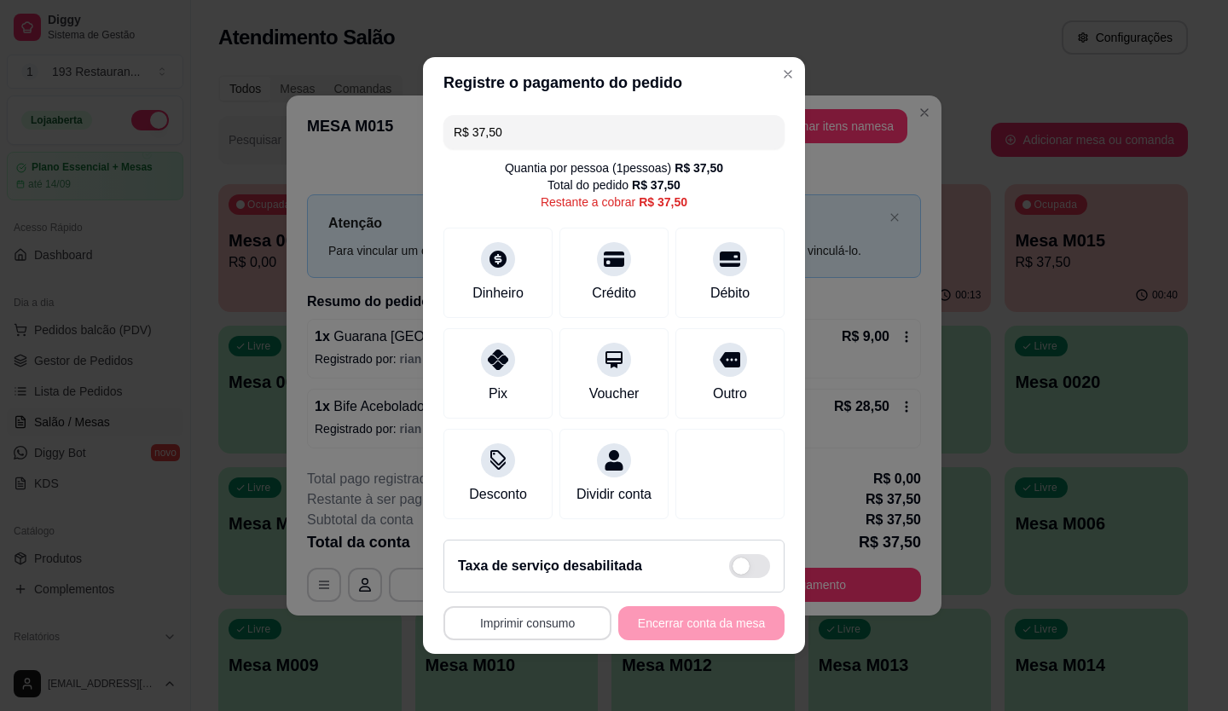
click at [543, 632] on button "Imprimir consumo" at bounding box center [528, 623] width 168 height 34
click at [543, 594] on button "CAIXA" at bounding box center [522, 594] width 119 height 26
click at [577, 349] on div "Voucher" at bounding box center [614, 371] width 120 height 100
type input "R$ 0,00"
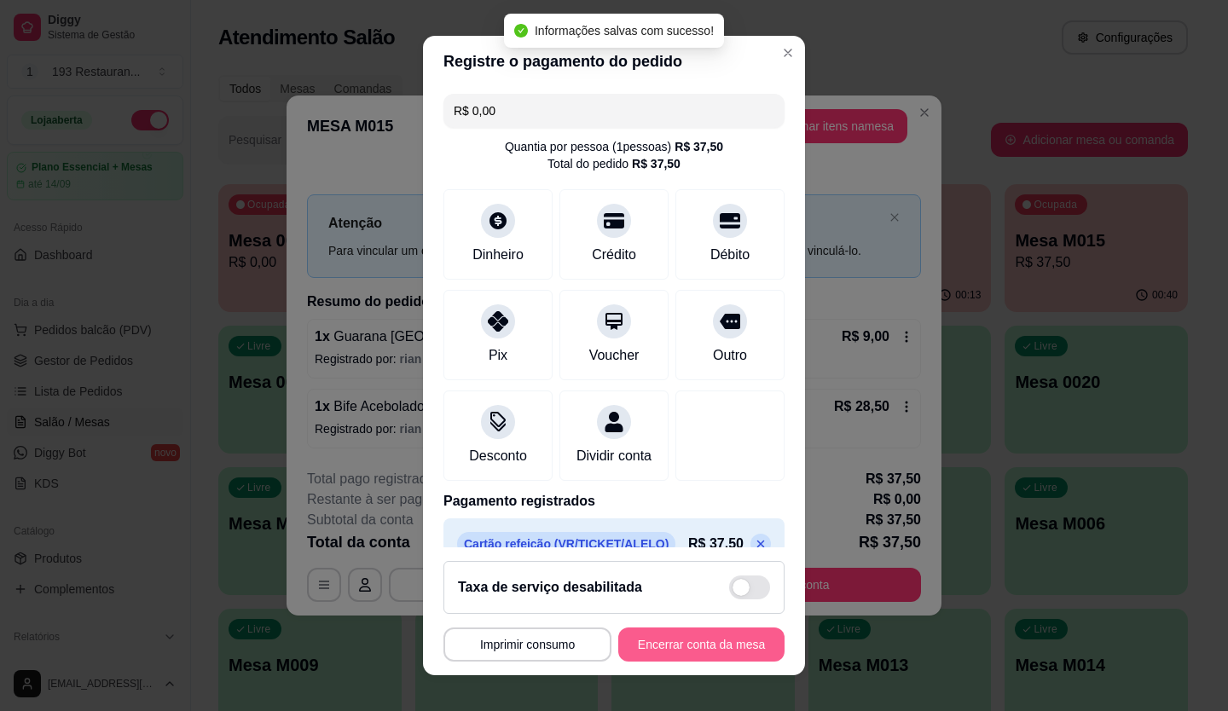
click at [710, 638] on button "Encerrar conta da mesa" at bounding box center [701, 645] width 166 height 34
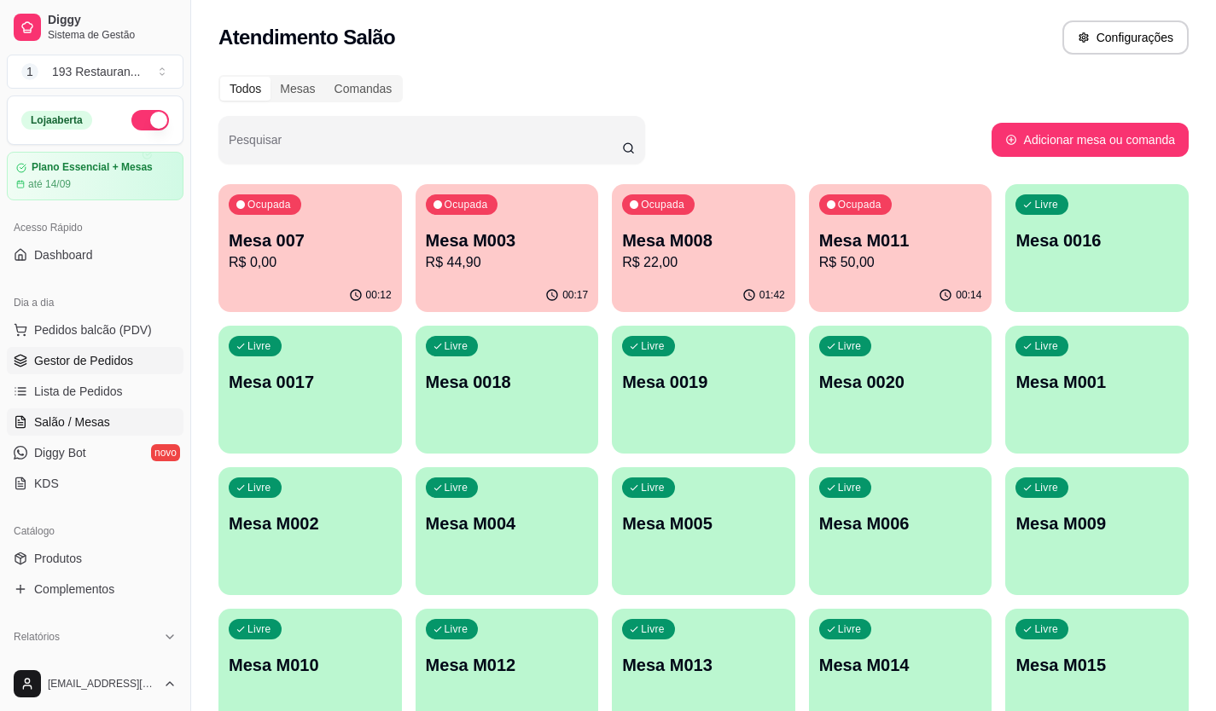
click at [110, 357] on span "Gestor de Pedidos" at bounding box center [83, 360] width 99 height 17
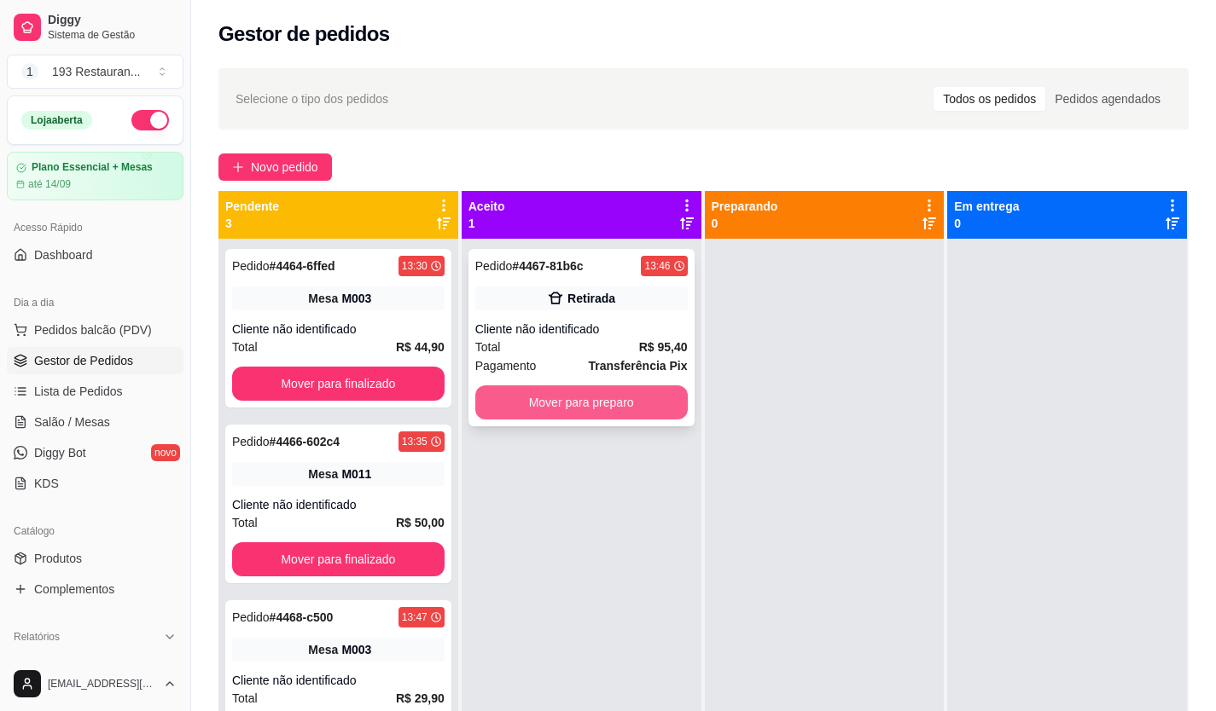
click at [629, 409] on button "Mover para preparo" at bounding box center [581, 403] width 212 height 34
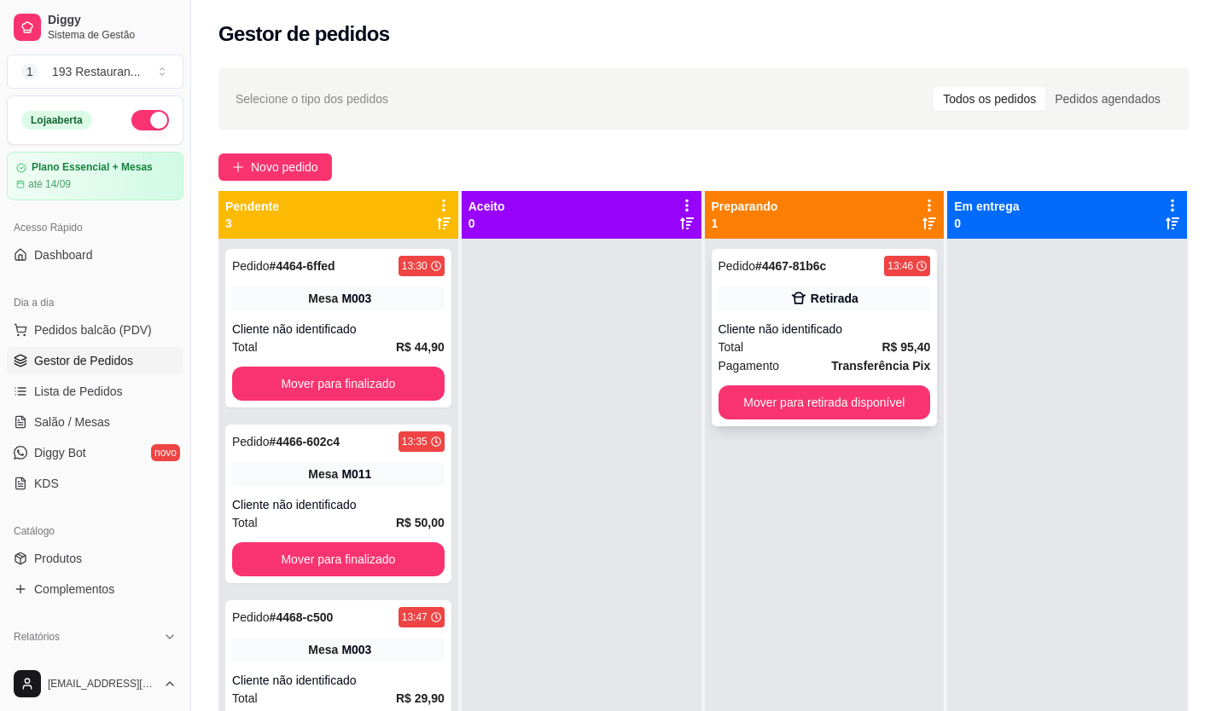
click at [850, 345] on div "Total R$ 95,40" at bounding box center [824, 347] width 212 height 19
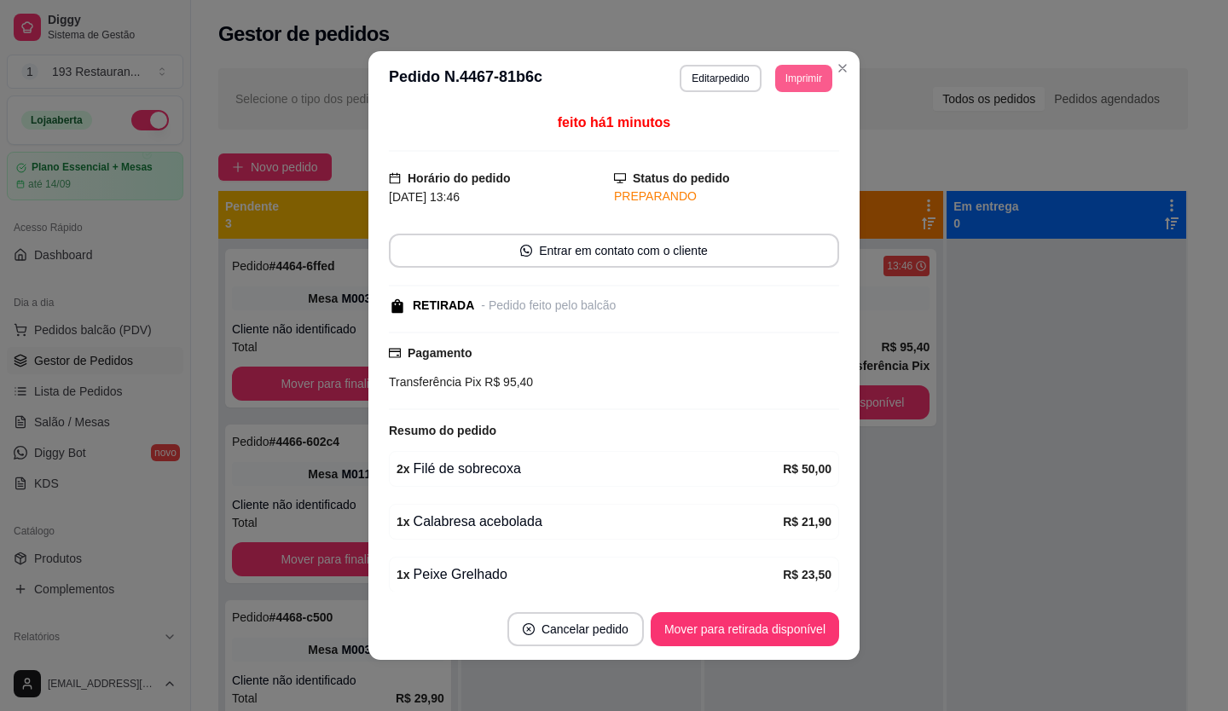
click at [786, 80] on button "Imprimir" at bounding box center [803, 78] width 57 height 27
click at [758, 177] on button "CAIXA" at bounding box center [765, 172] width 119 height 26
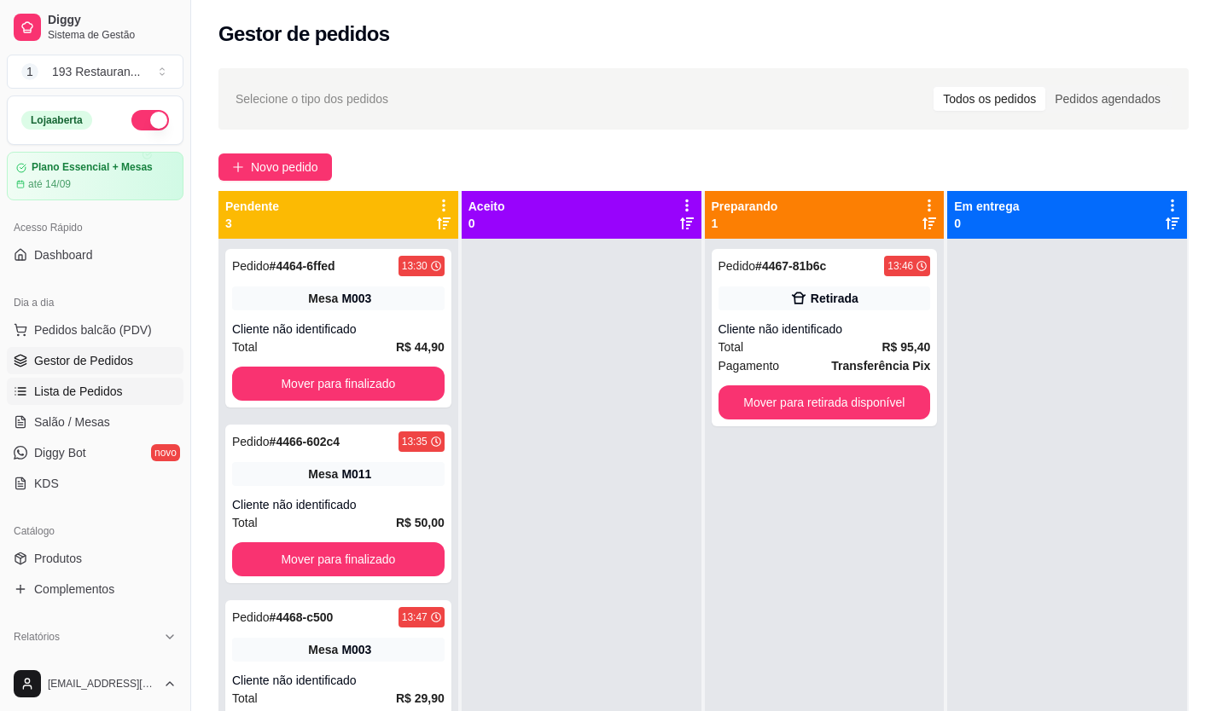
click at [93, 384] on span "Lista de Pedidos" at bounding box center [78, 391] width 89 height 17
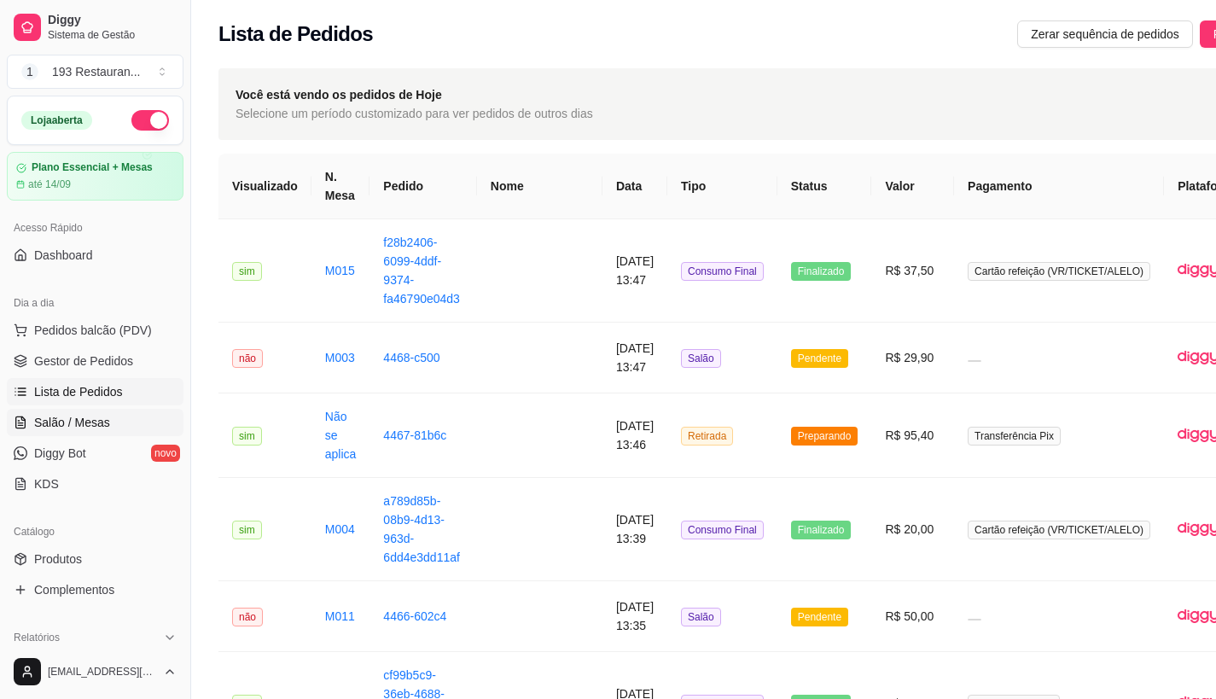
click at [93, 413] on link "Salão / Mesas" at bounding box center [95, 422] width 177 height 27
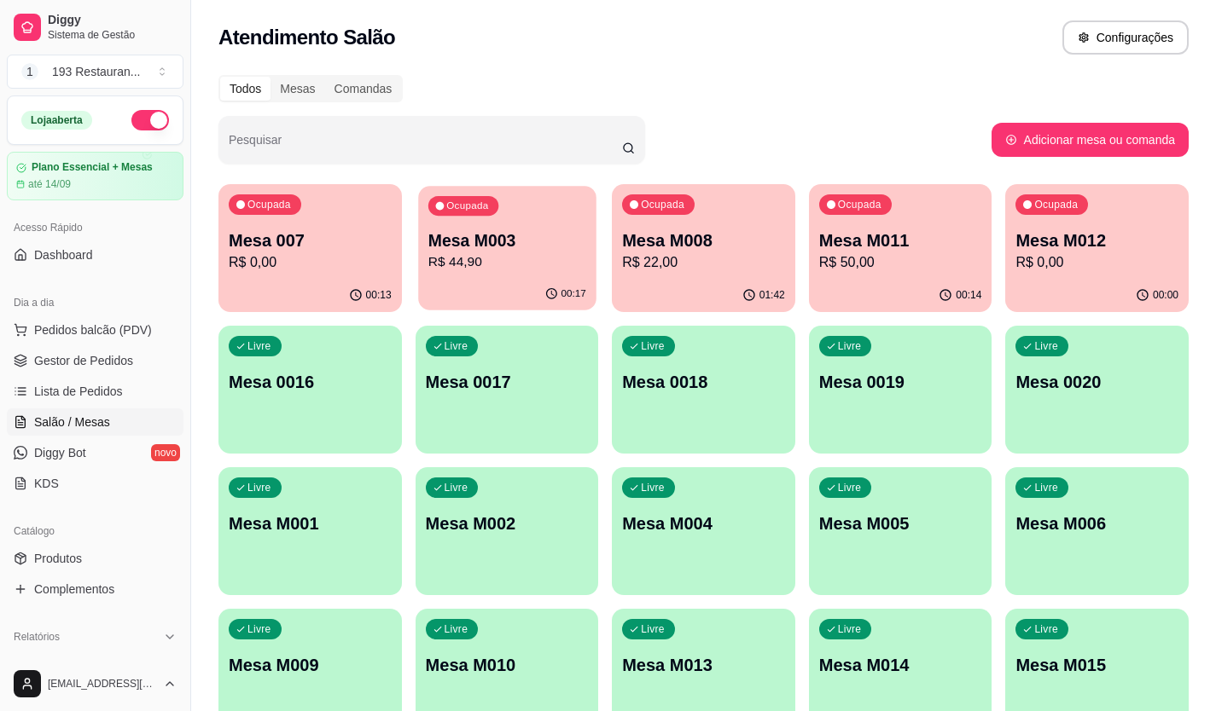
click at [435, 264] on p "R$ 44,90" at bounding box center [506, 262] width 158 height 20
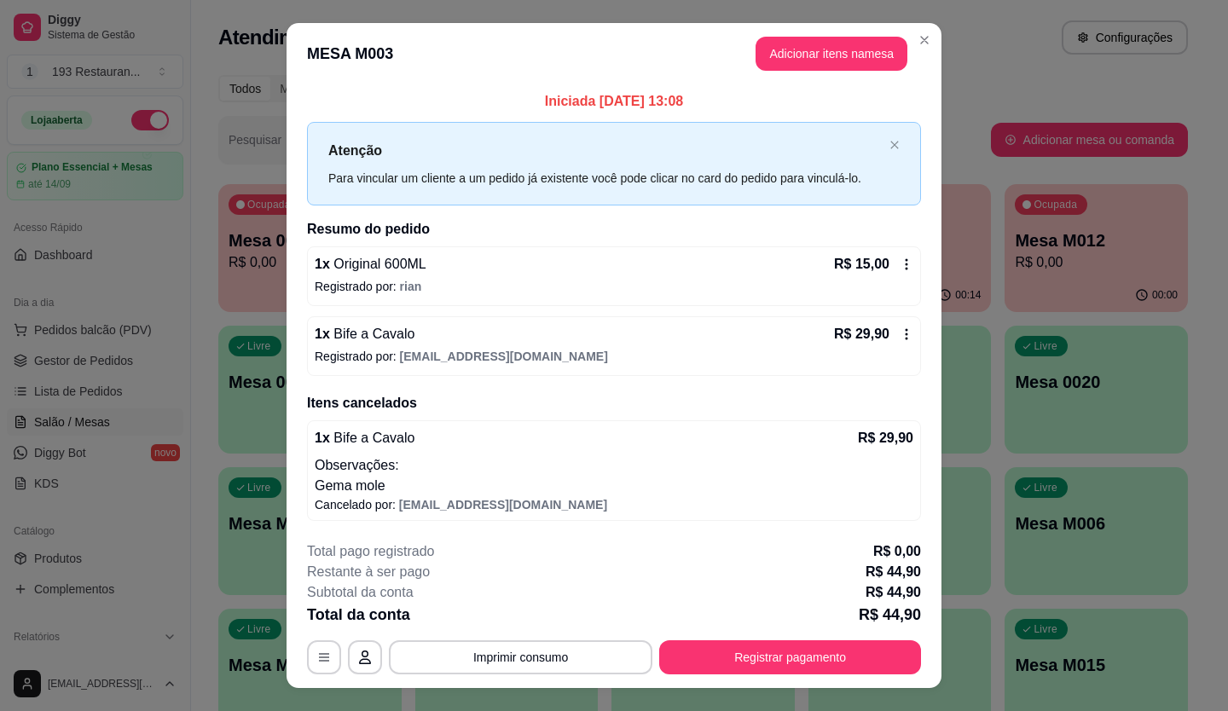
click at [900, 268] on icon at bounding box center [907, 265] width 14 height 14
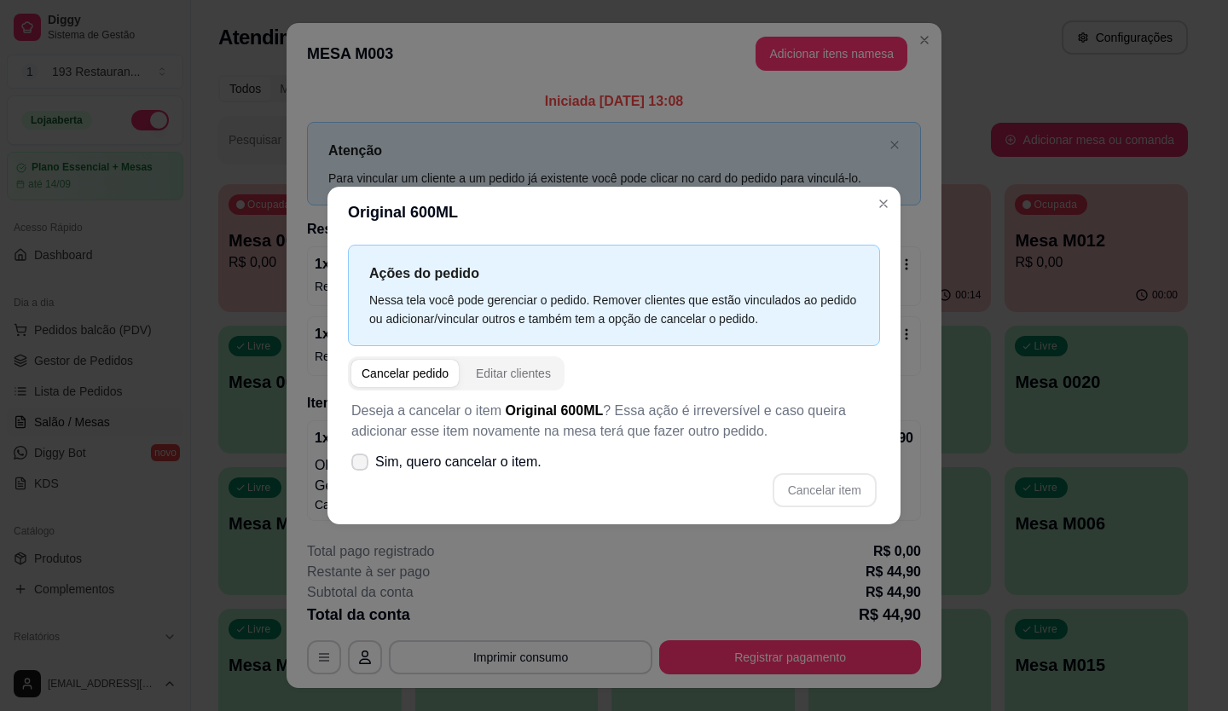
click at [415, 461] on span "Sim, quero cancelar o item." at bounding box center [458, 462] width 166 height 20
click at [362, 466] on input "Sim, quero cancelar o item." at bounding box center [356, 471] width 11 height 11
checkbox input "true"
click at [824, 490] on button "Cancelar item" at bounding box center [825, 490] width 102 height 33
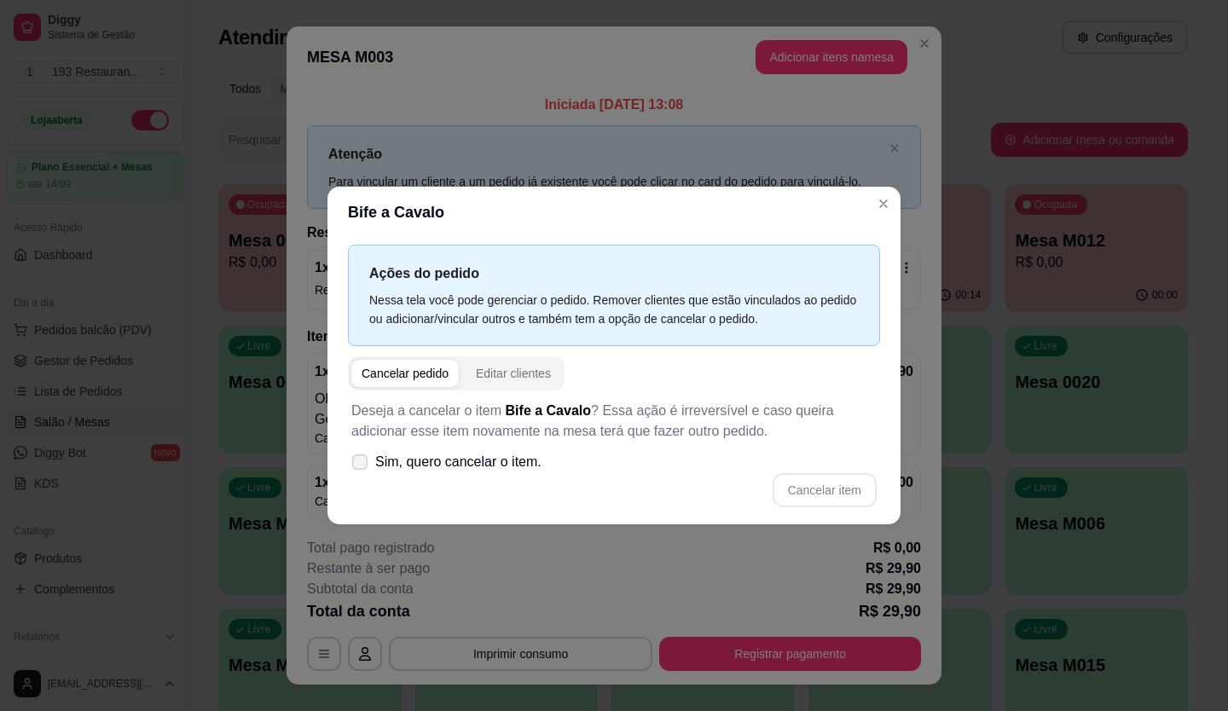
click at [427, 470] on span "Sim, quero cancelar o item." at bounding box center [458, 462] width 166 height 20
click at [362, 470] on input "Sim, quero cancelar o item." at bounding box center [356, 471] width 11 height 11
checkbox input "true"
click at [834, 474] on button "Cancelar item" at bounding box center [825, 490] width 104 height 34
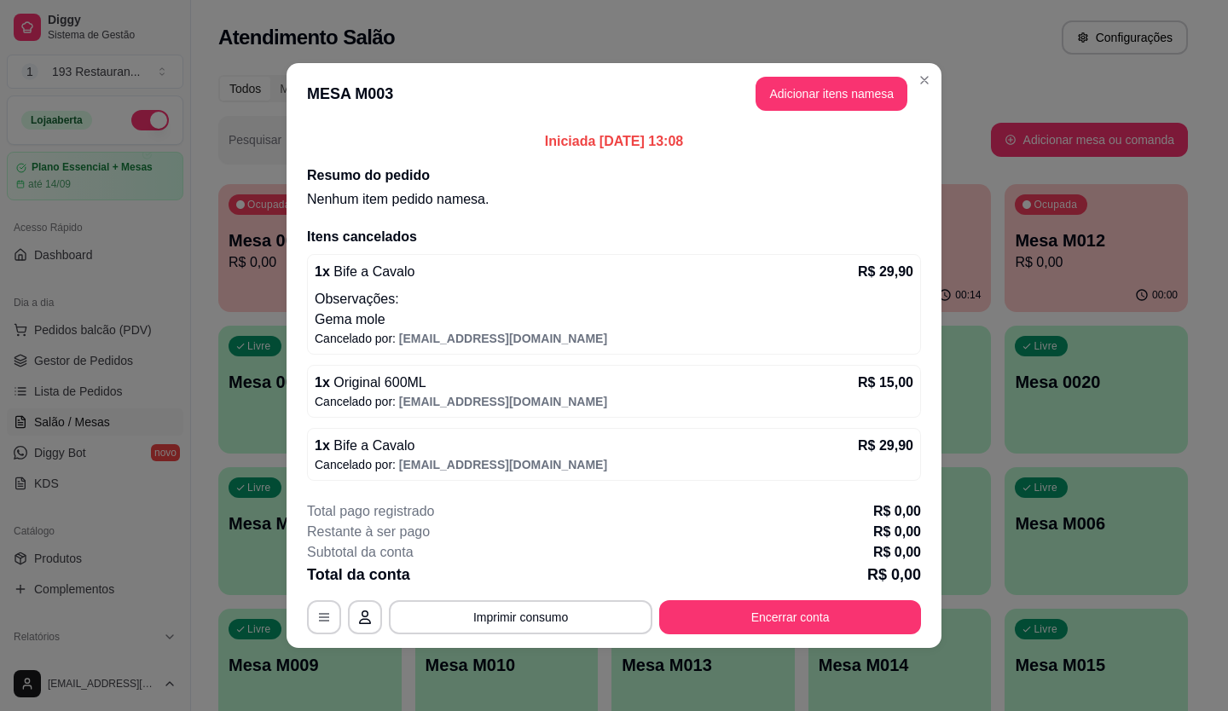
click at [742, 608] on button "Encerrar conta" at bounding box center [790, 618] width 262 height 34
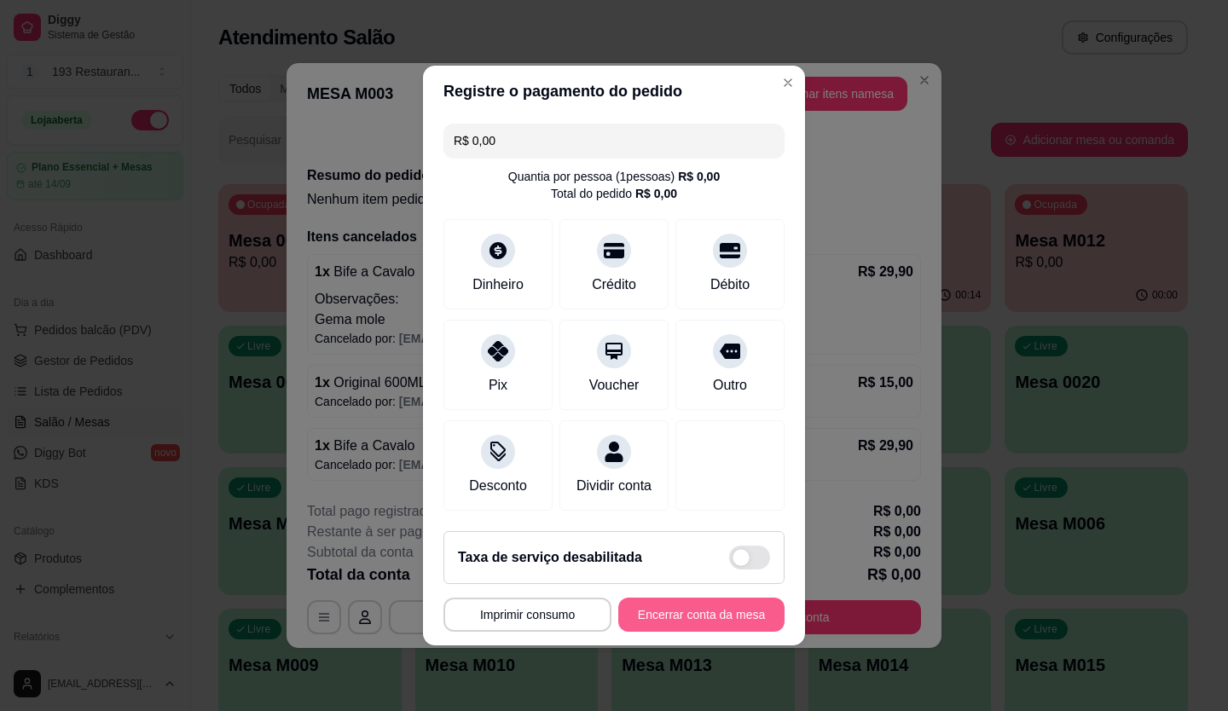
click at [735, 624] on button "Encerrar conta da mesa" at bounding box center [701, 615] width 166 height 34
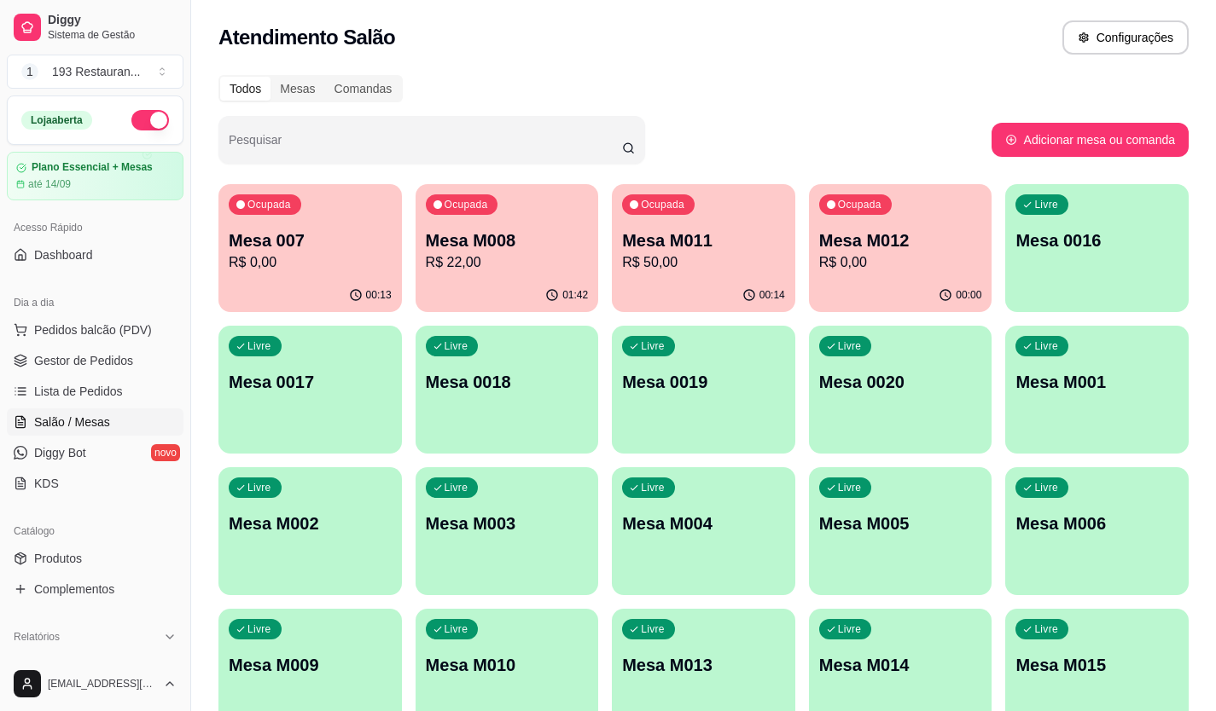
click at [710, 249] on p "Mesa M011" at bounding box center [703, 241] width 163 height 24
click at [855, 273] on div "Ocupada Mesa M012 R$ 0,00" at bounding box center [899, 232] width 177 height 92
click at [144, 245] on link "Dashboard" at bounding box center [95, 254] width 177 height 27
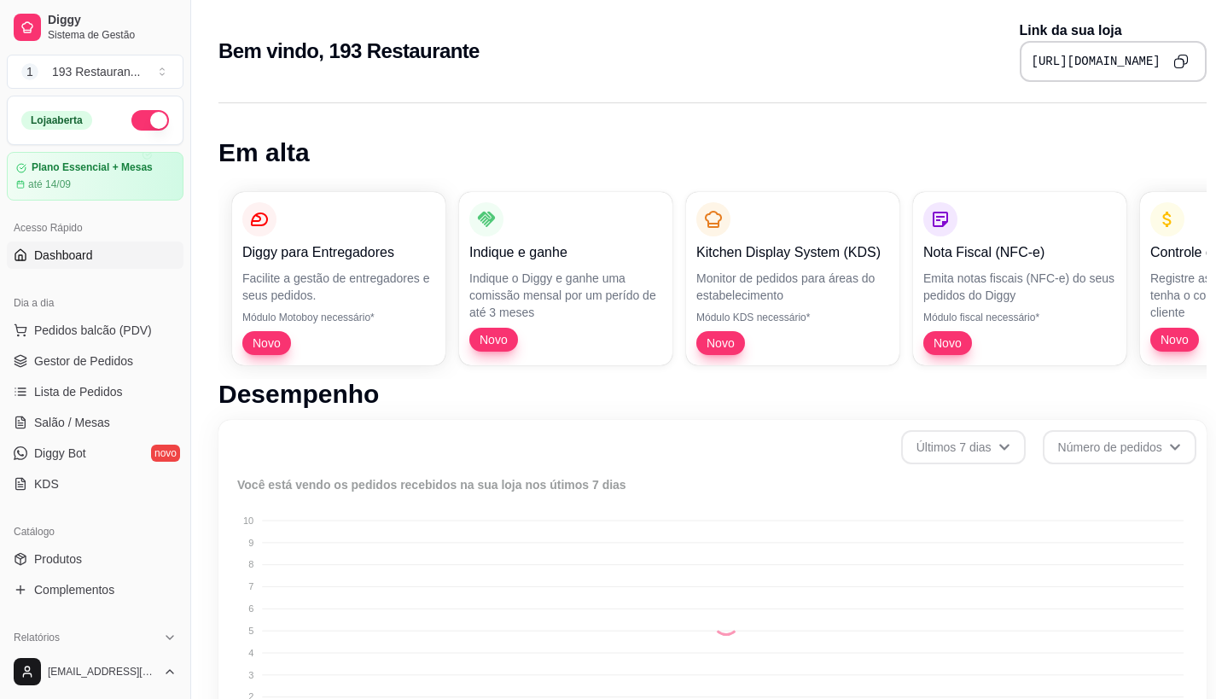
click at [257, 258] on p "Diggy para Entregadores" at bounding box center [338, 252] width 193 height 20
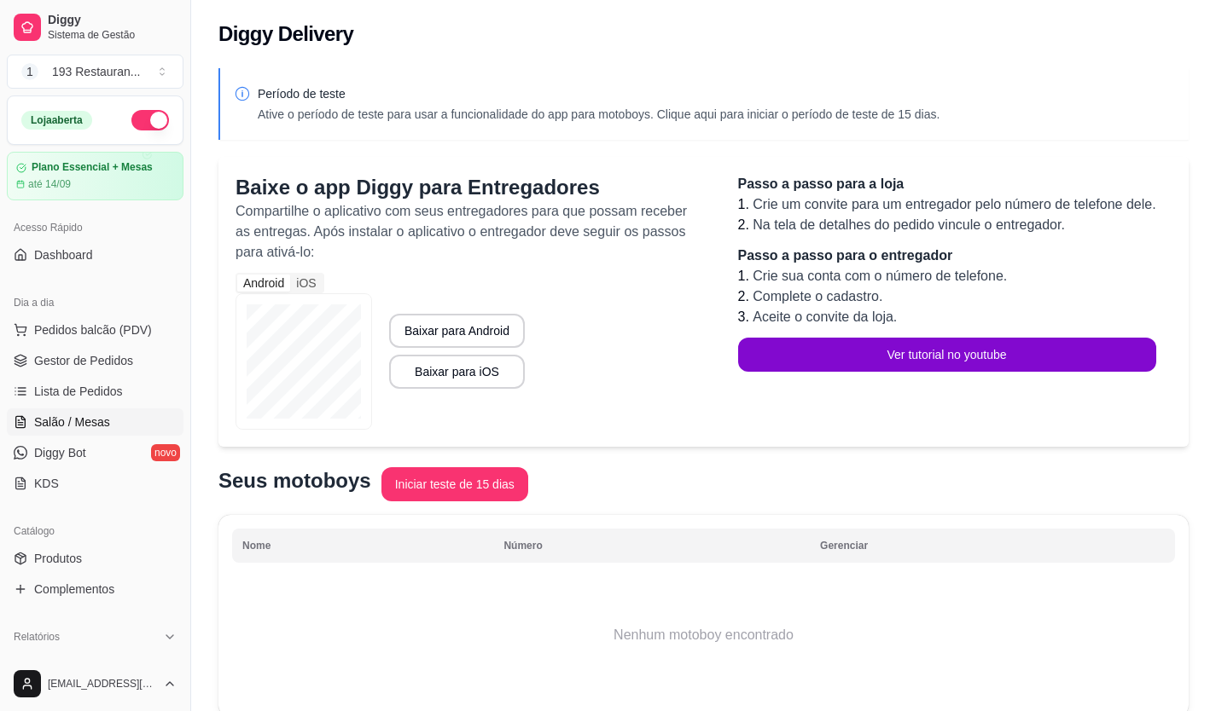
click at [102, 419] on span "Salão / Mesas" at bounding box center [72, 422] width 76 height 17
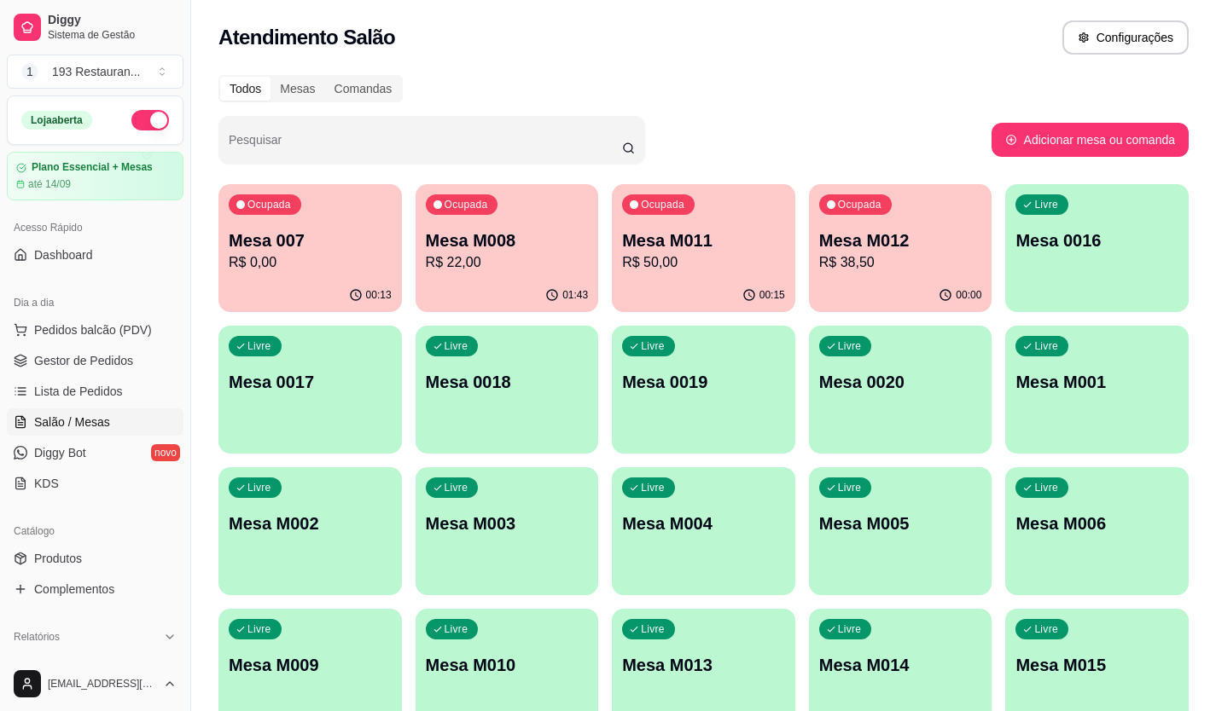
click at [315, 298] on div "00:13" at bounding box center [309, 295] width 183 height 33
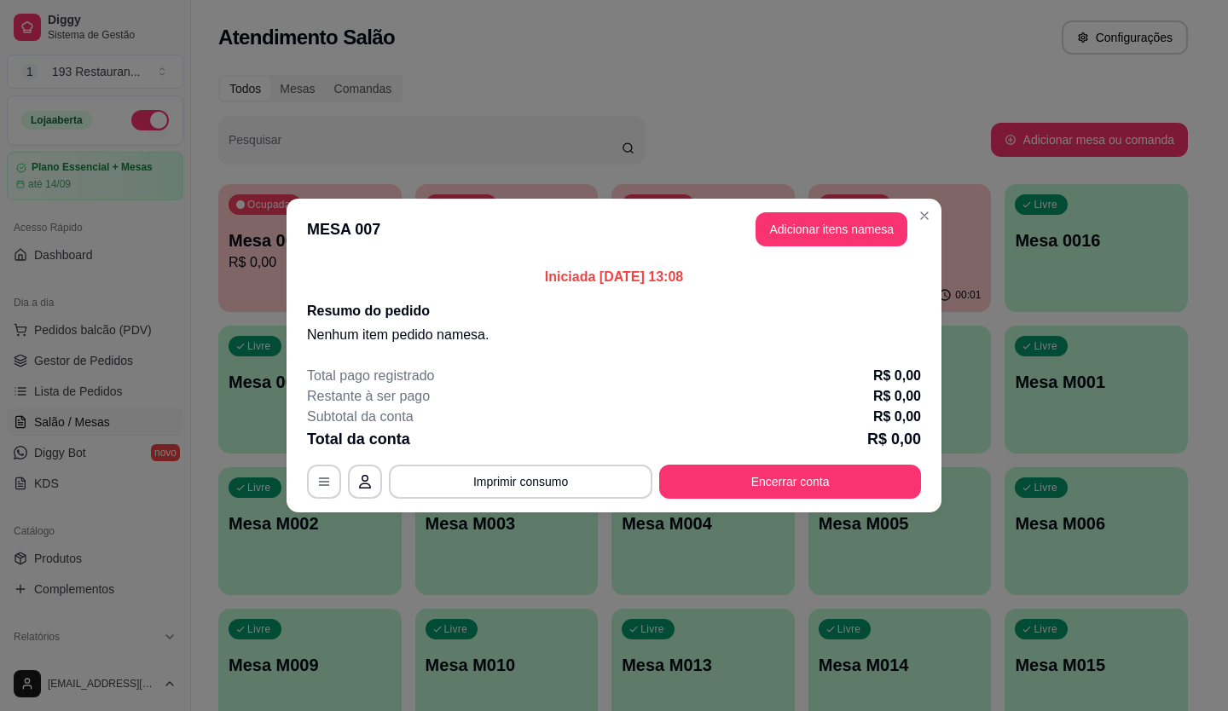
click at [798, 475] on button "Encerrar conta" at bounding box center [790, 482] width 262 height 34
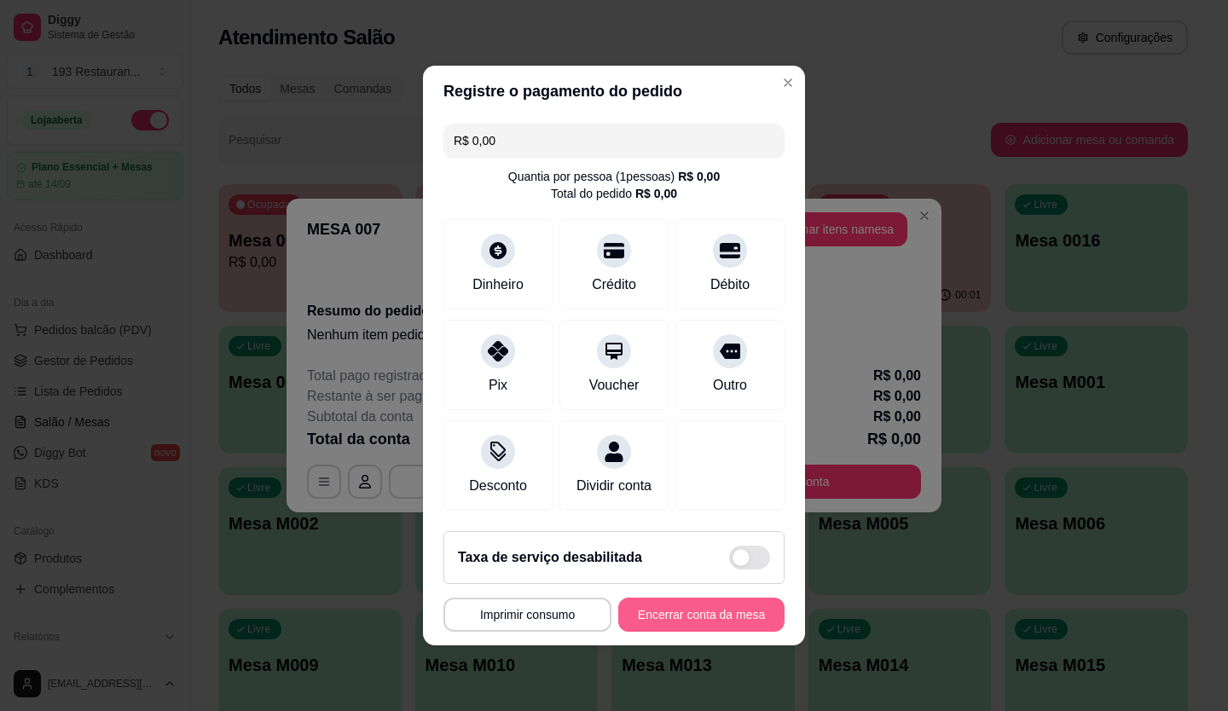
click at [676, 627] on button "Encerrar conta da mesa" at bounding box center [701, 615] width 166 height 34
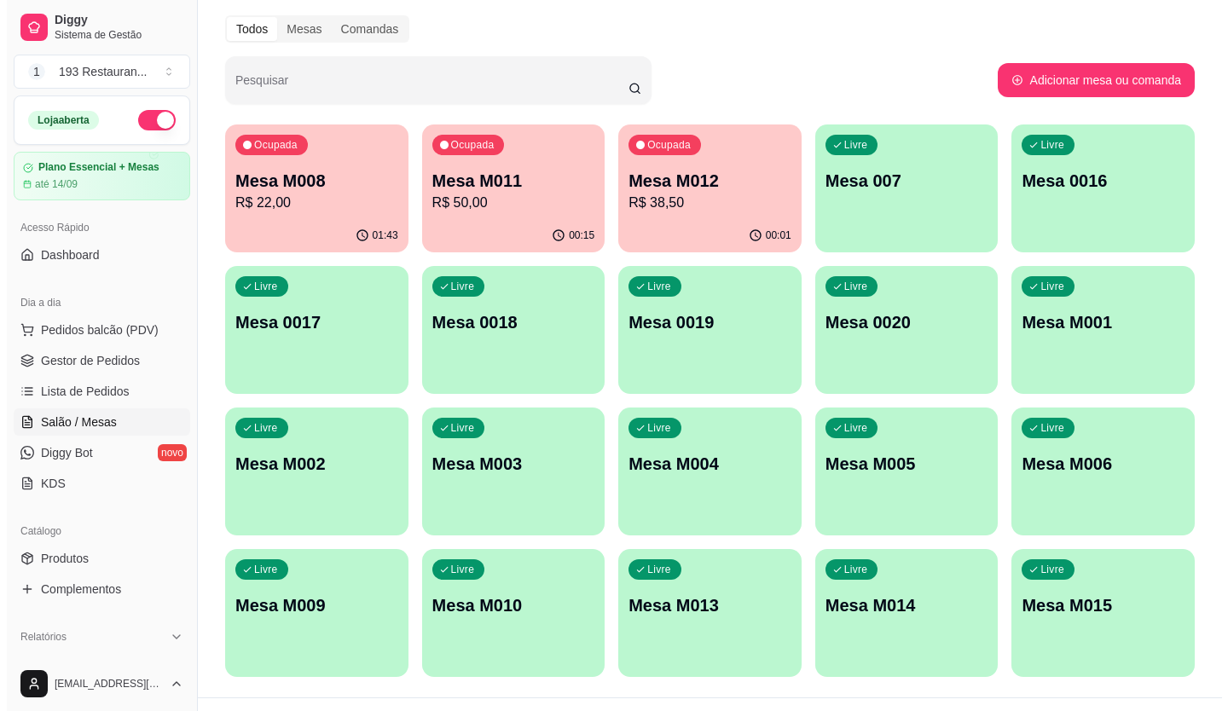
scroll to position [85, 0]
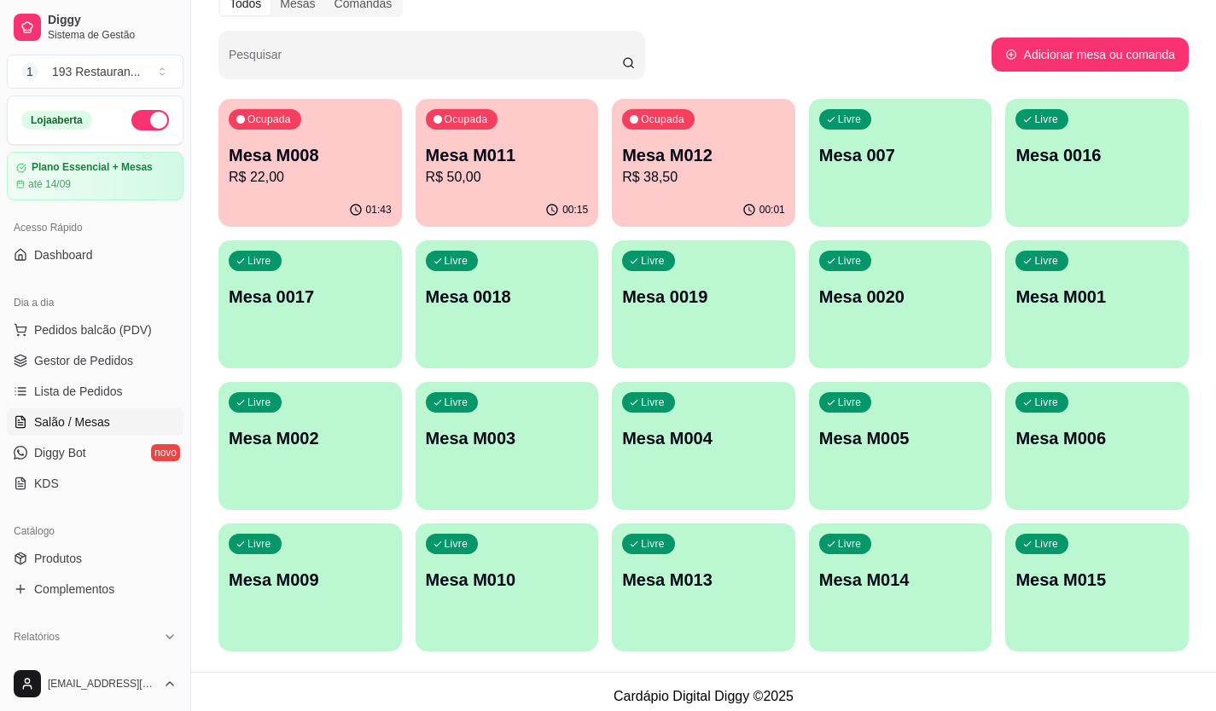
click at [515, 454] on div "Livre Mesa M003" at bounding box center [506, 435] width 183 height 107
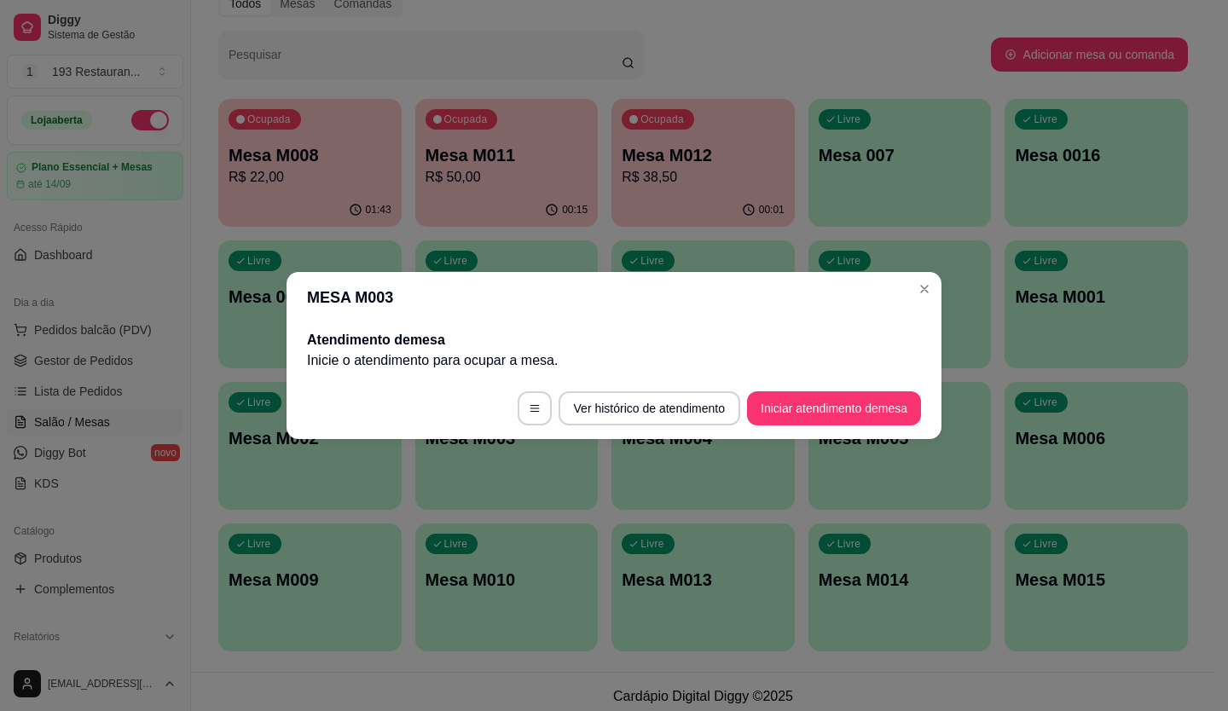
click at [818, 415] on button "Iniciar atendimento de mesa" at bounding box center [834, 409] width 174 height 34
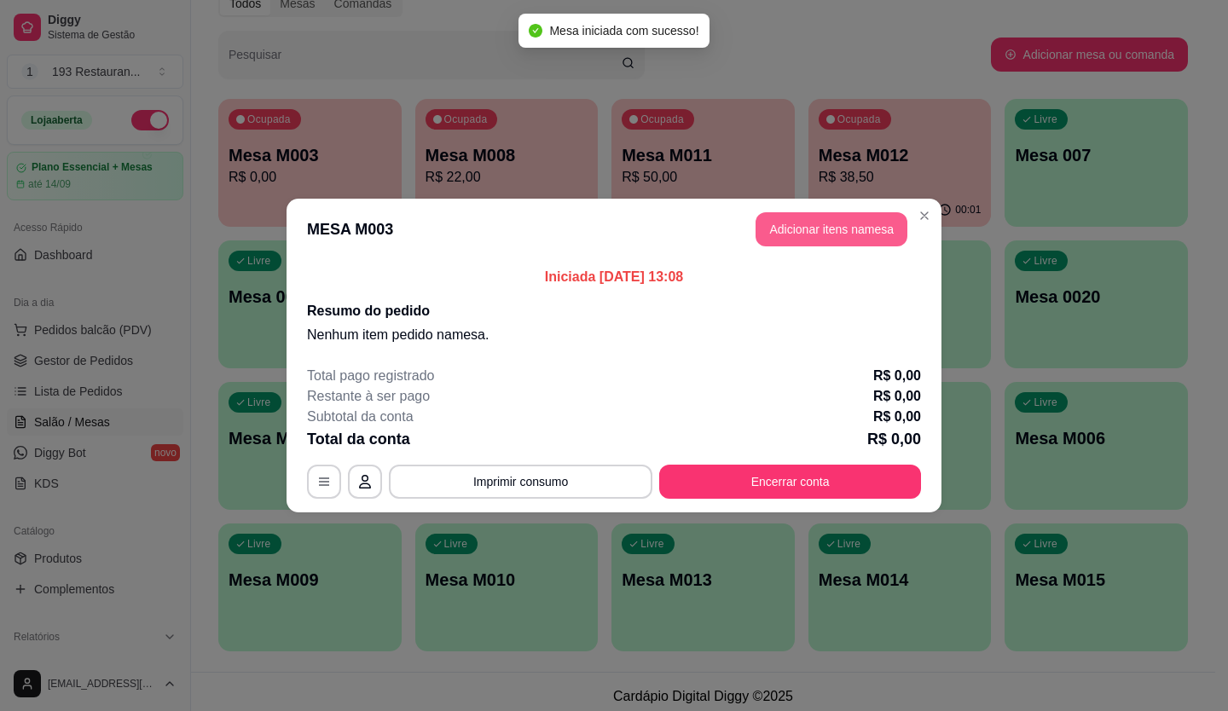
click at [809, 214] on button "Adicionar itens na mesa" at bounding box center [832, 229] width 152 height 34
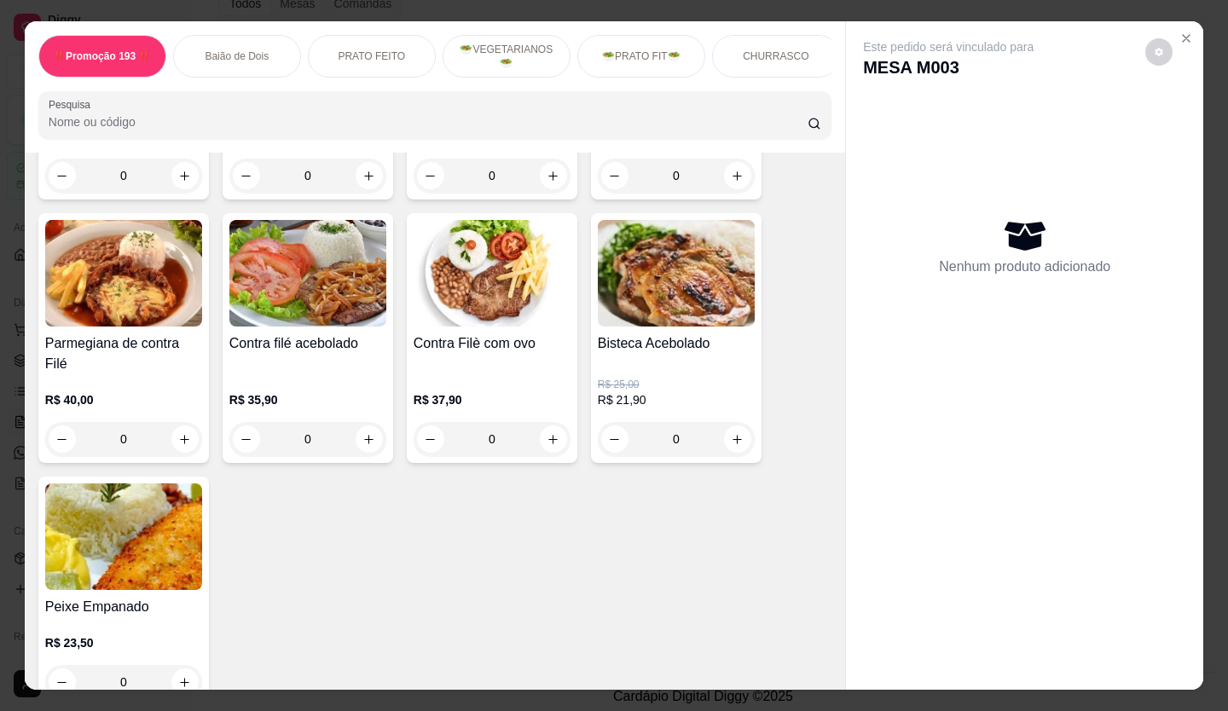
scroll to position [1706, 0]
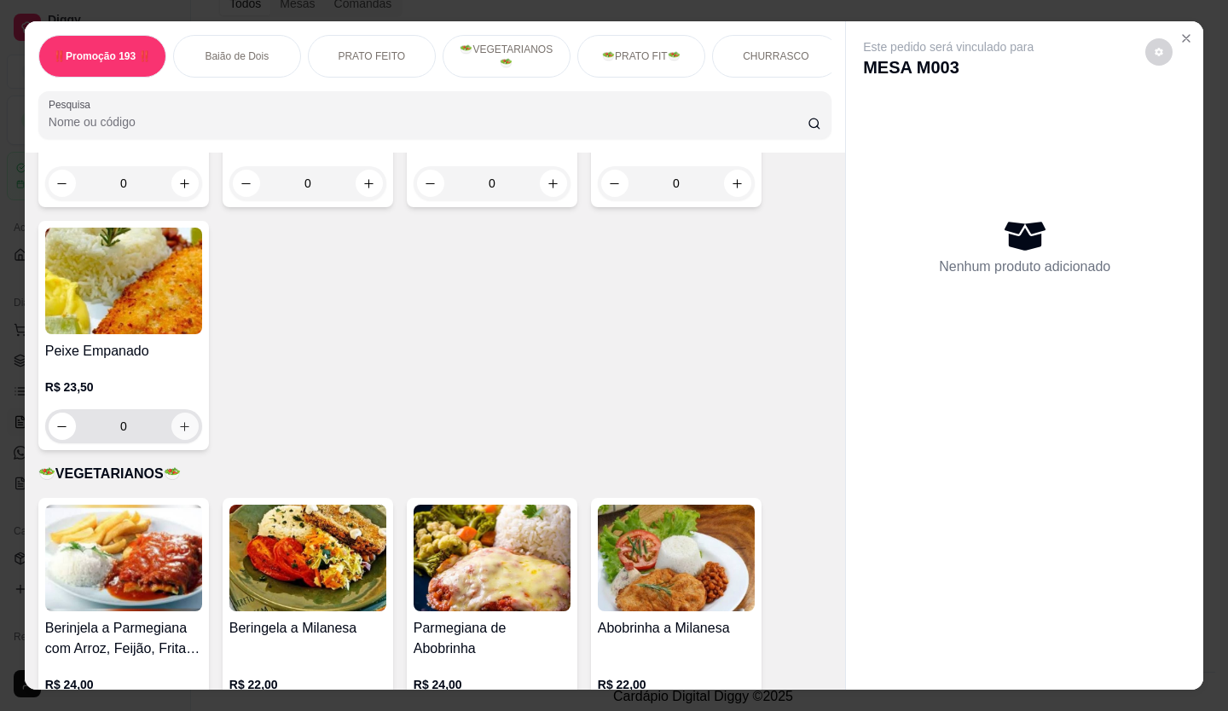
click at [178, 427] on icon "increase-product-quantity" at bounding box center [184, 427] width 13 height 13
type input "1"
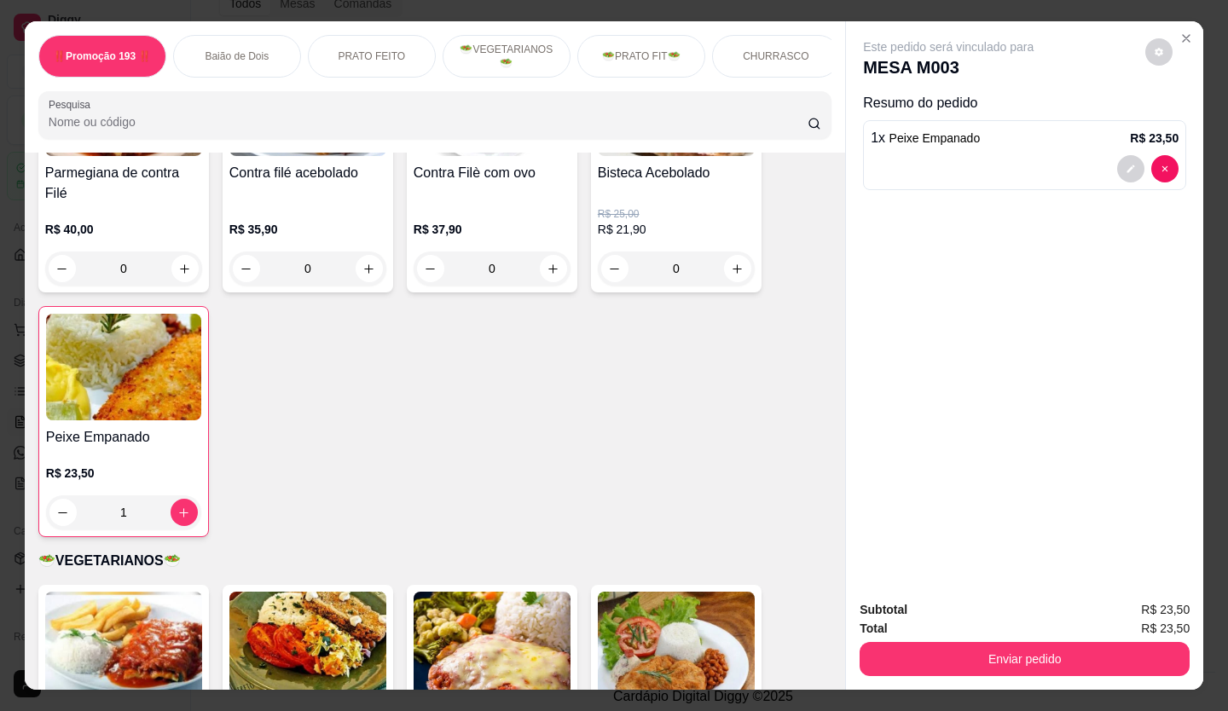
scroll to position [1194, 0]
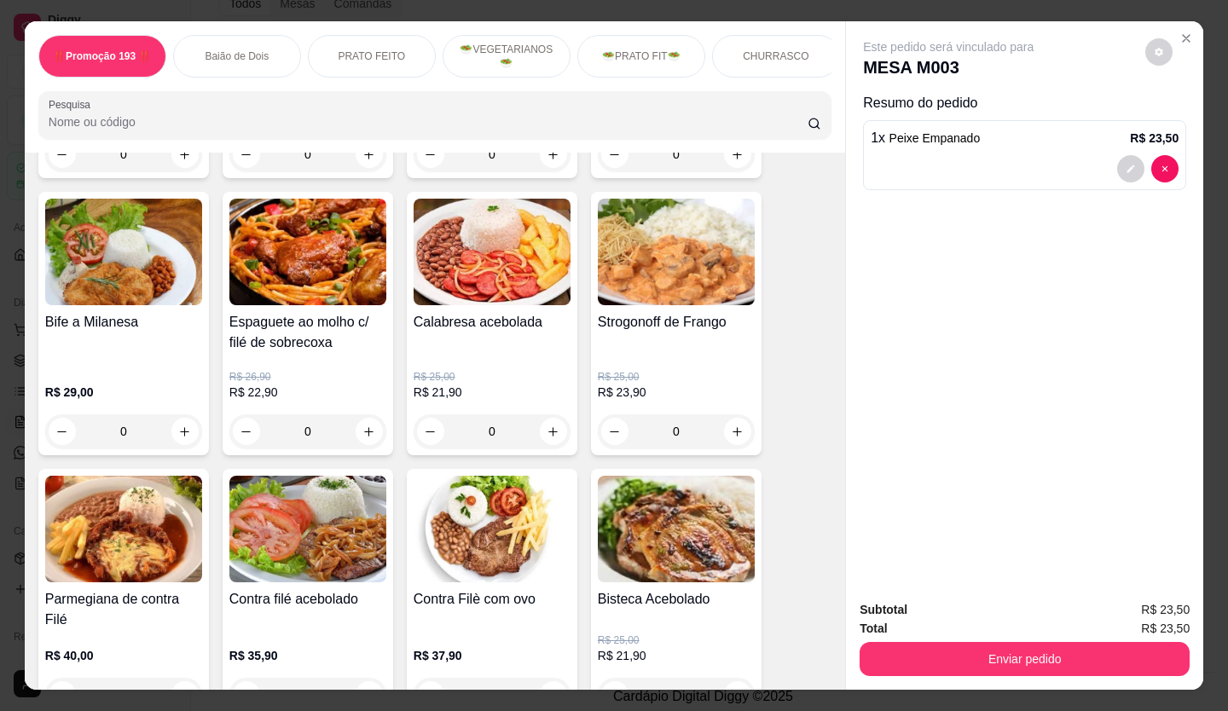
drag, startPoint x: 386, startPoint y: 399, endPoint x: 926, endPoint y: 450, distance: 541.5
click at [925, 450] on div "Este pedido será vinculado para MESA M003 Resumo do pedido 1 x Peixe Empanado R…" at bounding box center [1024, 304] width 357 height 566
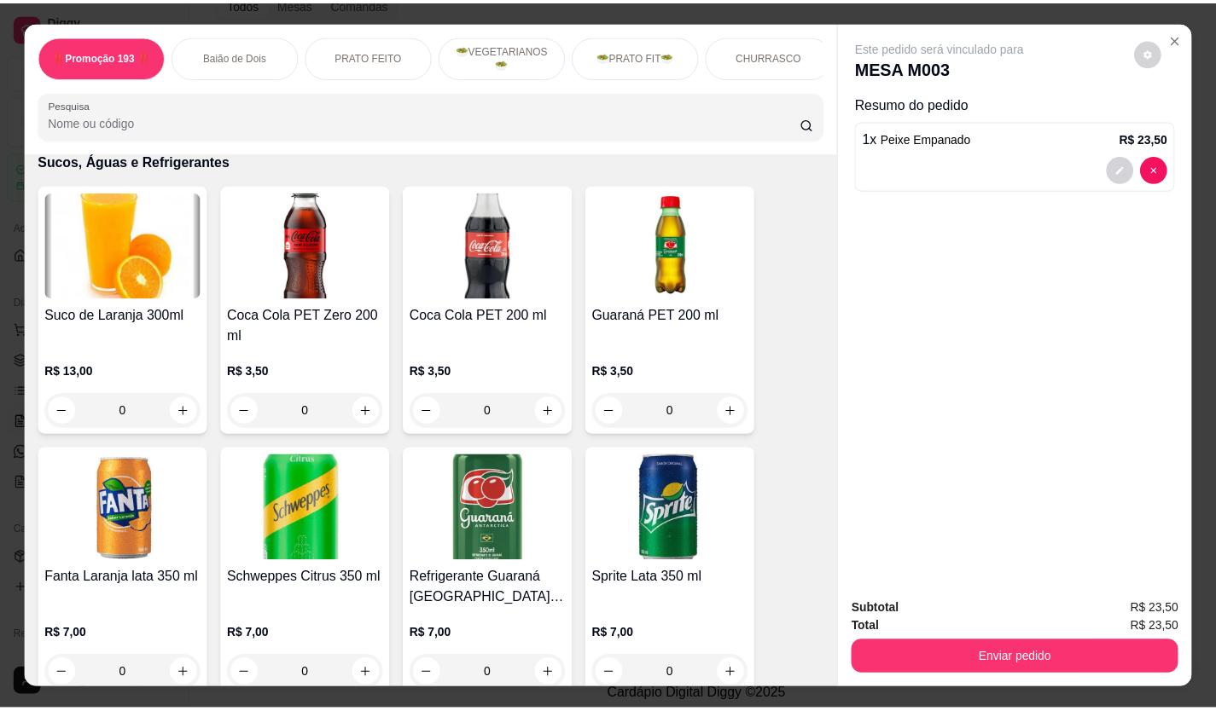
scroll to position [4350, 0]
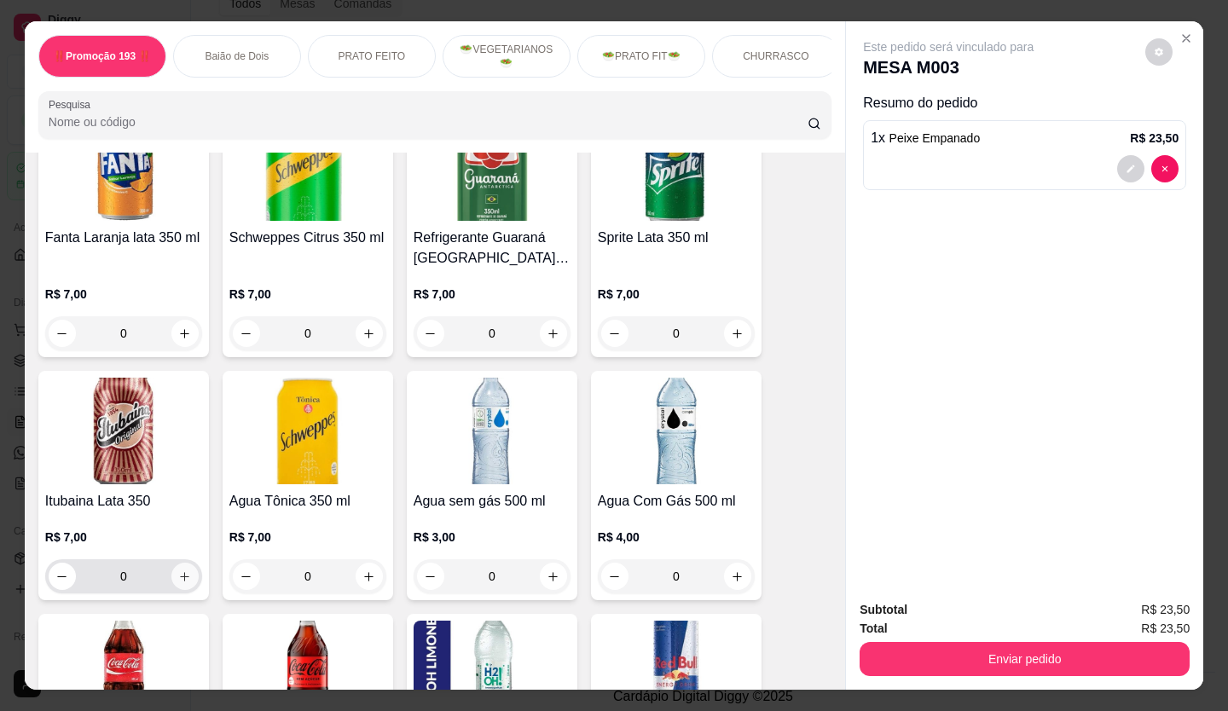
click at [178, 560] on div "0" at bounding box center [124, 577] width 150 height 34
click at [178, 571] on icon "increase-product-quantity" at bounding box center [184, 577] width 13 height 13
type input "1"
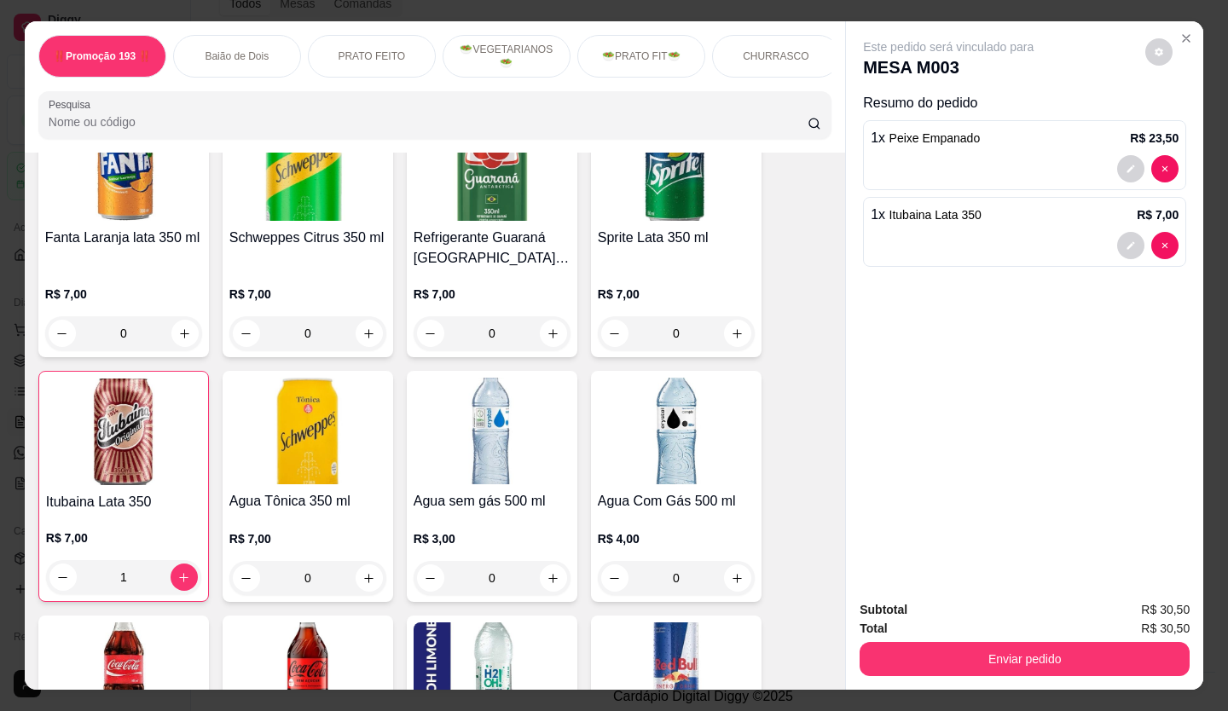
click at [934, 652] on button "Enviar pedido" at bounding box center [1025, 659] width 330 height 34
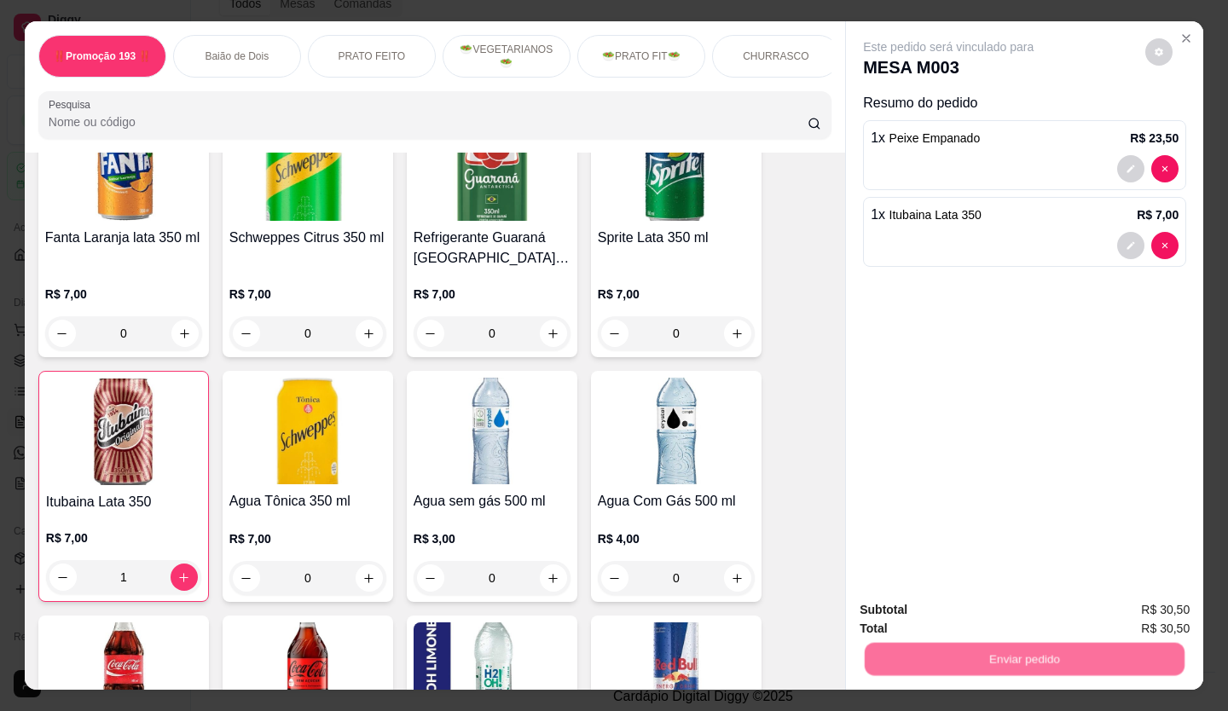
click at [885, 602] on button "Não registrar e enviar pedido" at bounding box center [967, 611] width 177 height 32
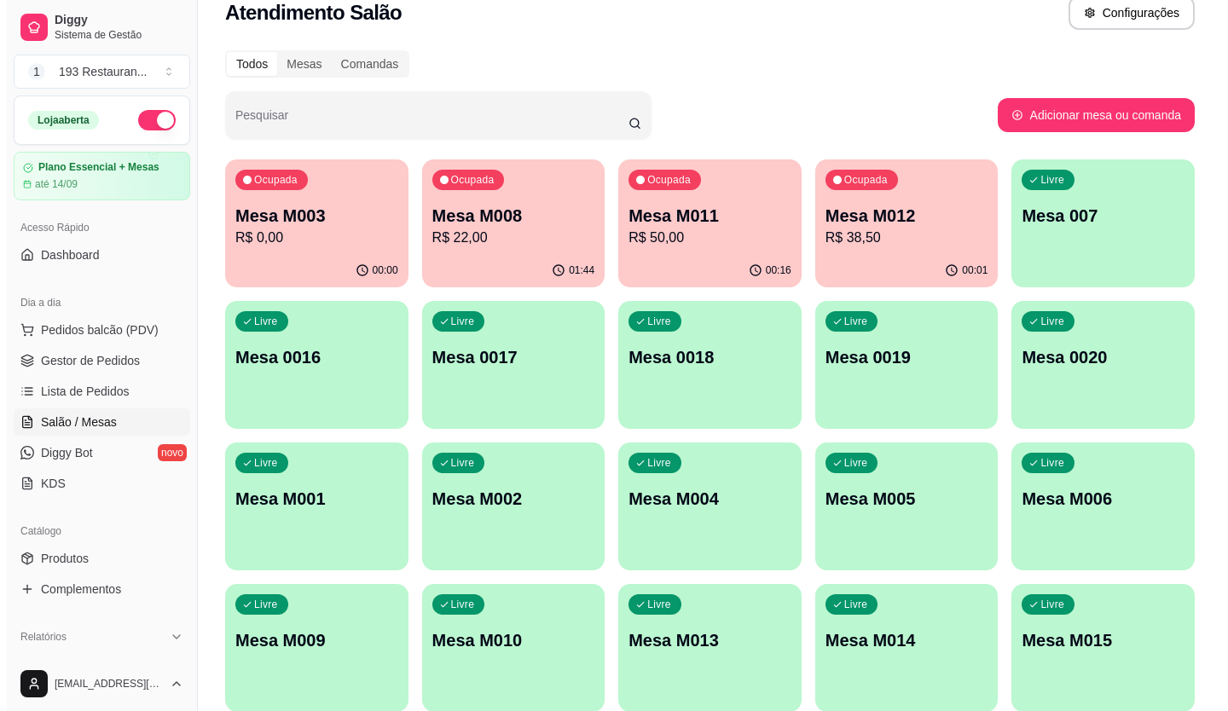
scroll to position [0, 0]
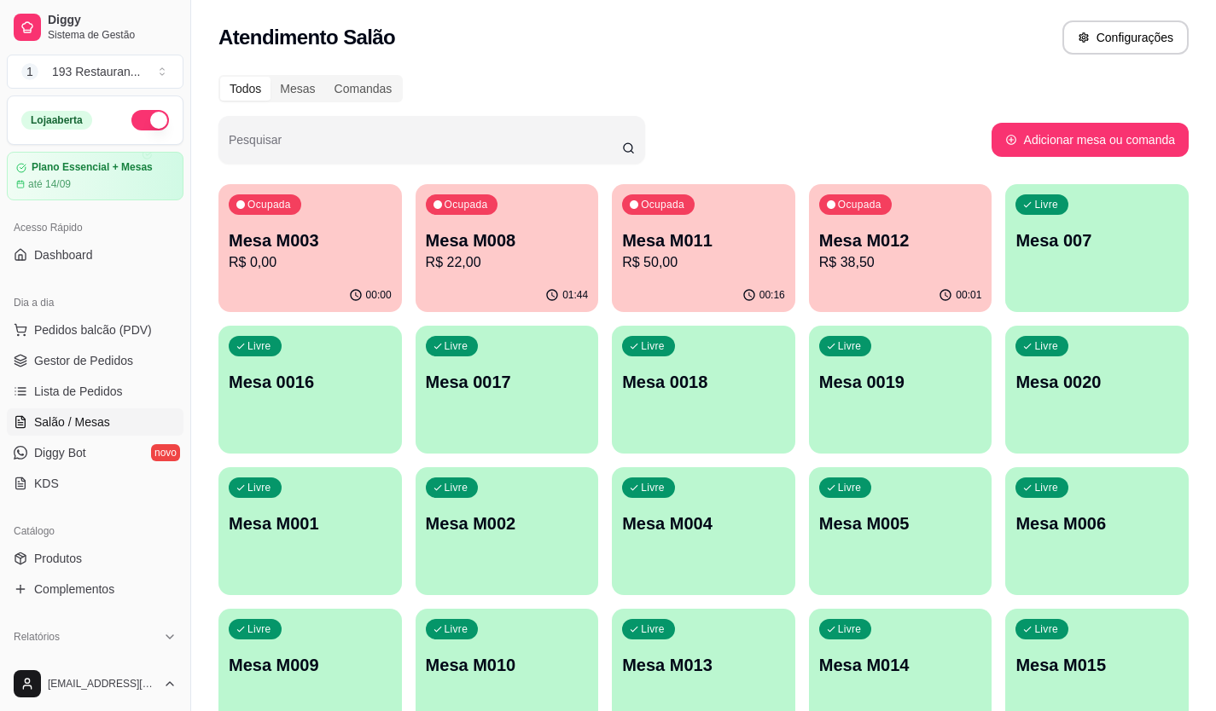
click at [305, 248] on p "Mesa M003" at bounding box center [310, 241] width 163 height 24
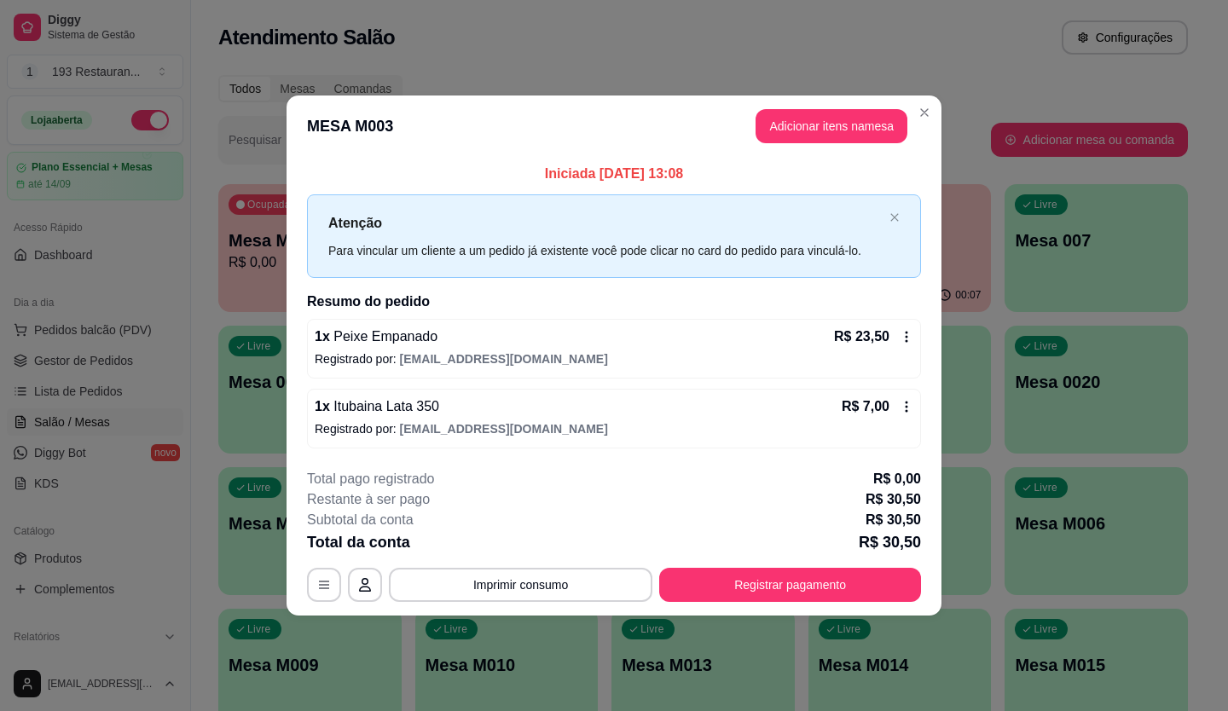
click at [609, 143] on div "**********" at bounding box center [614, 355] width 1228 height 711
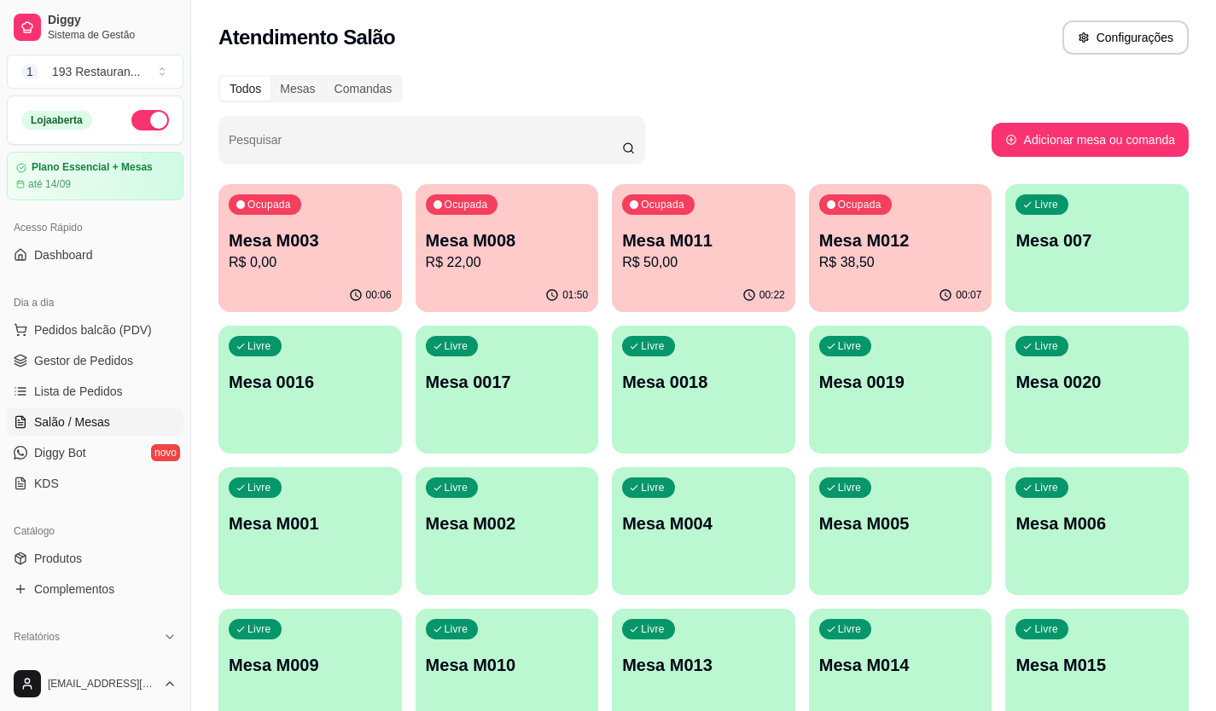
click at [485, 258] on p "R$ 22,00" at bounding box center [507, 262] width 163 height 20
click at [1095, 229] on p "Mesa 007" at bounding box center [1096, 241] width 163 height 24
click at [353, 283] on div "00:07" at bounding box center [309, 294] width 177 height 32
click at [1033, 249] on p "Mesa 007" at bounding box center [1097, 240] width 158 height 23
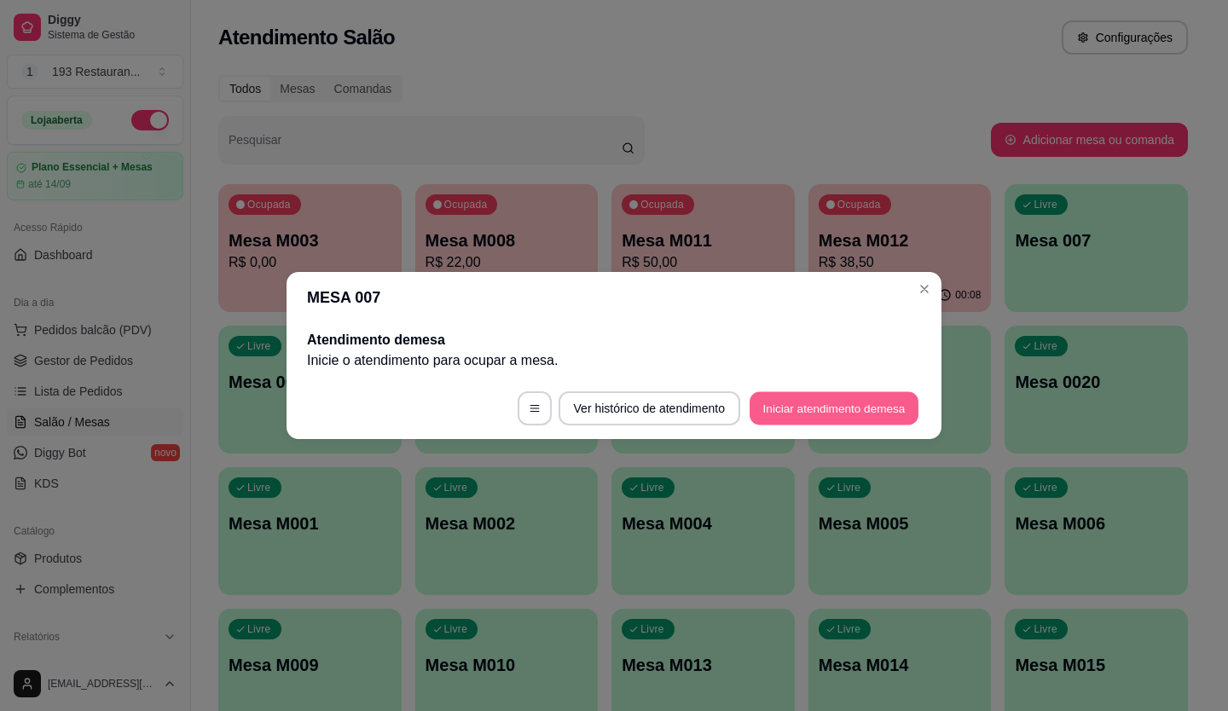
click at [846, 407] on button "Iniciar atendimento de mesa" at bounding box center [834, 408] width 169 height 33
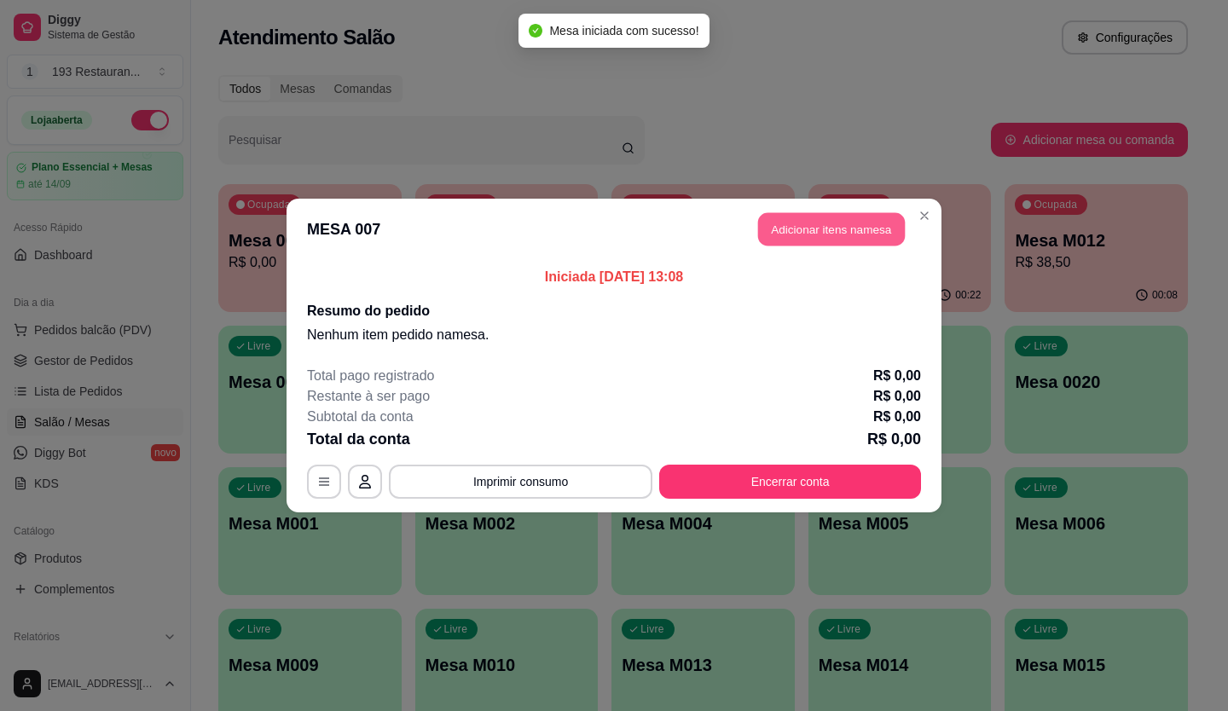
click at [802, 232] on button "Adicionar itens na mesa" at bounding box center [831, 229] width 147 height 33
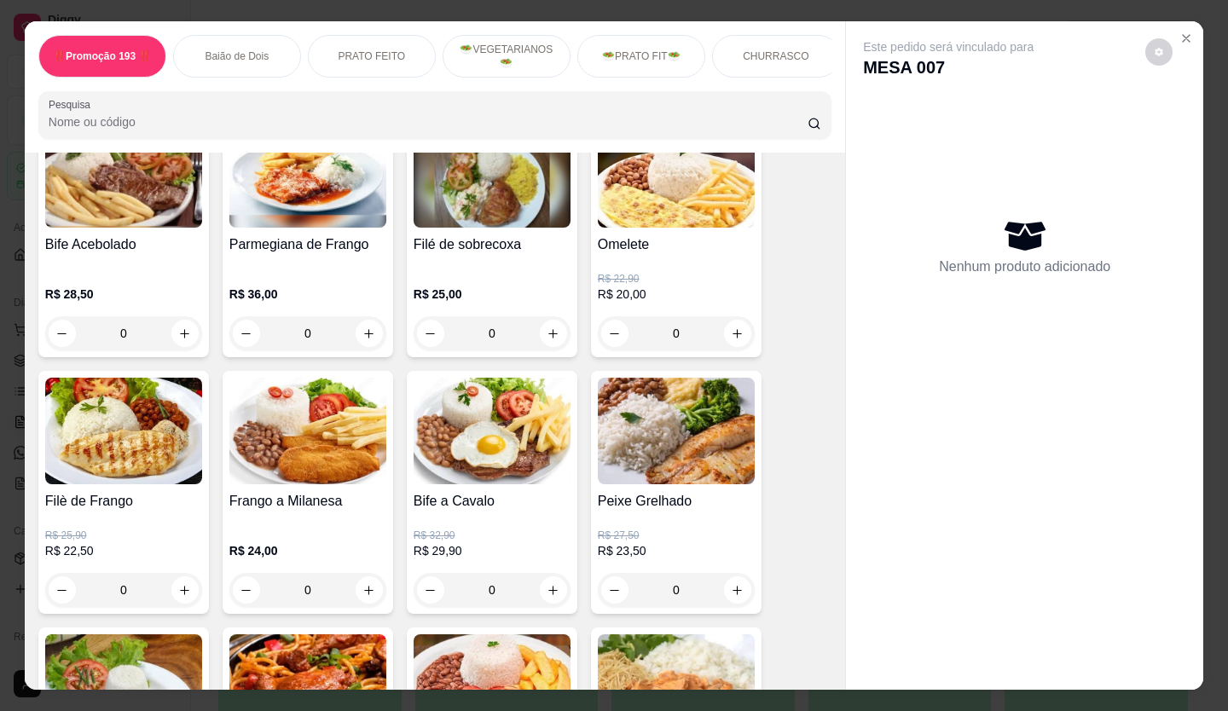
scroll to position [768, 0]
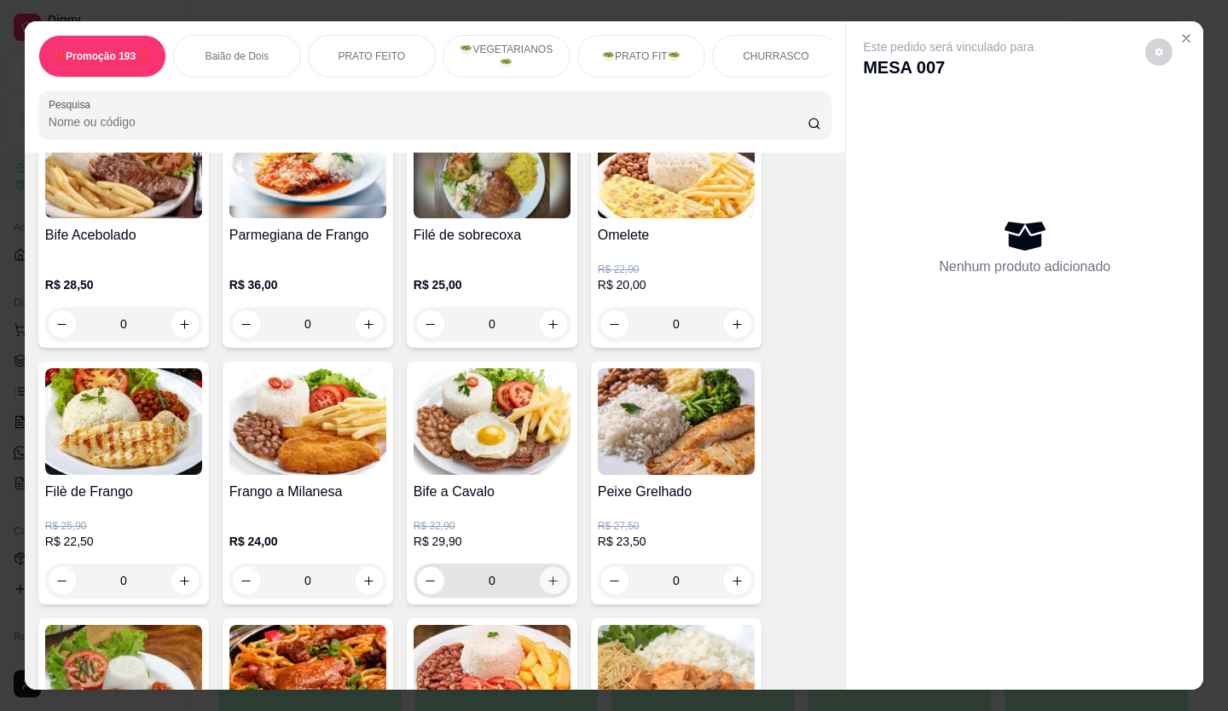
click at [547, 588] on icon "increase-product-quantity" at bounding box center [553, 581] width 13 height 13
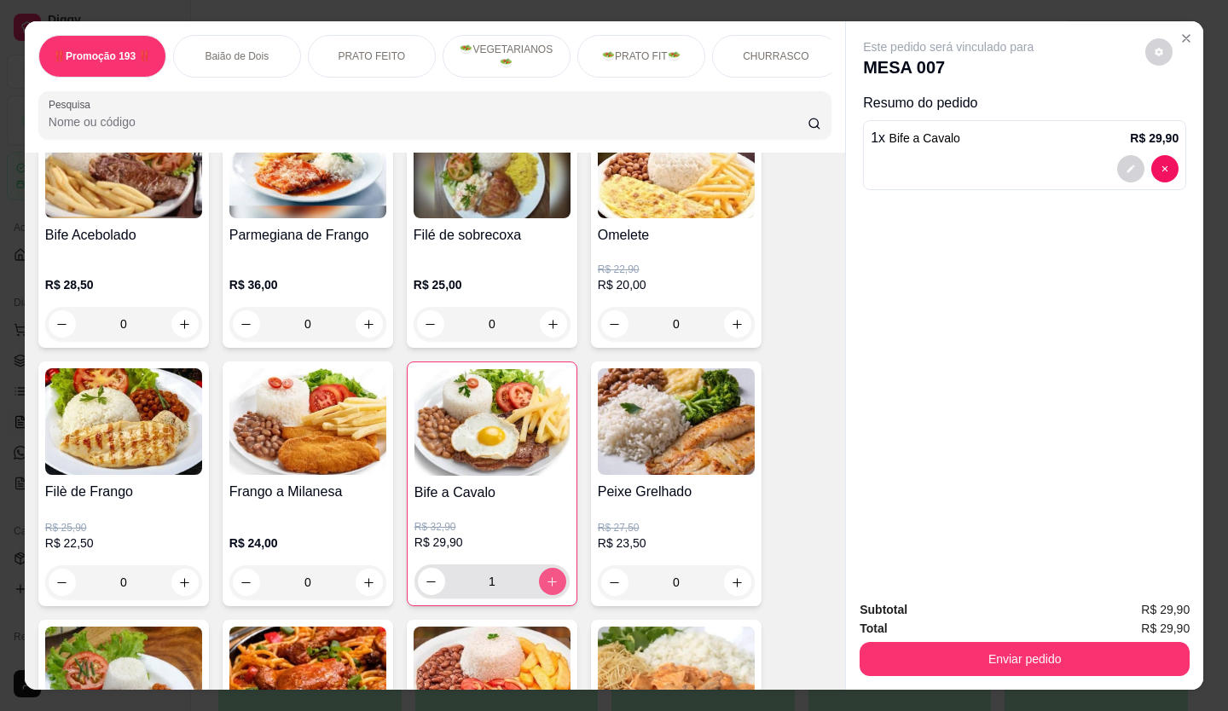
type input "1"
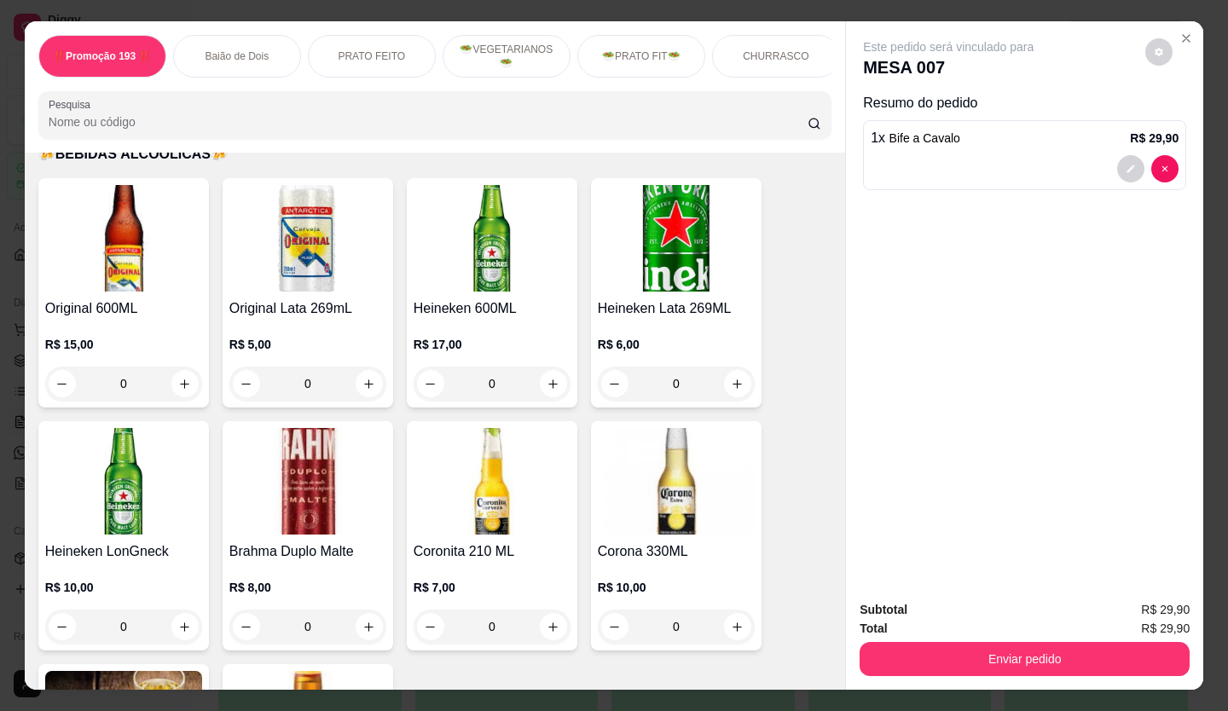
scroll to position [5630, 0]
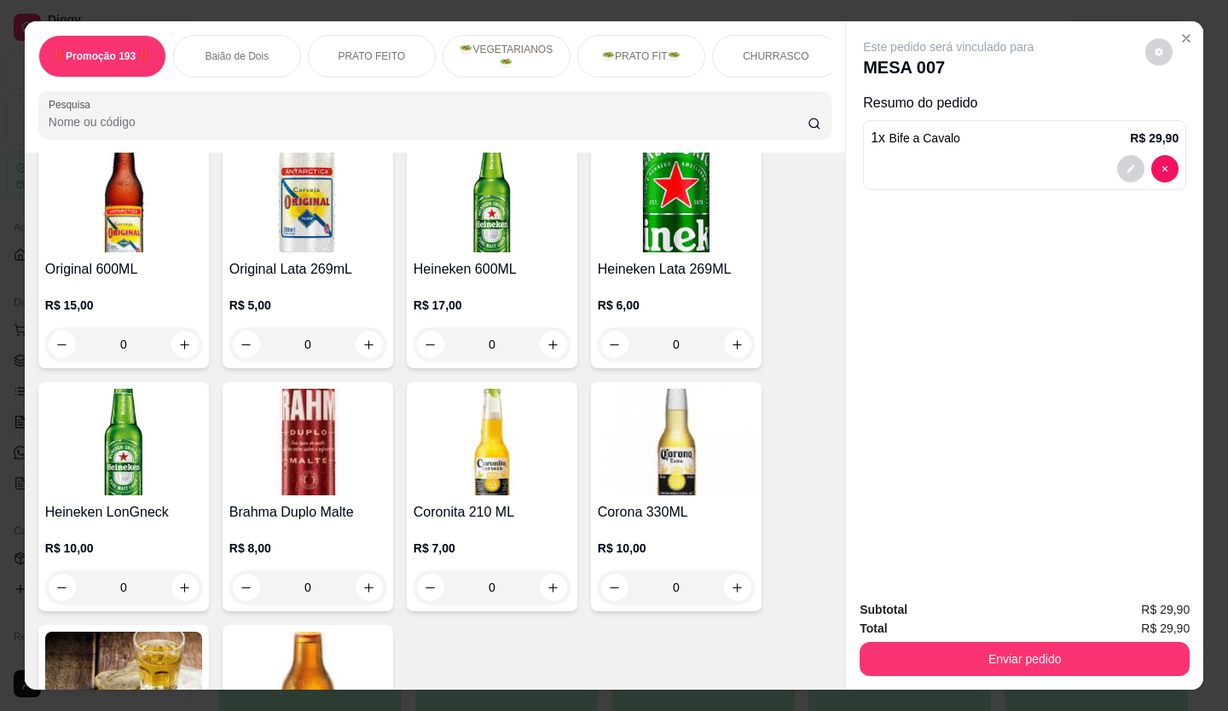
drag, startPoint x: 483, startPoint y: 630, endPoint x: 364, endPoint y: 575, distance: 130.9
click at [364, 575] on div "Original 600ML R$ 15,00 0 Original Lata 269mL R$ 5,00 0 Heineken 600ML R$ 17,00…" at bounding box center [434, 497] width 793 height 716
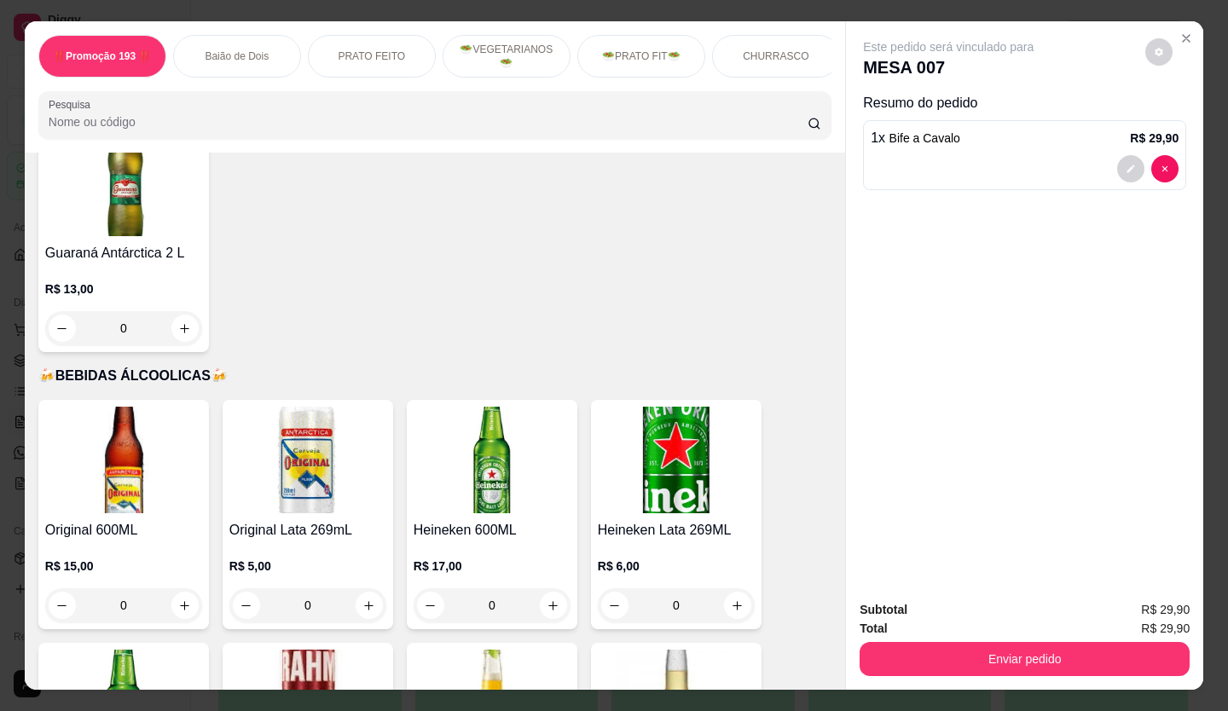
scroll to position [5374, 0]
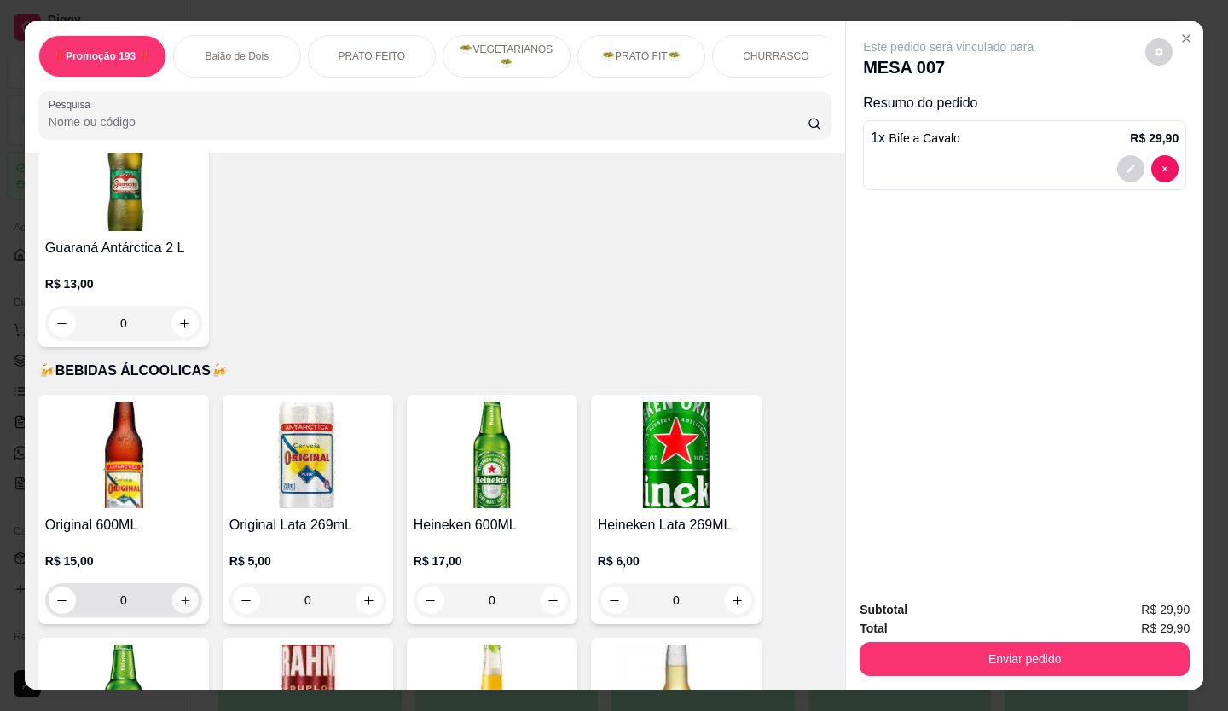
click at [183, 595] on icon "increase-product-quantity" at bounding box center [185, 601] width 13 height 13
type input "1"
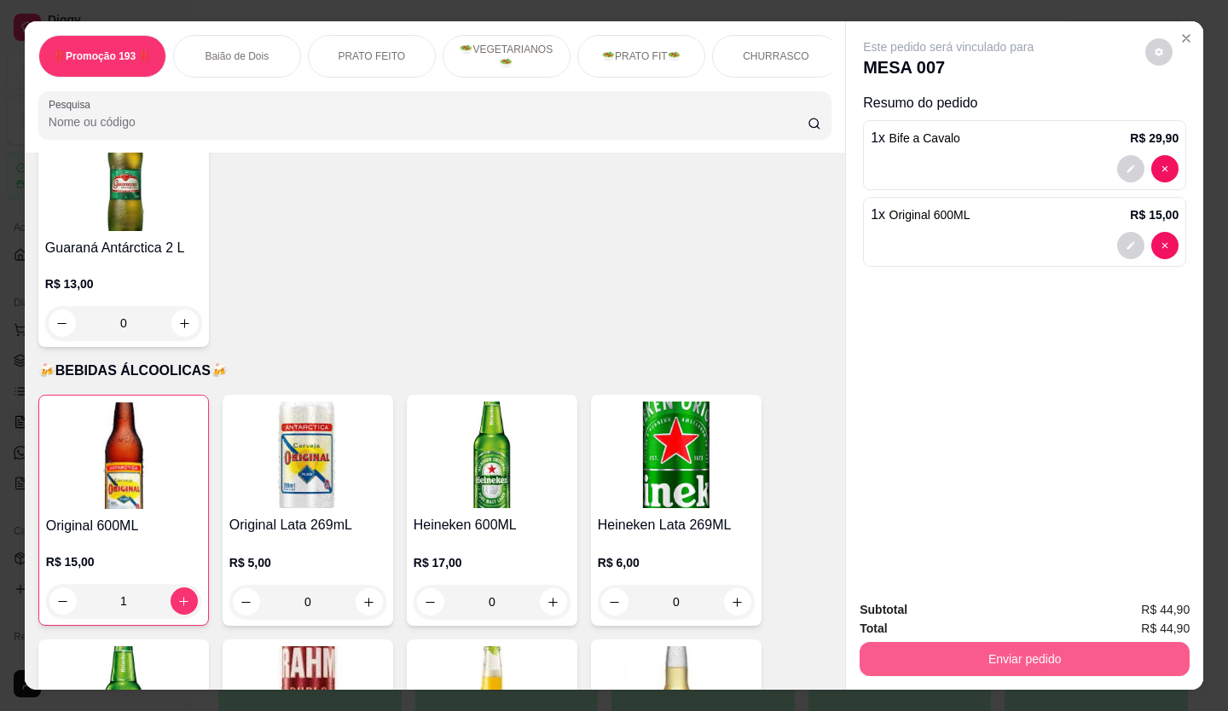
click at [1054, 661] on button "Enviar pedido" at bounding box center [1025, 659] width 330 height 34
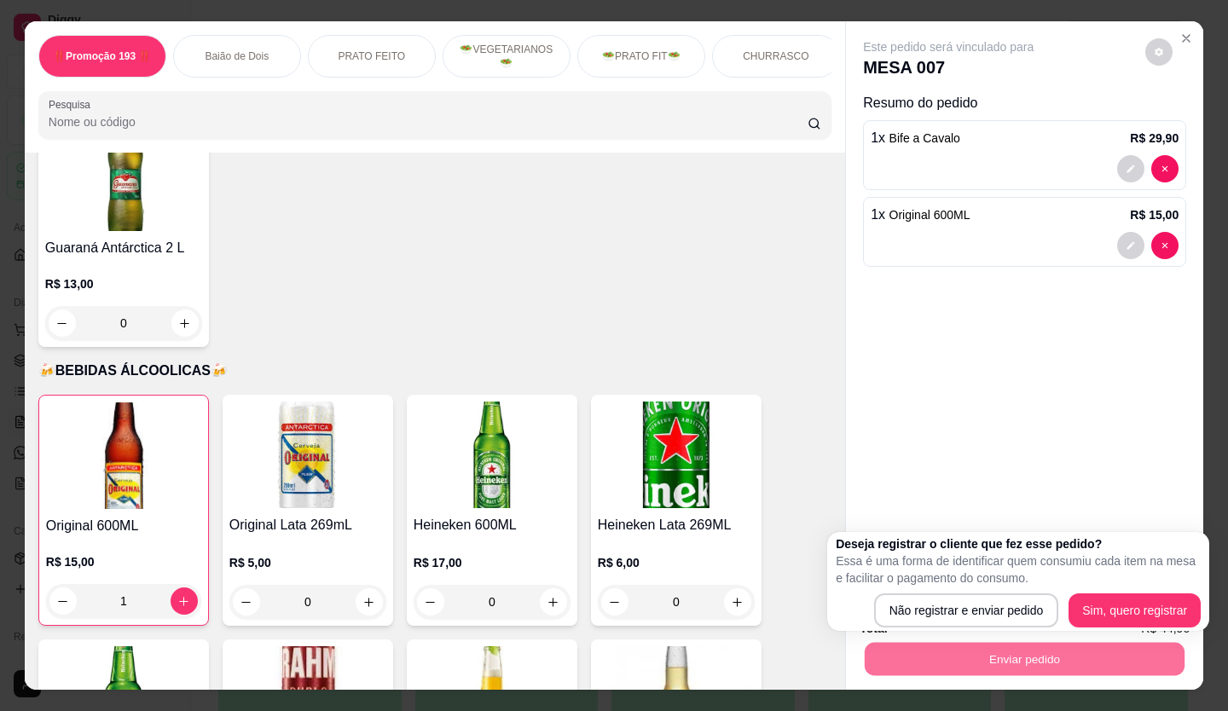
click at [999, 432] on div "Este pedido será vinculado para MESA 007 Resumo do pedido 1 x Bife a Cavalo R$ …" at bounding box center [1024, 304] width 357 height 566
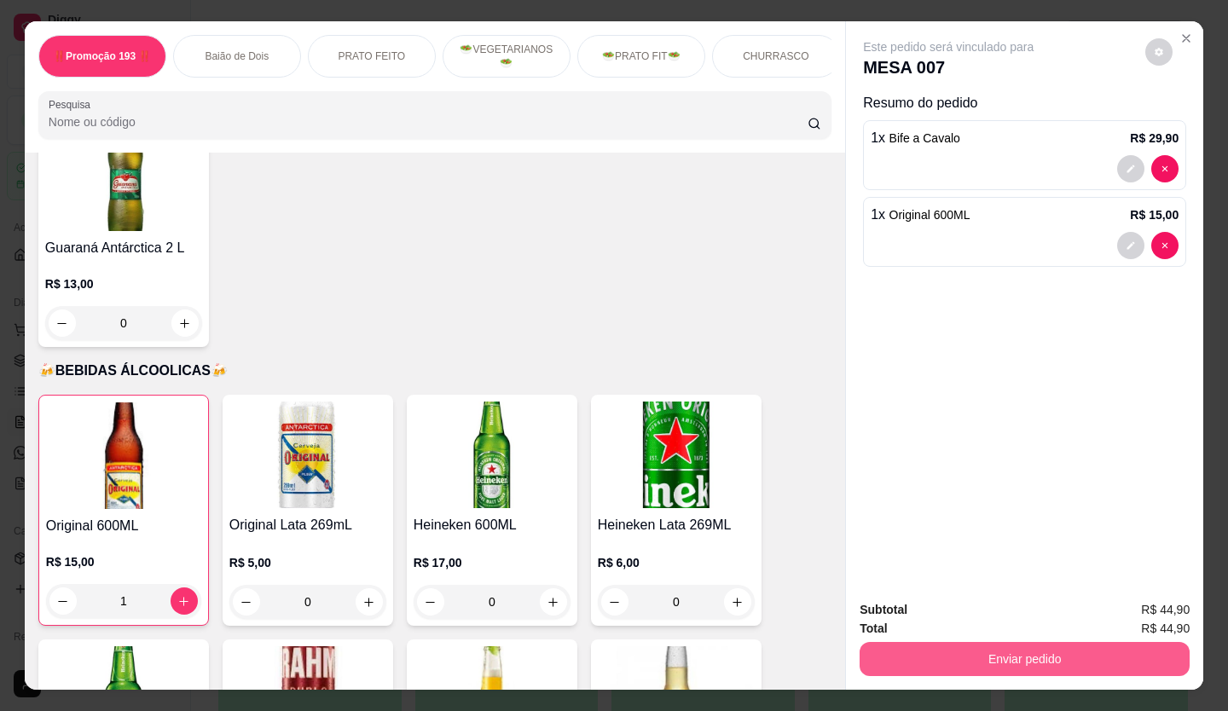
click at [948, 659] on button "Enviar pedido" at bounding box center [1025, 659] width 330 height 34
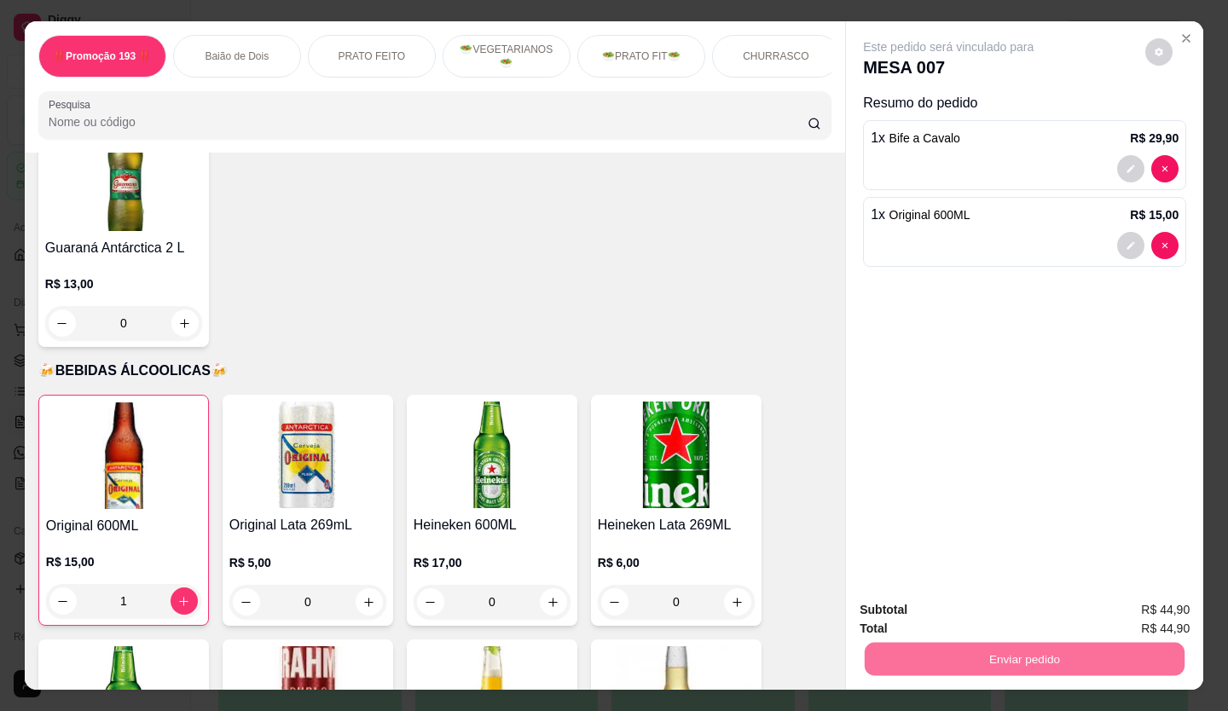
click at [957, 606] on button "Não registrar e enviar pedido" at bounding box center [967, 611] width 177 height 32
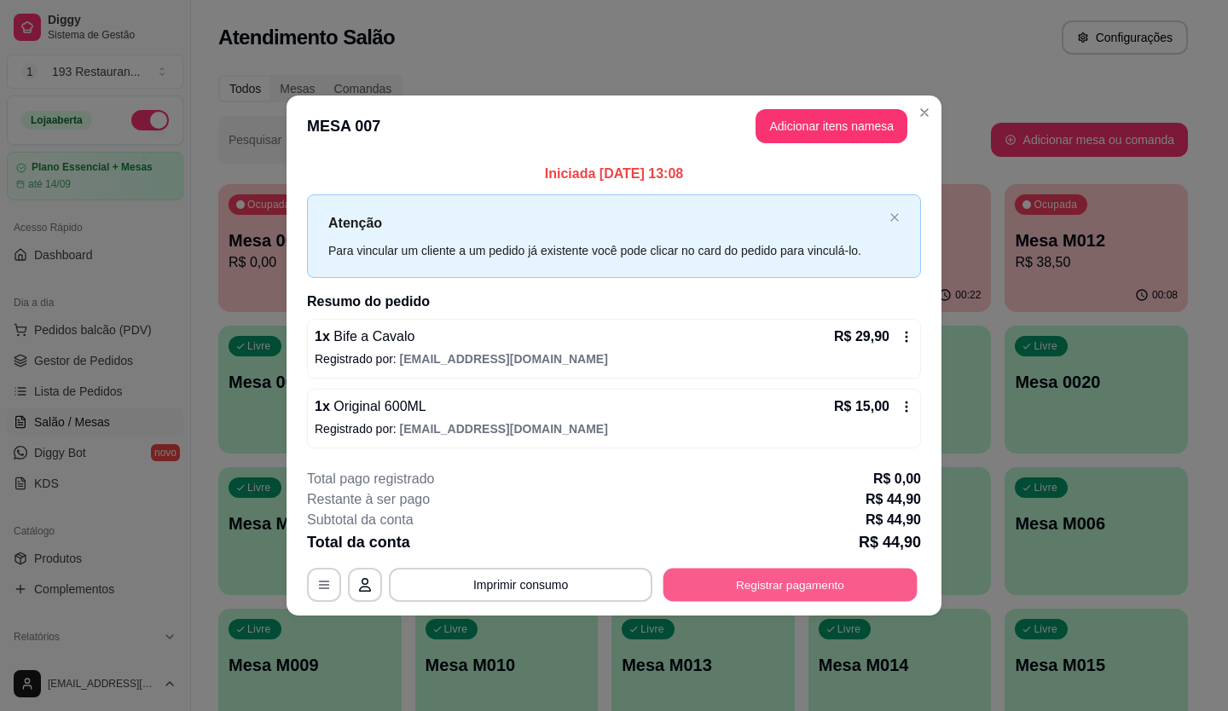
click at [815, 594] on button "Registrar pagamento" at bounding box center [791, 584] width 254 height 33
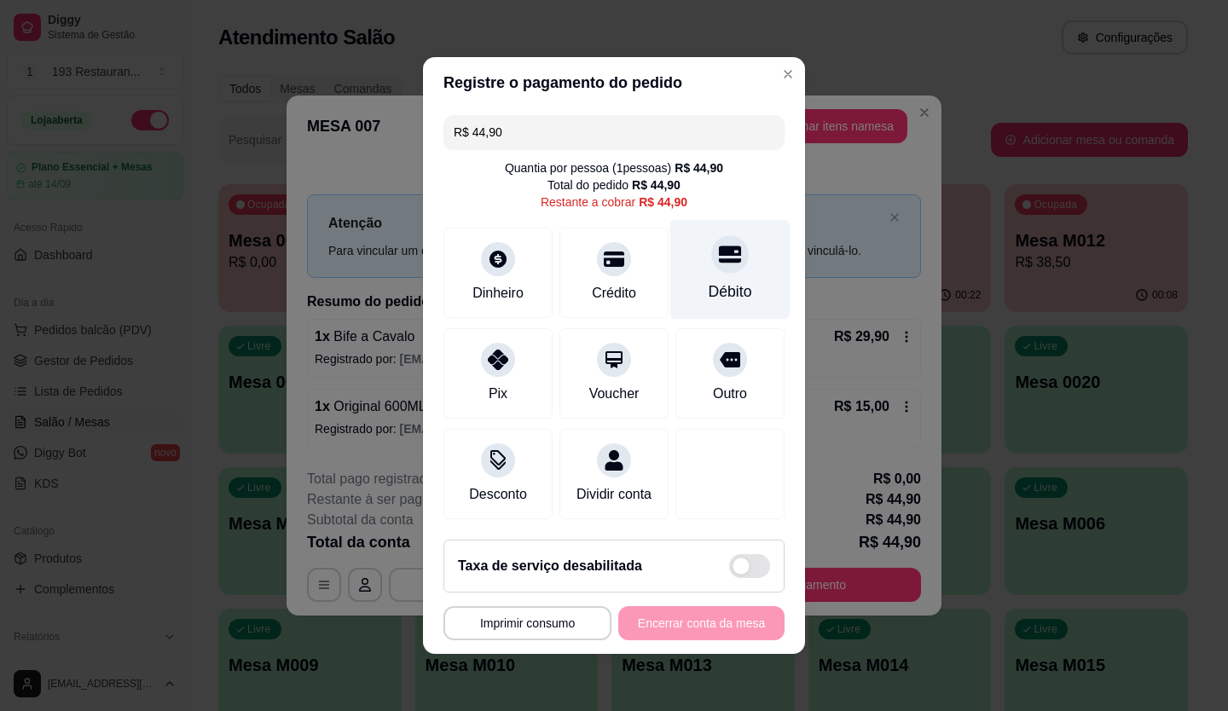
click at [696, 255] on div "Débito" at bounding box center [730, 270] width 120 height 100
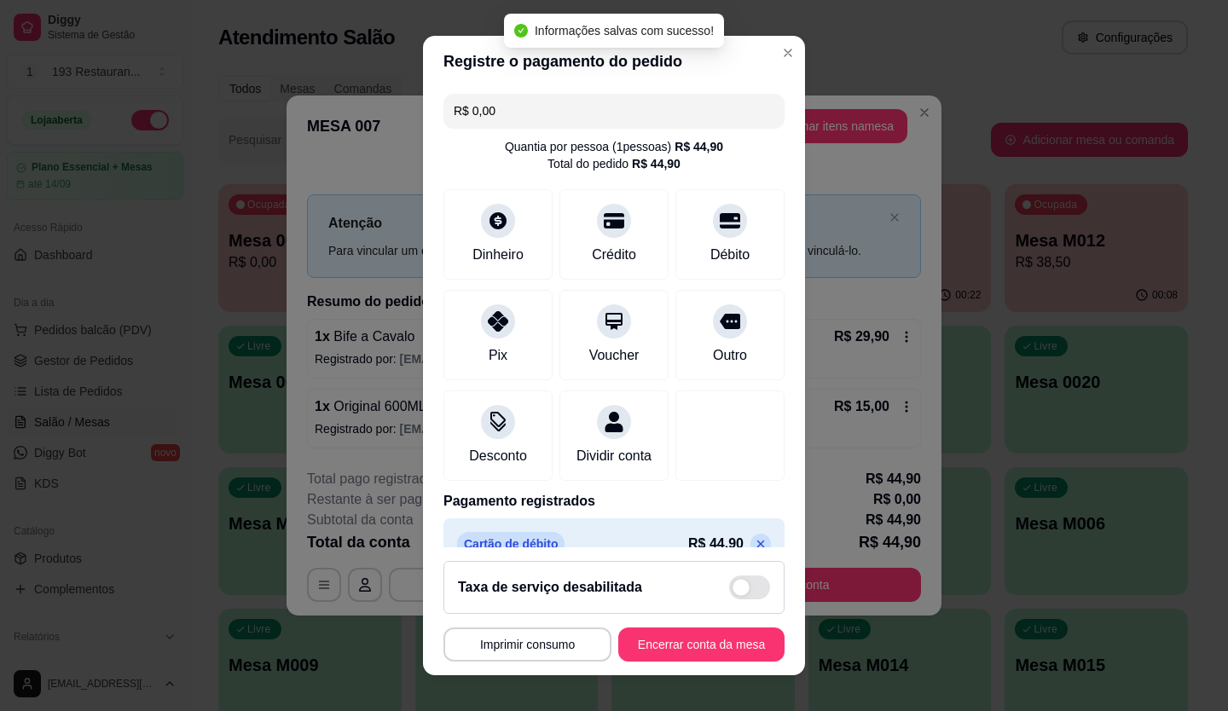
type input "R$ 0,00"
click at [659, 653] on button "Encerrar conta da mesa" at bounding box center [701, 645] width 161 height 33
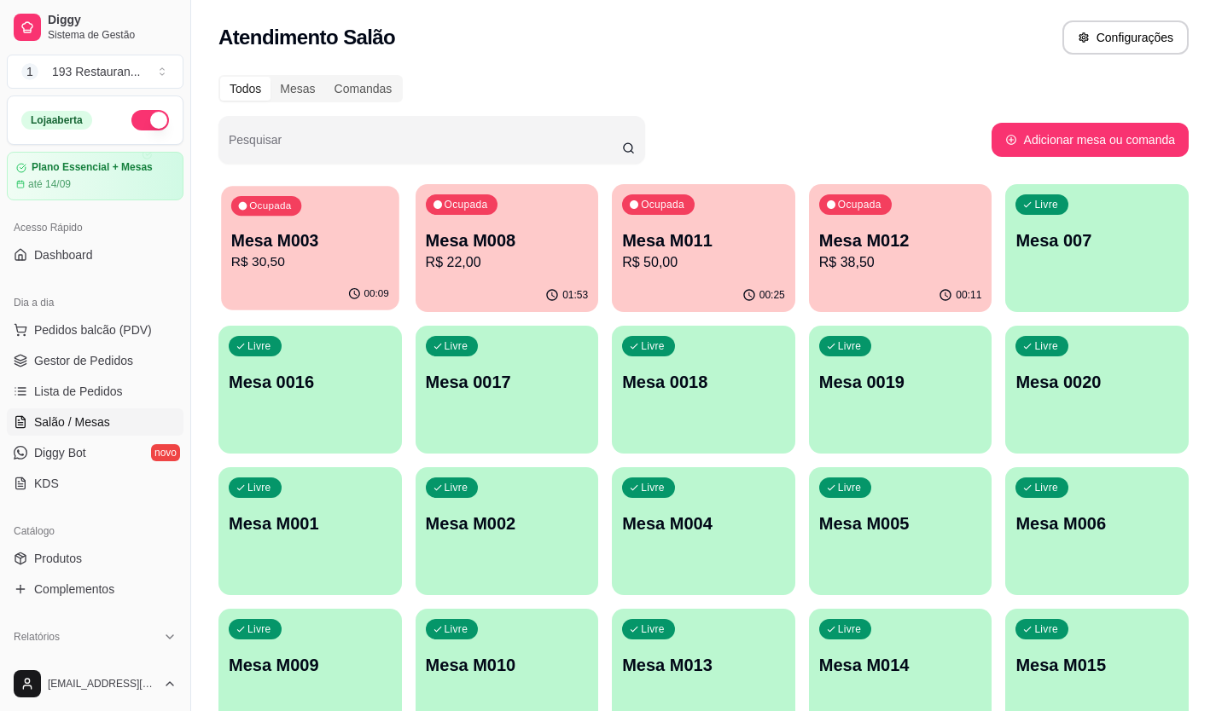
click at [339, 259] on p "R$ 30,50" at bounding box center [310, 262] width 158 height 20
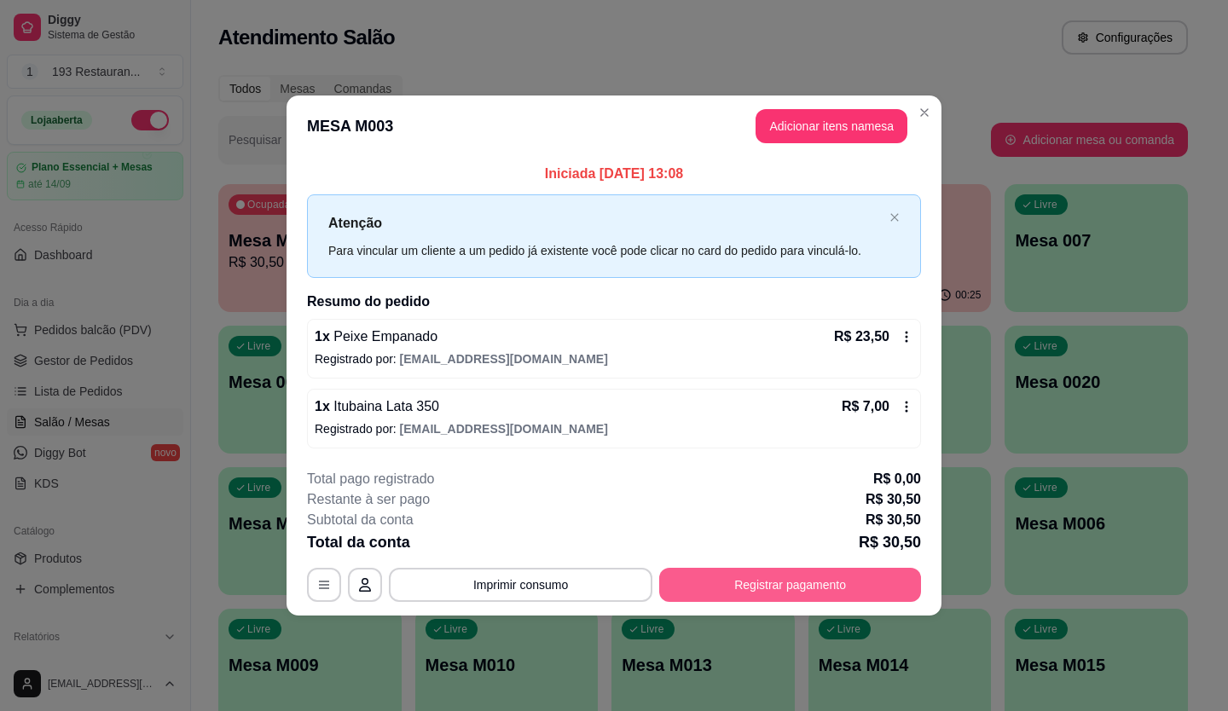
click at [822, 583] on button "Registrar pagamento" at bounding box center [790, 585] width 262 height 34
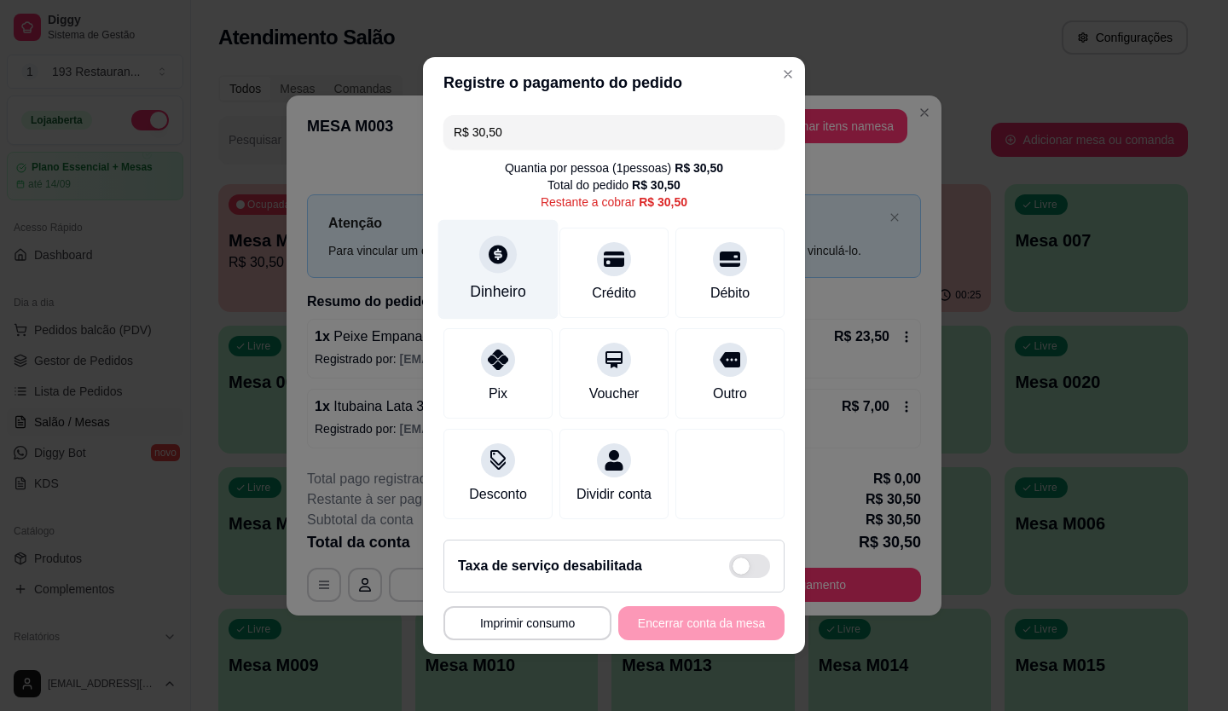
click at [506, 245] on div at bounding box center [498, 254] width 38 height 38
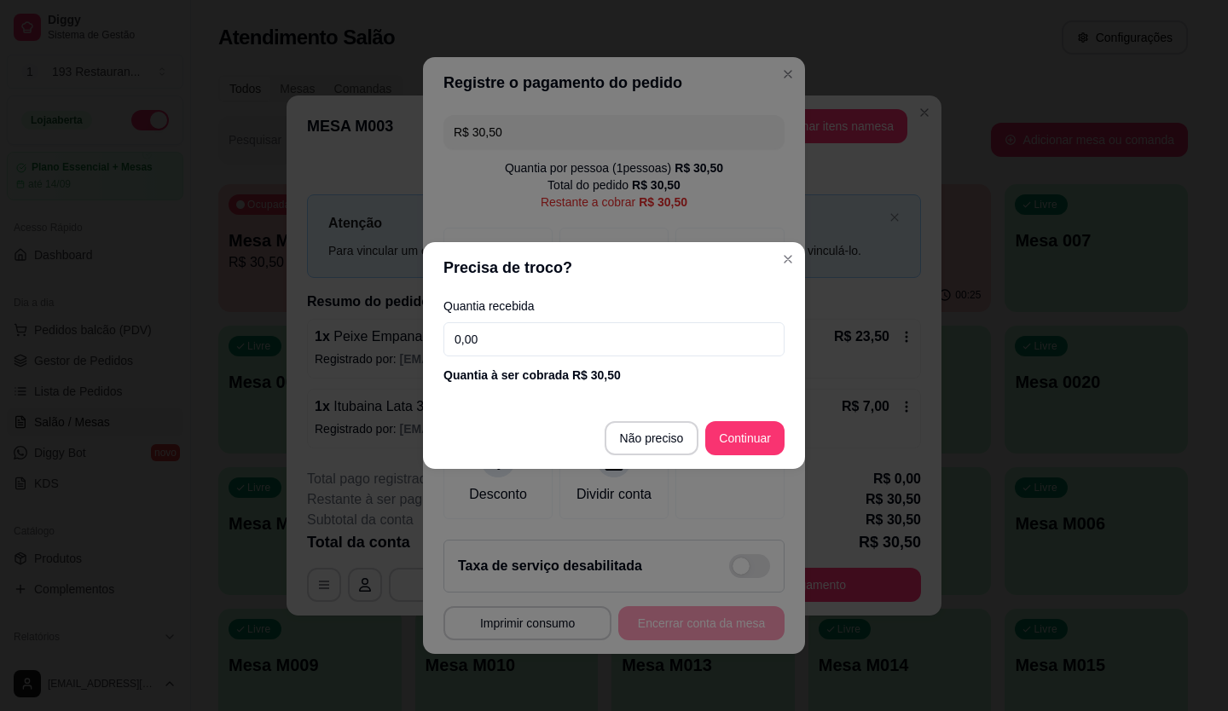
click at [616, 335] on input "0,00" at bounding box center [614, 339] width 341 height 34
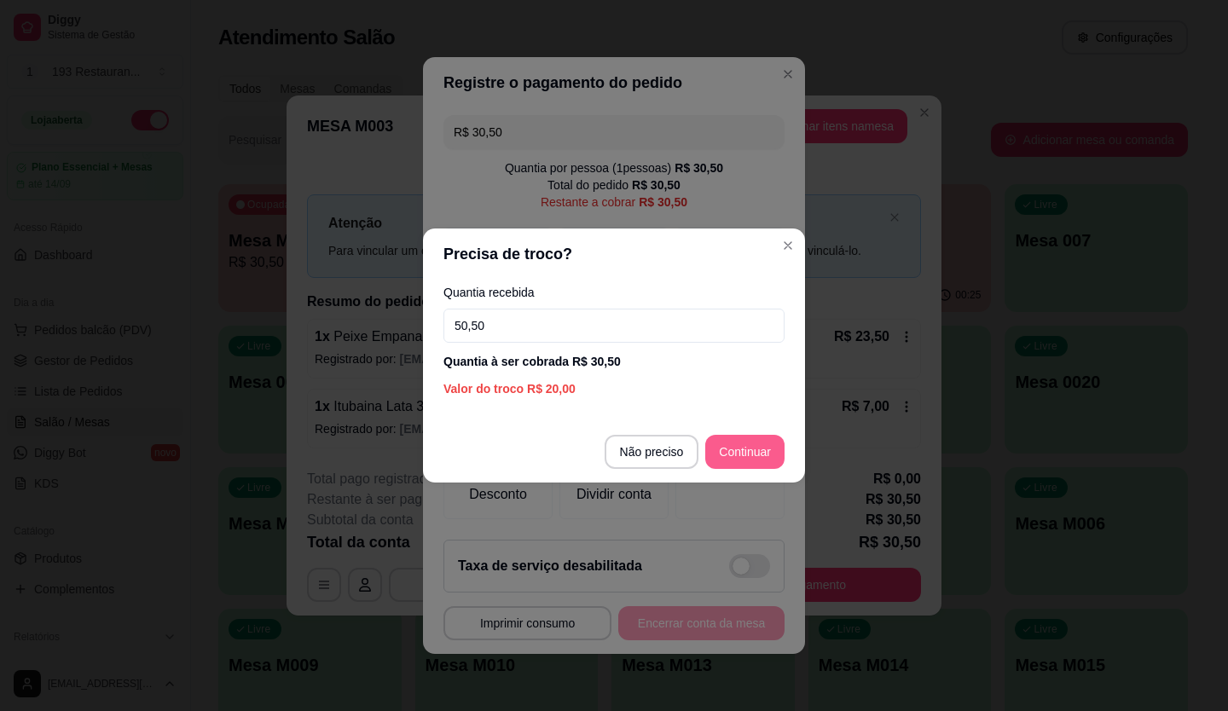
type input "50,50"
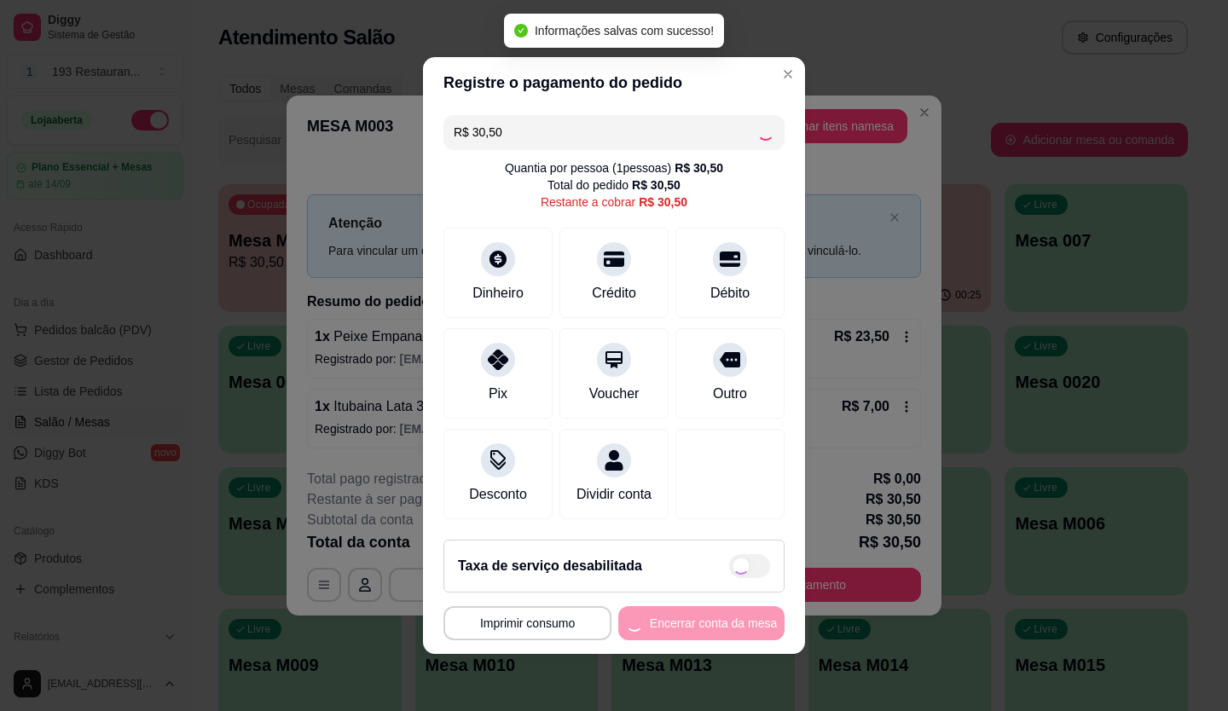
type input "R$ 0,00"
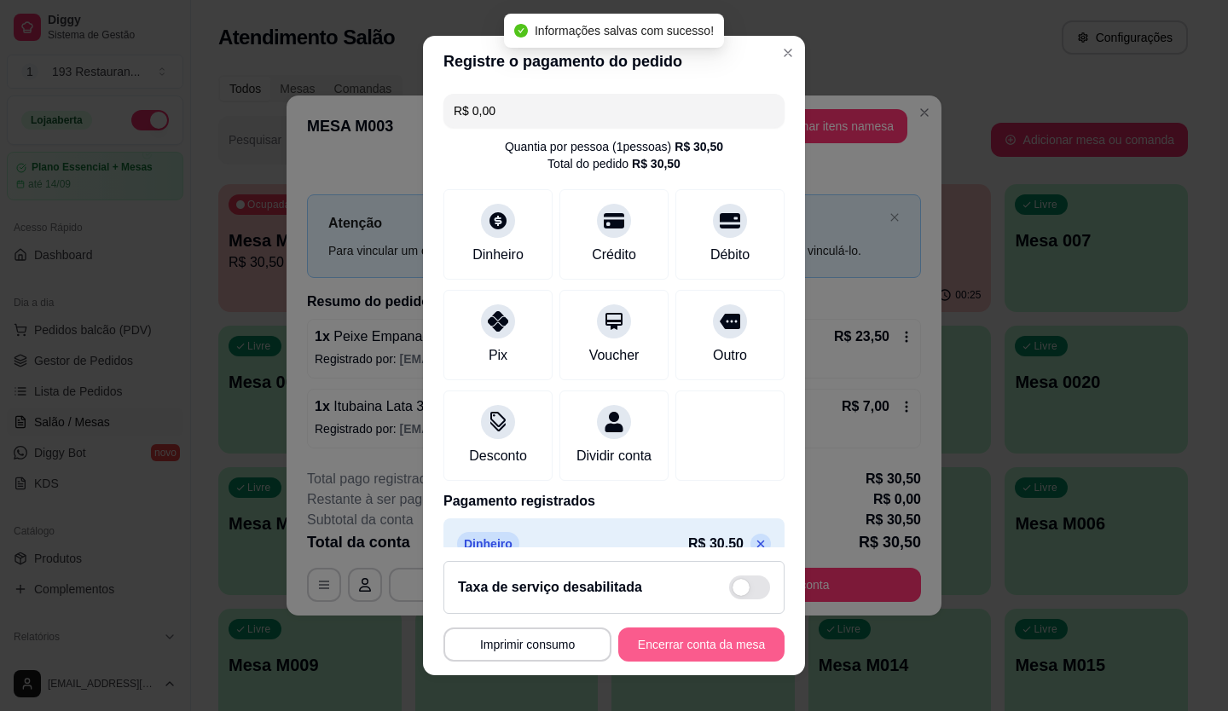
click at [735, 661] on button "Encerrar conta da mesa" at bounding box center [701, 645] width 166 height 34
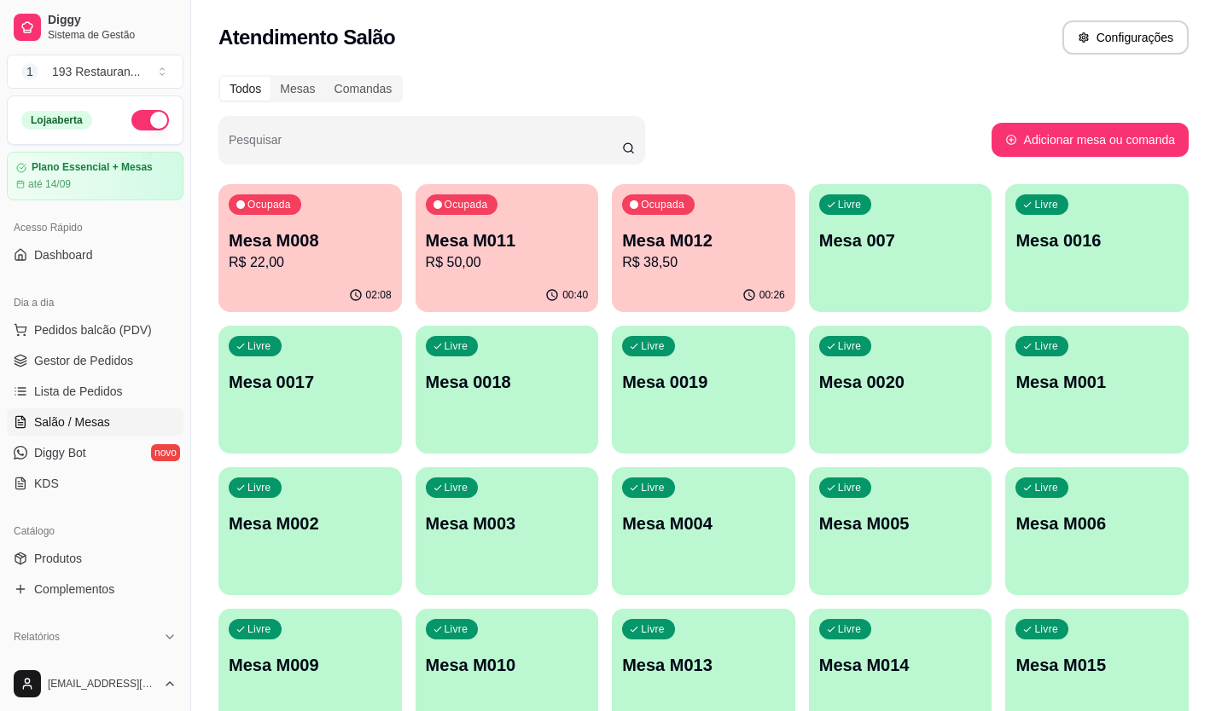
click at [546, 233] on p "Mesa M011" at bounding box center [507, 241] width 163 height 24
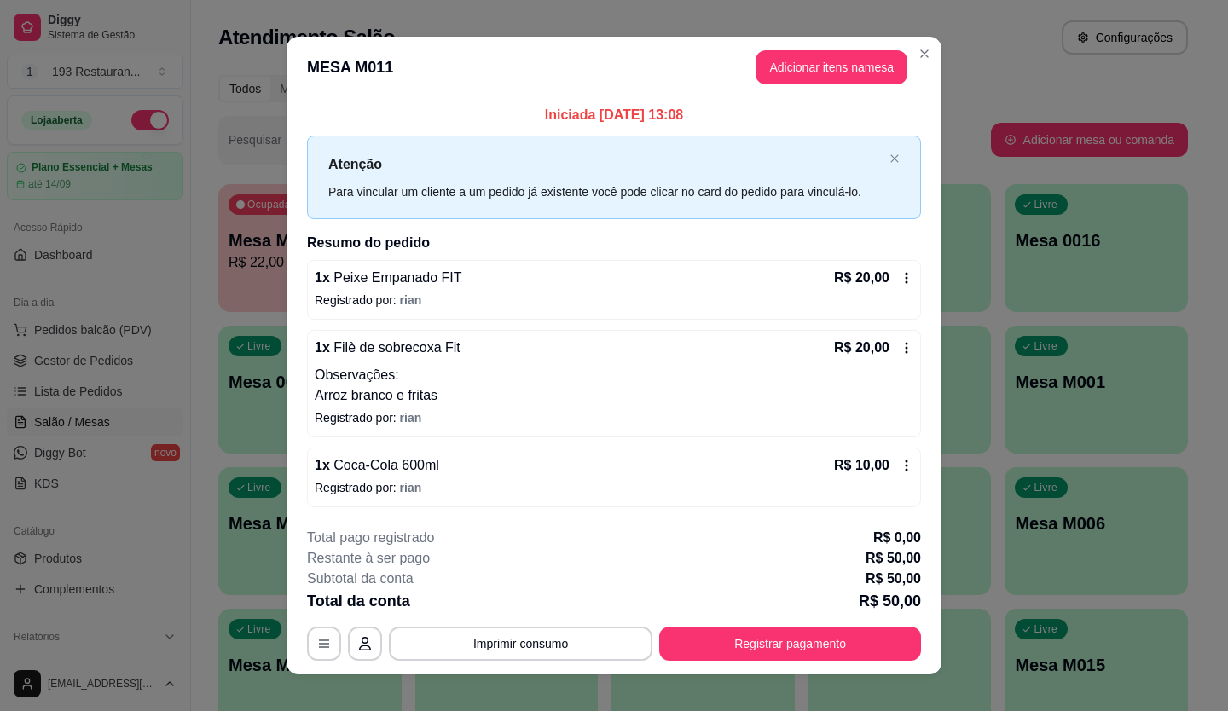
scroll to position [18, 0]
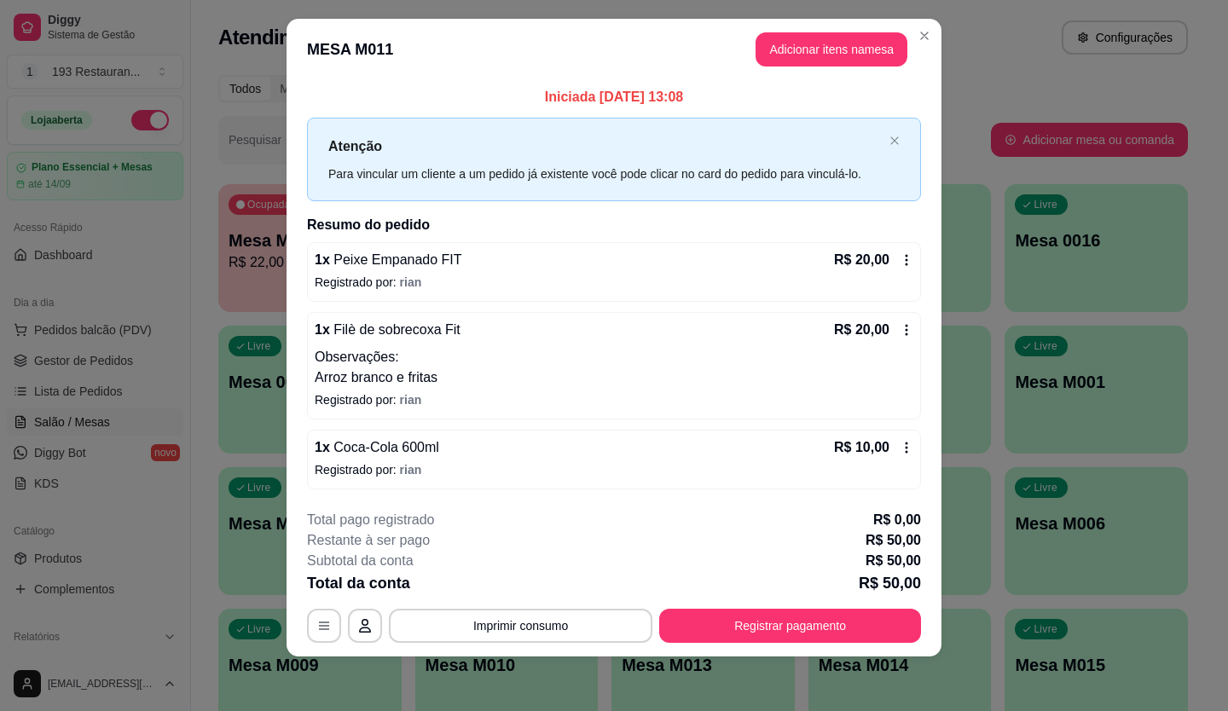
click at [903, 455] on div "R$ 10,00" at bounding box center [873, 448] width 79 height 20
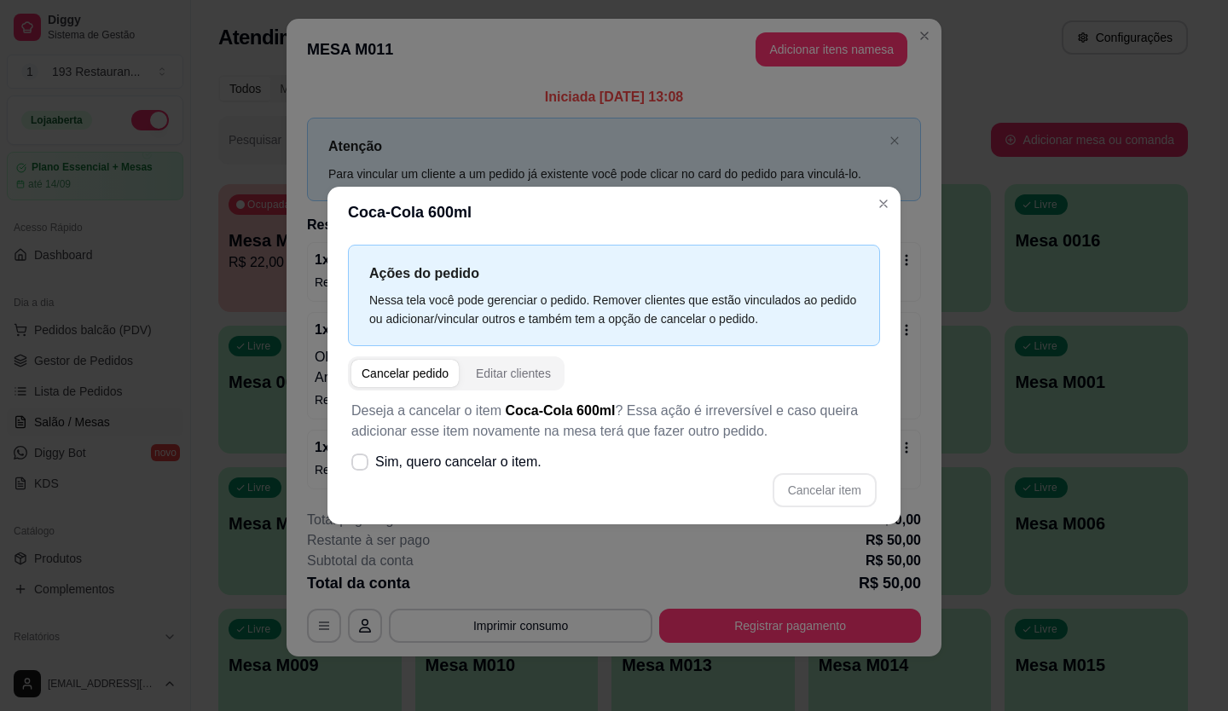
click at [382, 479] on label "Sim, quero cancelar o item." at bounding box center [447, 462] width 204 height 34
click at [362, 477] on input "Sim, quero cancelar o item." at bounding box center [356, 471] width 11 height 11
checkbox input "true"
click at [870, 491] on button "Cancelar item" at bounding box center [825, 490] width 104 height 34
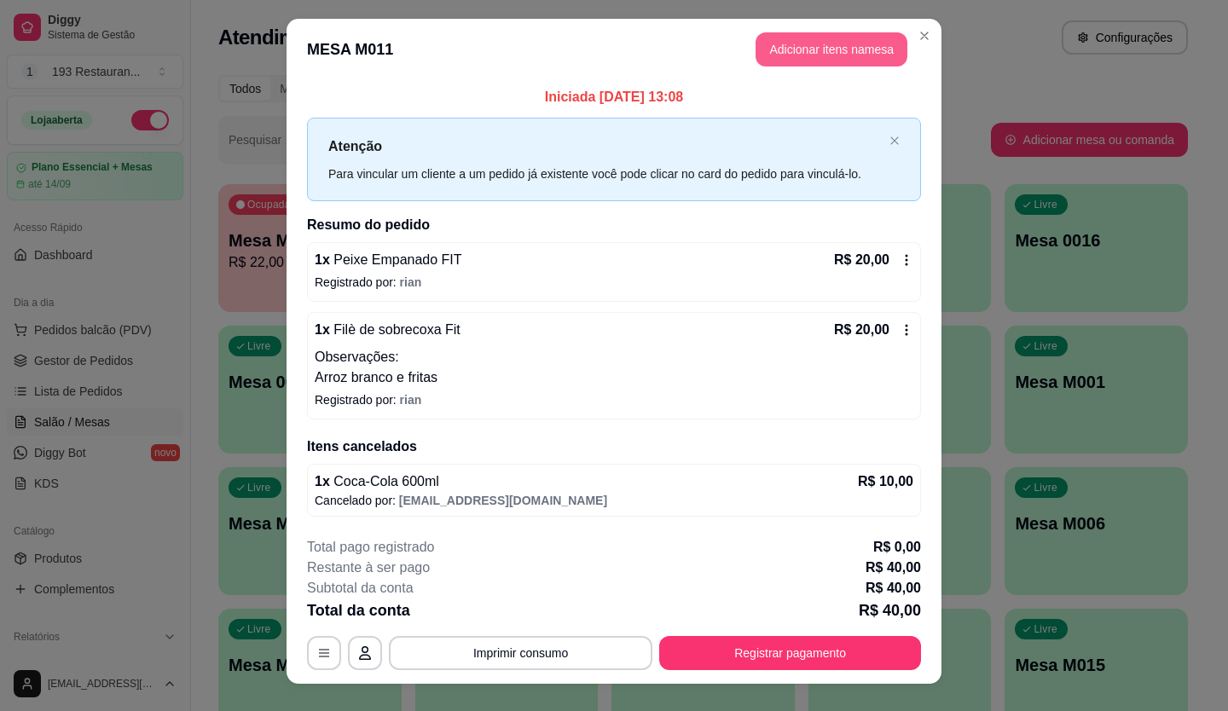
click at [817, 32] on button "Adicionar itens na mesa" at bounding box center [832, 49] width 152 height 34
click at [800, 61] on button "Adicionar itens na mesa" at bounding box center [832, 49] width 152 height 34
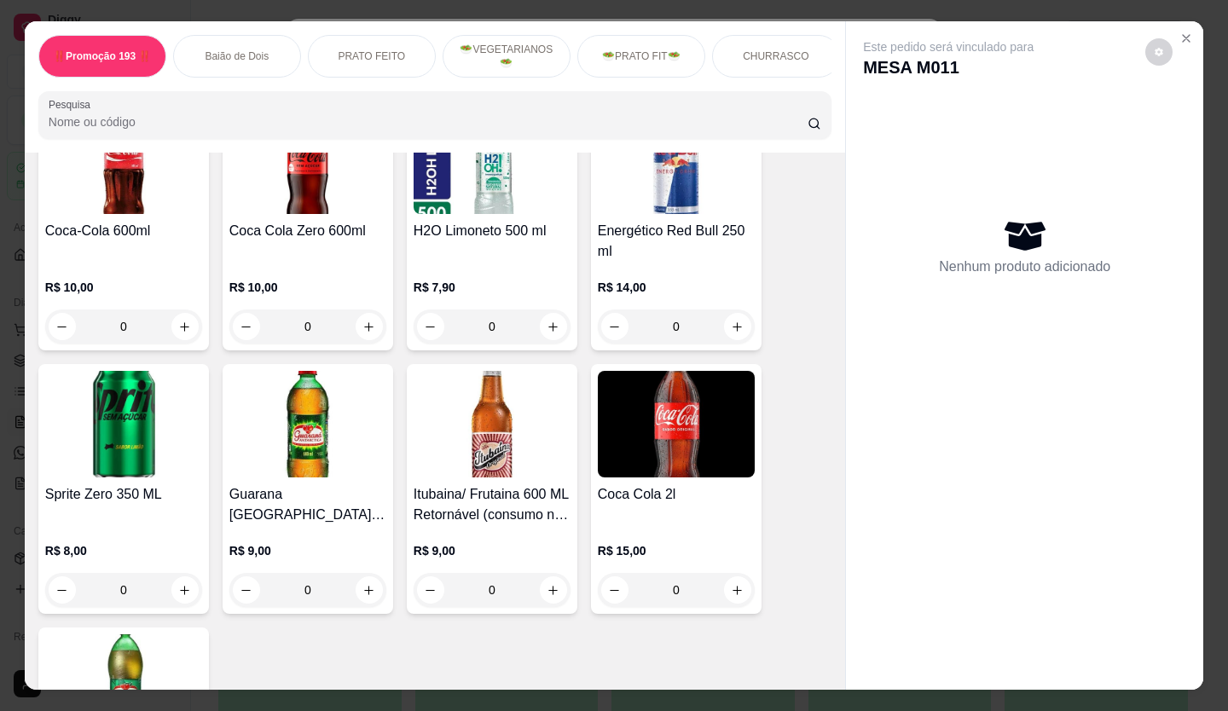
scroll to position [4948, 0]
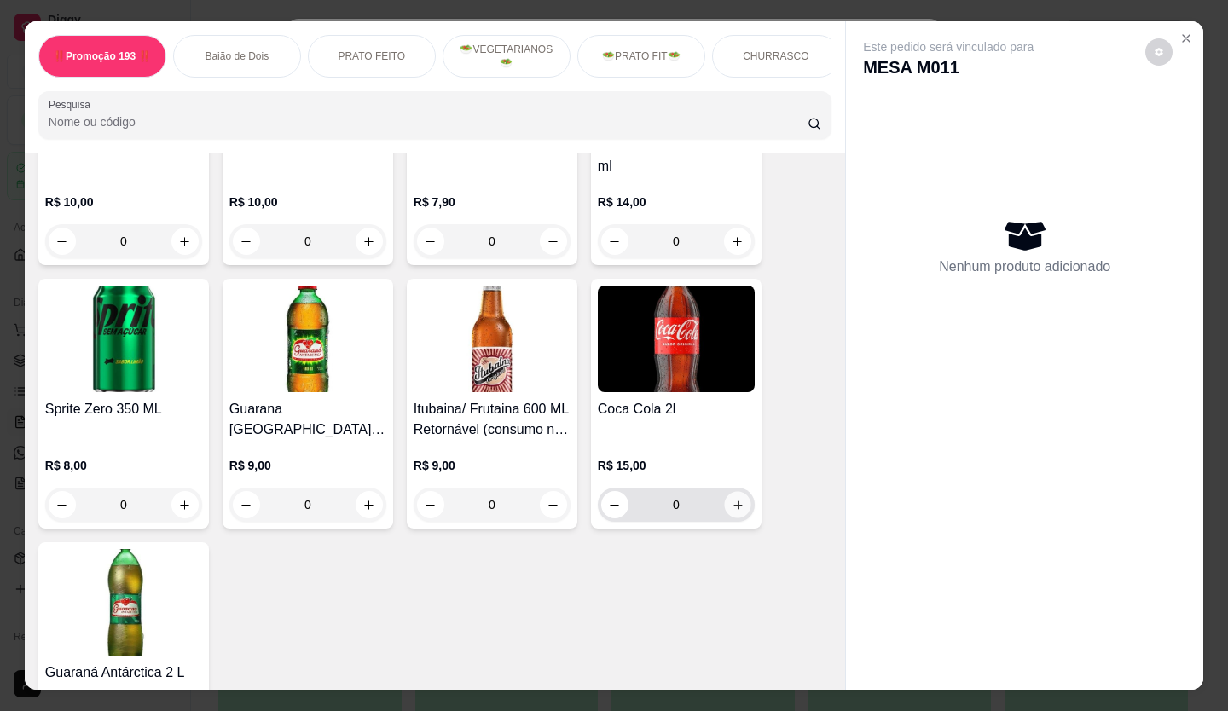
click at [732, 499] on icon "increase-product-quantity" at bounding box center [738, 505] width 13 height 13
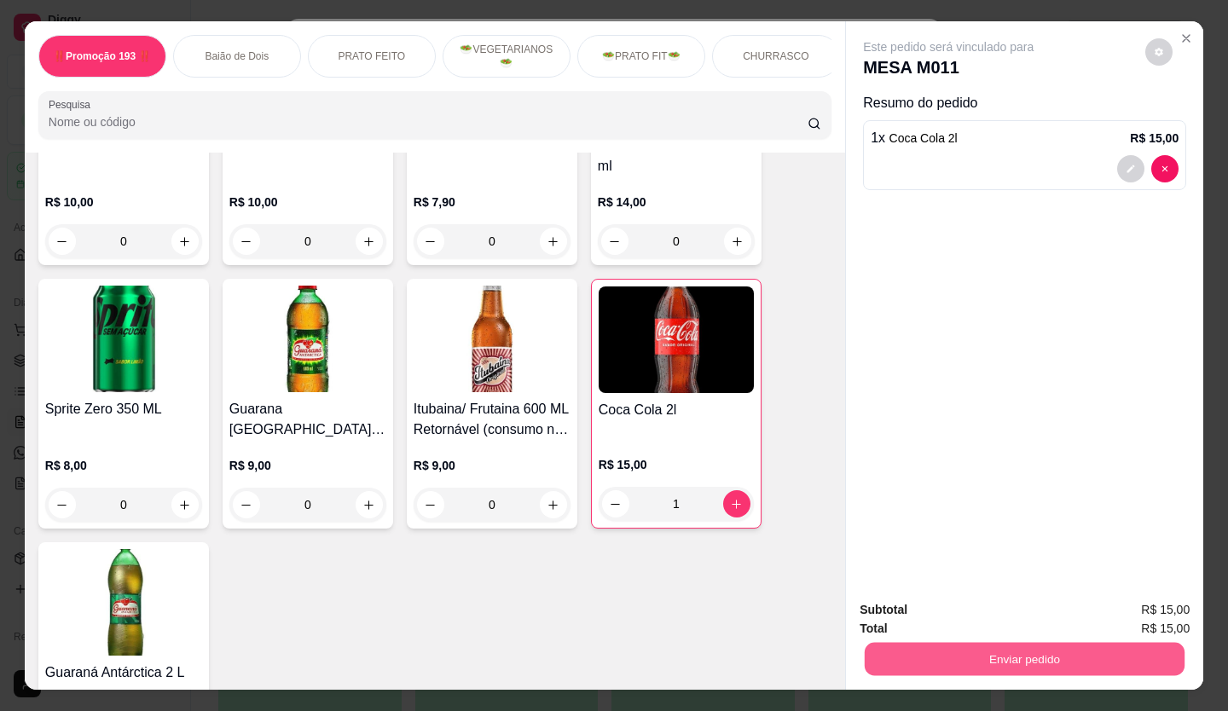
click at [1013, 660] on button "Enviar pedido" at bounding box center [1025, 659] width 320 height 33
click at [995, 611] on button "Não registrar e enviar pedido" at bounding box center [969, 611] width 172 height 32
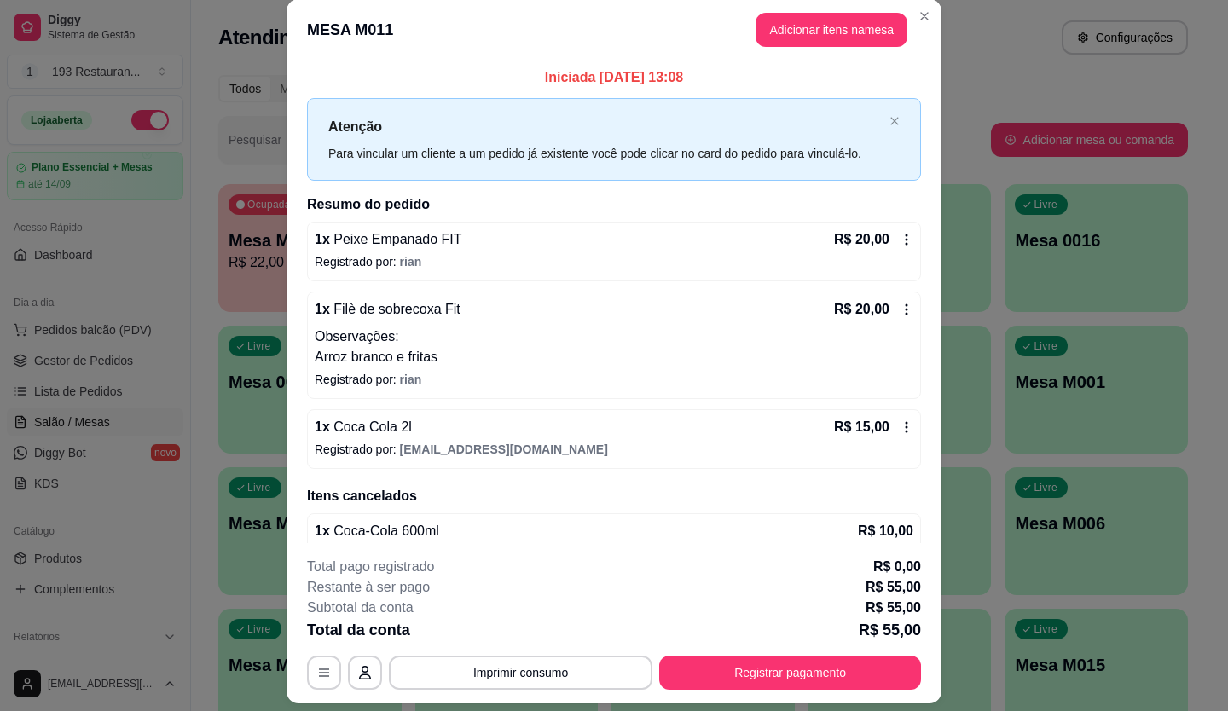
scroll to position [0, 0]
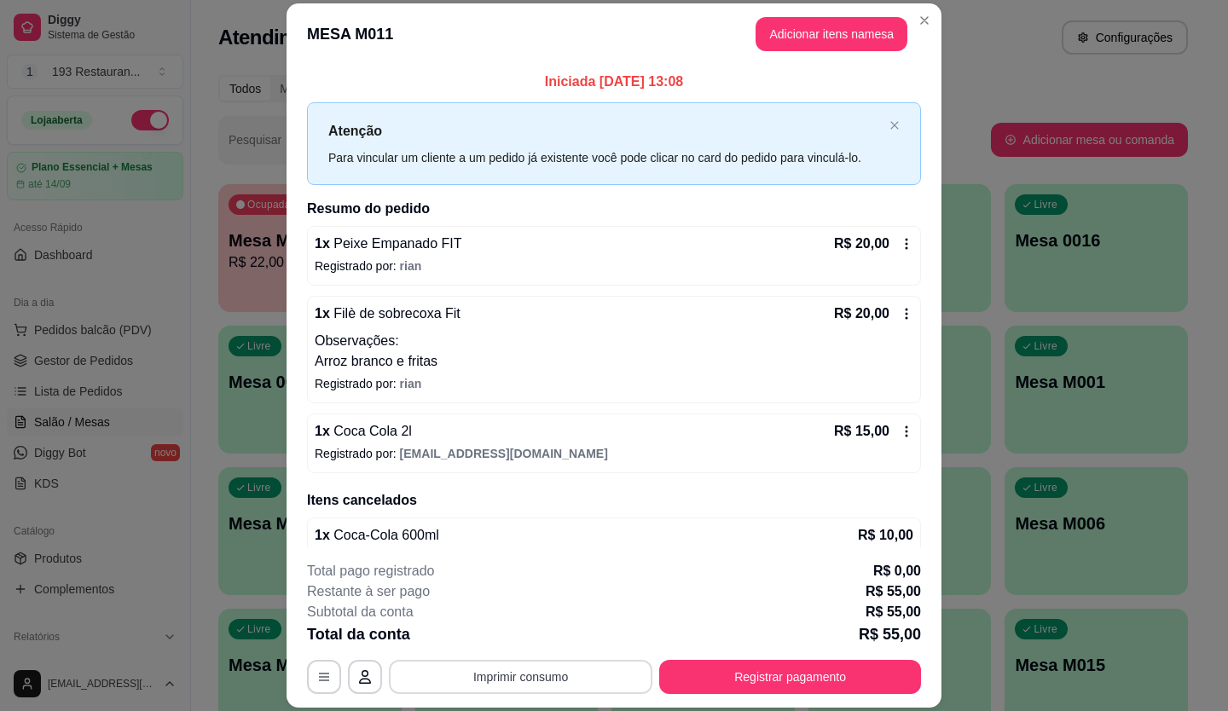
click at [495, 678] on button "Imprimir consumo" at bounding box center [521, 677] width 264 height 34
click at [549, 643] on button "CAIXA" at bounding box center [520, 637] width 124 height 27
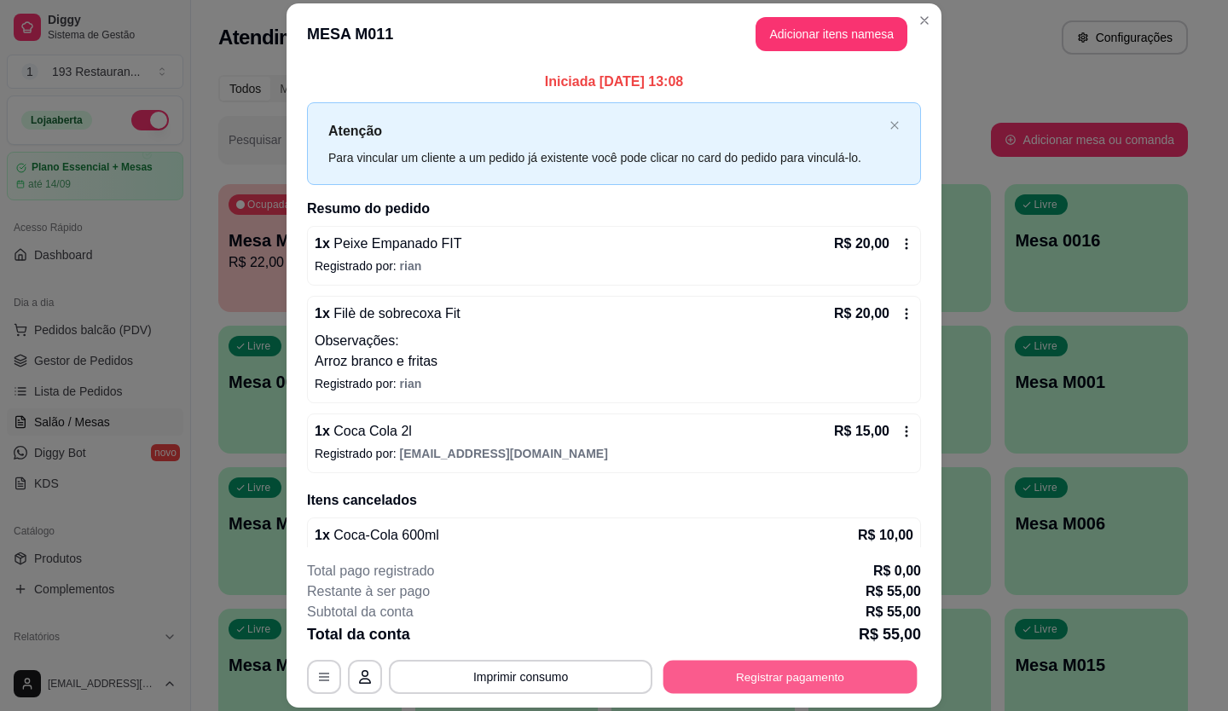
click at [836, 676] on button "Registrar pagamento" at bounding box center [791, 676] width 254 height 33
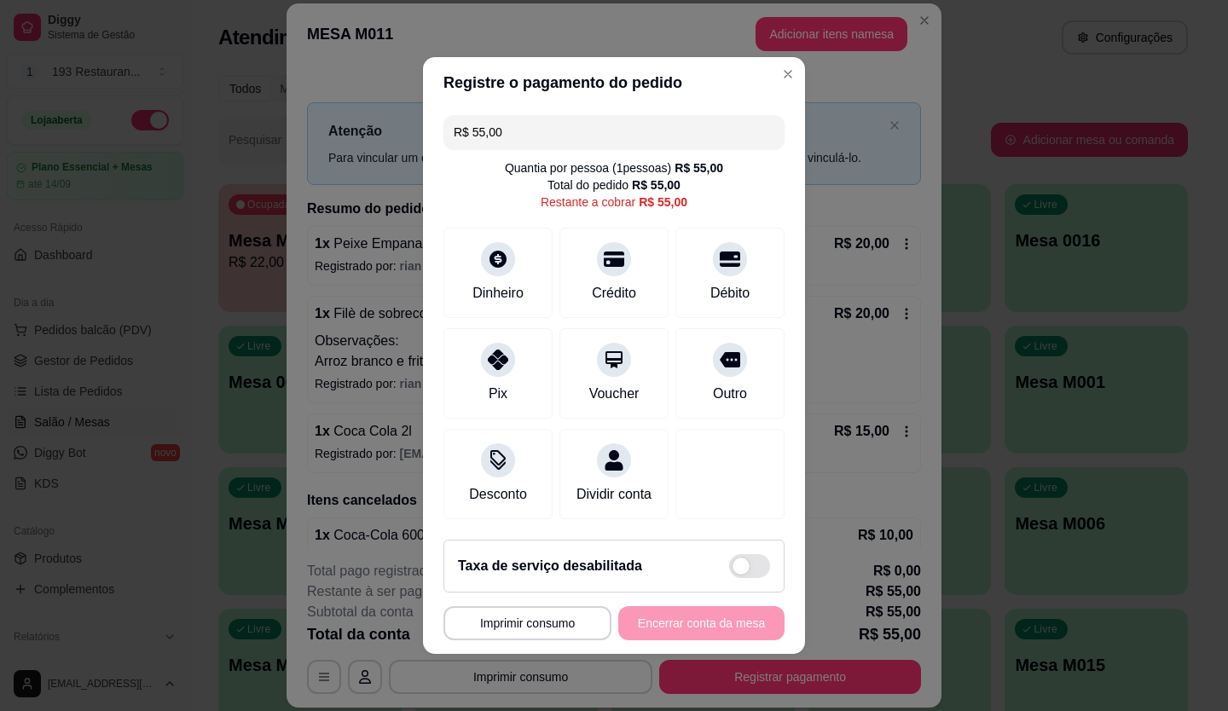
drag, startPoint x: 544, startPoint y: 119, endPoint x: 299, endPoint y: 156, distance: 247.5
click at [305, 156] on div "**********" at bounding box center [614, 355] width 1228 height 711
click at [531, 119] on input "R$ 0,40" at bounding box center [614, 132] width 321 height 34
click at [720, 260] on div "Débito" at bounding box center [730, 270] width 120 height 100
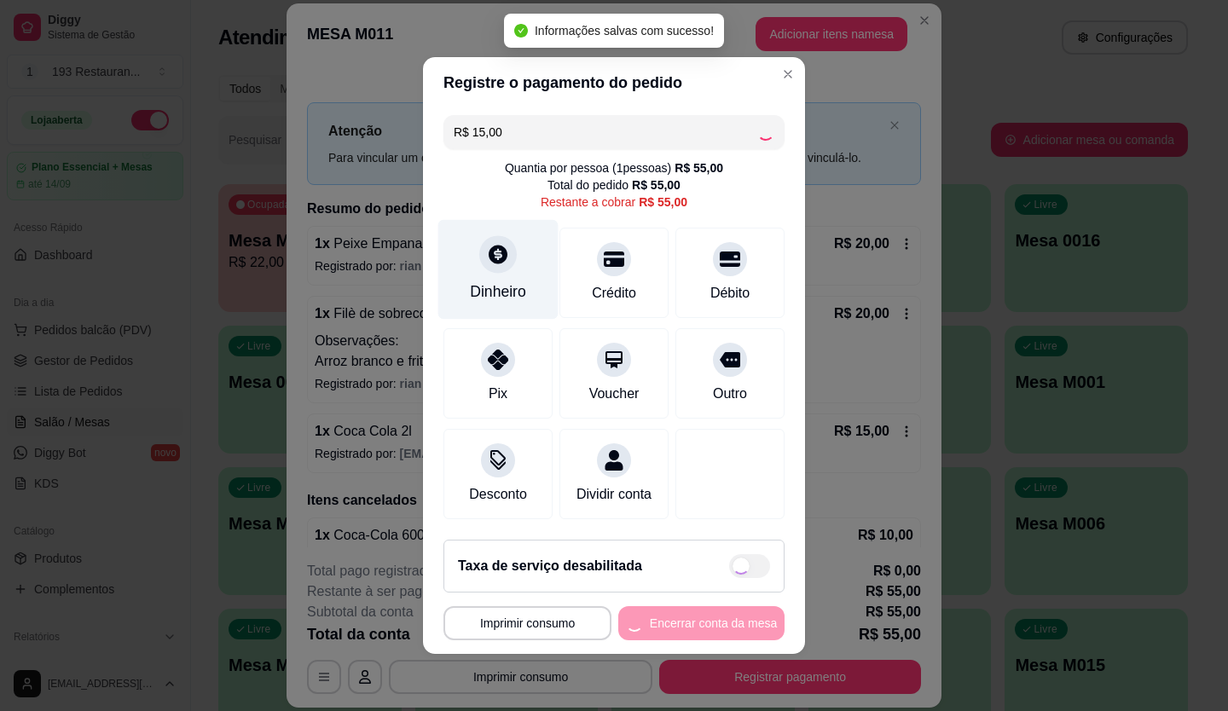
scroll to position [0, 0]
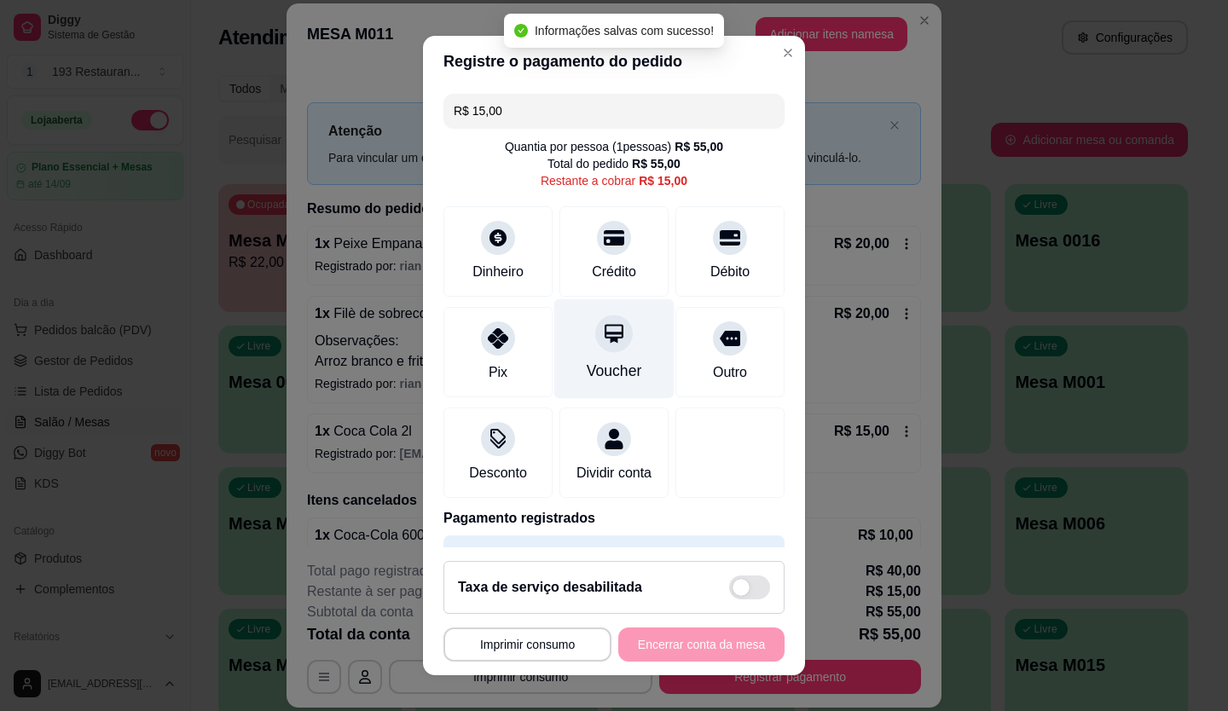
click at [595, 348] on div at bounding box center [614, 334] width 38 height 38
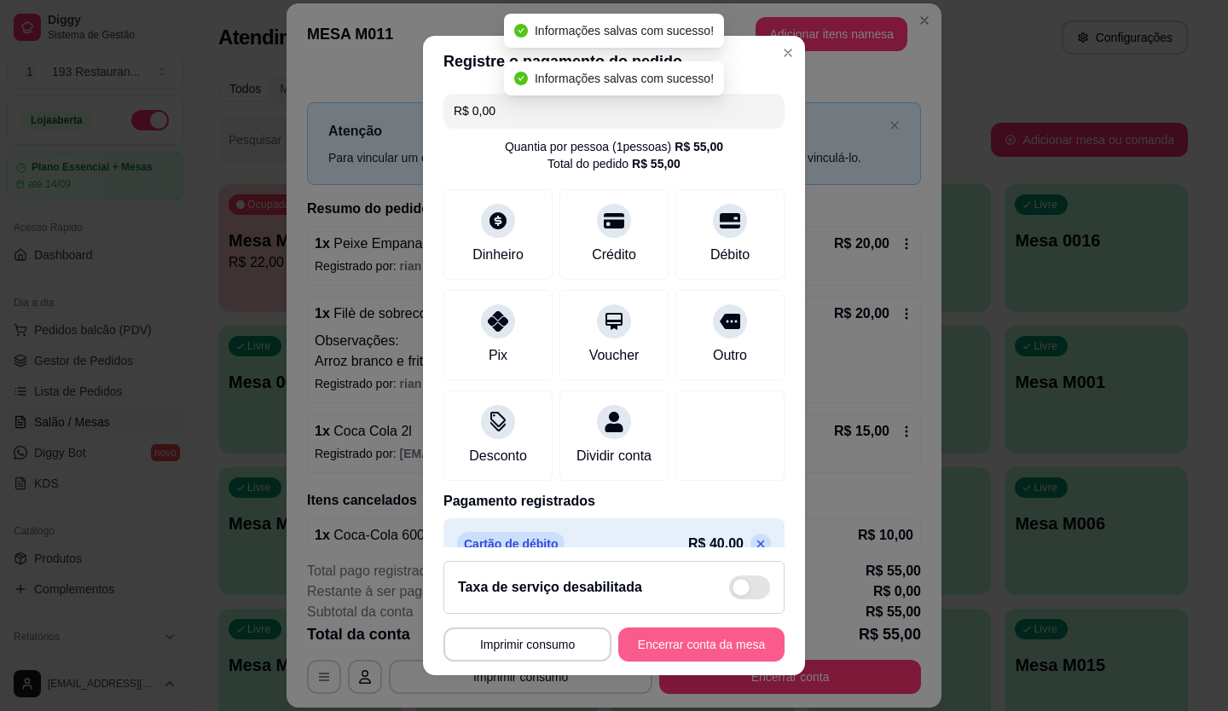
click at [702, 643] on button "Encerrar conta da mesa" at bounding box center [701, 645] width 166 height 34
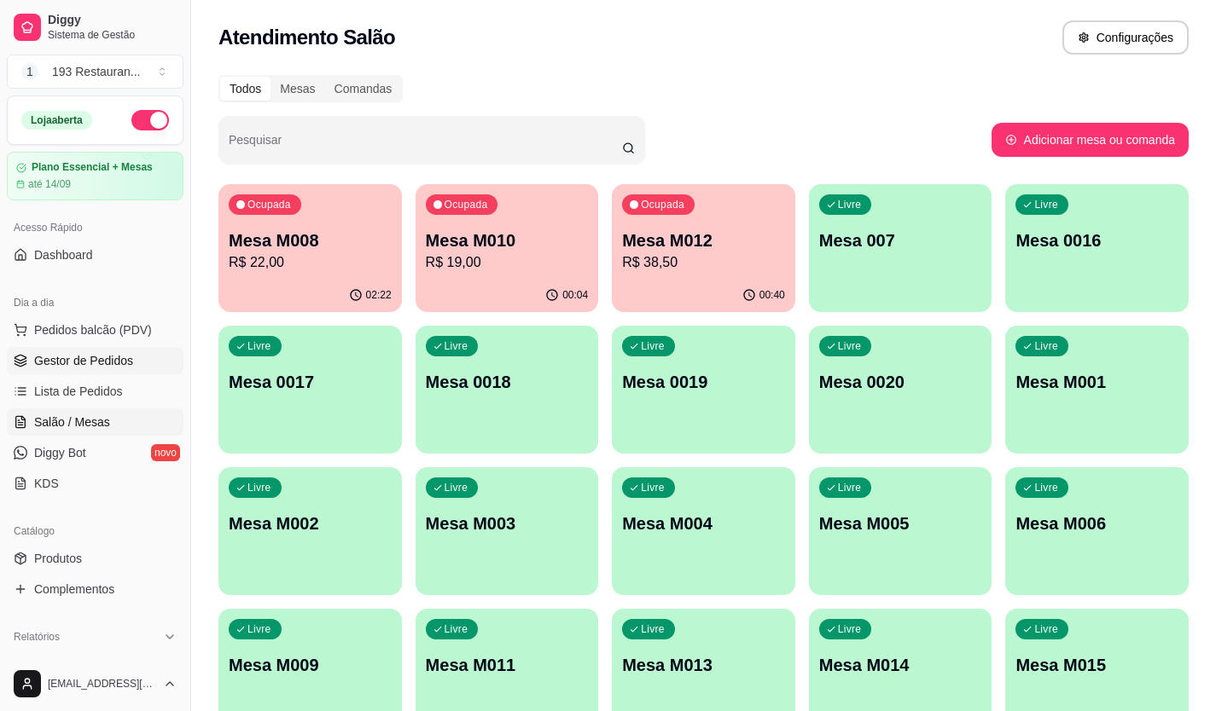
click at [110, 374] on link "Gestor de Pedidos" at bounding box center [95, 360] width 177 height 27
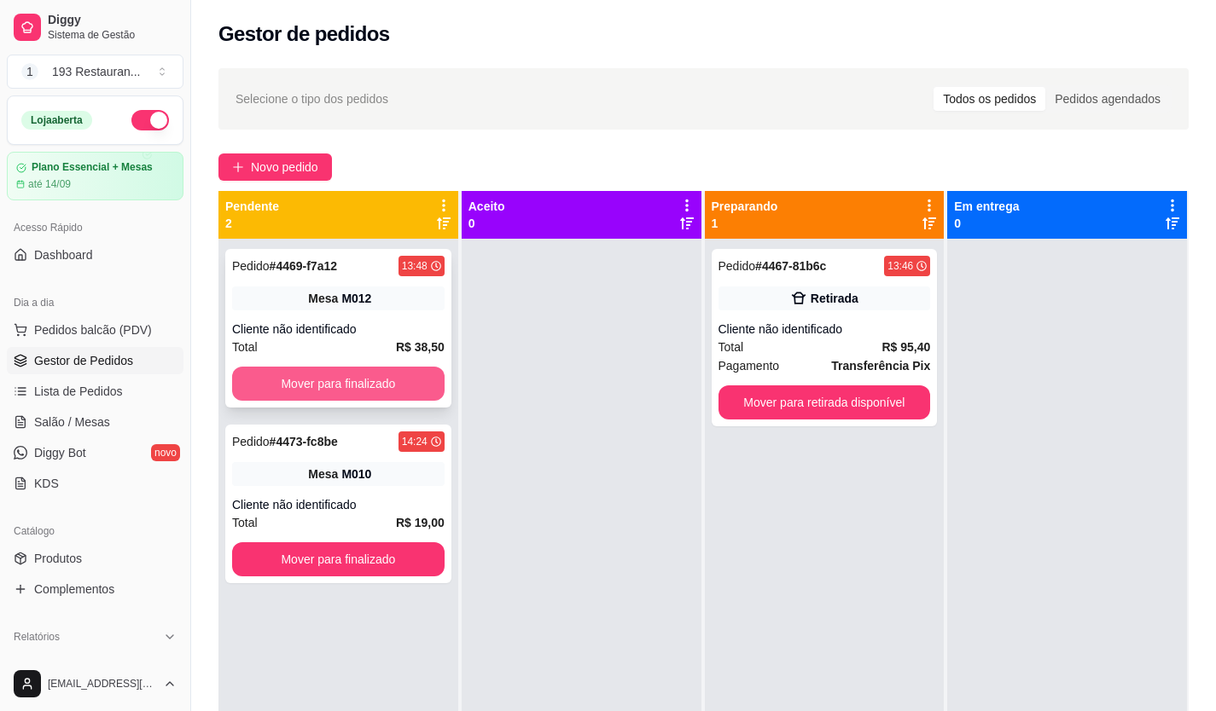
click at [370, 384] on button "Mover para finalizado" at bounding box center [338, 384] width 212 height 34
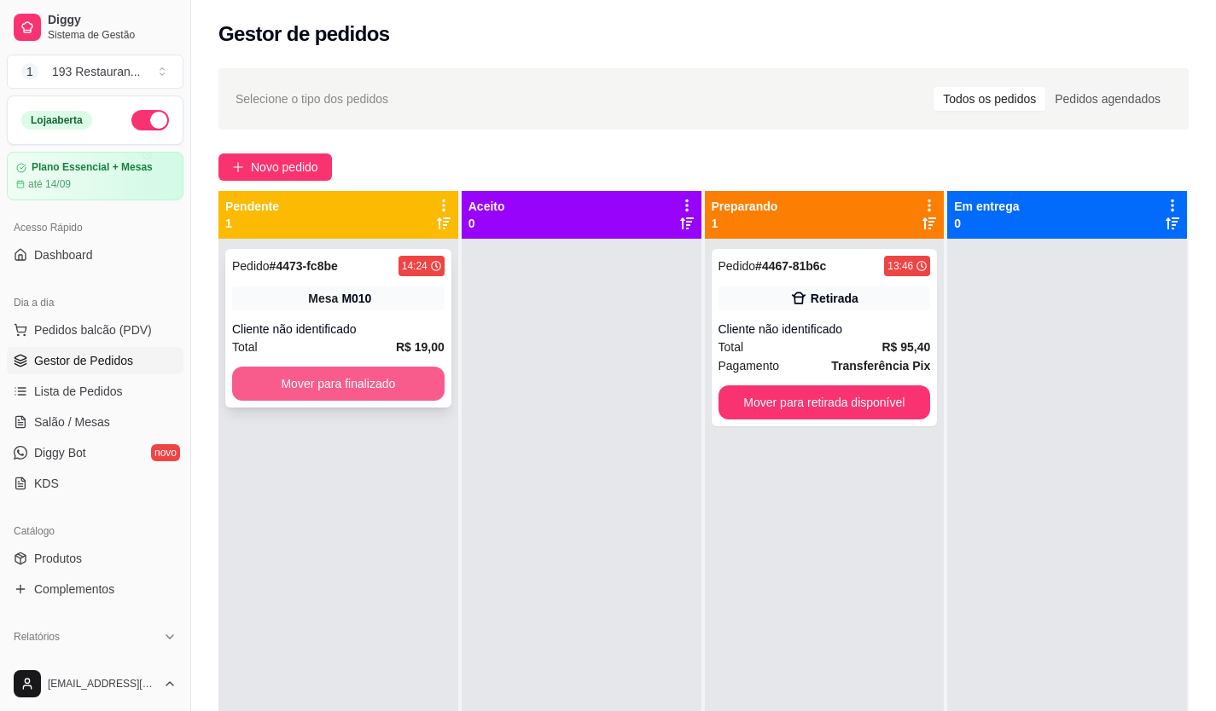
click at [371, 383] on button "Mover para finalizado" at bounding box center [338, 384] width 212 height 34
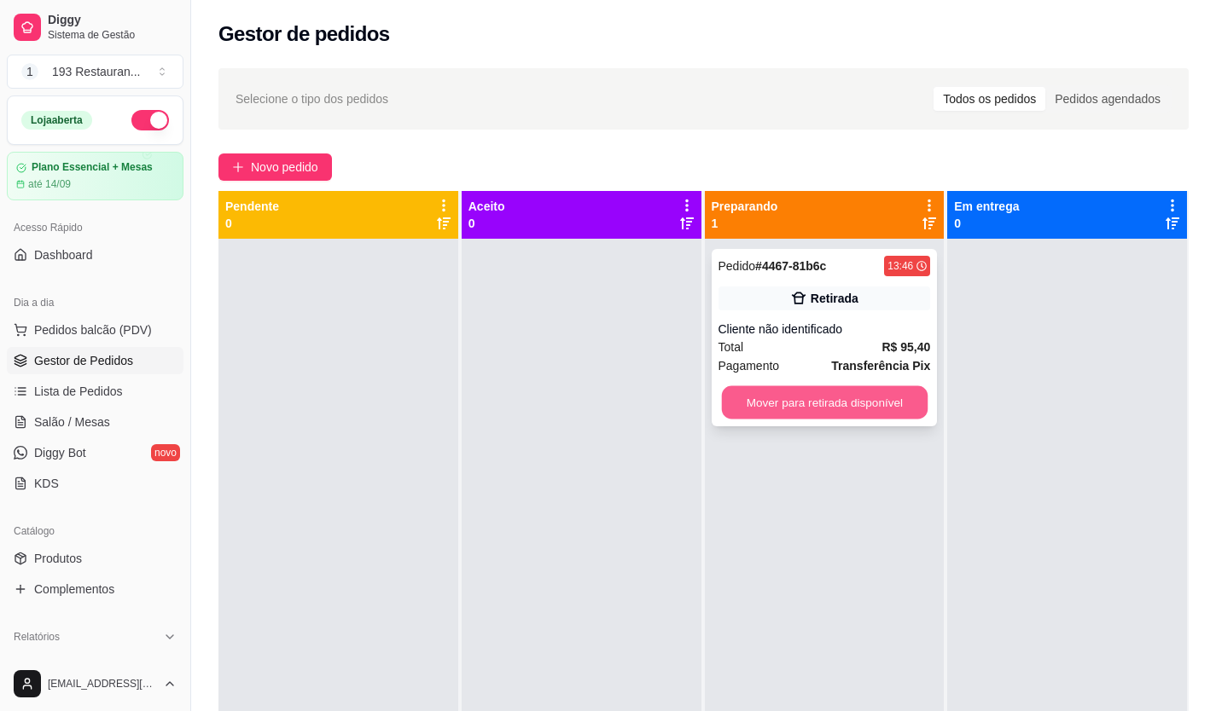
click at [783, 409] on button "Mover para retirada disponível" at bounding box center [824, 402] width 206 height 33
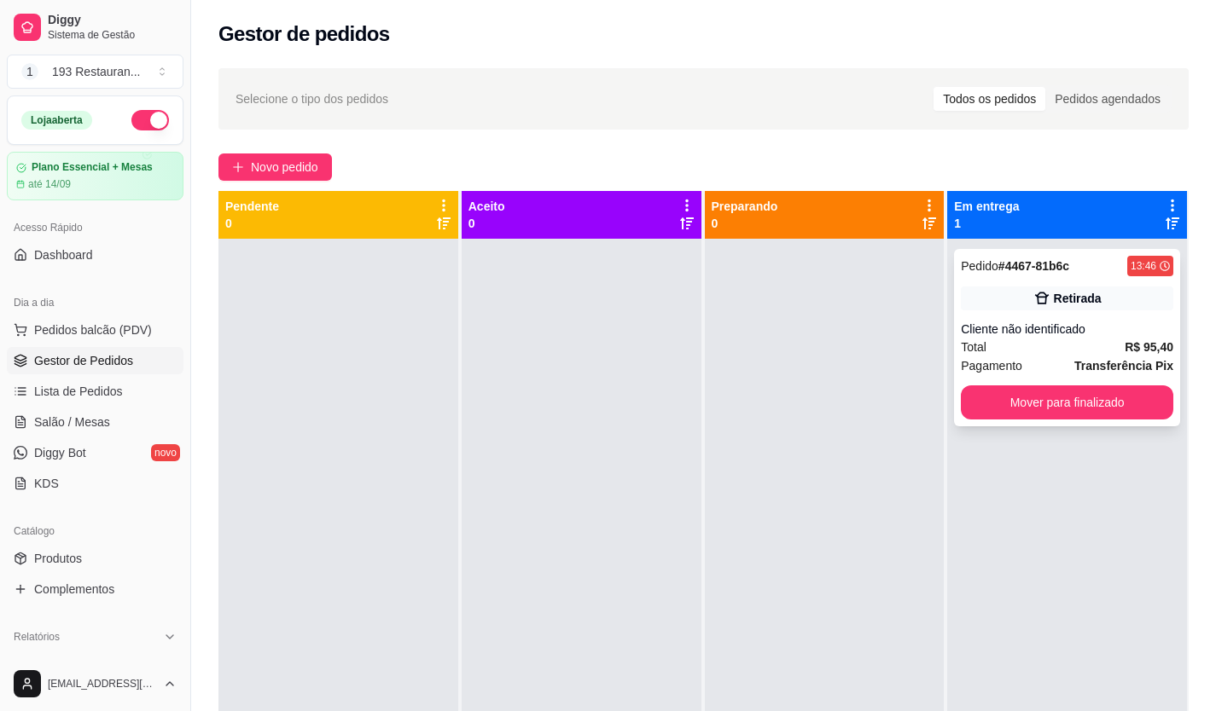
click at [1076, 412] on button "Mover para finalizado" at bounding box center [1067, 403] width 212 height 34
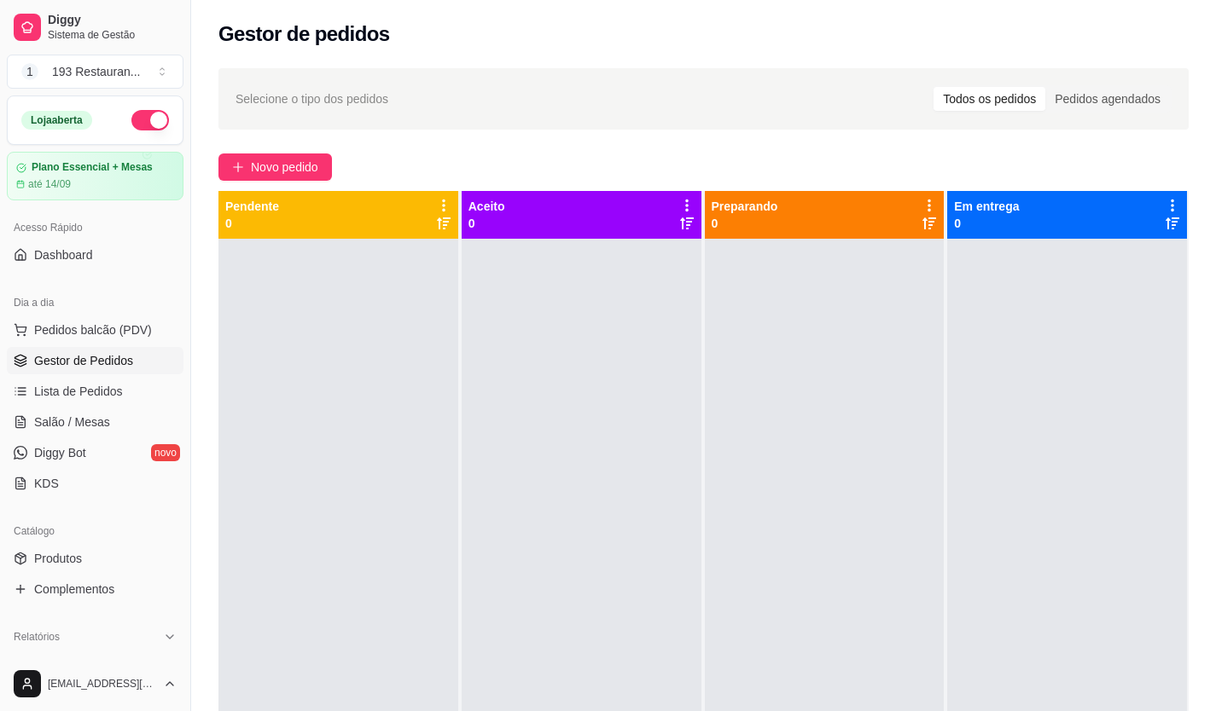
click at [141, 300] on div "Dia a dia" at bounding box center [95, 302] width 177 height 27
click at [101, 327] on span "Pedidos balcão (PDV)" at bounding box center [93, 330] width 118 height 17
click at [97, 323] on span "Pedidos balcão (PDV)" at bounding box center [93, 330] width 118 height 17
click at [90, 411] on link "Salão / Mesas" at bounding box center [95, 422] width 177 height 27
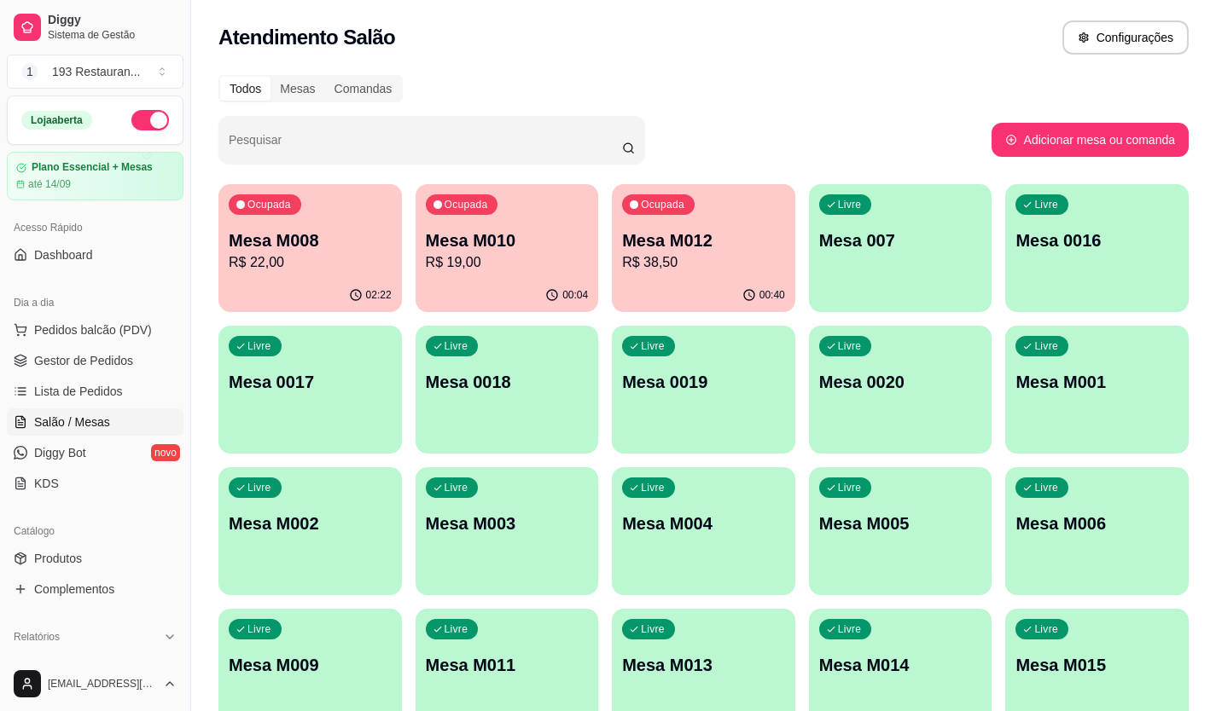
click at [665, 255] on p "R$ 38,50" at bounding box center [703, 262] width 163 height 20
click at [56, 334] on span "Pedidos balcão (PDV)" at bounding box center [93, 330] width 118 height 17
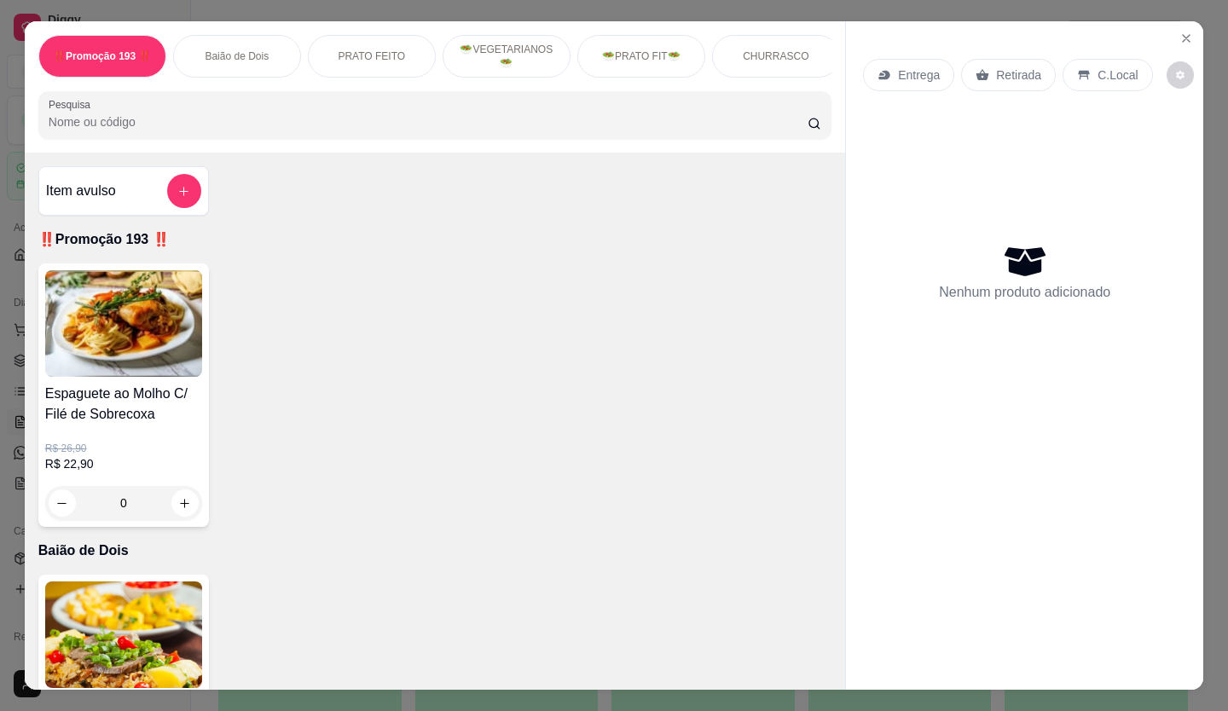
click at [1024, 67] on p "Retirada" at bounding box center [1018, 75] width 45 height 17
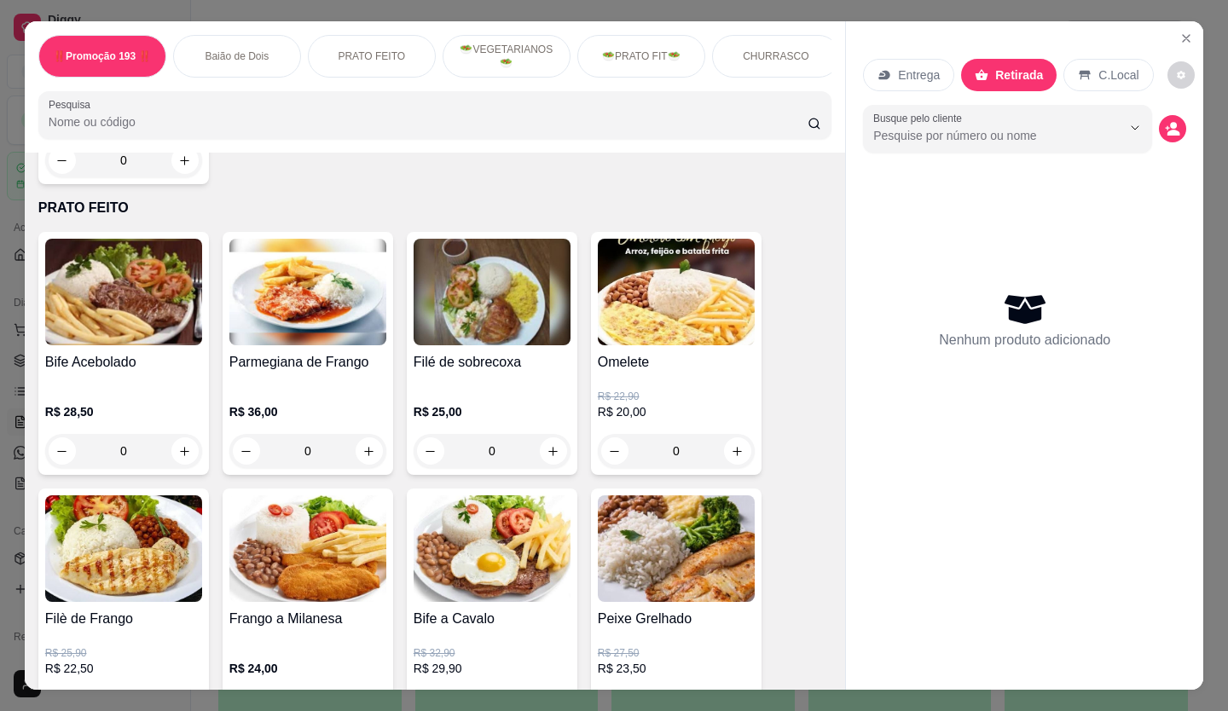
scroll to position [768, 0]
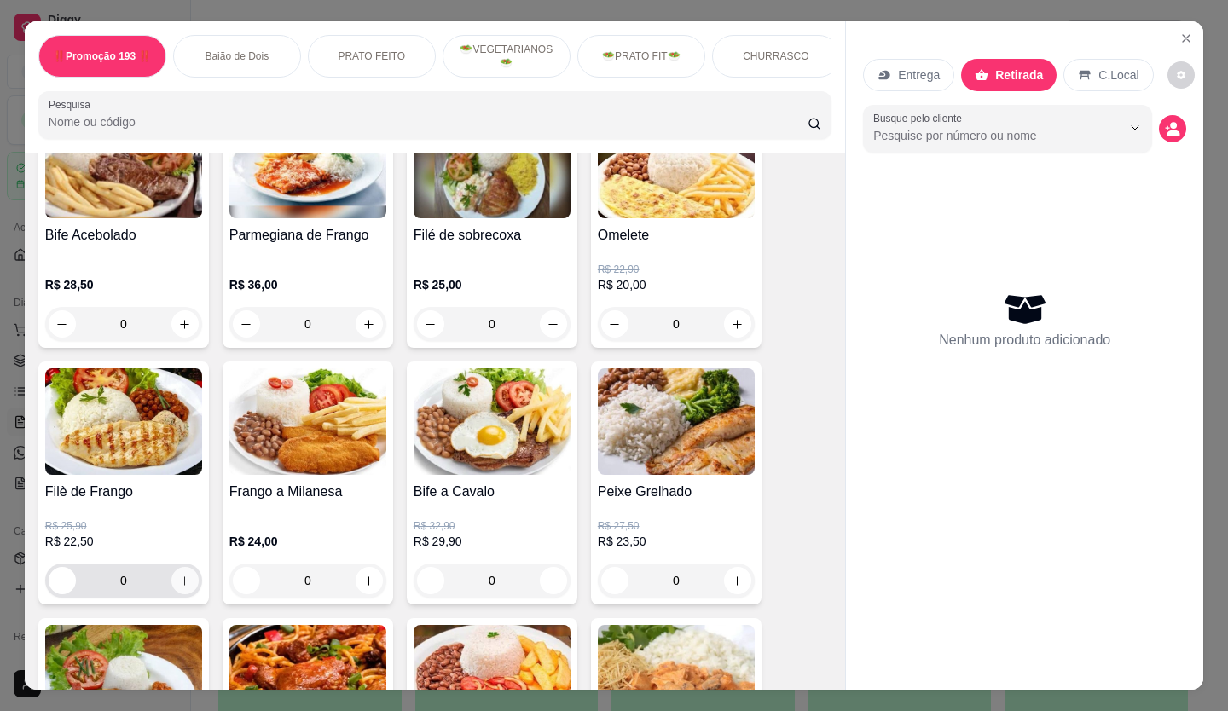
click at [184, 588] on icon "increase-product-quantity" at bounding box center [184, 581] width 13 height 13
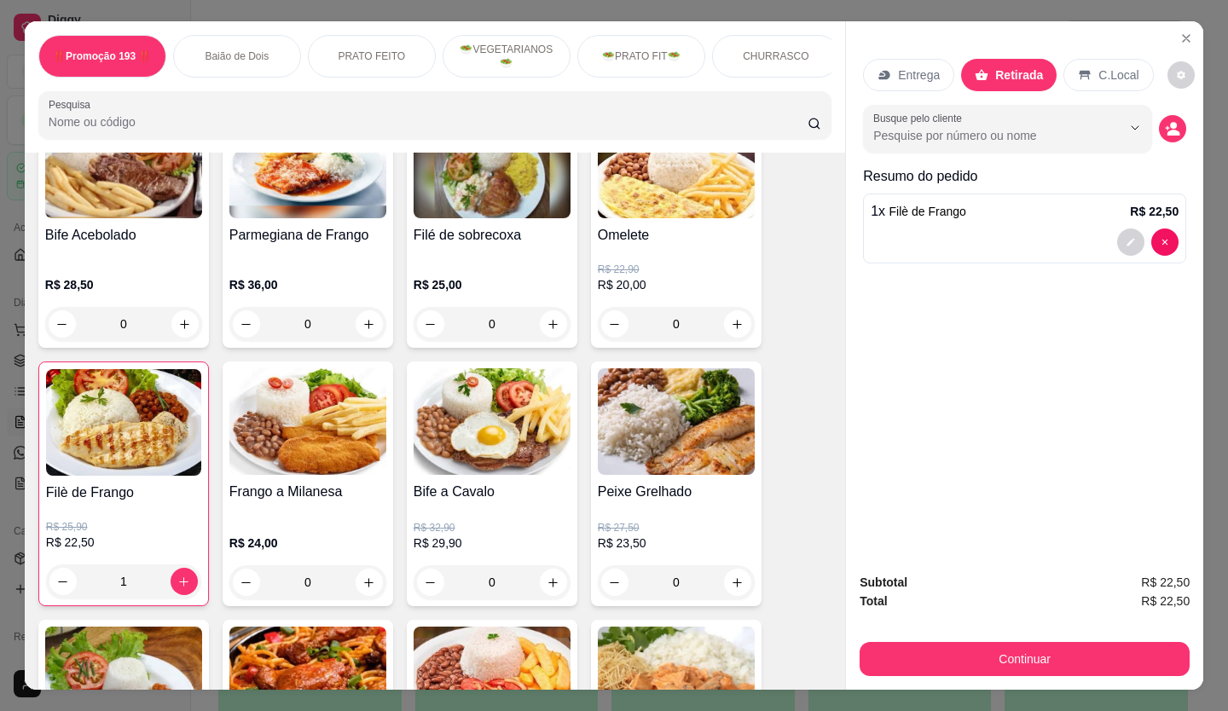
scroll to position [1194, 0]
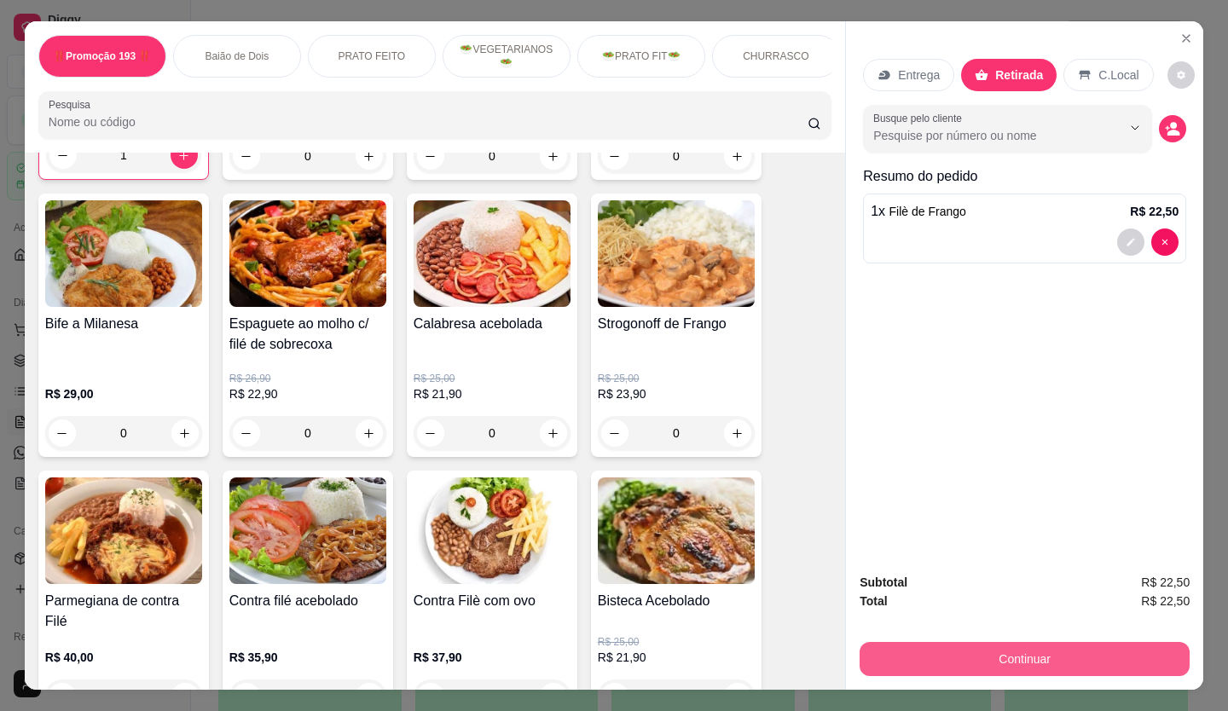
click at [1001, 642] on button "Continuar" at bounding box center [1025, 659] width 330 height 34
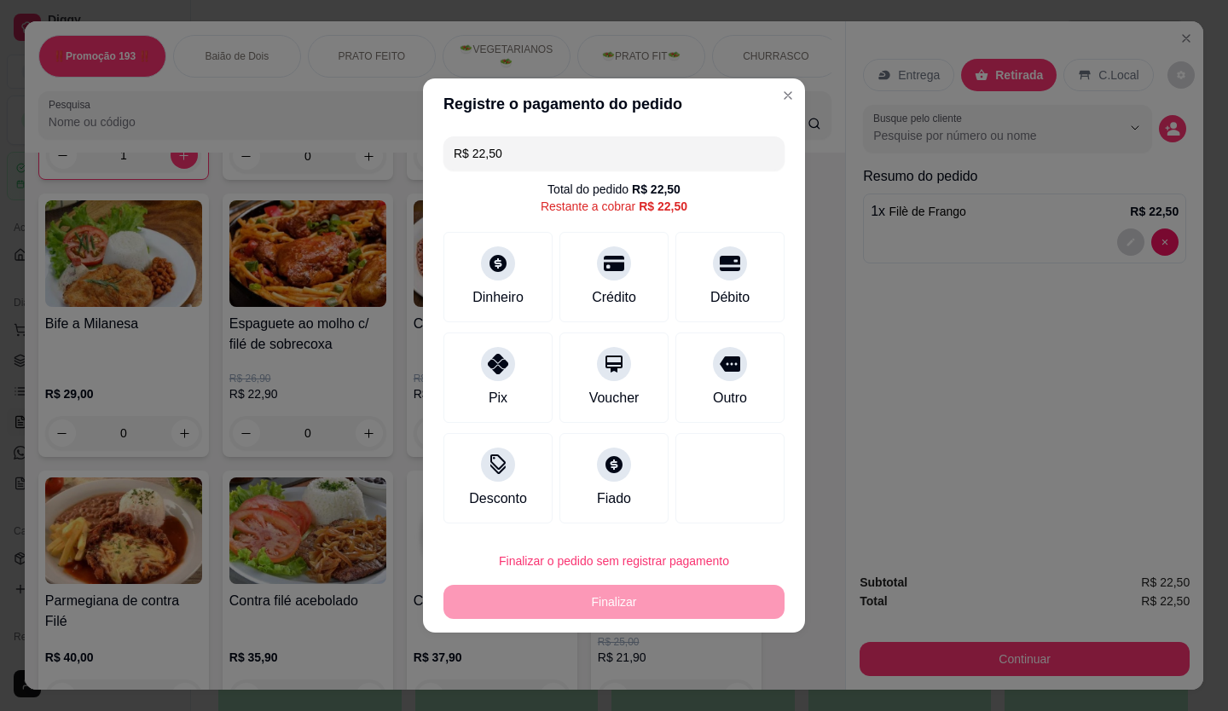
click at [592, 294] on div "Crédito" at bounding box center [614, 297] width 44 height 20
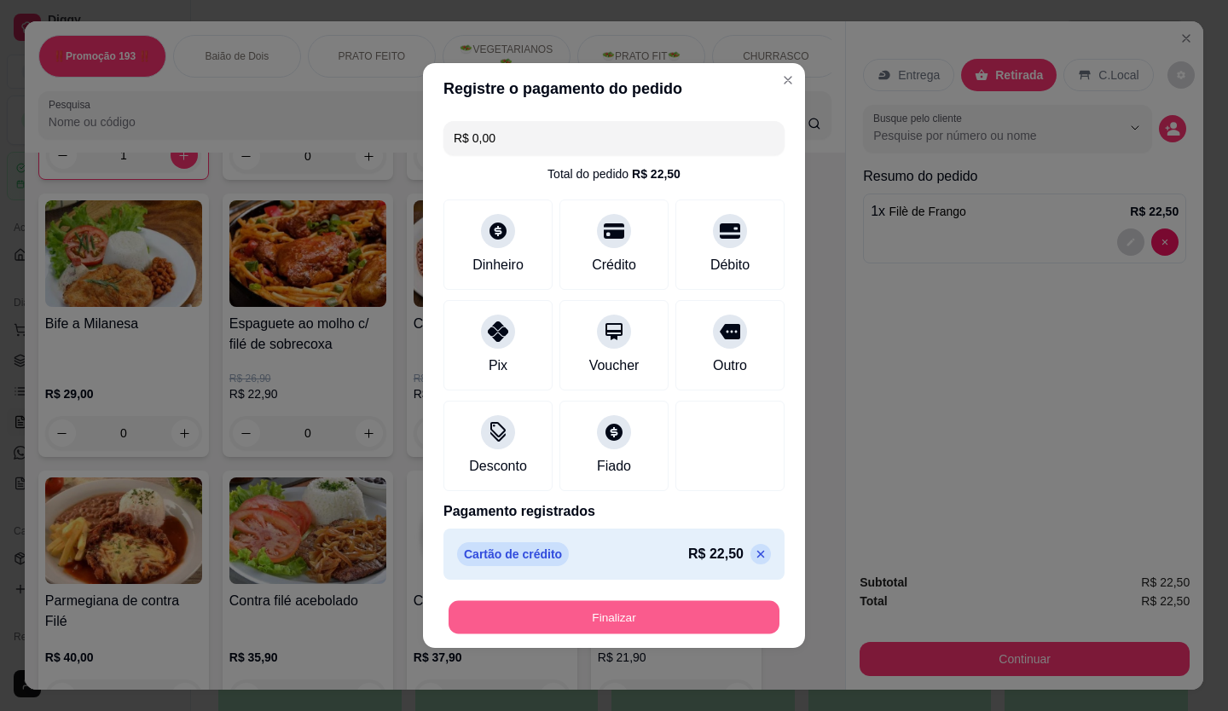
click at [617, 615] on button "Finalizar" at bounding box center [614, 617] width 331 height 33
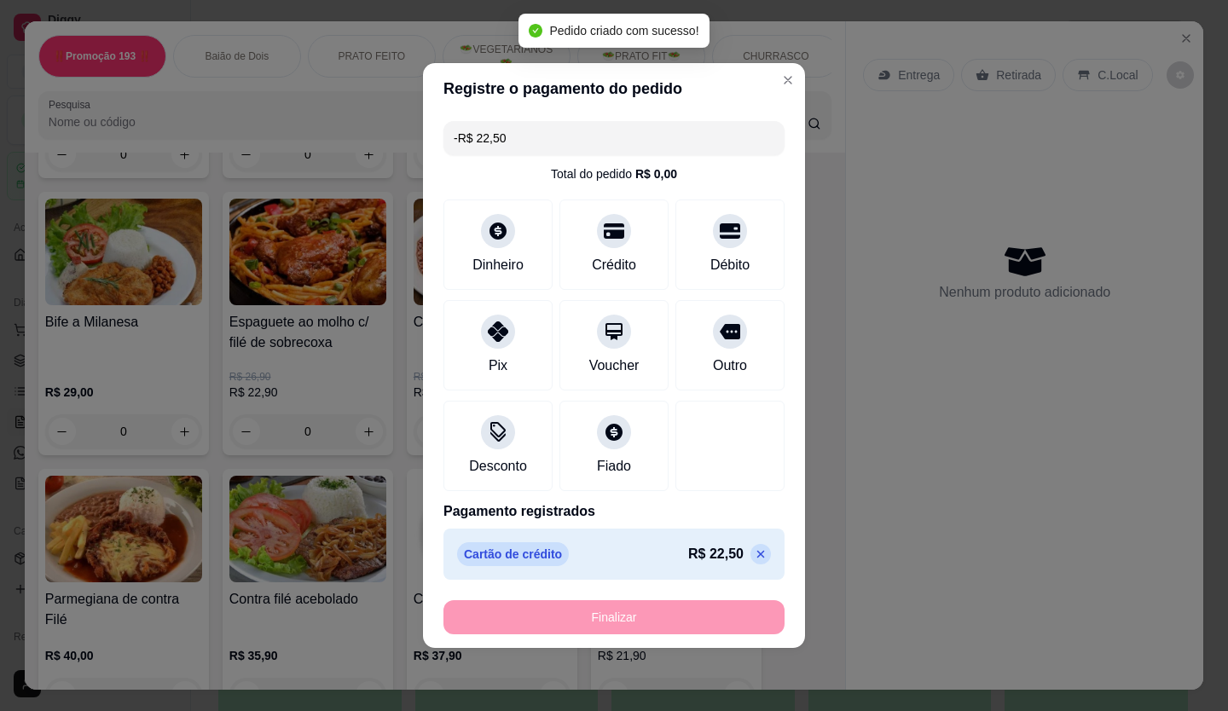
scroll to position [1193, 0]
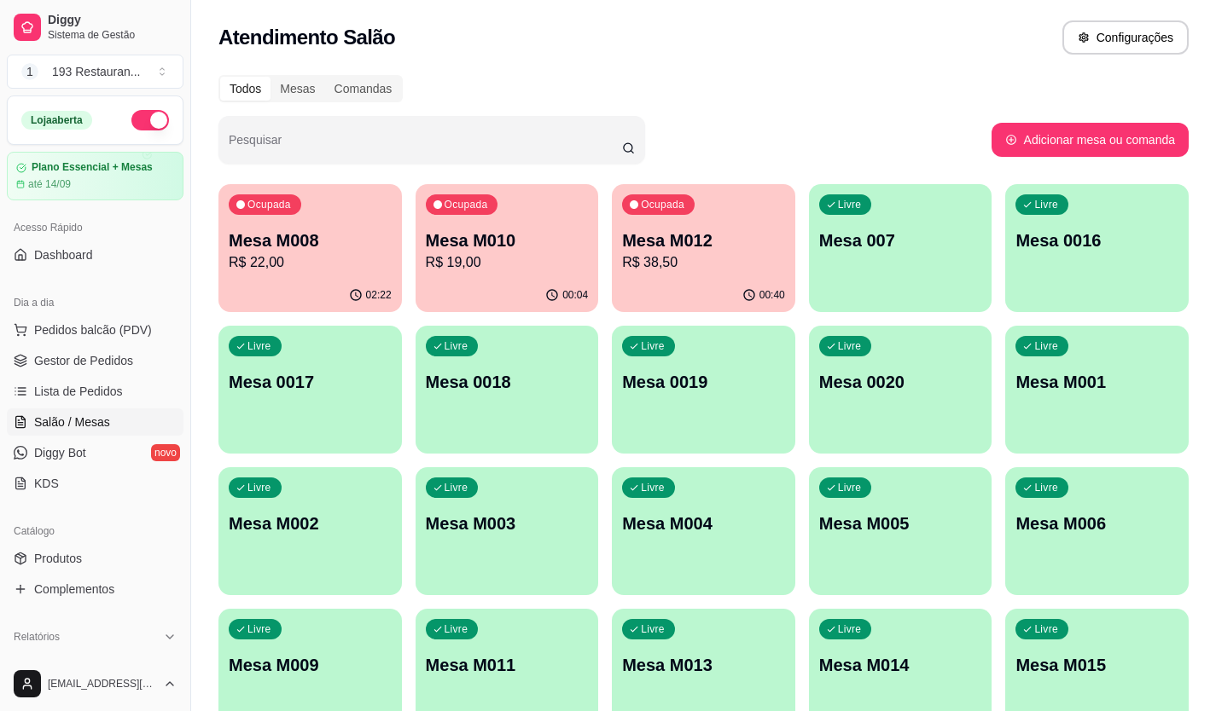
click at [768, 269] on p "R$ 38,50" at bounding box center [703, 262] width 163 height 20
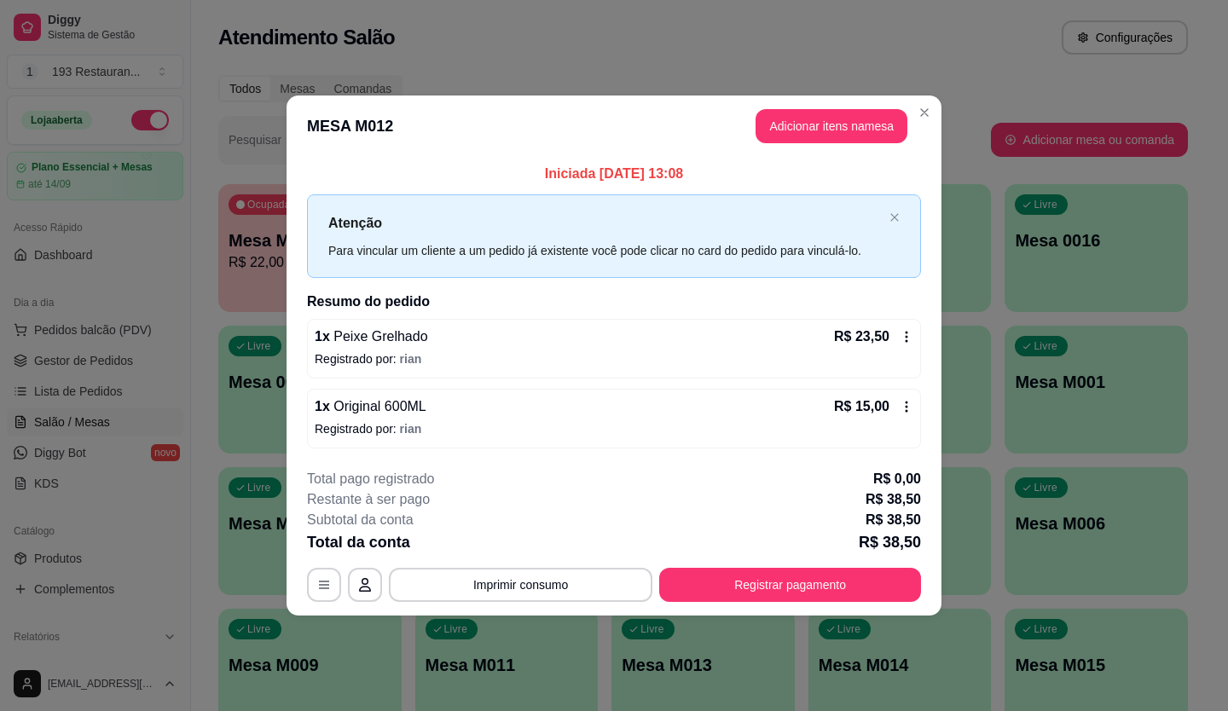
click at [843, 103] on div "**********" at bounding box center [614, 355] width 1228 height 711
click at [842, 114] on button "Adicionar itens na mesa" at bounding box center [832, 126] width 152 height 34
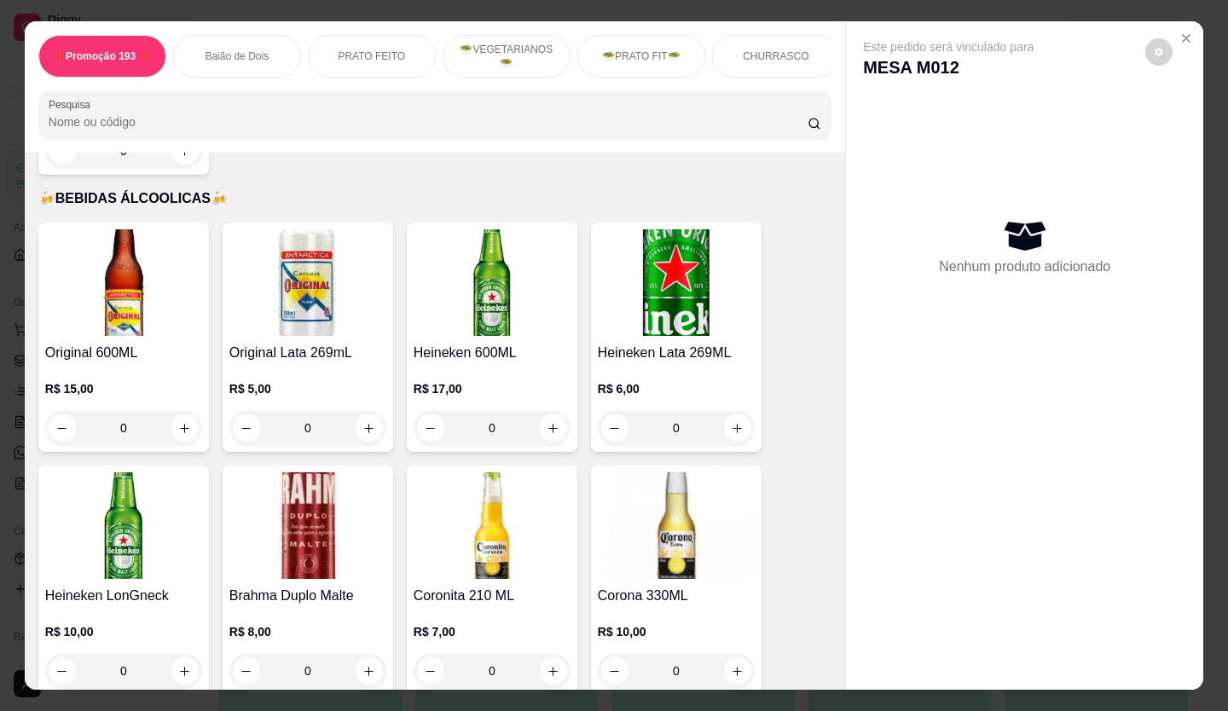
scroll to position [5459, 0]
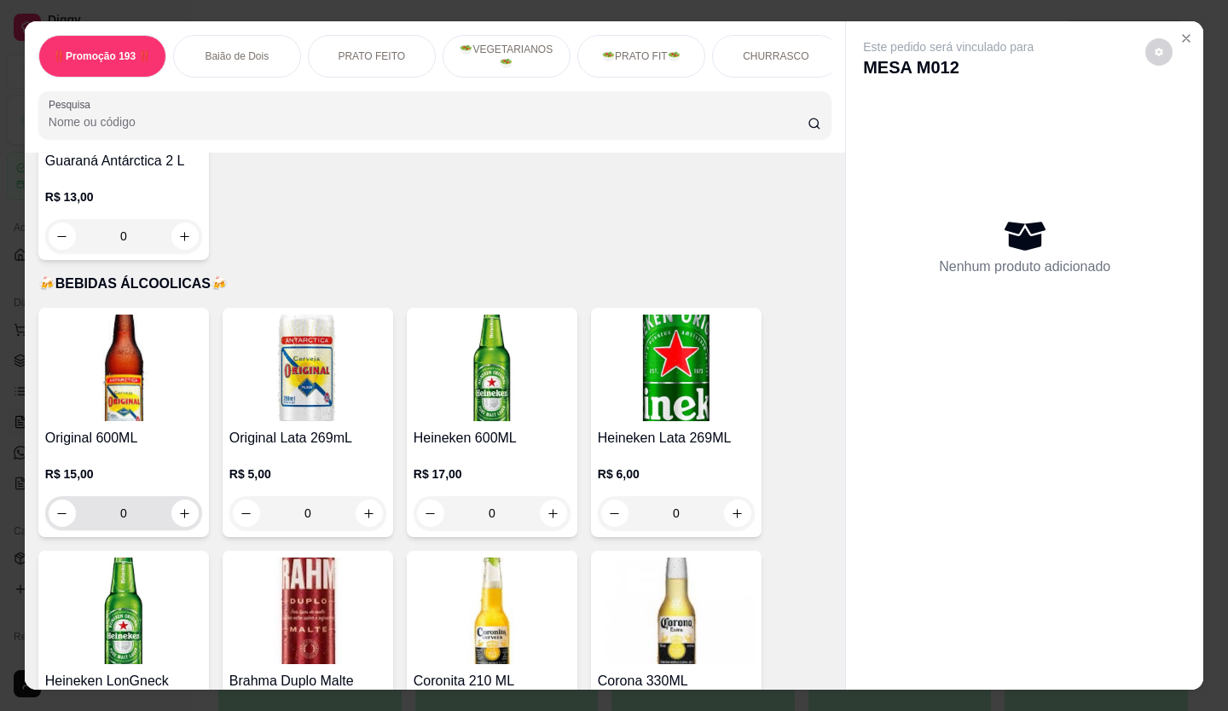
click at [180, 508] on icon "increase-product-quantity" at bounding box center [184, 514] width 13 height 13
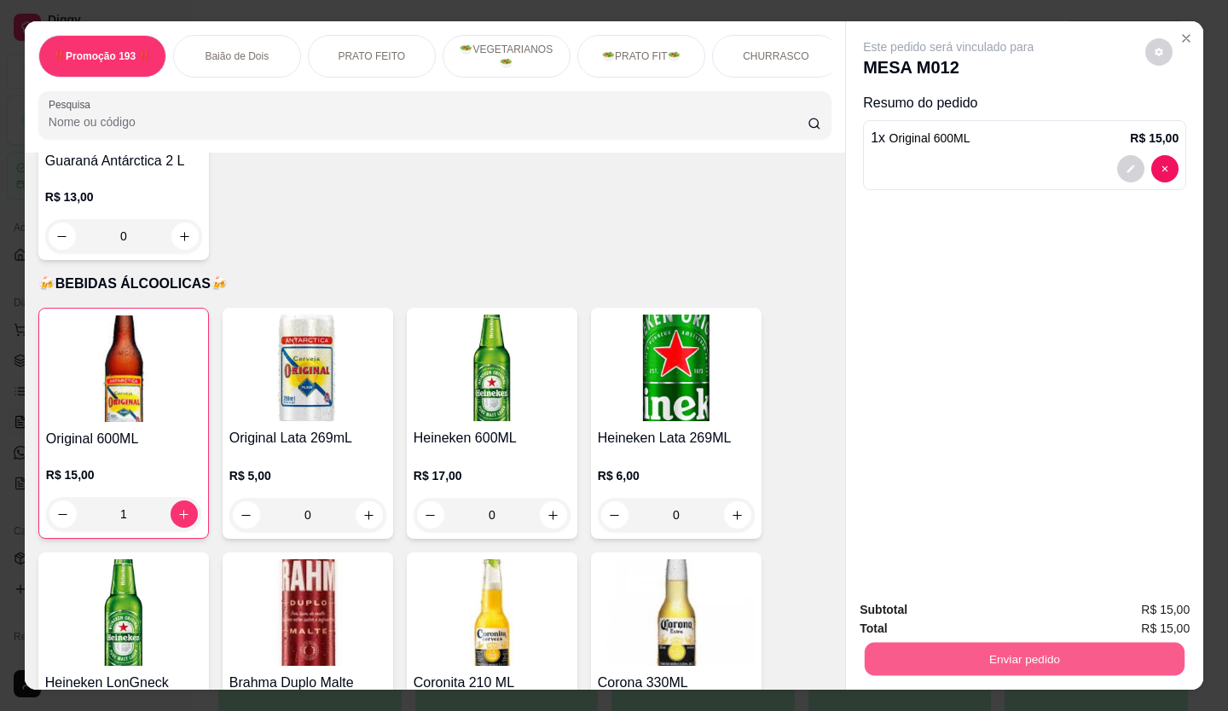
click at [1023, 643] on button "Enviar pedido" at bounding box center [1025, 659] width 320 height 33
click at [978, 606] on button "Não registrar e enviar pedido" at bounding box center [967, 611] width 177 height 32
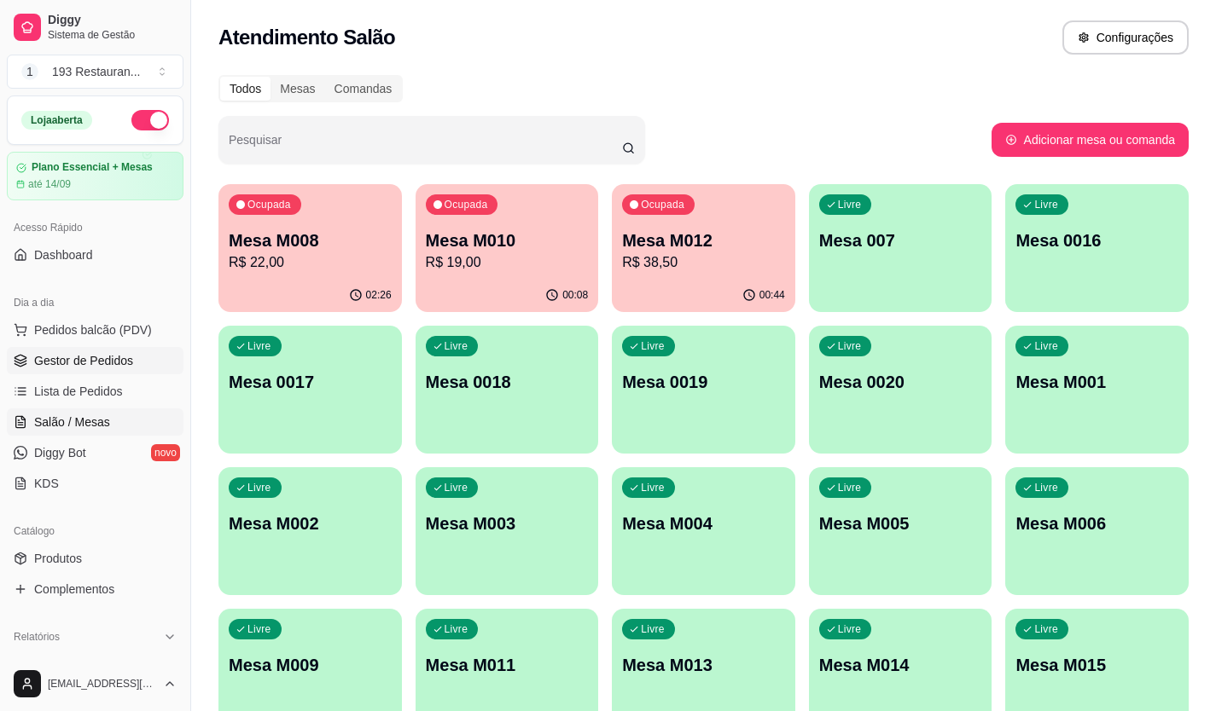
click at [80, 372] on ul "Pedidos balcão (PDV) Gestor de Pedidos Lista de Pedidos Salão / Mesas Diggy Bot…" at bounding box center [95, 406] width 177 height 181
click at [105, 332] on span "Pedidos balcão (PDV)" at bounding box center [93, 330] width 118 height 17
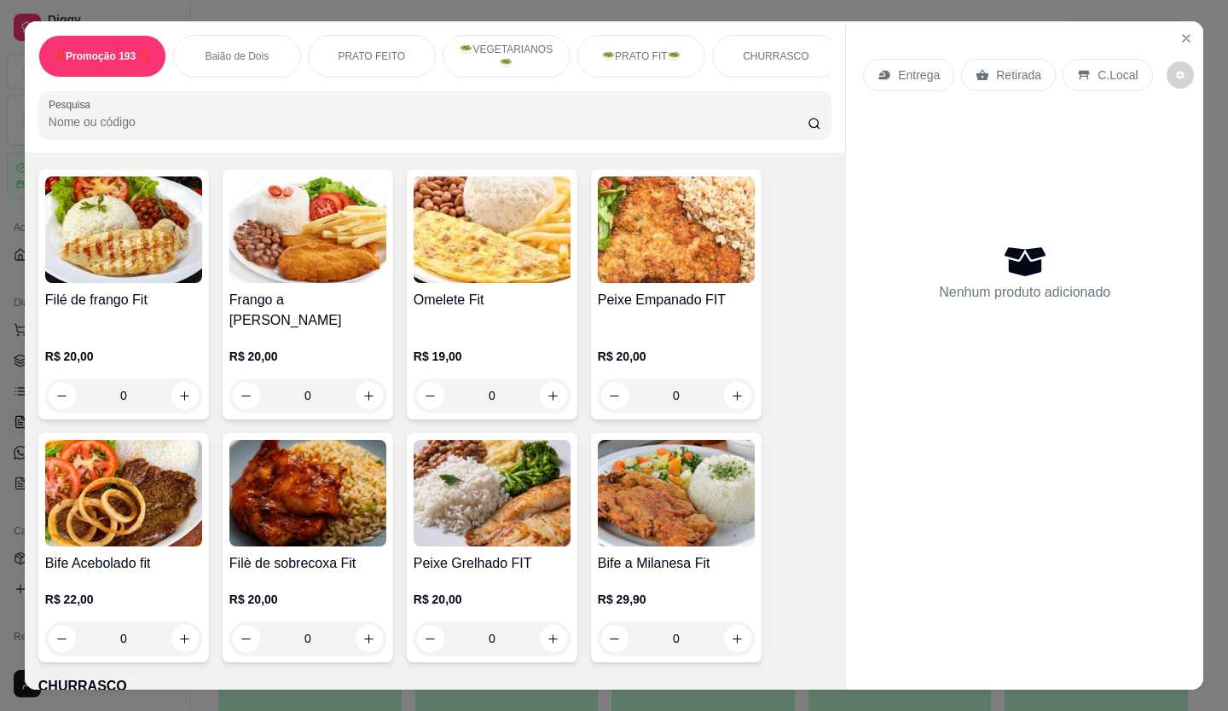
scroll to position [2388, 0]
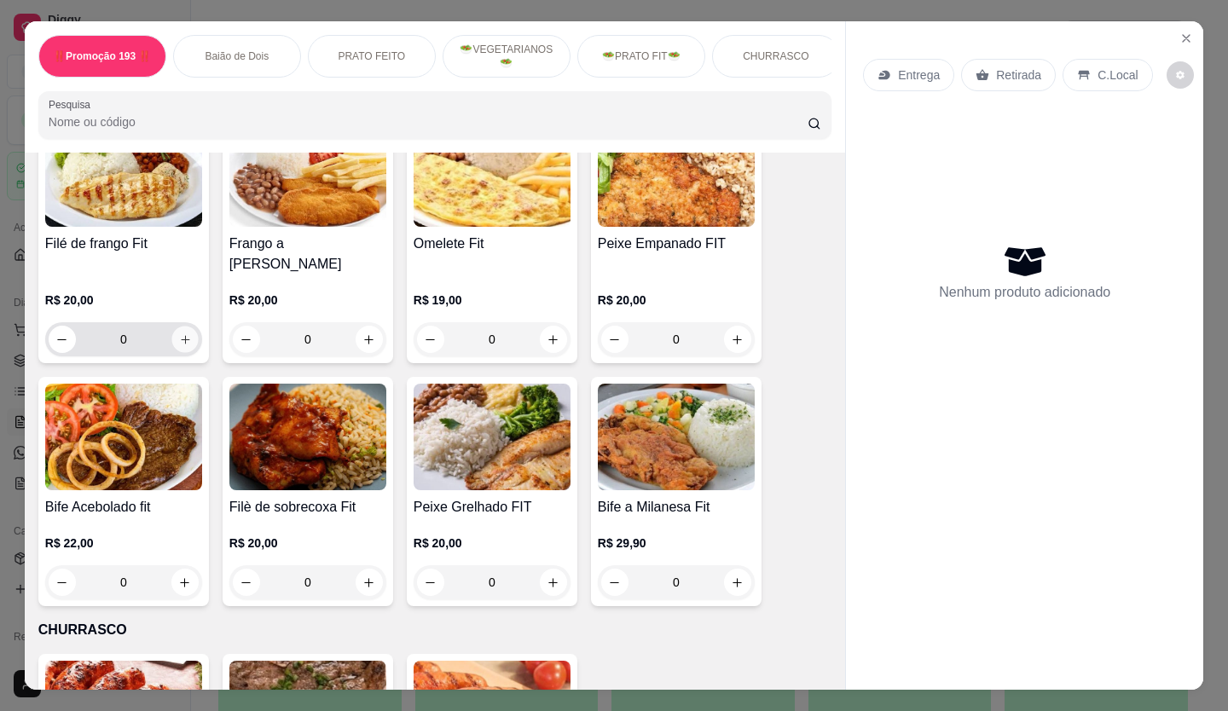
click at [171, 327] on button "increase-product-quantity" at bounding box center [184, 340] width 26 height 26
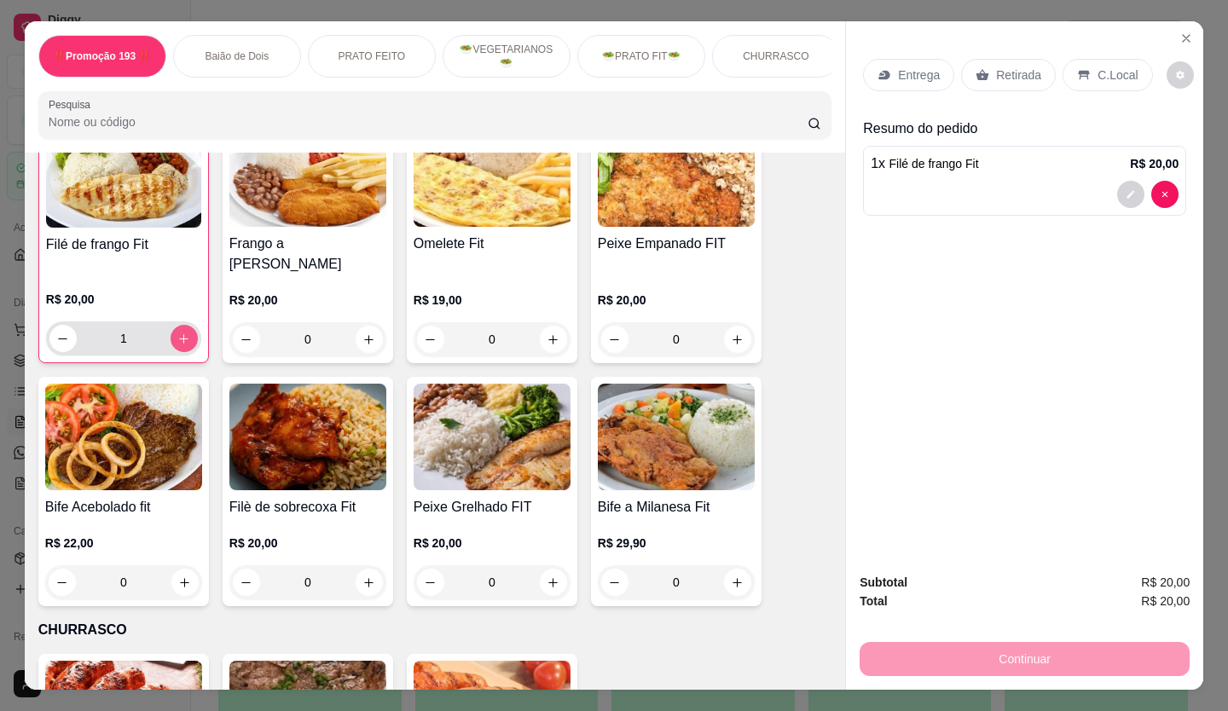
scroll to position [2389, 0]
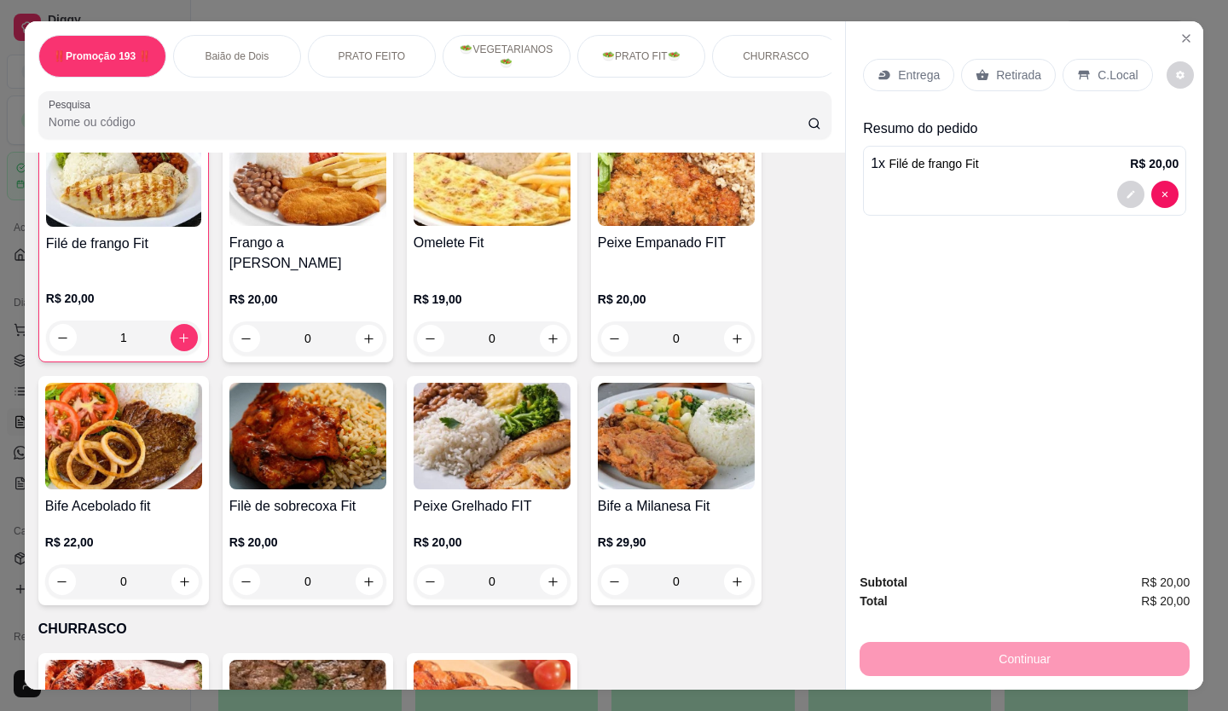
click at [999, 59] on div "Retirada" at bounding box center [1008, 75] width 95 height 32
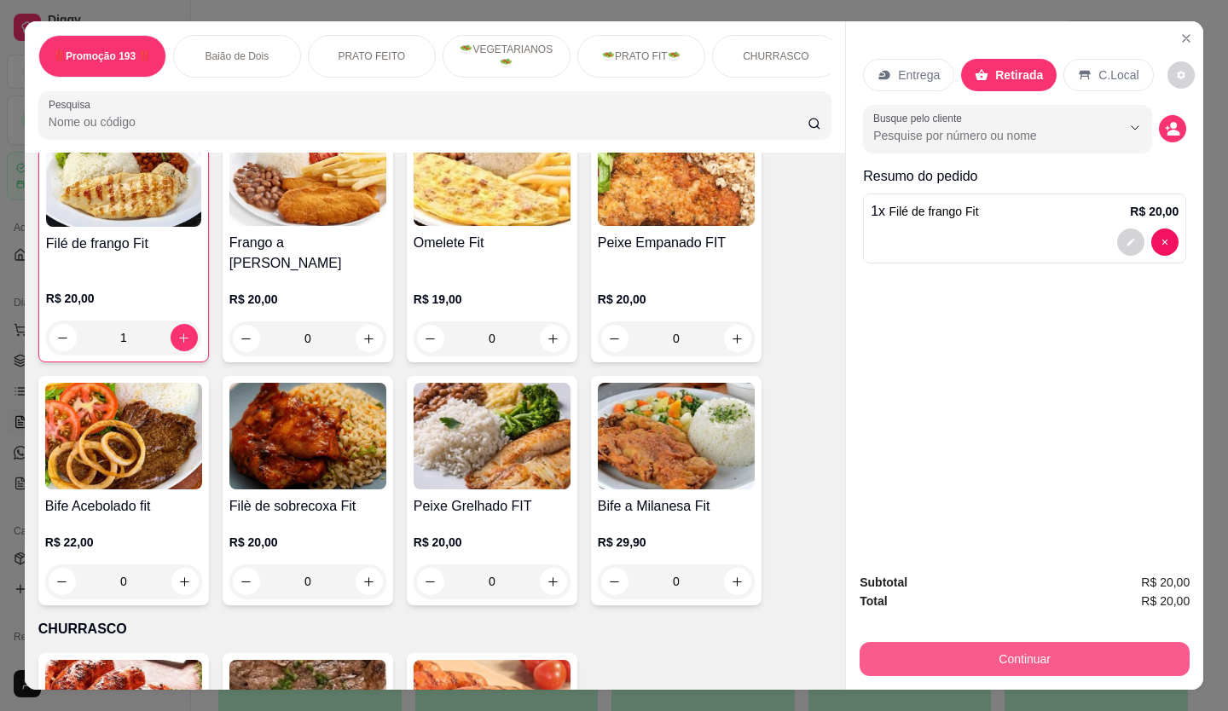
click at [972, 650] on button "Continuar" at bounding box center [1025, 659] width 330 height 34
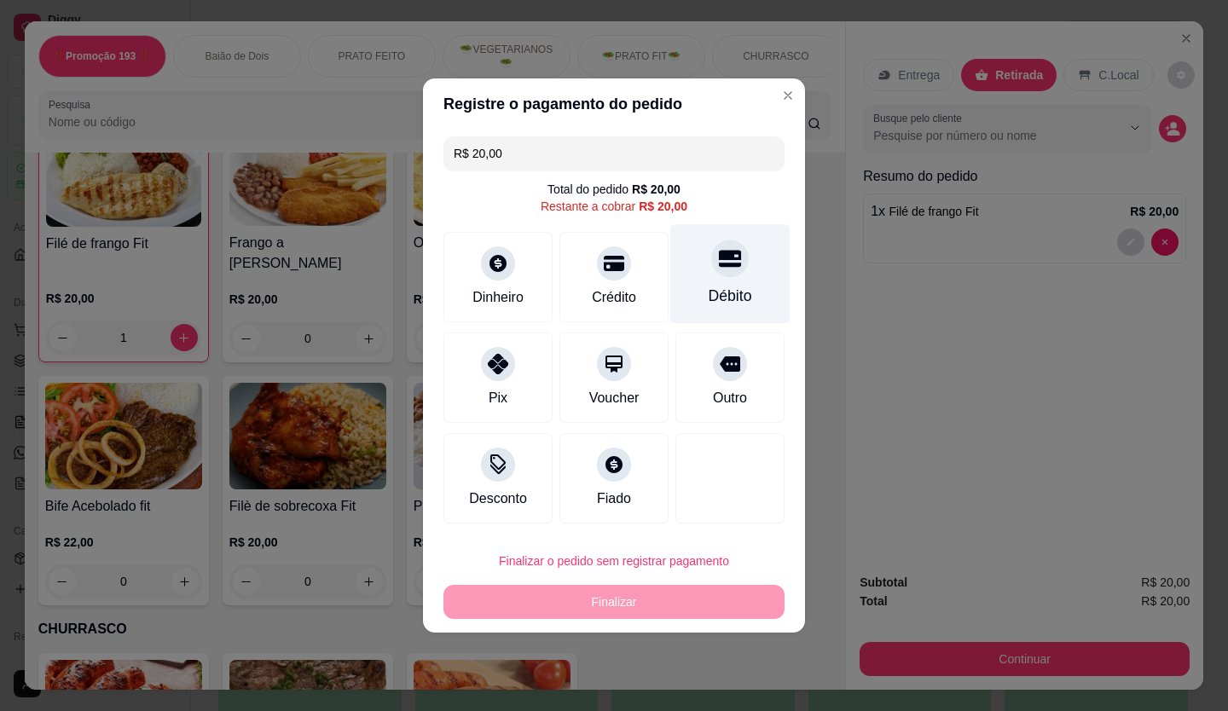
click at [694, 271] on div "Débito" at bounding box center [730, 274] width 120 height 100
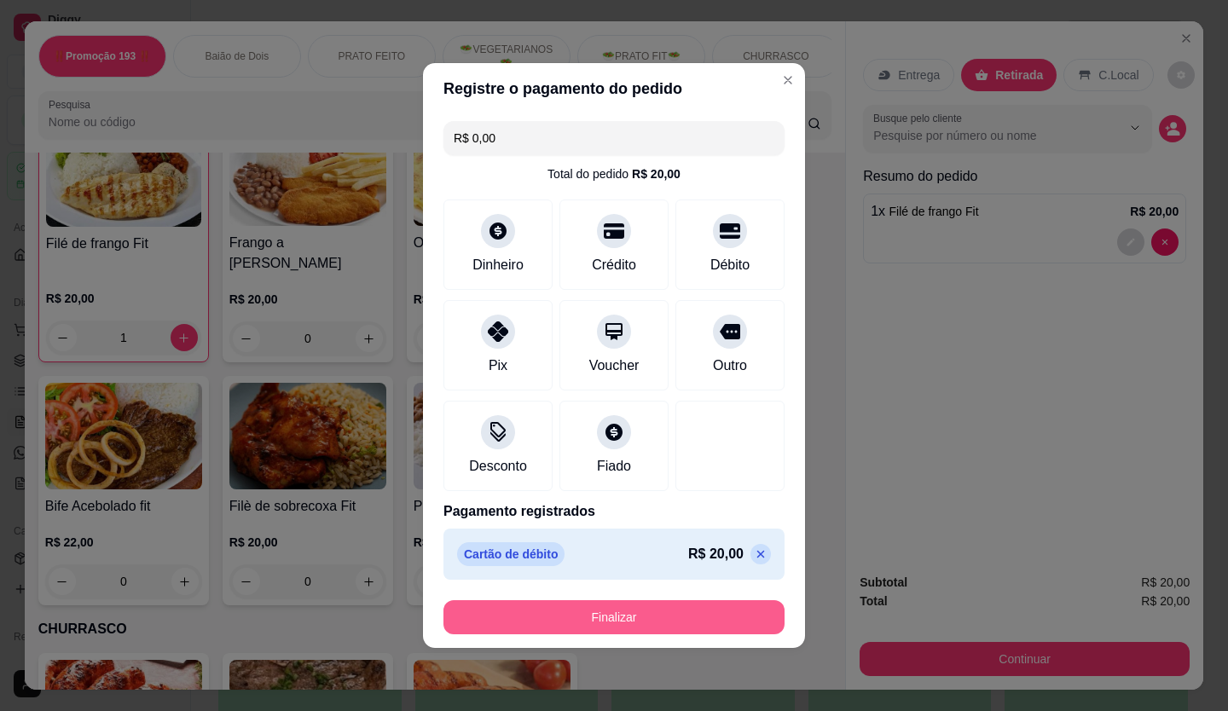
click at [635, 607] on button "Finalizar" at bounding box center [614, 618] width 341 height 34
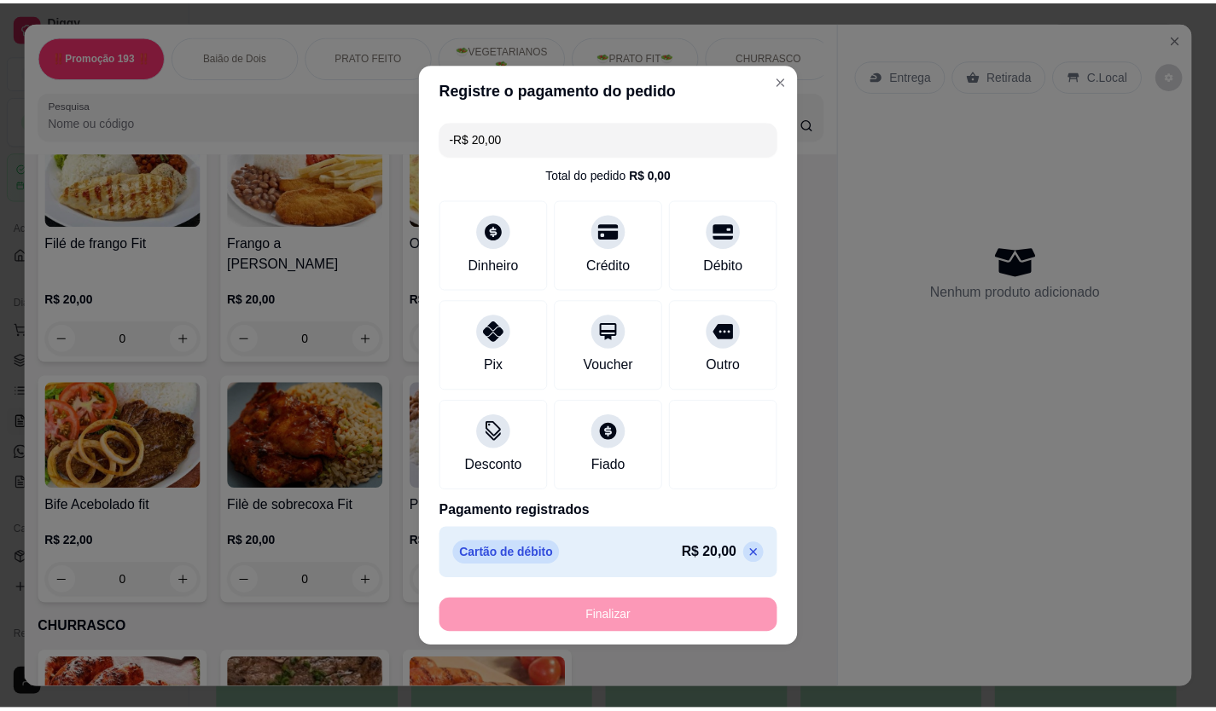
scroll to position [2388, 0]
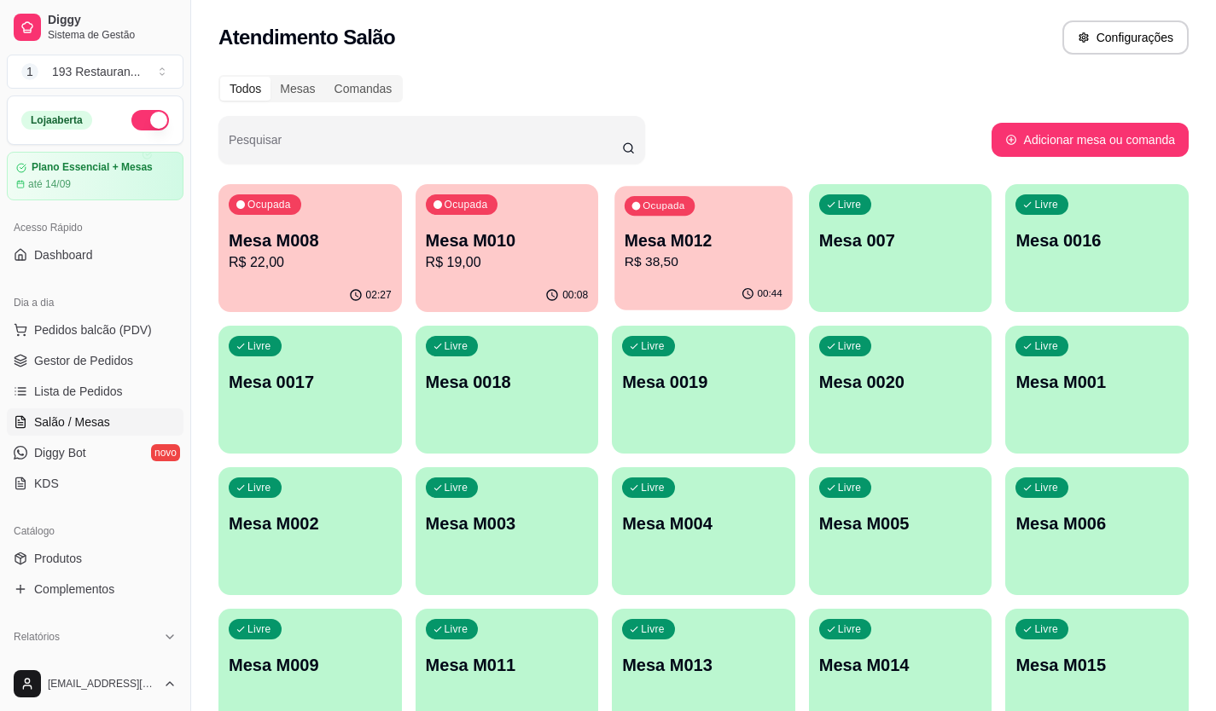
click at [670, 236] on p "Mesa M012" at bounding box center [703, 240] width 158 height 23
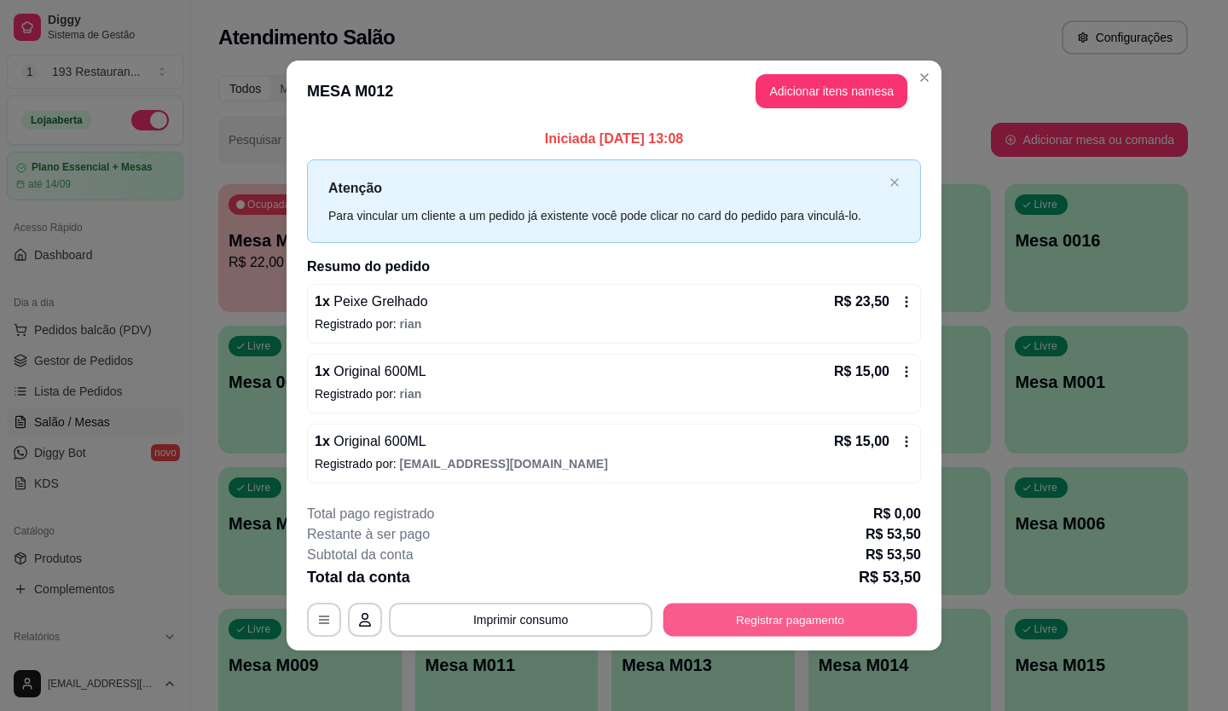
click at [823, 604] on button "Registrar pagamento" at bounding box center [791, 619] width 254 height 33
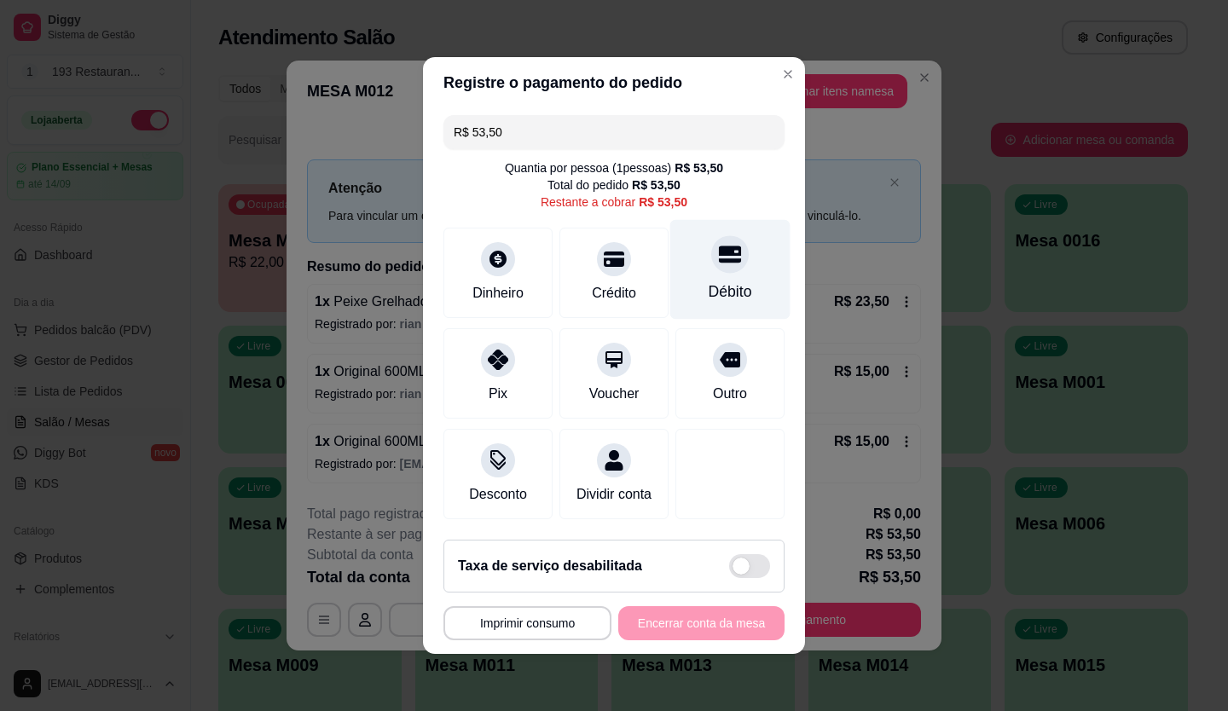
click at [723, 247] on icon at bounding box center [730, 254] width 22 height 22
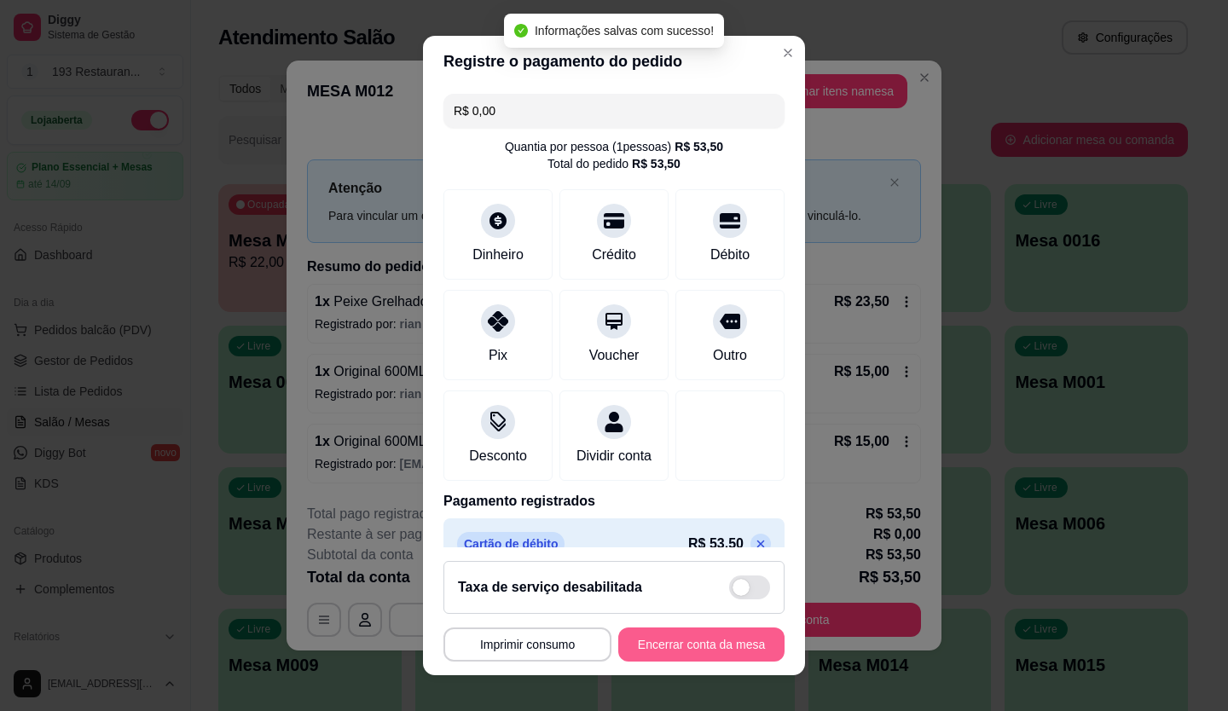
click at [716, 641] on button "Encerrar conta da mesa" at bounding box center [701, 645] width 166 height 34
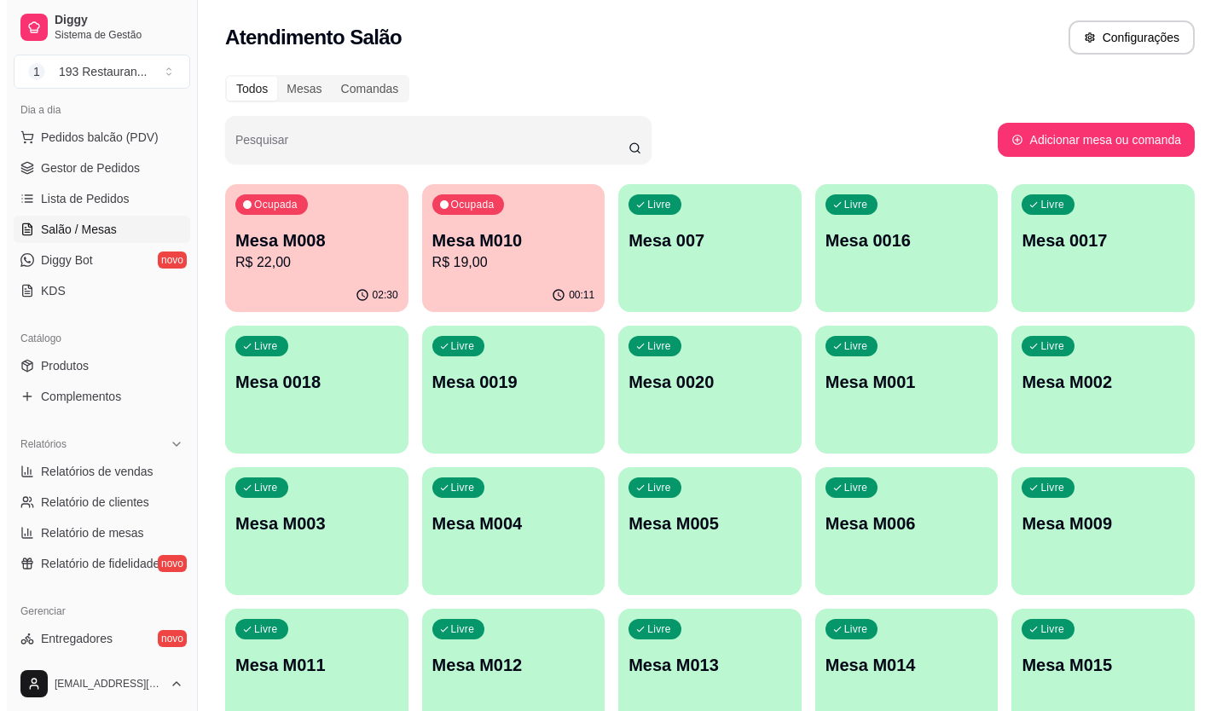
scroll to position [256, 0]
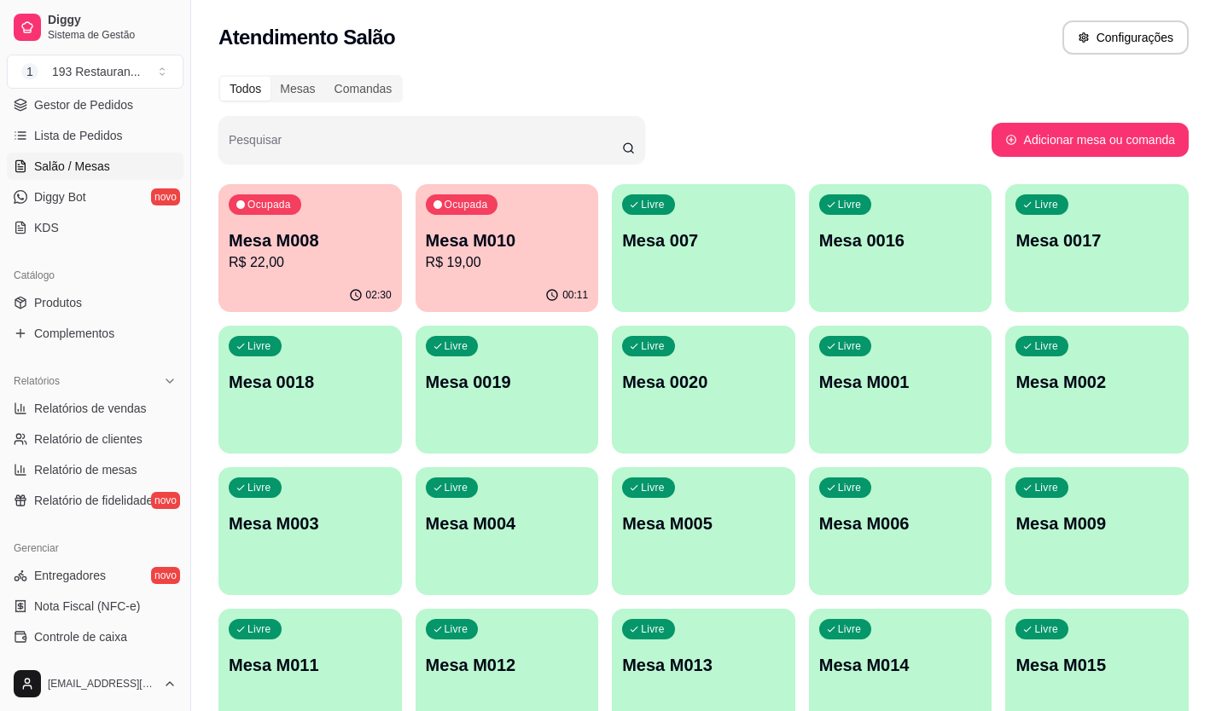
click at [491, 247] on p "Mesa M010" at bounding box center [507, 241] width 163 height 24
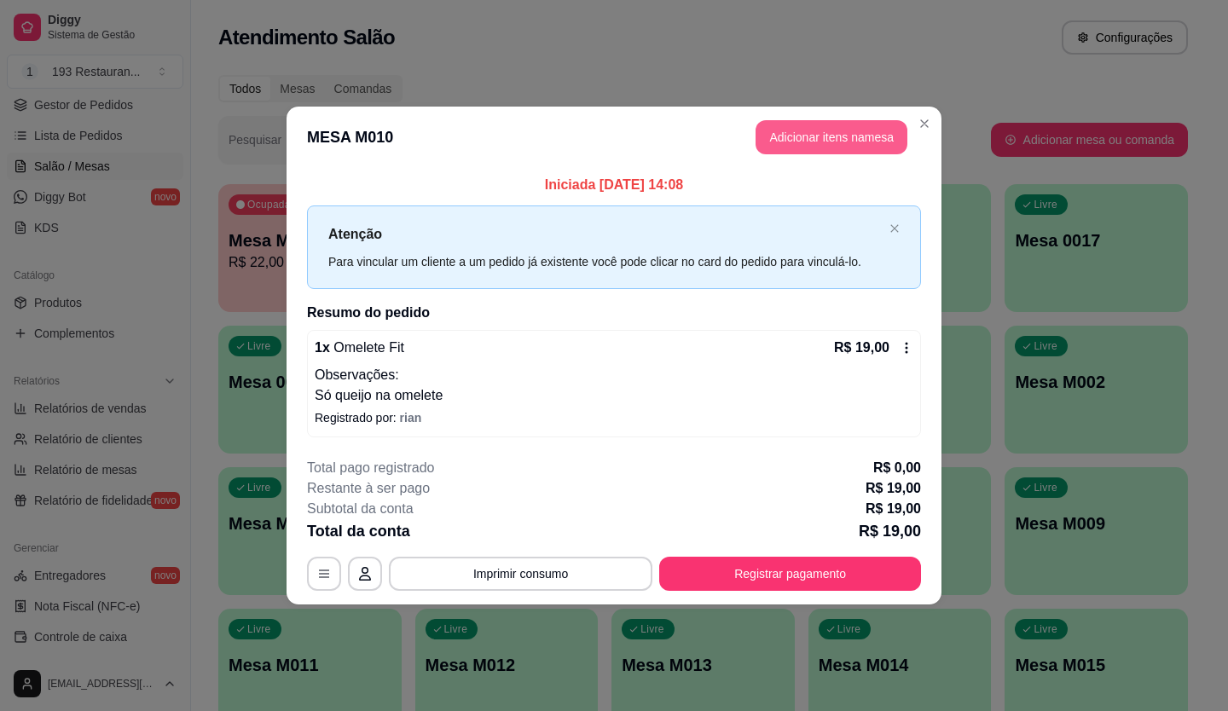
click at [815, 146] on button "Adicionar itens na mesa" at bounding box center [832, 137] width 152 height 34
